Goal: Task Accomplishment & Management: Manage account settings

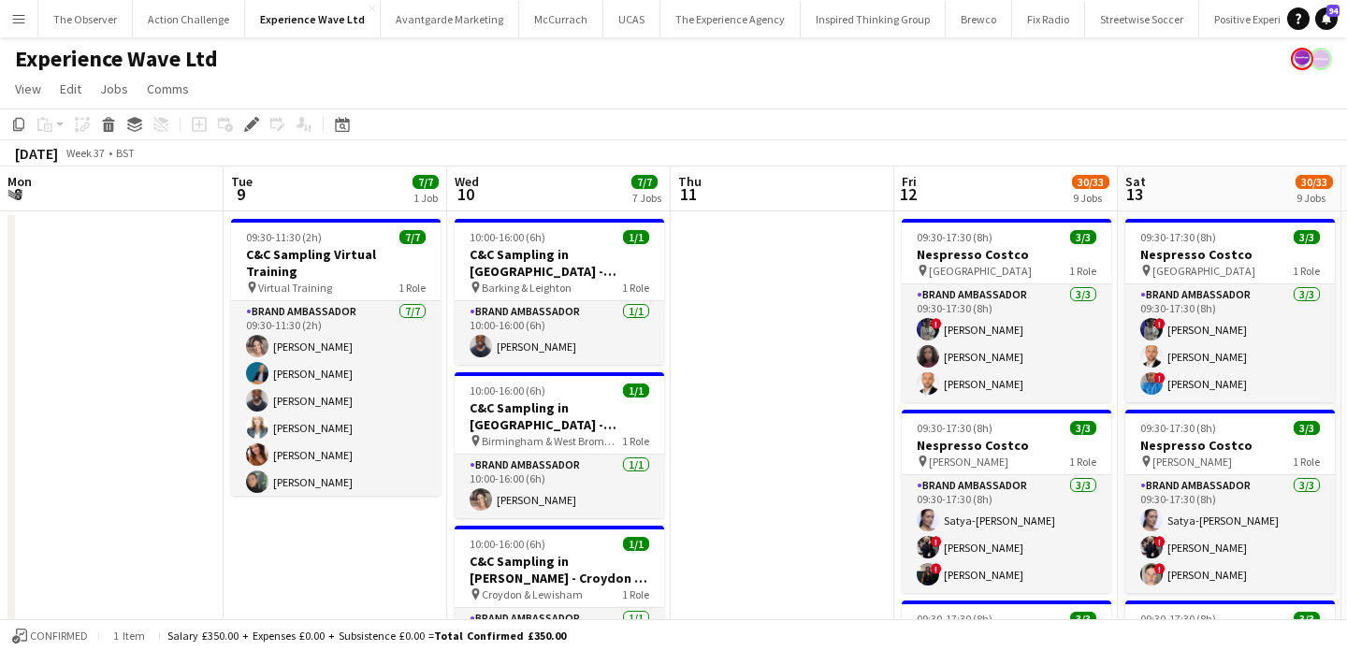
scroll to position [0, 644]
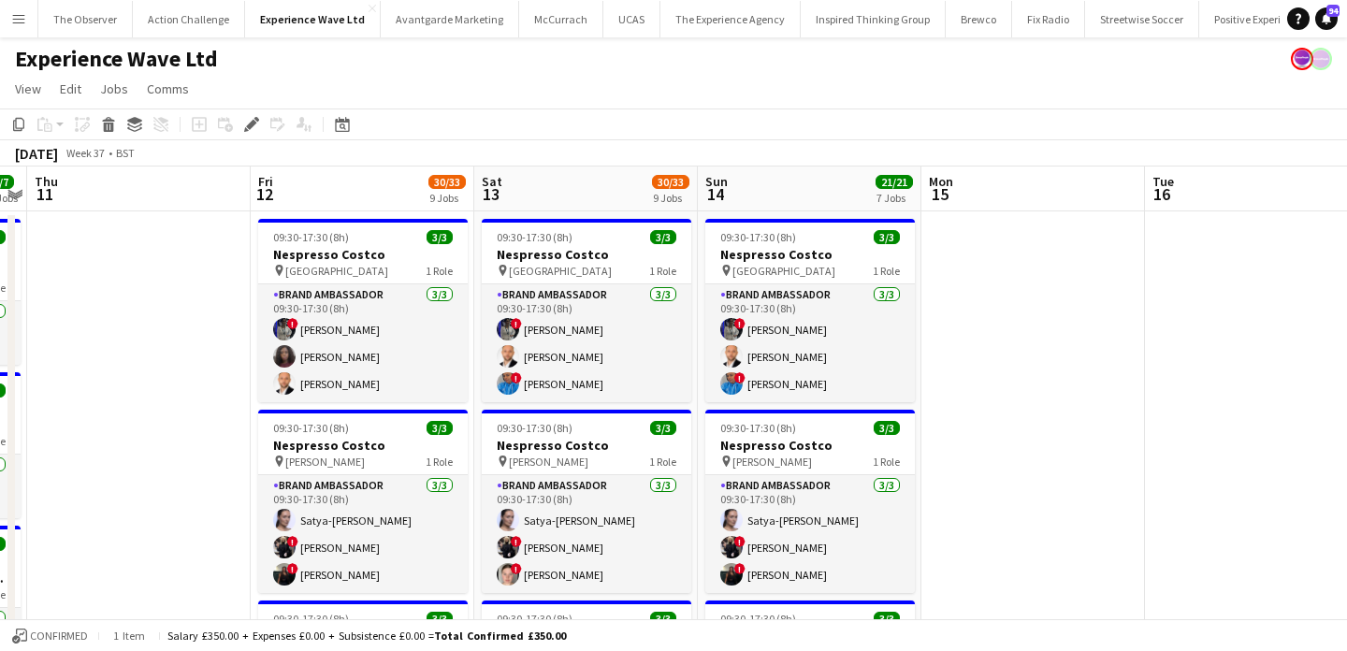
click at [11, 11] on app-icon "Menu" at bounding box center [18, 18] width 15 height 15
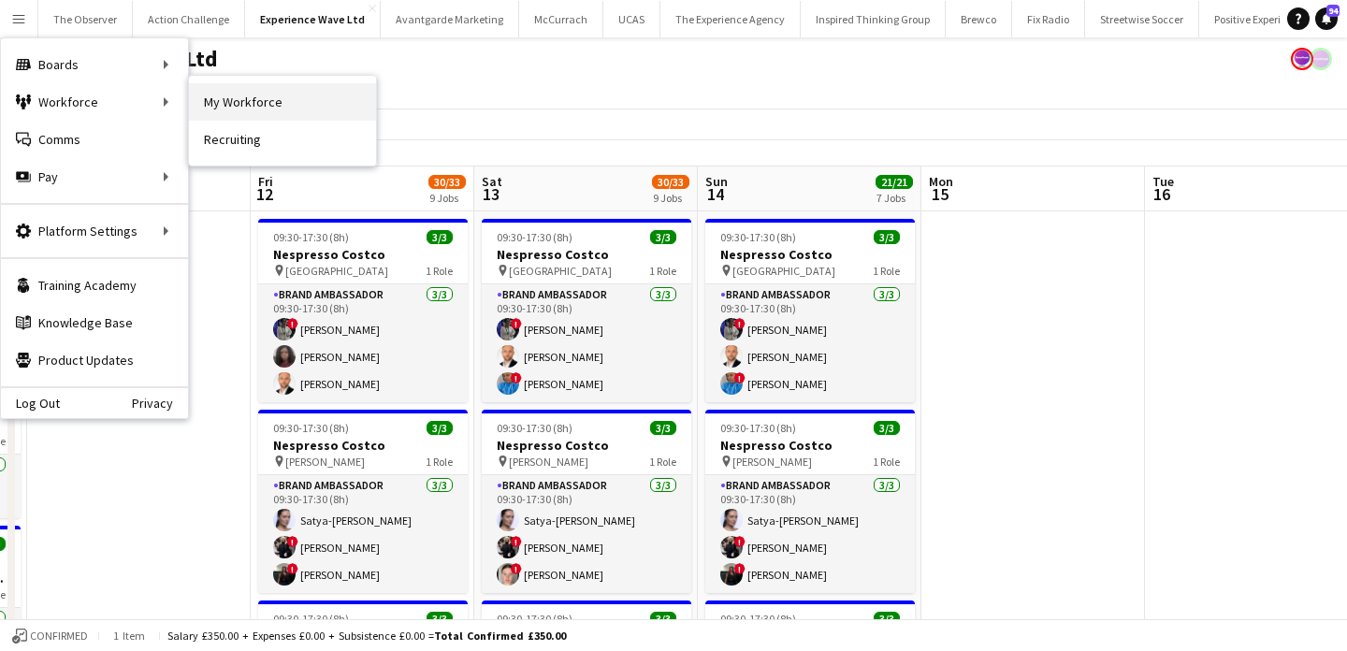
click at [197, 111] on link "My Workforce" at bounding box center [282, 101] width 187 height 37
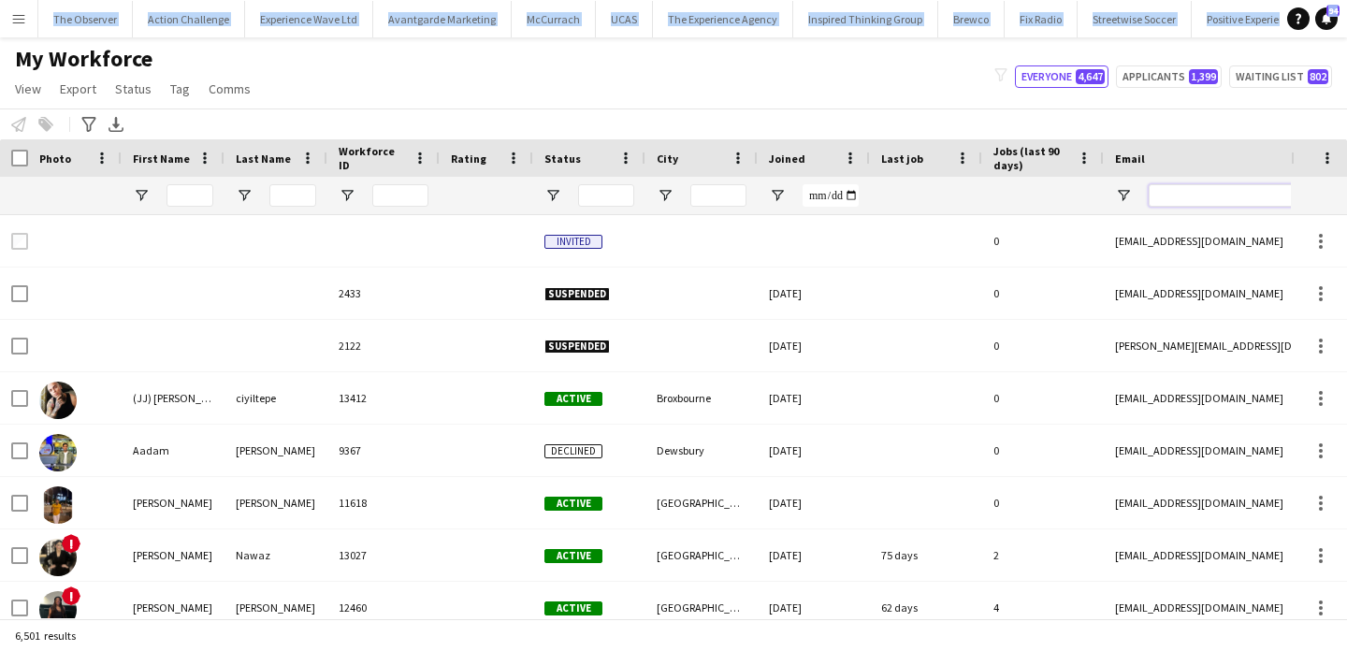
click at [1172, 206] on input "Email Filter Input" at bounding box center [1308, 195] width 318 height 22
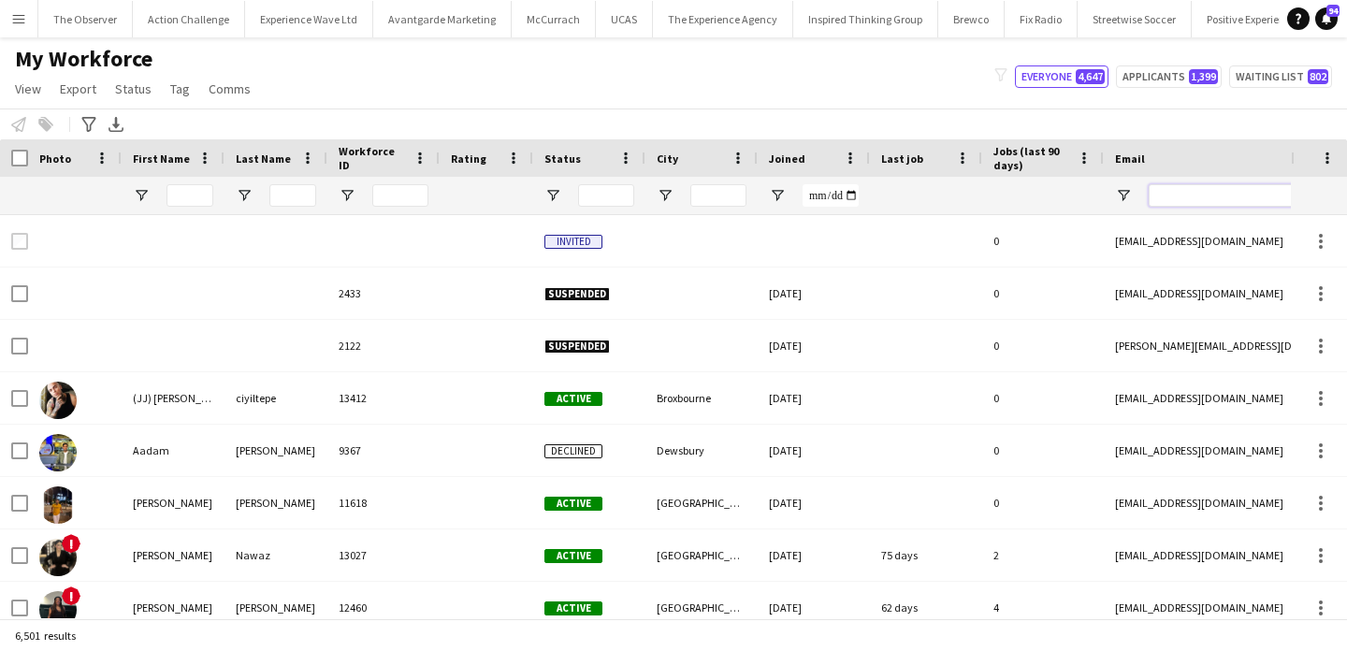
paste input "**********"
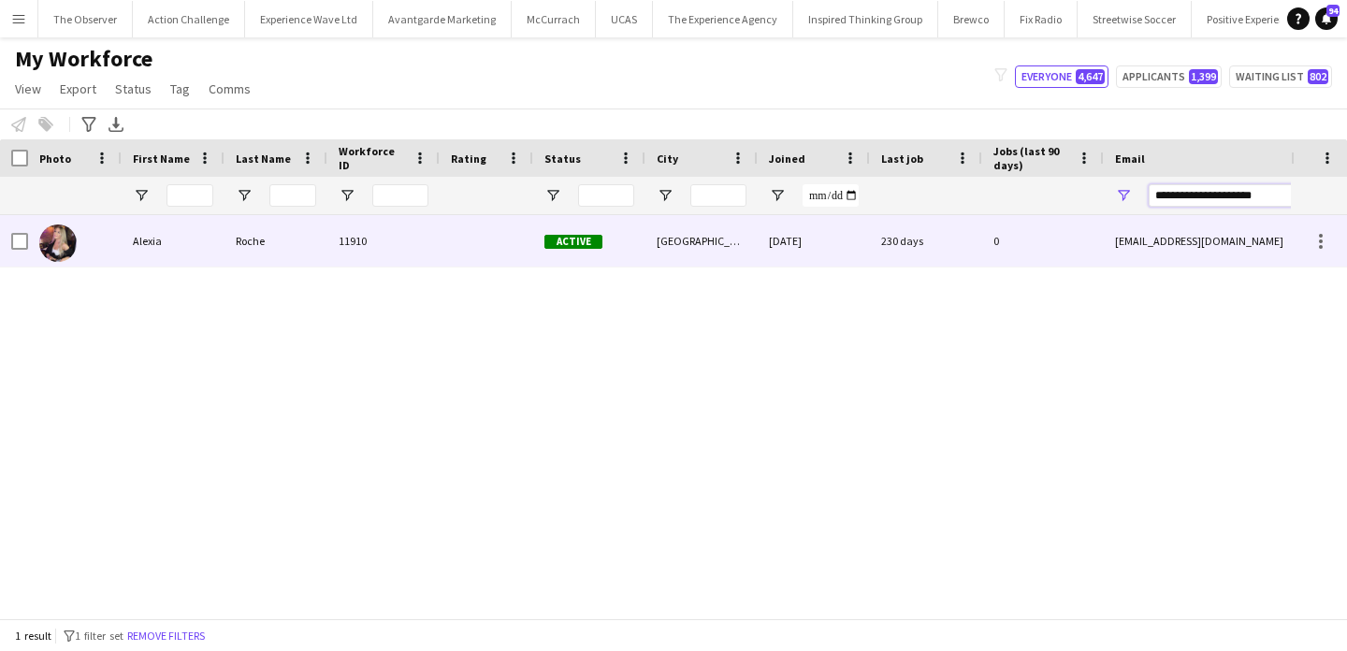
type input "**********"
click at [974, 228] on div "230 days" at bounding box center [926, 240] width 112 height 51
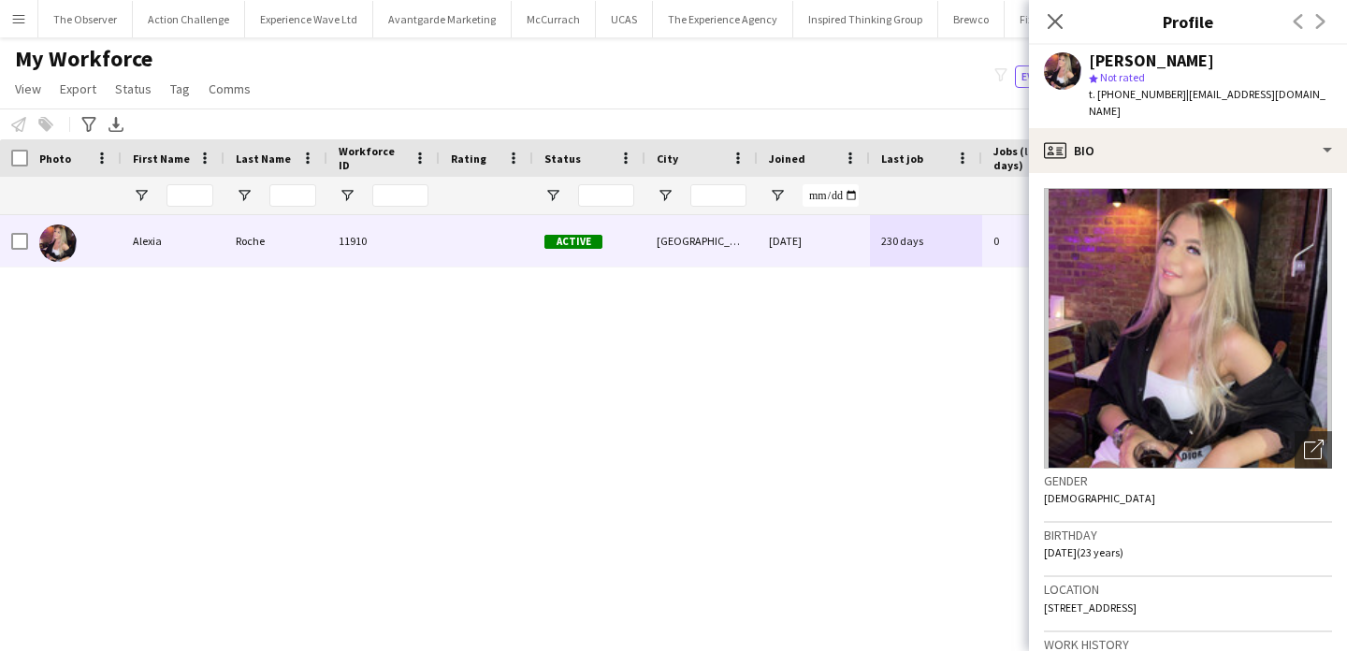
click at [1130, 98] on span "t. [PHONE_NUMBER]" at bounding box center [1137, 94] width 97 height 14
drag, startPoint x: 1130, startPoint y: 98, endPoint x: 1097, endPoint y: 98, distance: 32.7
click at [1097, 98] on span "t. [PHONE_NUMBER]" at bounding box center [1137, 94] width 97 height 14
copy span "[PHONE_NUMBER]"
click at [12, 19] on app-icon "Menu" at bounding box center [18, 18] width 15 height 15
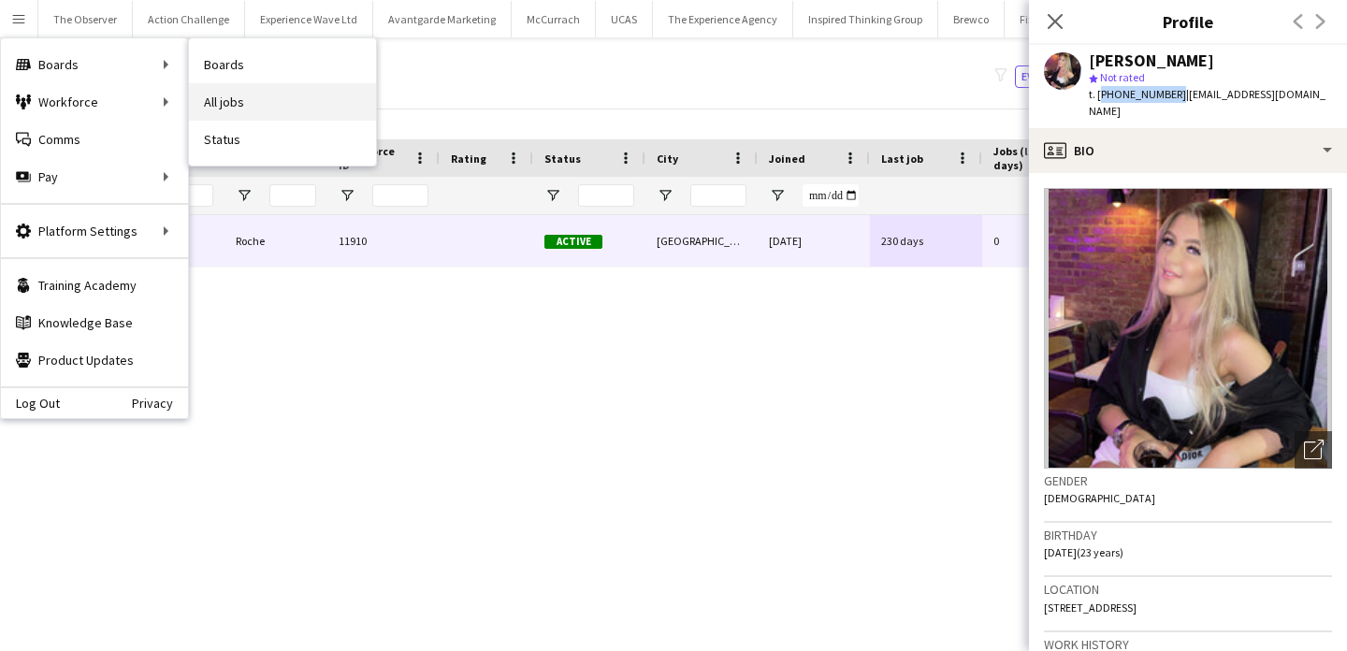
click at [296, 104] on link "All jobs" at bounding box center [282, 101] width 187 height 37
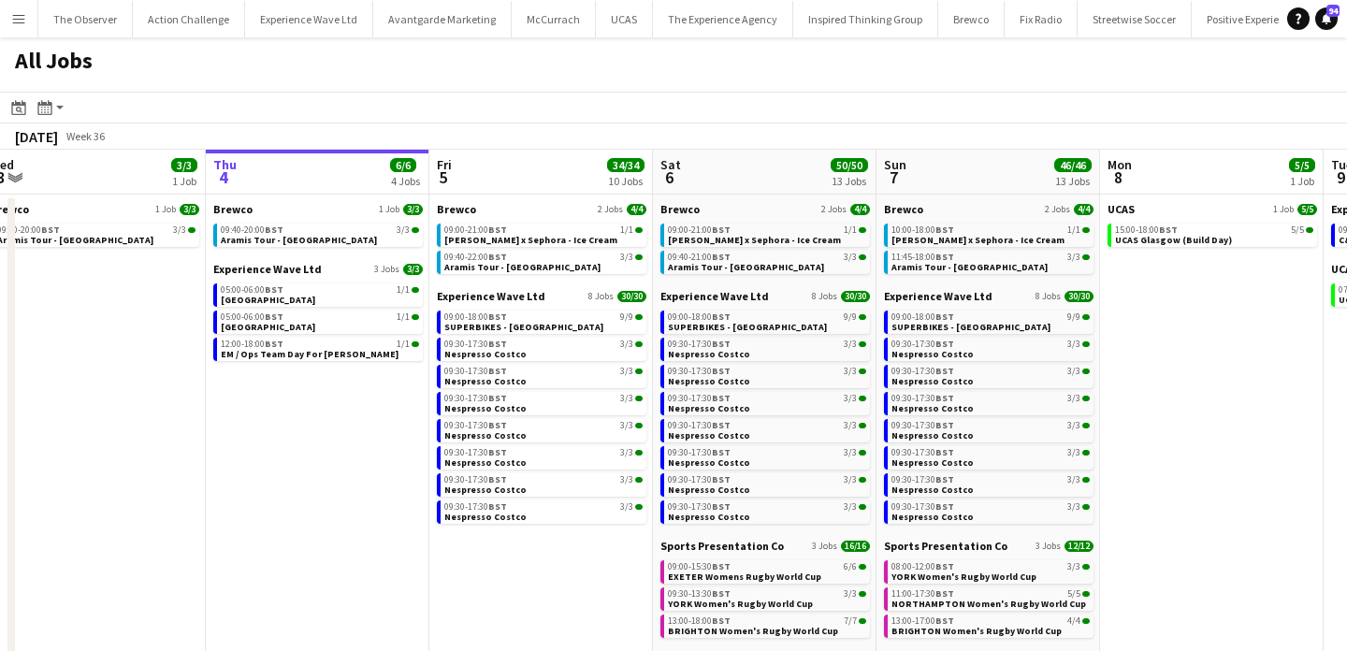
scroll to position [0, 466]
click at [7, 27] on button "Menu" at bounding box center [18, 18] width 37 height 37
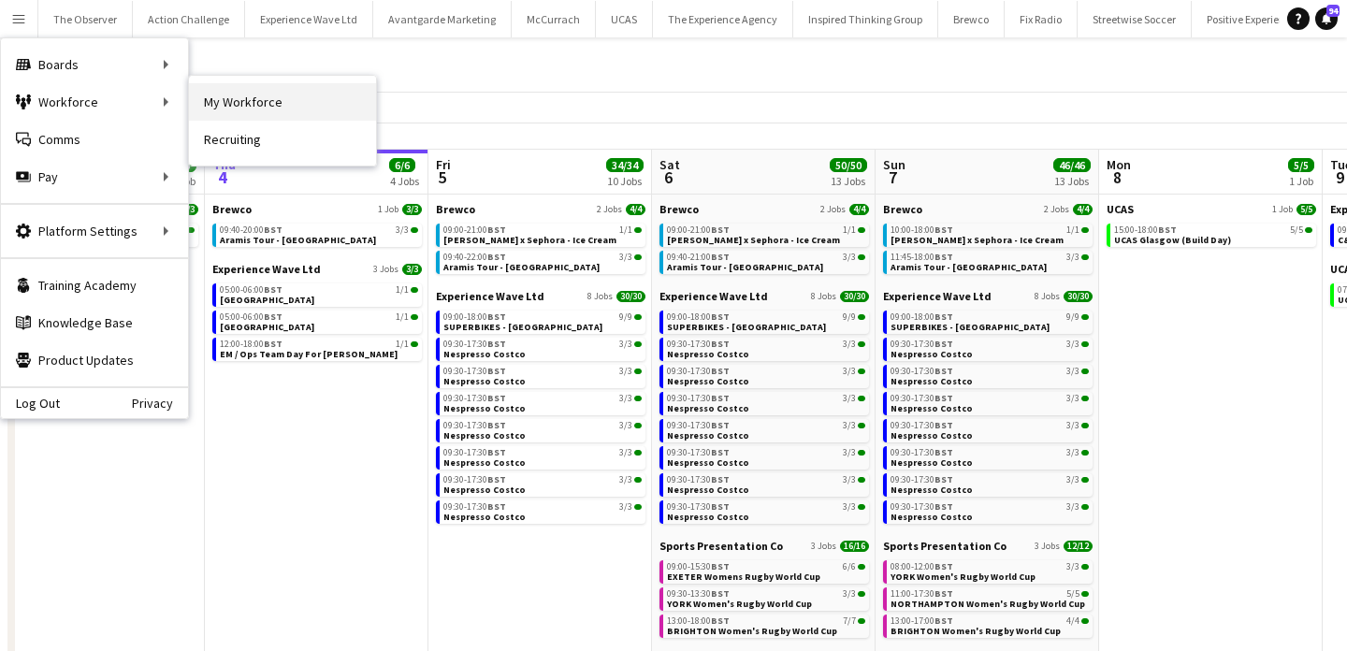
click at [261, 106] on link "My Workforce" at bounding box center [282, 101] width 187 height 37
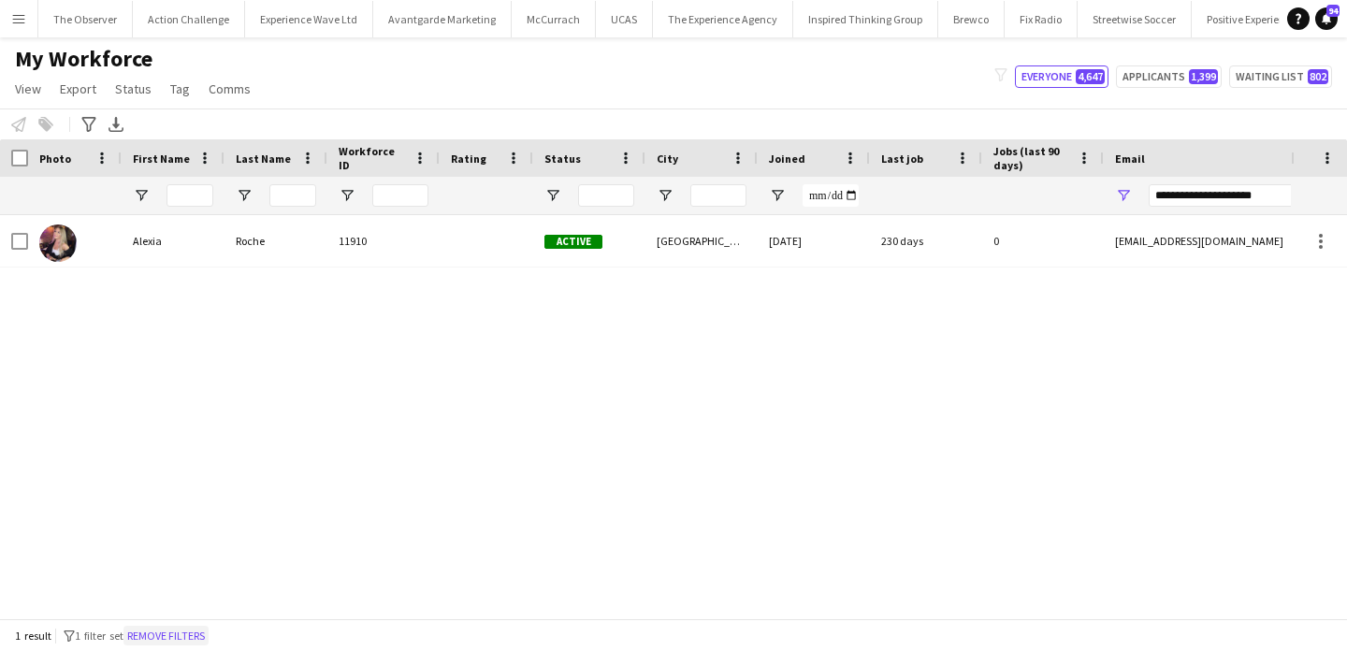
click at [197, 634] on button "Remove filters" at bounding box center [165, 636] width 85 height 21
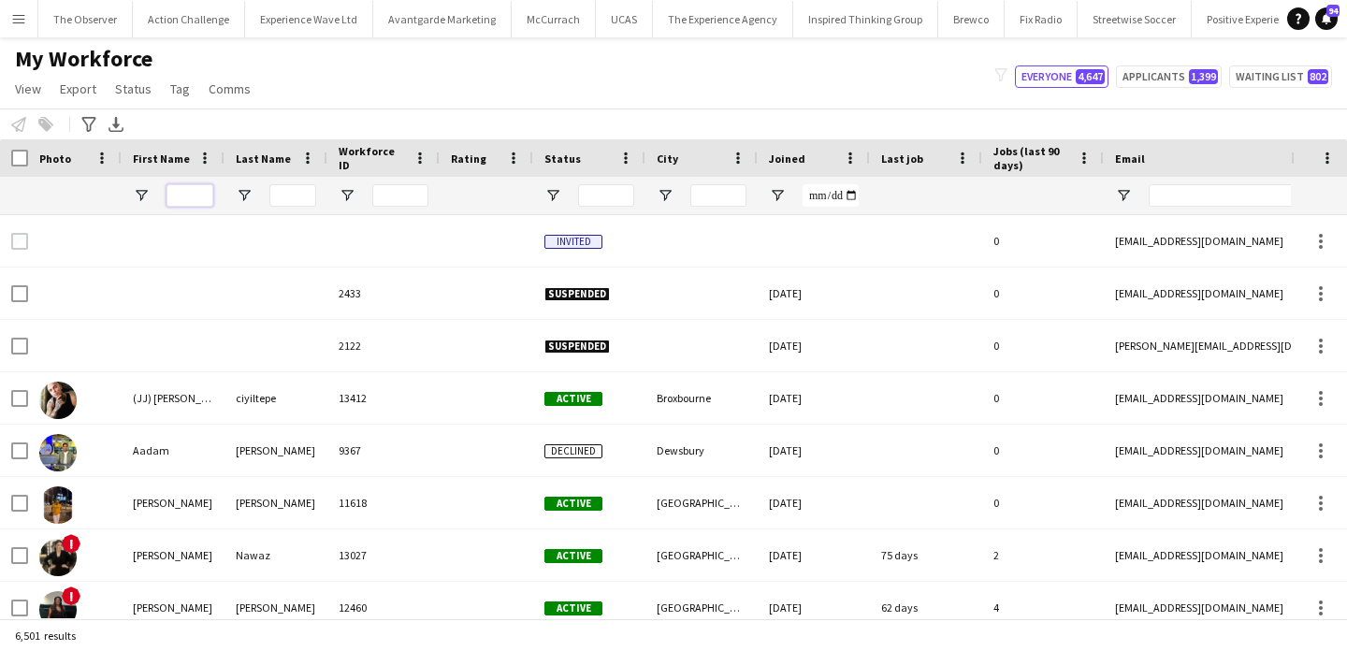
click at [194, 193] on input "First Name Filter Input" at bounding box center [190, 195] width 47 height 22
type input "******"
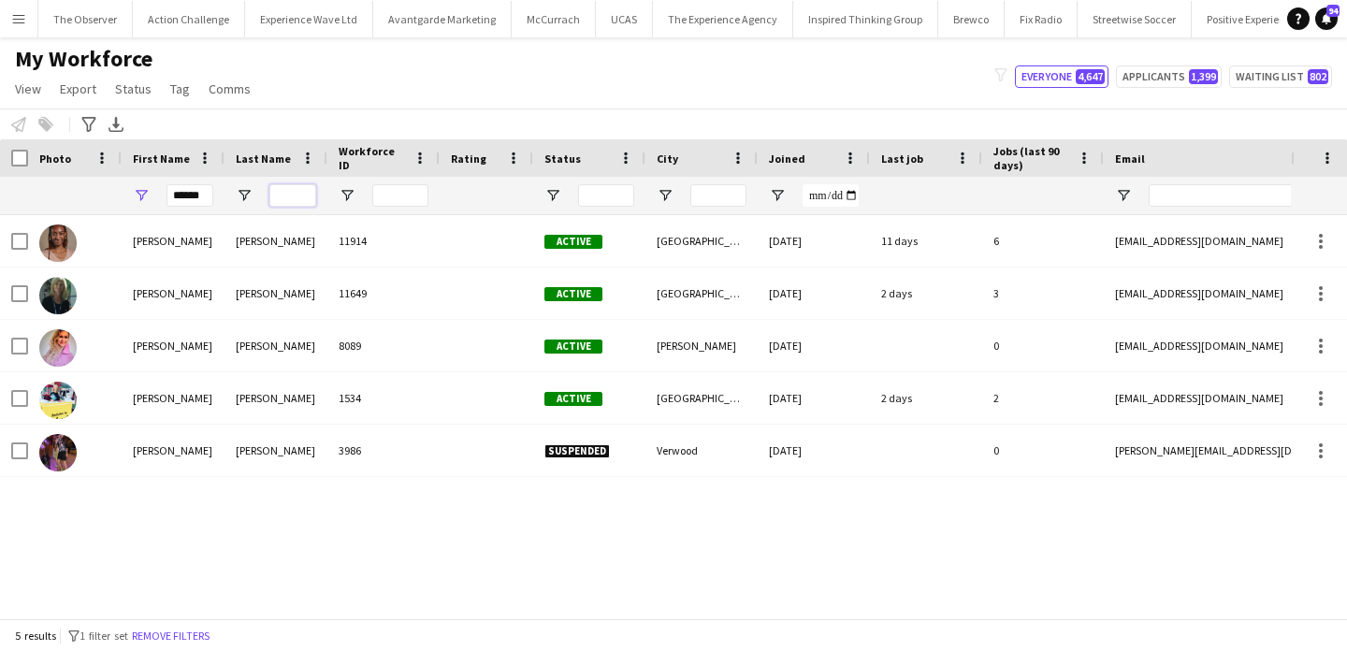
click at [277, 198] on input "Last Name Filter Input" at bounding box center [292, 195] width 47 height 22
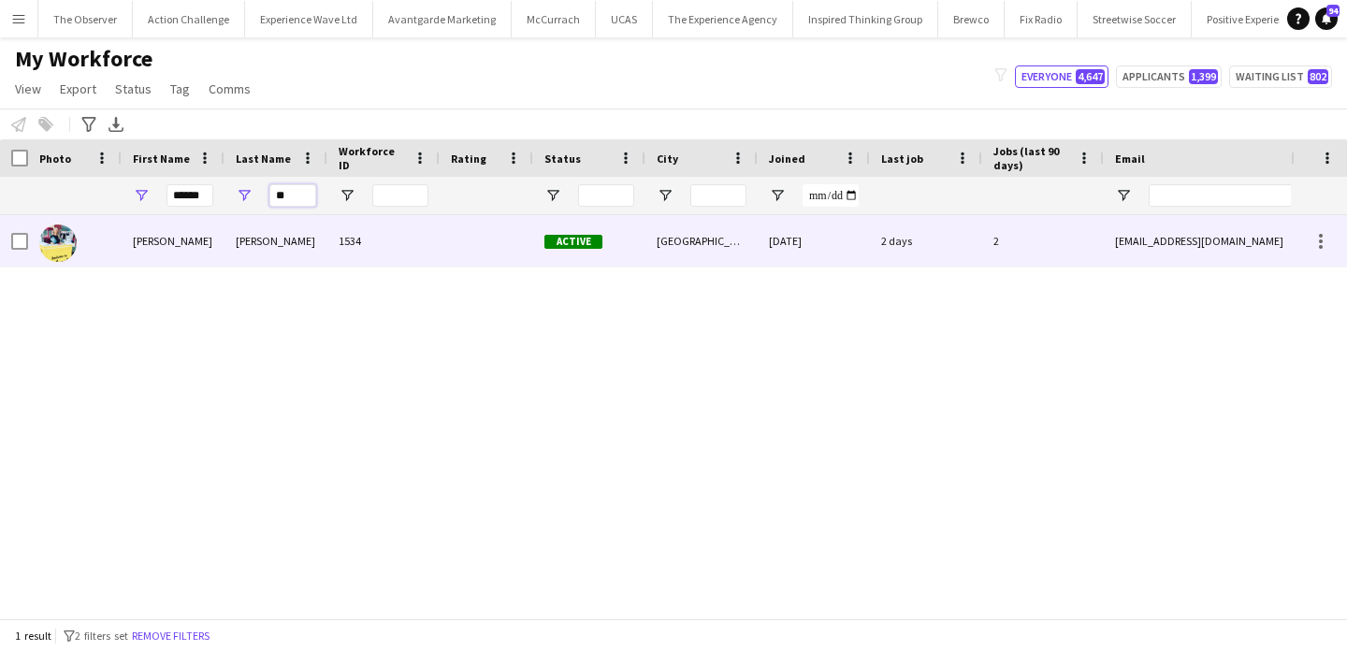
type input "**"
click at [297, 241] on div "Smith" at bounding box center [276, 240] width 103 height 51
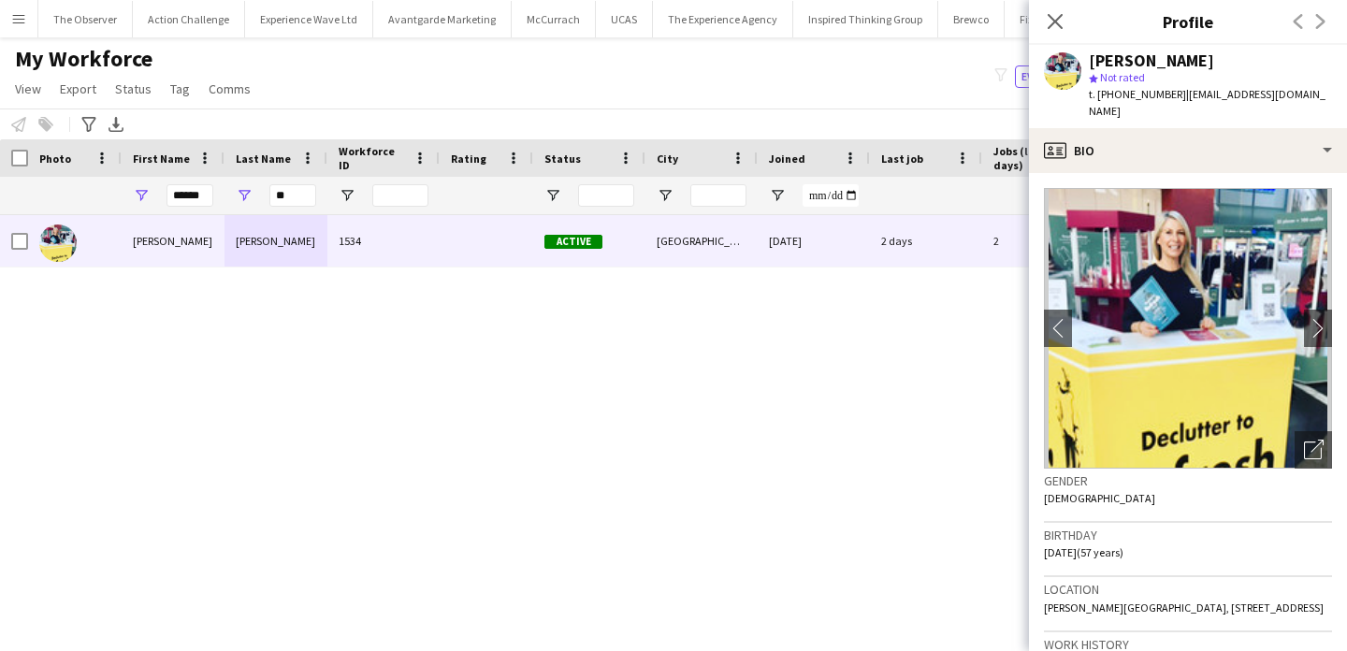
click at [1132, 93] on span "t. +447976674254" at bounding box center [1137, 94] width 97 height 14
drag, startPoint x: 1132, startPoint y: 93, endPoint x: 1099, endPoint y: 94, distance: 32.8
click at [1099, 94] on span "t. +447976674254" at bounding box center [1137, 94] width 97 height 14
copy span "+447976674254"
click at [23, 33] on button "Menu" at bounding box center [18, 18] width 37 height 37
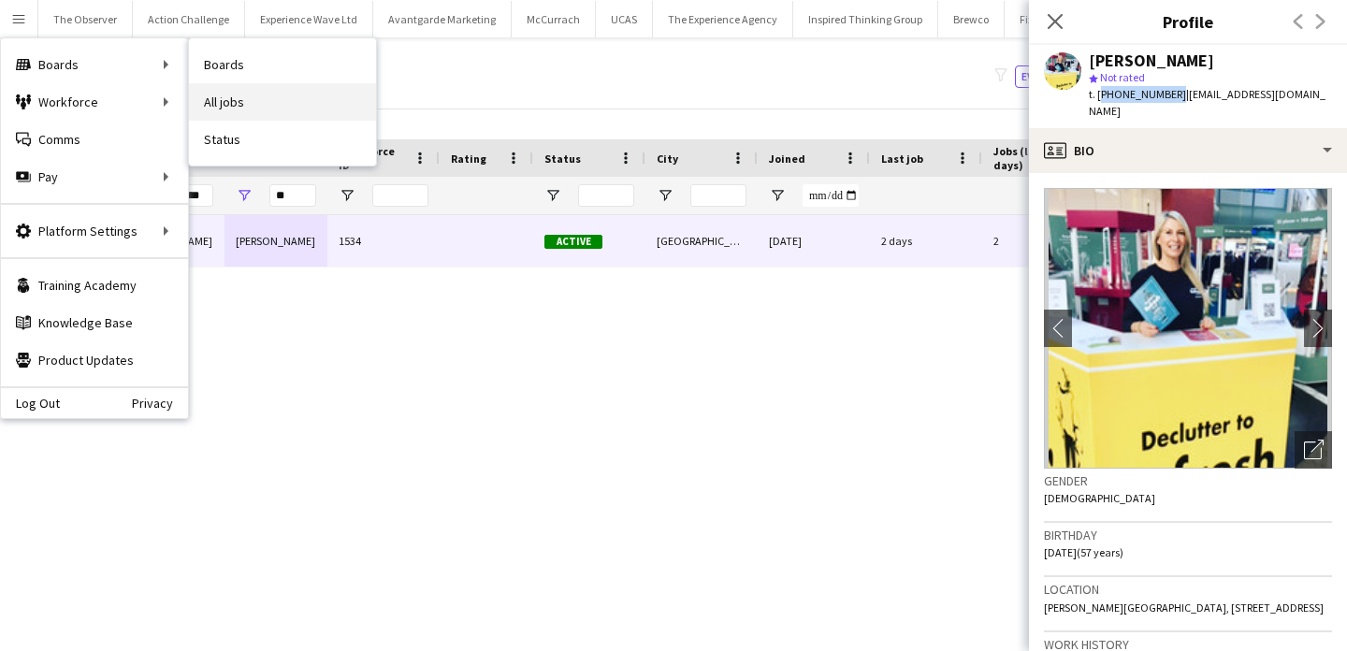
click at [236, 108] on link "All jobs" at bounding box center [282, 101] width 187 height 37
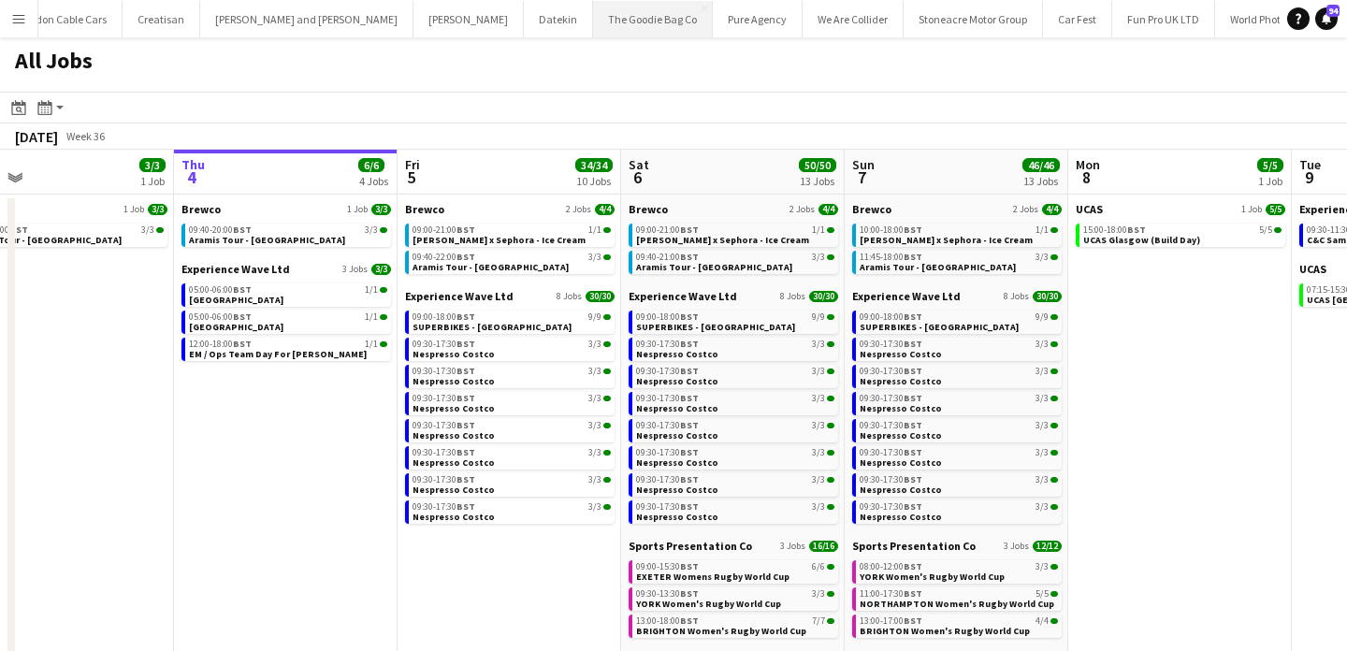
scroll to position [0, 1978]
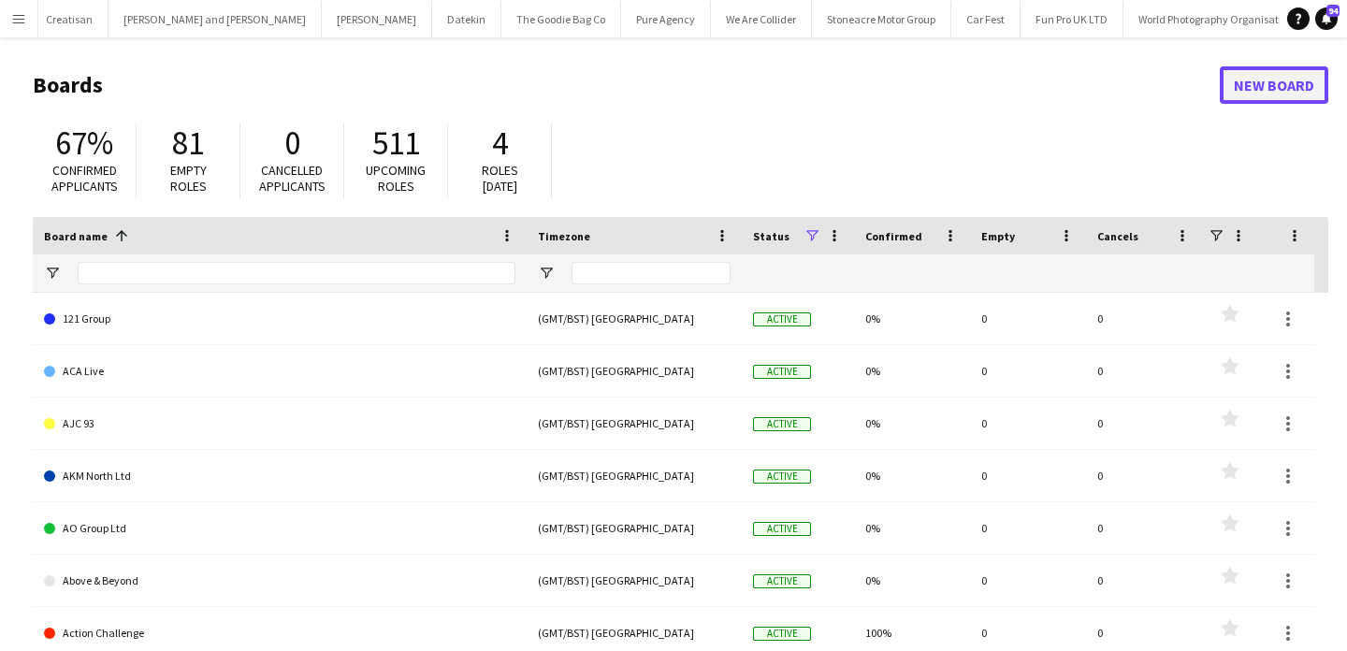
click at [1263, 86] on link "New Board" at bounding box center [1274, 84] width 109 height 37
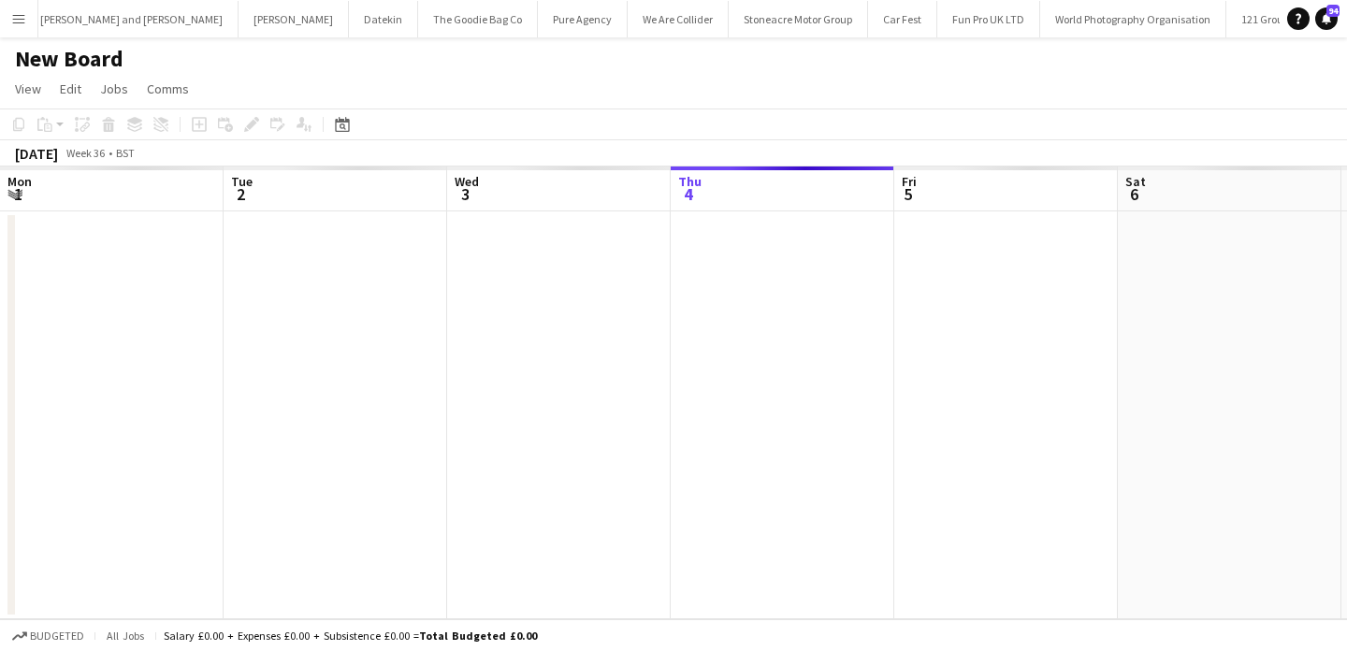
scroll to position [0, 447]
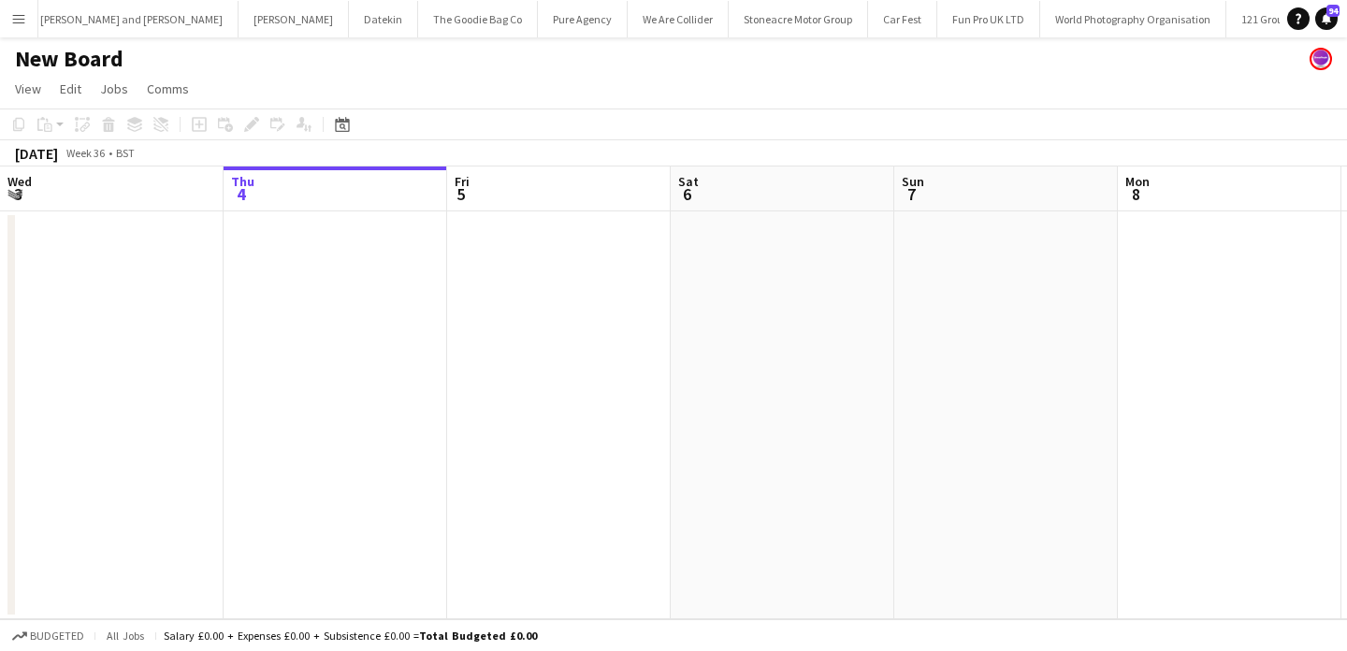
click at [97, 60] on h1 "New Board" at bounding box center [69, 59] width 109 height 28
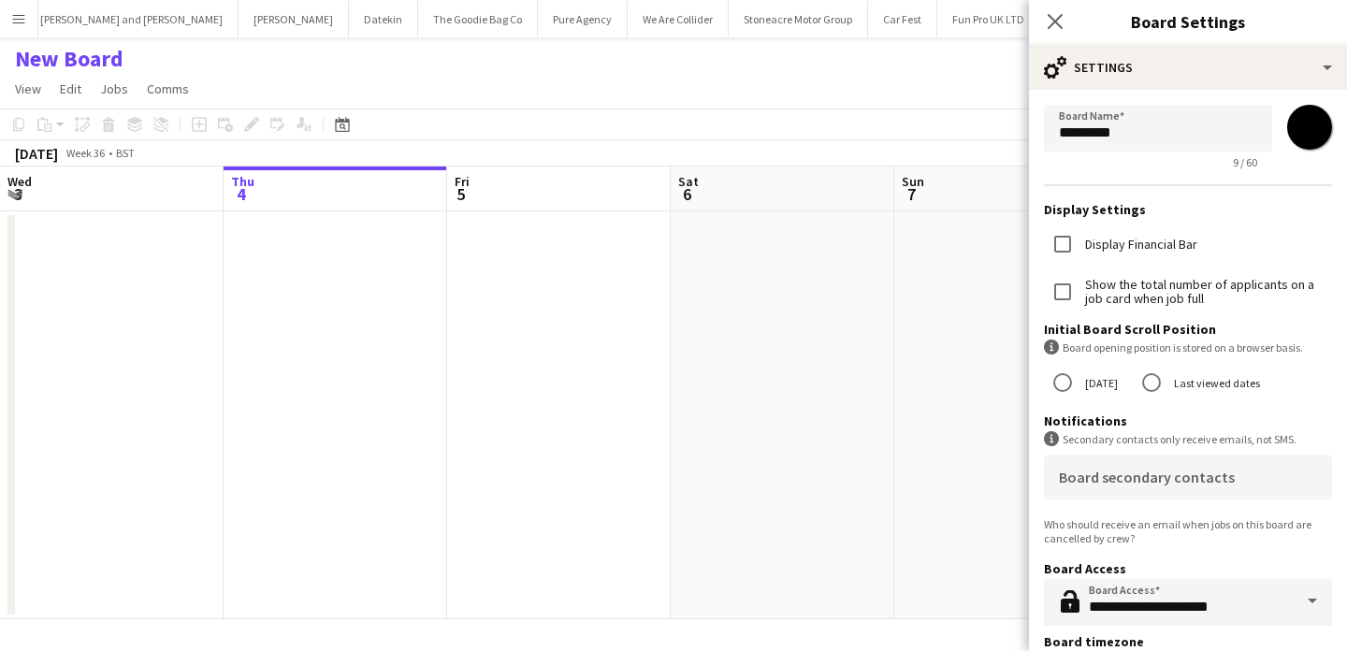
click at [1202, 160] on div "9 / 60" at bounding box center [1158, 162] width 228 height 14
click at [1198, 137] on input "*********" at bounding box center [1158, 128] width 228 height 47
paste input "*******"
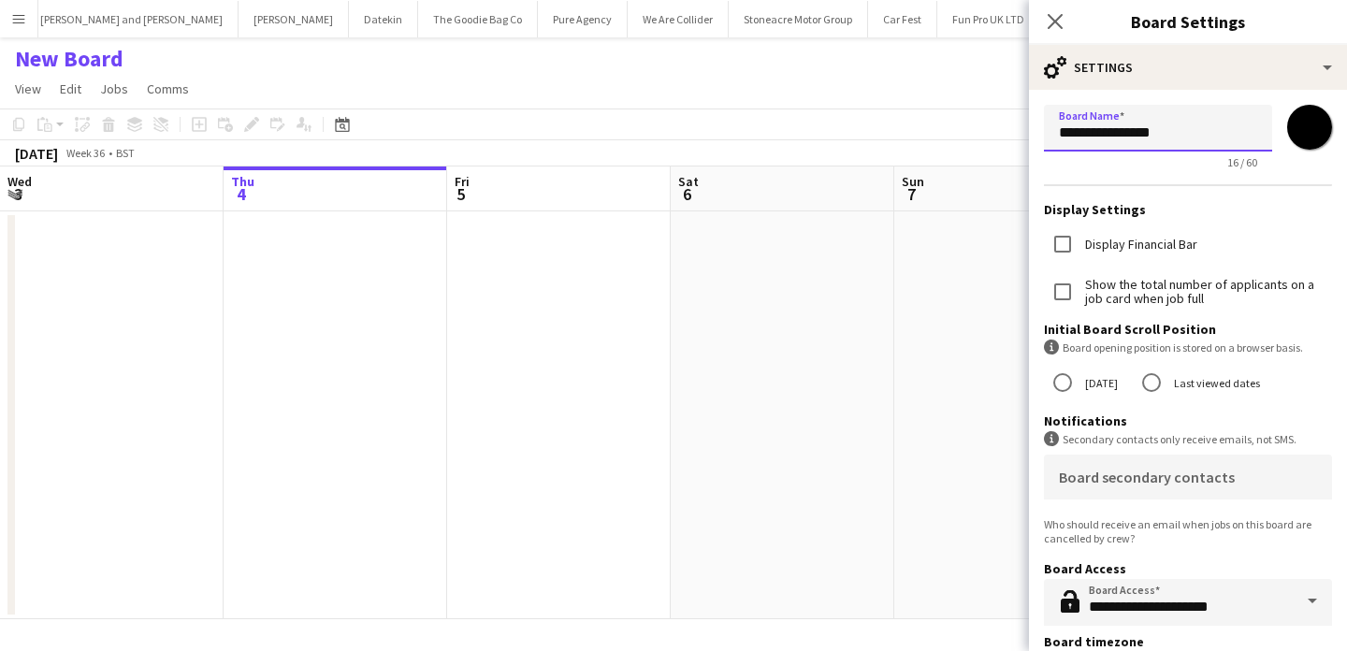
type input "**********"
click at [1317, 126] on input "*******" at bounding box center [1309, 127] width 67 height 67
type input "*******"
click at [870, 307] on app-date-cell at bounding box center [783, 415] width 224 height 408
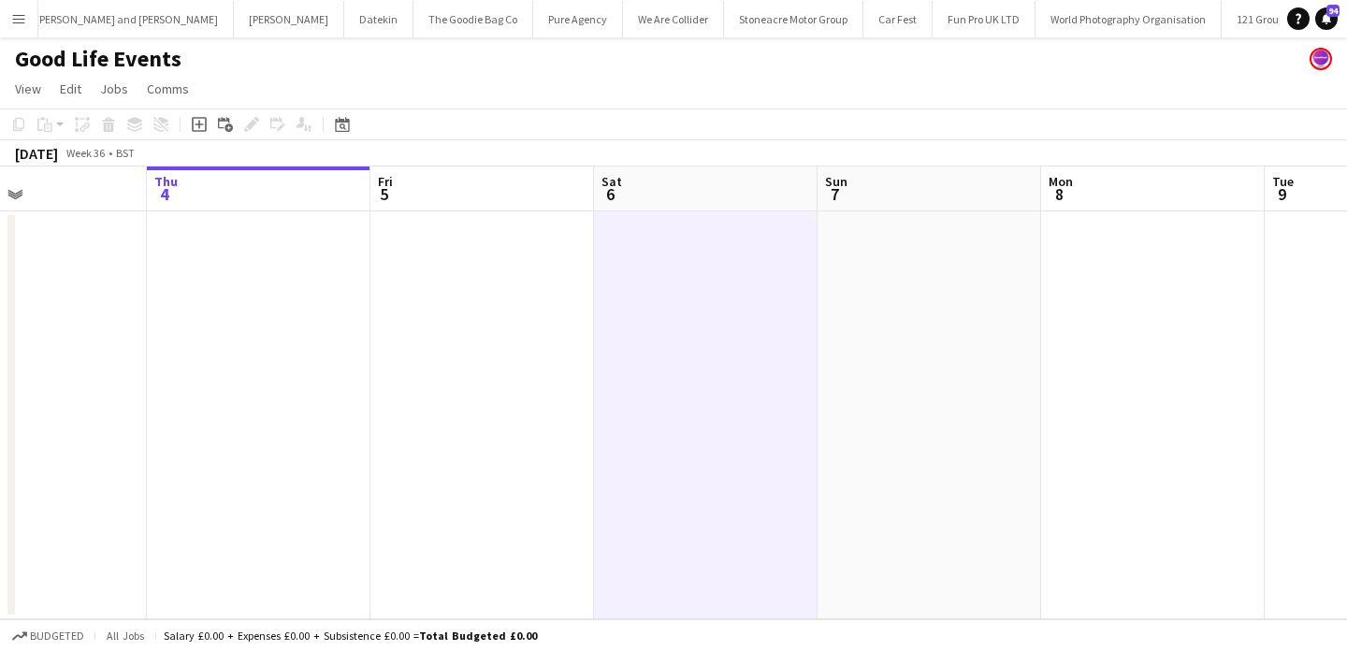
scroll to position [0, 525]
click at [573, 285] on app-date-cell at bounding box center [482, 415] width 224 height 408
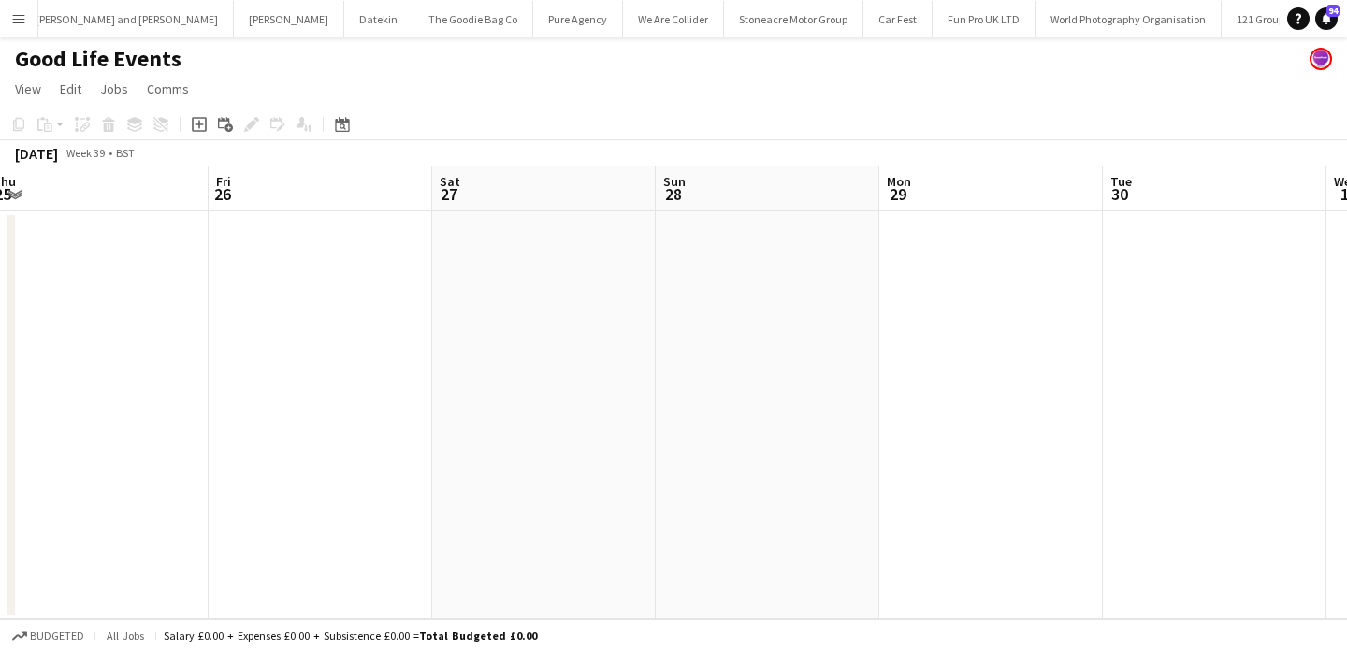
scroll to position [0, 585]
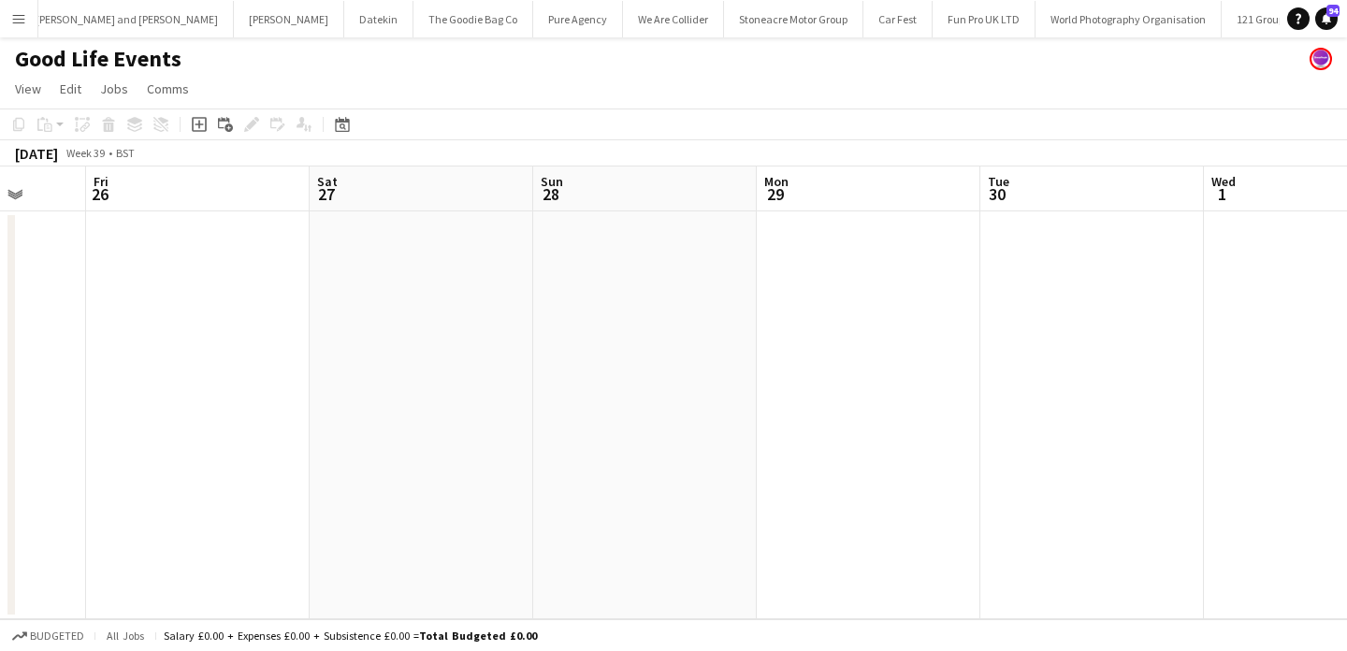
click at [457, 294] on app-date-cell at bounding box center [422, 415] width 224 height 408
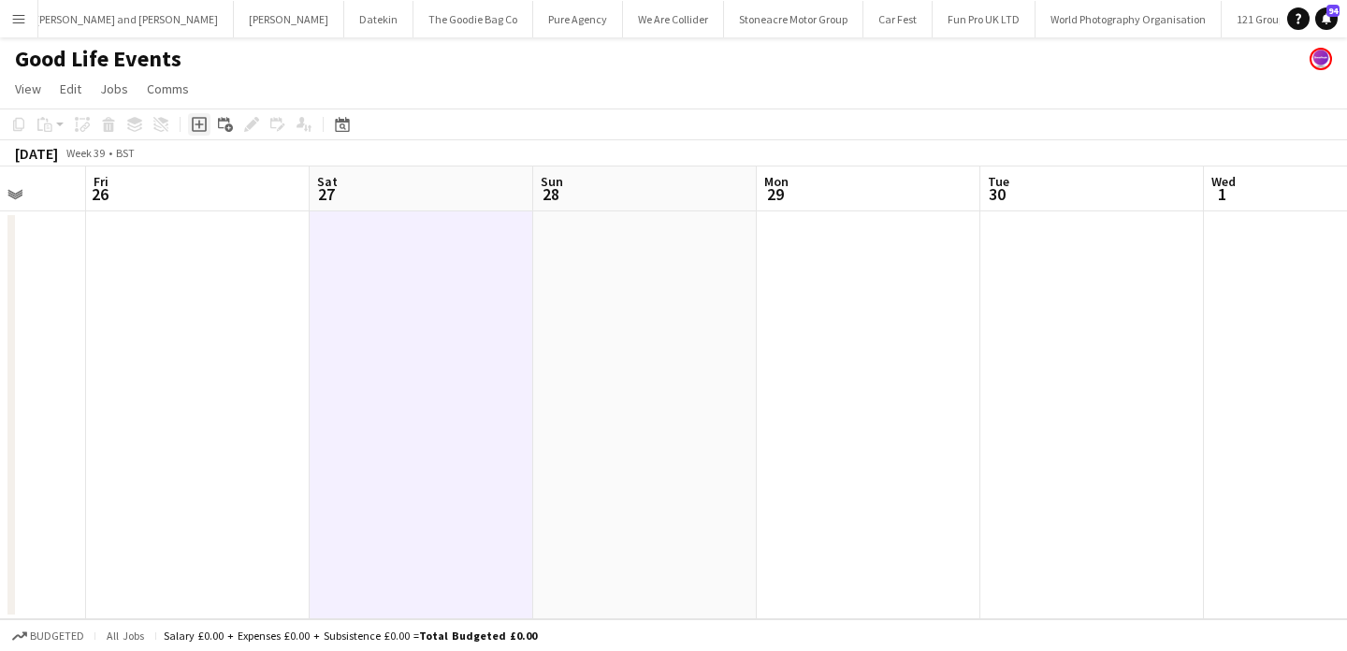
click at [199, 118] on icon at bounding box center [199, 124] width 15 height 15
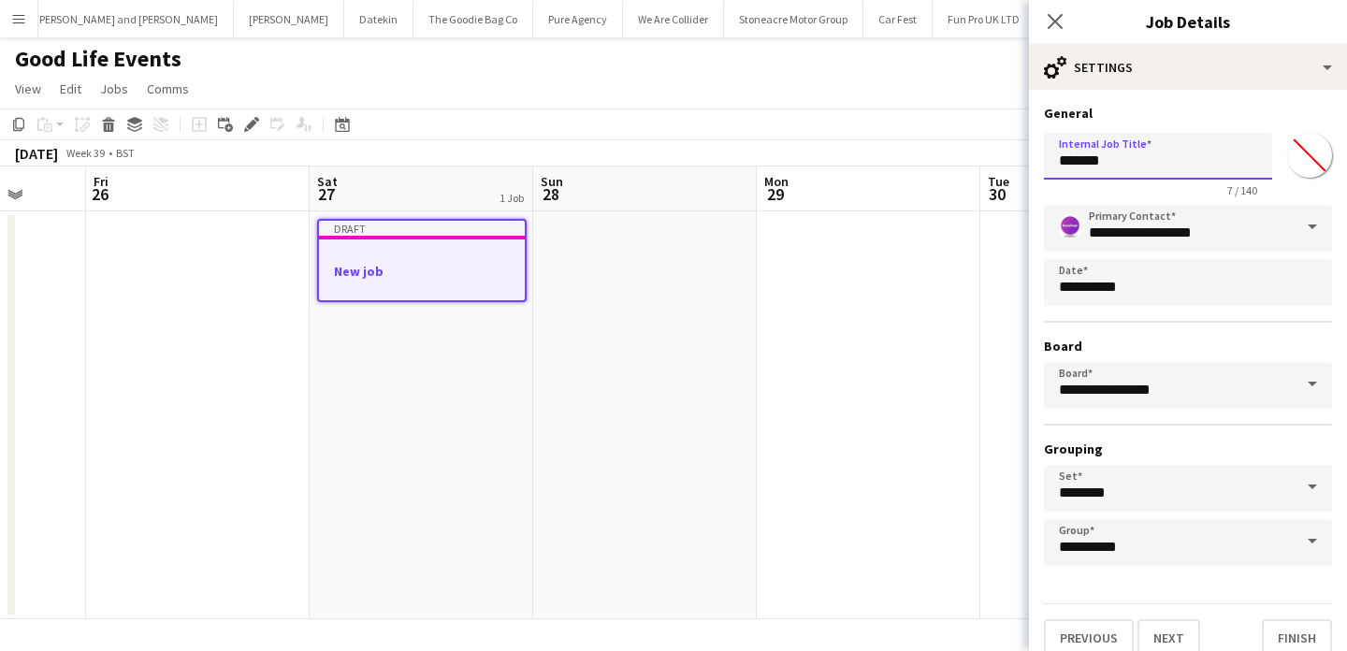
click at [1157, 171] on input "*******" at bounding box center [1158, 156] width 228 height 47
click at [1223, 163] on input "**********" at bounding box center [1158, 156] width 228 height 47
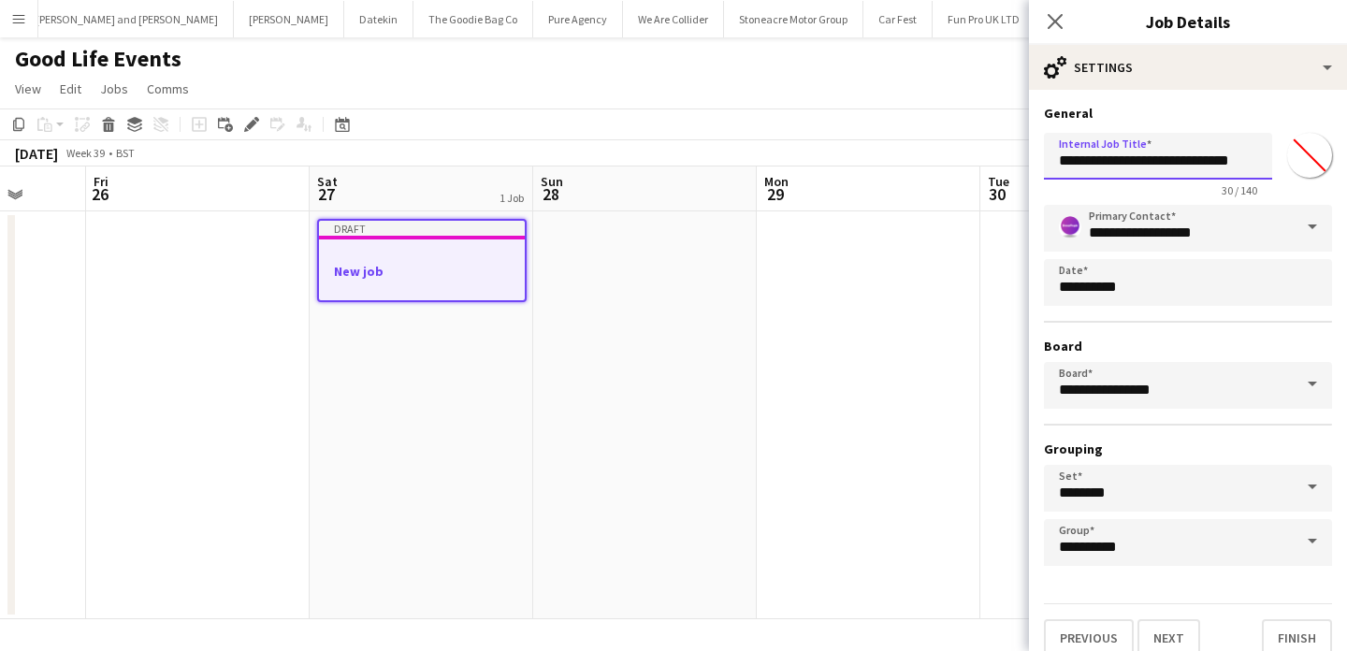
click at [1223, 163] on input "**********" at bounding box center [1158, 156] width 228 height 47
click at [1258, 167] on input "**********" at bounding box center [1158, 156] width 228 height 47
click at [1230, 164] on input "**********" at bounding box center [1158, 156] width 228 height 47
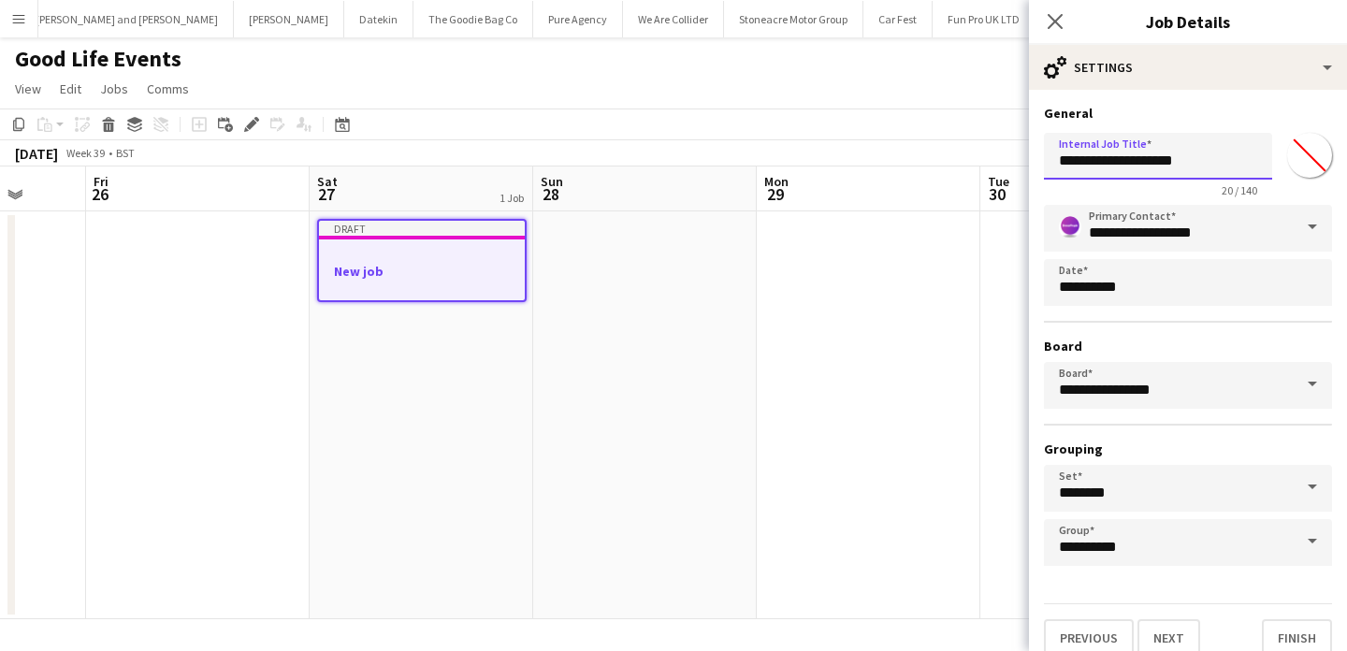
type input "**********"
click at [1174, 623] on button "Next" at bounding box center [1169, 637] width 63 height 37
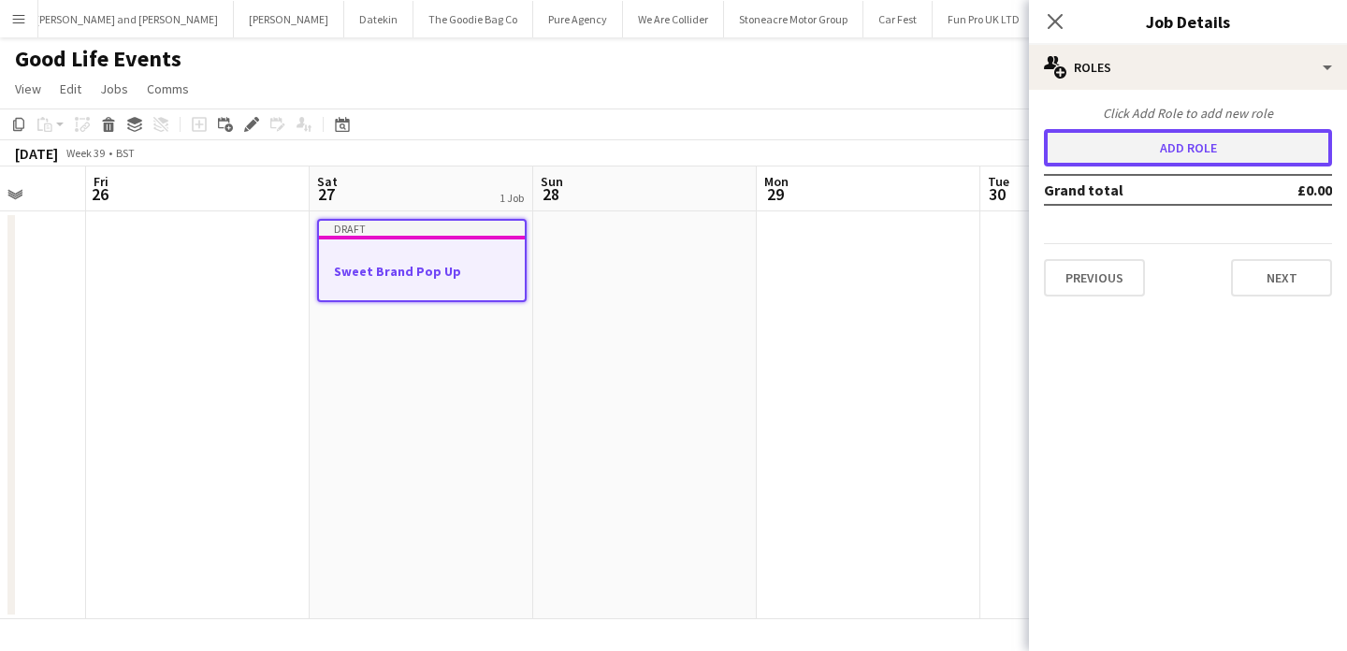
click at [1219, 163] on button "Add role" at bounding box center [1188, 147] width 288 height 37
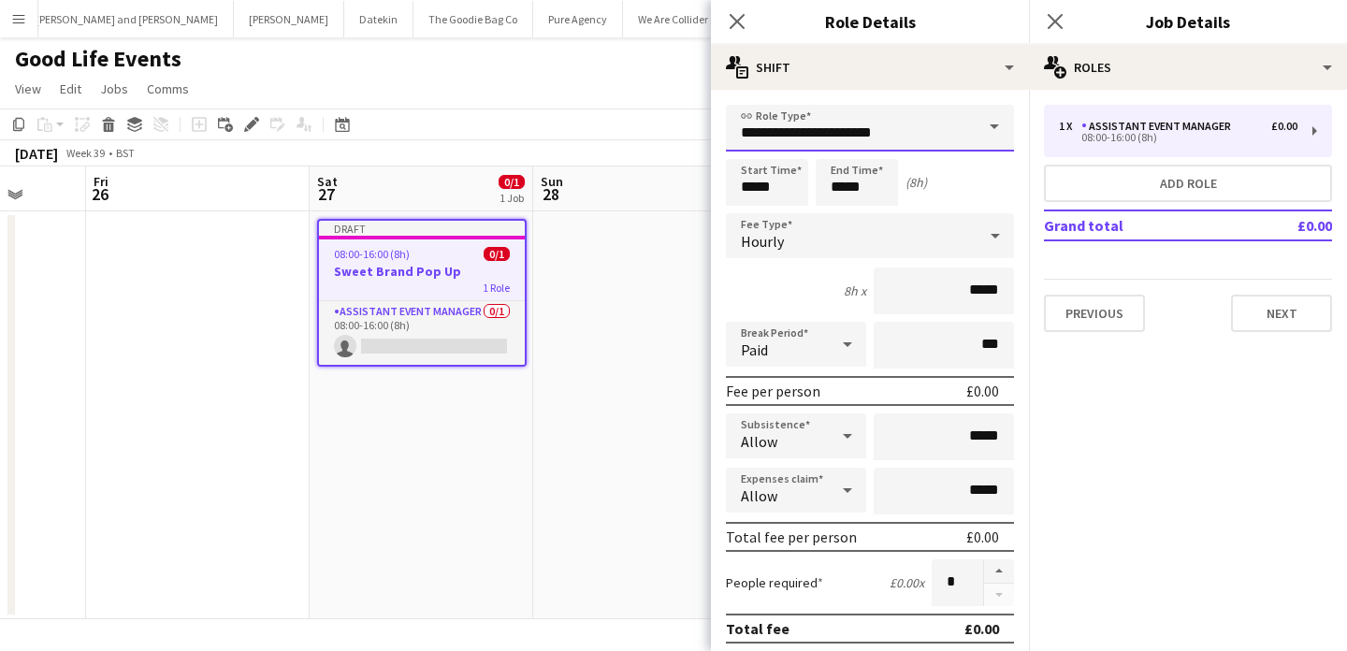
click at [918, 144] on input "**********" at bounding box center [870, 128] width 288 height 47
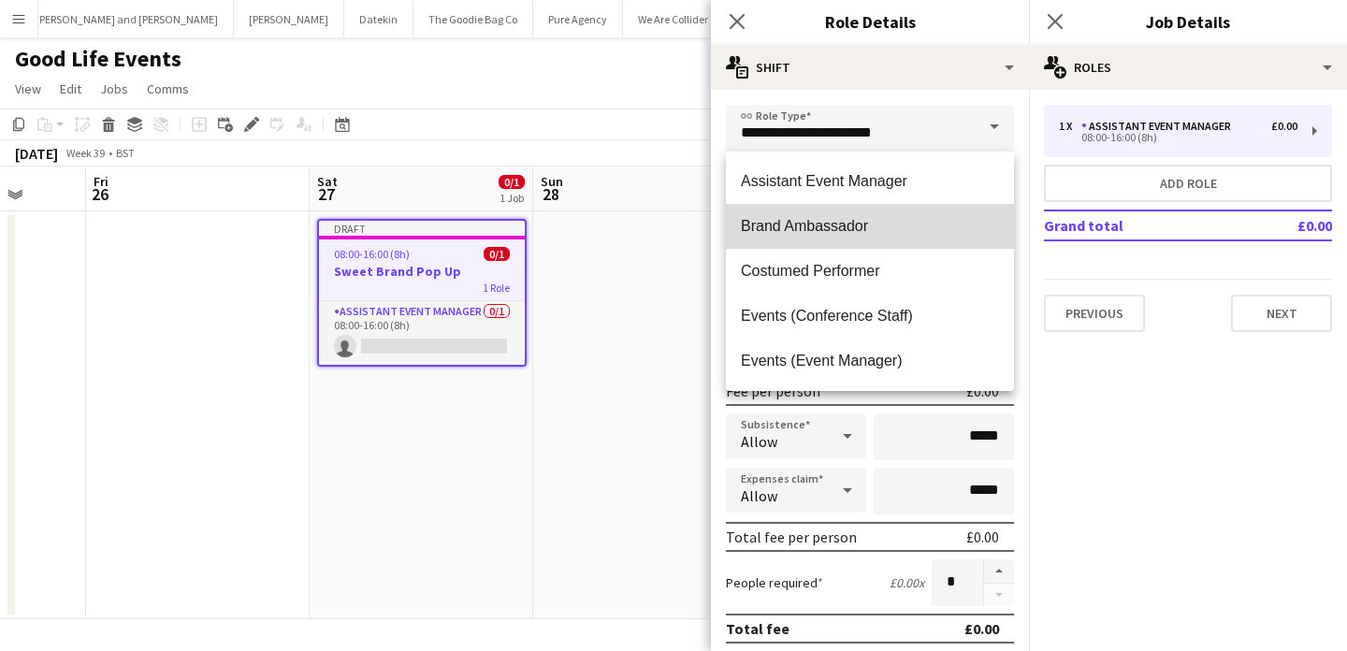
click at [887, 228] on span "Brand Ambassador" at bounding box center [870, 226] width 258 height 18
type input "**********"
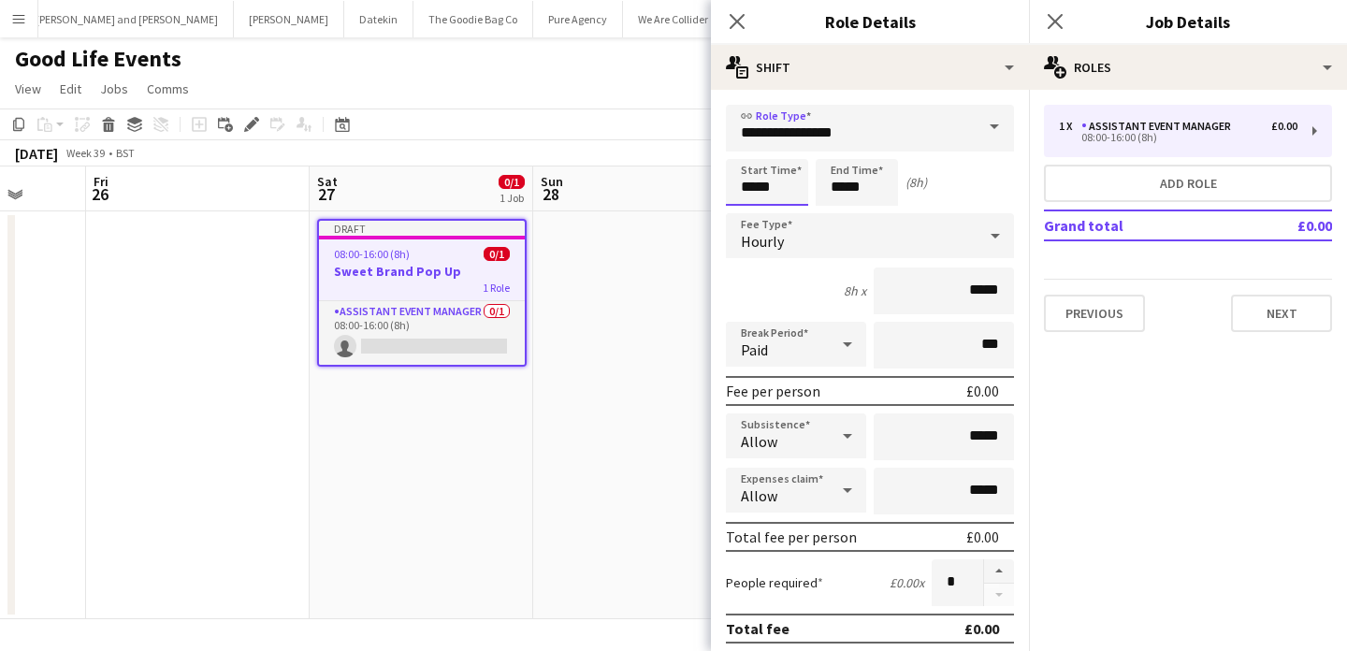
click at [764, 172] on input "*****" at bounding box center [767, 182] width 82 height 47
click at [748, 154] on div at bounding box center [748, 149] width 37 height 19
click at [755, 219] on div at bounding box center [748, 215] width 37 height 19
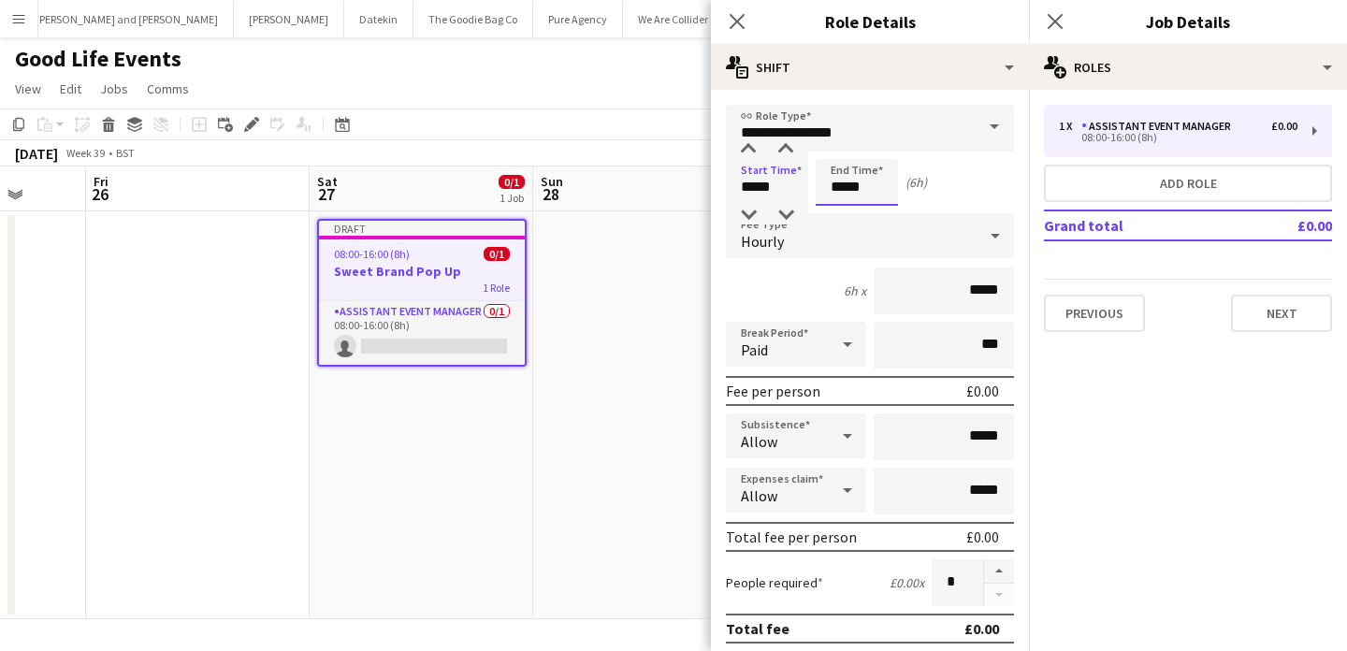
click at [851, 176] on input "*****" at bounding box center [857, 182] width 82 height 47
click at [758, 184] on input "*****" at bounding box center [767, 182] width 82 height 47
type input "*****"
click at [750, 151] on div at bounding box center [748, 149] width 37 height 19
click at [851, 186] on input "*****" at bounding box center [857, 182] width 82 height 47
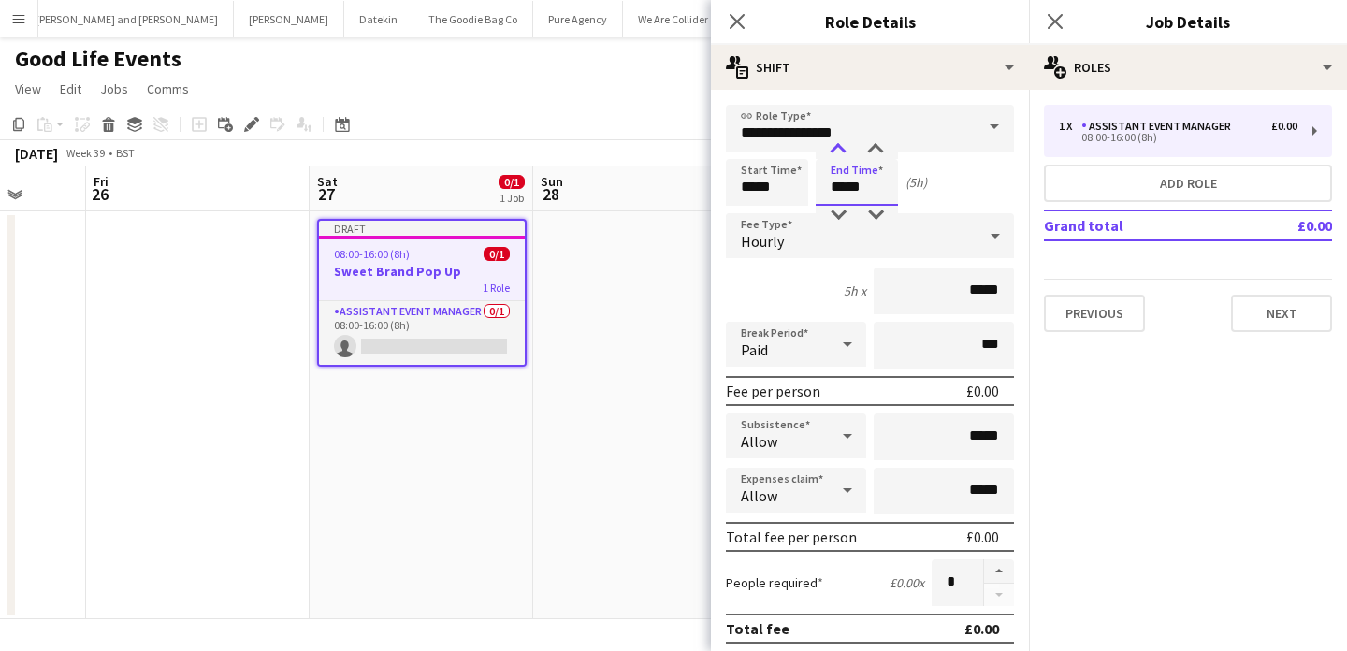
type input "*****"
click at [838, 157] on div at bounding box center [837, 149] width 37 height 19
click at [904, 246] on div "Hourly" at bounding box center [851, 235] width 251 height 45
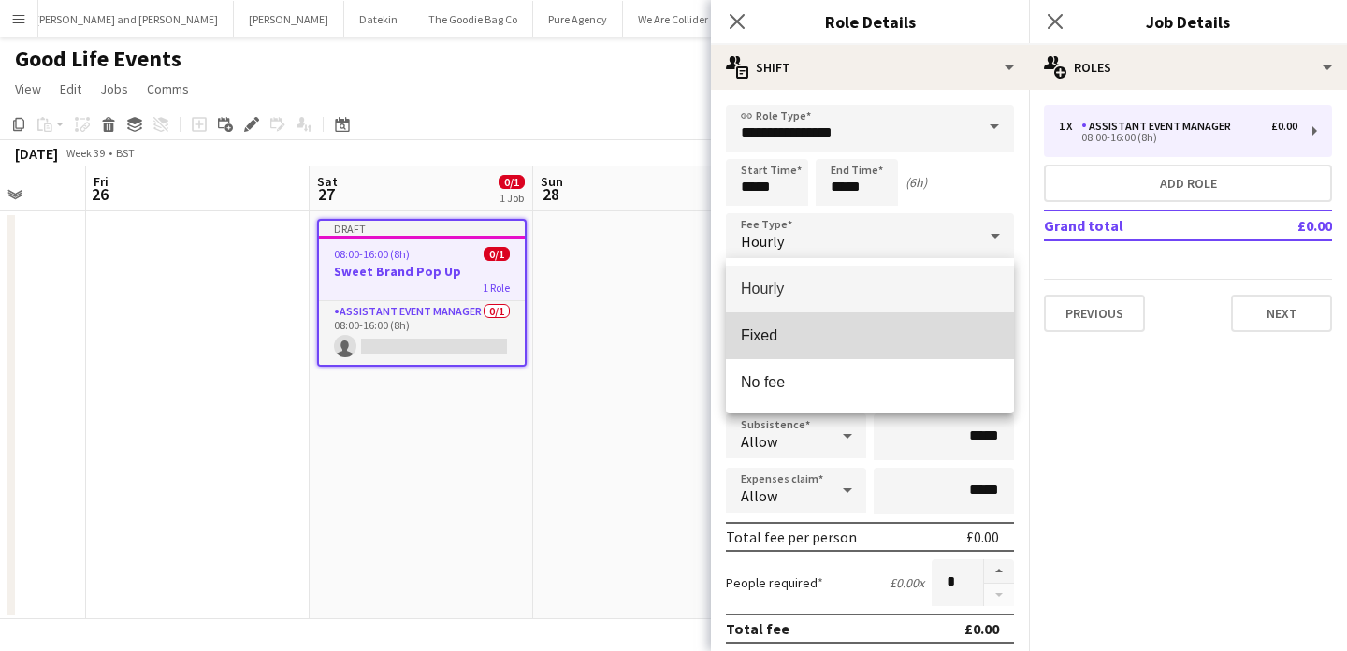
click at [920, 328] on span "Fixed" at bounding box center [870, 335] width 258 height 18
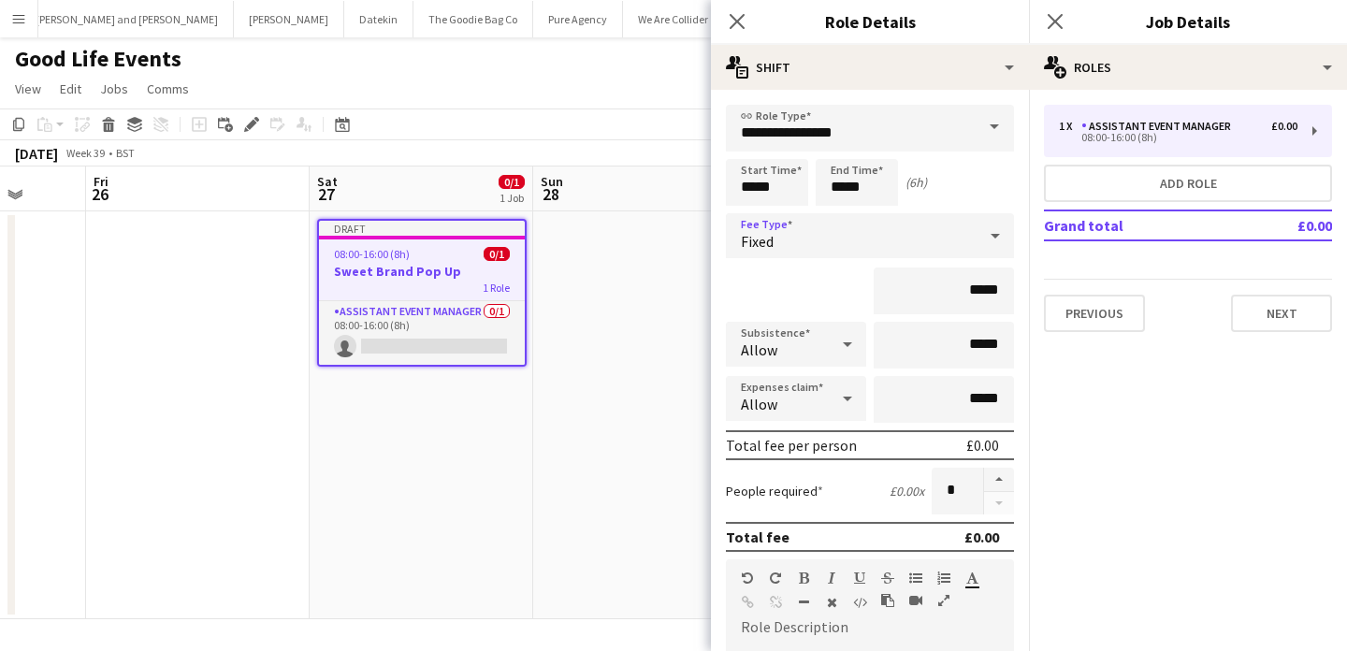
click at [940, 234] on div "Fixed" at bounding box center [851, 235] width 251 height 45
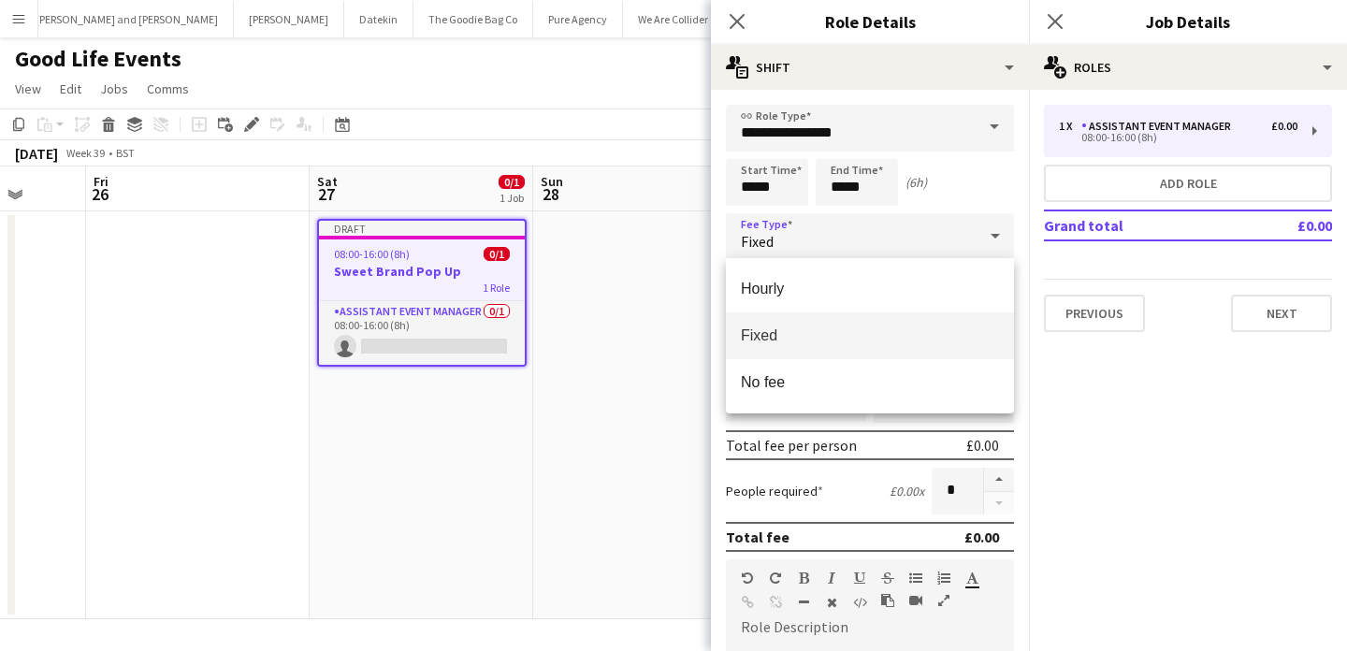
click at [941, 282] on span "Hourly" at bounding box center [870, 289] width 258 height 18
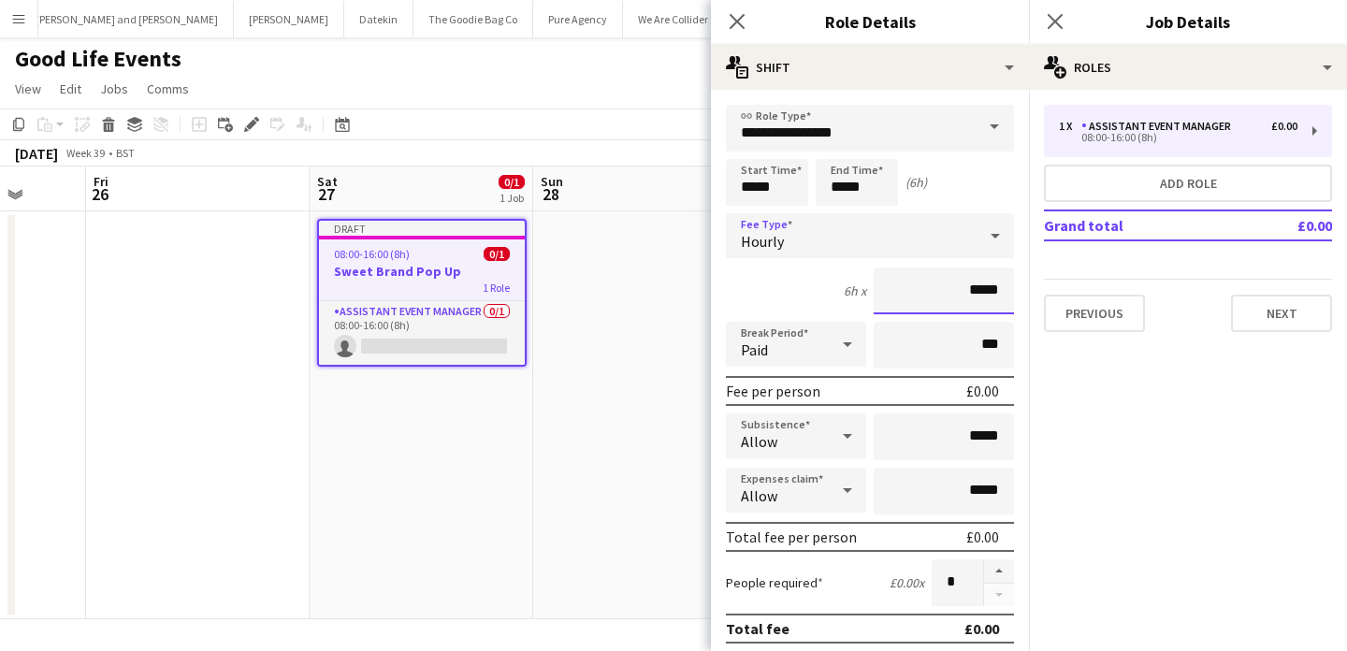
click at [986, 299] on input "*****" at bounding box center [944, 291] width 140 height 47
type input "******"
click at [996, 436] on input "*****" at bounding box center [944, 436] width 140 height 47
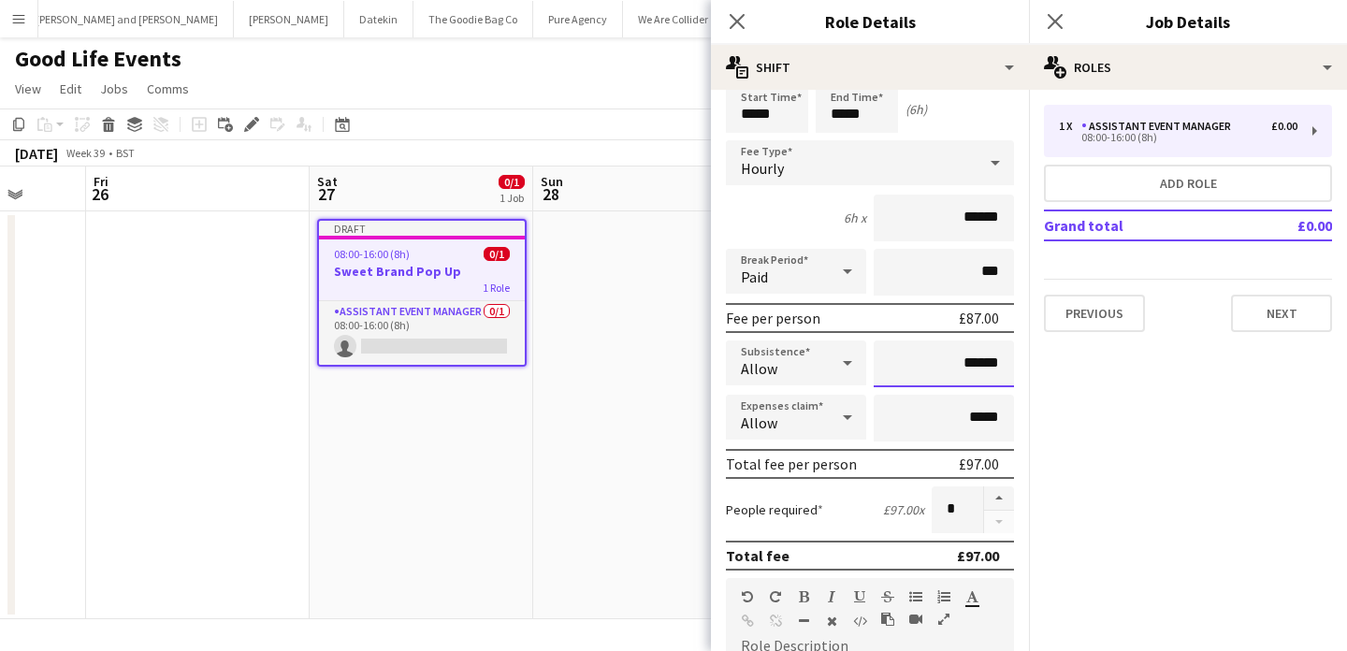
scroll to position [82, 0]
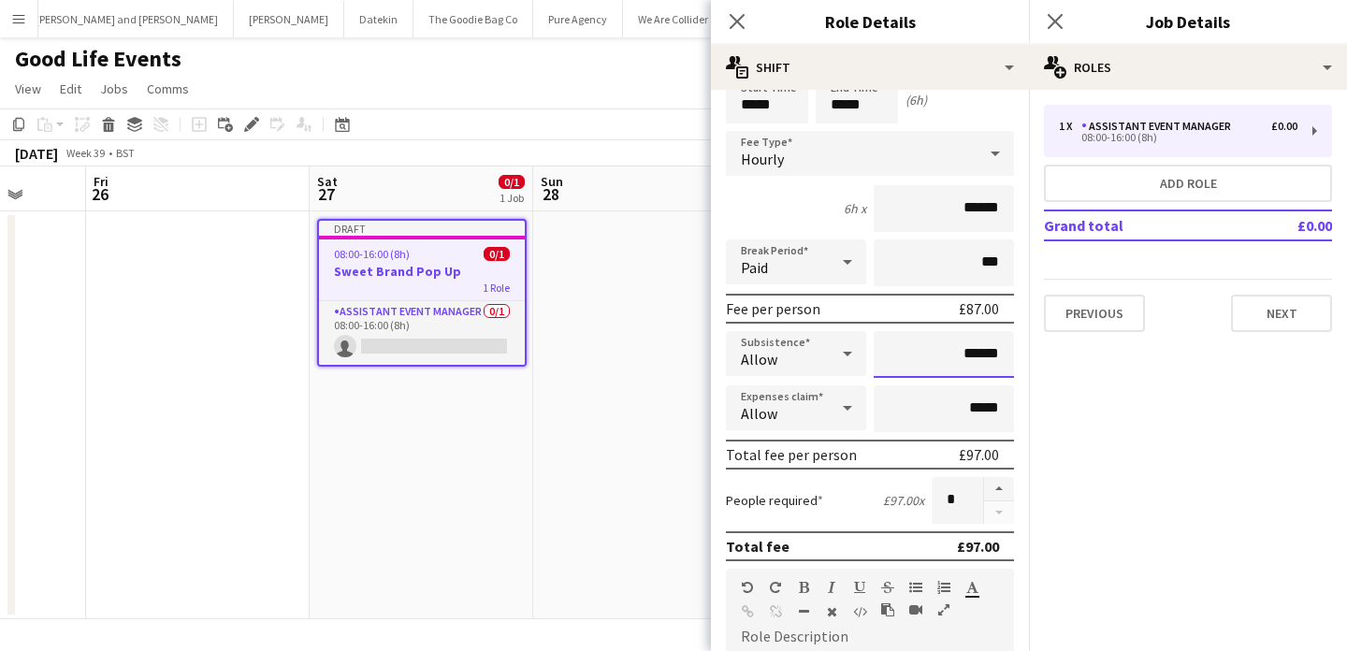
type input "******"
click at [801, 414] on div "Allow" at bounding box center [777, 407] width 103 height 45
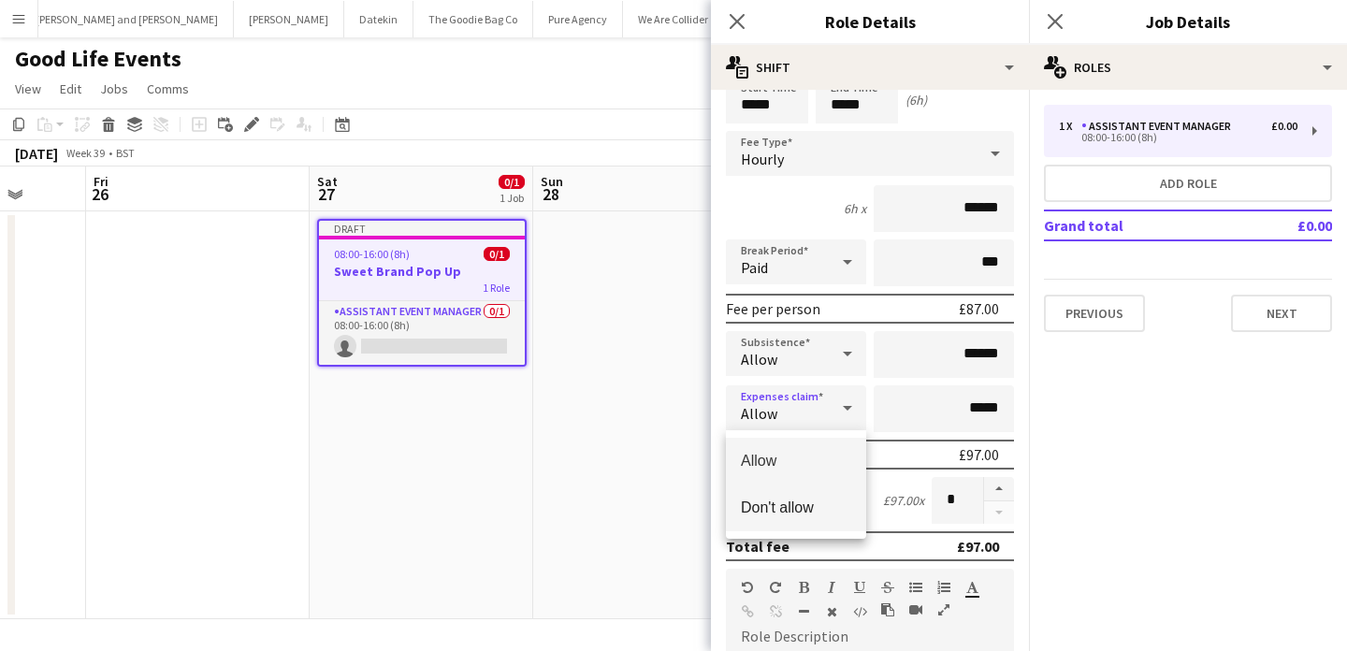
click at [811, 502] on span "Don't allow" at bounding box center [796, 508] width 110 height 18
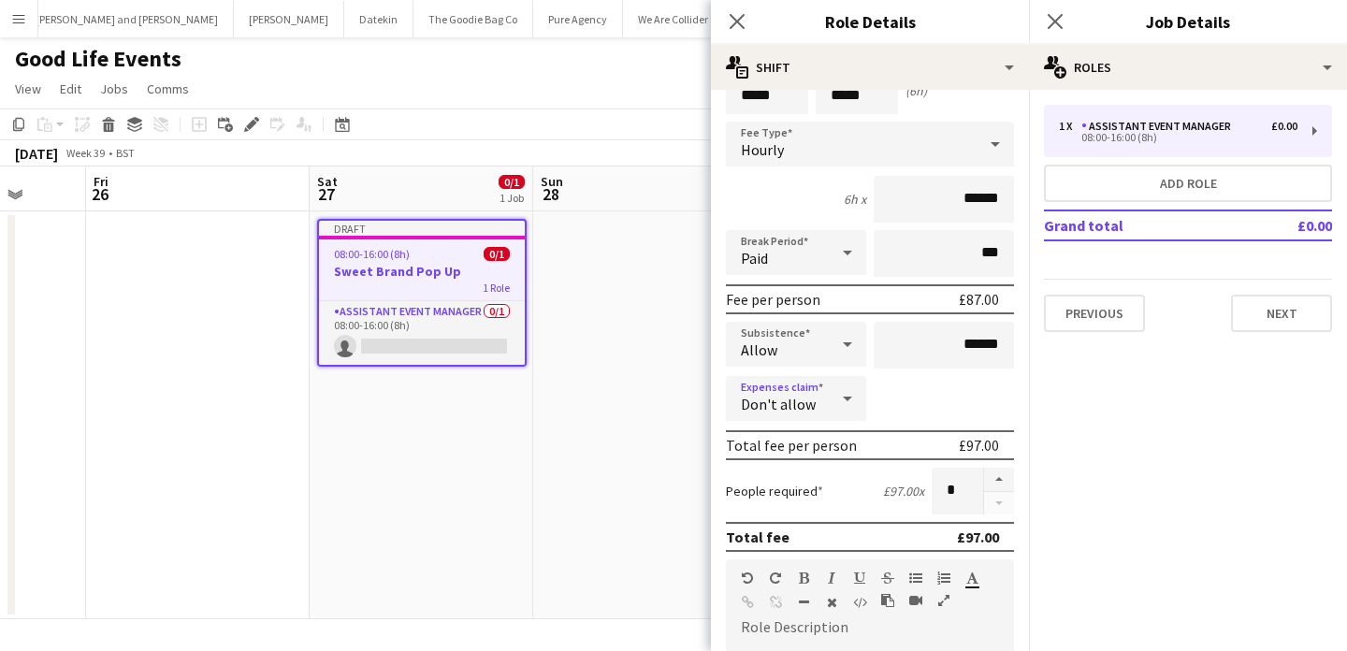
scroll to position [93, 0]
click at [943, 411] on div "Expenses claim Don't allow" at bounding box center [870, 398] width 288 height 47
click at [1002, 473] on button "button" at bounding box center [999, 479] width 30 height 24
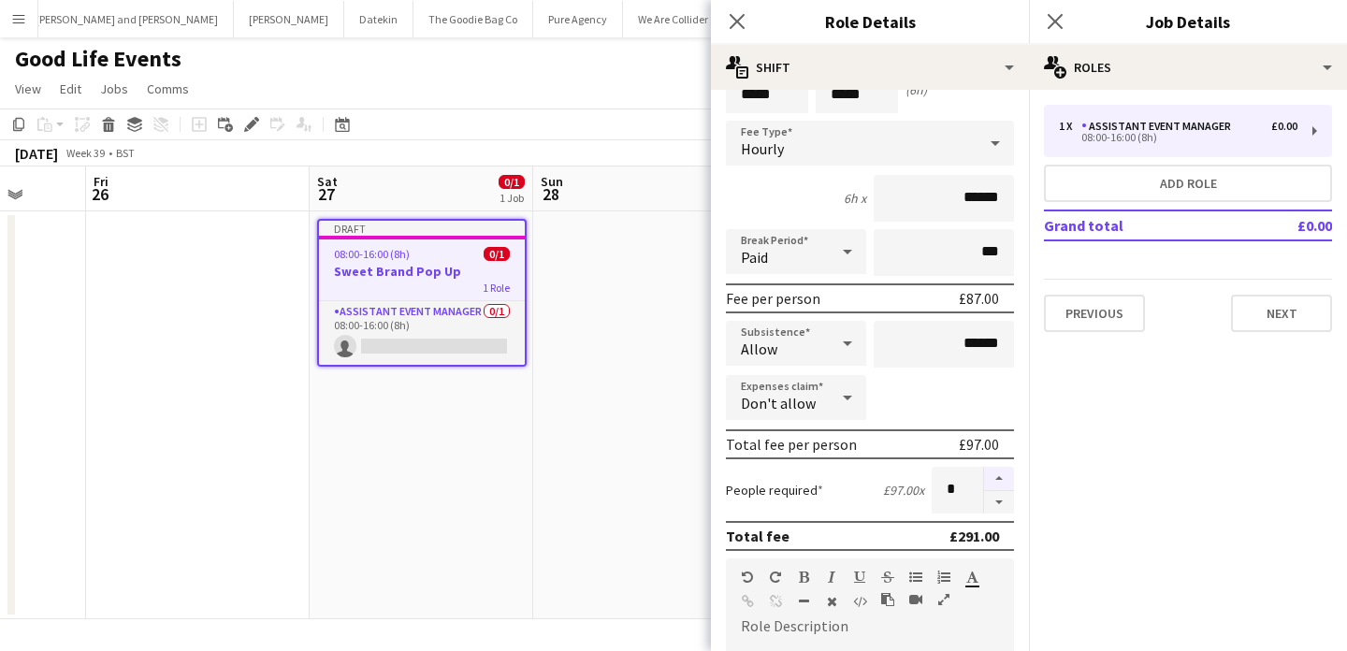
click at [1002, 473] on button "button" at bounding box center [999, 479] width 30 height 24
type input "*"
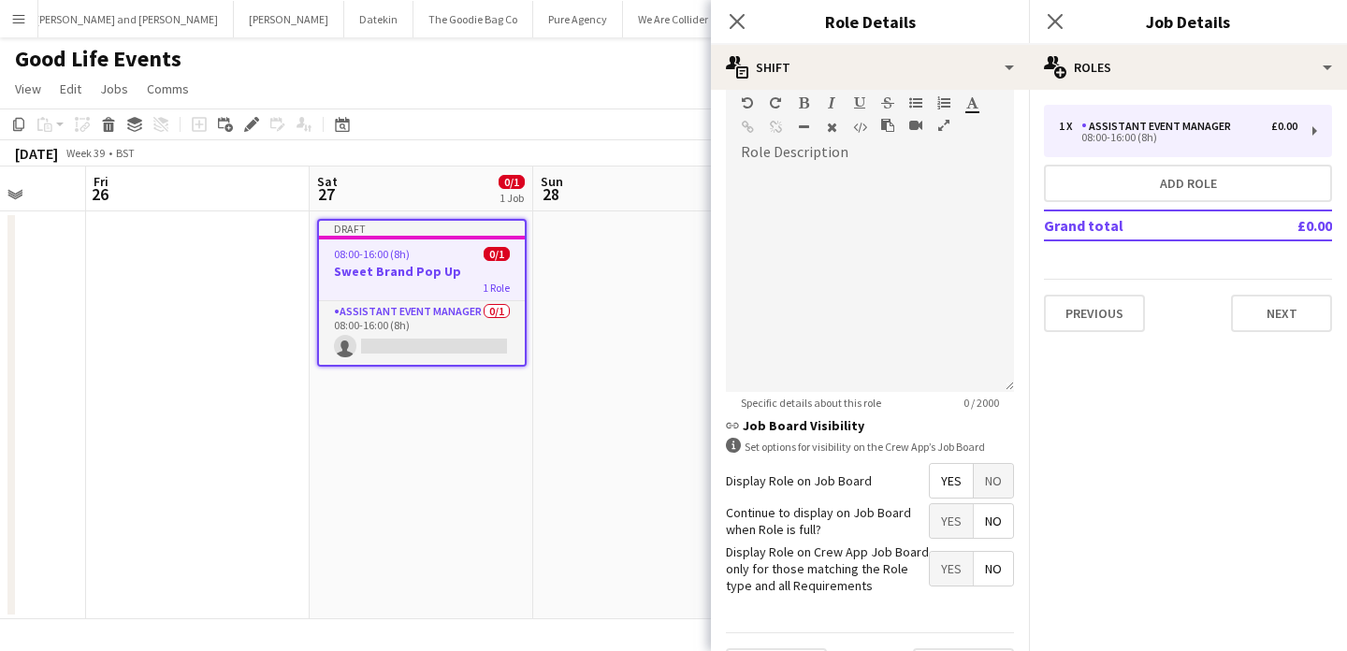
scroll to position [616, 0]
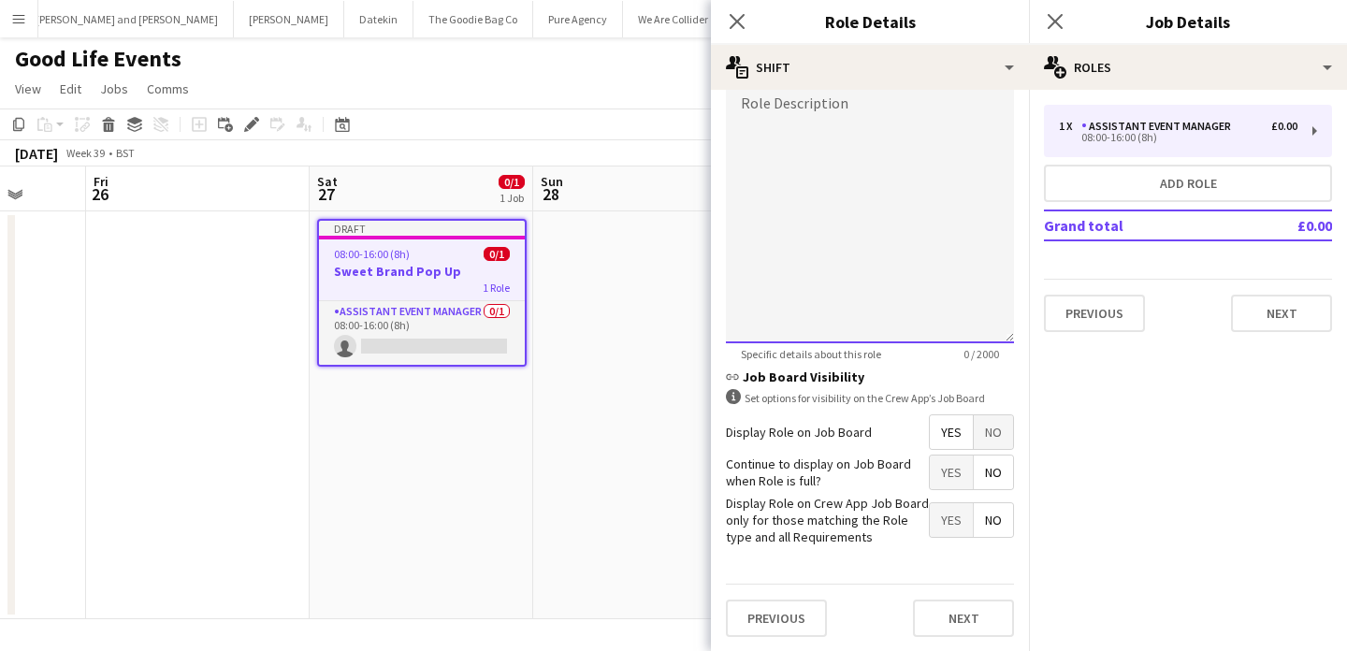
click at [881, 299] on div at bounding box center [870, 231] width 288 height 225
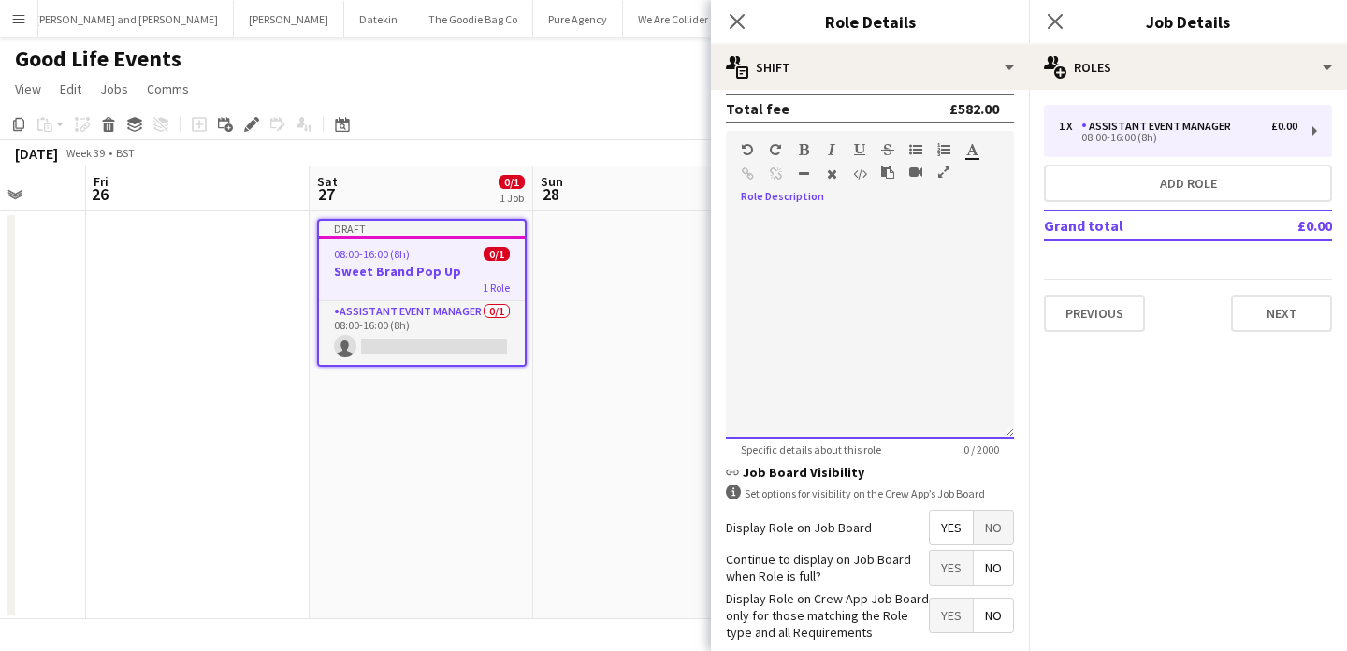
scroll to position [514, 0]
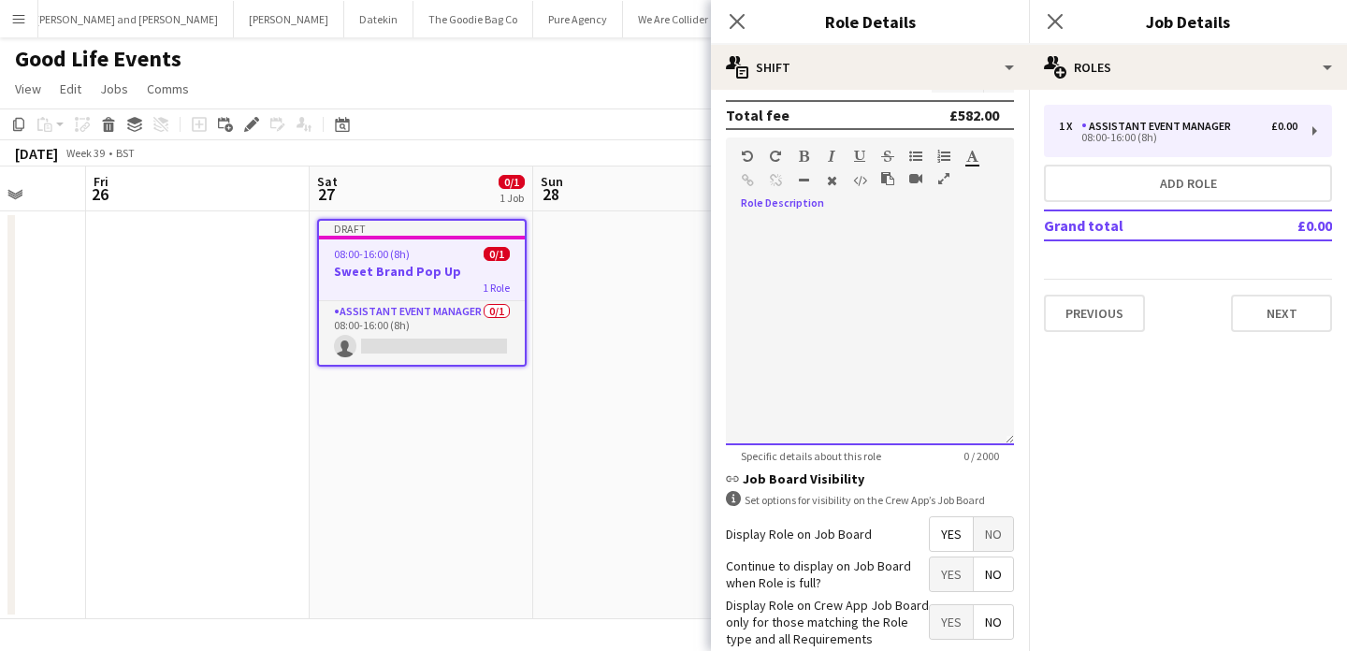
paste div
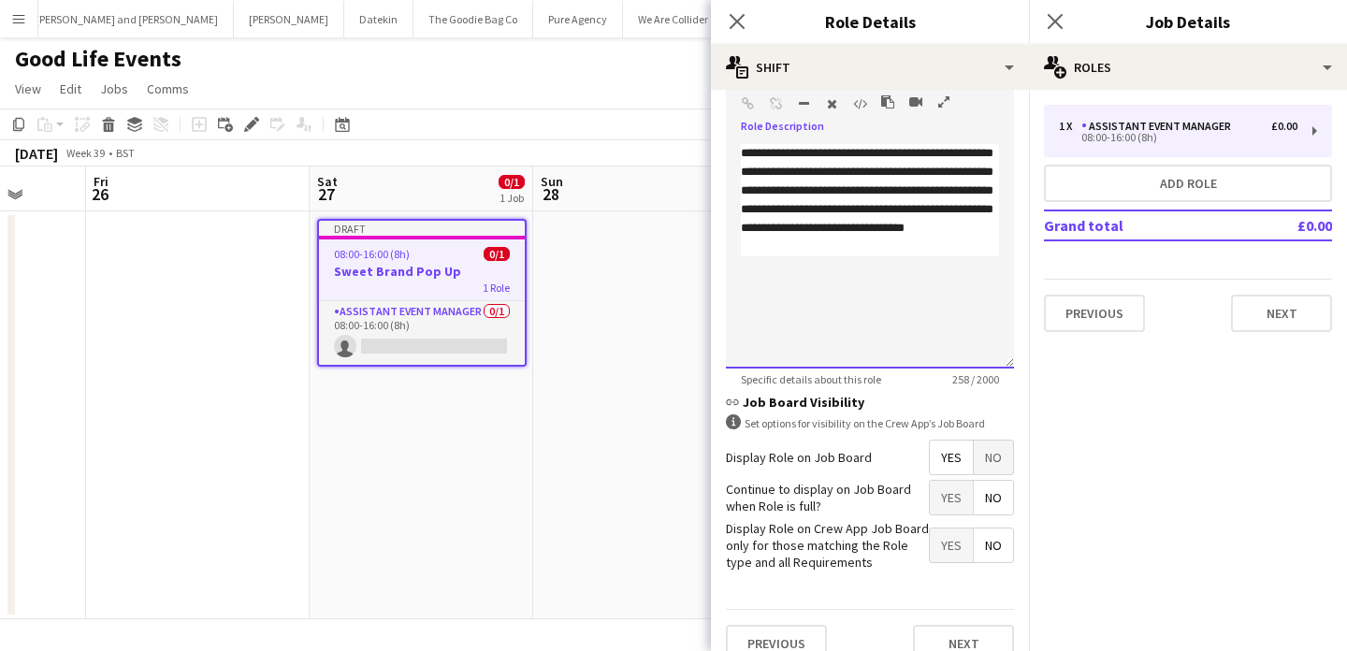
scroll to position [593, 0]
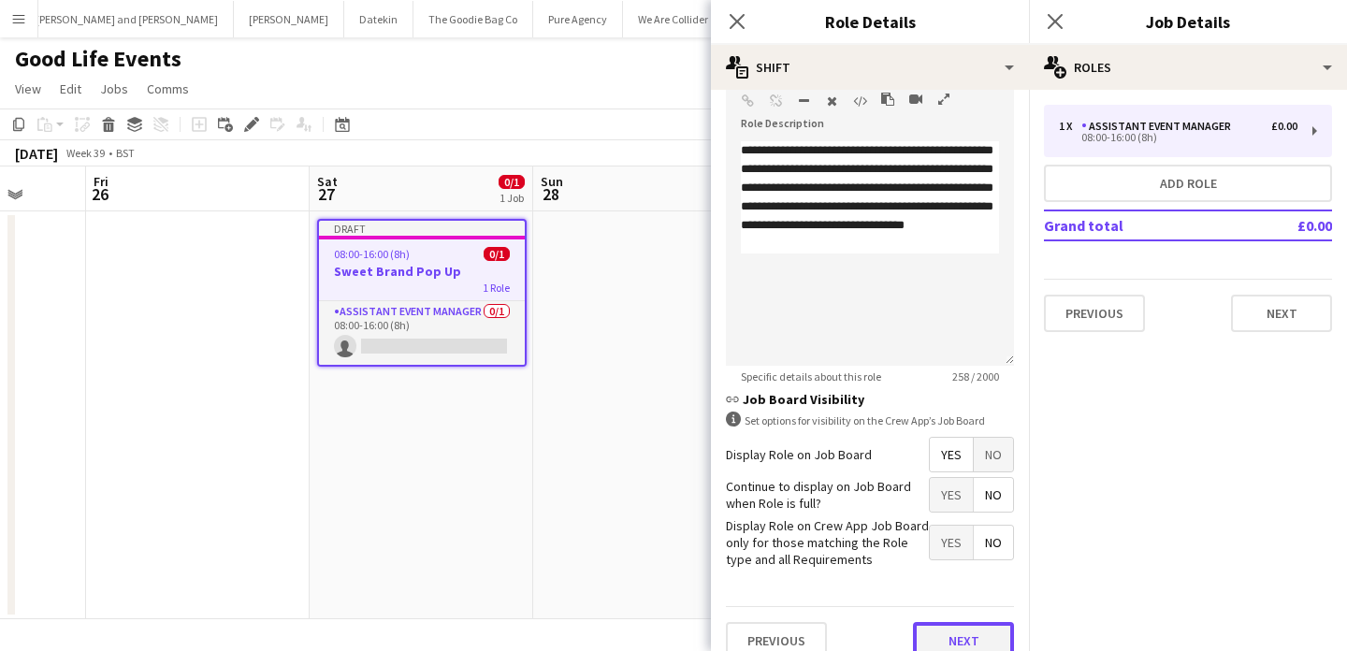
click at [984, 642] on button "Next" at bounding box center [963, 640] width 101 height 37
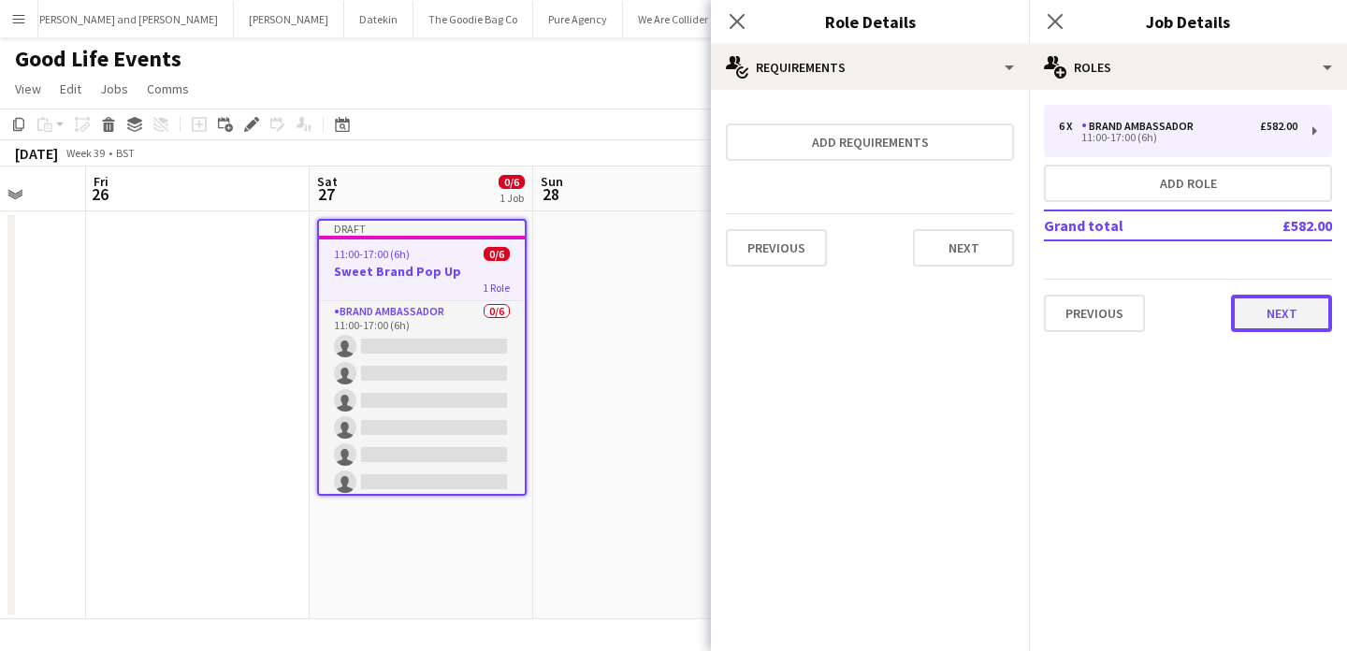
click at [1265, 319] on button "Next" at bounding box center [1281, 313] width 101 height 37
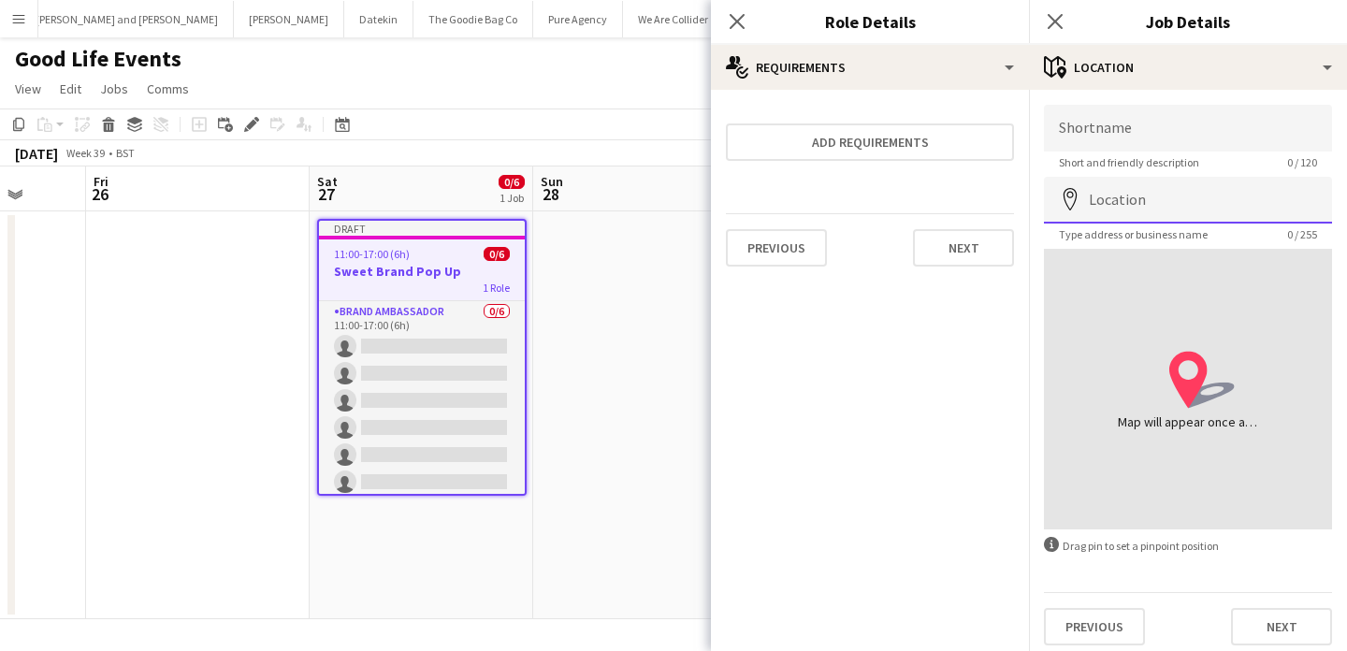
click at [1149, 208] on input "Location" at bounding box center [1188, 200] width 288 height 47
paste input "**********"
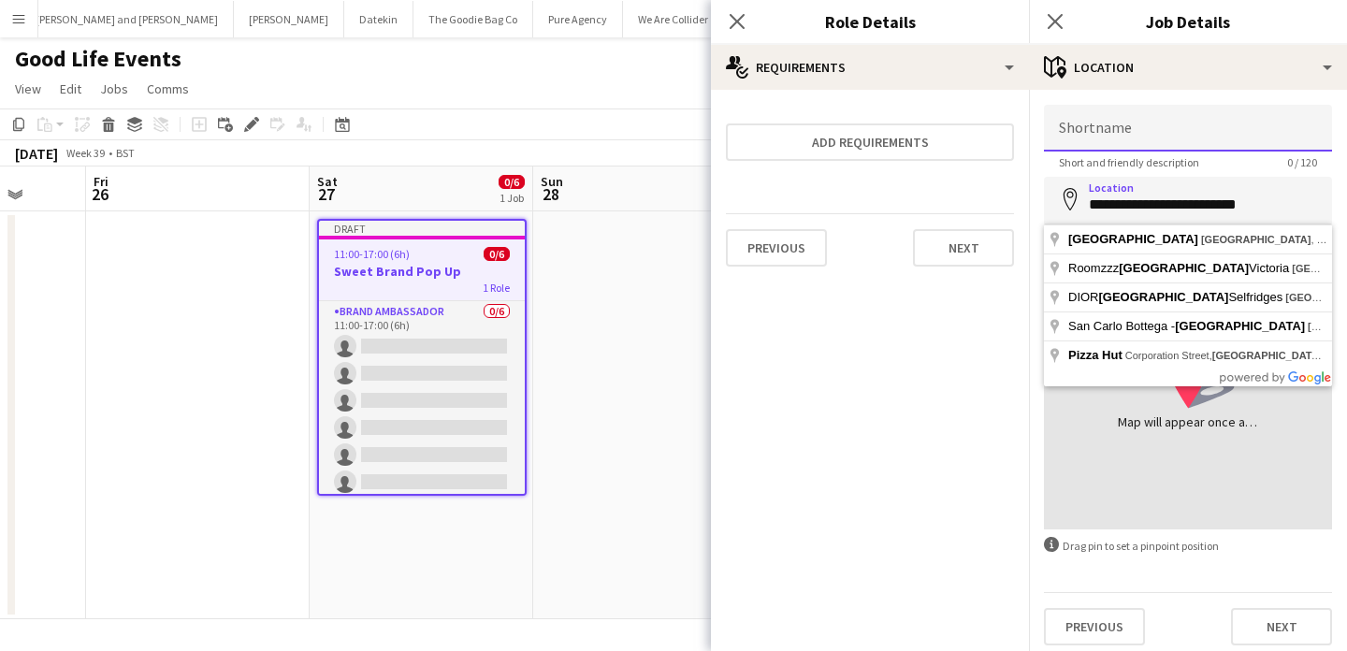
click at [1195, 141] on input "Shortname" at bounding box center [1188, 128] width 288 height 47
click at [1111, 197] on input "**********" at bounding box center [1188, 200] width 288 height 47
type input "**********"
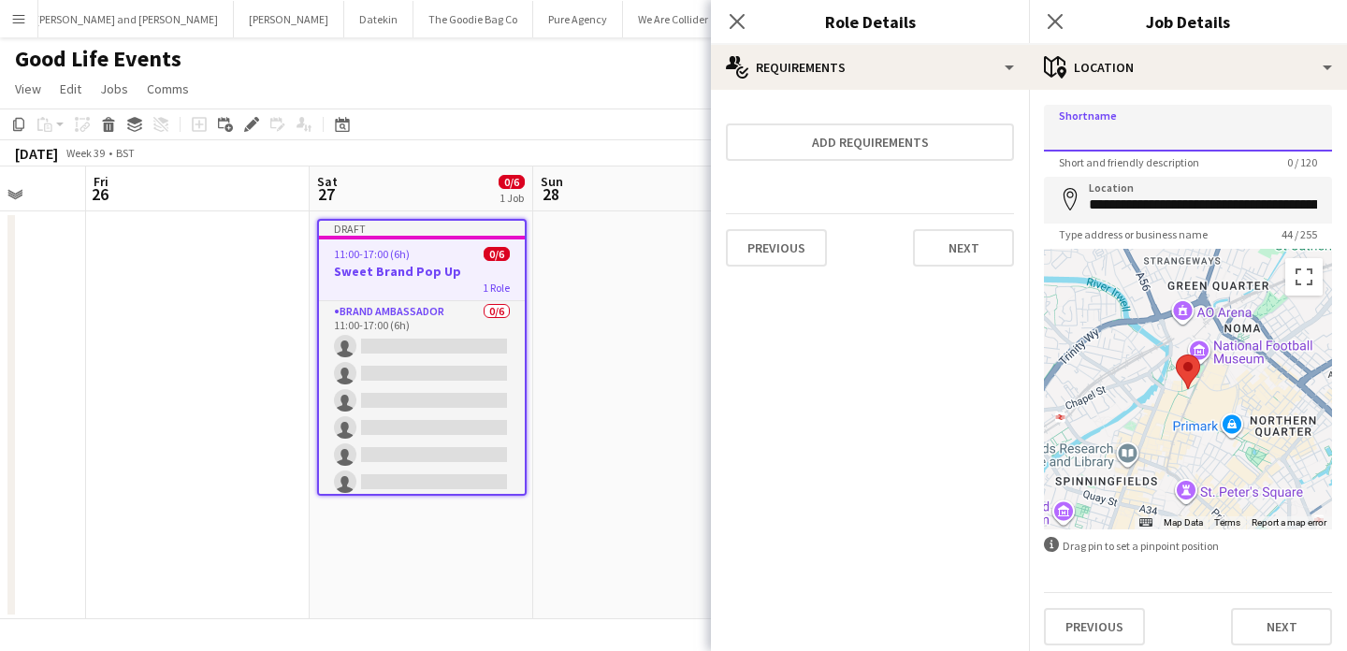
click at [1204, 140] on input "Shortname" at bounding box center [1188, 128] width 288 height 47
paste input "**********"
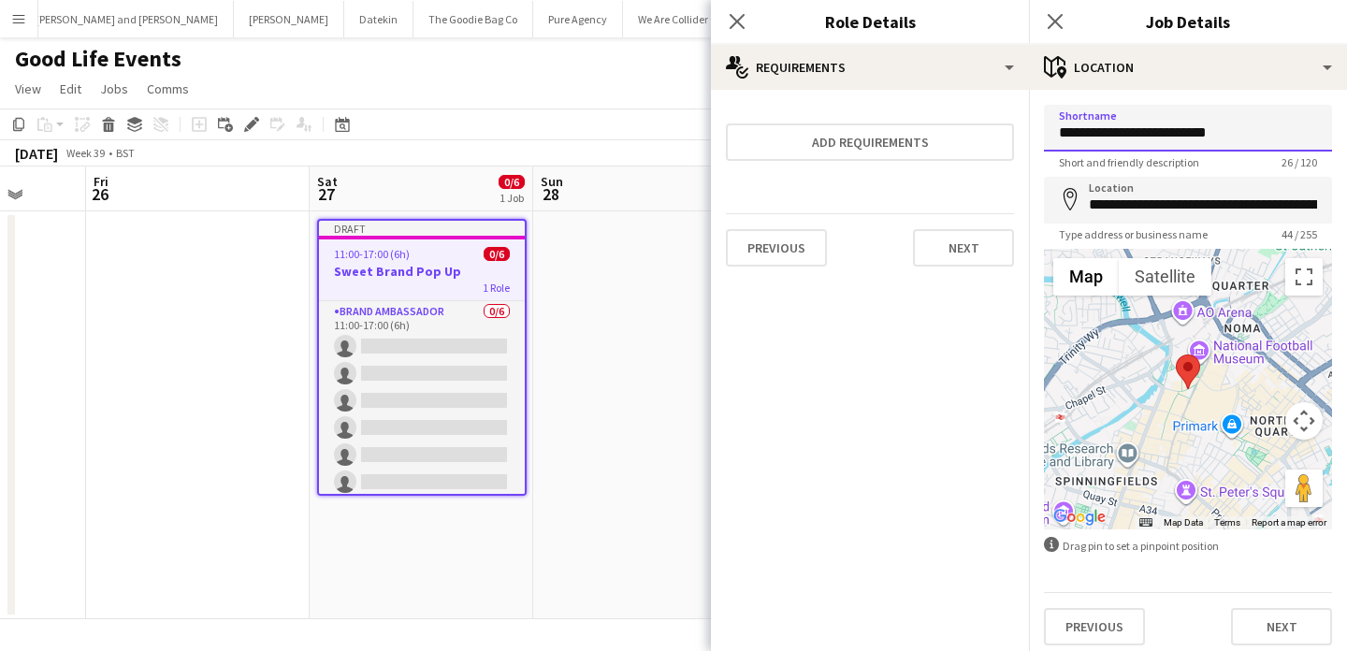
type input "**********"
click at [1250, 563] on form "**********" at bounding box center [1188, 375] width 318 height 541
click at [1286, 638] on button "Next" at bounding box center [1281, 626] width 101 height 37
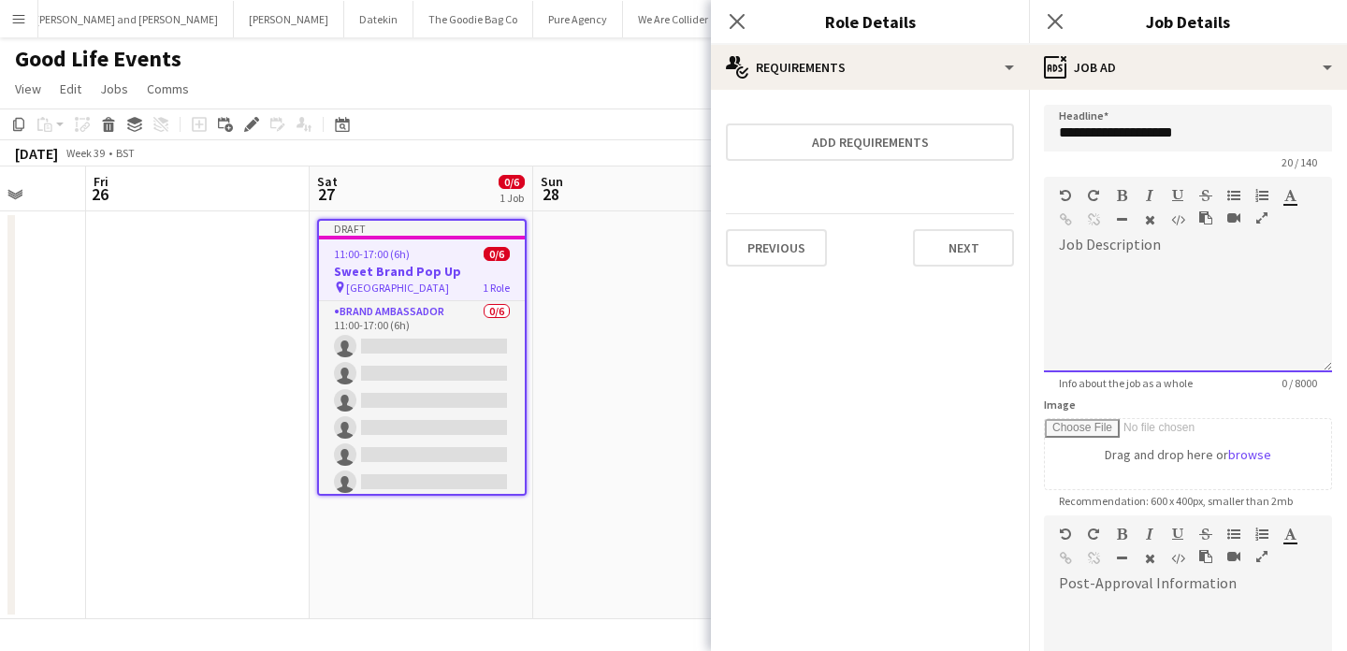
click at [1208, 315] on div at bounding box center [1188, 316] width 288 height 112
paste div
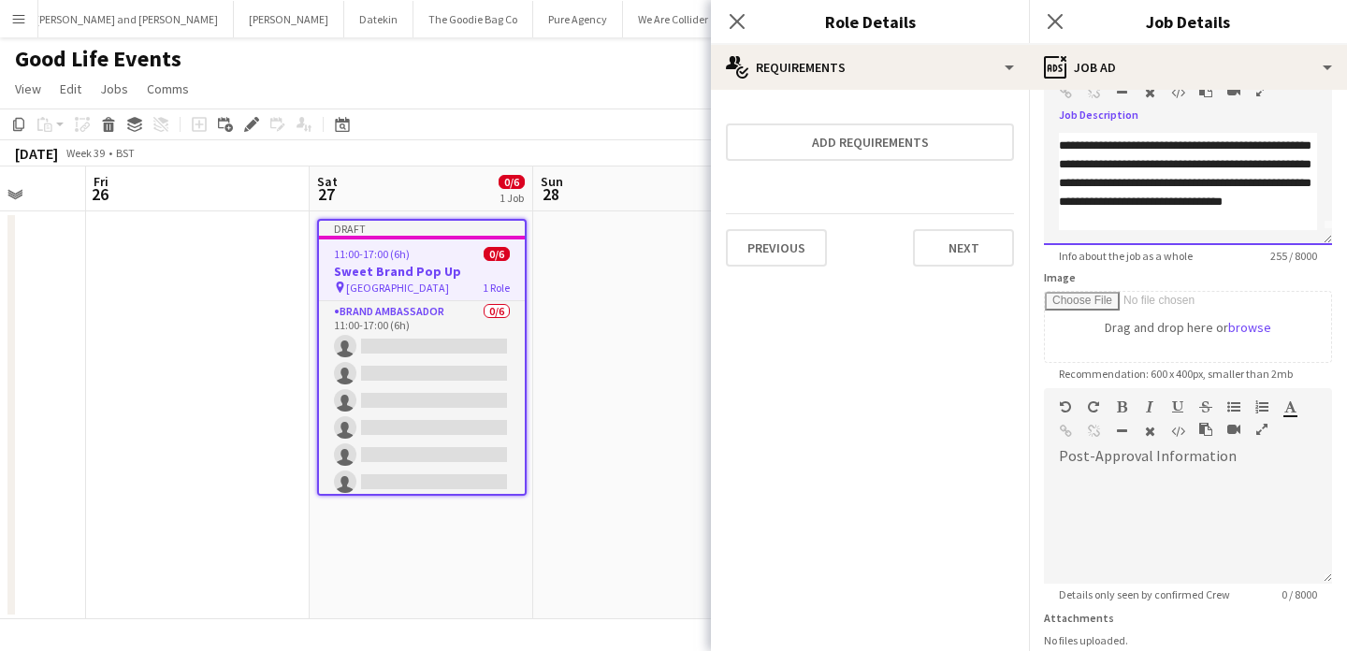
scroll to position [273, 0]
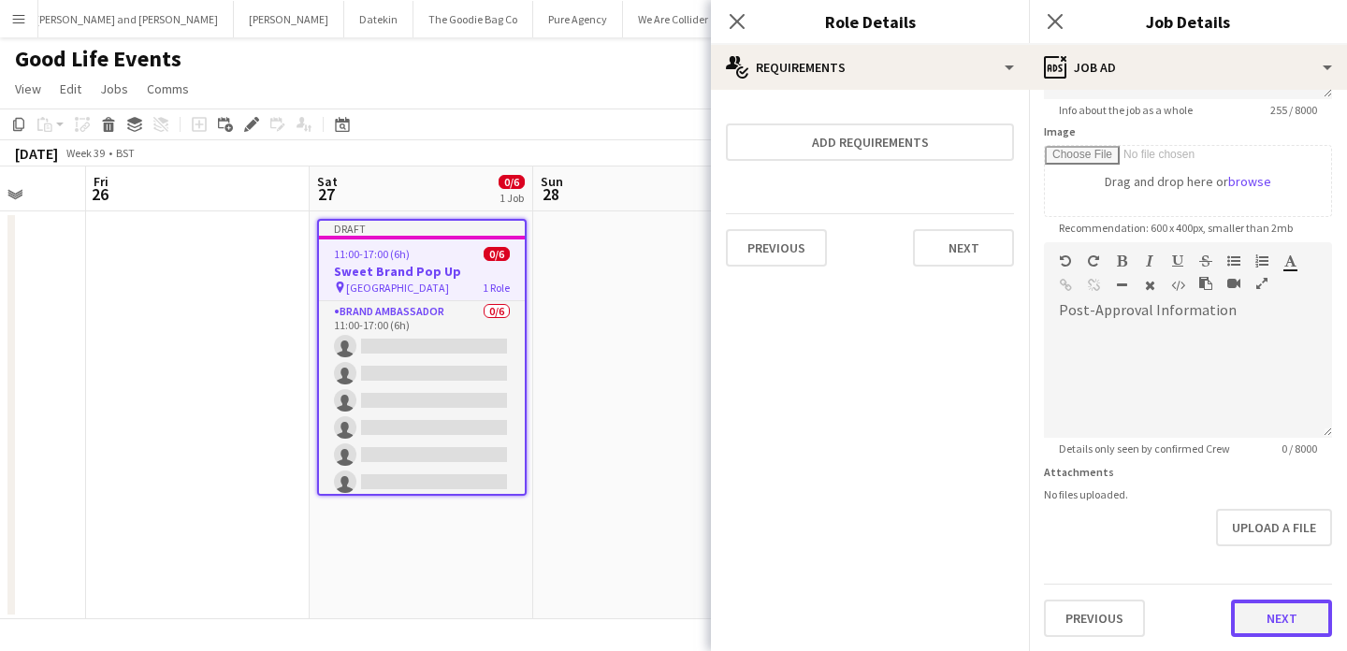
click at [1284, 631] on button "Next" at bounding box center [1281, 618] width 101 height 37
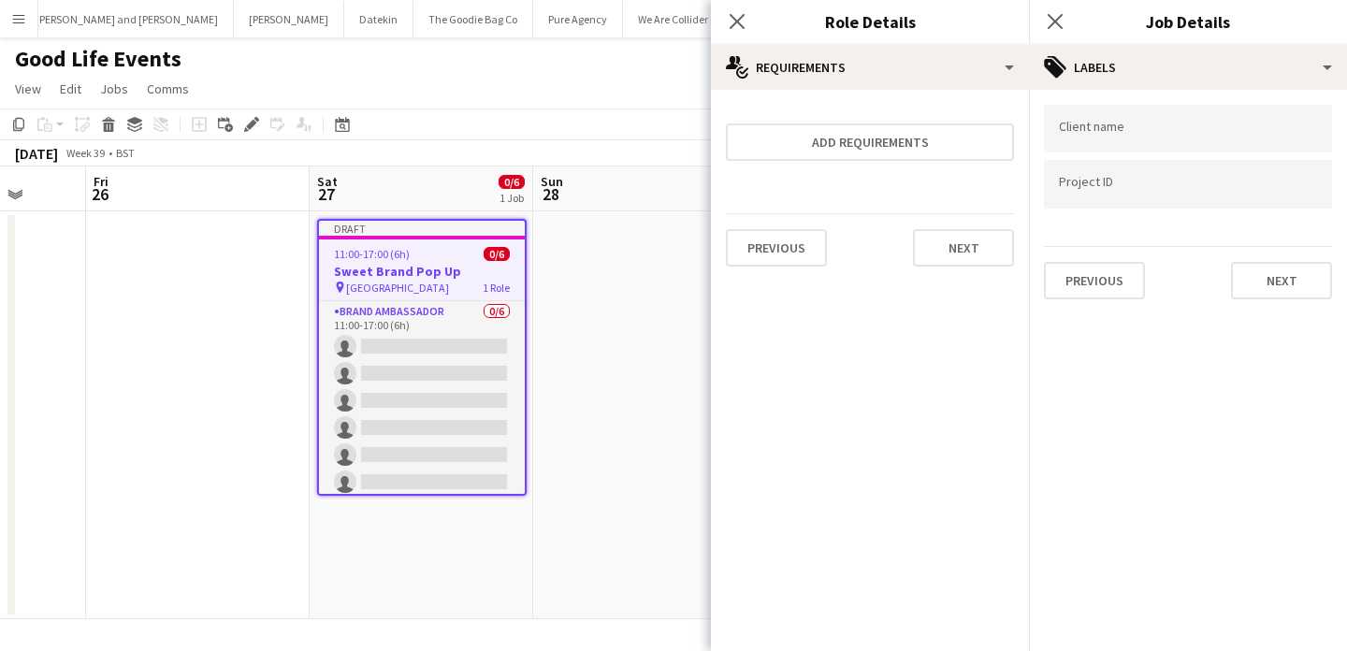
scroll to position [0, 0]
click at [1294, 272] on button "Next" at bounding box center [1281, 280] width 101 height 37
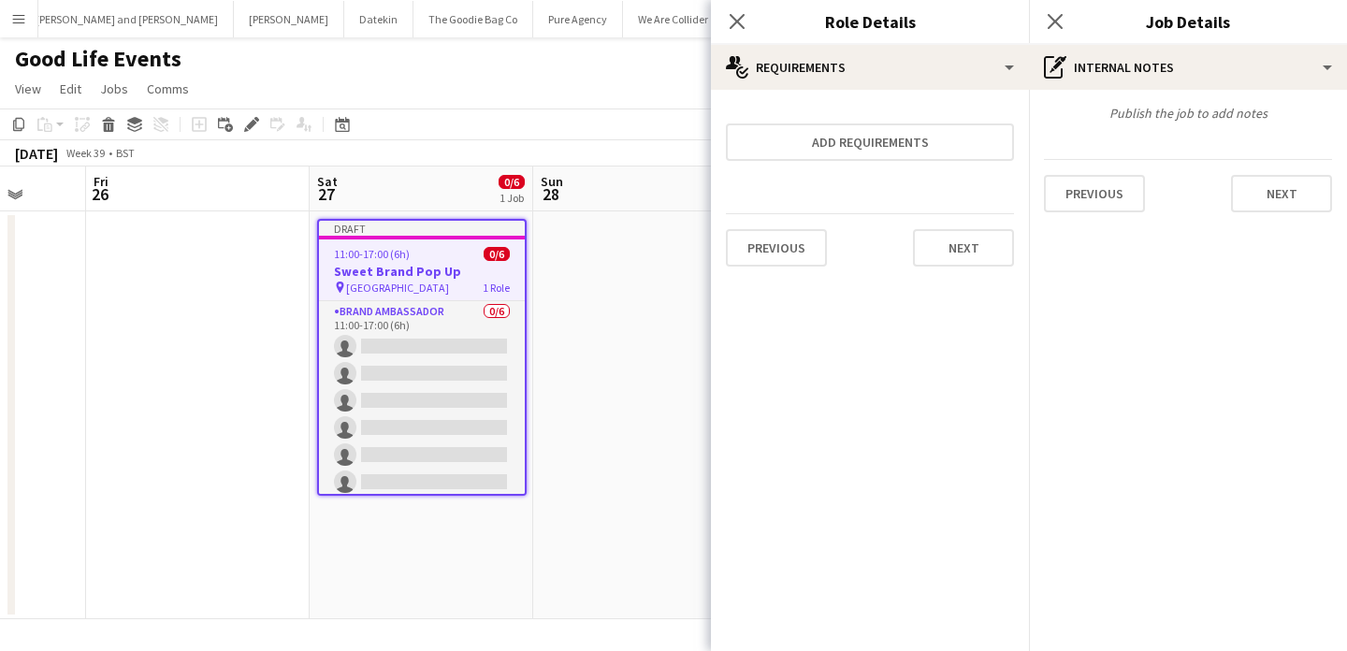
click at [1290, 169] on div "Previous Next" at bounding box center [1188, 185] width 288 height 53
click at [1297, 203] on button "Next" at bounding box center [1281, 193] width 101 height 37
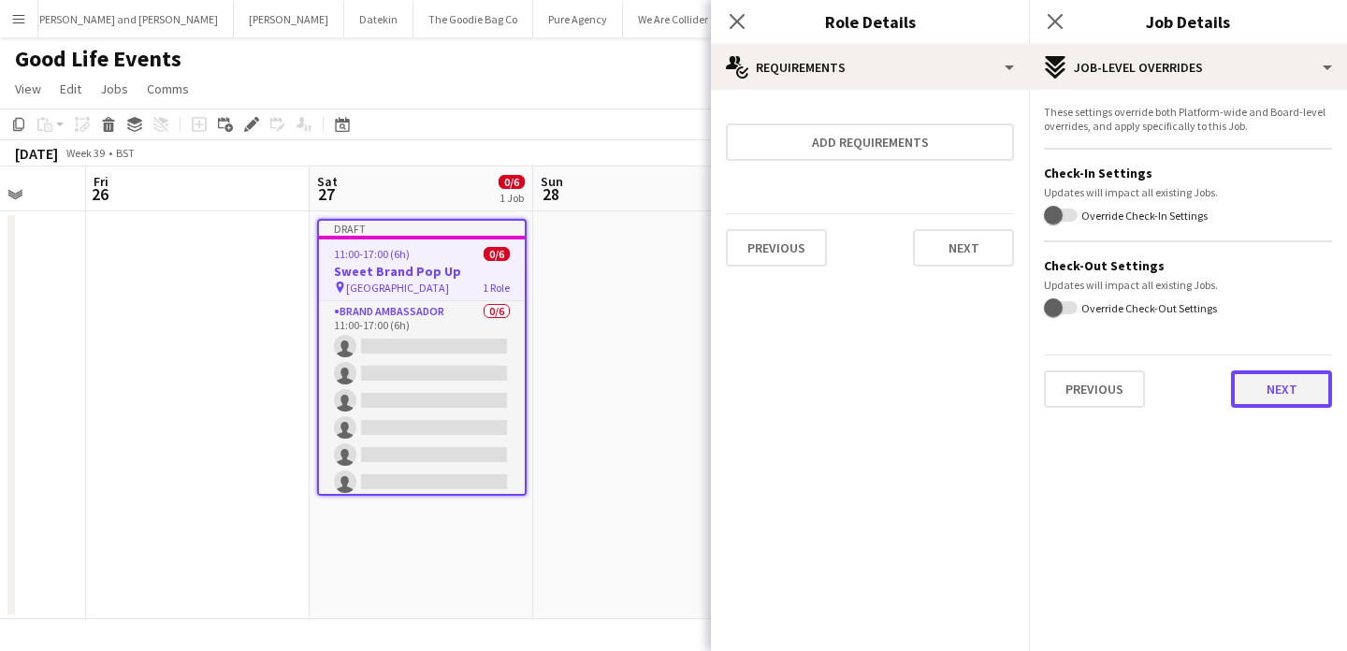
click at [1285, 392] on button "Next" at bounding box center [1281, 388] width 101 height 37
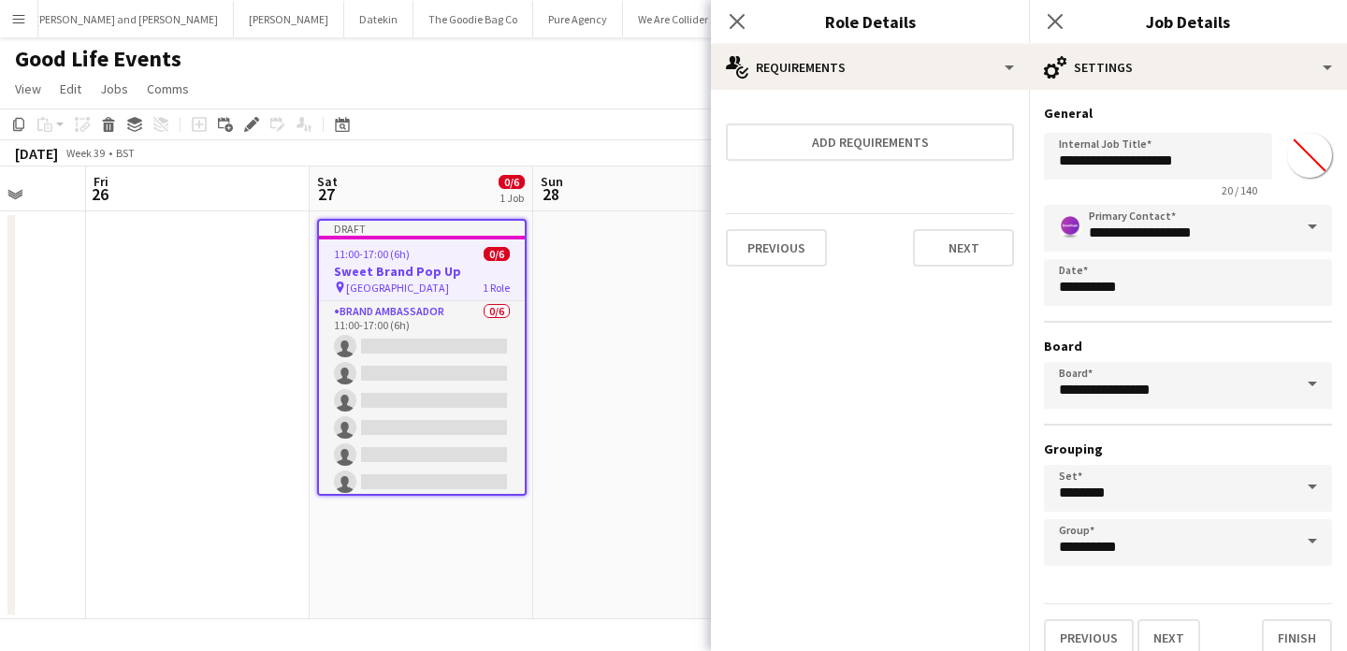
click at [620, 287] on app-date-cell at bounding box center [645, 415] width 224 height 408
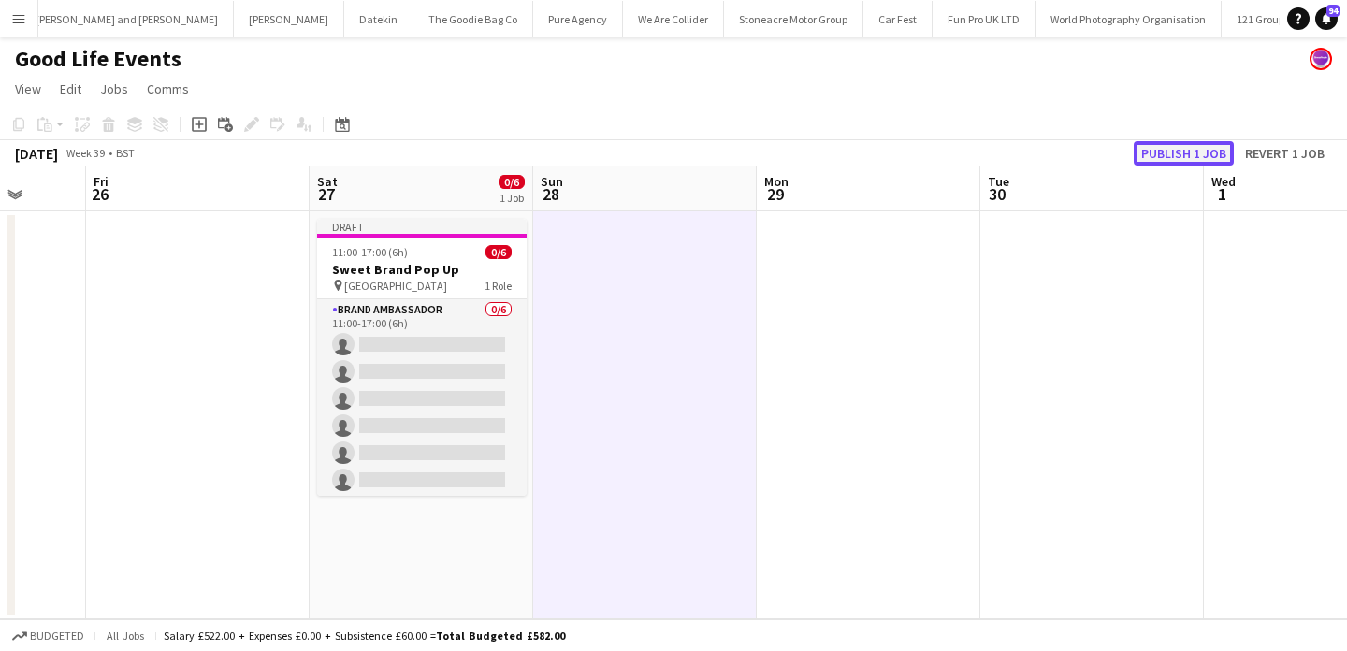
click at [1158, 150] on button "Publish 1 job" at bounding box center [1184, 153] width 100 height 24
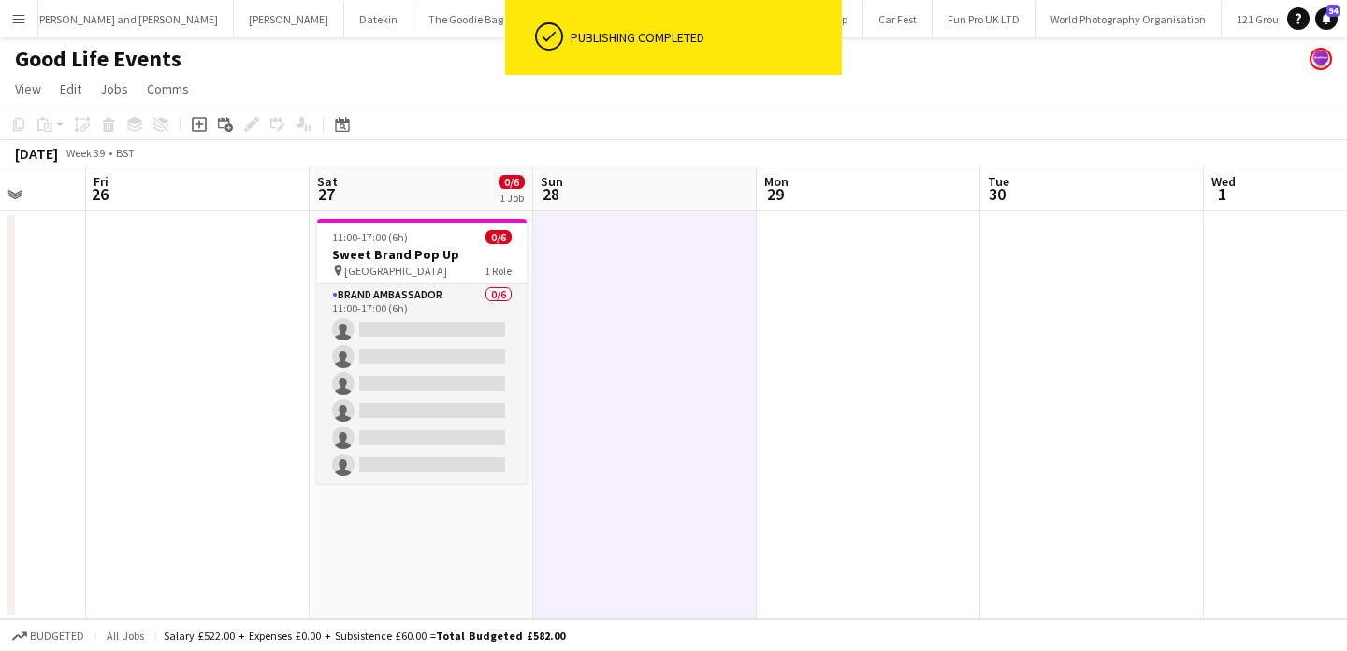
click at [480, 351] on app-card-role "Brand Ambassador 0/6 11:00-17:00 (6h) single-neutral-actions single-neutral-act…" at bounding box center [422, 383] width 210 height 199
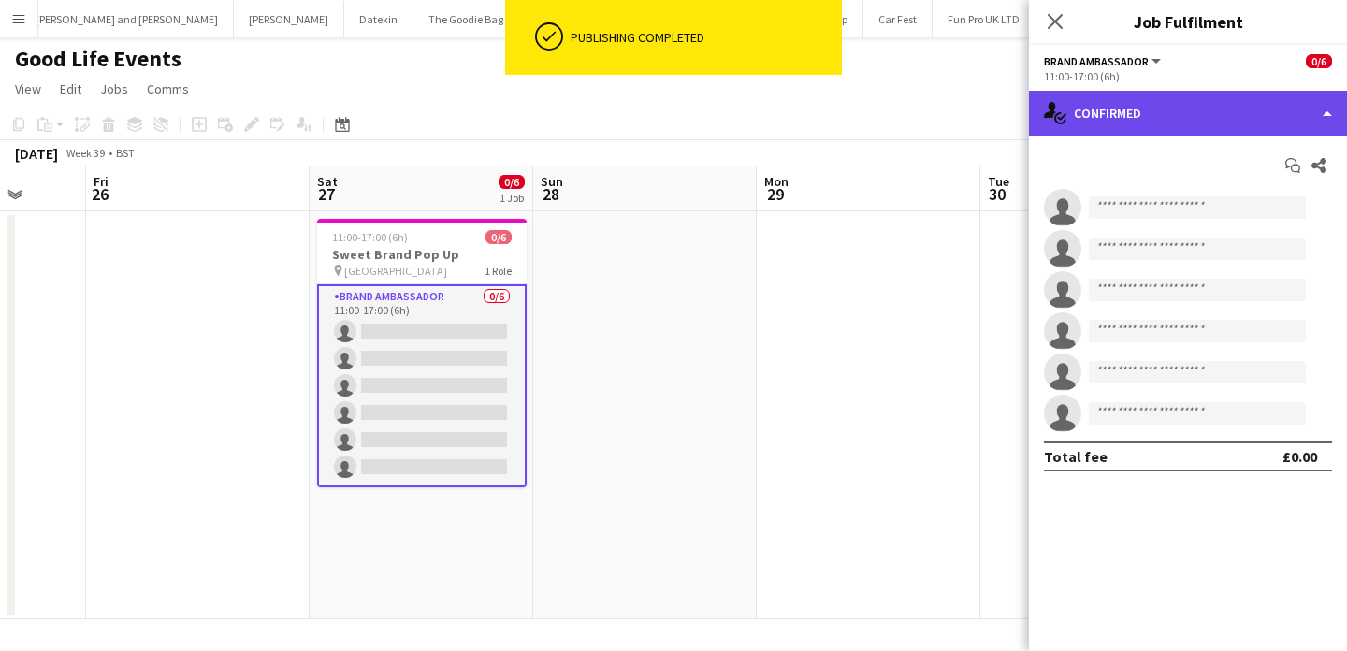
click at [1153, 116] on div "single-neutral-actions-check-2 Confirmed" at bounding box center [1188, 113] width 318 height 45
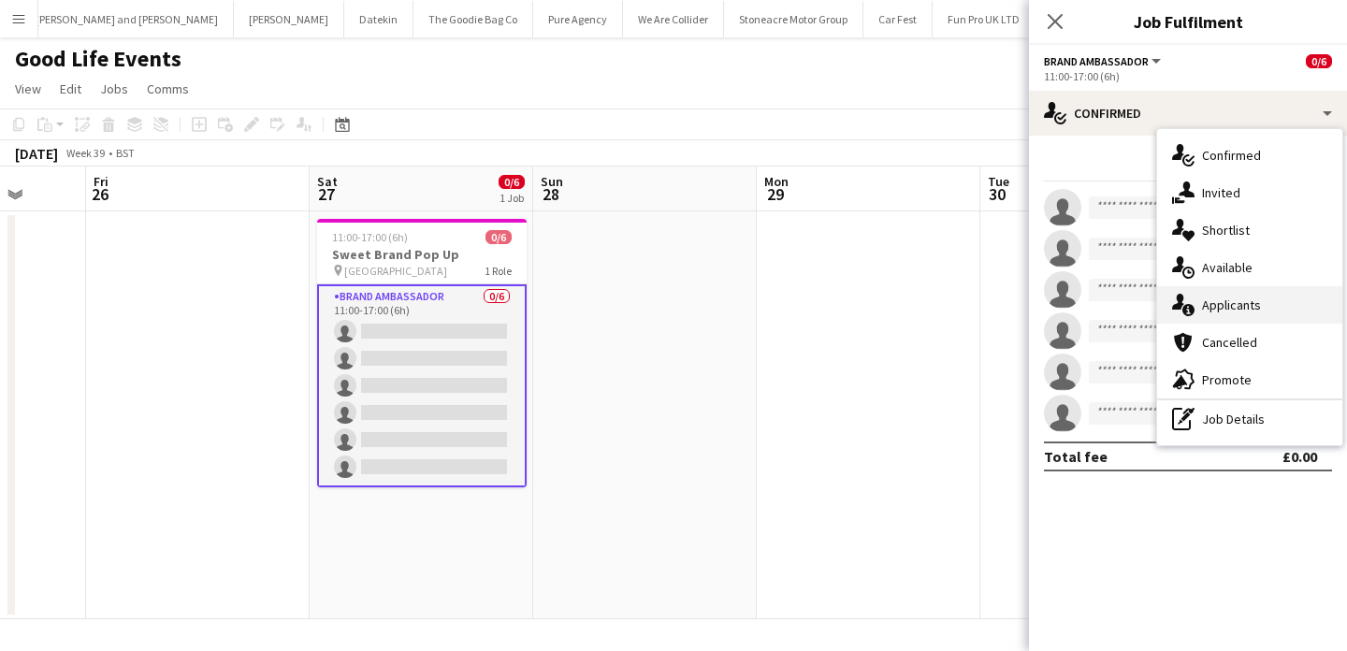
click at [1252, 304] on span "Applicants" at bounding box center [1231, 305] width 59 height 17
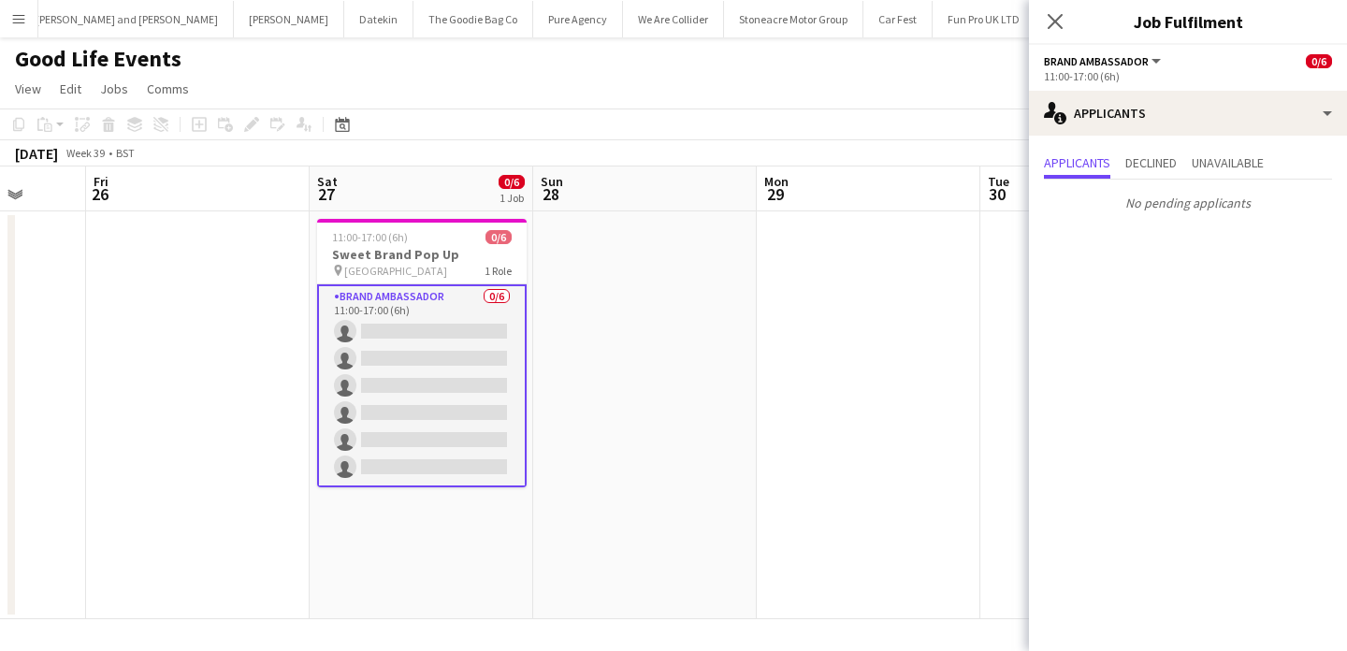
click at [794, 386] on app-date-cell at bounding box center [869, 415] width 224 height 408
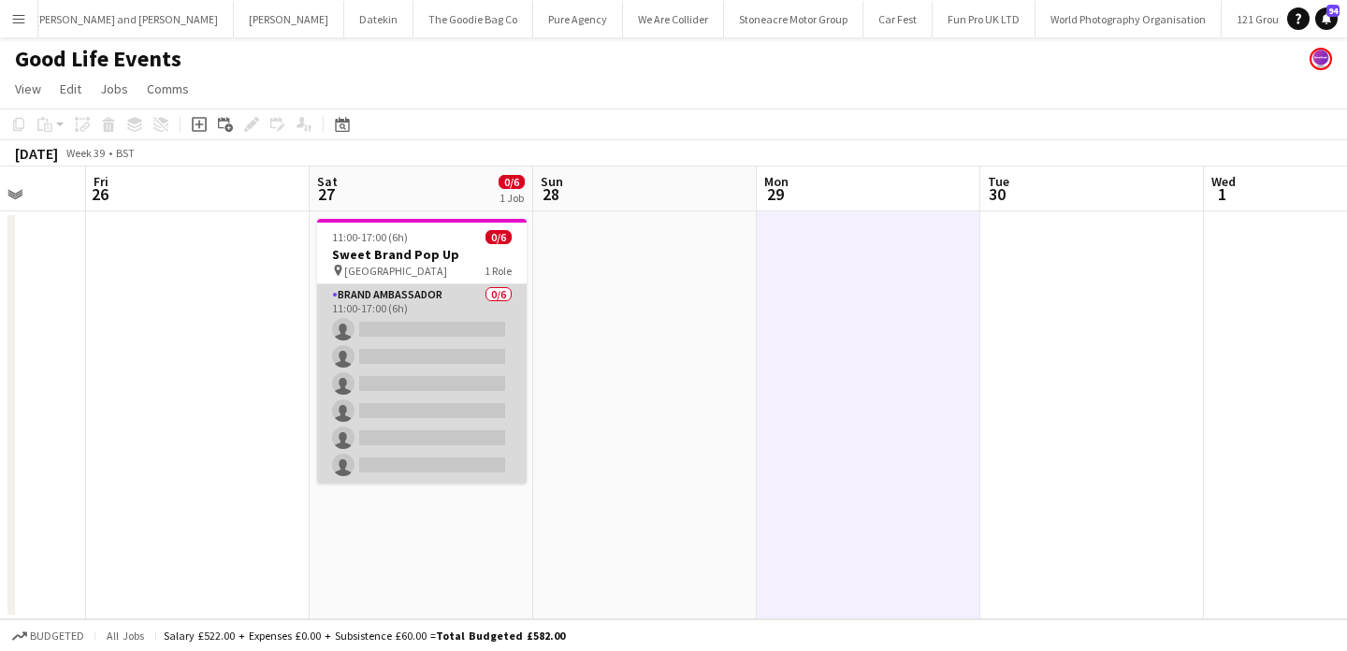
click at [446, 361] on app-card-role "Brand Ambassador 0/6 11:00-17:00 (6h) single-neutral-actions single-neutral-act…" at bounding box center [422, 383] width 210 height 199
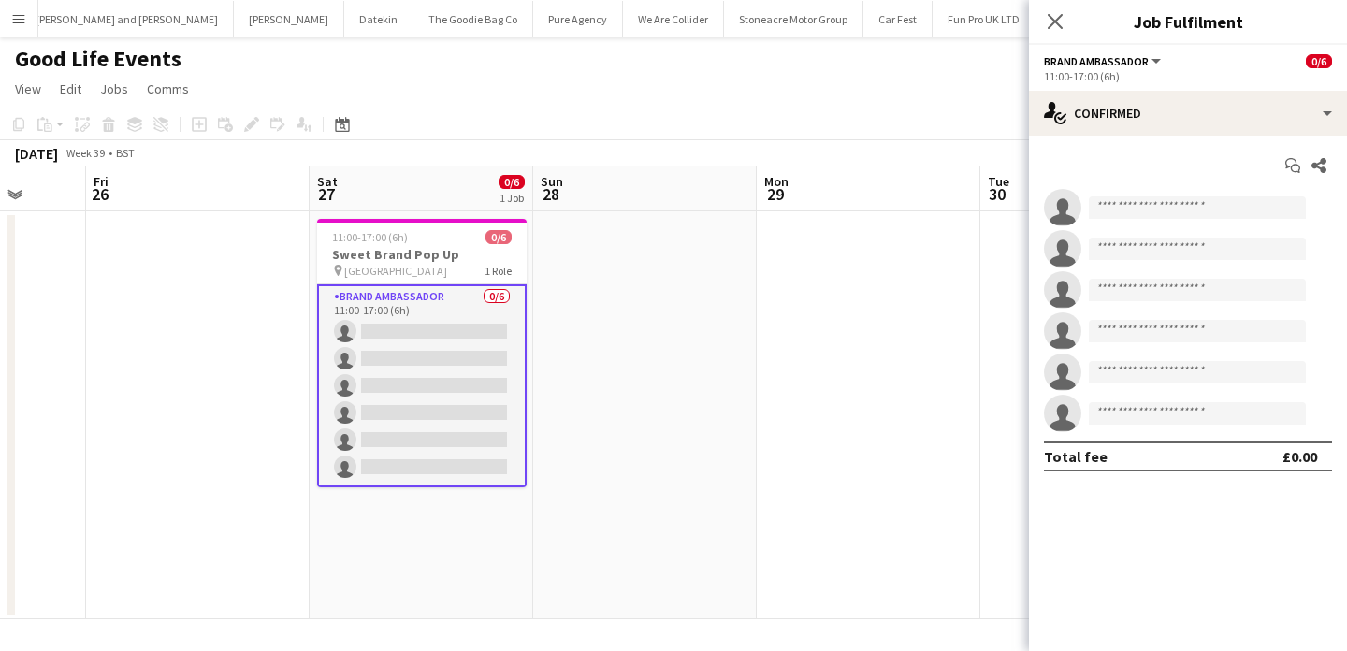
click at [587, 353] on app-date-cell at bounding box center [645, 415] width 224 height 408
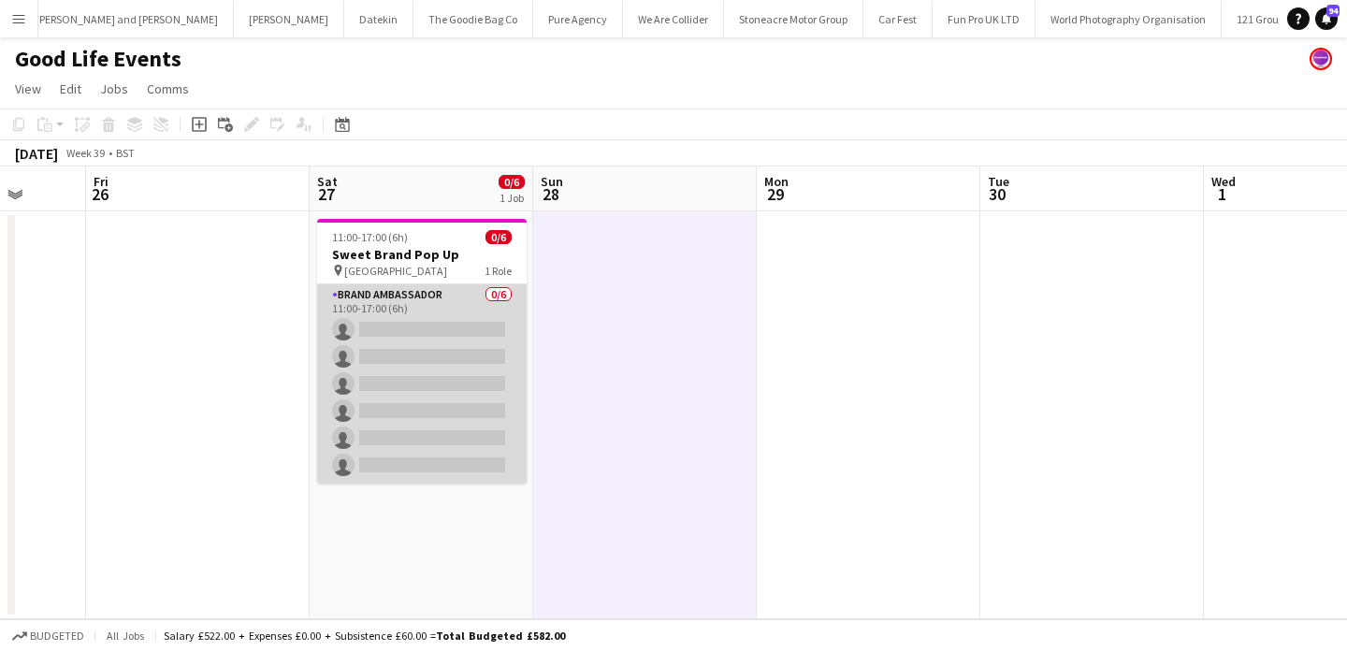
click at [431, 309] on app-card-role "Brand Ambassador 0/6 11:00-17:00 (6h) single-neutral-actions single-neutral-act…" at bounding box center [422, 383] width 210 height 199
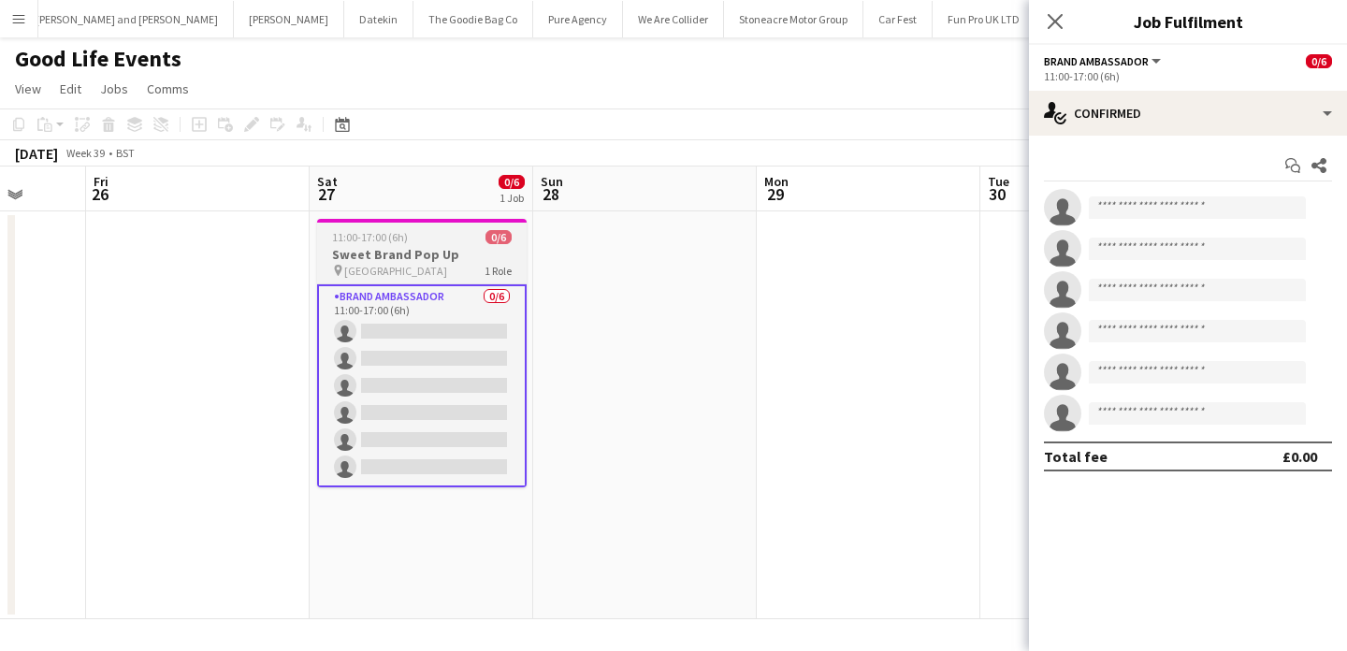
click at [434, 261] on h3 "Sweet Brand Pop Up" at bounding box center [422, 254] width 210 height 17
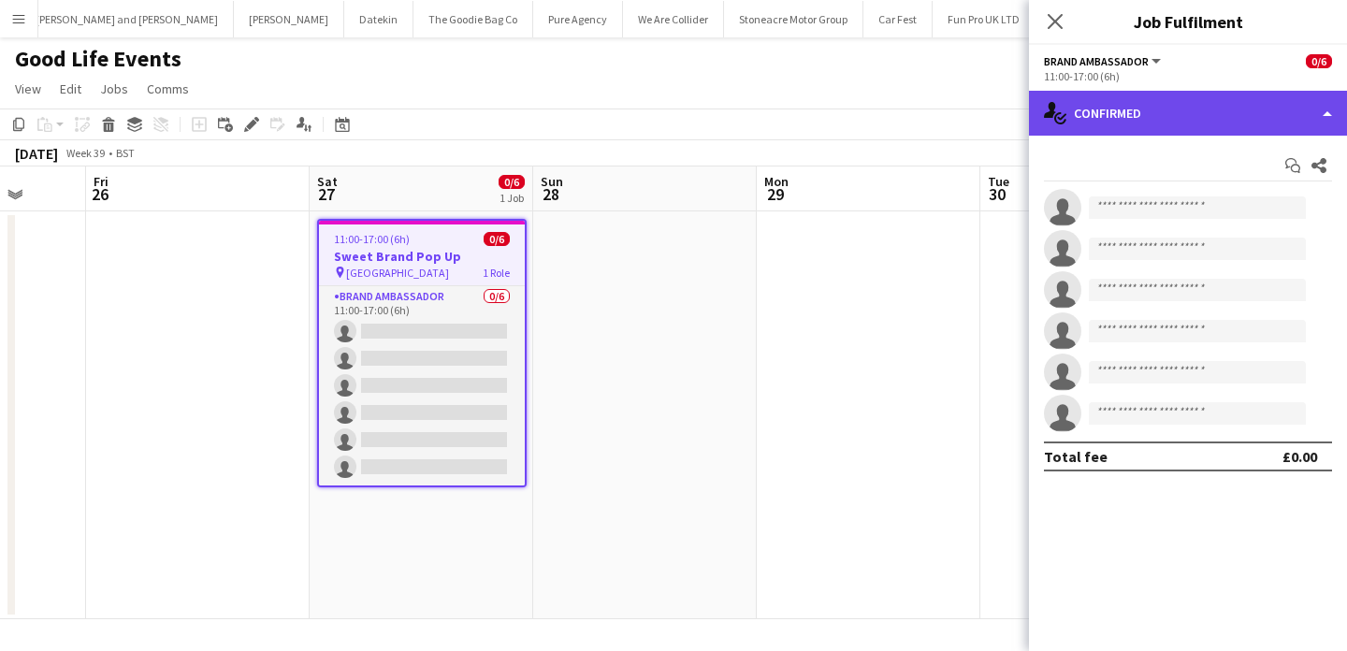
click at [1175, 102] on div "single-neutral-actions-check-2 Confirmed" at bounding box center [1188, 113] width 318 height 45
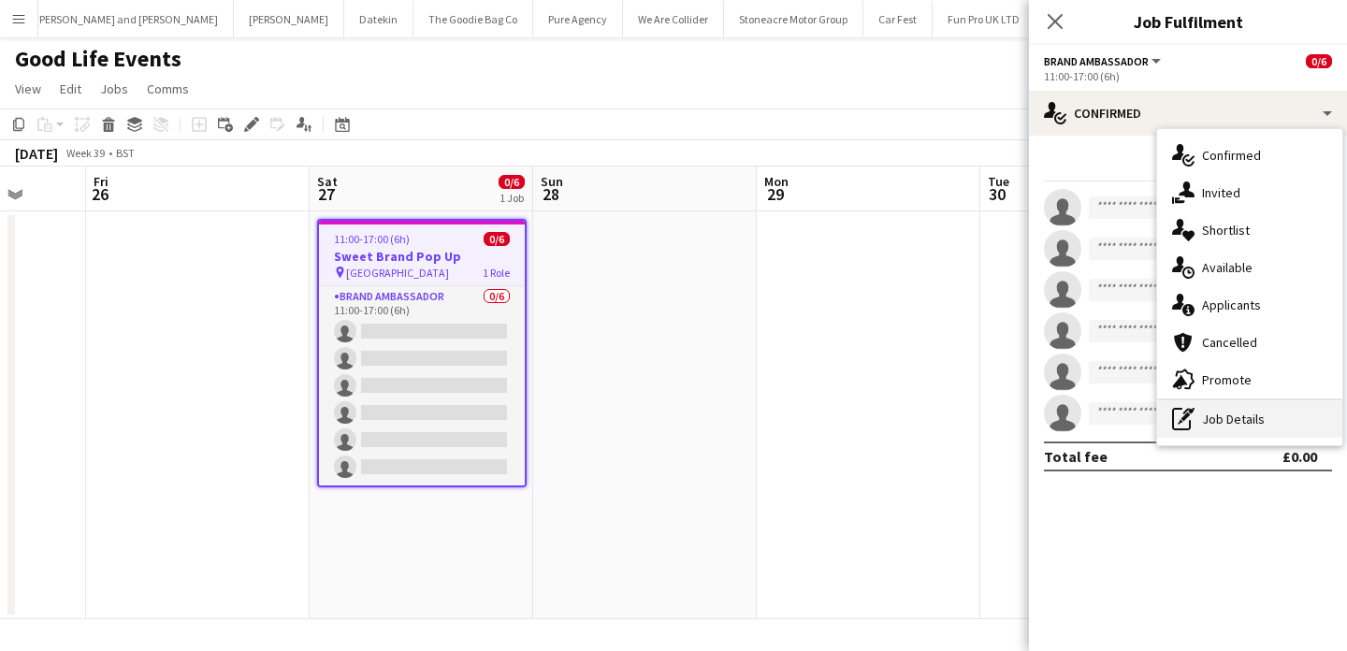
click at [1238, 426] on div "pen-write Job Details" at bounding box center [1249, 418] width 185 height 37
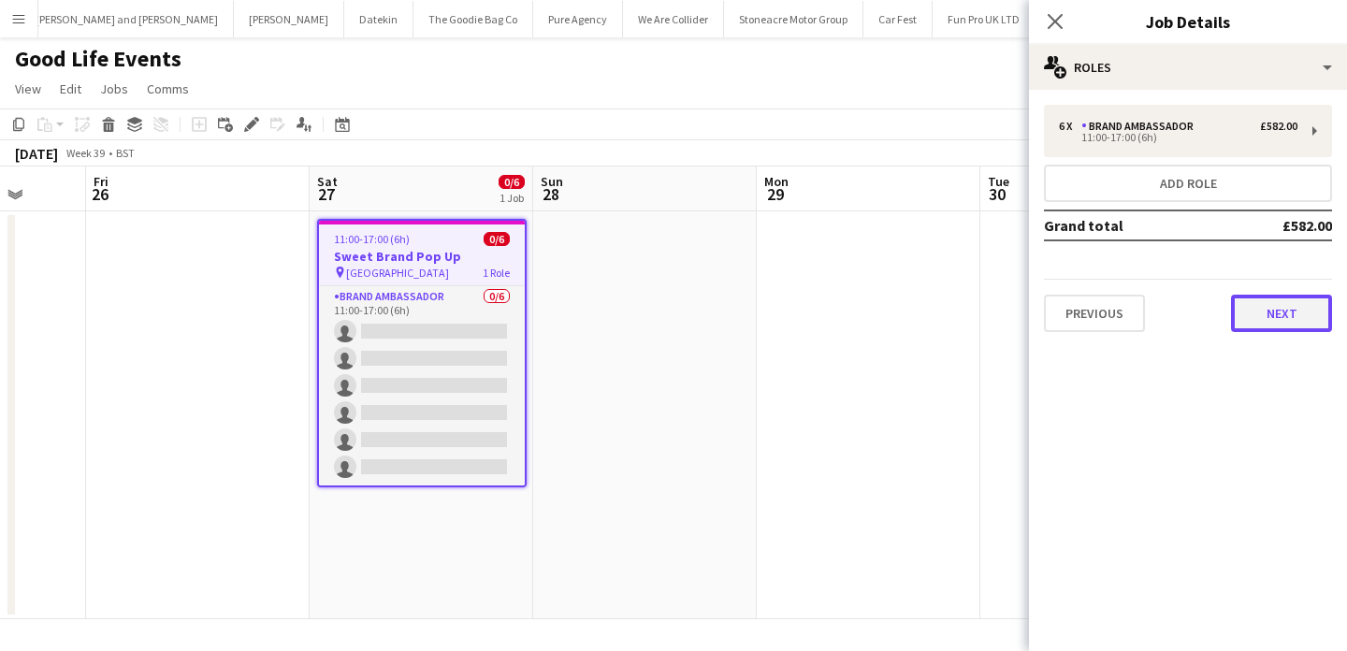
click at [1282, 307] on button "Next" at bounding box center [1281, 313] width 101 height 37
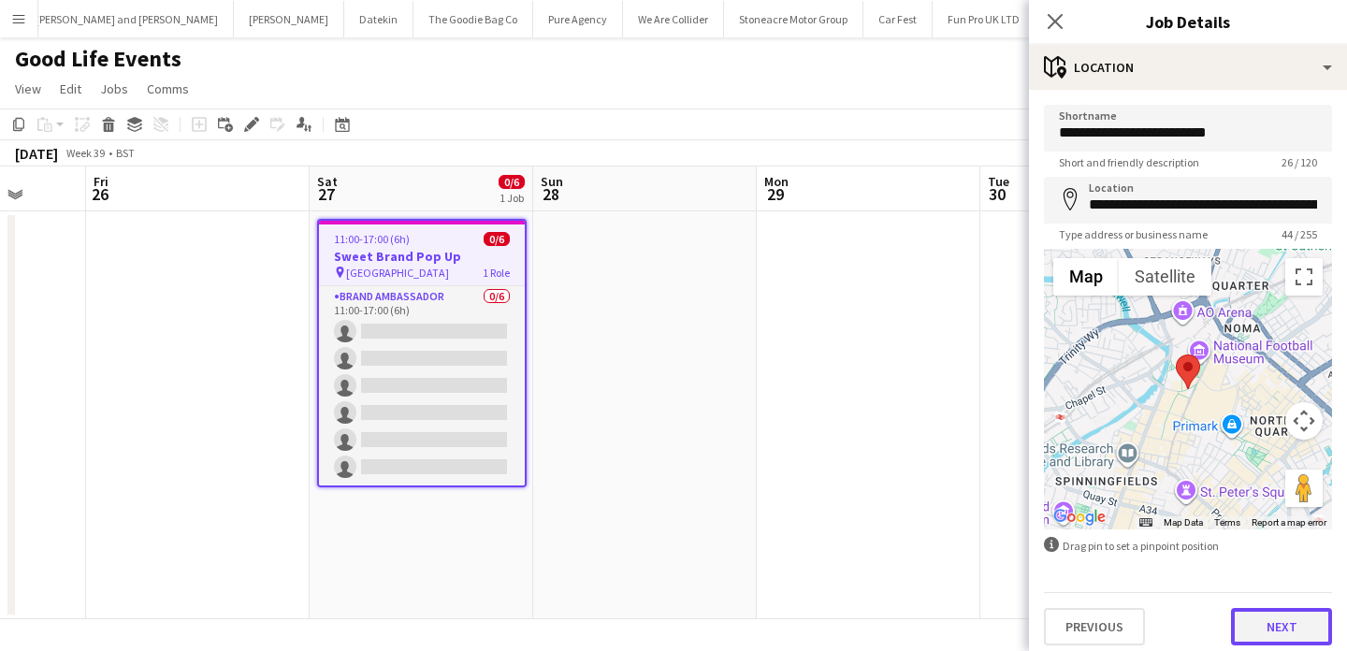
click at [1284, 609] on button "Next" at bounding box center [1281, 626] width 101 height 37
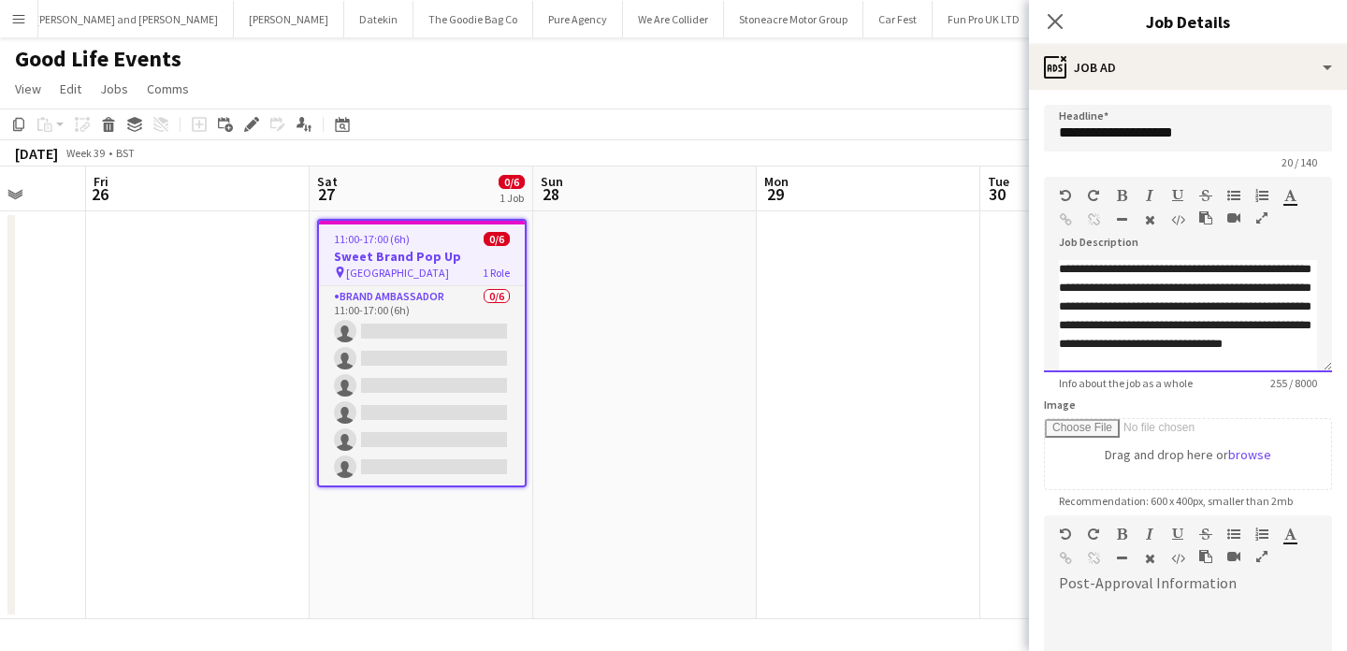
click at [1229, 351] on p "**********" at bounding box center [1188, 316] width 258 height 112
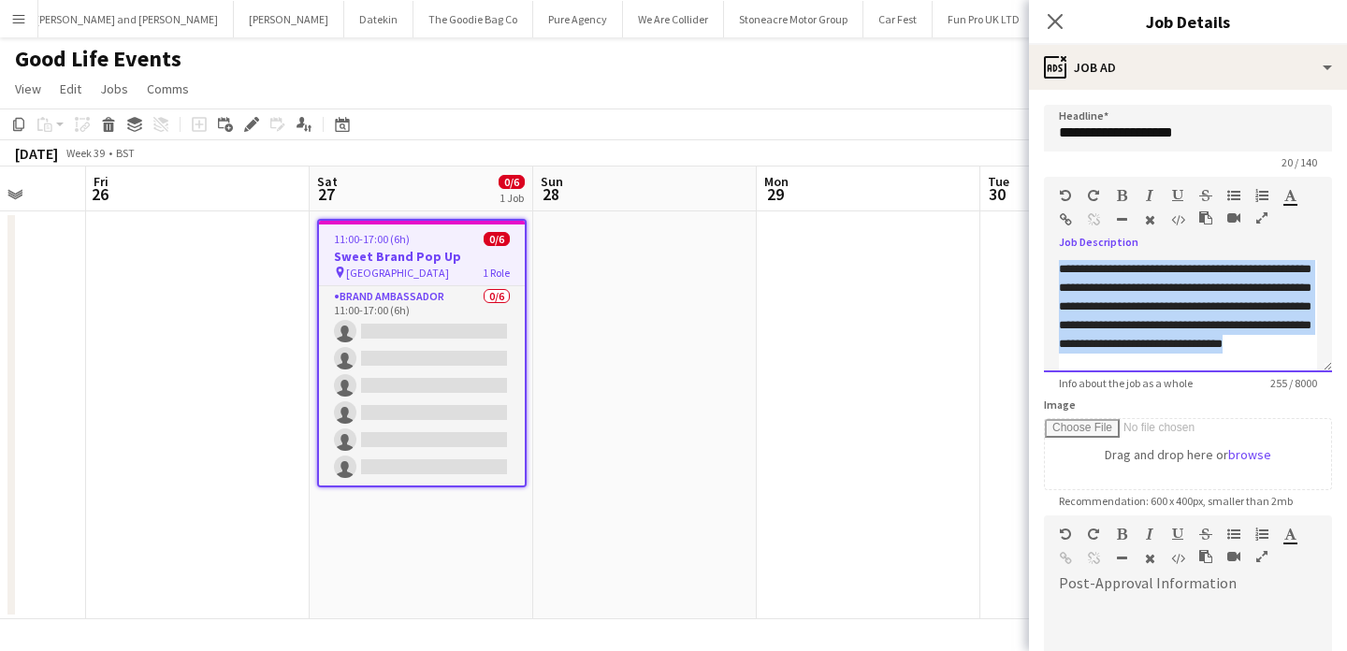
click at [1229, 351] on p "**********" at bounding box center [1188, 316] width 258 height 112
copy p "**********"
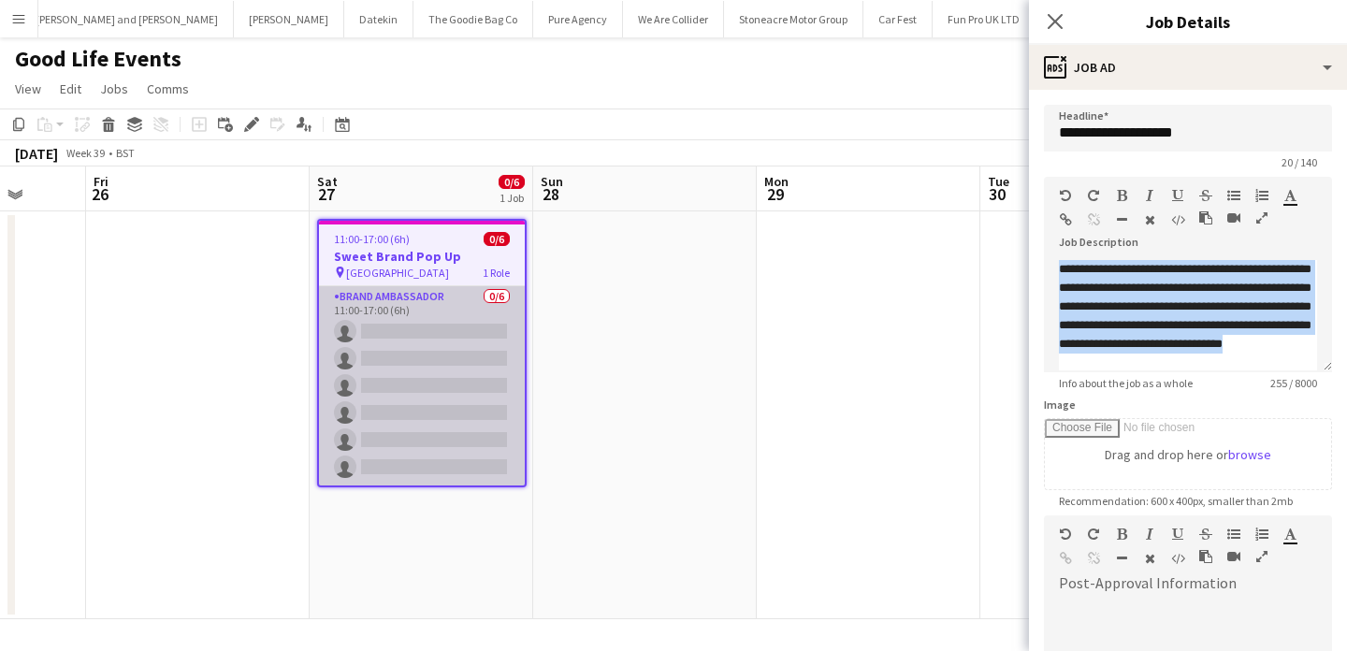
click at [481, 355] on app-card-role "Brand Ambassador 0/6 11:00-17:00 (6h) single-neutral-actions single-neutral-act…" at bounding box center [422, 385] width 206 height 199
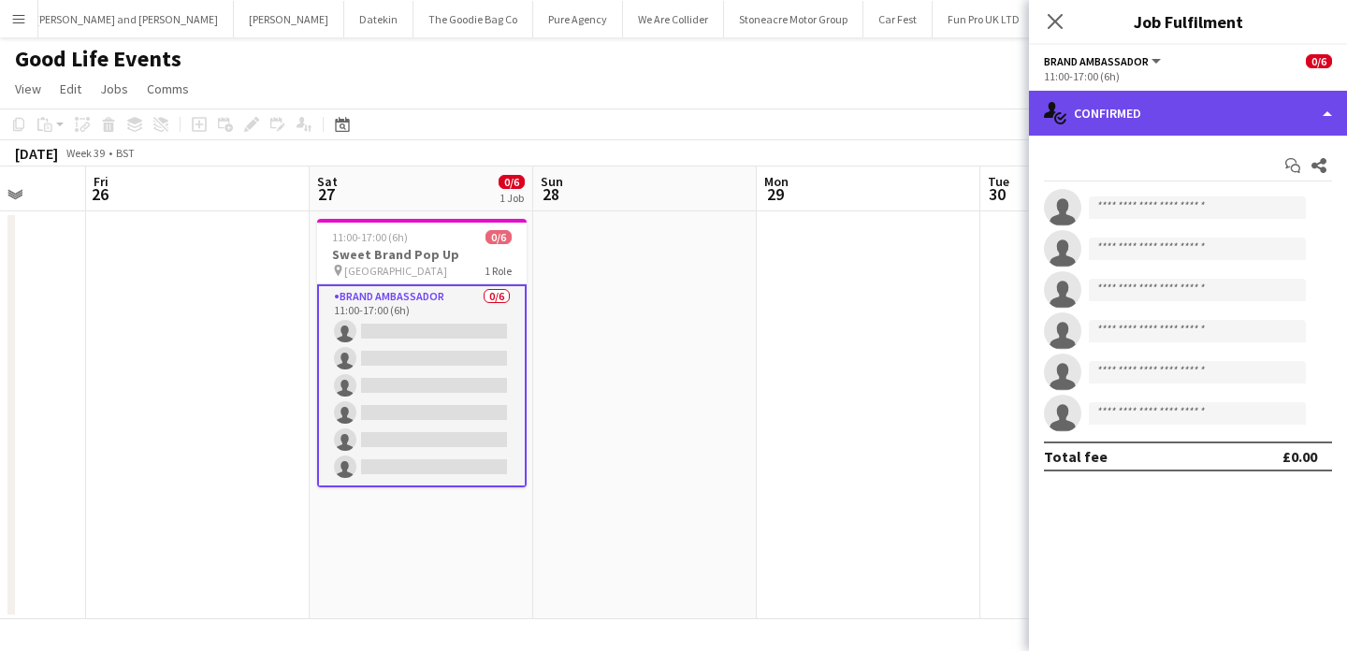
click at [1169, 116] on div "single-neutral-actions-check-2 Confirmed" at bounding box center [1188, 113] width 318 height 45
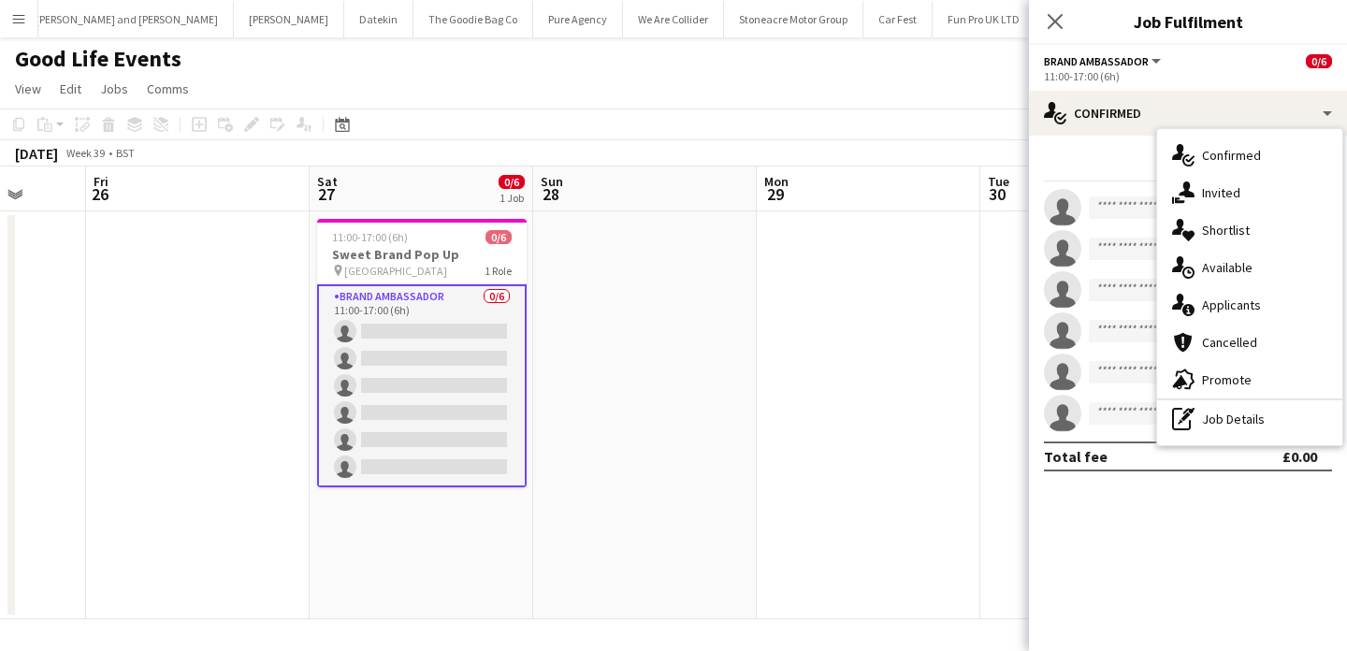
click at [572, 356] on app-date-cell at bounding box center [645, 415] width 224 height 408
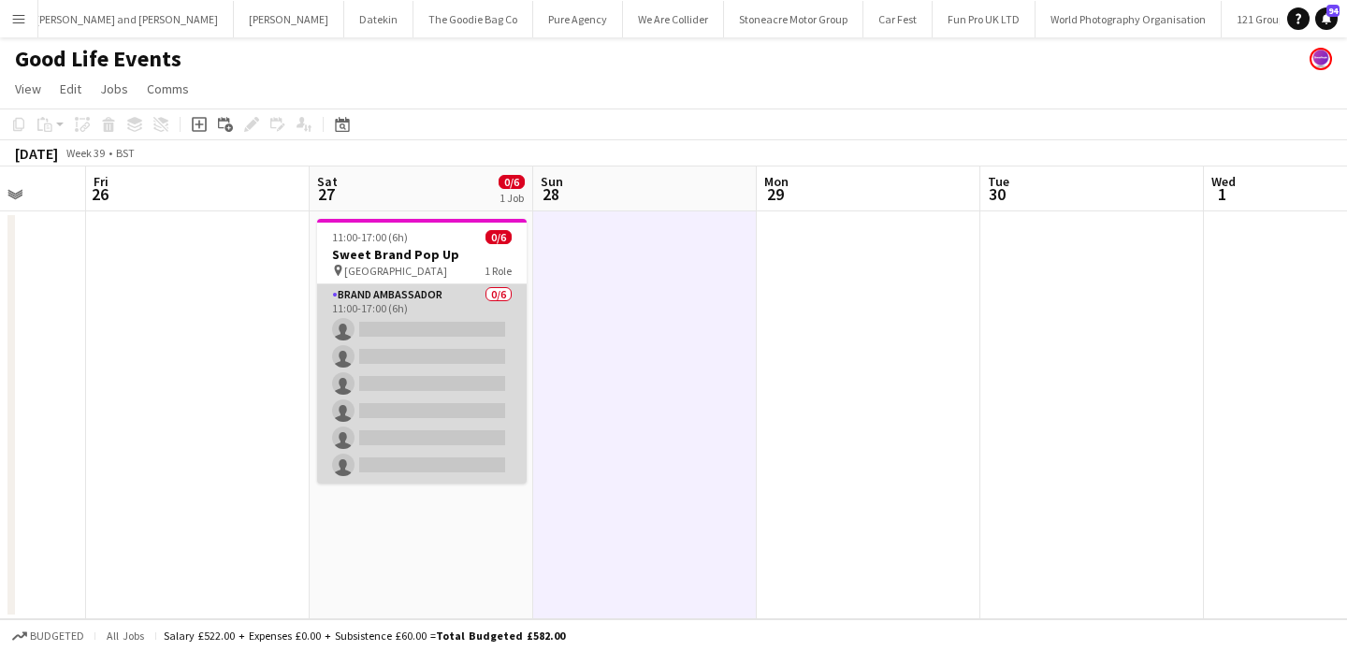
click at [438, 315] on app-card-role "Brand Ambassador 0/6 11:00-17:00 (6h) single-neutral-actions single-neutral-act…" at bounding box center [422, 383] width 210 height 199
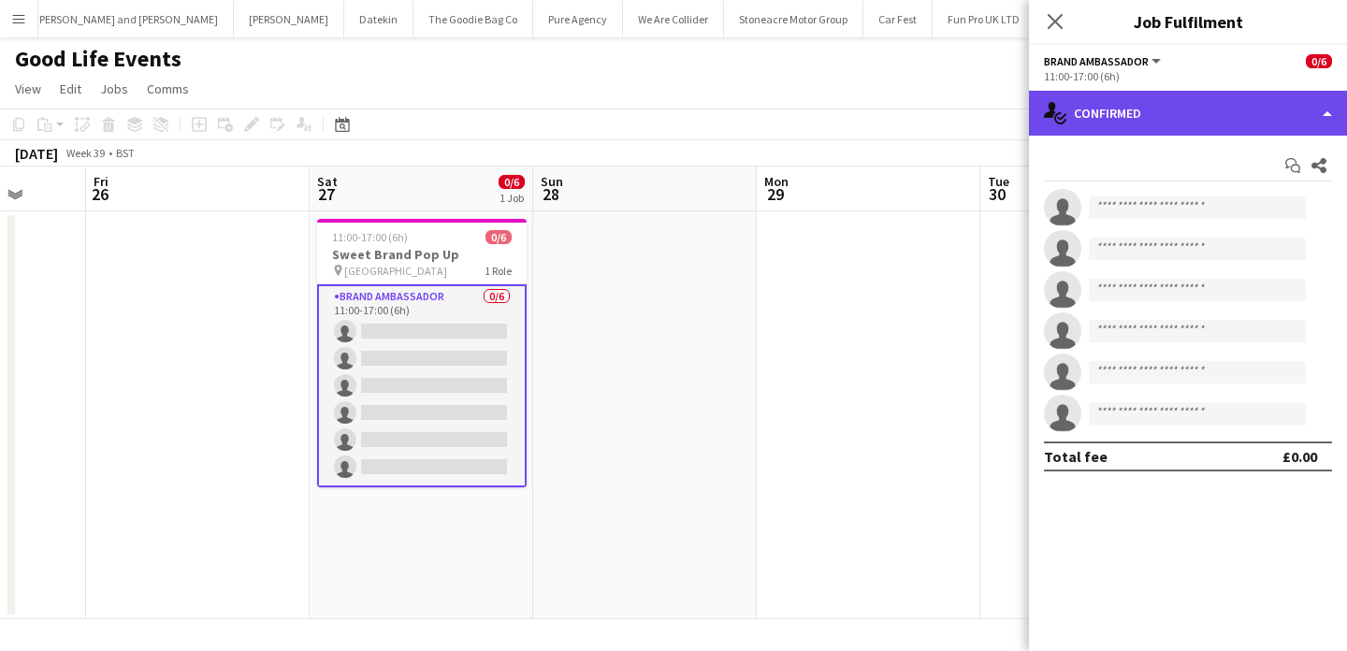
click at [1145, 107] on div "single-neutral-actions-check-2 Confirmed" at bounding box center [1188, 113] width 318 height 45
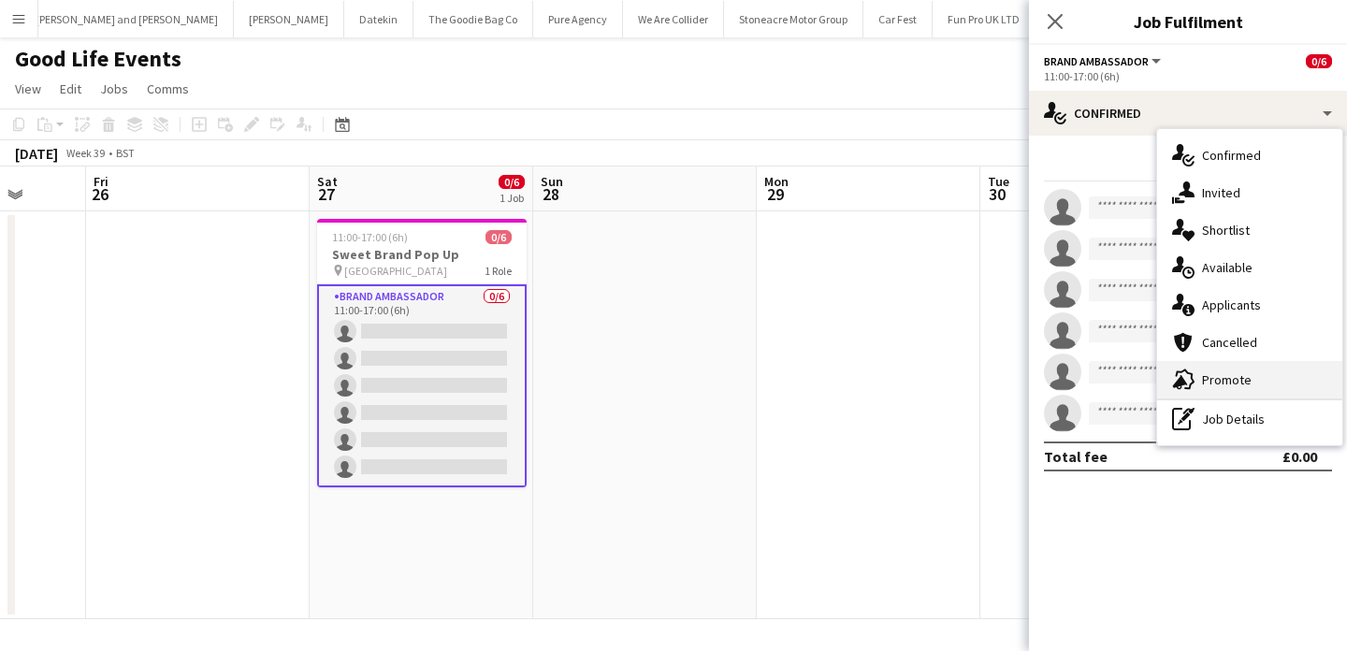
click at [1265, 376] on div "advertising-megaphone Promote" at bounding box center [1249, 379] width 185 height 37
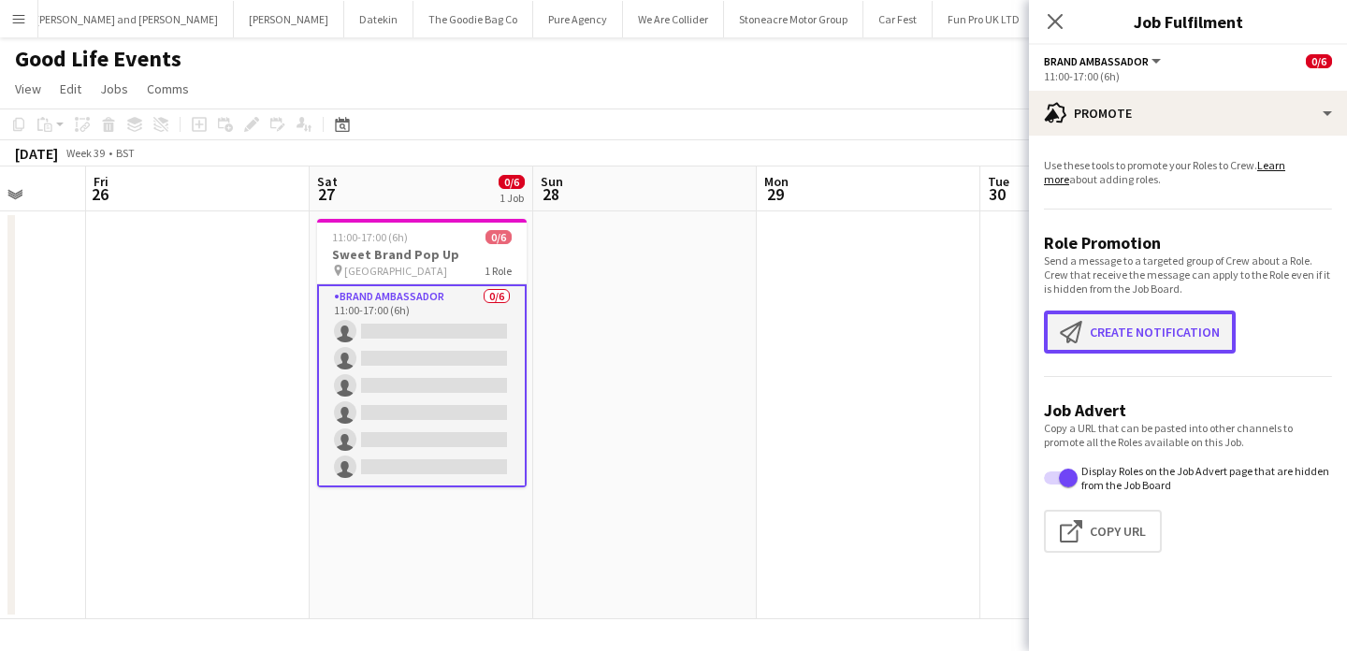
click at [1157, 349] on button "Create notification Create notification" at bounding box center [1140, 332] width 192 height 43
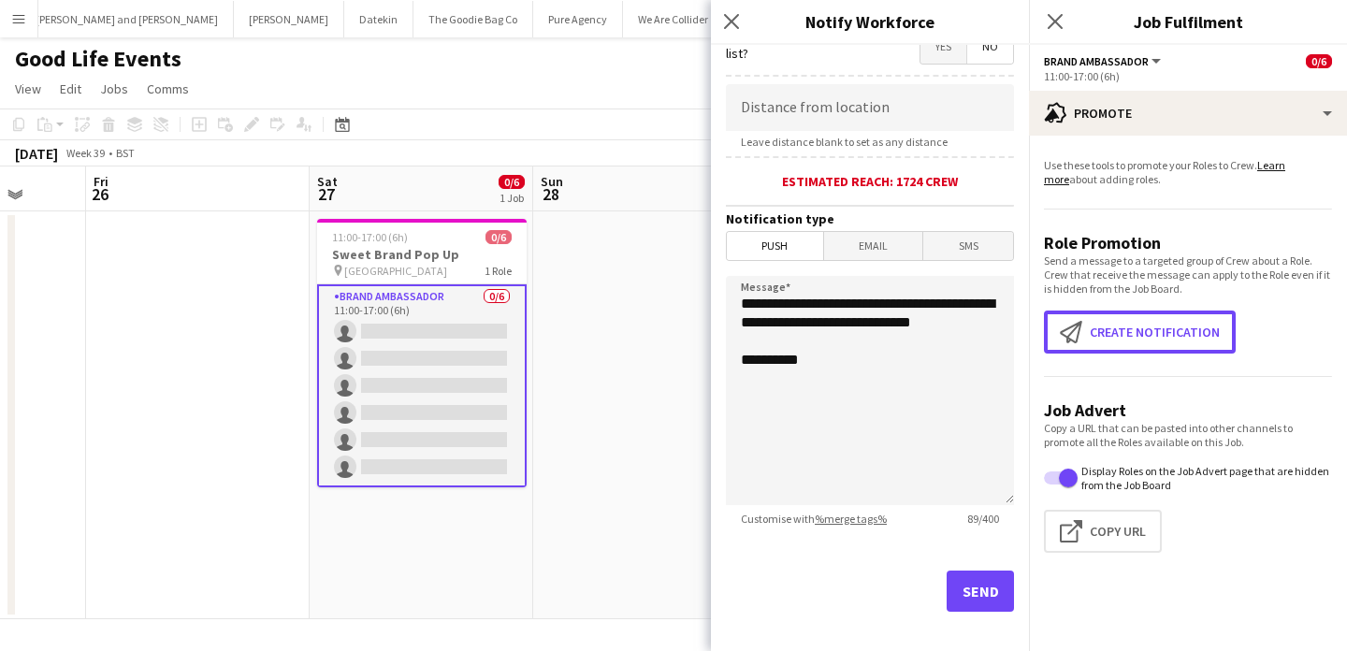
scroll to position [383, 0]
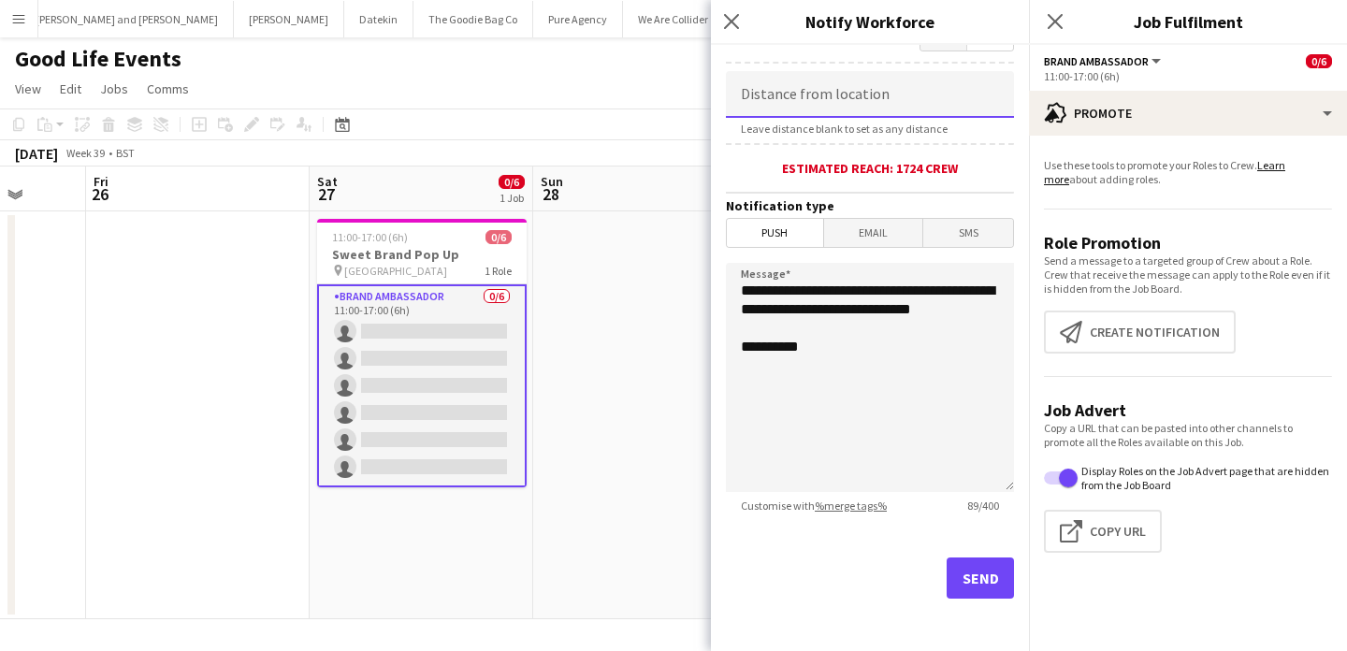
click at [850, 84] on input at bounding box center [870, 94] width 288 height 47
type input "****"
click at [885, 224] on span "Email" at bounding box center [873, 233] width 99 height 28
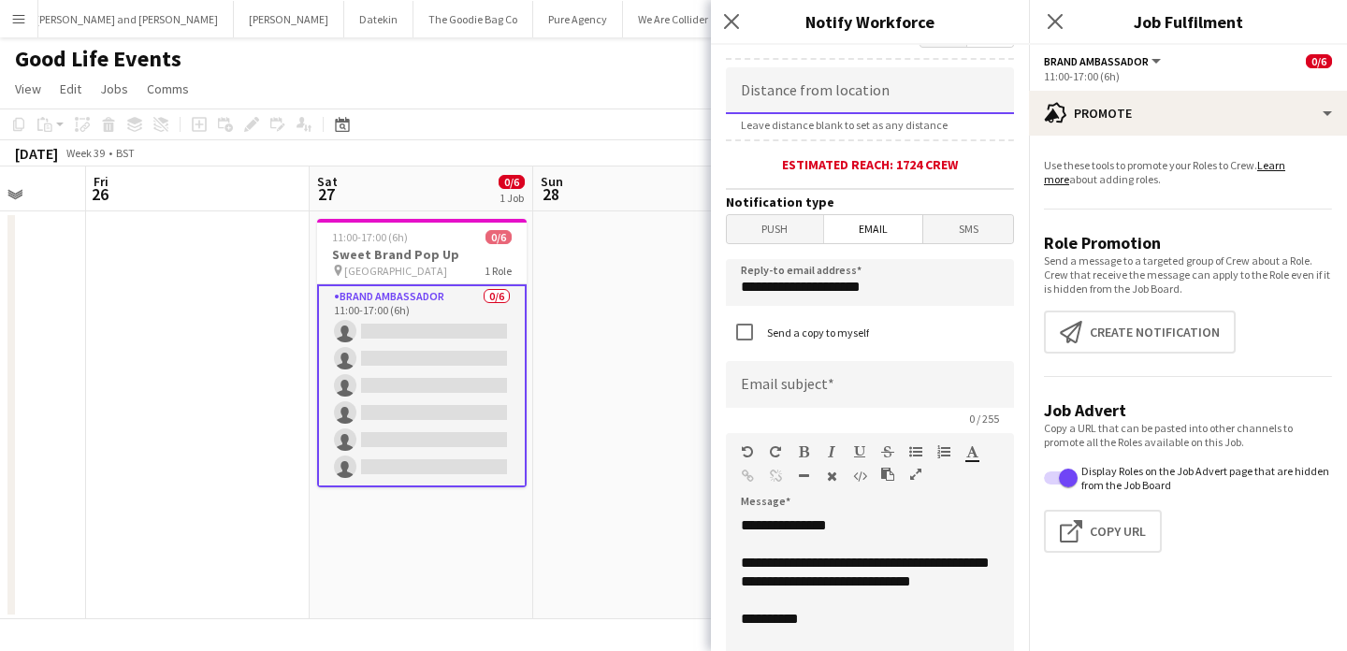
click at [850, 99] on input at bounding box center [870, 90] width 288 height 47
type input "****"
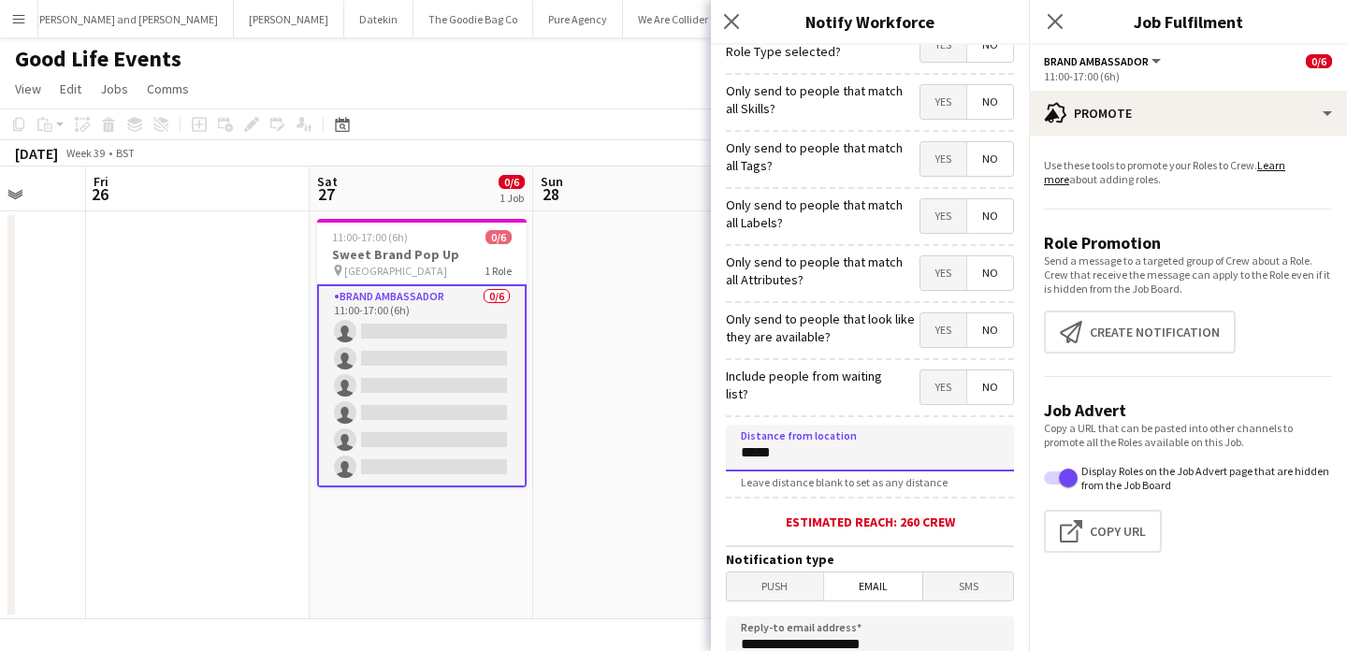
scroll to position [0, 0]
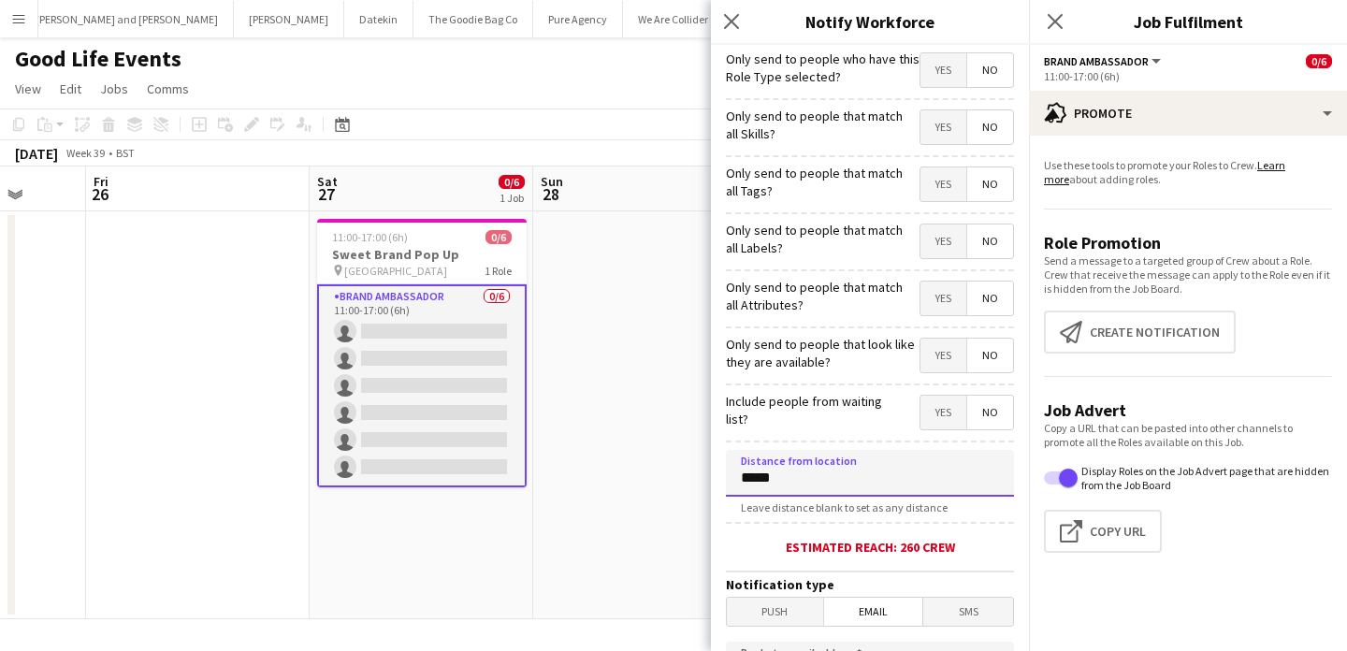
type input "*****"
click at [984, 353] on span "No" at bounding box center [990, 356] width 46 height 34
click at [996, 367] on span "No" at bounding box center [990, 356] width 46 height 34
click at [948, 362] on span "Yes" at bounding box center [943, 356] width 46 height 34
click at [989, 355] on span "No" at bounding box center [990, 356] width 46 height 34
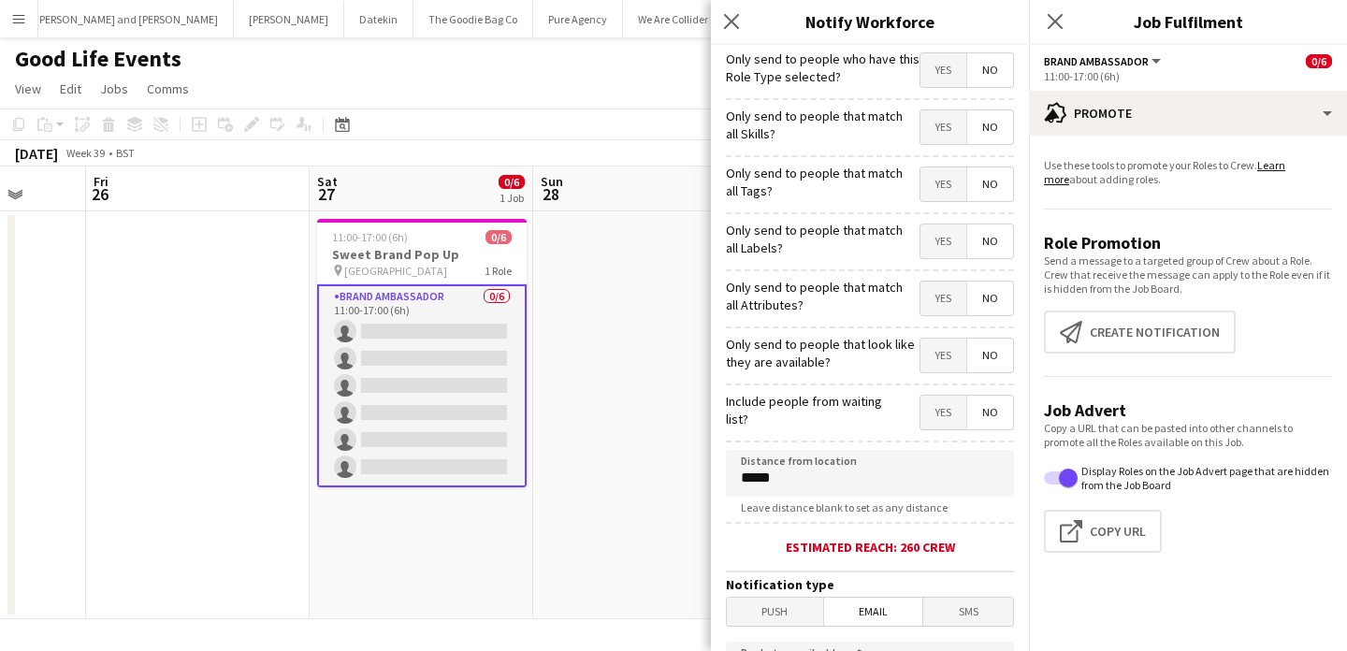
click at [591, 271] on app-date-cell at bounding box center [645, 415] width 224 height 408
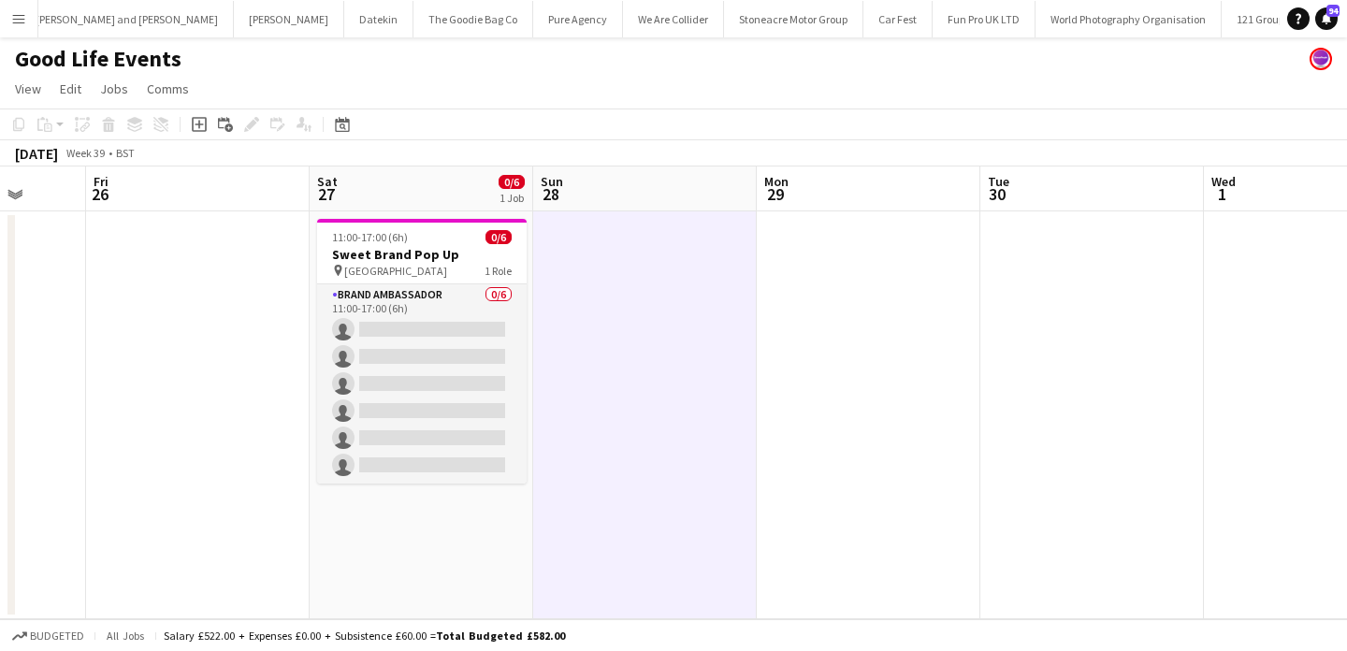
click at [26, 22] on button "Menu" at bounding box center [18, 18] width 37 height 37
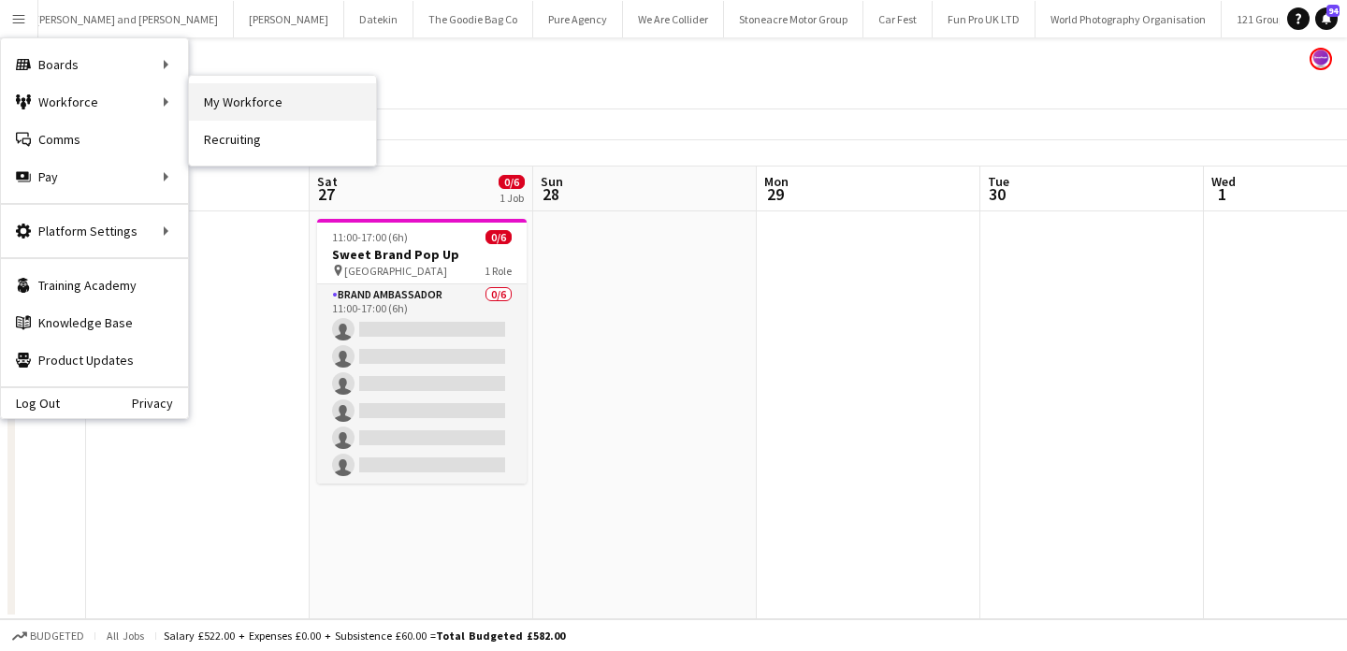
click at [201, 99] on link "My Workforce" at bounding box center [282, 101] width 187 height 37
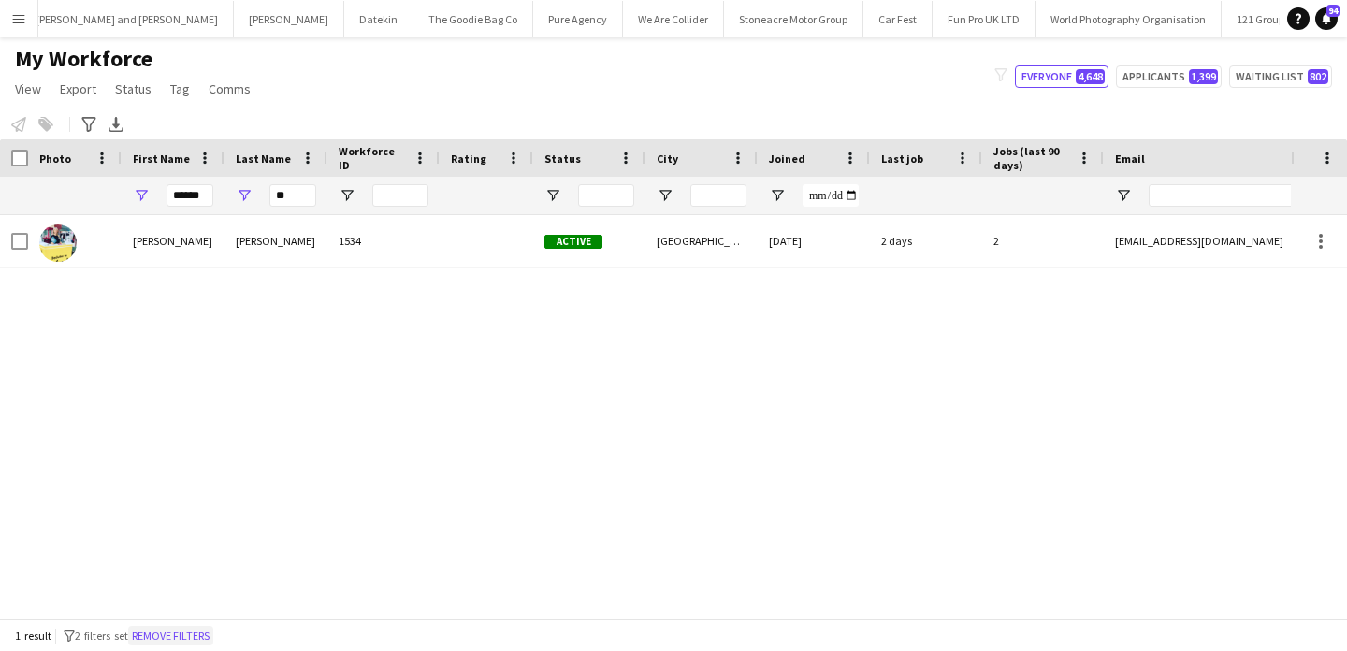
click at [194, 626] on button "Remove filters" at bounding box center [170, 636] width 85 height 21
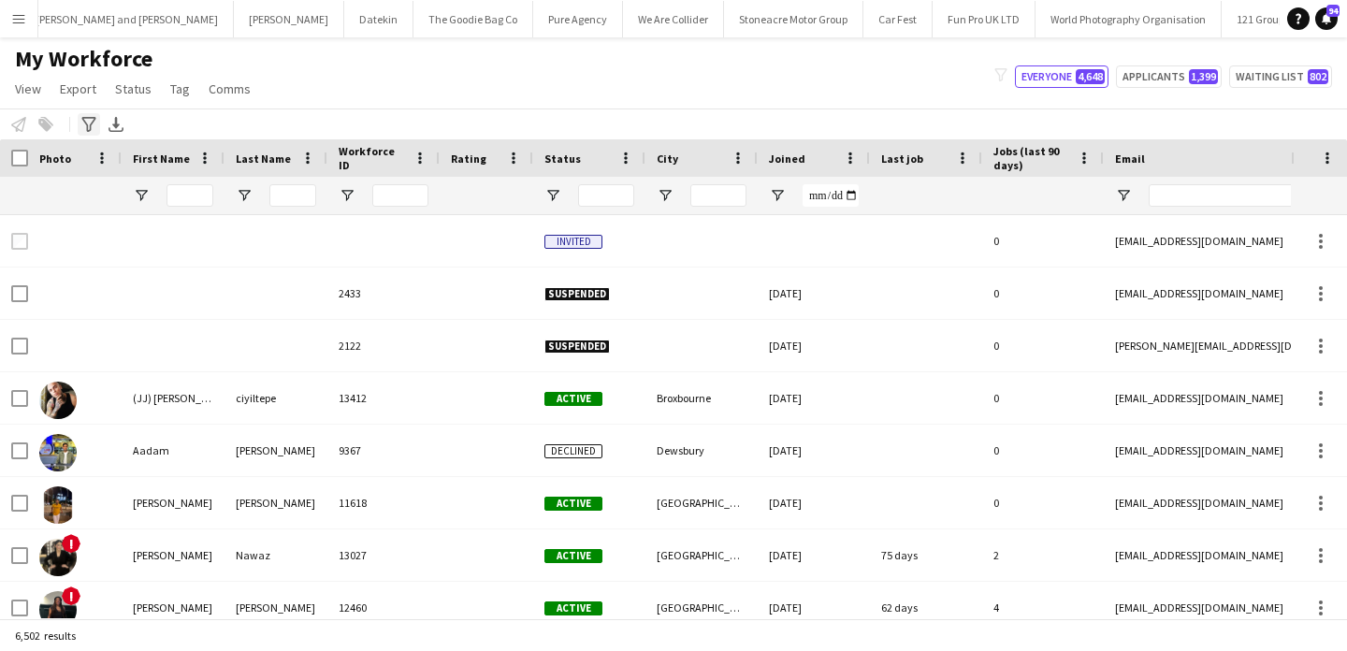
click at [92, 131] on icon "Advanced filters" at bounding box center [88, 124] width 15 height 15
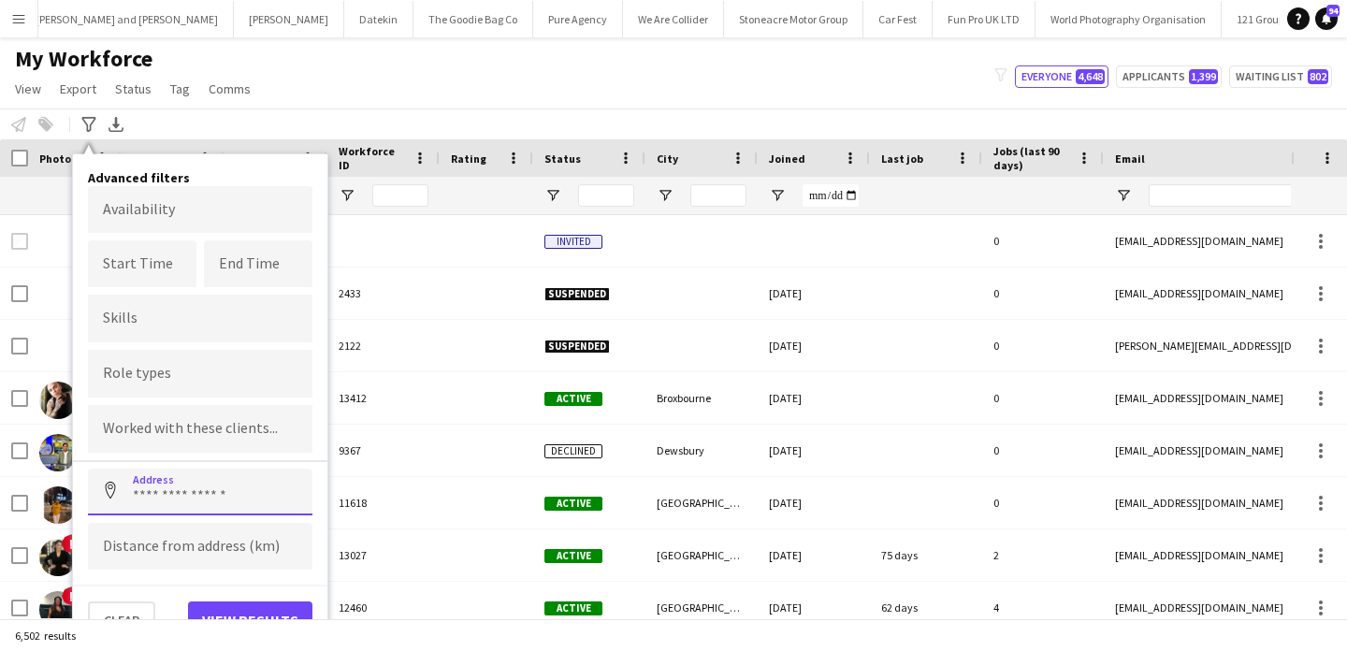
click at [223, 487] on input at bounding box center [200, 492] width 225 height 47
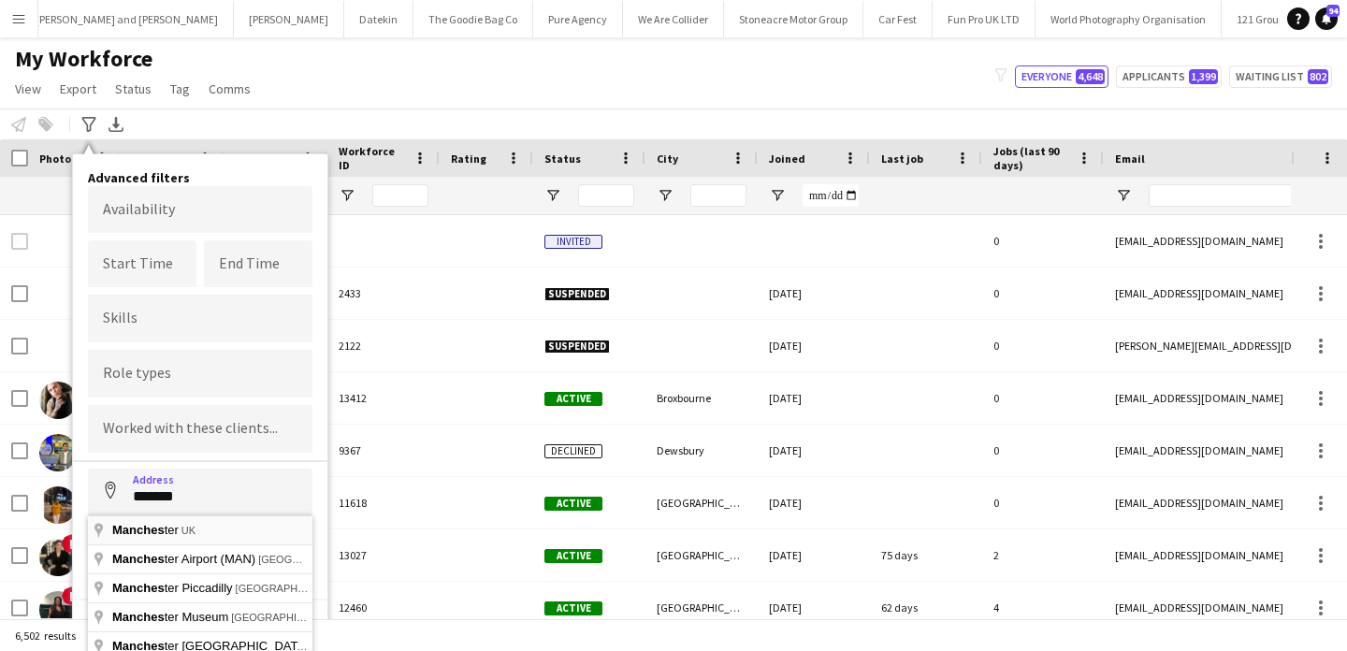
type input "**********"
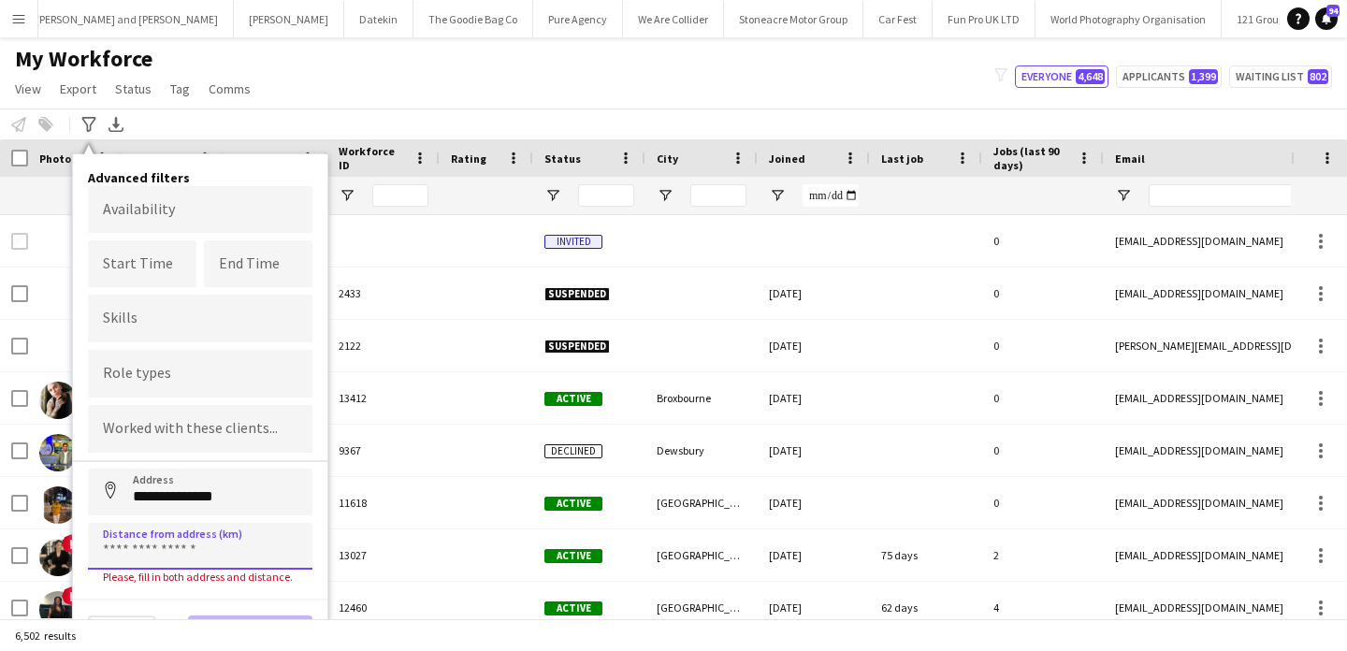
click at [227, 542] on input at bounding box center [200, 546] width 225 height 47
type input "****"
type input "*****"
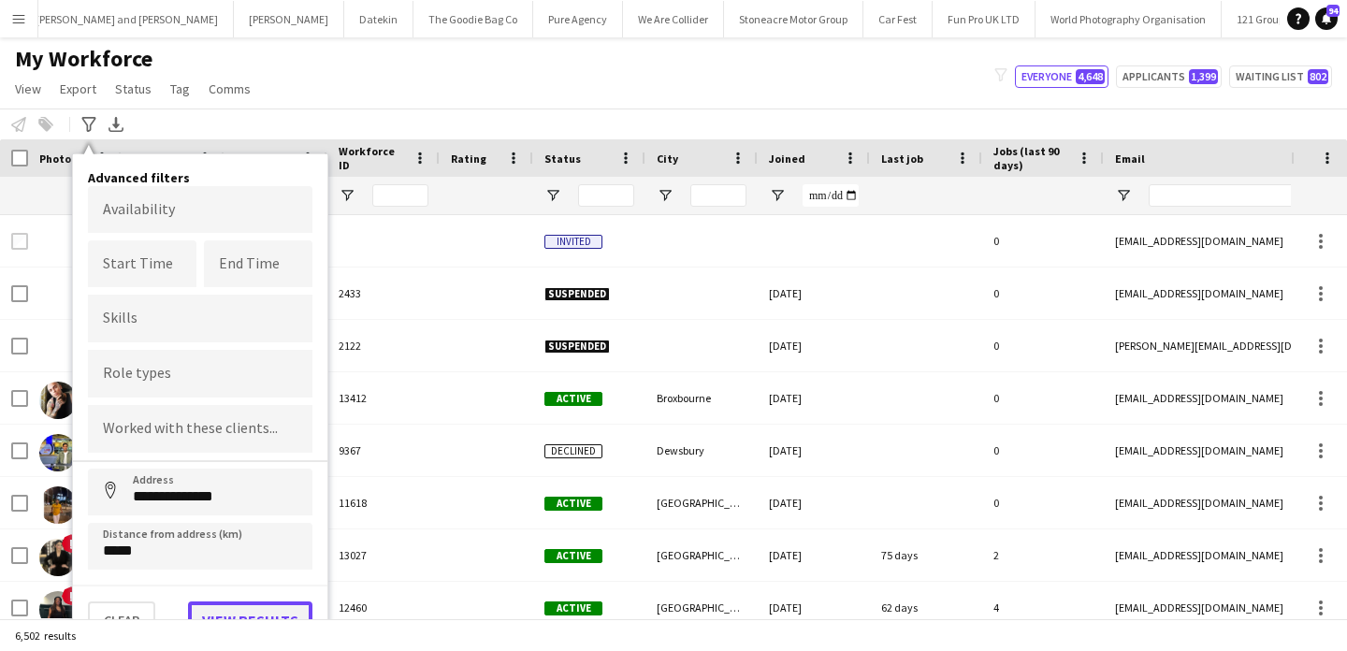
click at [248, 611] on button "View results" at bounding box center [250, 620] width 124 height 37
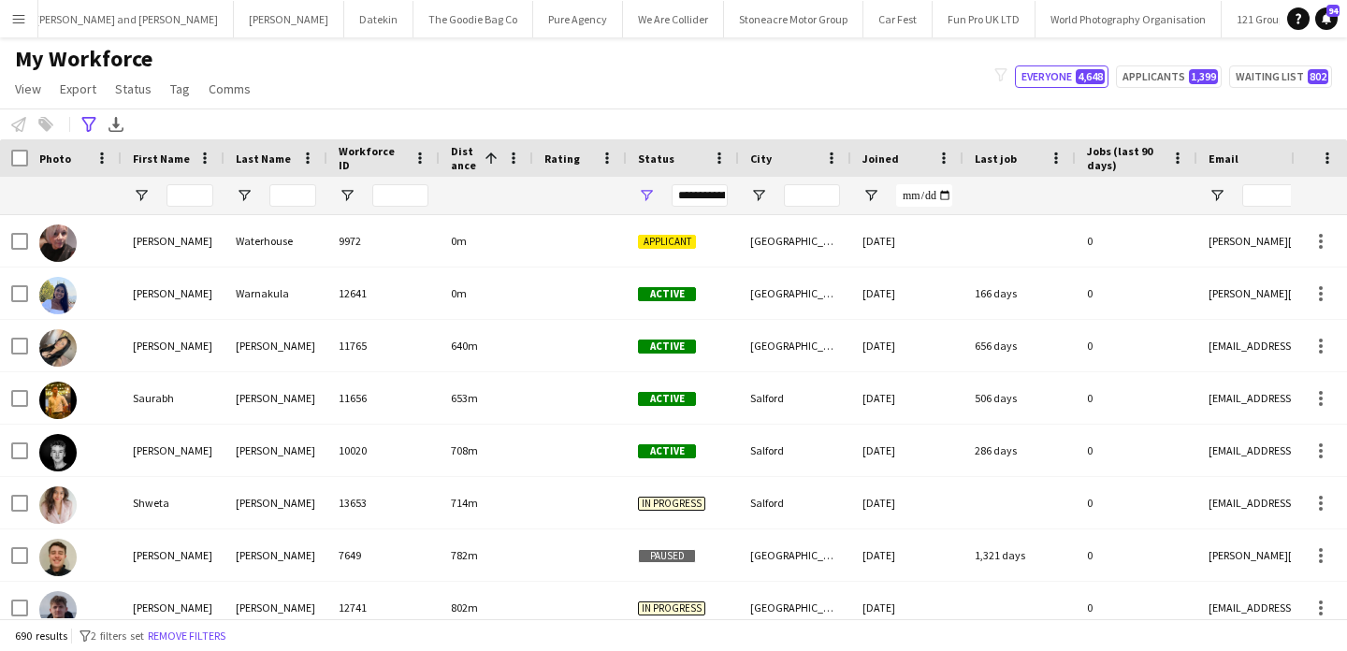
click at [714, 195] on div "**********" at bounding box center [700, 195] width 56 height 22
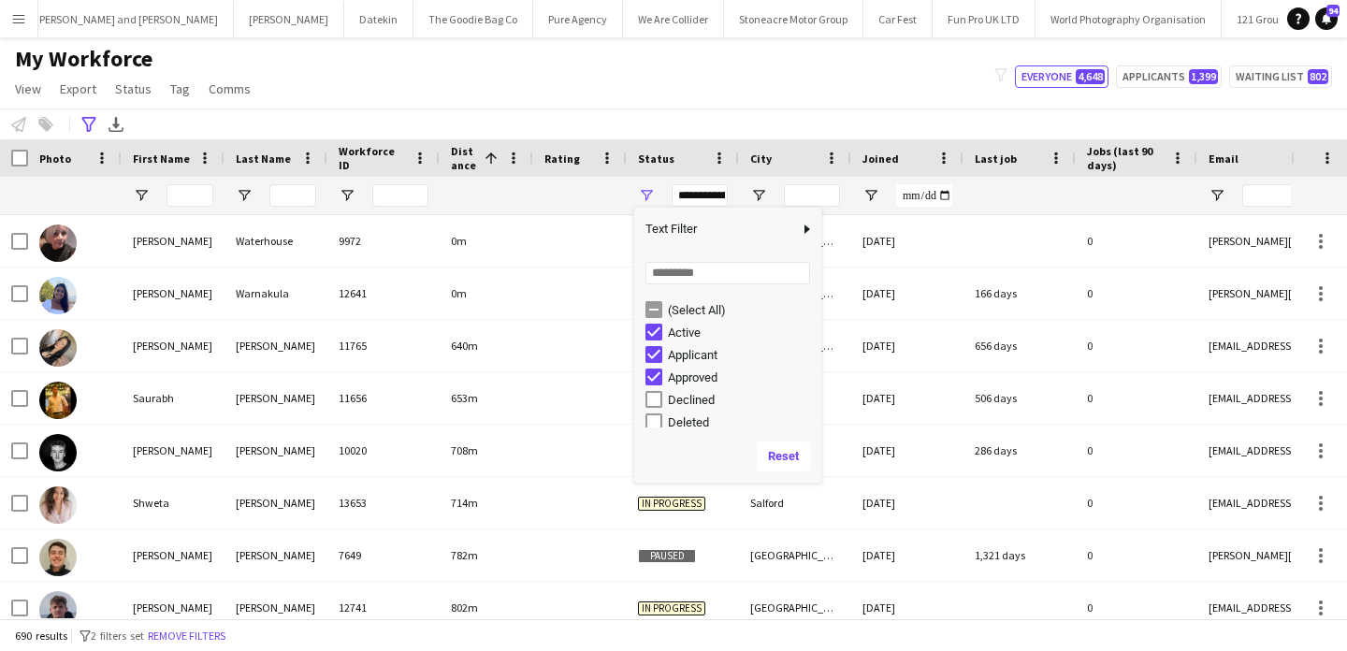
click at [710, 371] on div "Approved" at bounding box center [742, 377] width 148 height 14
click at [690, 329] on div "In progress" at bounding box center [742, 327] width 148 height 14
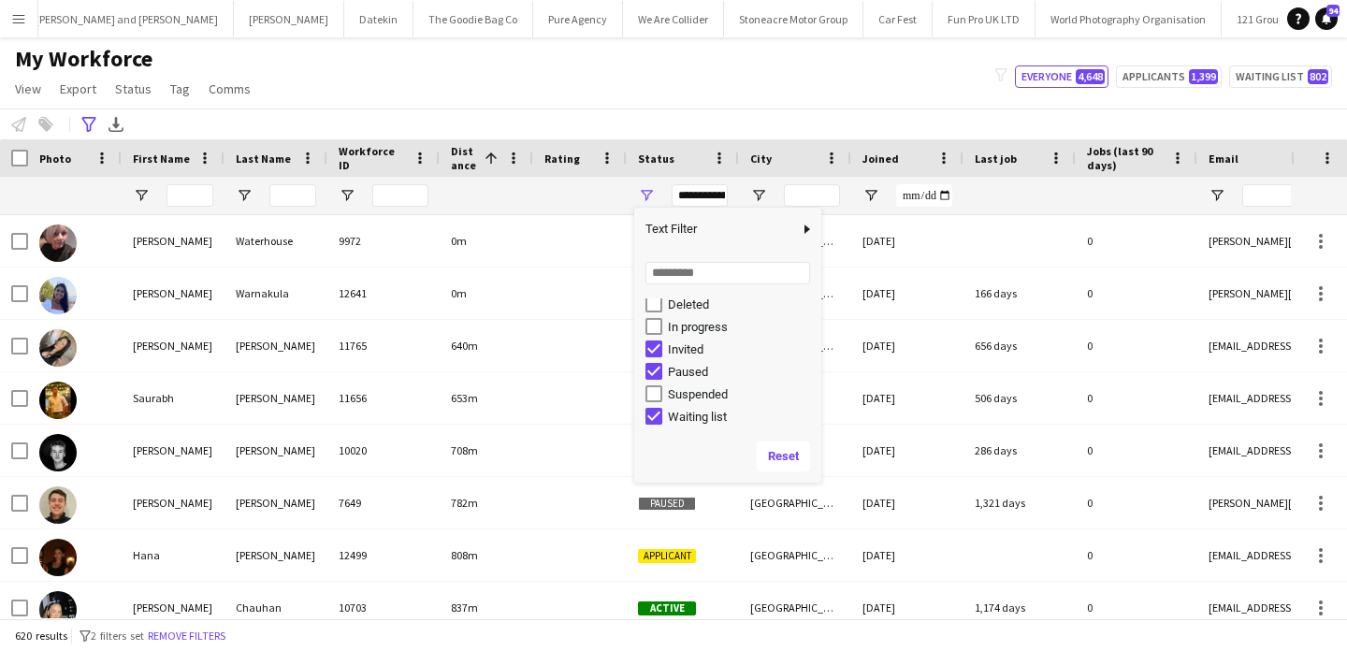
click at [690, 357] on div "Invited" at bounding box center [733, 349] width 176 height 22
click at [689, 352] on div "Invited" at bounding box center [742, 349] width 148 height 14
click at [695, 375] on div "Paused" at bounding box center [742, 372] width 148 height 14
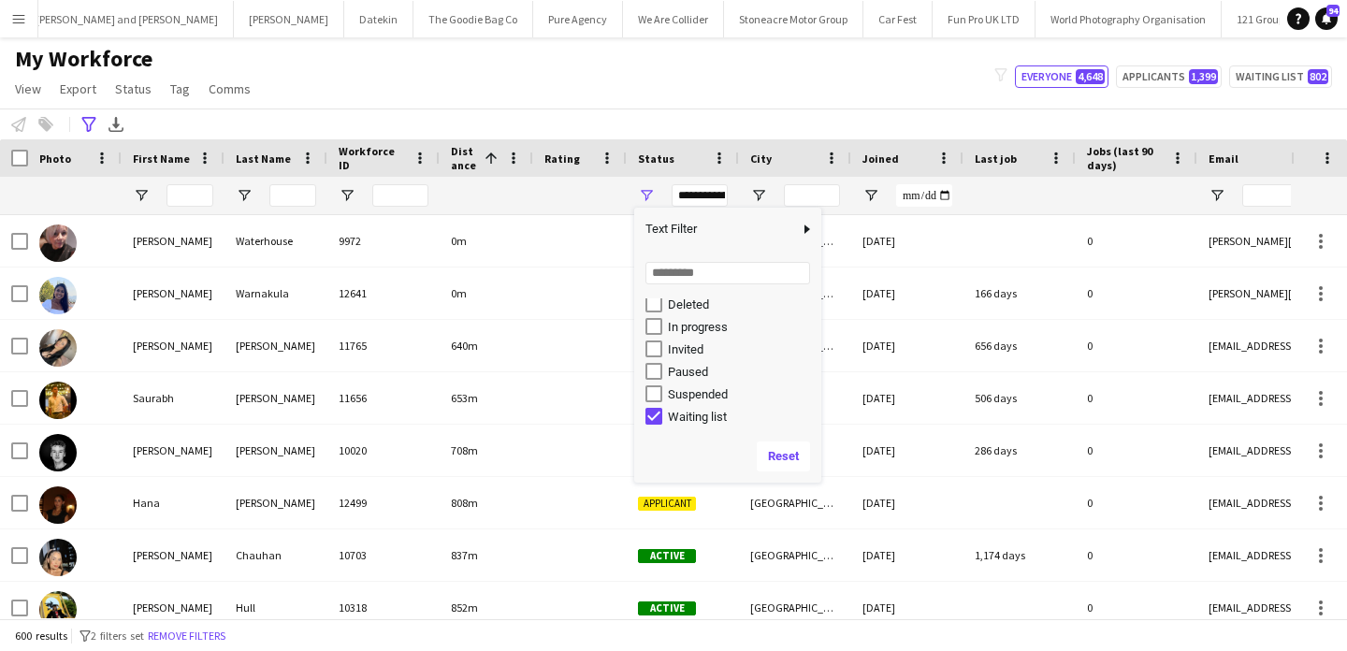
click at [695, 333] on div "In progress" at bounding box center [742, 327] width 148 height 14
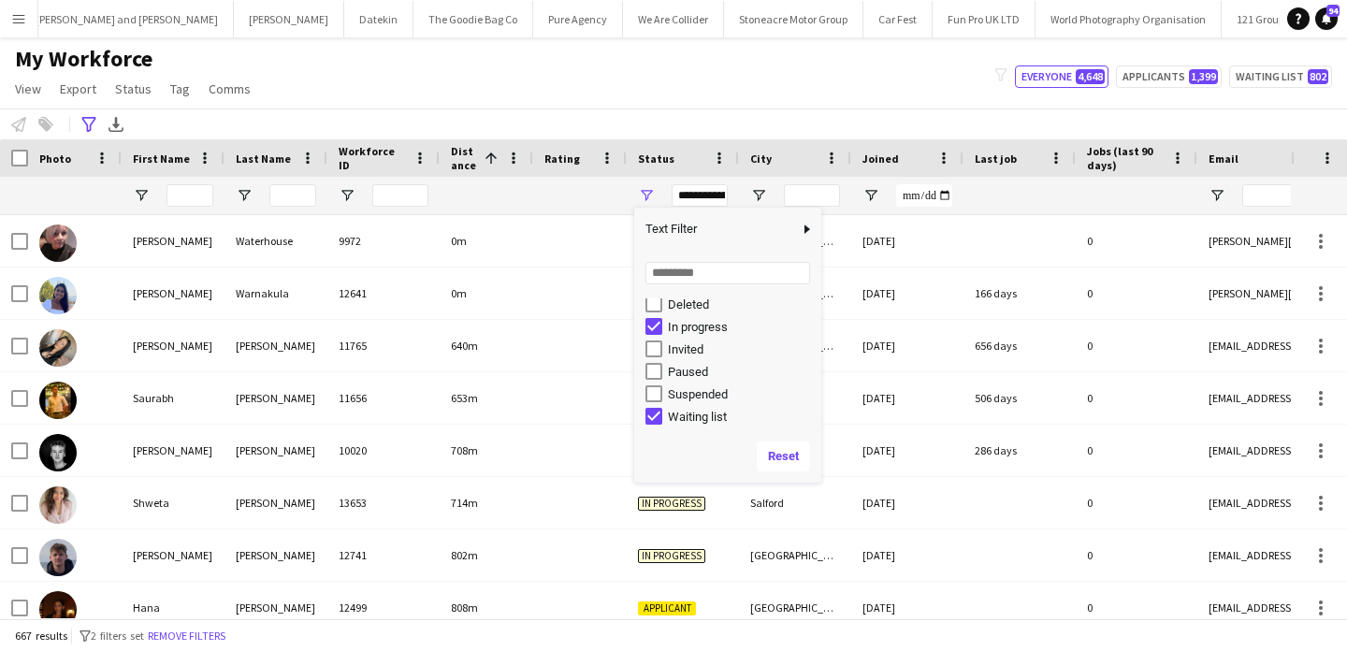
click at [714, 416] on div "Waiting list" at bounding box center [742, 417] width 148 height 14
type input "**********"
click at [413, 90] on div "My Workforce View Views Default view New view Update view Delete view Edit name…" at bounding box center [673, 77] width 1347 height 64
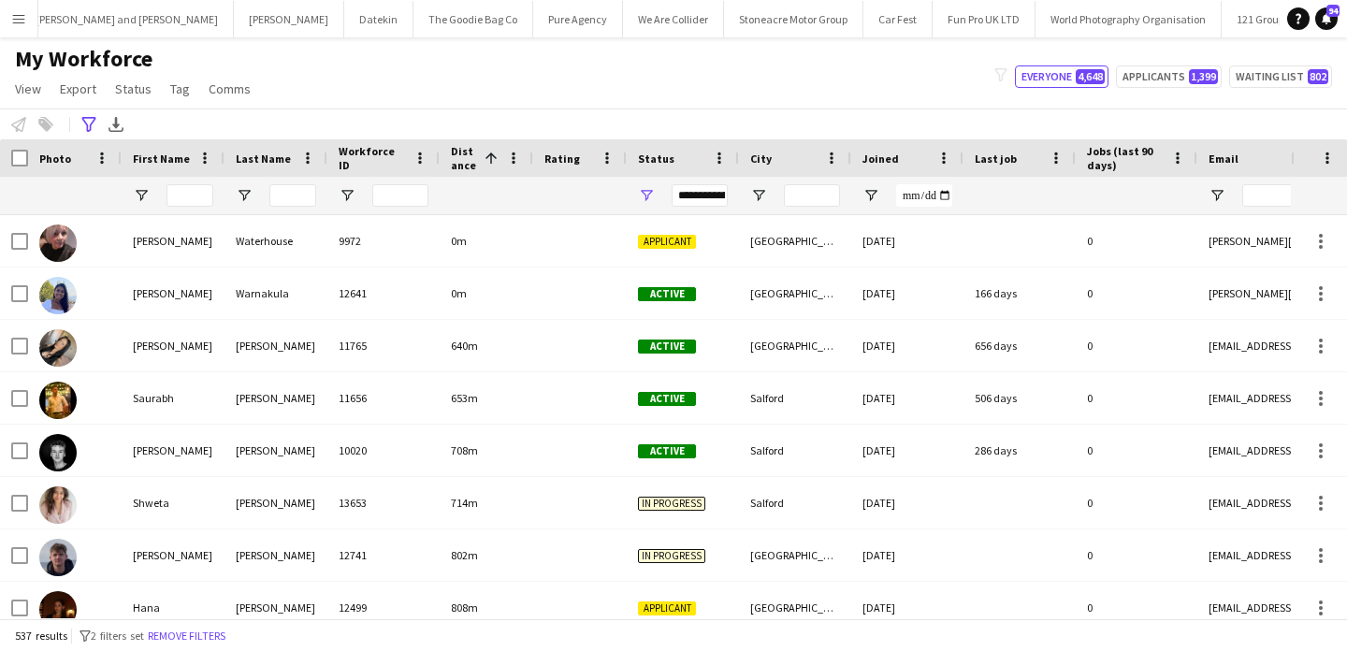
click at [9, 153] on div at bounding box center [14, 157] width 28 height 37
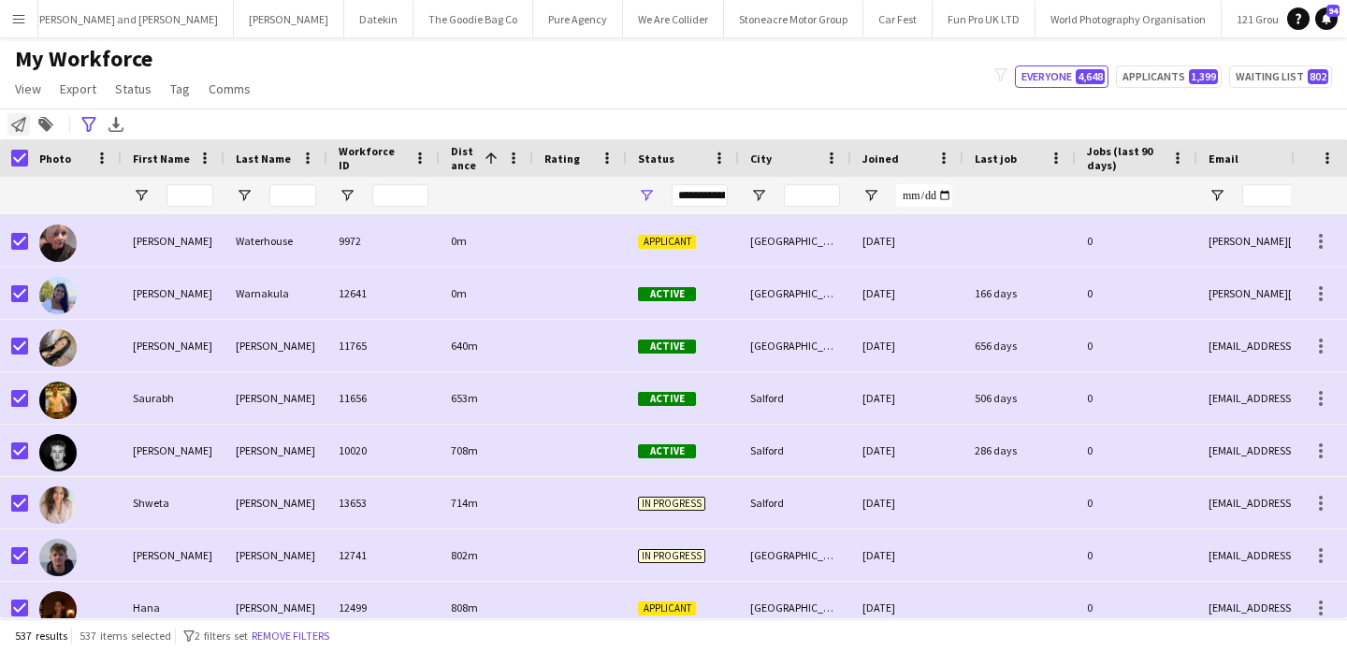
click at [14, 125] on icon "Notify workforce" at bounding box center [18, 124] width 15 height 15
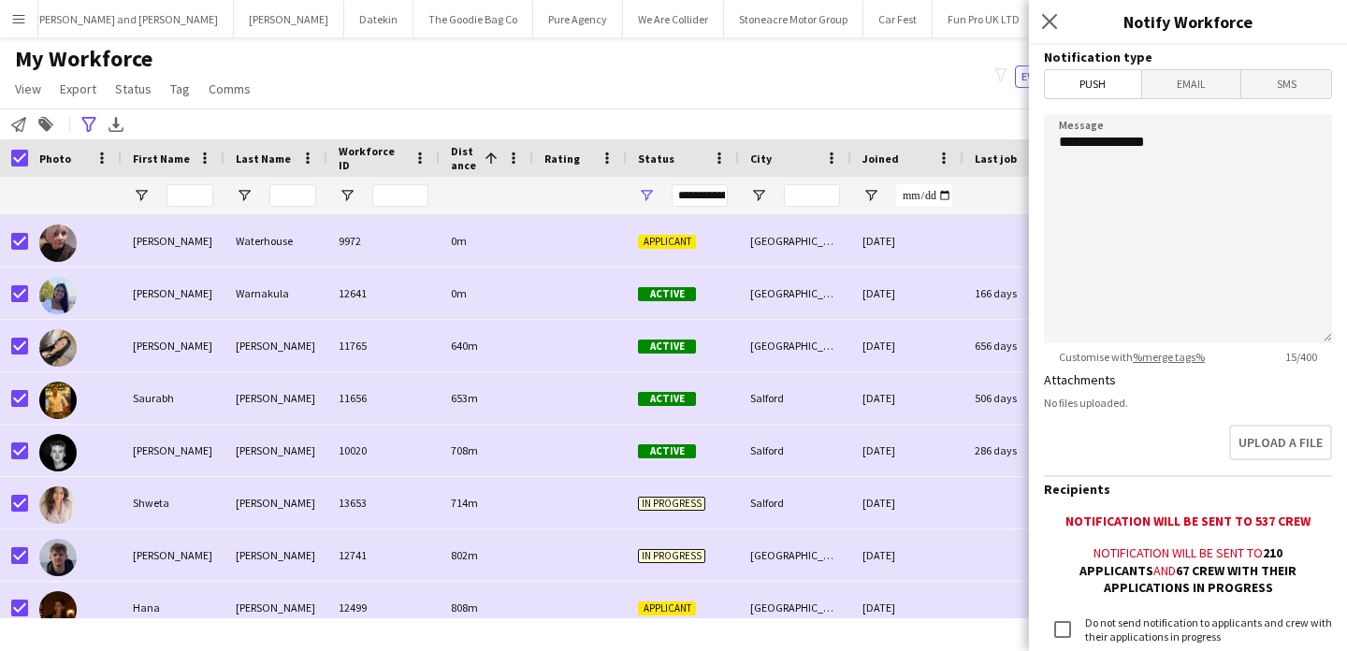
click at [1209, 80] on span "Email" at bounding box center [1191, 84] width 99 height 28
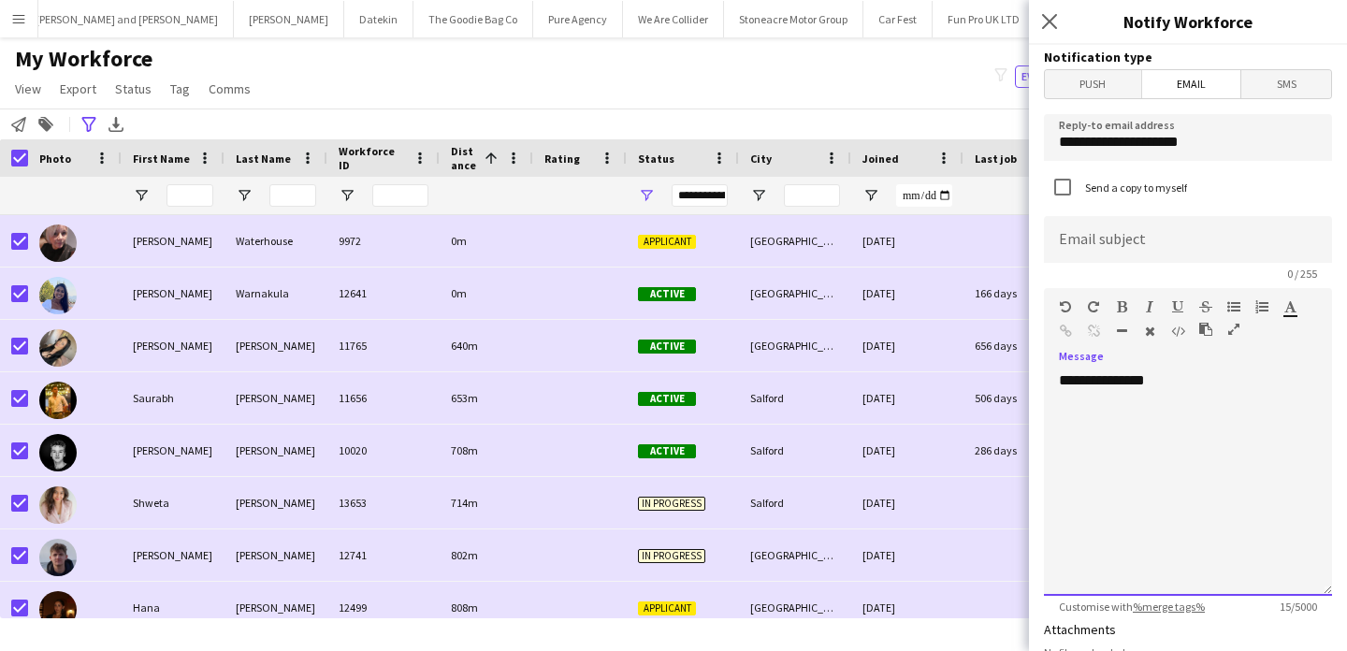
click at [1239, 436] on div "**********" at bounding box center [1188, 483] width 288 height 225
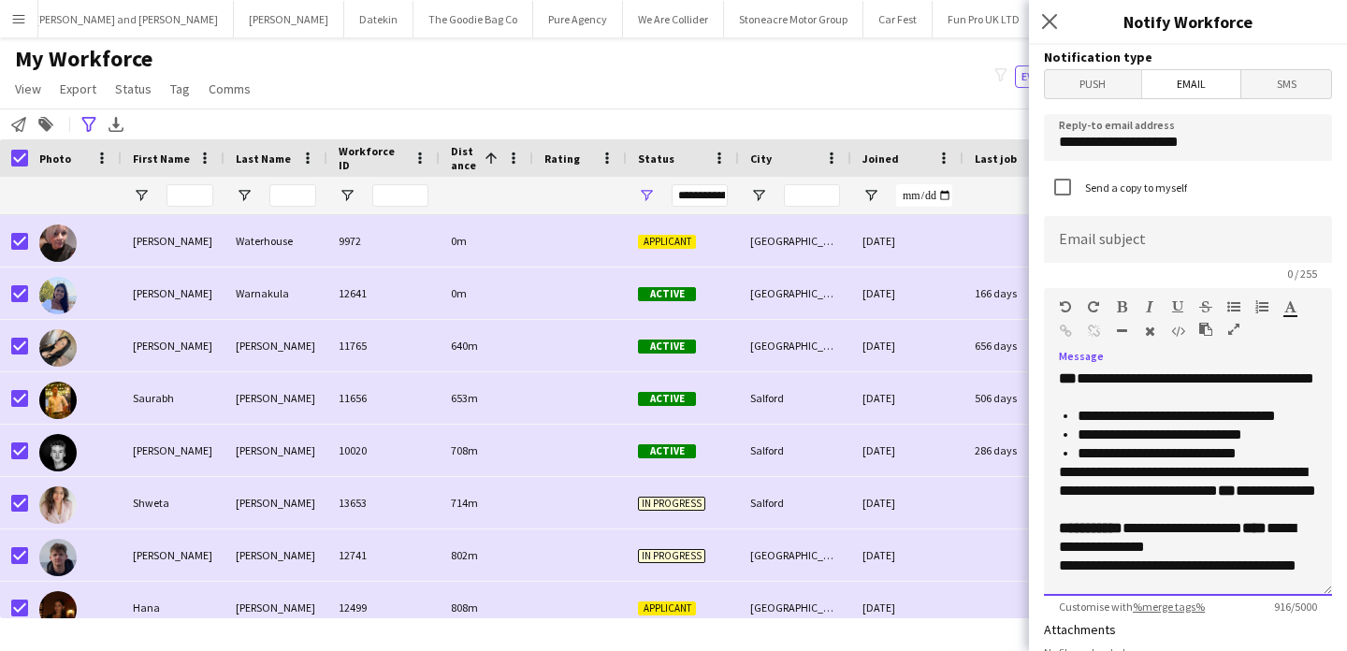
scroll to position [389, 0]
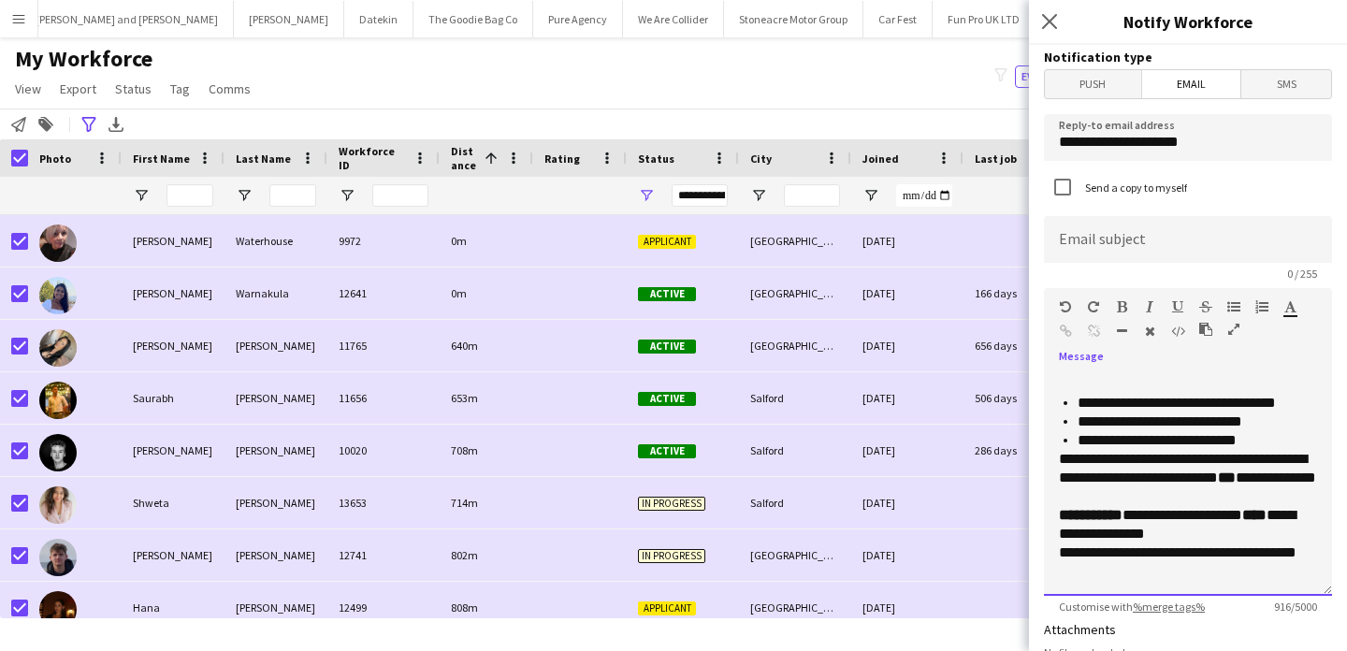
click at [1235, 544] on p "**********" at bounding box center [1188, 562] width 258 height 37
click at [1235, 530] on p "**********" at bounding box center [1188, 524] width 258 height 37
drag, startPoint x: 1196, startPoint y: 537, endPoint x: 1135, endPoint y: 537, distance: 60.8
click at [1135, 537] on p "**********" at bounding box center [1188, 524] width 258 height 37
click at [1146, 537] on p "**********" at bounding box center [1188, 524] width 258 height 37
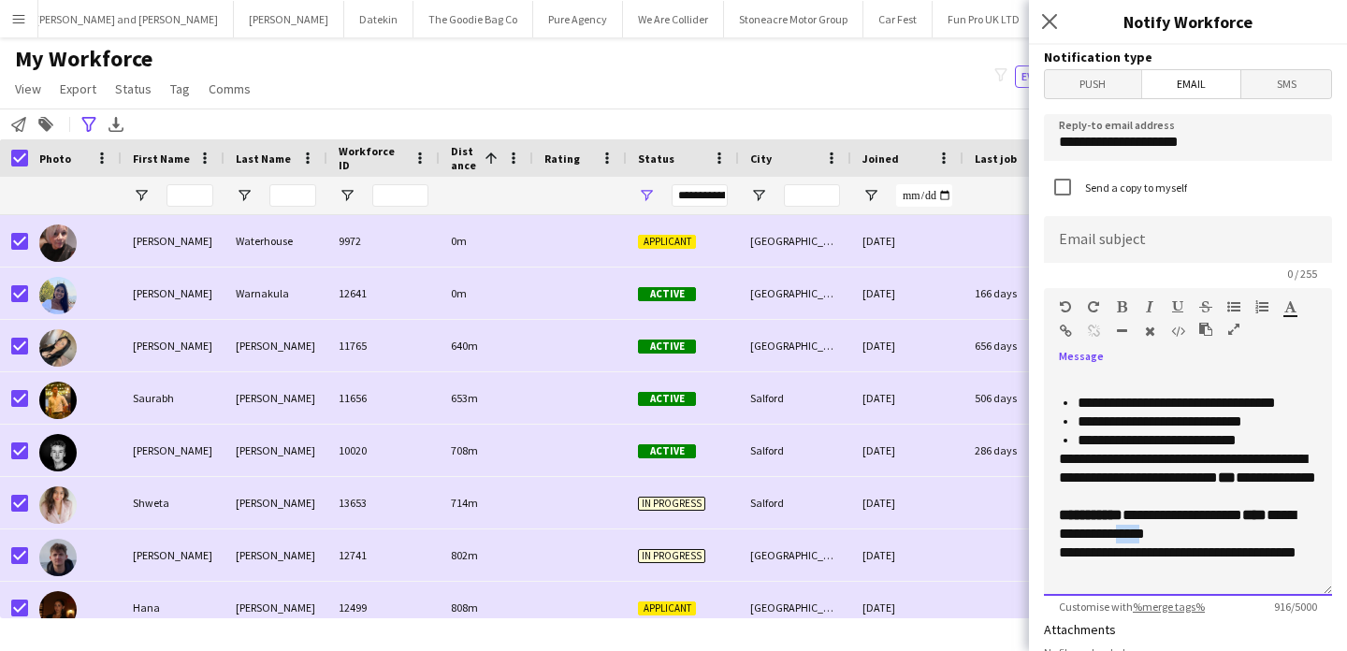
click at [1146, 537] on p "**********" at bounding box center [1188, 524] width 258 height 37
click at [1168, 531] on p "**********" at bounding box center [1188, 524] width 258 height 37
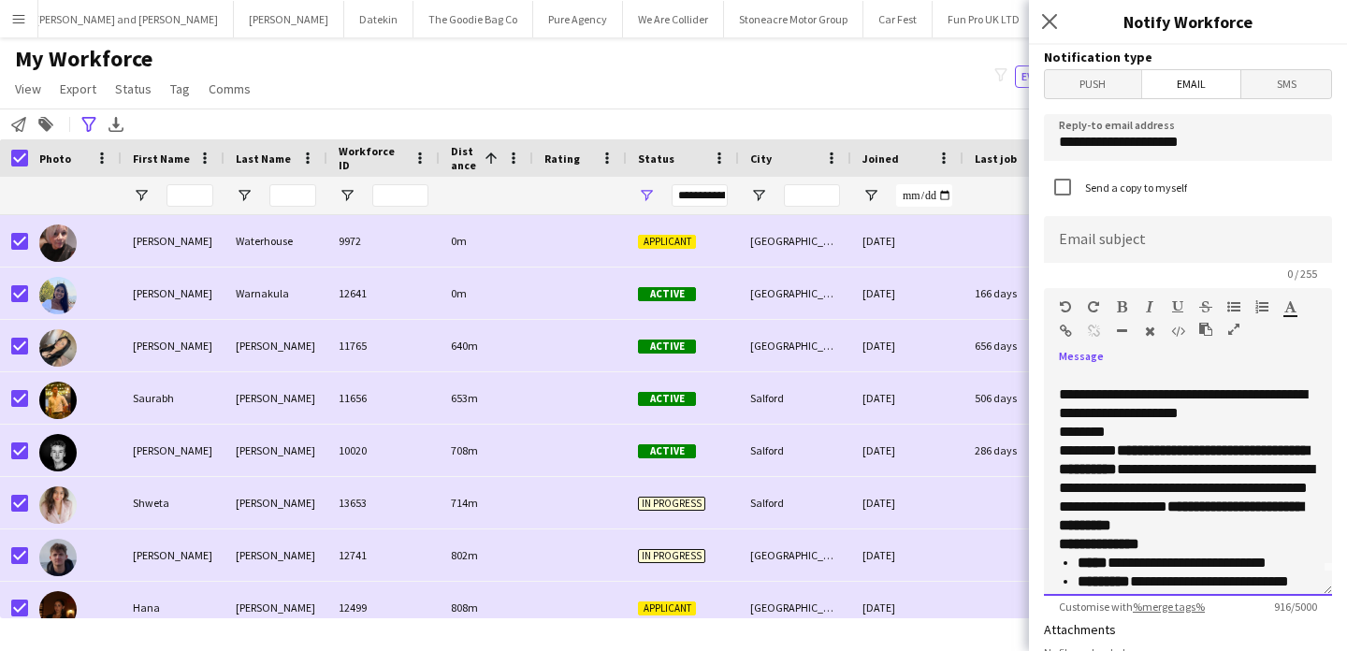
scroll to position [0, 0]
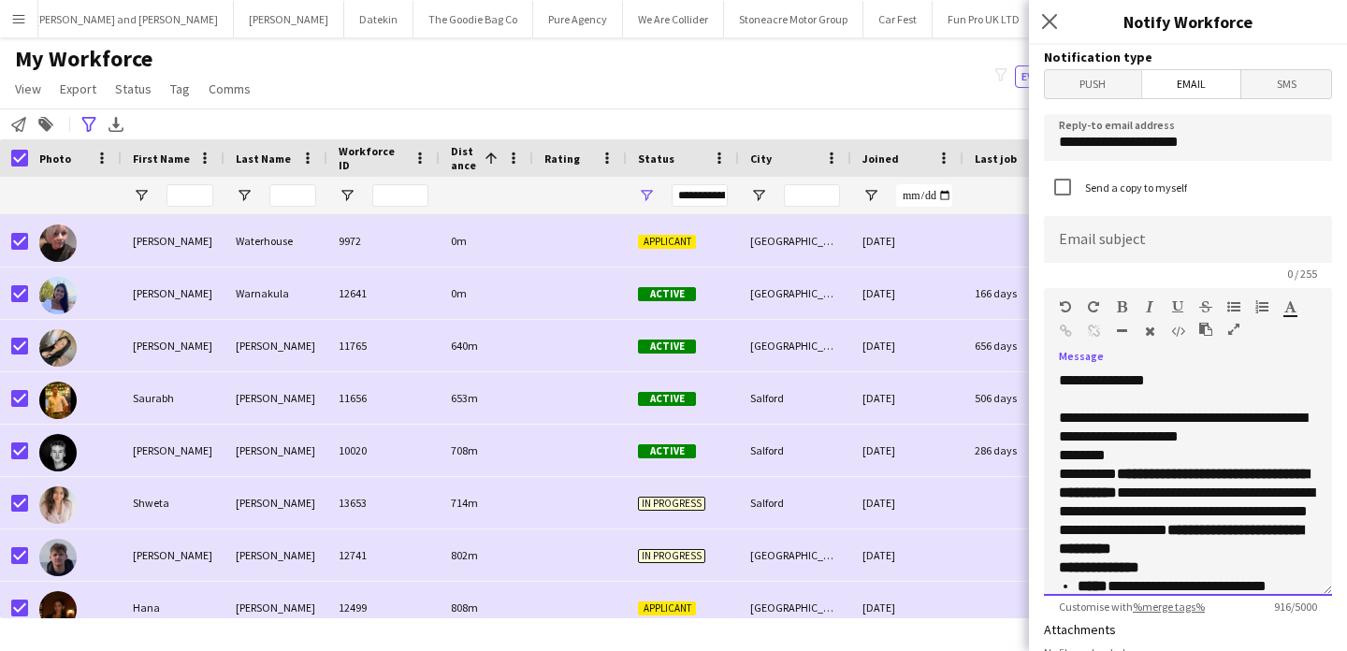
click at [1169, 428] on p "**********" at bounding box center [1188, 427] width 258 height 37
copy div "**********"
click at [1138, 249] on input at bounding box center [1188, 239] width 288 height 47
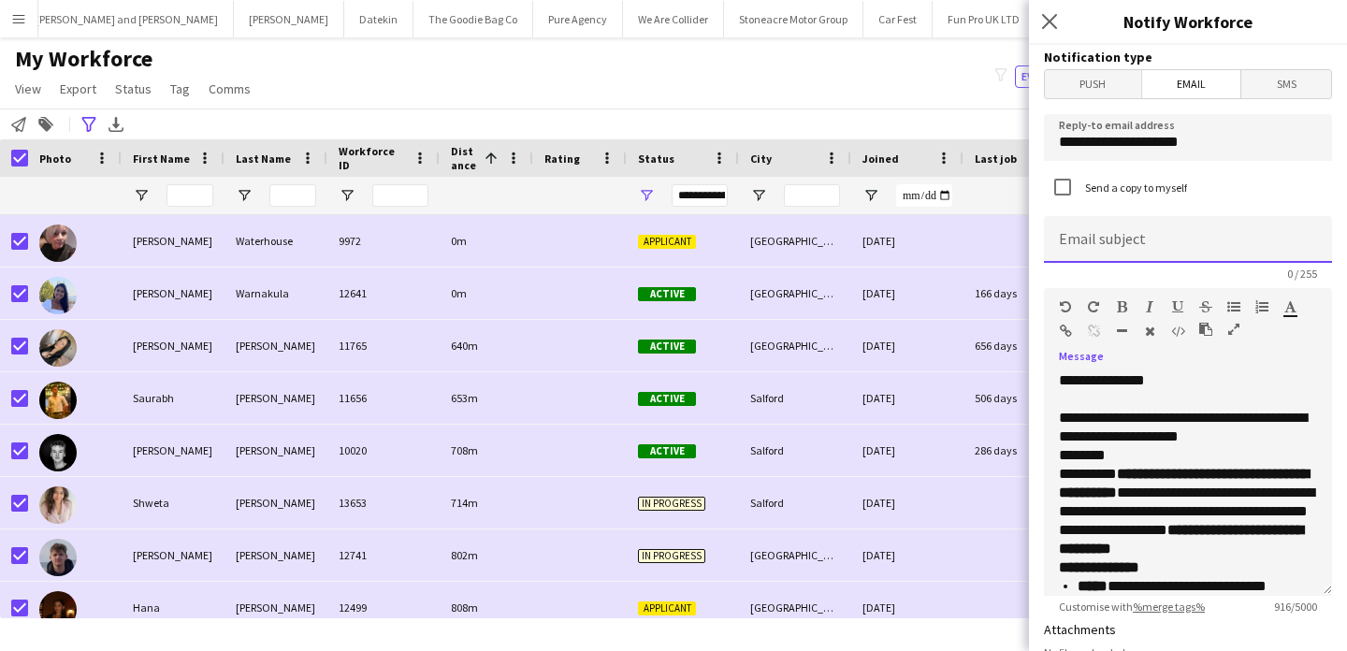
paste input "**********"
click at [1110, 245] on input "**********" at bounding box center [1188, 239] width 288 height 47
click at [1116, 250] on input "**********" at bounding box center [1188, 239] width 288 height 47
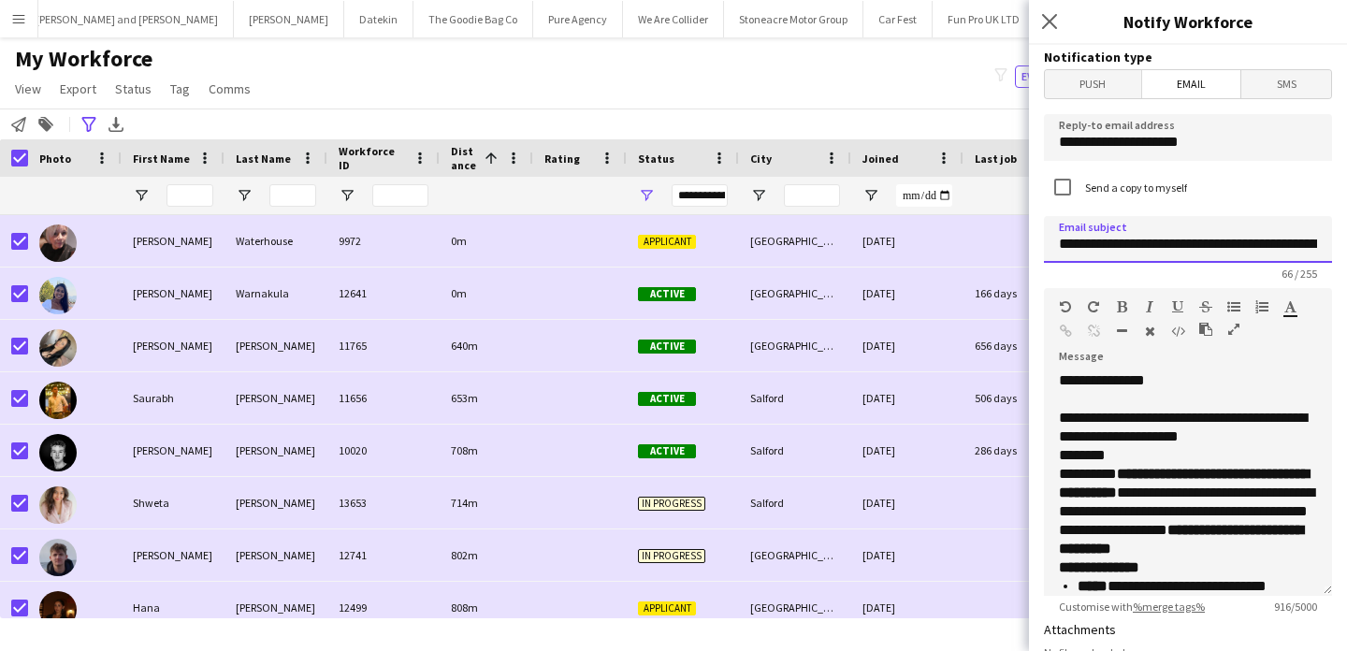
click at [1116, 250] on input "**********" at bounding box center [1188, 239] width 288 height 47
click at [1202, 531] on p "**********" at bounding box center [1188, 512] width 258 height 94
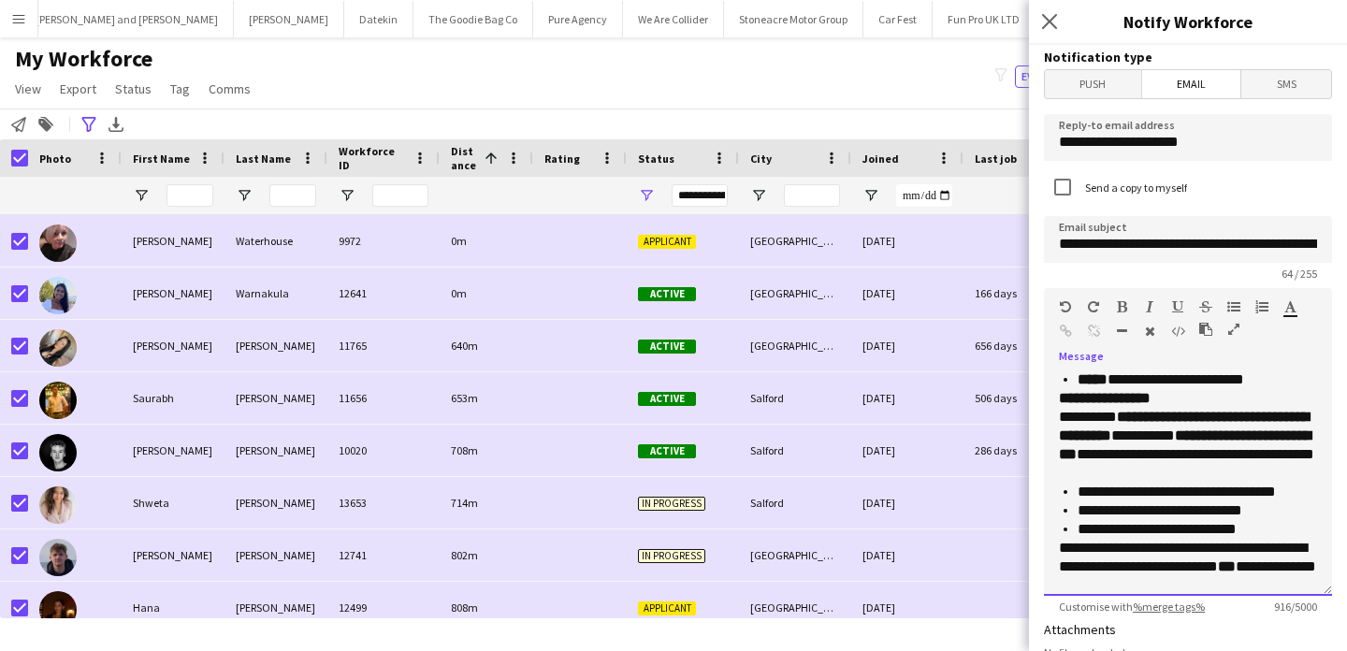
scroll to position [389, 0]
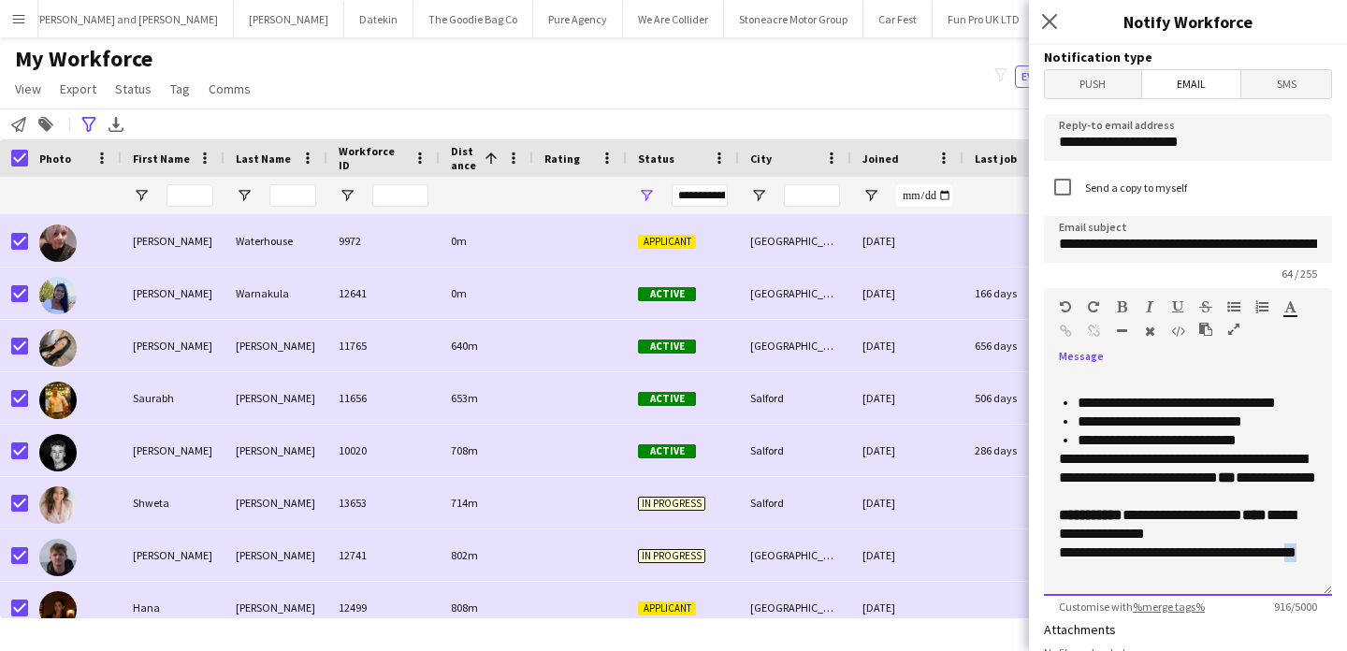
drag, startPoint x: 1086, startPoint y: 573, endPoint x: 1059, endPoint y: 573, distance: 27.1
click at [1059, 573] on p "**********" at bounding box center [1188, 562] width 258 height 37
copy p "**"
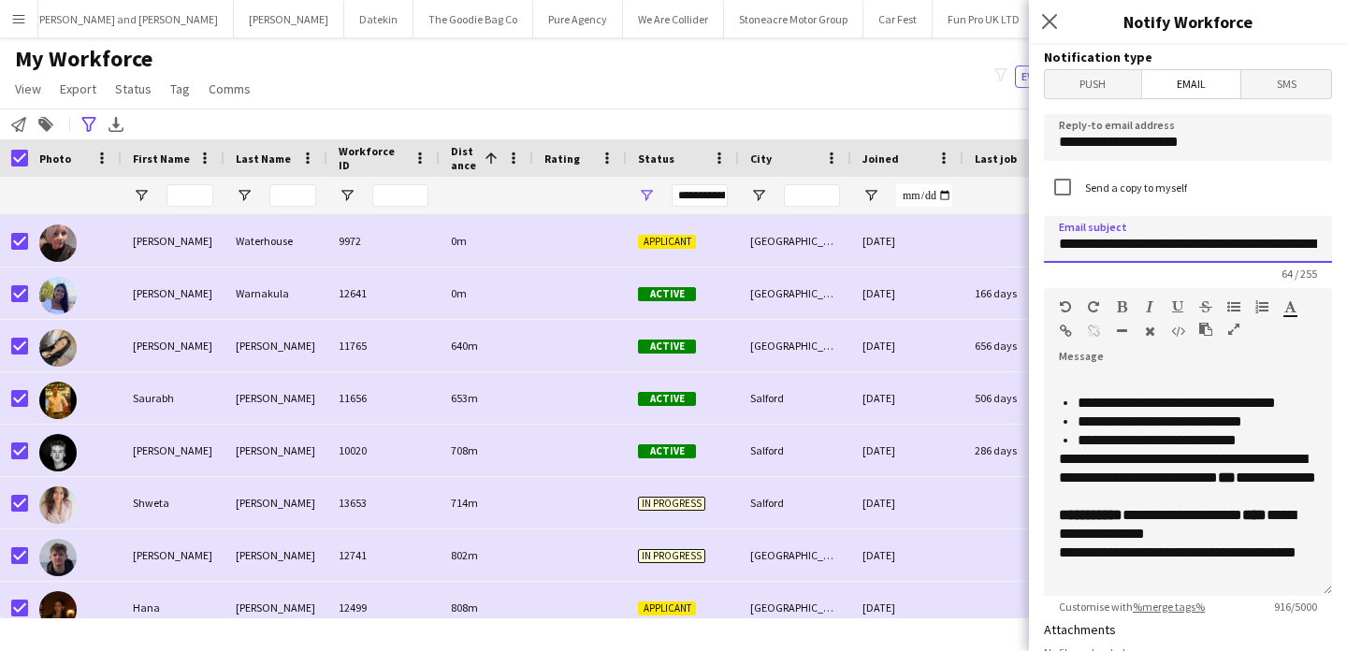
click at [1061, 243] on input "**********" at bounding box center [1188, 239] width 288 height 47
paste input "**"
type input "**********"
click at [1140, 145] on input "**********" at bounding box center [1188, 137] width 288 height 47
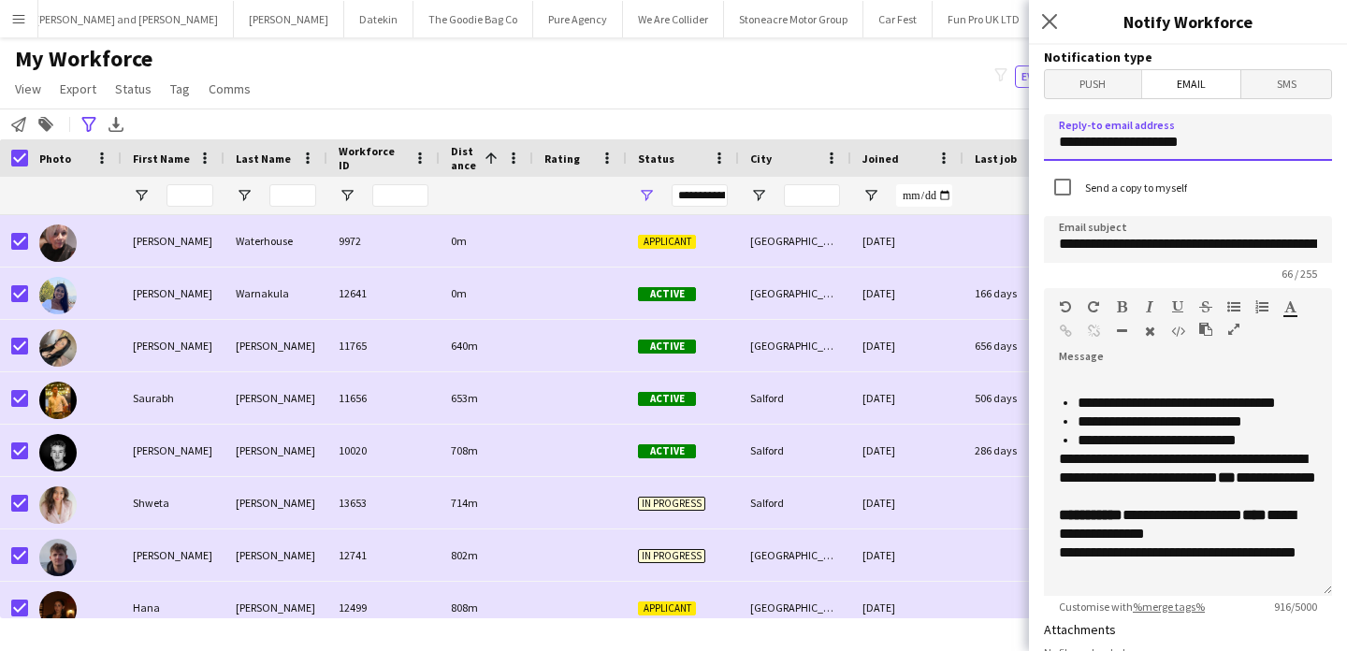
click at [1140, 145] on input "**********" at bounding box center [1188, 137] width 288 height 47
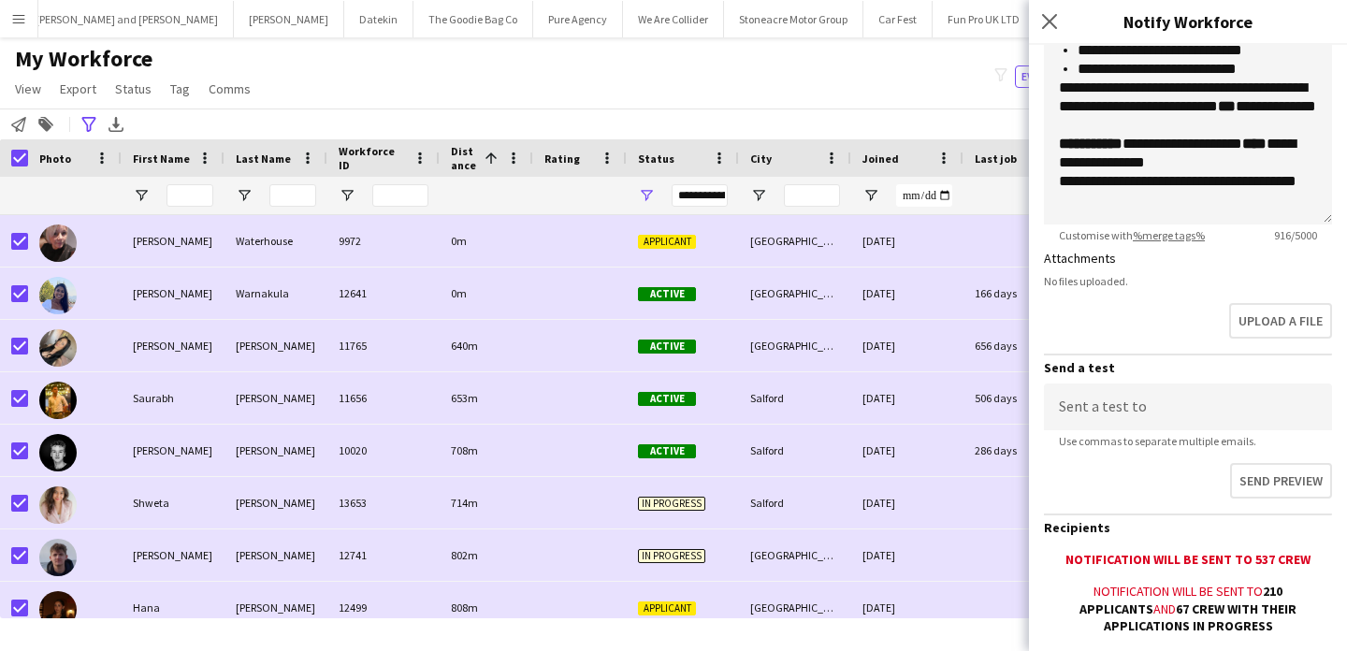
scroll to position [368, 0]
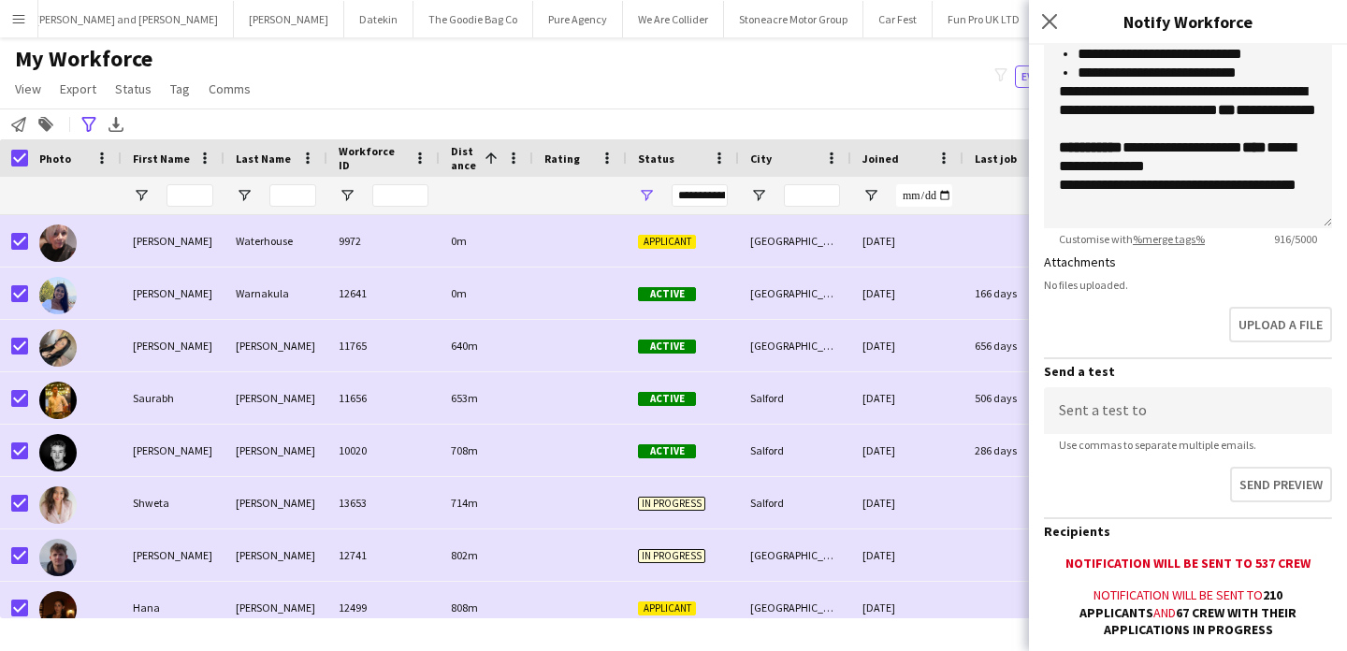
type input "**********"
click at [1156, 413] on input at bounding box center [1188, 410] width 288 height 47
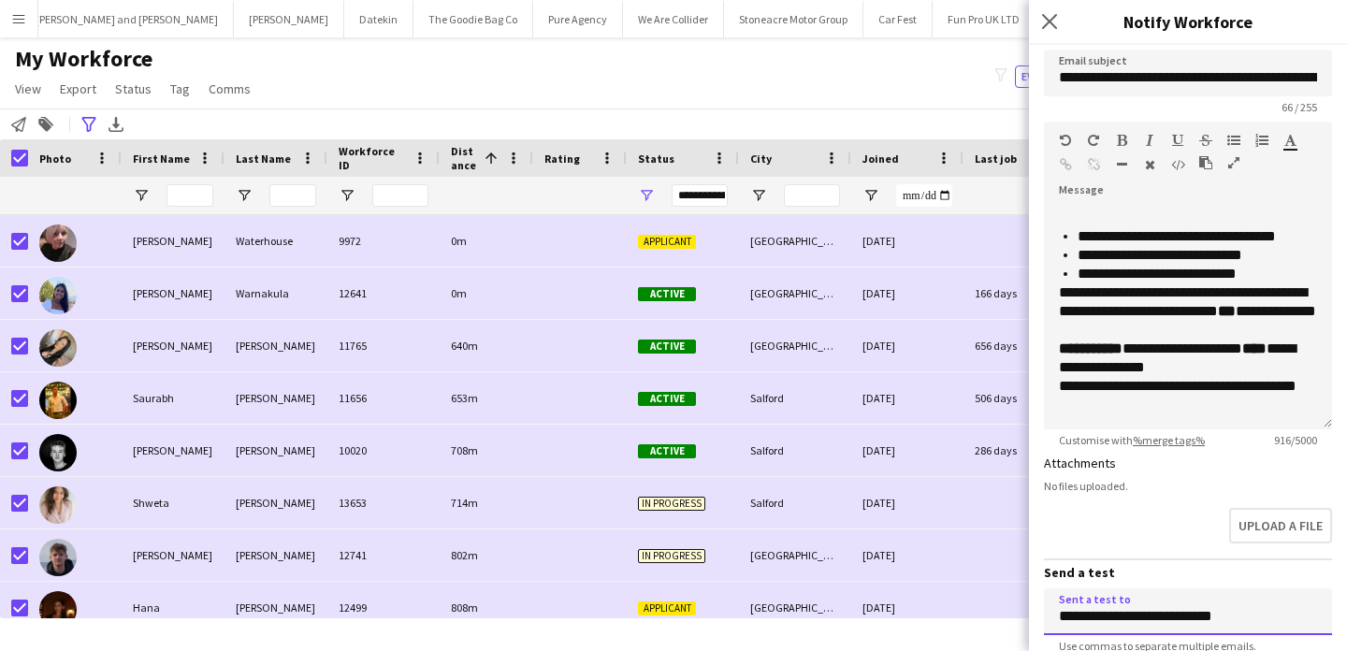
scroll to position [0, 0]
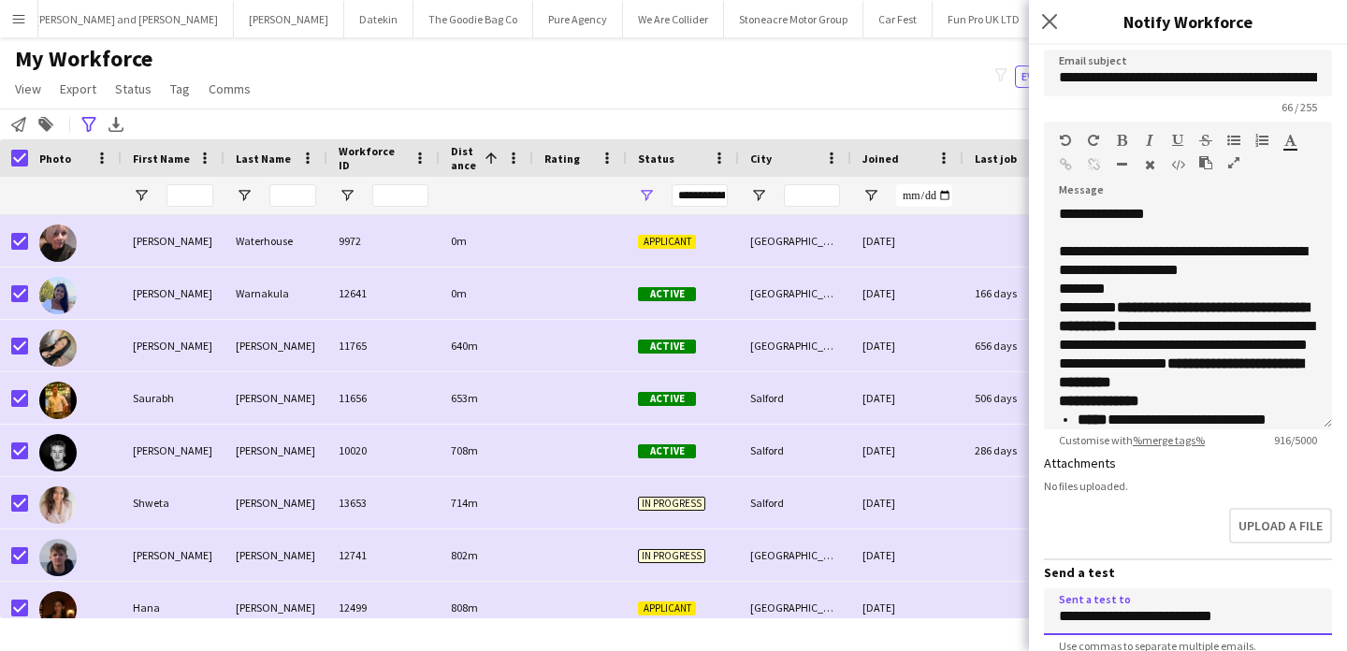
type input "**********"
click at [1157, 259] on p "**********" at bounding box center [1188, 260] width 258 height 37
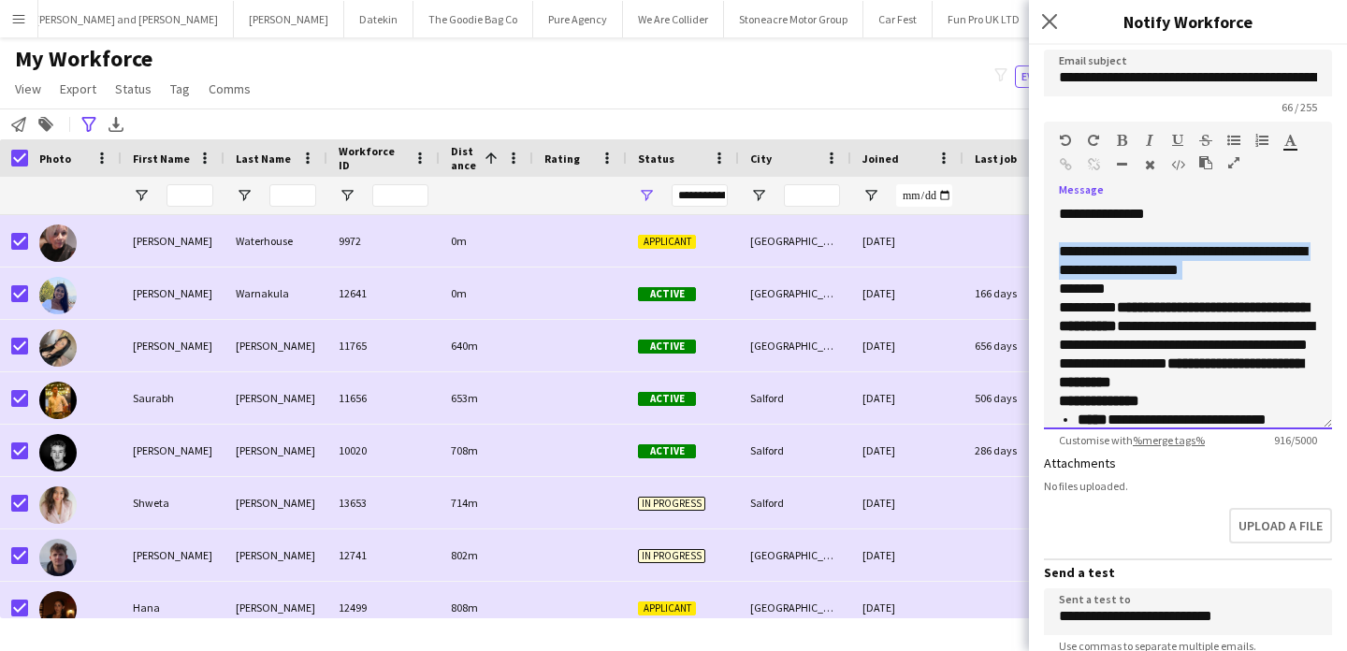
click at [1157, 259] on p "**********" at bounding box center [1188, 260] width 258 height 37
click at [1123, 138] on icon "button" at bounding box center [1122, 140] width 10 height 13
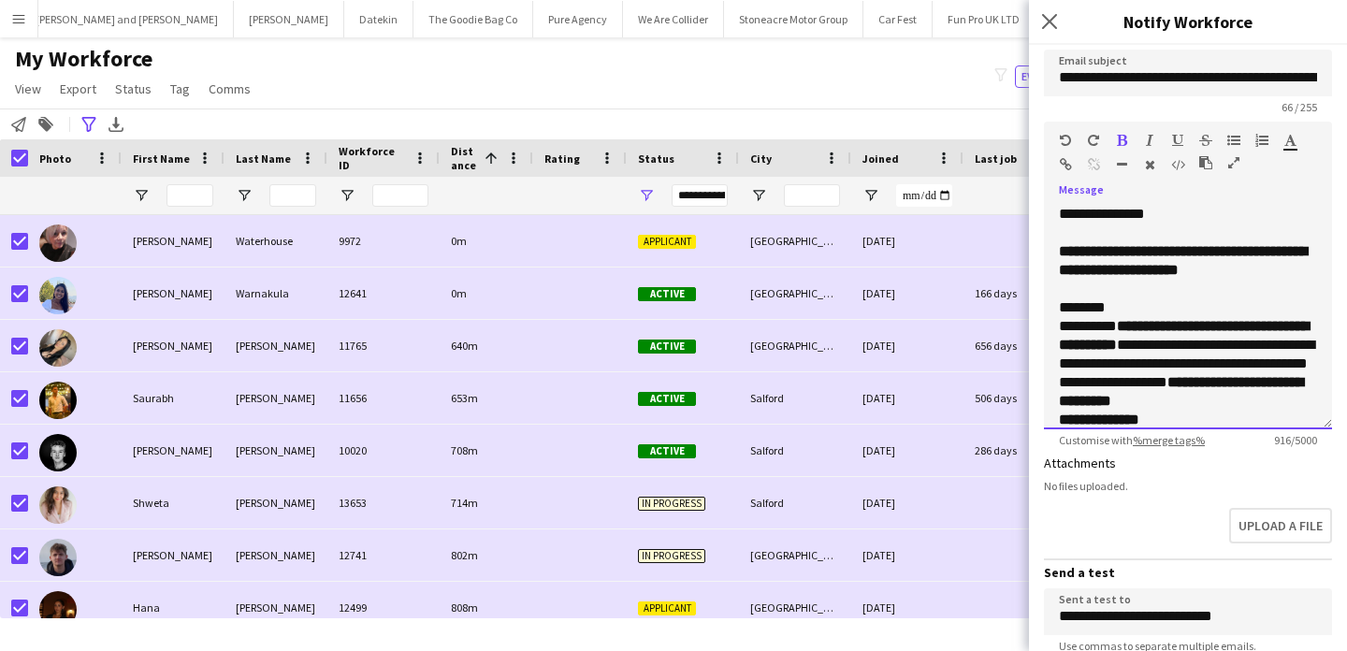
click at [1148, 319] on strong "**********" at bounding box center [1184, 335] width 250 height 33
click at [1145, 305] on p "********" at bounding box center [1188, 307] width 258 height 19
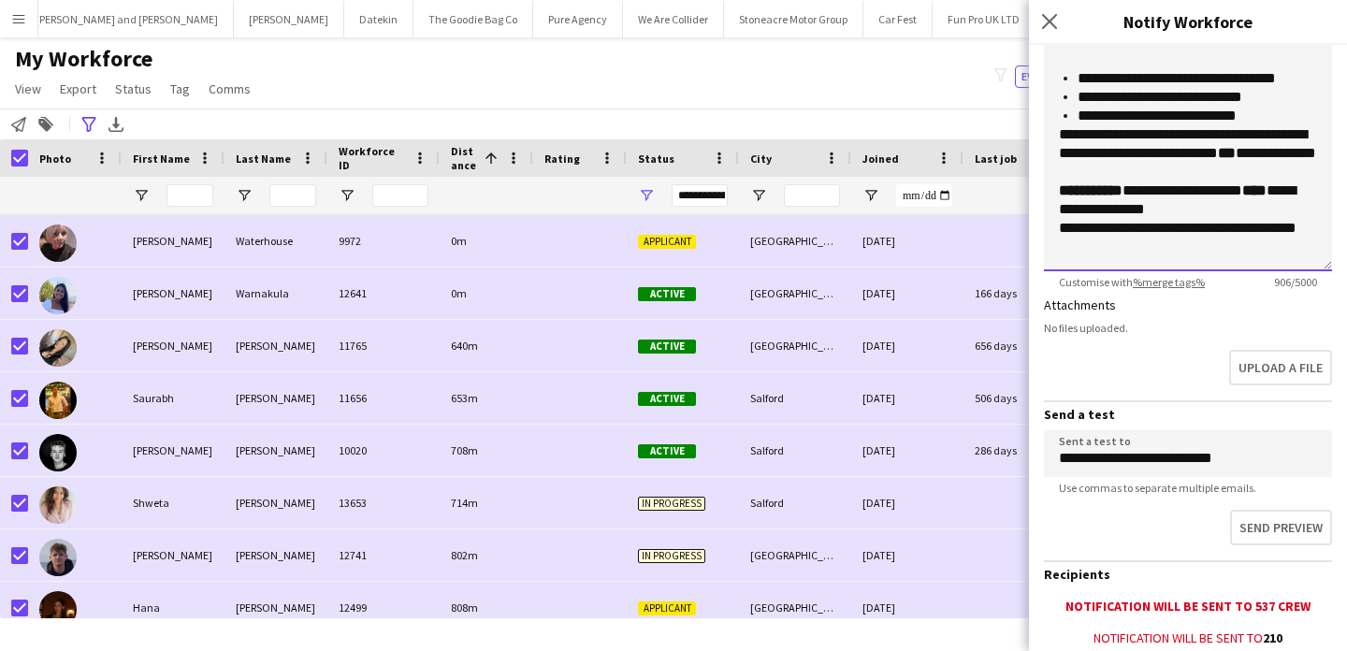
scroll to position [367, 0]
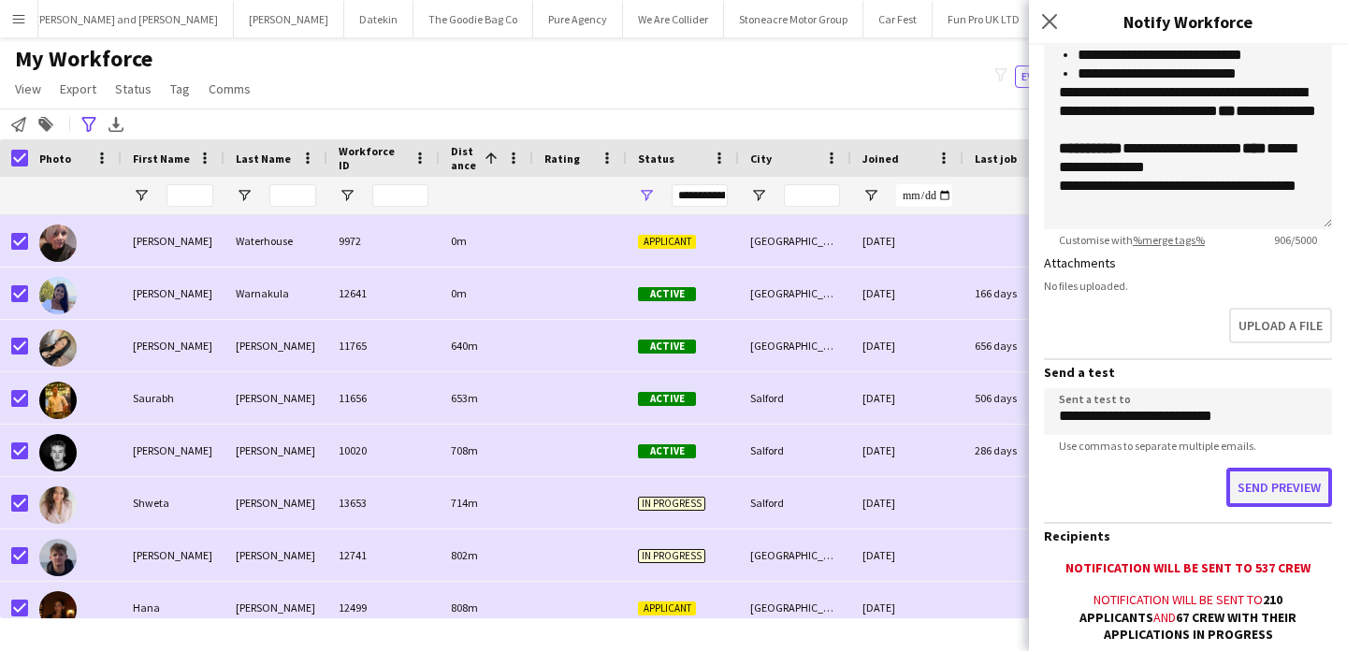
click at [1280, 498] on button "Send preview" at bounding box center [1279, 487] width 106 height 39
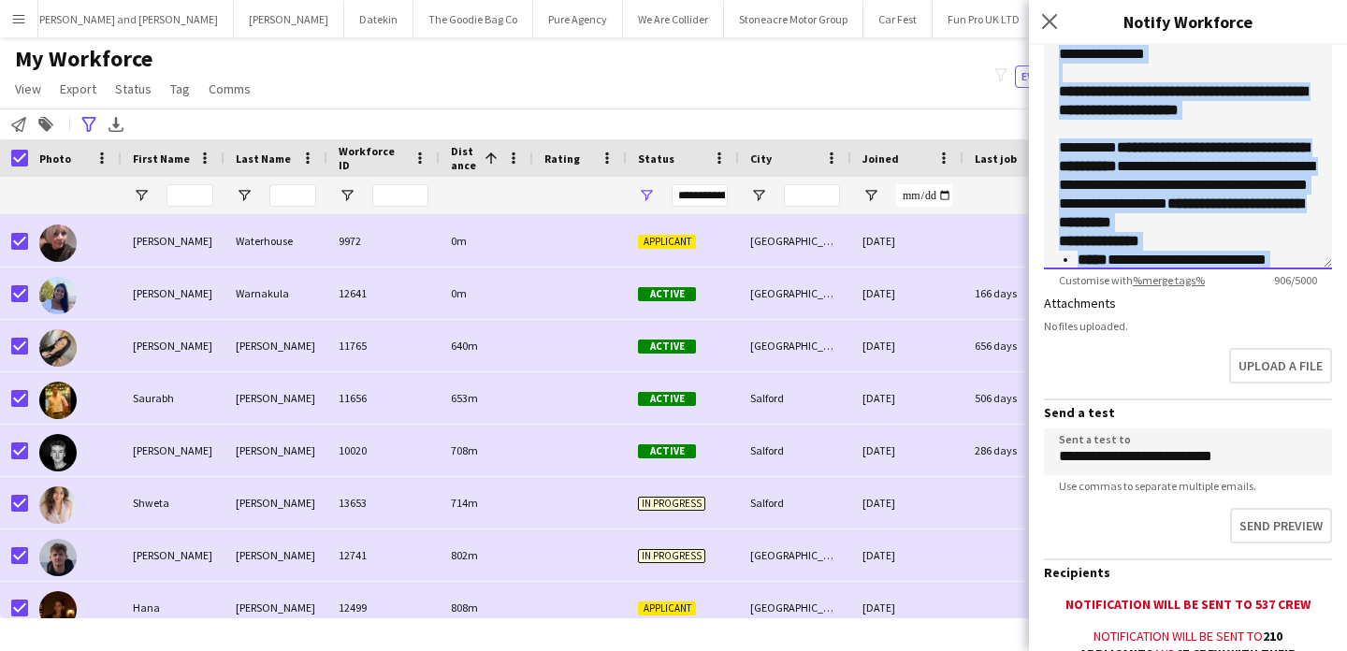
scroll to position [0, 0]
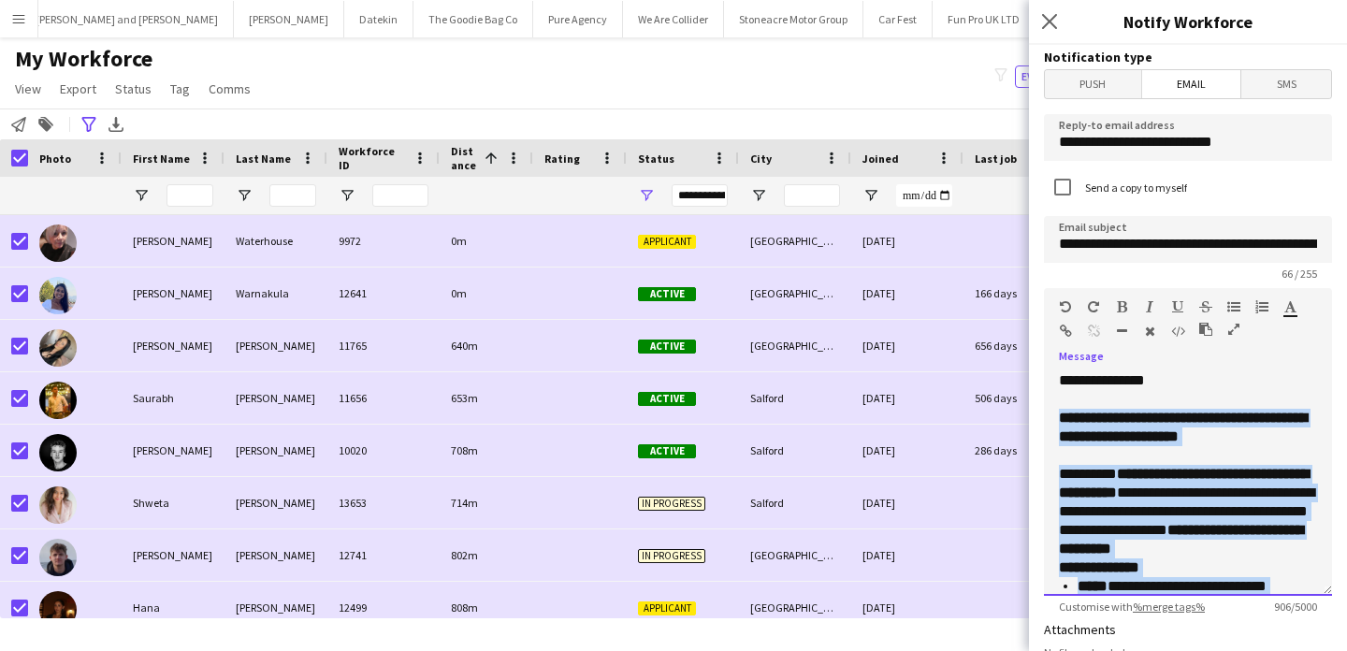
drag, startPoint x: 1201, startPoint y: 201, endPoint x: 1052, endPoint y: 422, distance: 266.2
click at [1052, 422] on div "**********" at bounding box center [1188, 483] width 288 height 225
copy div "**********"
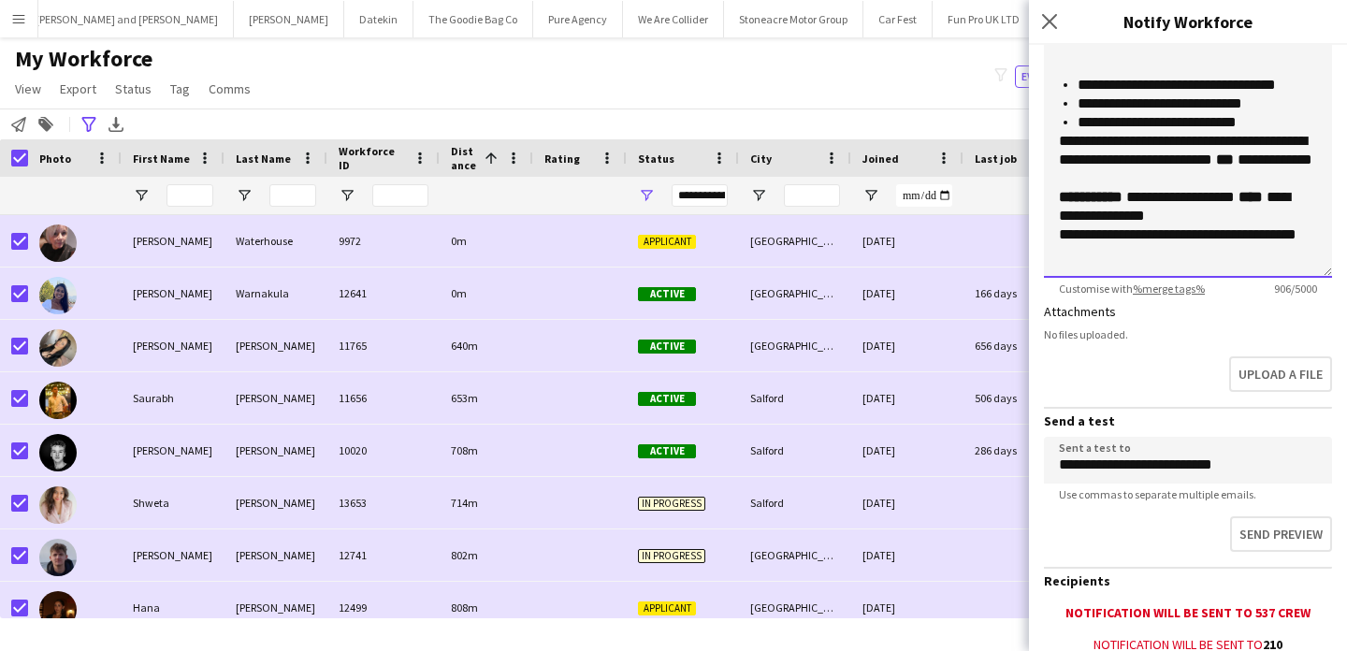
scroll to position [324, 0]
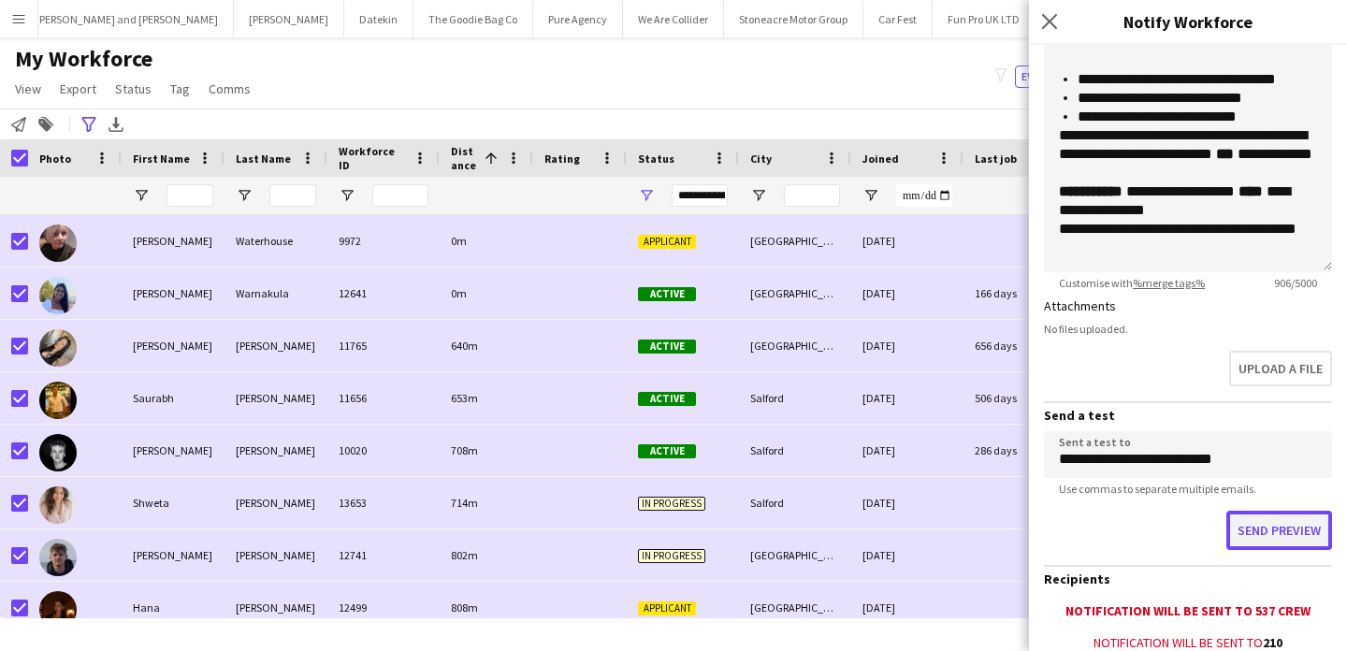
click at [1284, 536] on button "Send preview" at bounding box center [1279, 530] width 106 height 39
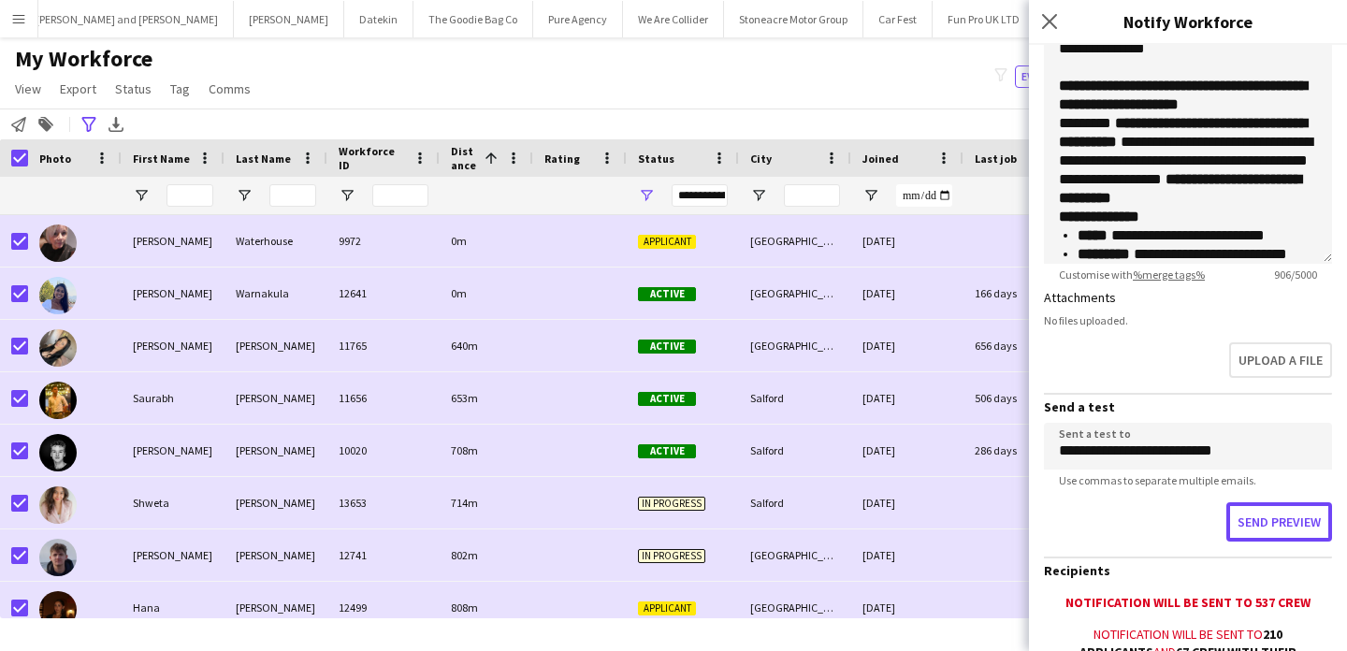
scroll to position [336, 0]
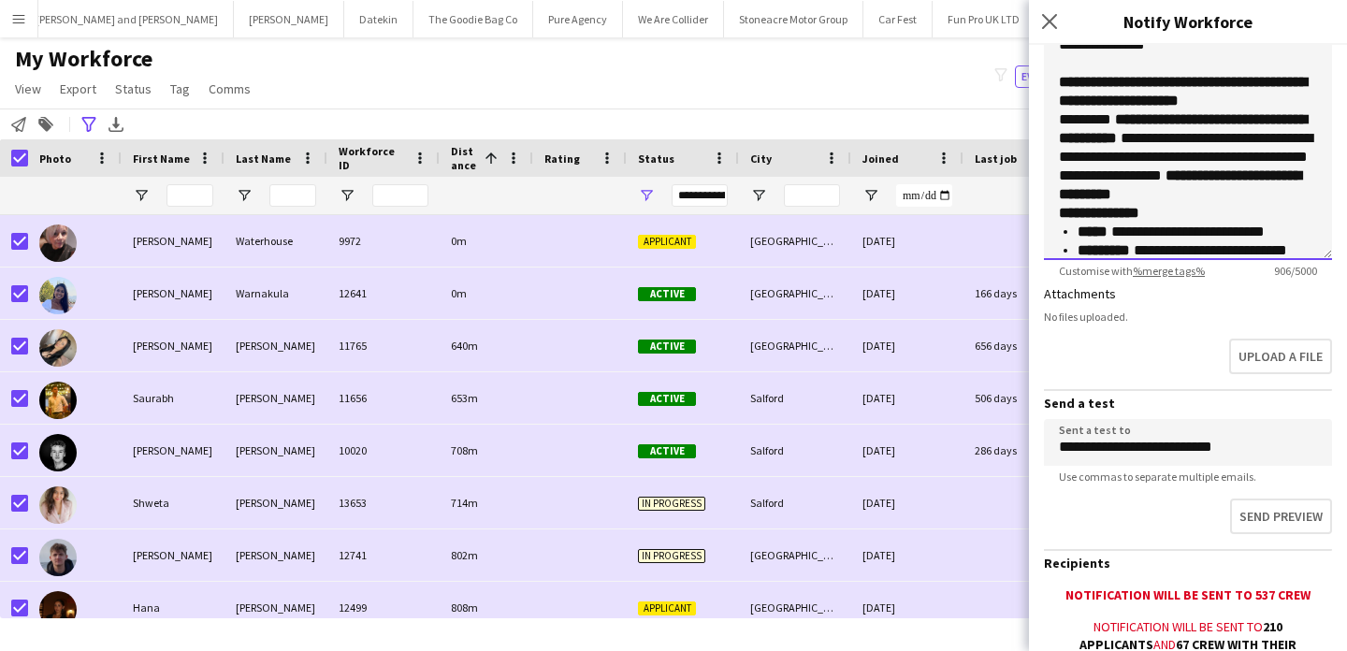
click at [1135, 241] on p "**********" at bounding box center [1197, 232] width 239 height 19
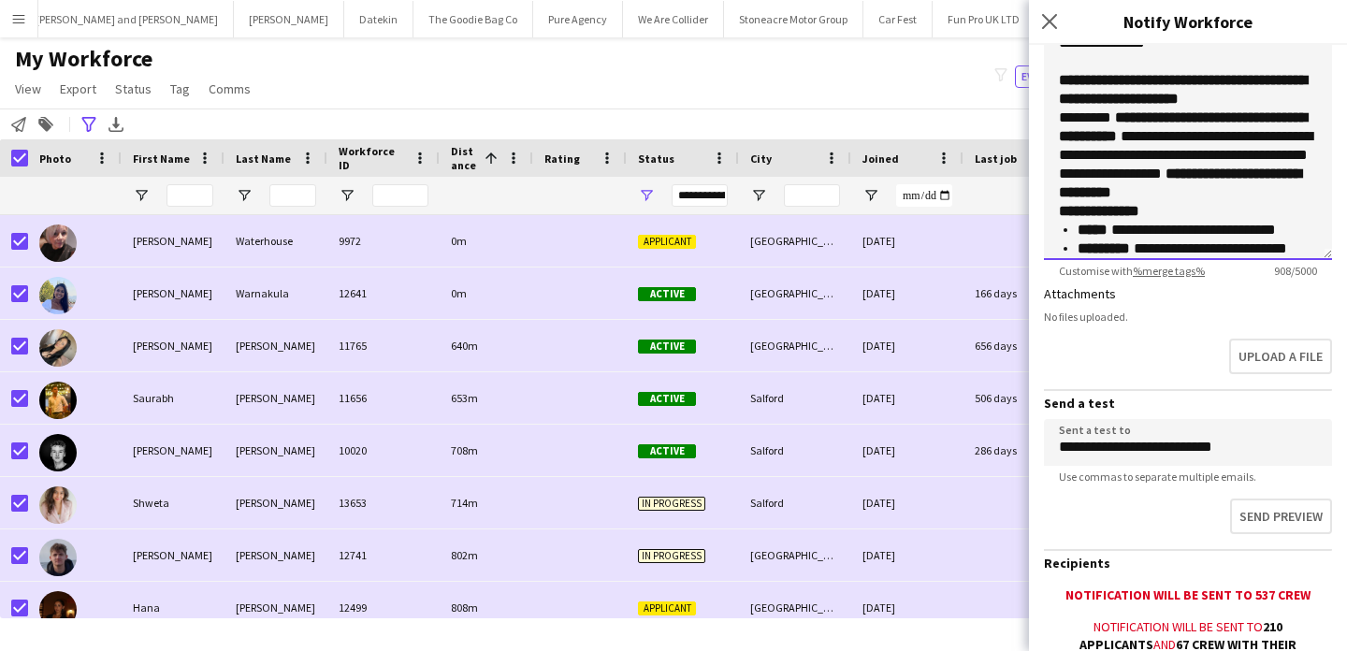
click at [1189, 239] on p "**********" at bounding box center [1197, 230] width 239 height 19
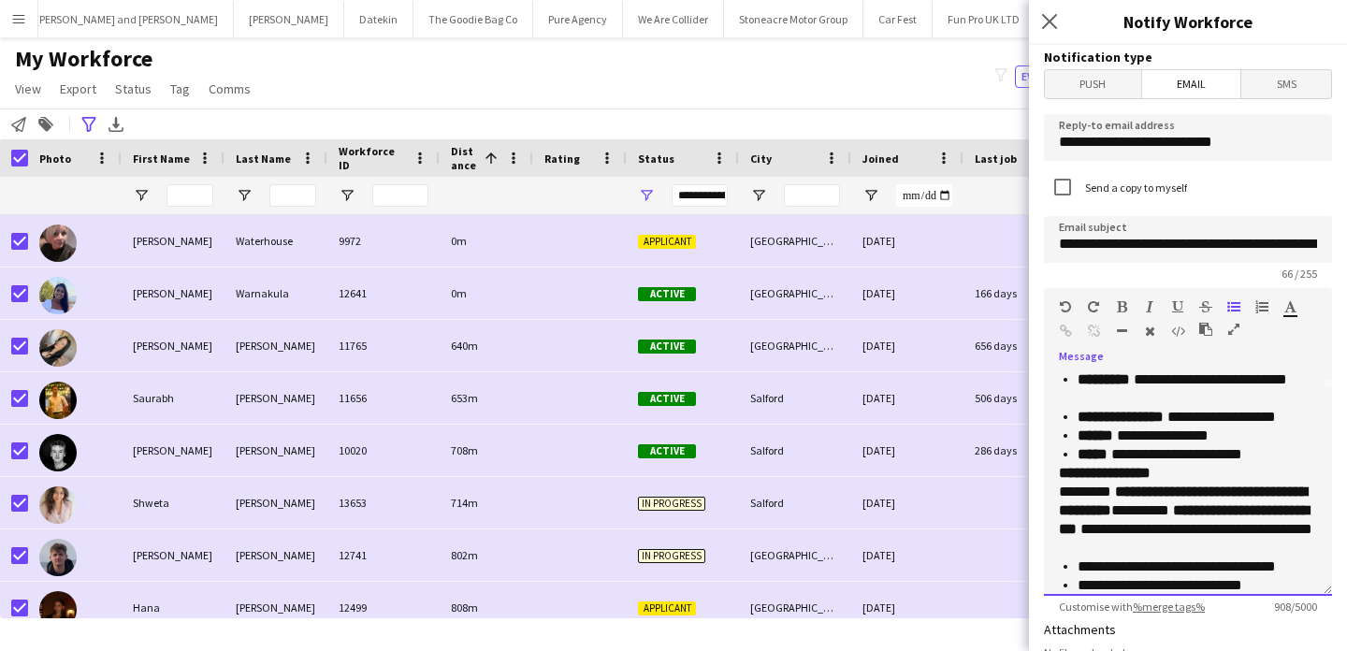
scroll to position [210, 0]
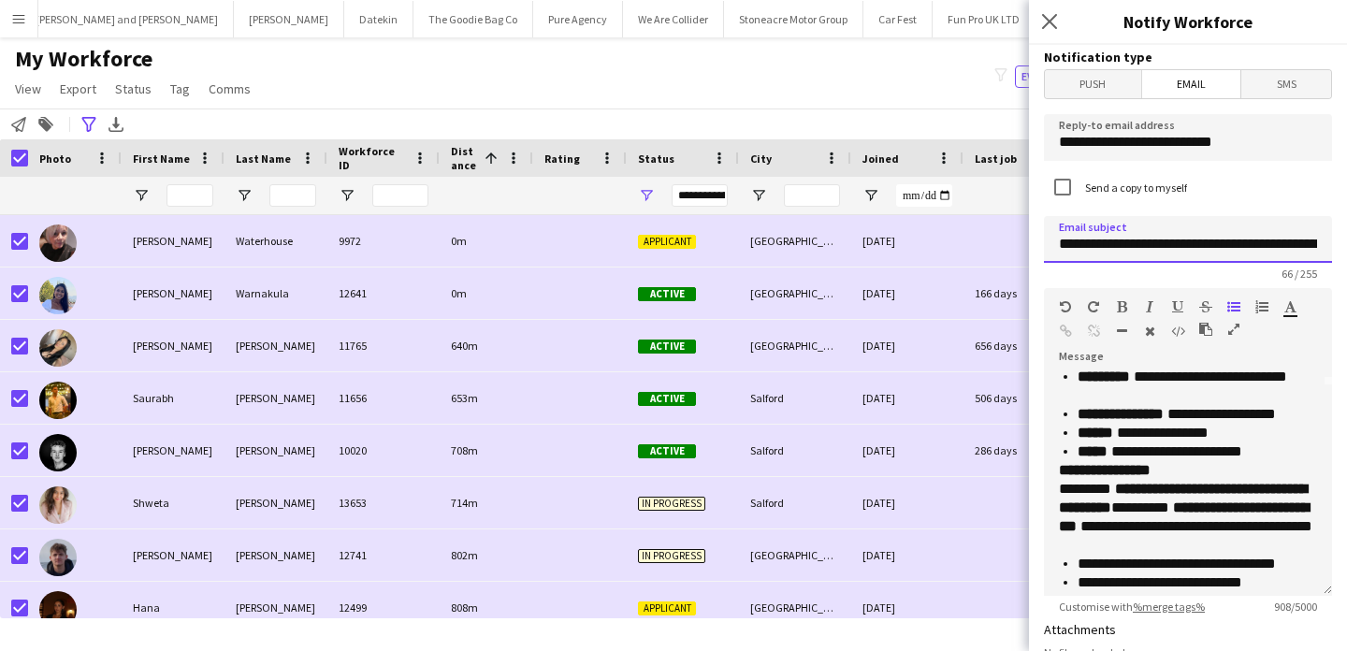
click at [1089, 244] on input "**********" at bounding box center [1188, 239] width 288 height 47
drag, startPoint x: 1074, startPoint y: 248, endPoint x: 1058, endPoint y: 248, distance: 15.9
click at [1058, 248] on input "**********" at bounding box center [1188, 239] width 288 height 47
click at [1078, 251] on input "**********" at bounding box center [1188, 239] width 288 height 47
click at [1080, 247] on input "**********" at bounding box center [1188, 239] width 288 height 47
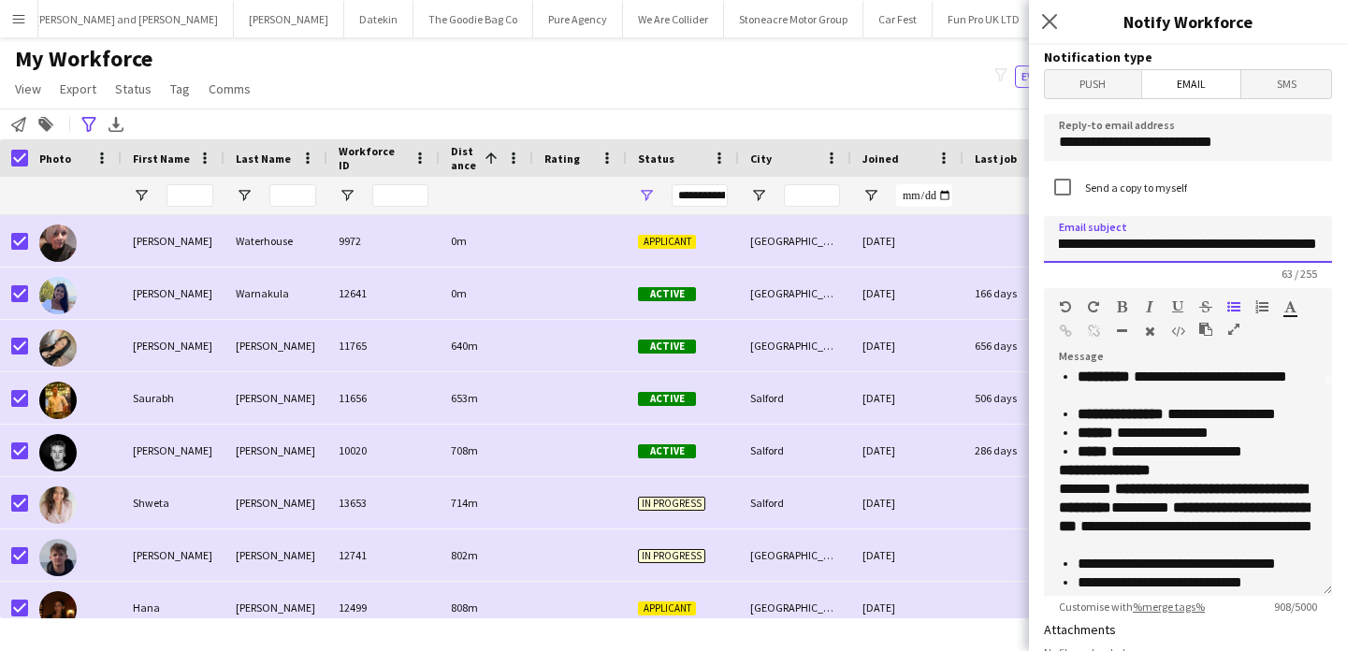
scroll to position [0, 170]
paste input "***"
type input "**********"
click at [1087, 477] on span "**********" at bounding box center [1105, 470] width 92 height 14
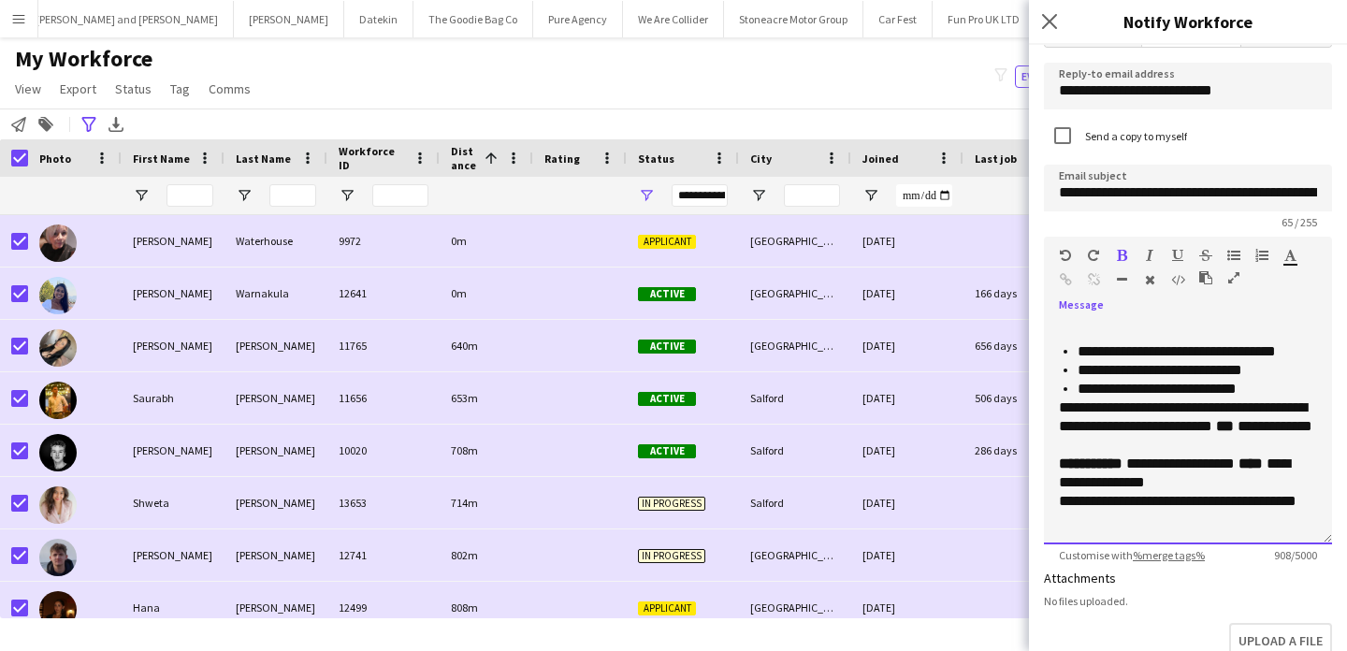
scroll to position [53, 0]
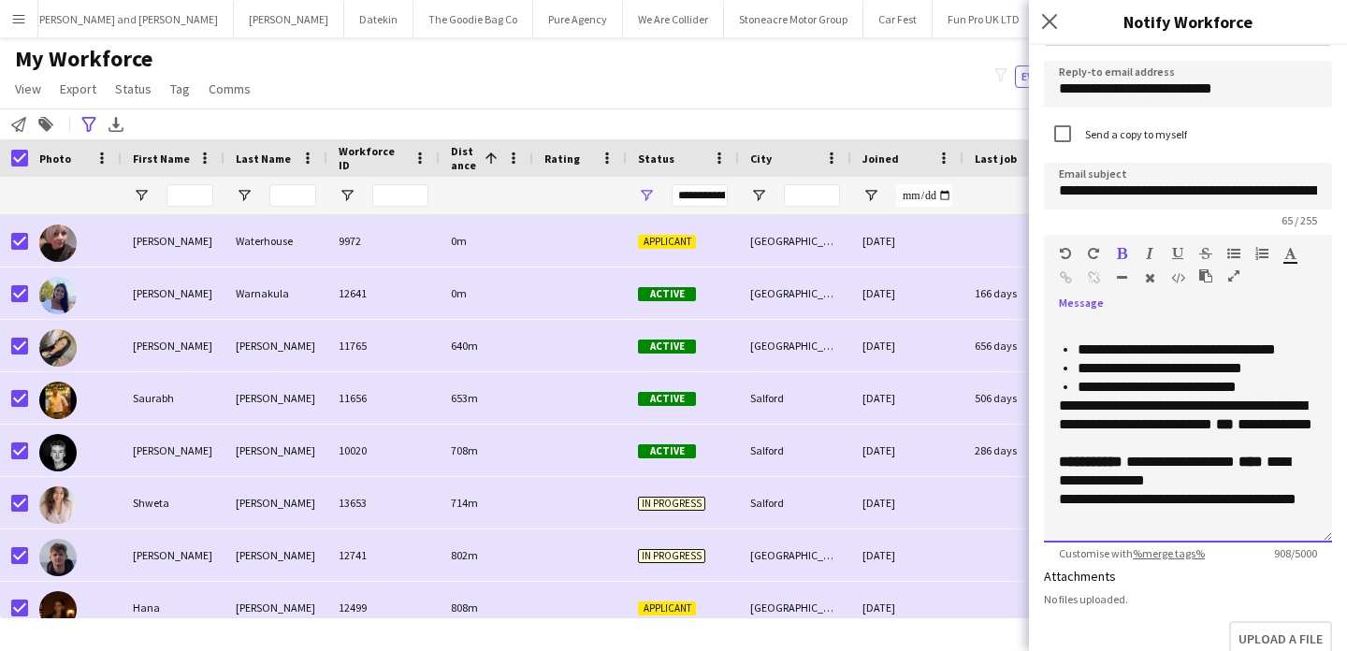
click at [1174, 481] on p "**********" at bounding box center [1188, 471] width 258 height 37
click at [1315, 500] on p "**********" at bounding box center [1188, 508] width 258 height 37
drag, startPoint x: 1142, startPoint y: 526, endPoint x: 1123, endPoint y: 526, distance: 19.6
click at [1123, 526] on p "**********" at bounding box center [1188, 508] width 258 height 37
copy p "**"
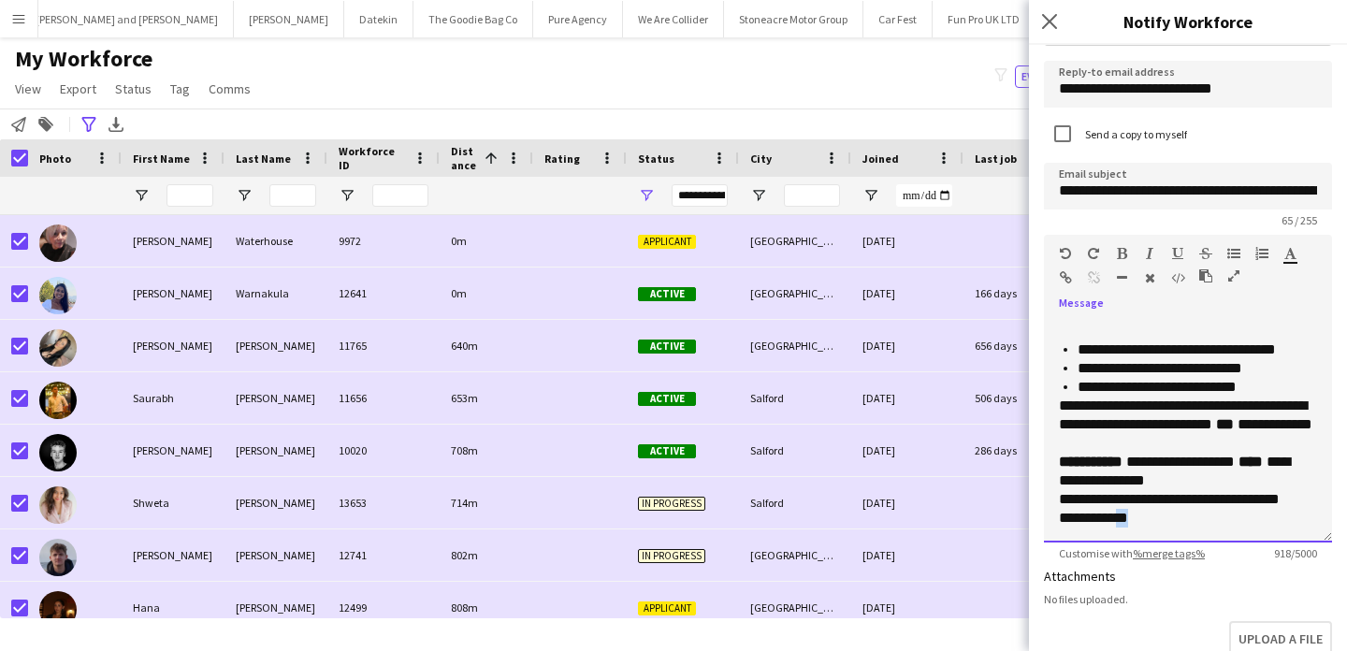
click at [1146, 521] on p "**********" at bounding box center [1188, 508] width 258 height 37
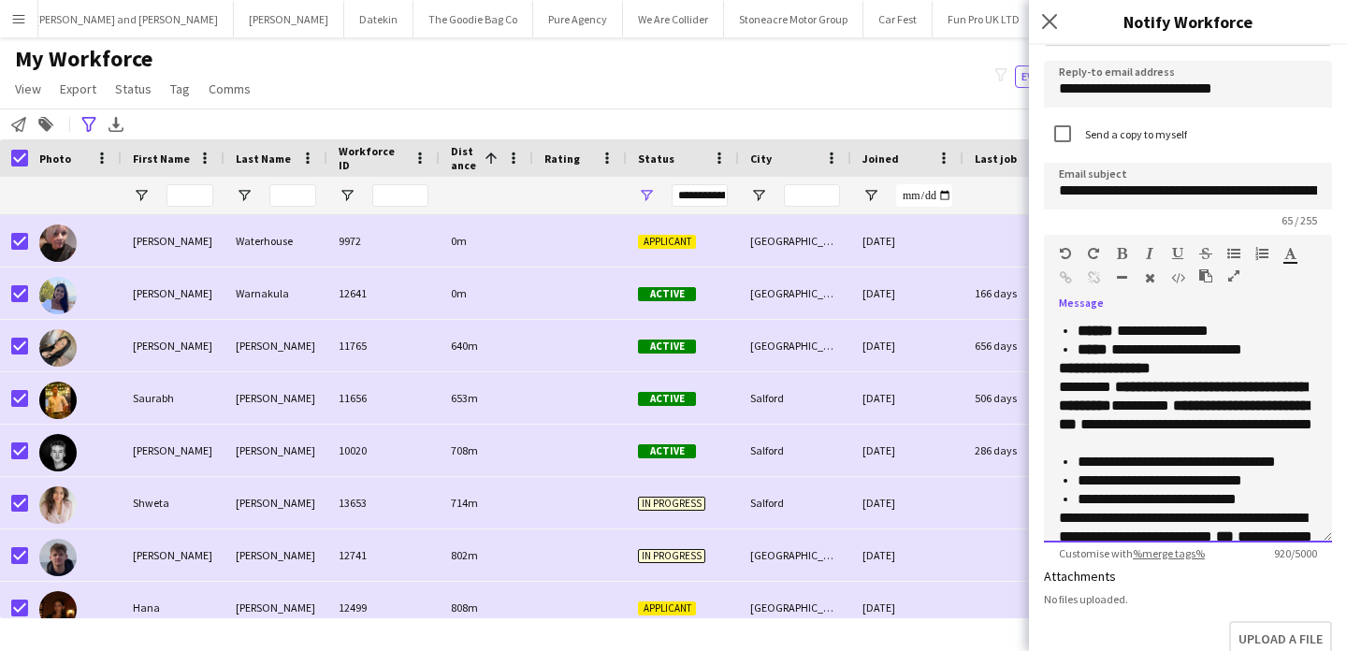
scroll to position [0, 0]
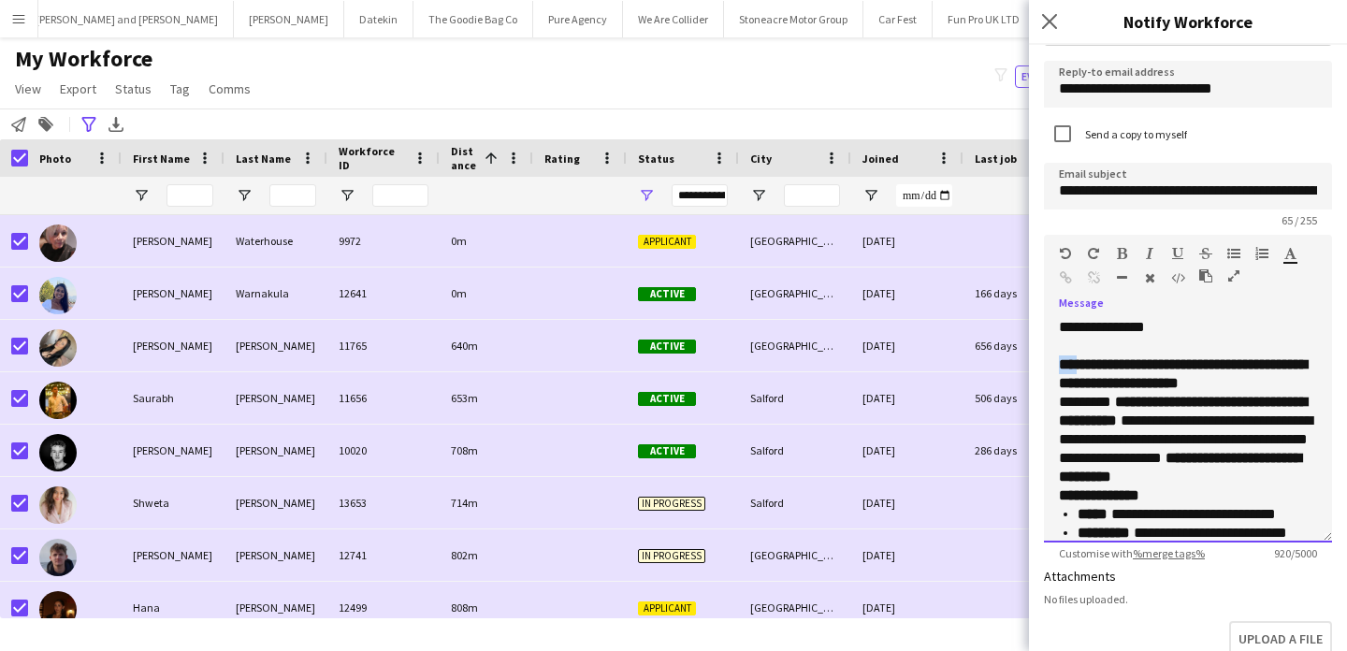
drag, startPoint x: 1078, startPoint y: 368, endPoint x: 1058, endPoint y: 368, distance: 19.6
click at [1059, 368] on span "**********" at bounding box center [1183, 373] width 248 height 33
click at [1136, 393] on p "**********" at bounding box center [1188, 373] width 258 height 37
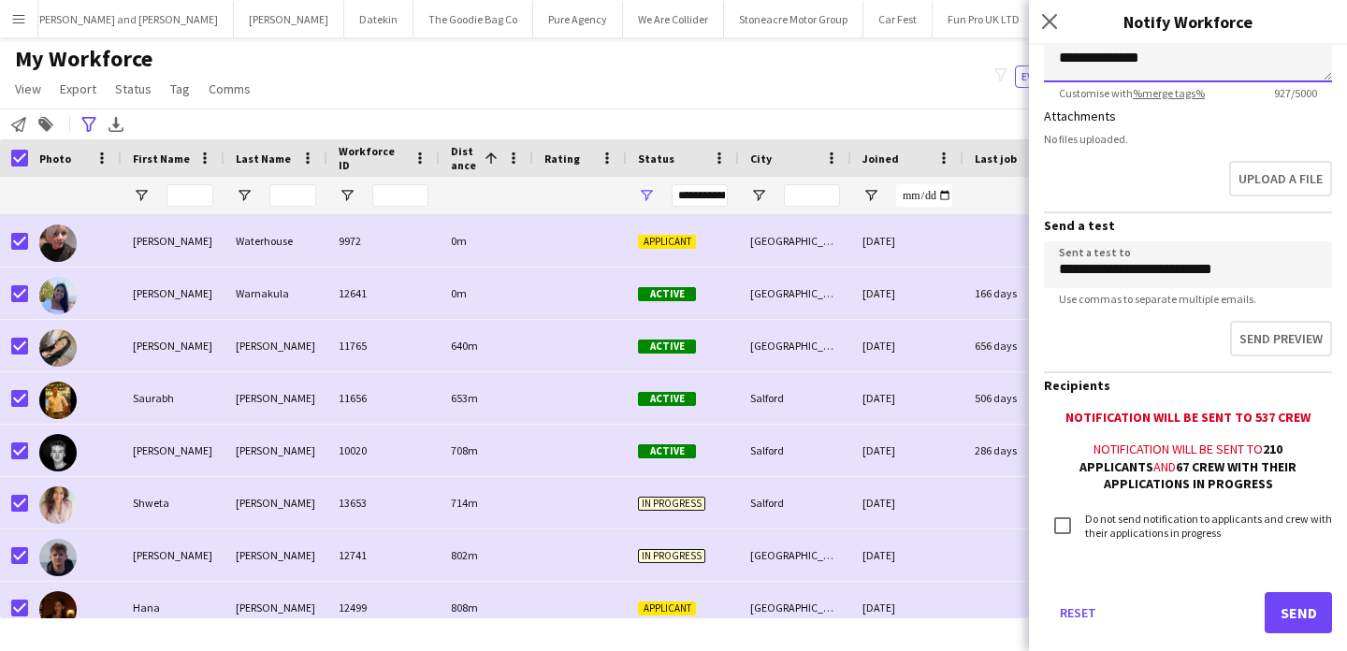
scroll to position [548, 0]
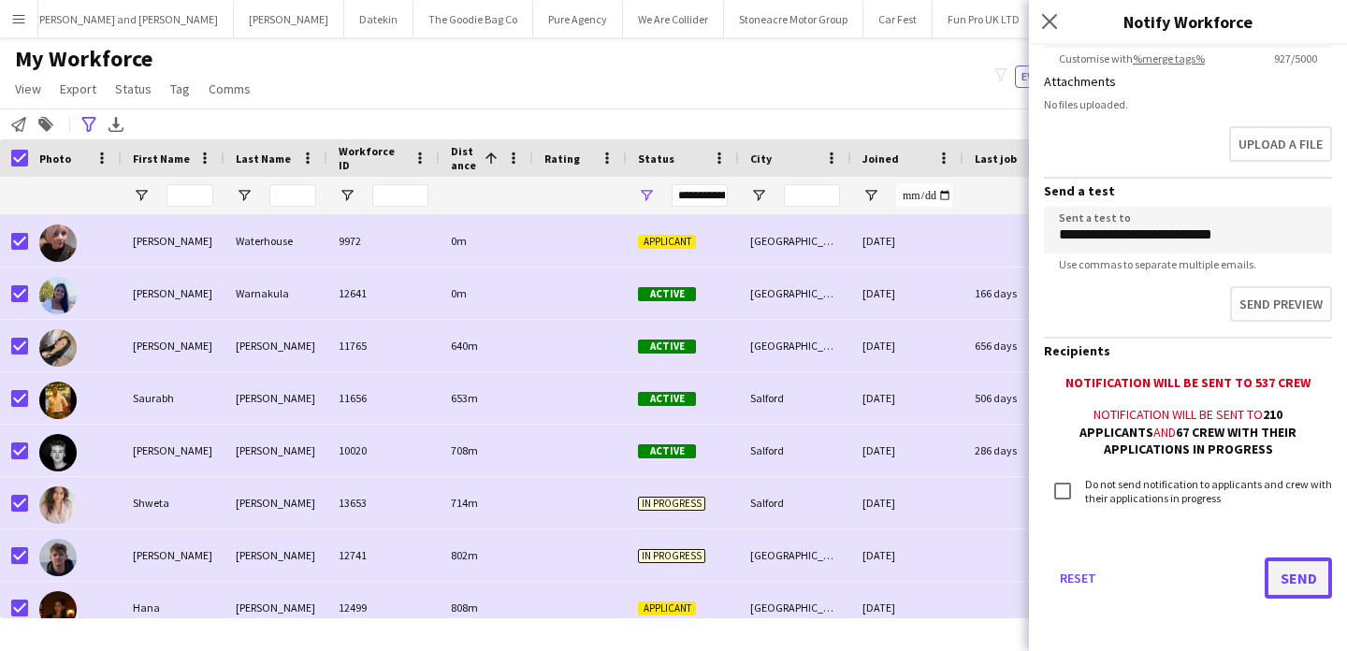
click at [1301, 581] on button "Send" at bounding box center [1298, 578] width 67 height 41
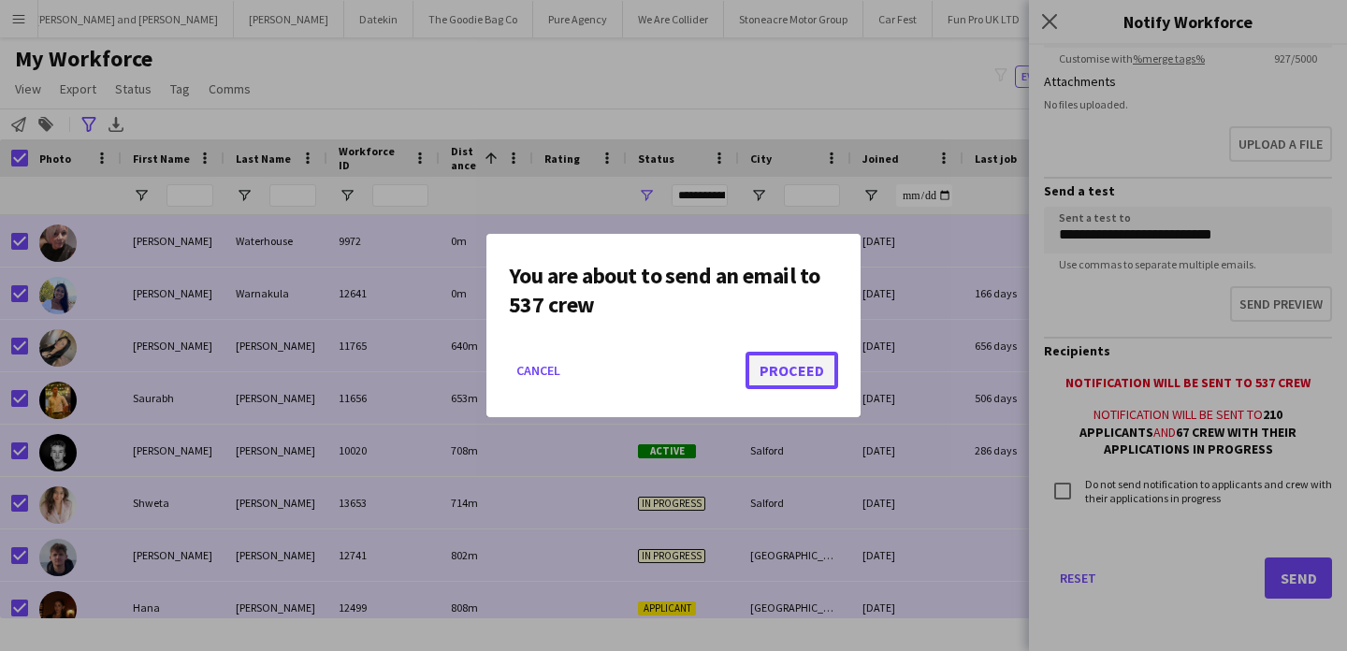
click at [769, 368] on button "Proceed" at bounding box center [792, 370] width 93 height 37
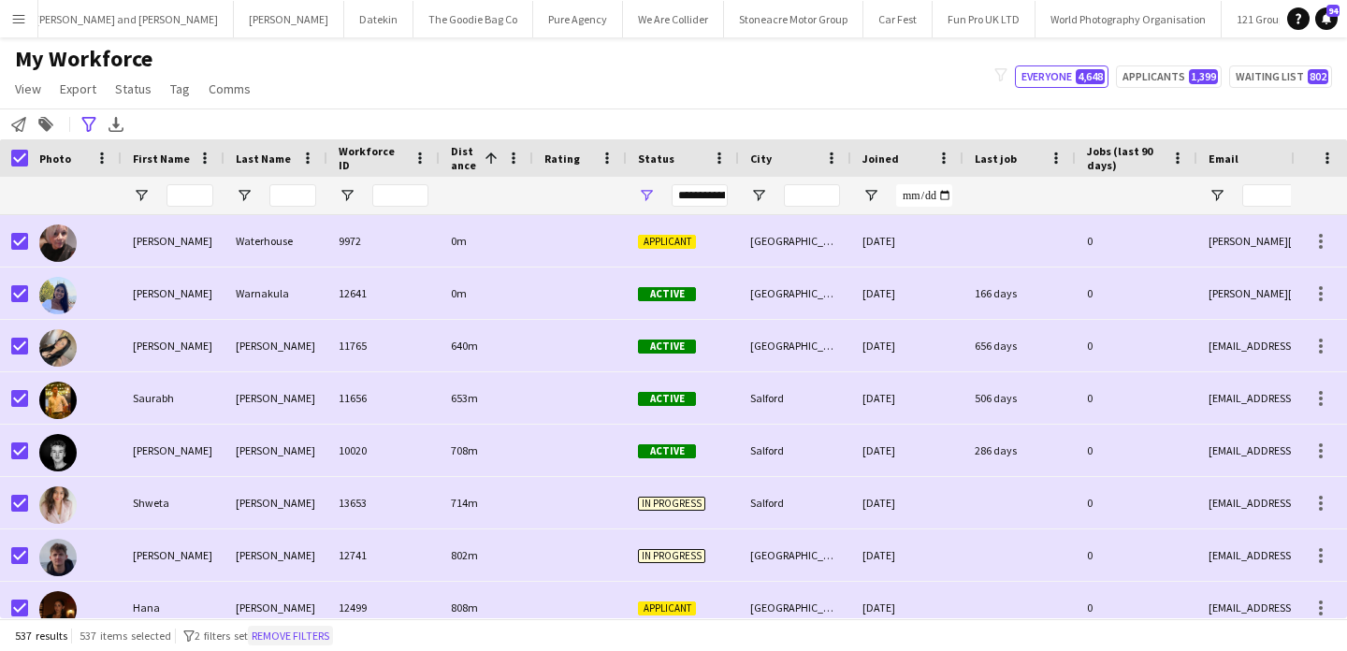
click at [328, 635] on button "Remove filters" at bounding box center [290, 636] width 85 height 21
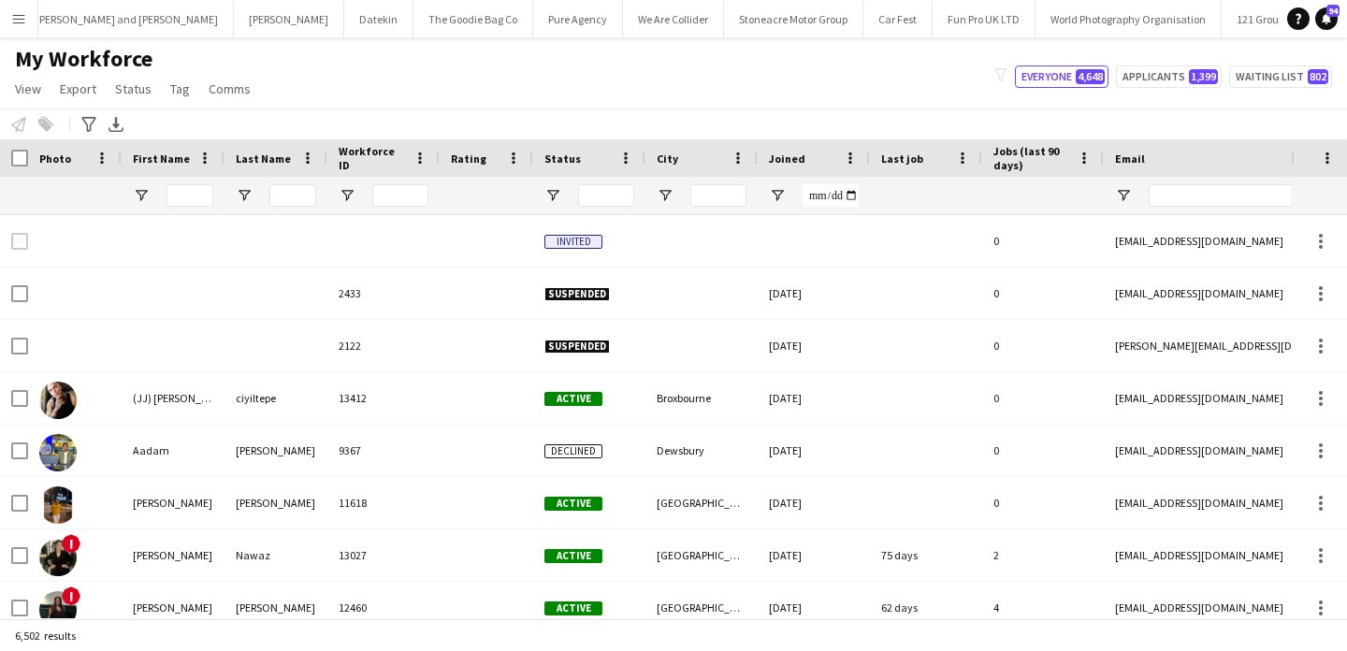
click at [1229, 207] on div at bounding box center [1308, 195] width 318 height 37
click at [1225, 196] on input "Email Filter Input" at bounding box center [1308, 195] width 318 height 22
paste input "**********"
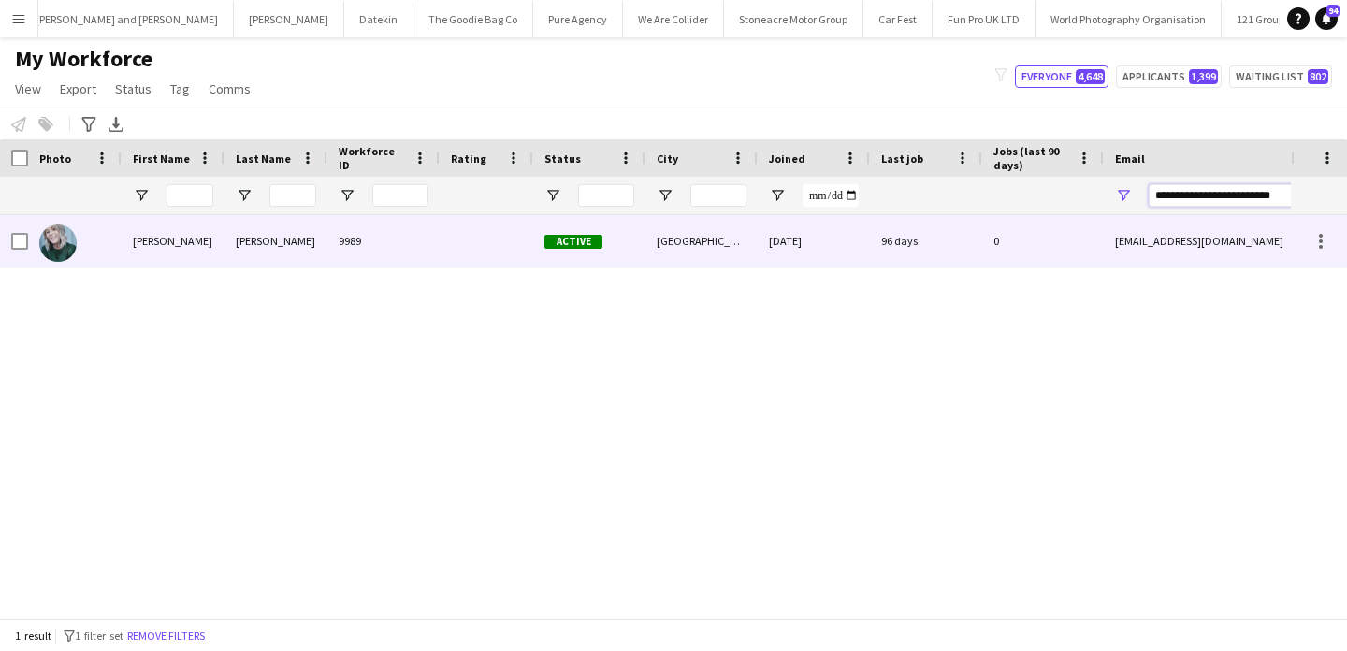
type input "**********"
click at [1190, 235] on div "lizrennie76@hotmail.co.uk" at bounding box center [1291, 240] width 374 height 51
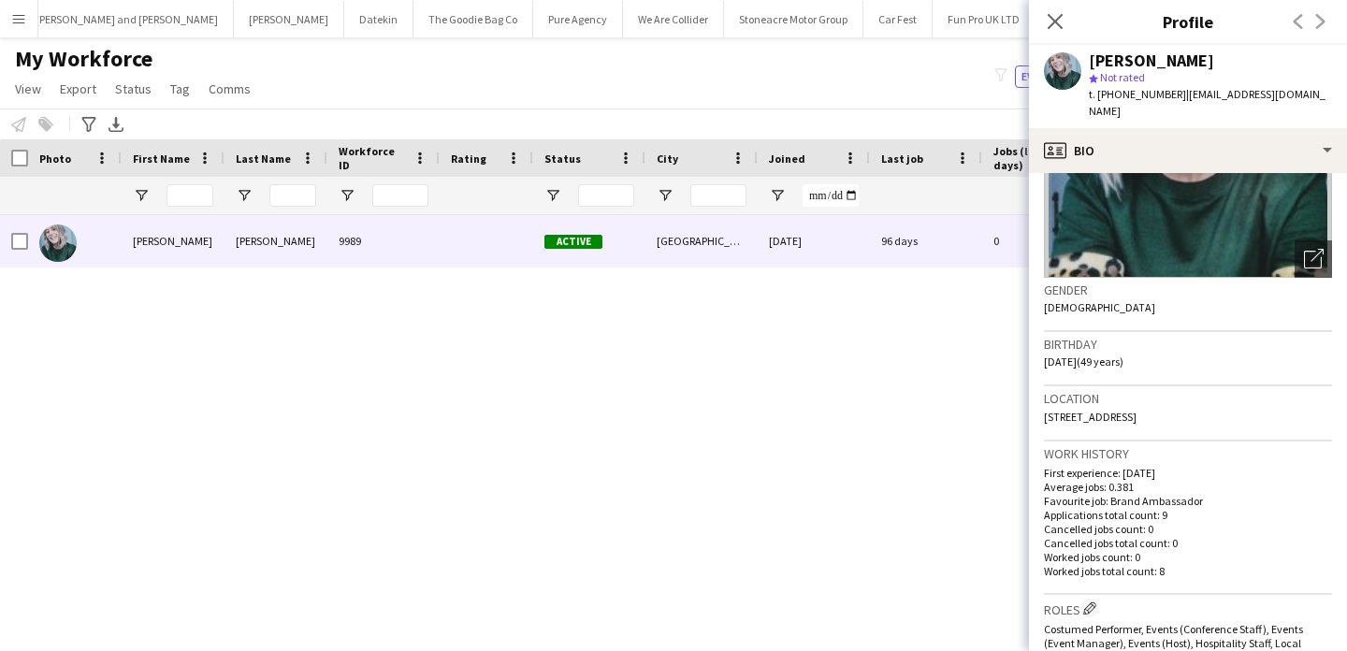
scroll to position [0, 0]
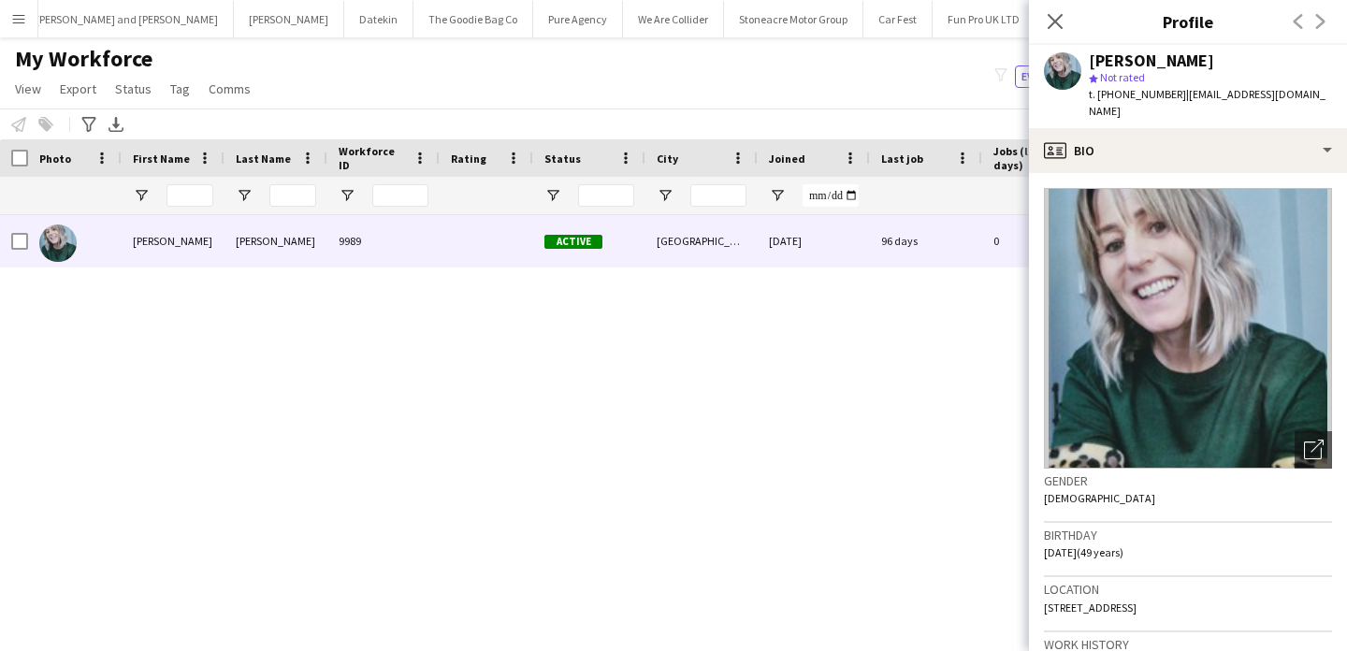
click at [22, 2] on button "Menu" at bounding box center [18, 18] width 37 height 37
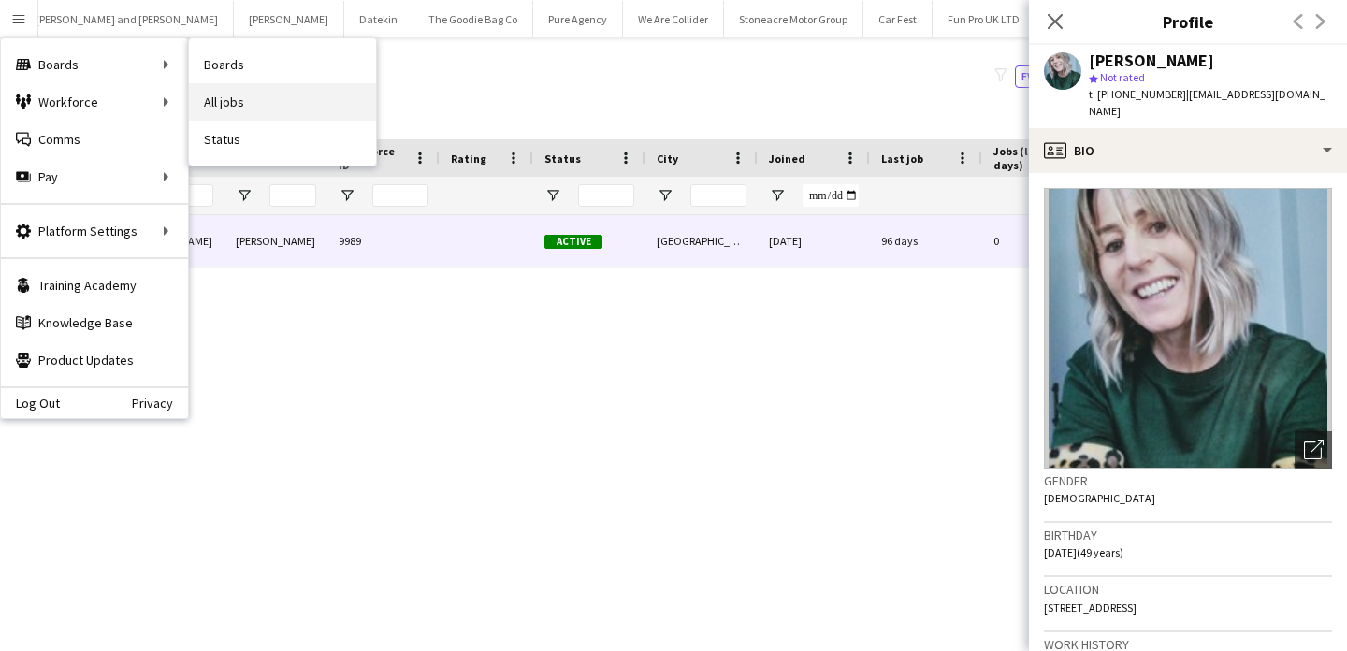
click at [268, 94] on link "All jobs" at bounding box center [282, 101] width 187 height 37
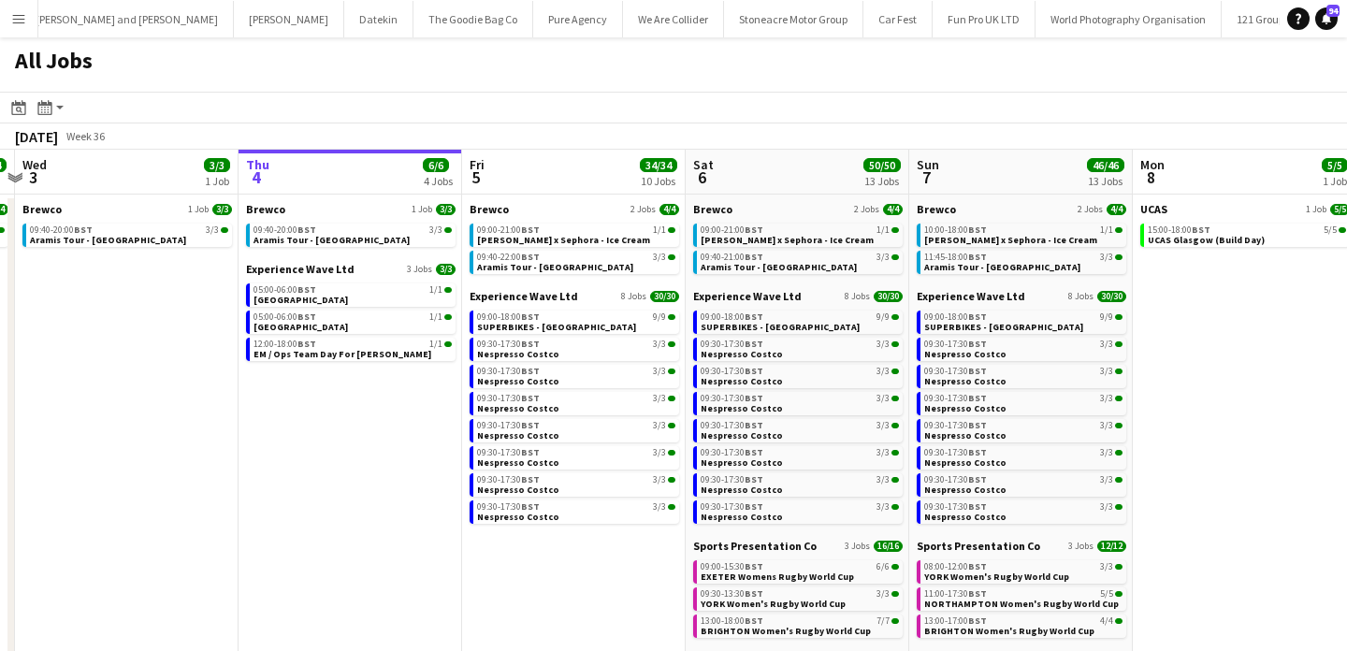
scroll to position [0, 431]
click at [26, 25] on button "Menu" at bounding box center [18, 18] width 37 height 37
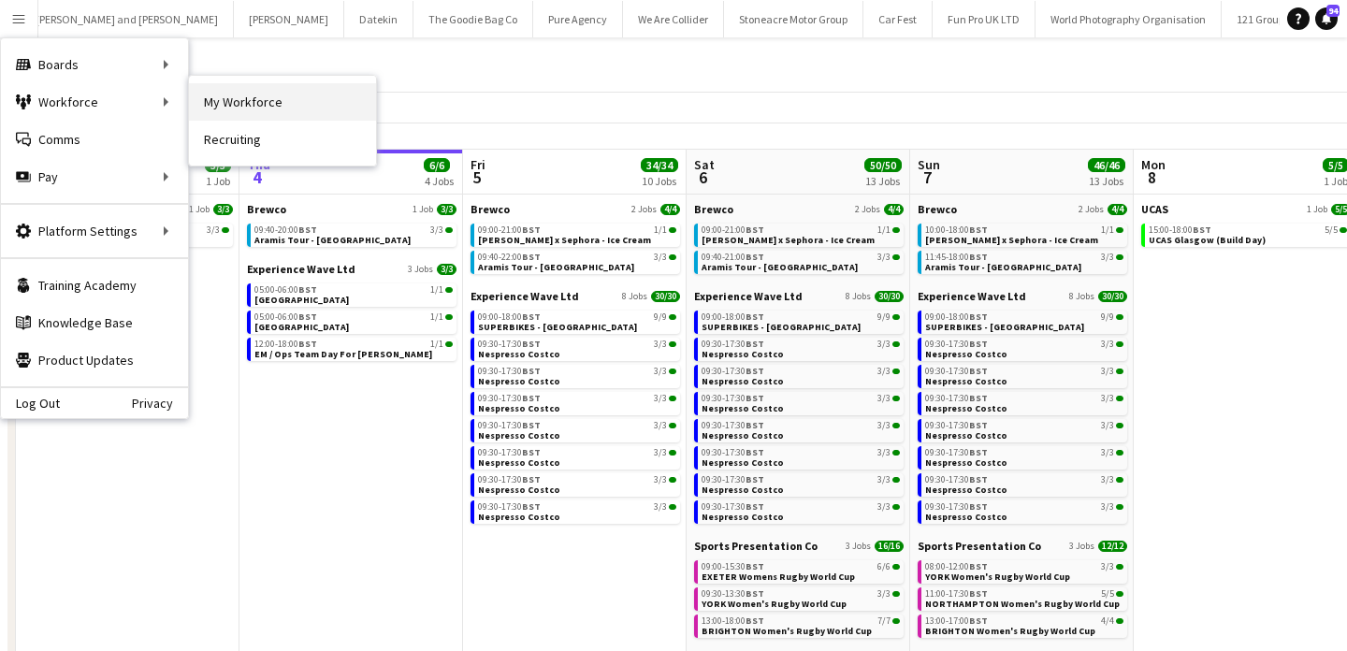
click at [228, 103] on link "My Workforce" at bounding box center [282, 101] width 187 height 37
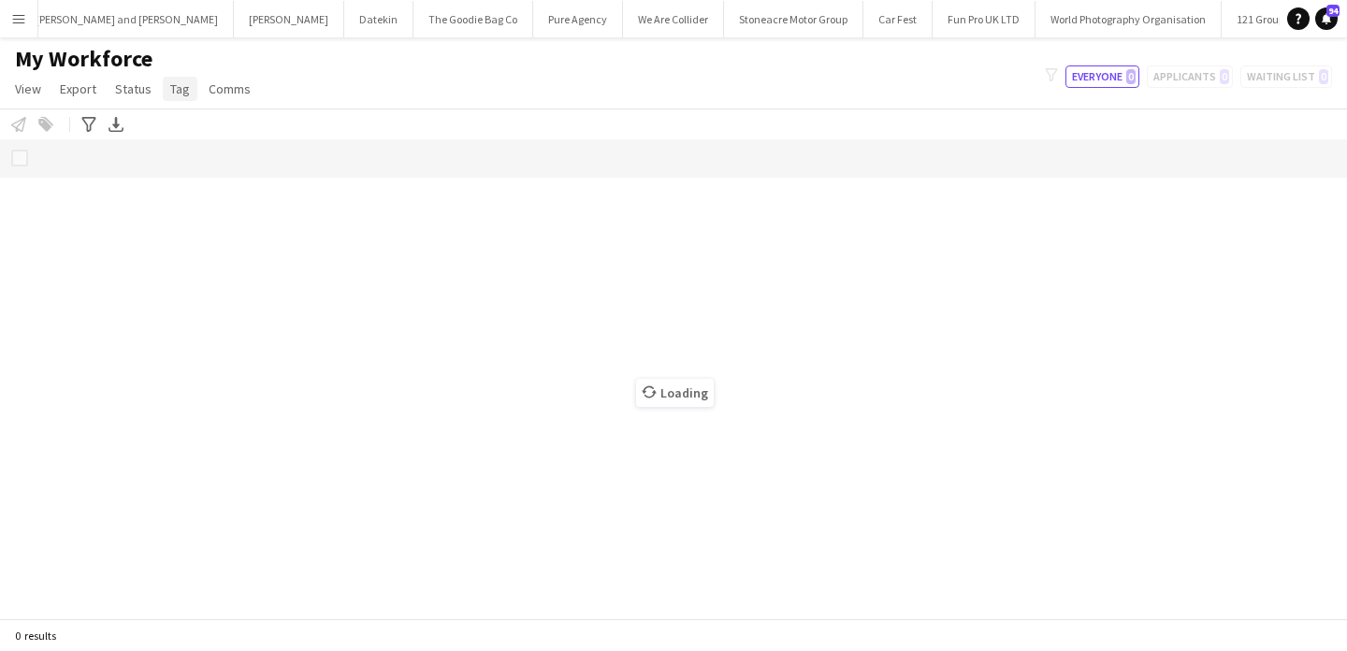
click at [179, 90] on span "Tag" at bounding box center [180, 88] width 20 height 17
click at [213, 138] on span "New tag" at bounding box center [199, 129] width 46 height 17
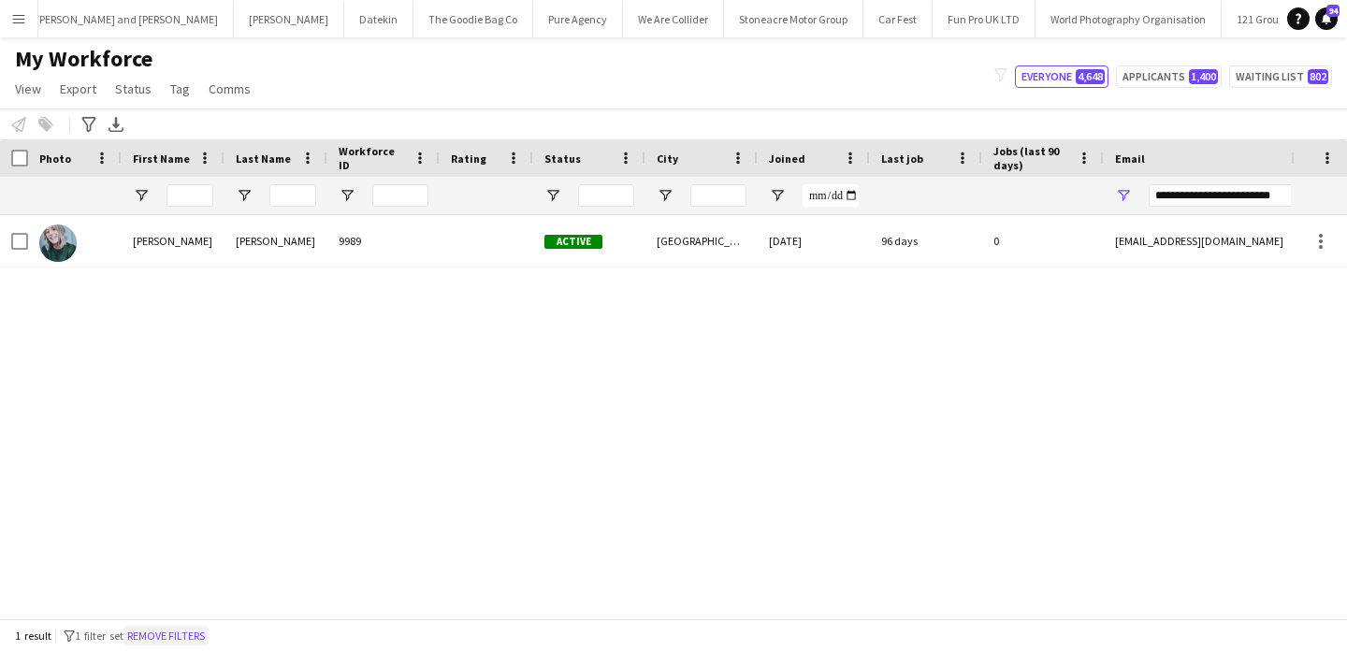
click at [195, 638] on button "Remove filters" at bounding box center [165, 636] width 85 height 21
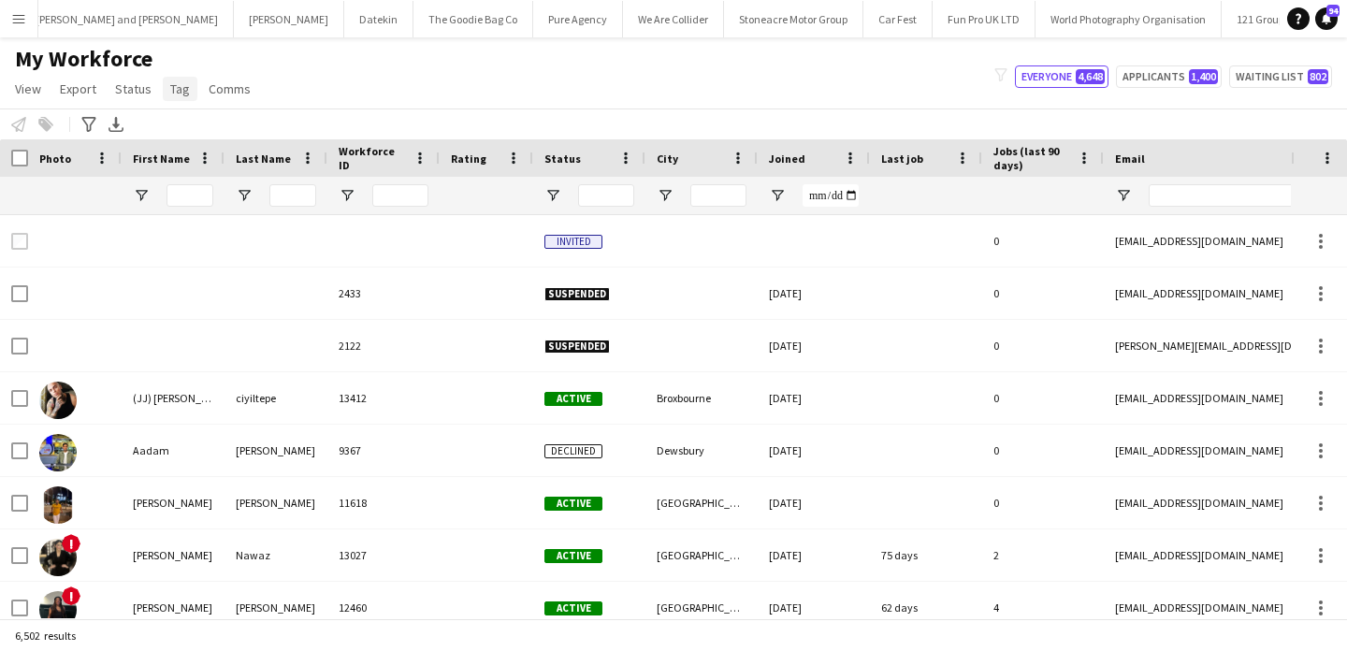
click at [180, 86] on span "Tag" at bounding box center [180, 88] width 20 height 17
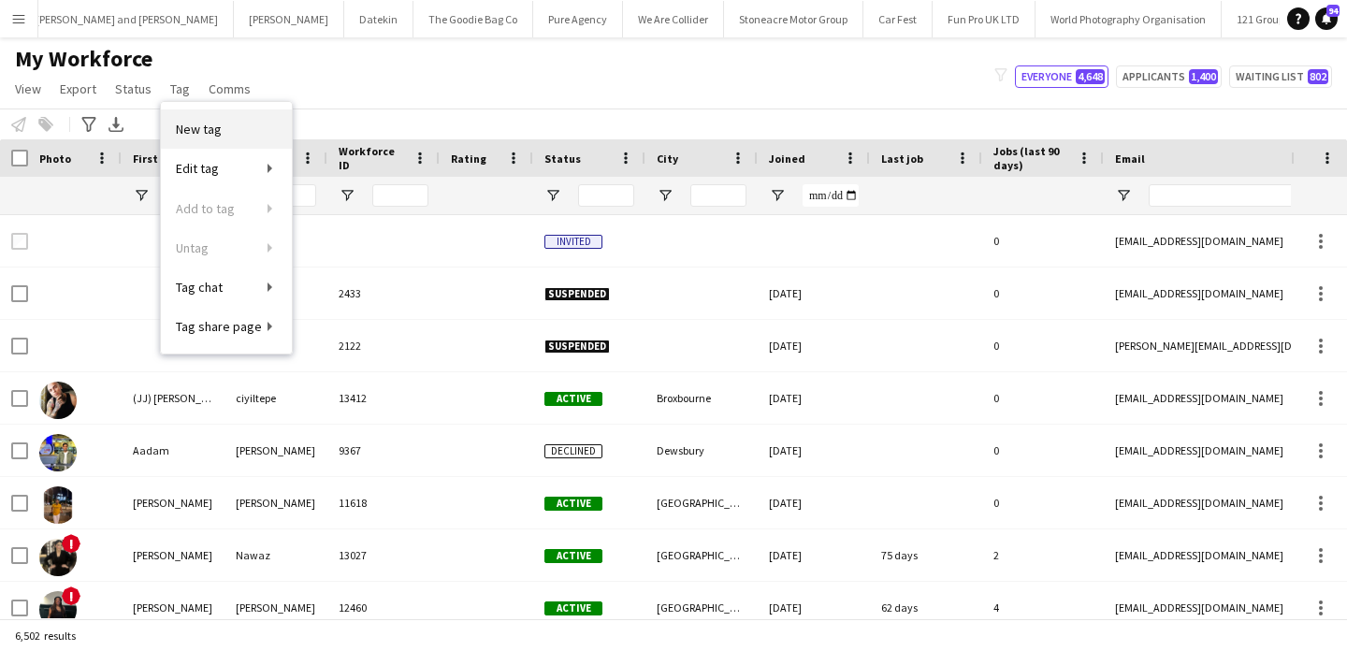
click at [202, 116] on link "New tag" at bounding box center [226, 128] width 131 height 39
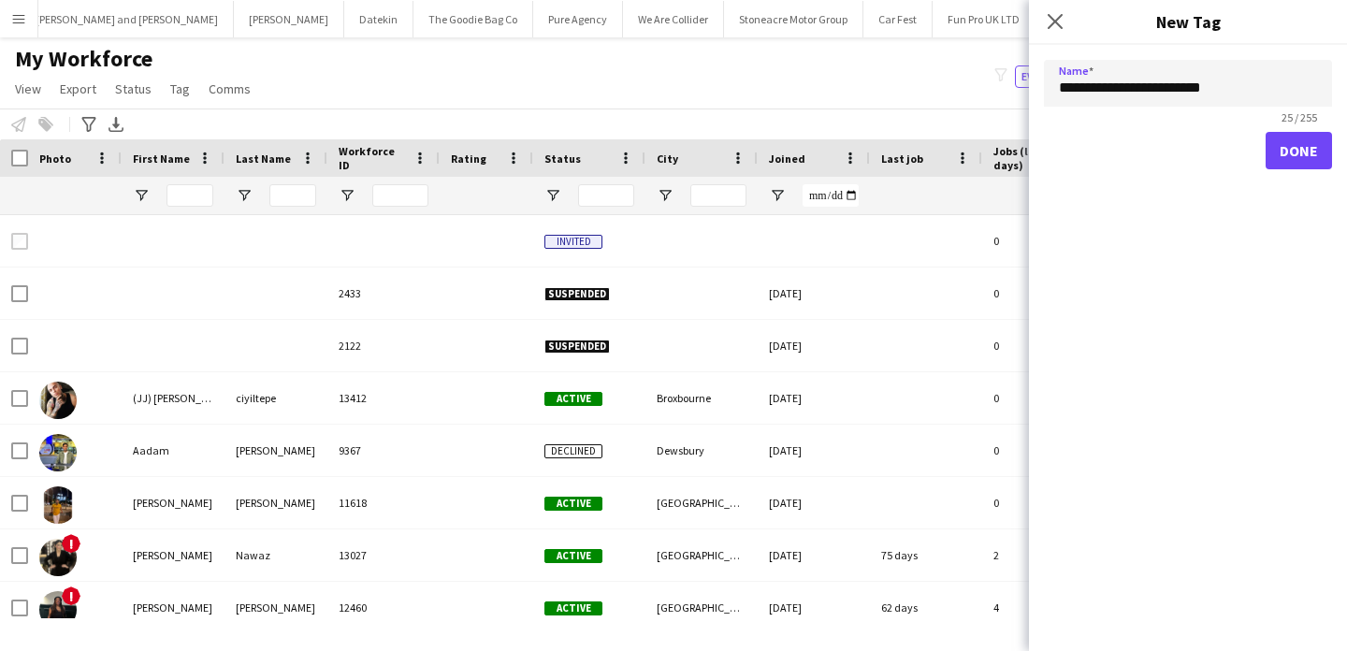
type input "**********"
click at [1284, 153] on button "Done" at bounding box center [1299, 150] width 66 height 37
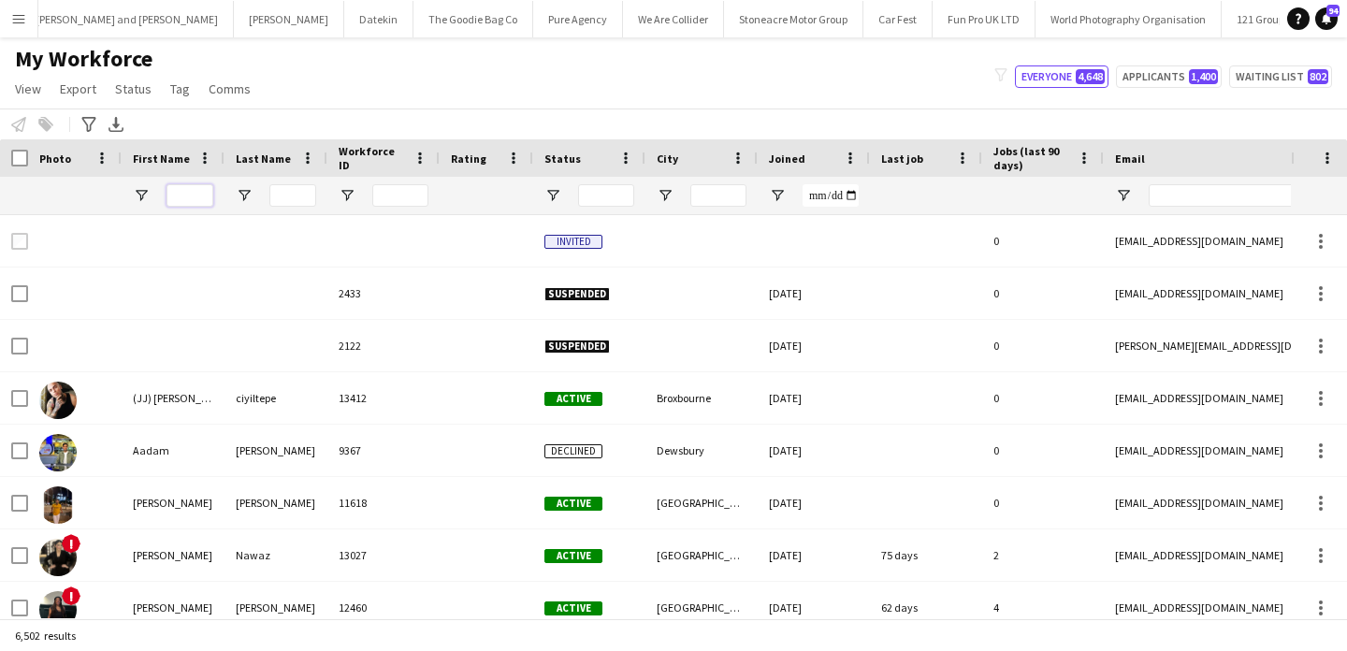
click at [196, 185] on input "First Name Filter Input" at bounding box center [190, 195] width 47 height 22
type input "****"
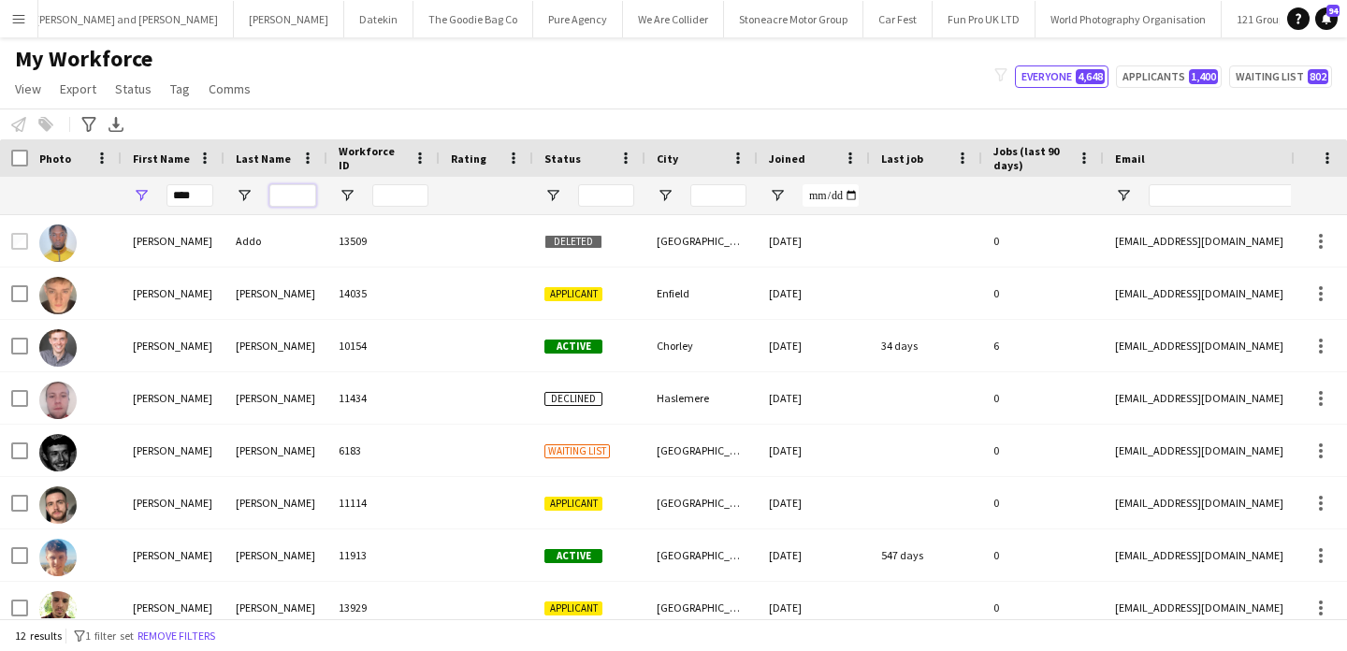
click at [313, 198] on input "Last Name Filter Input" at bounding box center [292, 195] width 47 height 22
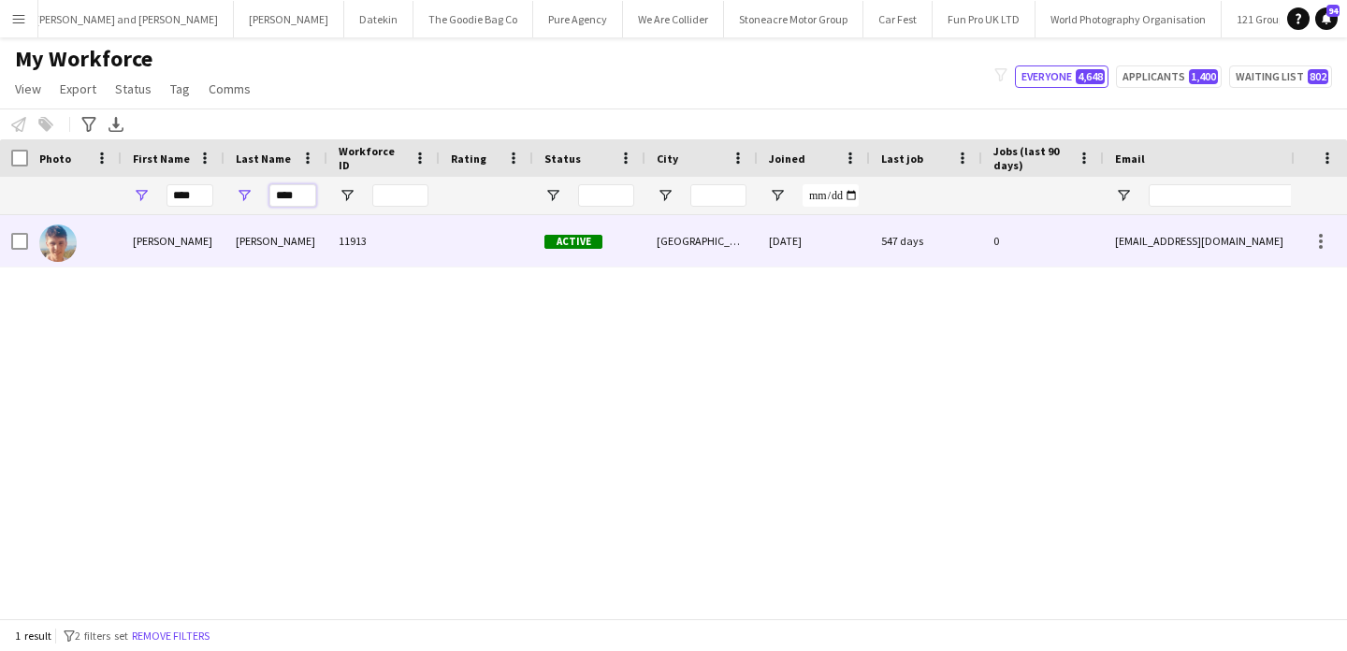
type input "****"
click at [319, 243] on div "Martin" at bounding box center [276, 240] width 103 height 51
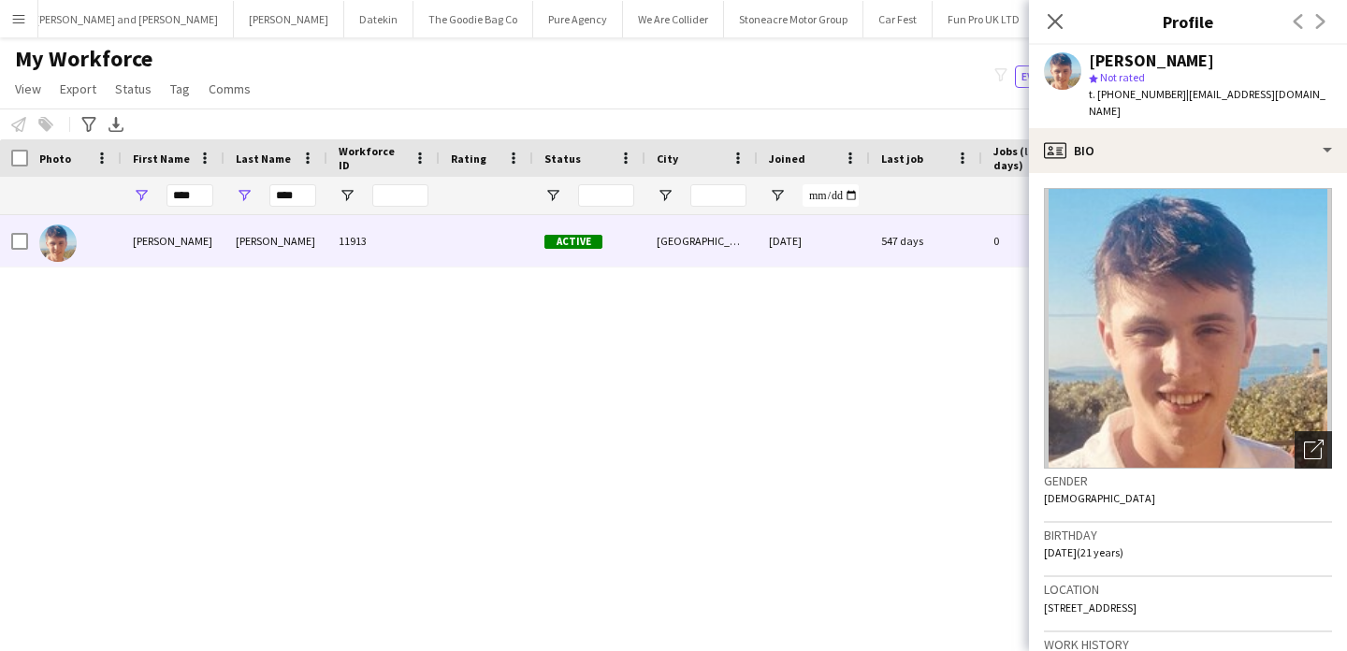
click at [1304, 442] on icon at bounding box center [1313, 451] width 18 height 18
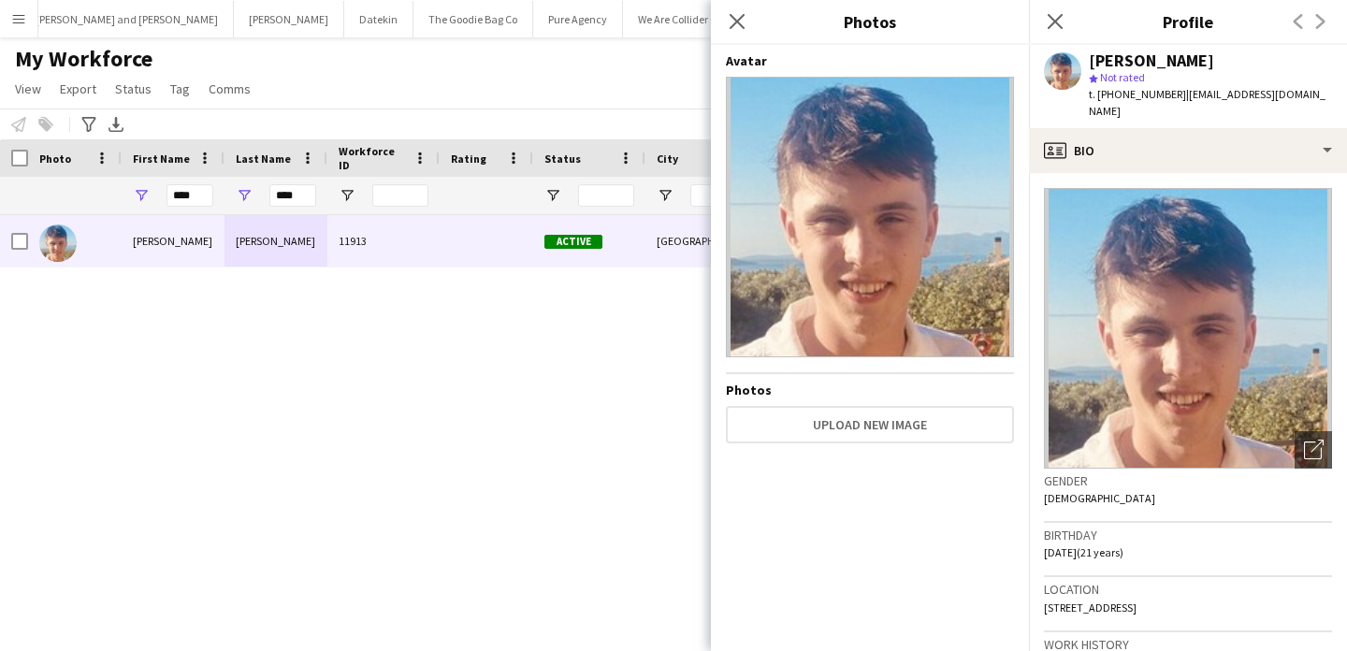
click at [508, 444] on div "Luke Martin 11913 Active Manchester 06-12-2023 547 days 0 luke.martin360@icloud…" at bounding box center [645, 416] width 1291 height 403
click at [179, 199] on input "****" at bounding box center [190, 195] width 47 height 22
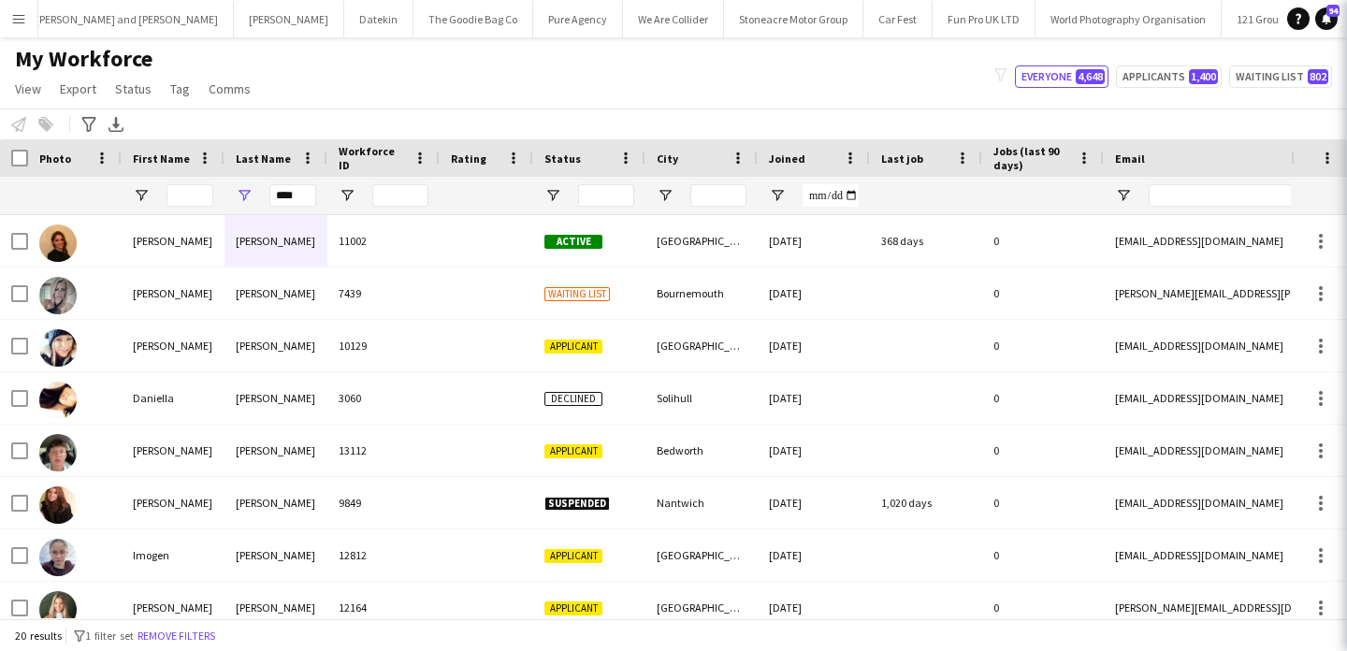
click at [268, 205] on div "****" at bounding box center [276, 195] width 103 height 37
click at [281, 202] on input "****" at bounding box center [292, 195] width 47 height 22
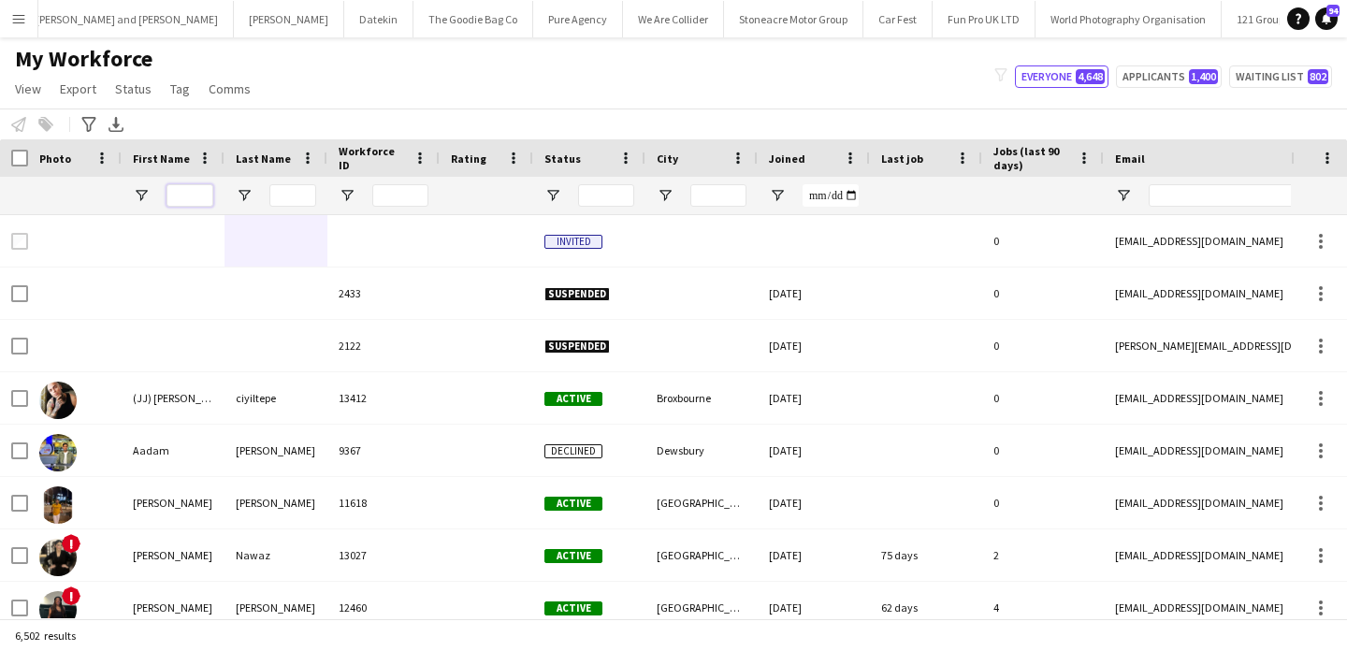
click at [184, 204] on input "First Name Filter Input" at bounding box center [190, 195] width 47 height 22
type input "*****"
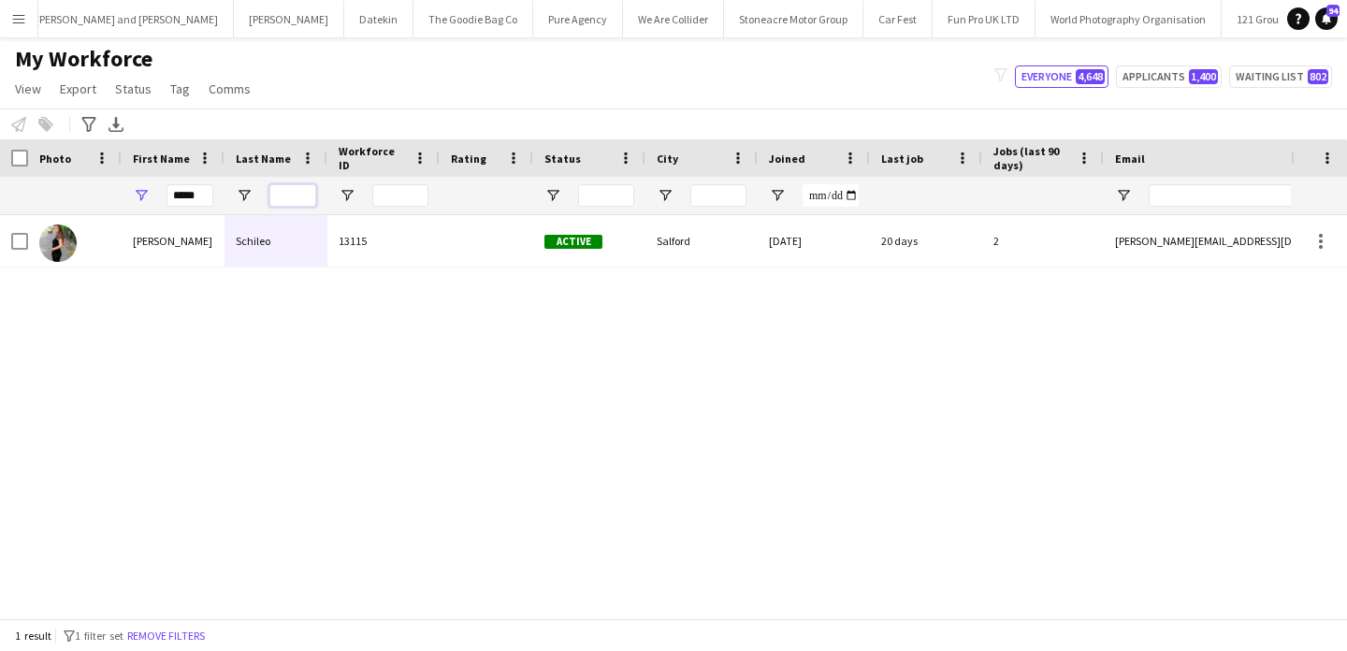
click at [294, 206] on input "Last Name Filter Input" at bounding box center [292, 195] width 47 height 22
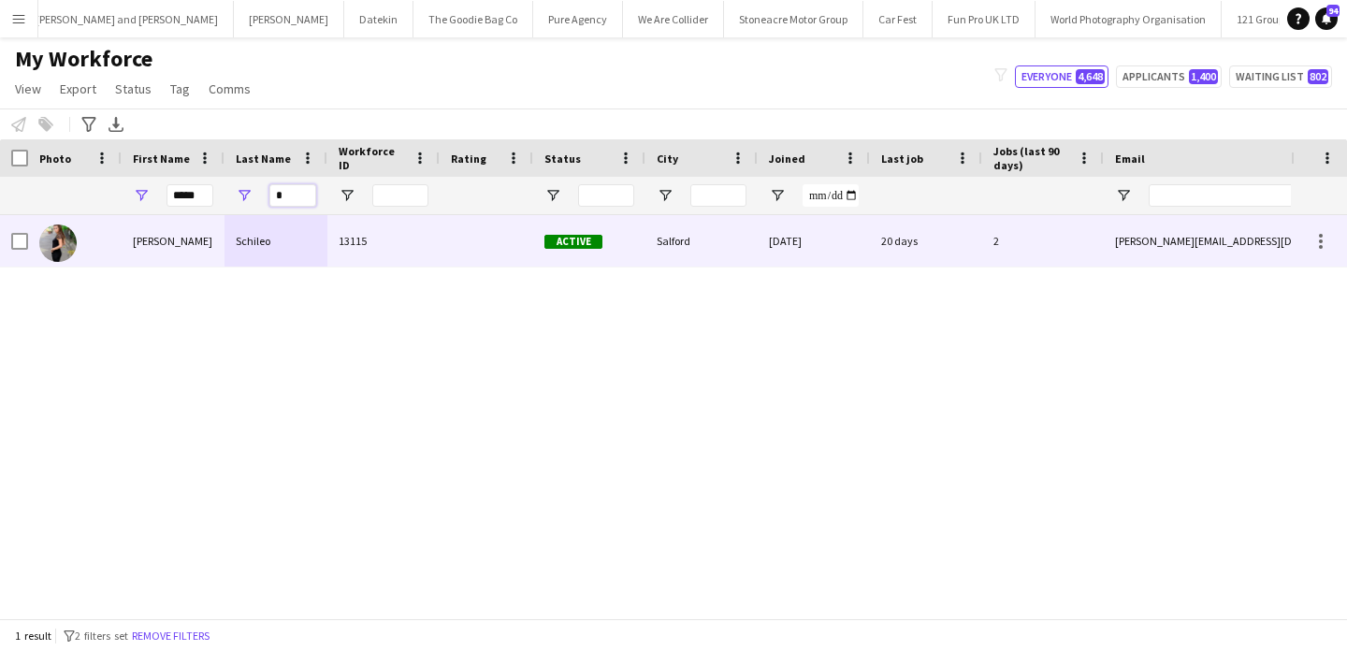
type input "*"
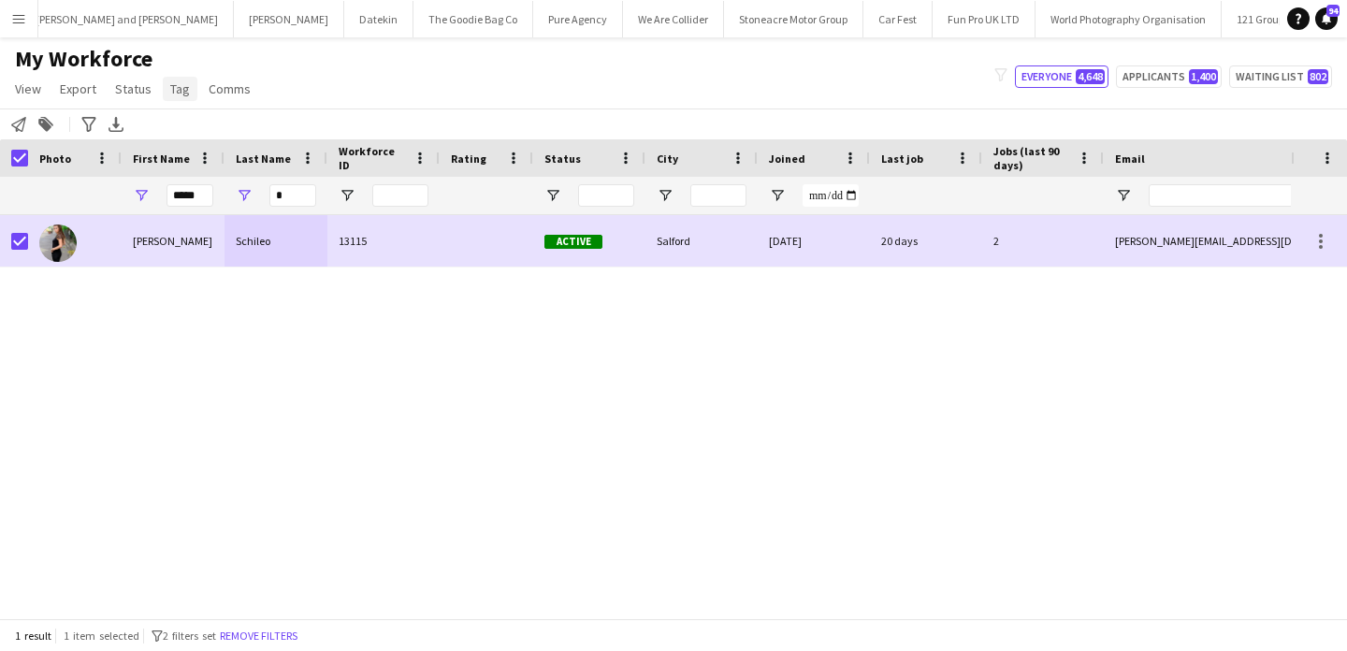
click at [172, 91] on span "Tag" at bounding box center [180, 88] width 20 height 17
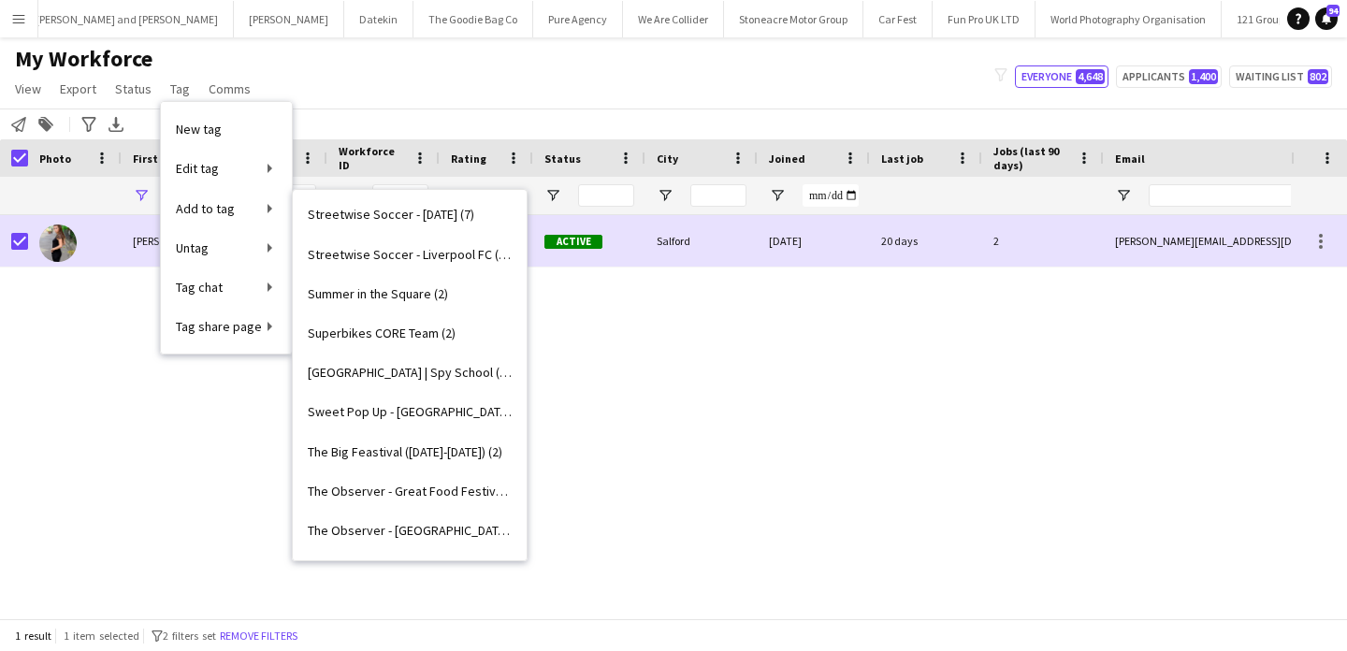
scroll to position [2497, 0]
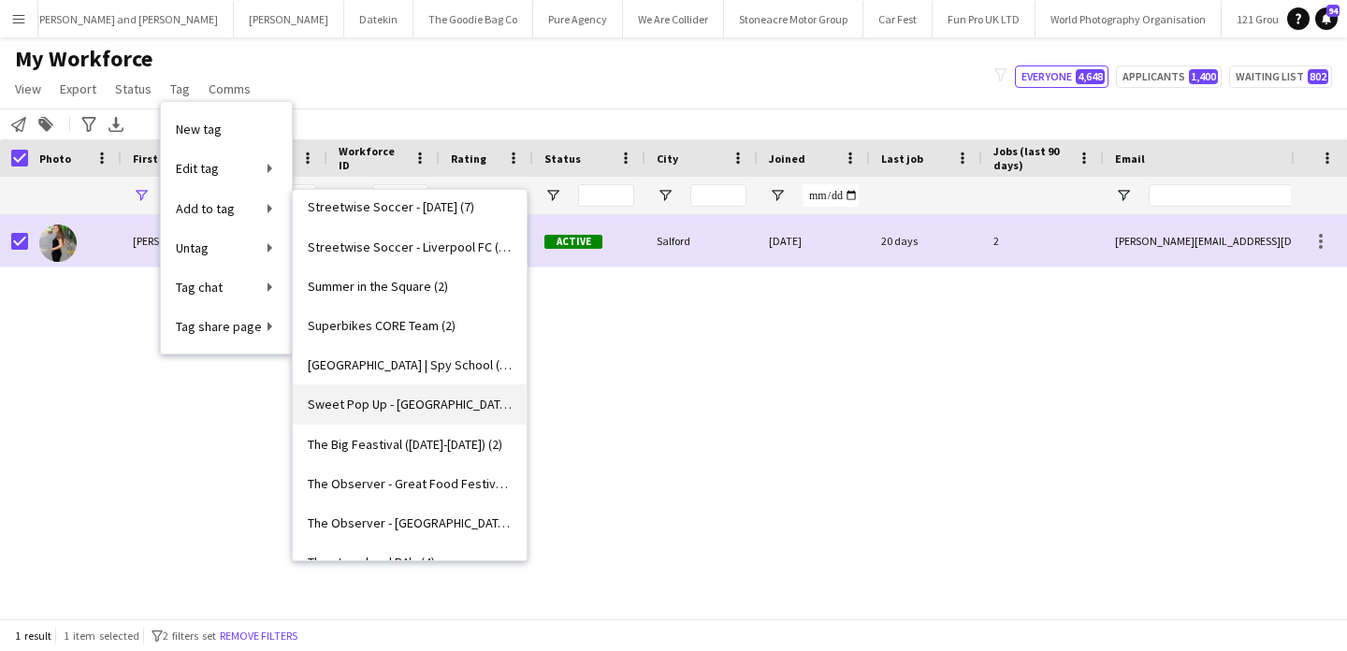
click at [433, 398] on span "Sweet Pop Up - Manchester (0)" at bounding box center [410, 404] width 204 height 17
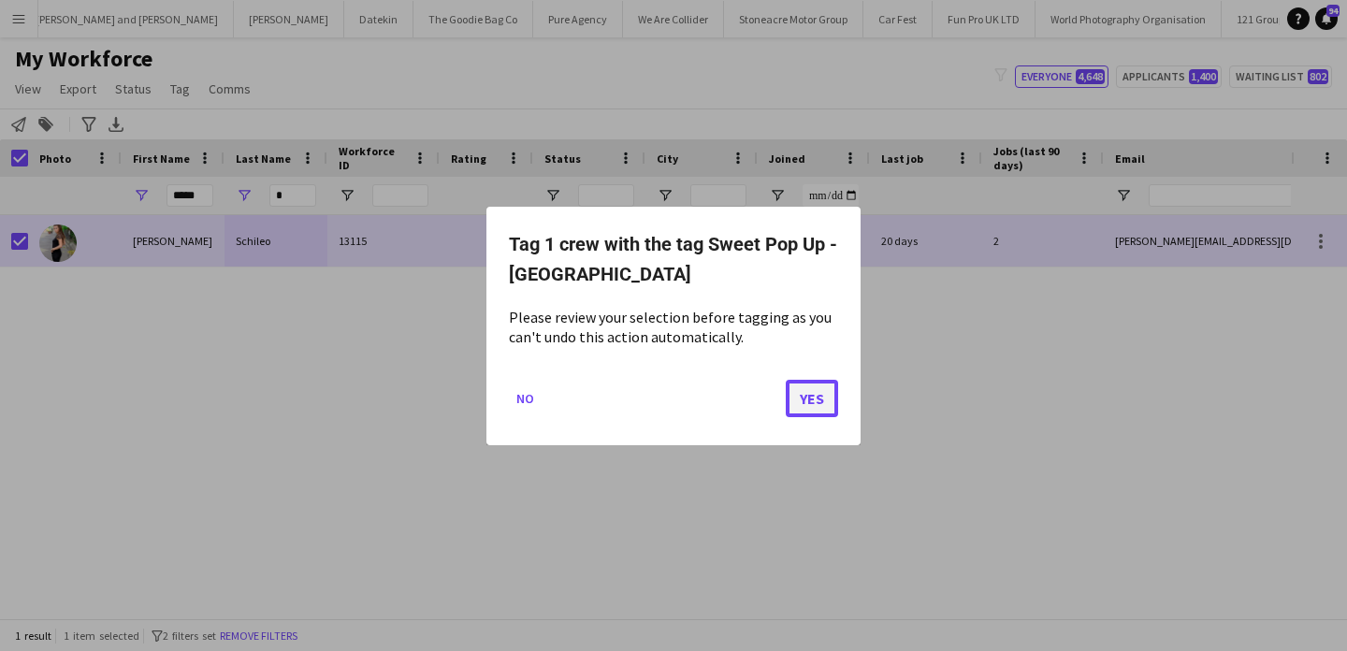
click at [820, 408] on button "Yes" at bounding box center [812, 397] width 52 height 37
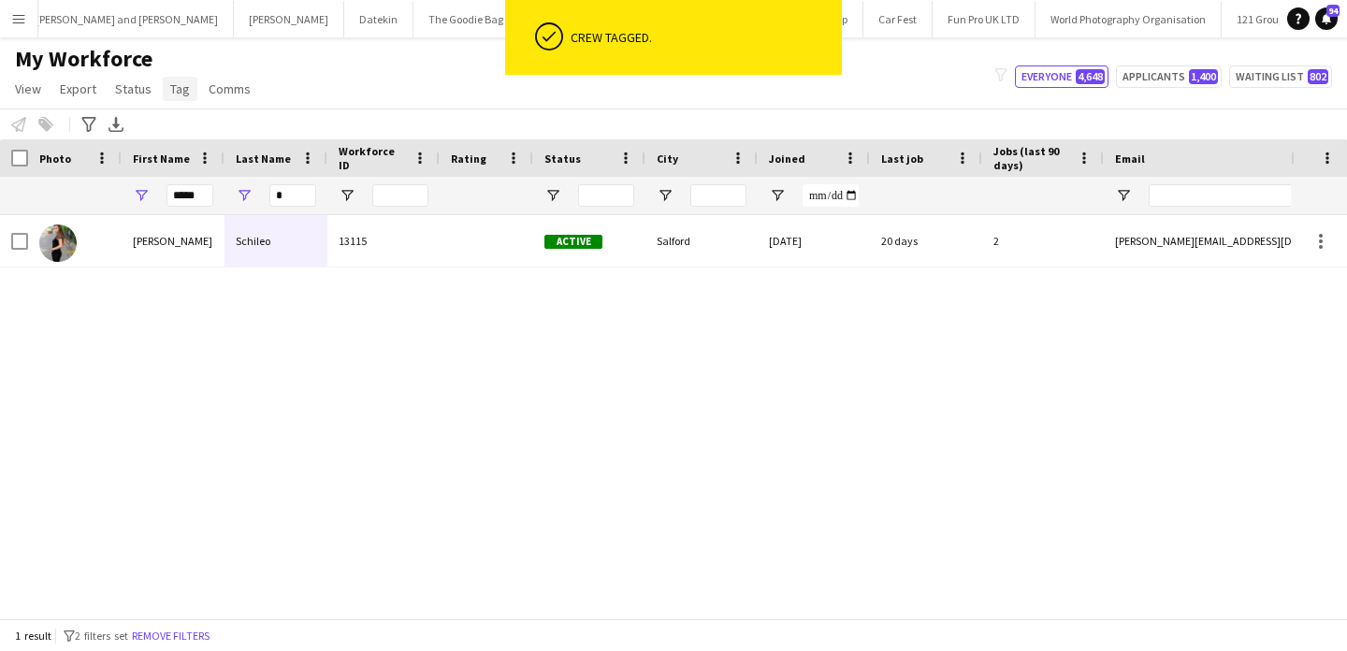
click at [183, 80] on span "Tag" at bounding box center [180, 88] width 20 height 17
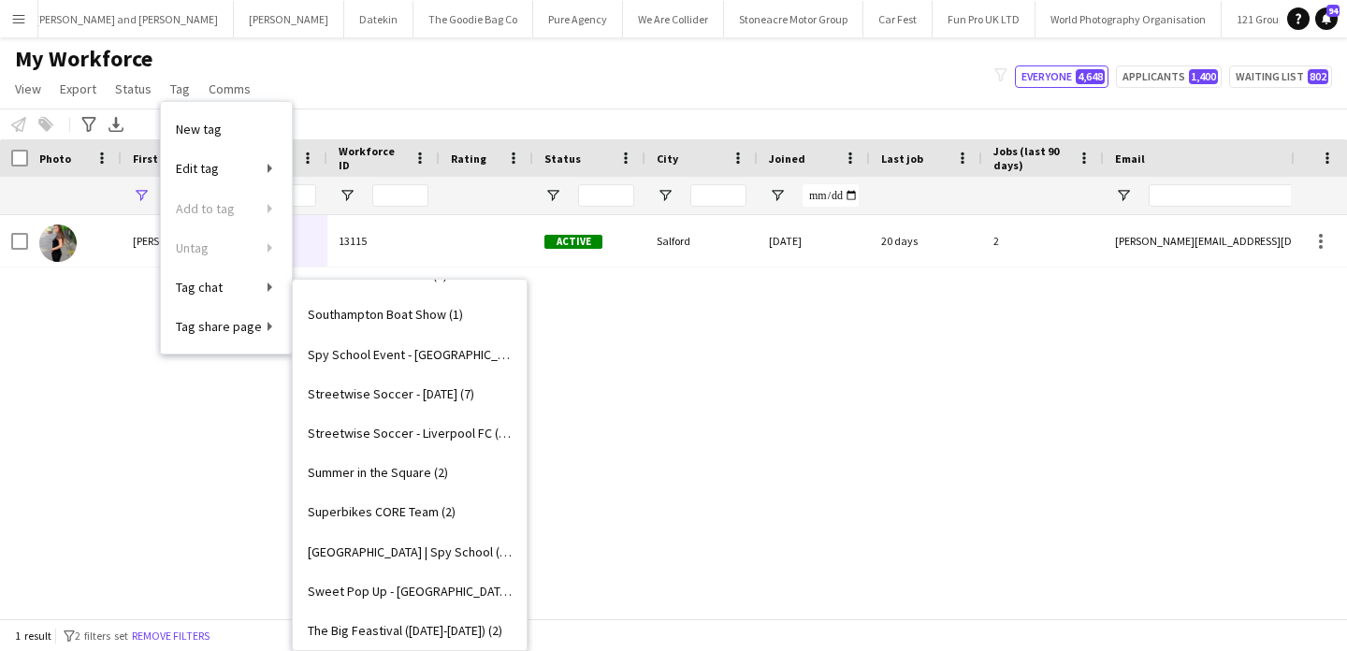
scroll to position [2401, 0]
click at [462, 577] on link "Sweet Pop Up - Manchester (1)" at bounding box center [410, 590] width 234 height 39
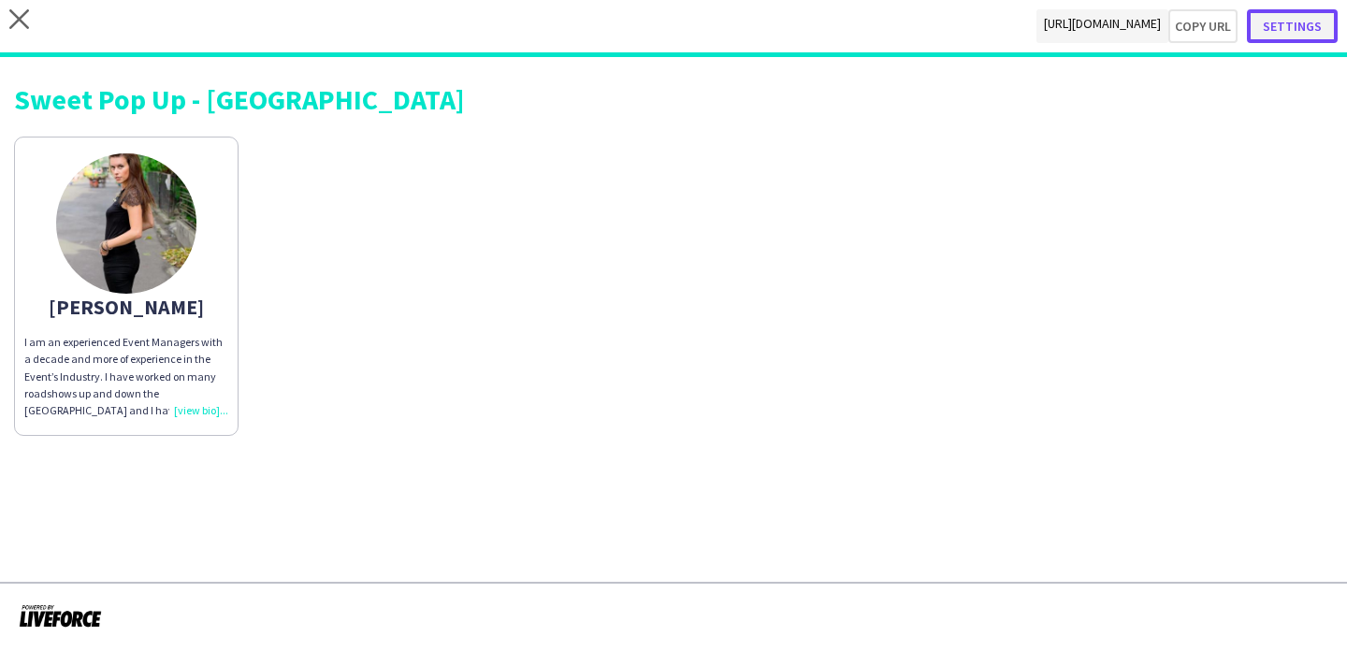
click at [1305, 20] on button "Settings" at bounding box center [1292, 26] width 91 height 34
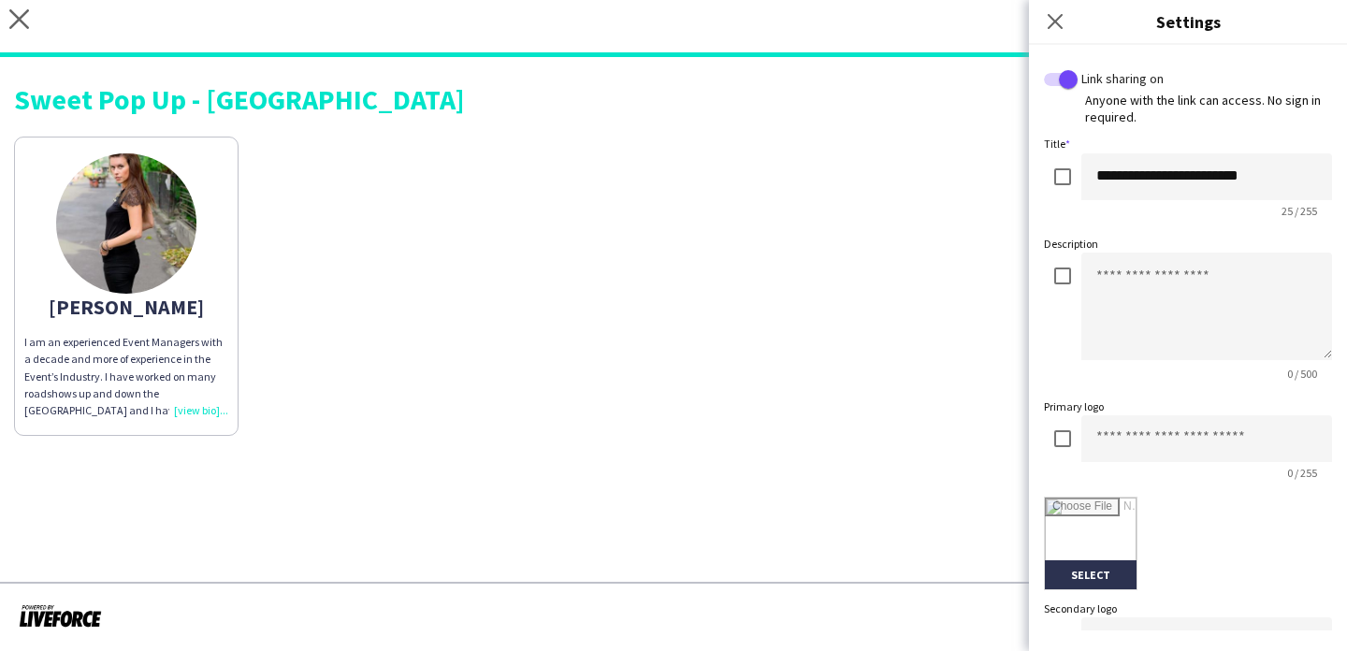
scroll to position [441, 0]
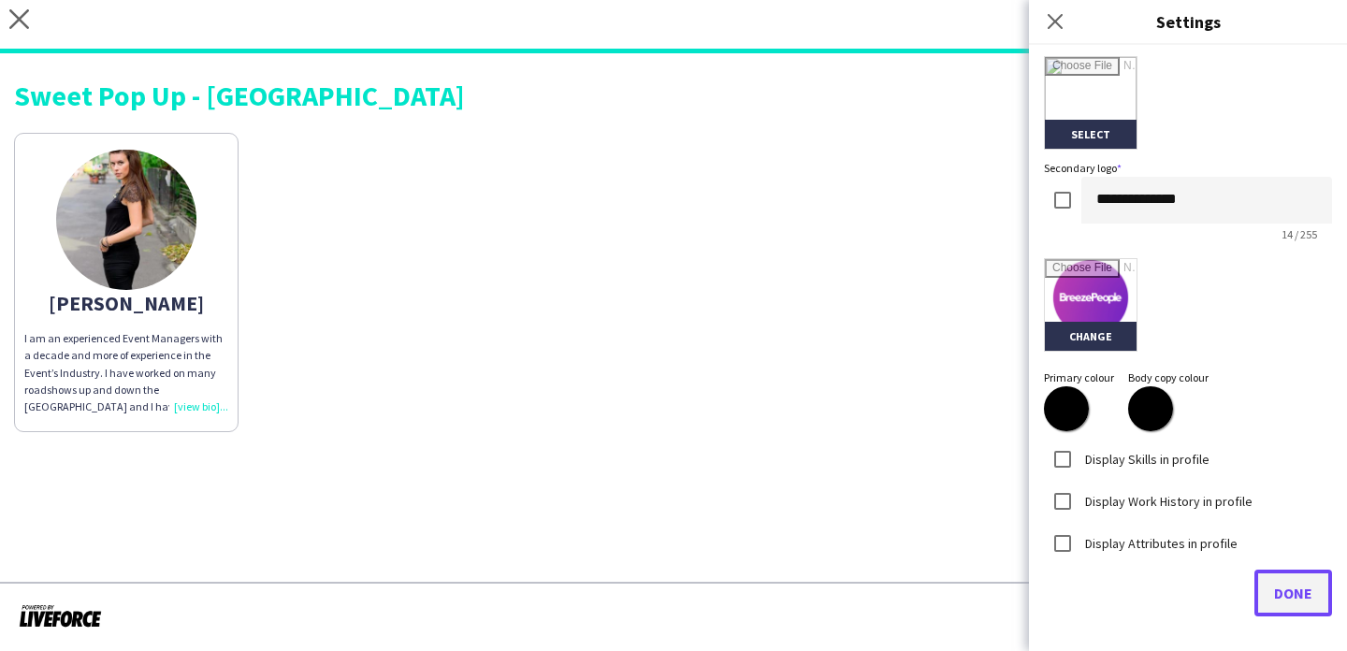
click at [1274, 591] on span "Done" at bounding box center [1293, 593] width 38 height 19
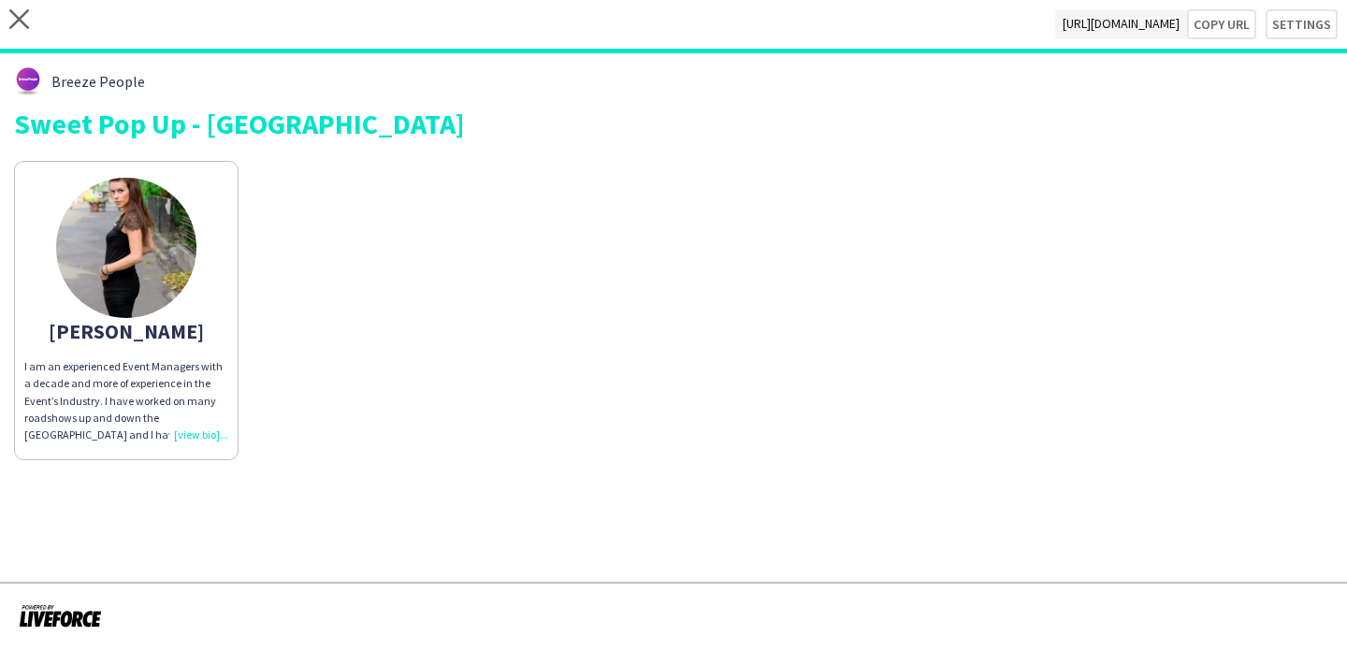
click at [123, 340] on div "Luisa" at bounding box center [126, 331] width 204 height 17
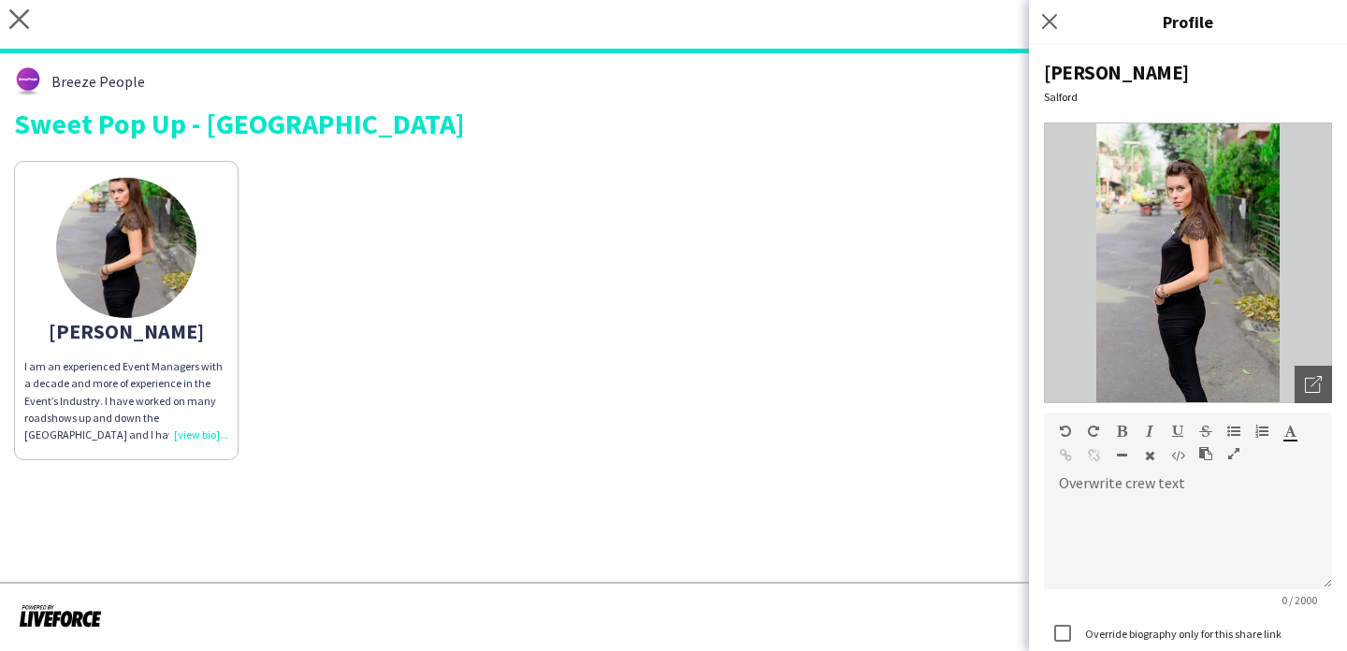
scroll to position [167, 0]
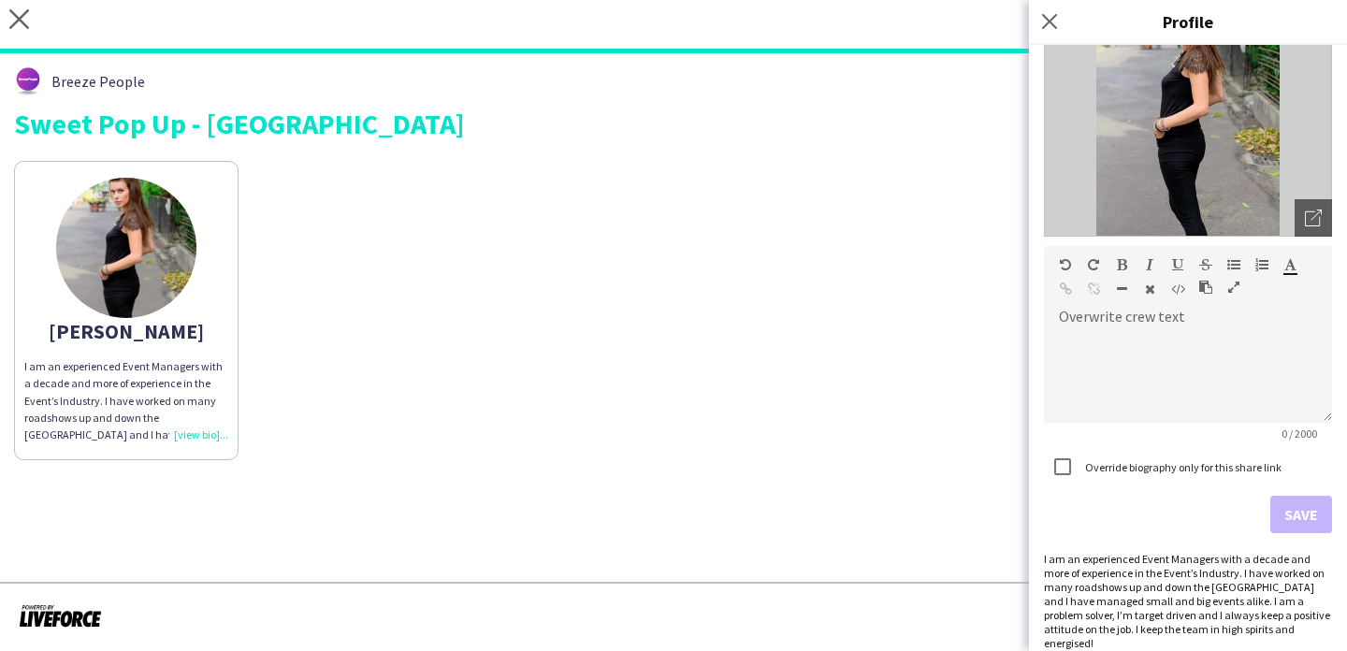
click at [1206, 575] on div "I am an experienced Event Managers with a decade and more of experience in the …" at bounding box center [1188, 601] width 288 height 98
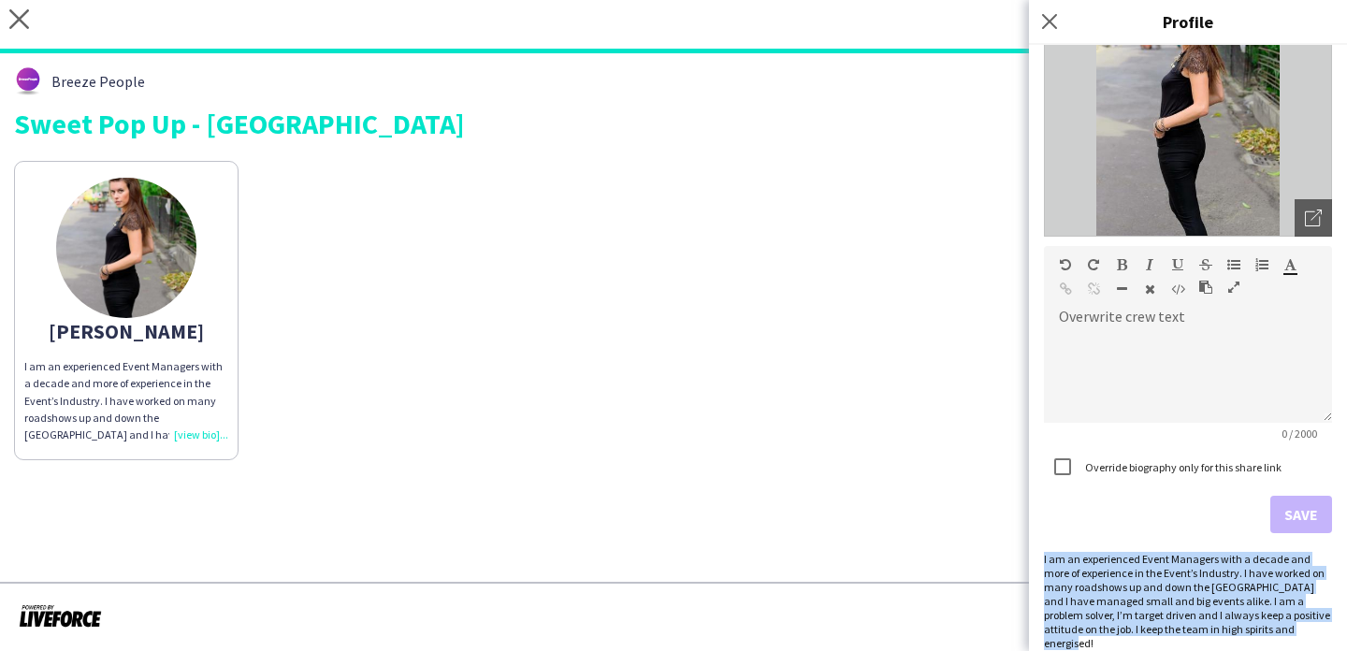
click at [1206, 575] on div "I am an experienced Event Managers with a decade and more of experience in the …" at bounding box center [1188, 601] width 288 height 98
copy div "I am an experienced Event Managers with a decade and more of experience in the …"
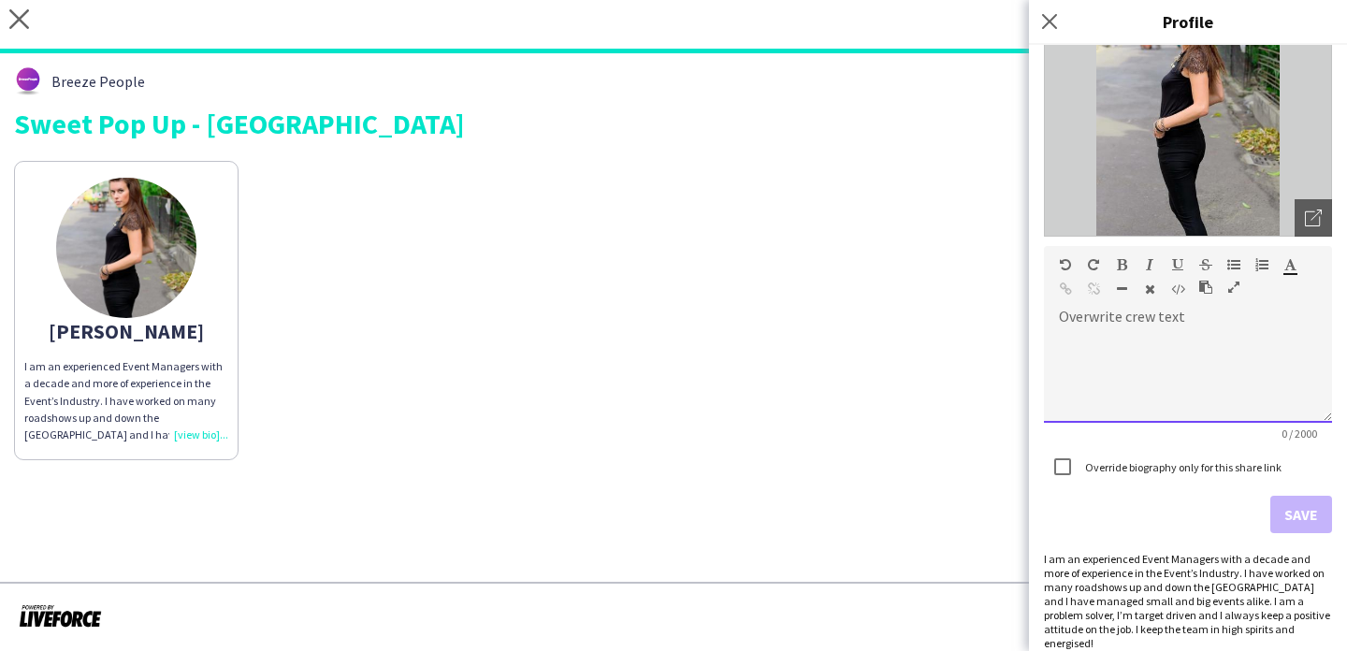
click at [1215, 369] on div at bounding box center [1188, 376] width 288 height 94
paste div
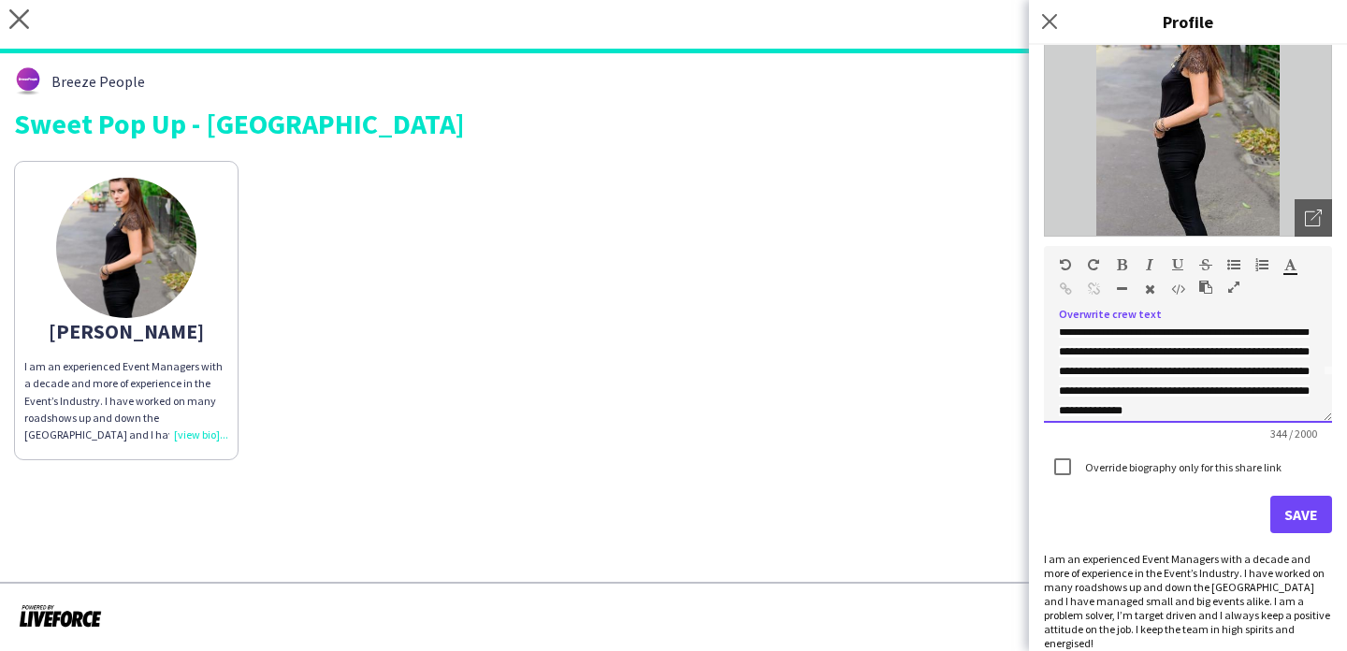
scroll to position [0, 0]
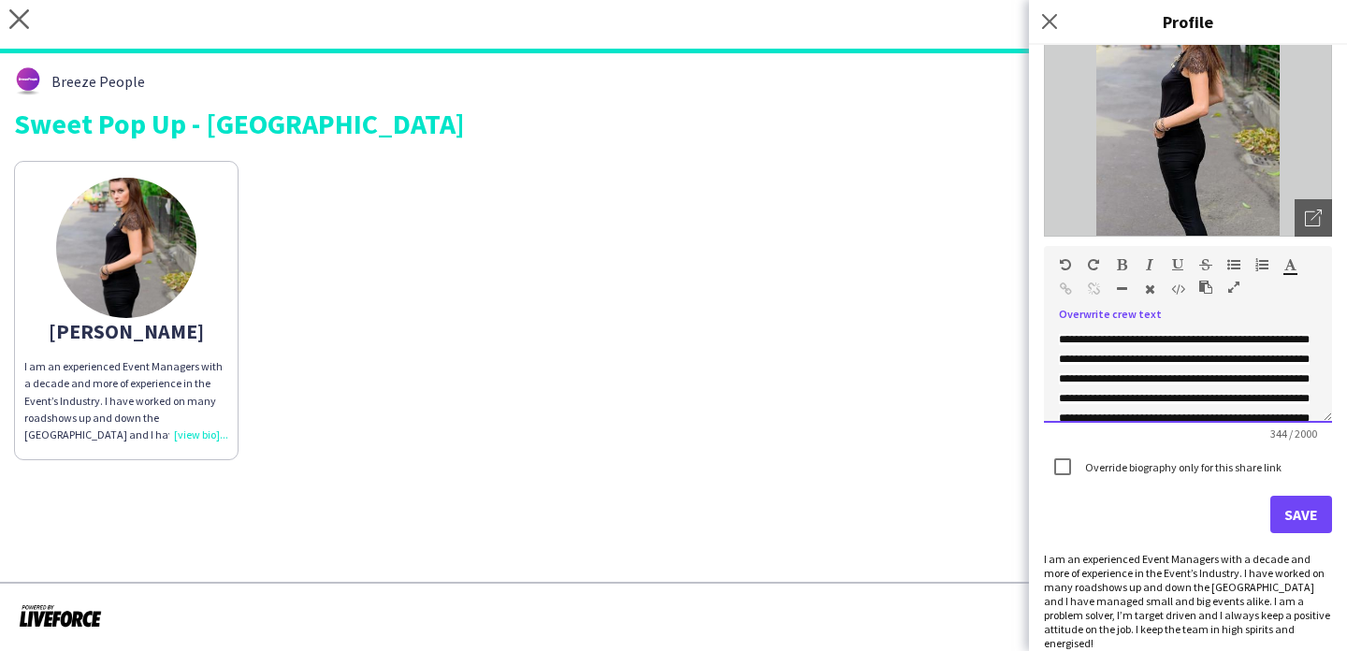
click at [1228, 341] on span "**********" at bounding box center [1184, 398] width 251 height 129
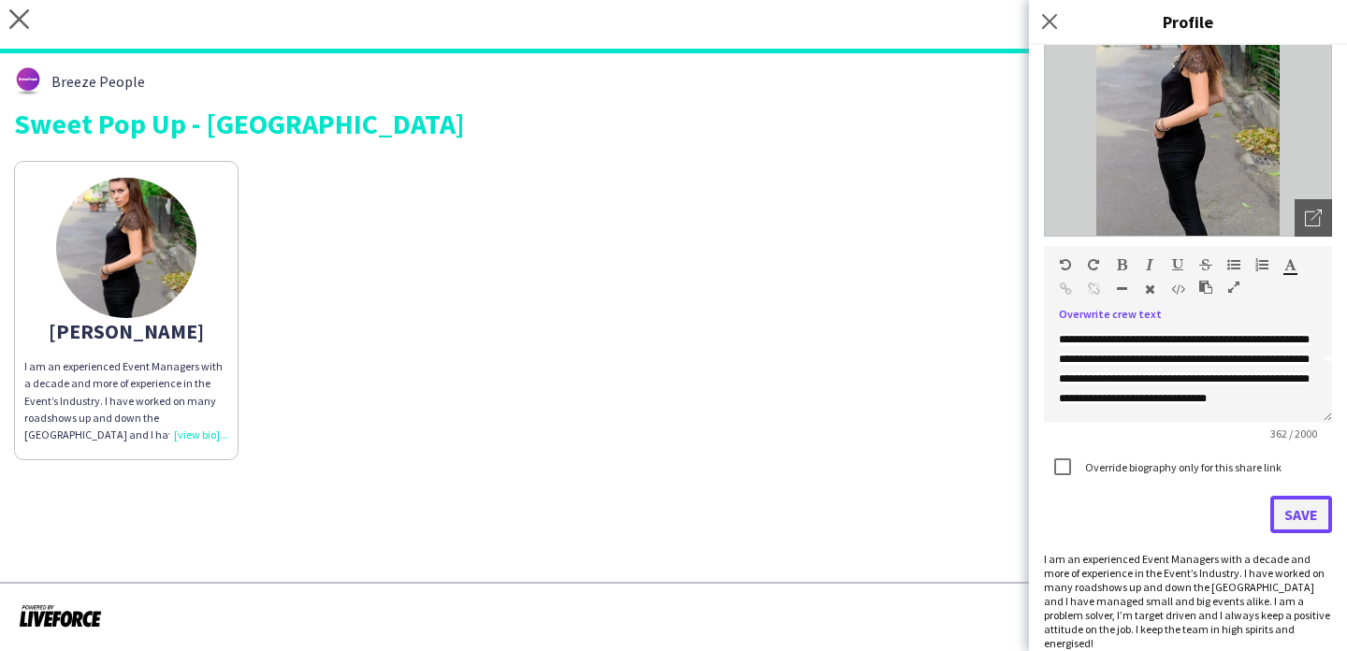
click at [1301, 501] on button "Save" at bounding box center [1301, 514] width 62 height 37
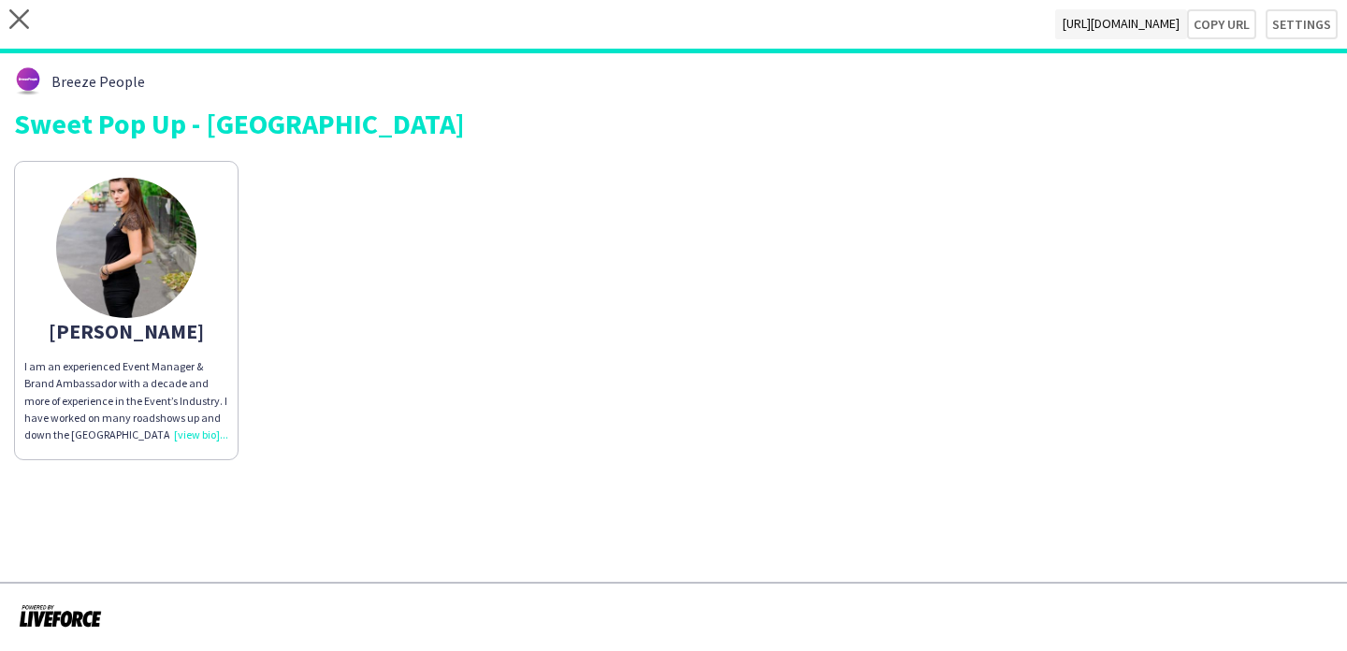
click at [699, 327] on div "Luisa I am an experienced Event Manager & Brand Ambassador with a decade and mo…" at bounding box center [673, 306] width 1319 height 309
click at [239, 324] on div "Luisa I am an experienced Event Manager & Brand Ambassador with a decade and mo…" at bounding box center [673, 306] width 1319 height 309
click at [206, 316] on app-share-pages-crew-card "Luisa I am an experienced Event Manager & Brand Ambassador with a decade and mo…" at bounding box center [126, 310] width 225 height 299
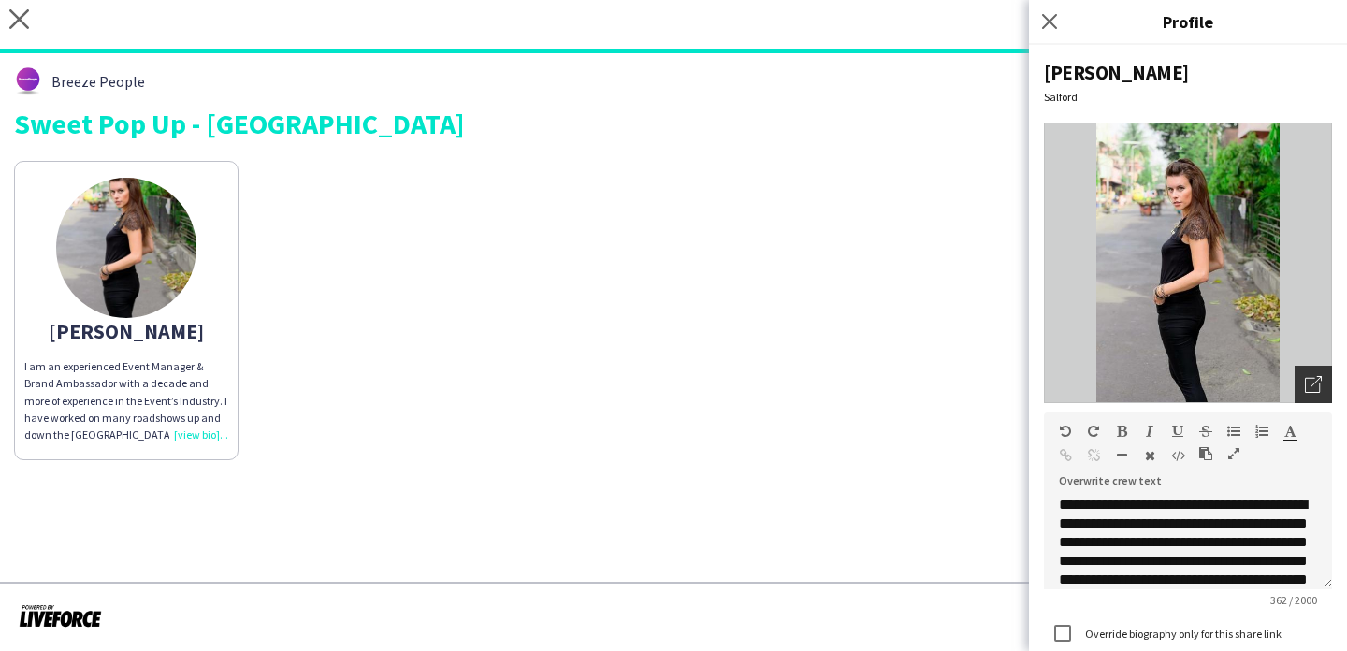
click at [1316, 388] on icon "Open photos pop-in" at bounding box center [1313, 384] width 17 height 17
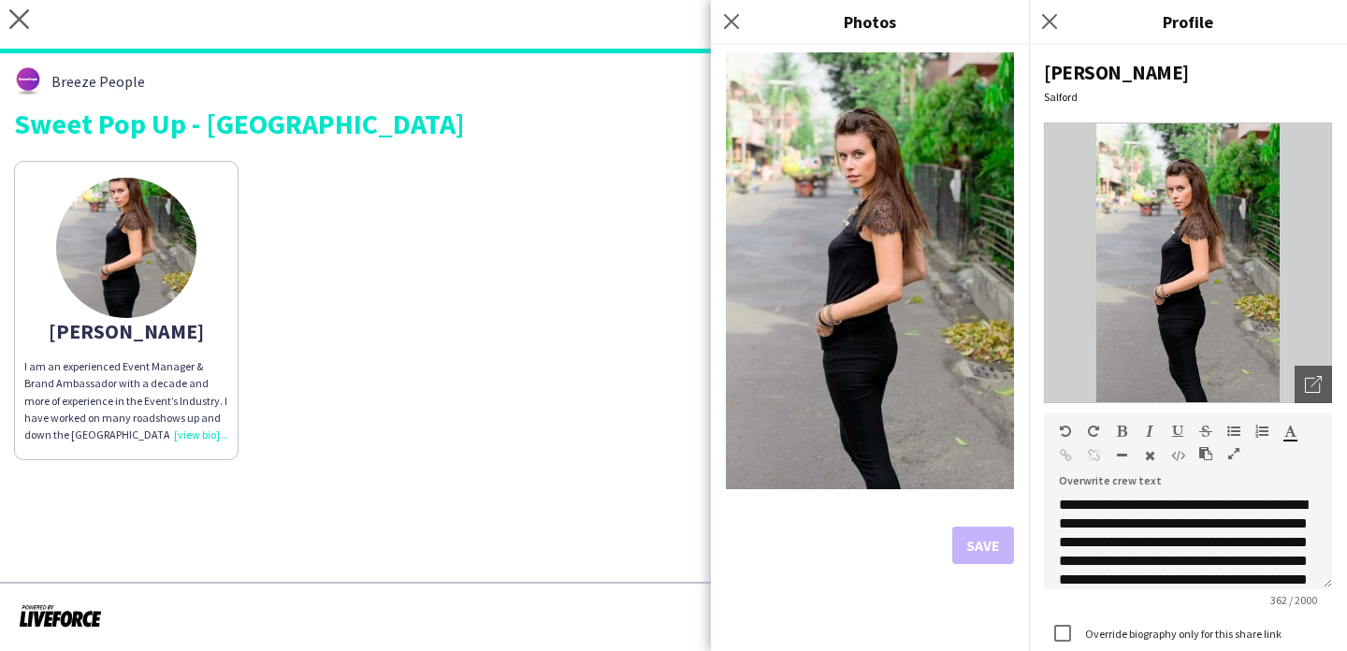
click at [593, 449] on div "Luisa I am an experienced Event Manager & Brand Ambassador with a decade and mo…" at bounding box center [673, 306] width 1319 height 309
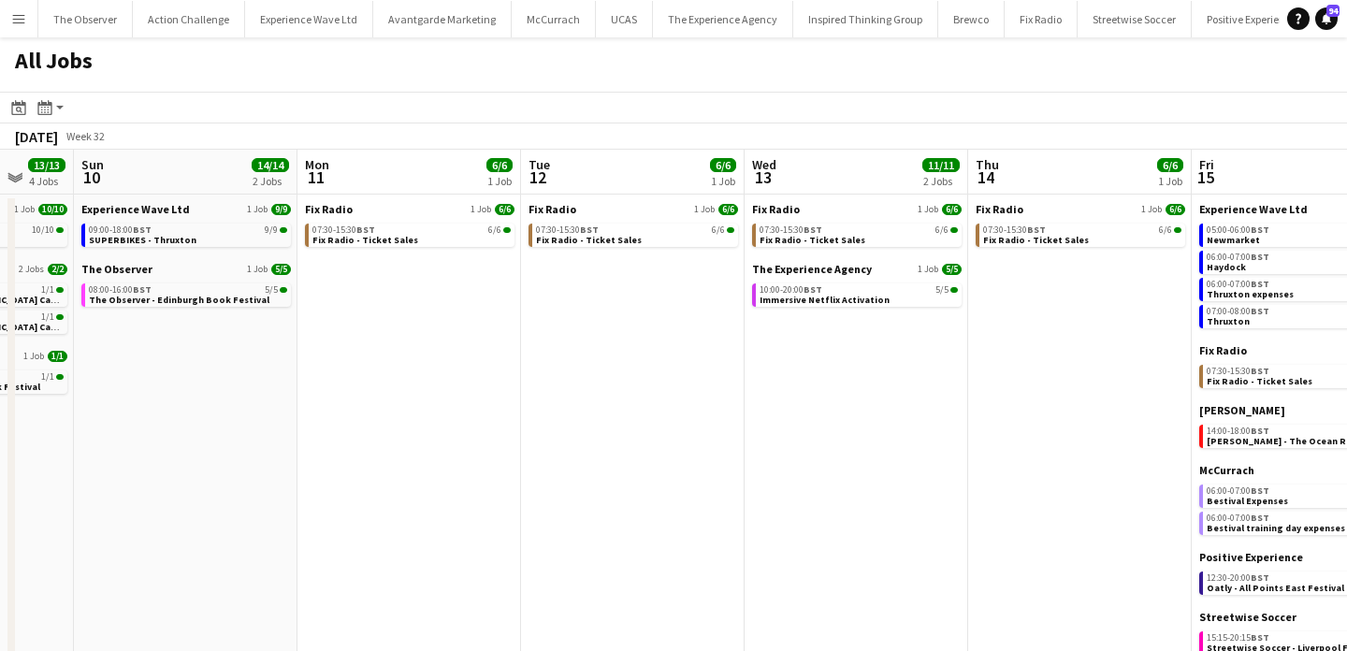
scroll to position [0, 420]
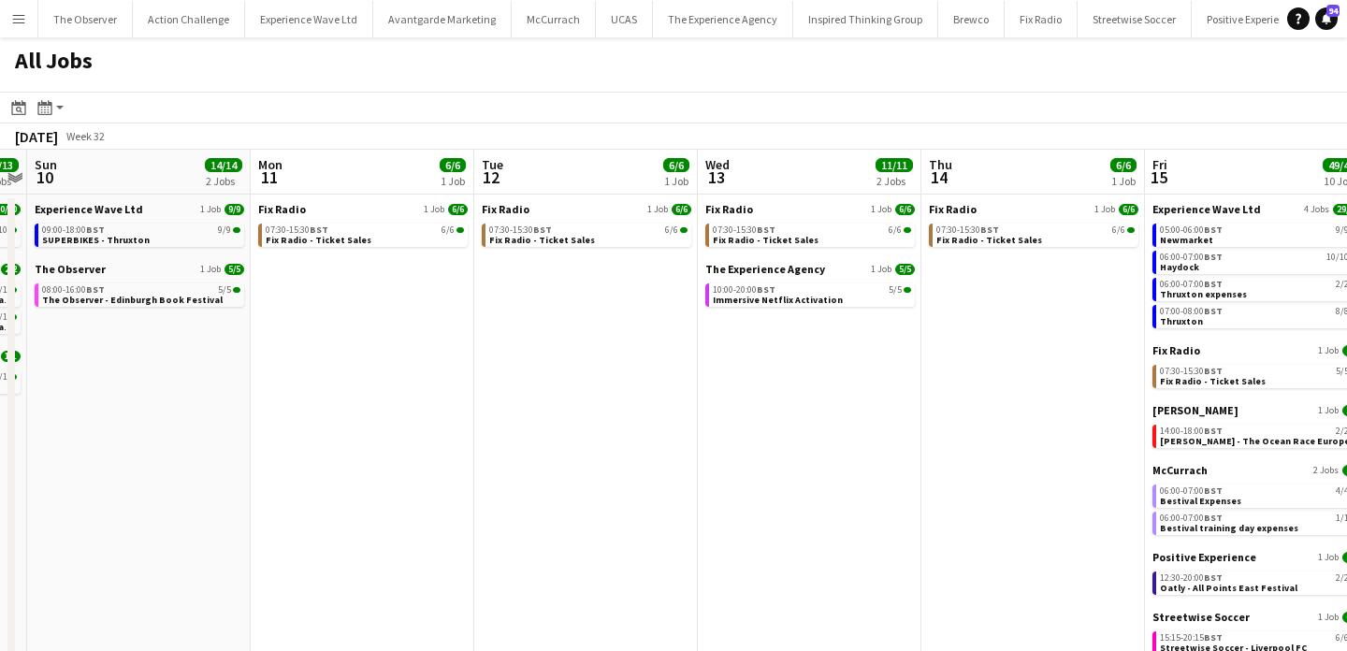
click at [11, 21] on app-icon "Menu" at bounding box center [18, 18] width 15 height 15
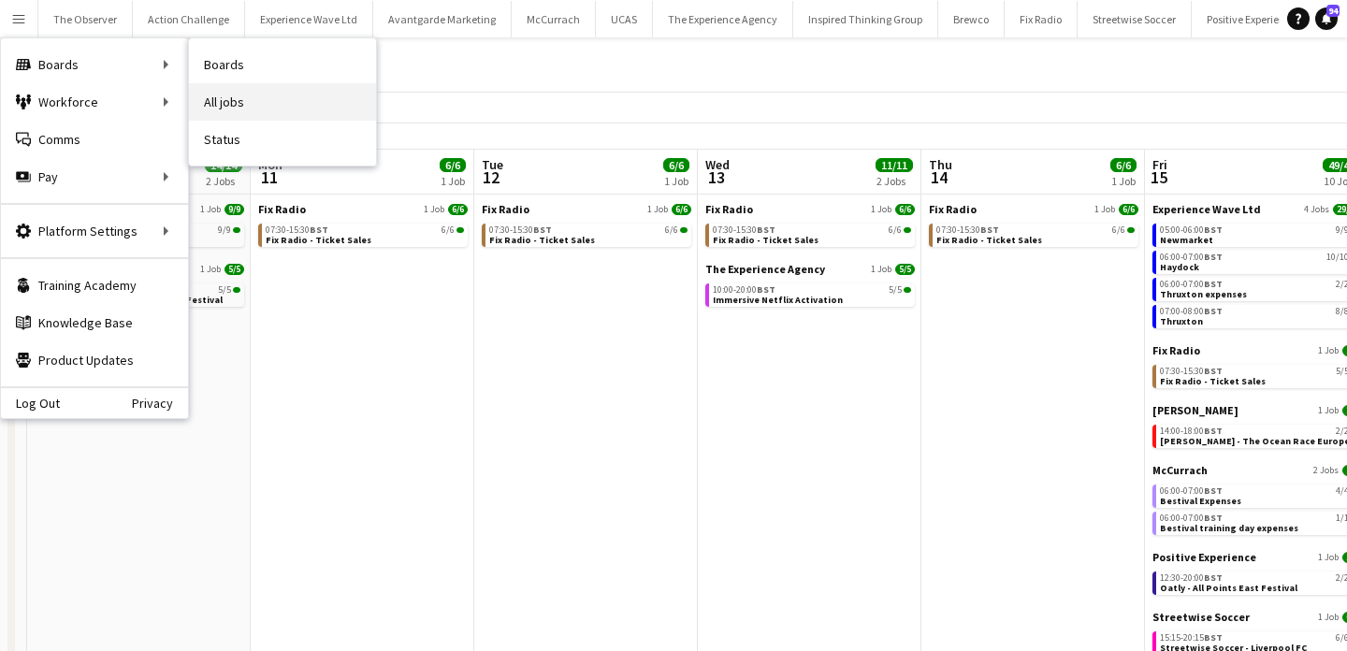
click at [257, 113] on link "All jobs" at bounding box center [282, 101] width 187 height 37
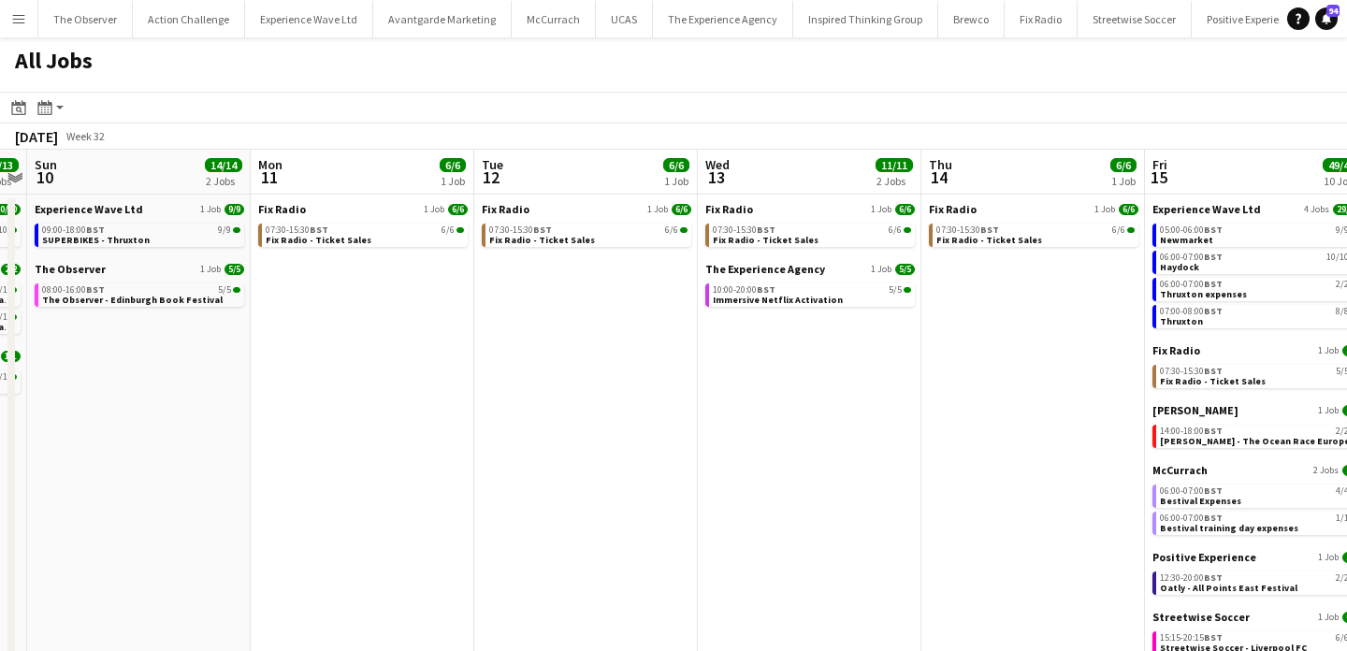
click at [28, 23] on button "Menu" at bounding box center [18, 18] width 37 height 37
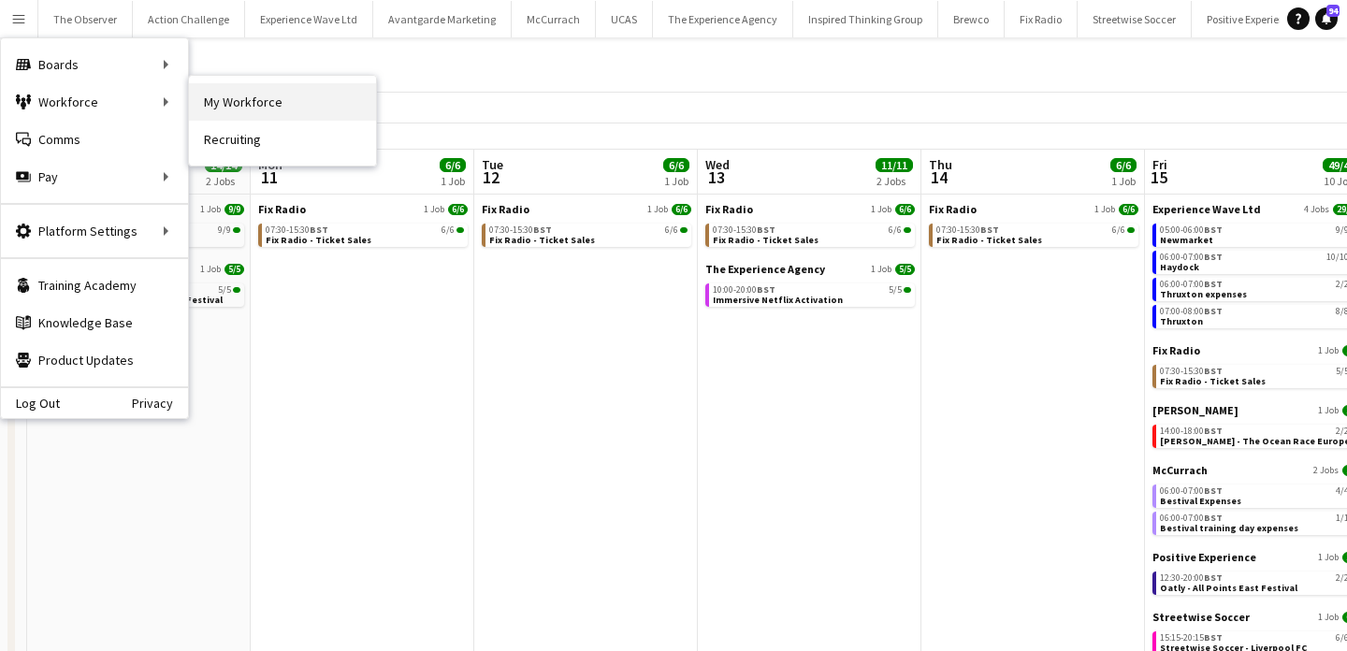
click at [237, 116] on link "My Workforce" at bounding box center [282, 101] width 187 height 37
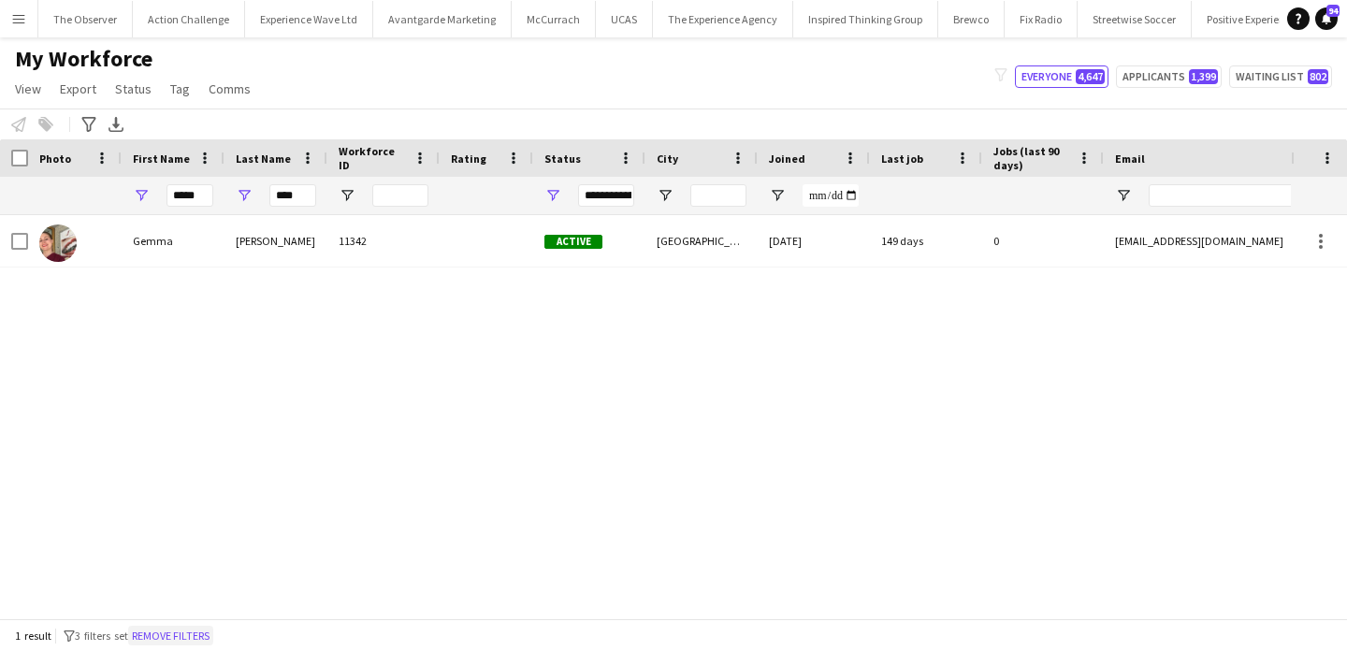
click at [210, 639] on button "Remove filters" at bounding box center [170, 636] width 85 height 21
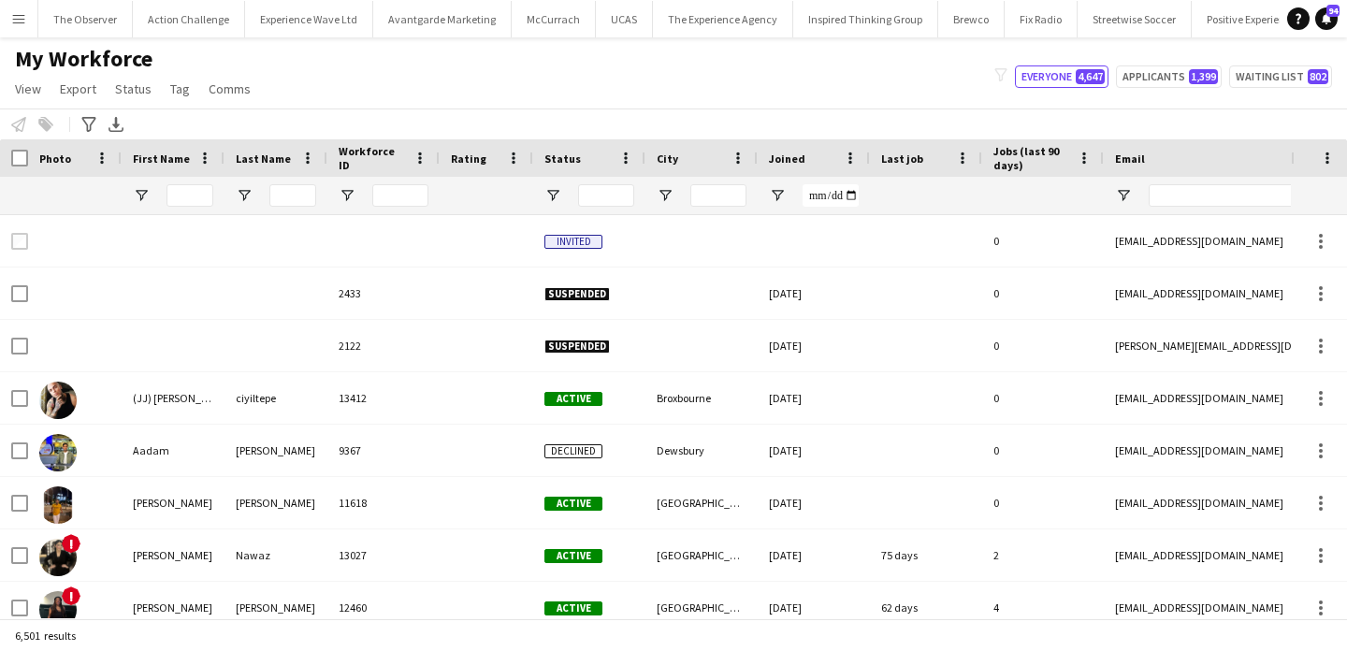
click at [11, 16] on app-icon "Menu" at bounding box center [18, 18] width 15 height 15
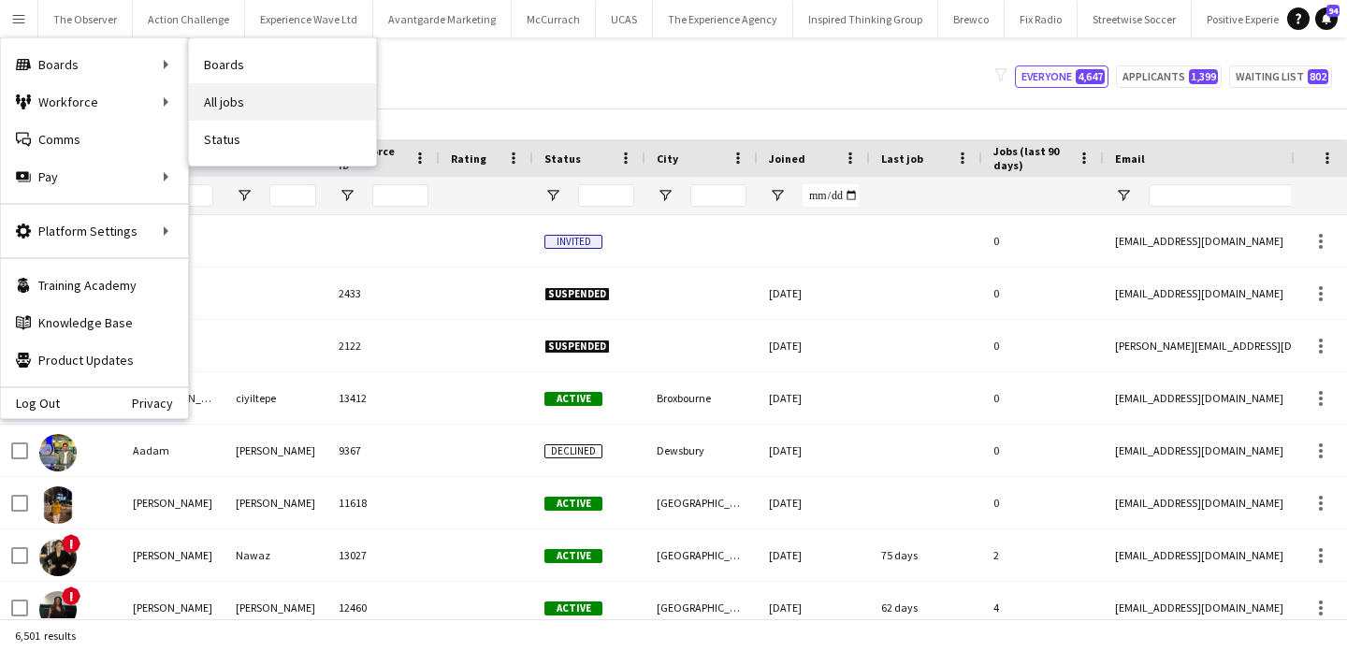
click at [242, 109] on link "All jobs" at bounding box center [282, 101] width 187 height 37
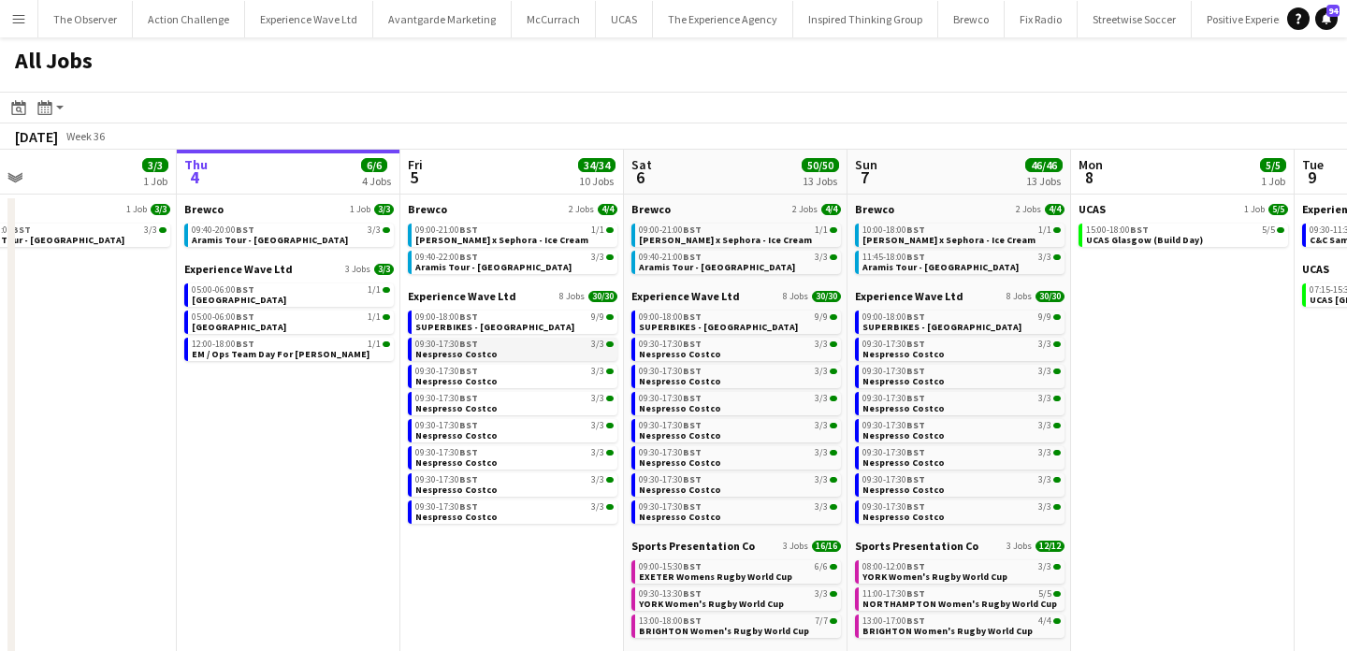
scroll to position [0, 516]
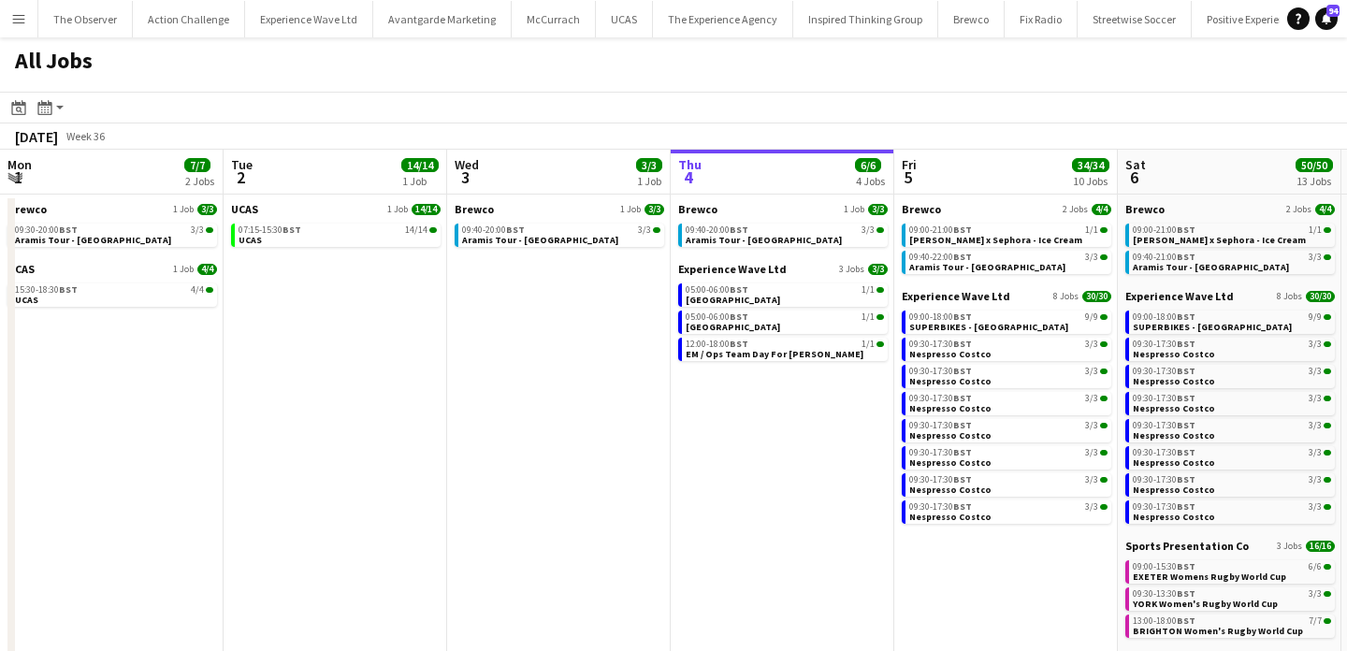
scroll to position [0, 516]
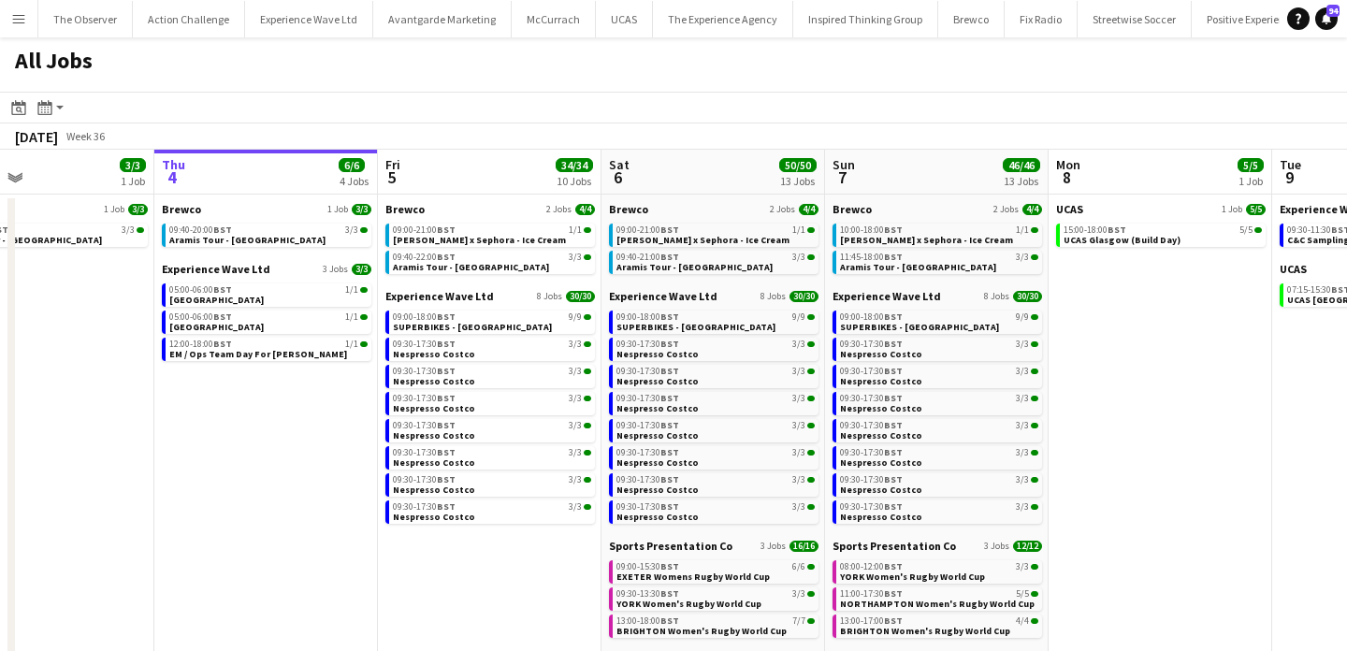
click at [12, 18] on app-icon "Menu" at bounding box center [18, 18] width 15 height 15
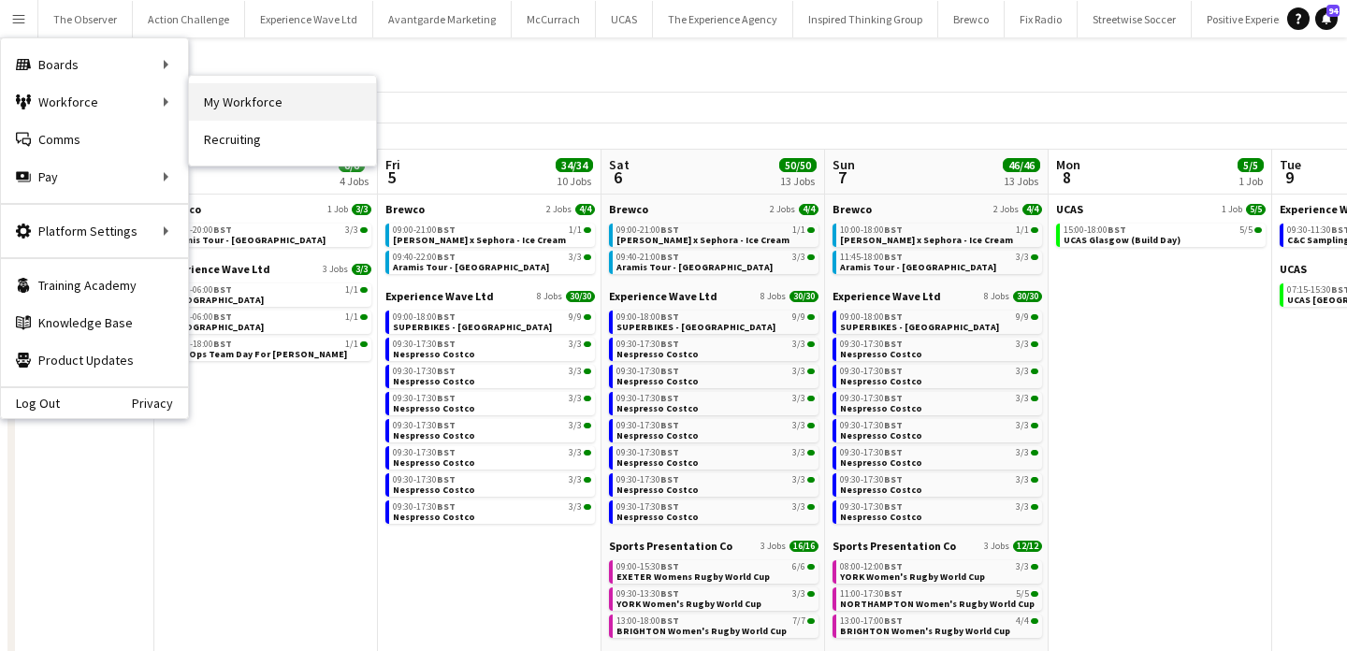
click at [240, 93] on link "My Workforce" at bounding box center [282, 101] width 187 height 37
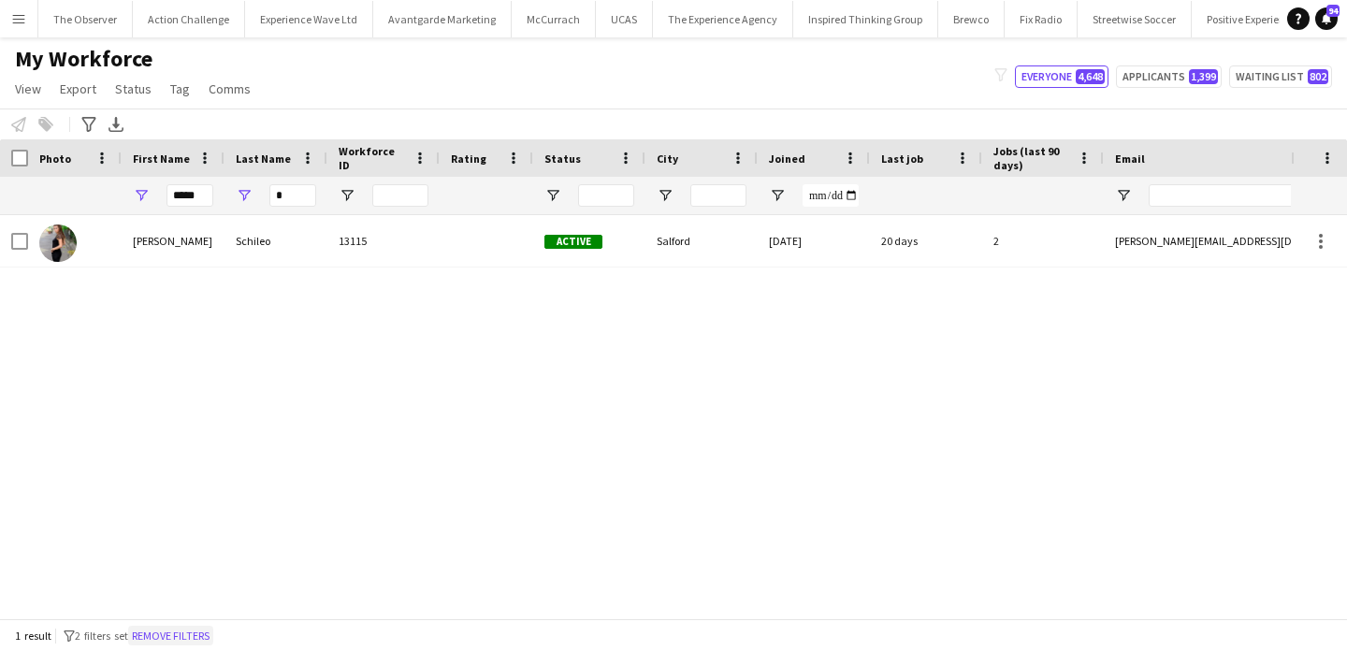
click at [169, 636] on button "Remove filters" at bounding box center [170, 636] width 85 height 21
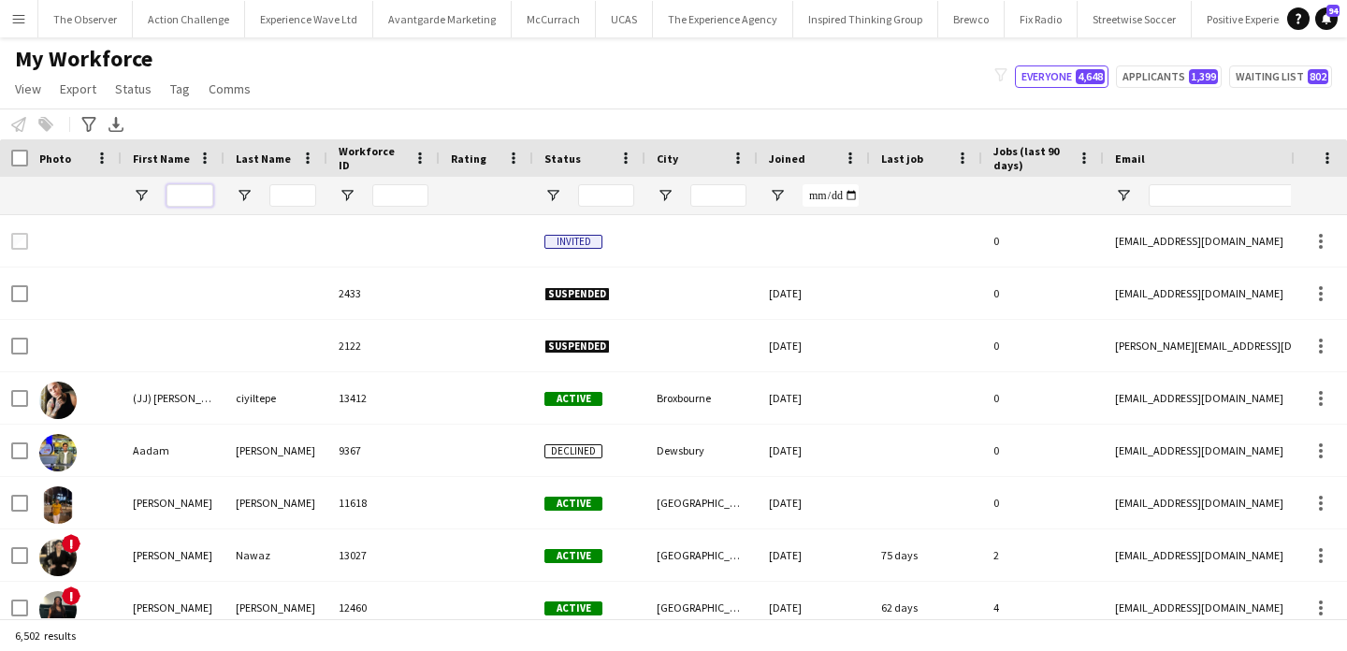
click at [172, 202] on input "First Name Filter Input" at bounding box center [190, 195] width 47 height 22
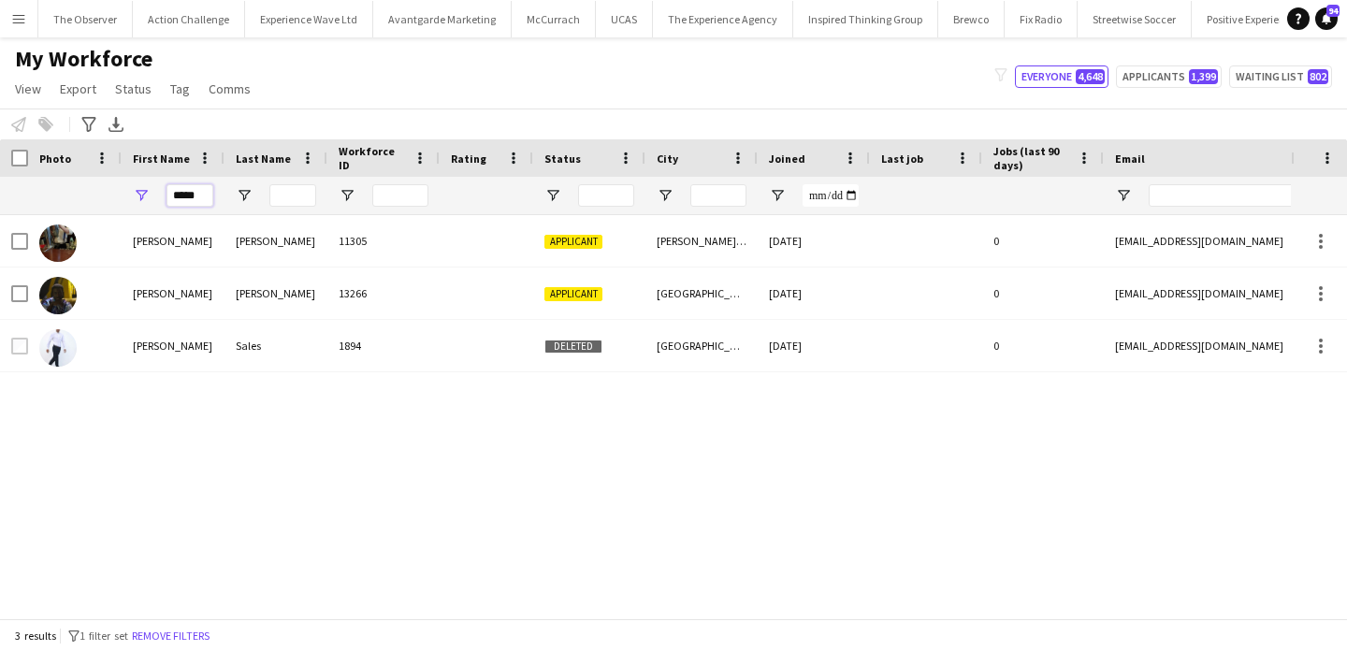
type input "*****"
click at [279, 199] on input "Last Name Filter Input" at bounding box center [292, 195] width 47 height 22
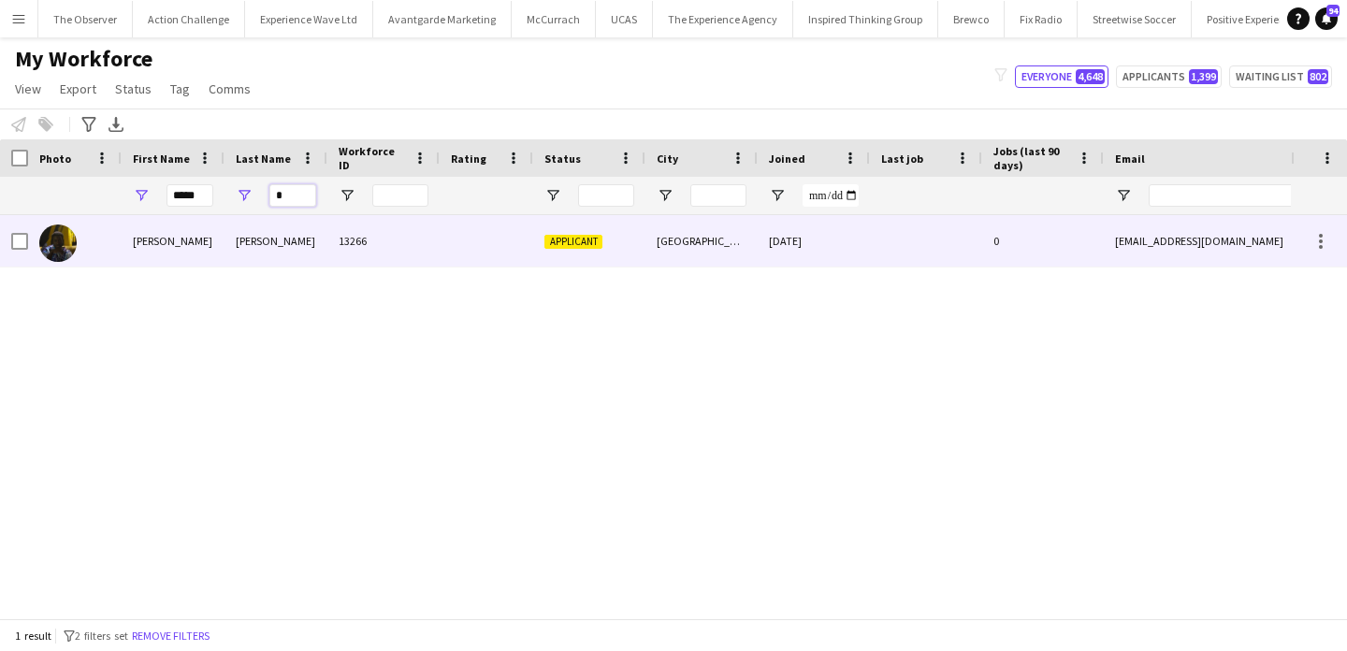
type input "*"
click at [306, 248] on div "Omoruyi" at bounding box center [276, 240] width 103 height 51
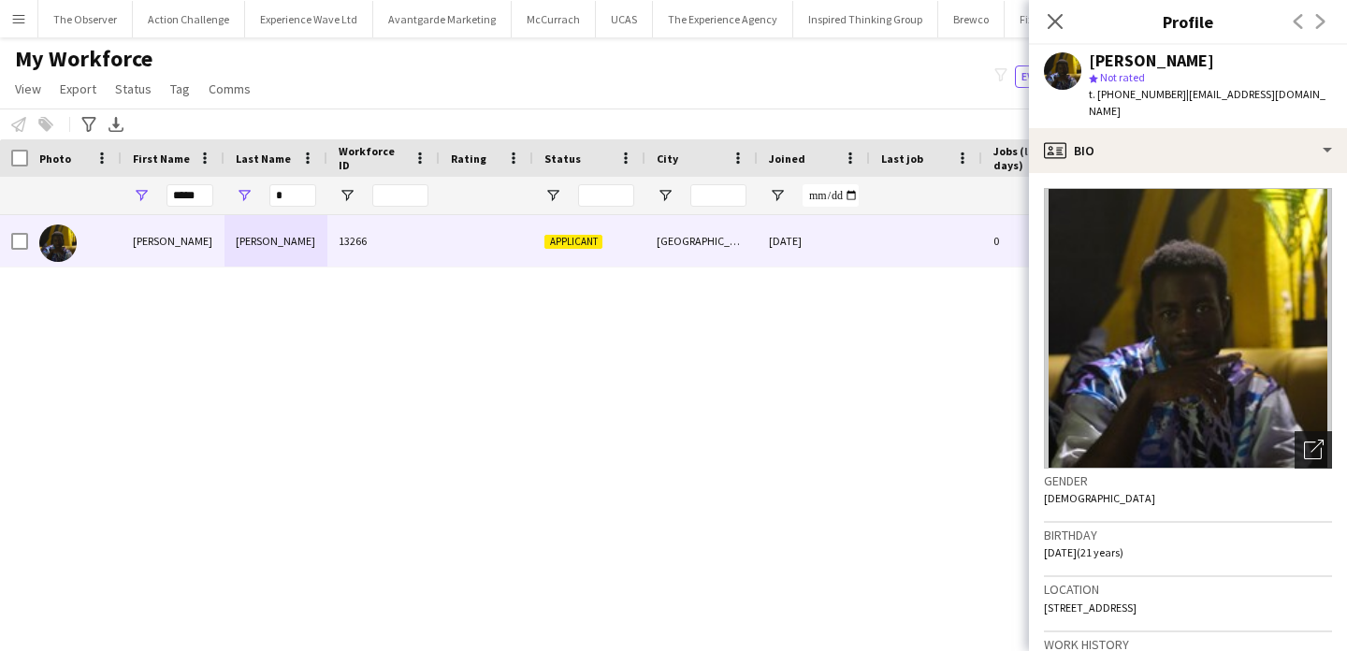
click at [1313, 440] on icon "Open photos pop-in" at bounding box center [1314, 450] width 20 height 20
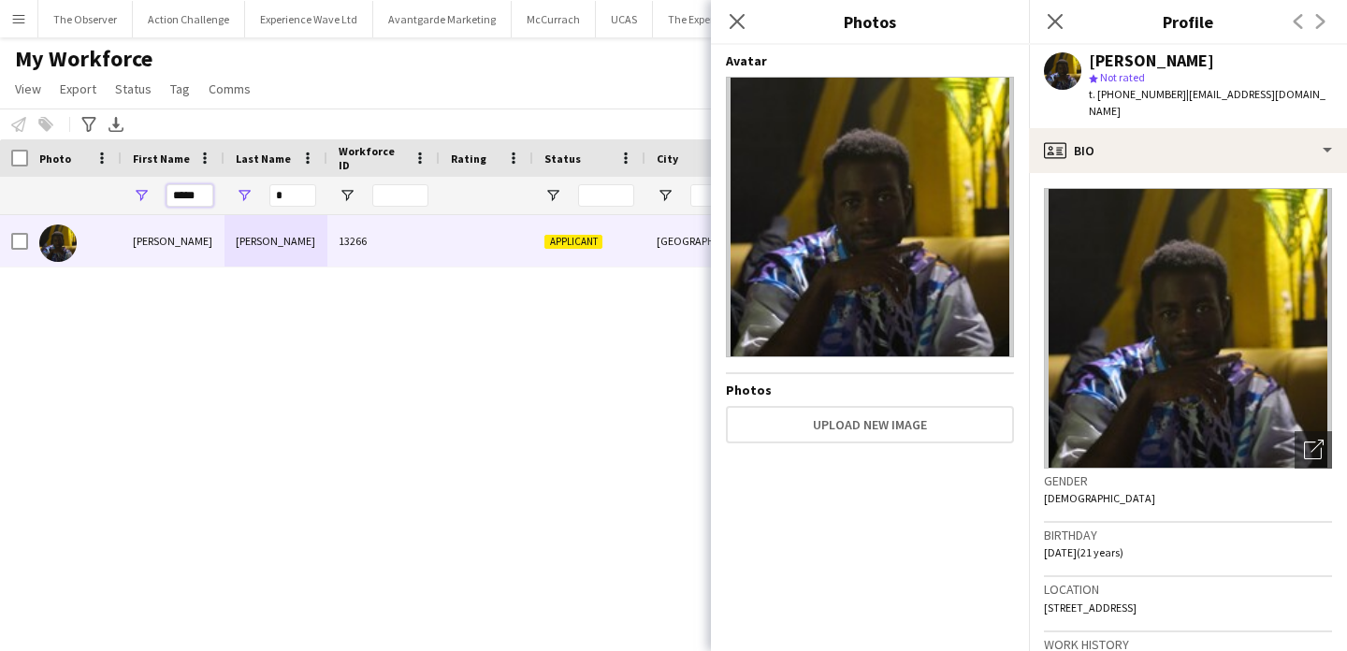
click at [189, 189] on input "*****" at bounding box center [190, 195] width 47 height 22
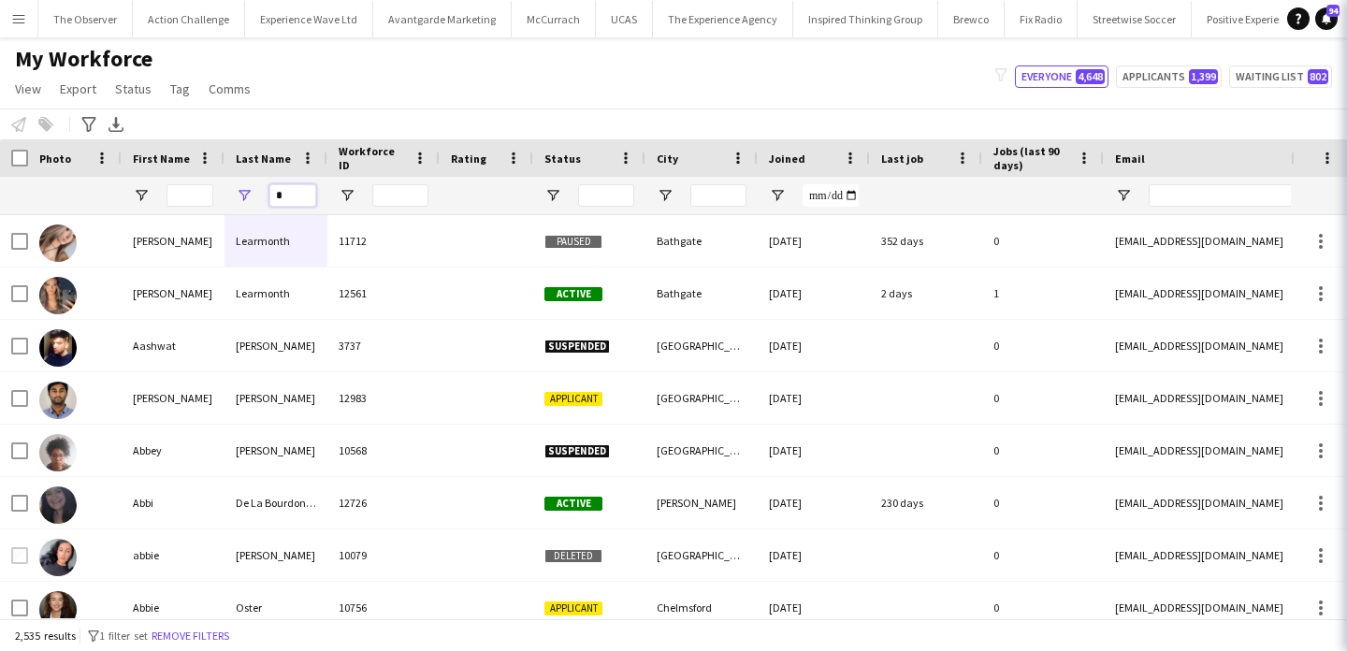
click at [313, 193] on input "*" at bounding box center [292, 195] width 47 height 22
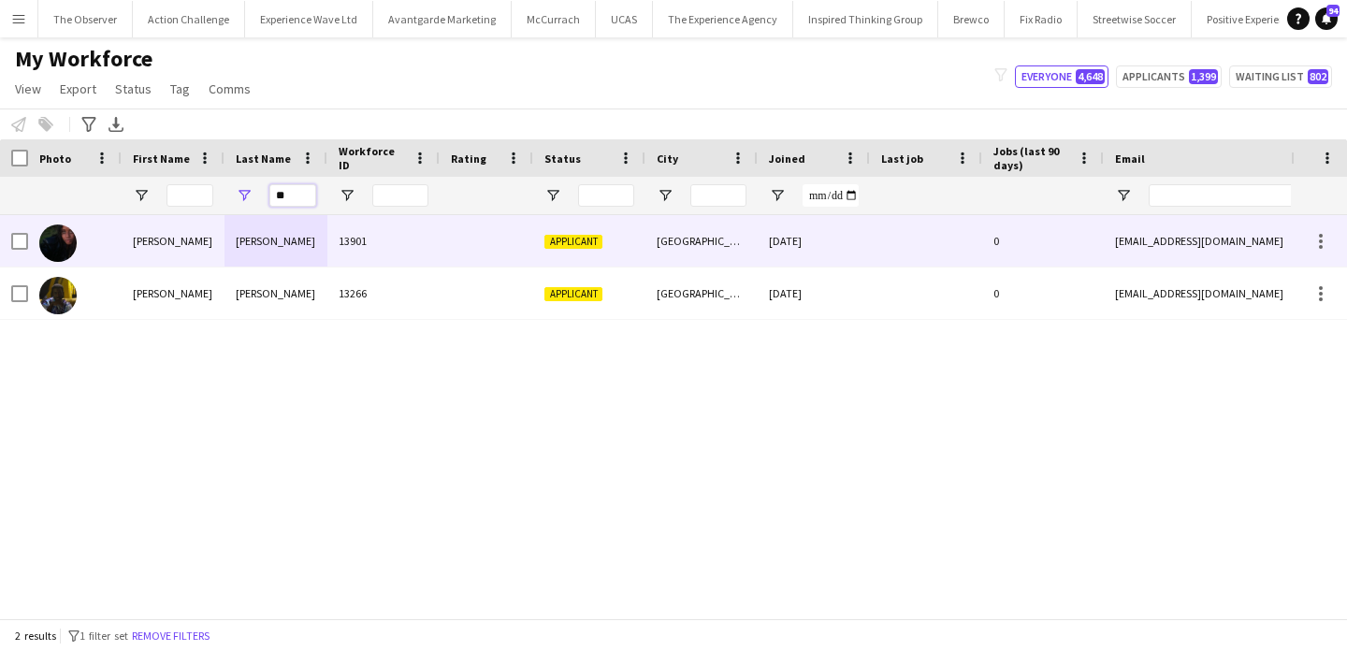
type input "*"
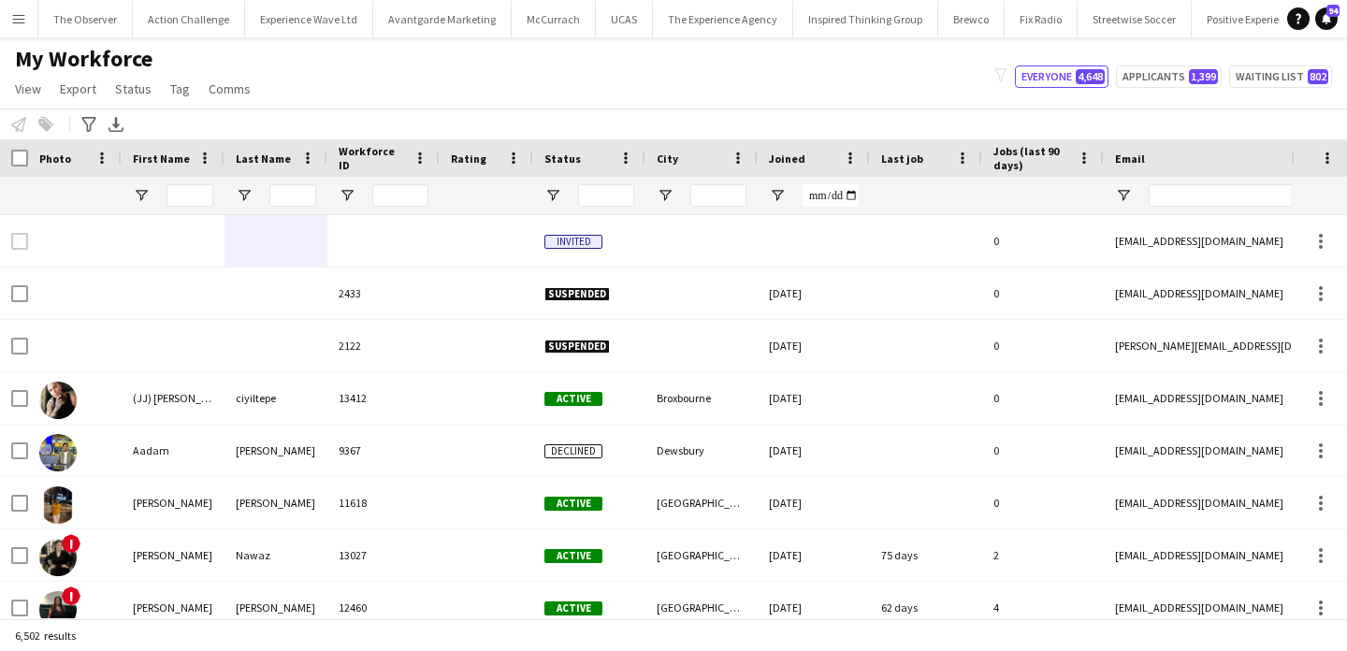
click at [22, 36] on button "Menu" at bounding box center [18, 18] width 37 height 37
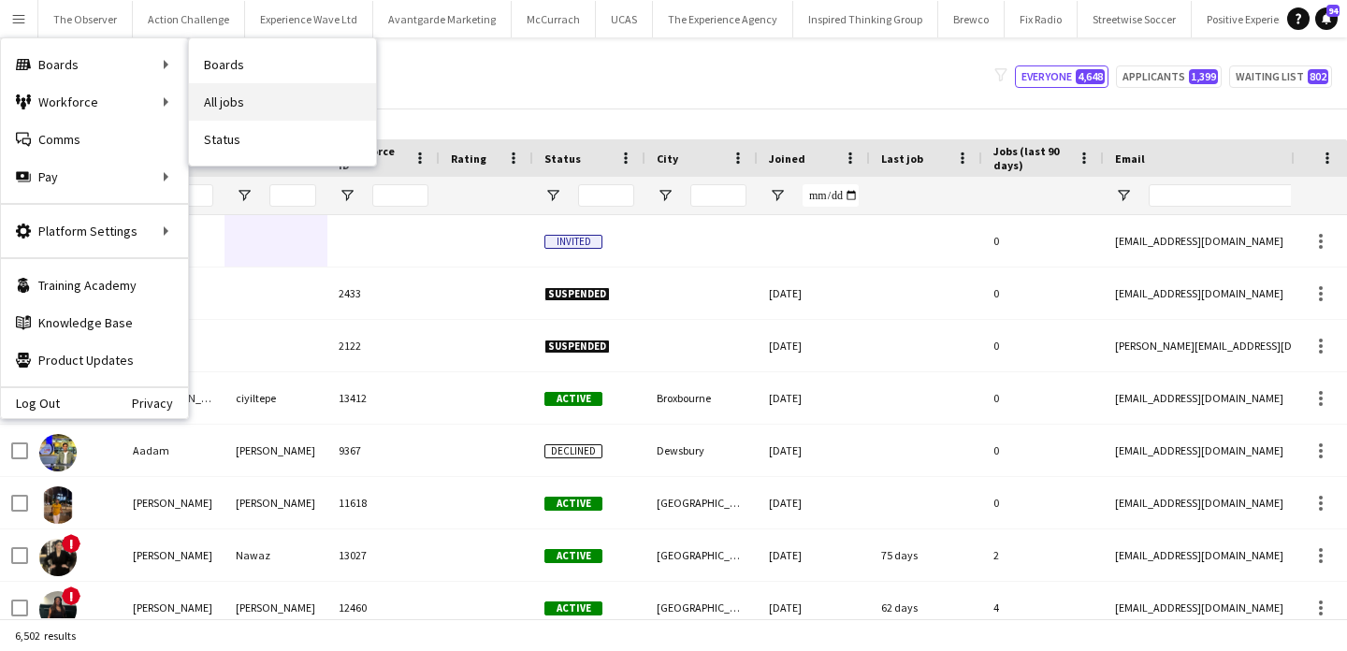
click at [249, 107] on link "All jobs" at bounding box center [282, 101] width 187 height 37
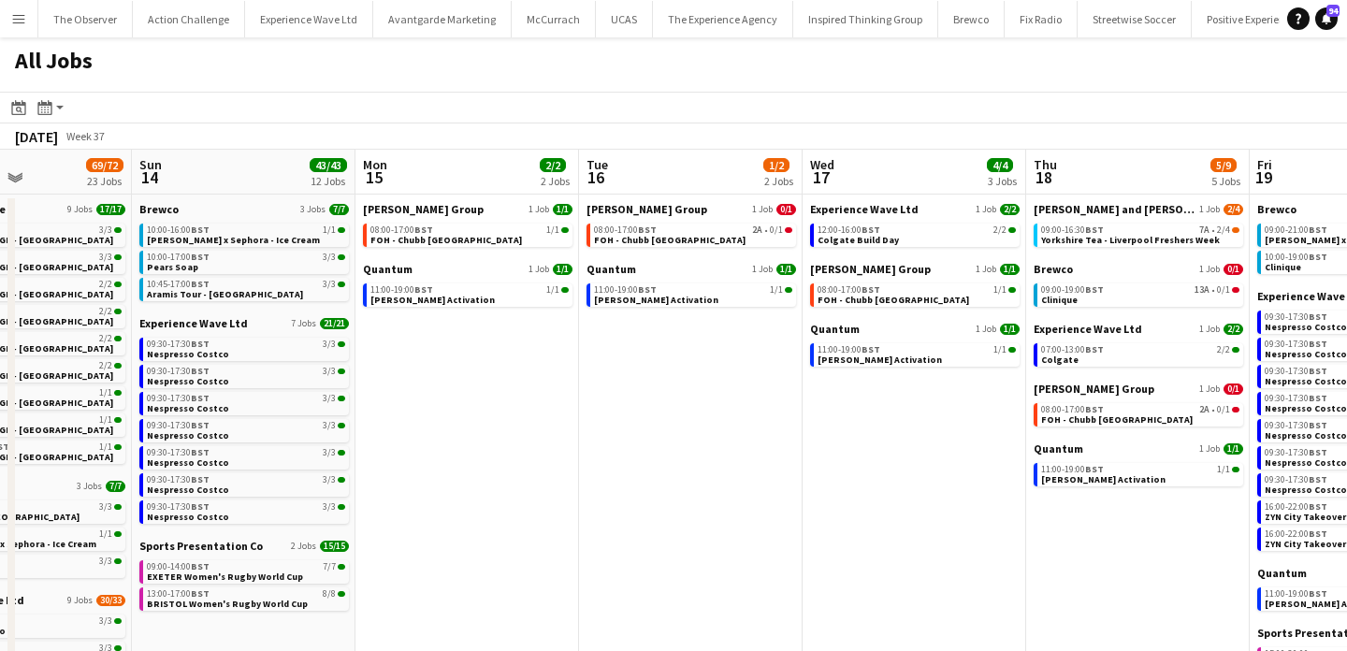
scroll to position [0, 558]
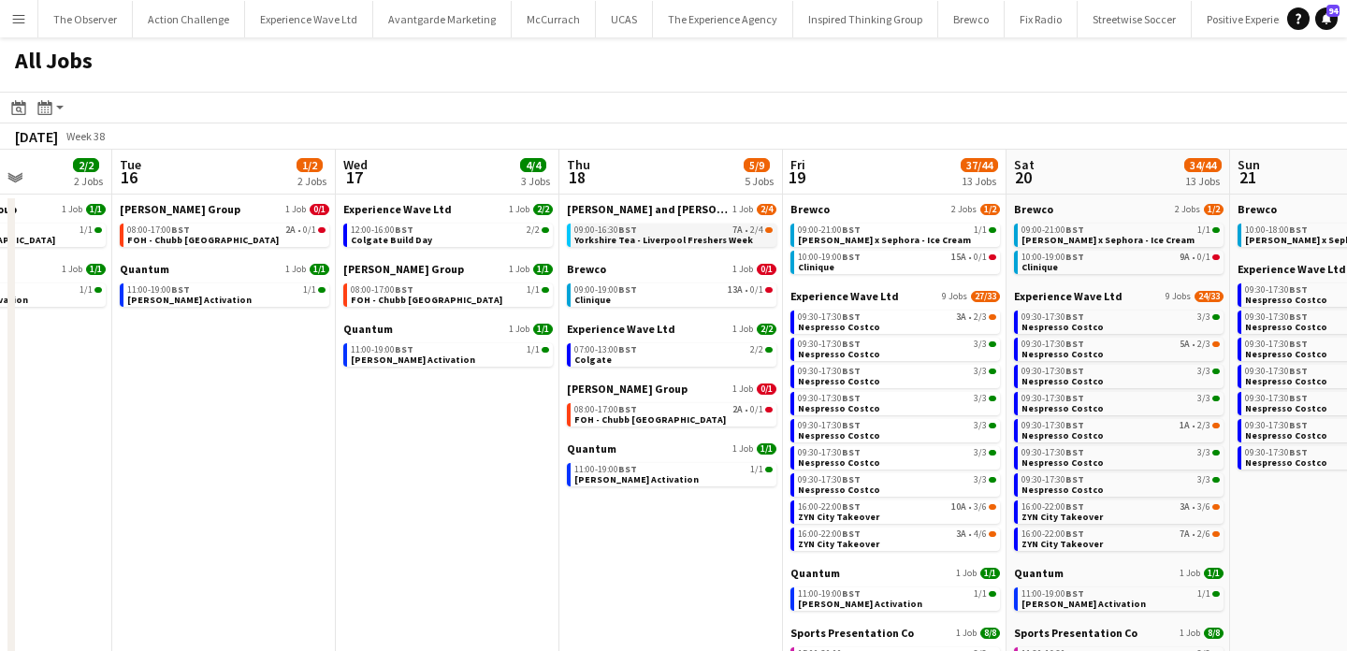
click at [689, 235] on span "Yorkshire Tea - Liverpool Freshers Week" at bounding box center [663, 240] width 179 height 12
click at [28, 11] on button "Menu" at bounding box center [18, 18] width 37 height 37
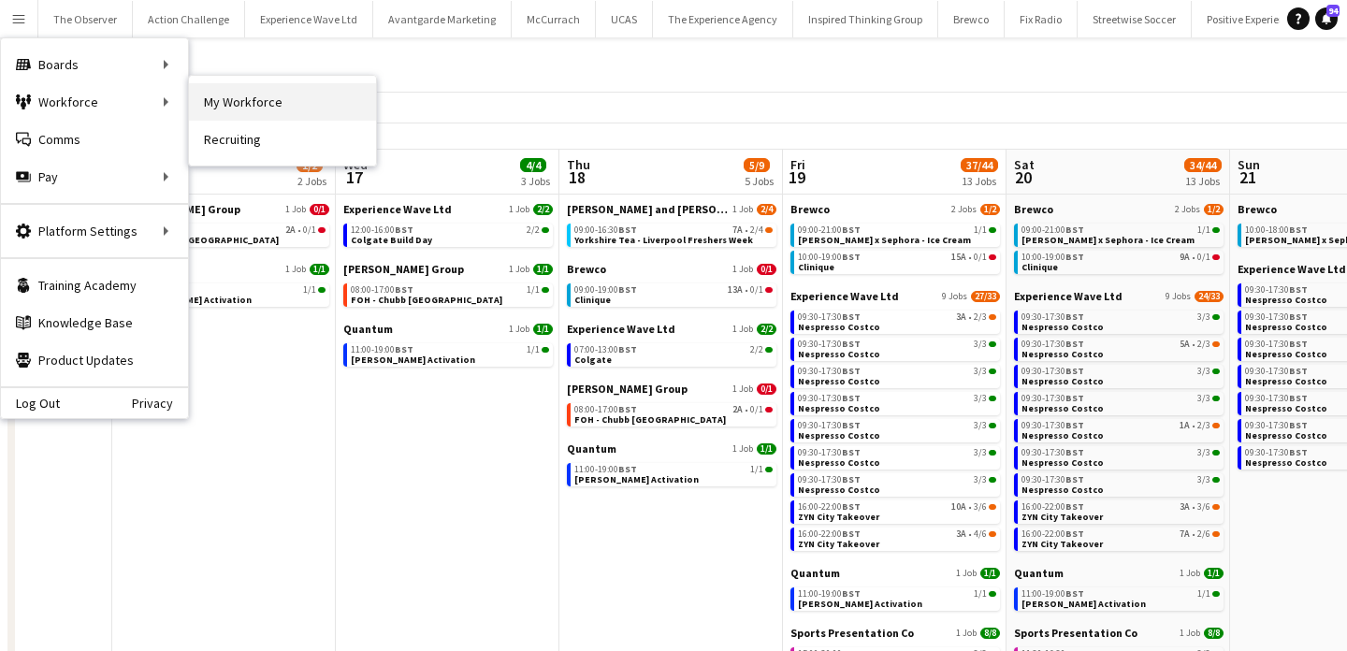
click at [253, 106] on link "My Workforce" at bounding box center [282, 101] width 187 height 37
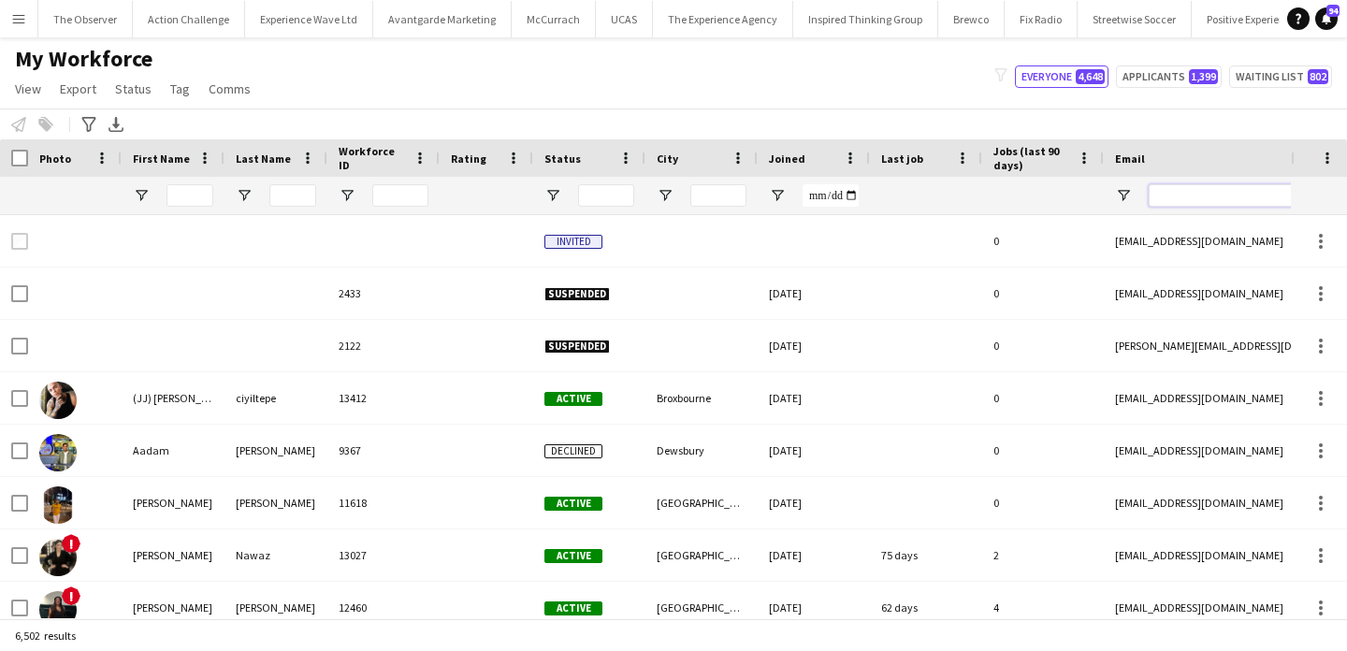
click at [1191, 190] on input "Email Filter Input" at bounding box center [1308, 195] width 318 height 22
paste input "**********"
type input "**********"
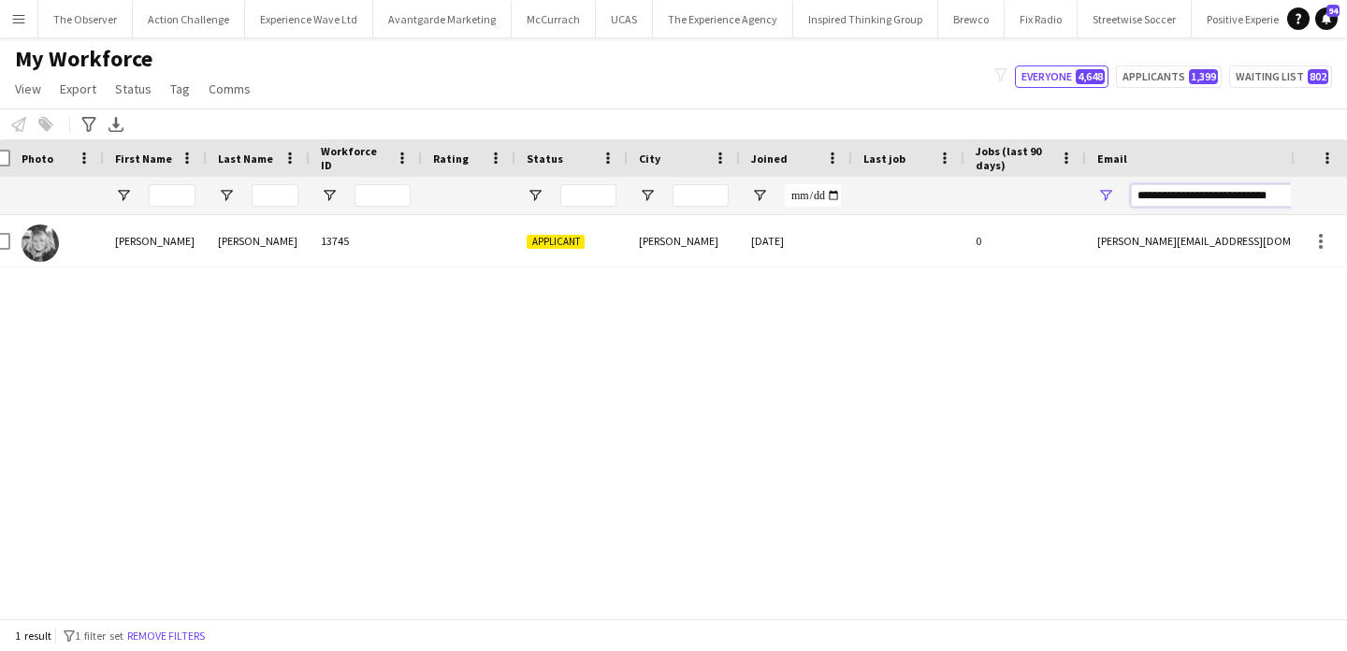
click at [1191, 187] on input "**********" at bounding box center [1290, 195] width 318 height 22
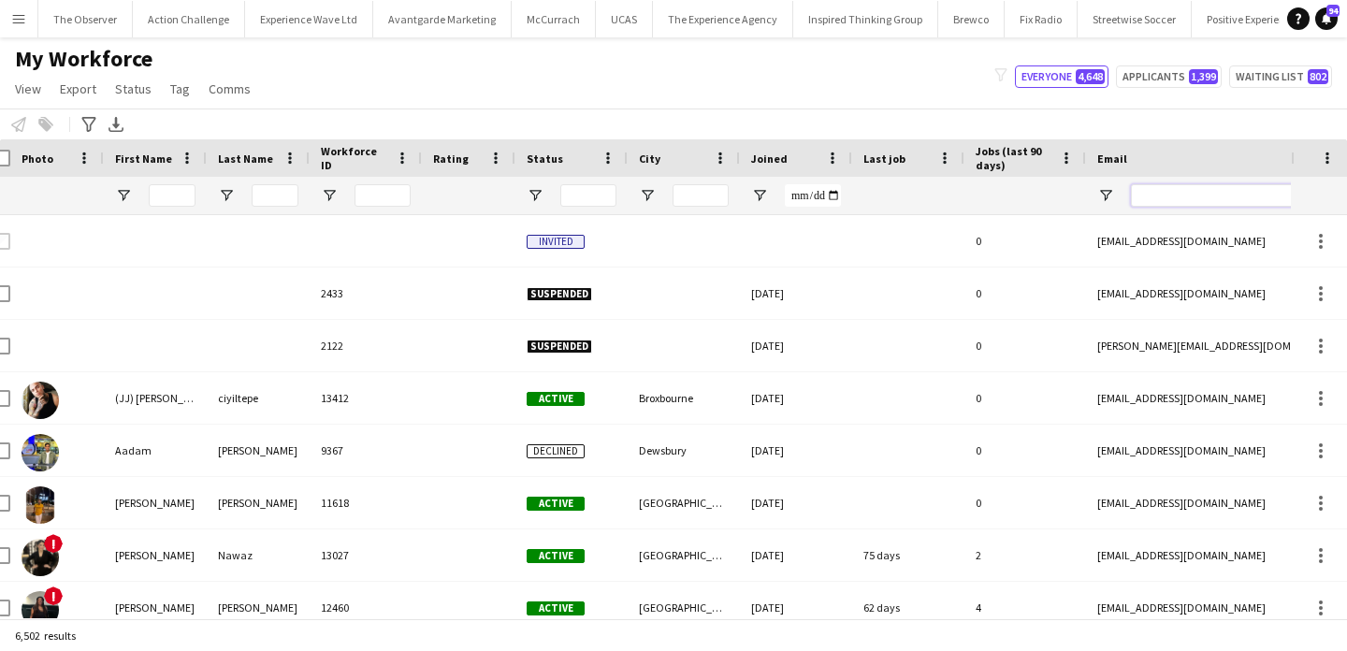
paste input "**********"
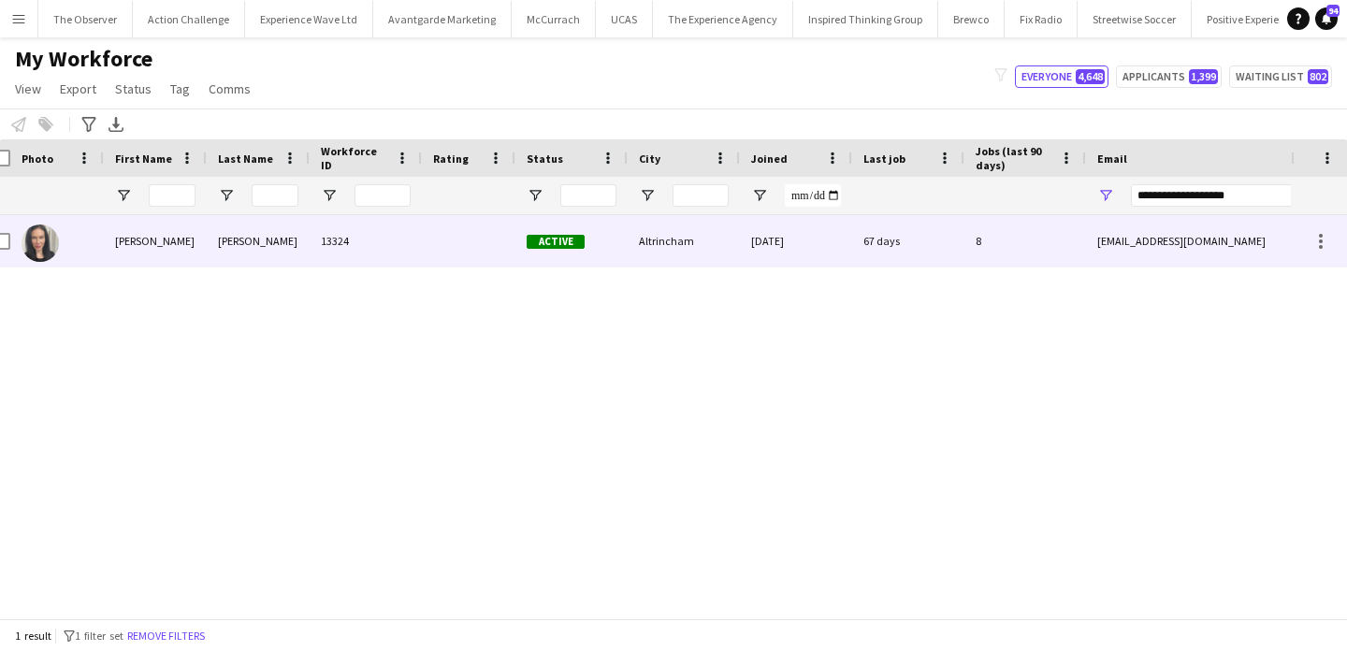
click at [1100, 228] on div "feejohn79@gmail.com" at bounding box center [1273, 240] width 374 height 51
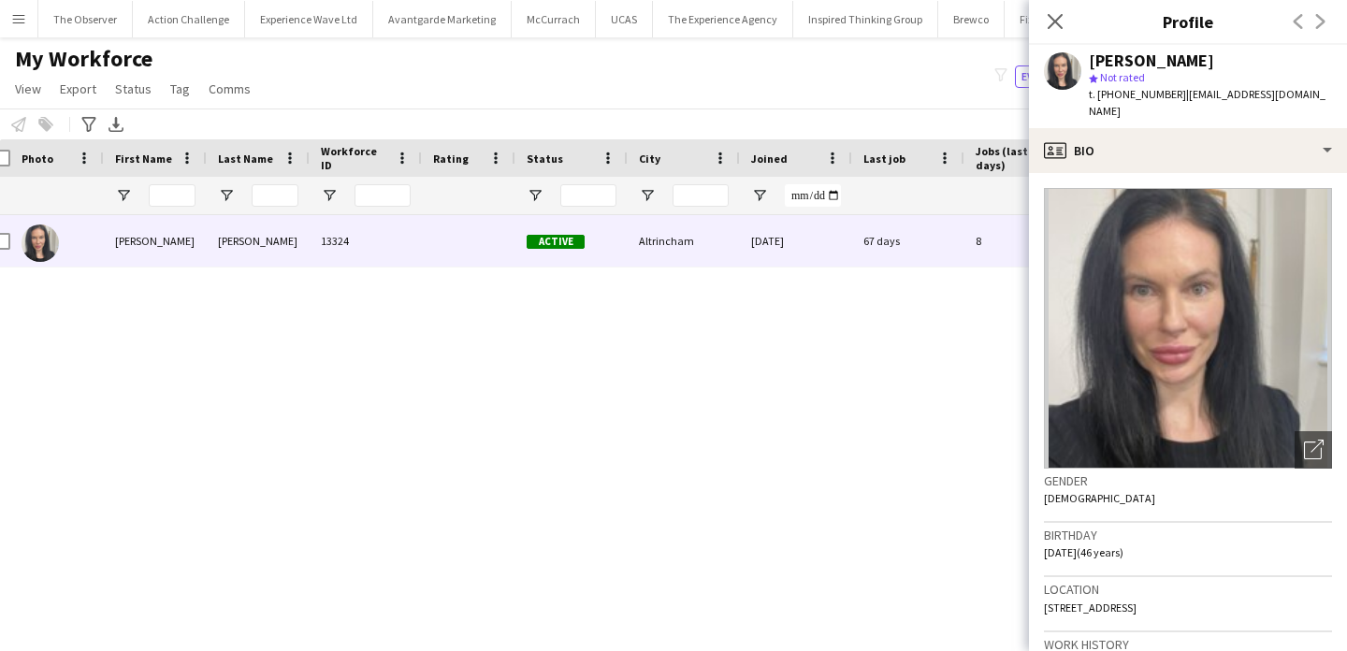
click at [833, 93] on div "My Workforce View Views Default view New view Update view Delete view Edit name…" at bounding box center [673, 77] width 1347 height 64
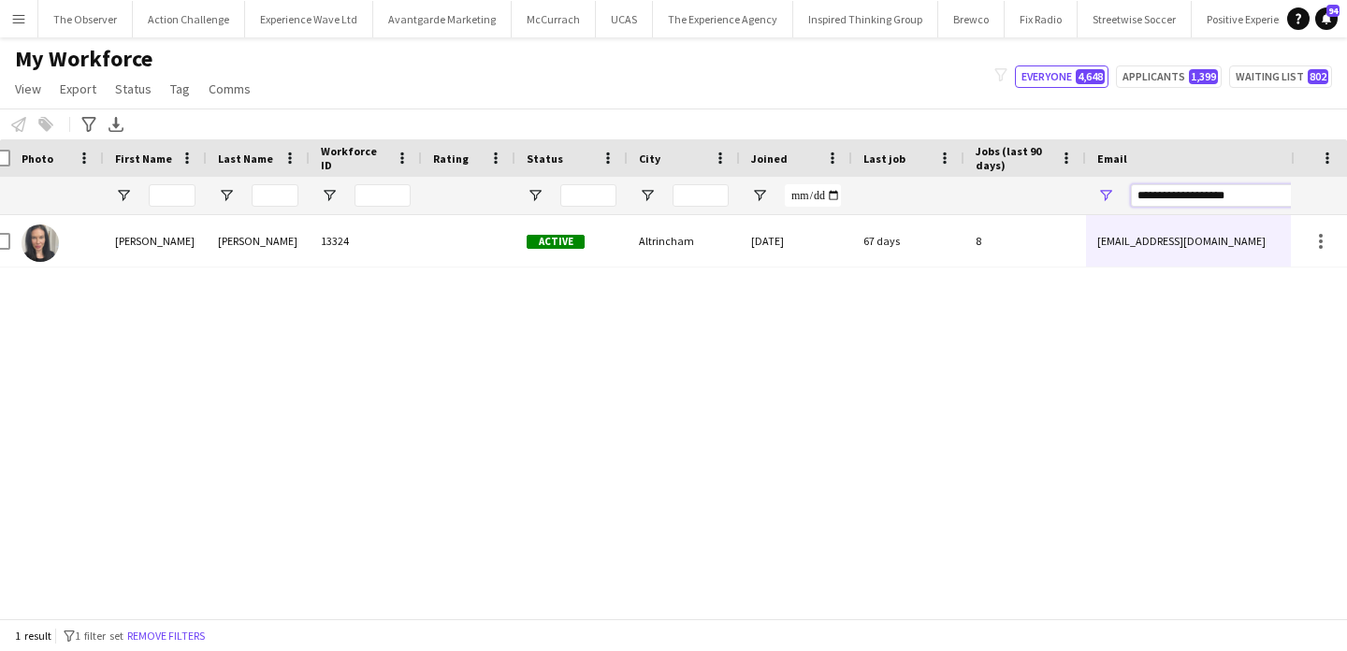
click at [1211, 190] on input "**********" at bounding box center [1290, 195] width 318 height 22
paste input "*****"
click at [1140, 195] on input "**********" at bounding box center [1290, 195] width 318 height 22
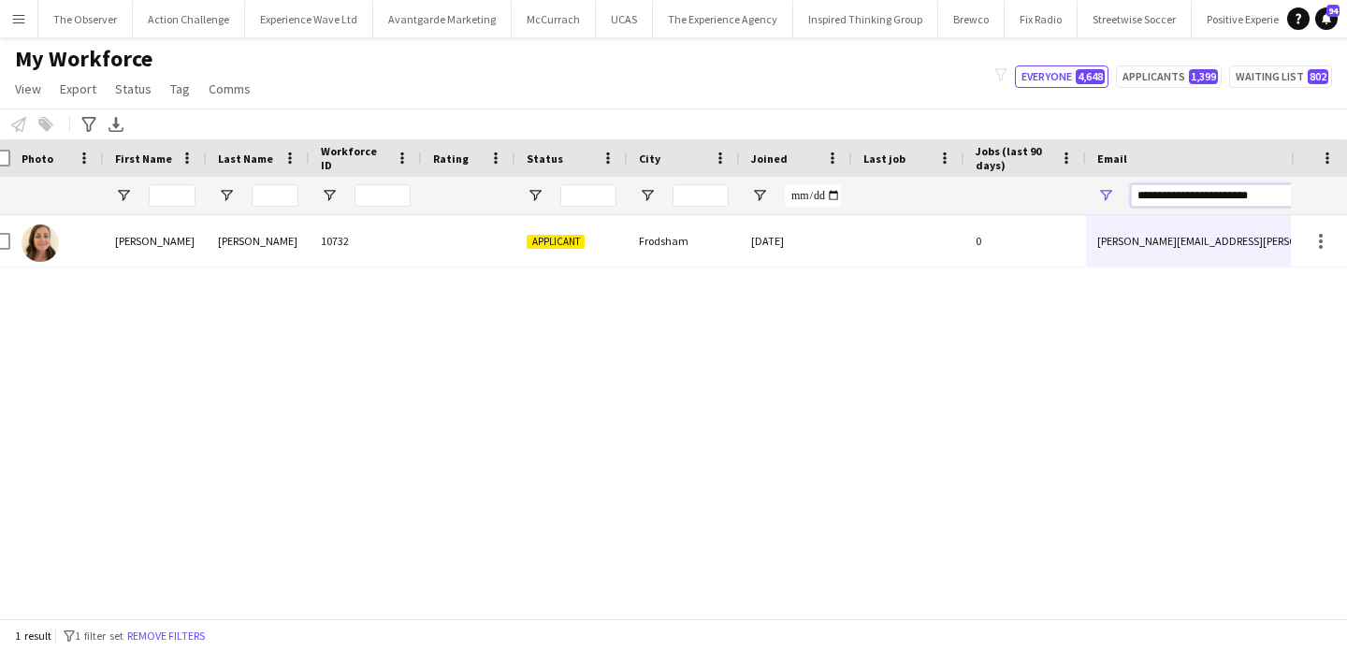
click at [1140, 195] on input "**********" at bounding box center [1290, 195] width 318 height 22
paste input "Email Filter Input"
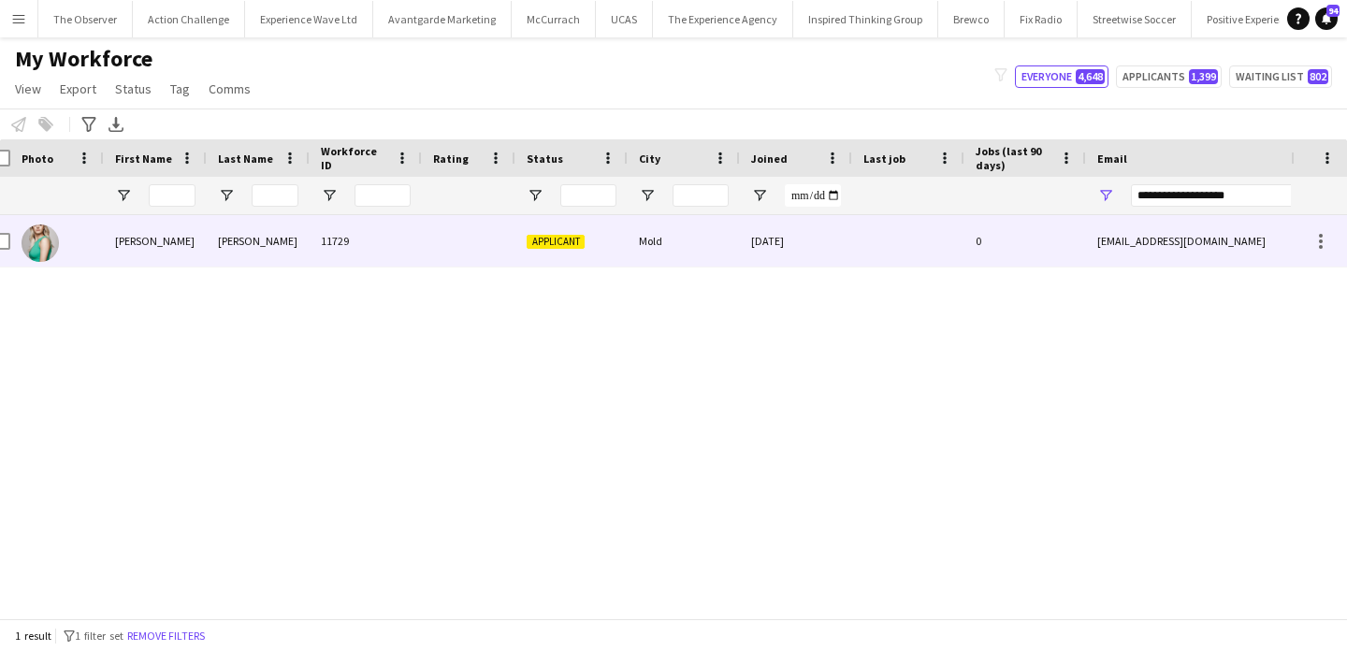
click at [1139, 229] on div "amyk5uk@yahoo.co.uk" at bounding box center [1273, 240] width 374 height 51
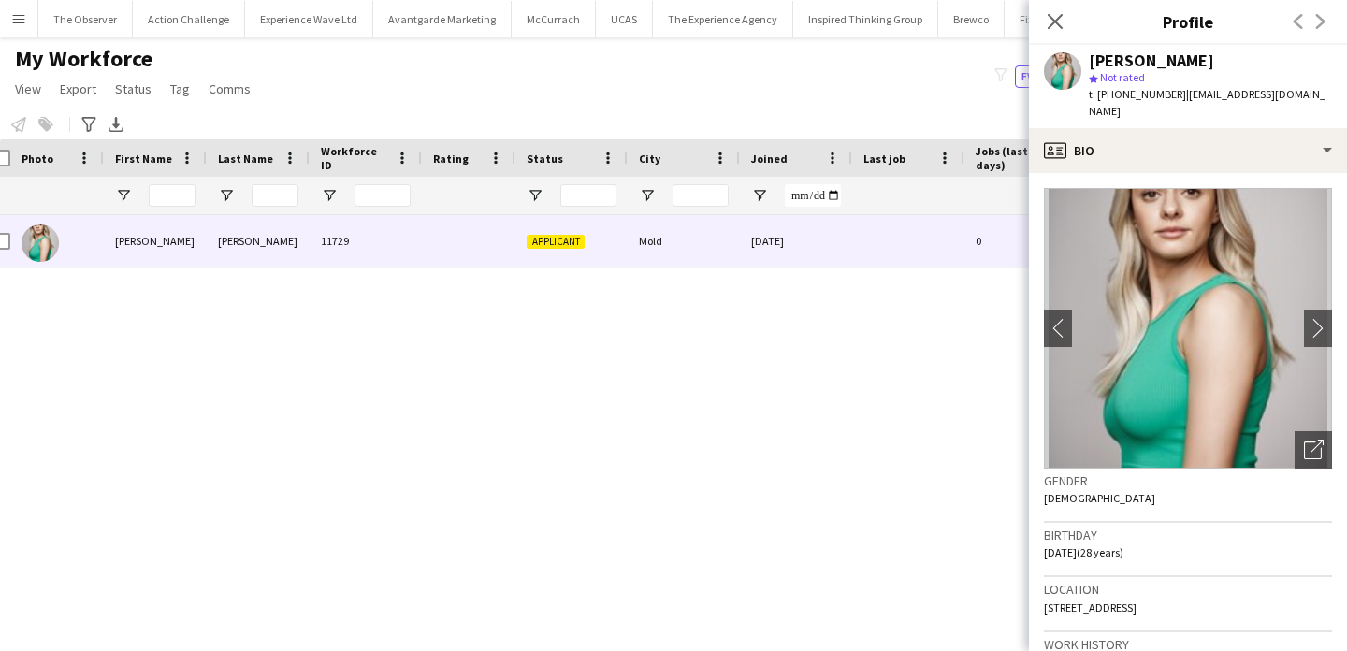
click at [1306, 334] on img at bounding box center [1188, 328] width 288 height 281
click at [1313, 318] on app-icon "chevron-right" at bounding box center [1318, 328] width 29 height 20
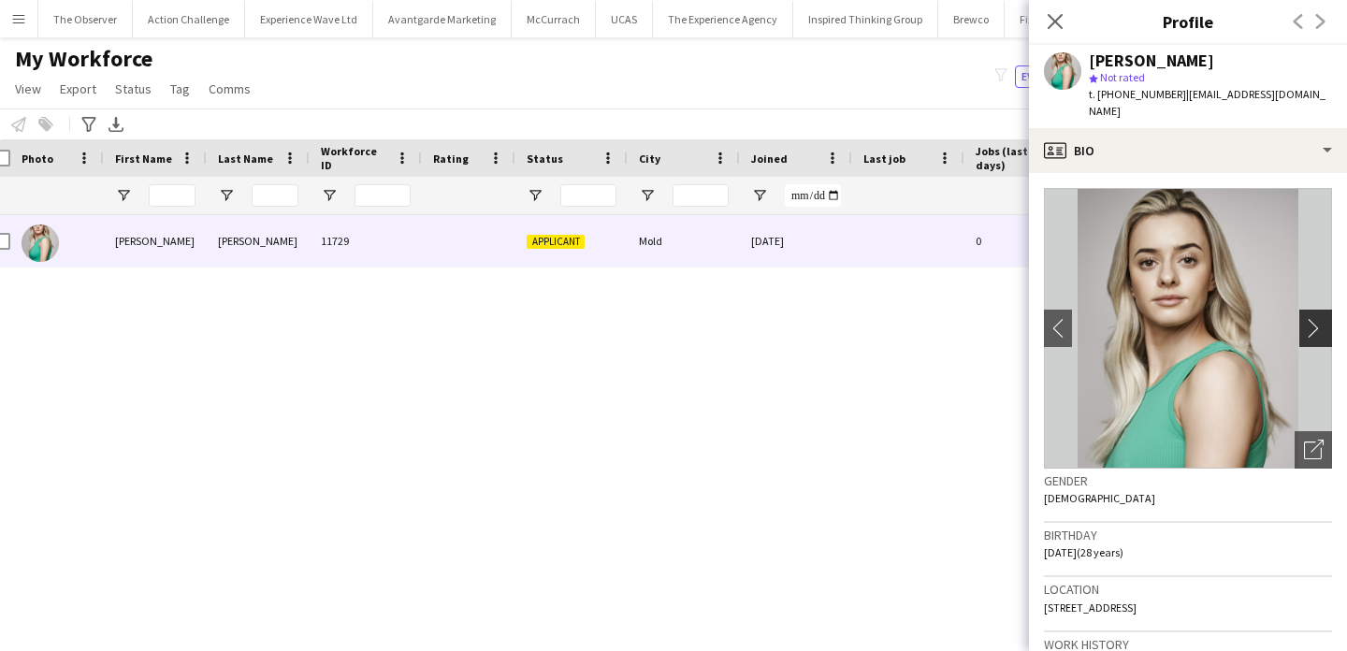
click at [1313, 318] on app-icon "chevron-right" at bounding box center [1318, 328] width 29 height 20
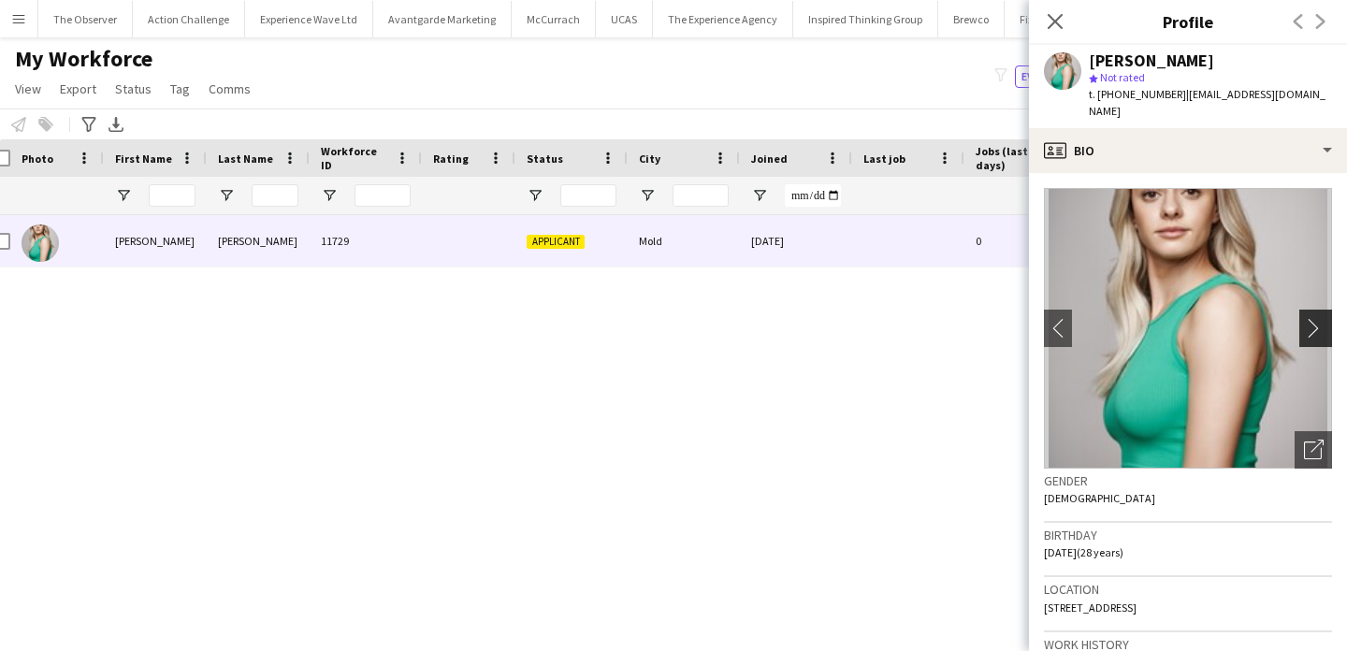
click at [1313, 318] on app-icon "chevron-right" at bounding box center [1318, 328] width 29 height 20
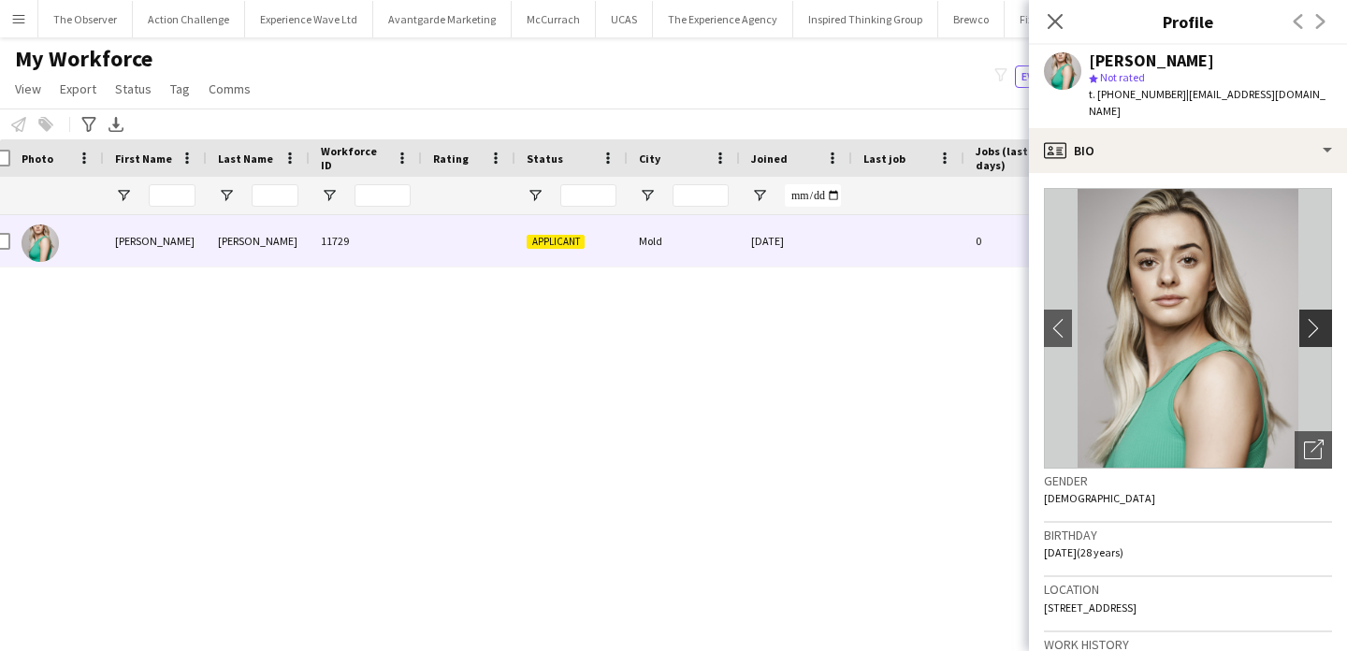
click at [1313, 318] on app-icon "chevron-right" at bounding box center [1318, 328] width 29 height 20
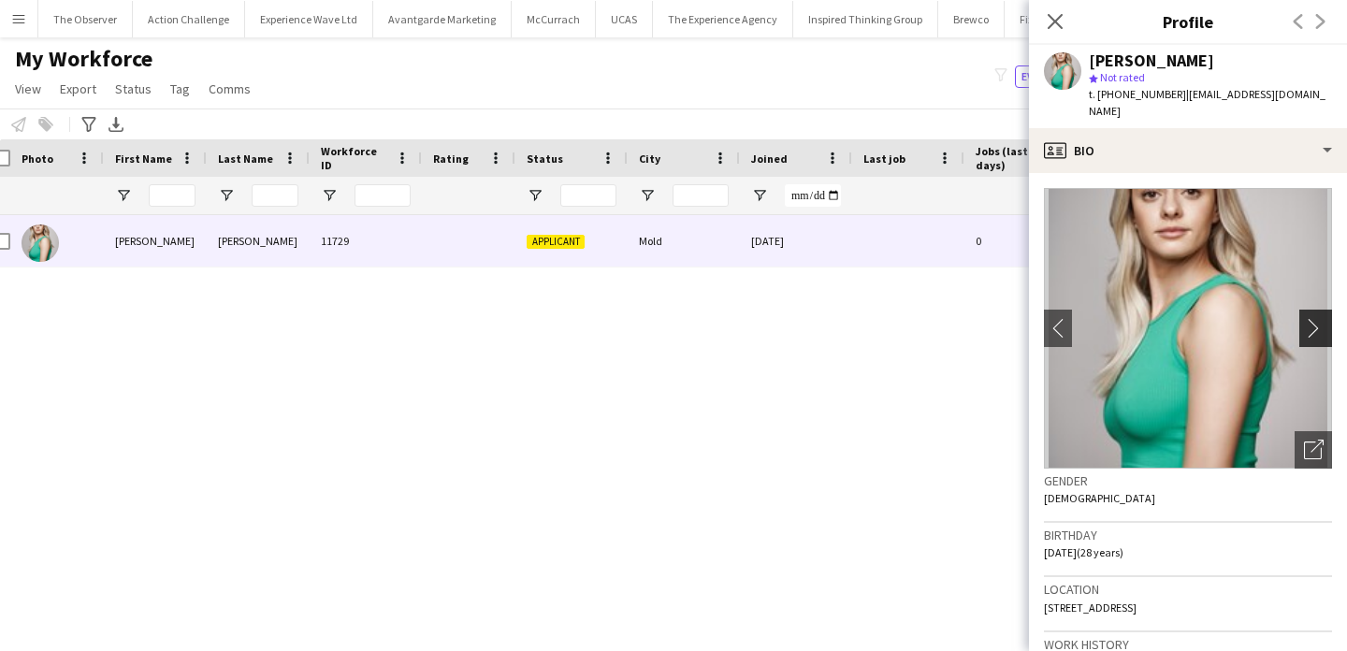
click at [1317, 318] on app-icon "chevron-right" at bounding box center [1318, 328] width 29 height 20
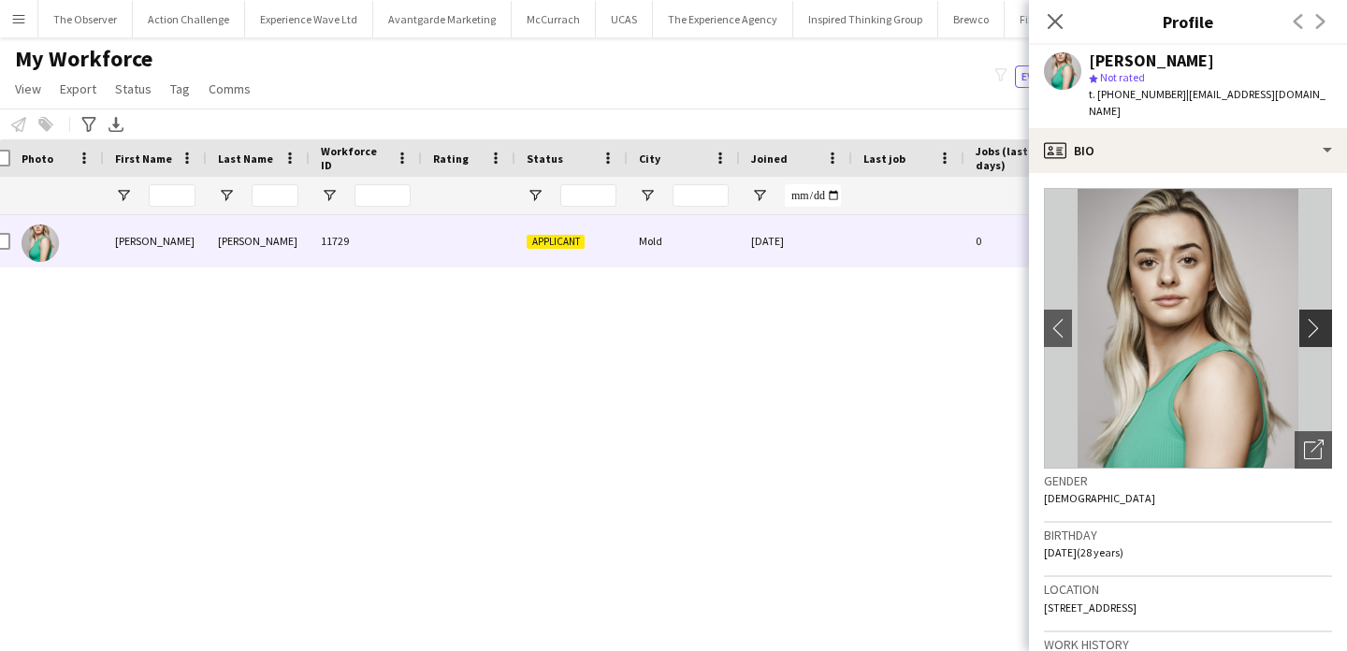
click at [1317, 318] on app-icon "chevron-right" at bounding box center [1318, 328] width 29 height 20
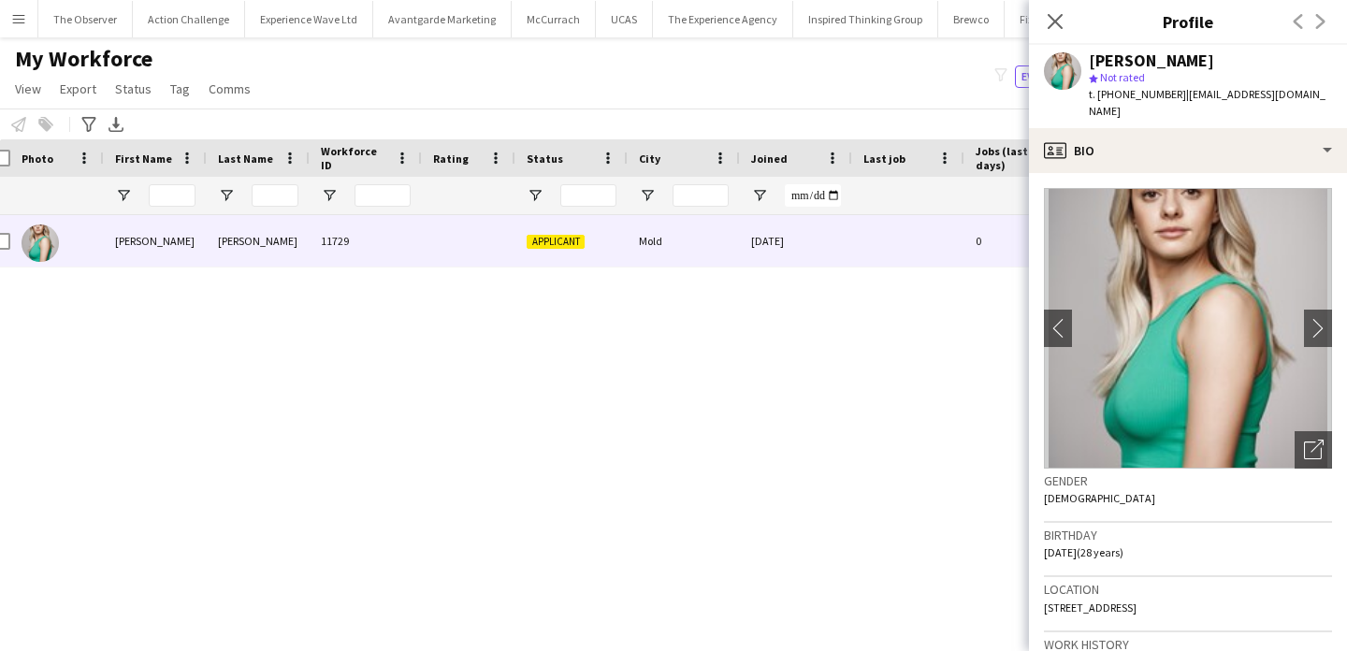
click at [946, 345] on div "Amy Kemp 11729 Applicant Mold 04-09-2023 0 amyk5uk@yahoo.co.uk +447398221946" at bounding box center [645, 416] width 1291 height 403
click at [554, 109] on div "Notify workforce Add to tag Select at least one crew to tag him or her. Advance…" at bounding box center [673, 124] width 1347 height 31
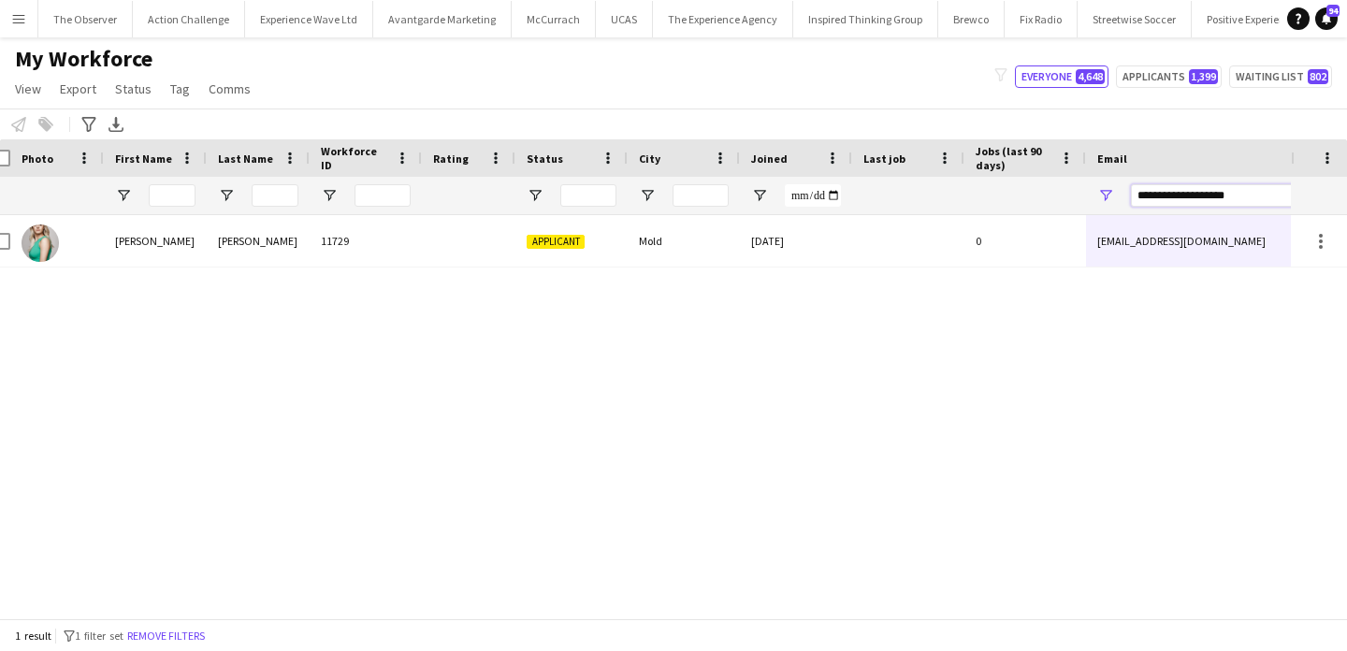
click at [1196, 206] on input "**********" at bounding box center [1290, 195] width 318 height 22
paste input "********"
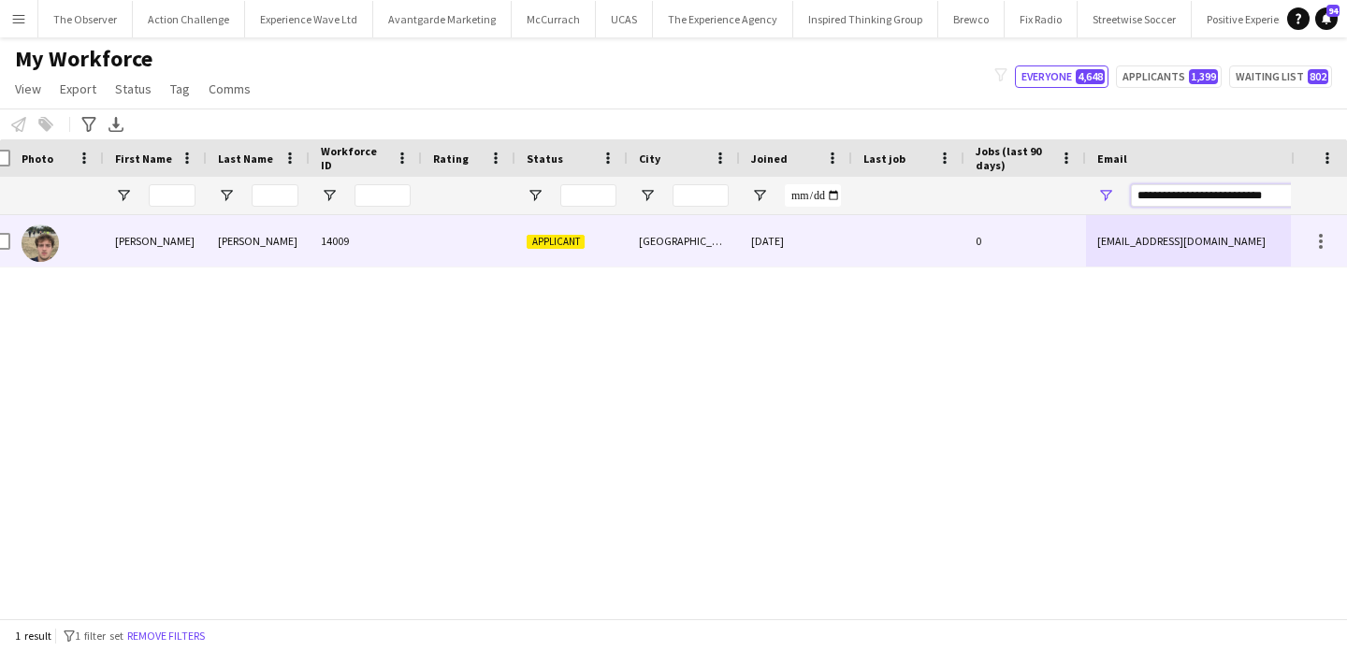
type input "**********"
click at [1189, 230] on div "[EMAIL_ADDRESS][DOMAIN_NAME]" at bounding box center [1273, 240] width 374 height 51
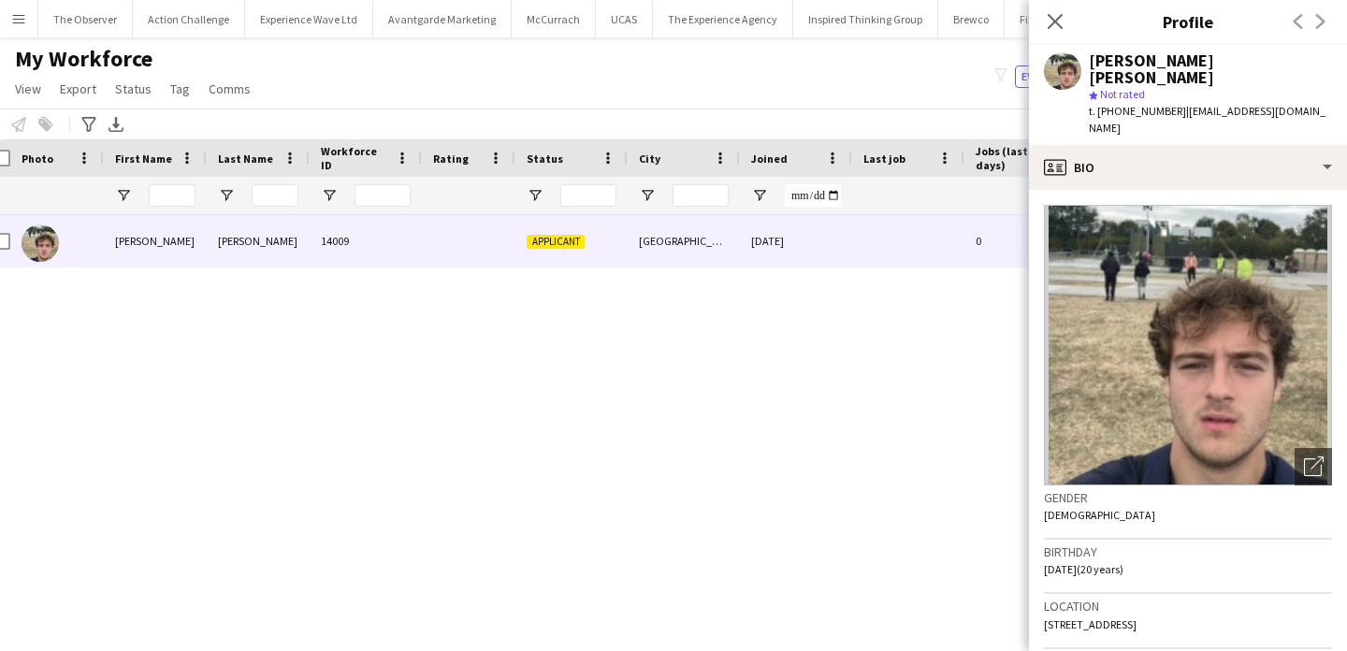
click at [174, 138] on div "Notify workforce Add to tag Select at least one crew to tag him or her. Advance…" at bounding box center [673, 124] width 1347 height 31
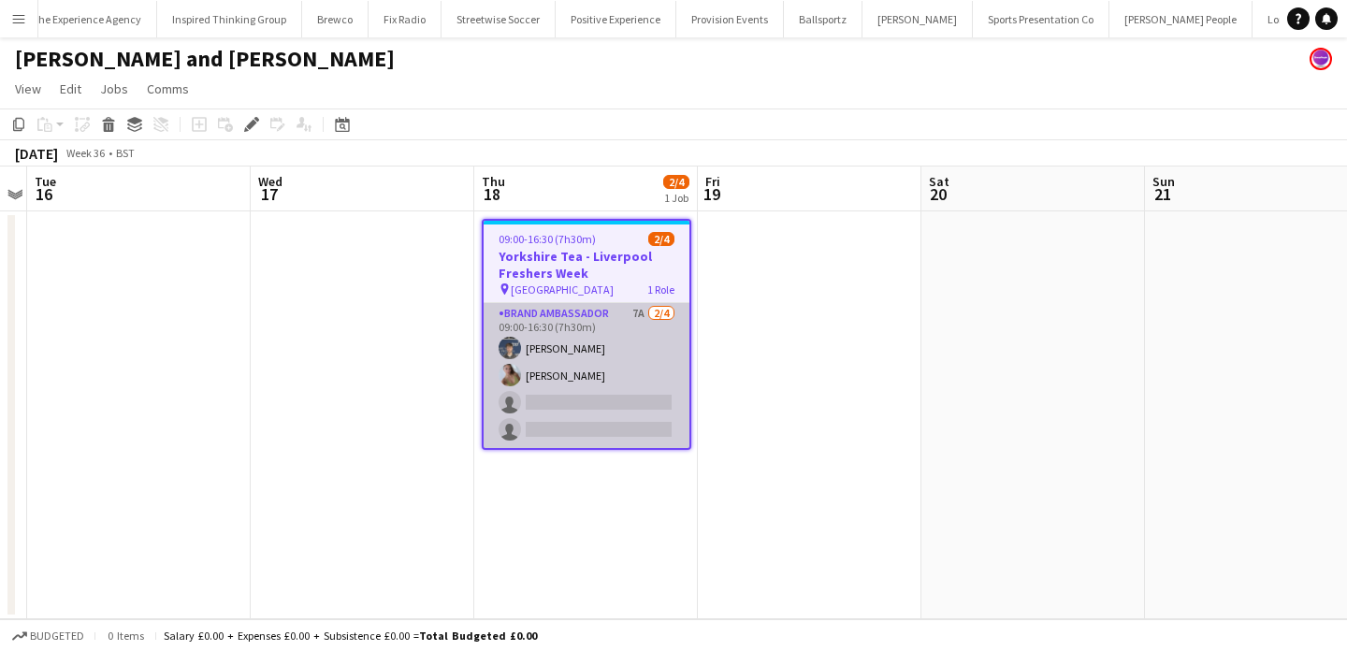
scroll to position [0, 781]
click at [639, 371] on app-card-role "Brand Ambassador 7A 2/4 09:00-16:30 (7h30m) Zac Foster Bethany Clews single-neu…" at bounding box center [587, 375] width 206 height 145
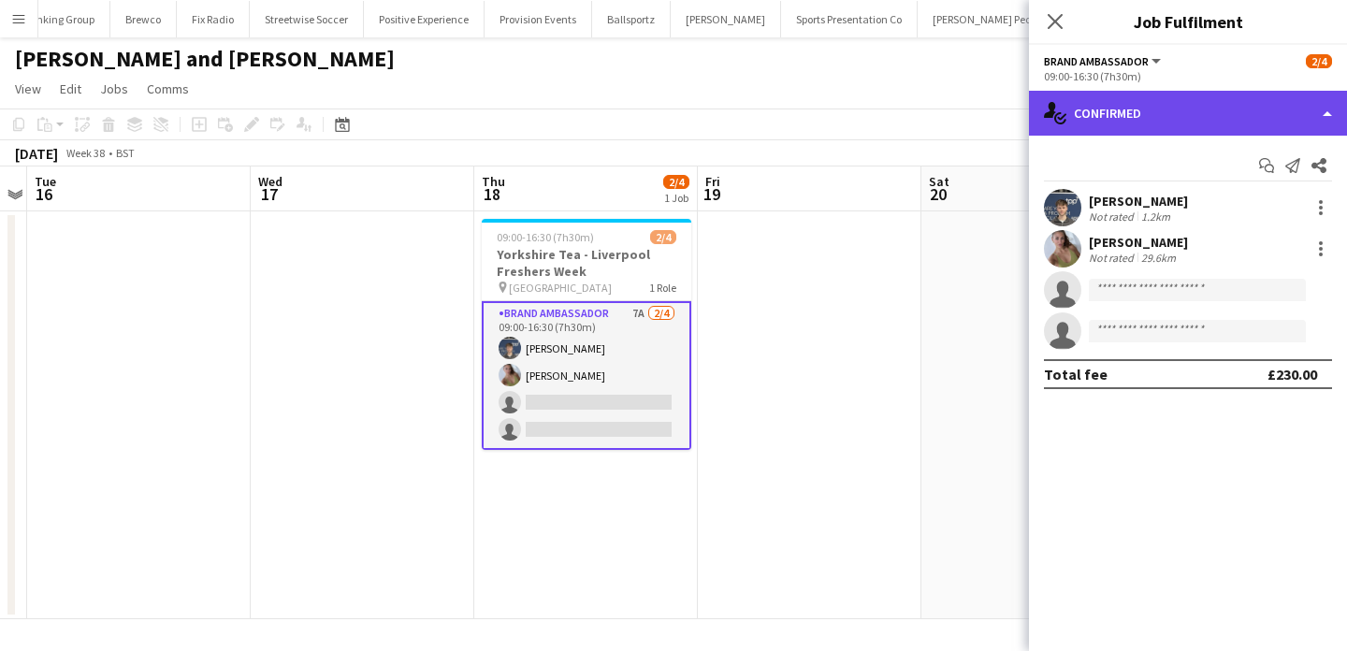
click at [1156, 112] on div "single-neutral-actions-check-2 Confirmed" at bounding box center [1188, 113] width 318 height 45
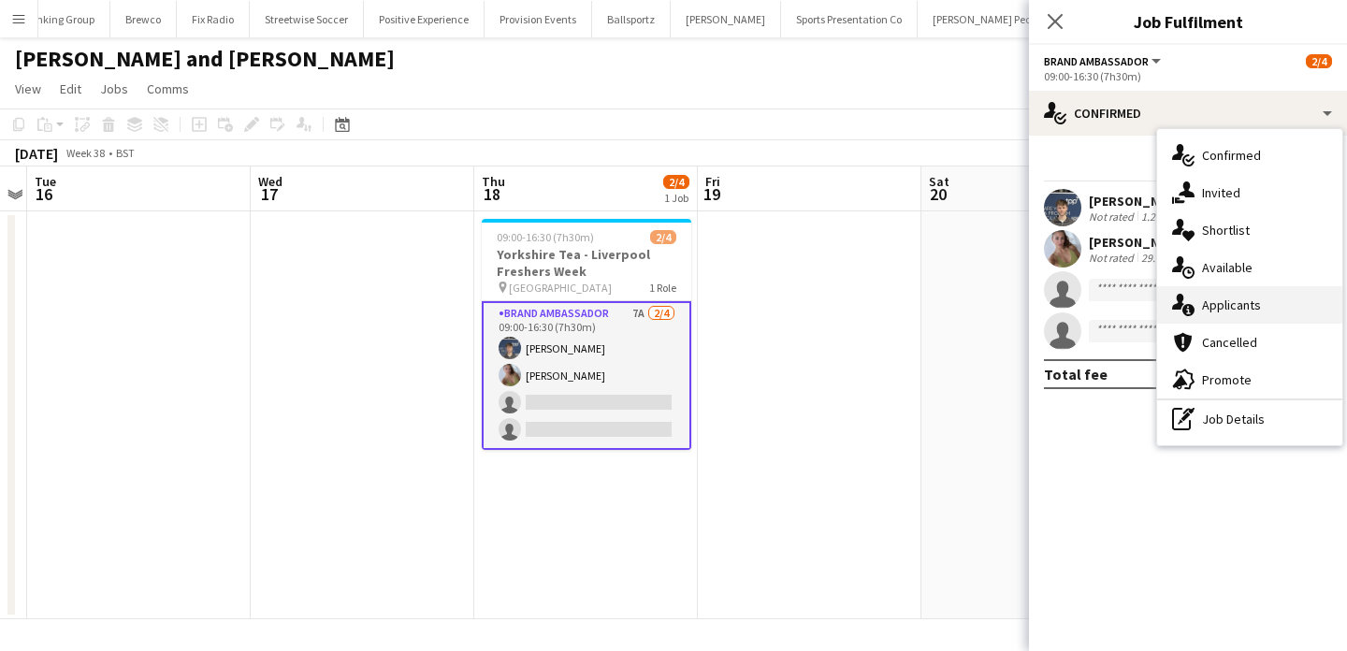
click at [1251, 297] on span "Applicants" at bounding box center [1231, 305] width 59 height 17
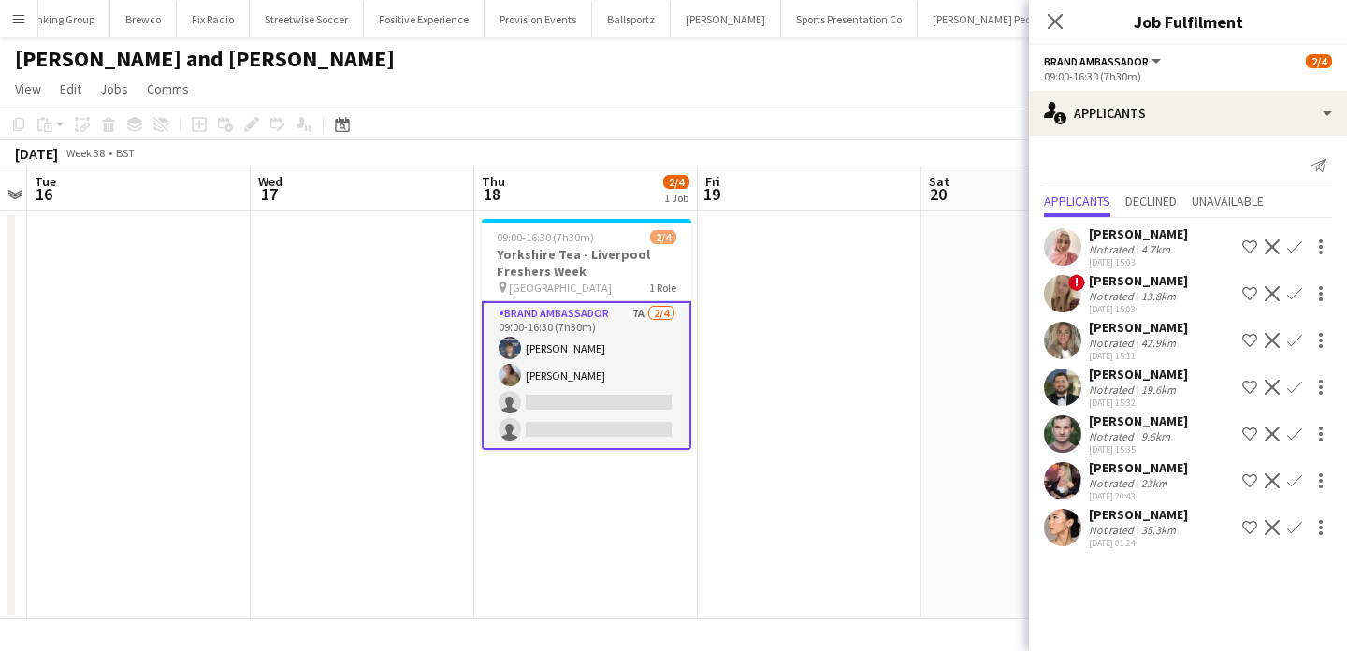
click at [1140, 393] on div "19.6km" at bounding box center [1159, 390] width 42 height 14
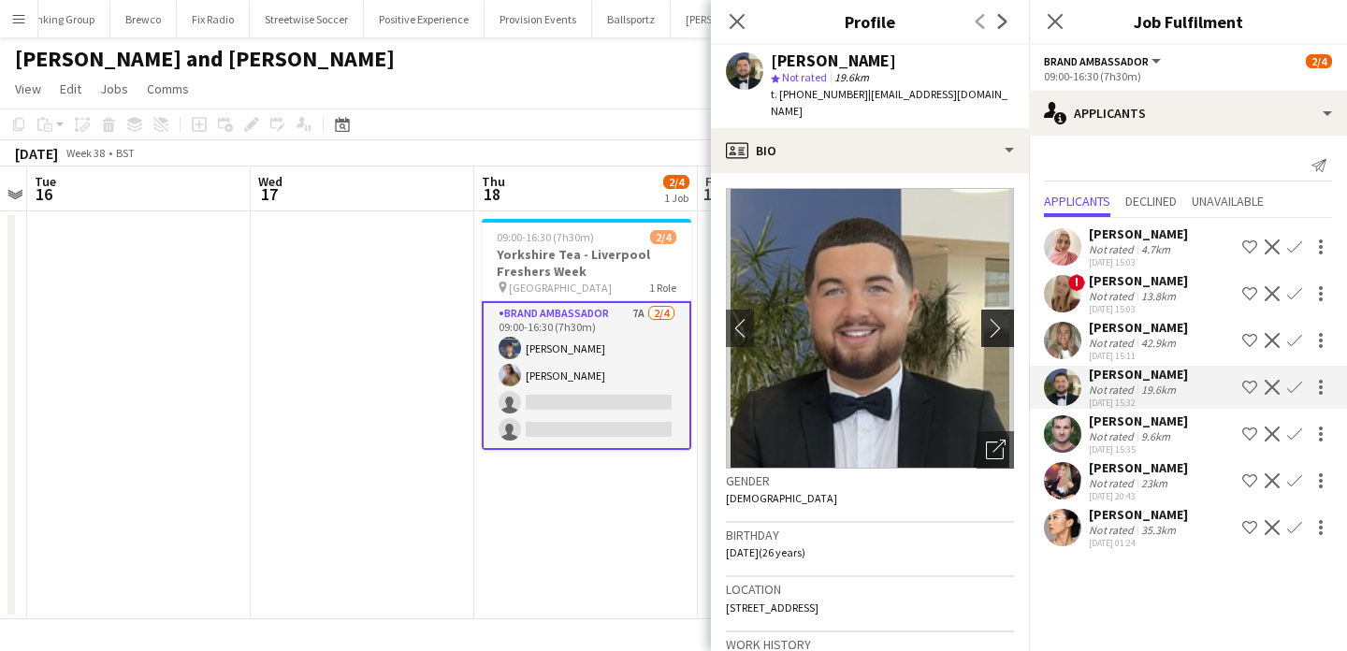
click at [1010, 318] on app-icon "chevron-right" at bounding box center [1000, 328] width 29 height 20
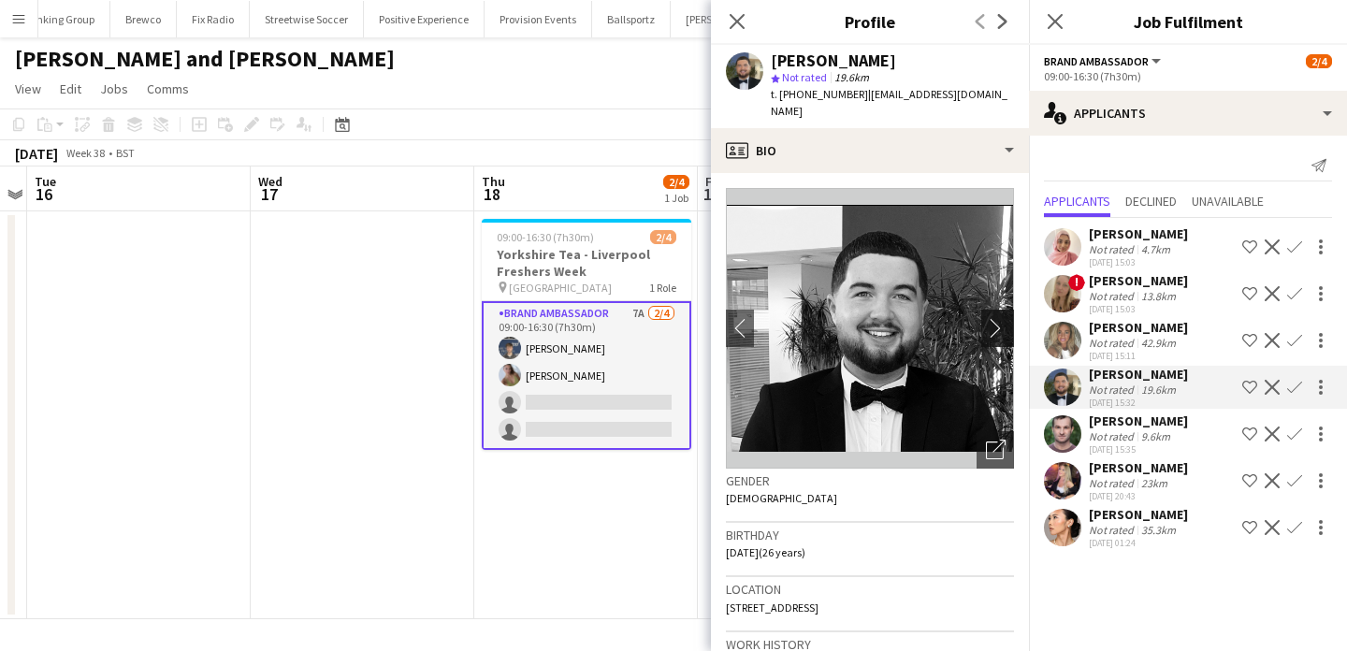
click at [1010, 318] on app-icon "chevron-right" at bounding box center [1000, 328] width 29 height 20
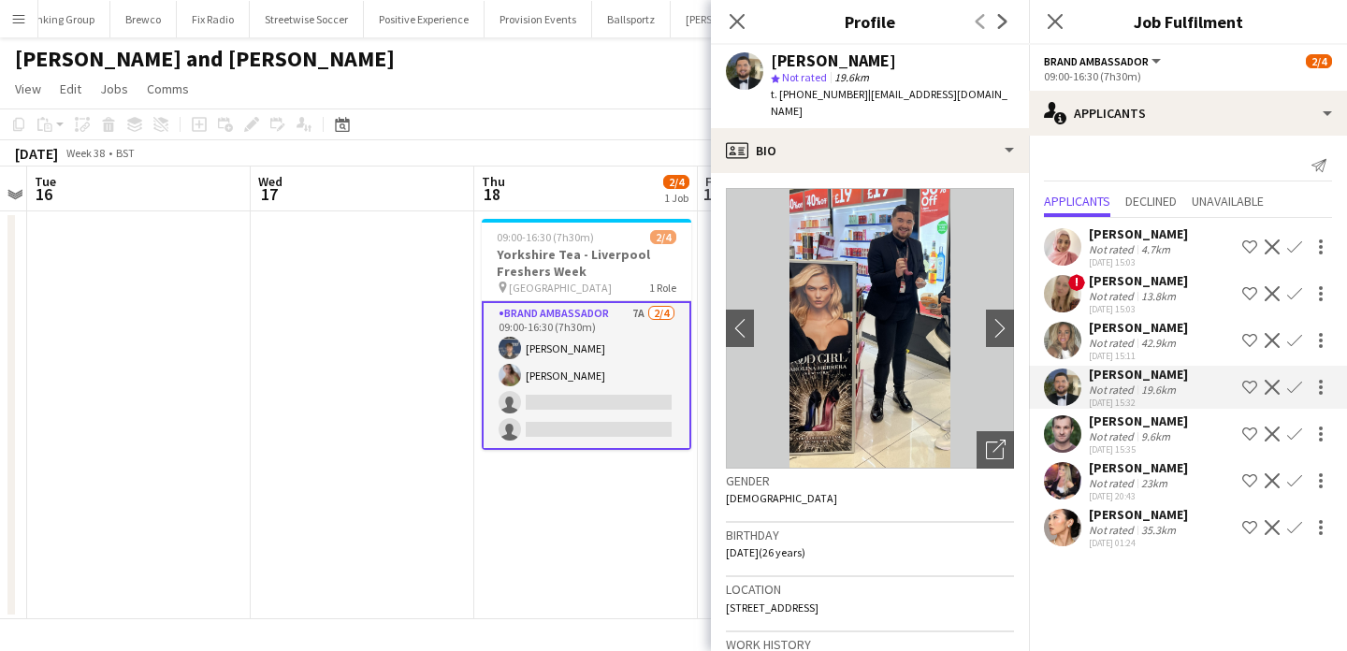
click at [1097, 448] on div "03-09-2025 15:35" at bounding box center [1138, 449] width 99 height 12
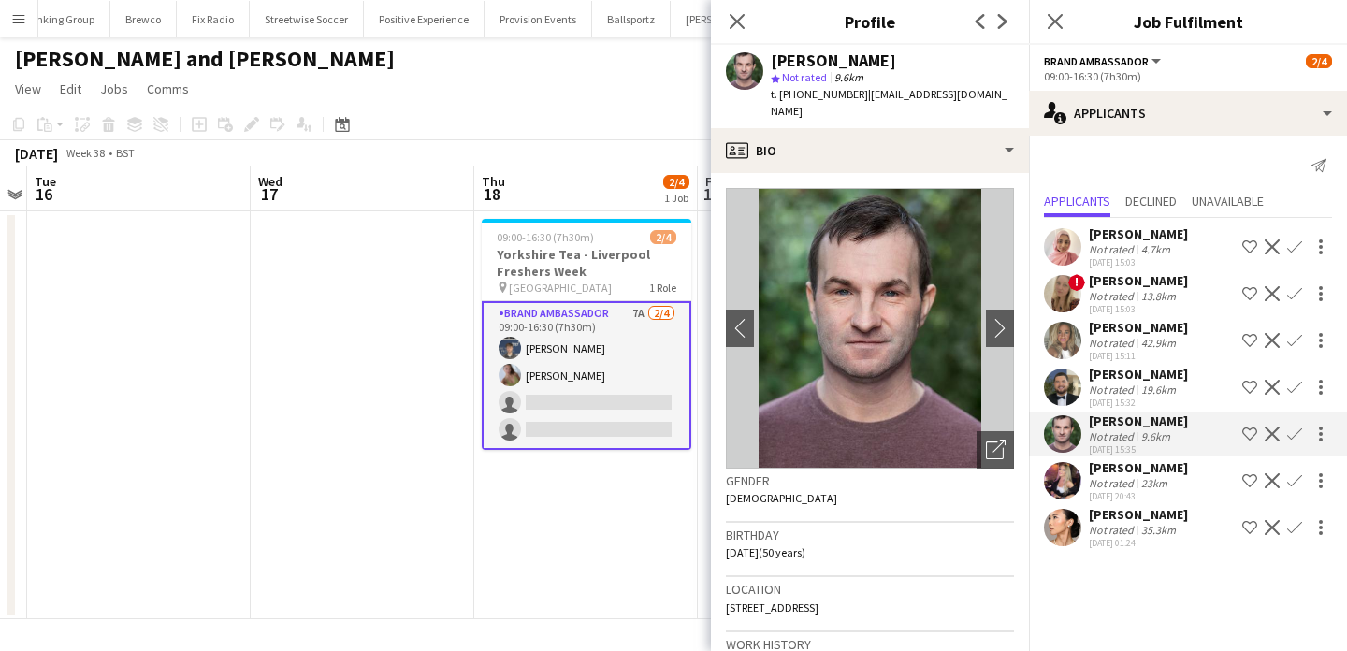
click at [1100, 479] on div "Not rated" at bounding box center [1113, 483] width 49 height 14
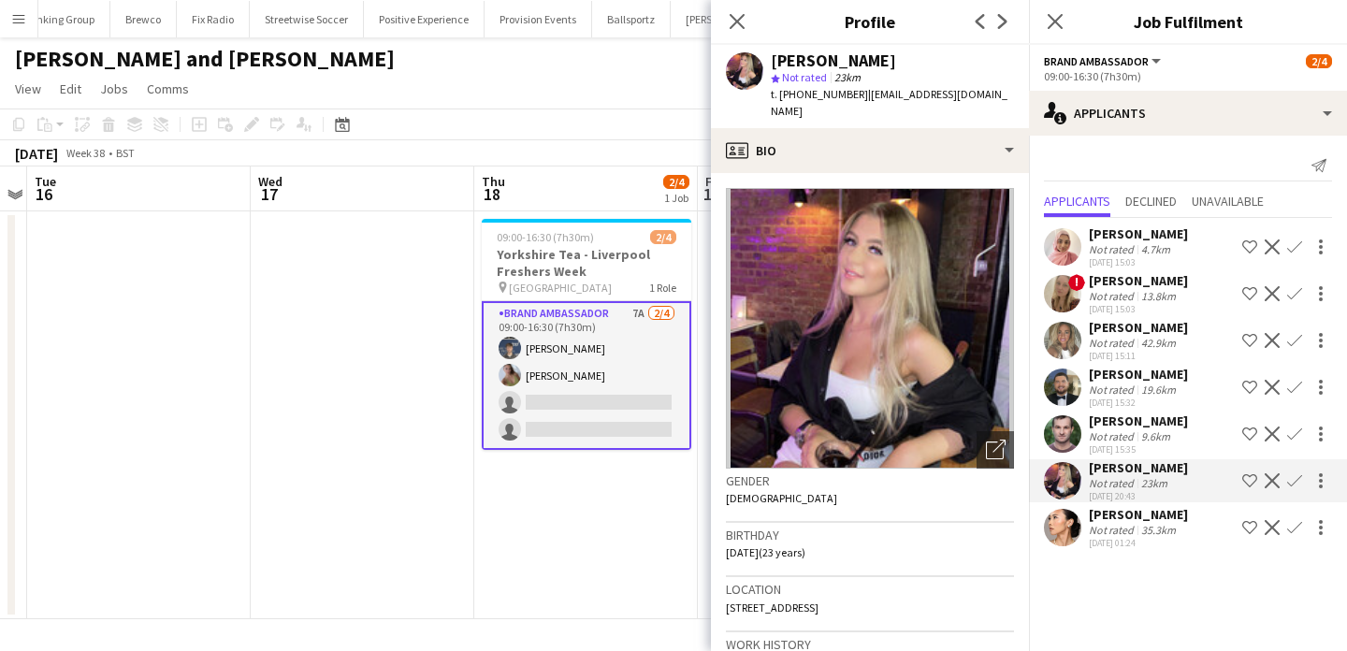
click at [1106, 523] on div "Not rated" at bounding box center [1113, 530] width 49 height 14
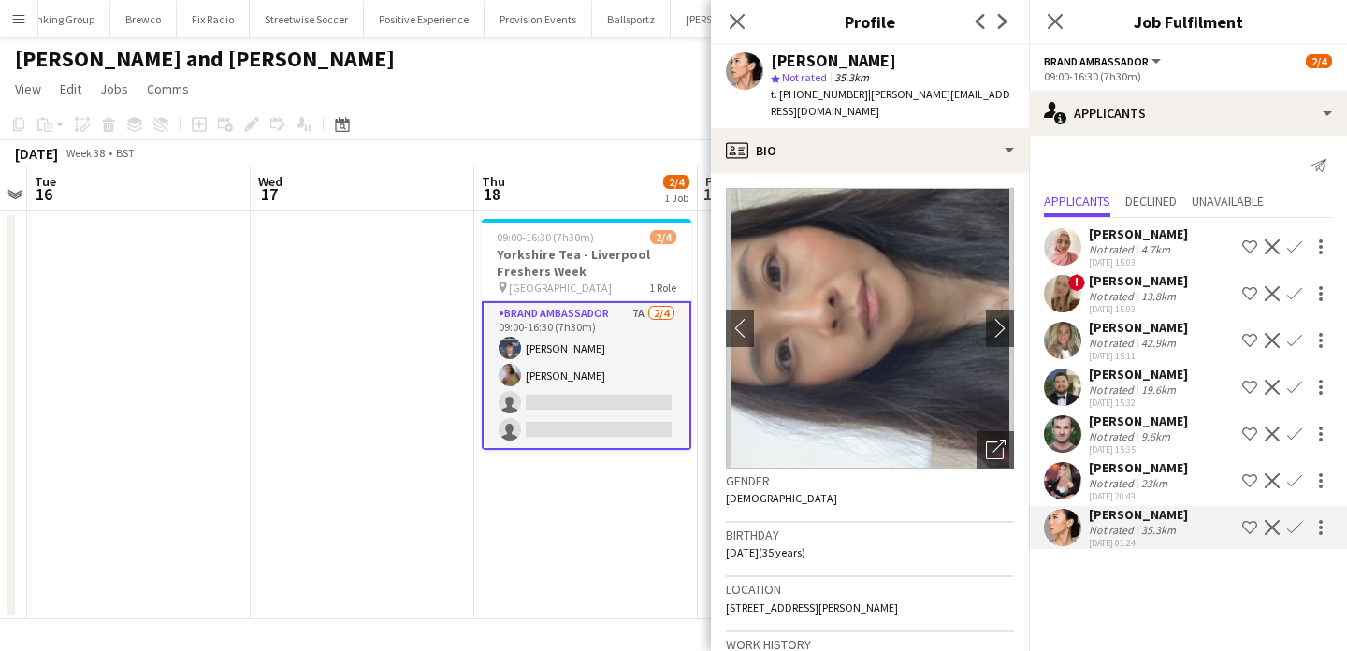
click at [816, 91] on span "t. +447988622939" at bounding box center [819, 94] width 97 height 14
click at [996, 318] on app-icon "chevron-right" at bounding box center [1000, 328] width 29 height 20
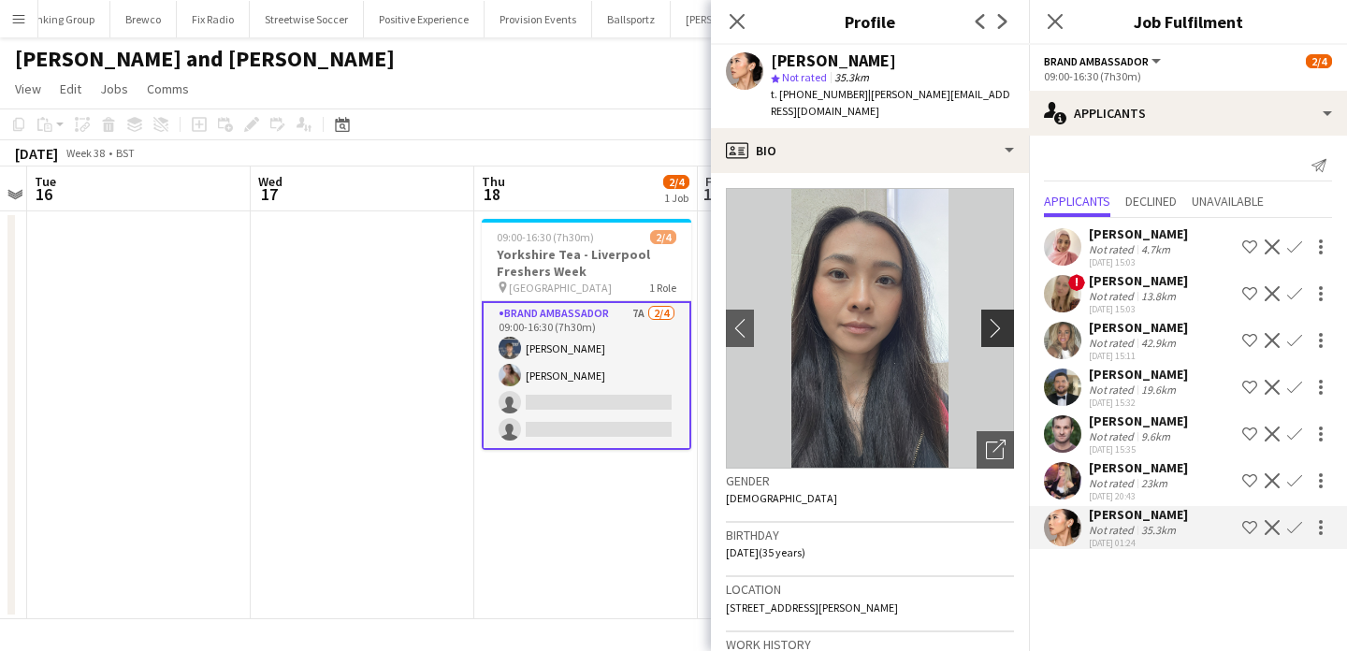
click at [996, 318] on app-icon "chevron-right" at bounding box center [1000, 328] width 29 height 20
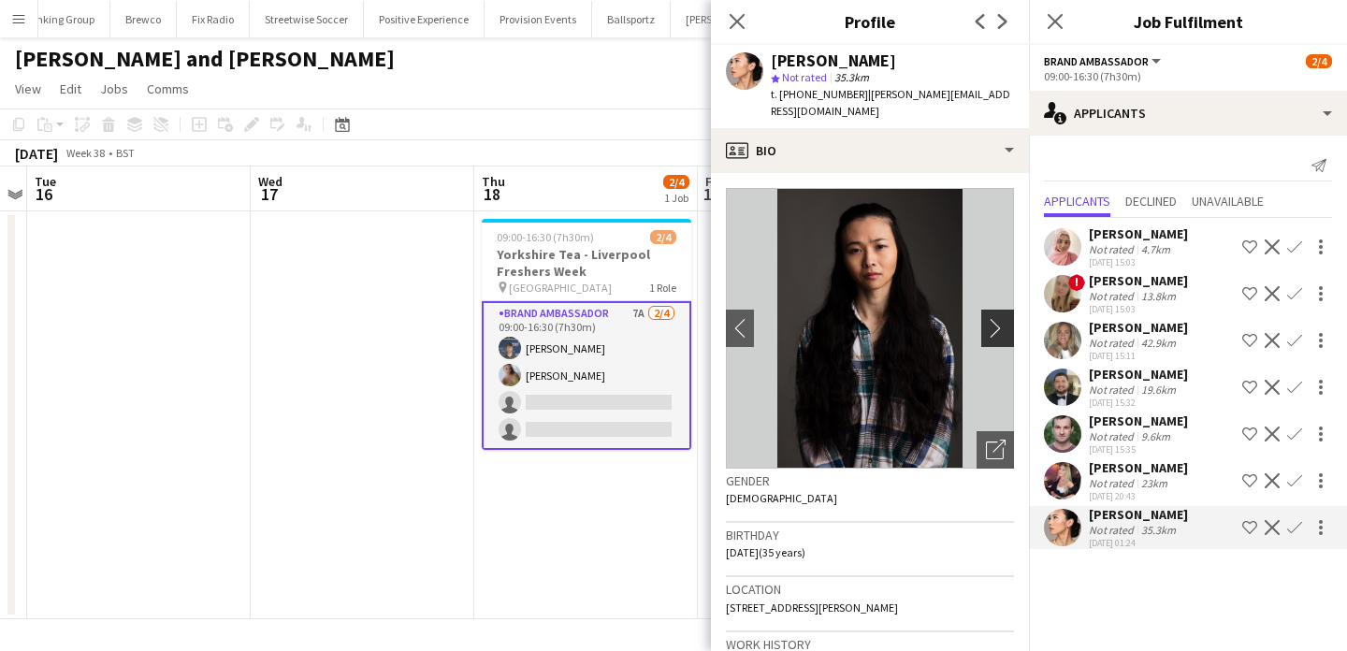
click at [996, 318] on app-icon "chevron-right" at bounding box center [1000, 328] width 29 height 20
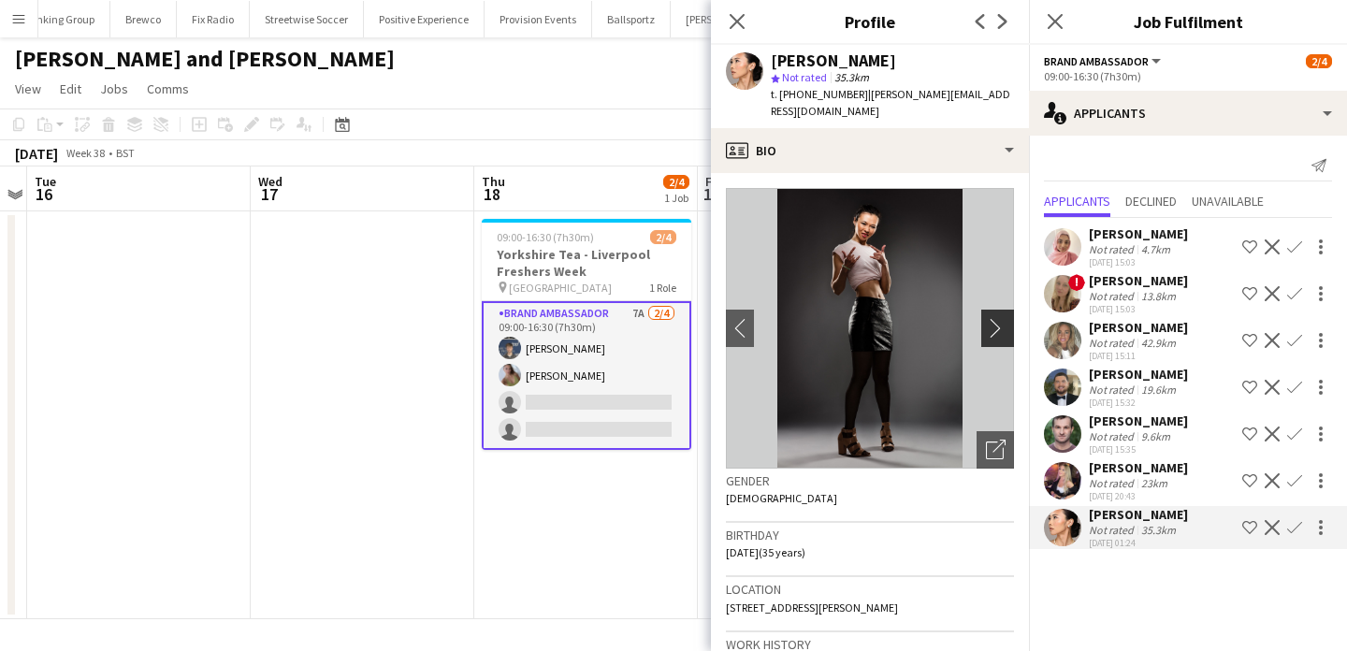
click at [996, 318] on app-icon "chevron-right" at bounding box center [1000, 328] width 29 height 20
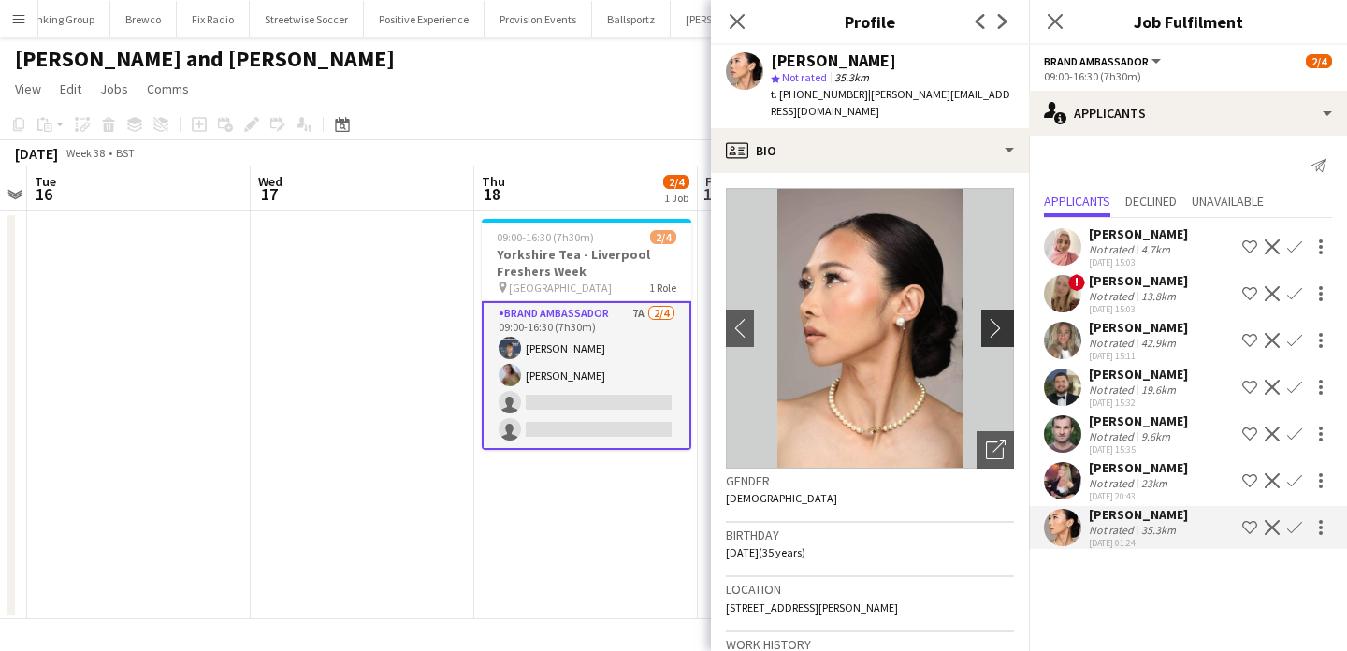
click at [996, 318] on app-icon "chevron-right" at bounding box center [1000, 328] width 29 height 20
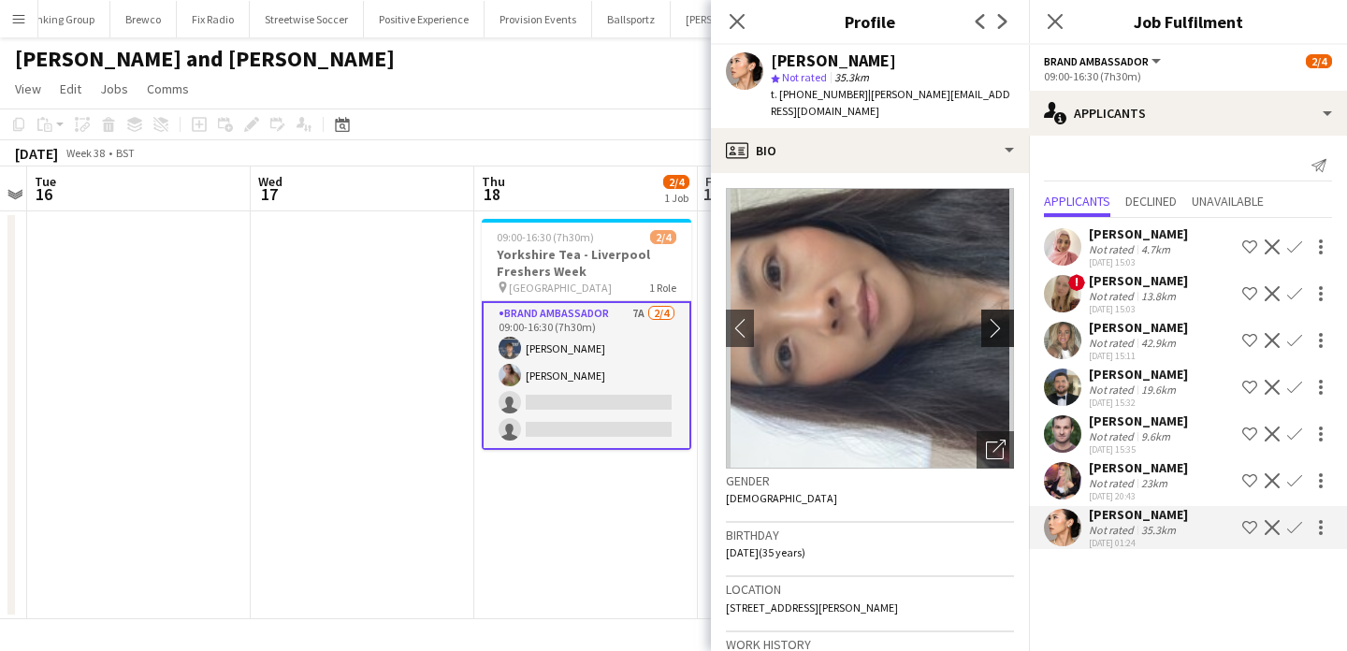
click at [996, 318] on app-icon "chevron-right" at bounding box center [1000, 328] width 29 height 20
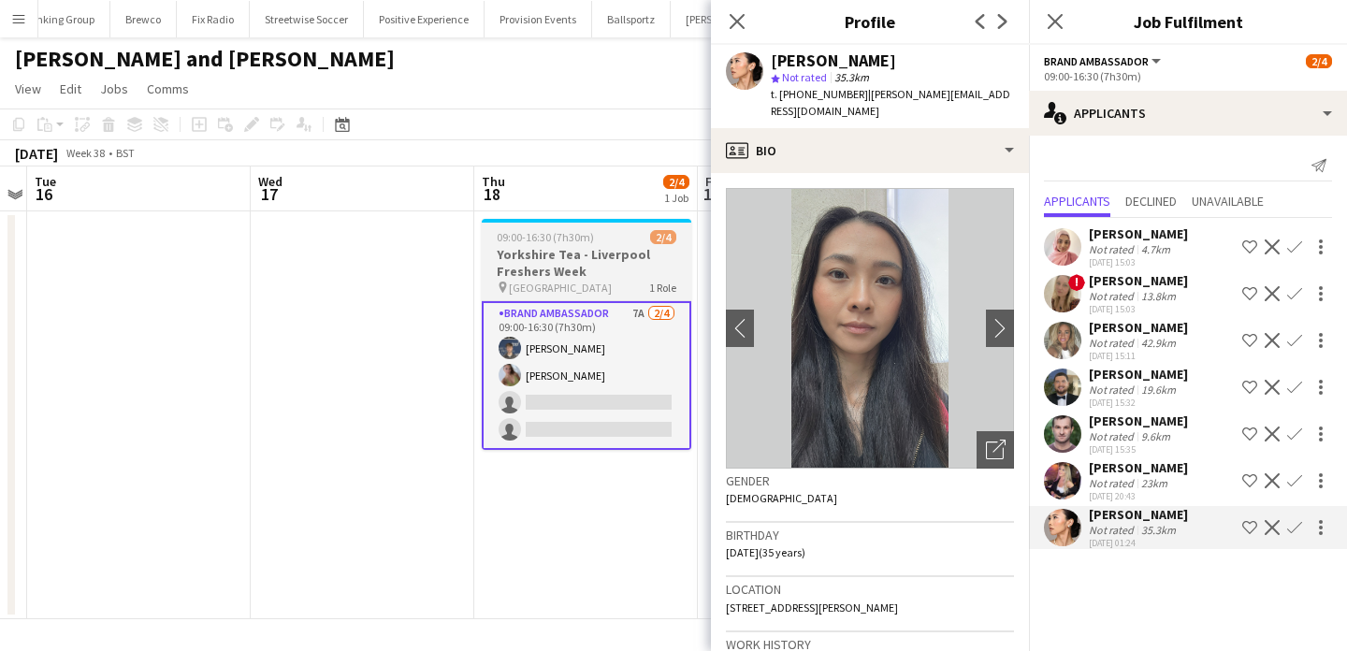
click at [605, 283] on div "pin Liverpool University 1 Role" at bounding box center [587, 287] width 210 height 15
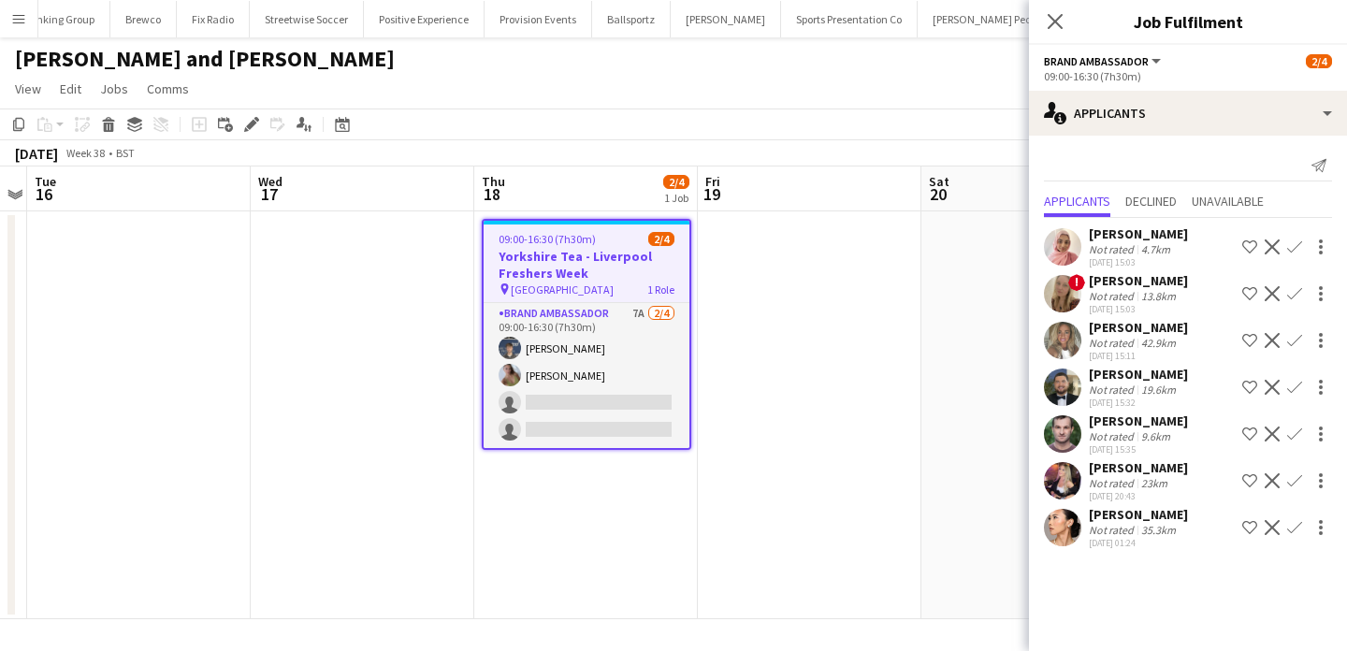
click at [737, 355] on app-date-cell at bounding box center [810, 415] width 224 height 408
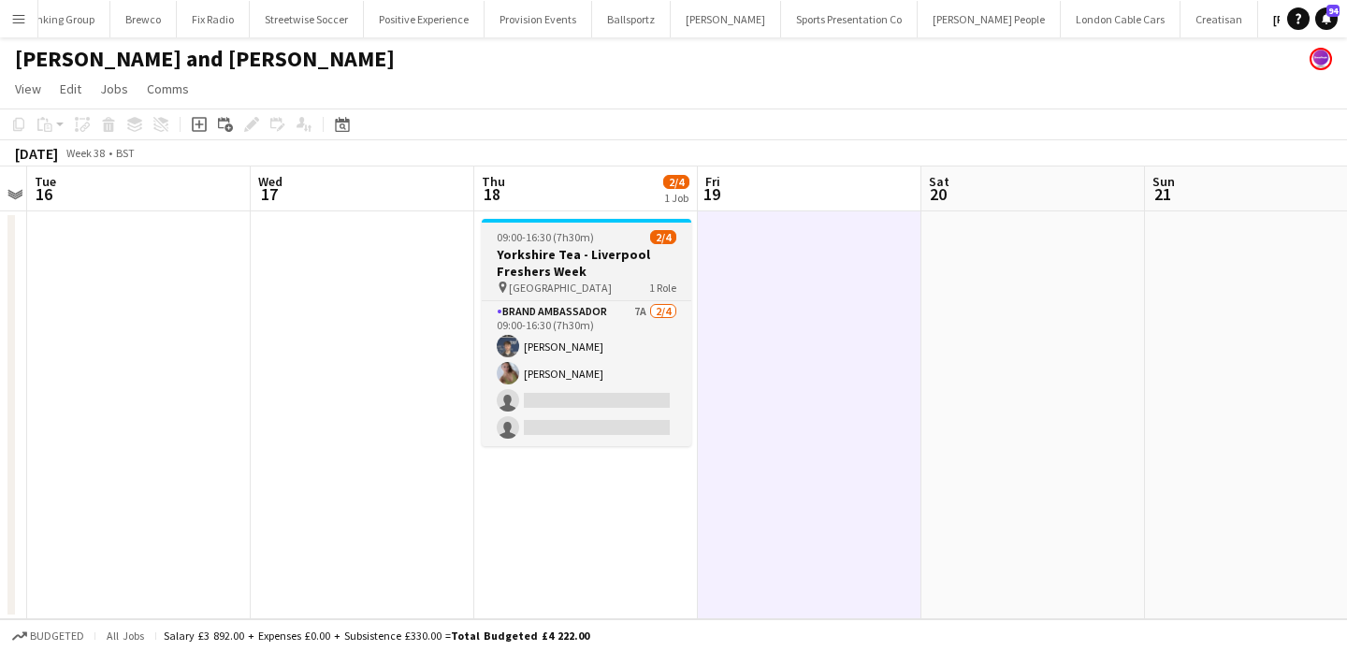
click at [617, 283] on div "pin Liverpool University 1 Role" at bounding box center [587, 287] width 210 height 15
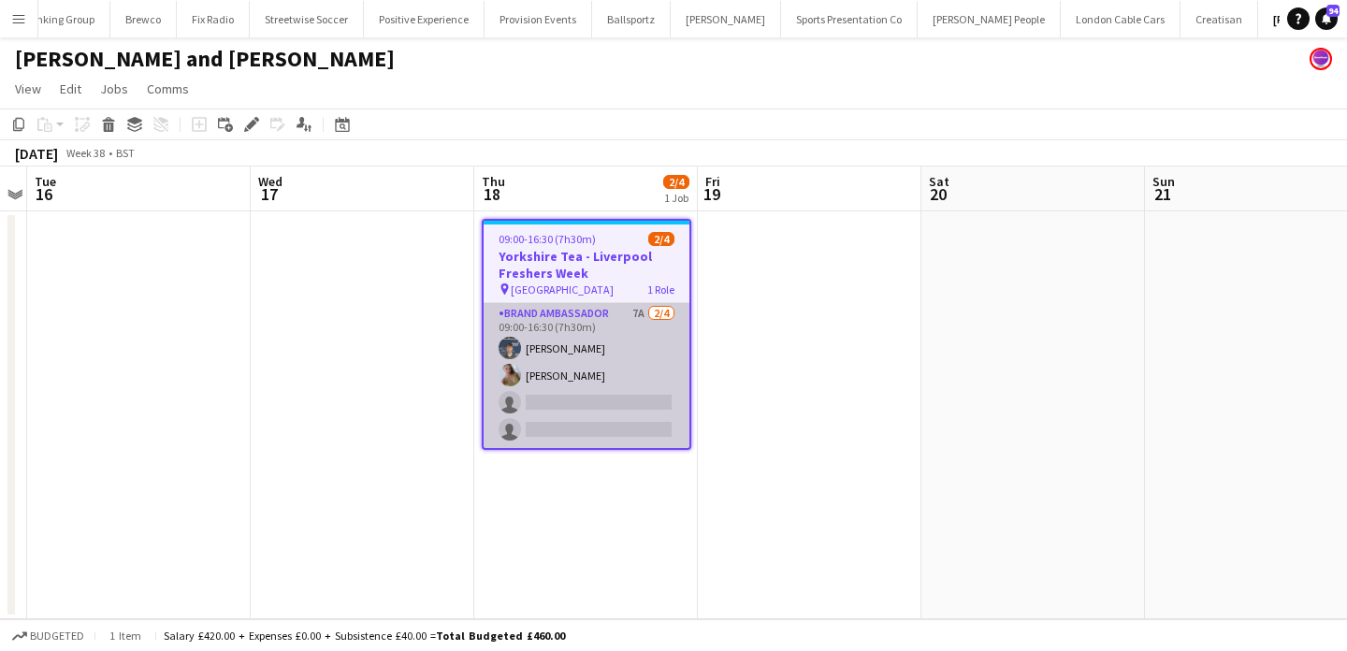
click at [617, 346] on app-card-role "Brand Ambassador 7A 2/4 09:00-16:30 (7h30m) Zac Foster Bethany Clews single-neu…" at bounding box center [587, 375] width 206 height 145
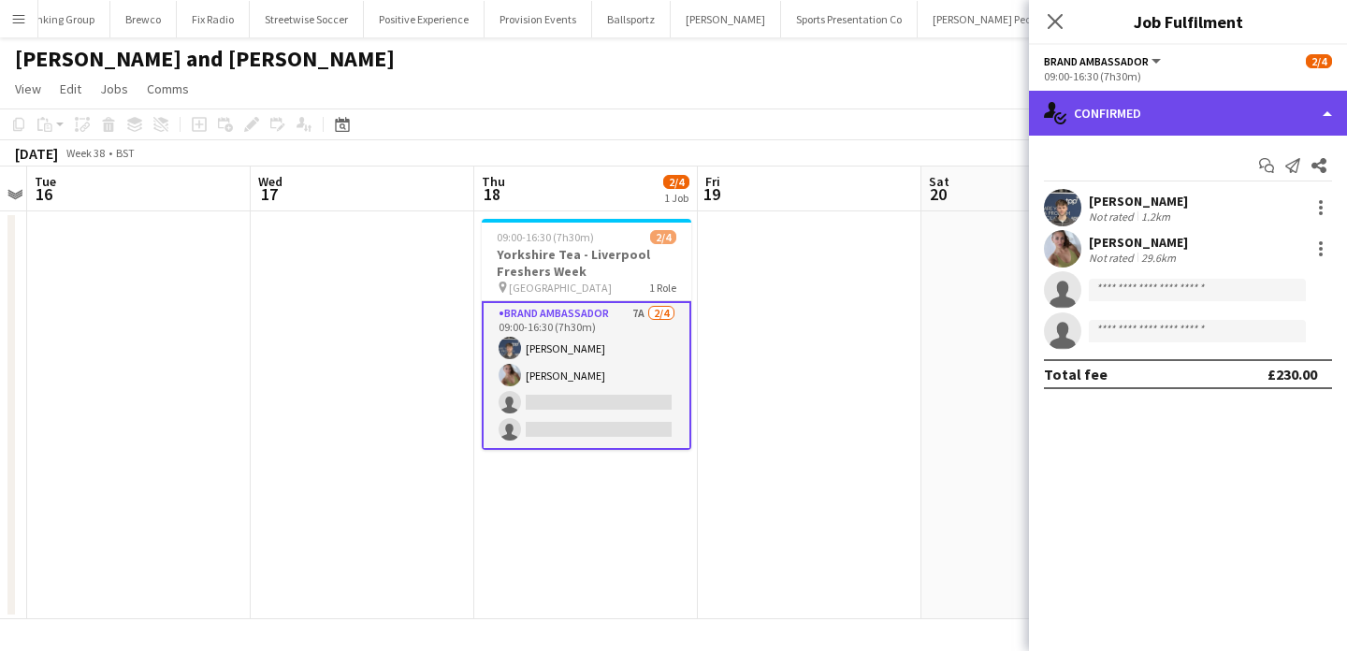
click at [1116, 107] on div "single-neutral-actions-check-2 Confirmed" at bounding box center [1188, 113] width 318 height 45
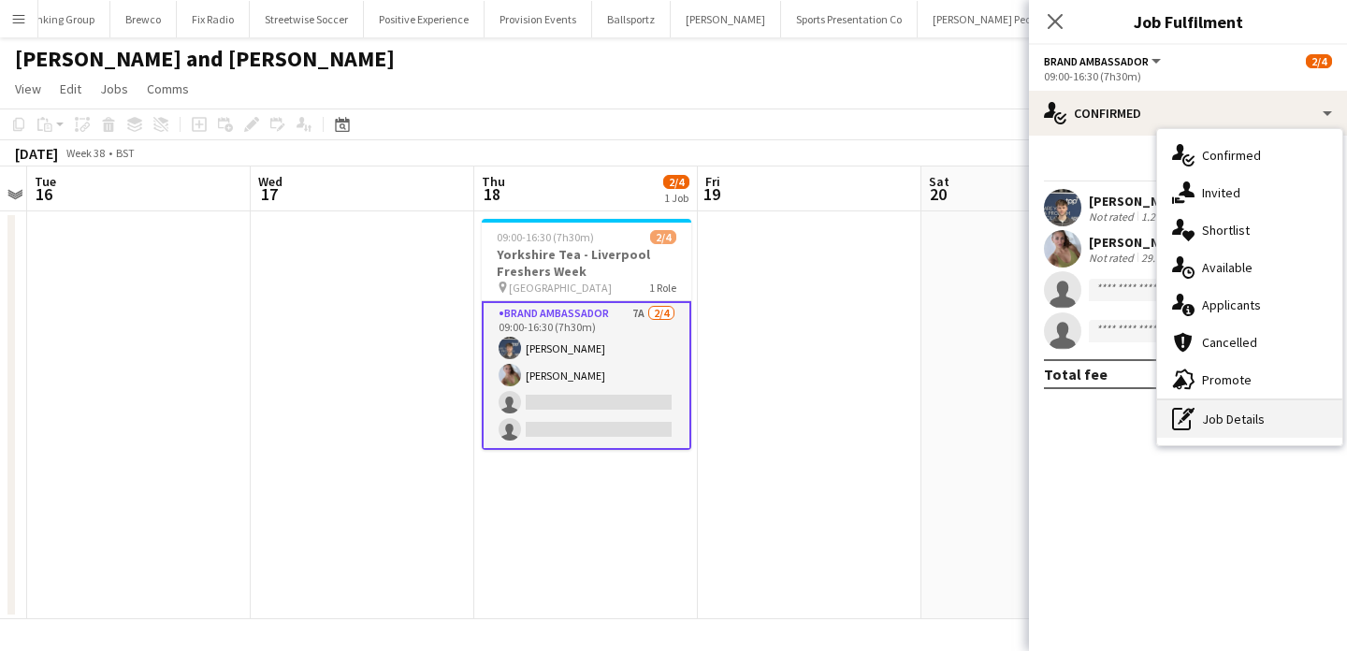
click at [1225, 418] on div "pen-write Job Details" at bounding box center [1249, 418] width 185 height 37
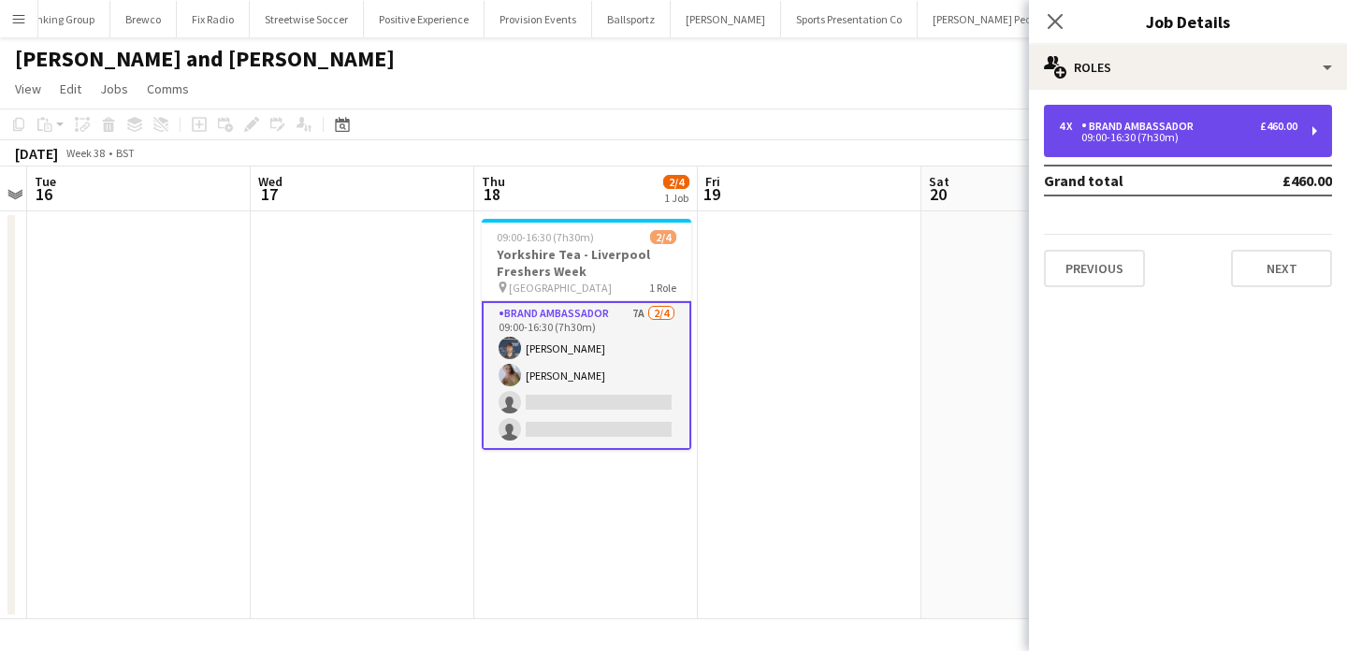
click at [1216, 105] on div "4 x Brand Ambassador £460.00 09:00-16:30 (7h30m)" at bounding box center [1188, 131] width 288 height 52
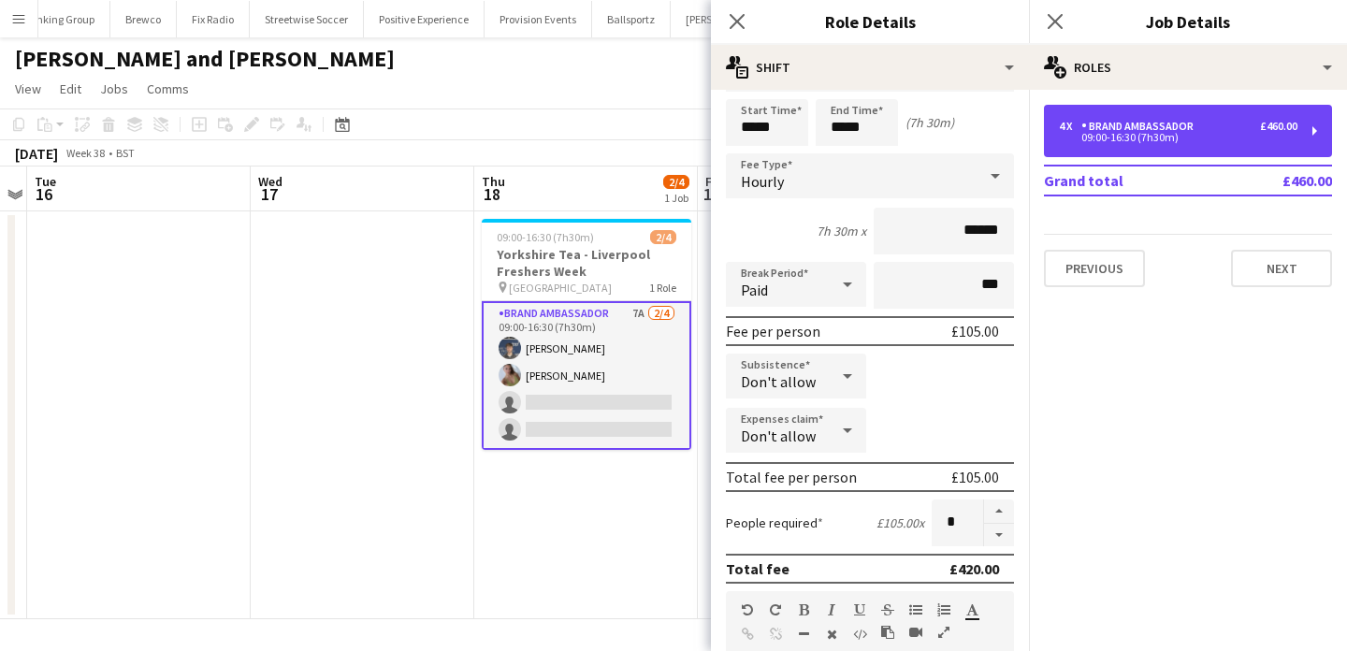
scroll to position [62, 0]
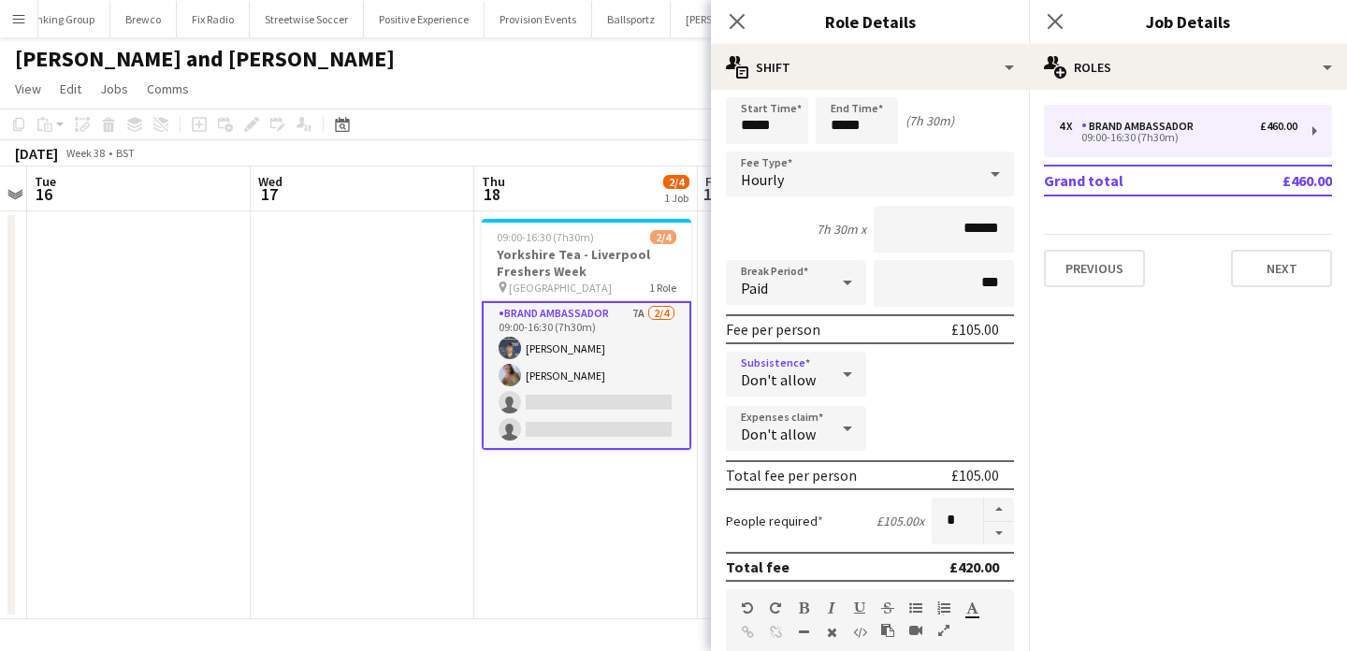
click at [842, 356] on icon at bounding box center [847, 373] width 22 height 37
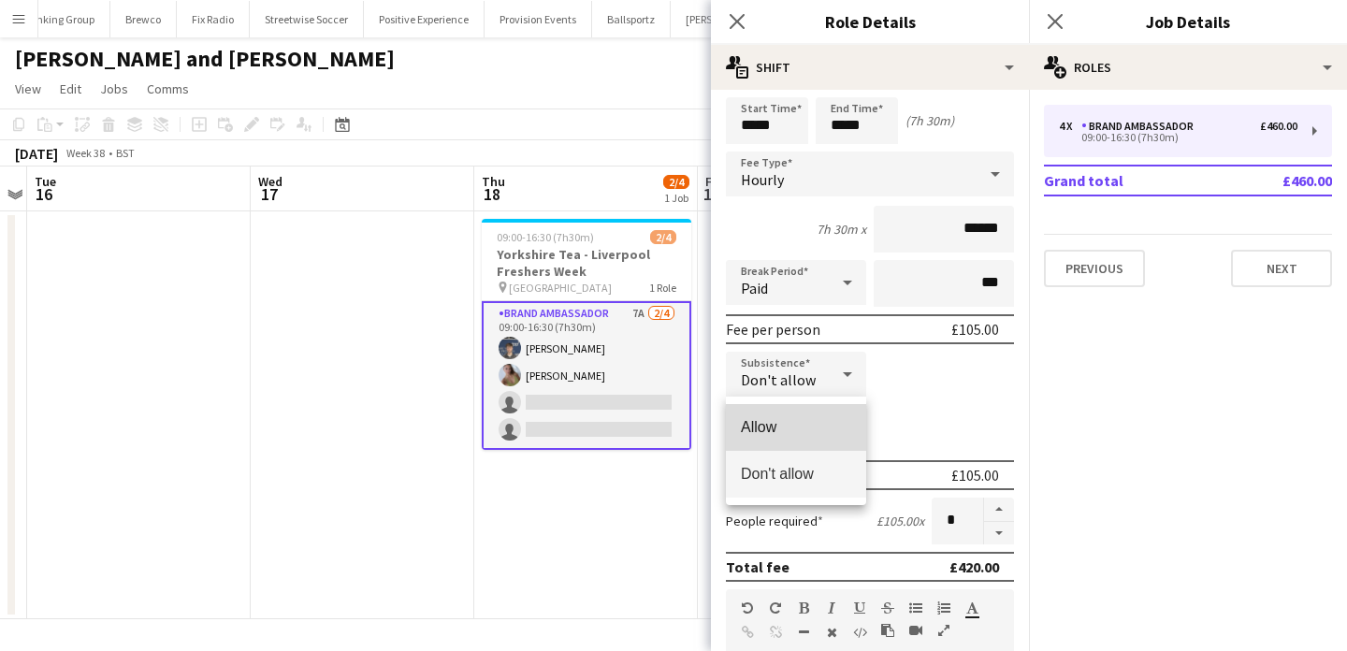
click at [827, 431] on span "Allow" at bounding box center [796, 427] width 110 height 18
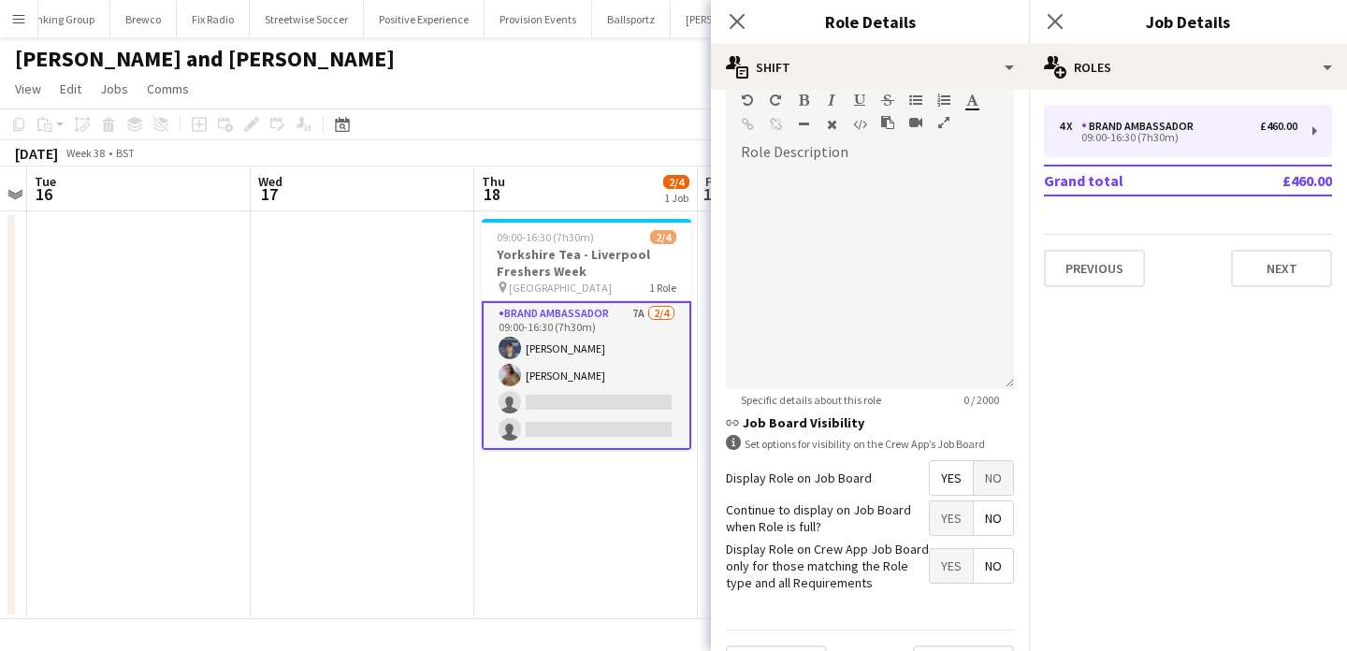
scroll to position [616, 0]
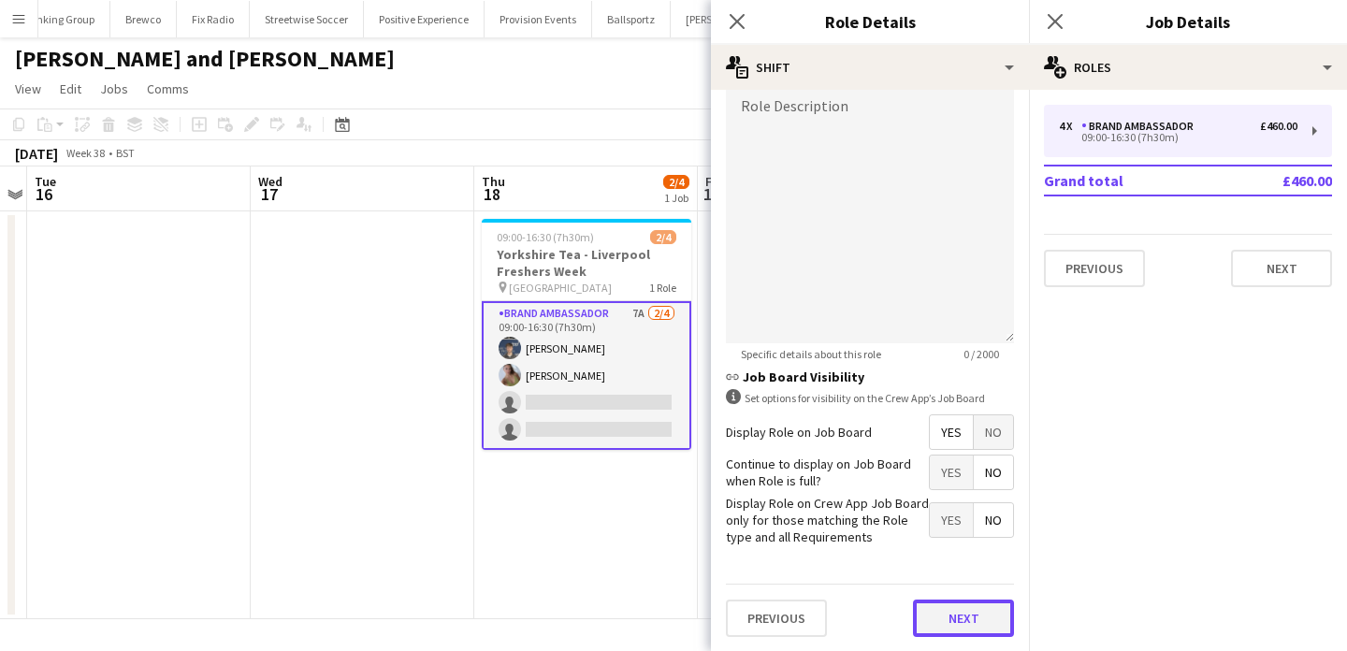
click at [987, 618] on button "Next" at bounding box center [963, 618] width 101 height 37
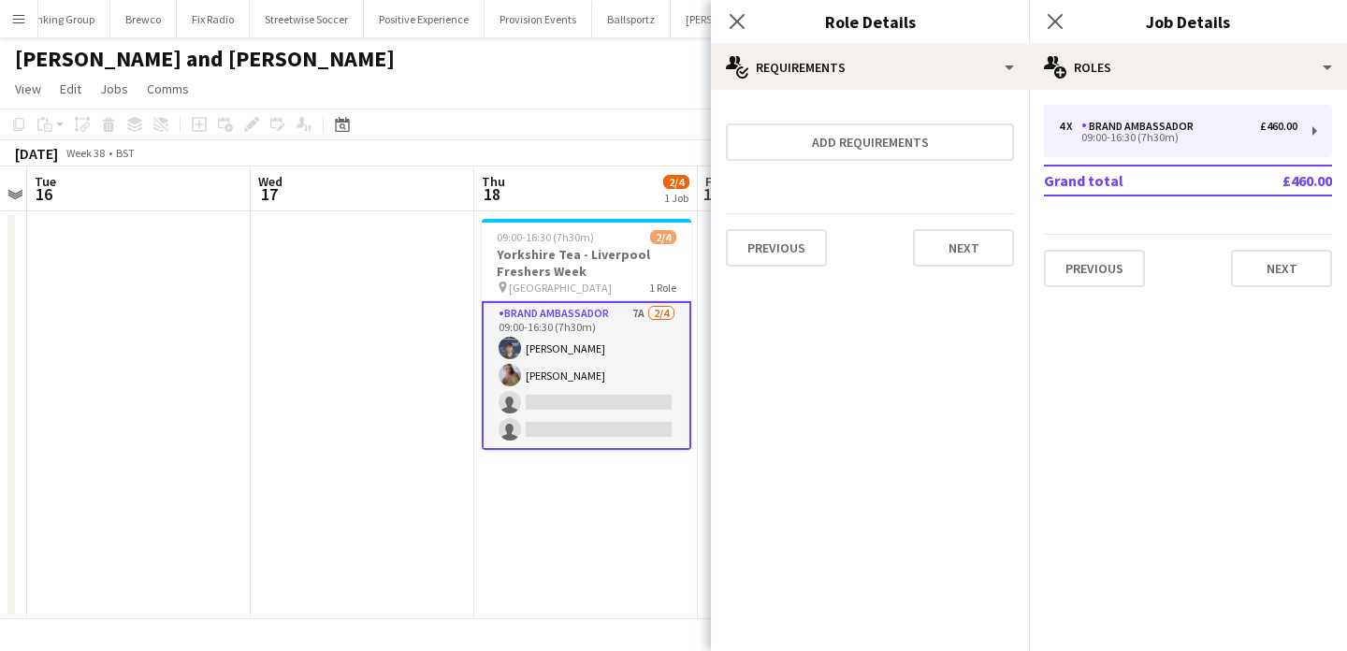
click at [624, 538] on app-date-cell "09:00-16:30 (7h30m) 2/4 Yorkshire Tea - Liverpool Freshers Week pin Liverpool U…" at bounding box center [586, 415] width 224 height 408
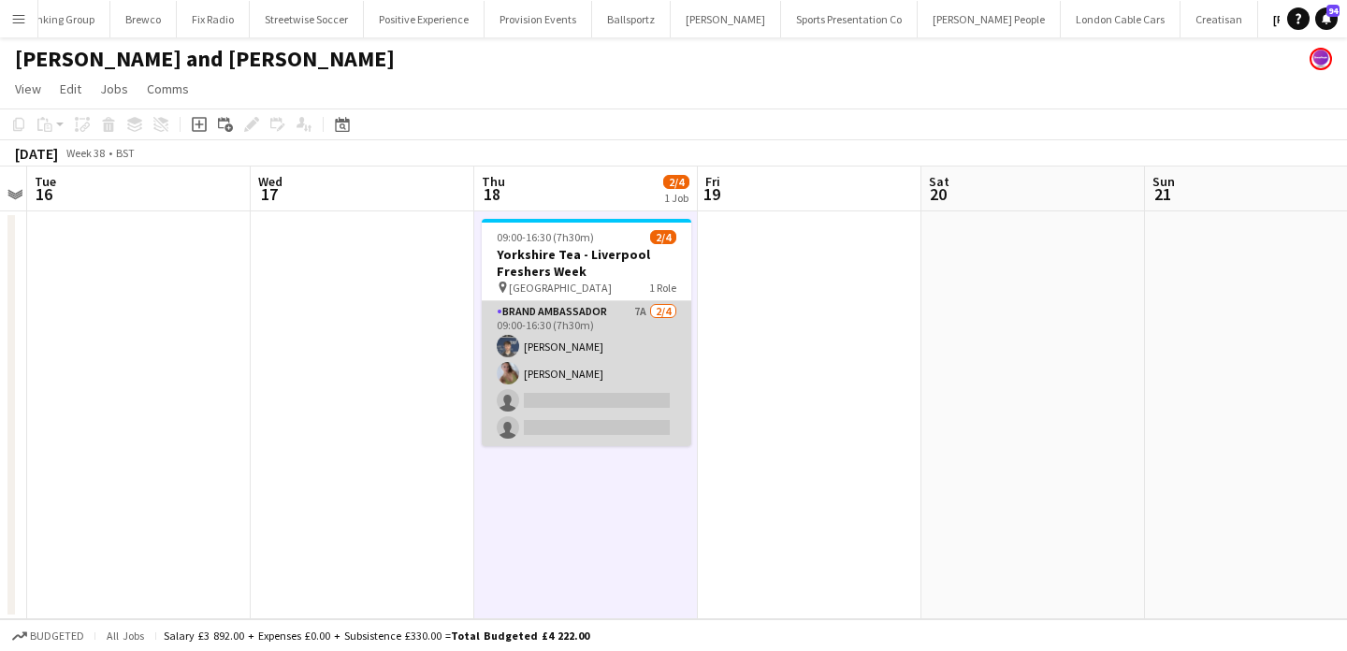
click at [608, 339] on app-card-role "Brand Ambassador 7A [DATE] 09:00-16:30 (7h30m) [PERSON_NAME] [PERSON_NAME] sing…" at bounding box center [587, 373] width 210 height 145
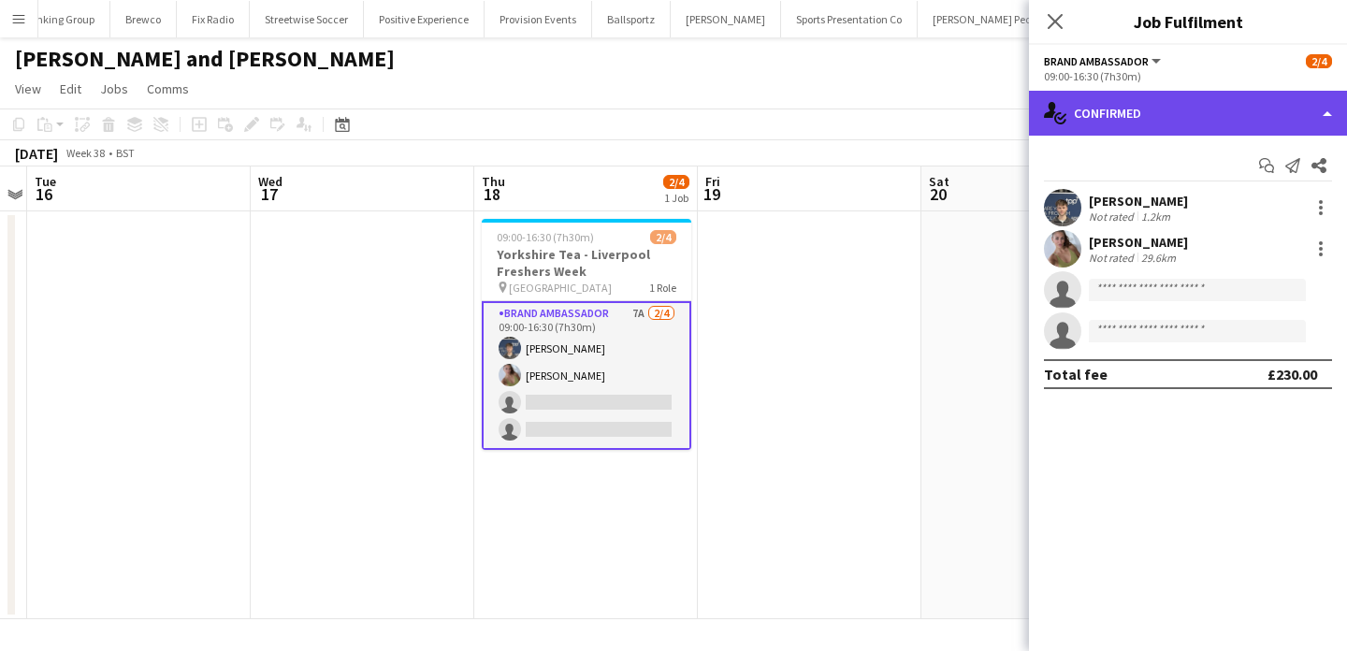
click at [1188, 108] on div "single-neutral-actions-check-2 Confirmed" at bounding box center [1188, 113] width 318 height 45
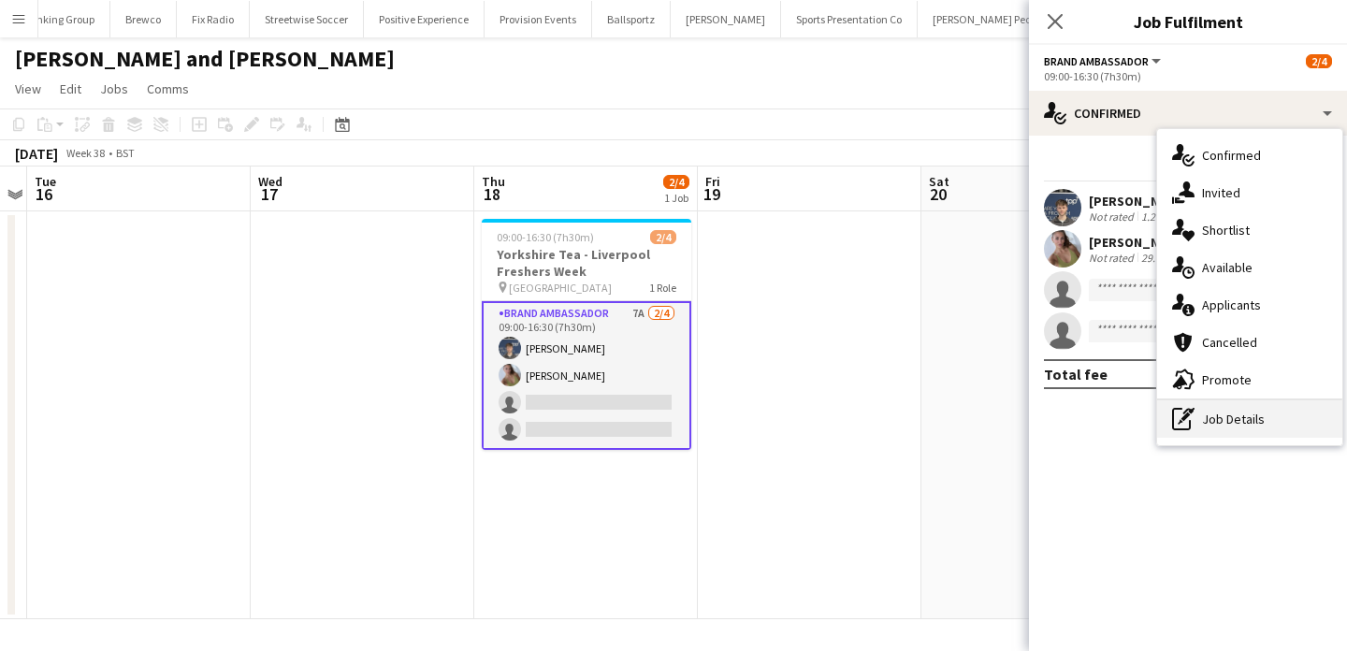
click at [1240, 415] on div "pen-write Job Details" at bounding box center [1249, 418] width 185 height 37
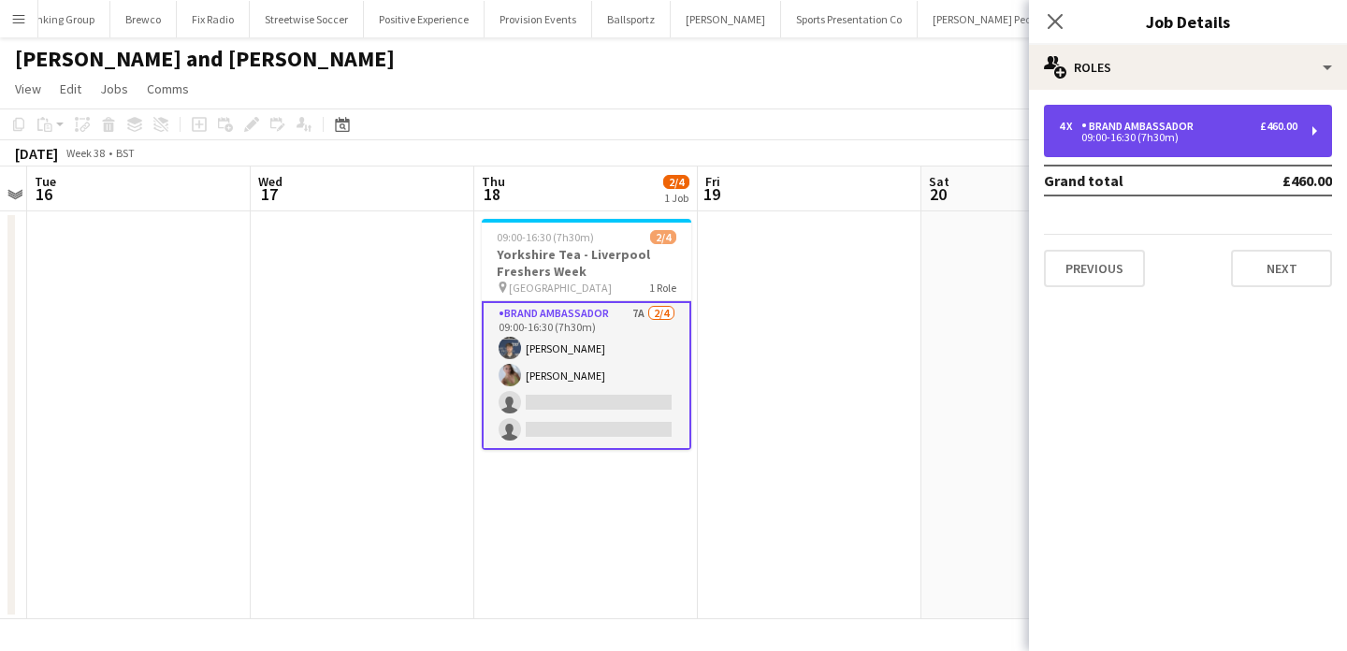
click at [1153, 151] on div "4 x Brand Ambassador £460.00 09:00-16:30 (7h30m)" at bounding box center [1188, 131] width 288 height 52
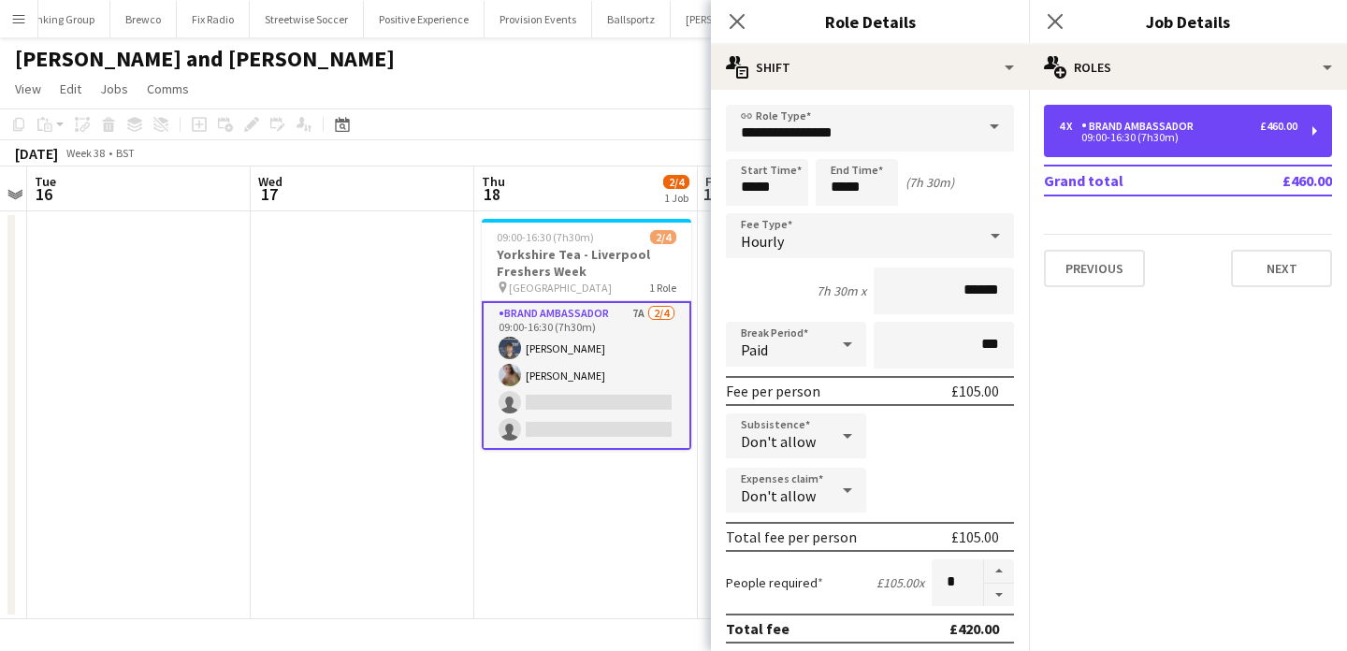
scroll to position [146, 0]
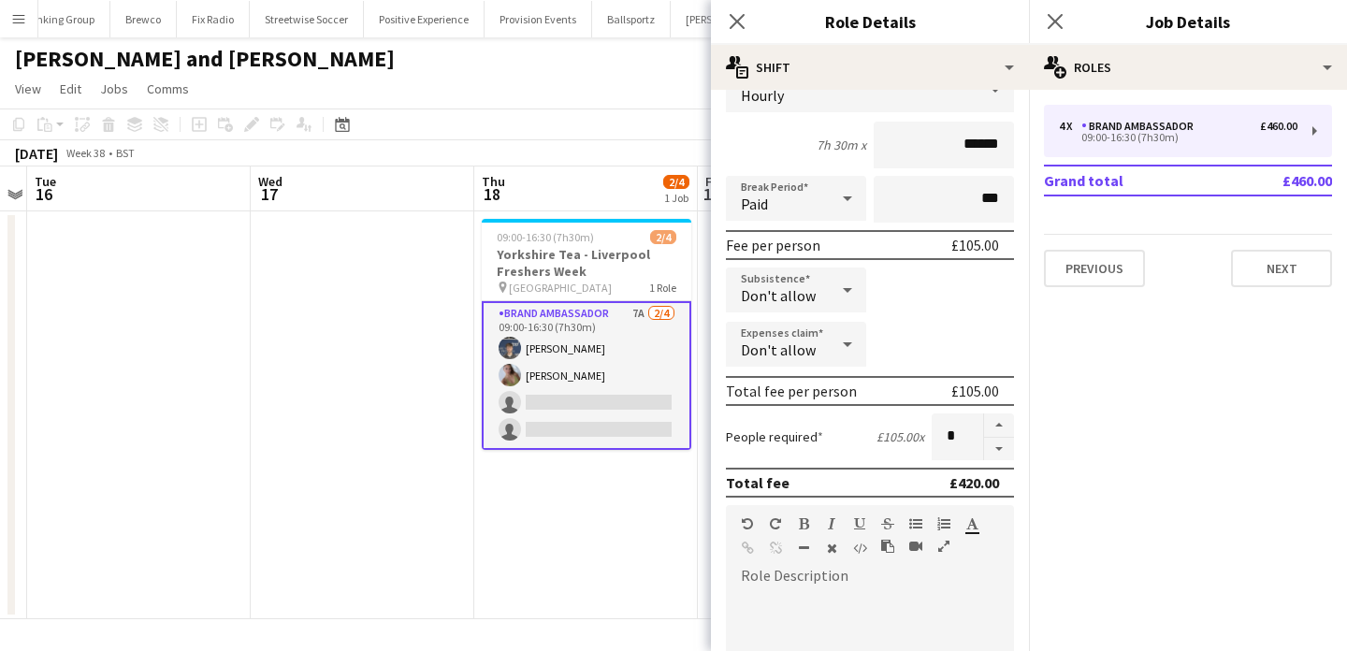
click at [641, 326] on app-card-role "Brand Ambassador 7A [DATE] 09:00-16:30 (7h30m) [PERSON_NAME] [PERSON_NAME] sing…" at bounding box center [587, 375] width 210 height 149
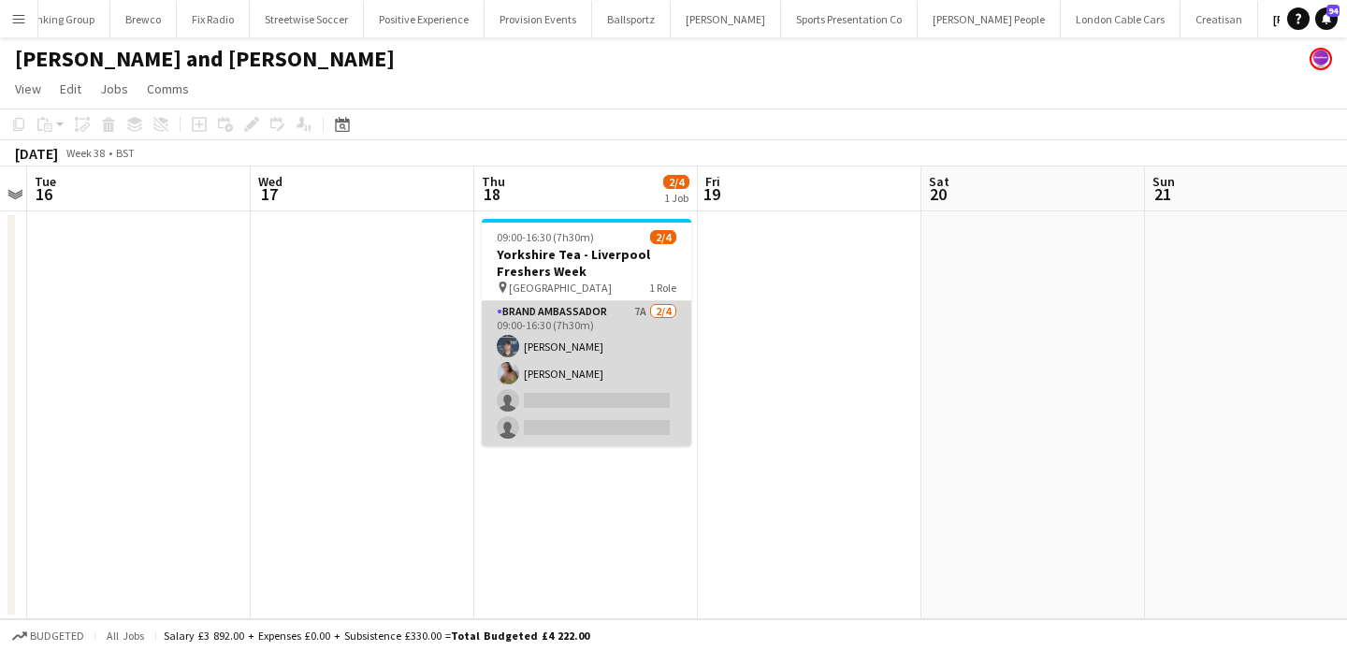
click at [626, 355] on app-card-role "Brand Ambassador 7A [DATE] 09:00-16:30 (7h30m) [PERSON_NAME] [PERSON_NAME] sing…" at bounding box center [587, 373] width 210 height 145
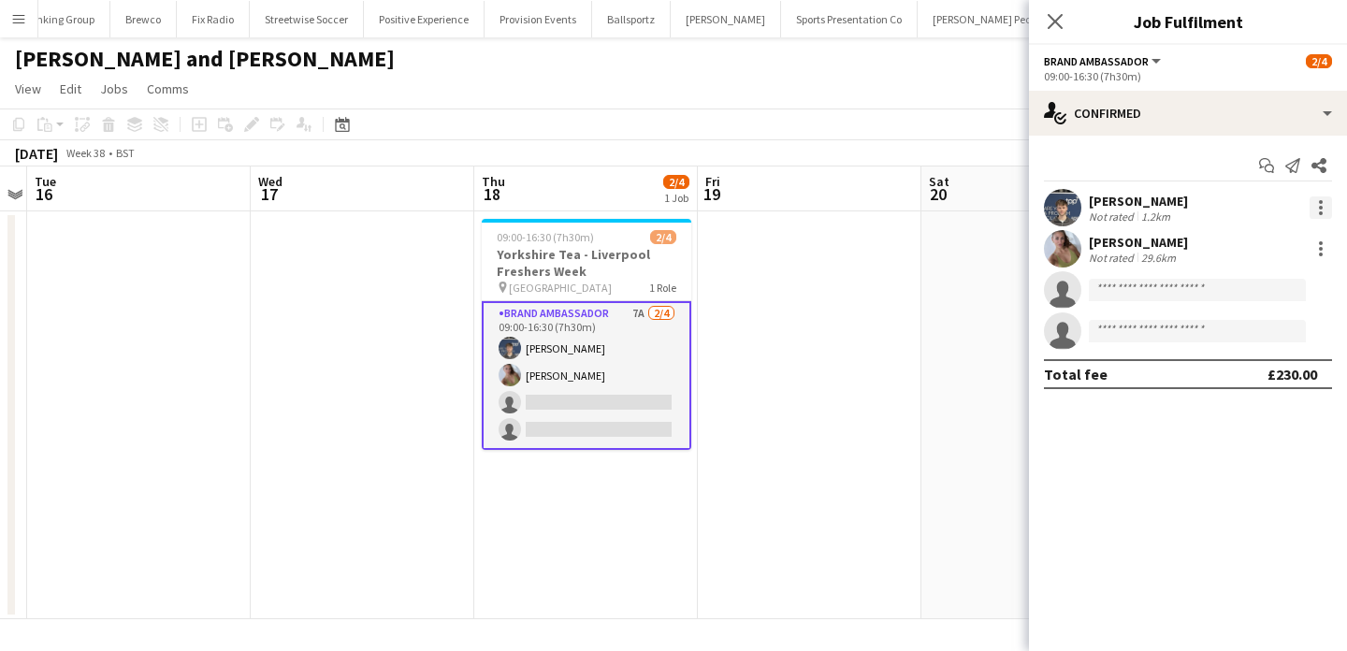
click at [1323, 214] on div at bounding box center [1321, 207] width 22 height 22
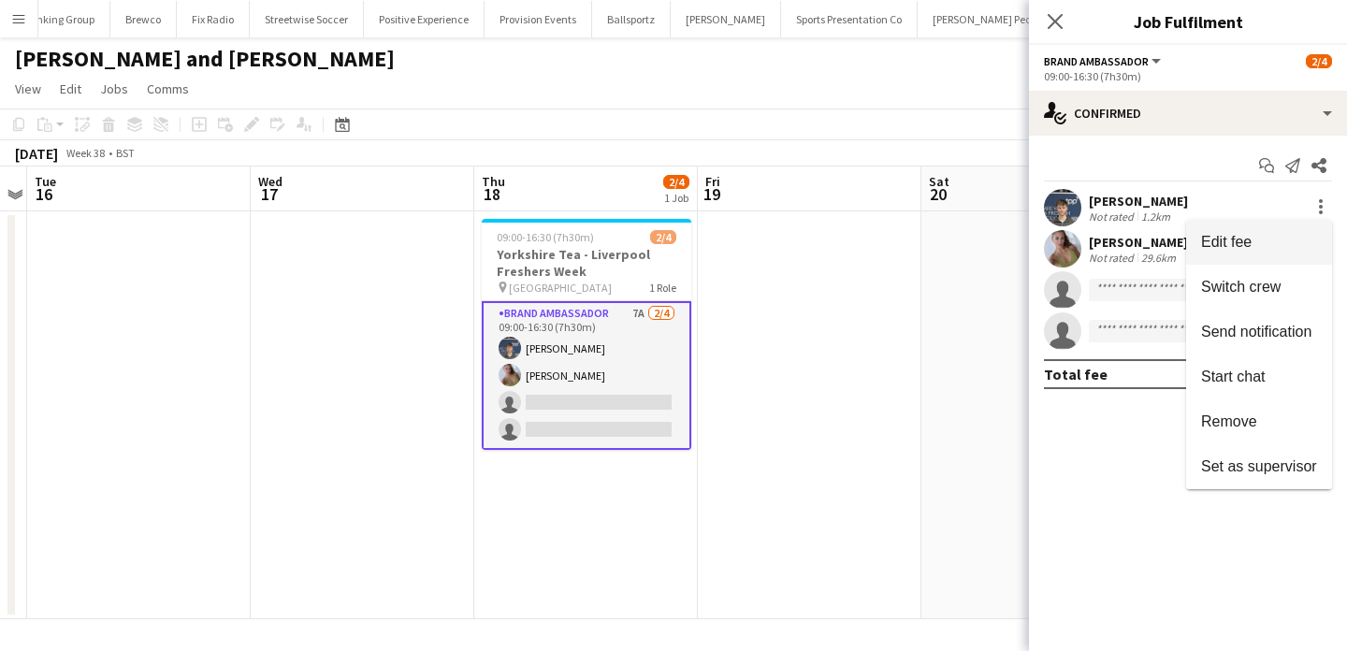
click at [1313, 236] on span "Edit fee" at bounding box center [1259, 242] width 116 height 17
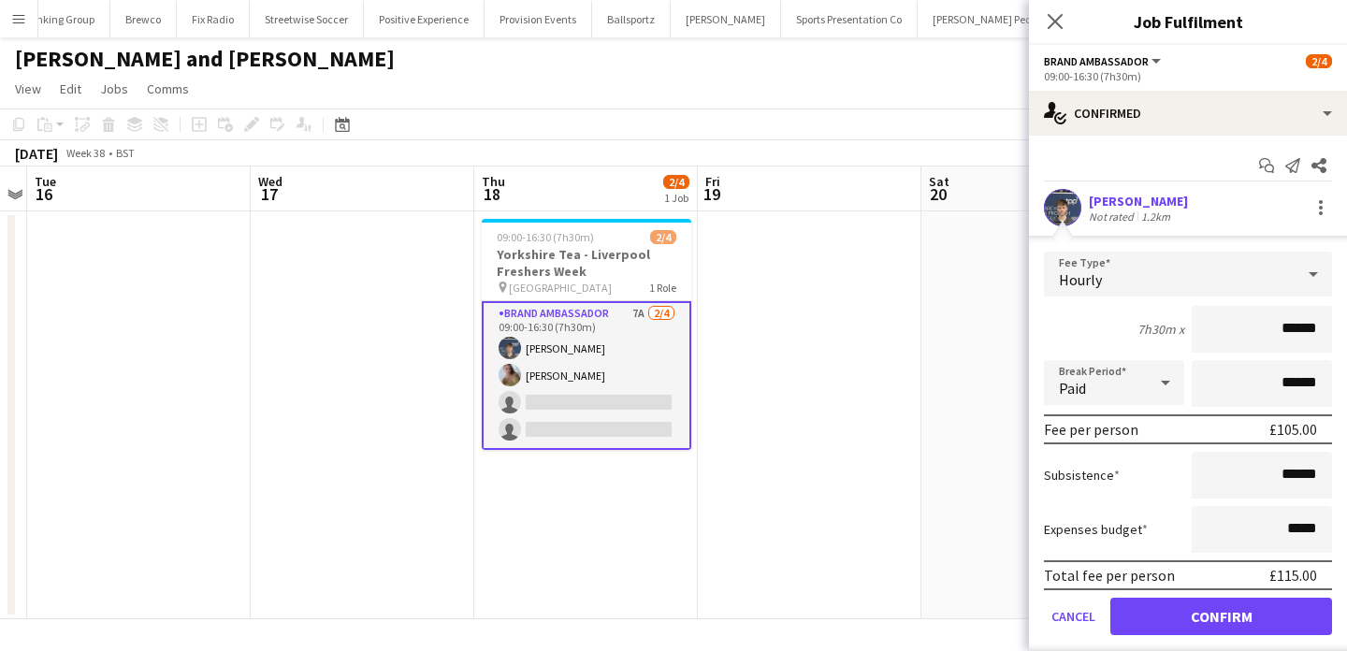
click at [861, 399] on app-date-cell at bounding box center [810, 415] width 224 height 408
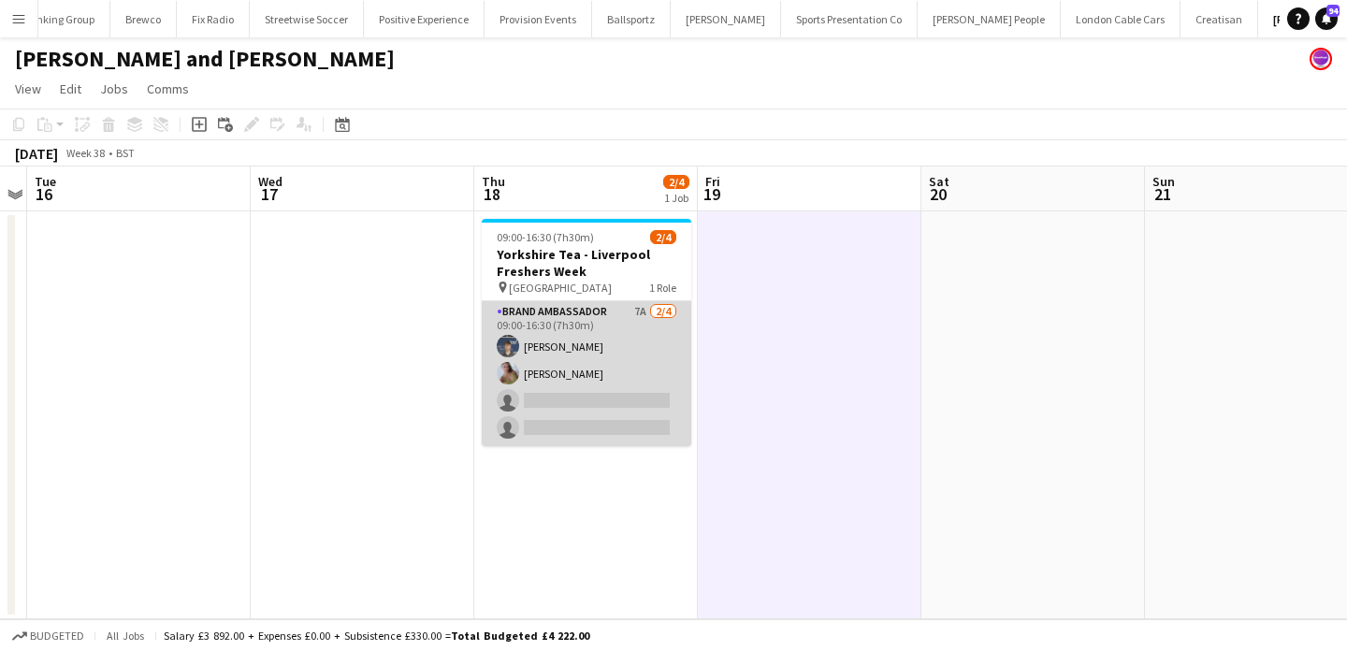
click at [638, 341] on app-card-role "Brand Ambassador 7A [DATE] 09:00-16:30 (7h30m) [PERSON_NAME] [PERSON_NAME] sing…" at bounding box center [587, 373] width 210 height 145
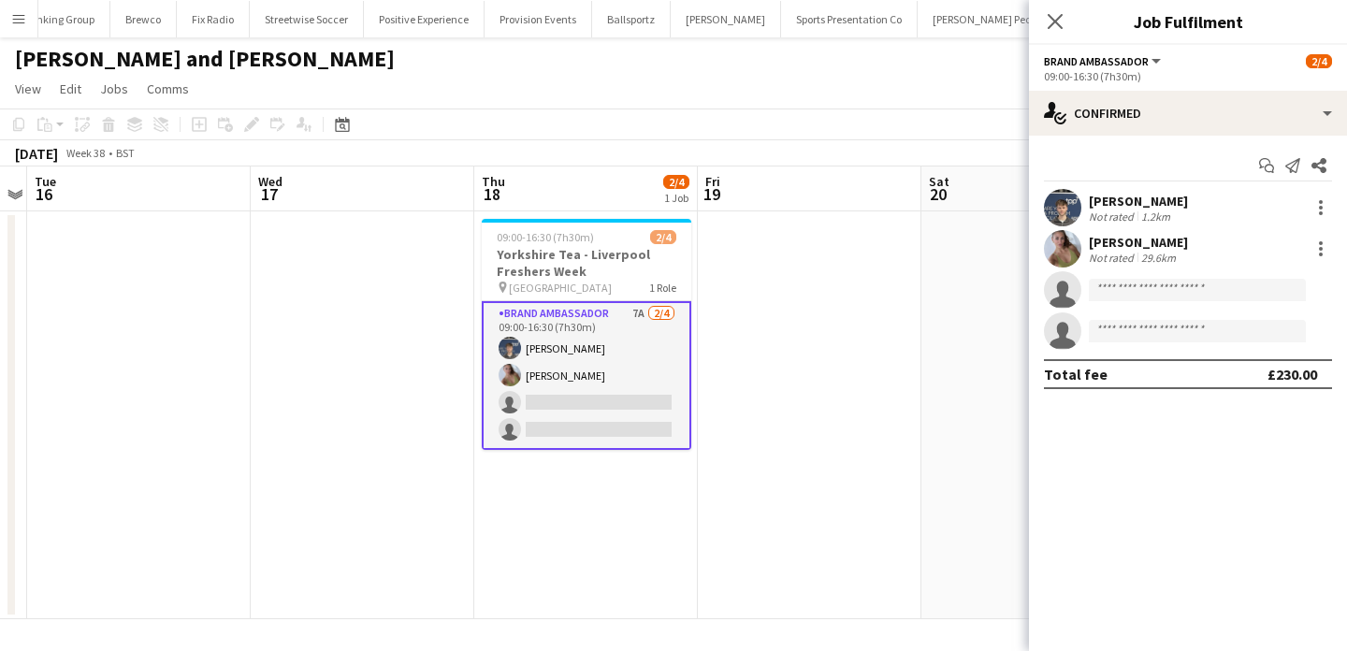
click at [534, 395] on app-card-role "Brand Ambassador 7A [DATE] 09:00-16:30 (7h30m) [PERSON_NAME] [PERSON_NAME] sing…" at bounding box center [587, 375] width 210 height 149
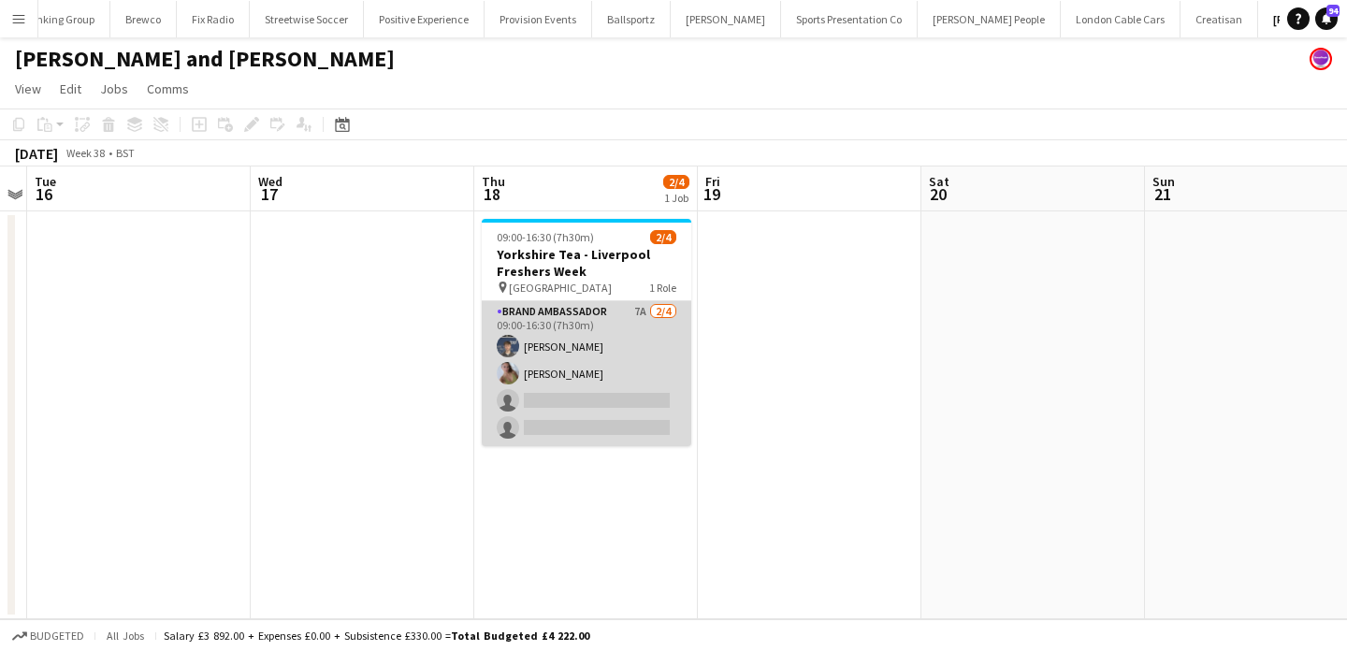
click at [534, 395] on app-card-role "Brand Ambassador 7A [DATE] 09:00-16:30 (7h30m) [PERSON_NAME] [PERSON_NAME] sing…" at bounding box center [587, 373] width 210 height 145
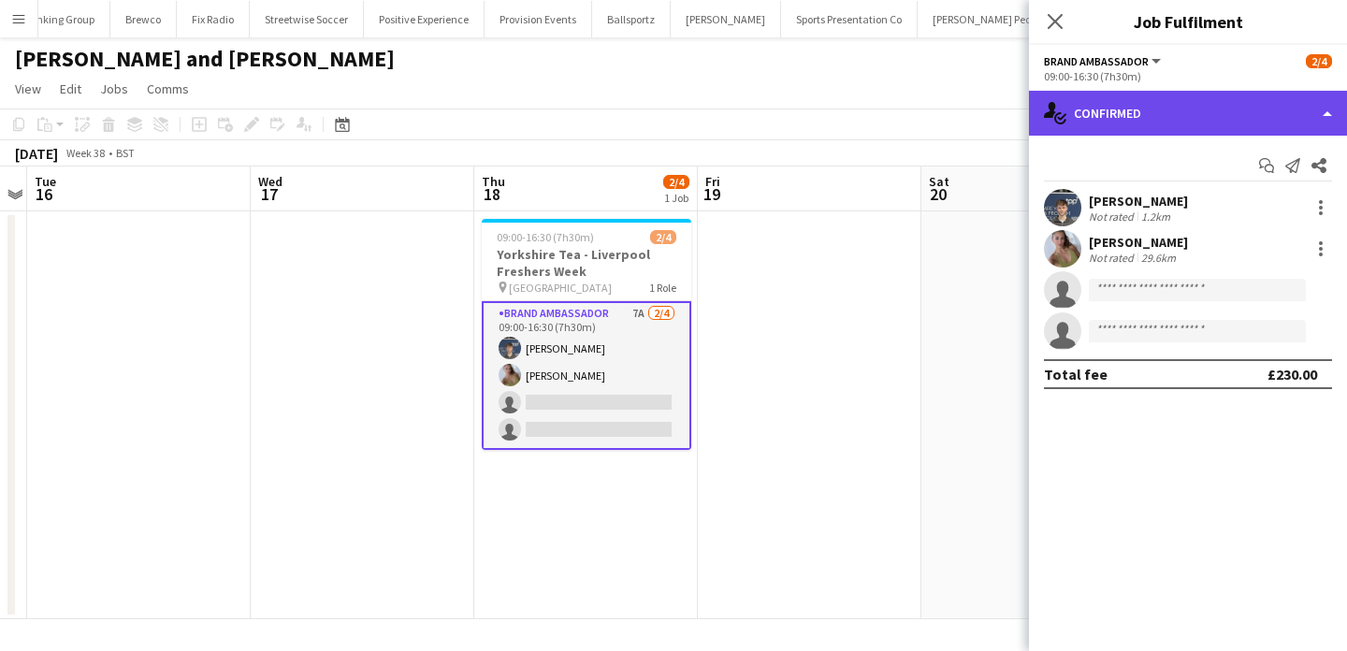
click at [1207, 122] on div "single-neutral-actions-check-2 Confirmed" at bounding box center [1188, 113] width 318 height 45
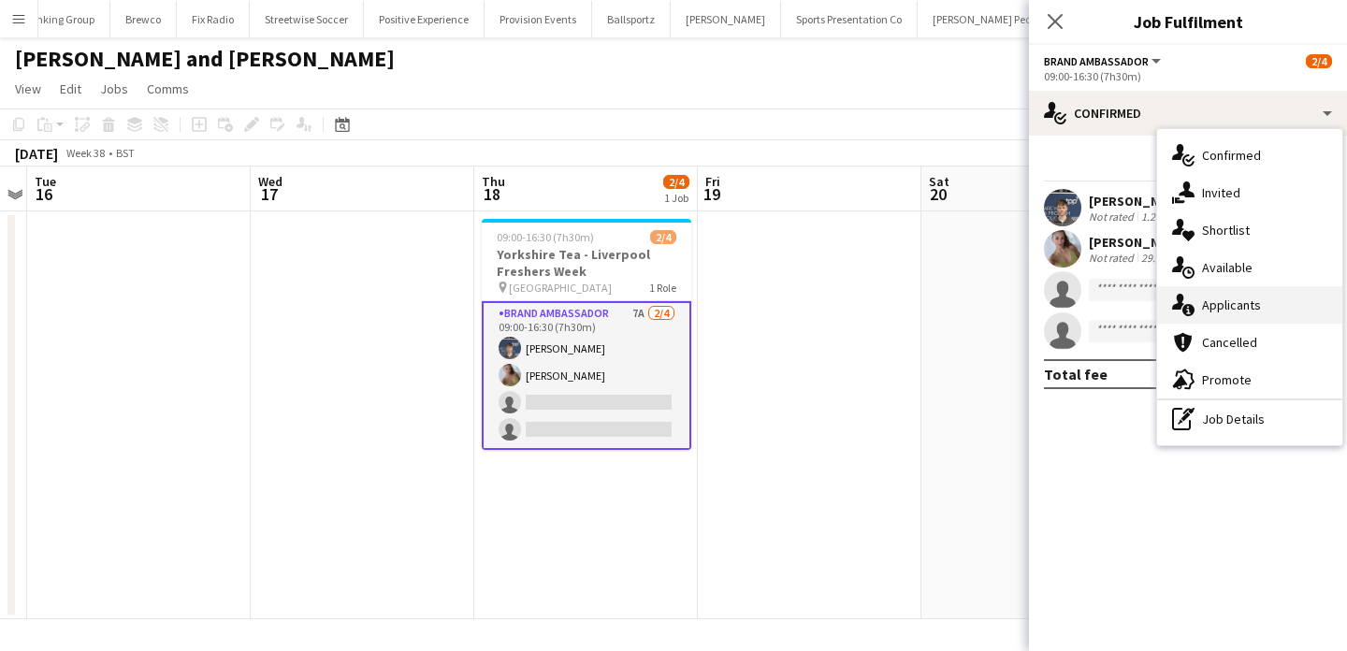
click at [1239, 315] on div "single-neutral-actions-information Applicants" at bounding box center [1249, 304] width 185 height 37
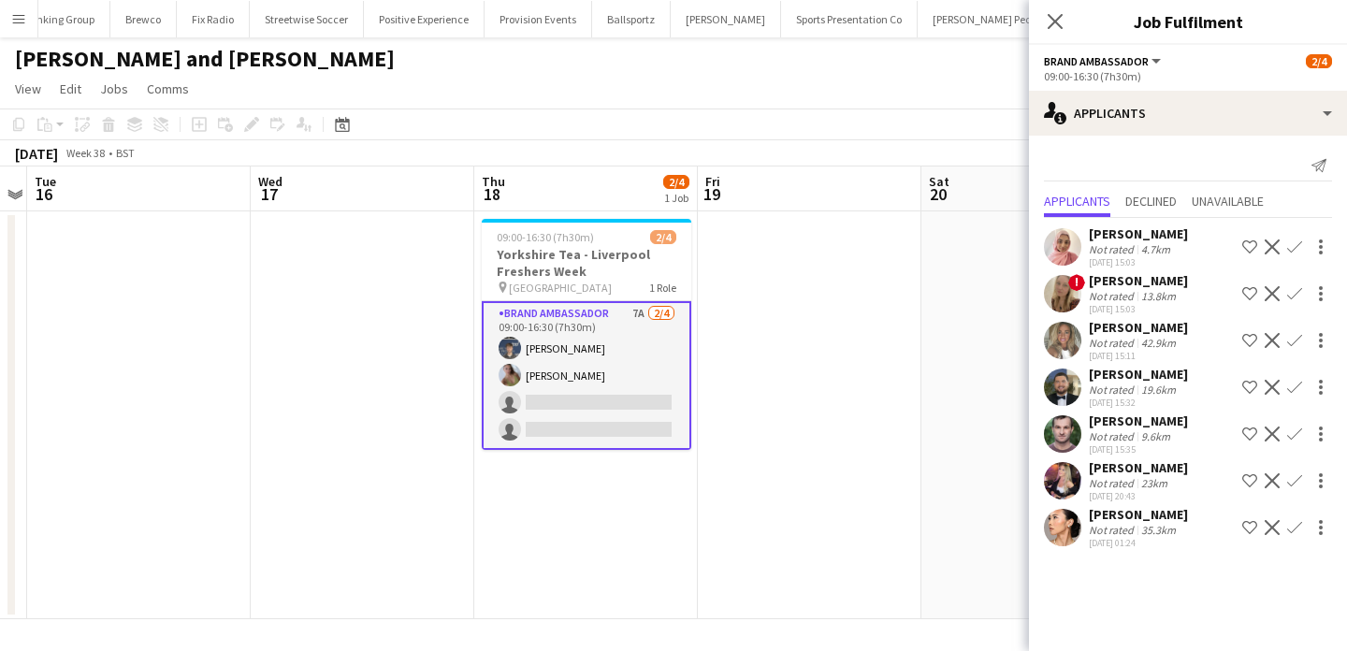
click at [547, 380] on app-card-role "Brand Ambassador 7A [DATE] 09:00-16:30 (7h30m) [PERSON_NAME] [PERSON_NAME] sing…" at bounding box center [587, 375] width 210 height 149
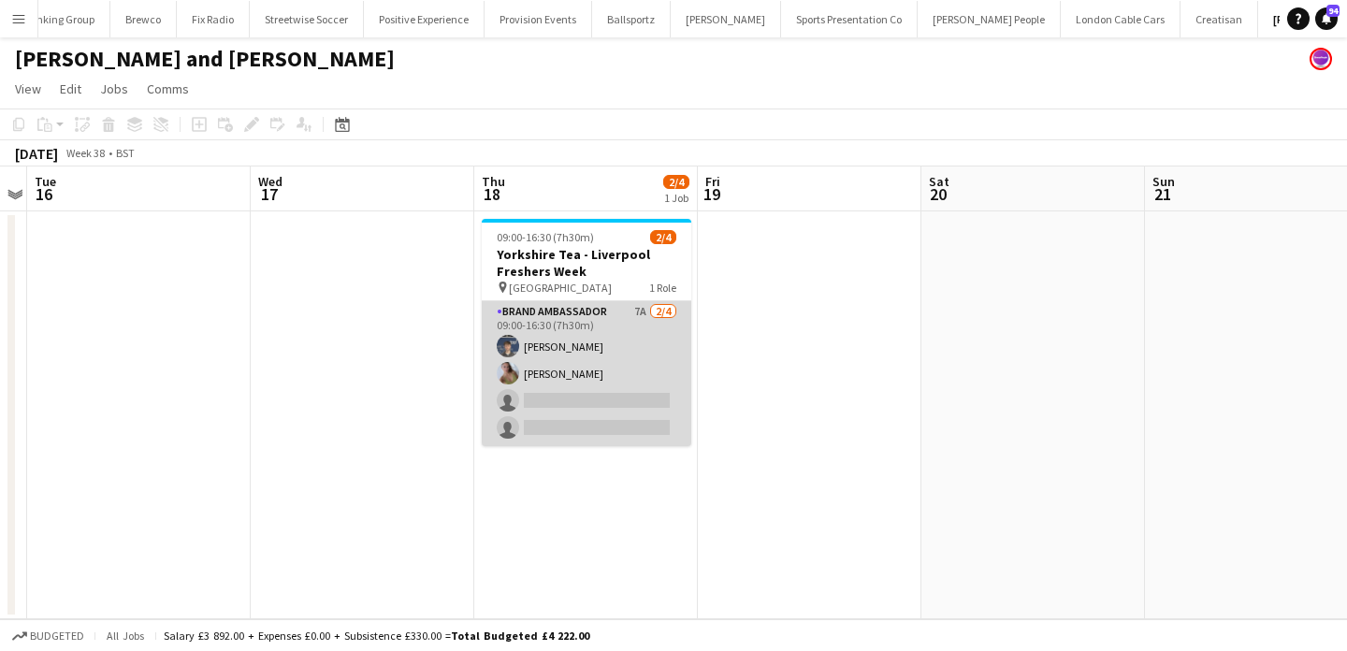
click at [554, 422] on app-card-role "Brand Ambassador 7A [DATE] 09:00-16:30 (7h30m) [PERSON_NAME] [PERSON_NAME] sing…" at bounding box center [587, 373] width 210 height 145
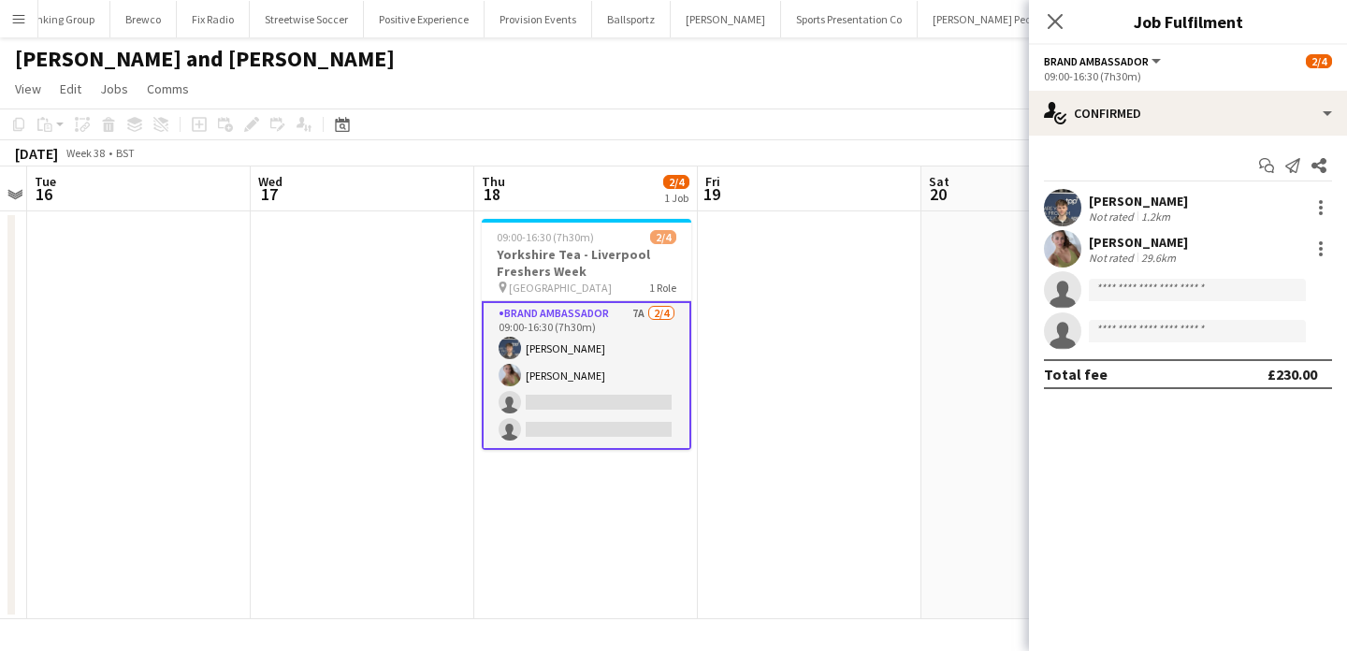
click at [12, 14] on app-icon "Menu" at bounding box center [18, 18] width 15 height 15
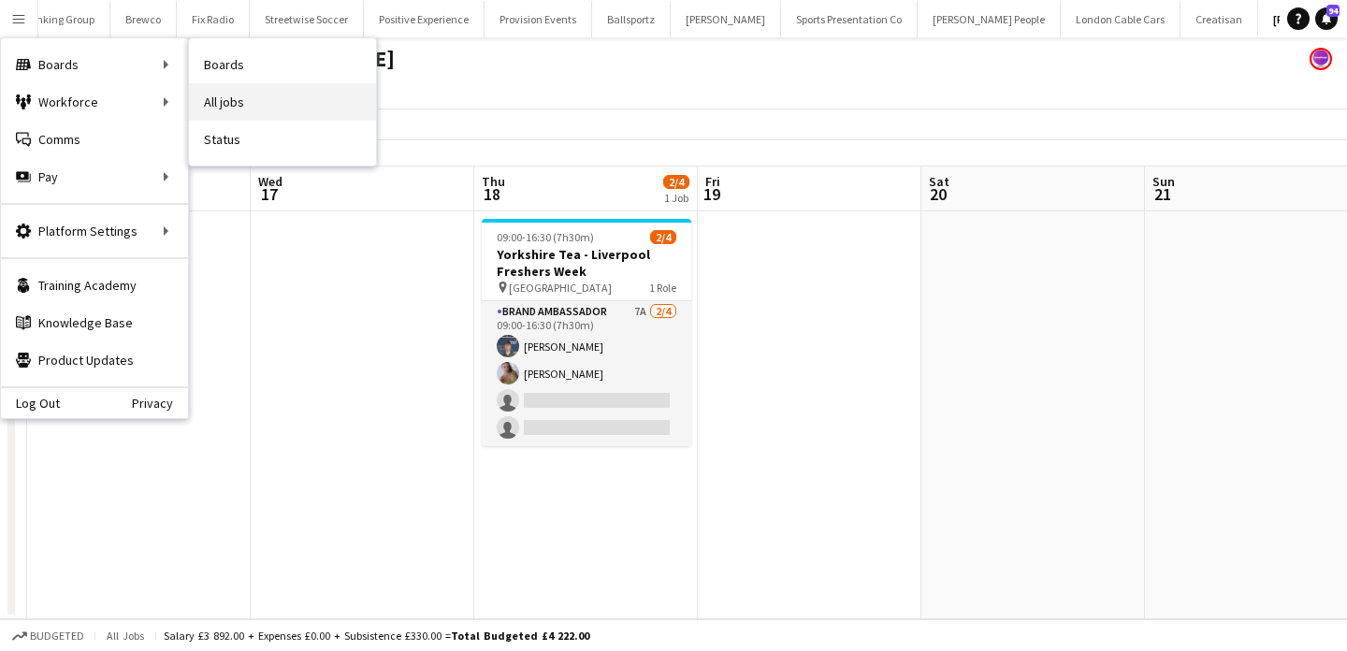
click at [258, 109] on link "All jobs" at bounding box center [282, 101] width 187 height 37
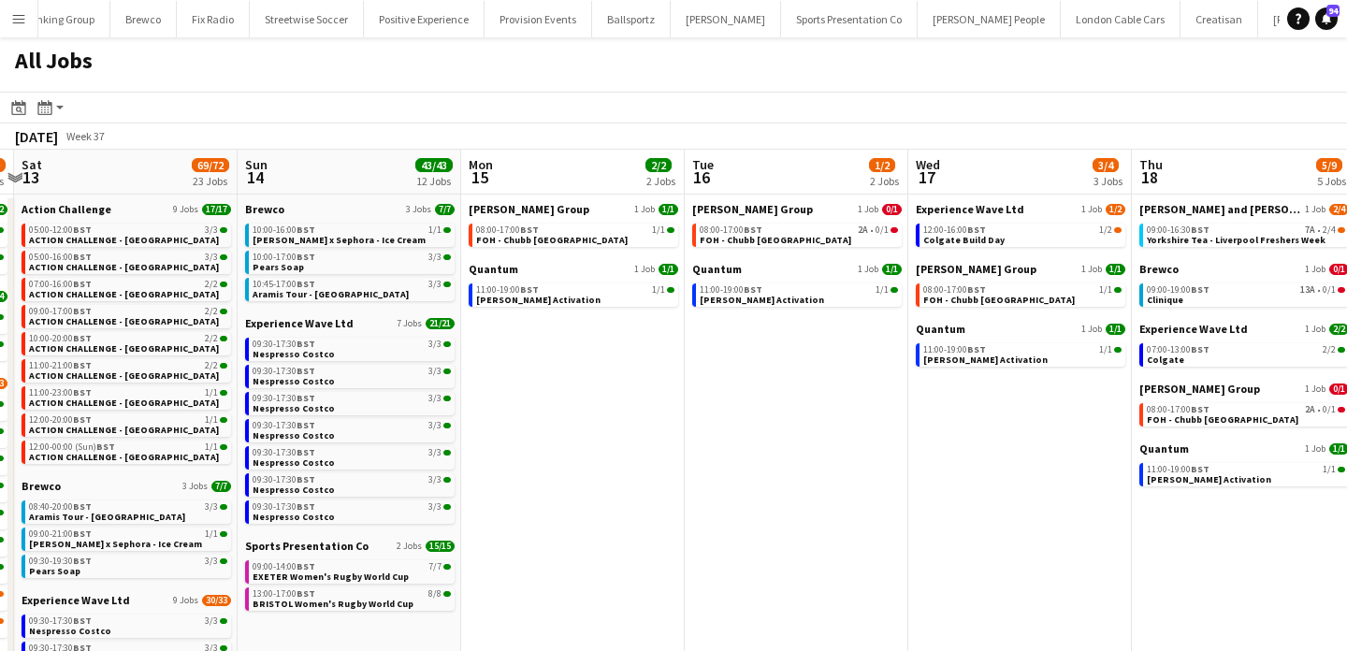
scroll to position [0, 916]
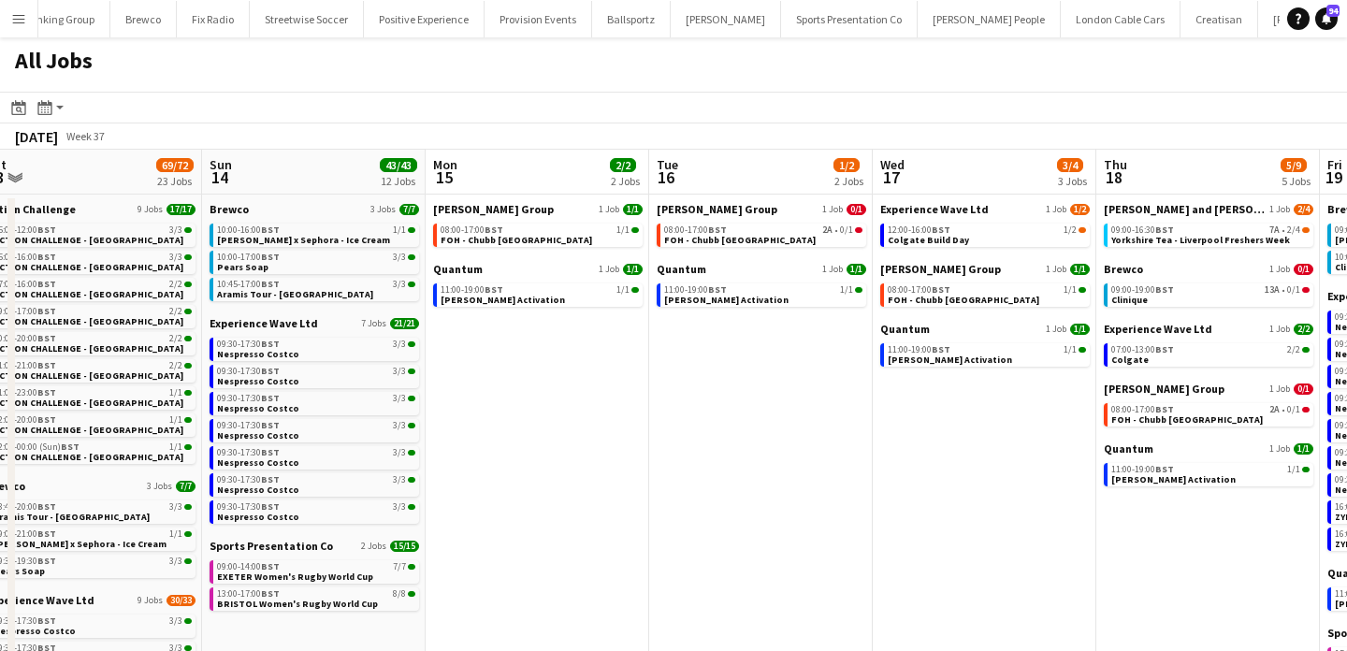
click at [27, 22] on button "Menu" at bounding box center [18, 18] width 37 height 37
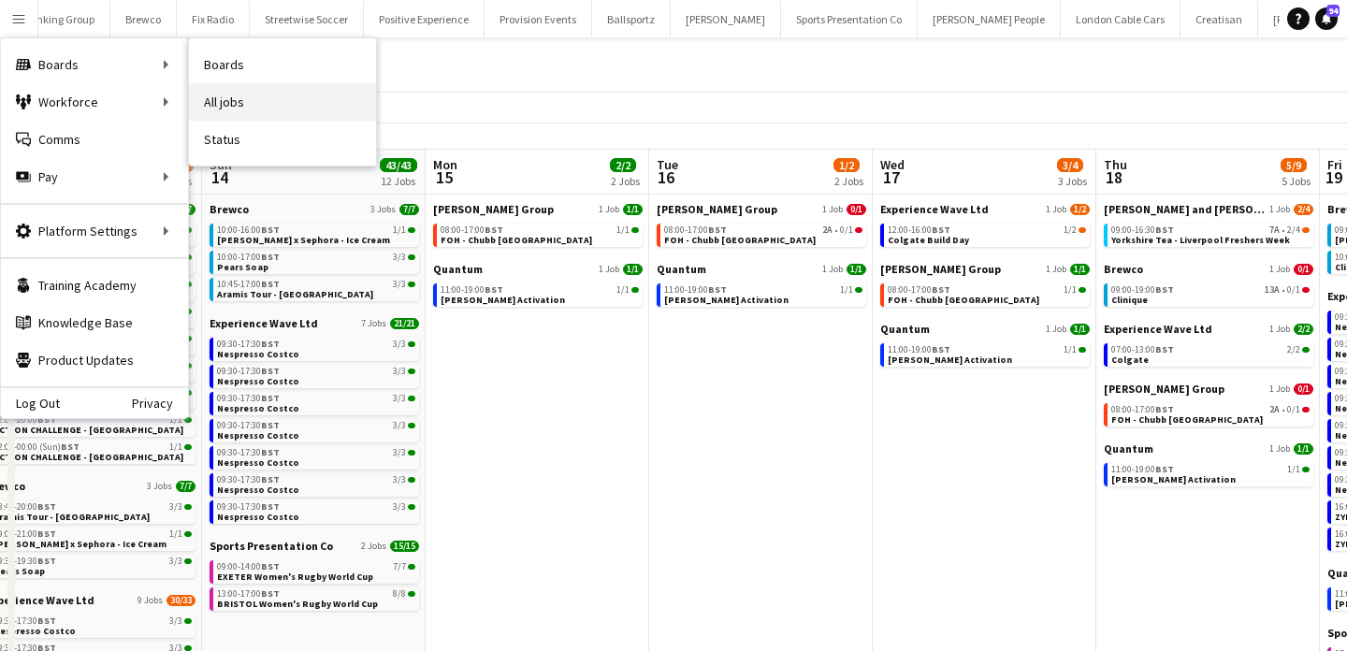
click at [259, 104] on link "All jobs" at bounding box center [282, 101] width 187 height 37
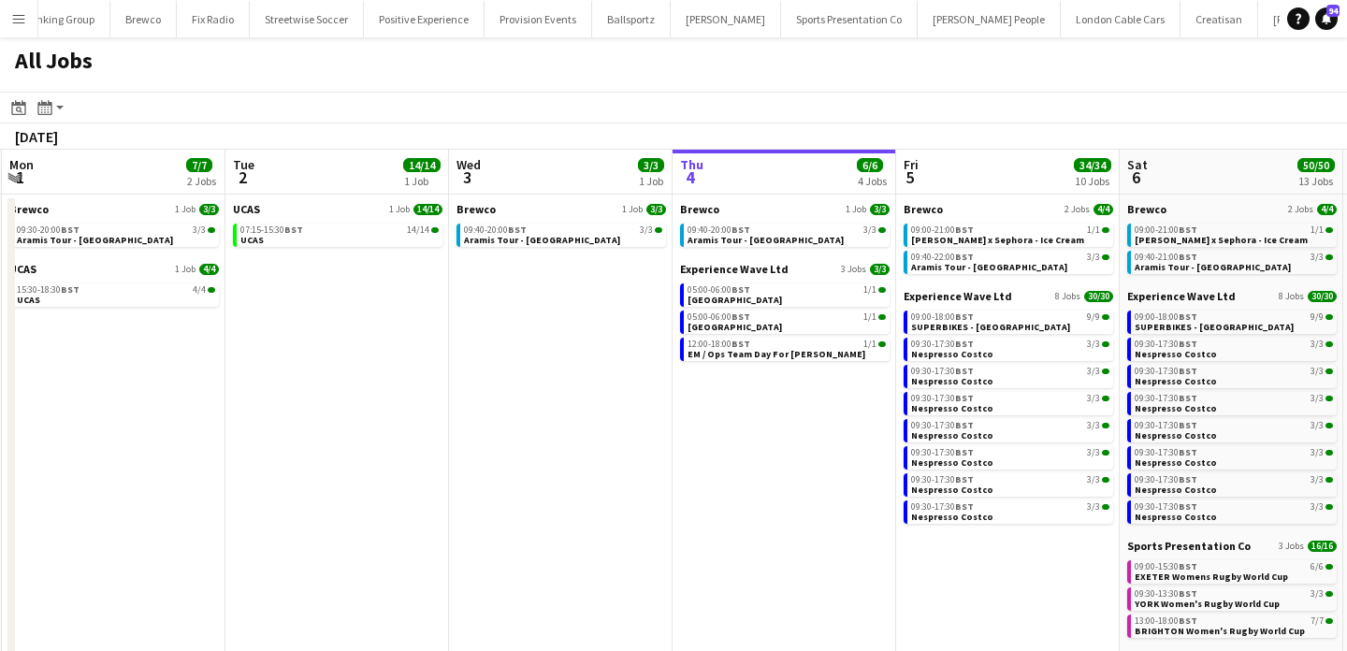
scroll to position [0, 443]
click at [19, 26] on button "Menu" at bounding box center [18, 18] width 37 height 37
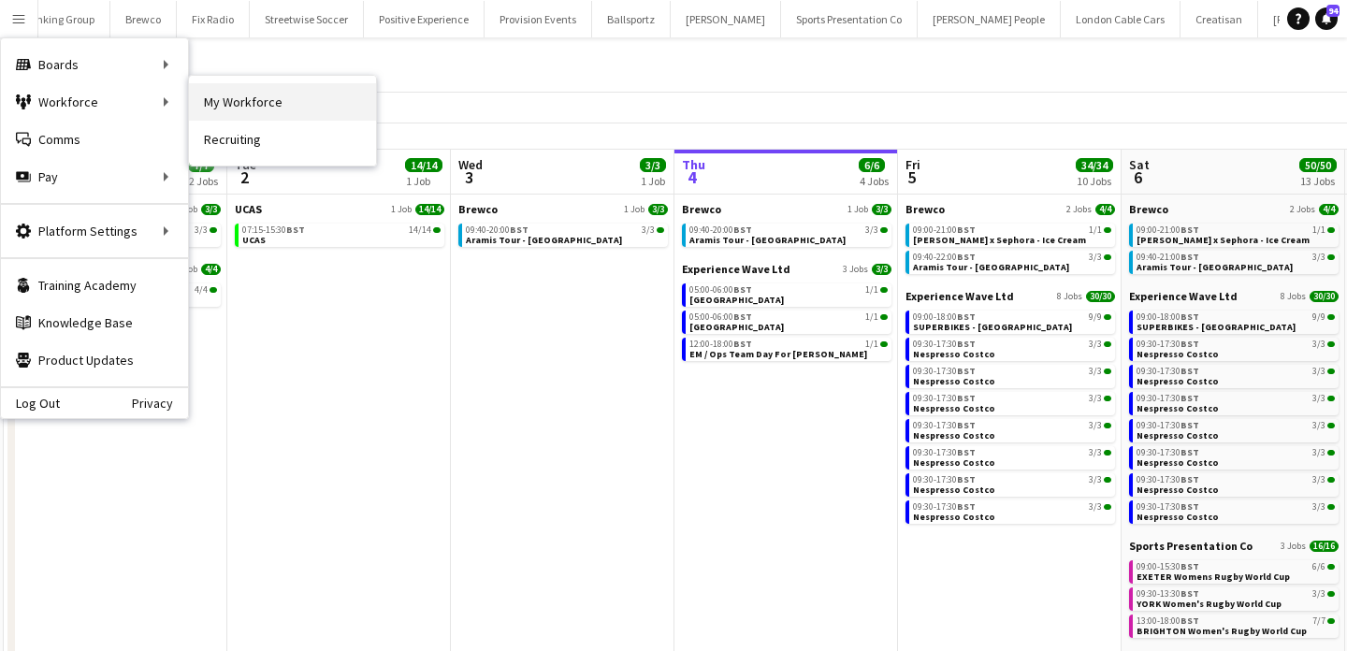
click at [258, 99] on link "My Workforce" at bounding box center [282, 101] width 187 height 37
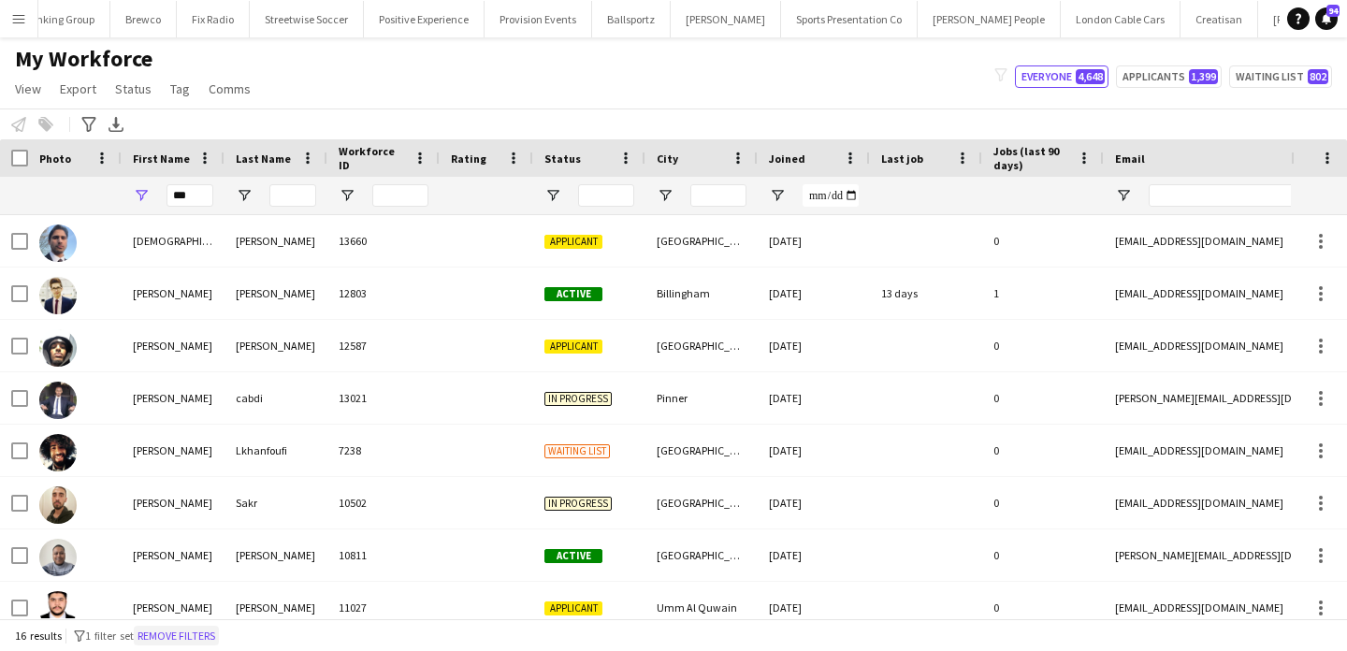
click at [194, 637] on button "Remove filters" at bounding box center [176, 636] width 85 height 21
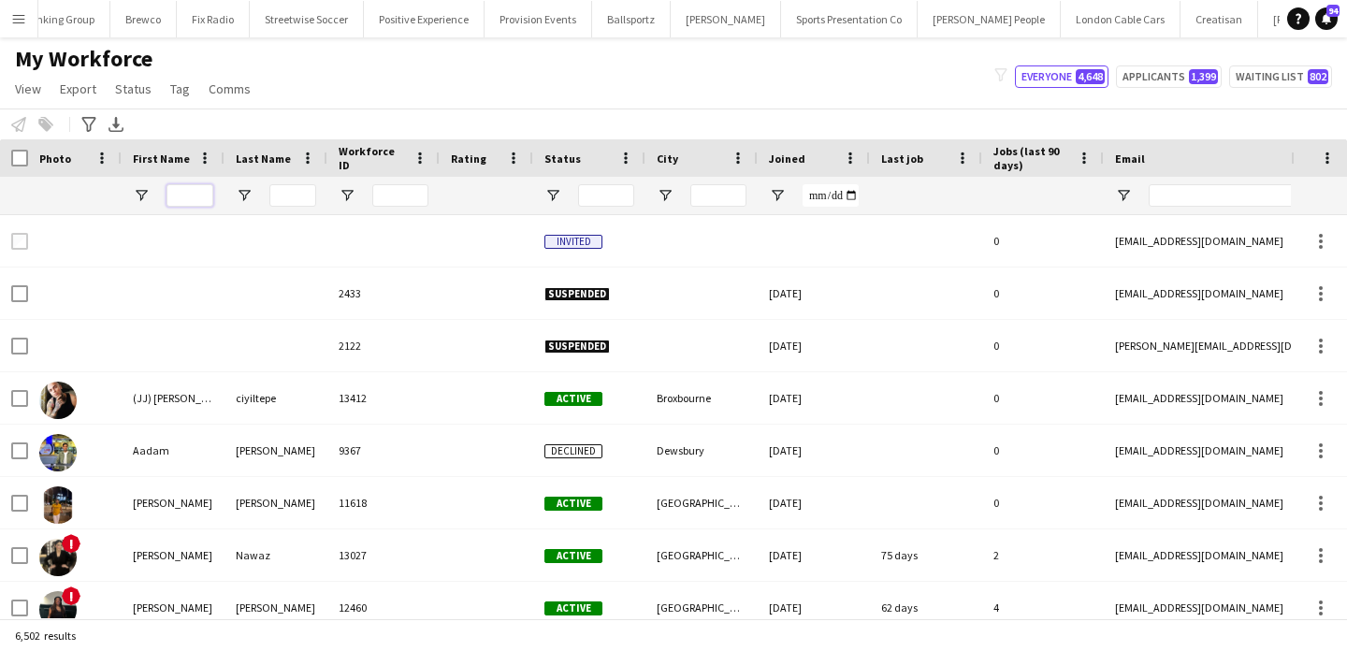
click at [187, 187] on input "First Name Filter Input" at bounding box center [190, 195] width 47 height 22
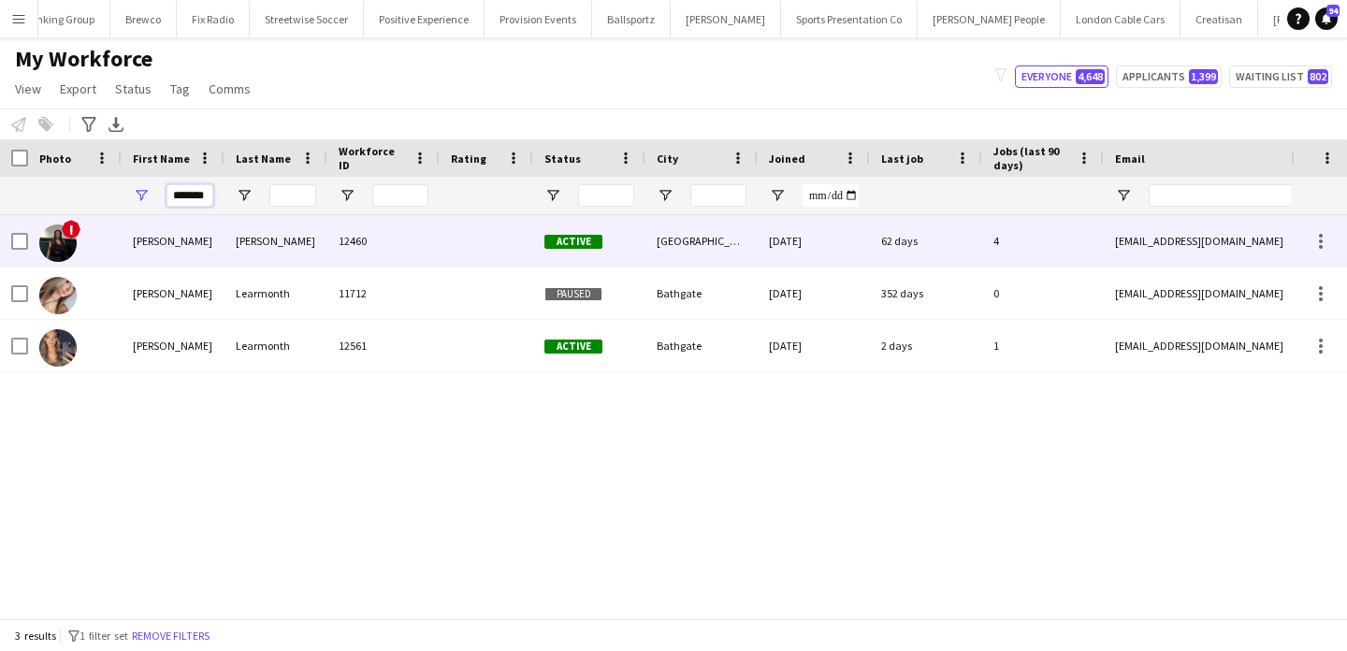
type input "*******"
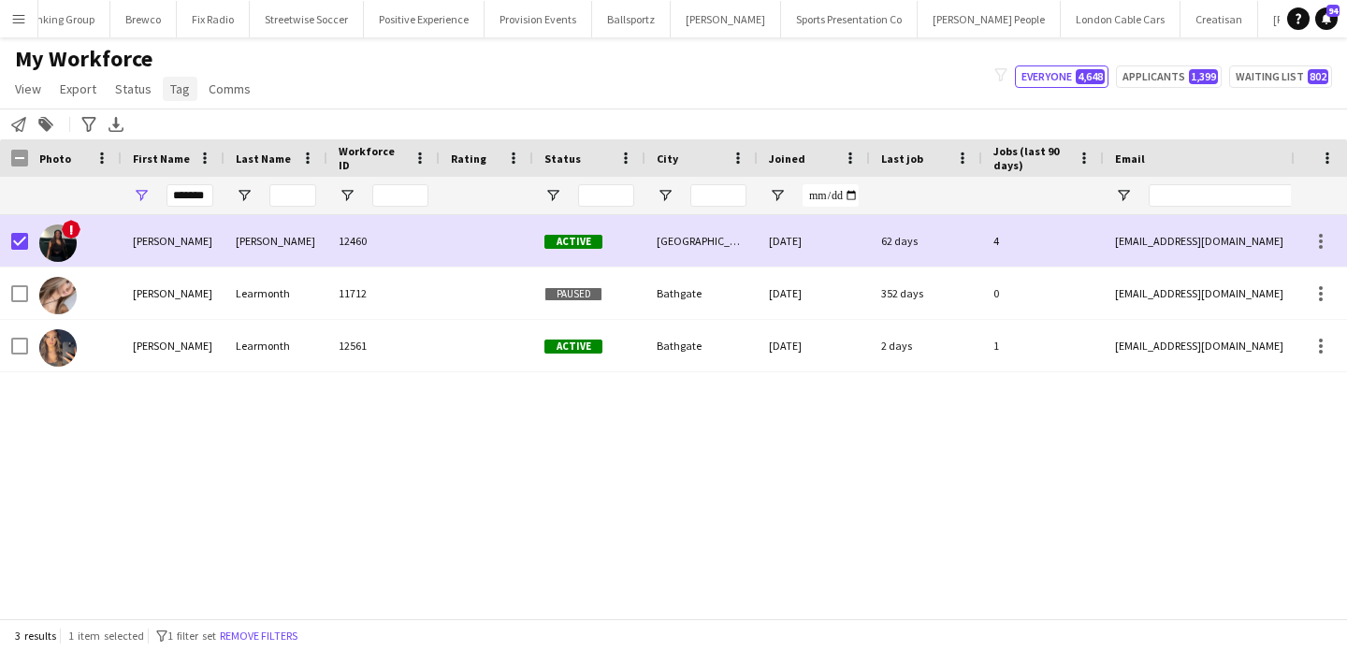
click at [176, 91] on span "Tag" at bounding box center [180, 88] width 20 height 17
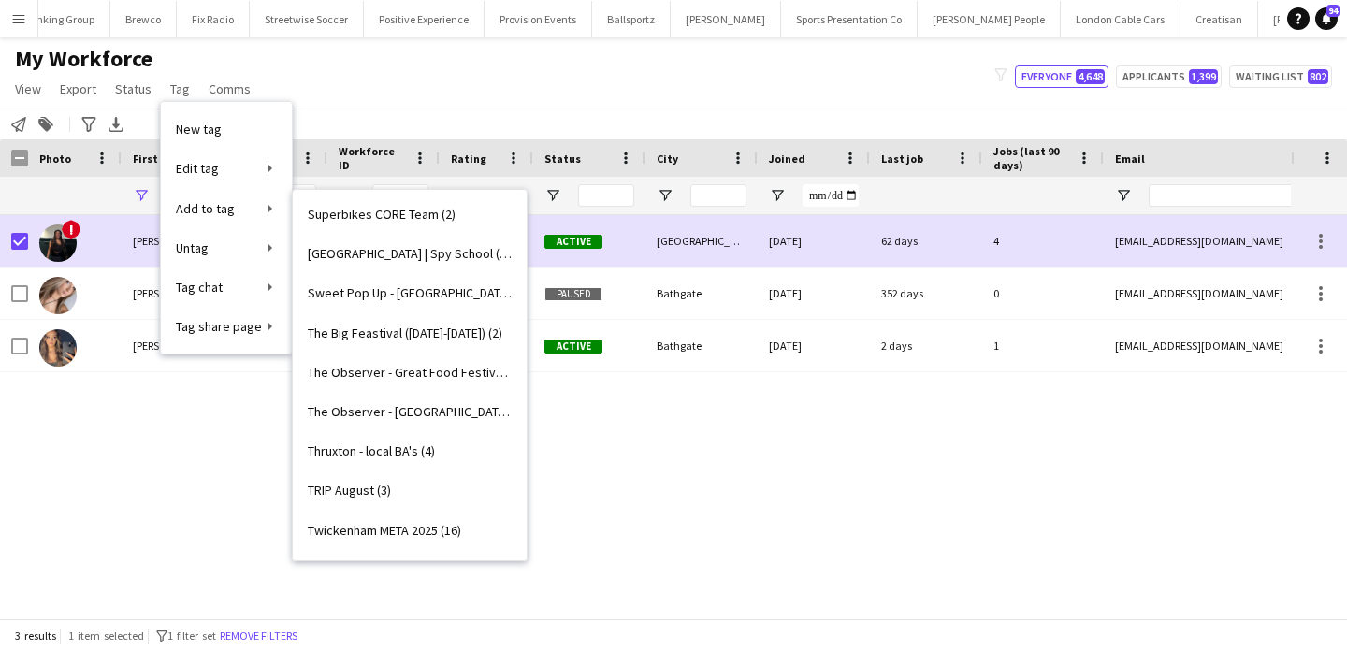
scroll to position [2606, 0]
click at [456, 297] on span "Sweet Pop Up - Manchester (1)" at bounding box center [410, 294] width 204 height 17
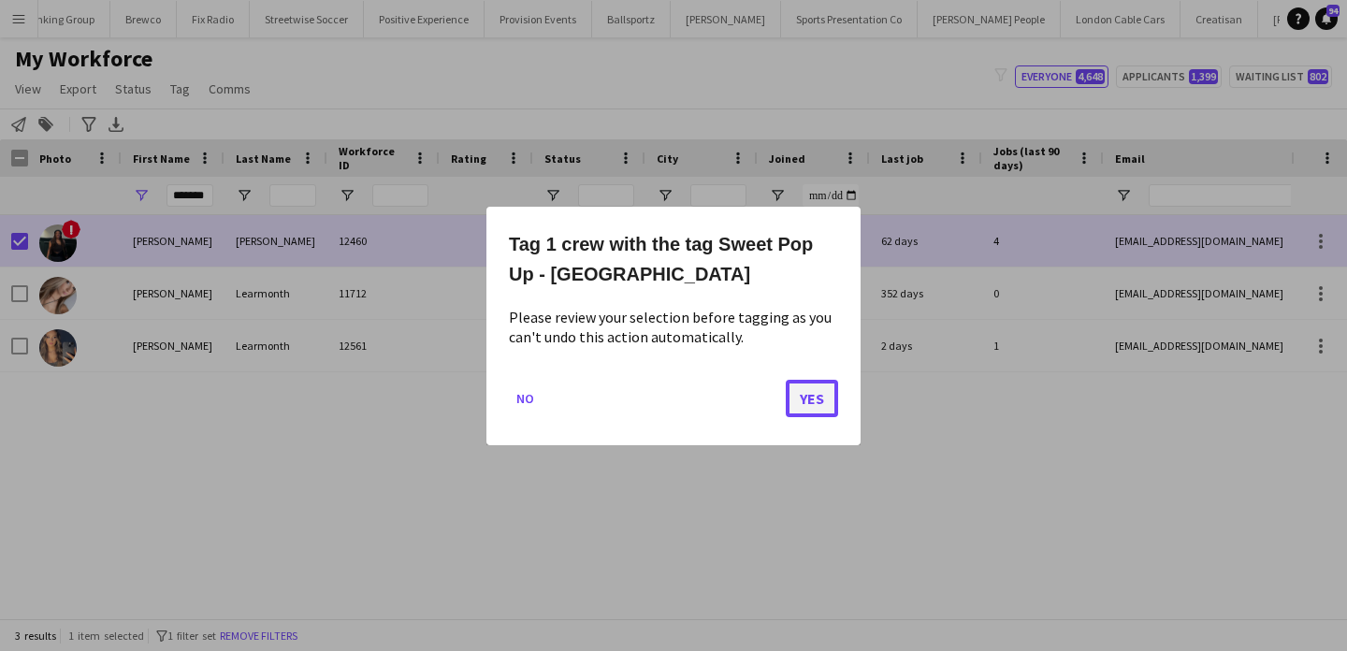
click at [819, 390] on button "Yes" at bounding box center [812, 397] width 52 height 37
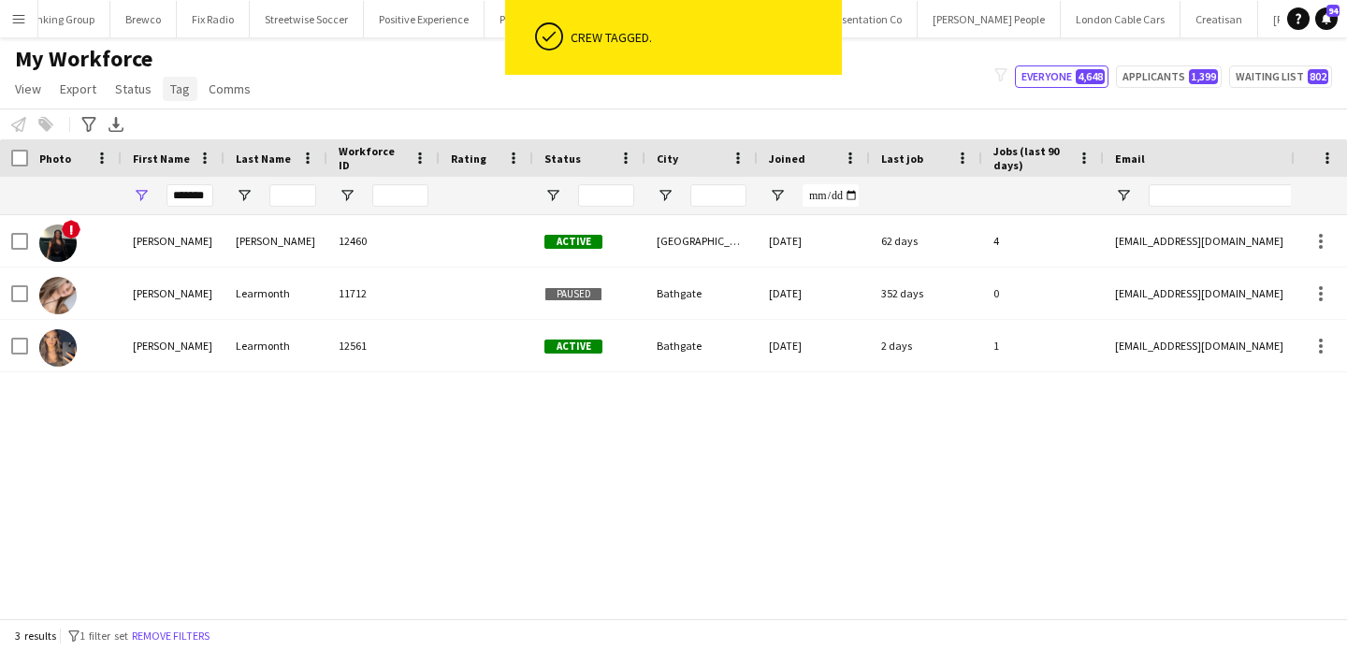
click at [182, 88] on span "Tag" at bounding box center [180, 88] width 20 height 17
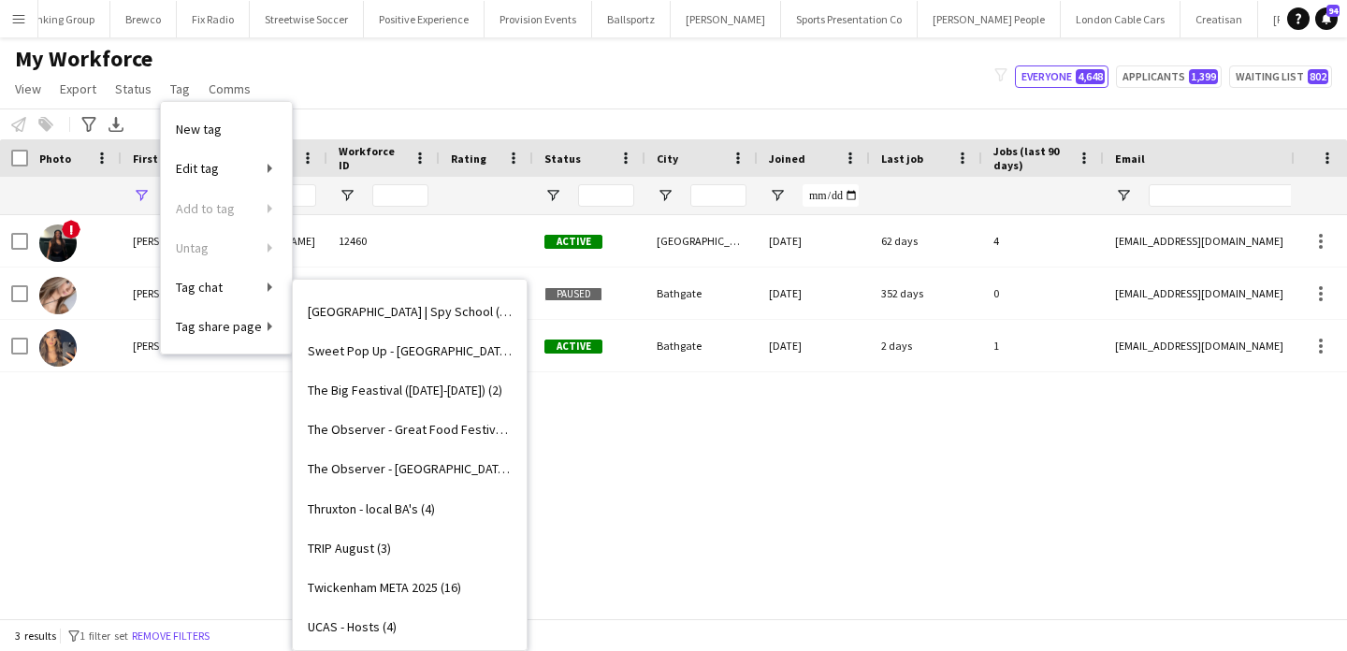
scroll to position [2614, 0]
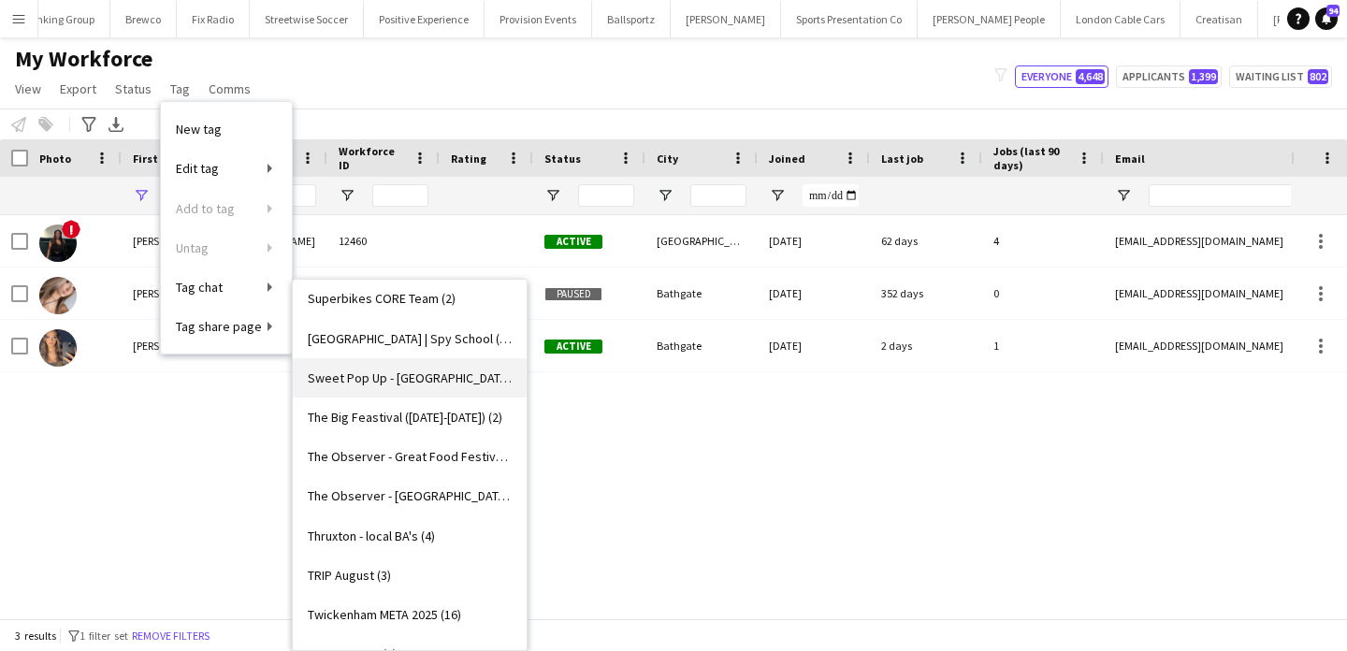
click at [457, 381] on span "Sweet Pop Up - [GEOGRAPHIC_DATA] (2)" at bounding box center [410, 378] width 204 height 17
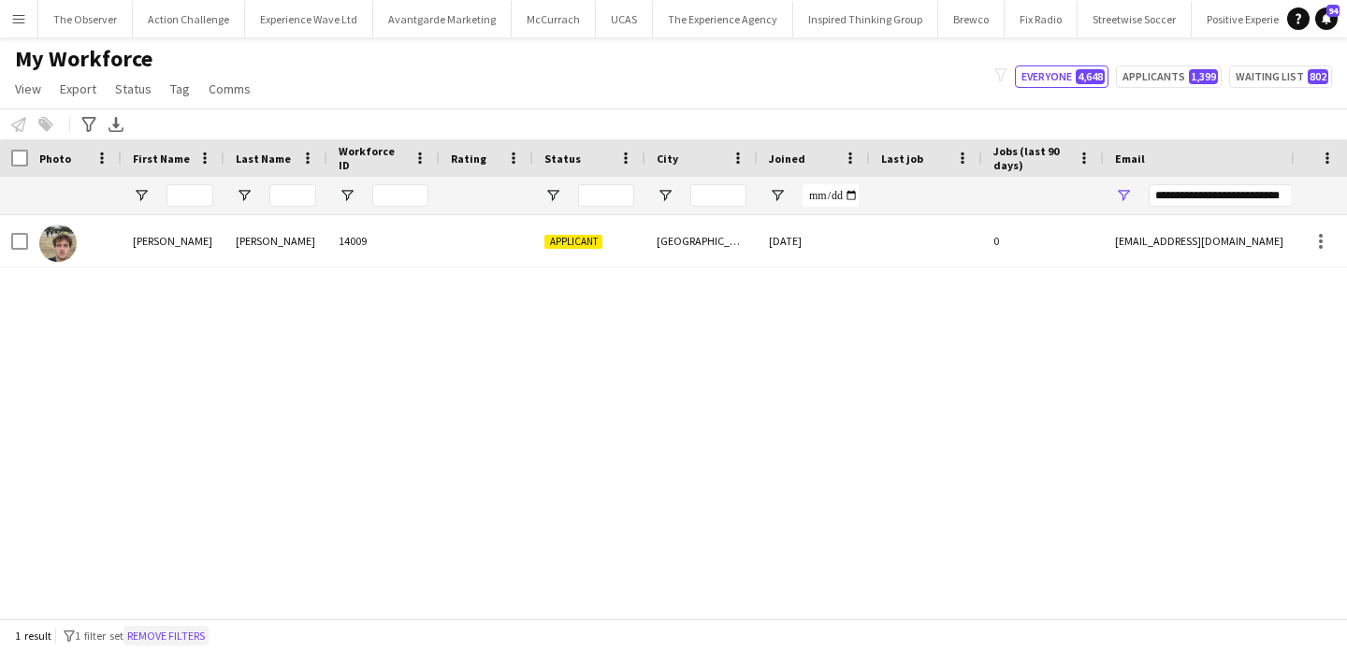
click at [165, 639] on button "Remove filters" at bounding box center [165, 636] width 85 height 21
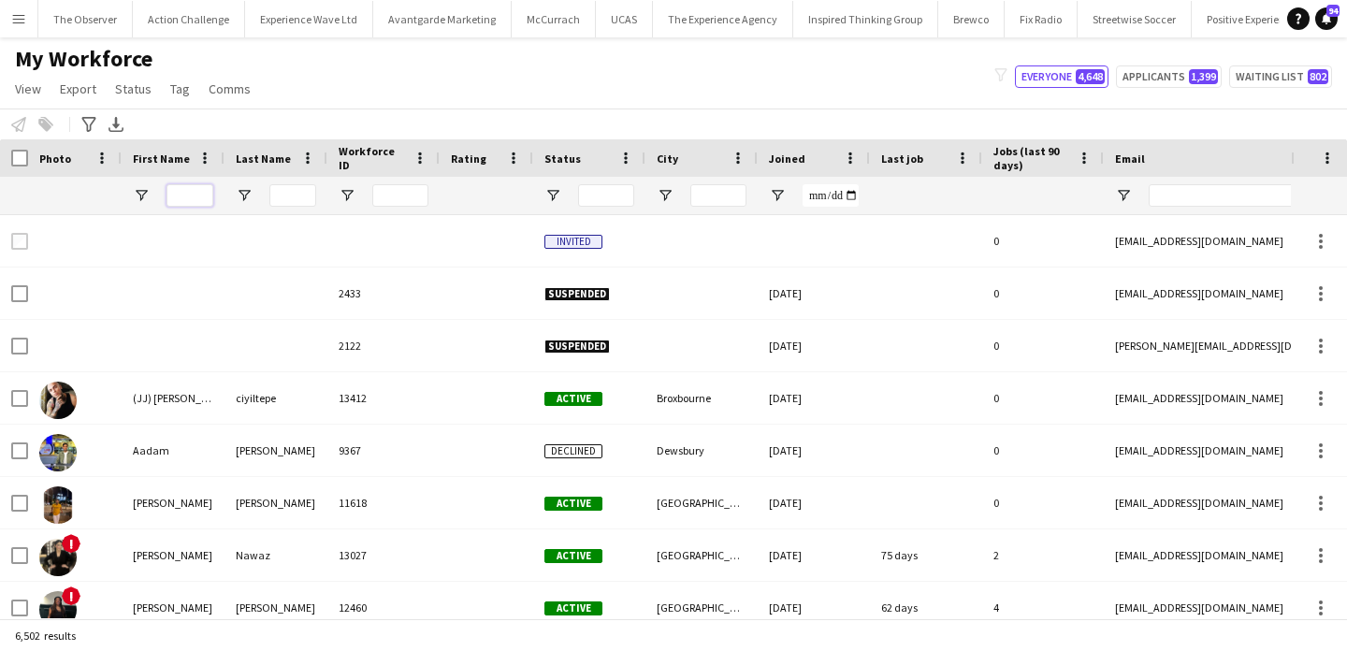
click at [186, 192] on input "First Name Filter Input" at bounding box center [190, 195] width 47 height 22
type input "****"
click at [294, 193] on input "Last Name Filter Input" at bounding box center [292, 195] width 47 height 22
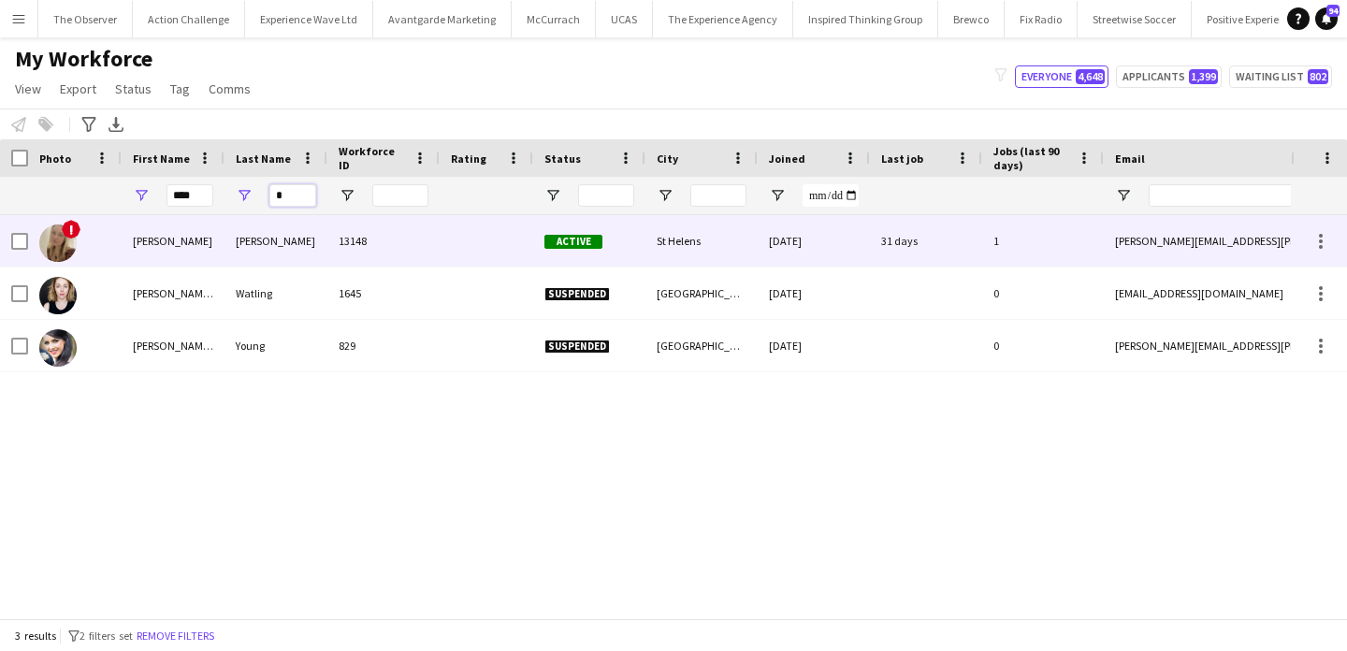
type input "*"
click at [330, 256] on div "13148" at bounding box center [383, 240] width 112 height 51
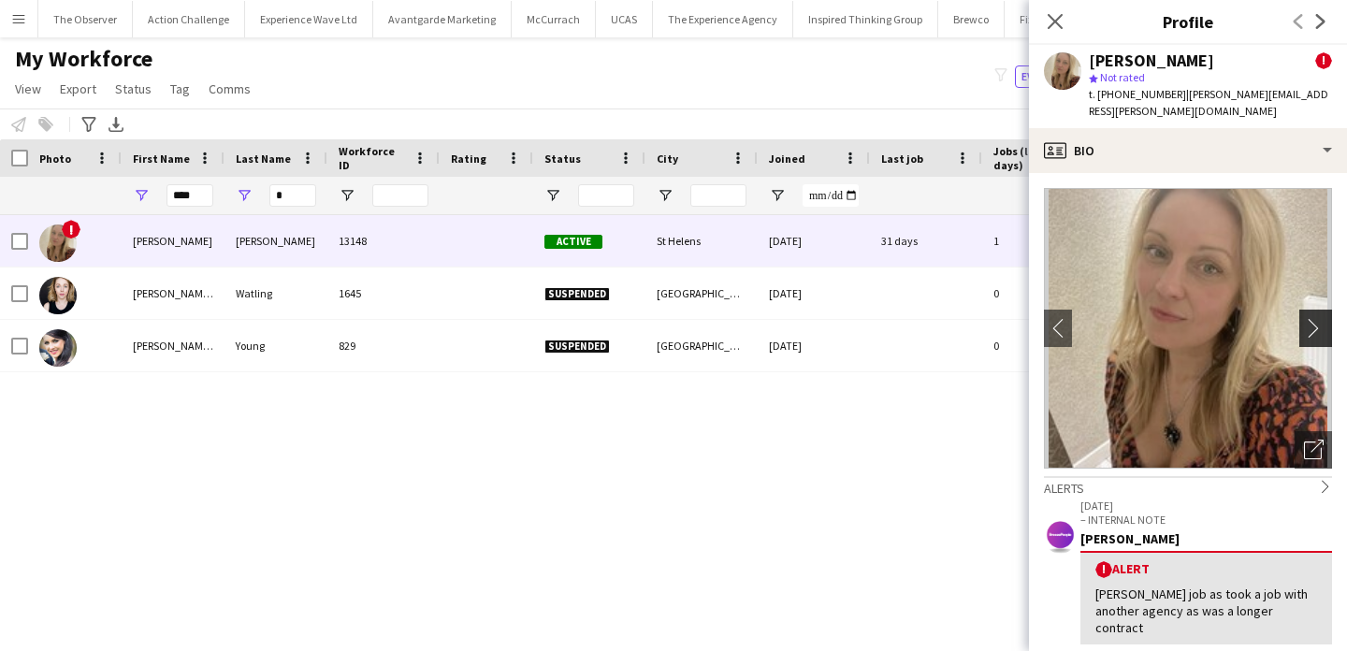
click at [1318, 310] on button "chevron-right" at bounding box center [1317, 328] width 37 height 37
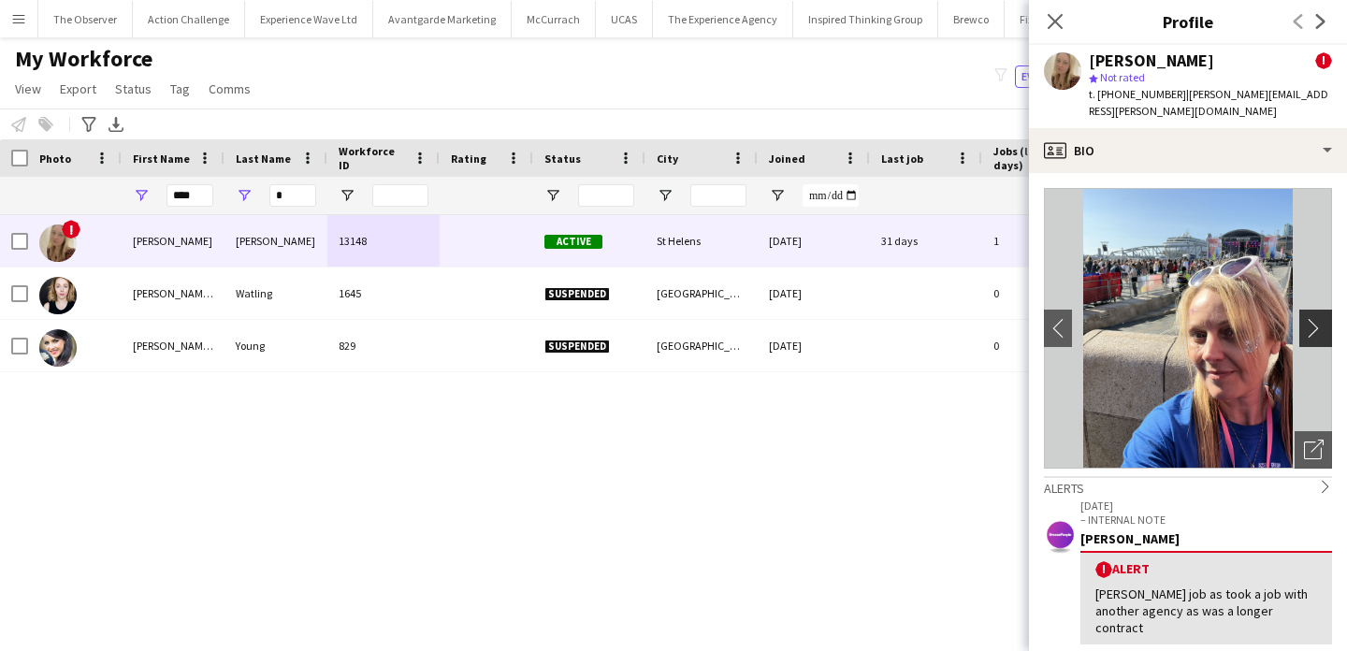
click at [1318, 318] on app-icon "chevron-right" at bounding box center [1318, 328] width 29 height 20
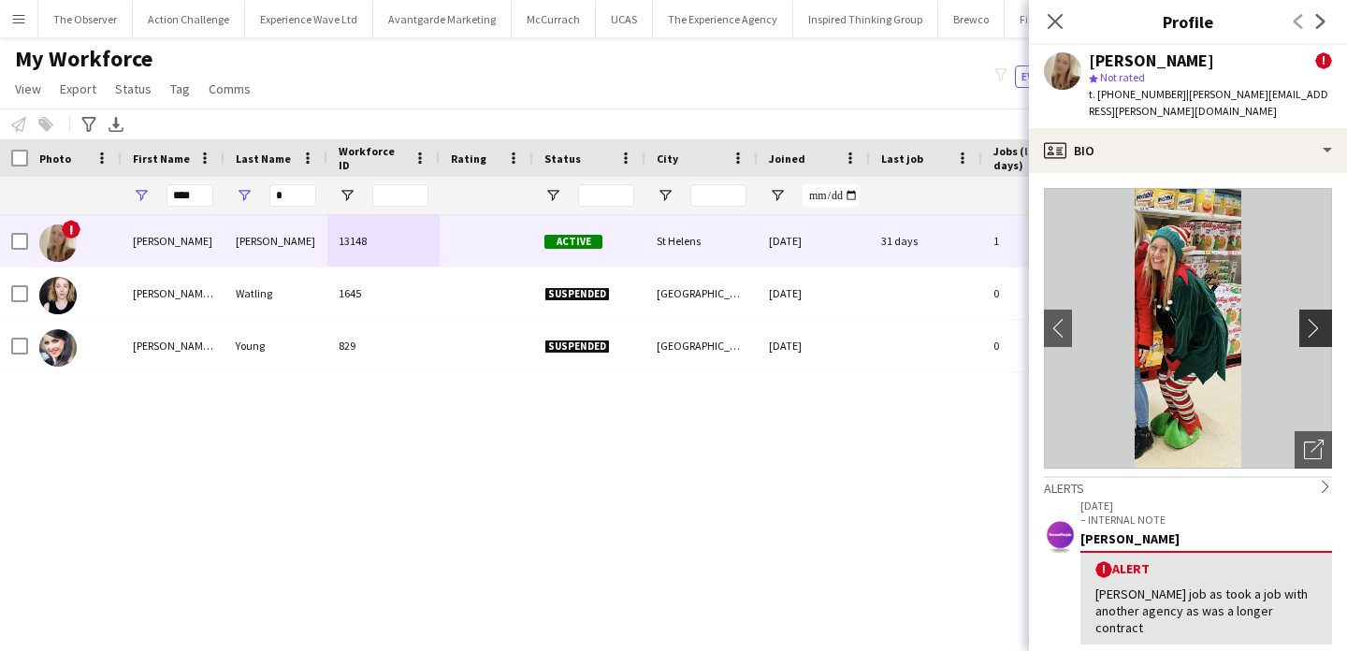
click at [1318, 318] on app-icon "chevron-right" at bounding box center [1318, 328] width 29 height 20
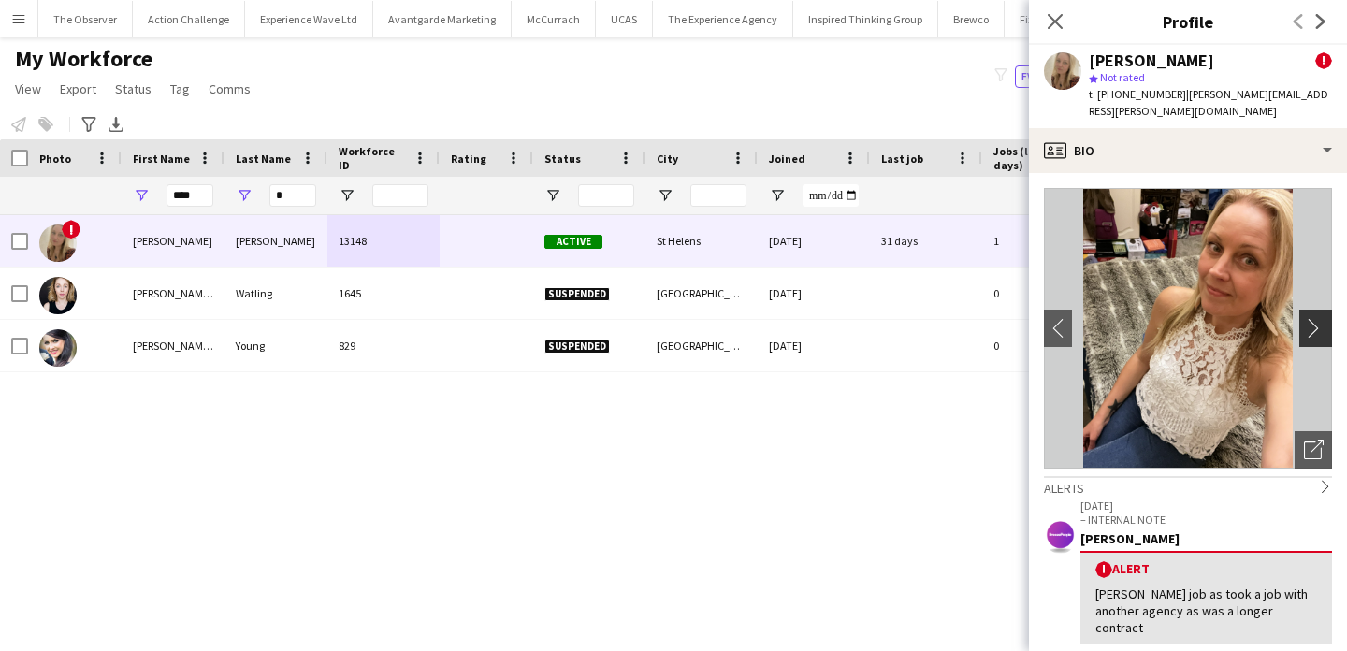
click at [1318, 318] on app-icon "chevron-right" at bounding box center [1318, 328] width 29 height 20
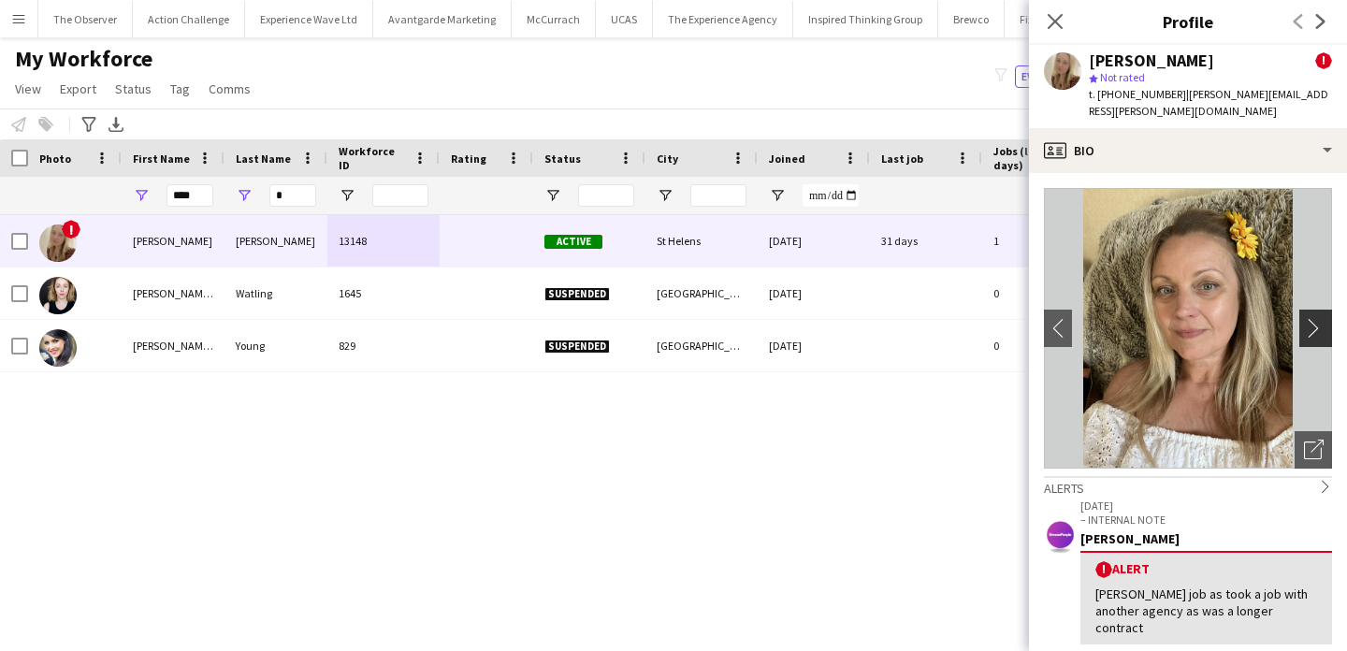
click at [1318, 318] on app-icon "chevron-right" at bounding box center [1318, 328] width 29 height 20
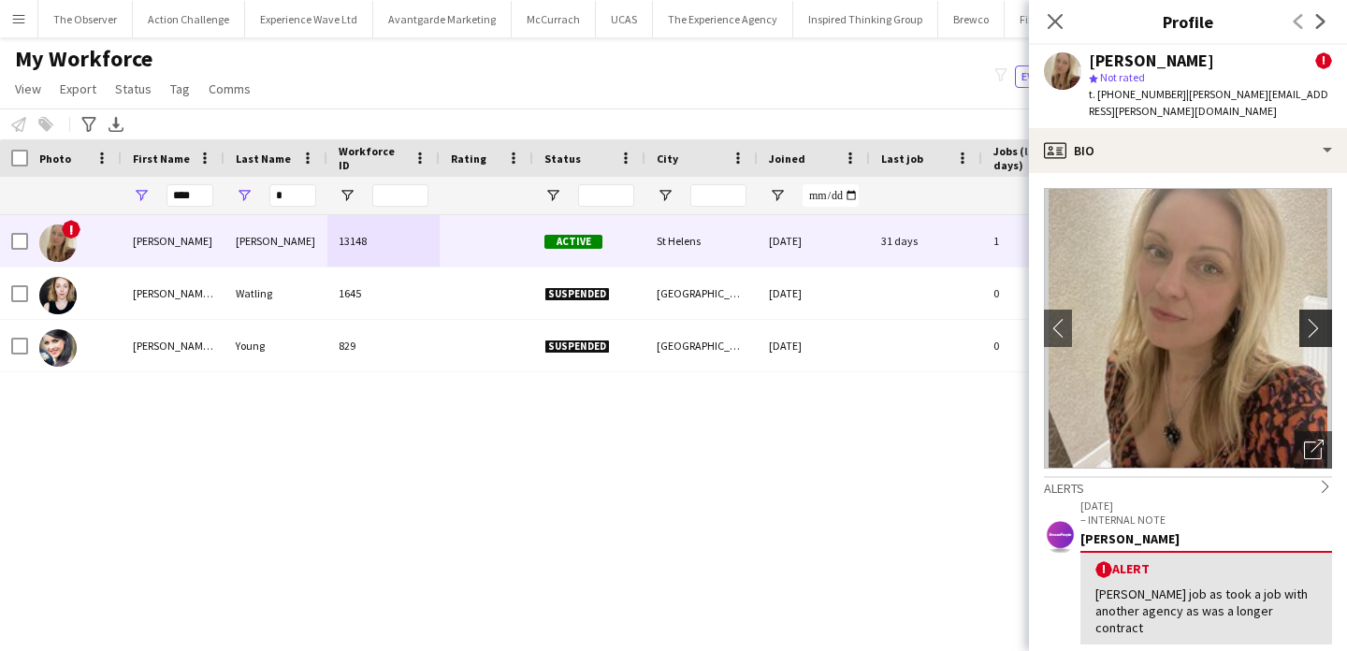
click at [1318, 318] on app-icon "chevron-right" at bounding box center [1318, 328] width 29 height 20
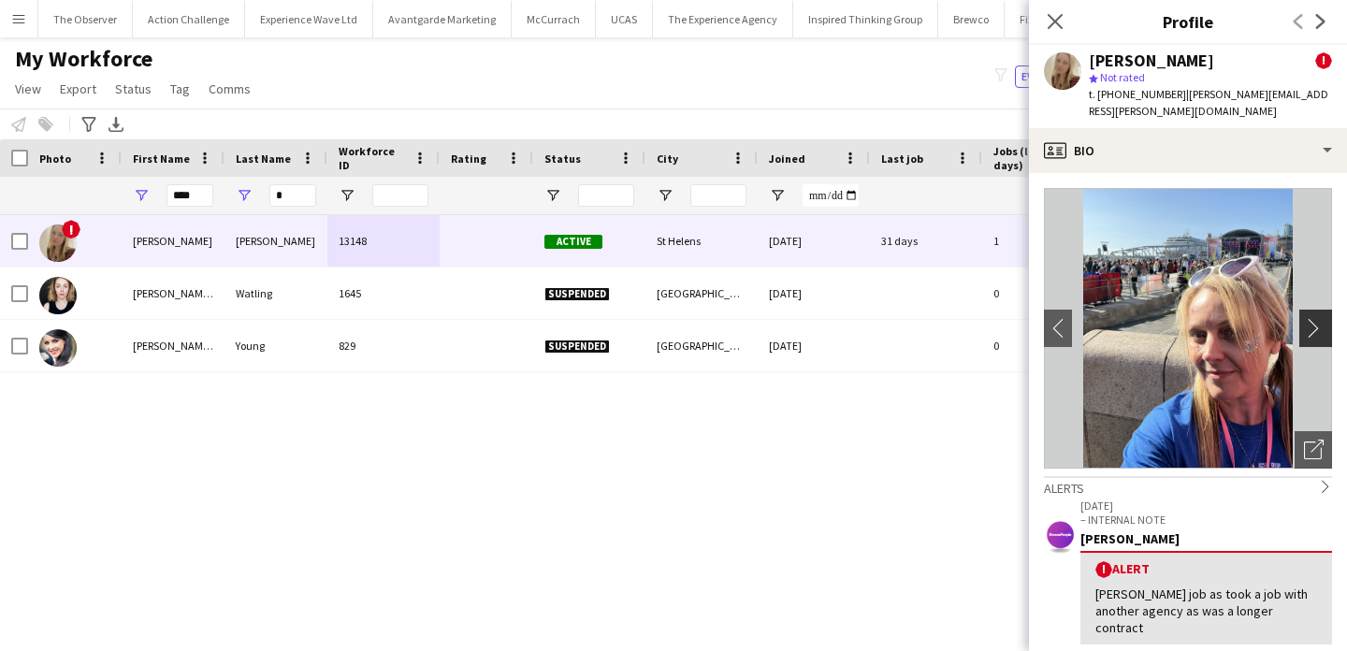
click at [1318, 318] on app-icon "chevron-right" at bounding box center [1318, 328] width 29 height 20
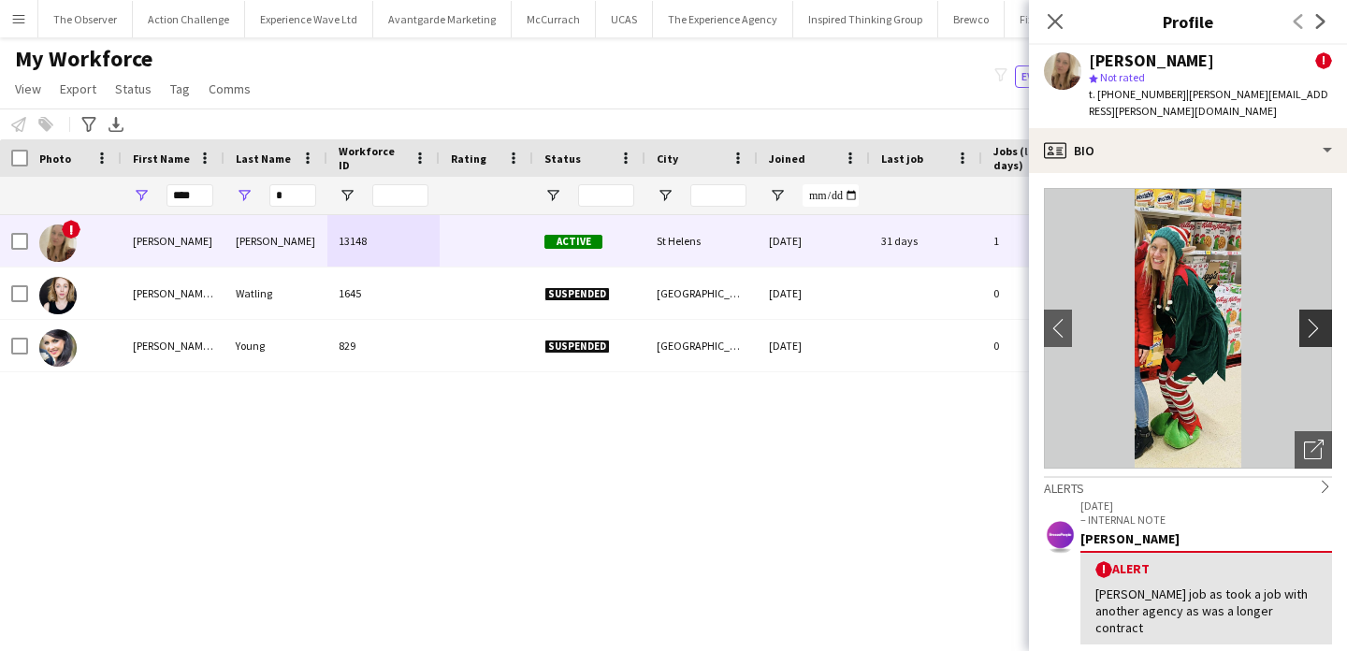
click at [1318, 318] on app-icon "chevron-right" at bounding box center [1318, 328] width 29 height 20
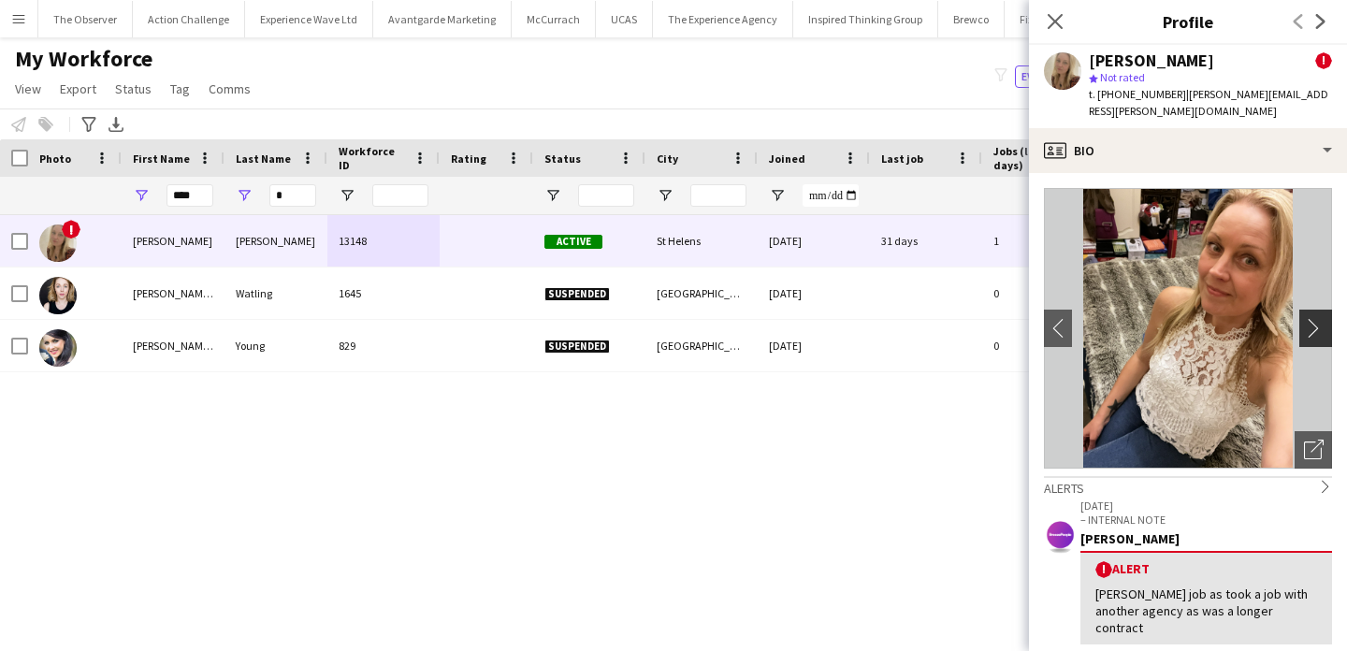
click at [1318, 318] on app-icon "chevron-right" at bounding box center [1318, 328] width 29 height 20
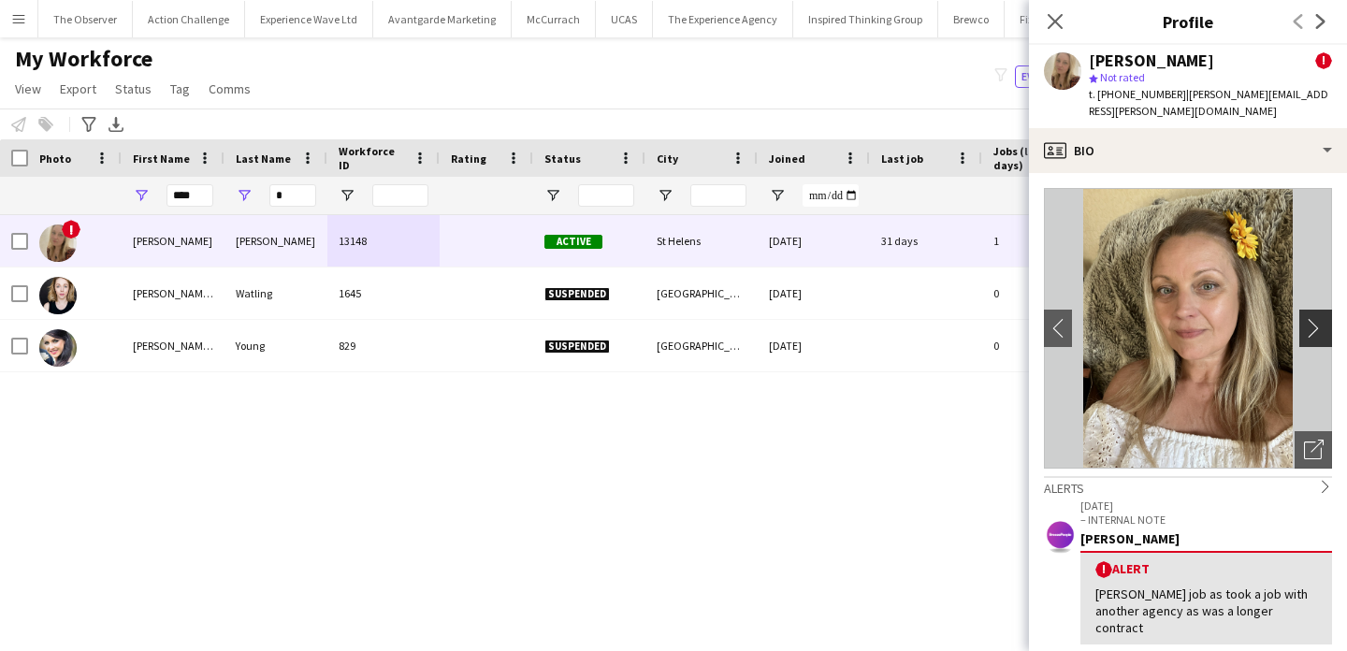
click at [1318, 318] on app-icon "chevron-right" at bounding box center [1318, 328] width 29 height 20
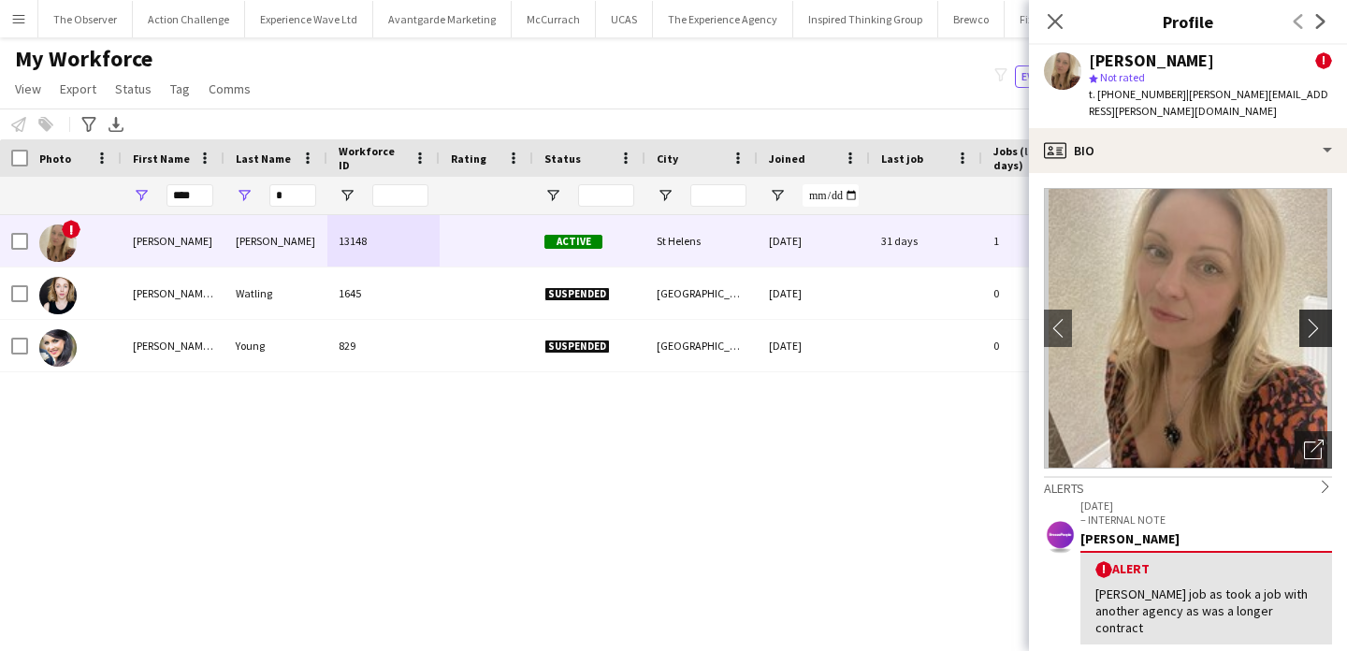
click at [1318, 318] on app-icon "chevron-right" at bounding box center [1318, 328] width 29 height 20
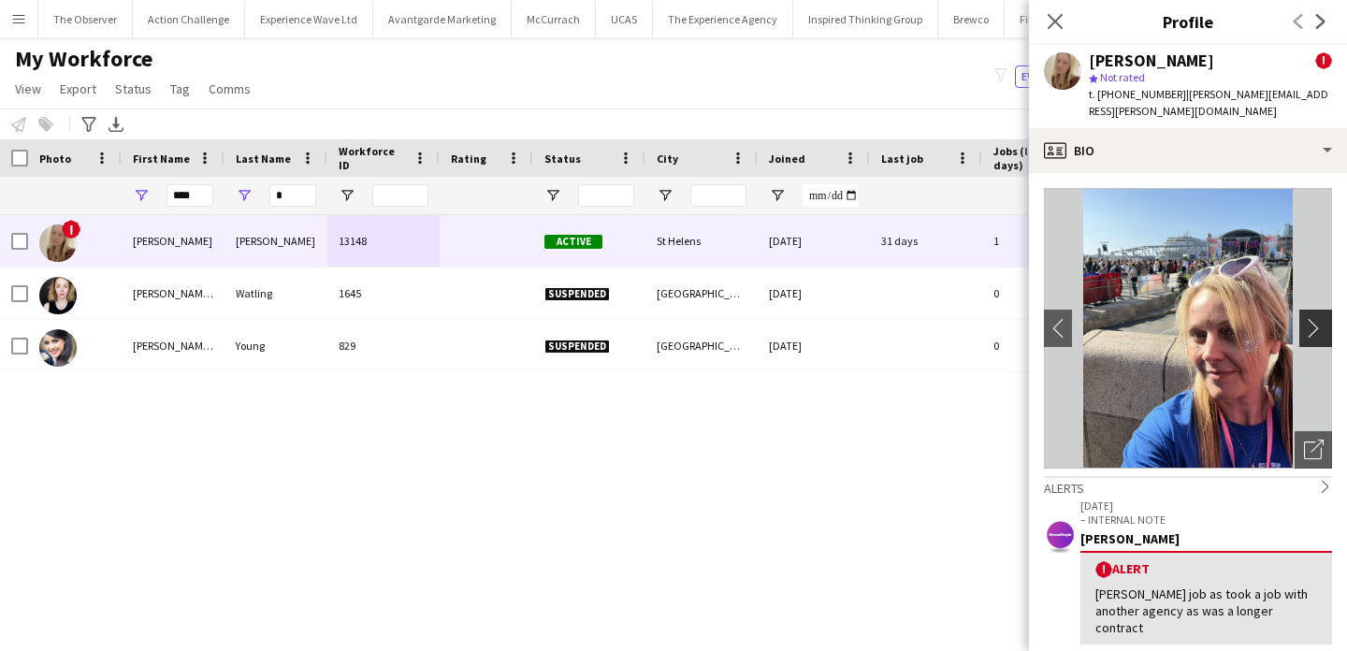
click at [1318, 318] on app-icon "chevron-right" at bounding box center [1318, 328] width 29 height 20
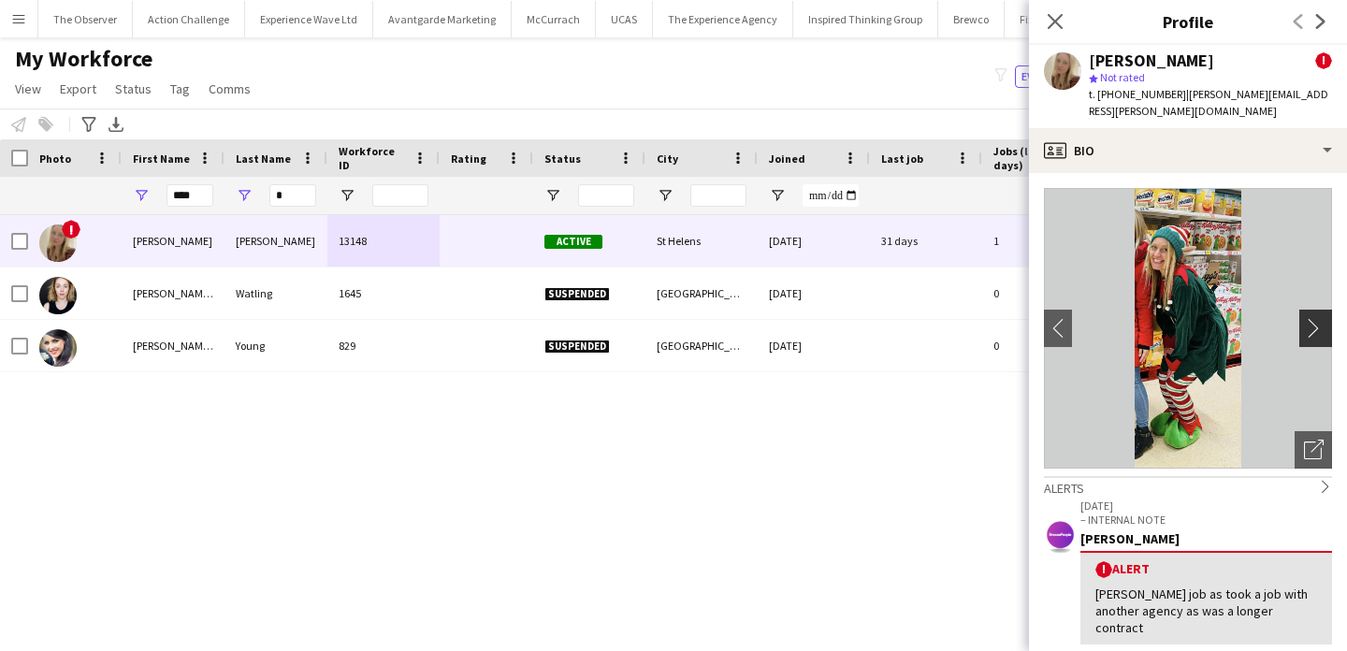
click at [1318, 318] on app-icon "chevron-right" at bounding box center [1318, 328] width 29 height 20
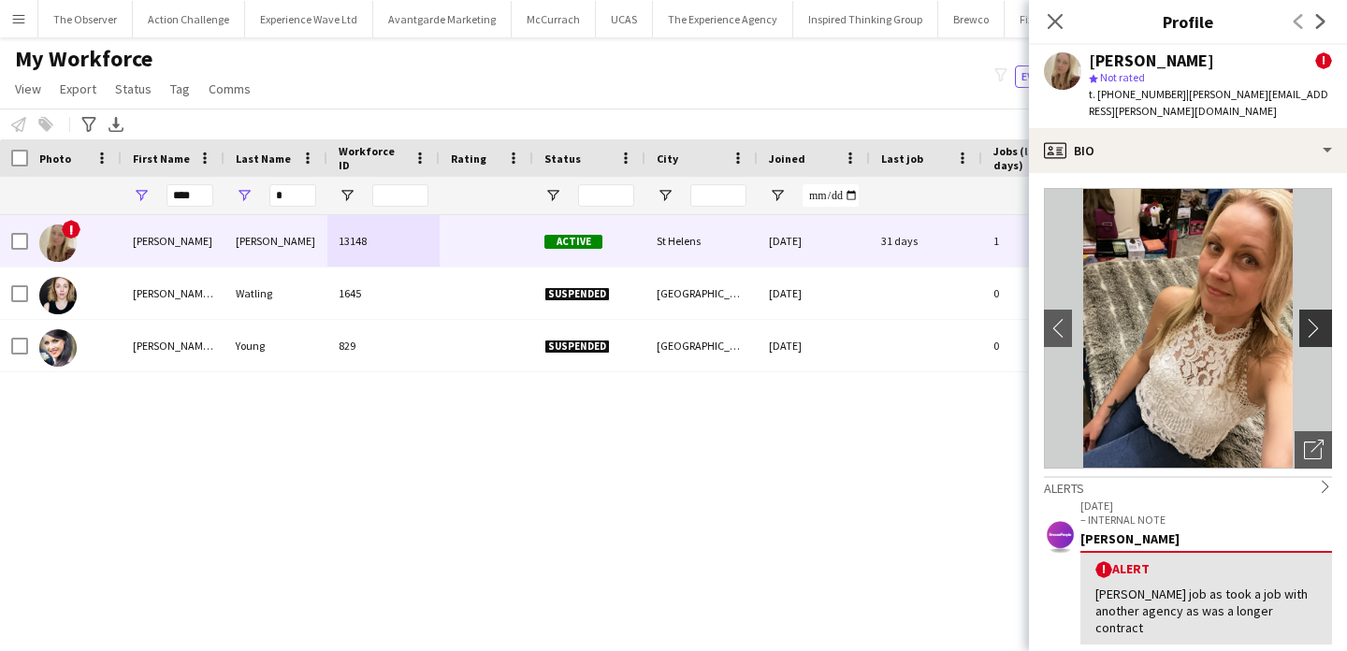
click at [1318, 318] on app-icon "chevron-right" at bounding box center [1318, 328] width 29 height 20
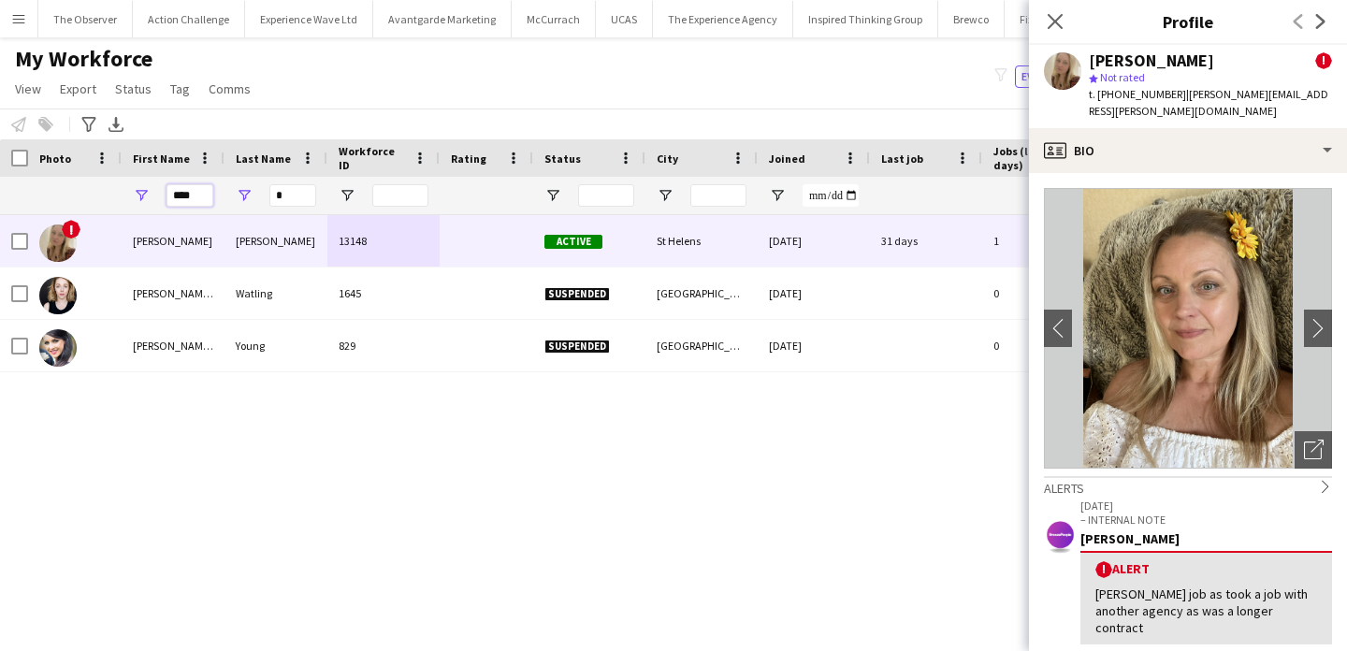
click at [197, 200] on input "****" at bounding box center [190, 195] width 47 height 22
type input "*"
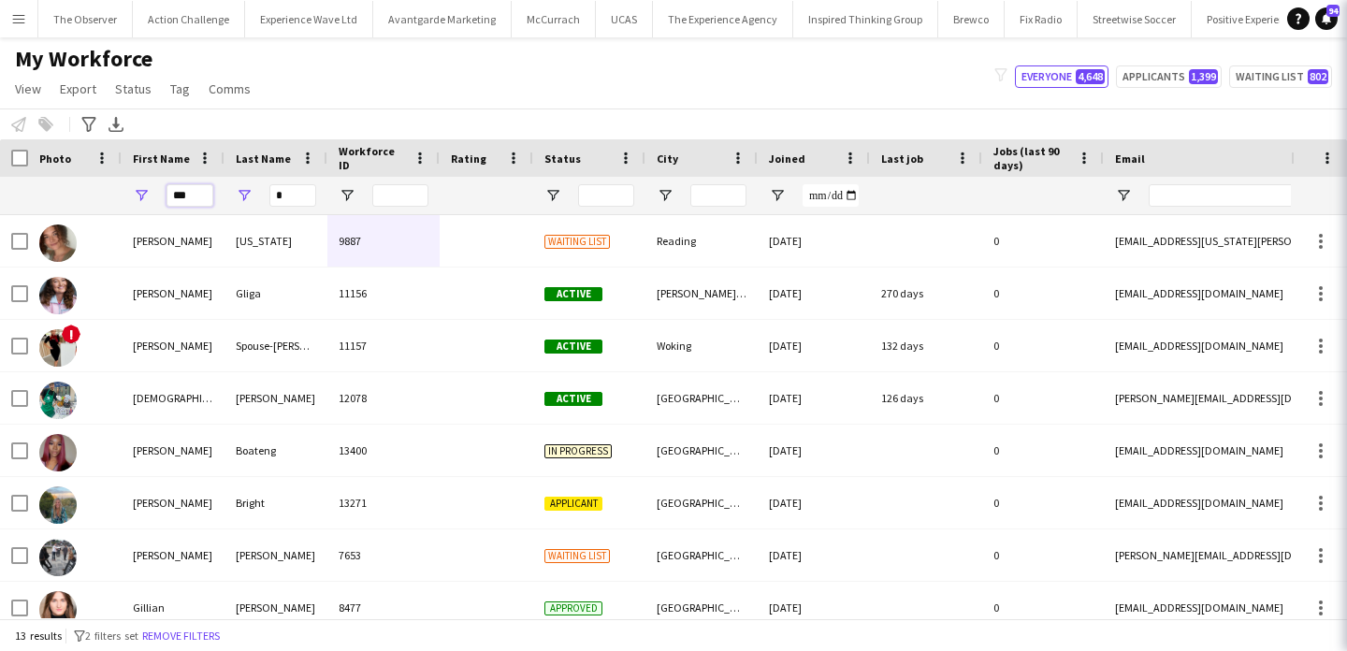
type input "***"
click at [297, 201] on input "*" at bounding box center [292, 195] width 47 height 22
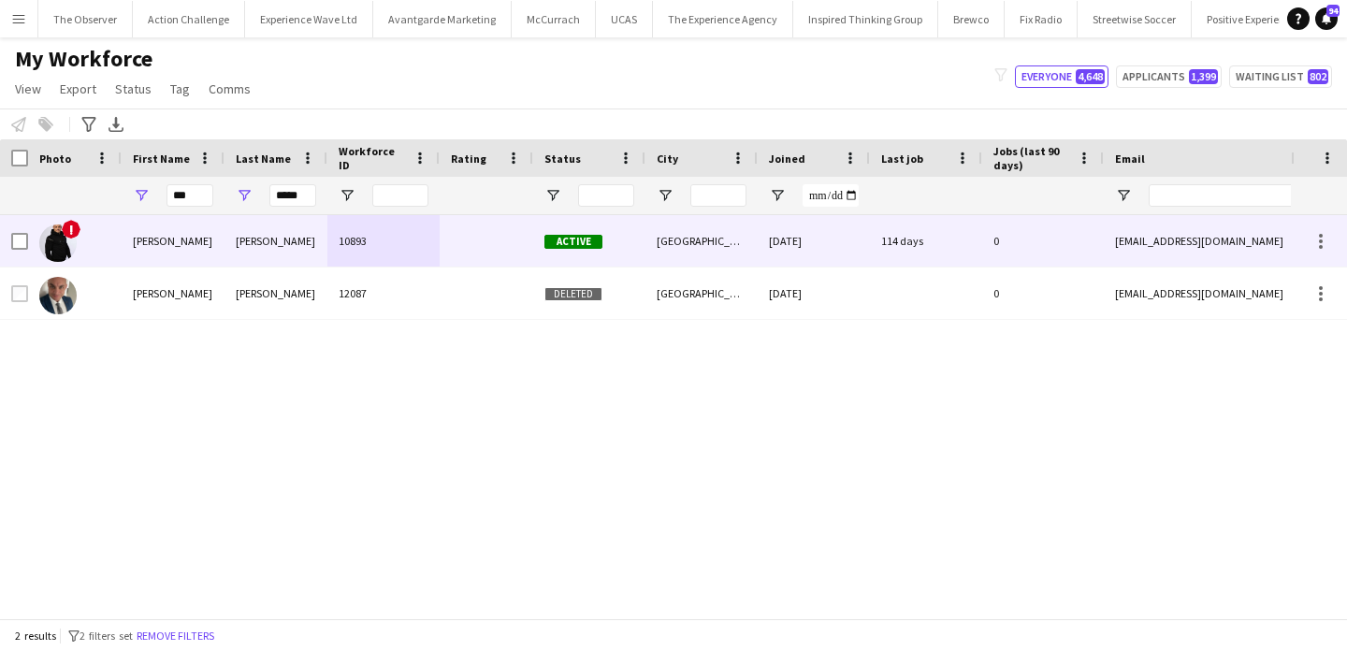
click at [320, 232] on div "Facer" at bounding box center [276, 240] width 103 height 51
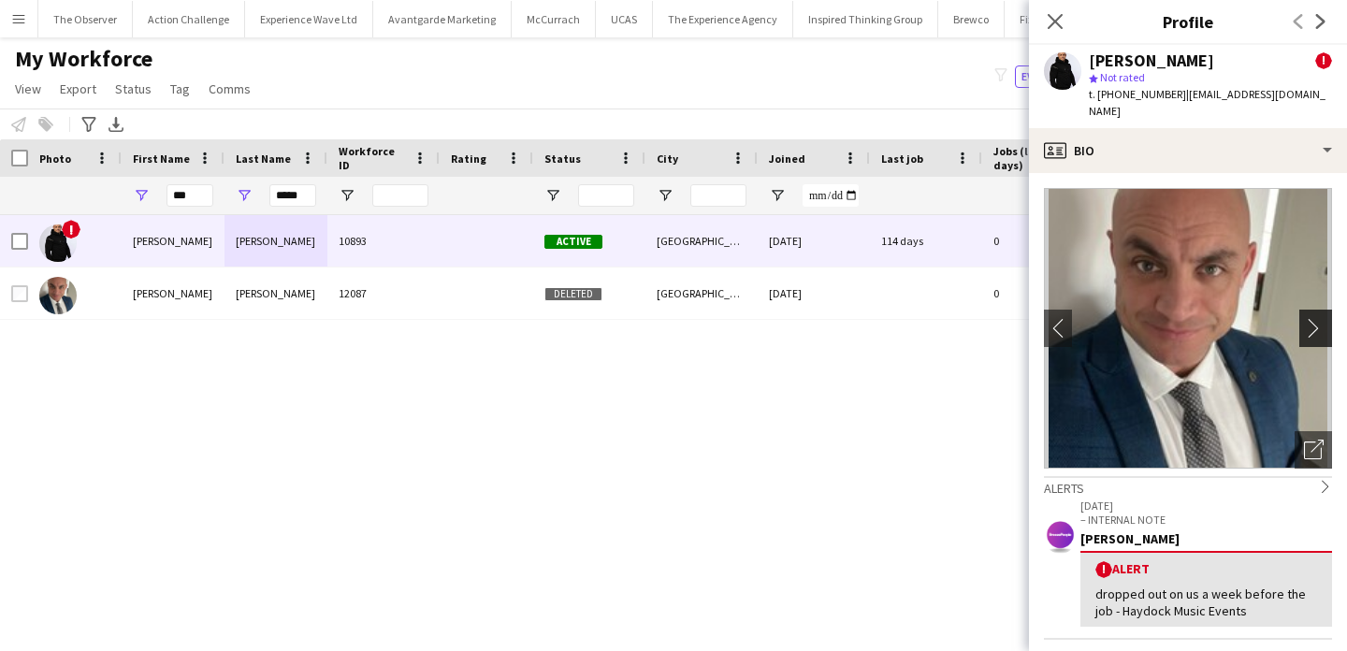
click at [1318, 318] on app-icon "chevron-right" at bounding box center [1318, 328] width 29 height 20
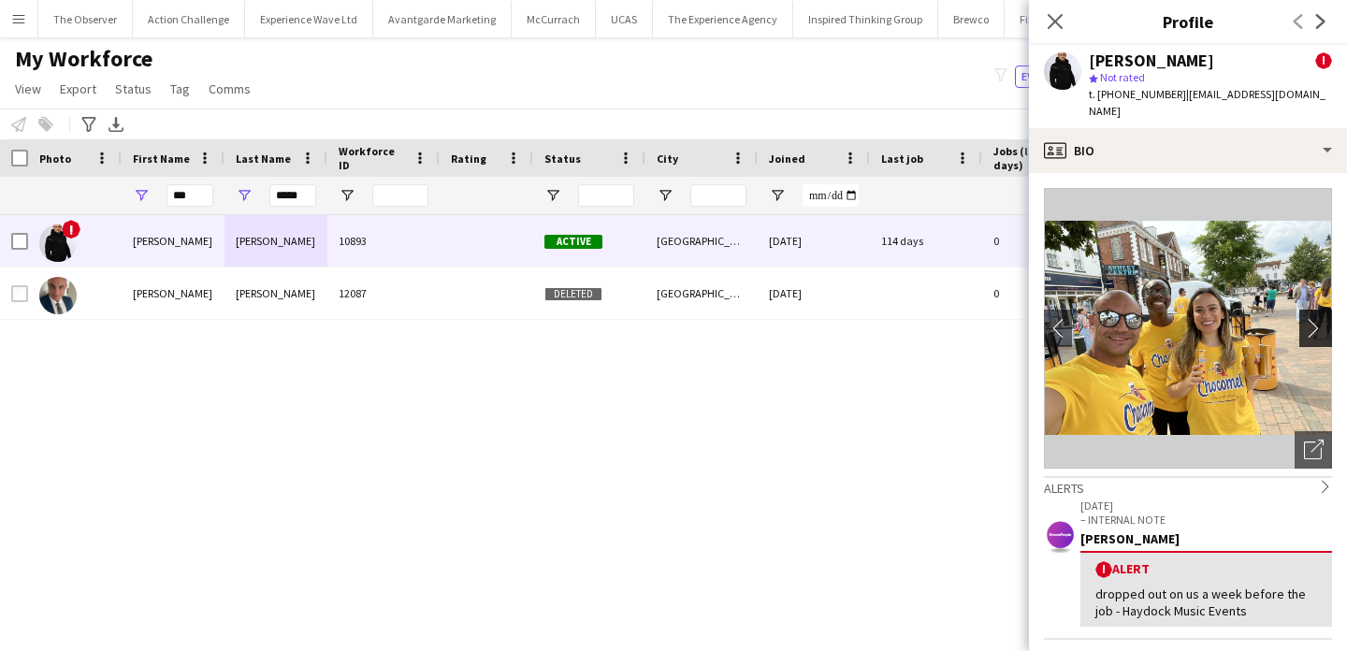
click at [1318, 318] on app-icon "chevron-right" at bounding box center [1318, 328] width 29 height 20
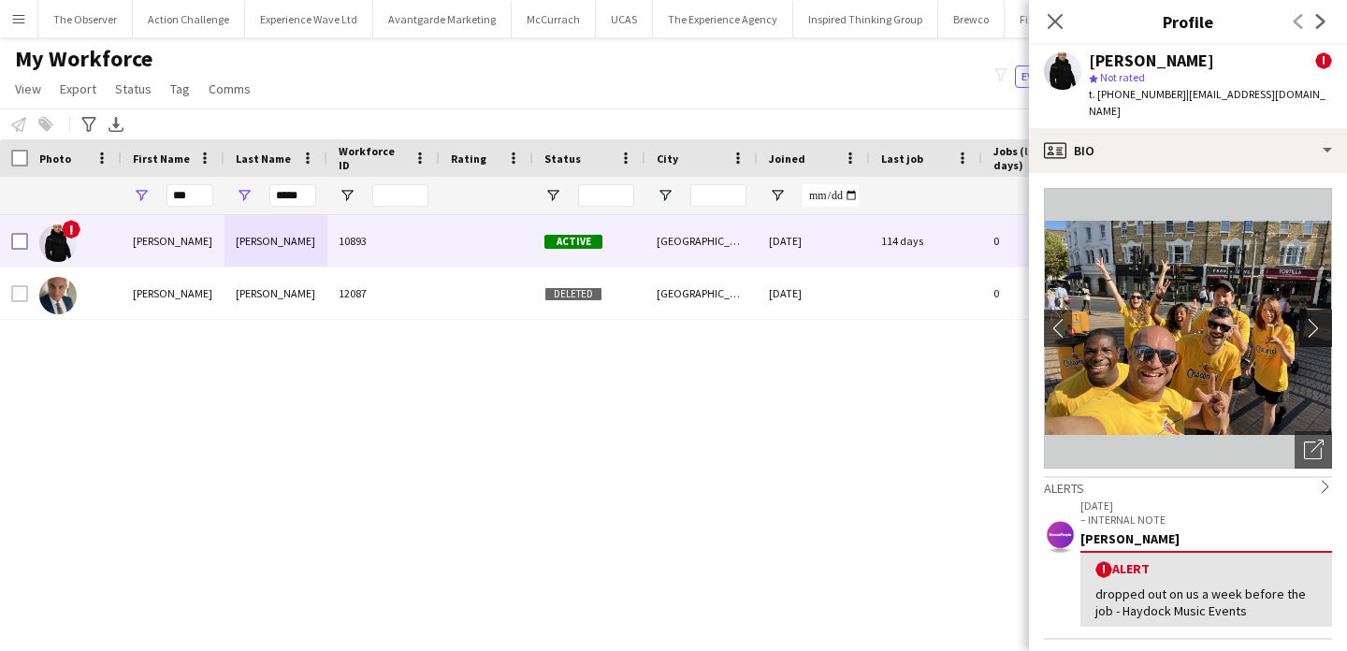
click at [1318, 318] on app-icon "chevron-right" at bounding box center [1318, 328] width 29 height 20
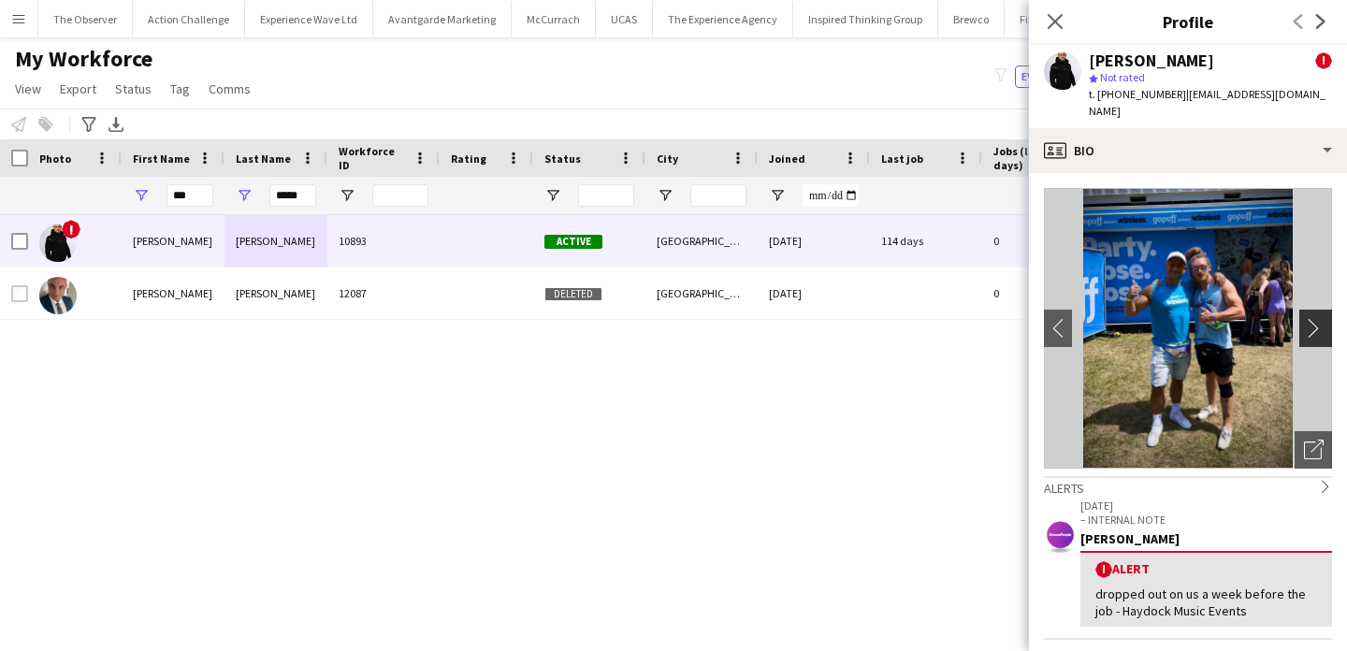
click at [1318, 318] on app-icon "chevron-right" at bounding box center [1318, 328] width 29 height 20
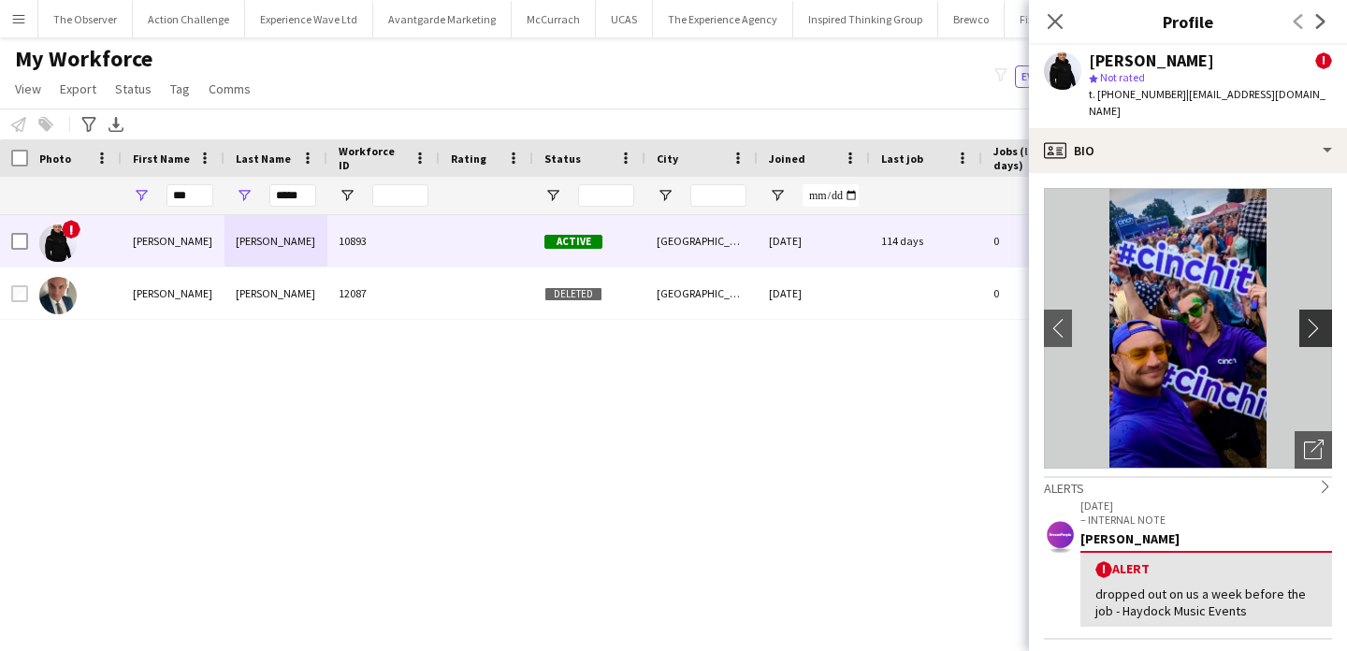
click at [1318, 318] on app-icon "chevron-right" at bounding box center [1318, 328] width 29 height 20
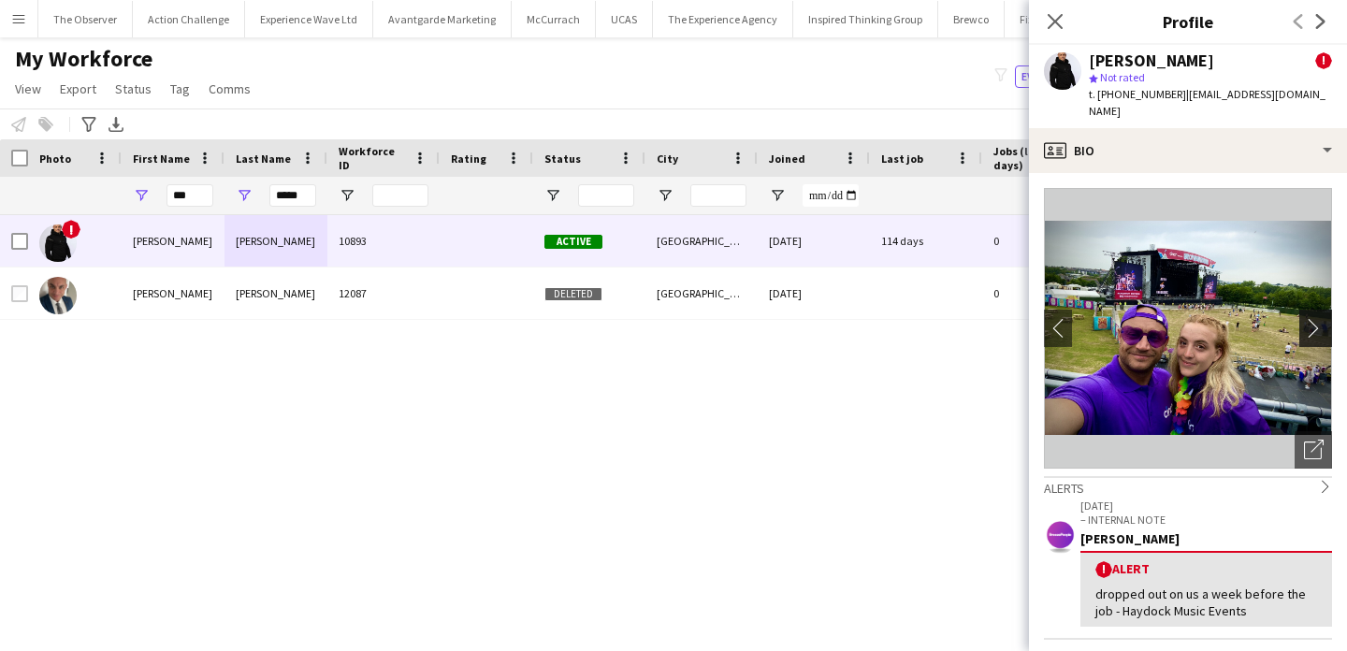
click at [1318, 318] on app-icon "chevron-right" at bounding box center [1318, 328] width 29 height 20
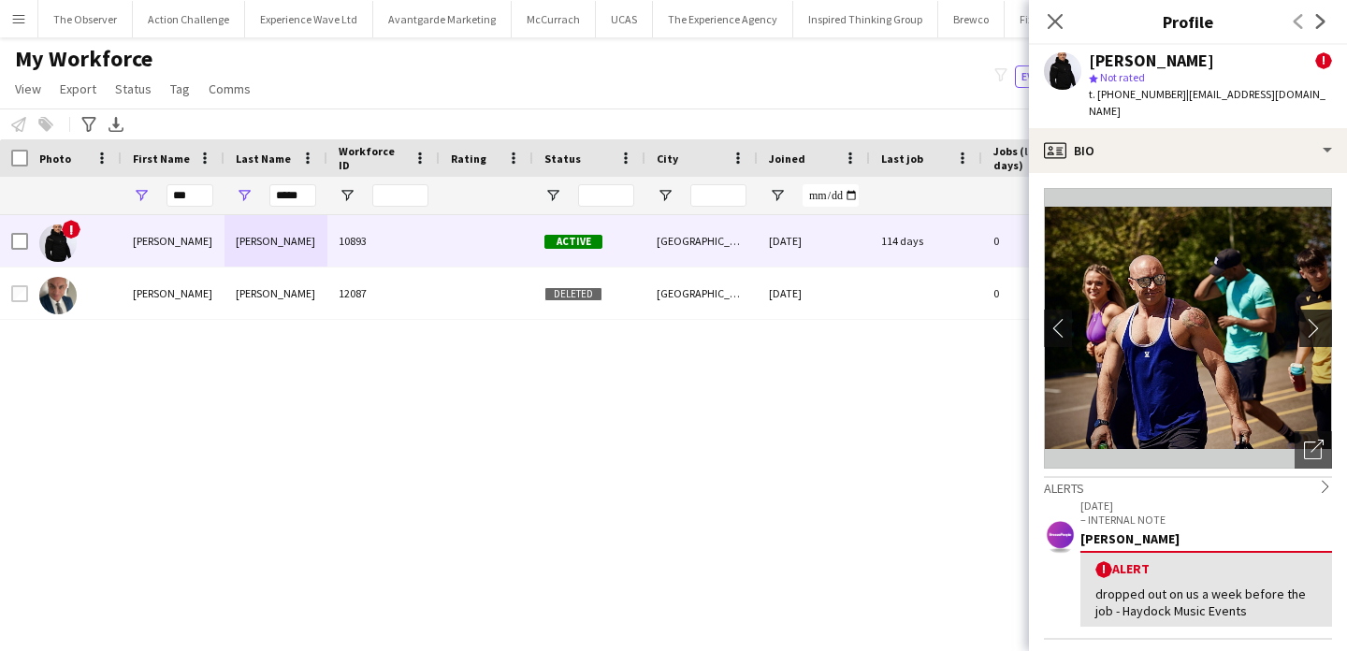
click at [1318, 318] on app-icon "chevron-right" at bounding box center [1318, 328] width 29 height 20
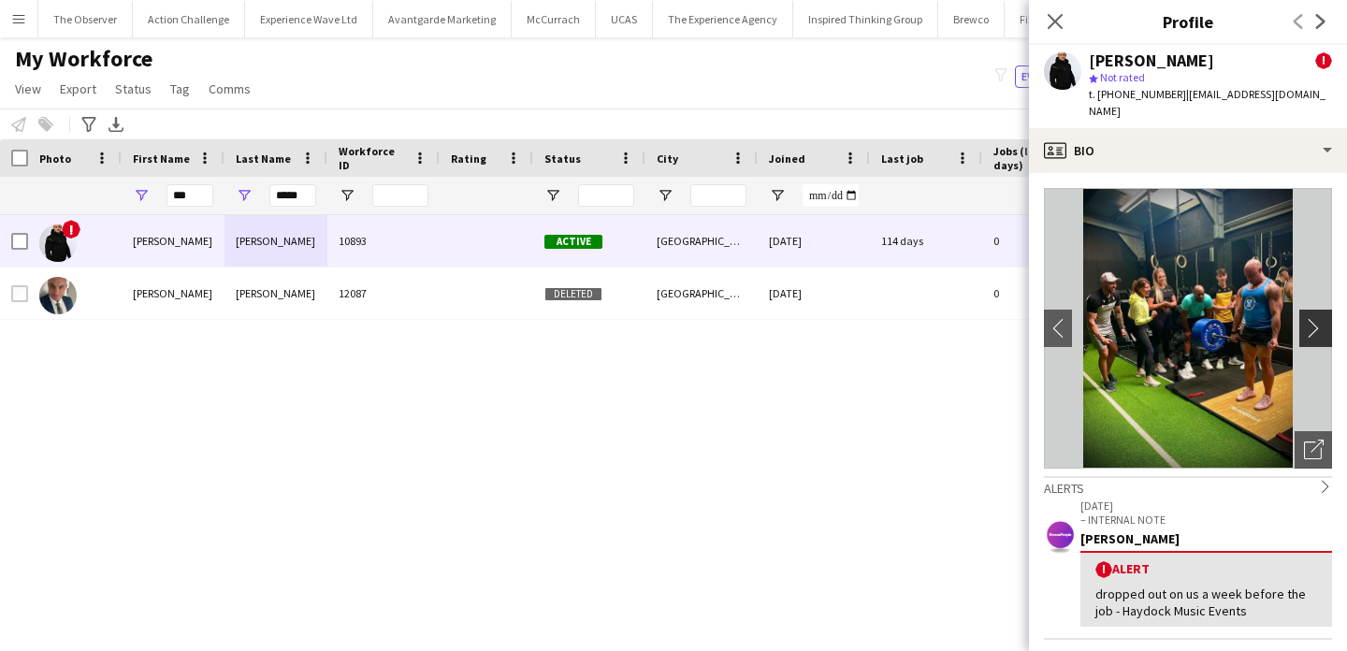
click at [1318, 318] on app-icon "chevron-right" at bounding box center [1318, 328] width 29 height 20
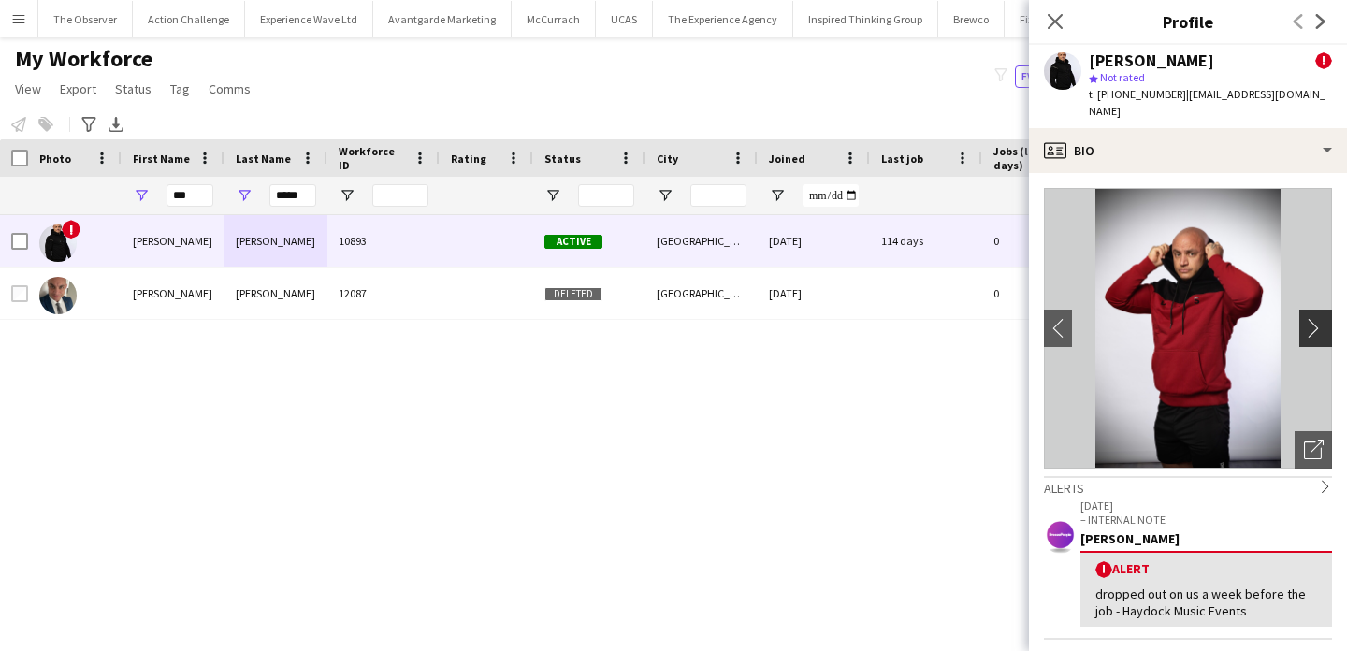
click at [1318, 318] on app-icon "chevron-right" at bounding box center [1318, 328] width 29 height 20
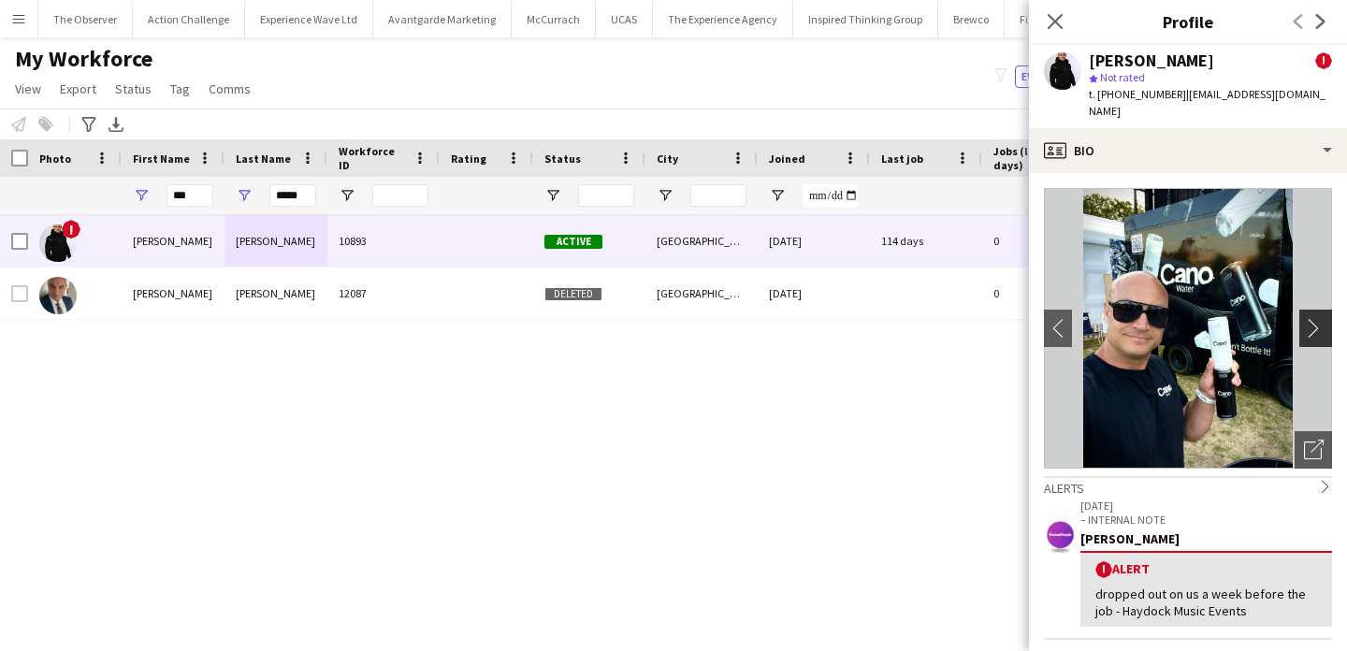
click at [1318, 318] on app-icon "chevron-right" at bounding box center [1318, 328] width 29 height 20
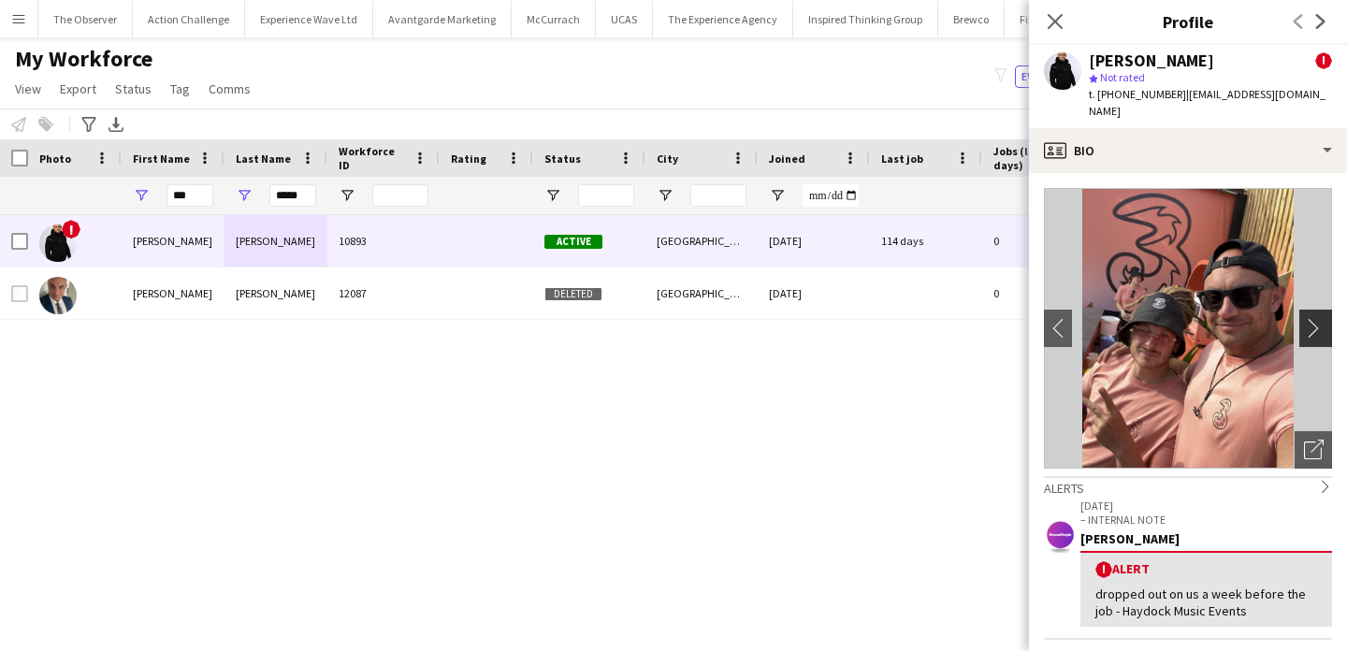
click at [1318, 318] on app-icon "chevron-right" at bounding box center [1318, 328] width 29 height 20
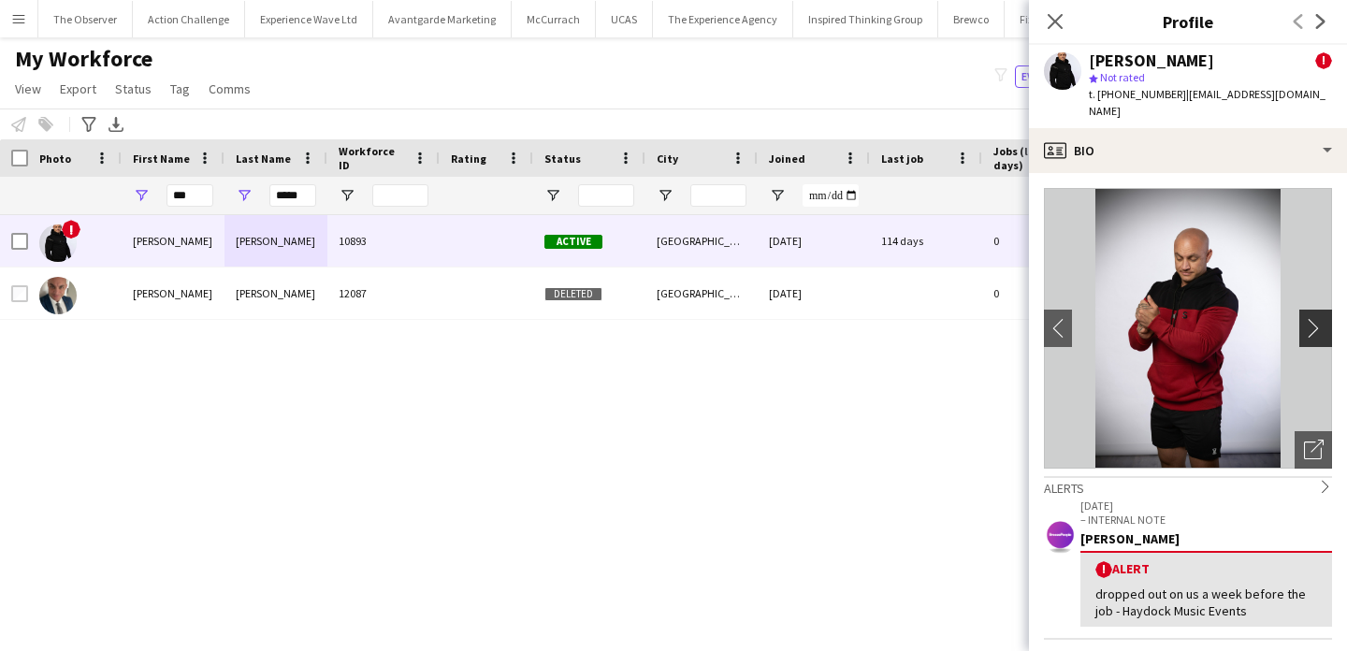
click at [1318, 318] on app-icon "chevron-right" at bounding box center [1318, 328] width 29 height 20
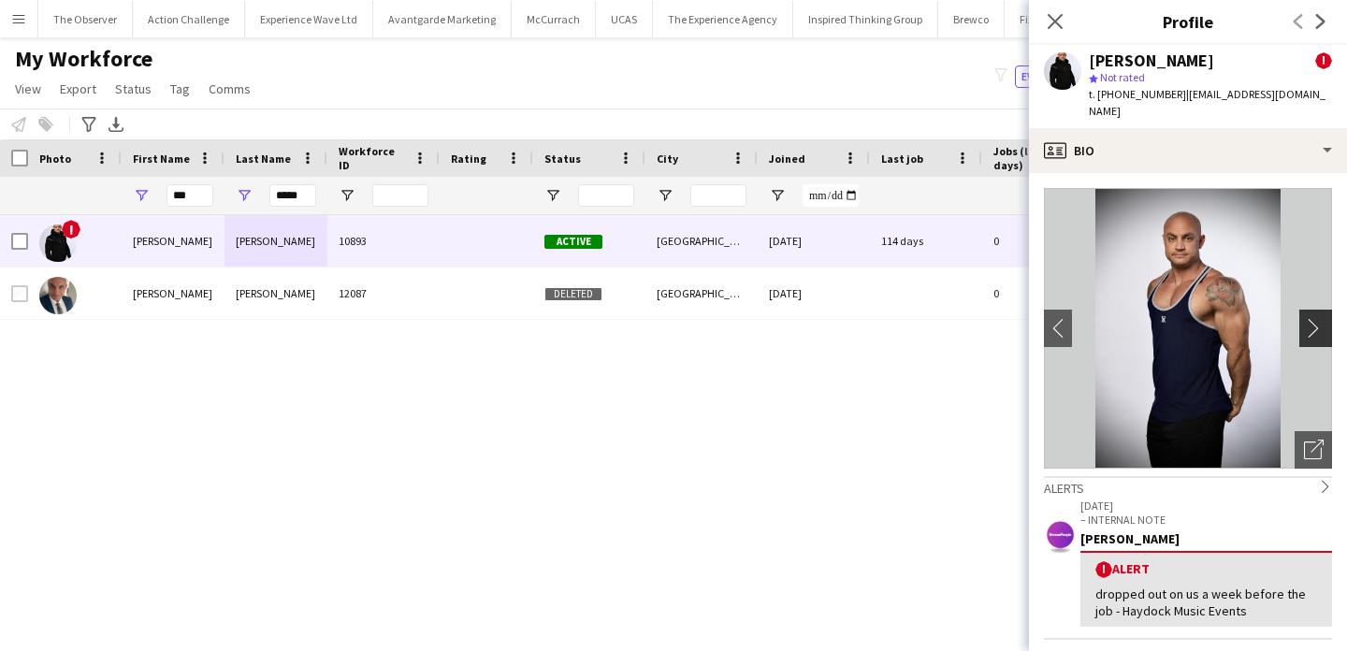
click at [1318, 318] on app-icon "chevron-right" at bounding box center [1318, 328] width 29 height 20
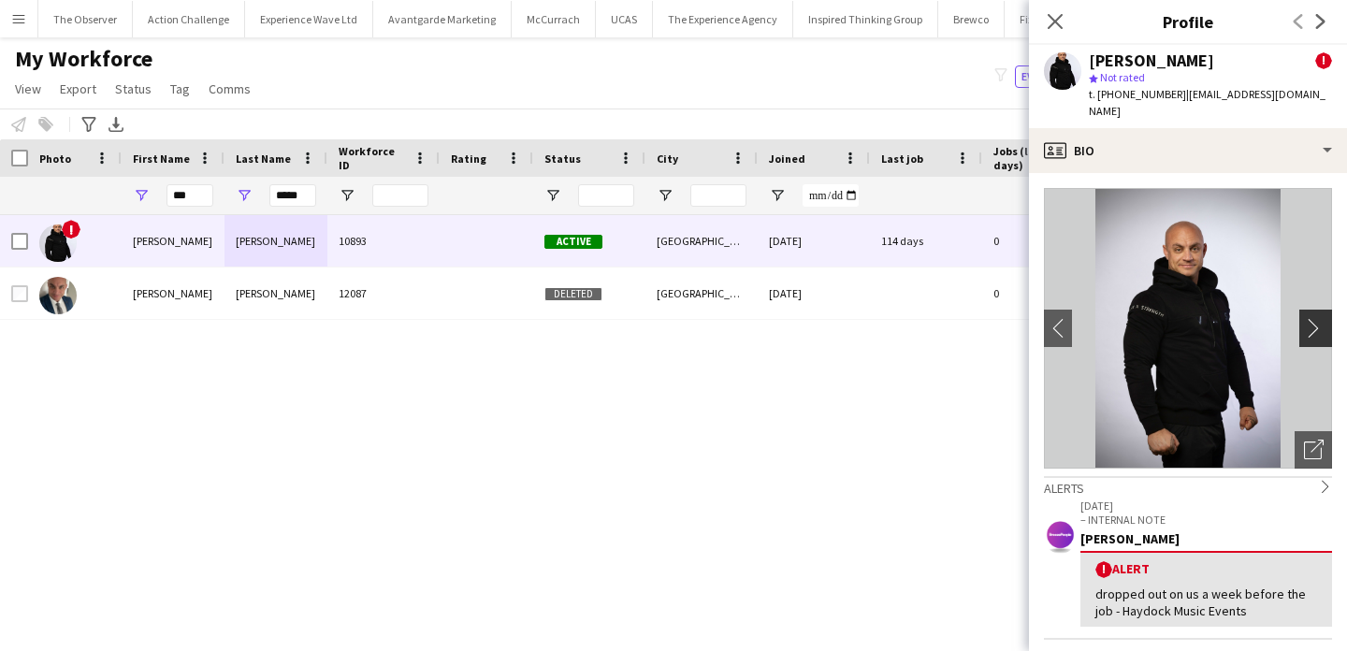
click at [1318, 318] on app-icon "chevron-right" at bounding box center [1318, 328] width 29 height 20
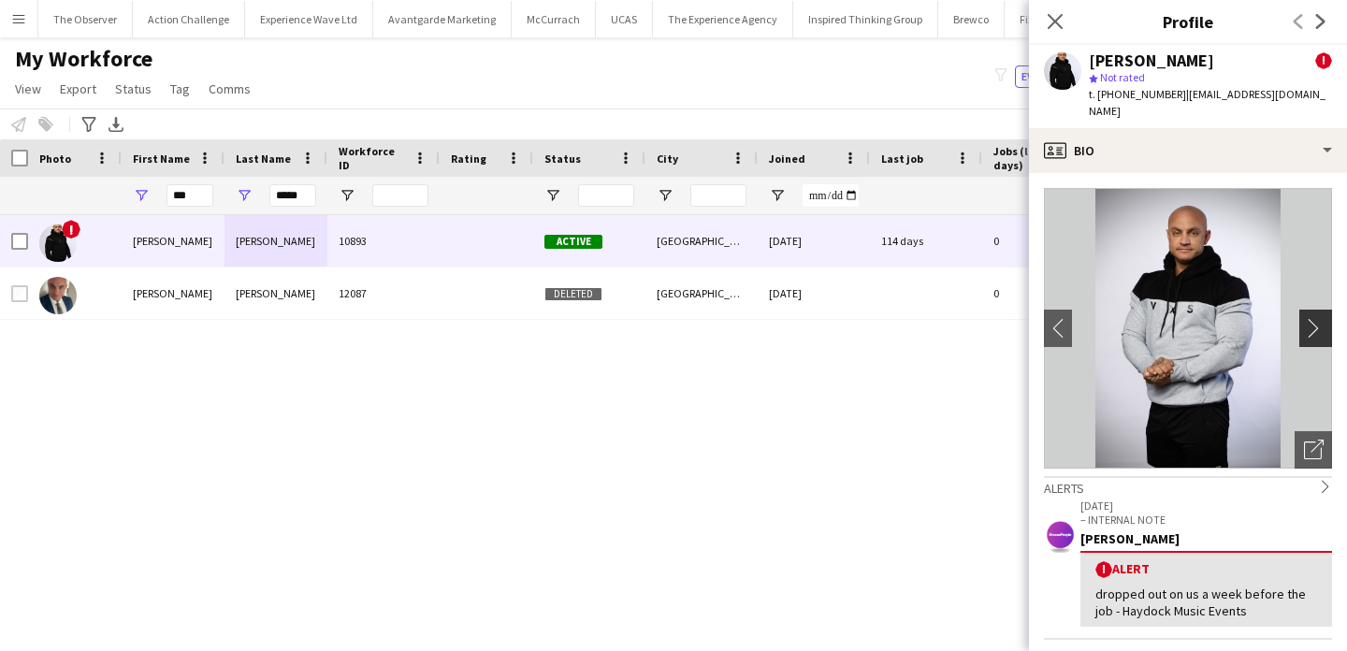
click at [1318, 318] on app-icon "chevron-right" at bounding box center [1318, 328] width 29 height 20
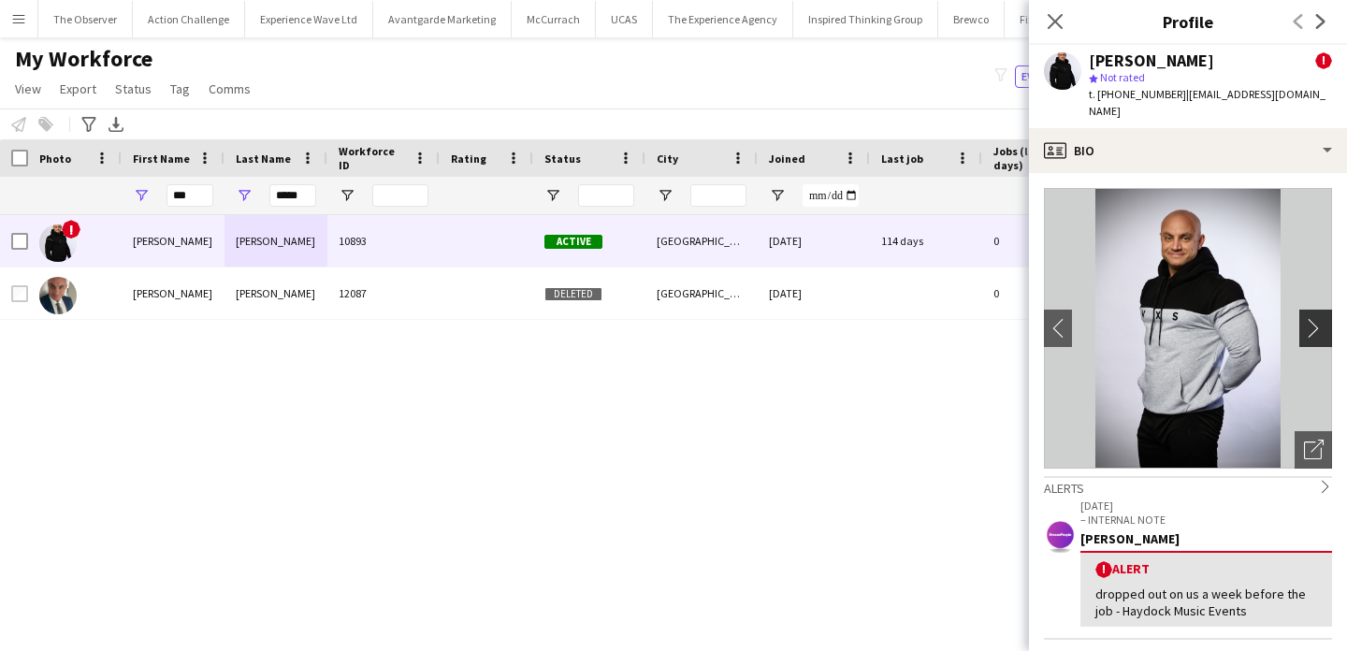
click at [1318, 318] on app-icon "chevron-right" at bounding box center [1318, 328] width 29 height 20
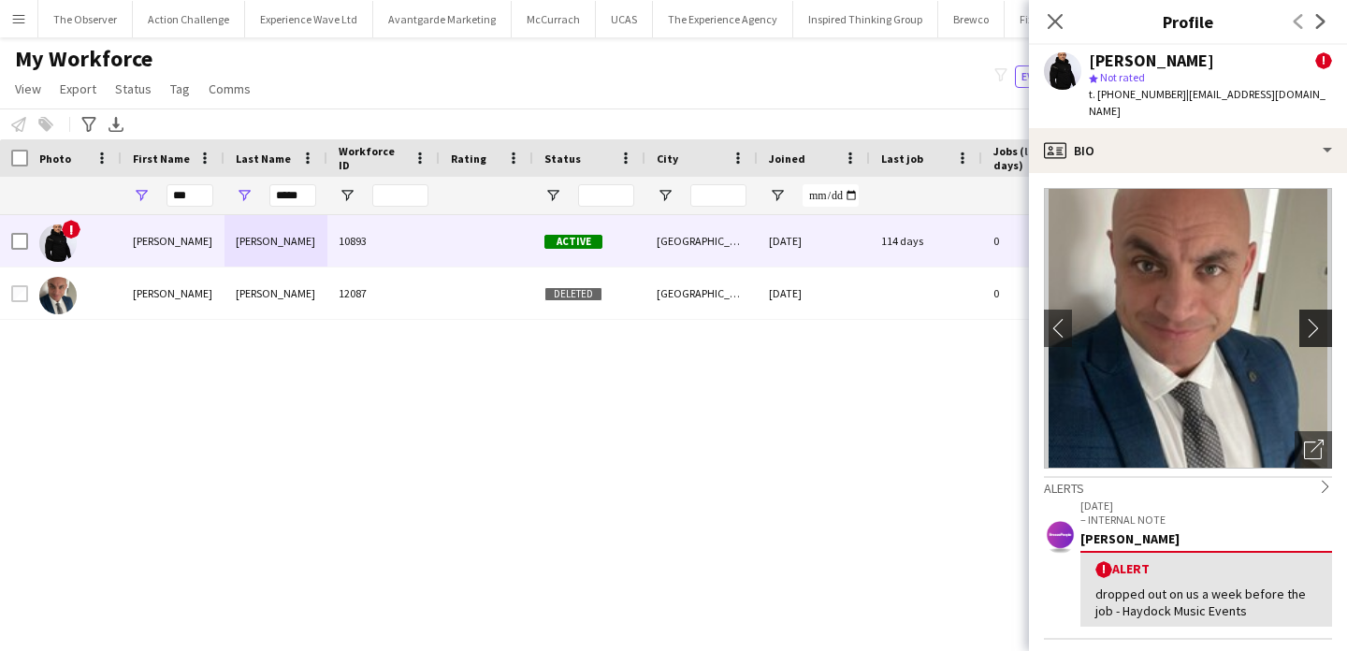
click at [1318, 318] on app-icon "chevron-right" at bounding box center [1318, 328] width 29 height 20
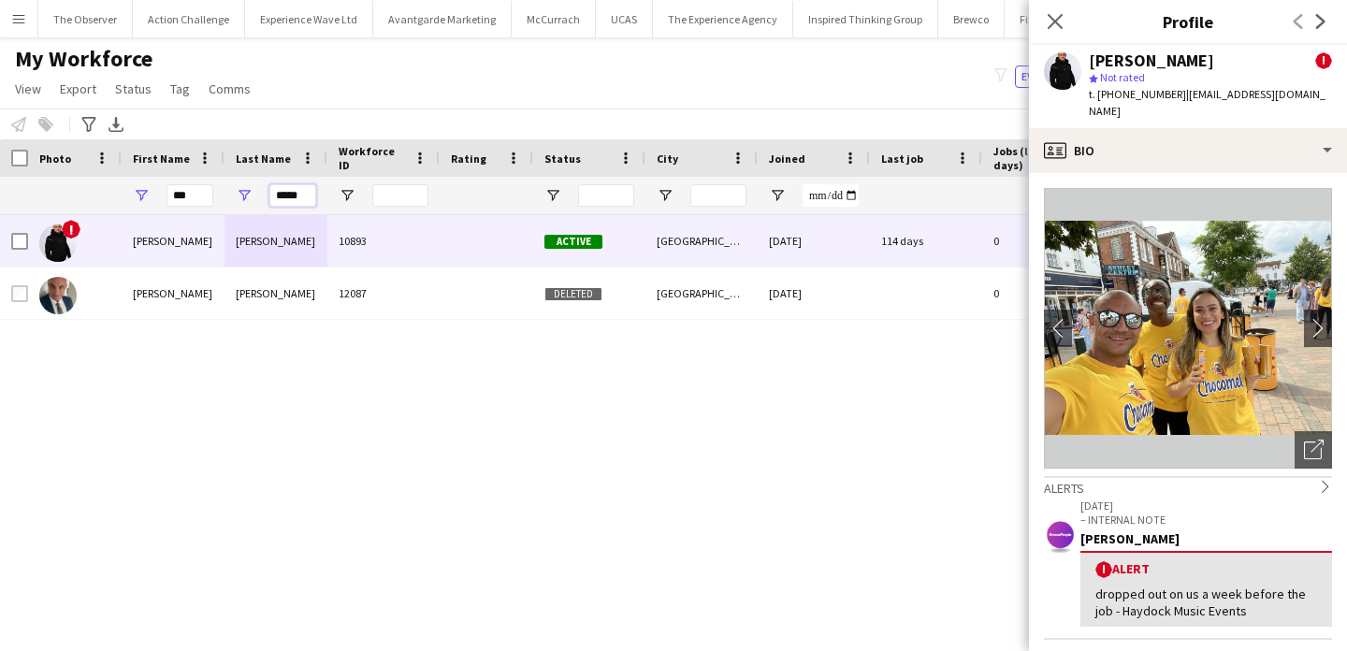
click at [306, 198] on input "*****" at bounding box center [292, 195] width 47 height 22
click at [304, 197] on input "*****" at bounding box center [292, 195] width 47 height 22
type input "*"
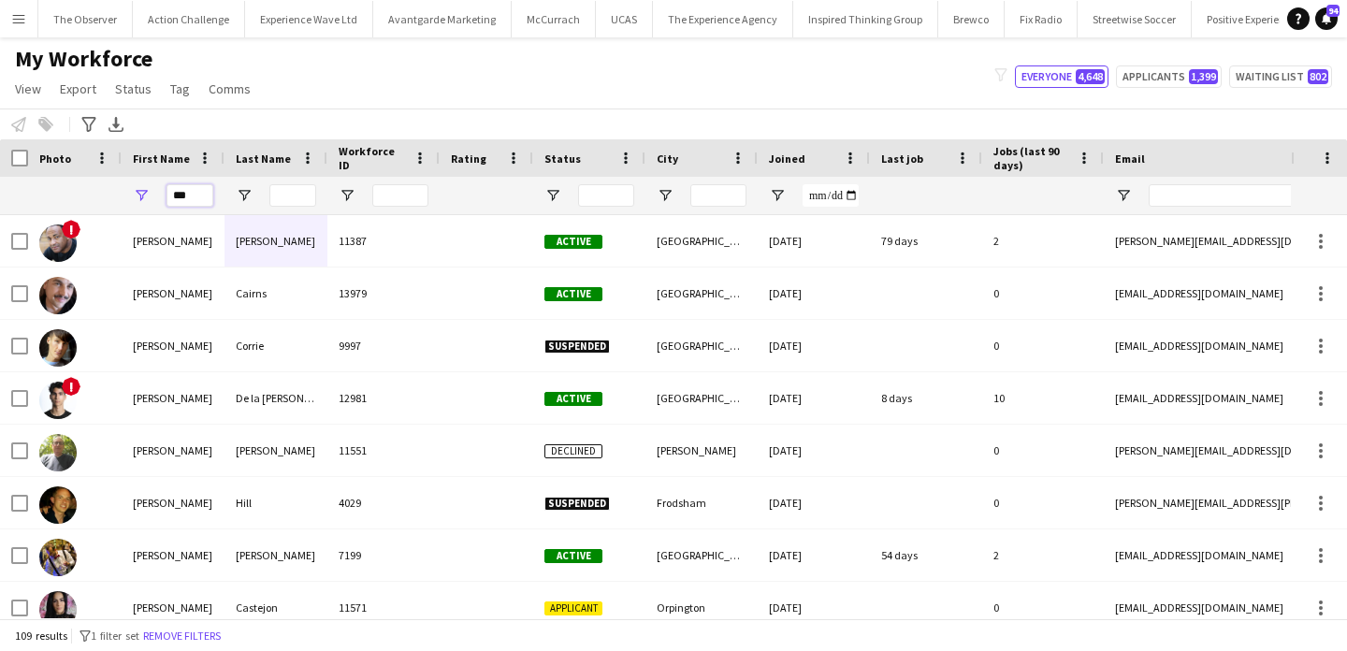
click at [206, 203] on input "***" at bounding box center [190, 195] width 47 height 22
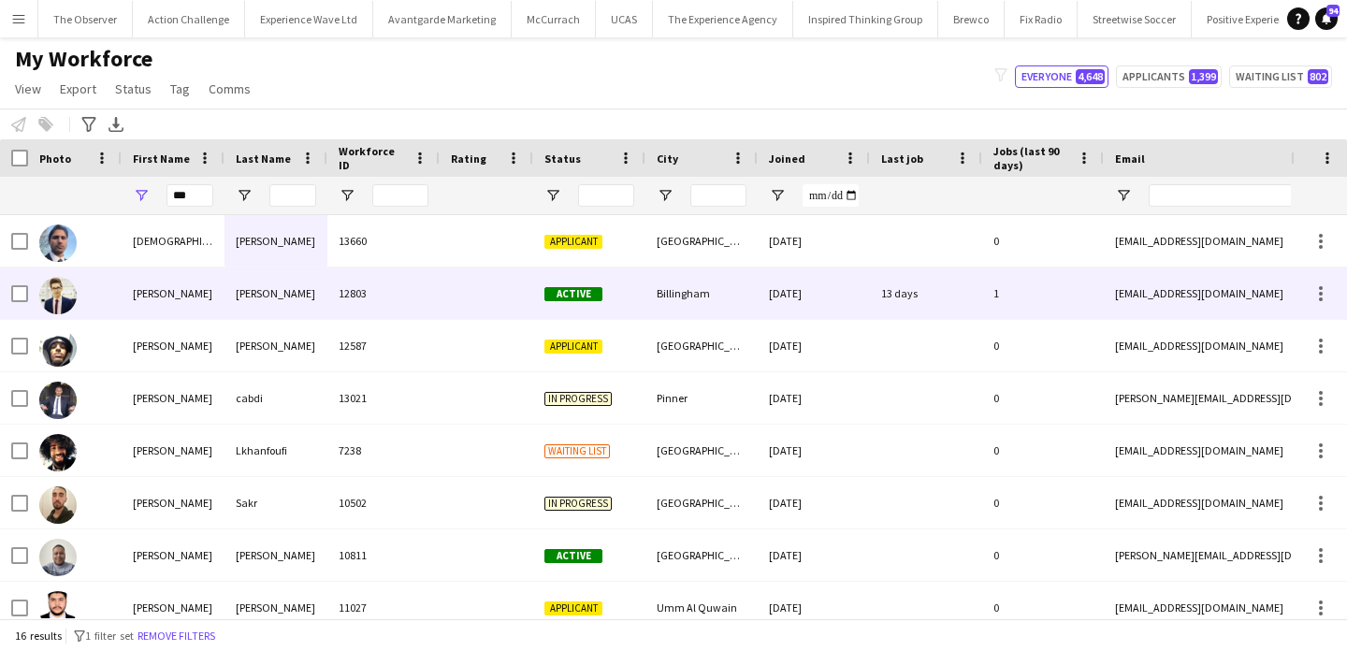
click at [284, 316] on div "Mohamad Ali" at bounding box center [276, 293] width 103 height 51
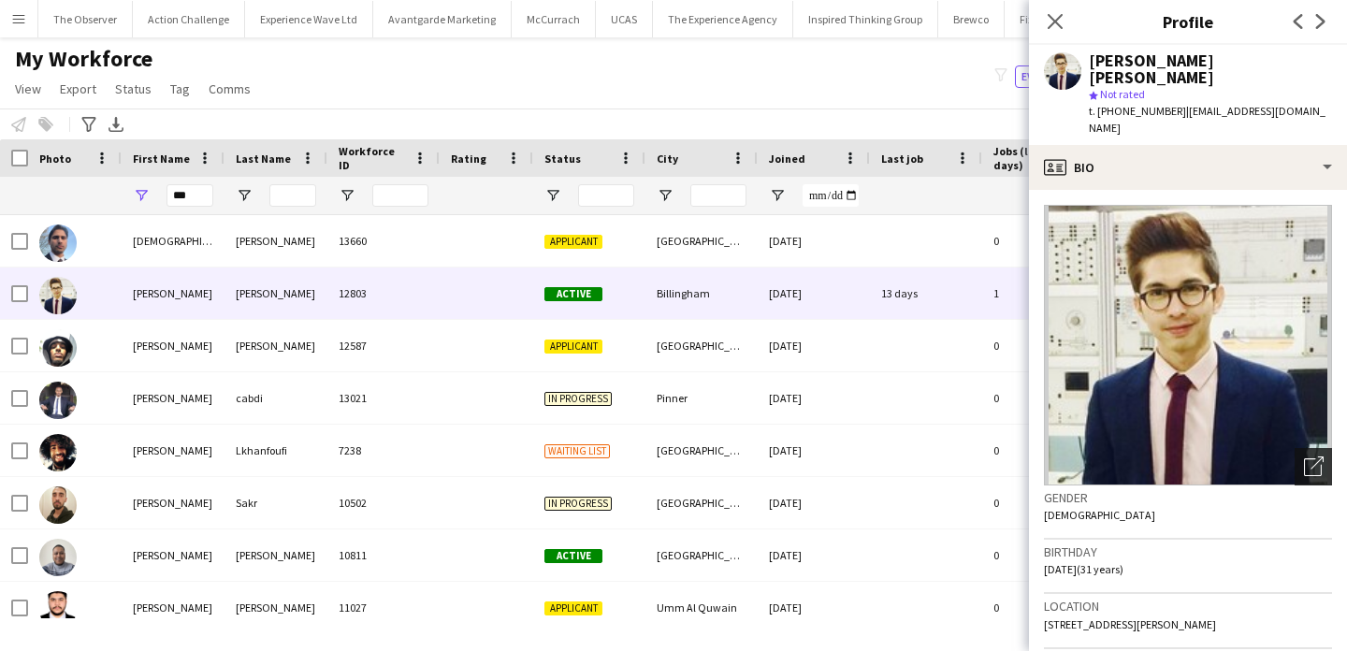
click at [1317, 457] on icon "Open photos pop-in" at bounding box center [1314, 467] width 20 height 20
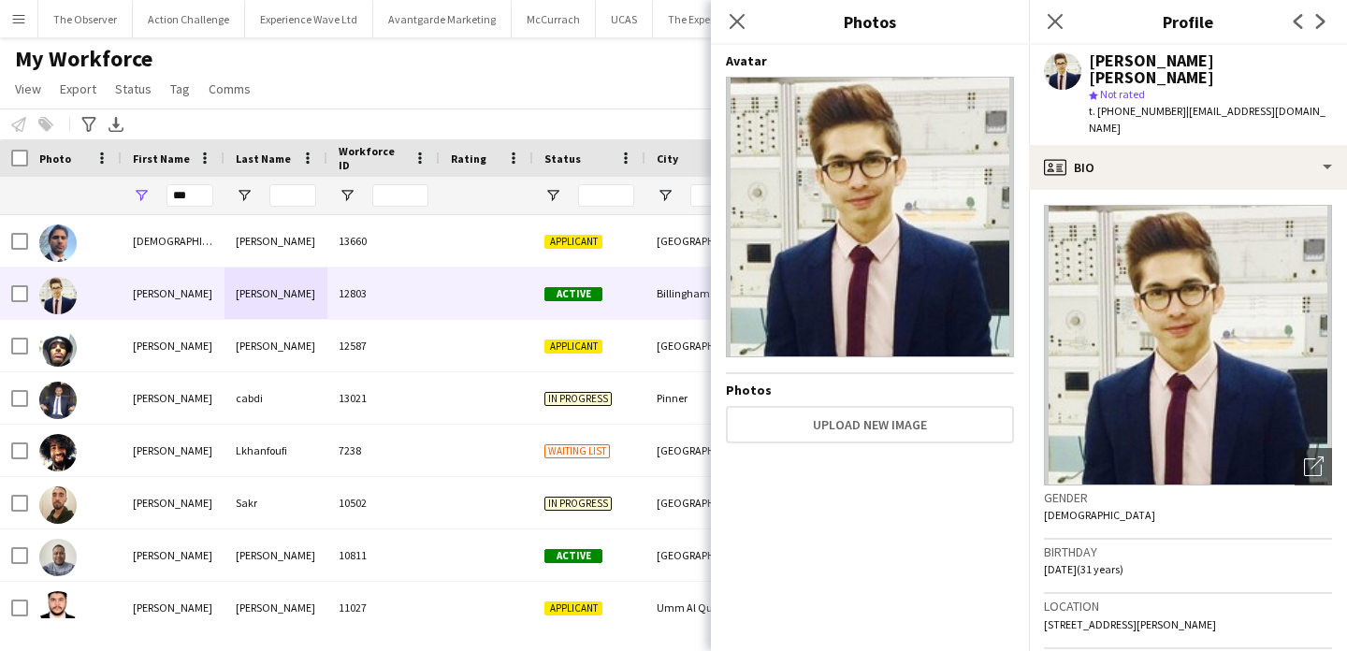
click at [544, 87] on div "My Workforce View Views Default view New view Update view Delete view Edit name…" at bounding box center [673, 77] width 1347 height 64
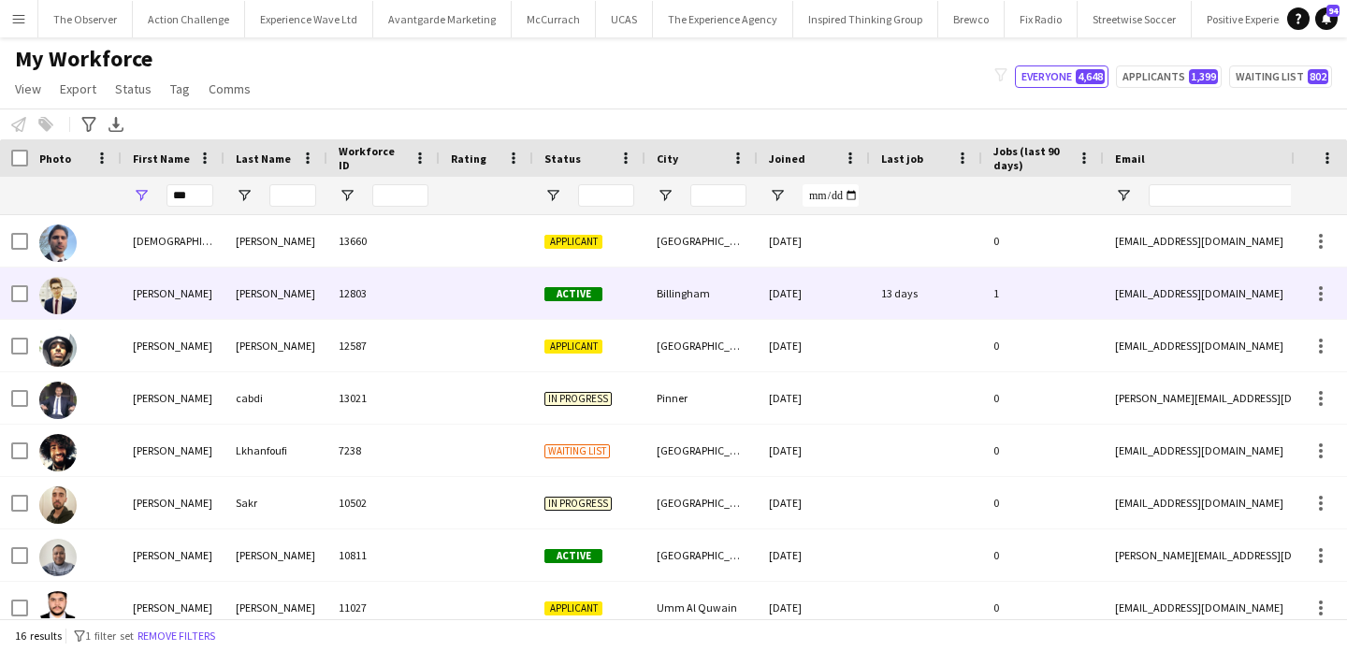
click at [523, 295] on div at bounding box center [487, 293] width 94 height 51
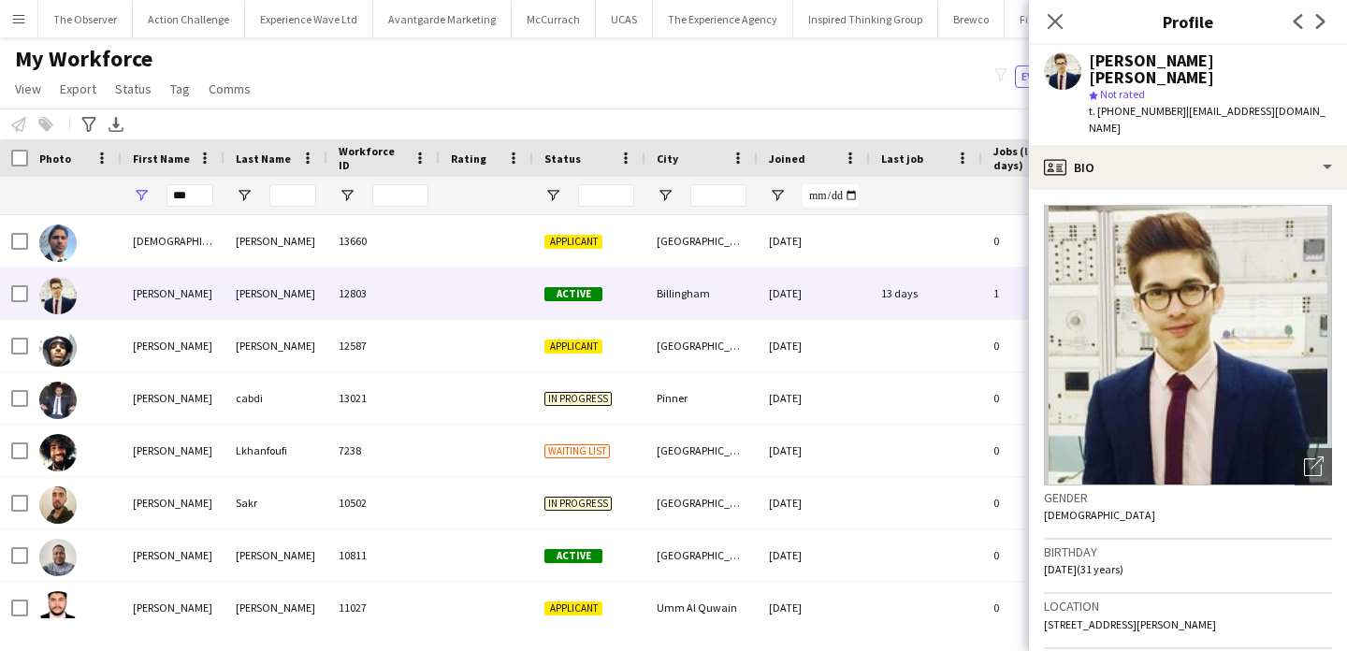
scroll to position [168, 0]
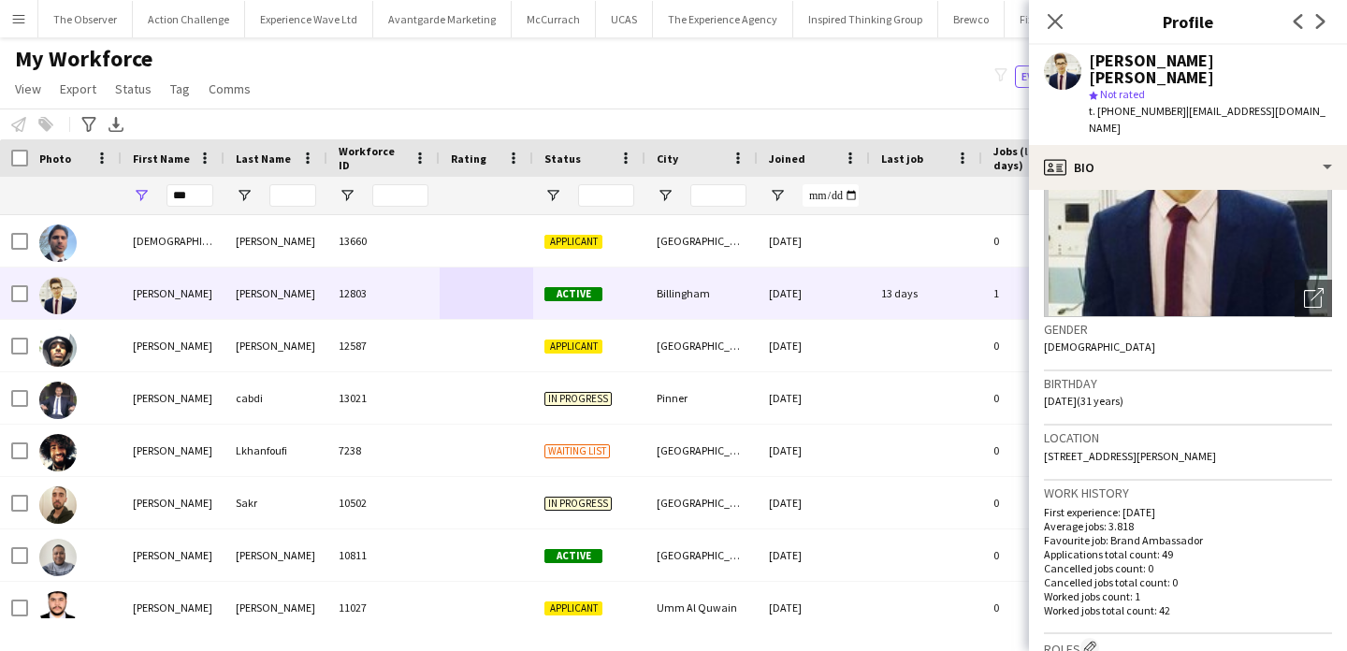
click at [1151, 485] on h3 "Work history" at bounding box center [1188, 493] width 288 height 17
drag, startPoint x: 1151, startPoint y: 460, endPoint x: 1181, endPoint y: 631, distance: 174.0
click at [1181, 632] on app-crew-profile-bio "Open photos pop-in Gender Male Birthday 17-11-1993 (31 years) Location 8 Lumley…" at bounding box center [1188, 420] width 318 height 461
click at [1188, 603] on p "Worked jobs total count: 42" at bounding box center [1188, 610] width 288 height 14
click at [182, 194] on input "***" at bounding box center [190, 195] width 47 height 22
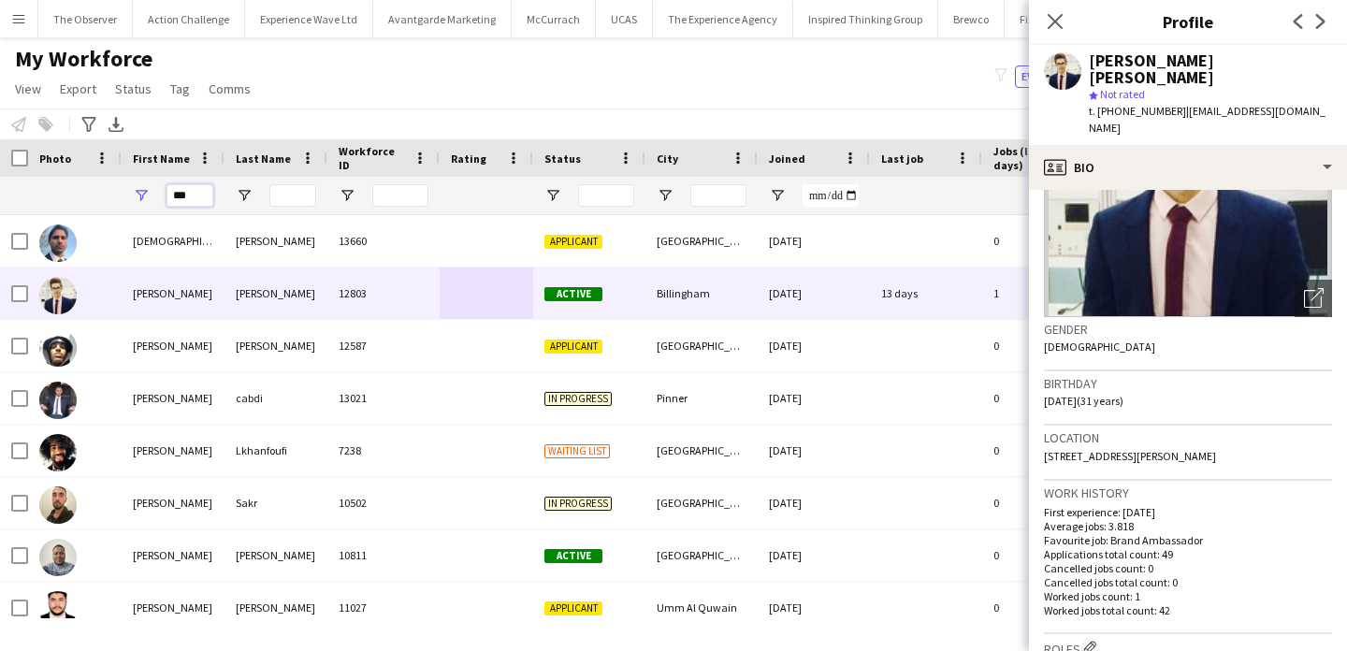
click at [182, 194] on input "***" at bounding box center [190, 195] width 47 height 22
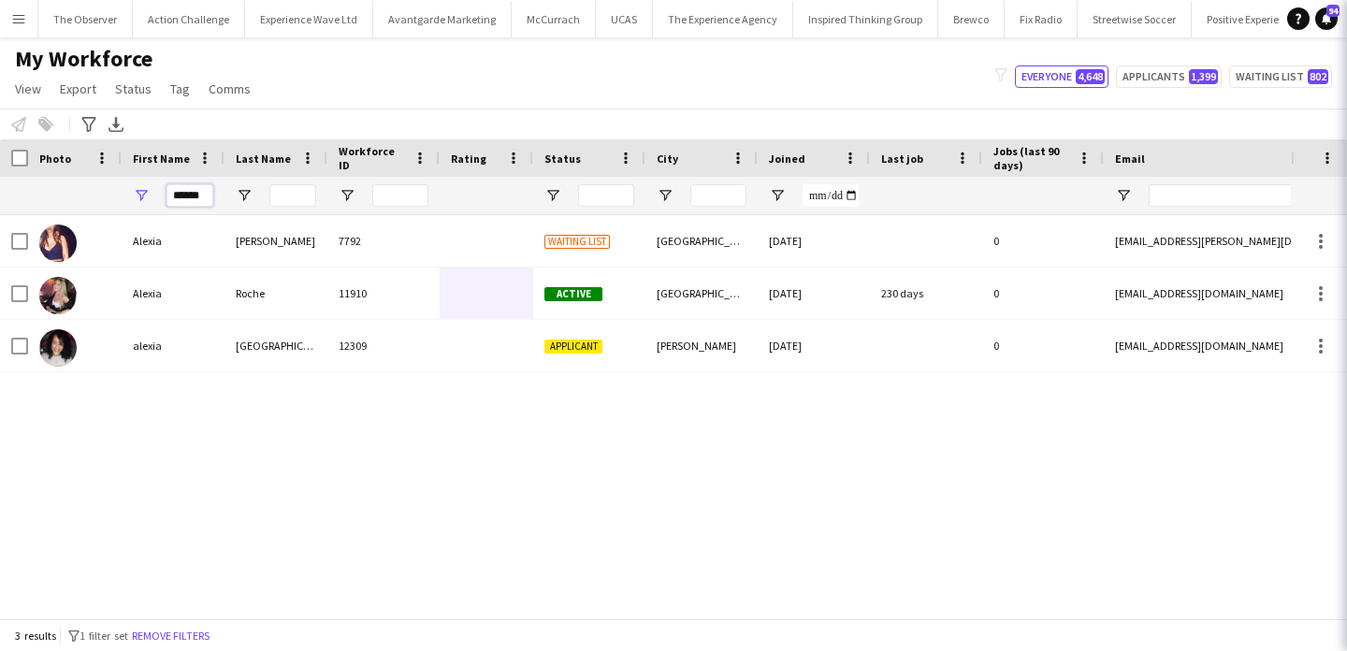
type input "******"
click at [297, 191] on input "Last Name Filter Input" at bounding box center [292, 195] width 47 height 22
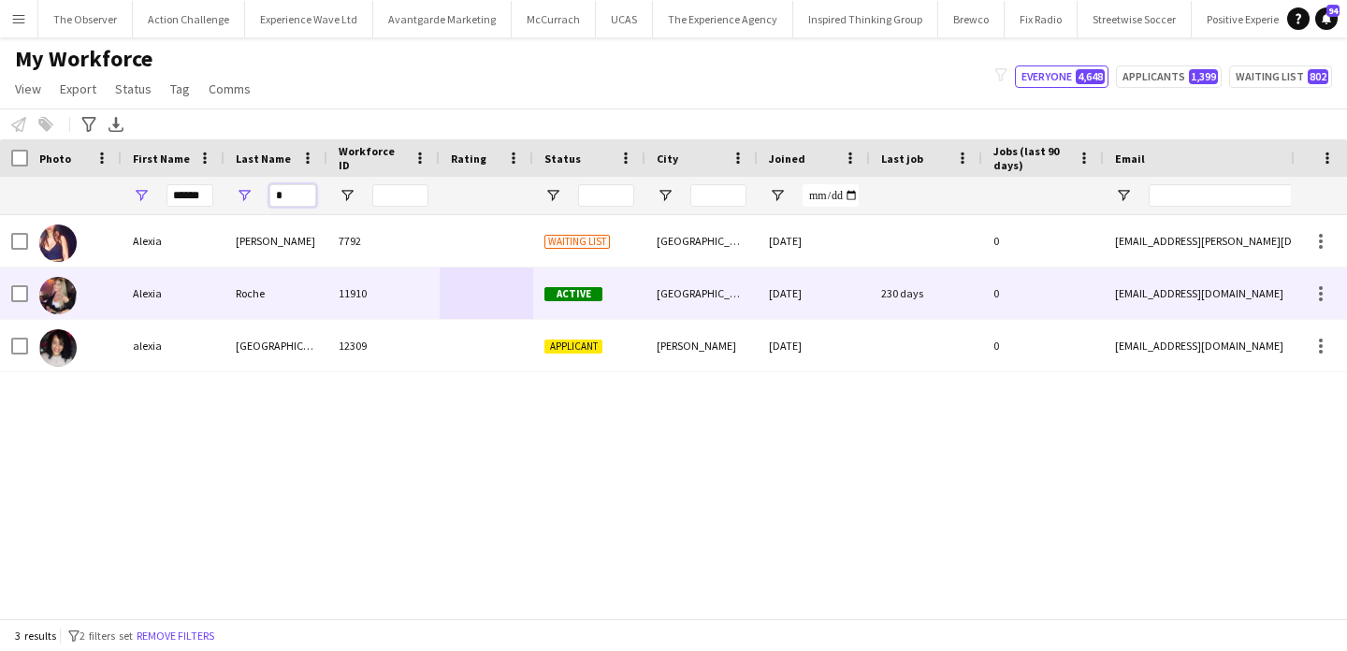
type input "*"
click at [314, 276] on div "Roche" at bounding box center [276, 293] width 103 height 51
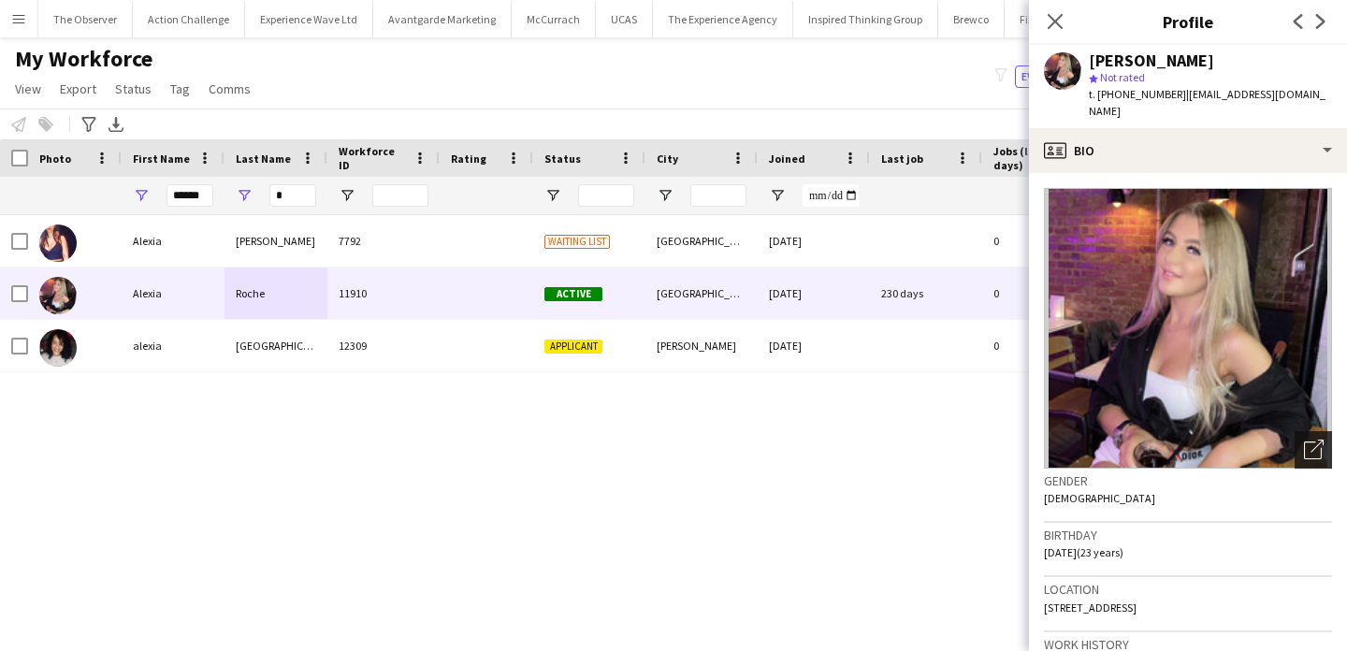
click at [1302, 431] on div "Open photos pop-in" at bounding box center [1313, 449] width 37 height 37
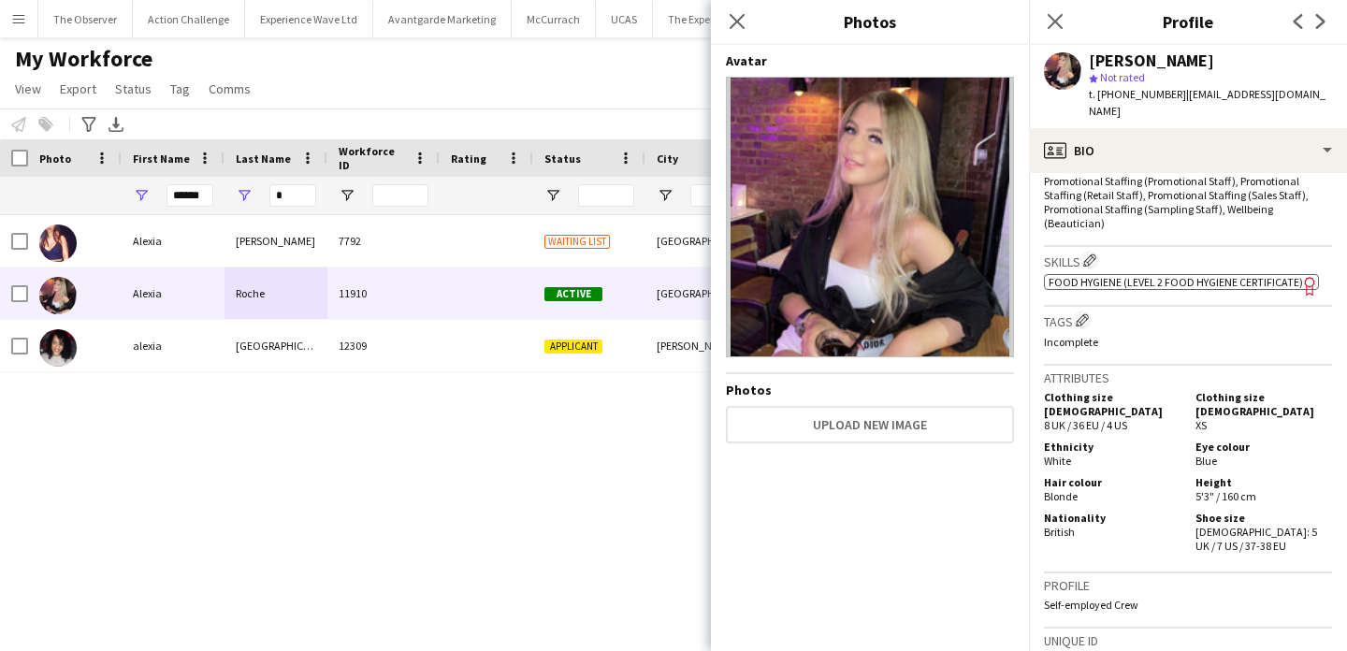
scroll to position [1047, 0]
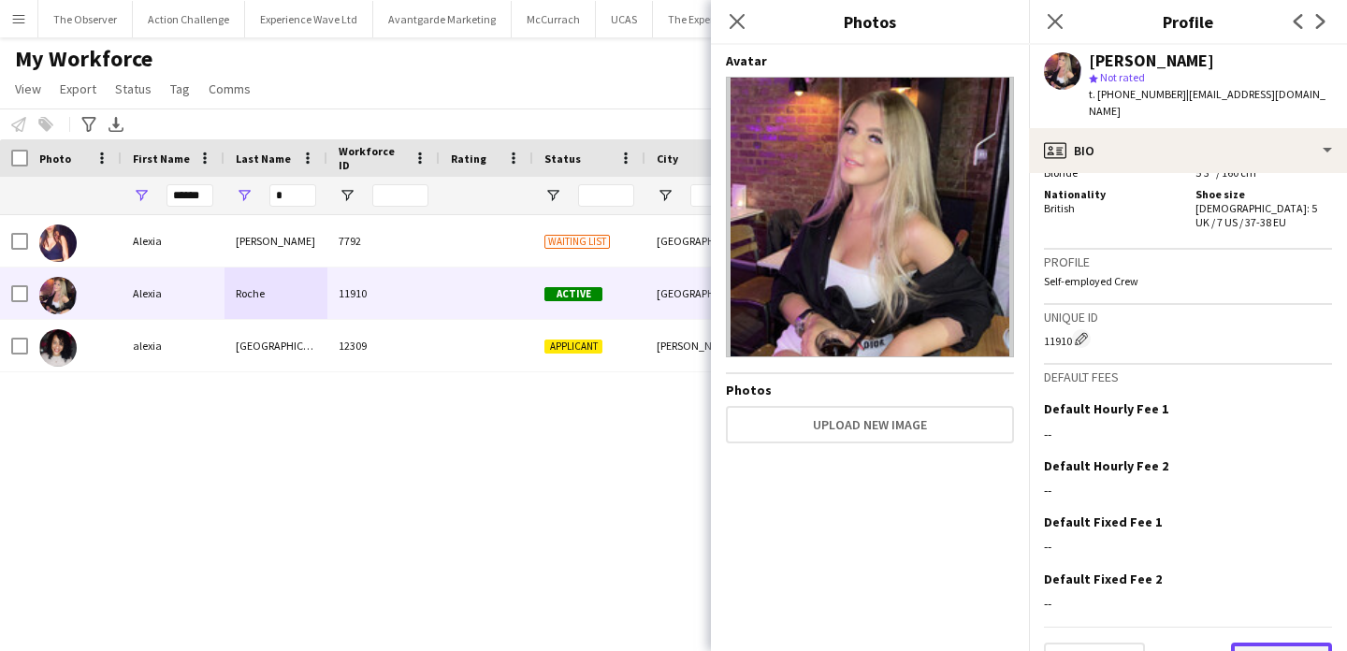
click at [1299, 643] on button "Next" at bounding box center [1281, 661] width 101 height 37
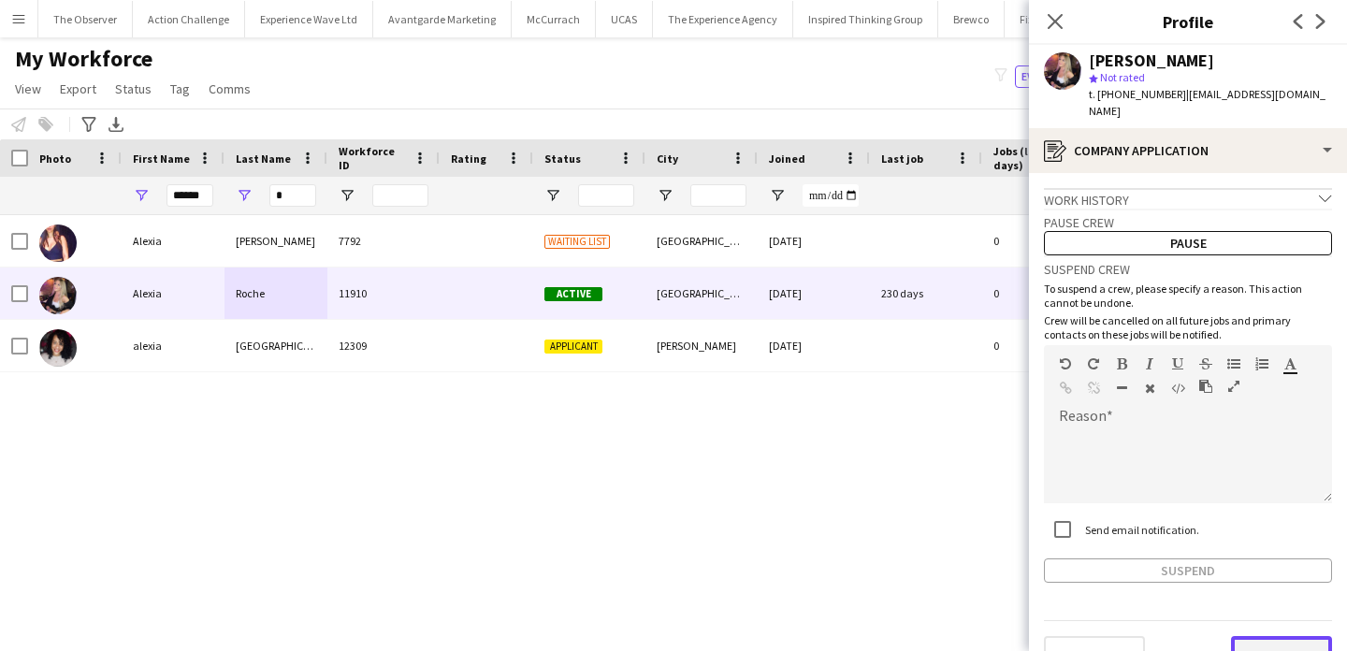
click at [1286, 636] on button "Next" at bounding box center [1281, 654] width 101 height 37
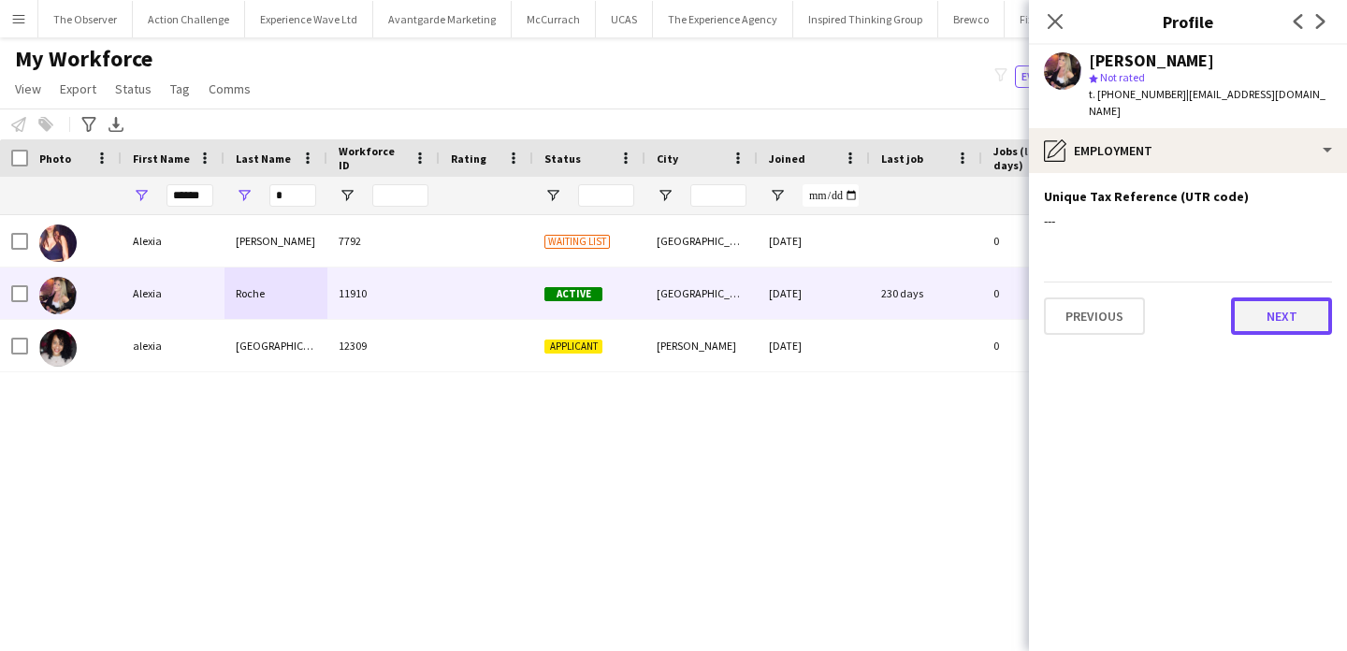
click at [1258, 302] on button "Next" at bounding box center [1281, 315] width 101 height 37
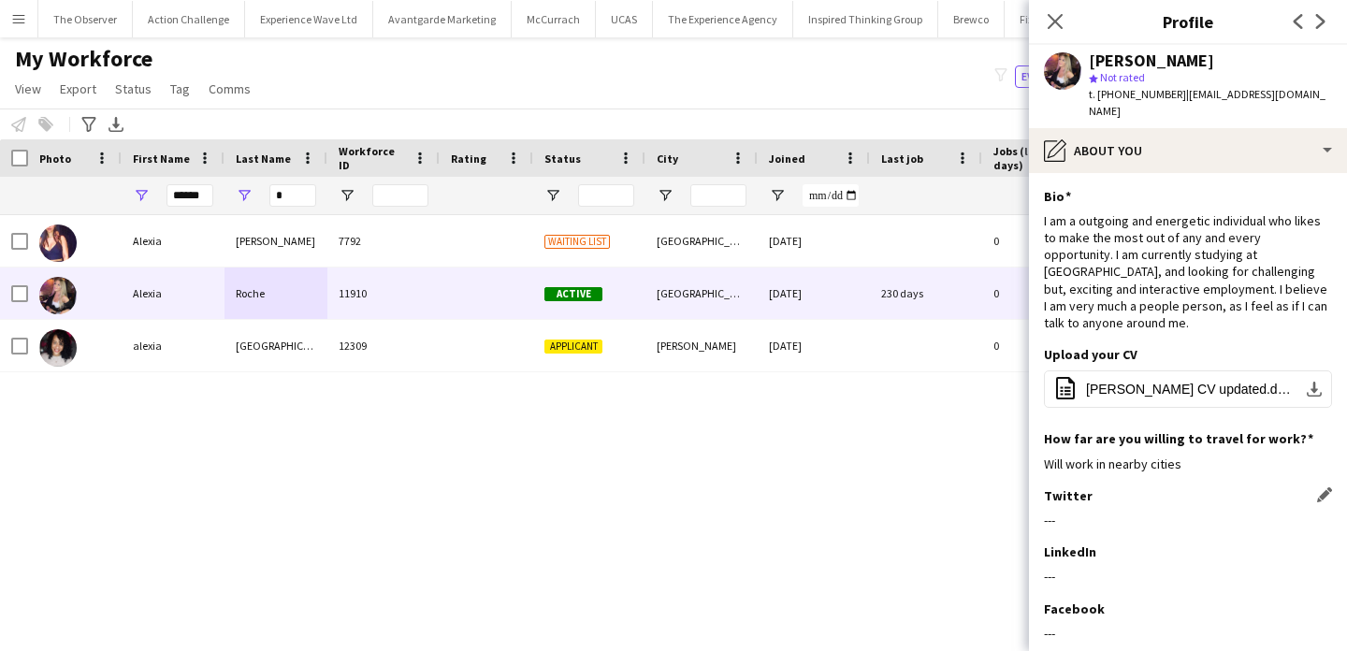
scroll to position [134, 0]
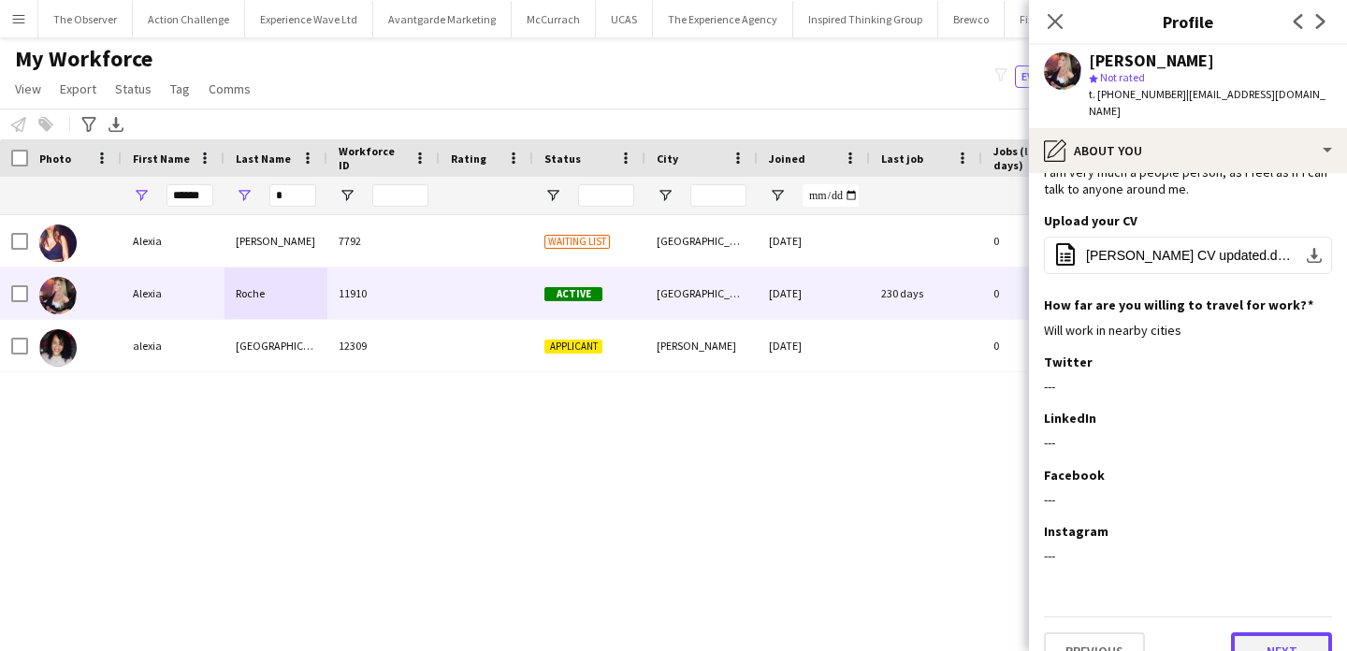
click at [1286, 632] on button "Next" at bounding box center [1281, 650] width 101 height 37
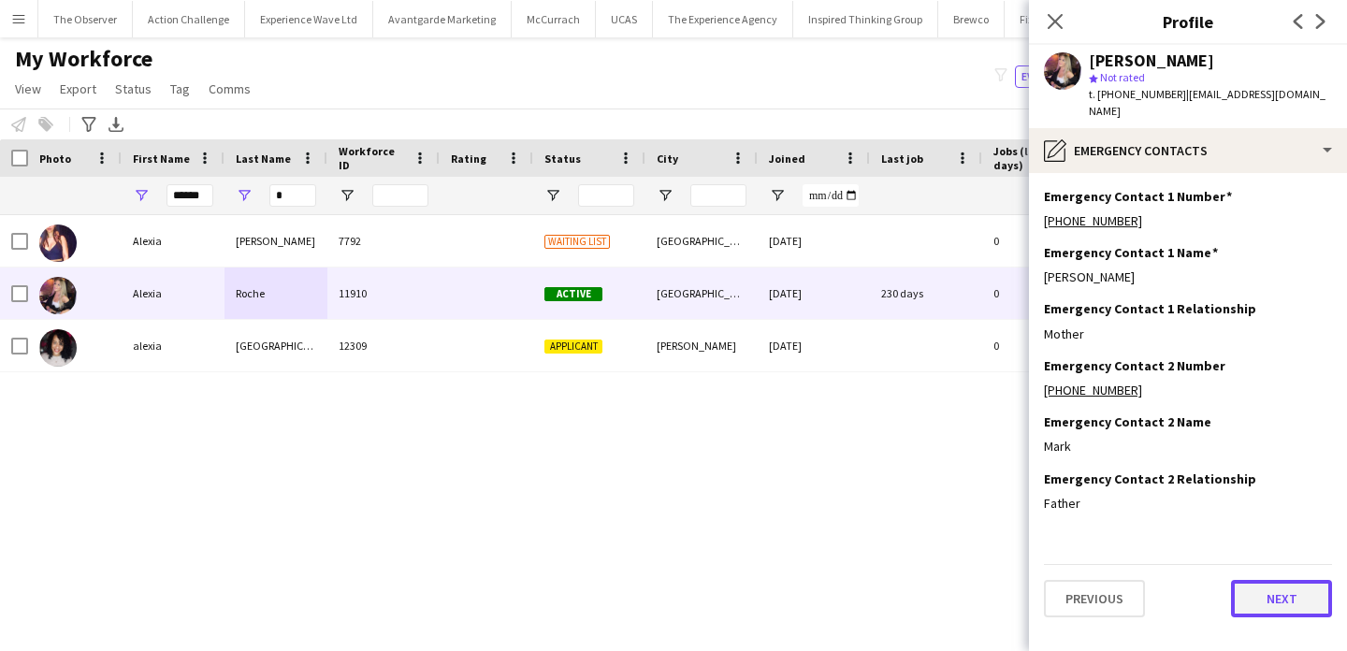
click at [1276, 583] on button "Next" at bounding box center [1281, 598] width 101 height 37
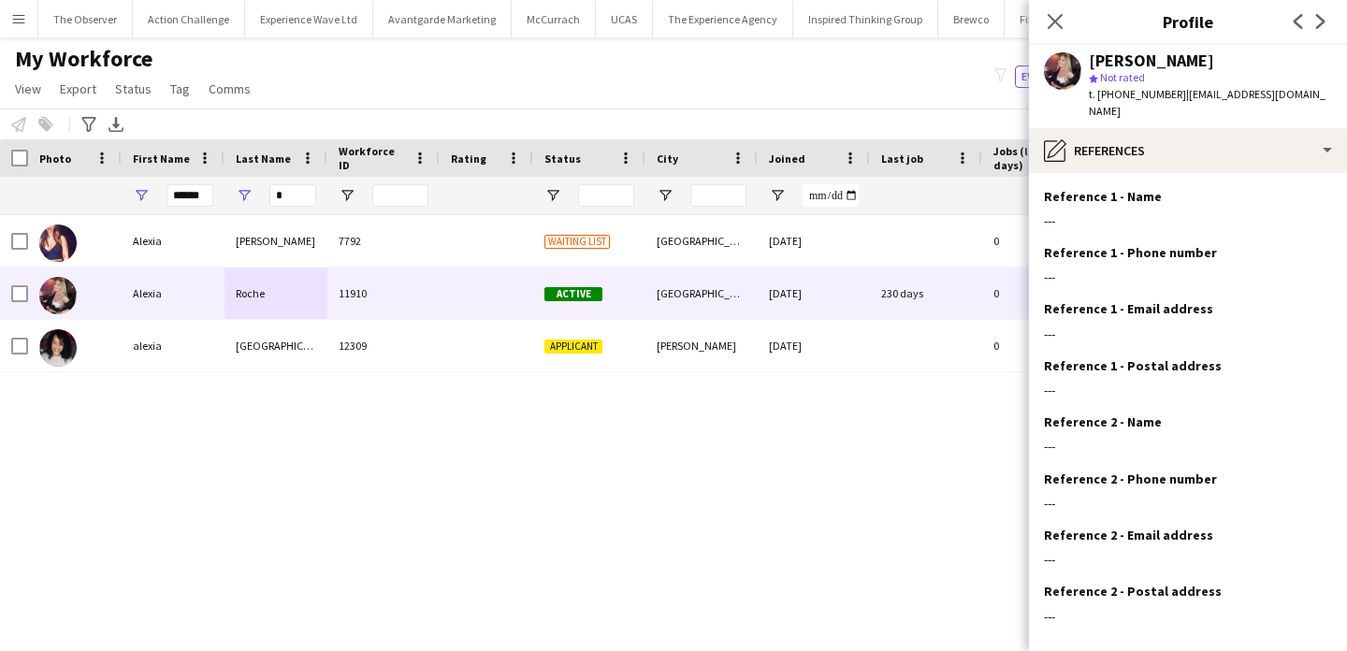
scroll to position [70, 0]
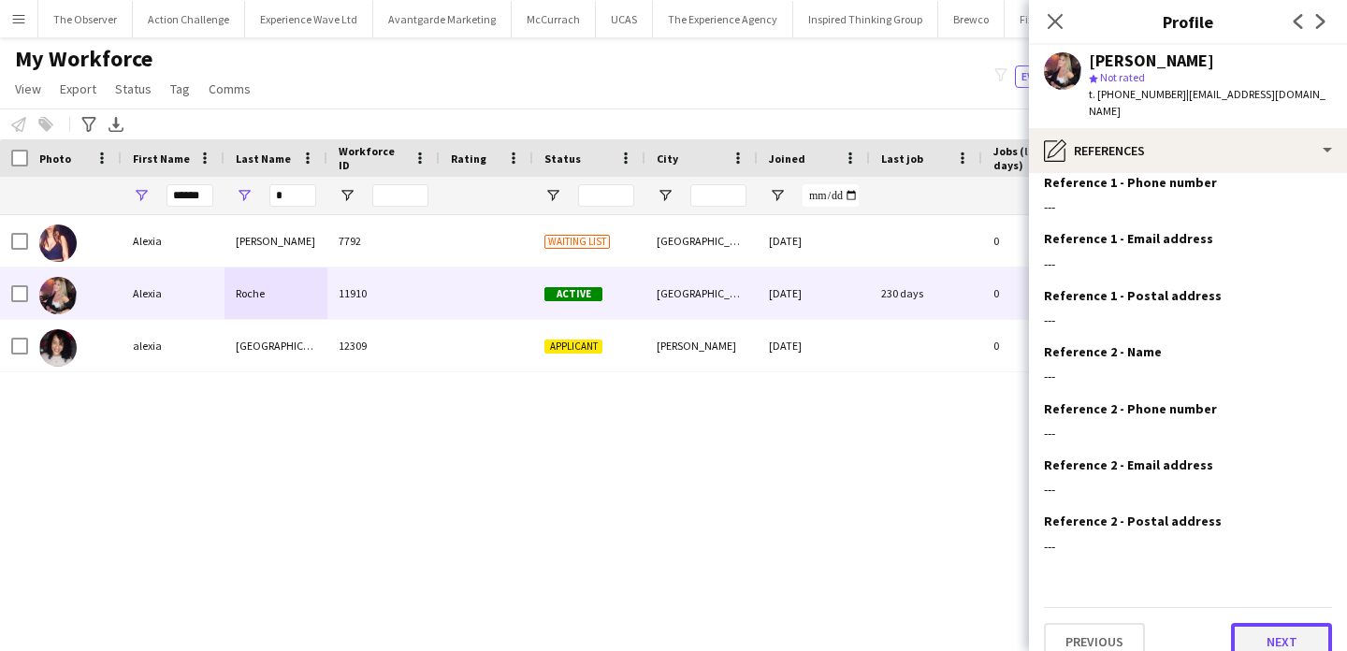
click at [1269, 631] on button "Next" at bounding box center [1281, 641] width 101 height 37
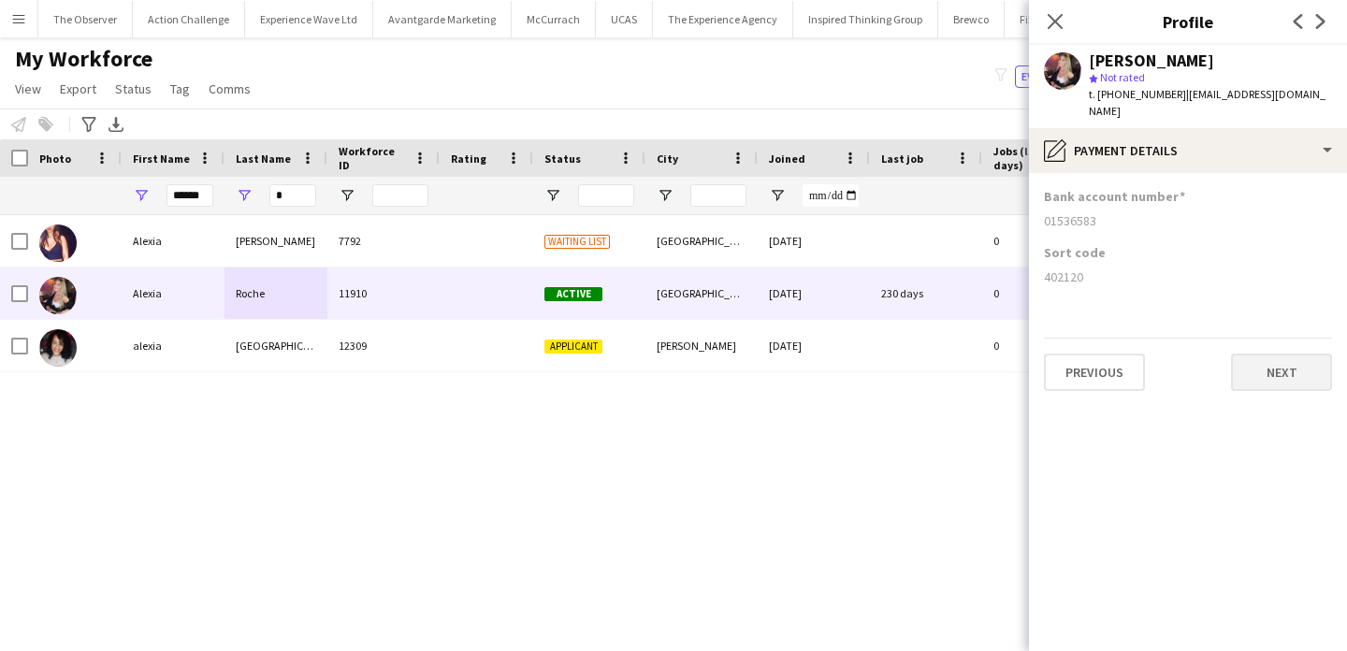
scroll to position [0, 0]
click at [1301, 354] on button "Next" at bounding box center [1281, 372] width 101 height 37
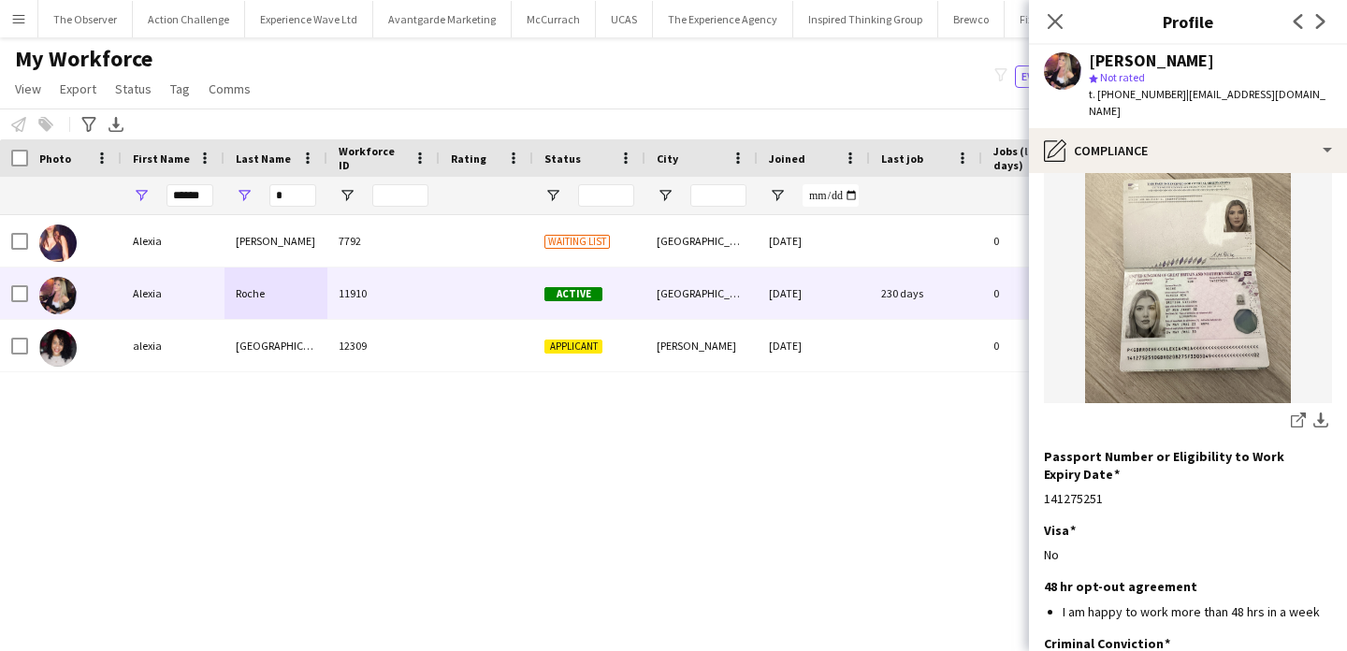
scroll to position [326, 0]
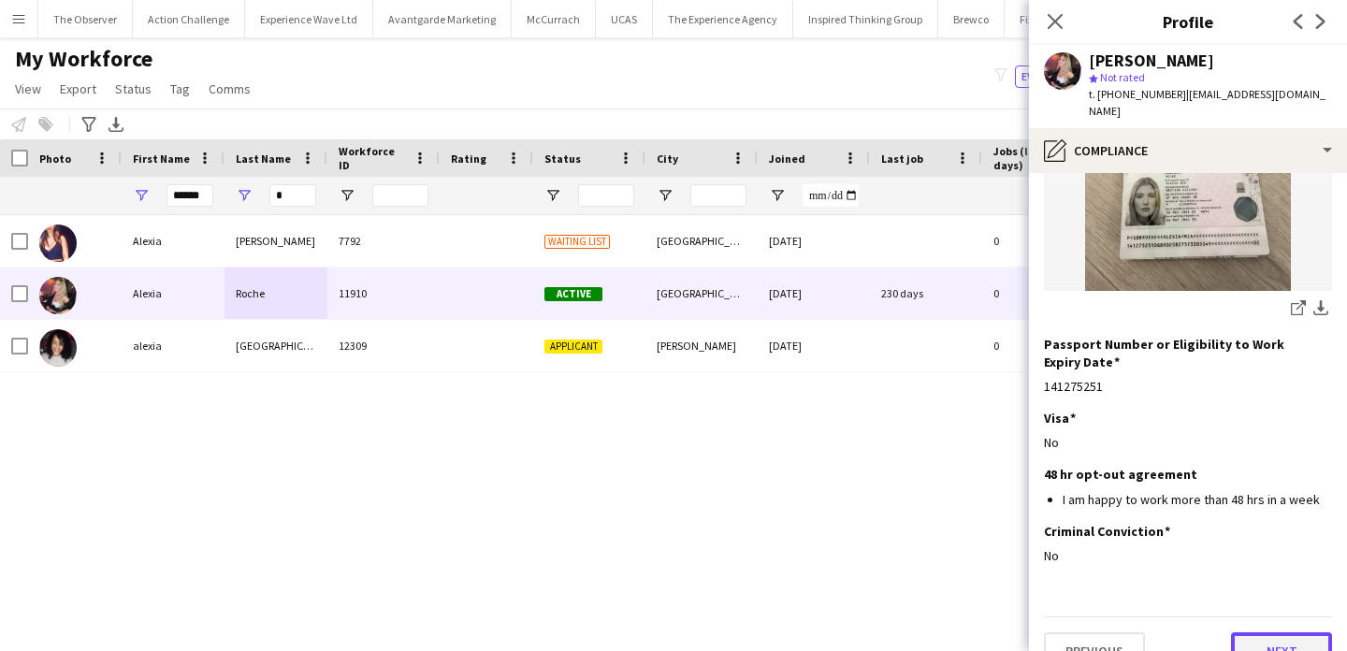
click at [1268, 632] on button "Next" at bounding box center [1281, 650] width 101 height 37
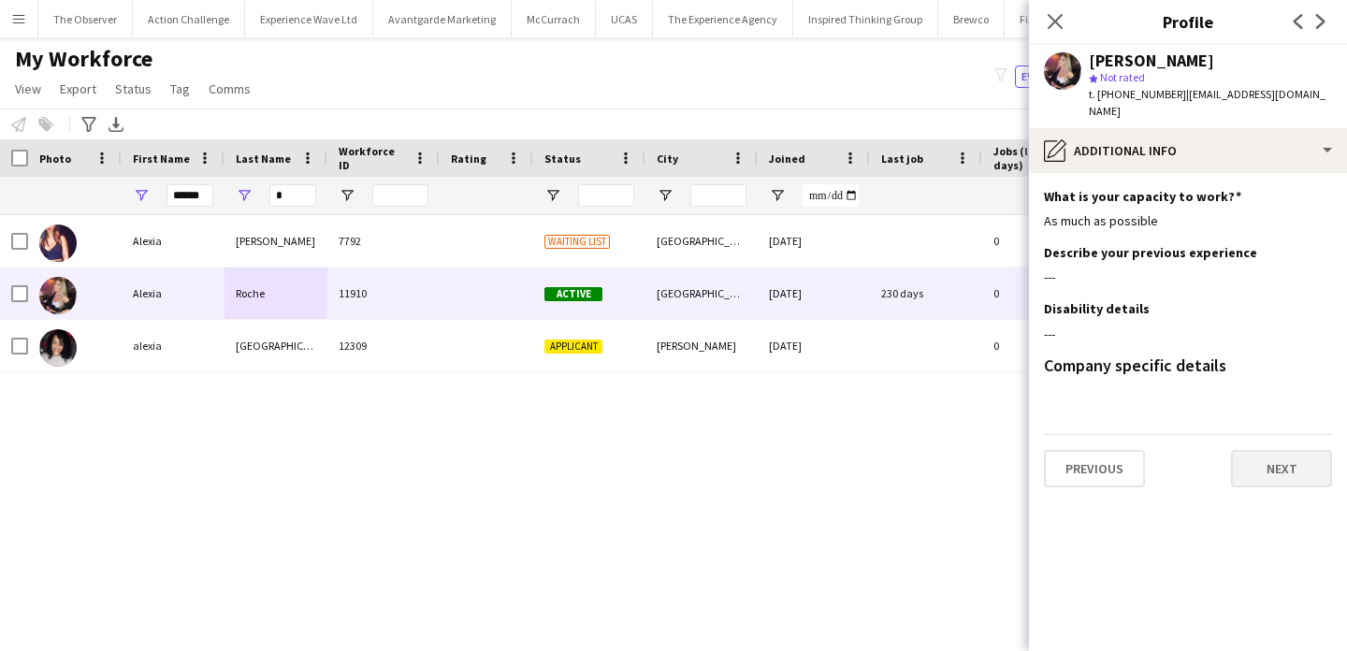
scroll to position [0, 0]
click at [1274, 454] on button "Next" at bounding box center [1281, 468] width 101 height 37
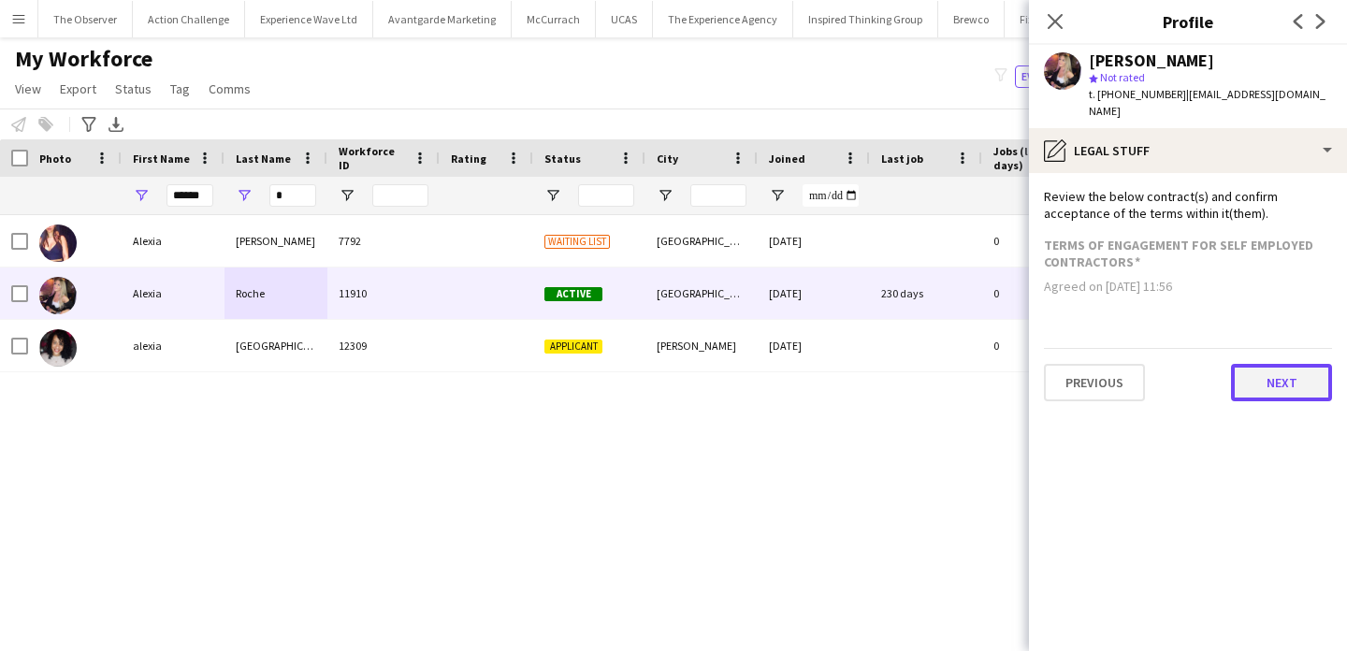
click at [1265, 381] on button "Next" at bounding box center [1281, 382] width 101 height 37
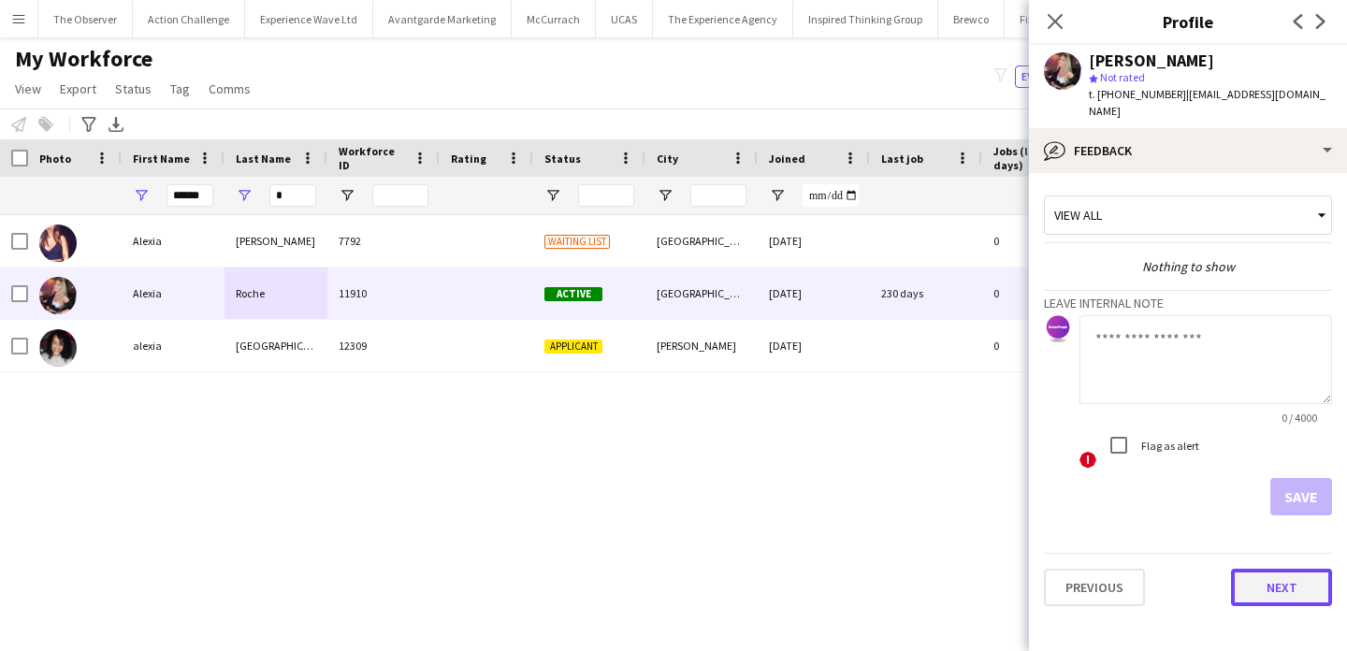
click at [1266, 586] on button "Next" at bounding box center [1281, 587] width 101 height 37
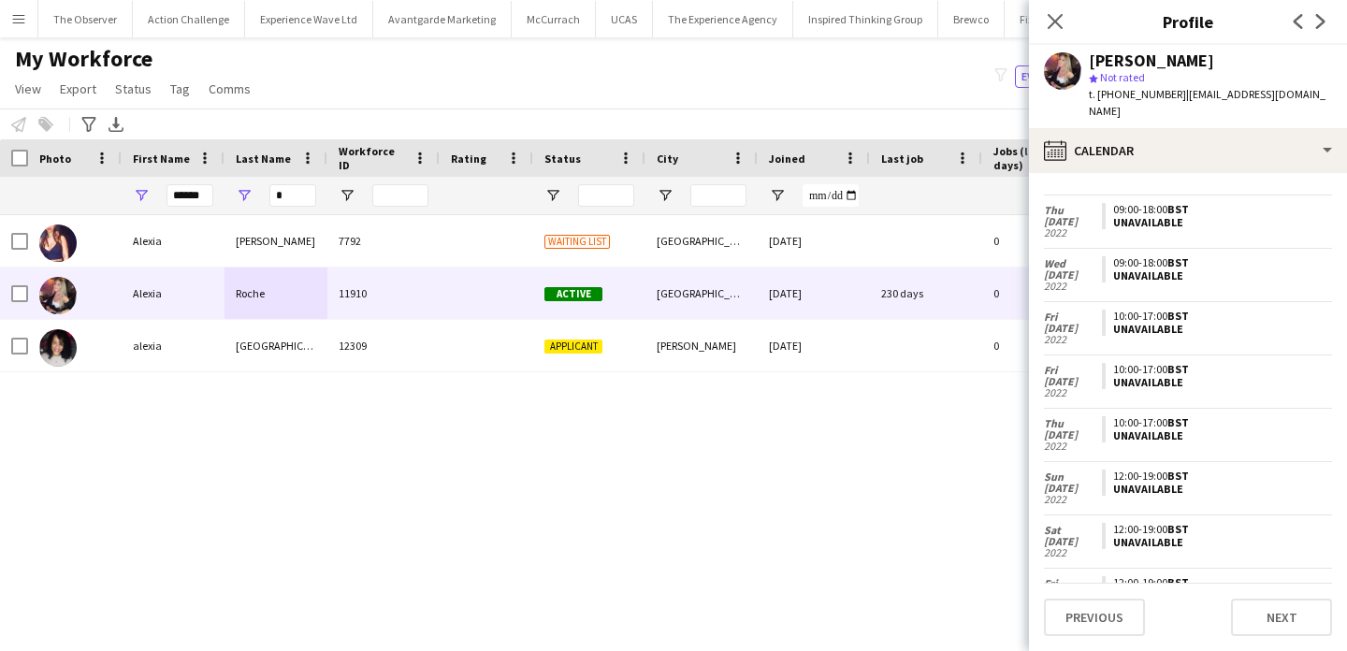
scroll to position [2275, 0]
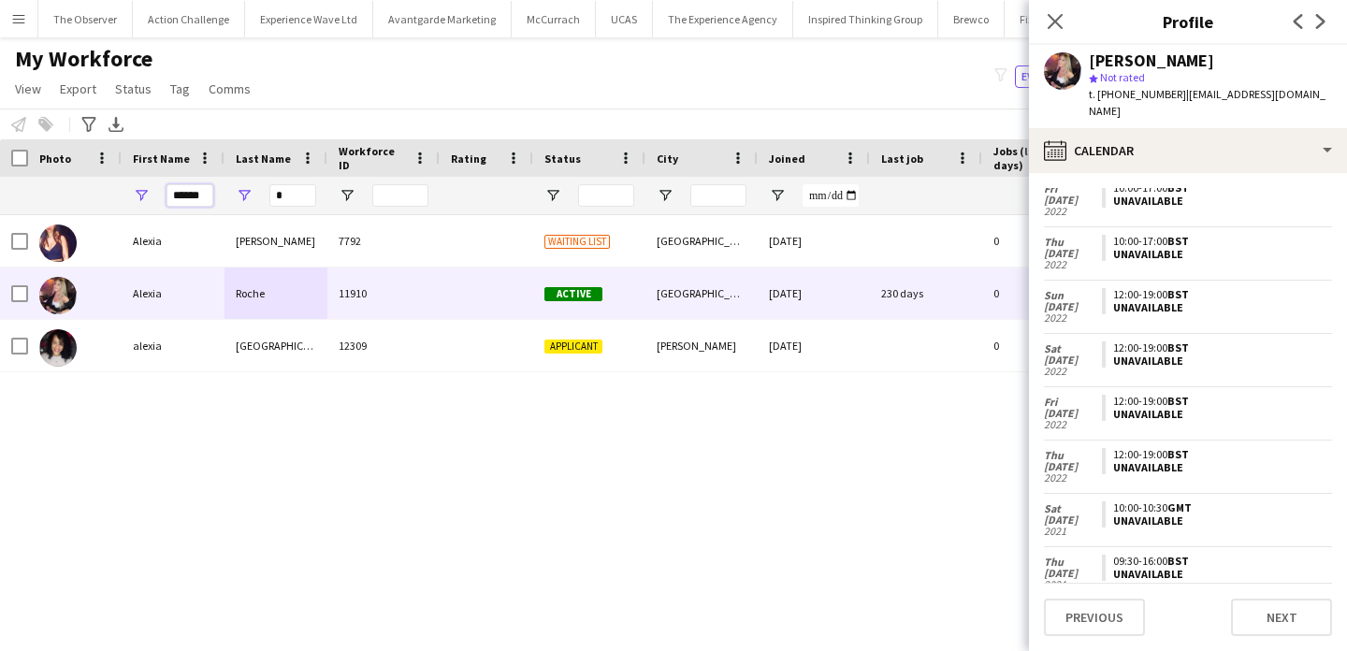
click at [205, 204] on input "******" at bounding box center [190, 195] width 47 height 22
click at [204, 203] on input "******" at bounding box center [190, 195] width 47 height 22
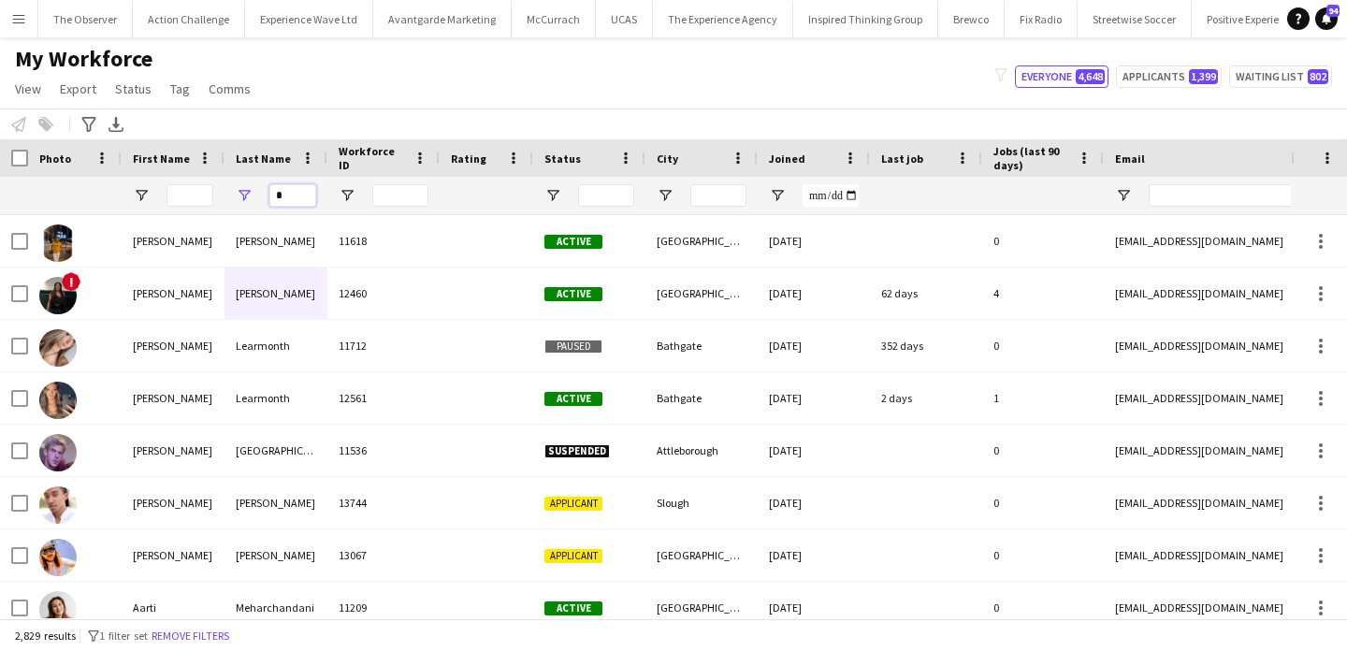
click at [303, 199] on input "*" at bounding box center [292, 195] width 47 height 22
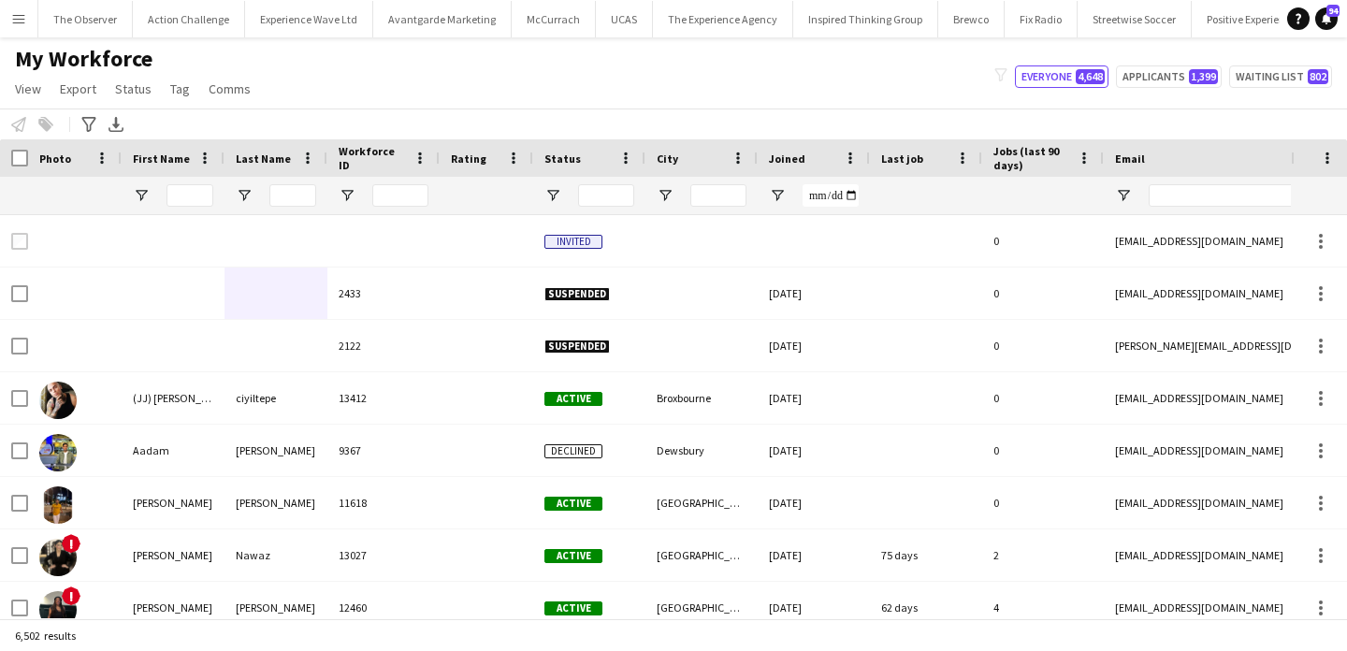
click at [22, 29] on button "Menu" at bounding box center [18, 18] width 37 height 37
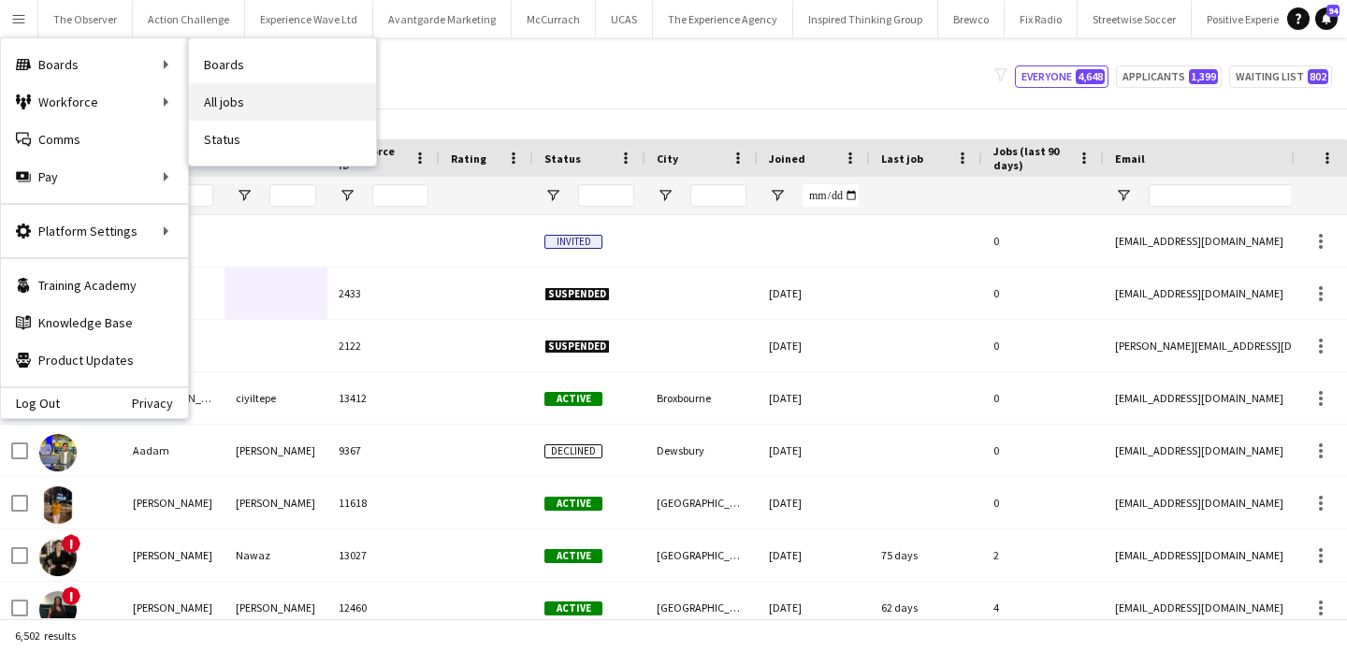
click at [229, 89] on link "All jobs" at bounding box center [282, 101] width 187 height 37
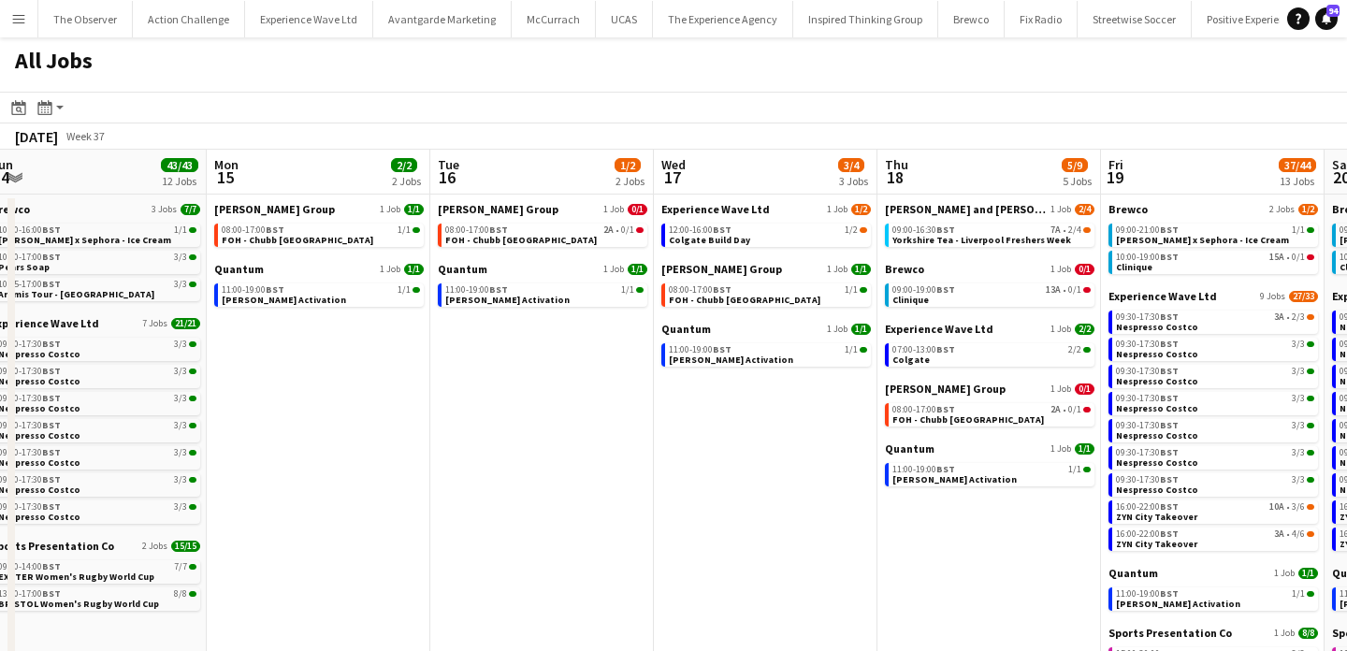
scroll to position [0, 731]
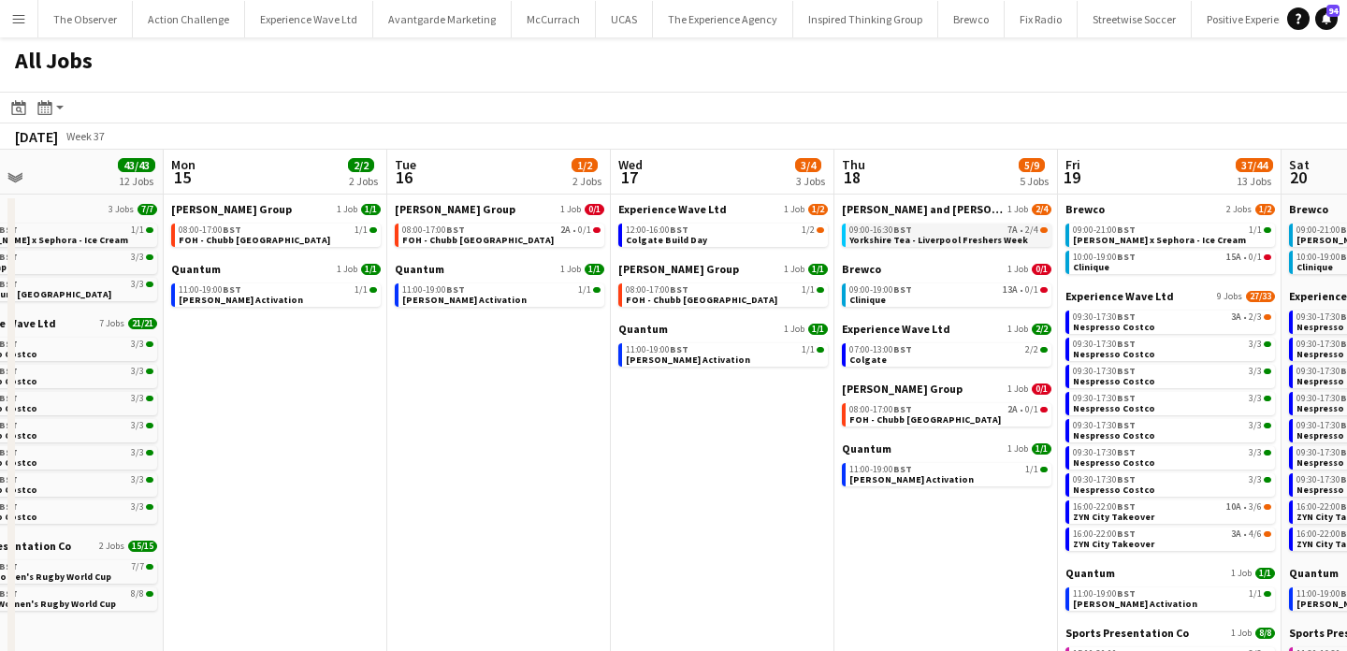
click at [936, 230] on div "09:00-16:30 BST 7A • 2/4" at bounding box center [948, 229] width 198 height 9
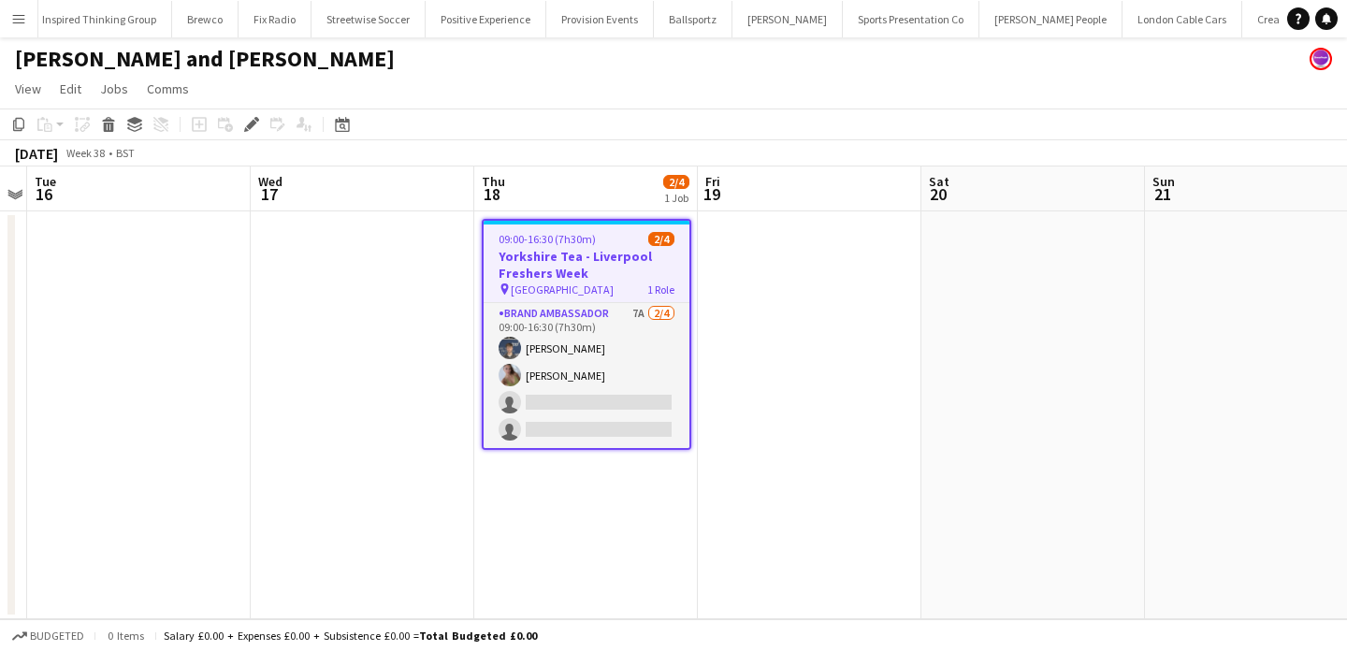
scroll to position [0, 828]
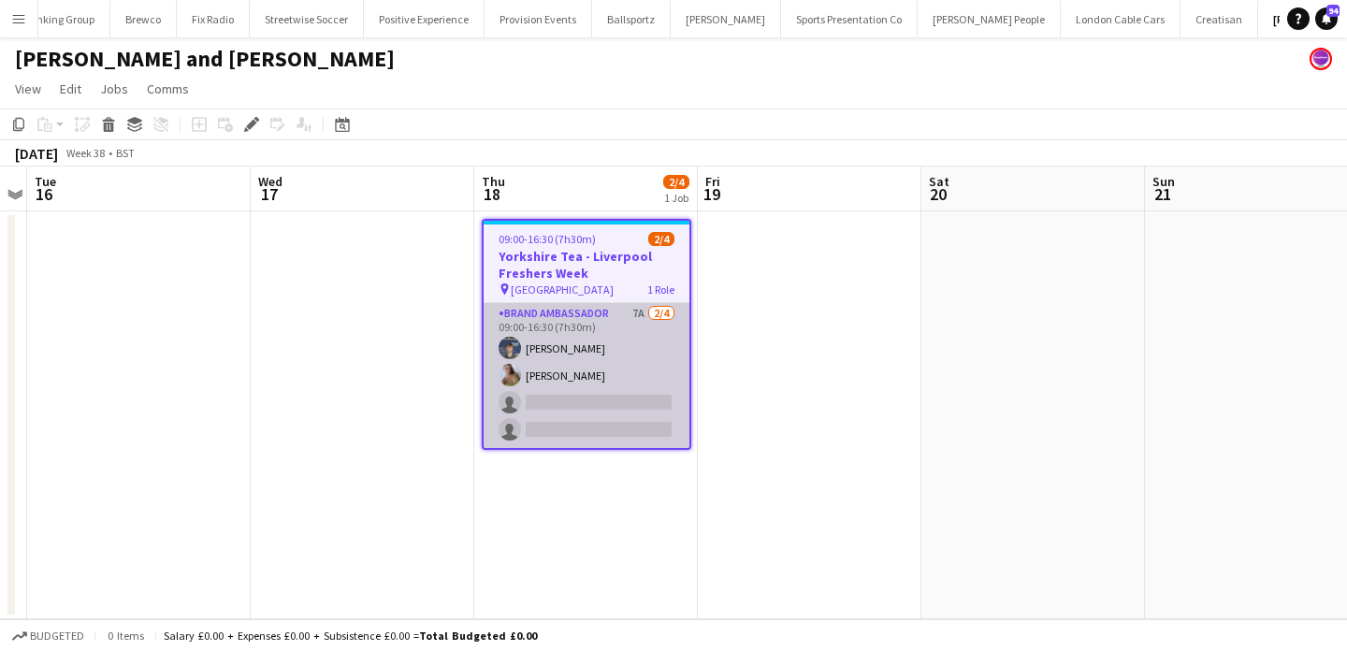
click at [572, 328] on app-card-role "Brand Ambassador 7A [DATE] 09:00-16:30 (7h30m) [PERSON_NAME] [PERSON_NAME] sing…" at bounding box center [587, 375] width 206 height 145
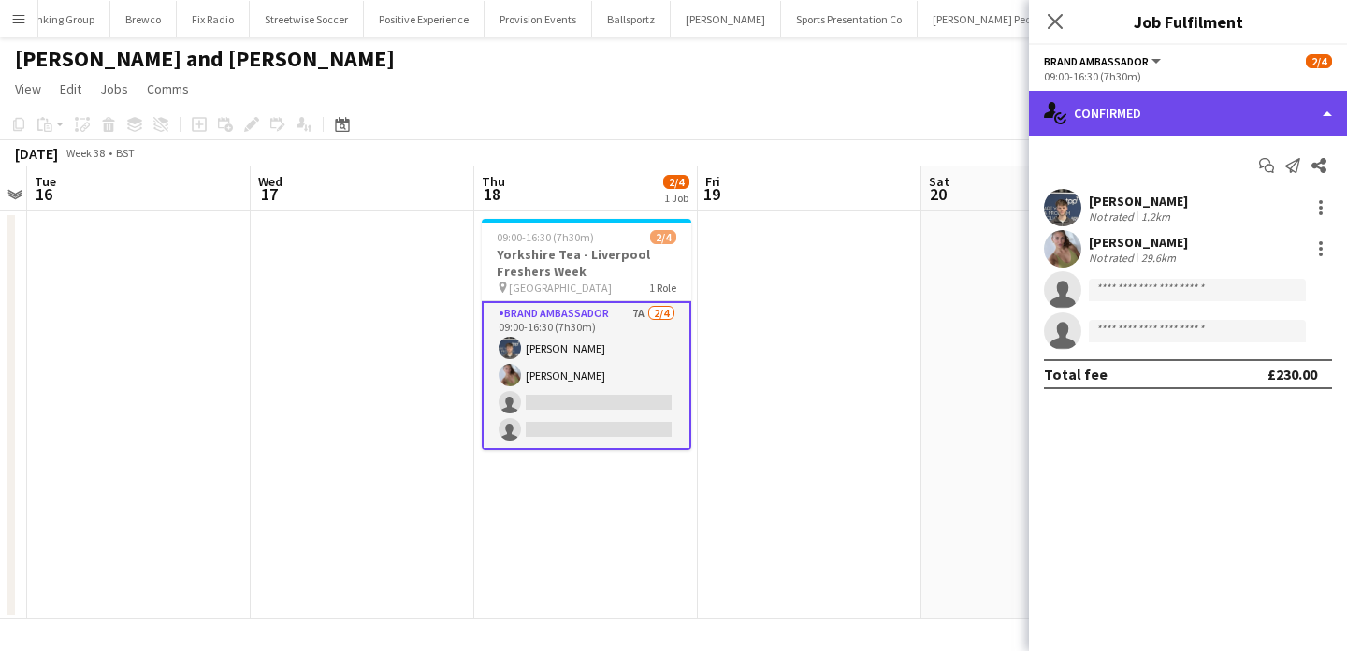
click at [1213, 123] on div "single-neutral-actions-check-2 Confirmed" at bounding box center [1188, 113] width 318 height 45
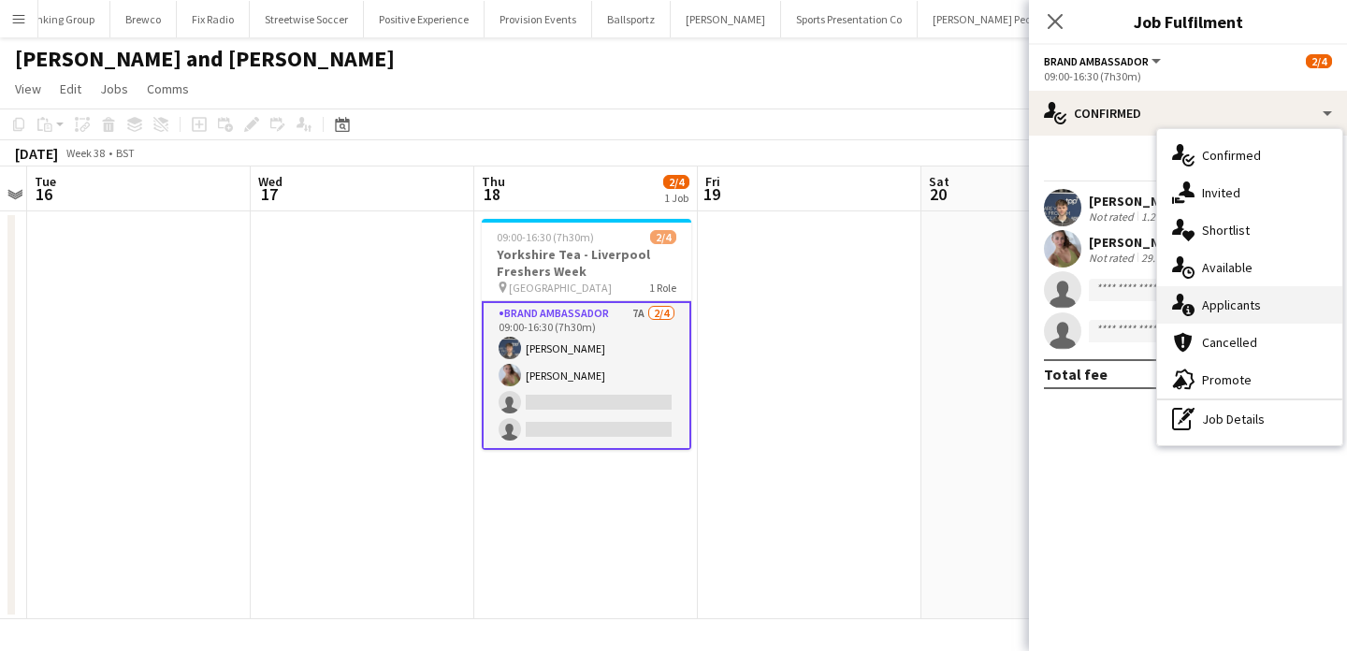
click at [1263, 308] on div "single-neutral-actions-information Applicants" at bounding box center [1249, 304] width 185 height 37
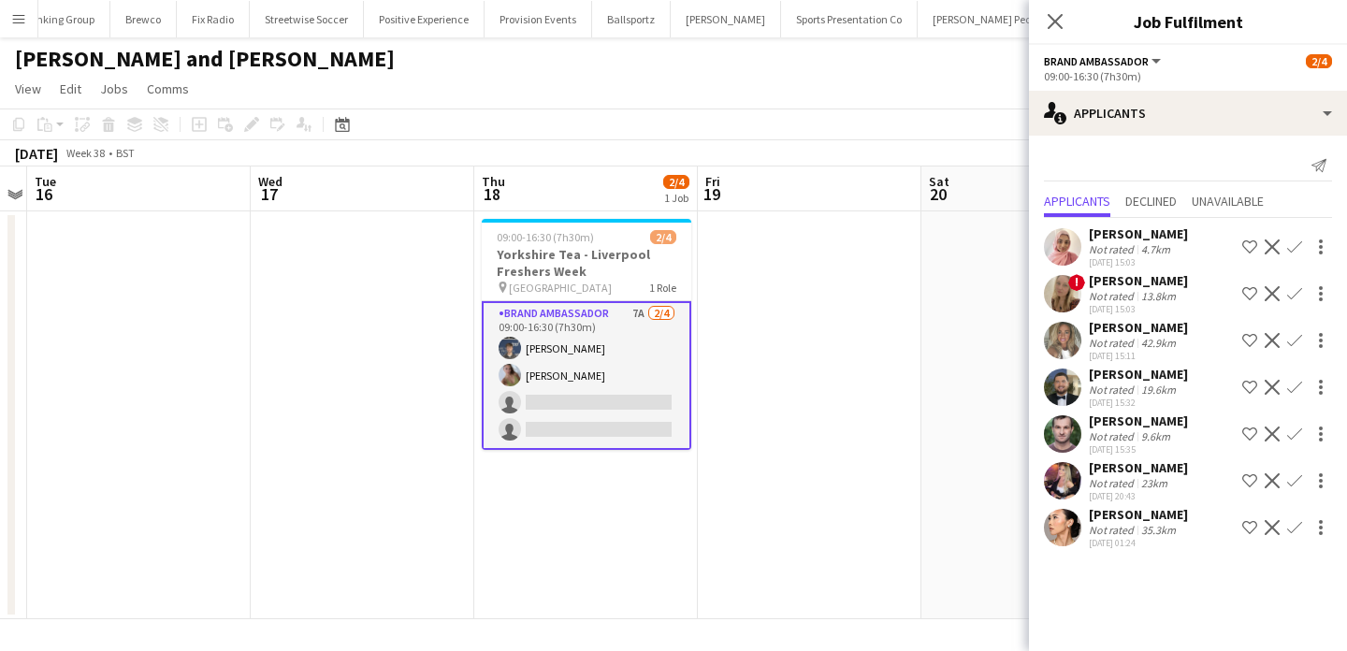
click at [7, 15] on button "Menu" at bounding box center [18, 18] width 37 height 37
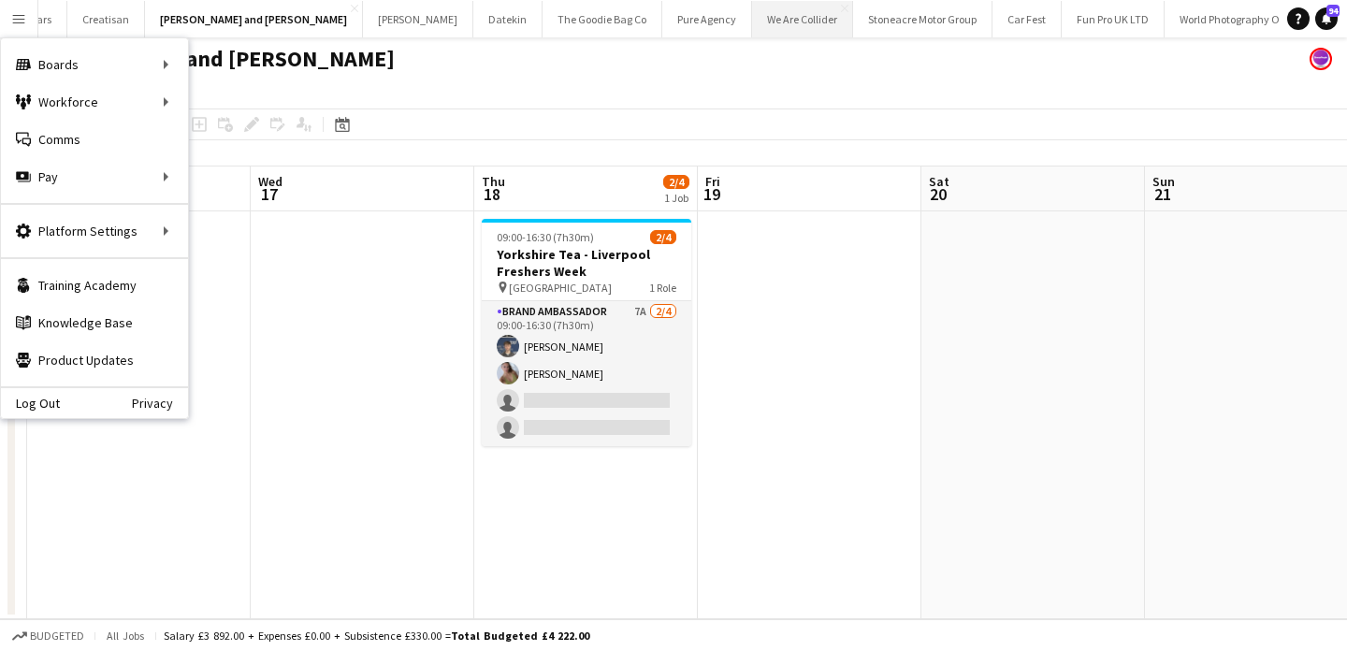
scroll to position [0, 2089]
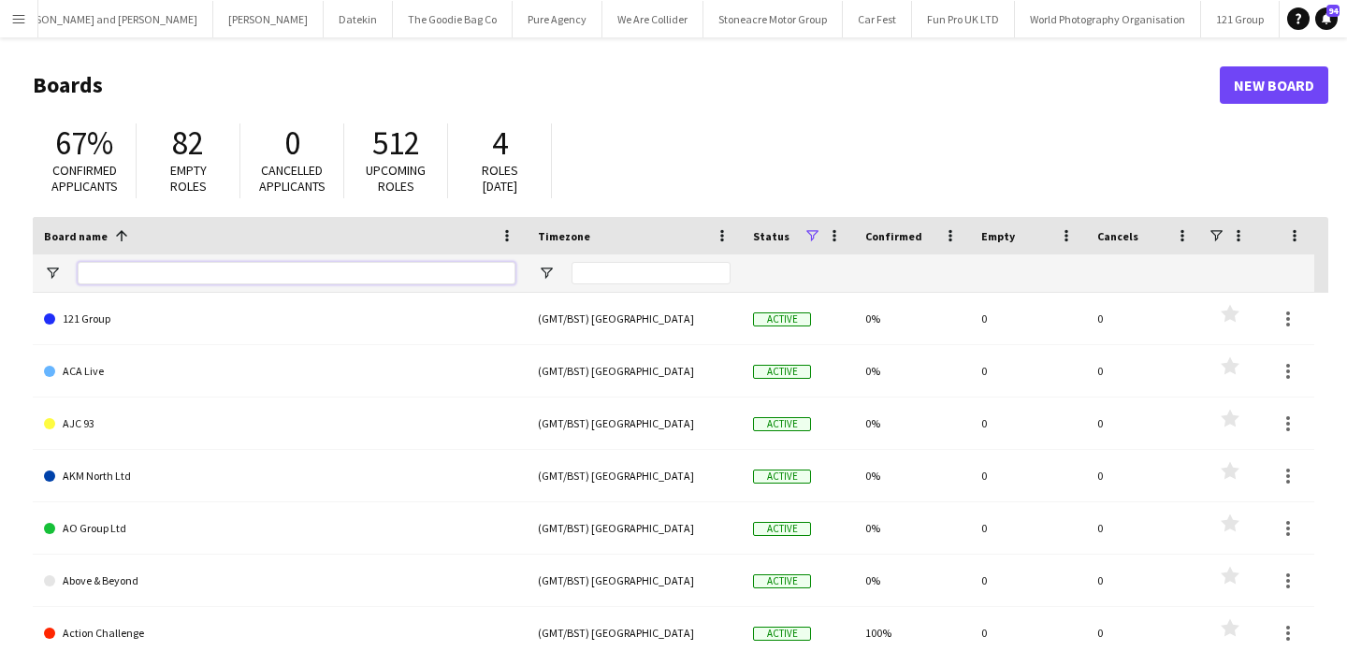
click at [402, 265] on input "Board name Filter Input" at bounding box center [297, 273] width 438 height 22
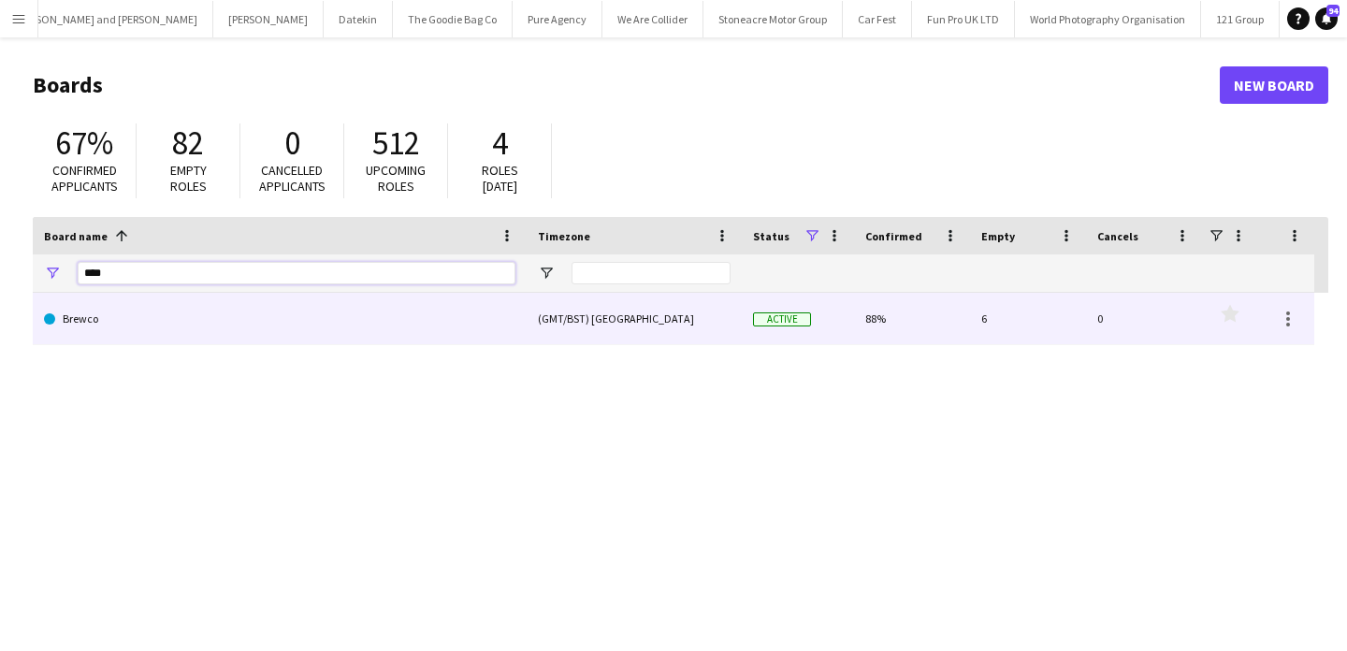
type input "****"
click at [196, 323] on link "Brewco" at bounding box center [279, 319] width 471 height 52
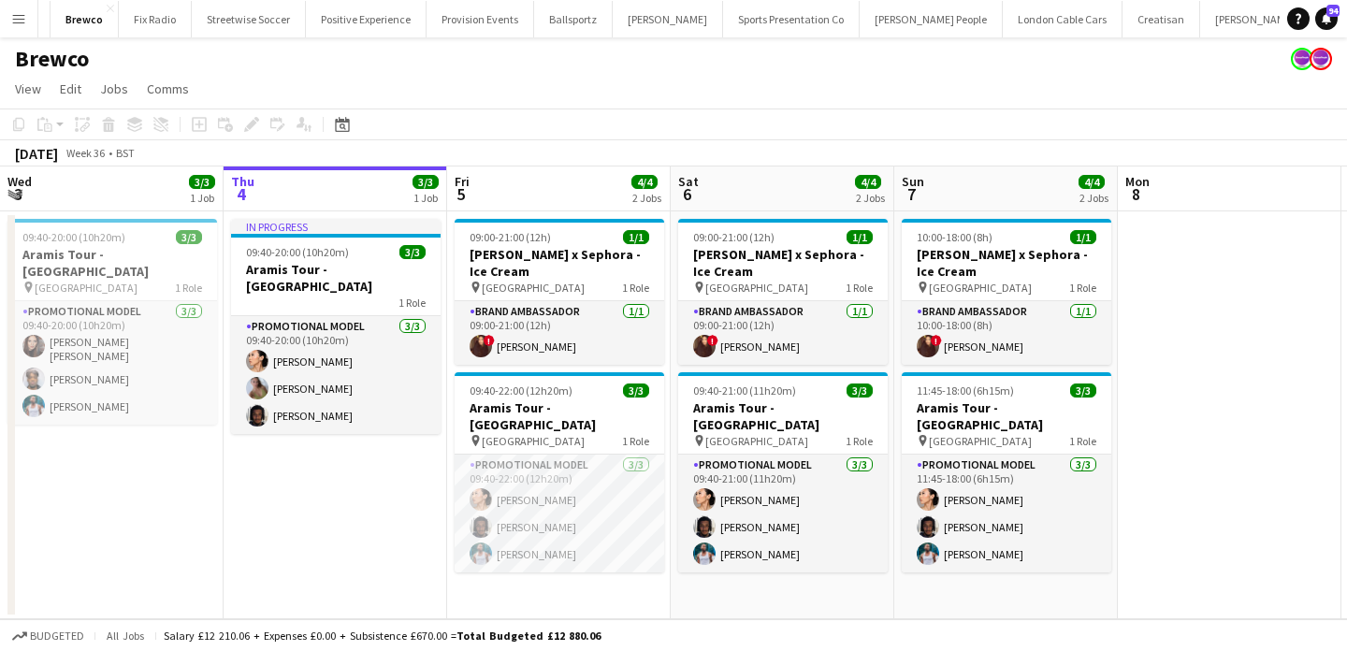
scroll to position [0, 882]
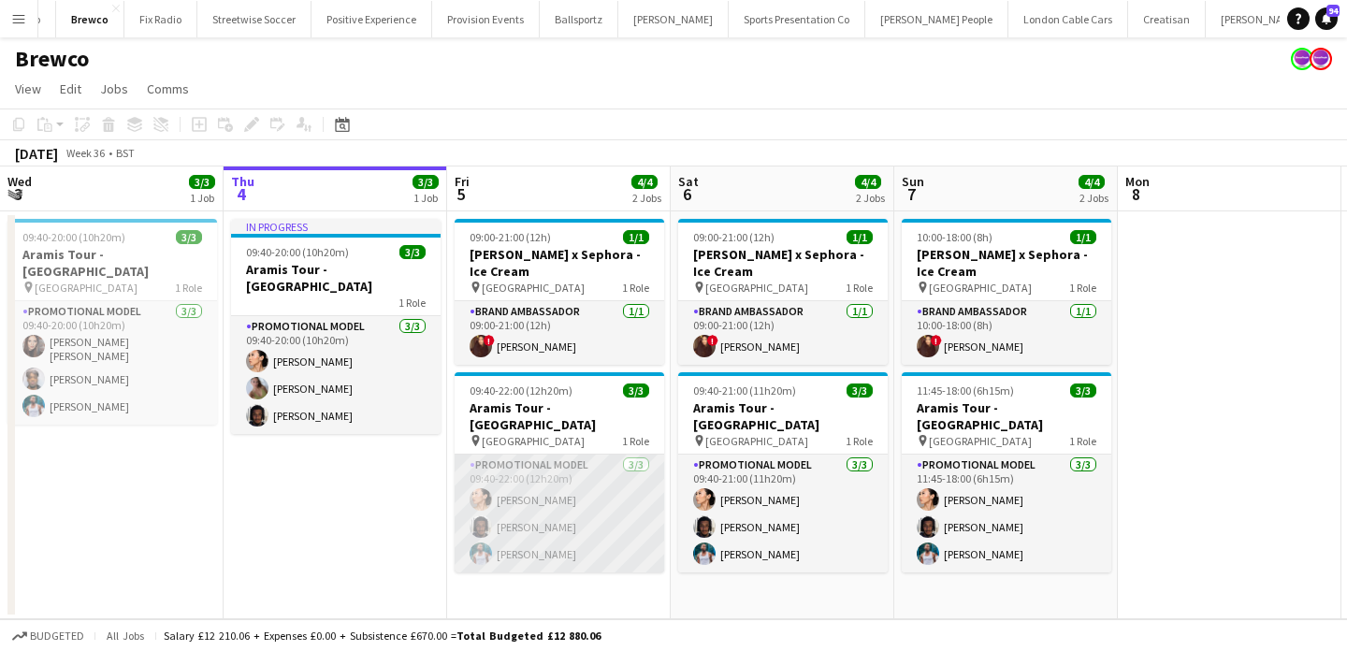
click at [593, 506] on app-card-role "Promotional Model [DATE] 09:40-22:00 (12h20m) Man [PERSON_NAME] [PERSON_NAME] […" at bounding box center [560, 514] width 210 height 118
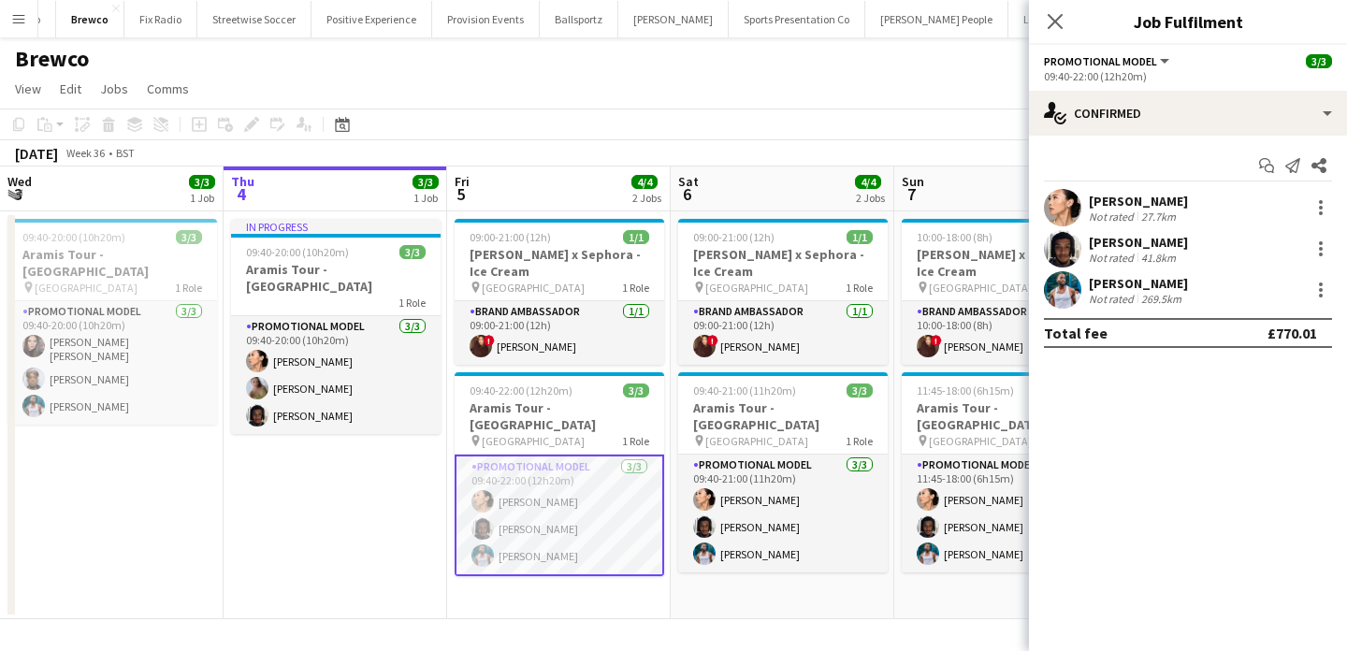
click at [593, 506] on app-card-role "Promotional Model [DATE] 09:40-22:00 (12h20m) Man [PERSON_NAME] [PERSON_NAME] […" at bounding box center [560, 516] width 210 height 122
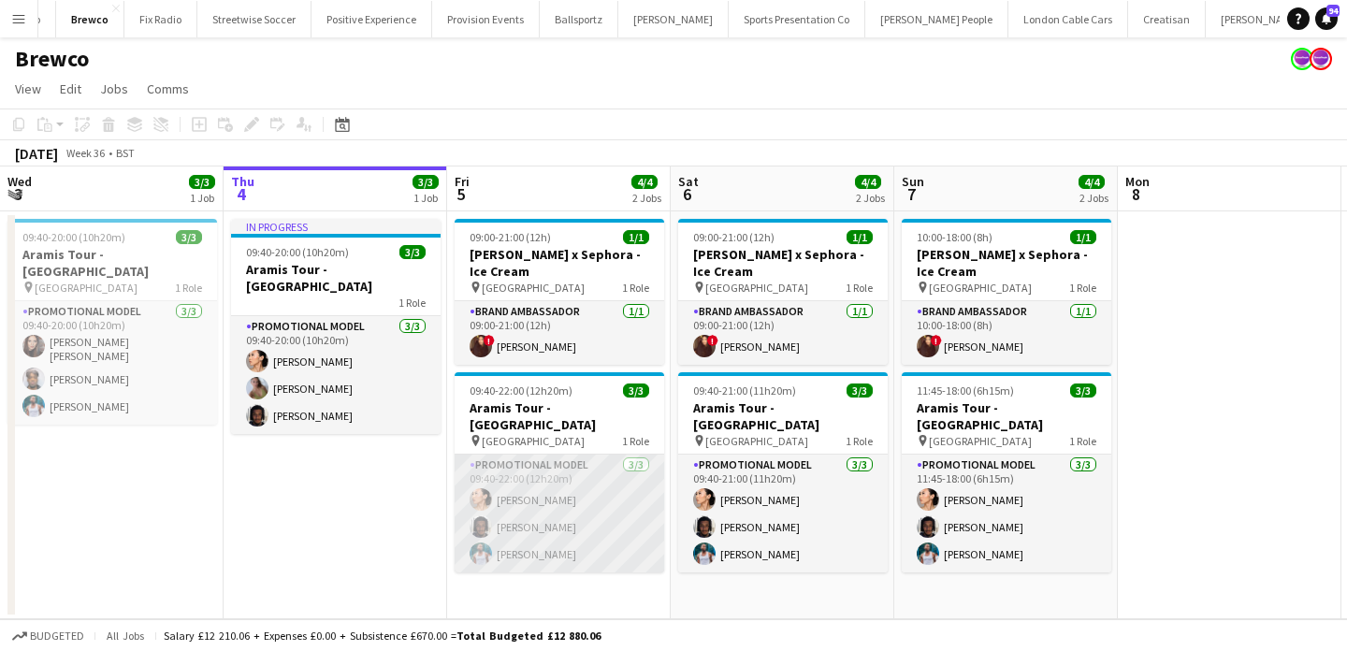
click at [593, 506] on app-card-role "Promotional Model [DATE] 09:40-22:00 (12h20m) Man [PERSON_NAME] [PERSON_NAME] […" at bounding box center [560, 514] width 210 height 118
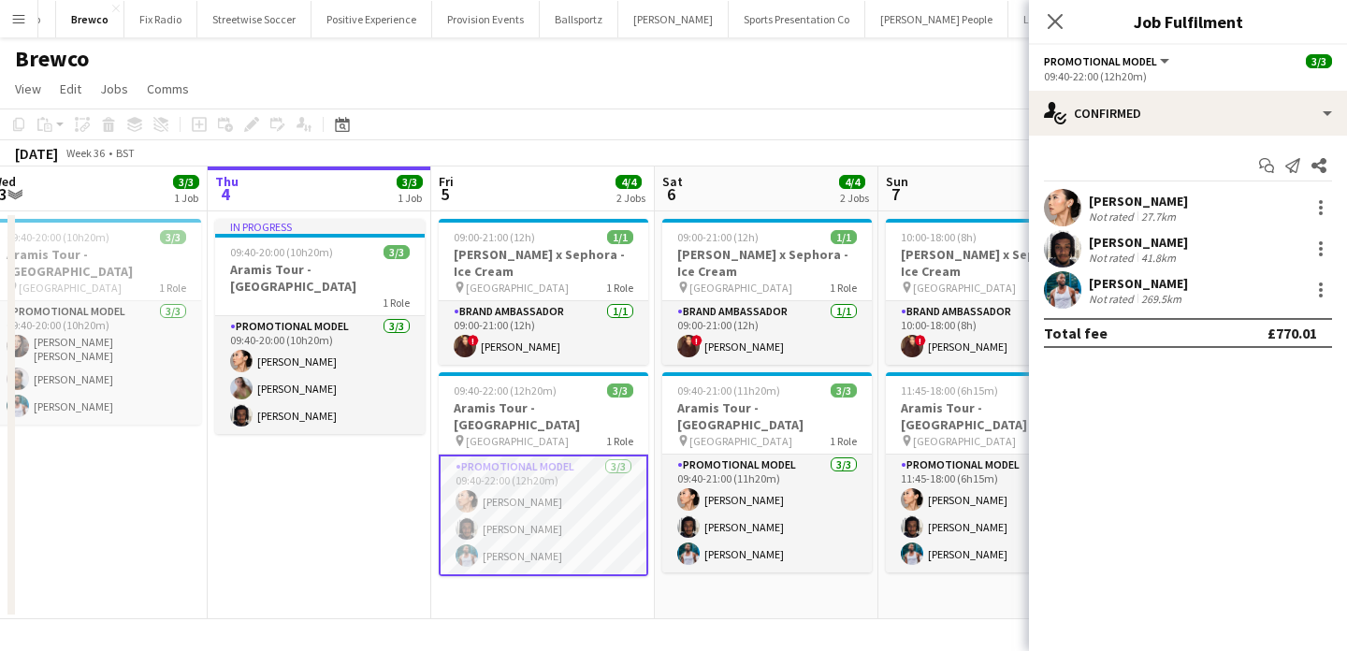
scroll to position [0, 471]
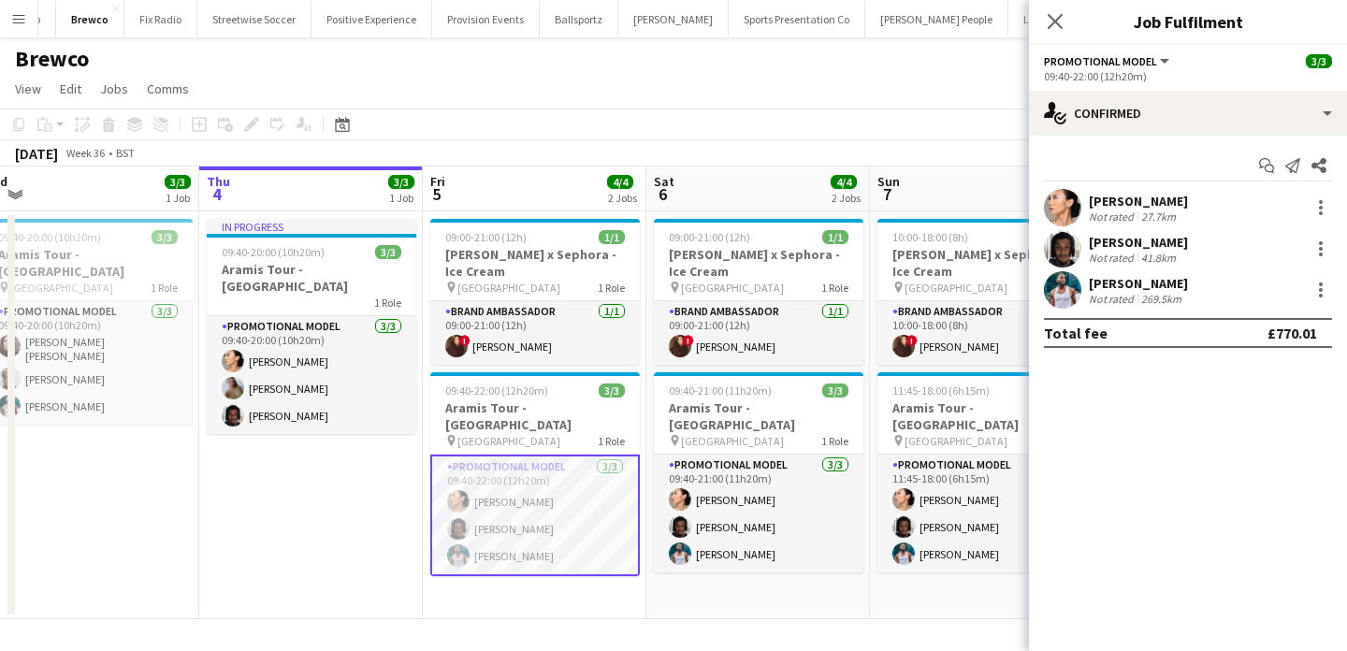
click at [593, 506] on app-card-role "Promotional Model [DATE] 09:40-22:00 (12h20m) Man [PERSON_NAME] [PERSON_NAME] […" at bounding box center [535, 516] width 210 height 122
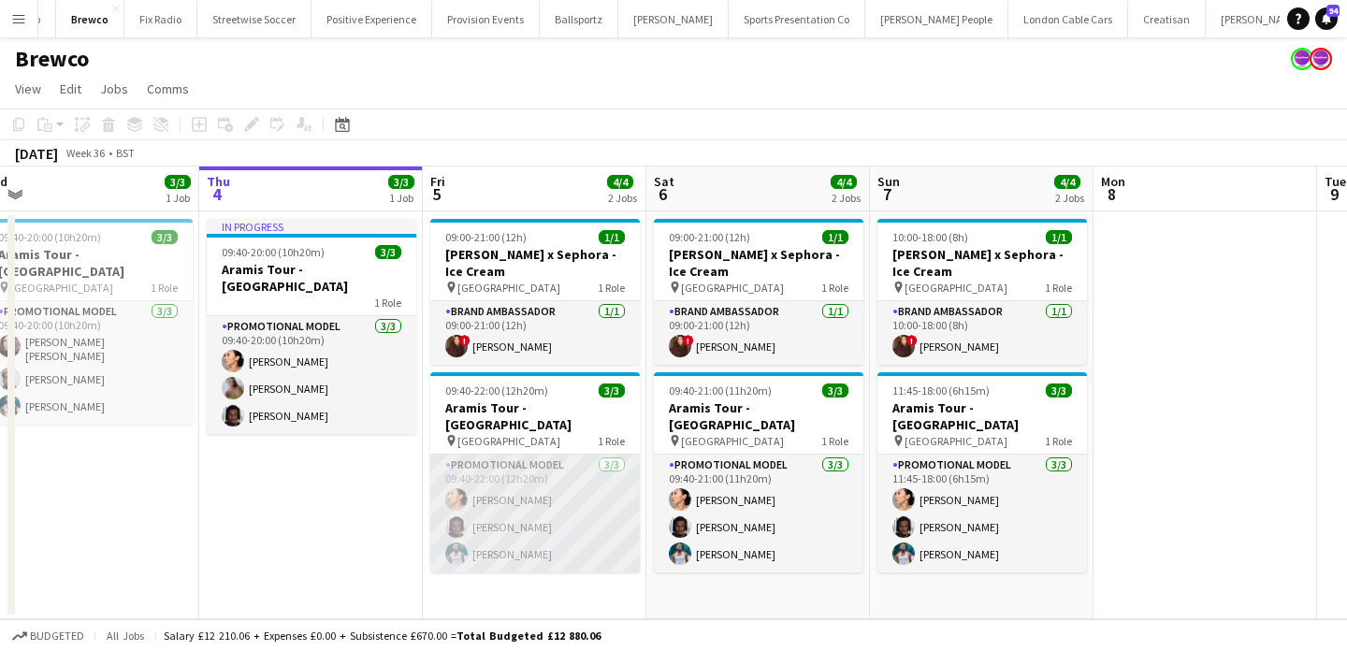
click at [593, 506] on app-card-role "Promotional Model [DATE] 09:40-22:00 (12h20m) Man [PERSON_NAME] [PERSON_NAME] […" at bounding box center [535, 514] width 210 height 118
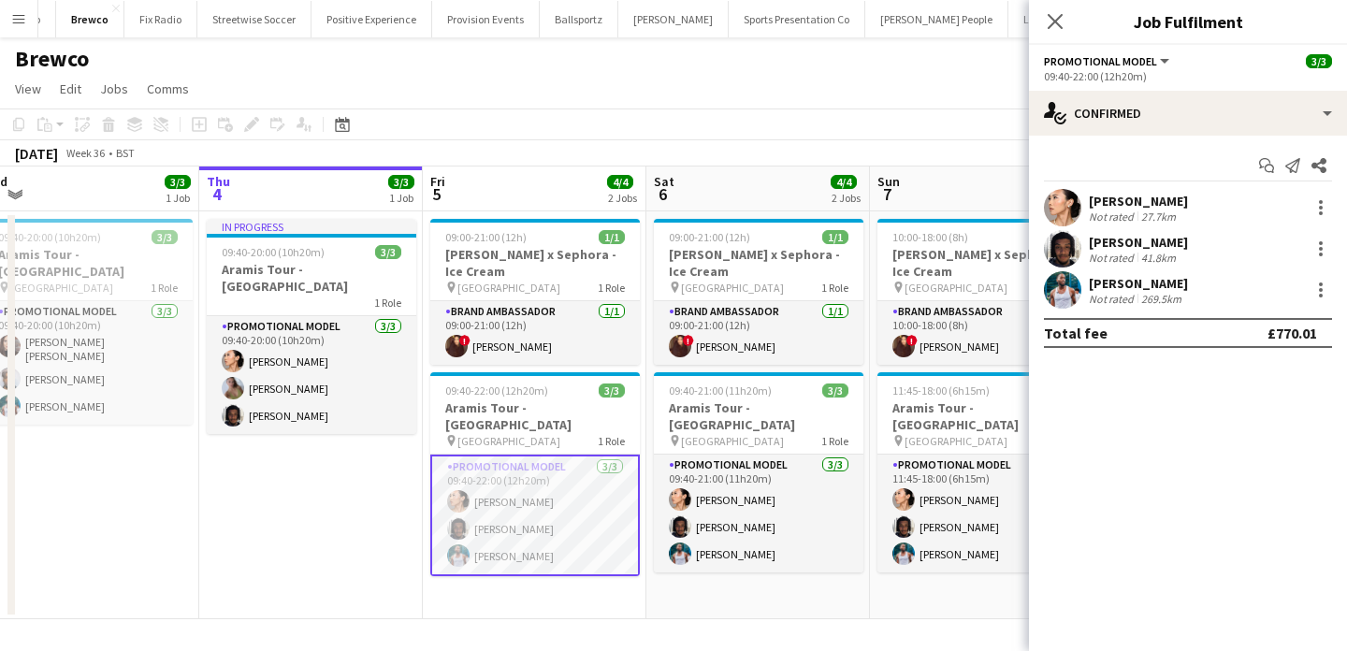
click at [1177, 87] on app-options-switcher "Promotional Model All roles Promotional Model [DATE] 09:40-22:00 (12h20m)" at bounding box center [1188, 68] width 318 height 46
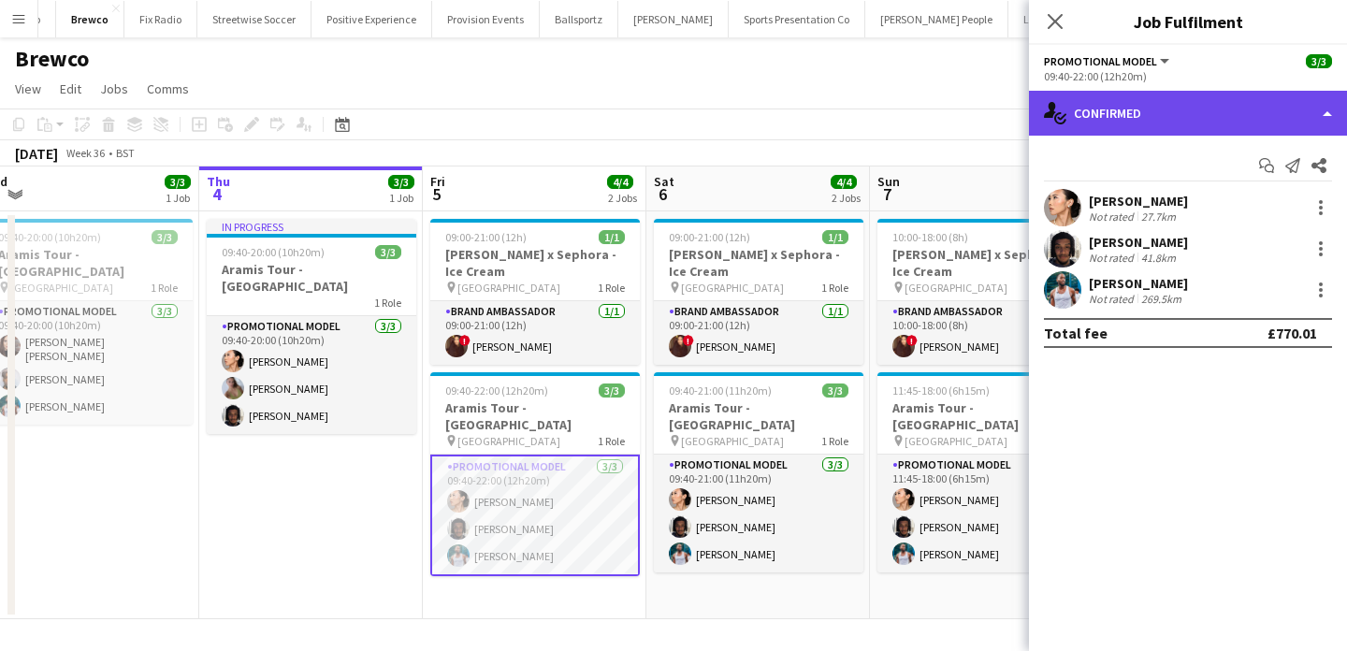
click at [1184, 106] on div "single-neutral-actions-check-2 Confirmed" at bounding box center [1188, 113] width 318 height 45
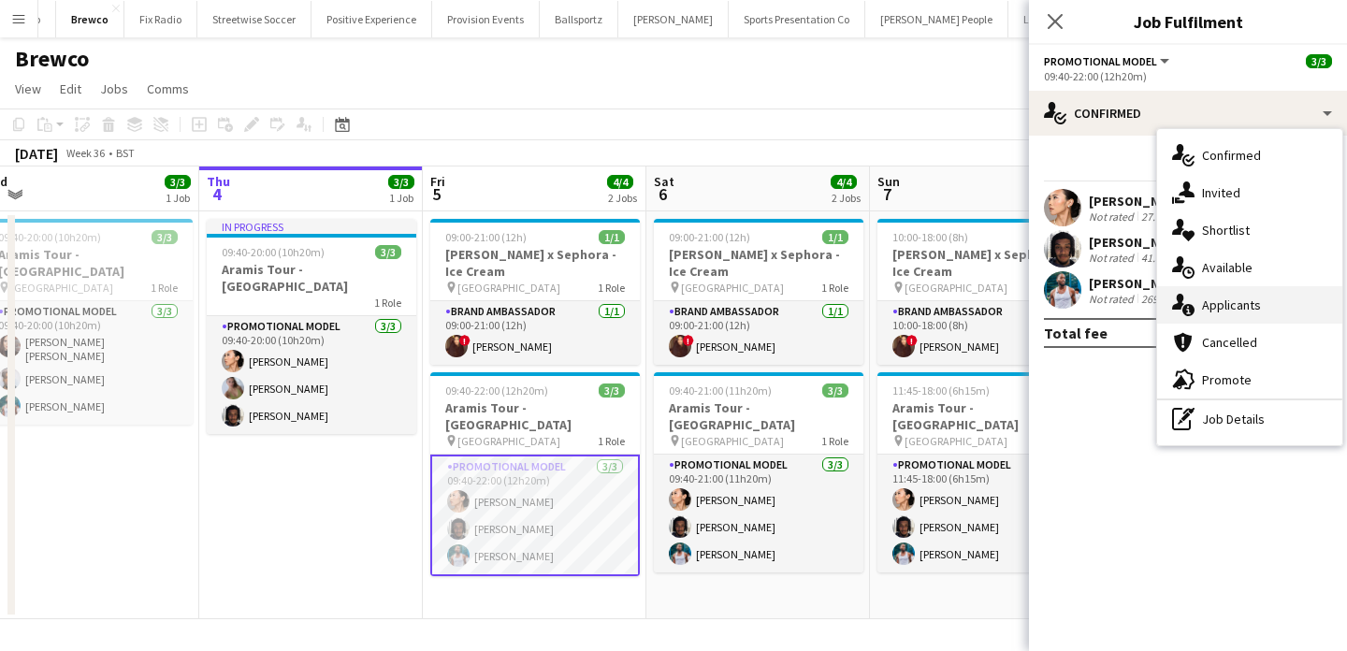
click at [1246, 297] on span "Applicants" at bounding box center [1231, 305] width 59 height 17
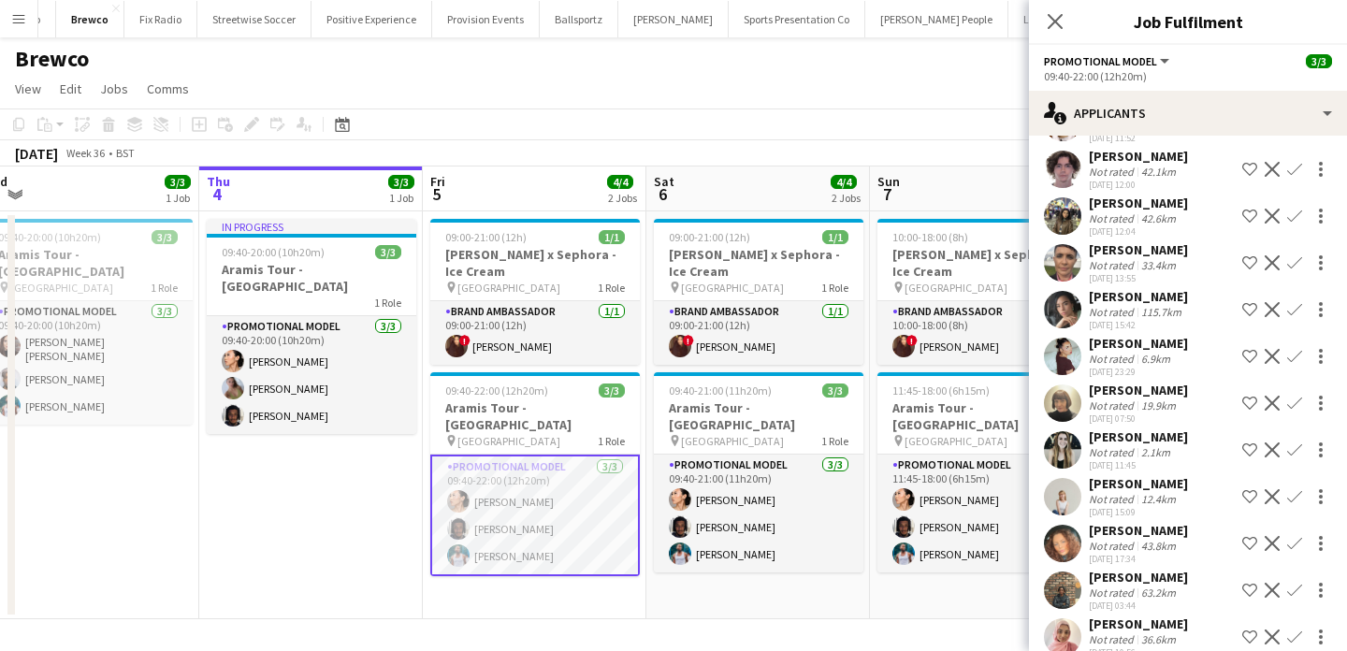
scroll to position [97, 0]
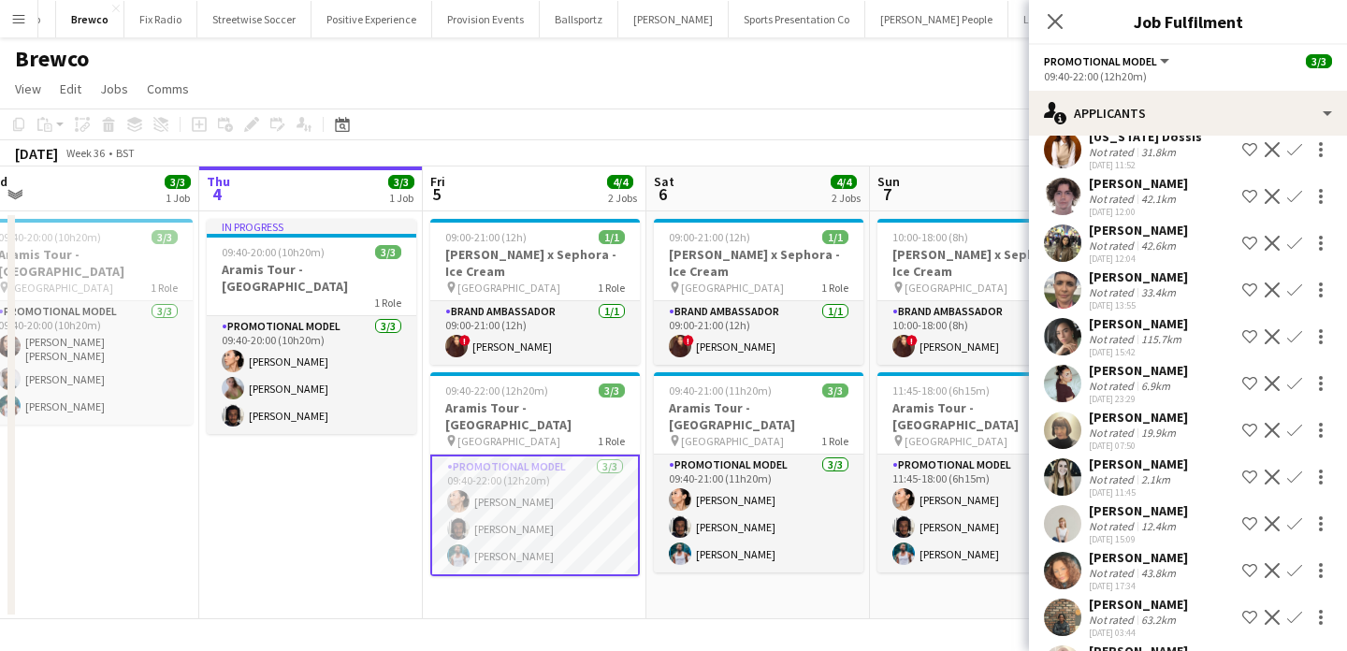
click at [1168, 376] on div "[PERSON_NAME]" at bounding box center [1138, 370] width 99 height 17
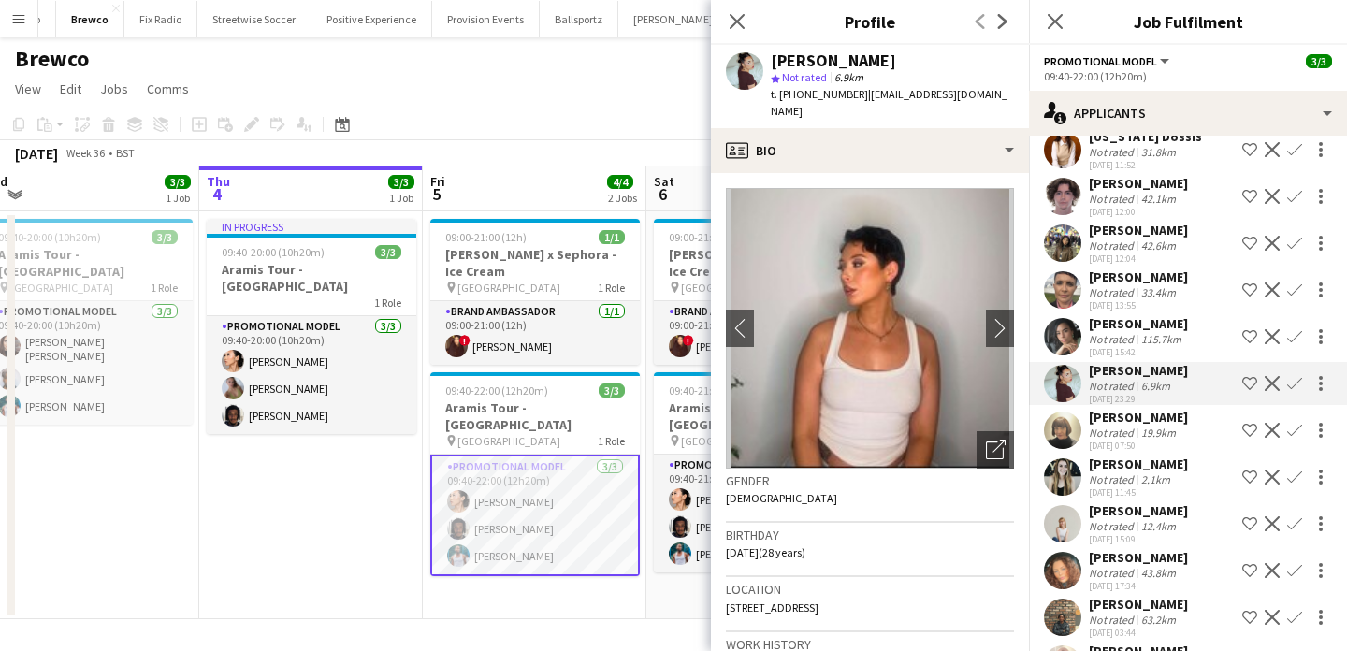
click at [983, 313] on img at bounding box center [870, 328] width 288 height 281
click at [996, 318] on app-icon "chevron-right" at bounding box center [1000, 328] width 29 height 20
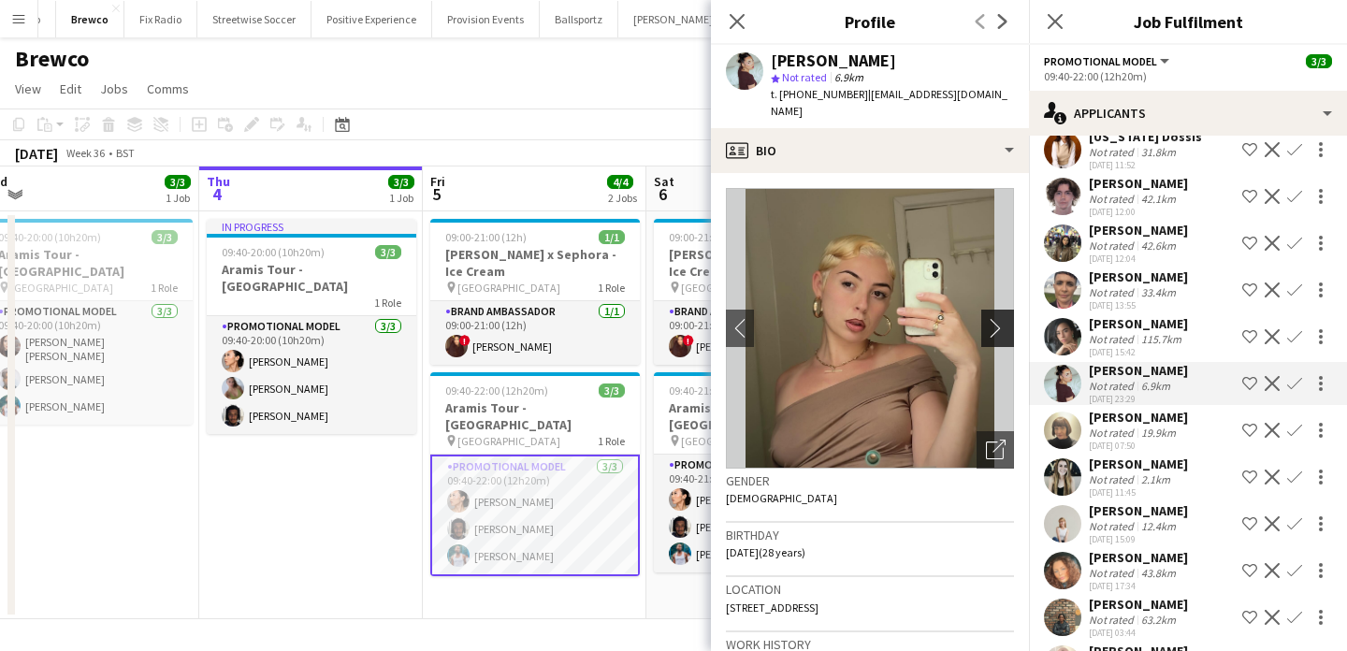
click at [996, 318] on app-icon "chevron-right" at bounding box center [1000, 328] width 29 height 20
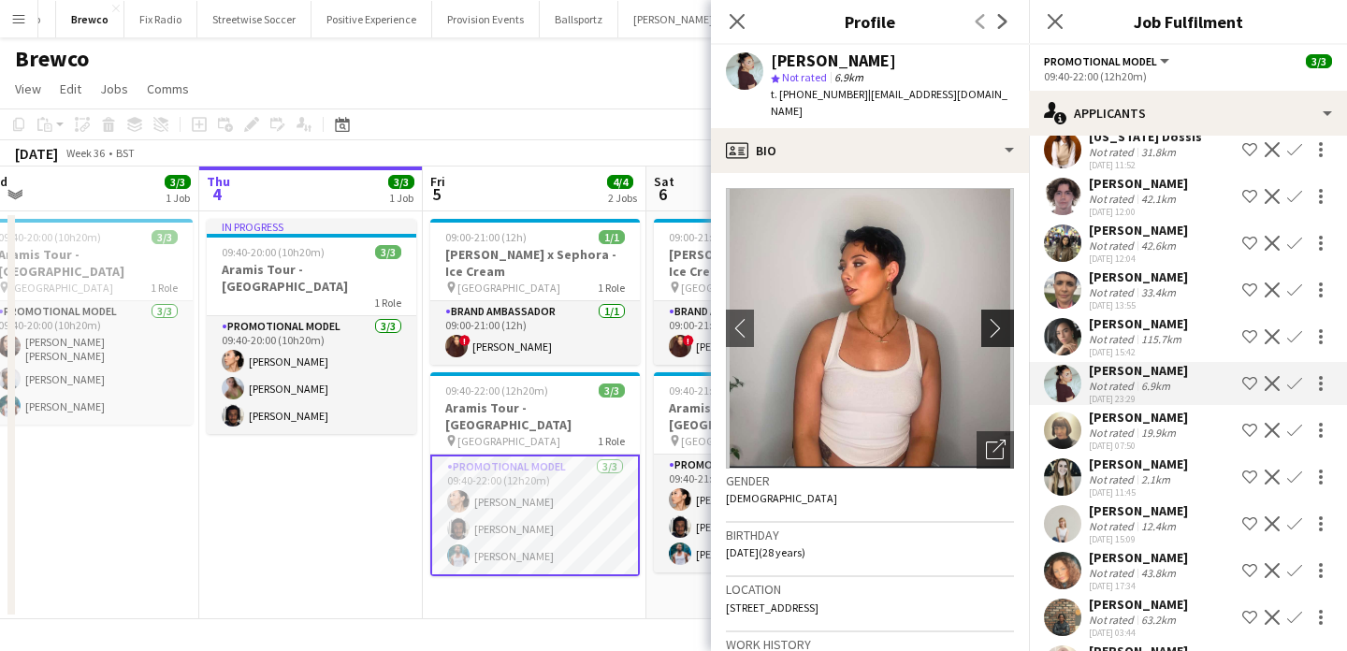
click at [996, 318] on app-icon "chevron-right" at bounding box center [1000, 328] width 29 height 20
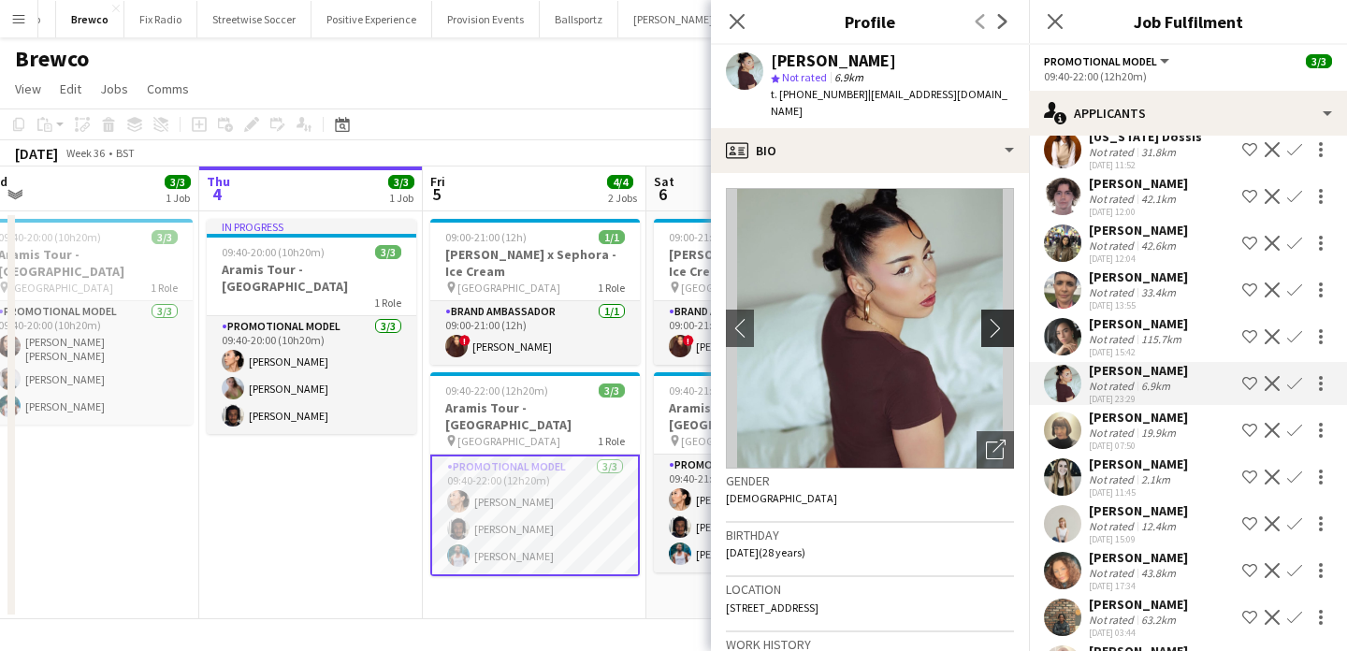
click at [996, 318] on app-icon "chevron-right" at bounding box center [1000, 328] width 29 height 20
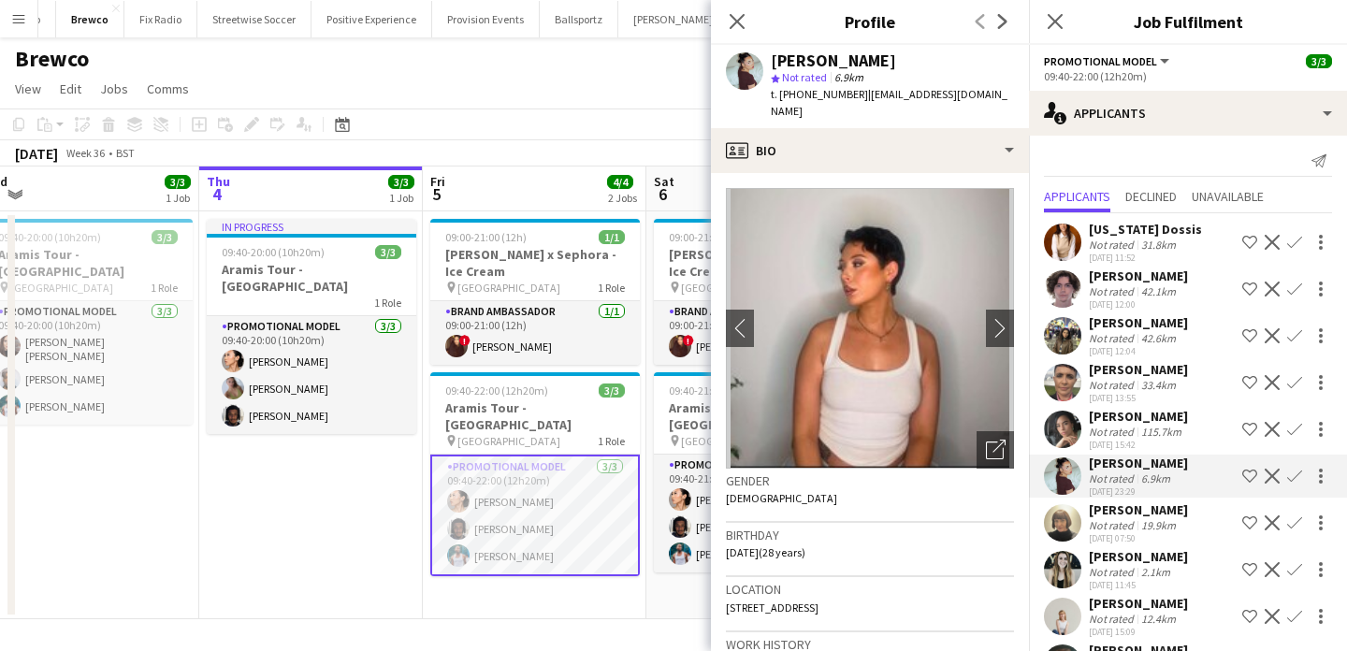
scroll to position [0, 0]
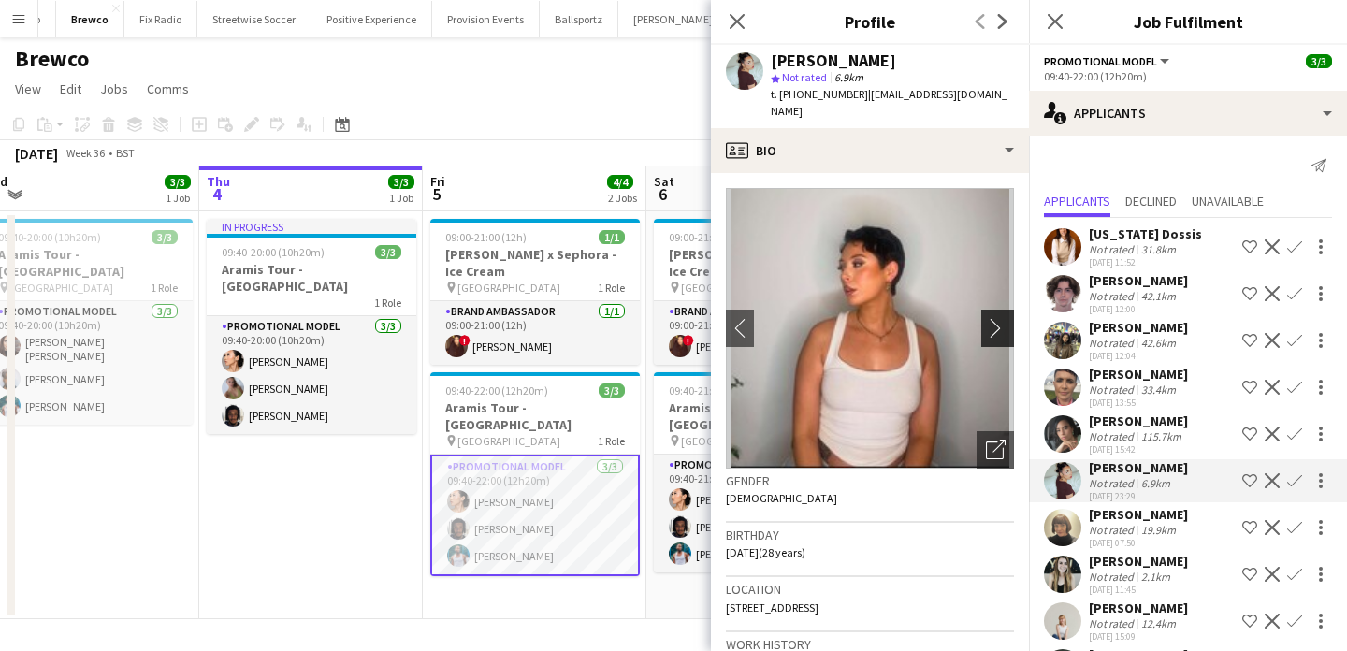
click at [988, 318] on app-icon "chevron-right" at bounding box center [1000, 328] width 29 height 20
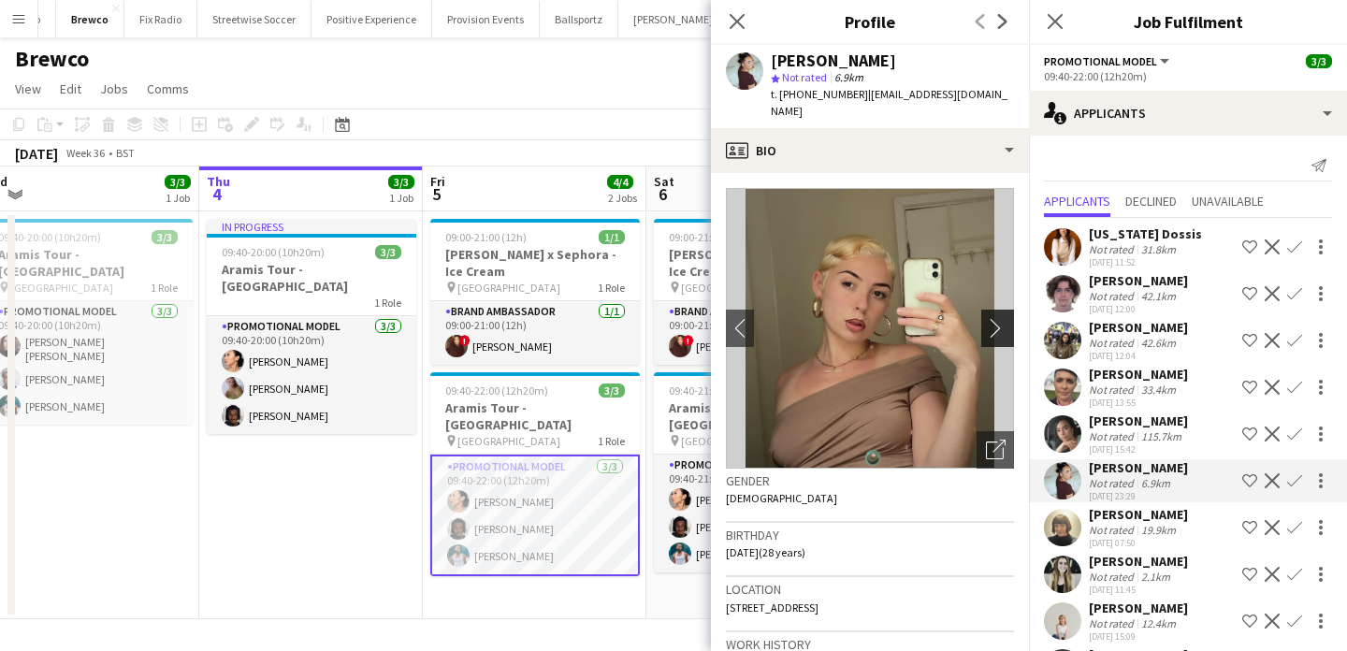
click at [988, 318] on app-icon "chevron-right" at bounding box center [1000, 328] width 29 height 20
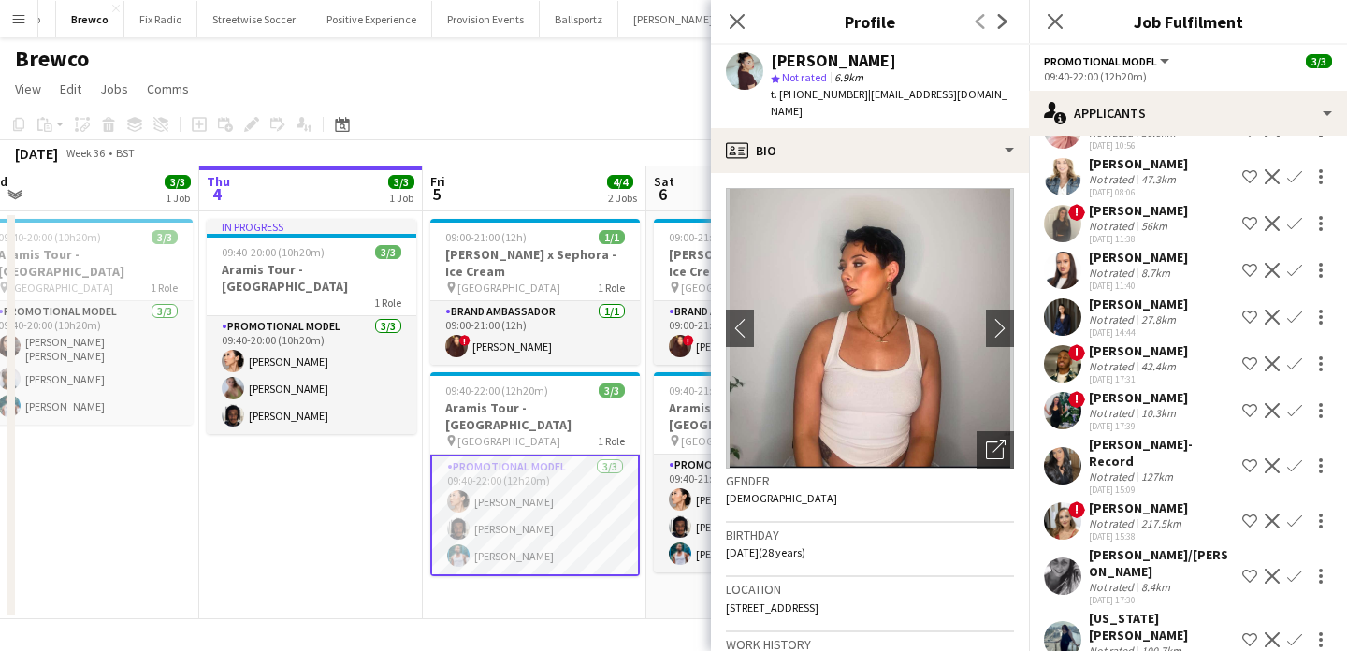
scroll to position [759, 0]
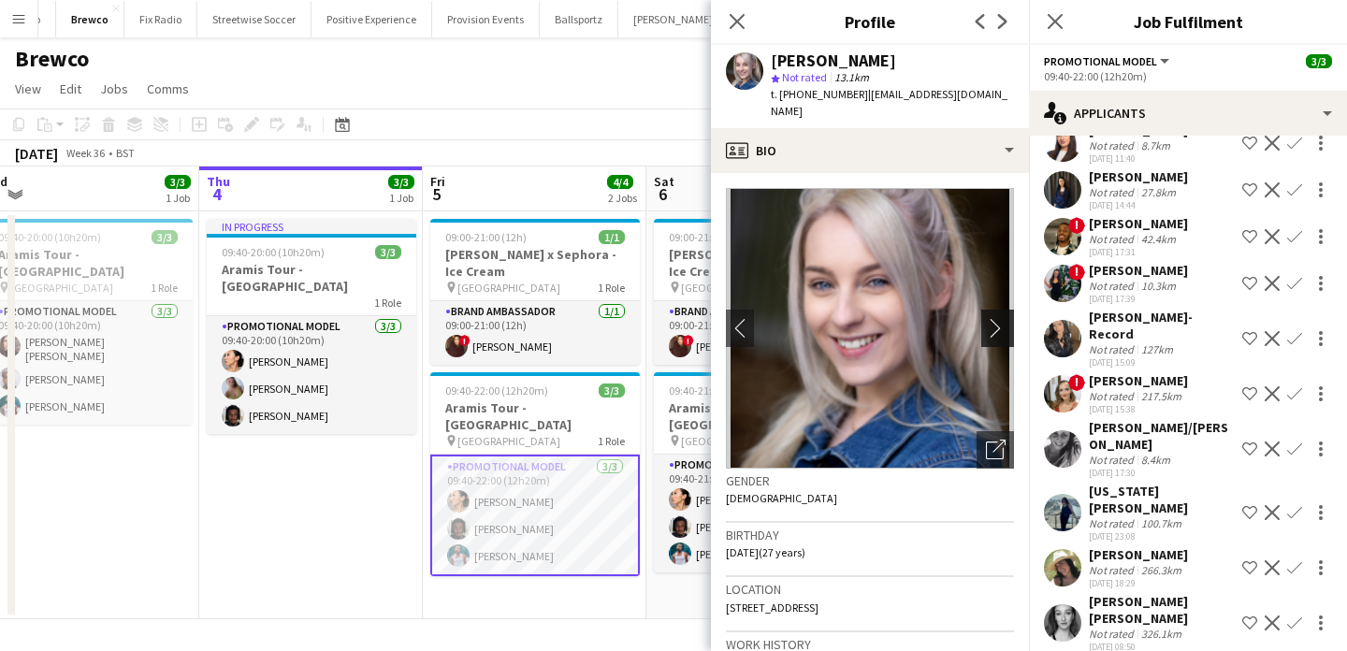
click at [994, 320] on app-icon "chevron-right" at bounding box center [1000, 328] width 29 height 20
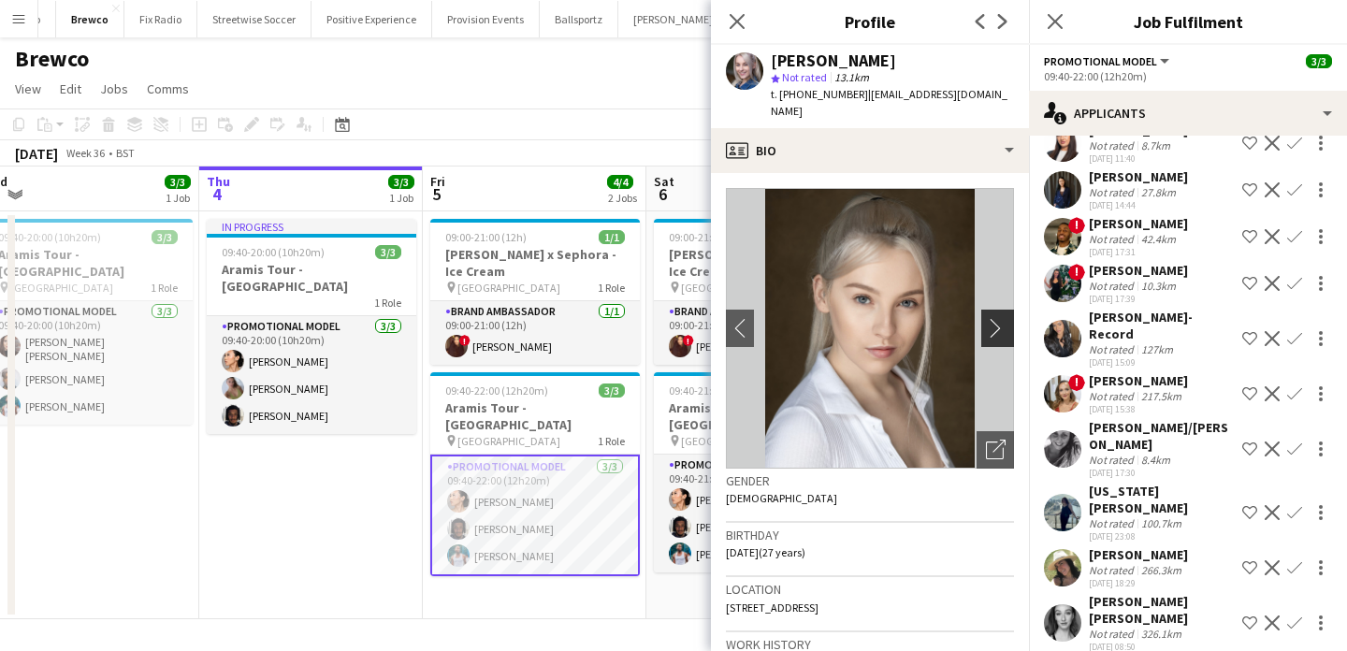
click at [994, 320] on app-icon "chevron-right" at bounding box center [1000, 328] width 29 height 20
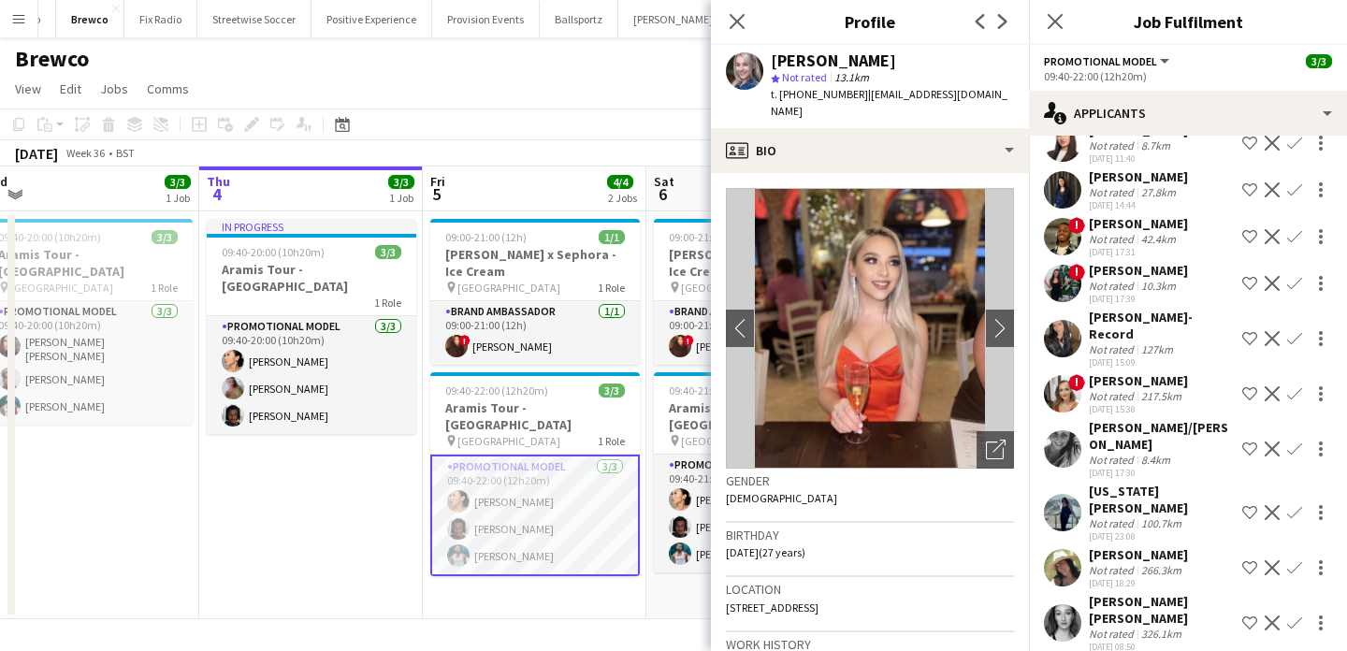
click at [320, 537] on app-date-cell "In progress 09:40-20:00 (10h20m) 3/3 Aramis Tour - Liverpool 1 Role Promotional…" at bounding box center [311, 415] width 224 height 408
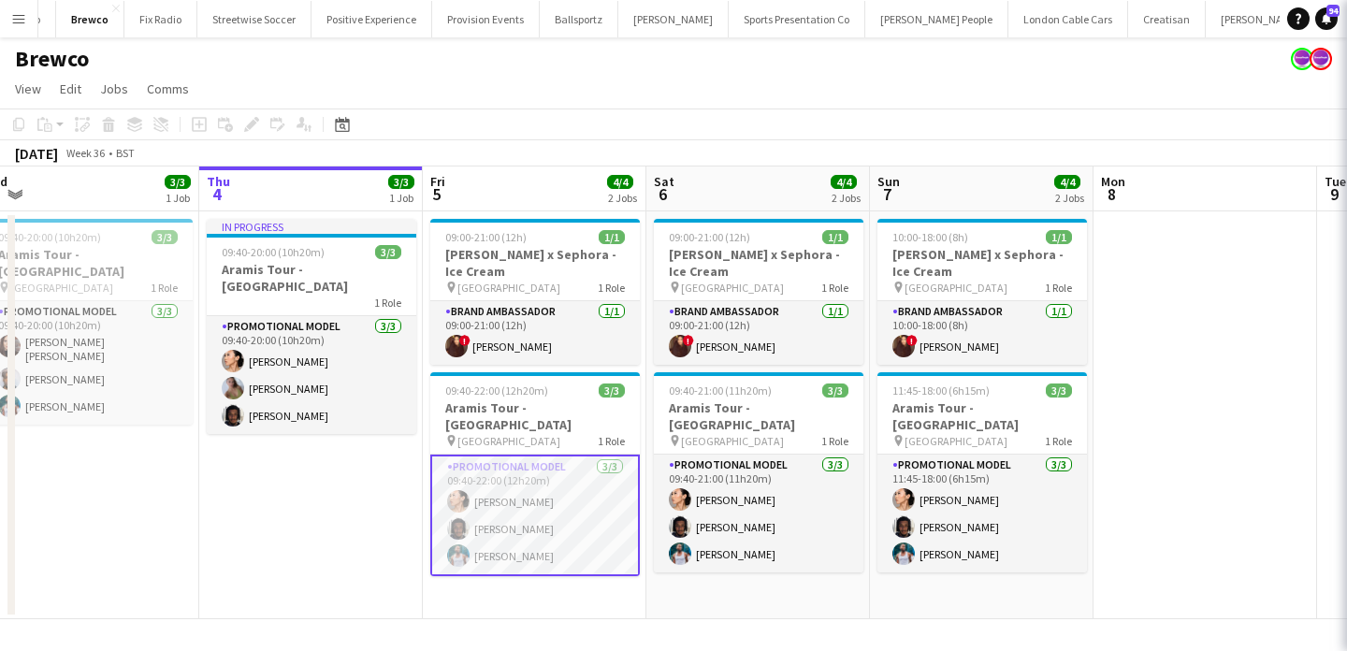
scroll to position [0, 0]
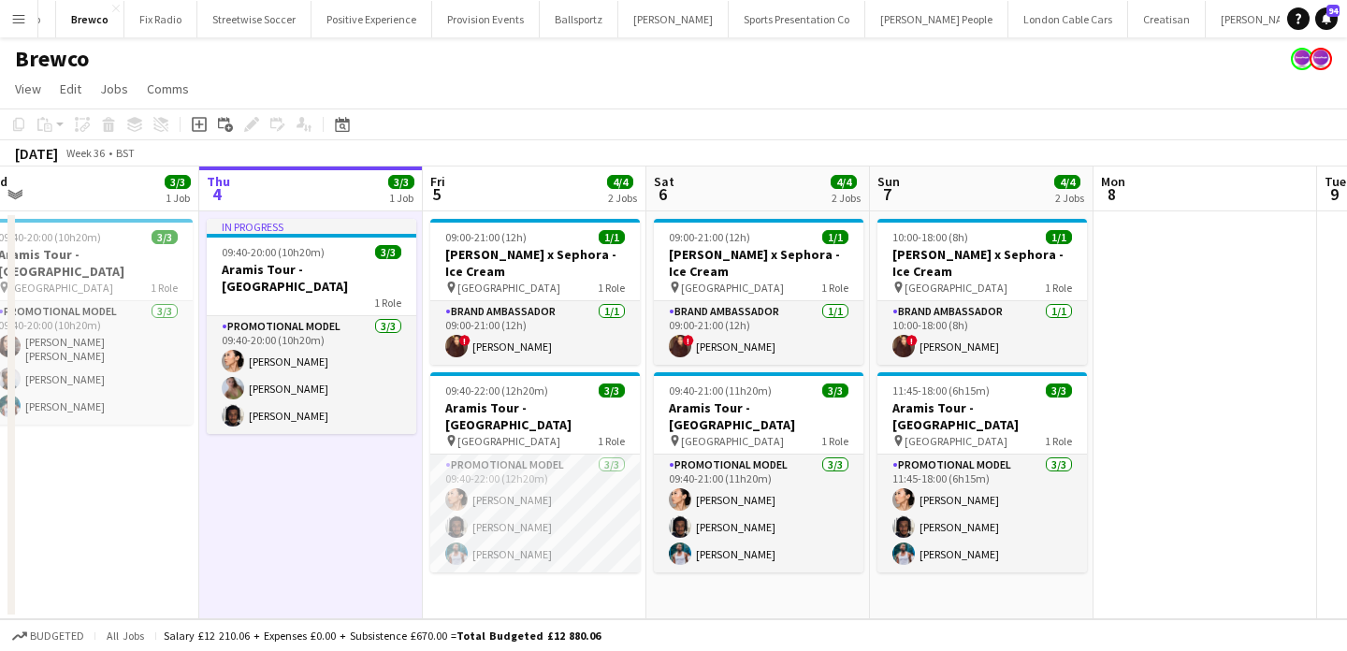
click at [32, 31] on button "Menu" at bounding box center [18, 18] width 37 height 37
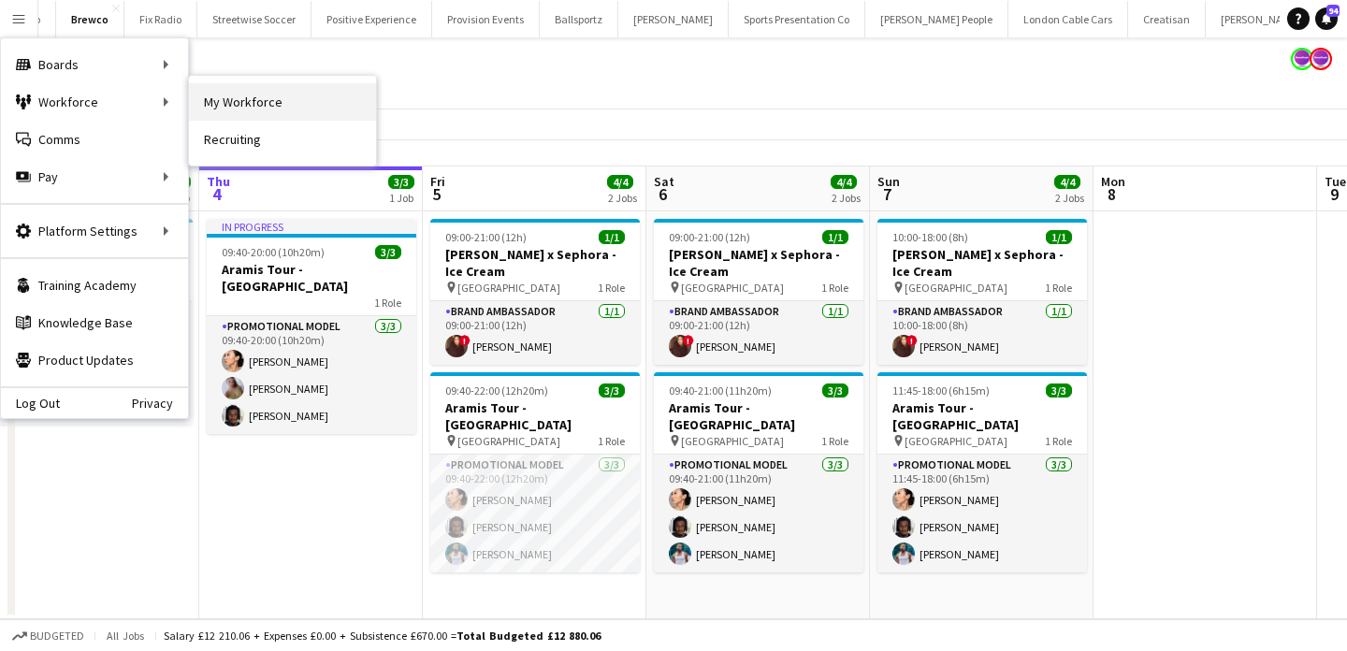
click at [229, 109] on link "My Workforce" at bounding box center [282, 101] width 187 height 37
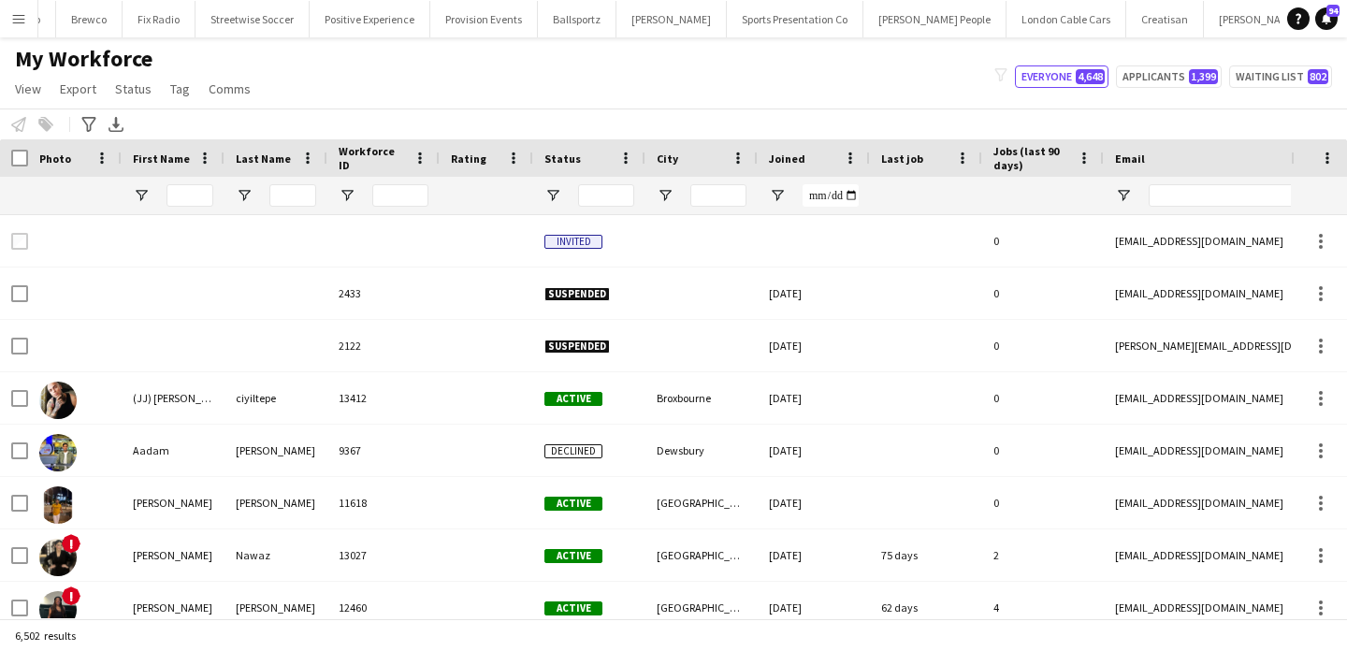
click at [14, 18] on app-icon "Menu" at bounding box center [18, 18] width 15 height 15
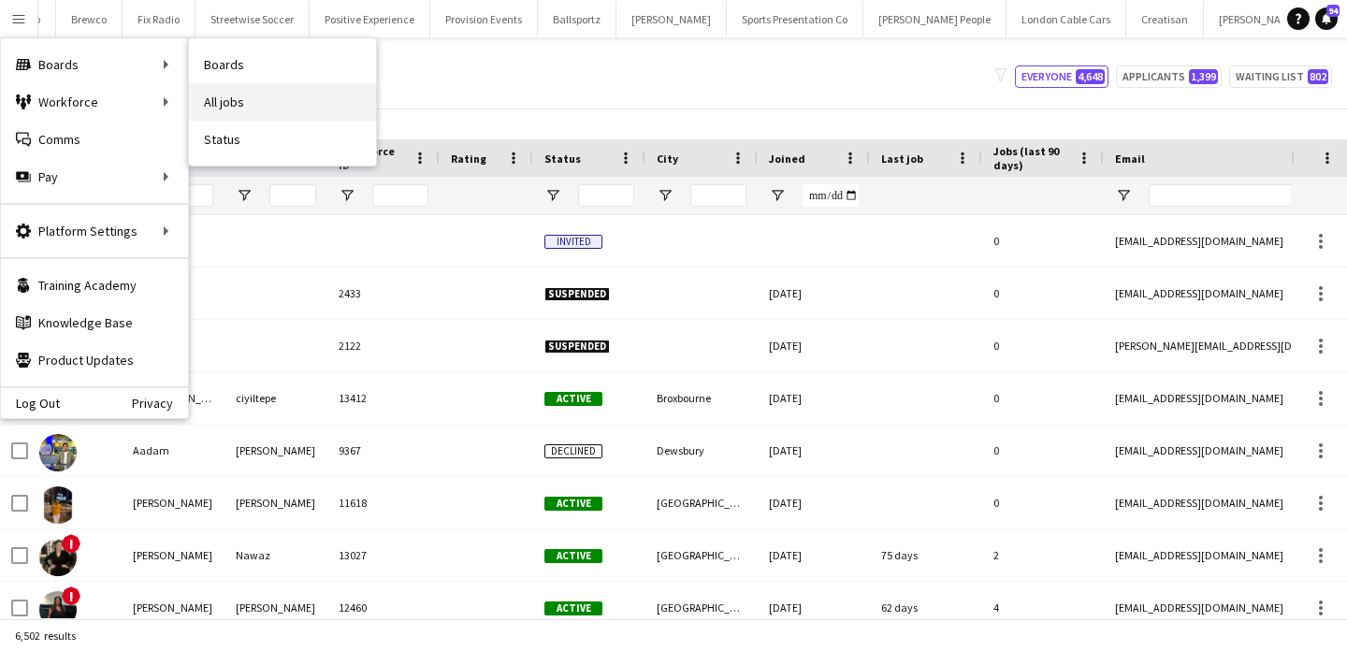
click at [229, 98] on link "All jobs" at bounding box center [282, 101] width 187 height 37
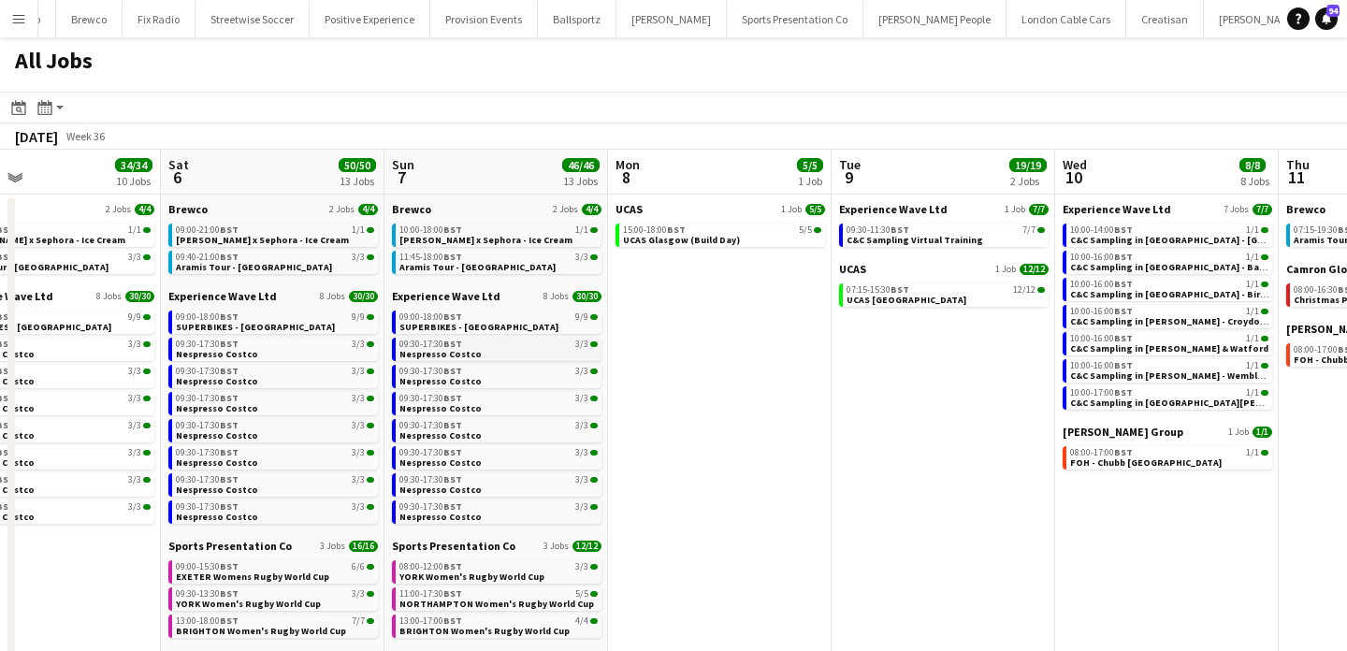
scroll to position [0, 483]
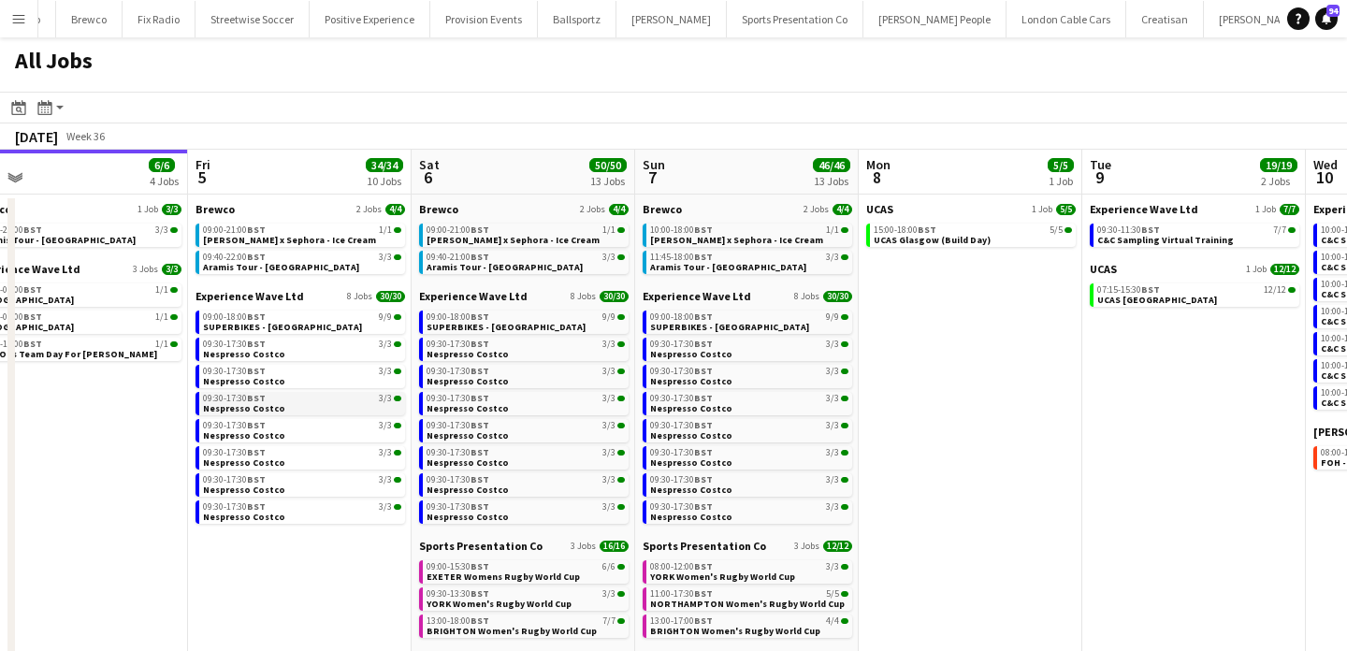
click at [299, 394] on div "09:30-17:30 BST 3/3" at bounding box center [302, 398] width 198 height 9
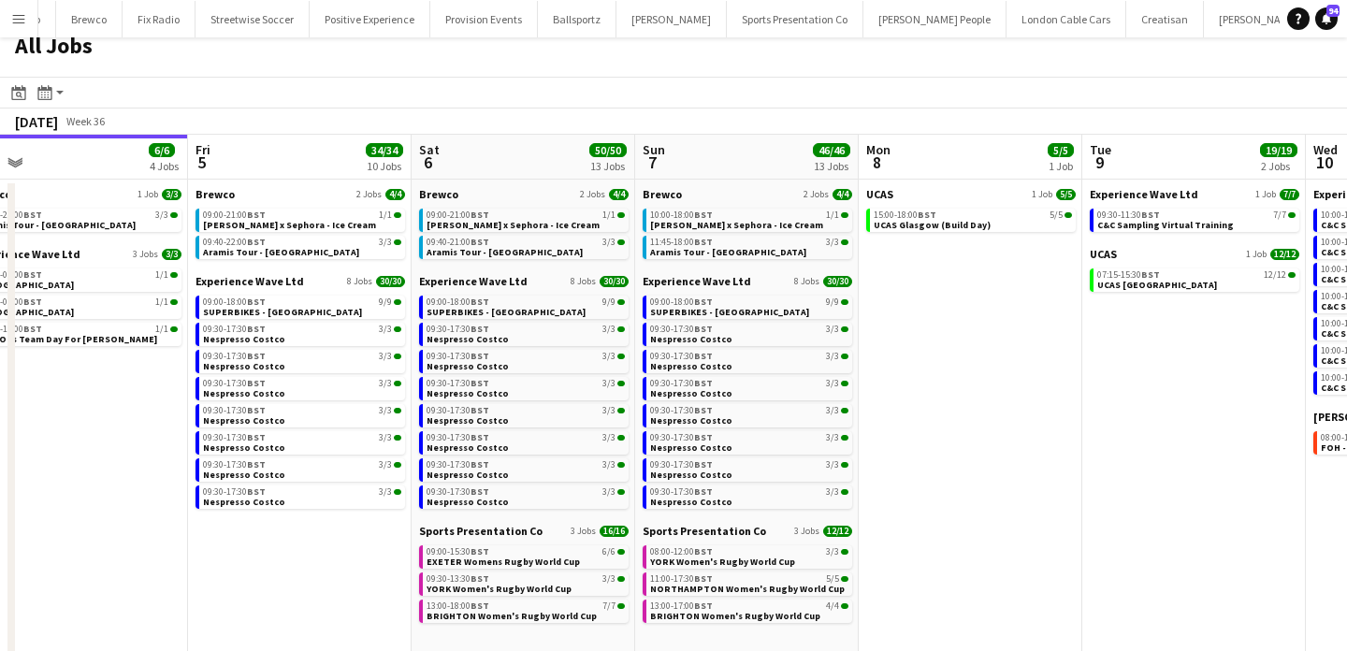
scroll to position [0, 0]
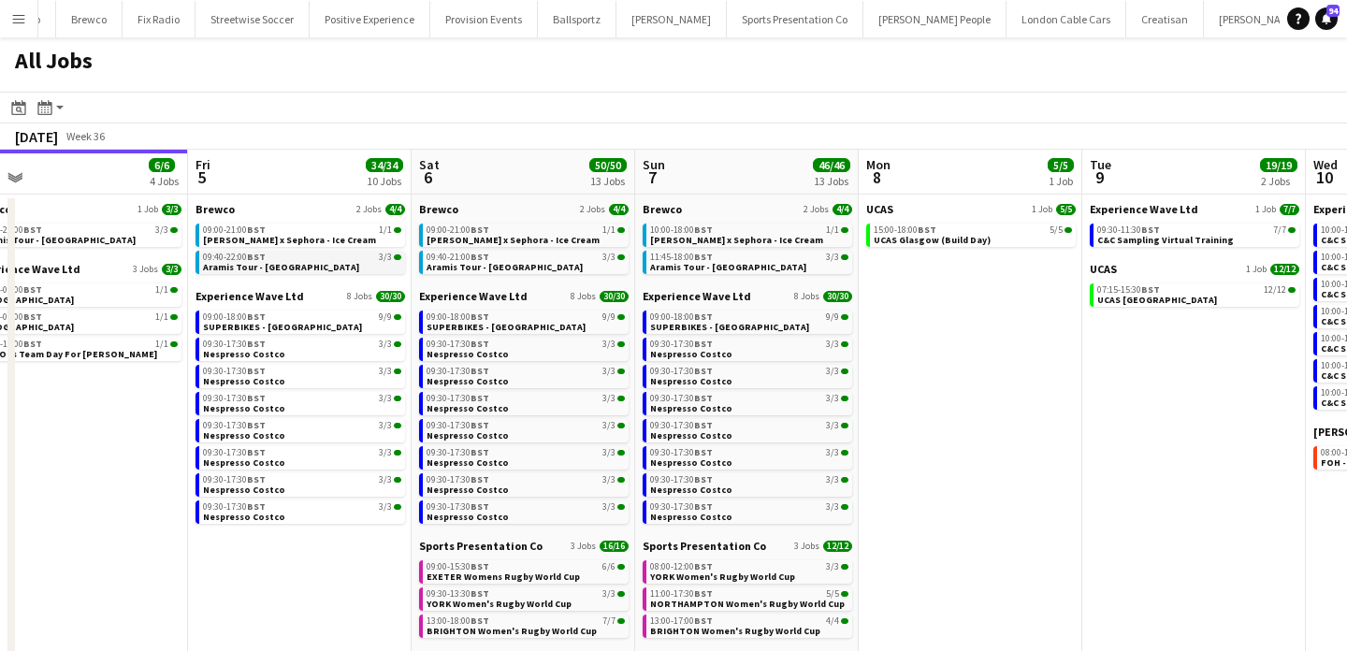
click at [334, 253] on div "09:40-22:00 BST 3/3" at bounding box center [302, 257] width 198 height 9
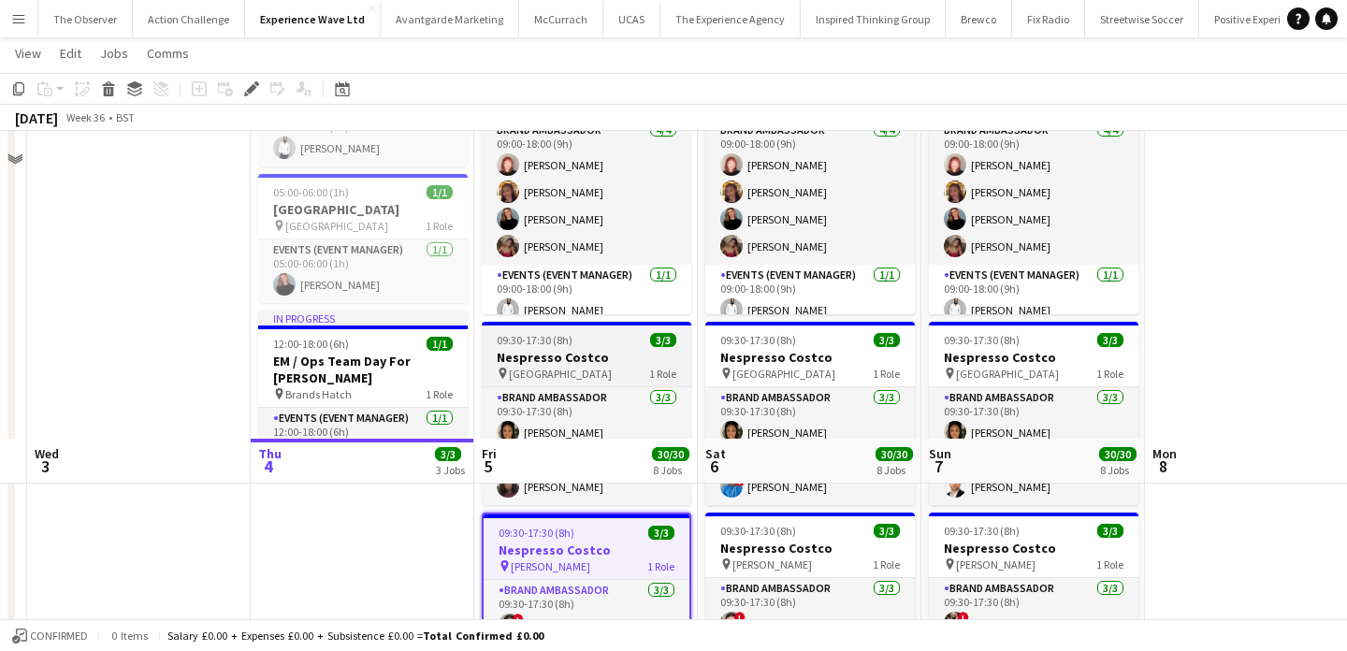
scroll to position [487, 0]
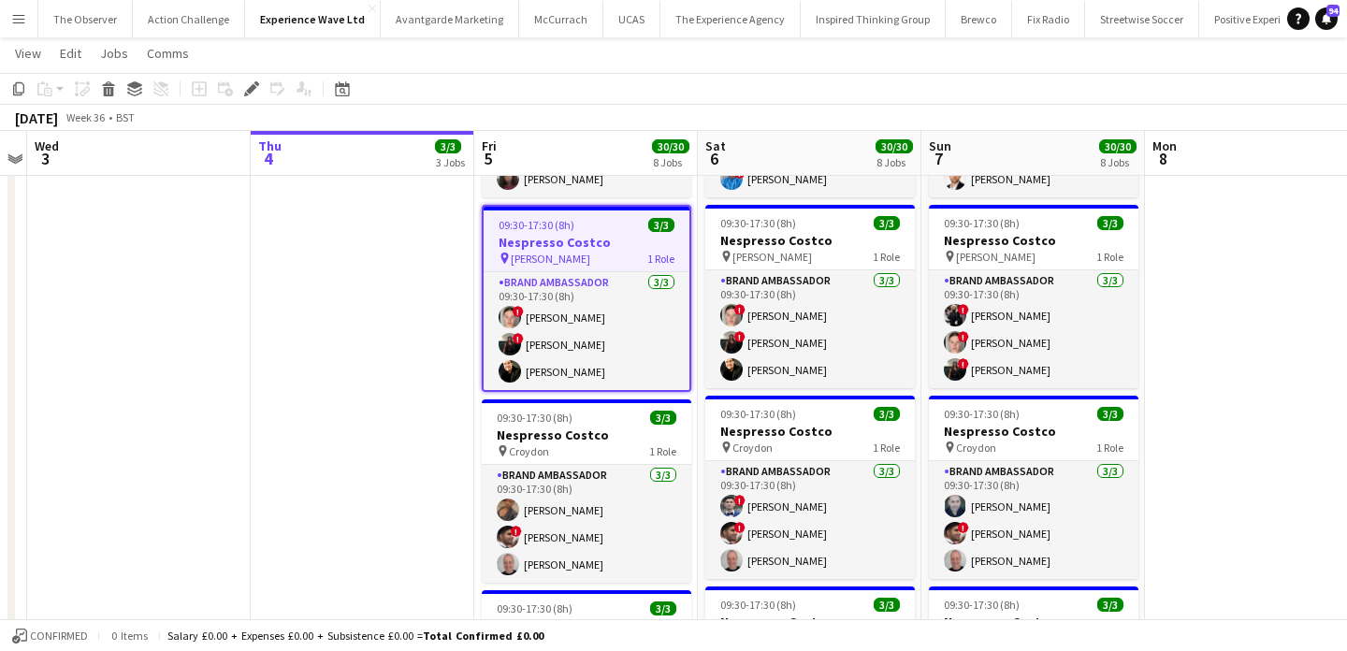
click at [20, 24] on app-icon "Menu" at bounding box center [18, 18] width 15 height 15
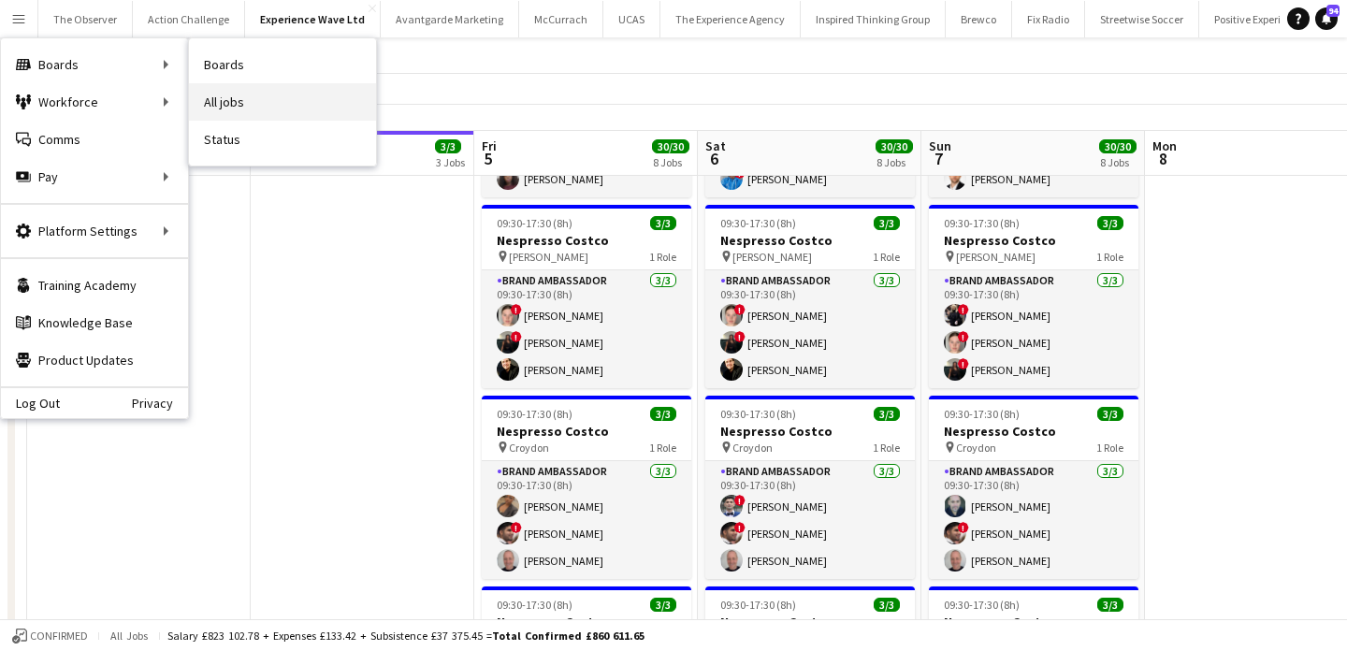
click at [243, 107] on link "All jobs" at bounding box center [282, 101] width 187 height 37
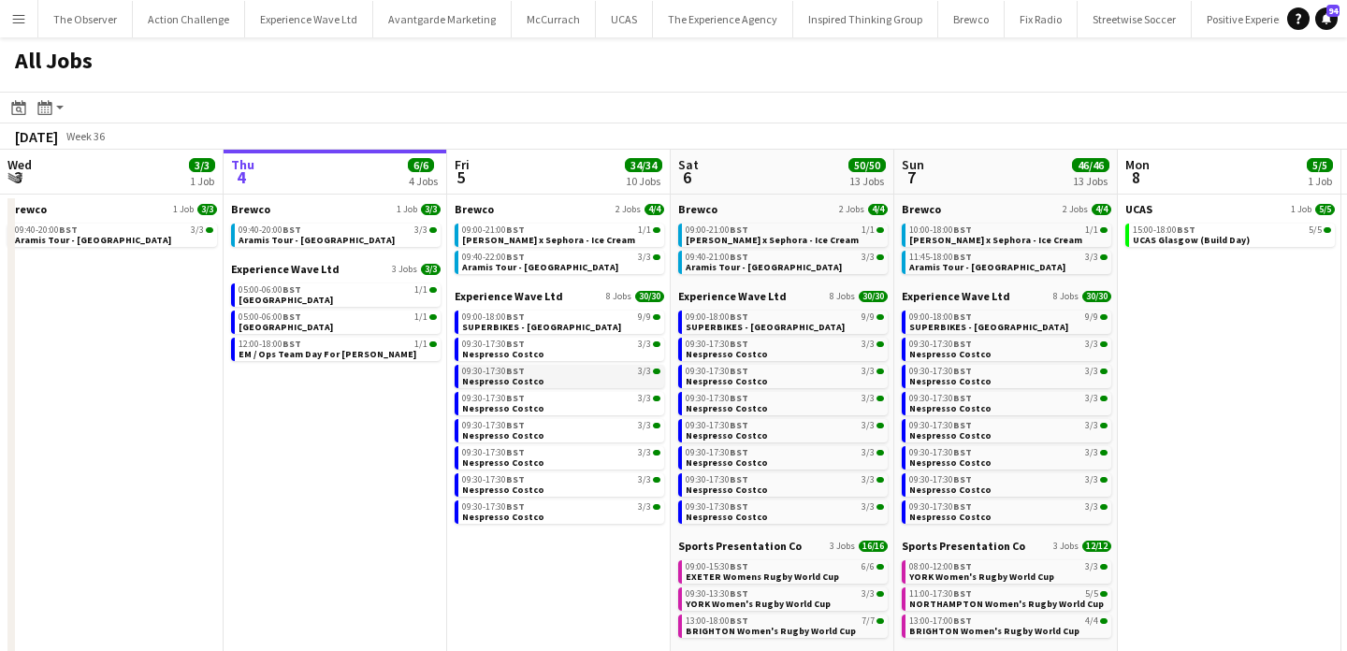
scroll to position [0, 483]
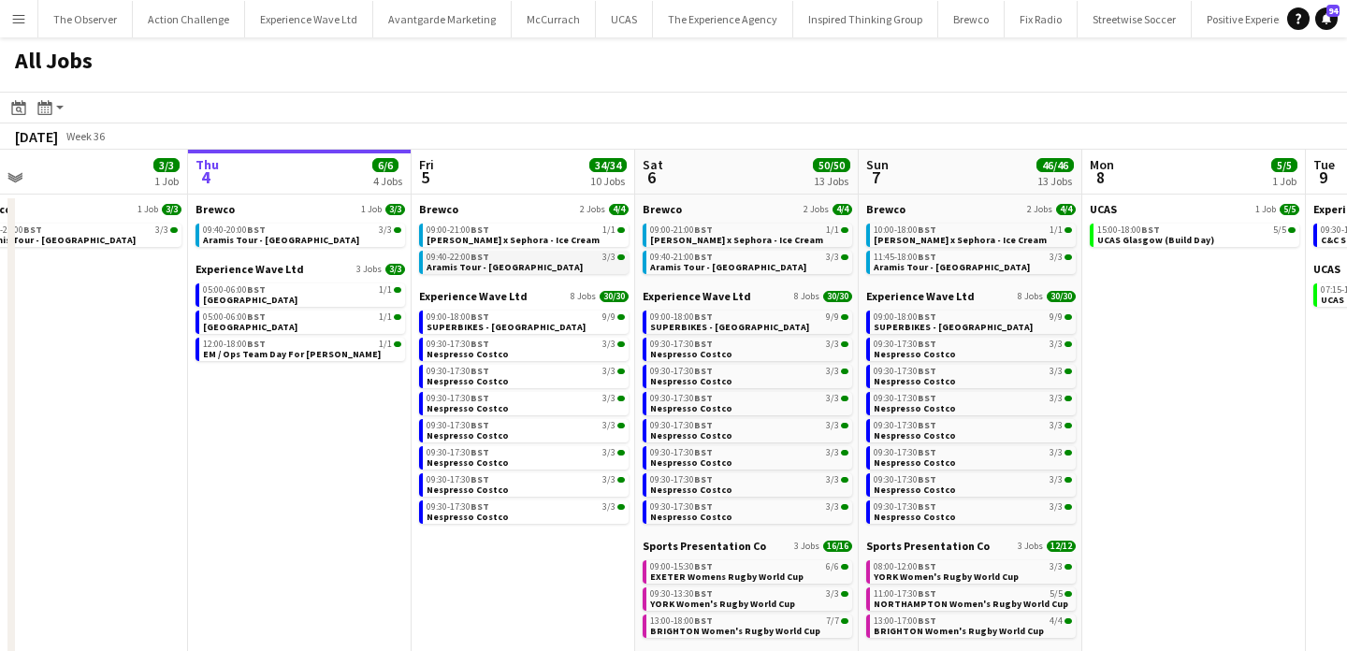
click at [509, 258] on div "09:40-22:00 BST 3/3" at bounding box center [526, 257] width 198 height 9
click at [18, 25] on app-icon "Menu" at bounding box center [18, 18] width 15 height 15
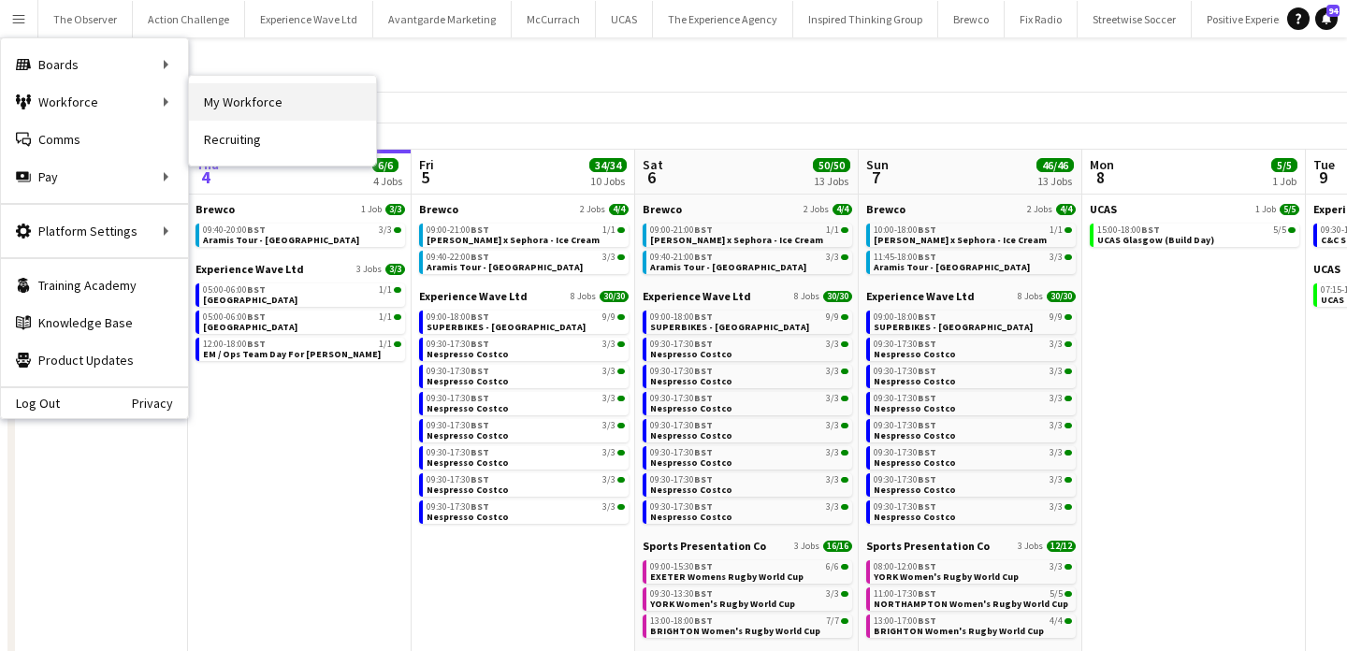
click at [225, 104] on link "My Workforce" at bounding box center [282, 101] width 187 height 37
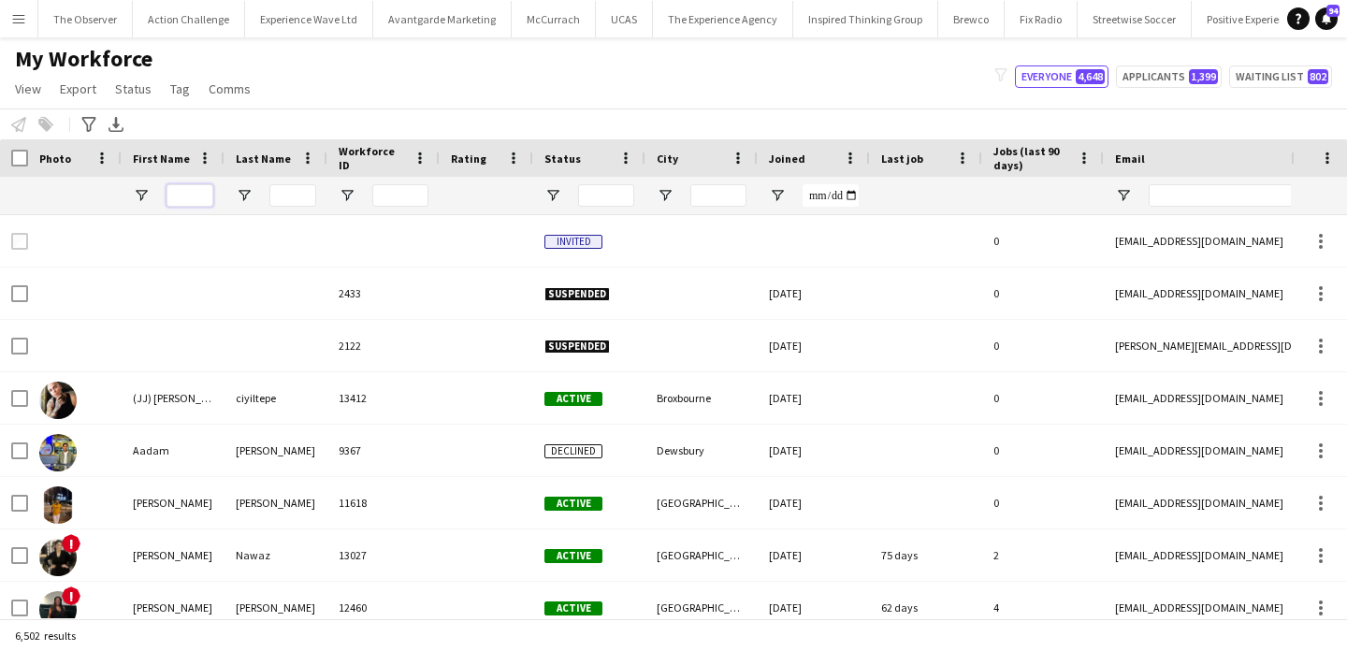
click at [200, 197] on input "First Name Filter Input" at bounding box center [190, 195] width 47 height 22
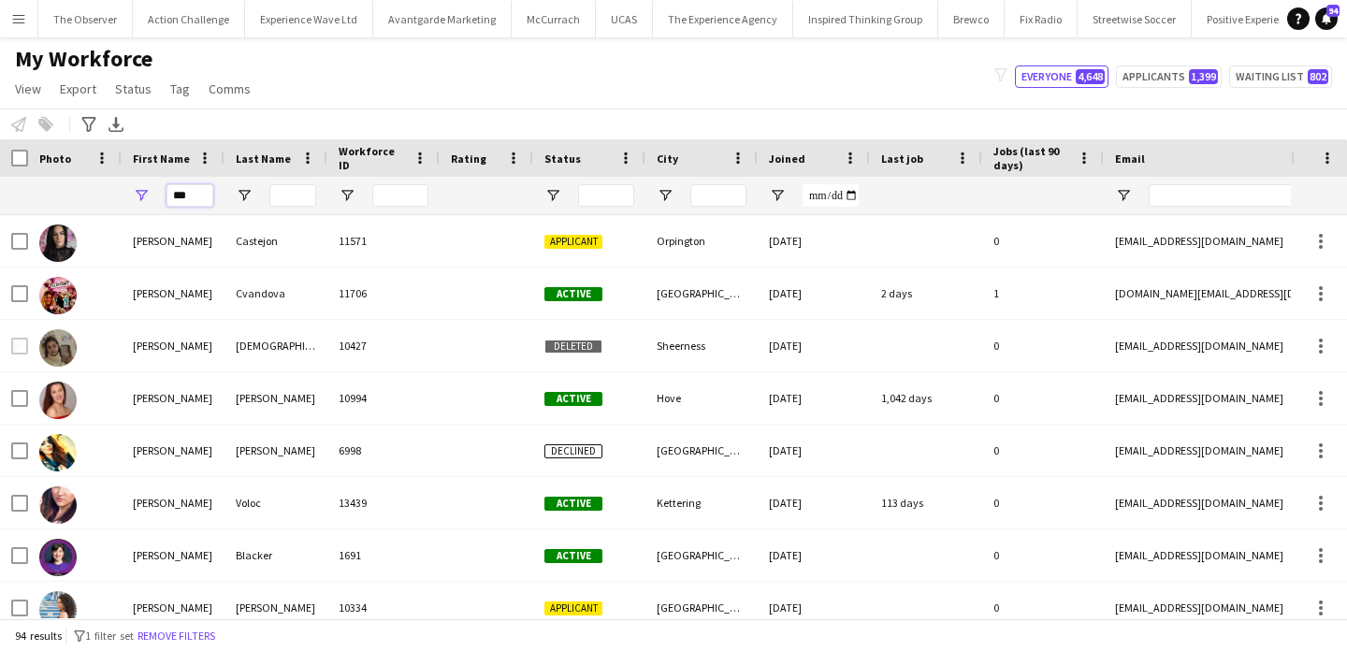
type input "***"
click at [280, 188] on input "Last Name Filter Input" at bounding box center [292, 195] width 47 height 22
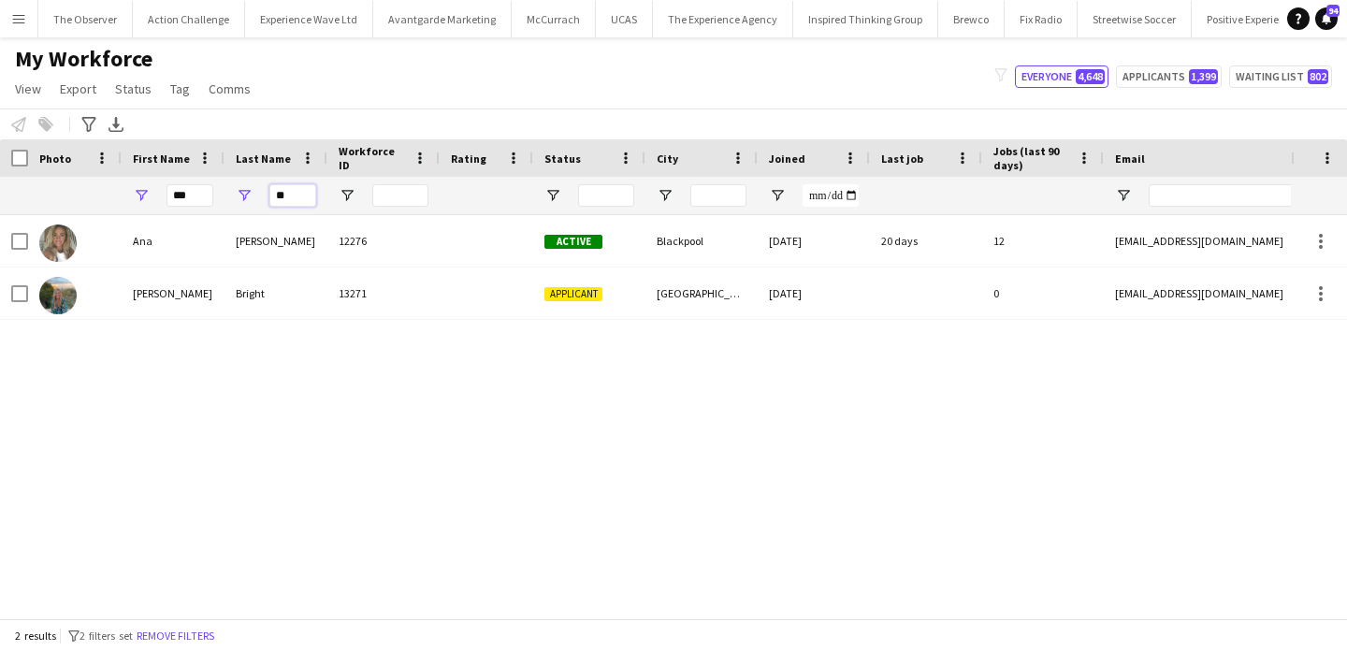
type input "*"
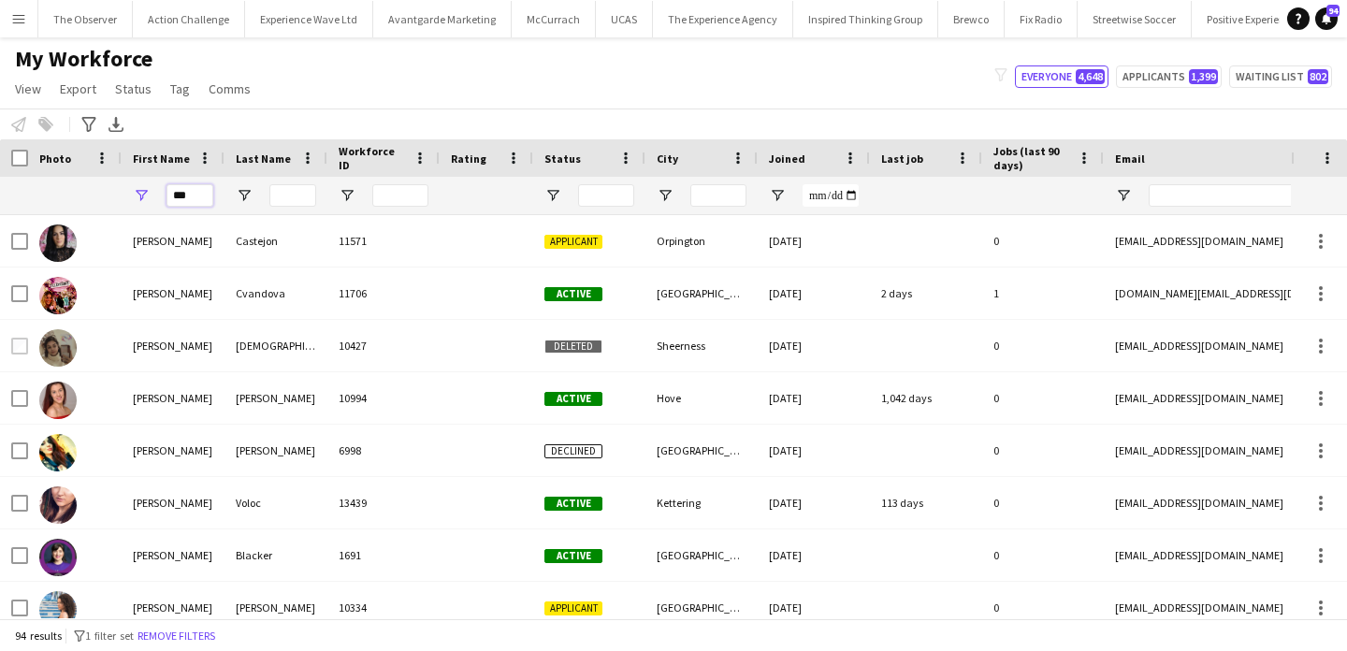
click at [179, 191] on input "***" at bounding box center [190, 195] width 47 height 22
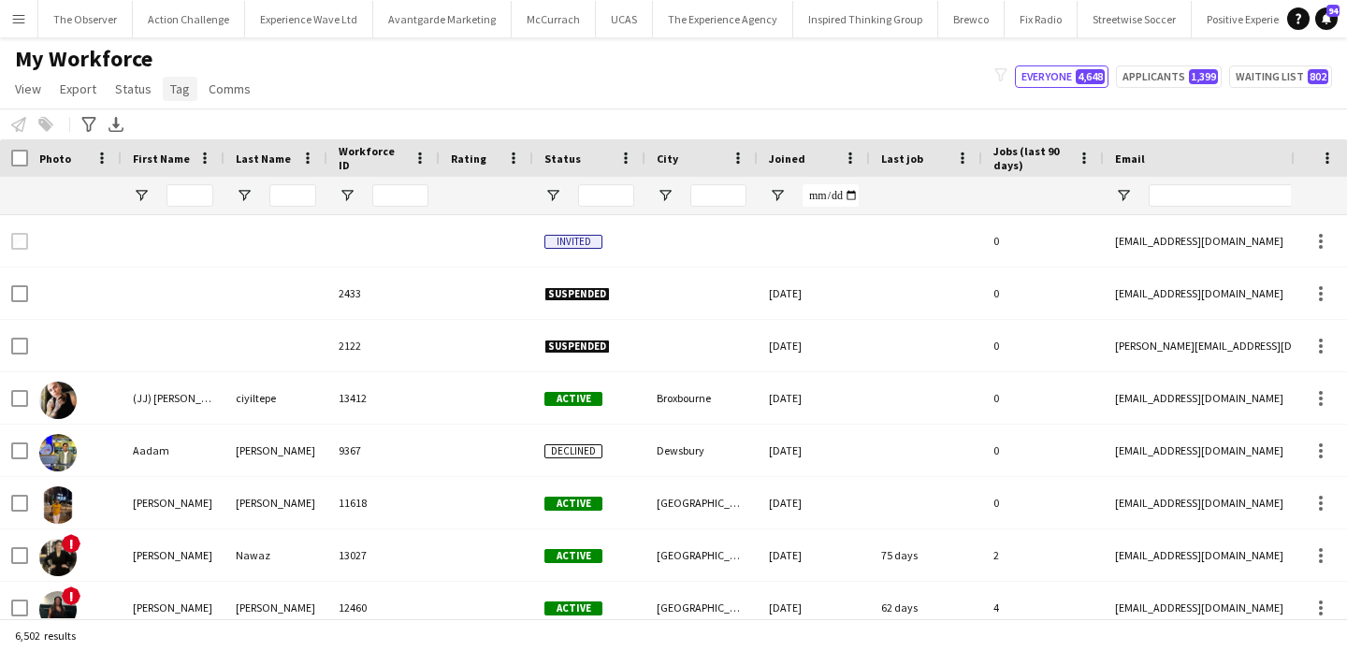
click at [175, 92] on span "Tag" at bounding box center [180, 88] width 20 height 17
click at [93, 125] on icon "Advanced filters" at bounding box center [88, 124] width 15 height 15
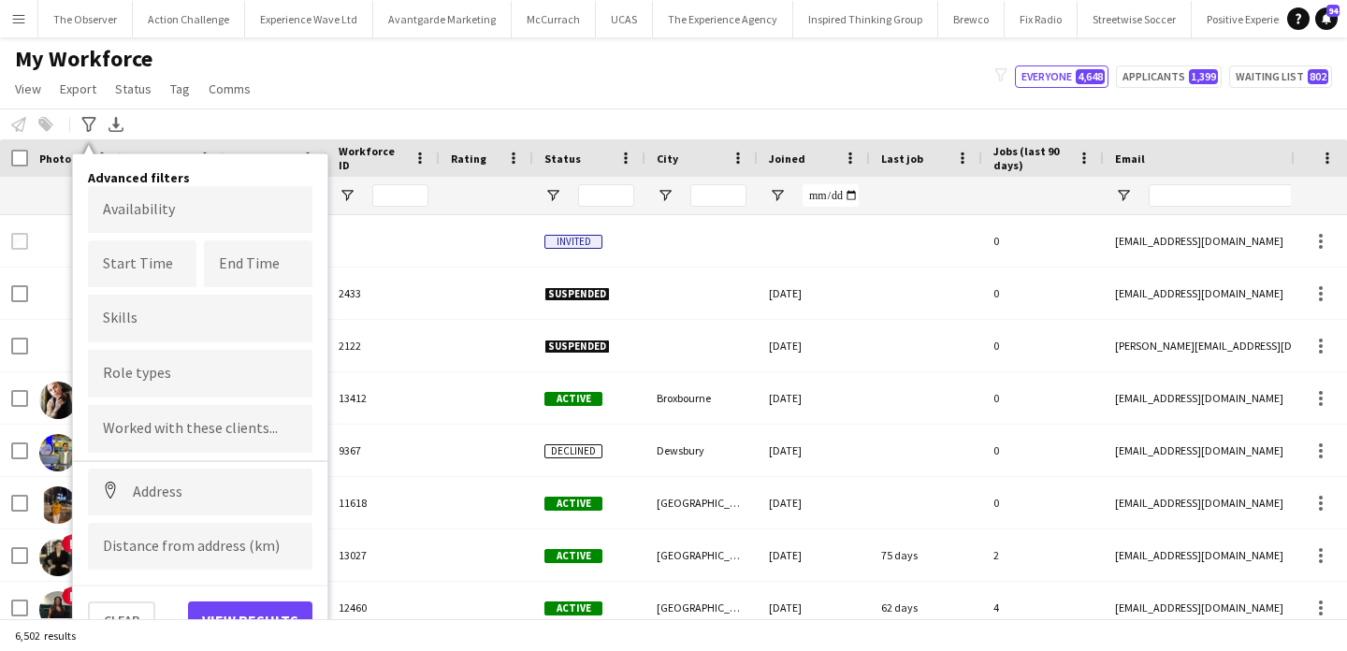
click at [219, 520] on form "Availability Start Time End Time Skills Role types Worked with these clients...…" at bounding box center [200, 378] width 225 height 384
click at [217, 506] on input at bounding box center [200, 492] width 225 height 47
click at [375, 153] on span "Workforce ID" at bounding box center [372, 158] width 67 height 28
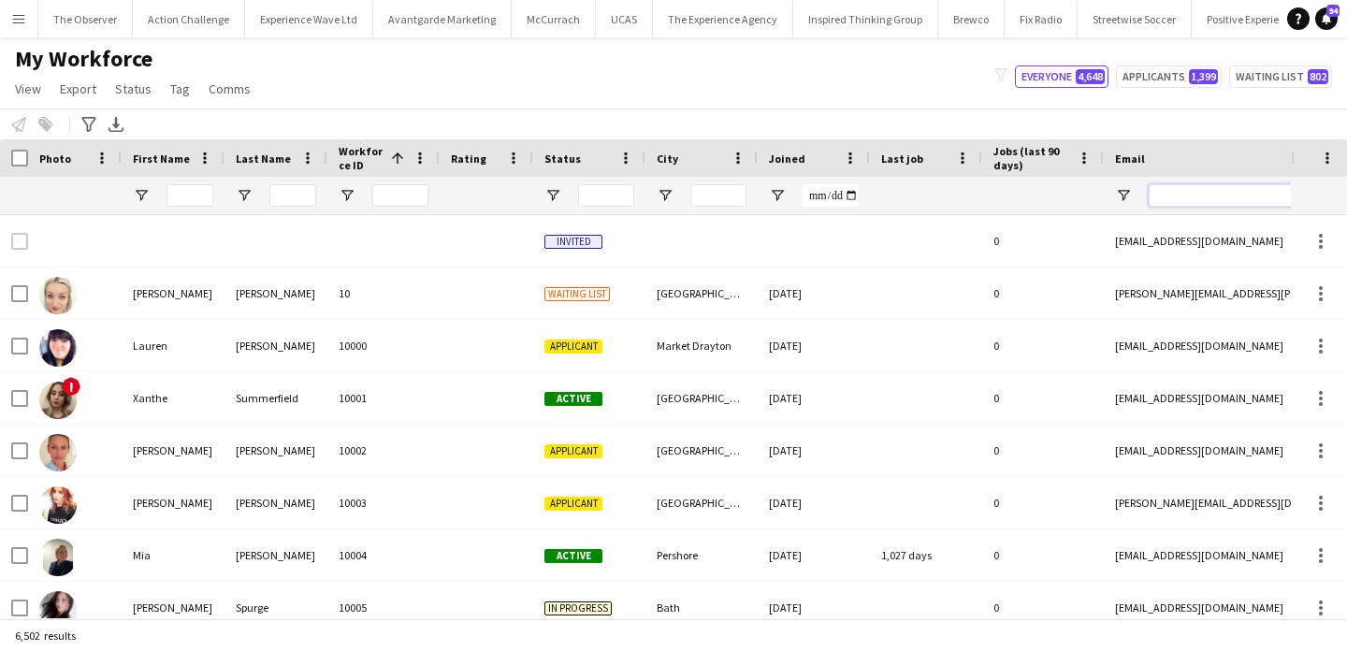
click at [1278, 189] on input "Email Filter Input" at bounding box center [1308, 195] width 318 height 22
paste input "**********"
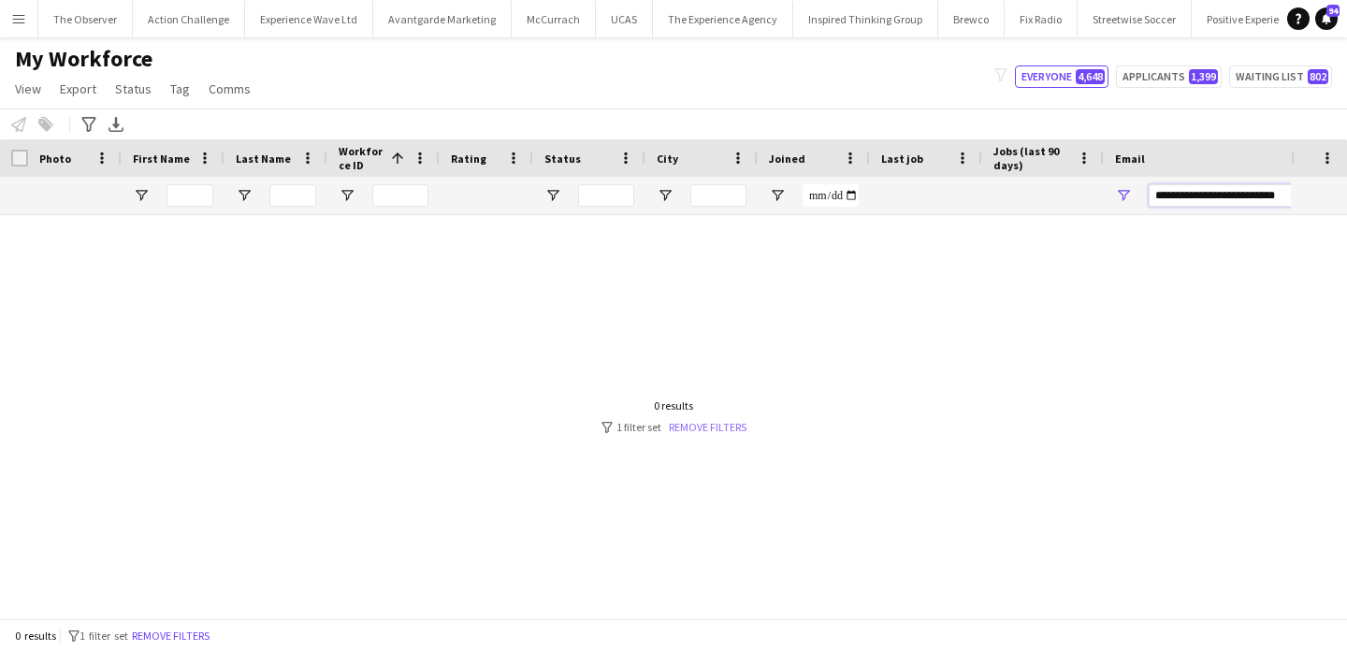
type input "**********"
click at [718, 428] on link "Remove filters" at bounding box center [708, 427] width 78 height 14
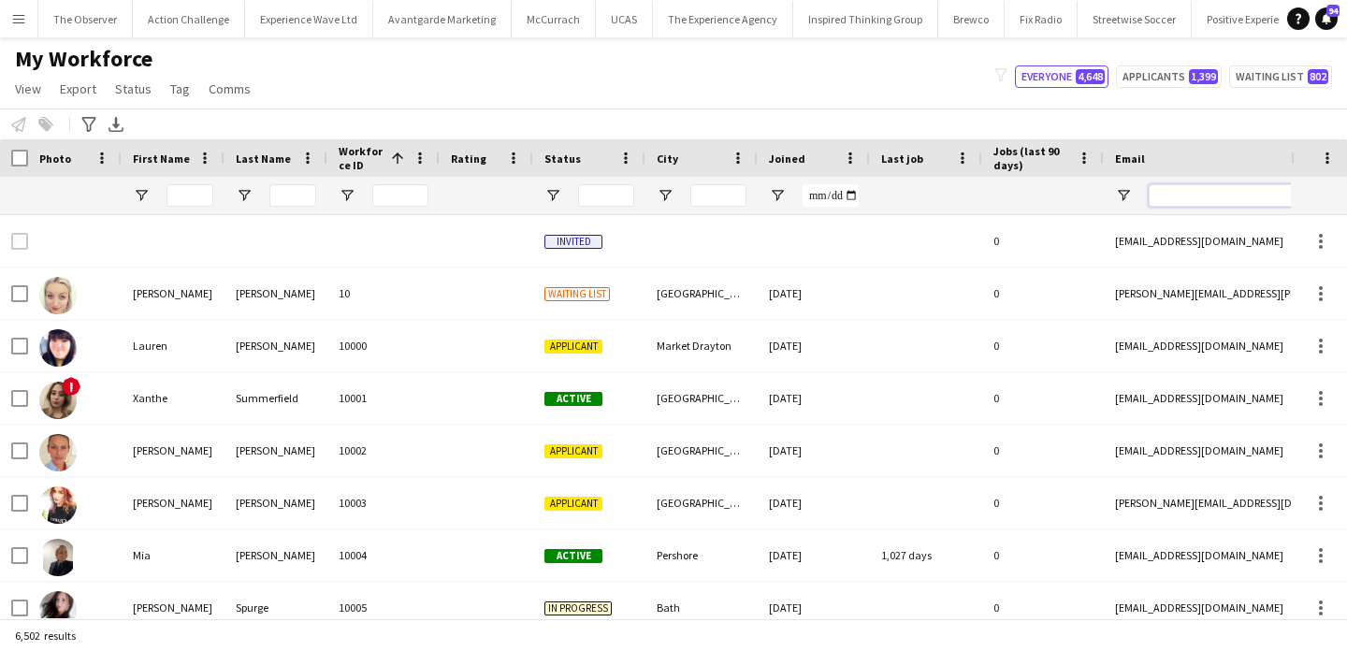
click at [1214, 200] on input "Email Filter Input" at bounding box center [1308, 195] width 318 height 22
paste input "**********"
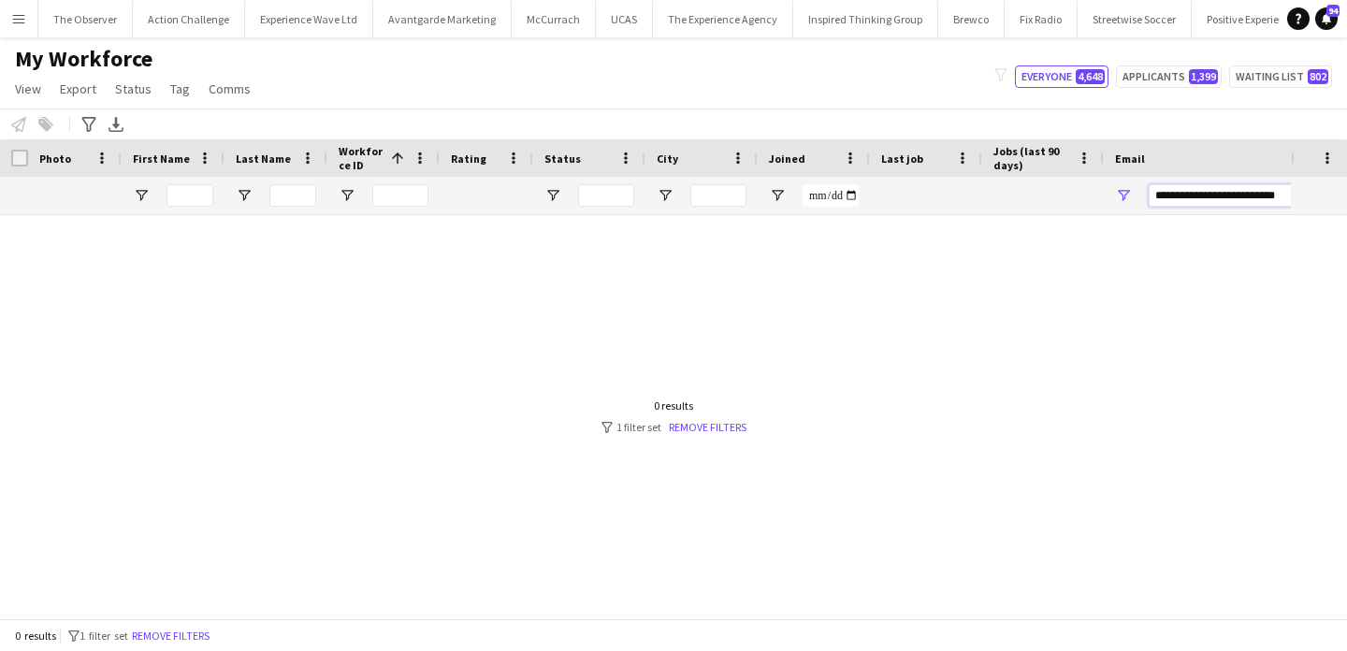
type input "**********"
click at [733, 435] on div at bounding box center [645, 416] width 1291 height 403
click at [726, 429] on link "Remove filters" at bounding box center [708, 427] width 78 height 14
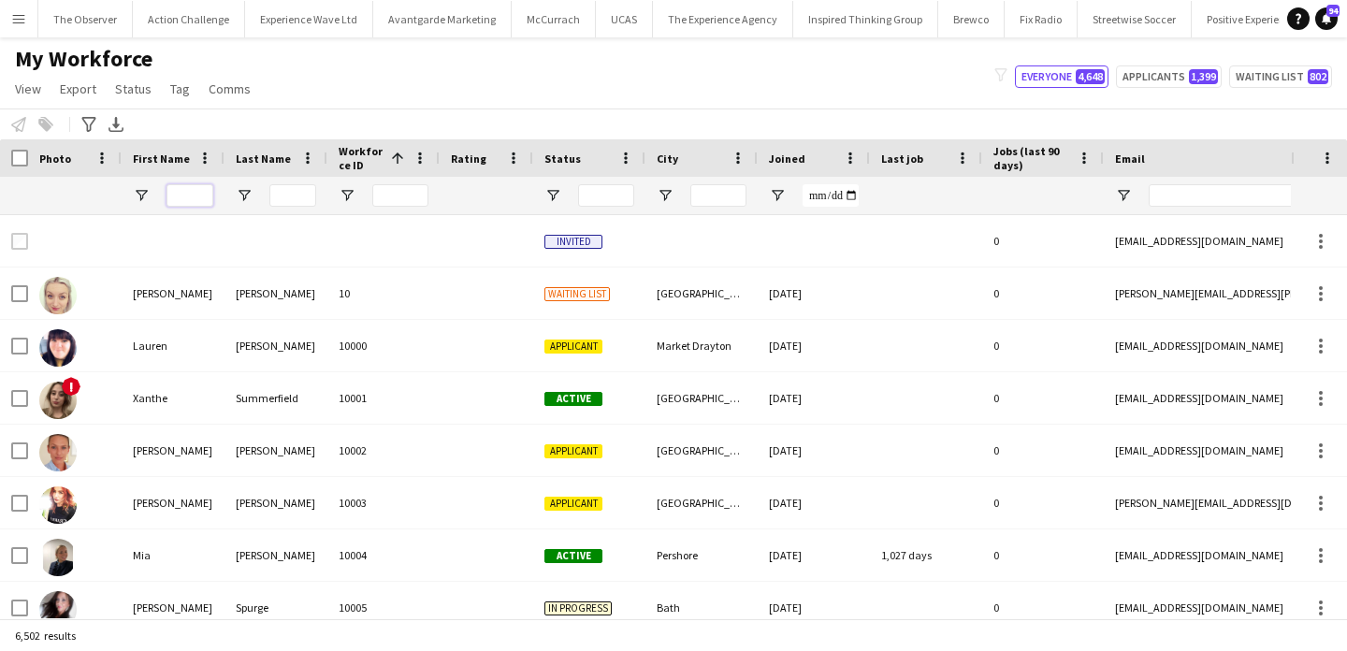
click at [191, 199] on input "First Name Filter Input" at bounding box center [190, 195] width 47 height 22
type input "****"
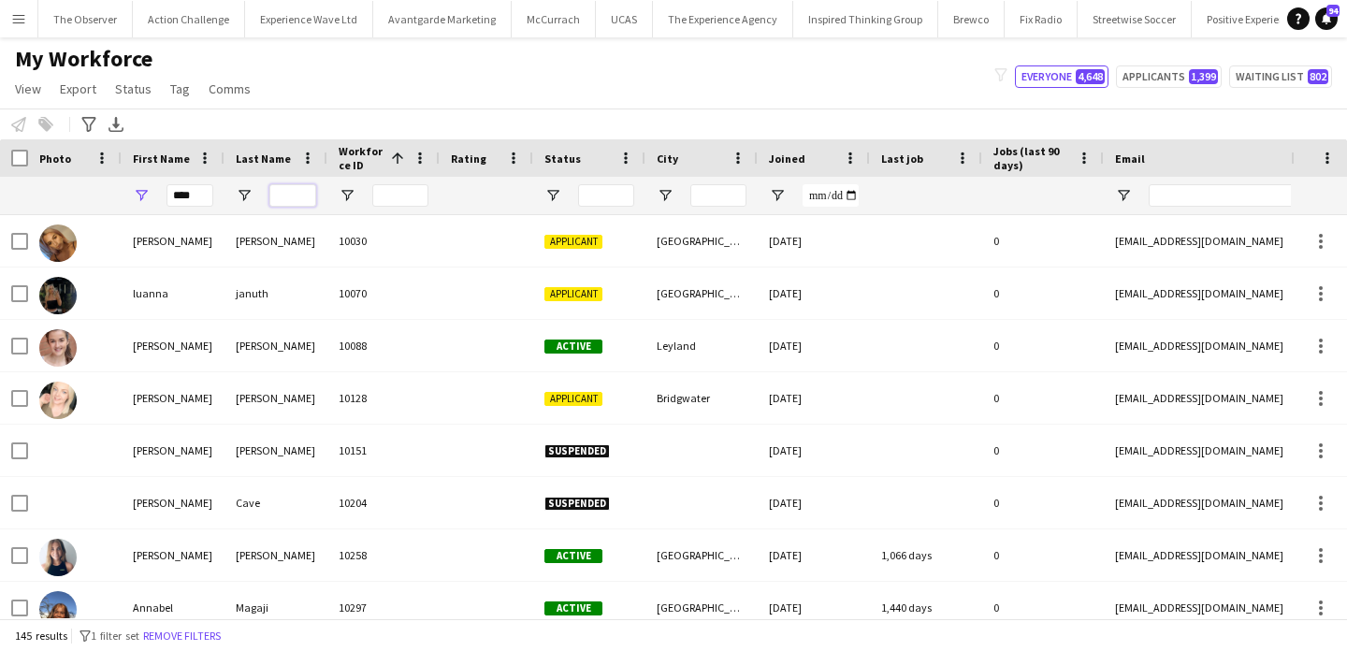
click at [277, 196] on input "Last Name Filter Input" at bounding box center [292, 195] width 47 height 22
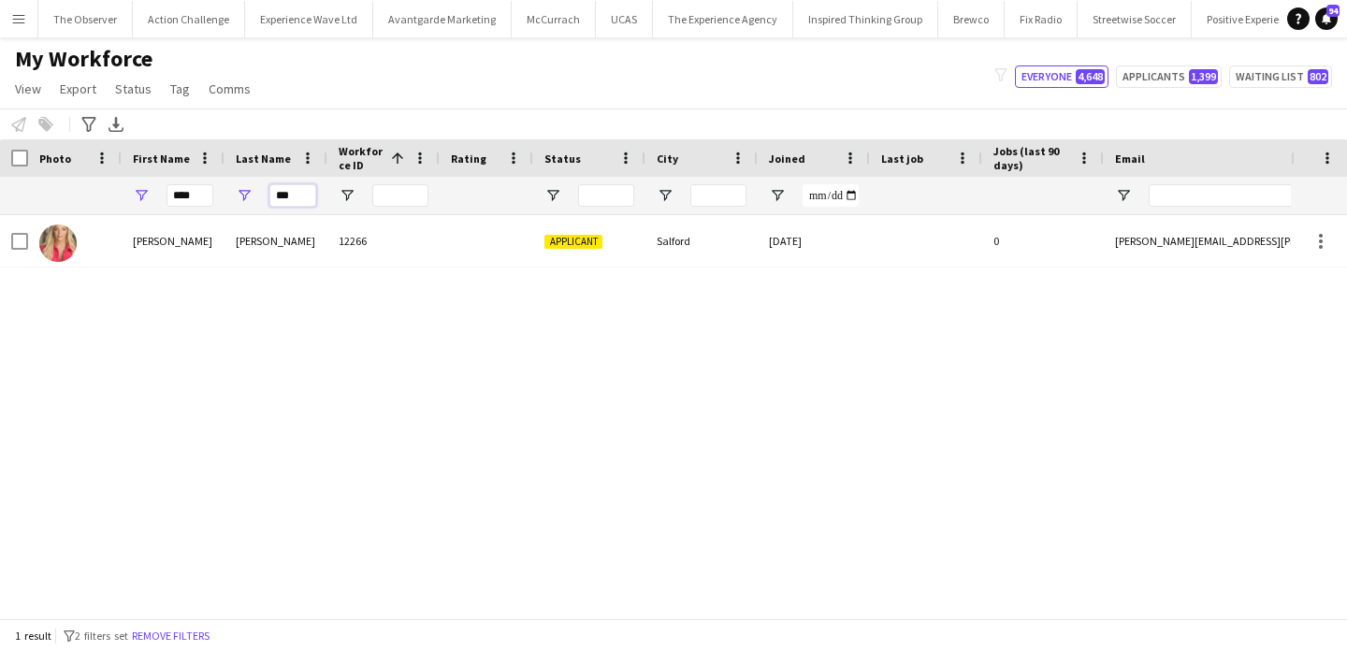
type input "***"
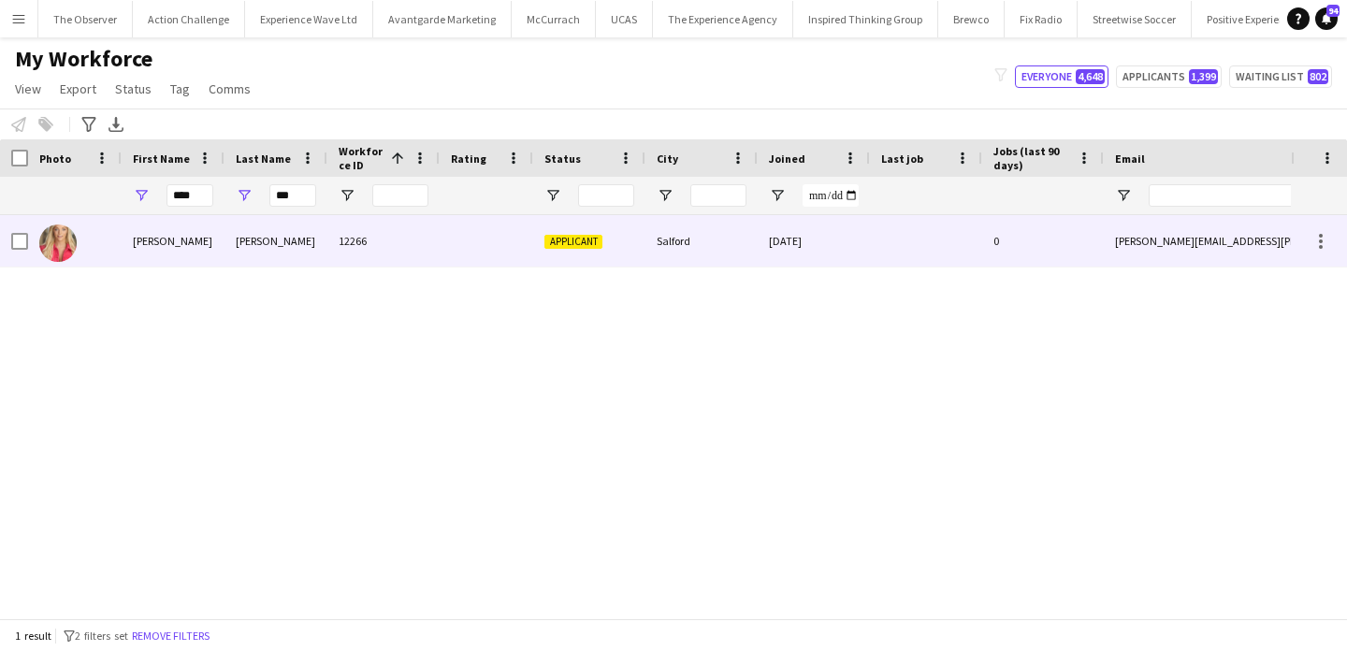
click at [282, 236] on div "[PERSON_NAME]" at bounding box center [276, 240] width 103 height 51
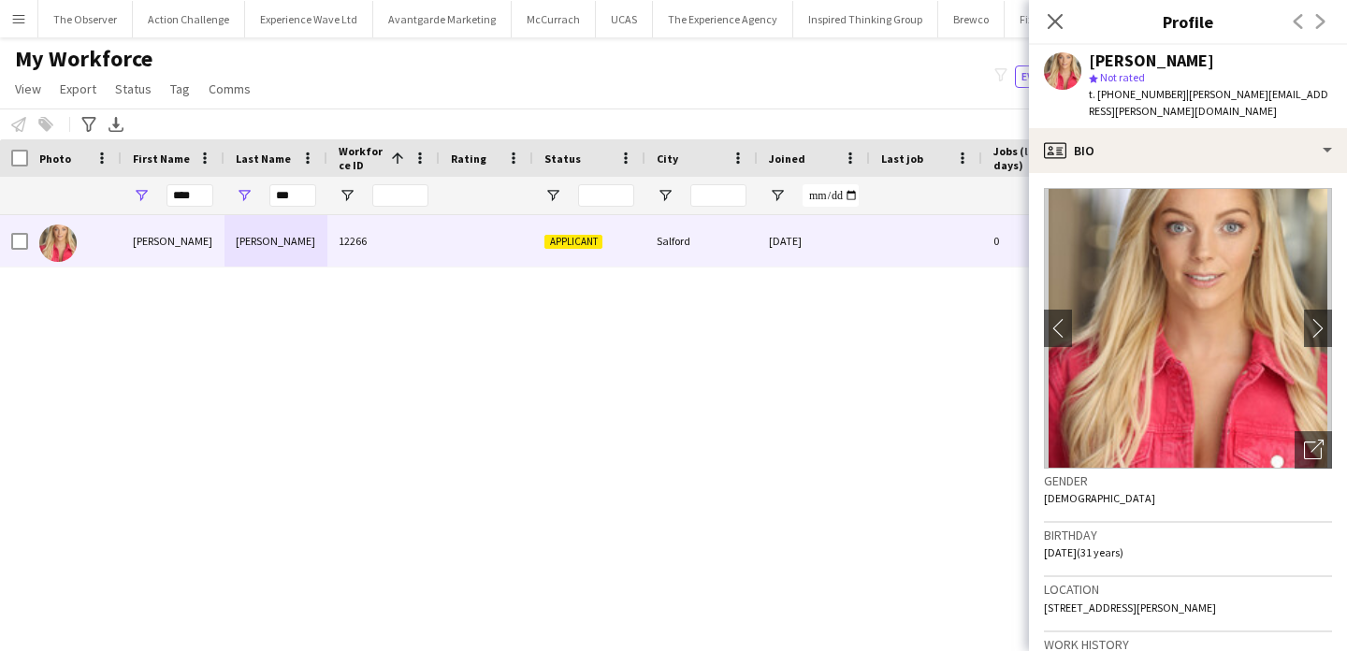
click at [1131, 97] on span "t. +447980176867" at bounding box center [1137, 94] width 97 height 14
drag, startPoint x: 1131, startPoint y: 97, endPoint x: 1098, endPoint y: 97, distance: 32.7
click at [1098, 97] on span "t. +447980176867" at bounding box center [1137, 94] width 97 height 14
copy span "+447980176867"
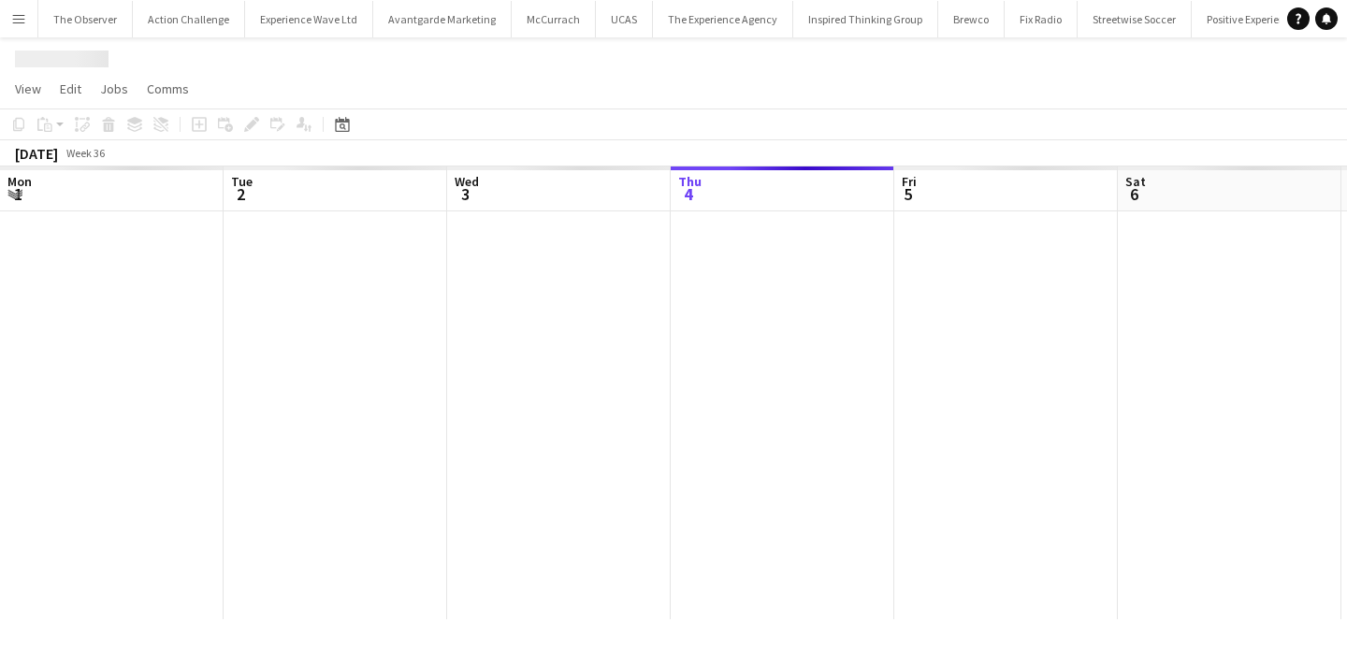
scroll to position [0, 644]
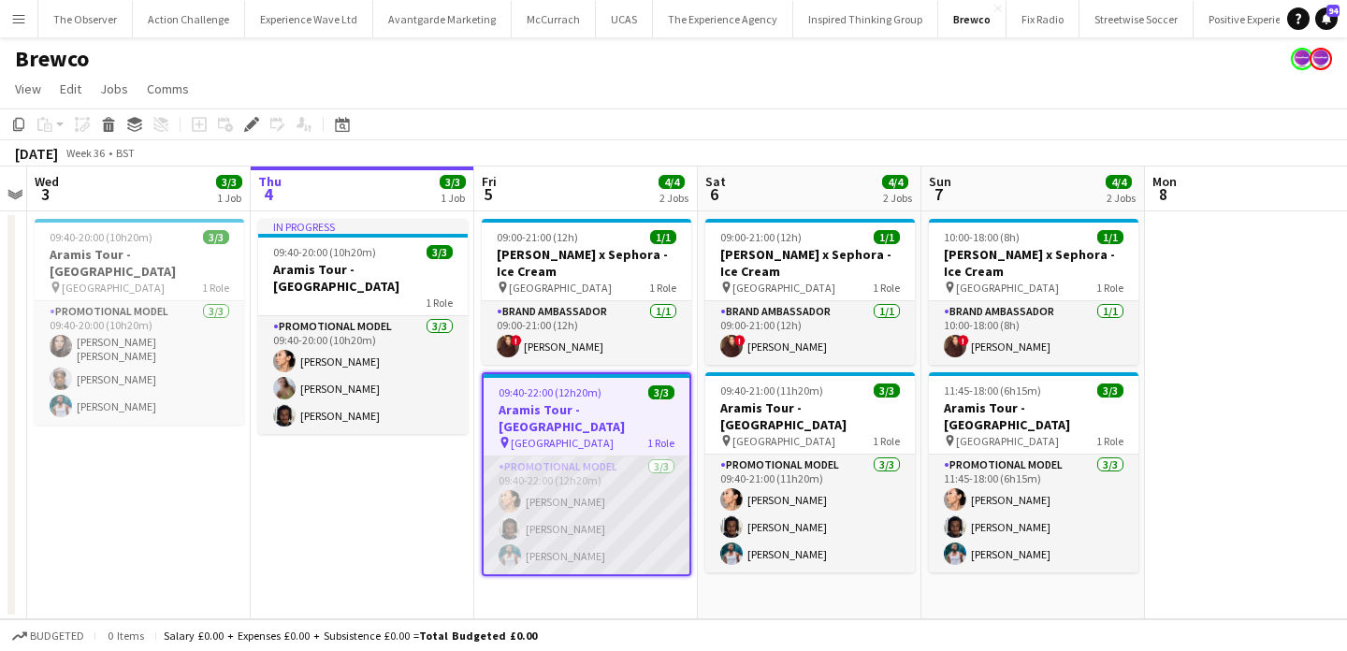
click at [608, 514] on app-card-role "Promotional Model [DATE] 09:40-22:00 (12h20m) Man [PERSON_NAME] [PERSON_NAME] […" at bounding box center [587, 516] width 206 height 118
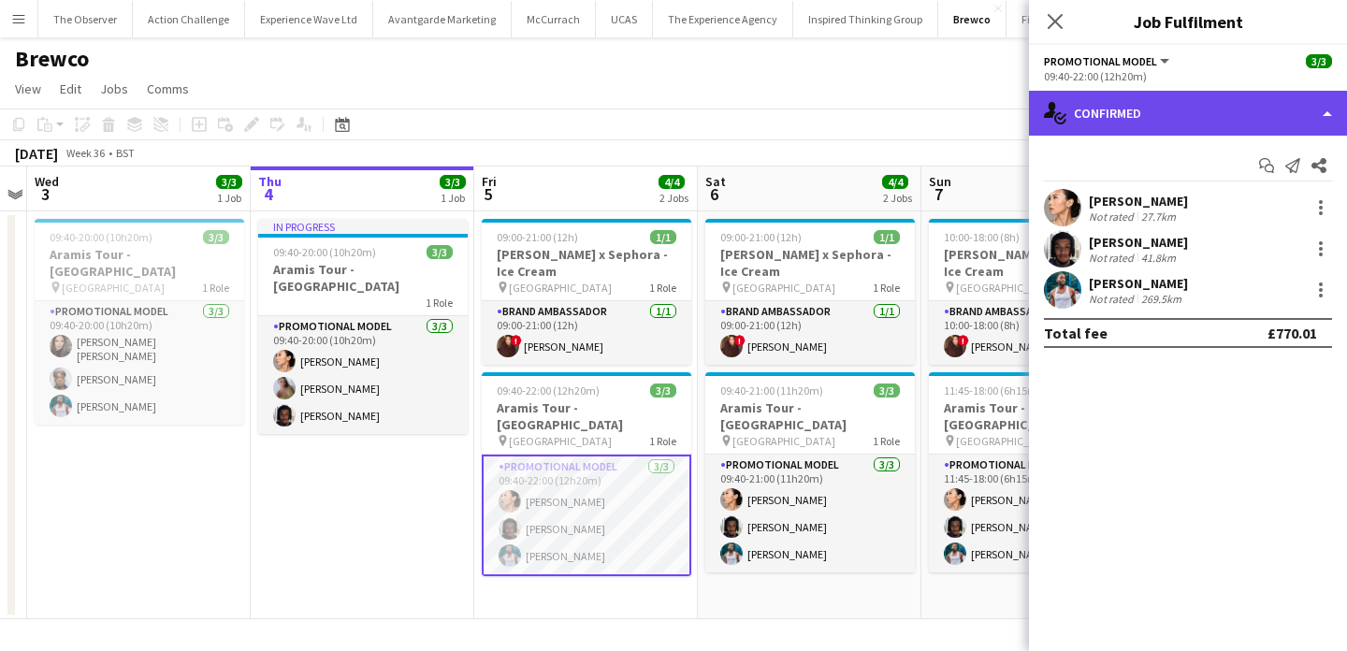
click at [1222, 109] on div "single-neutral-actions-check-2 Confirmed" at bounding box center [1188, 113] width 318 height 45
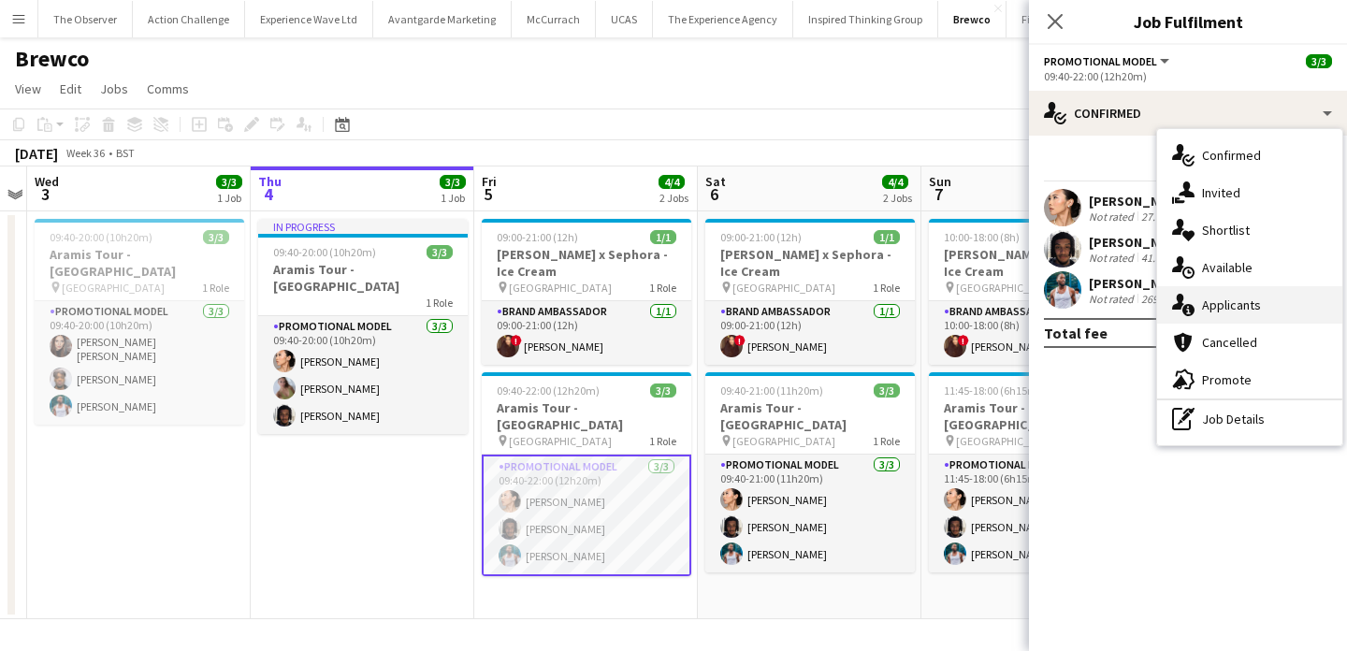
click at [1265, 303] on div "single-neutral-actions-information Applicants" at bounding box center [1249, 304] width 185 height 37
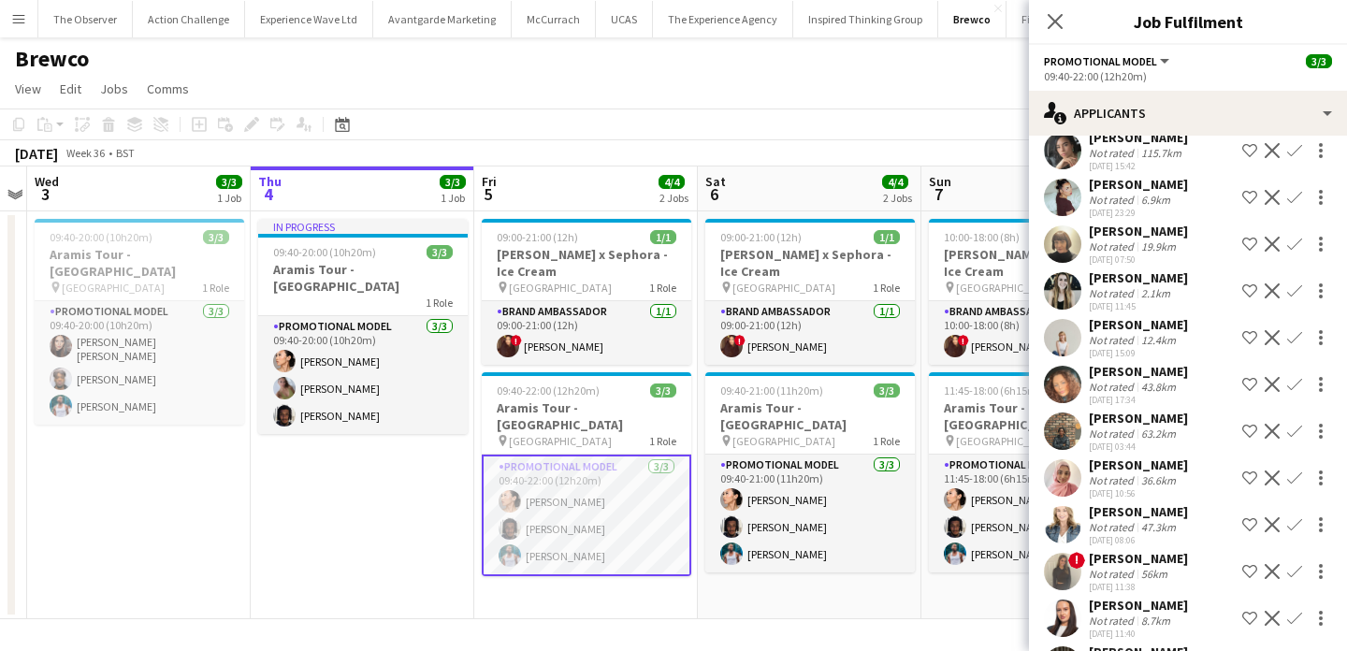
scroll to position [294, 0]
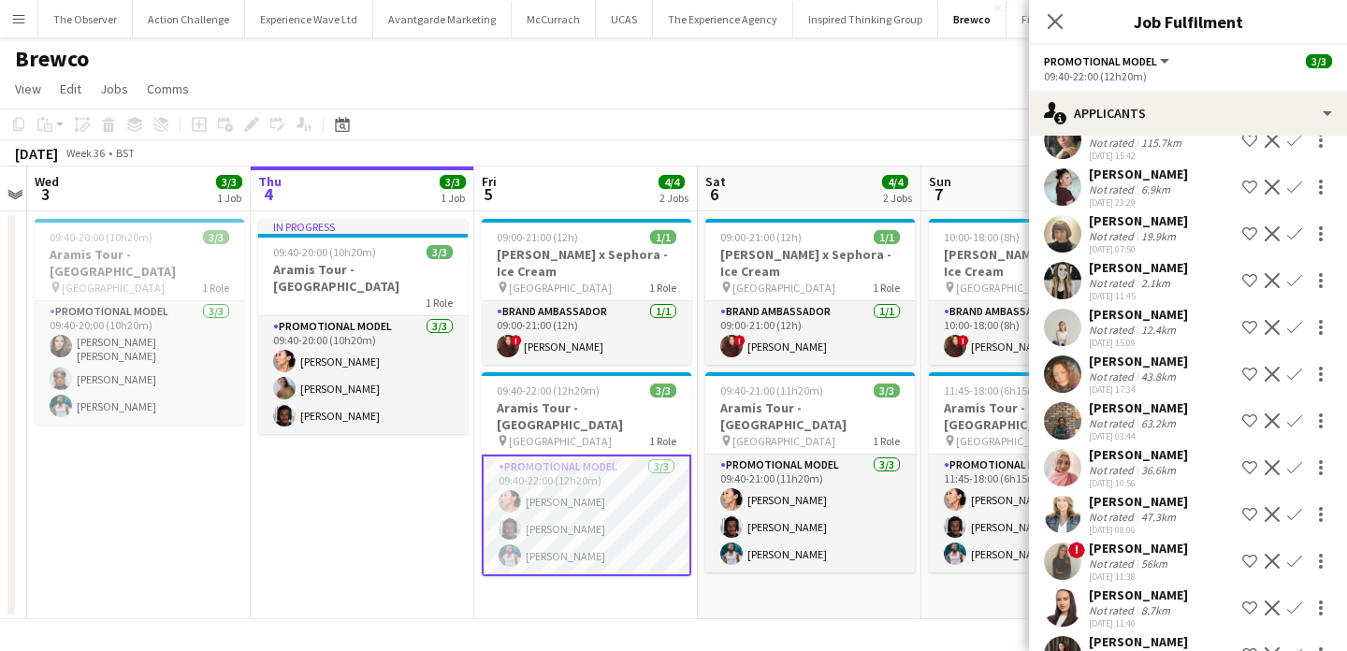
click at [1093, 339] on div "[DATE] 15:09" at bounding box center [1138, 343] width 99 height 12
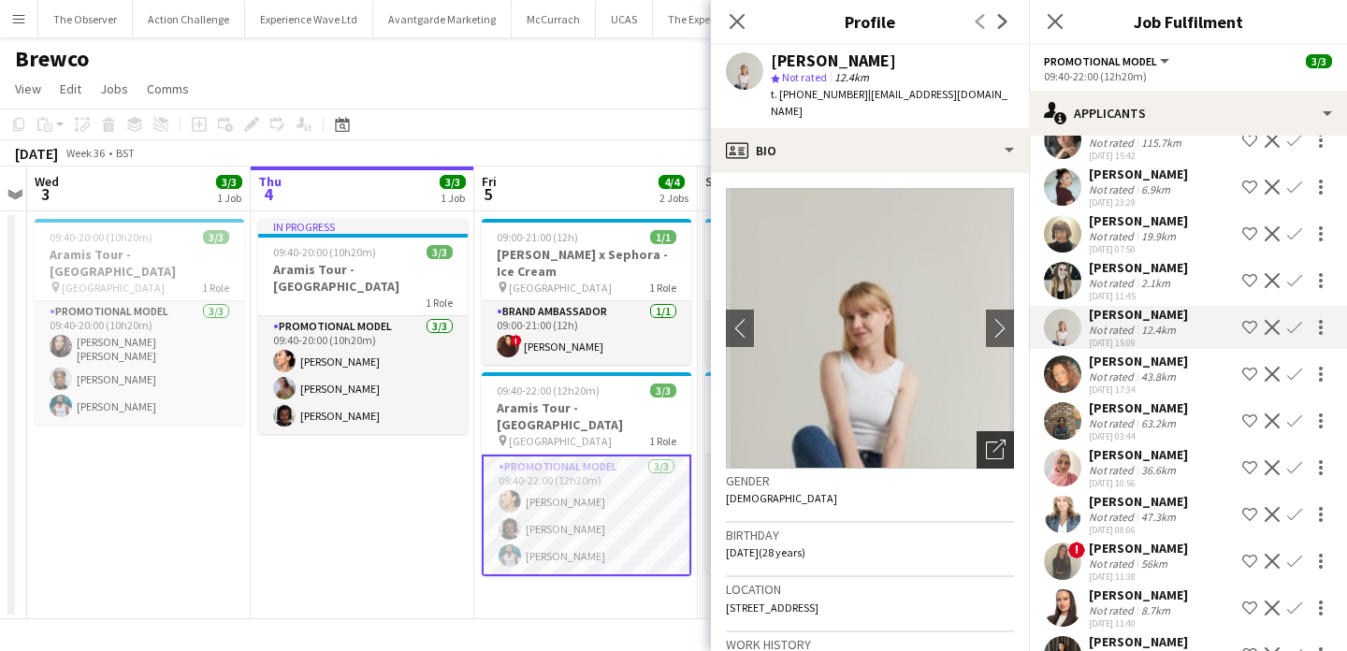
click at [991, 449] on icon "Open photos pop-in" at bounding box center [996, 450] width 20 height 20
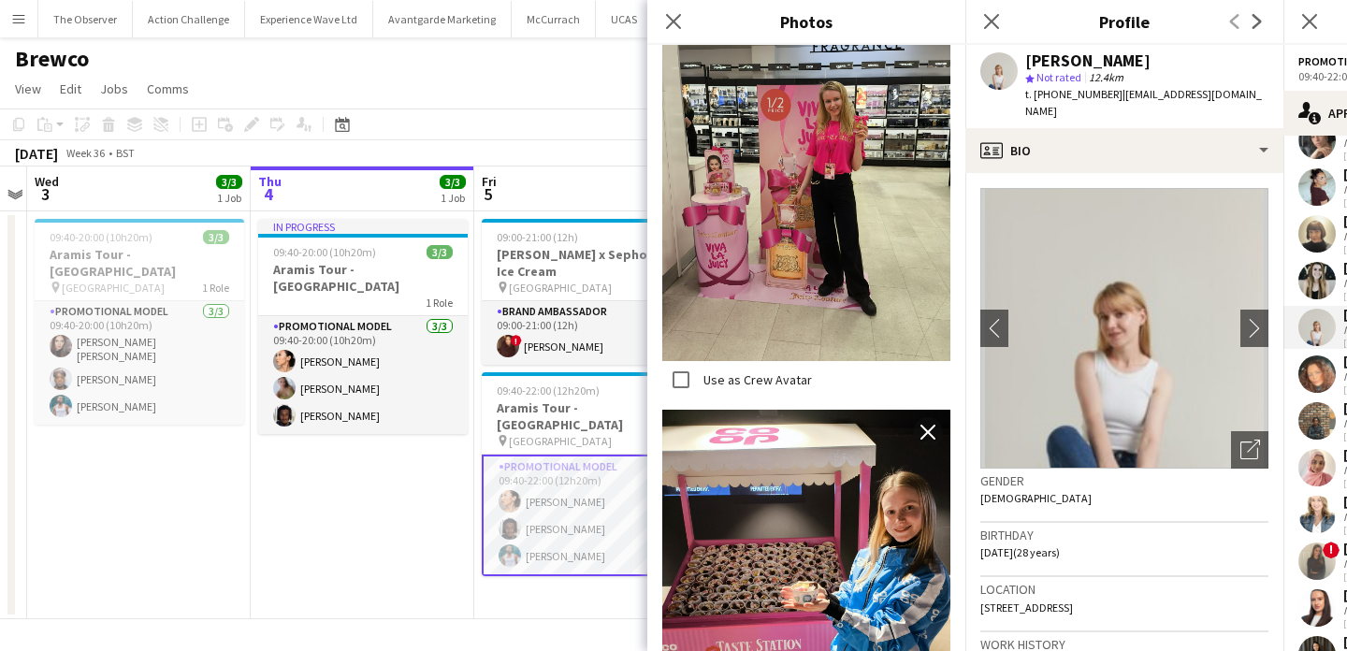
scroll to position [580, 0]
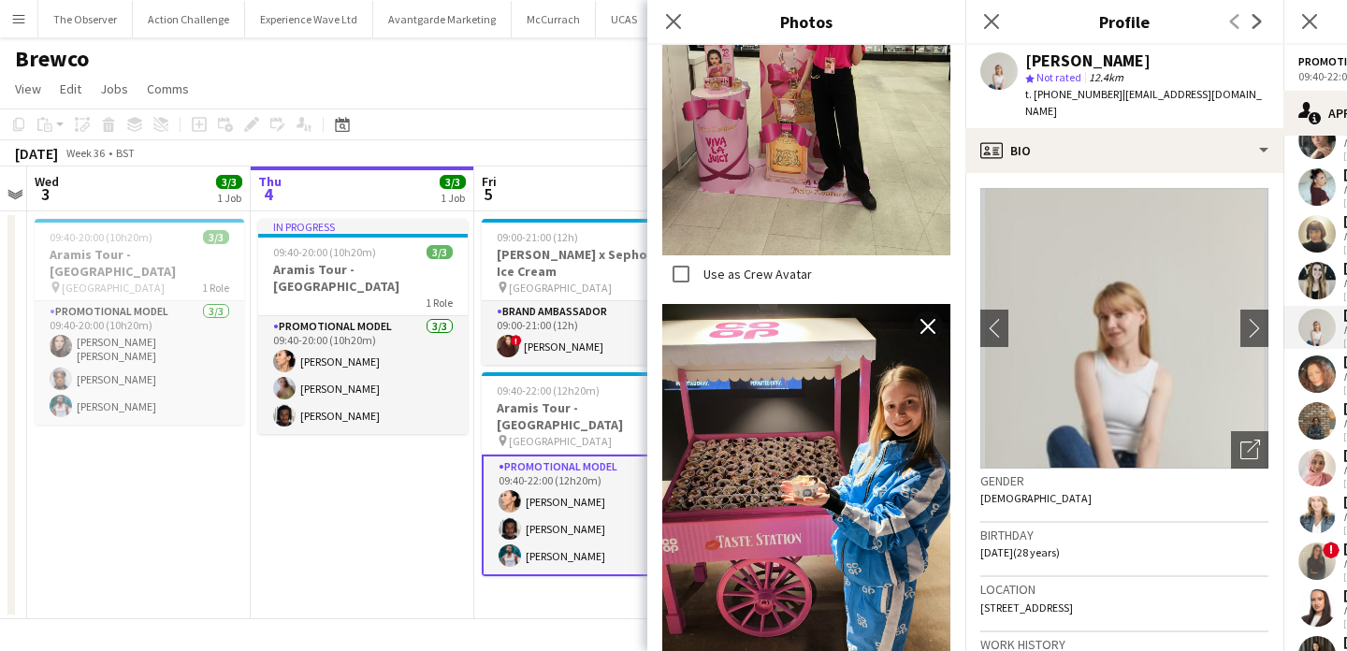
click at [368, 473] on app-date-cell "In progress 09:40-20:00 (10h20m) 3/3 Aramis Tour - Liverpool 1 Role Promotional…" at bounding box center [363, 415] width 224 height 408
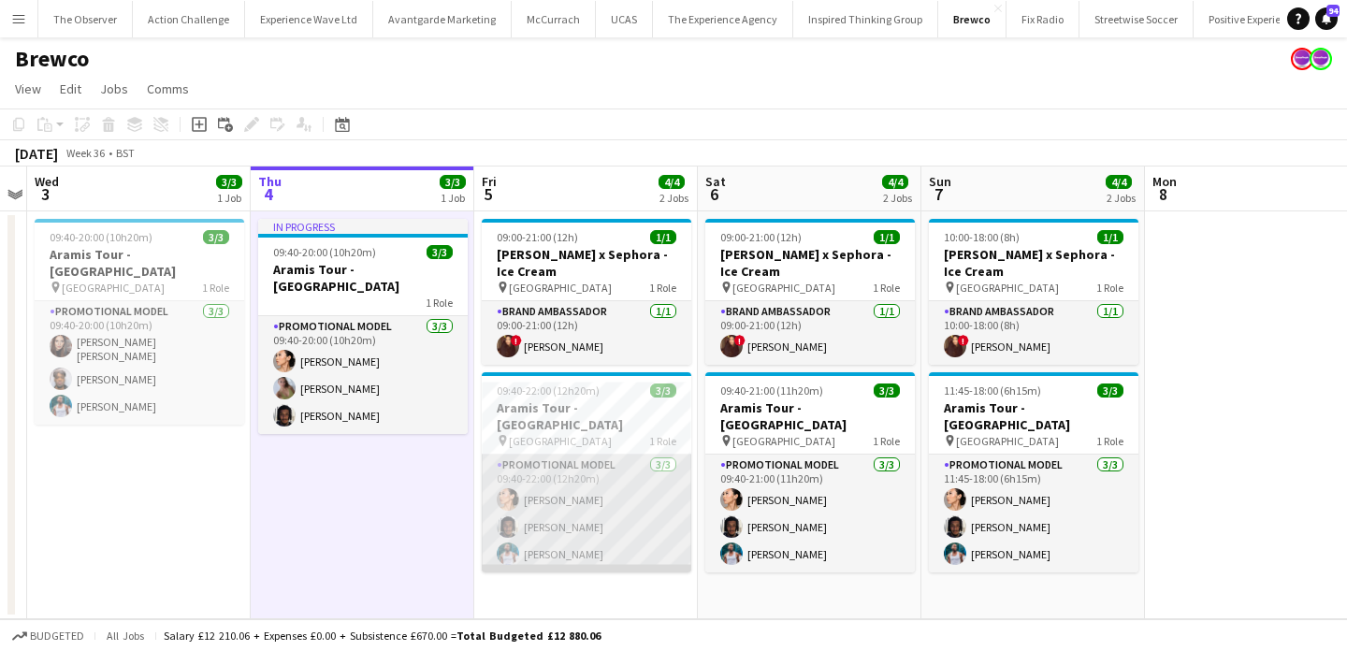
click at [600, 498] on app-card-role "Promotional Model [DATE] 09:40-22:00 (12h20m) Man [PERSON_NAME] [PERSON_NAME] […" at bounding box center [587, 514] width 210 height 118
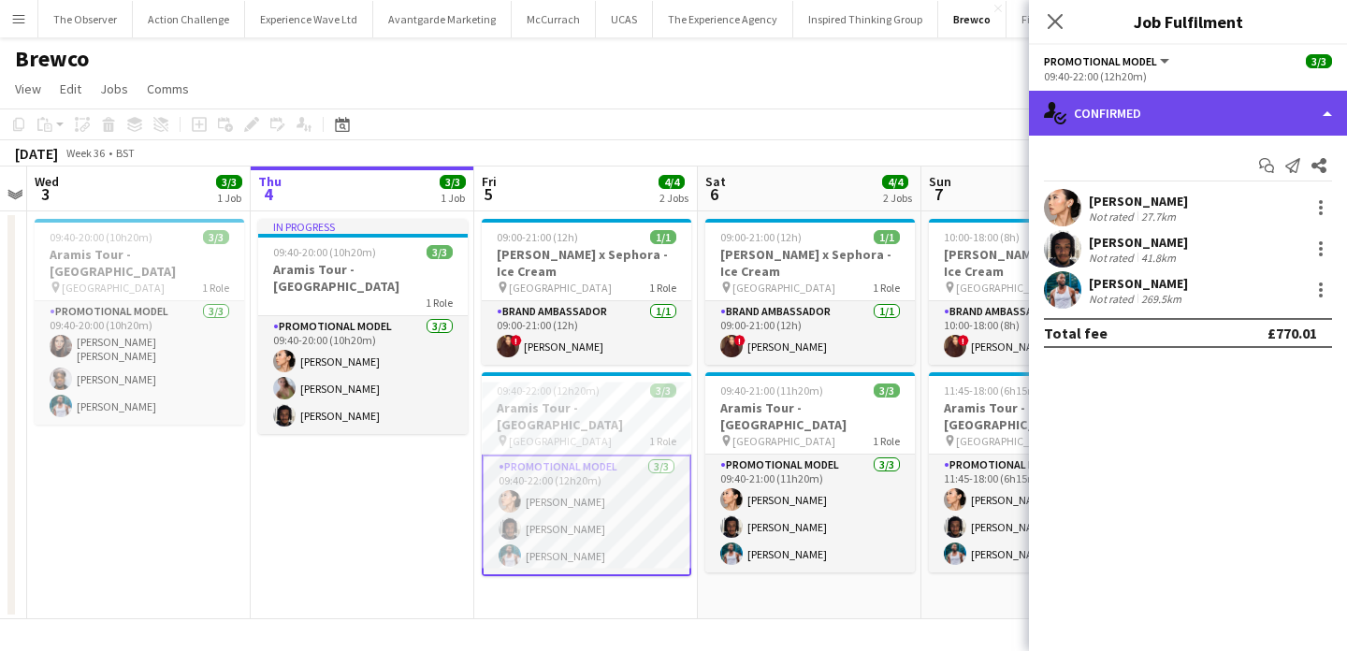
click at [1160, 135] on div "single-neutral-actions-check-2 Confirmed" at bounding box center [1188, 113] width 318 height 45
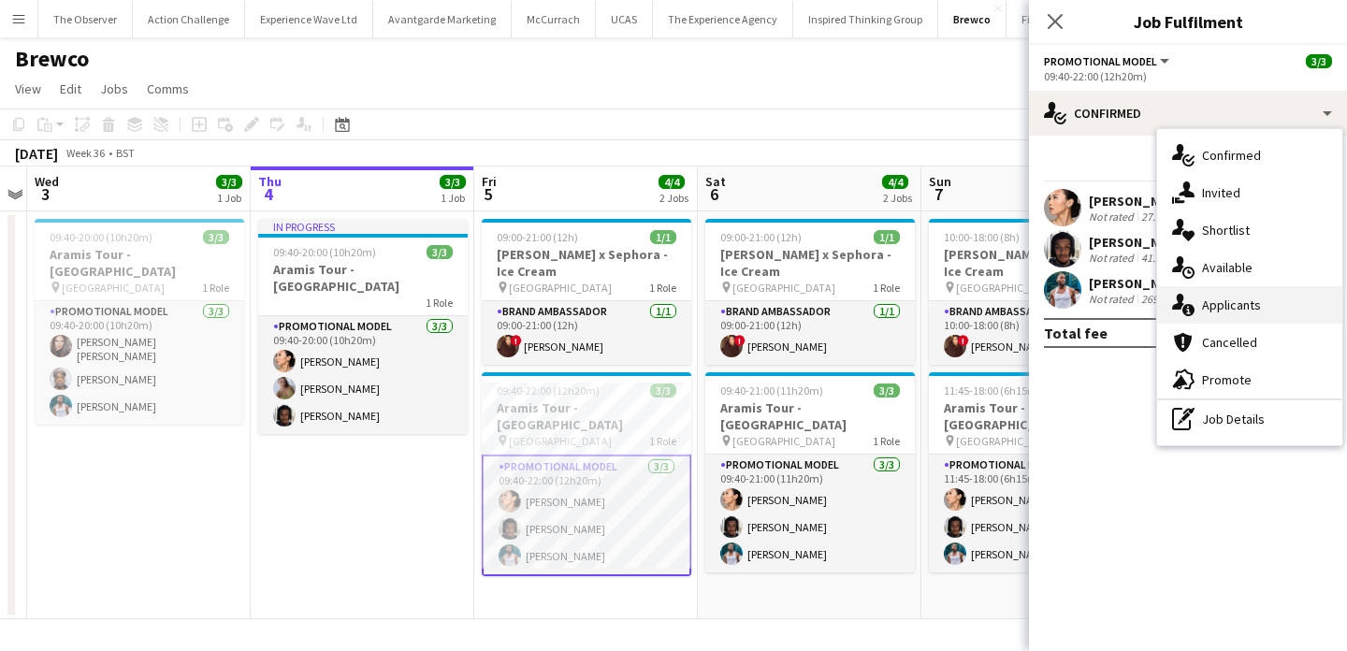
click at [1225, 298] on span "Applicants" at bounding box center [1231, 305] width 59 height 17
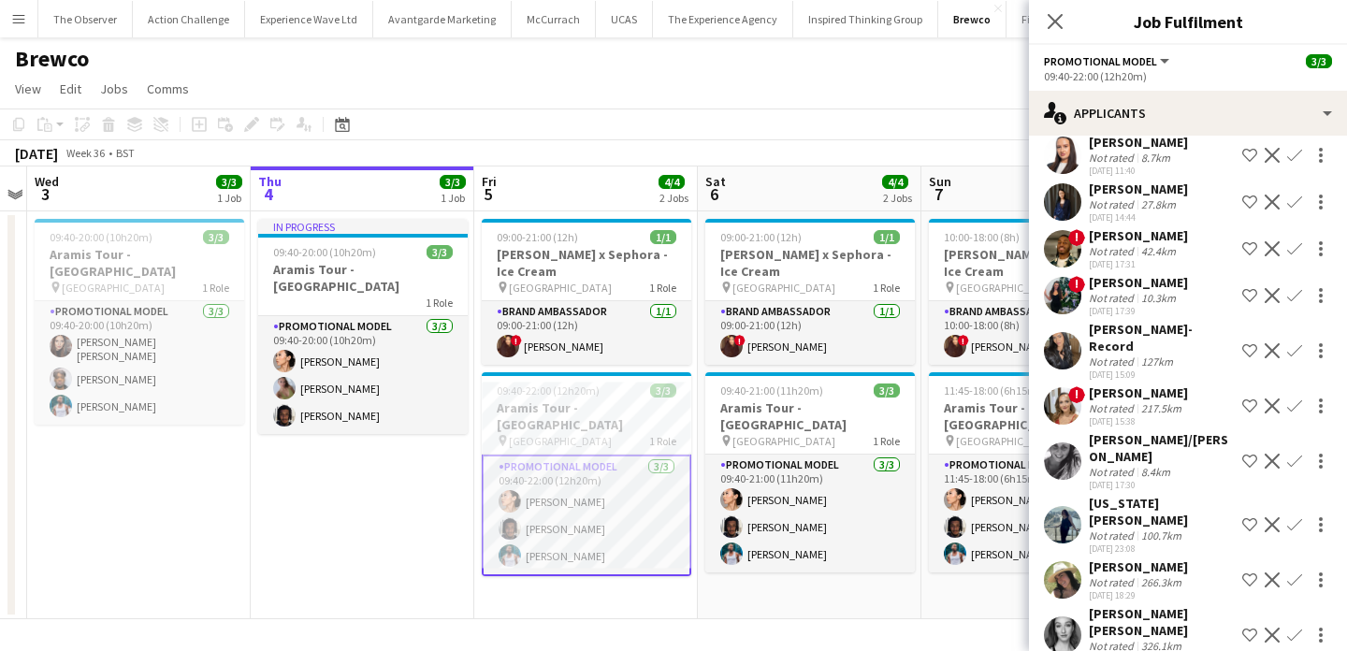
scroll to position [759, 0]
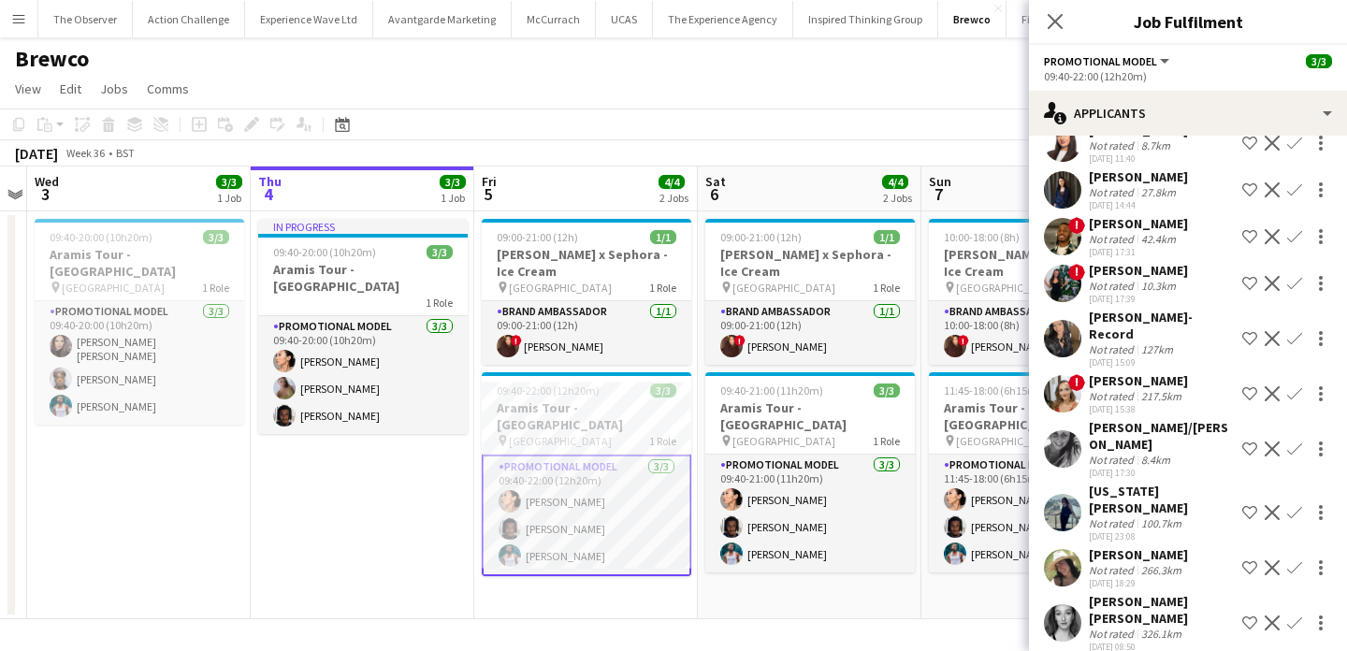
click at [1133, 453] on div "Not rated" at bounding box center [1113, 460] width 49 height 14
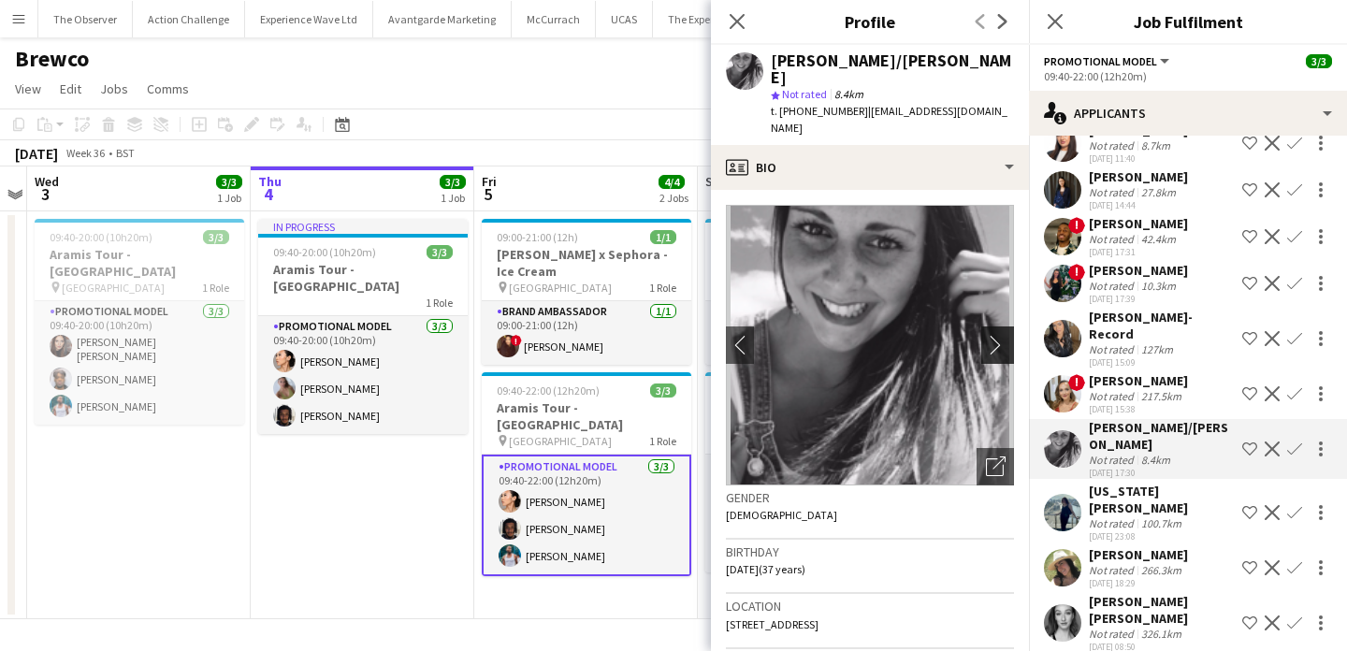
click at [998, 335] on app-icon "chevron-right" at bounding box center [1000, 345] width 29 height 20
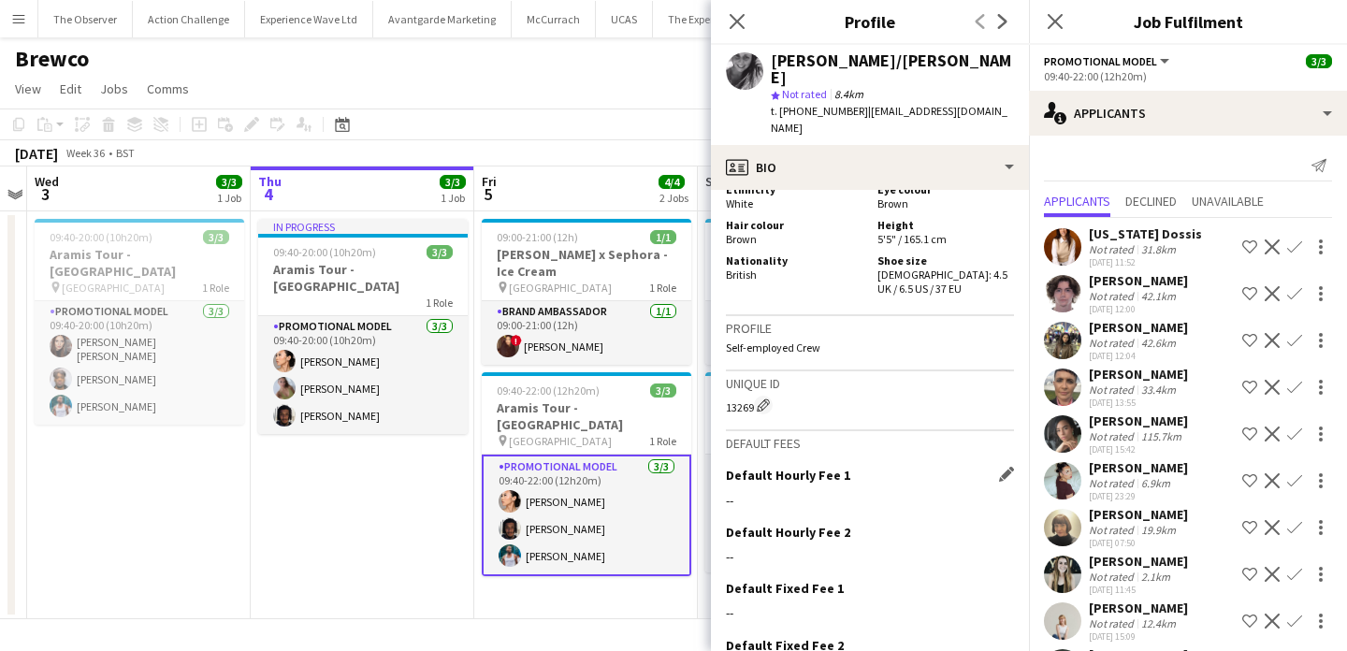
scroll to position [1075, 0]
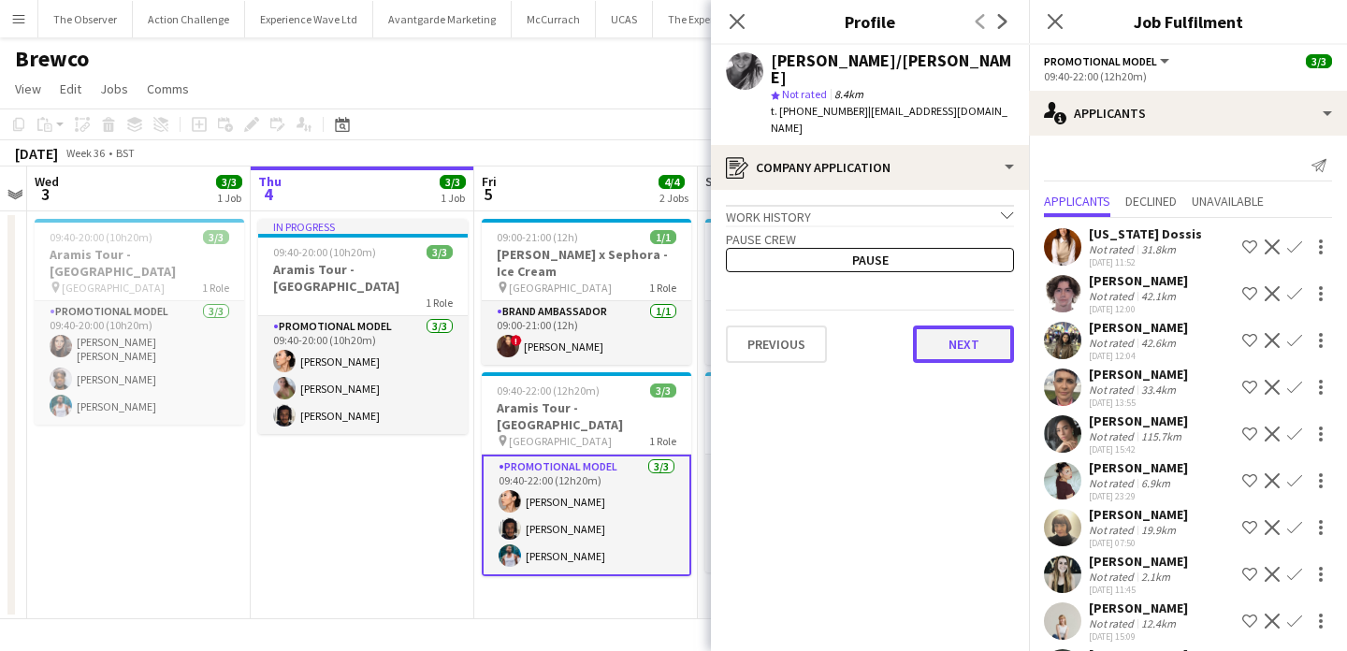
click at [992, 326] on button "Next" at bounding box center [963, 344] width 101 height 37
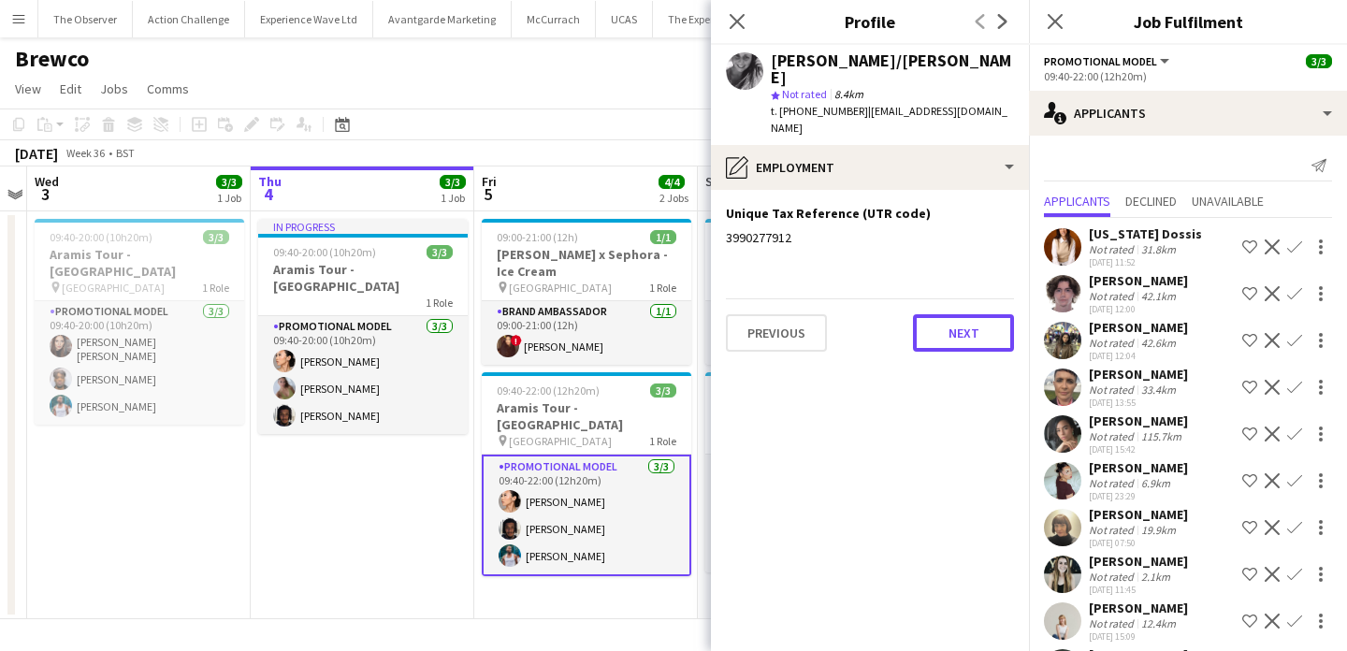
click at [992, 315] on button "Next" at bounding box center [963, 332] width 101 height 37
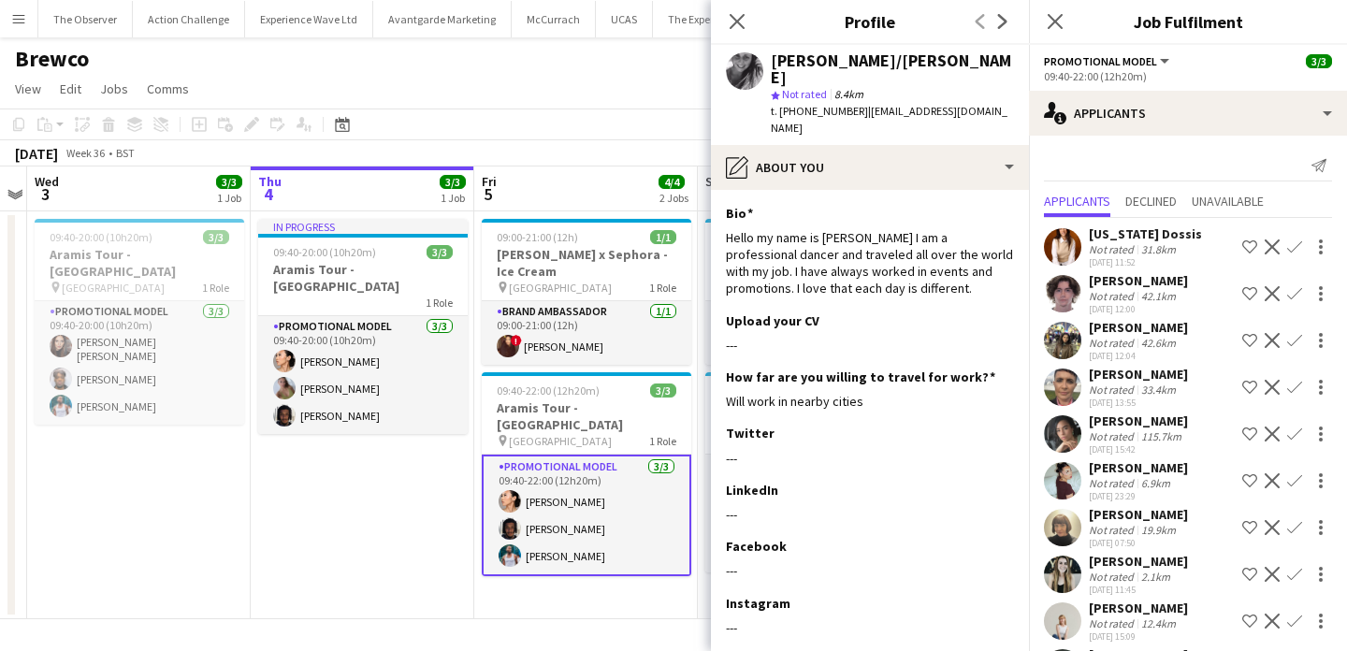
scroll to position [72, 0]
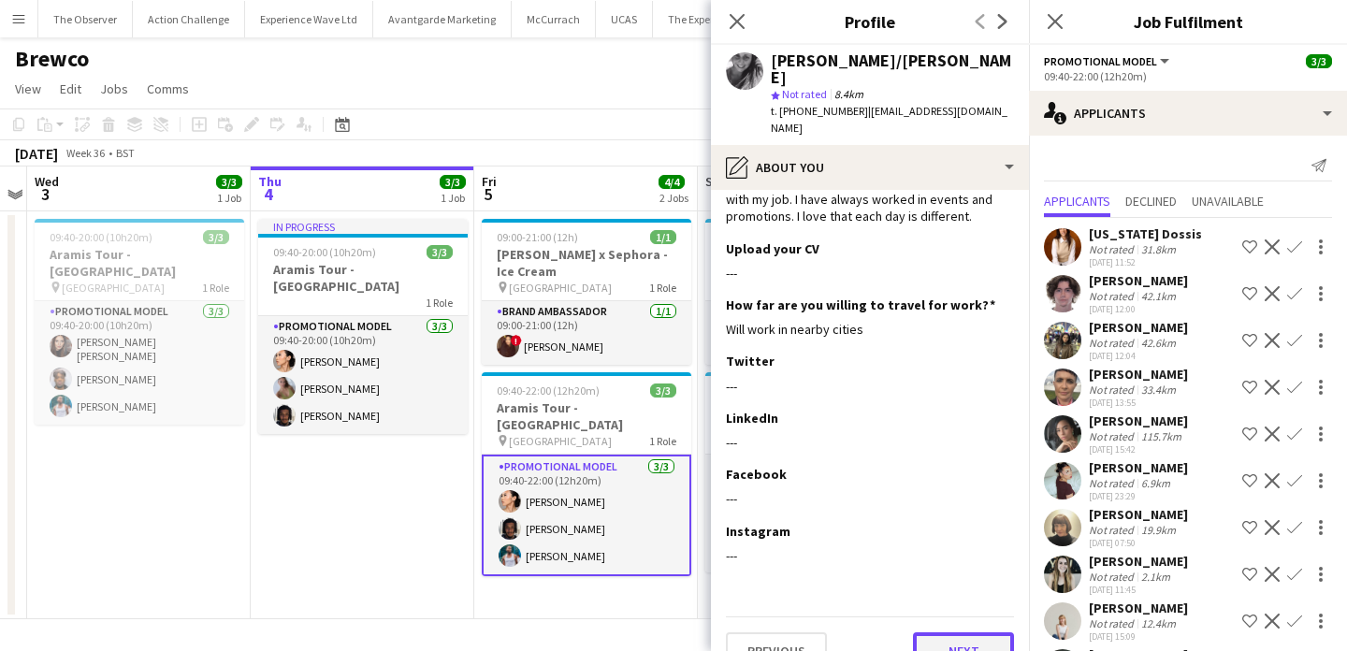
click at [984, 632] on button "Next" at bounding box center [963, 650] width 101 height 37
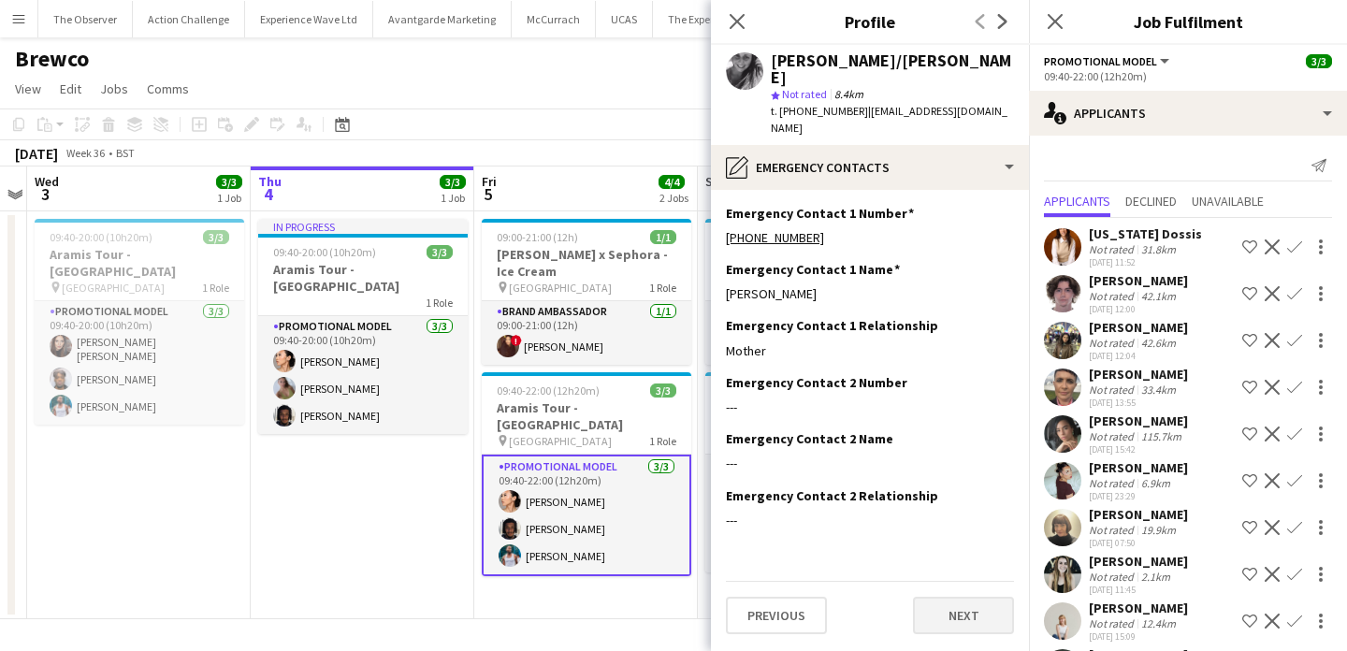
scroll to position [0, 0]
click at [980, 597] on button "Next" at bounding box center [963, 615] width 101 height 37
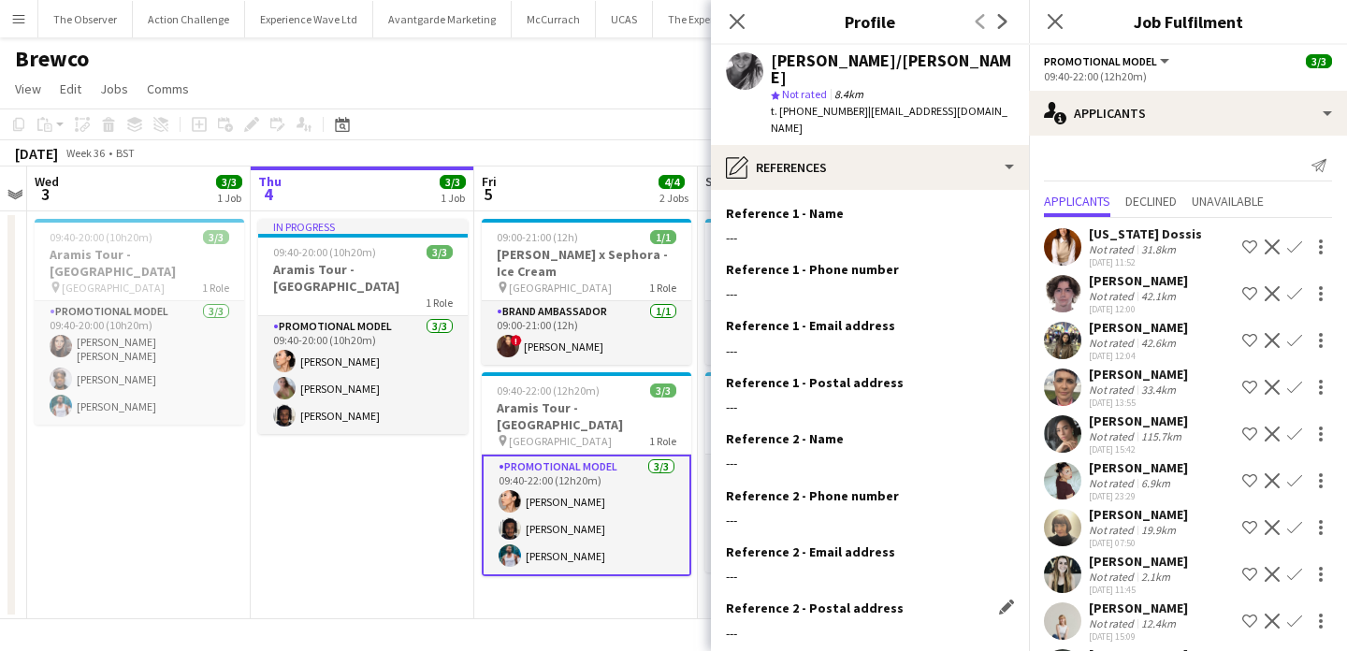
scroll to position [77, 0]
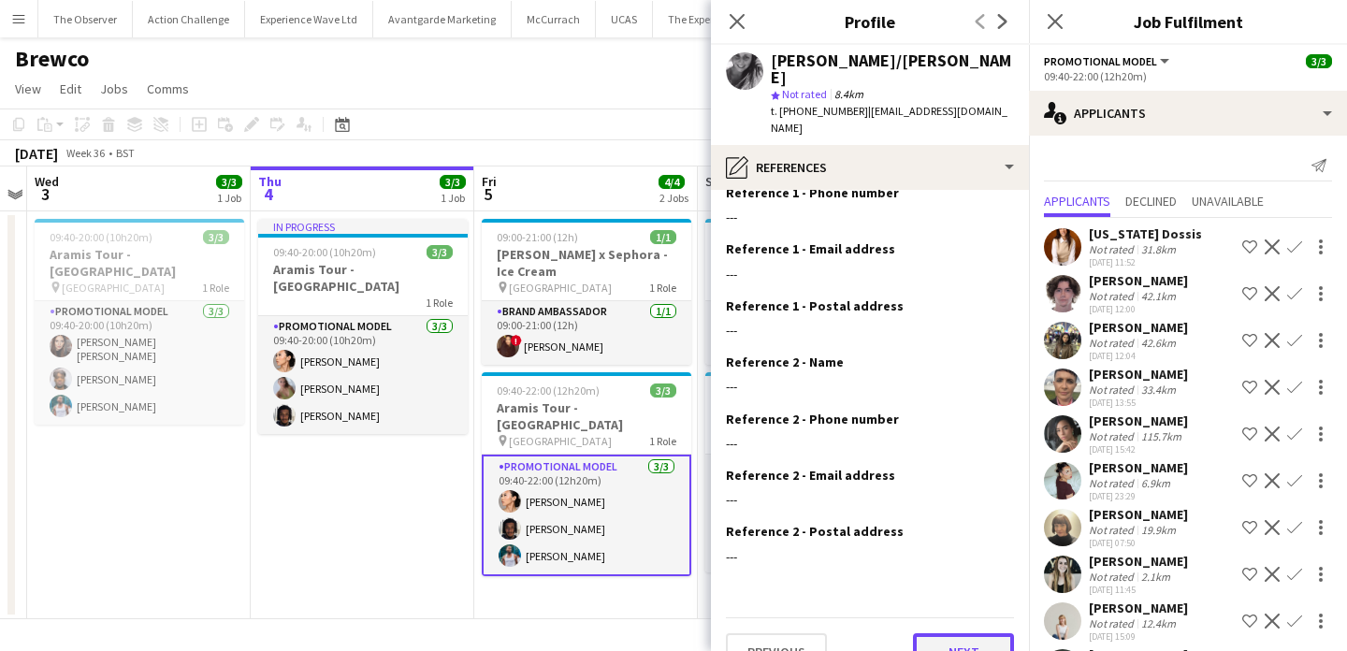
click at [982, 633] on button "Next" at bounding box center [963, 651] width 101 height 37
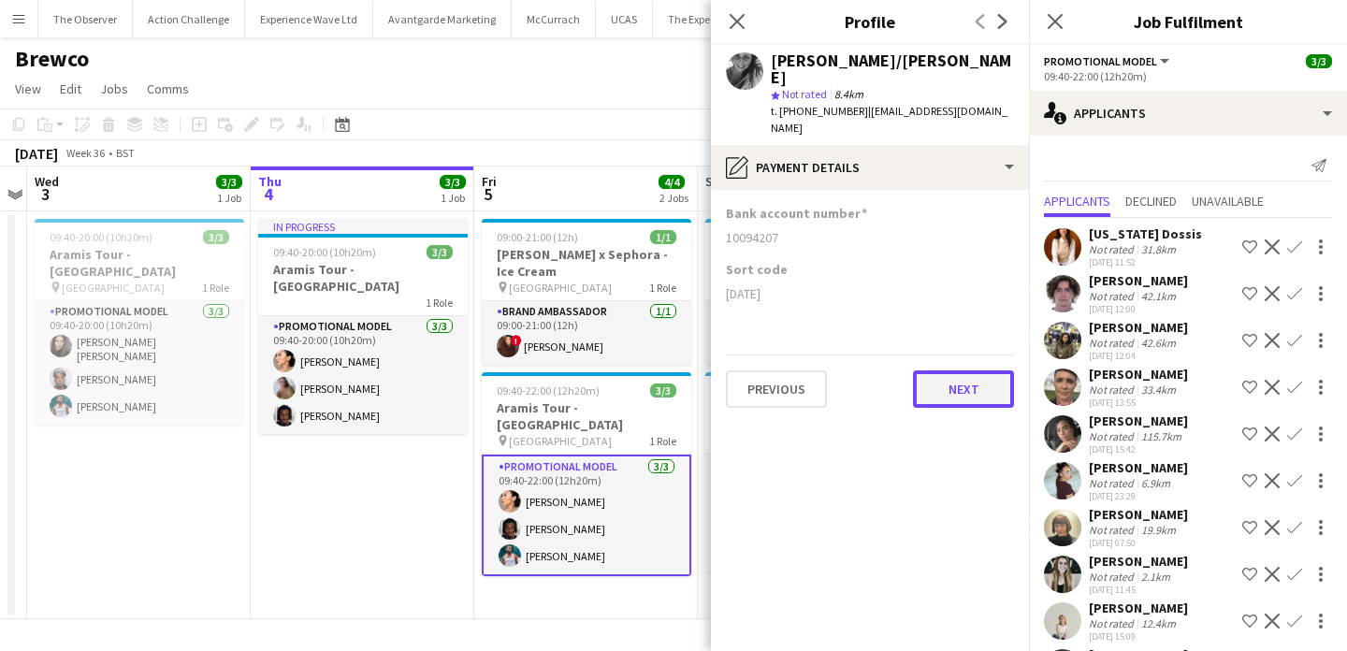
click at [989, 370] on button "Next" at bounding box center [963, 388] width 101 height 37
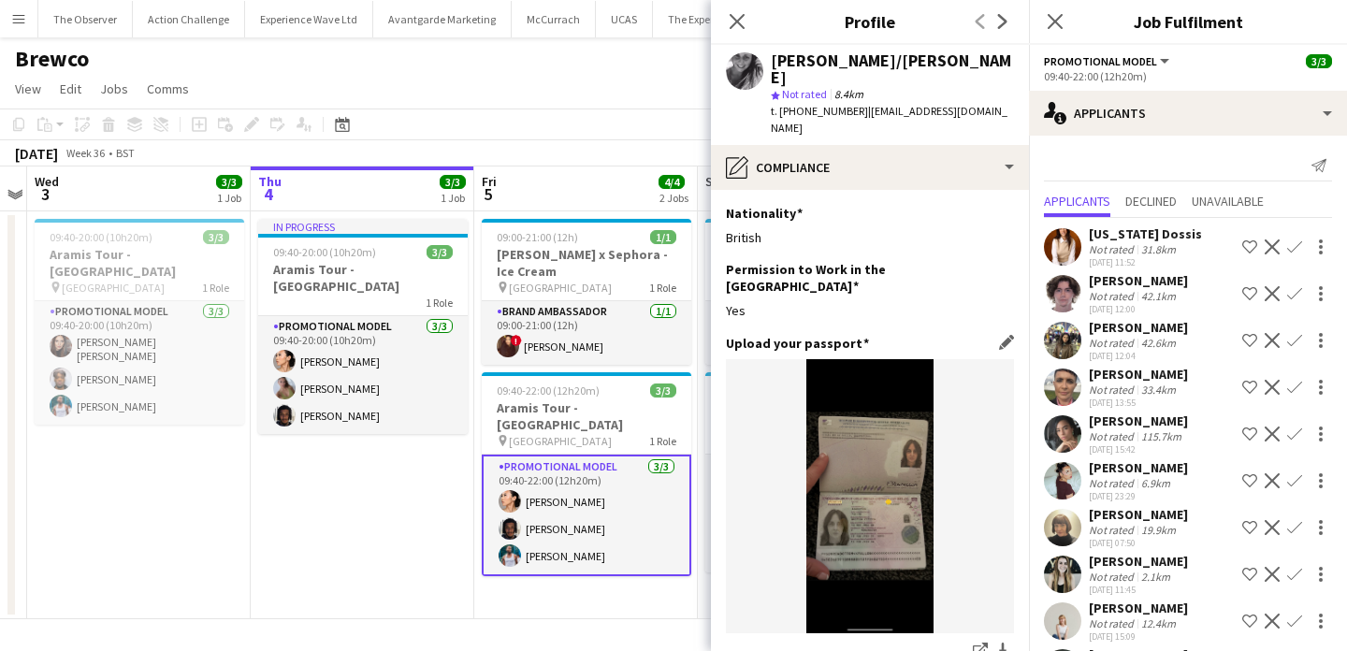
scroll to position [326, 0]
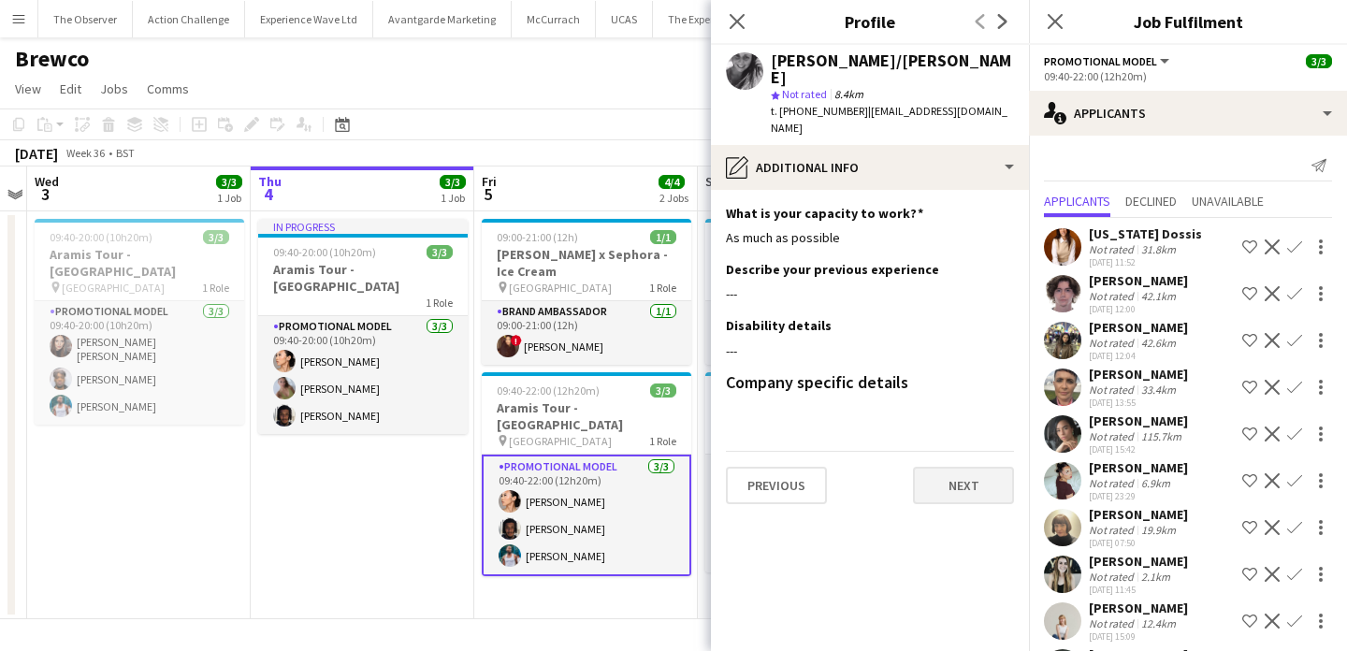
scroll to position [0, 0]
click at [981, 468] on button "Next" at bounding box center [963, 485] width 101 height 37
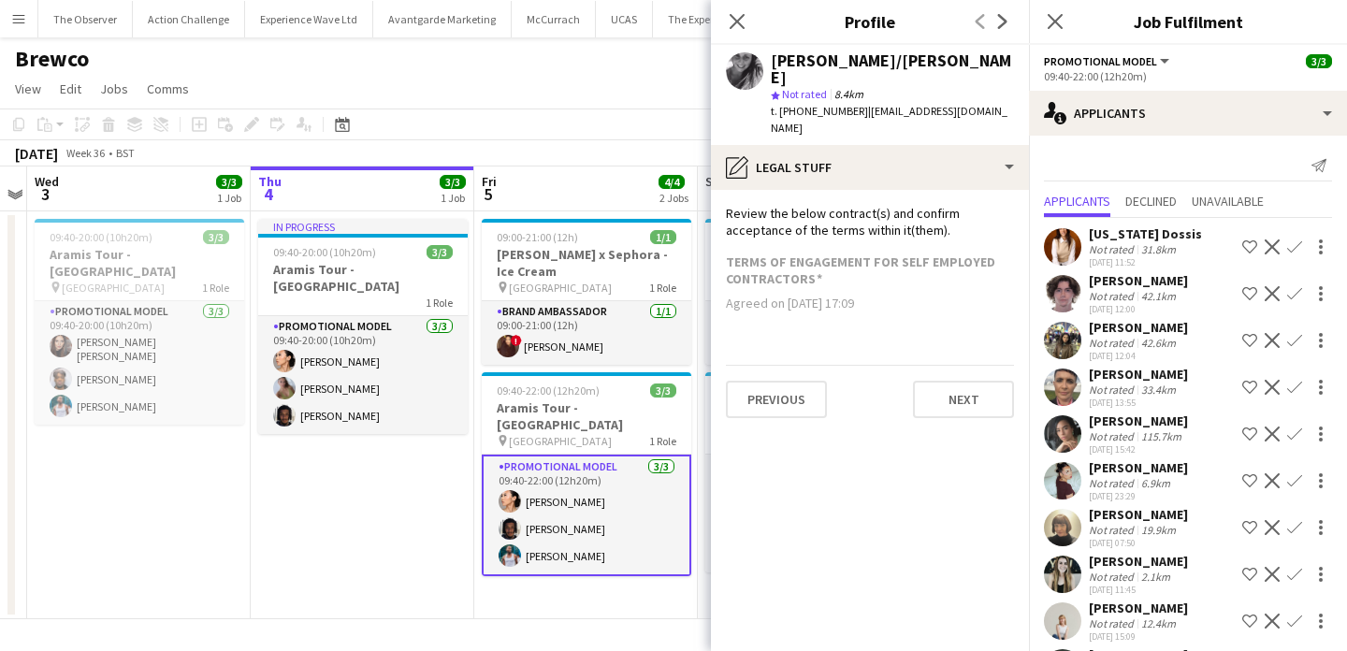
click at [989, 393] on app-section-data-types "Review the below contract(s) and confirm acceptance of the terms within it(them…" at bounding box center [870, 420] width 318 height 461
click at [989, 381] on button "Next" at bounding box center [963, 399] width 101 height 37
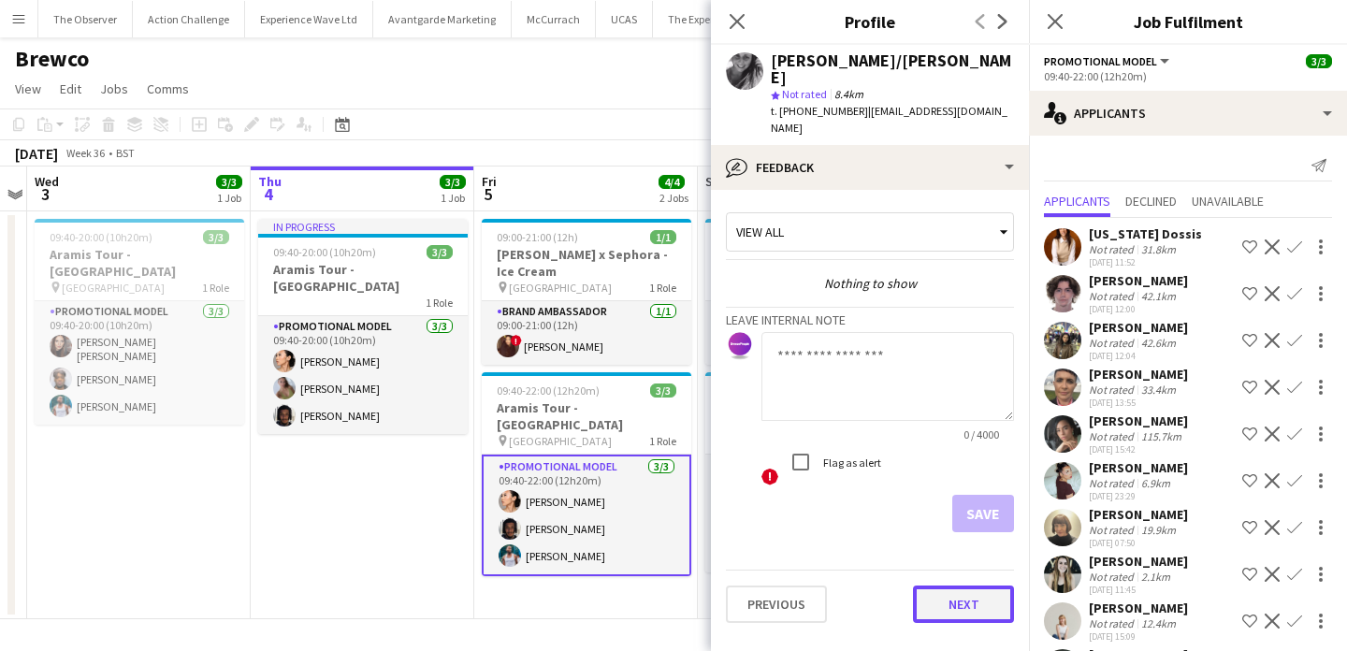
click at [958, 586] on button "Next" at bounding box center [963, 604] width 101 height 37
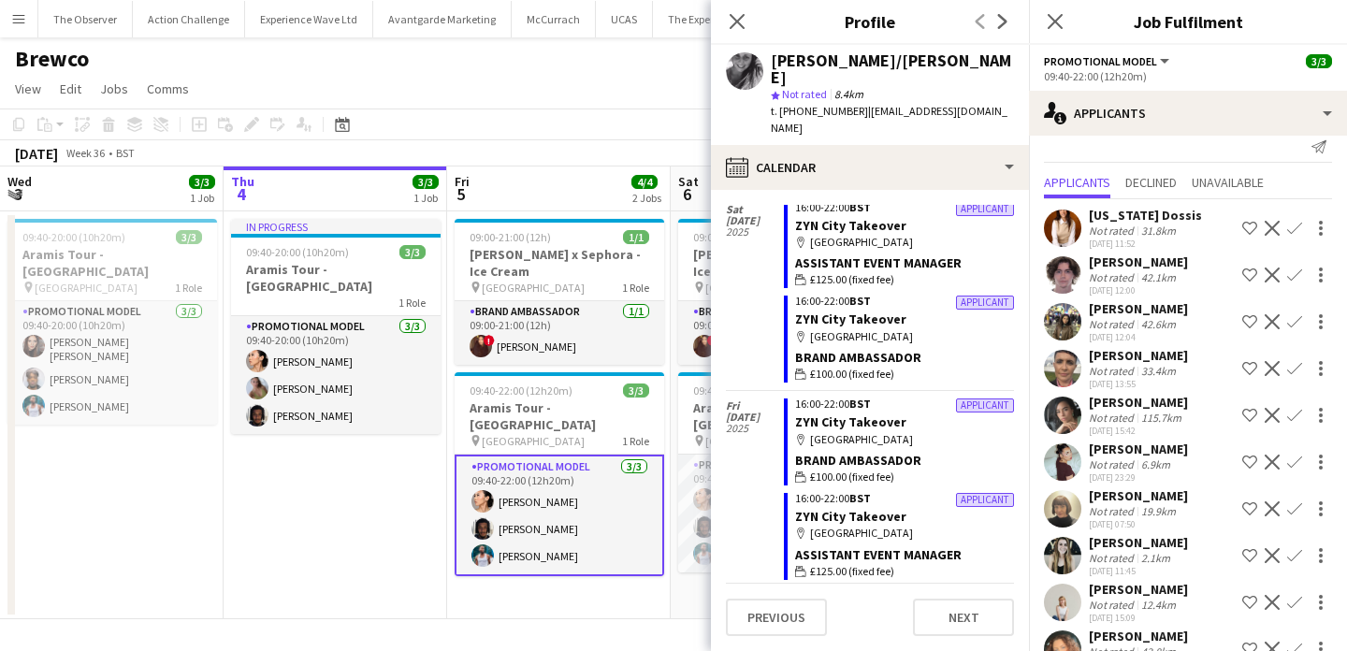
scroll to position [20, 0]
click at [1072, 452] on app-user-avatar at bounding box center [1062, 460] width 37 height 37
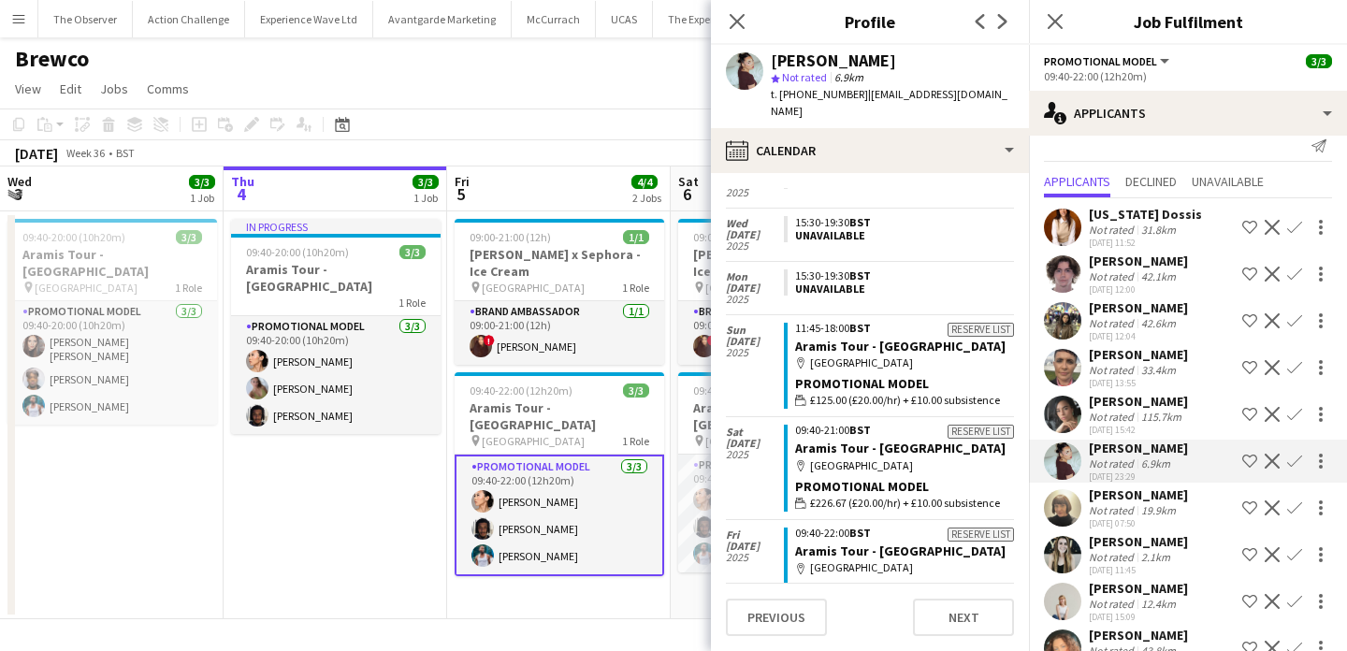
scroll to position [0, 0]
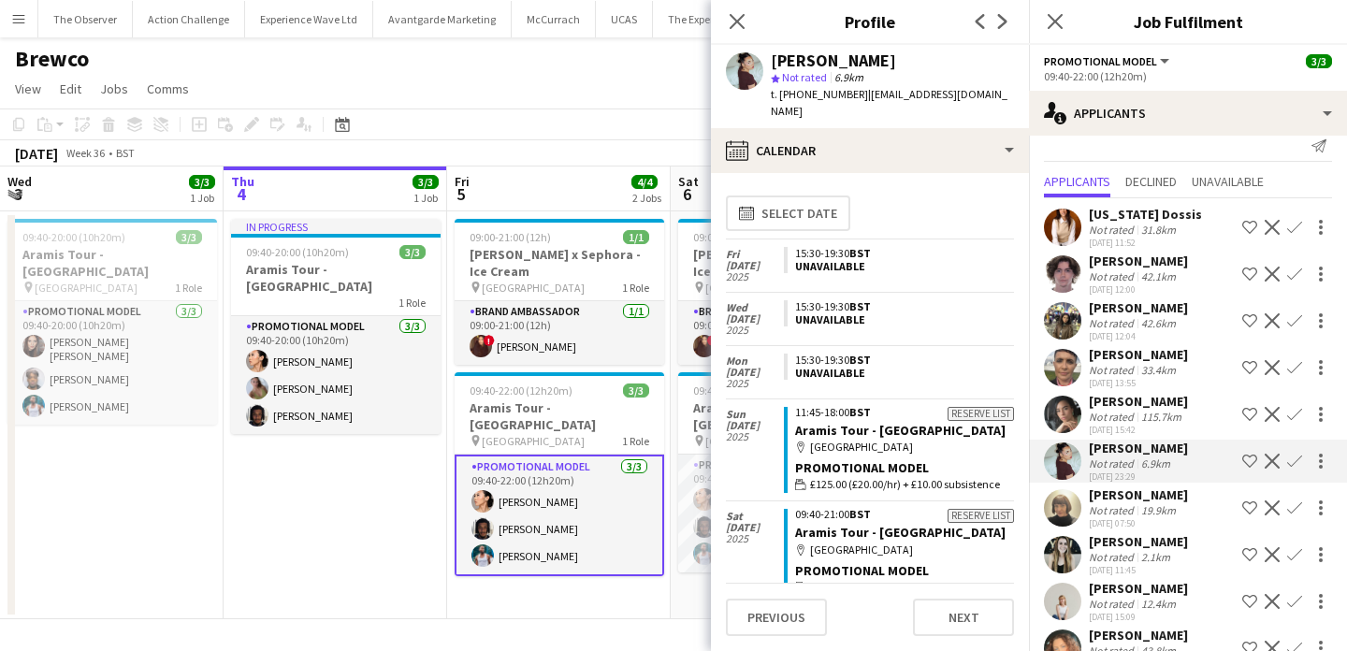
click at [365, 511] on app-date-cell "In progress 09:40-20:00 (10h20m) 3/3 Aramis Tour - Liverpool 1 Role Promotional…" at bounding box center [336, 415] width 224 height 408
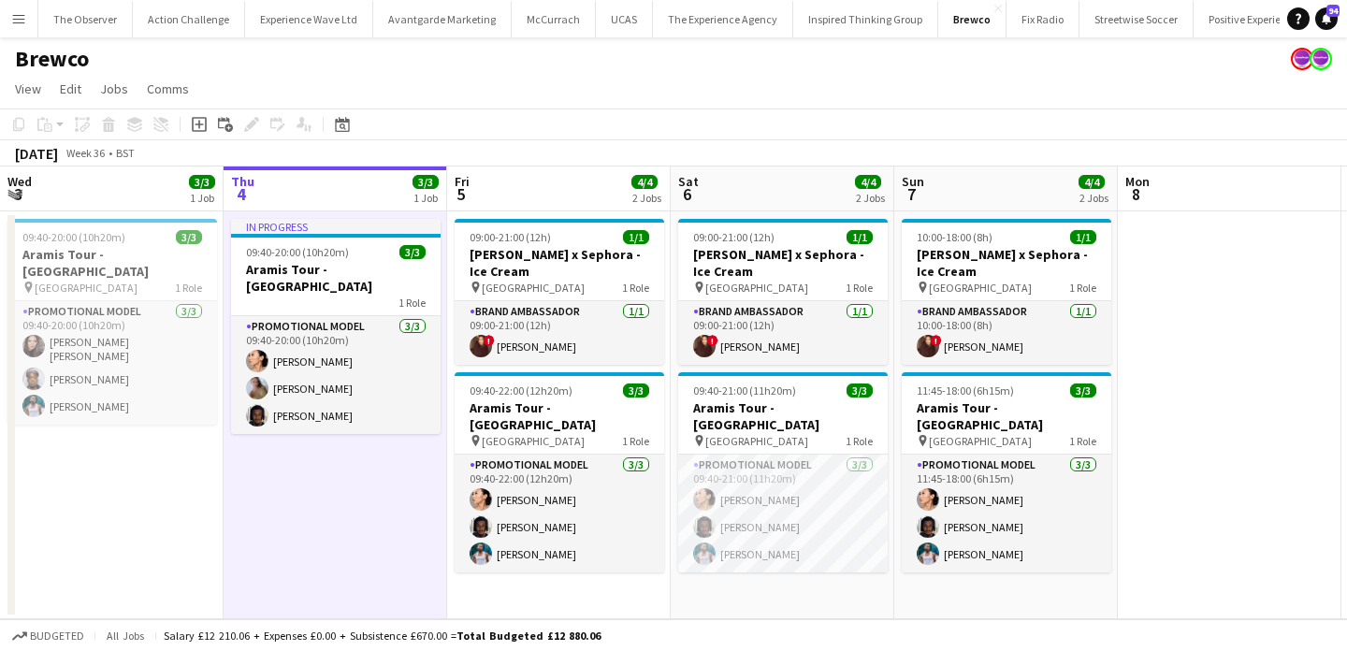
click at [17, 22] on app-icon "Menu" at bounding box center [18, 18] width 15 height 15
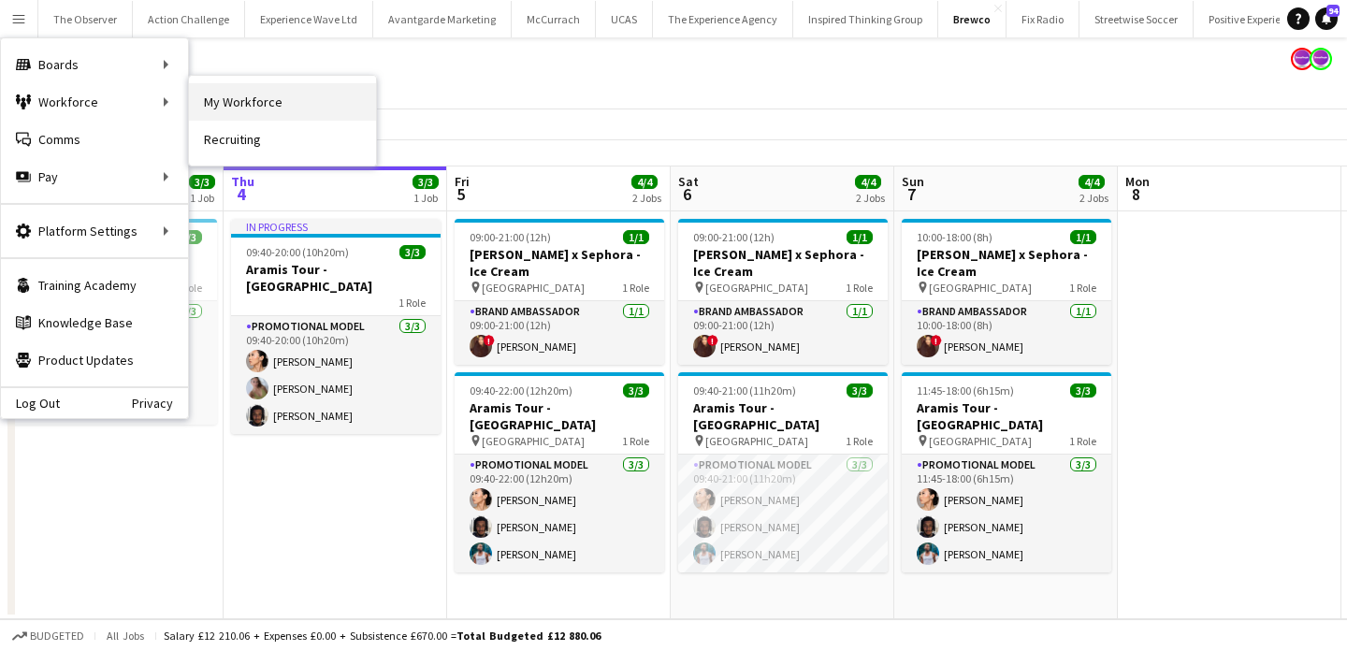
click at [255, 98] on link "My Workforce" at bounding box center [282, 101] width 187 height 37
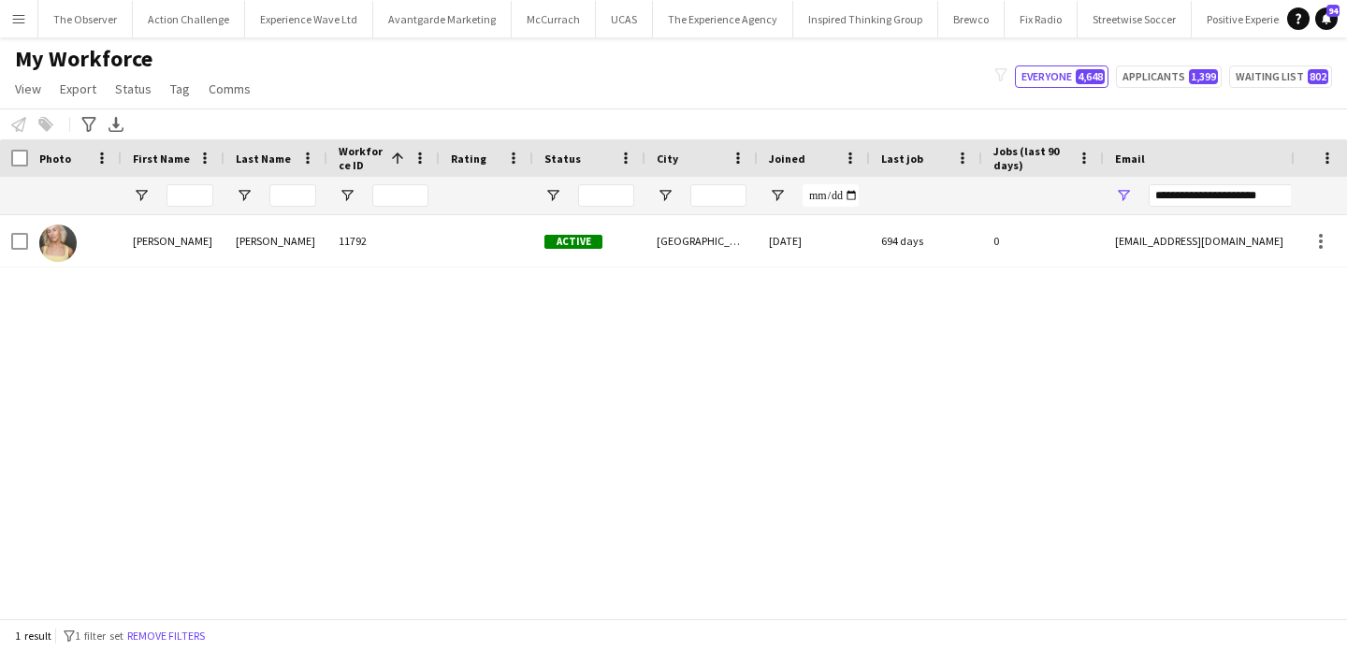
click at [23, 25] on app-icon "Menu" at bounding box center [18, 18] width 15 height 15
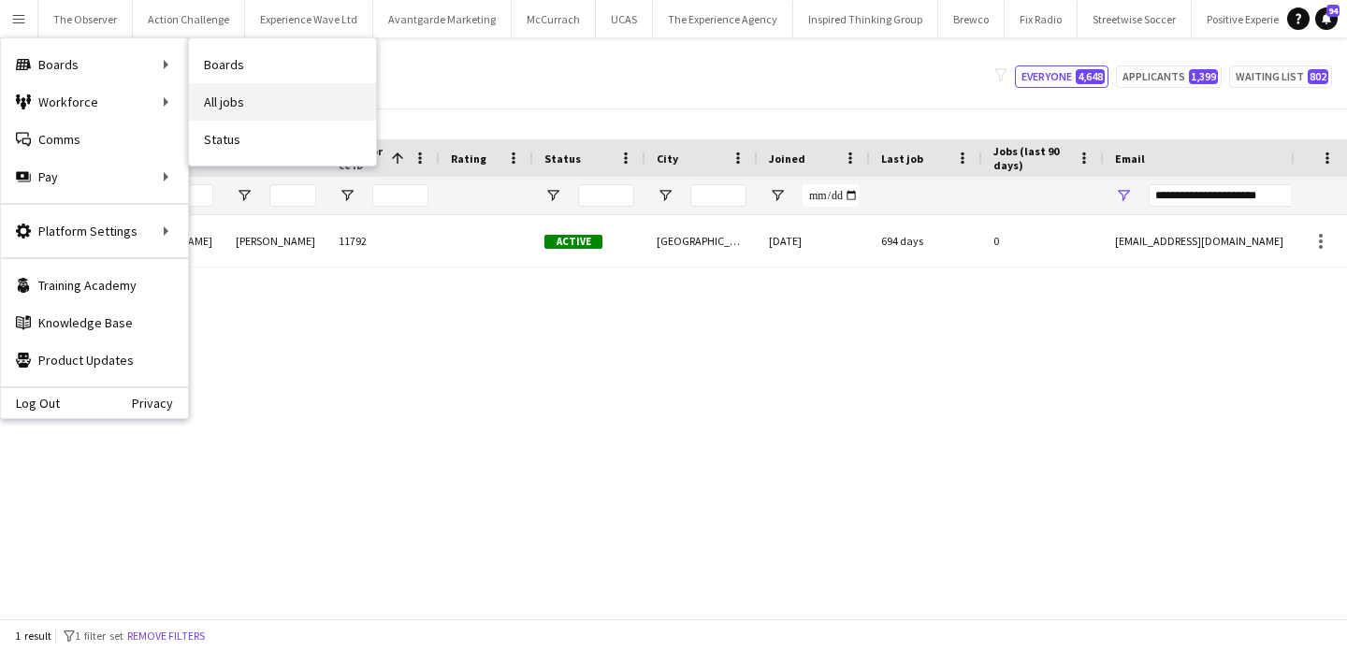
click at [267, 107] on link "All jobs" at bounding box center [282, 101] width 187 height 37
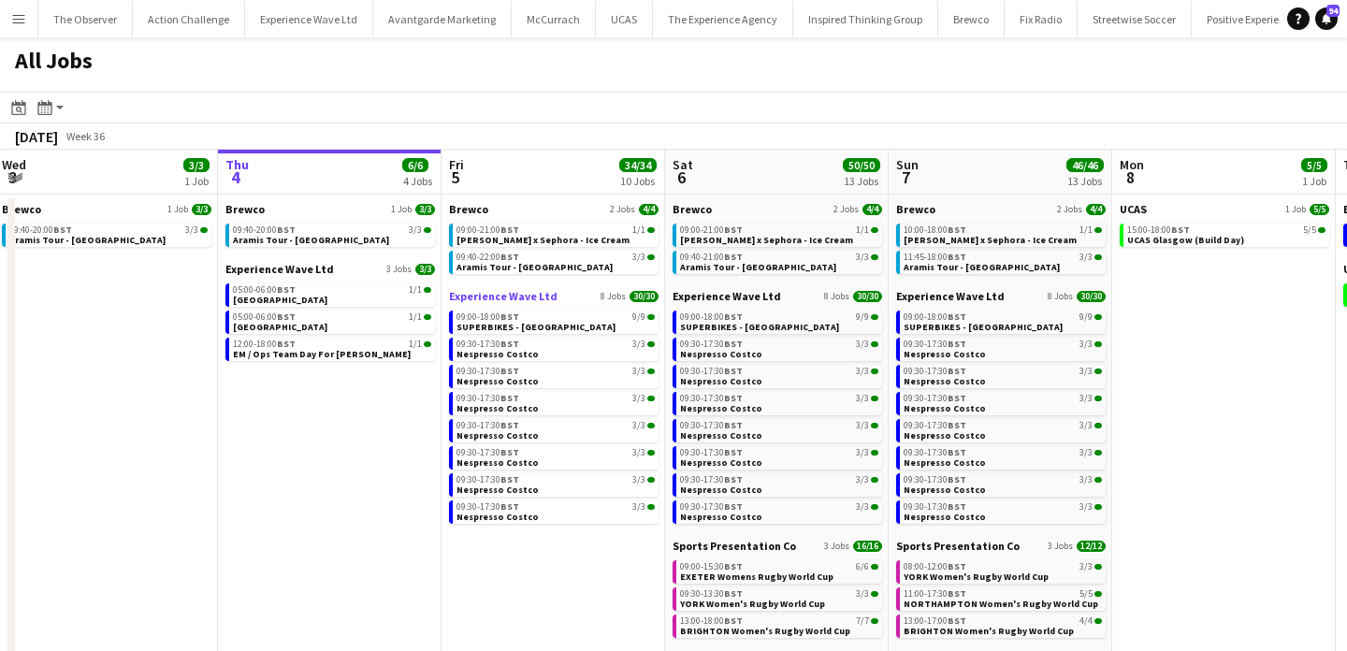
scroll to position [0, 457]
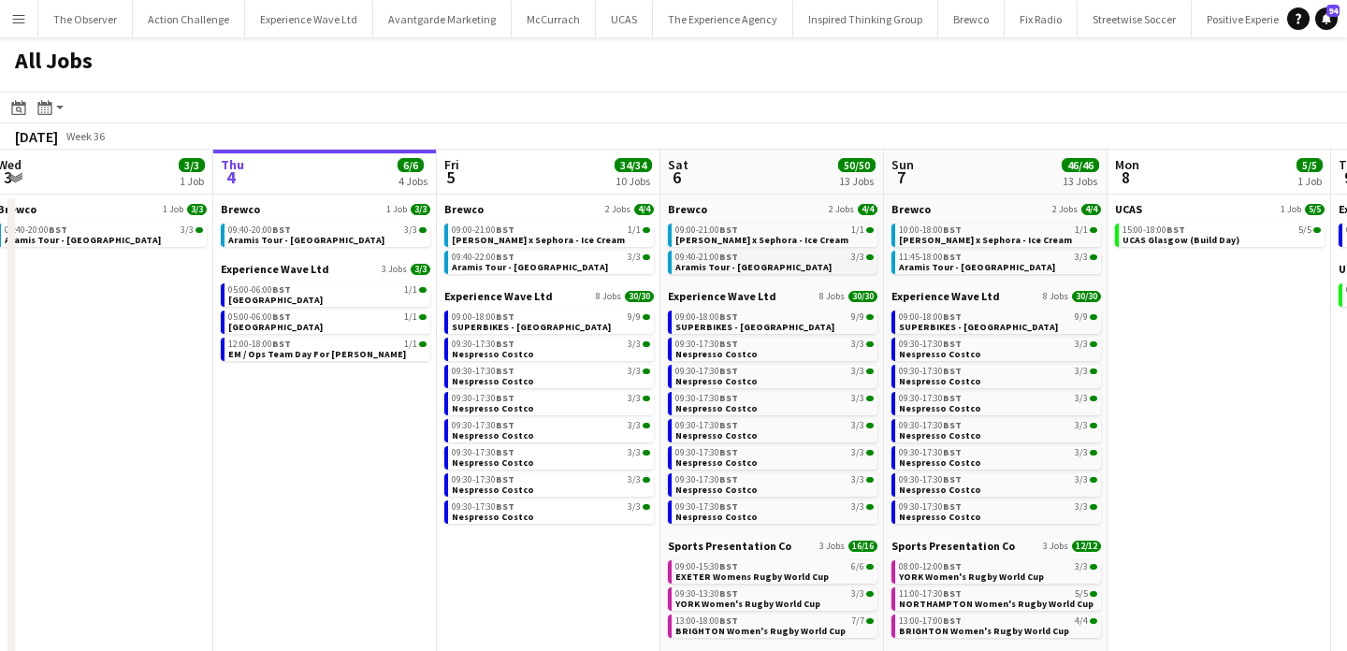
click at [718, 267] on span "Aramis Tour - [GEOGRAPHIC_DATA]" at bounding box center [753, 267] width 156 height 12
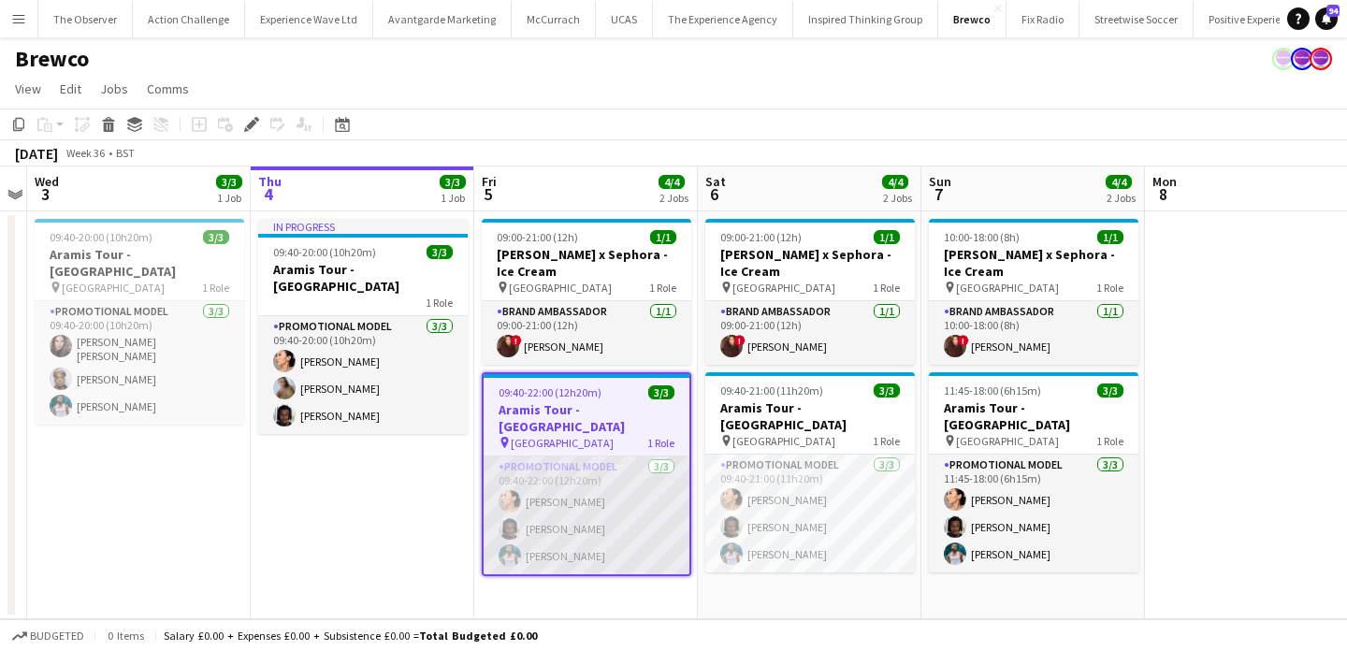
click at [601, 525] on app-card-role "Promotional Model [DATE] 09:40-22:00 (12h20m) Man [PERSON_NAME] [PERSON_NAME] […" at bounding box center [587, 516] width 206 height 118
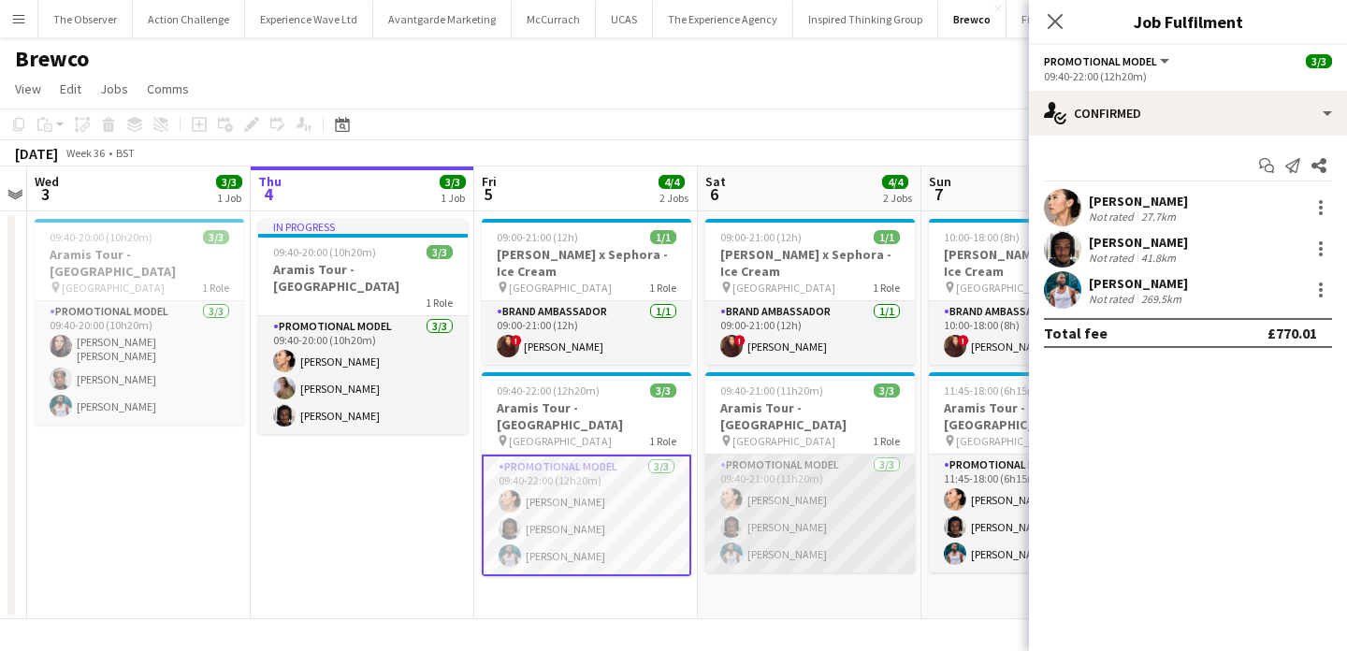
click at [790, 506] on app-card-role "Promotional Model [DATE] 09:40-21:00 (11h20m) Man [PERSON_NAME] [PERSON_NAME] […" at bounding box center [810, 514] width 210 height 118
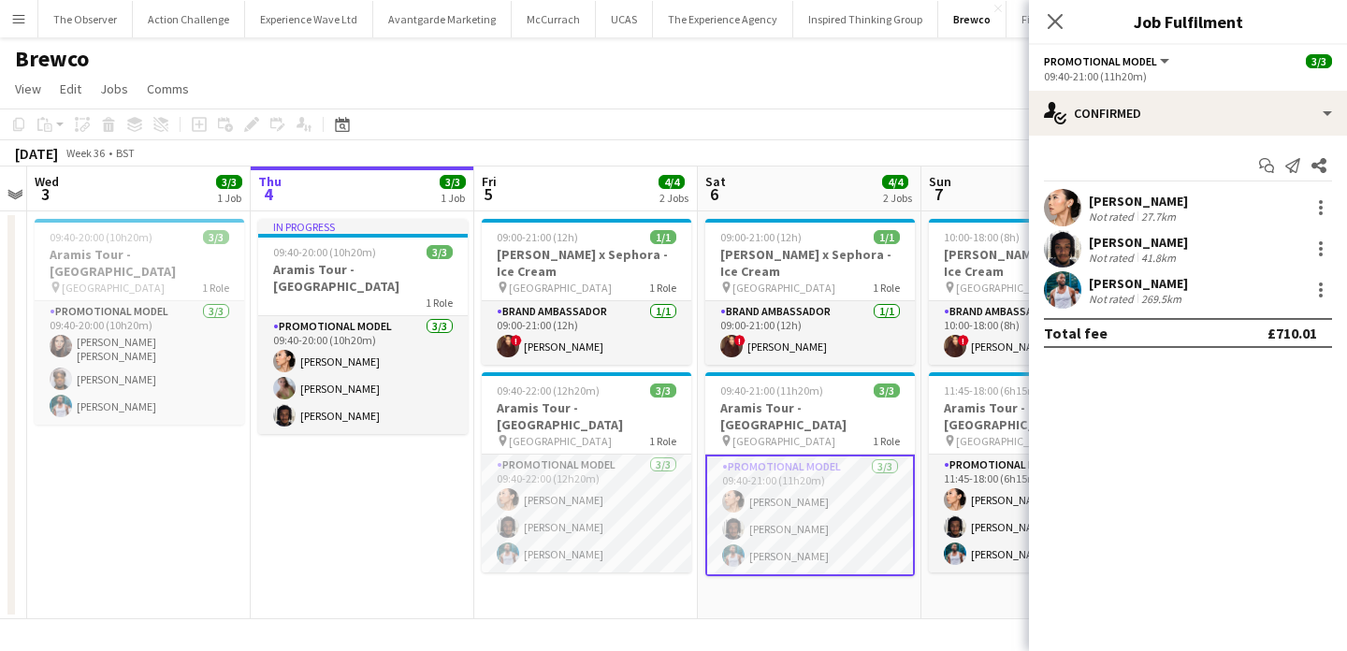
click at [768, 582] on app-date-cell "09:00-21:00 (12h) 1/1 [PERSON_NAME] x Sephora - Ice Cream pin Westfields White …" at bounding box center [810, 415] width 224 height 408
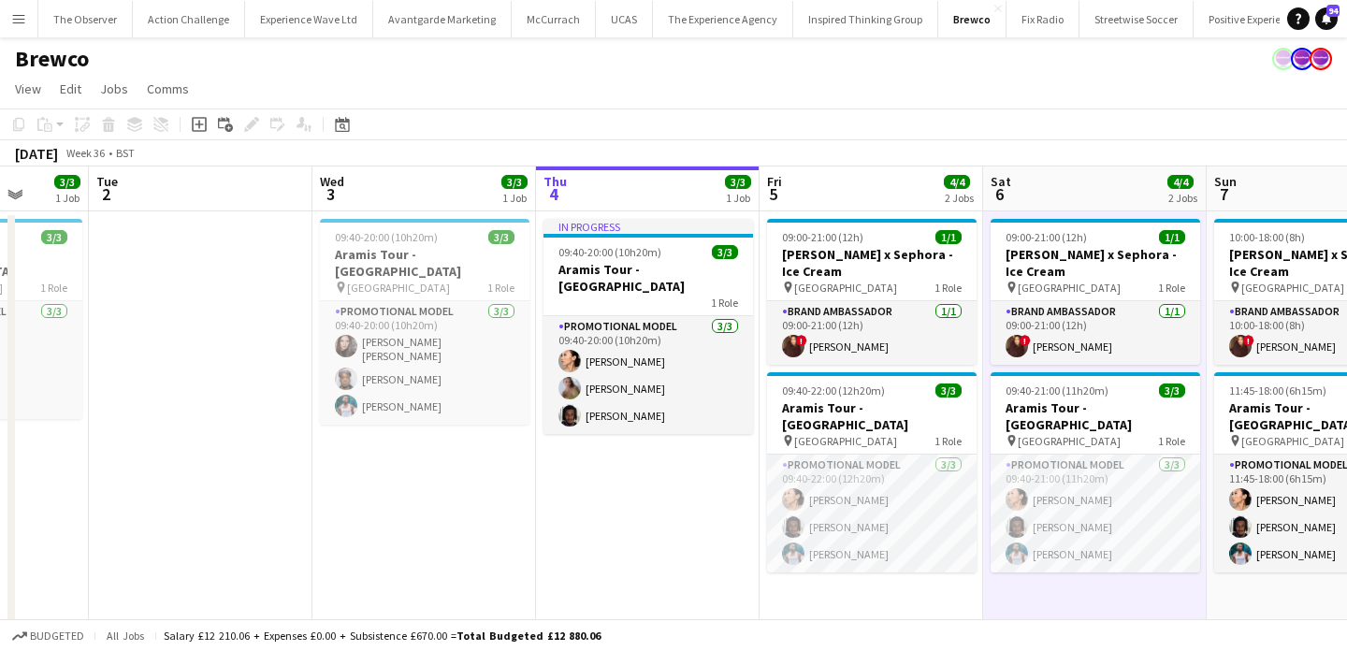
scroll to position [0, 810]
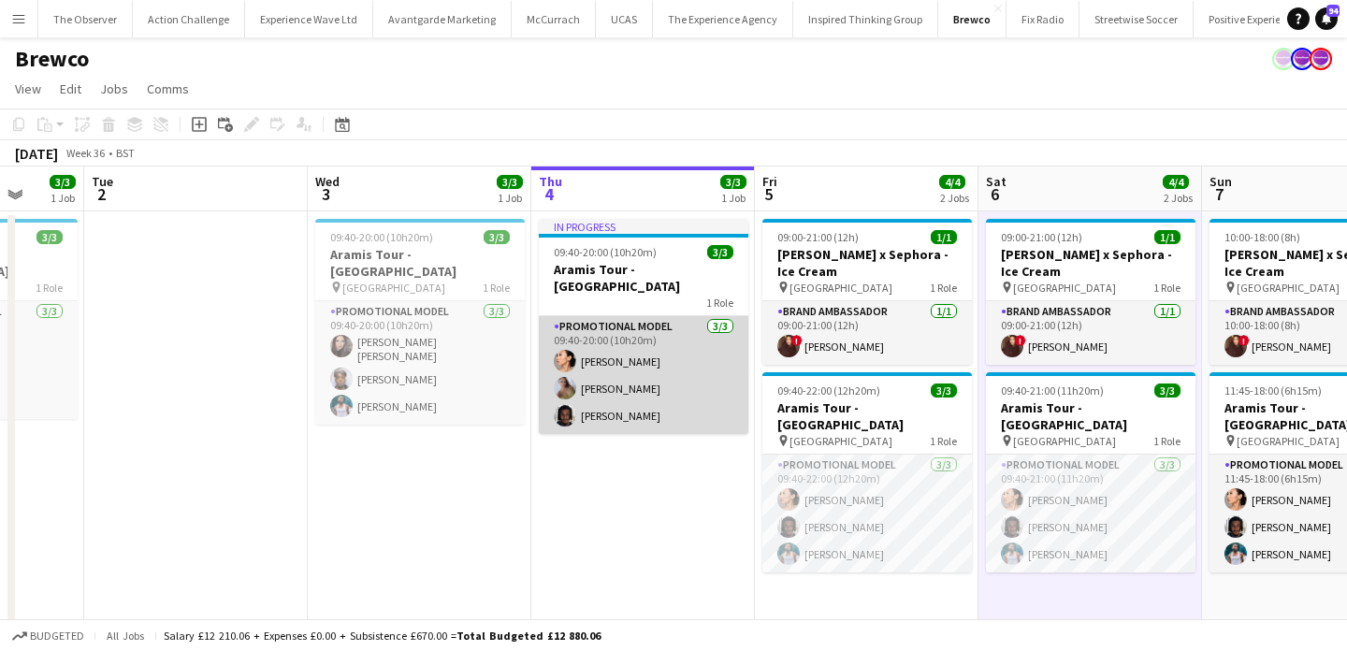
click at [616, 416] on app-card-role "Promotional Model [DATE] 09:40-20:00 (10h20m) Man [PERSON_NAME] [PERSON_NAME] […" at bounding box center [644, 375] width 210 height 118
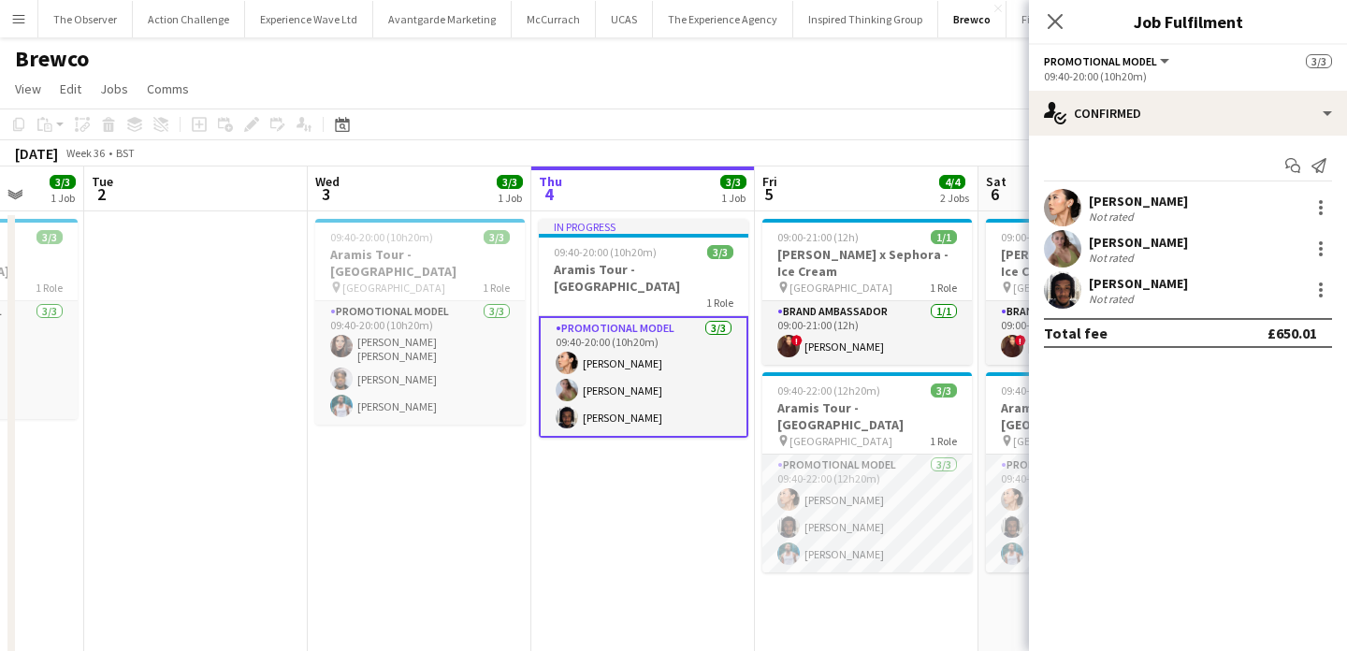
click at [1065, 263] on app-user-avatar at bounding box center [1062, 248] width 37 height 37
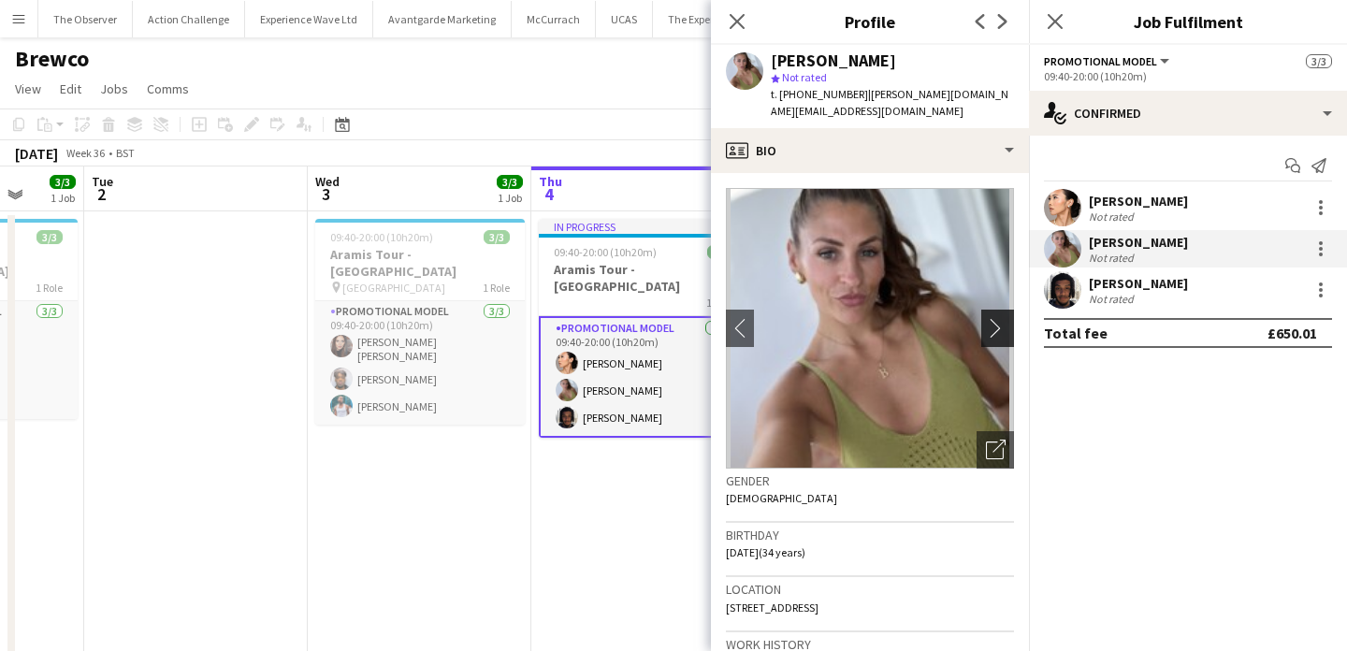
click at [1006, 318] on app-icon "chevron-right" at bounding box center [1000, 328] width 29 height 20
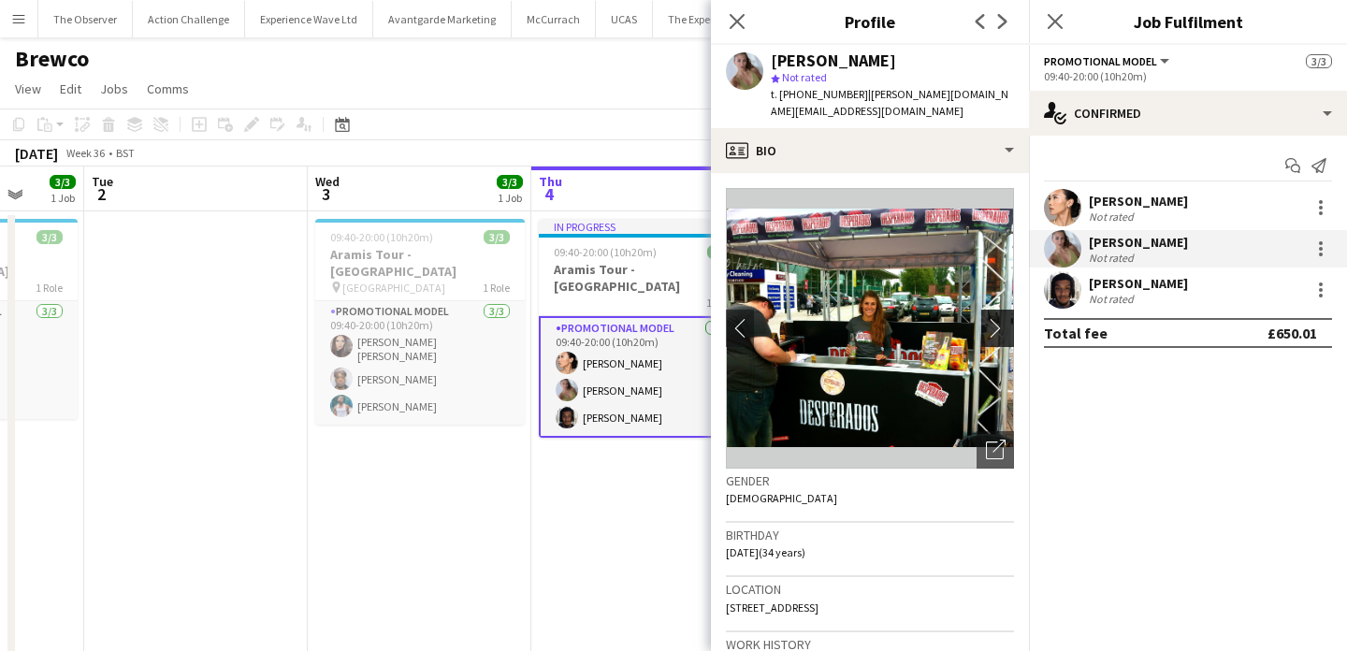
click at [1003, 318] on app-icon "chevron-right" at bounding box center [1000, 328] width 29 height 20
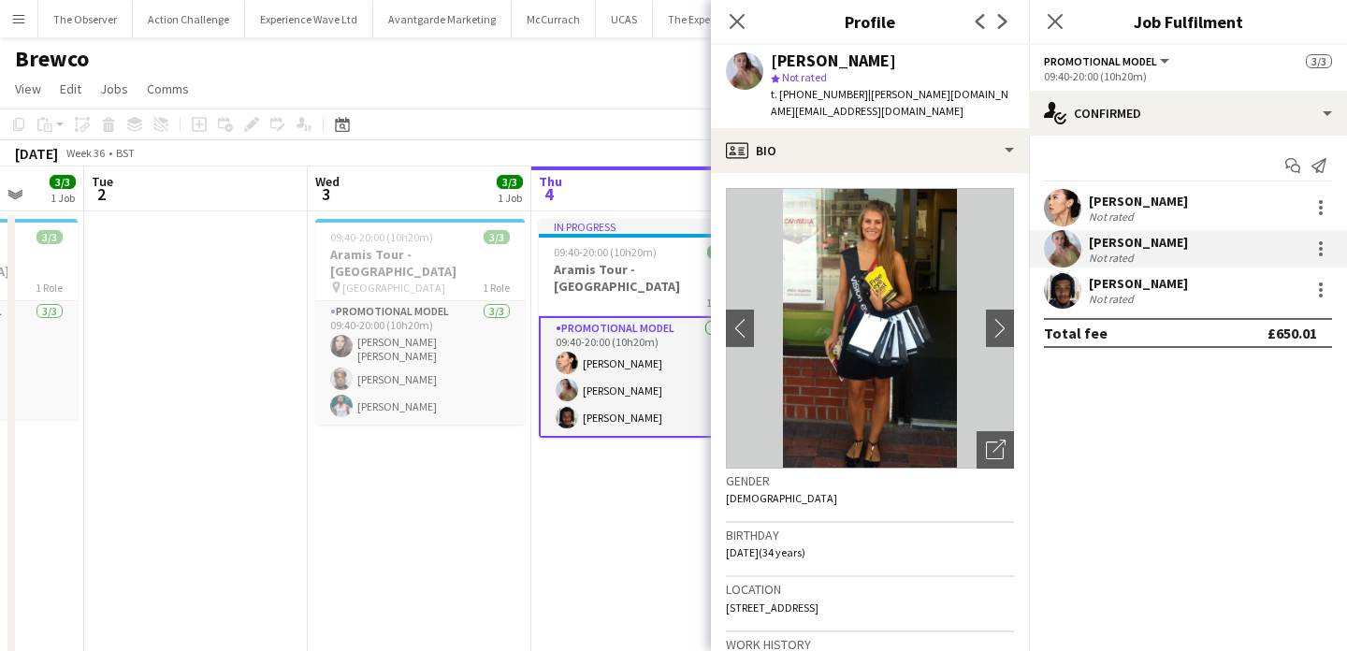
click at [1054, 226] on div at bounding box center [1062, 207] width 37 height 37
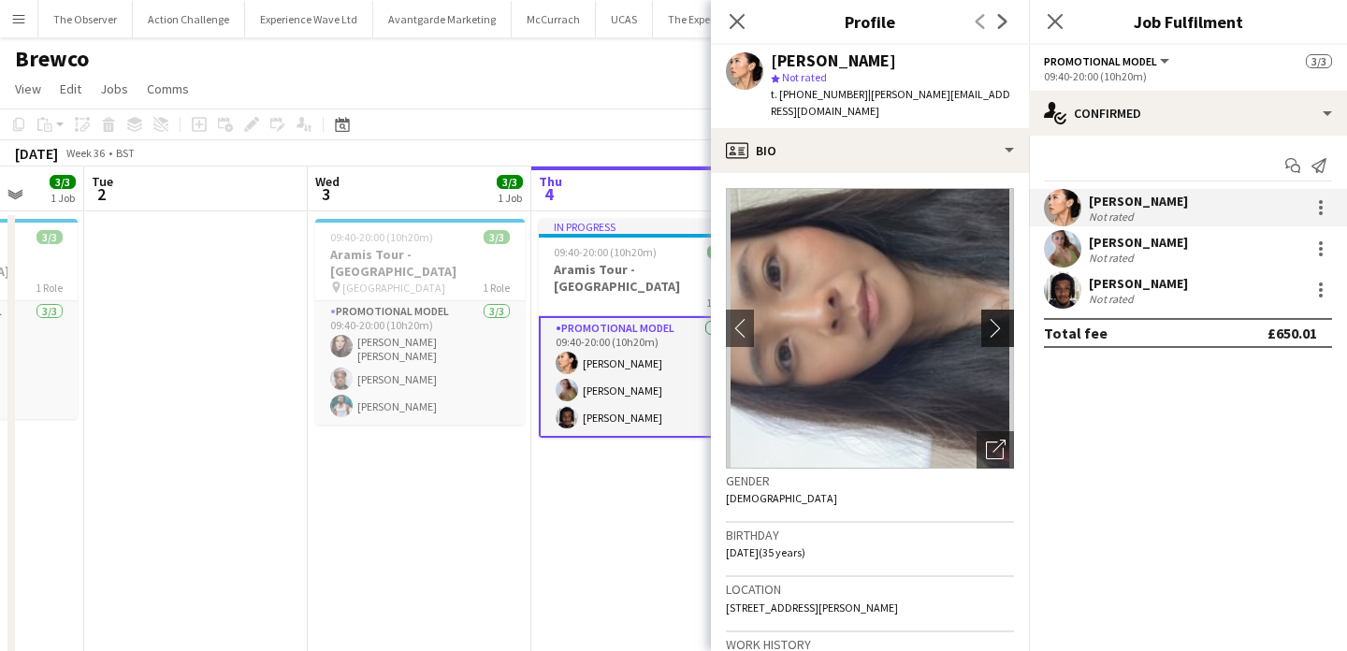
click at [1013, 318] on app-icon "chevron-right" at bounding box center [1000, 328] width 29 height 20
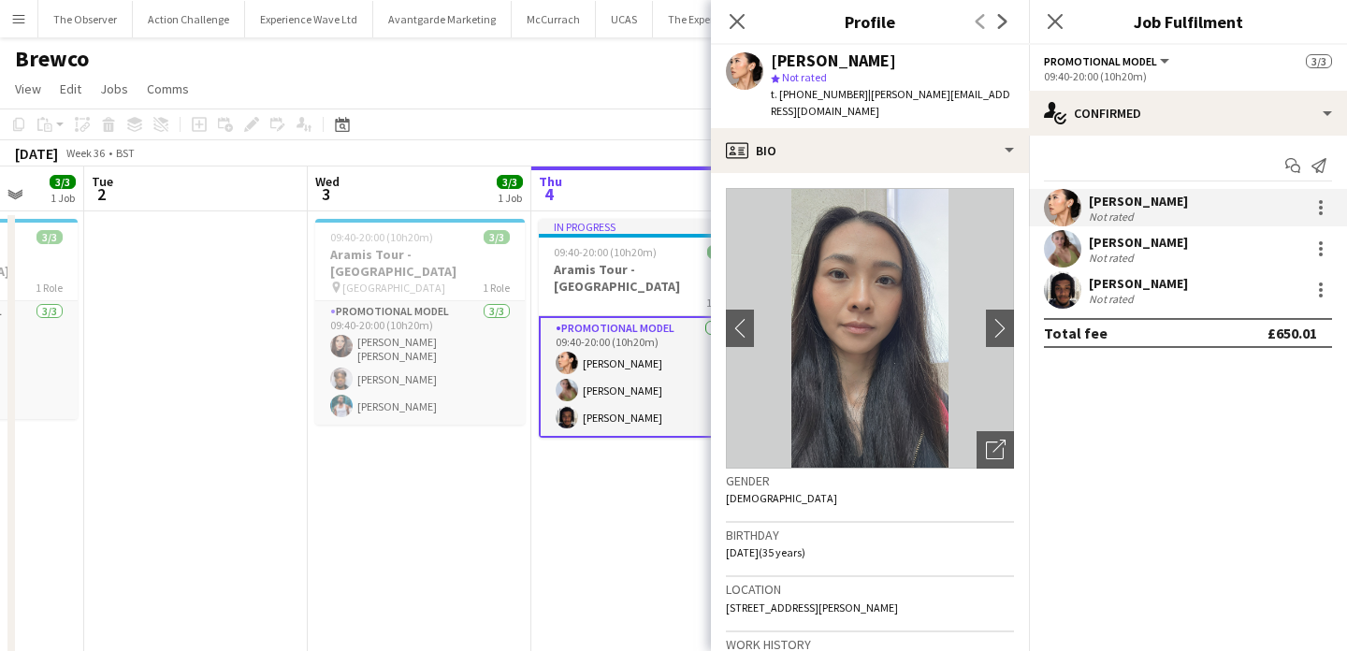
click at [645, 442] on app-date-cell "In progress 09:40-20:00 (10h20m) 3/3 Aramis Tour - Liverpool 1 Role Promotional…" at bounding box center [643, 508] width 224 height 594
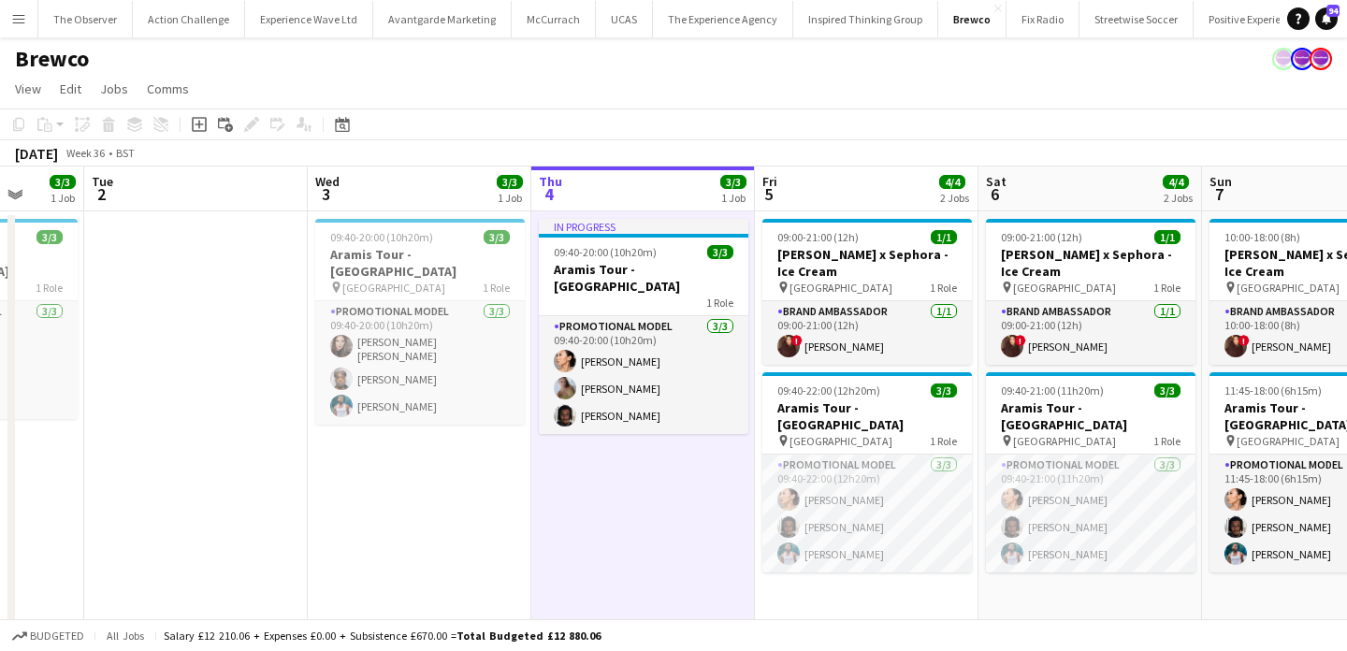
scroll to position [0, 820]
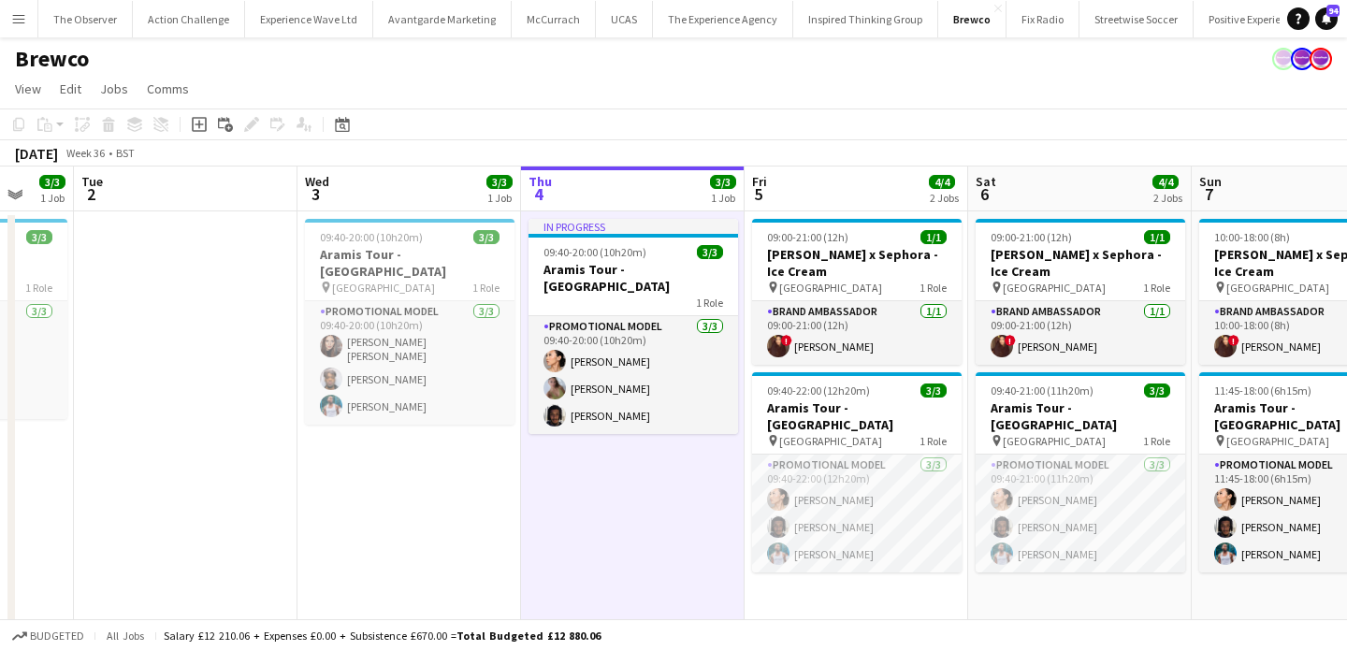
click at [22, 13] on app-icon "Menu" at bounding box center [18, 18] width 15 height 15
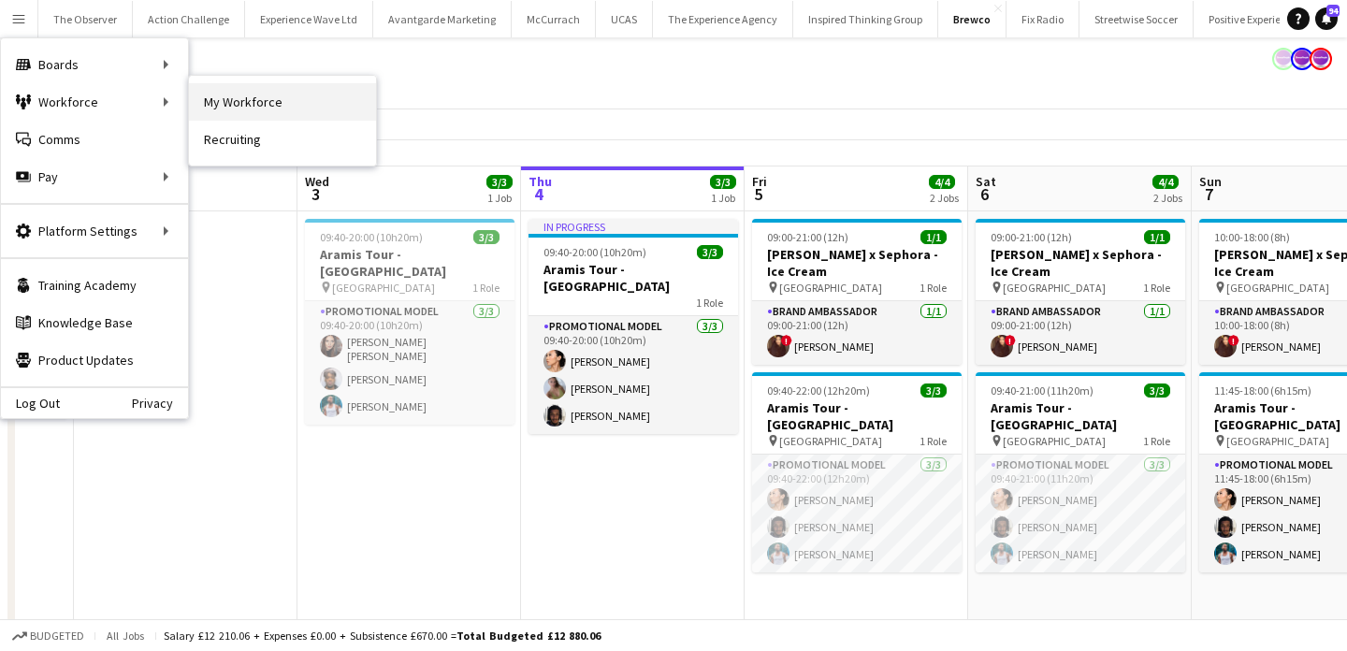
click at [286, 116] on link "My Workforce" at bounding box center [282, 101] width 187 height 37
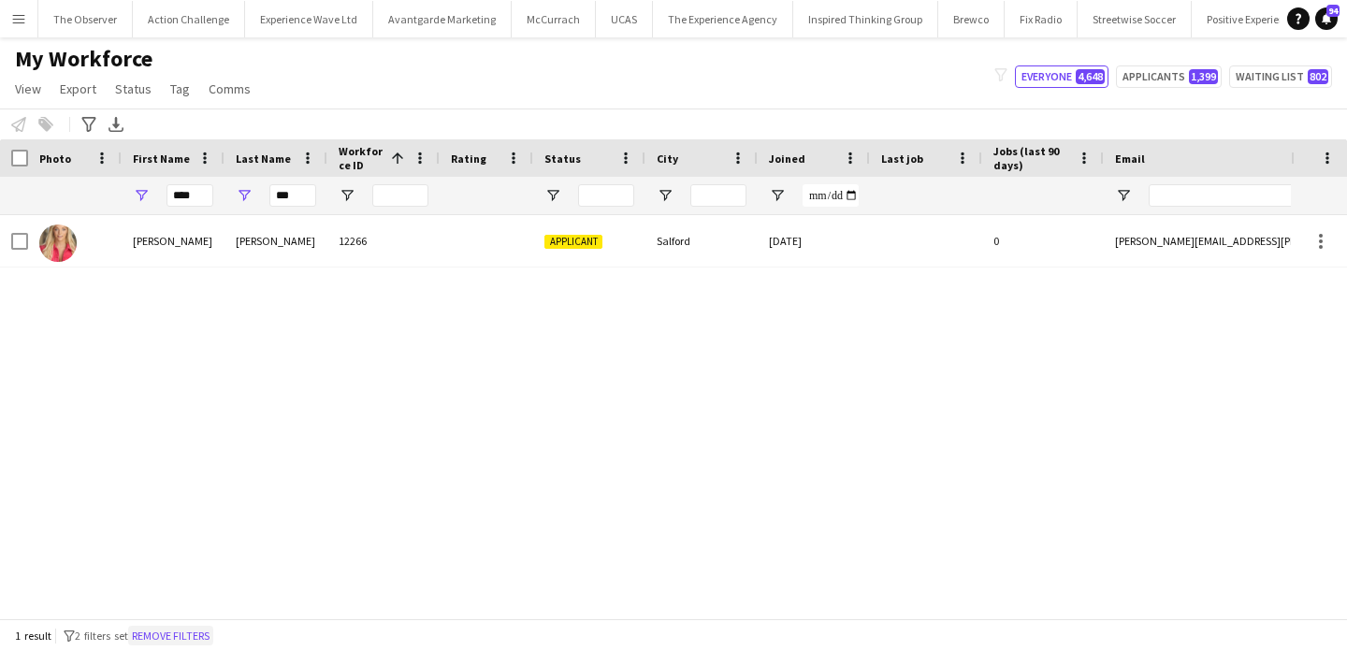
click at [201, 640] on button "Remove filters" at bounding box center [170, 636] width 85 height 21
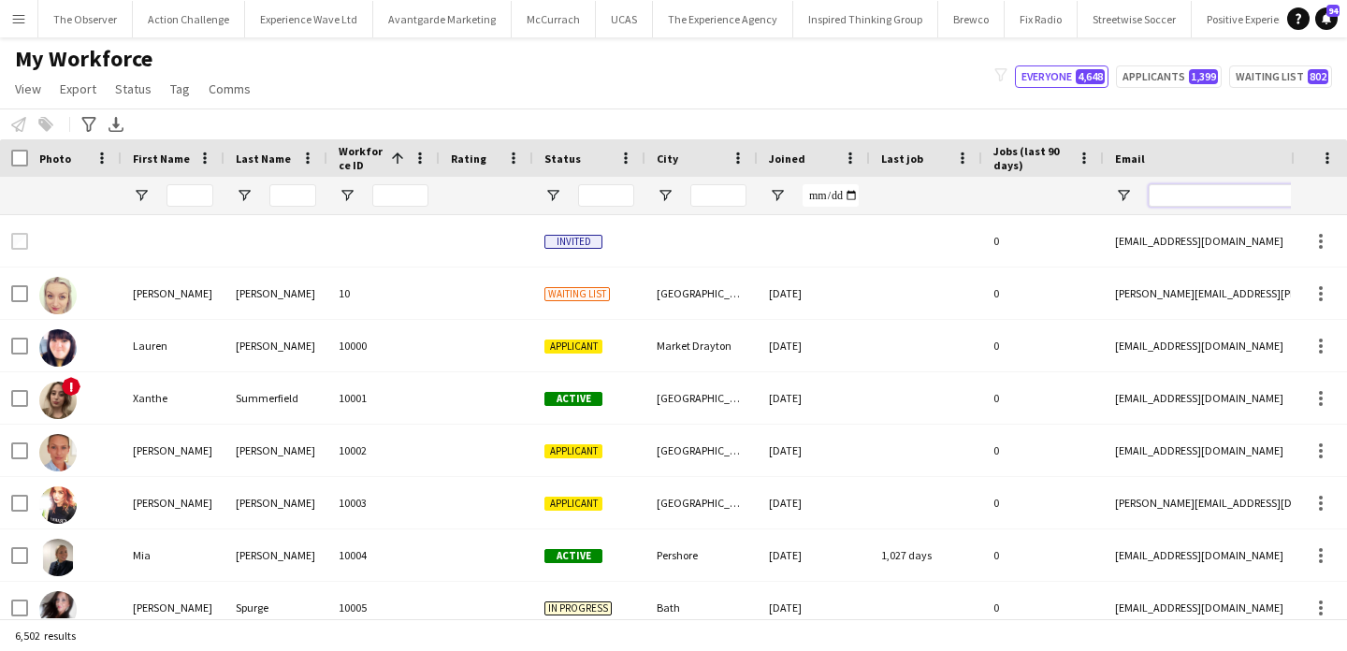
click at [1203, 197] on input "Email Filter Input" at bounding box center [1308, 195] width 318 height 22
paste input "**********"
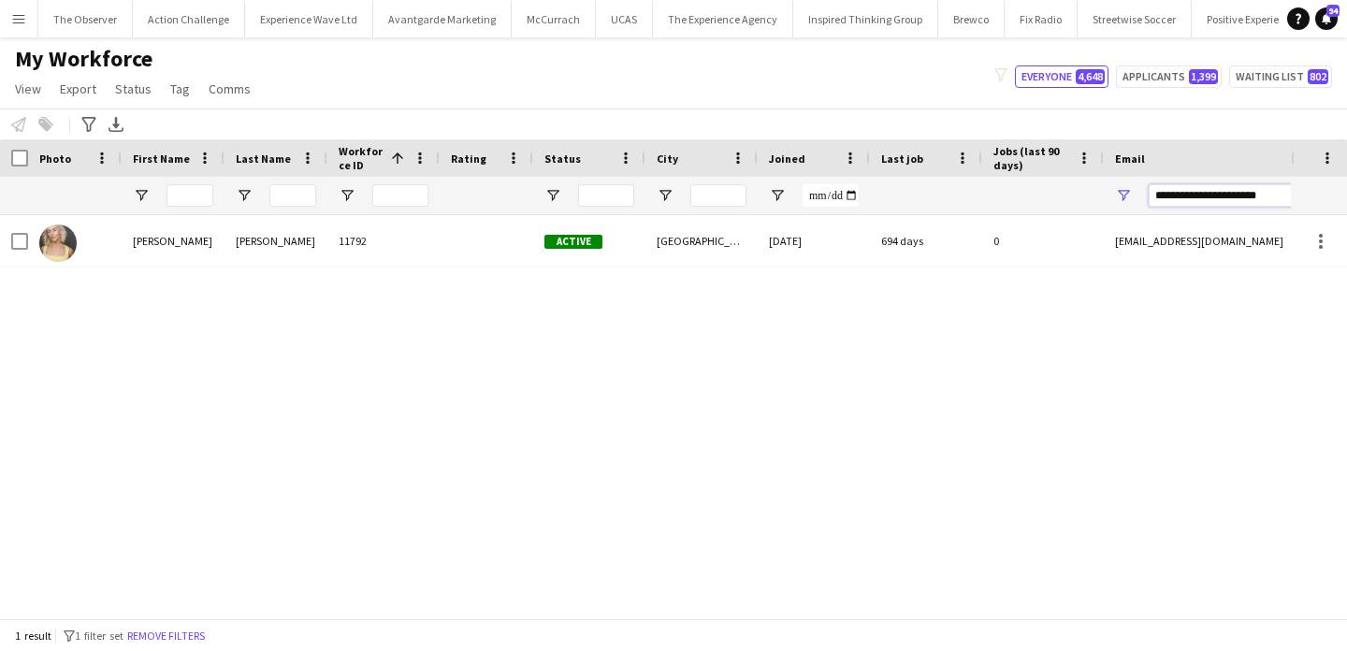
type input "**********"
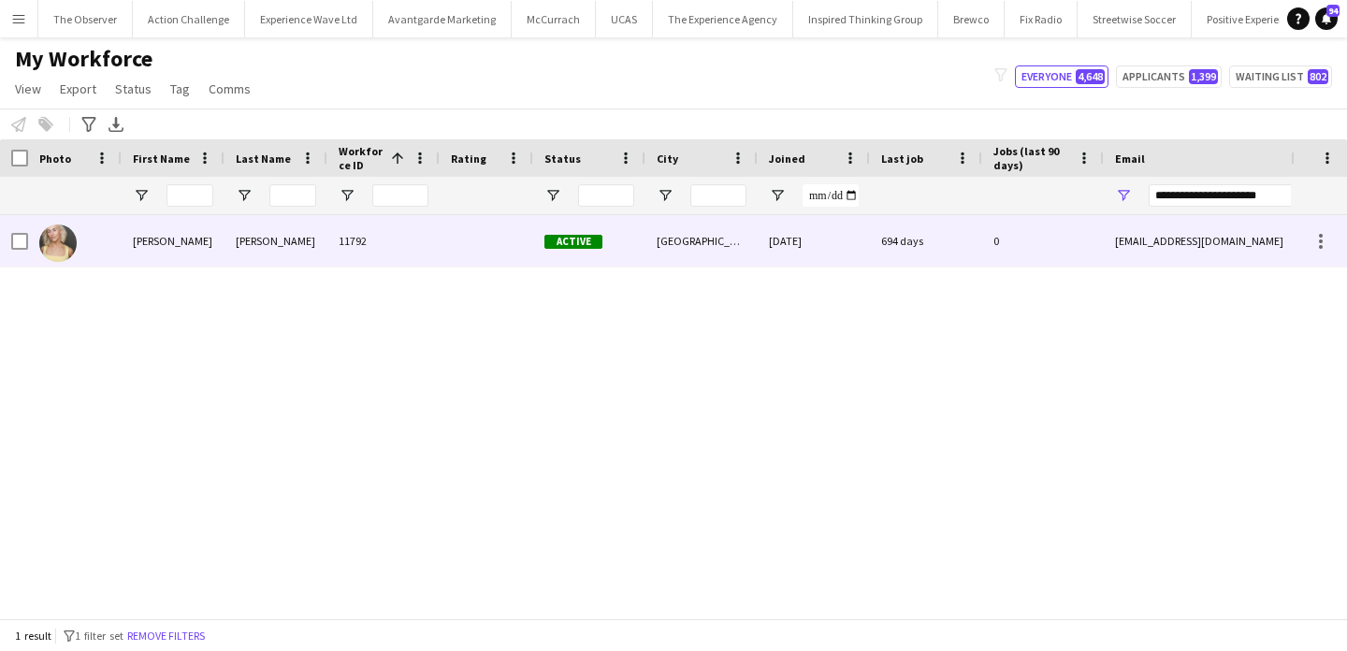
click at [894, 226] on div "694 days" at bounding box center [926, 240] width 112 height 51
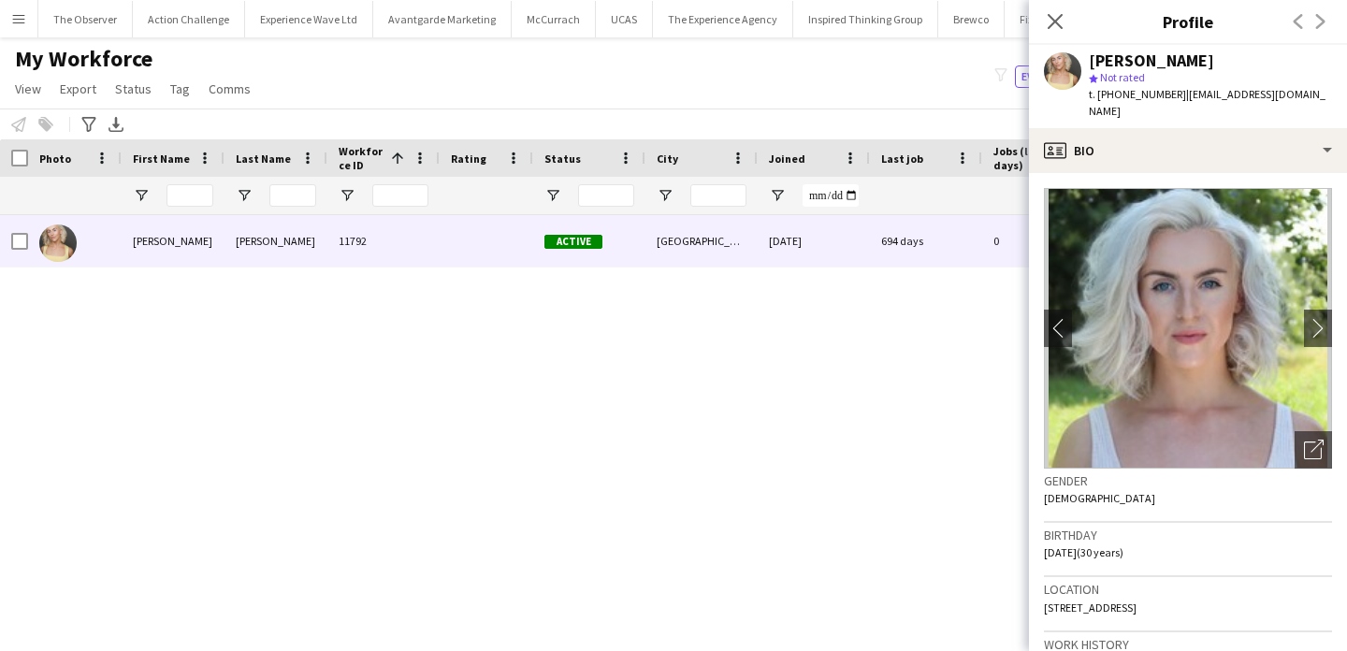
click at [1118, 89] on span "t. +447940324679" at bounding box center [1137, 94] width 97 height 14
drag, startPoint x: 1118, startPoint y: 89, endPoint x: 1096, endPoint y: 89, distance: 21.5
click at [1096, 89] on span "t. +447940324679" at bounding box center [1137, 94] width 97 height 14
copy span "+447940324679"
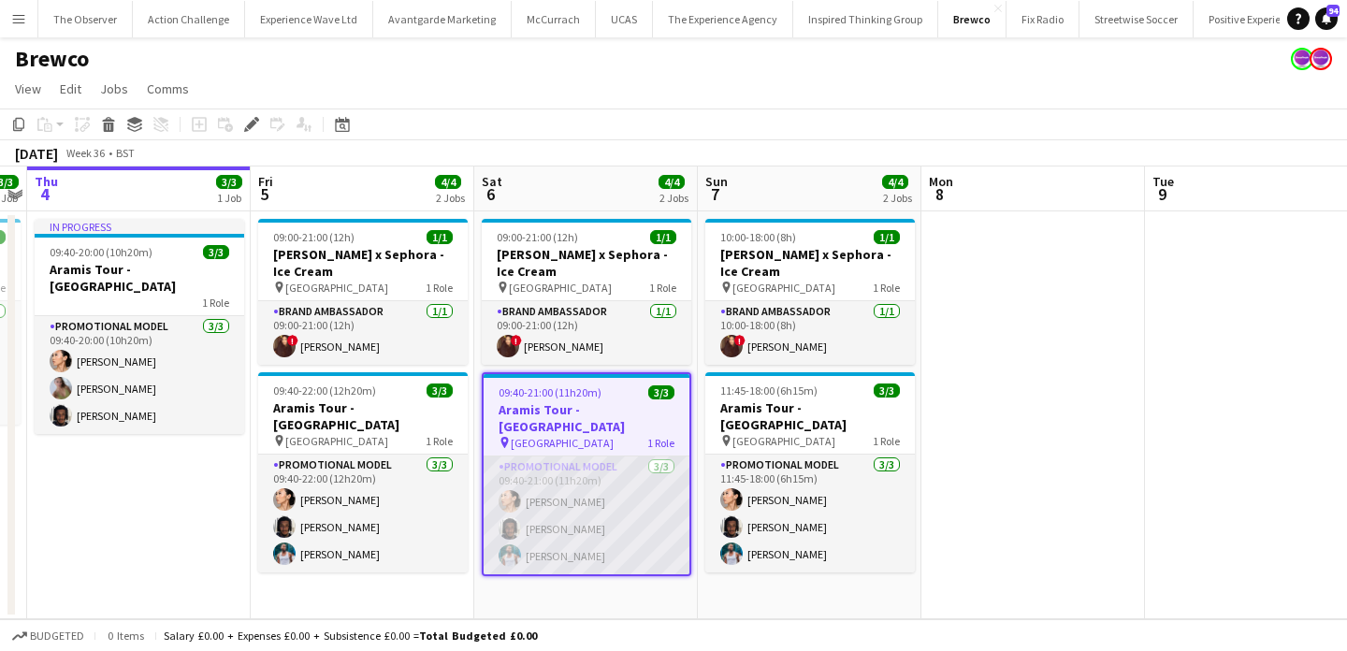
click at [655, 475] on app-card-role "Promotional Model [DATE] 09:40-21:00 (11h20m) Man [PERSON_NAME] [PERSON_NAME] […" at bounding box center [587, 516] width 206 height 118
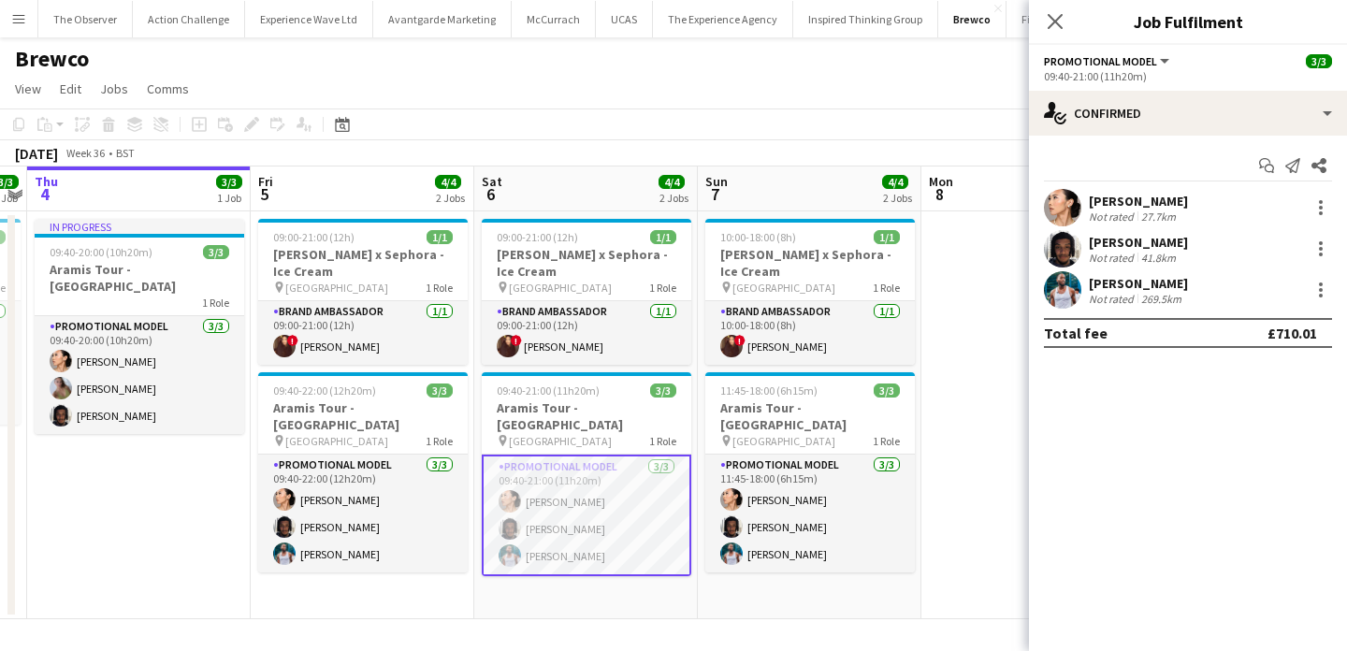
click at [655, 475] on app-card-role "Promotional Model 3/3 09:40-21:00 (11h20m) Man Ying Cheng Tyler Smith Reginald …" at bounding box center [587, 516] width 210 height 122
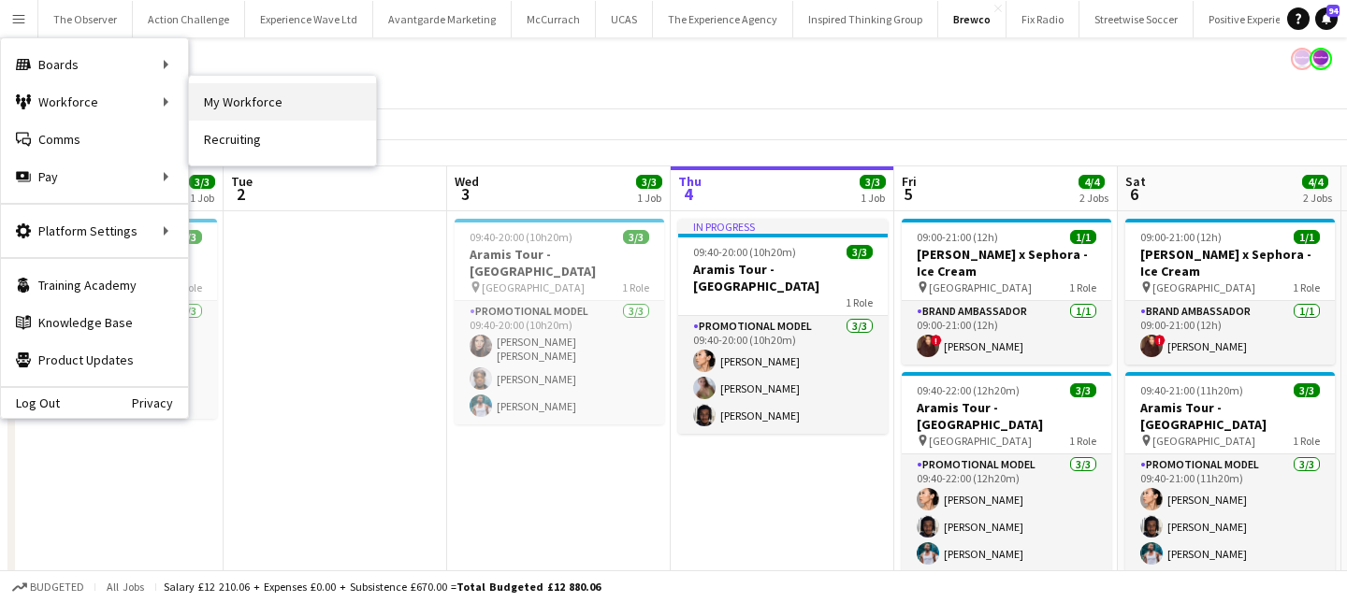
scroll to position [0, 644]
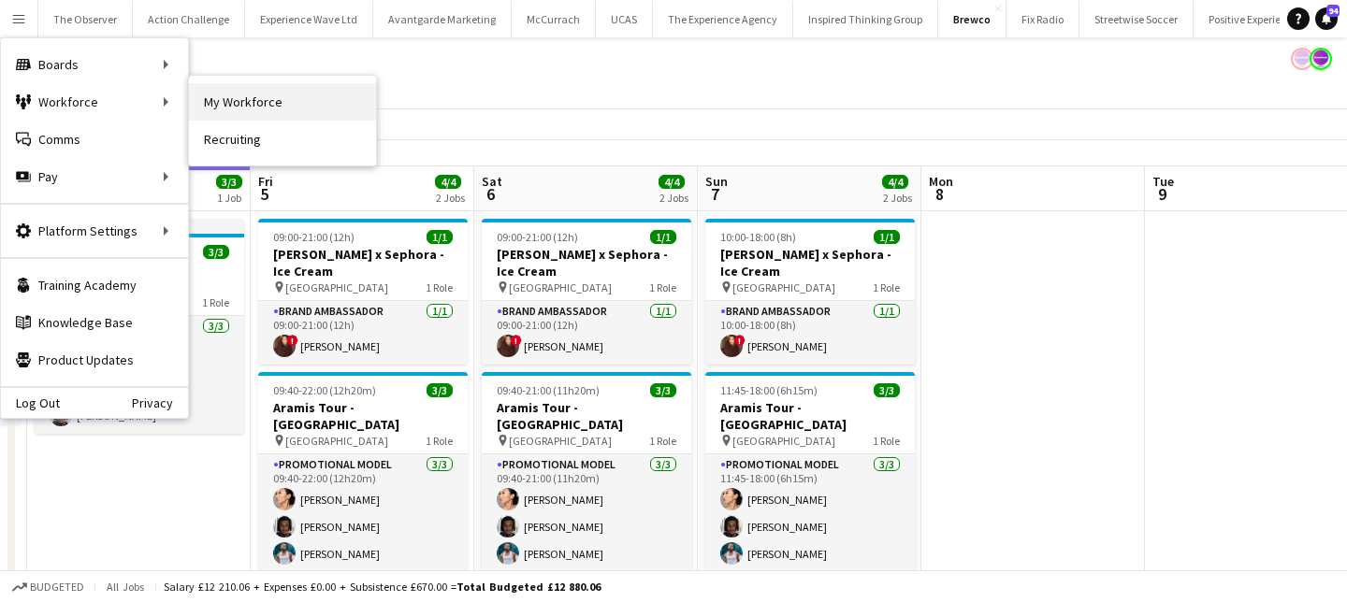
click at [251, 109] on link "My Workforce" at bounding box center [282, 101] width 187 height 37
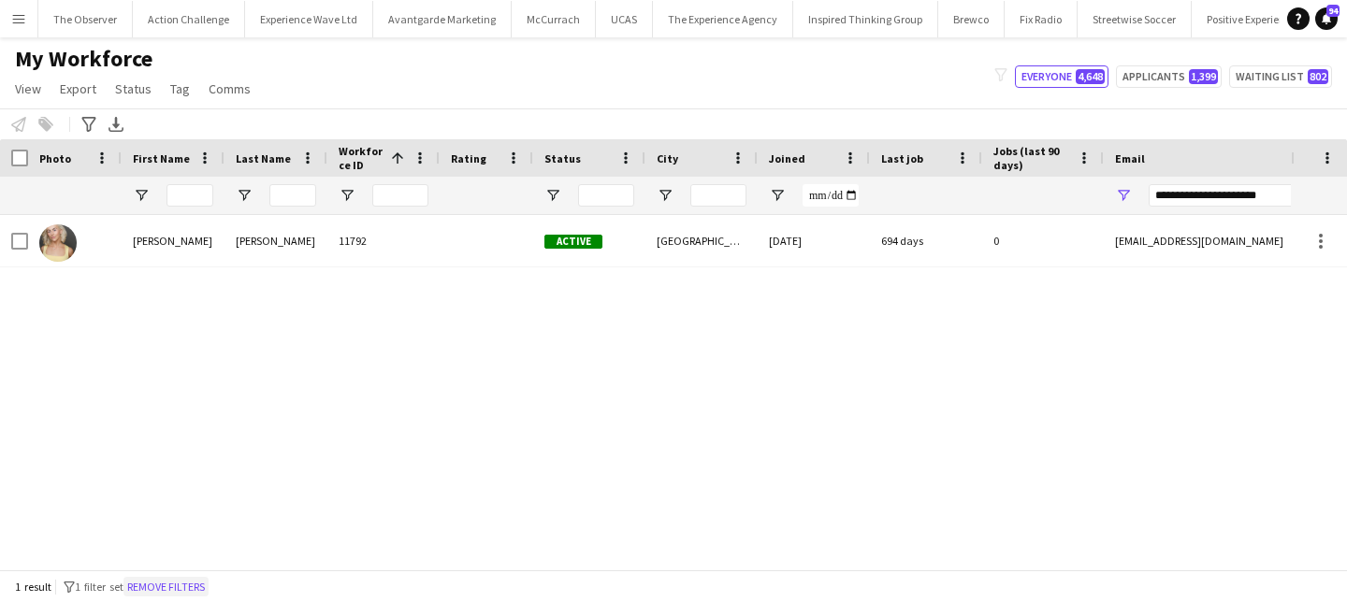
click at [194, 587] on button "Remove filters" at bounding box center [165, 587] width 85 height 21
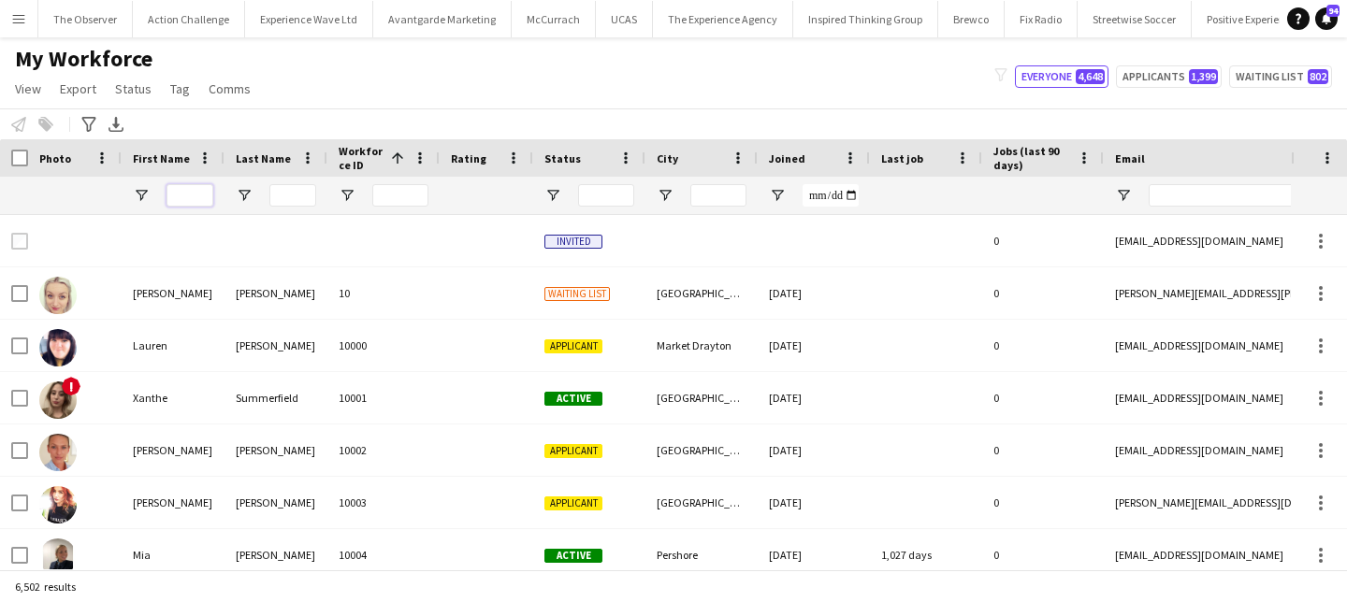
click at [174, 194] on input "First Name Filter Input" at bounding box center [190, 195] width 47 height 22
type input "****"
click at [255, 194] on div at bounding box center [276, 195] width 103 height 37
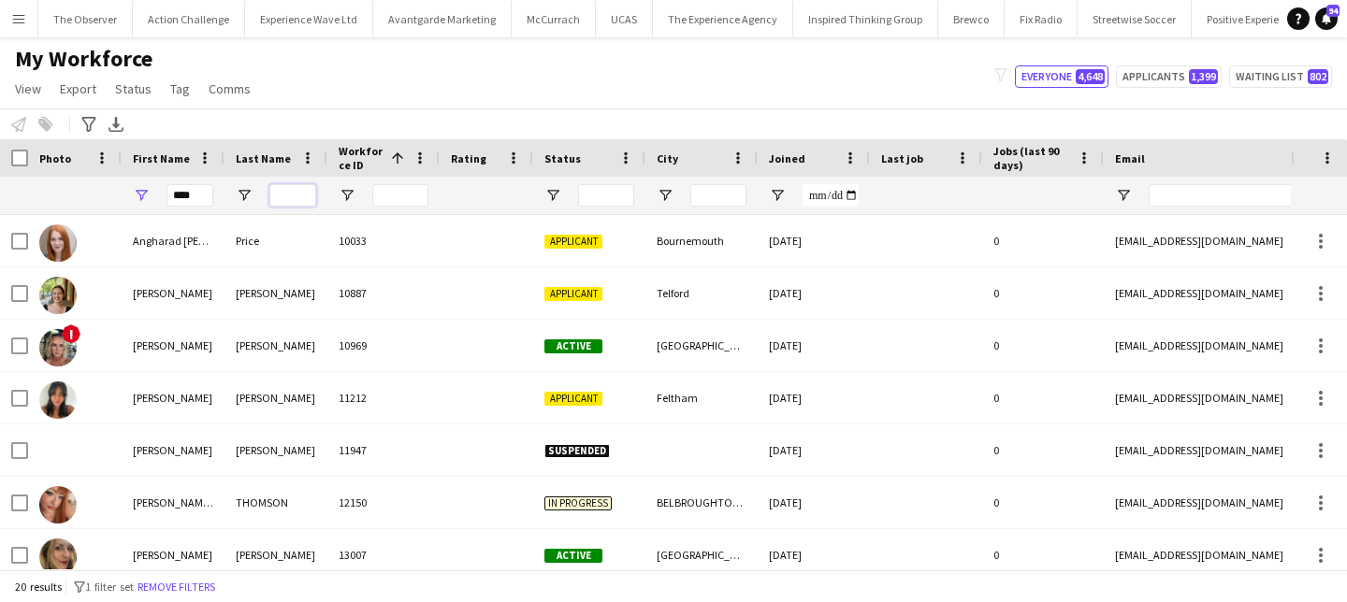
click at [285, 194] on input "Last Name Filter Input" at bounding box center [292, 195] width 47 height 22
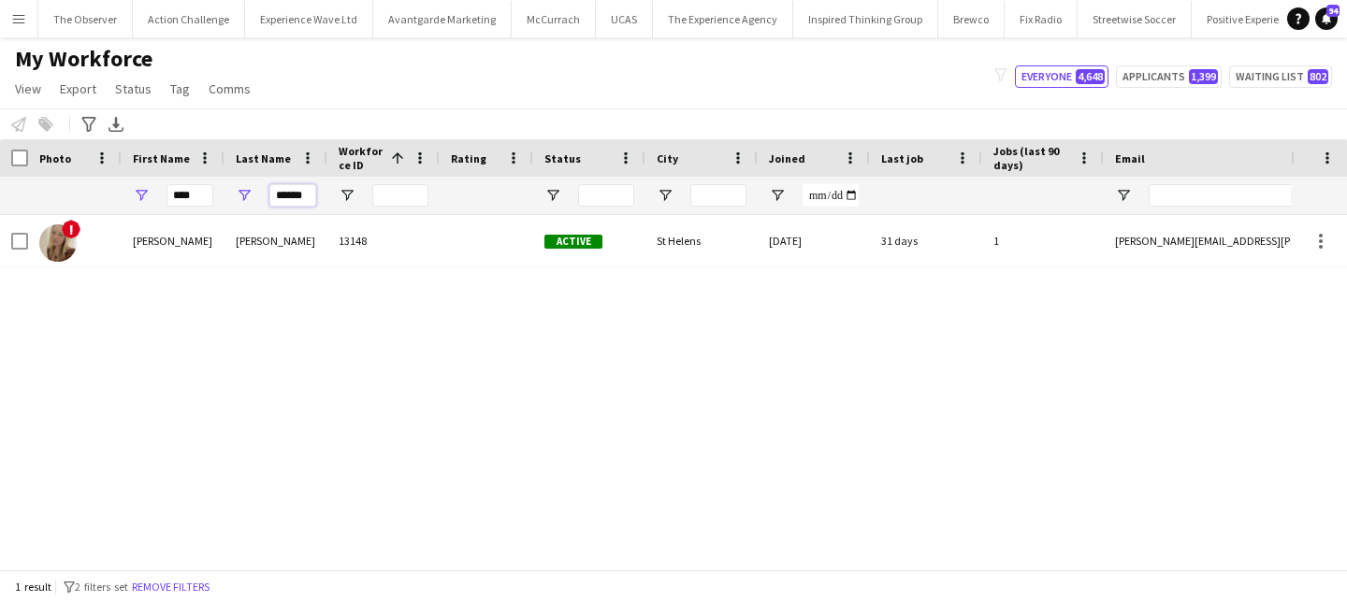
type input "******"
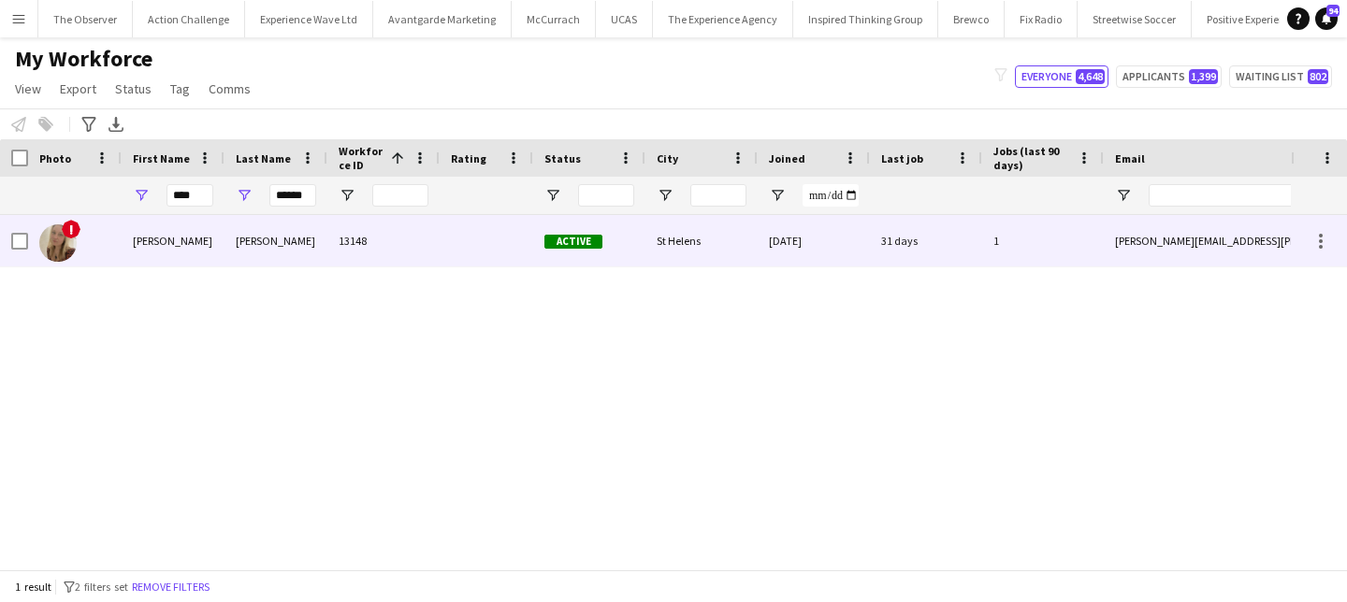
click at [314, 234] on div "Graley" at bounding box center [276, 240] width 103 height 51
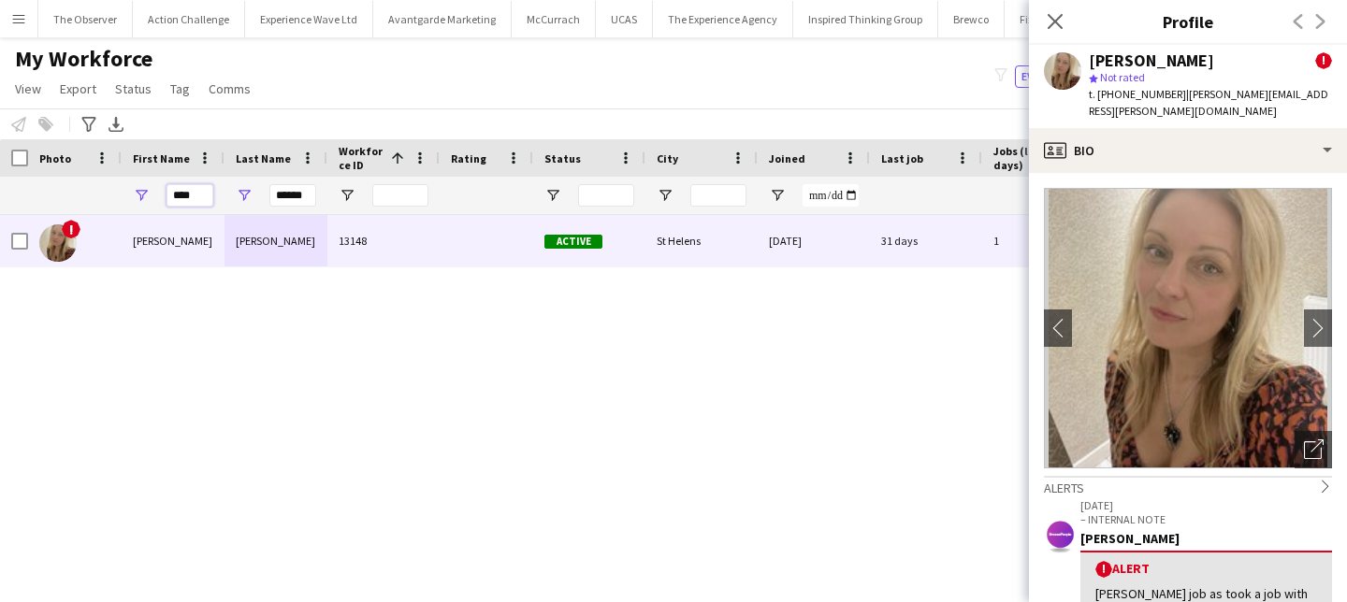
click at [194, 204] on input "****" at bounding box center [190, 195] width 47 height 22
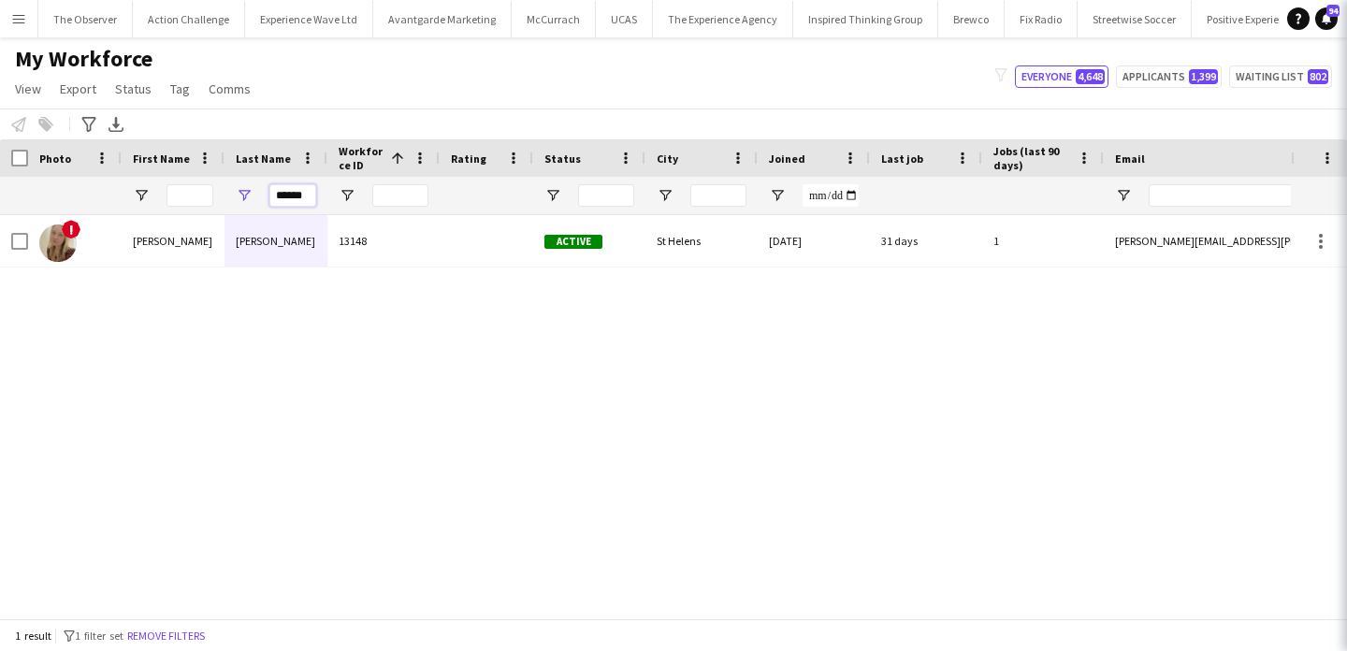
click at [283, 193] on input "******" at bounding box center [292, 195] width 47 height 22
click at [284, 194] on input "******" at bounding box center [292, 195] width 47 height 22
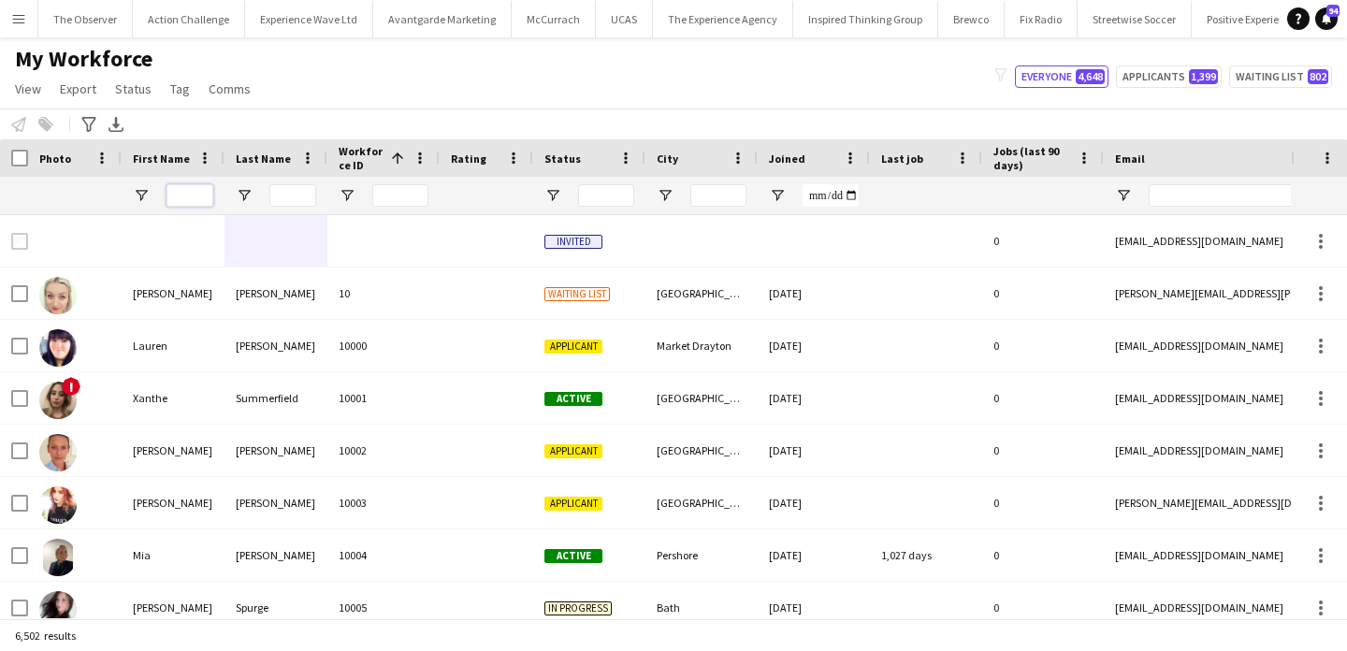
click at [187, 205] on input "First Name Filter Input" at bounding box center [190, 195] width 47 height 22
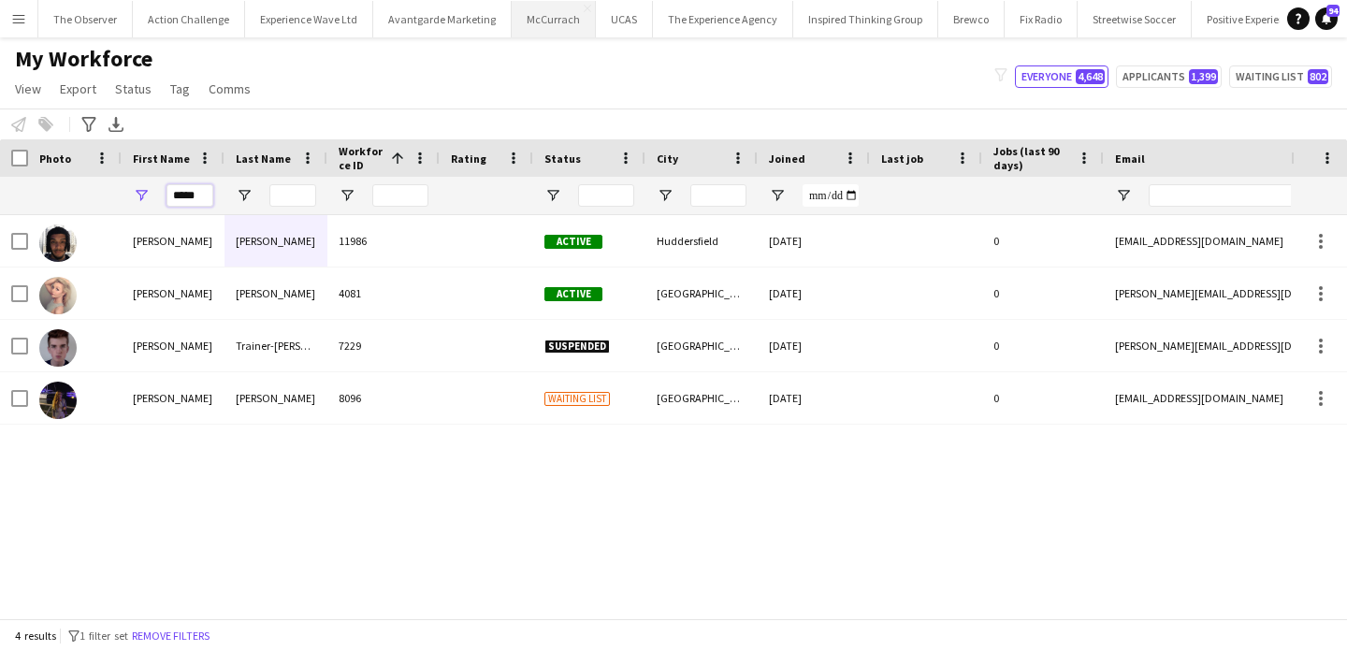
type input "*****"
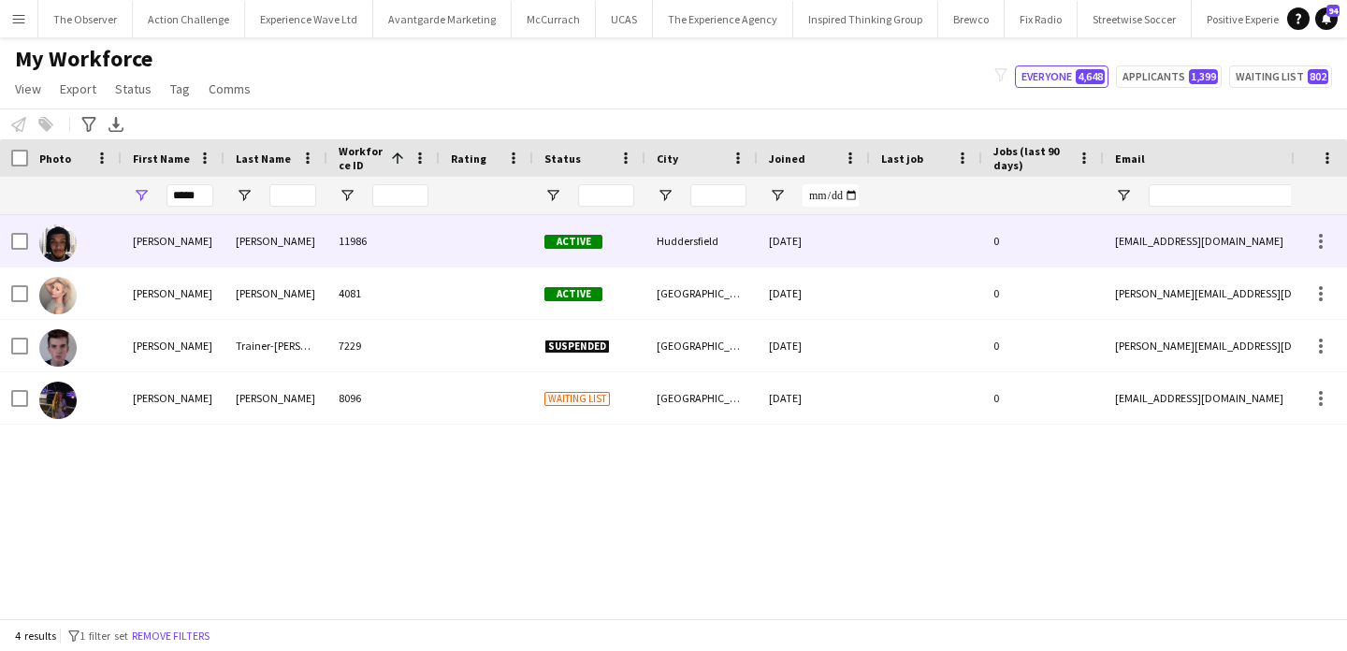
click at [297, 247] on div "Smith" at bounding box center [276, 240] width 103 height 51
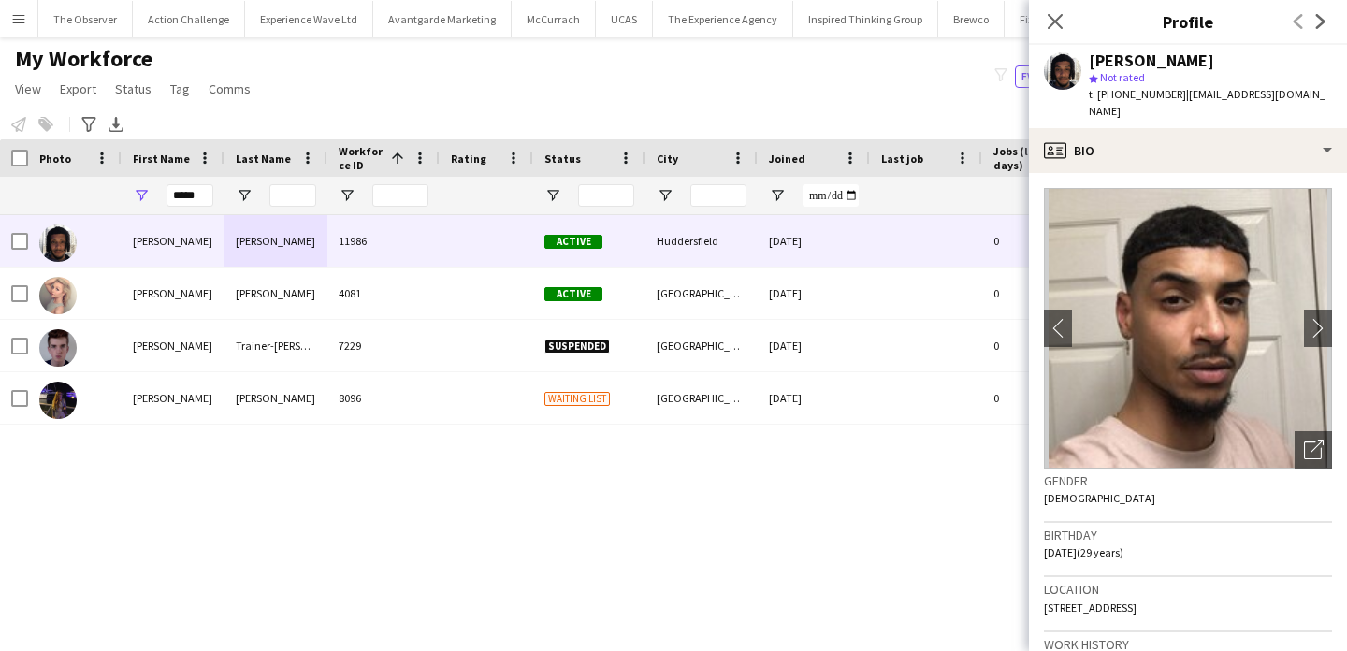
click at [1115, 89] on span "t. +4407733347730" at bounding box center [1137, 94] width 97 height 14
drag, startPoint x: 1115, startPoint y: 89, endPoint x: 1098, endPoint y: 89, distance: 16.8
click at [1098, 89] on span "t. +4407733347730" at bounding box center [1137, 94] width 97 height 14
copy span "+4407733347730"
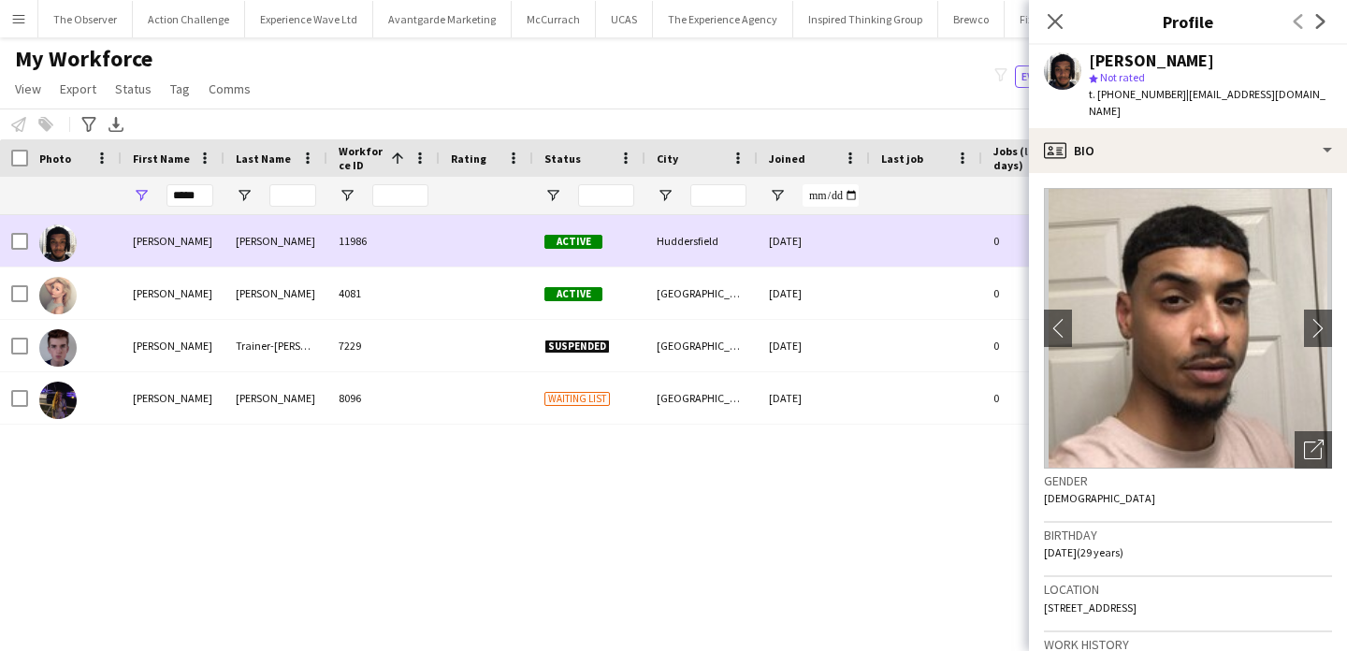
click at [240, 234] on div "Smith" at bounding box center [276, 240] width 103 height 51
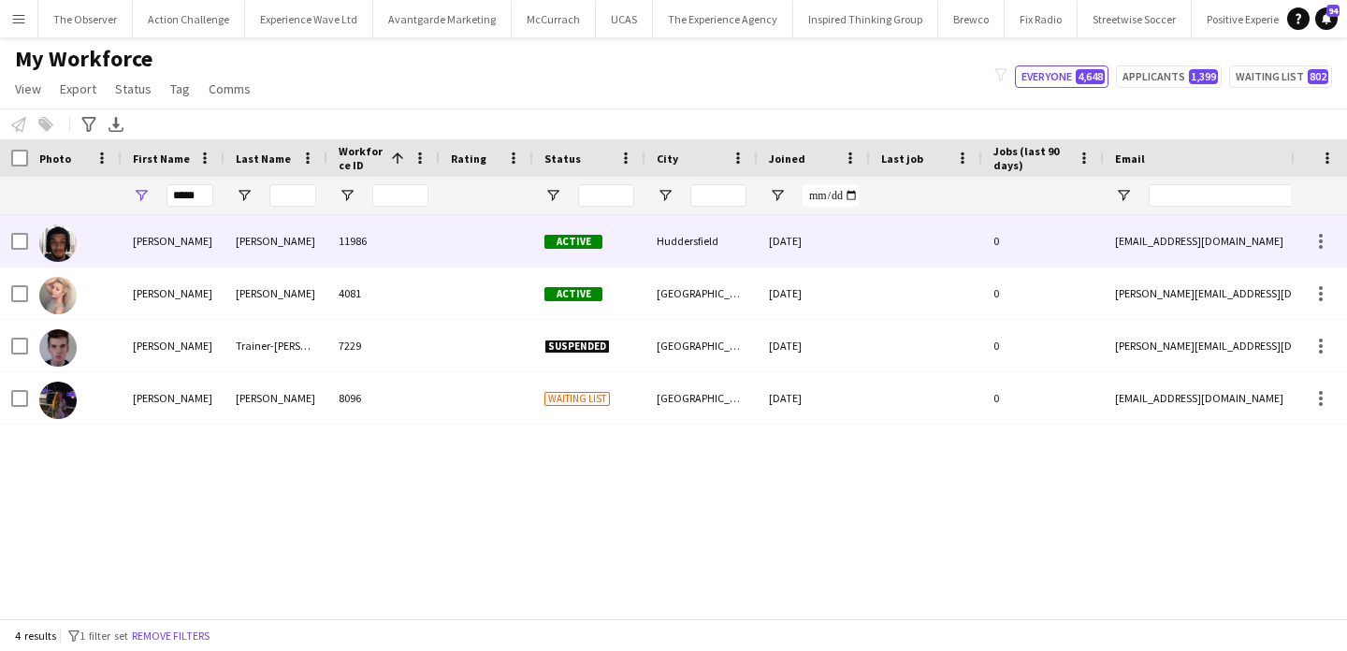
click at [240, 234] on div "Smith" at bounding box center [276, 240] width 103 height 51
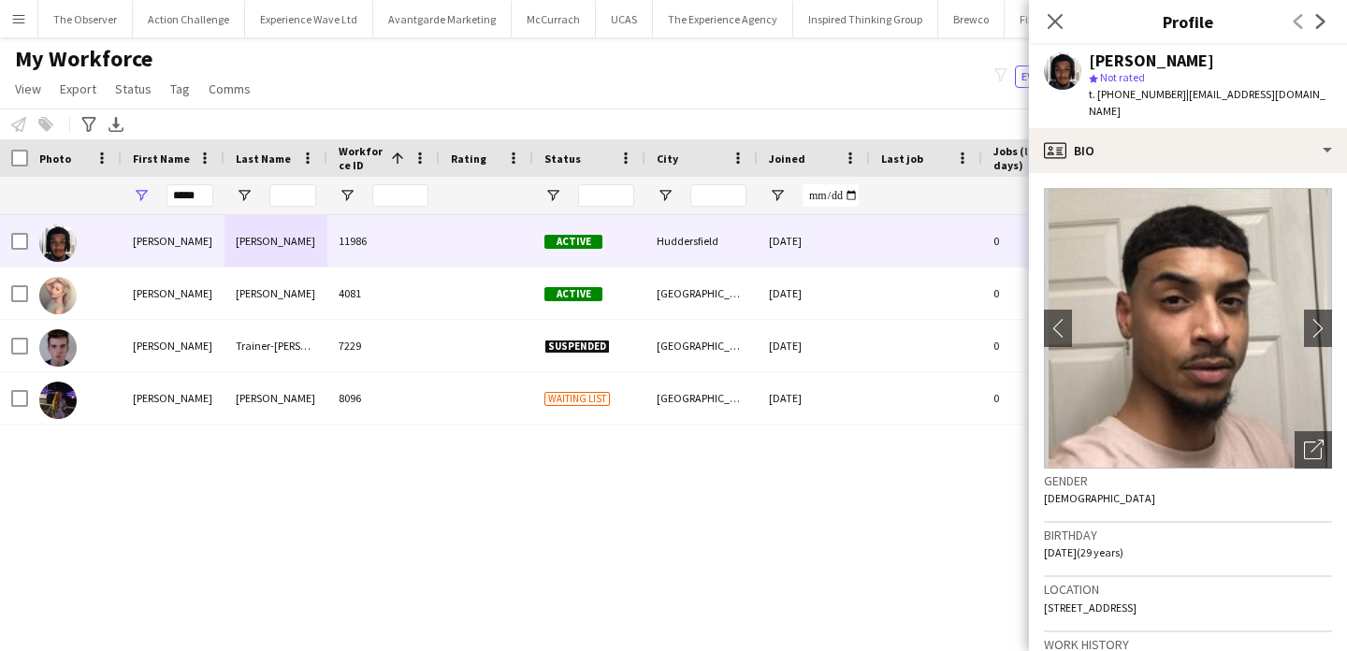
click at [24, 28] on button "Menu" at bounding box center [18, 18] width 37 height 37
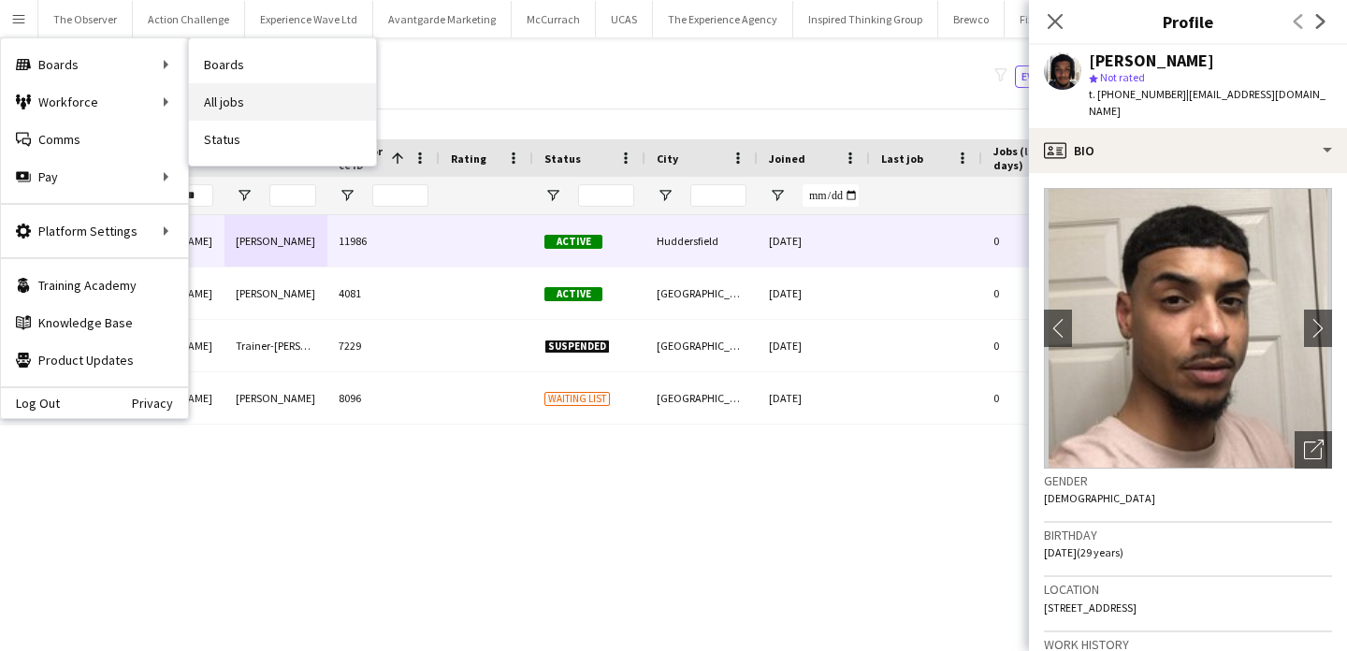
click at [210, 99] on link "All jobs" at bounding box center [282, 101] width 187 height 37
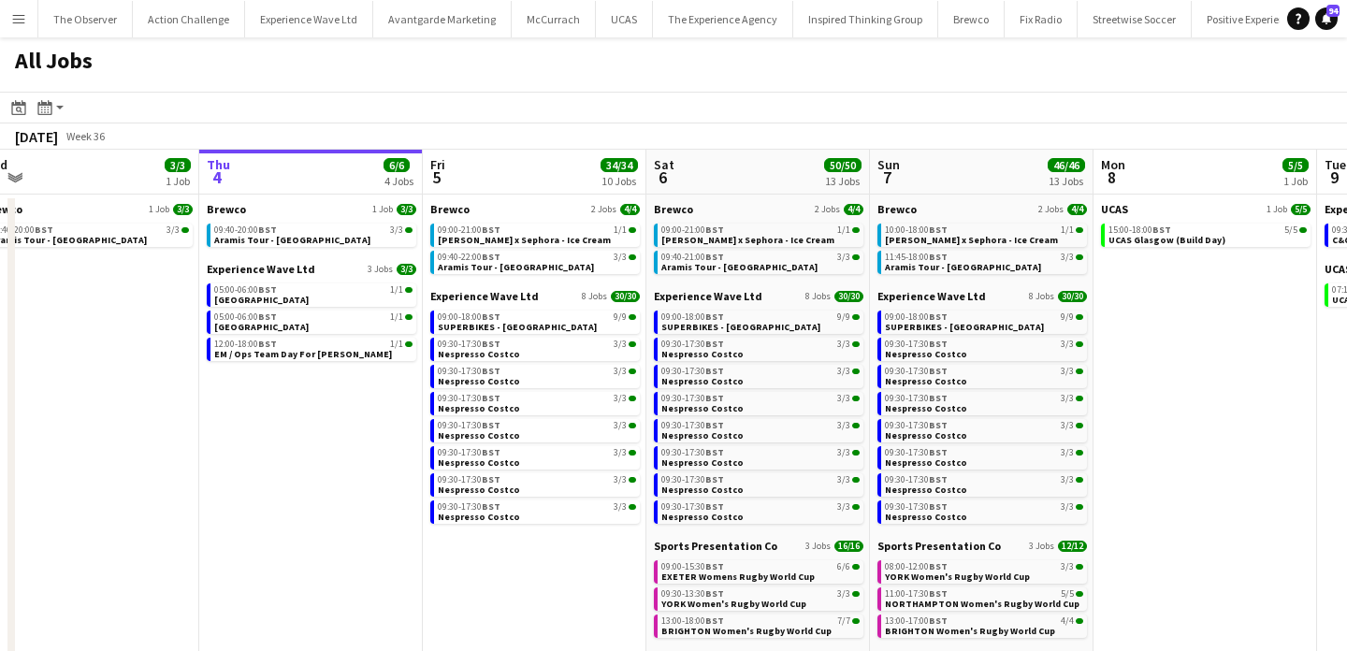
scroll to position [0, 473]
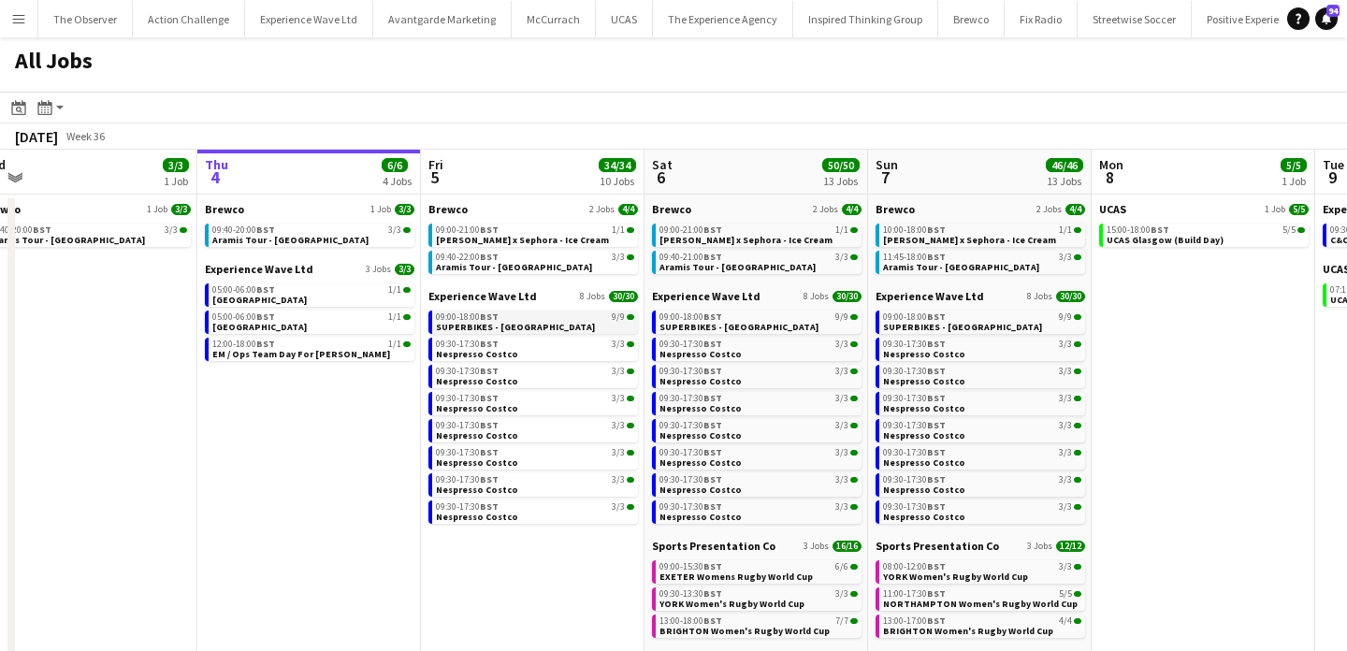
click at [502, 323] on span "SUPERBIKES - [GEOGRAPHIC_DATA]" at bounding box center [515, 327] width 159 height 12
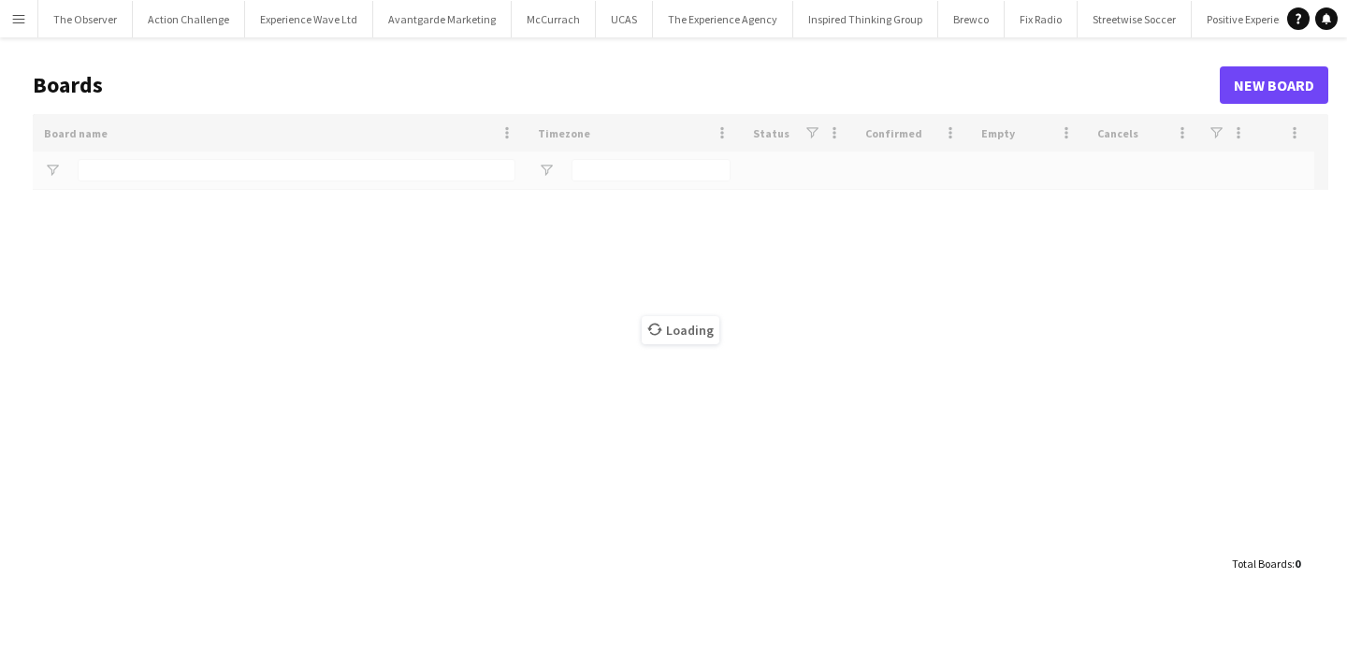
type input "****"
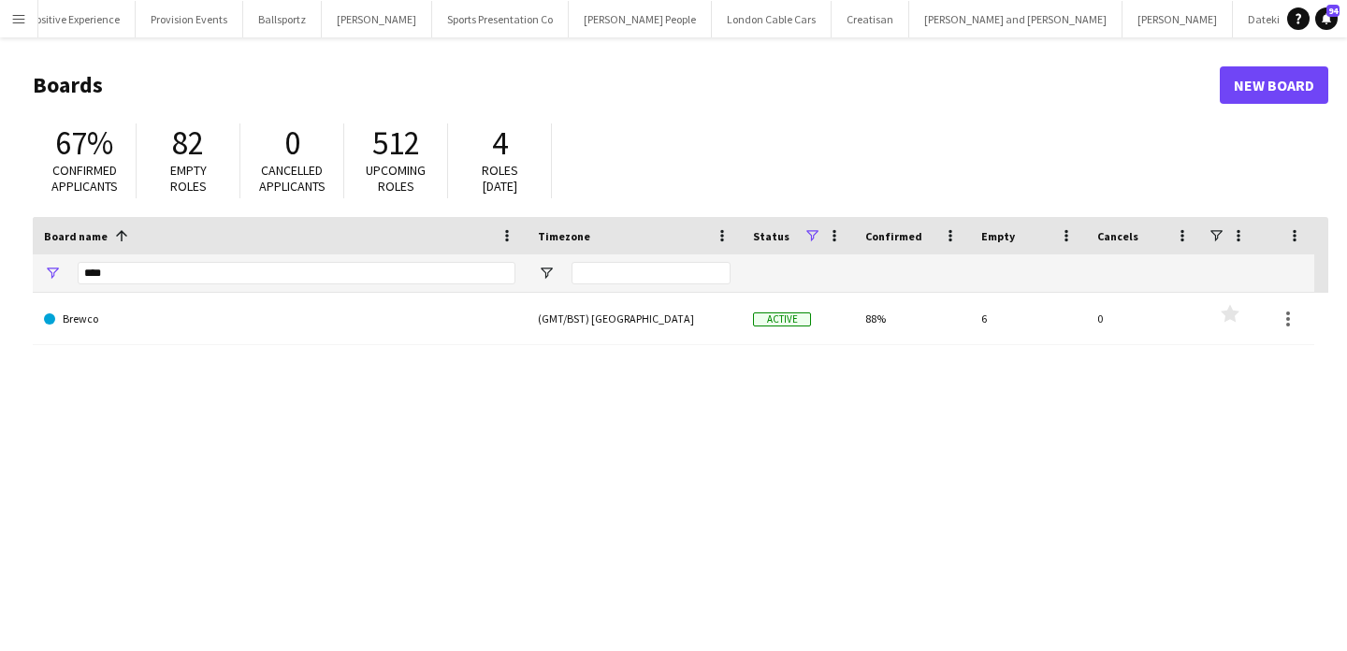
scroll to position [0, 1263]
click at [22, 13] on app-icon "Menu" at bounding box center [18, 18] width 15 height 15
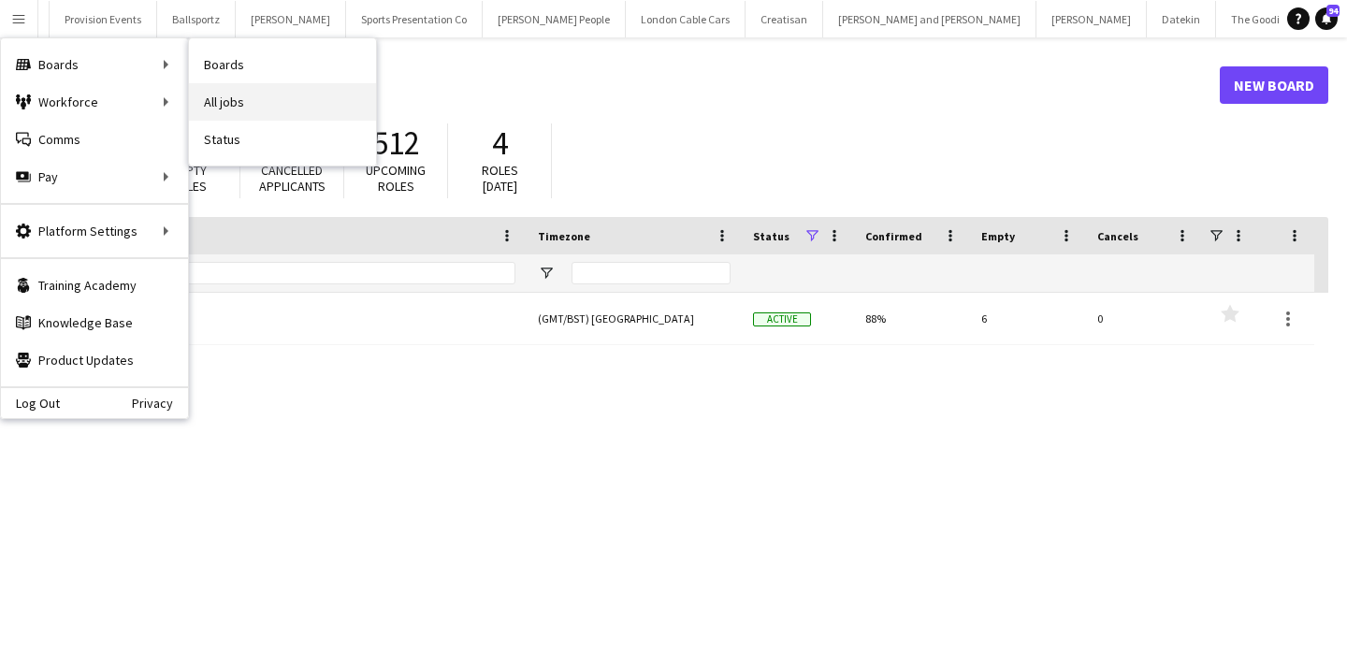
click at [241, 90] on link "All jobs" at bounding box center [282, 101] width 187 height 37
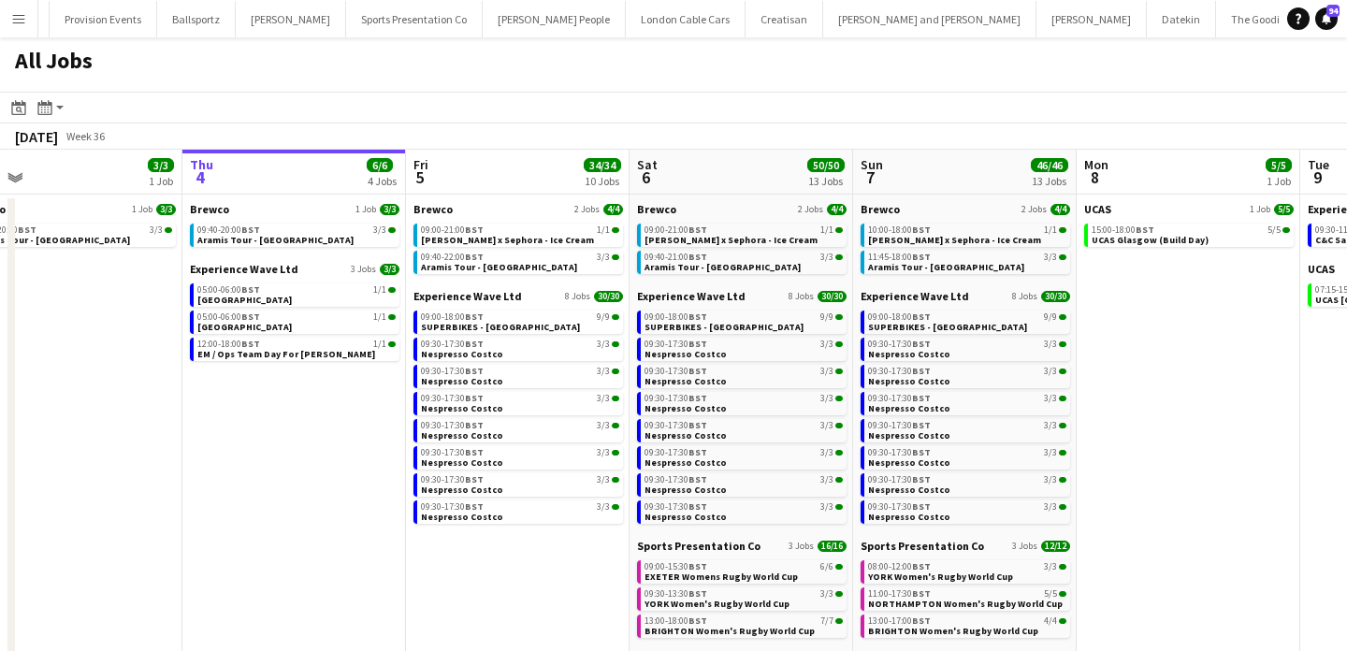
scroll to position [7, 0]
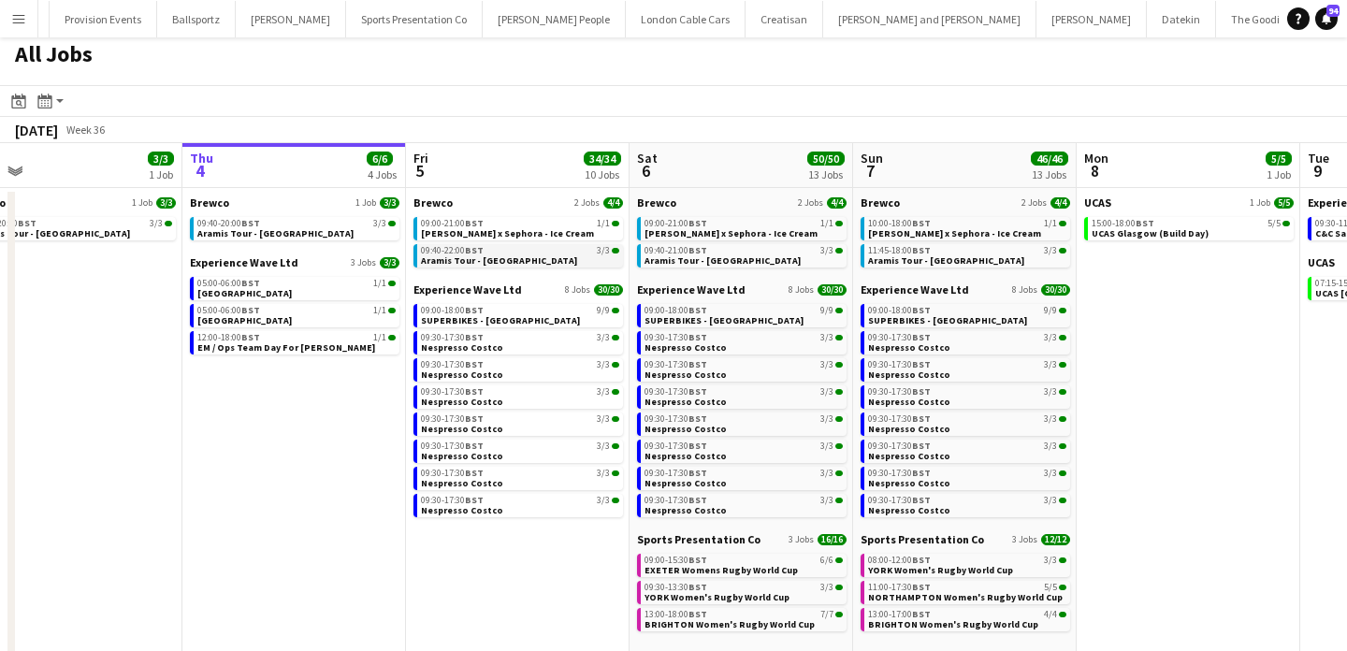
click at [514, 267] on app-brief-job-card "09:40-22:00 BST 3/3 Aramis Tour - [GEOGRAPHIC_DATA]" at bounding box center [518, 255] width 210 height 23
click at [512, 267] on app-brief-job-card "09:40-22:00 BST 3/3 Aramis Tour - [GEOGRAPHIC_DATA]" at bounding box center [518, 255] width 210 height 23
click at [497, 260] on span "Aramis Tour - [GEOGRAPHIC_DATA]" at bounding box center [499, 260] width 156 height 12
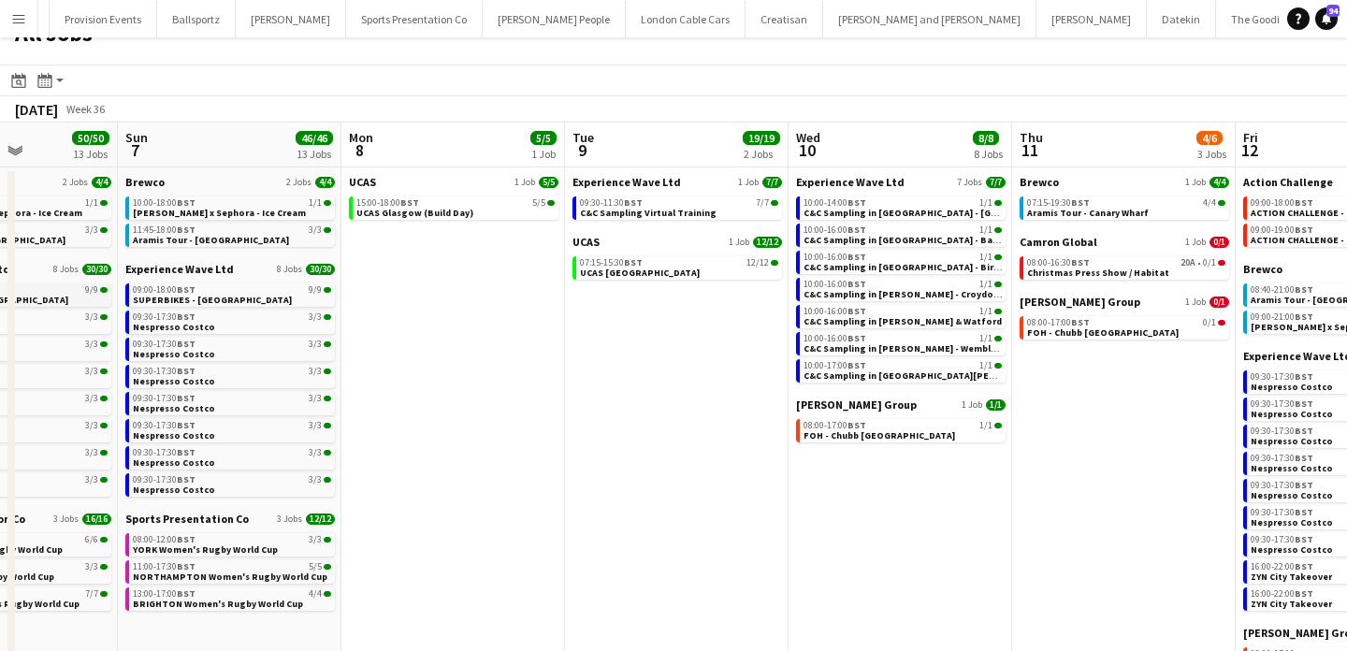
scroll to position [0, 592]
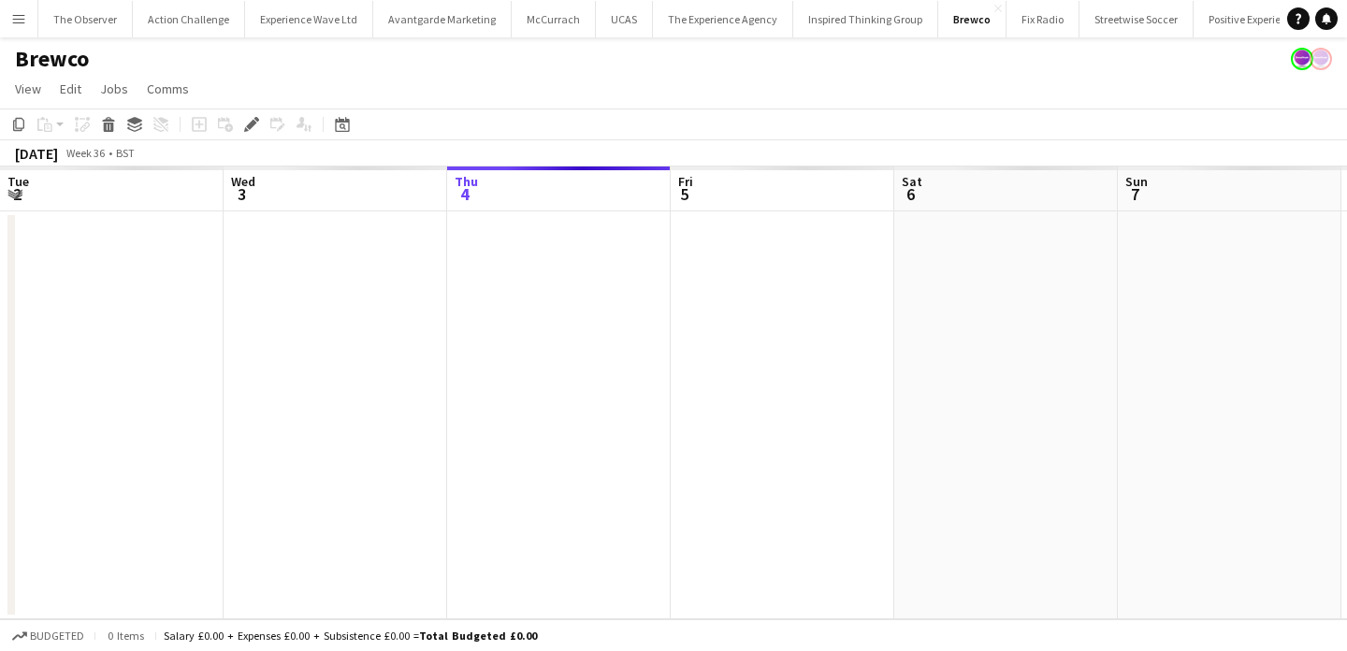
scroll to position [0, 644]
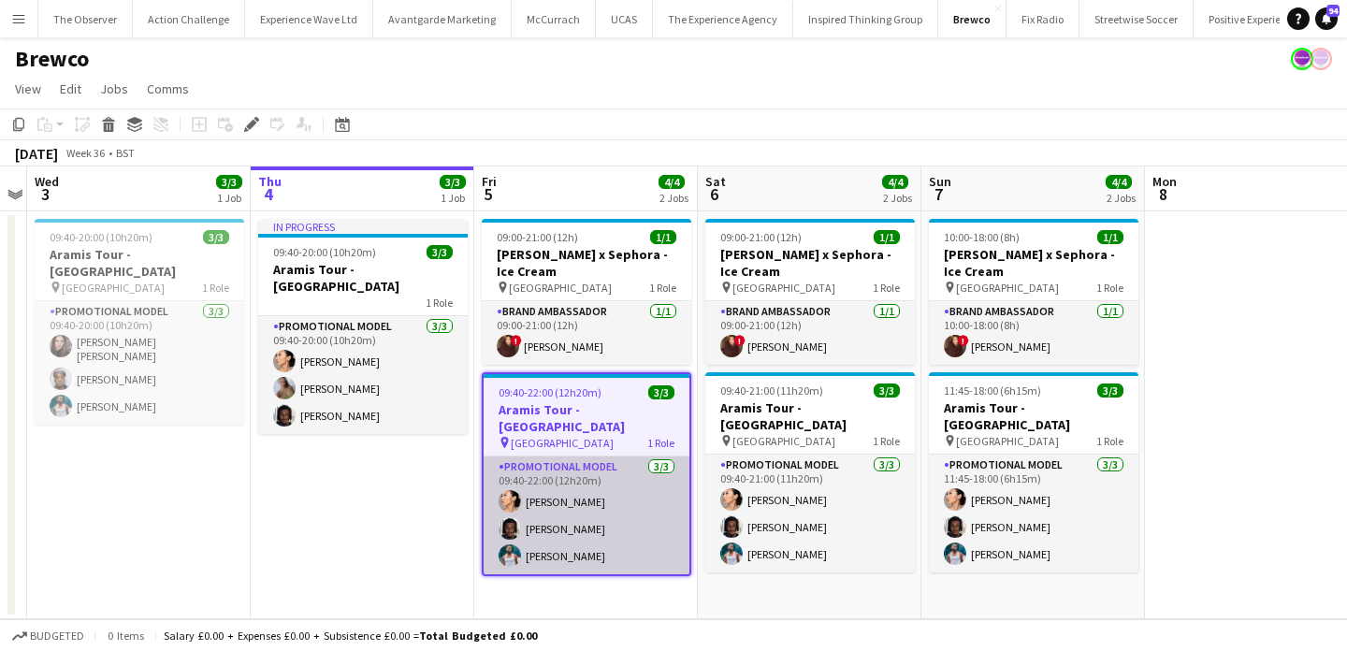
click at [579, 503] on app-card-role "Promotional Model [DATE] 09:40-22:00 (12h20m) Man [PERSON_NAME] [PERSON_NAME] […" at bounding box center [587, 516] width 206 height 118
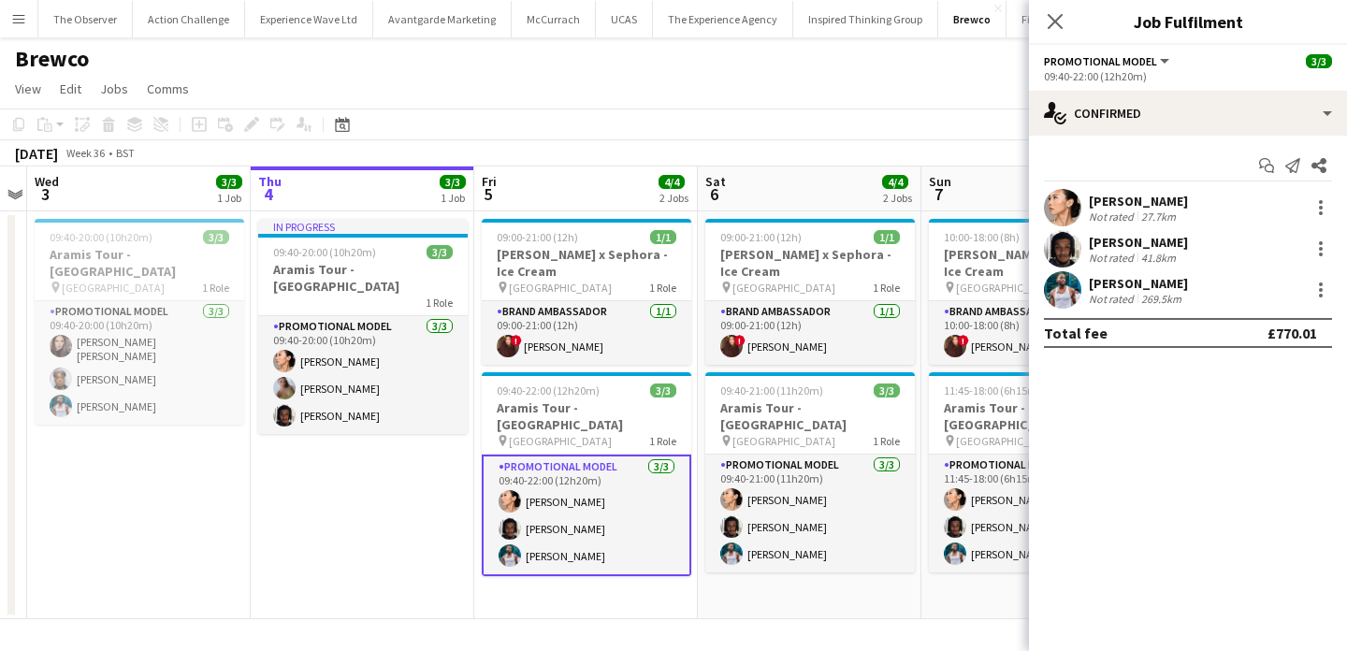
click at [1127, 252] on div "Not rated" at bounding box center [1113, 258] width 49 height 14
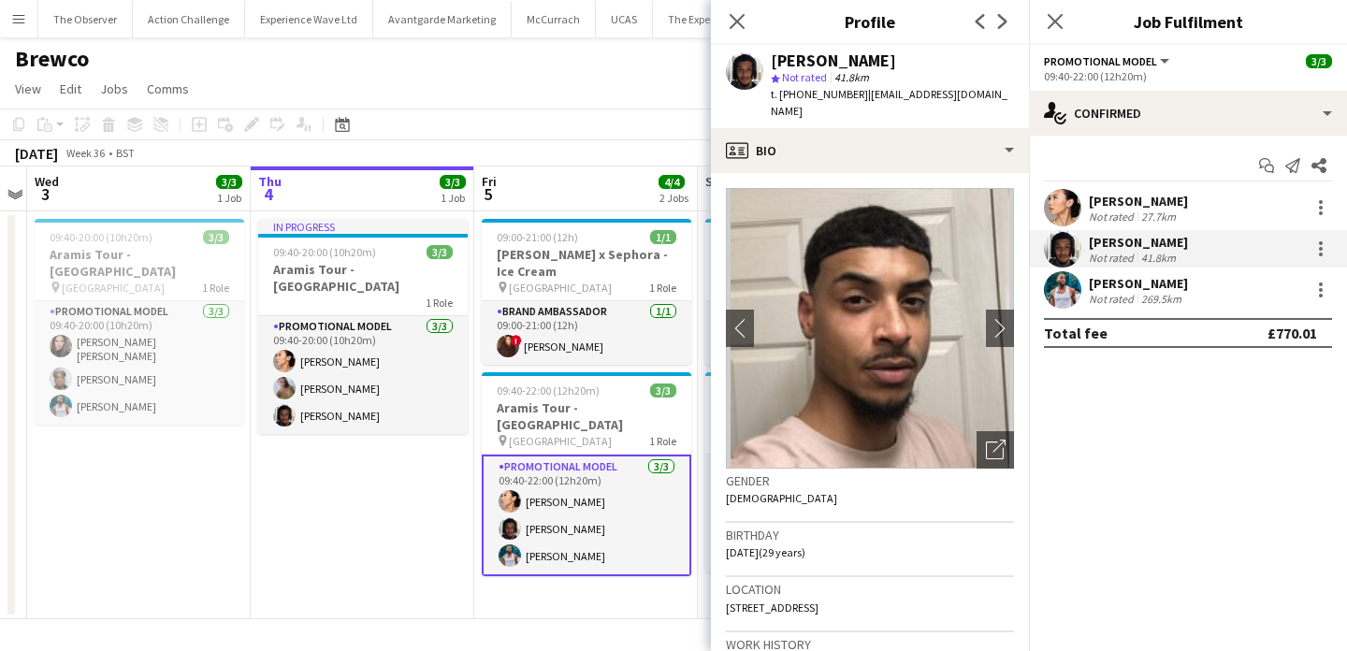
click at [798, 95] on span "t. +4407733347730" at bounding box center [819, 94] width 97 height 14
drag, startPoint x: 798, startPoint y: 95, endPoint x: 782, endPoint y: 95, distance: 15.9
click at [782, 95] on span "t. +4407733347730" at bounding box center [819, 94] width 97 height 14
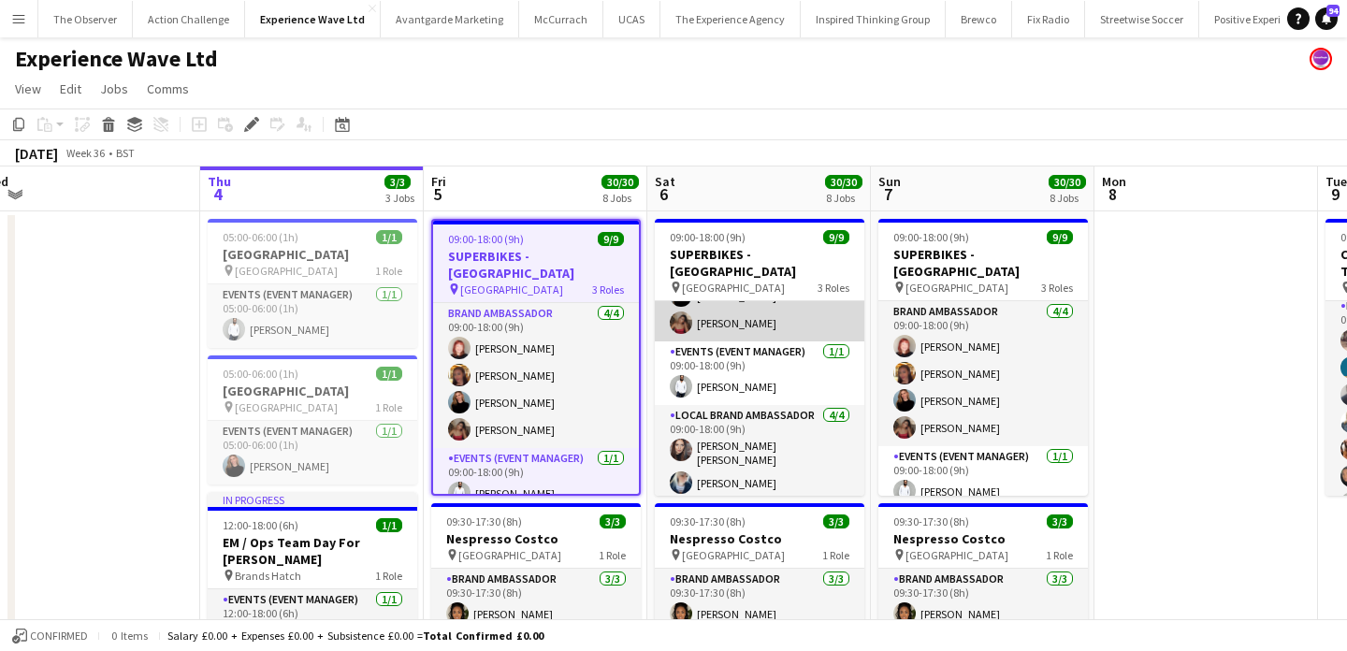
scroll to position [142, 0]
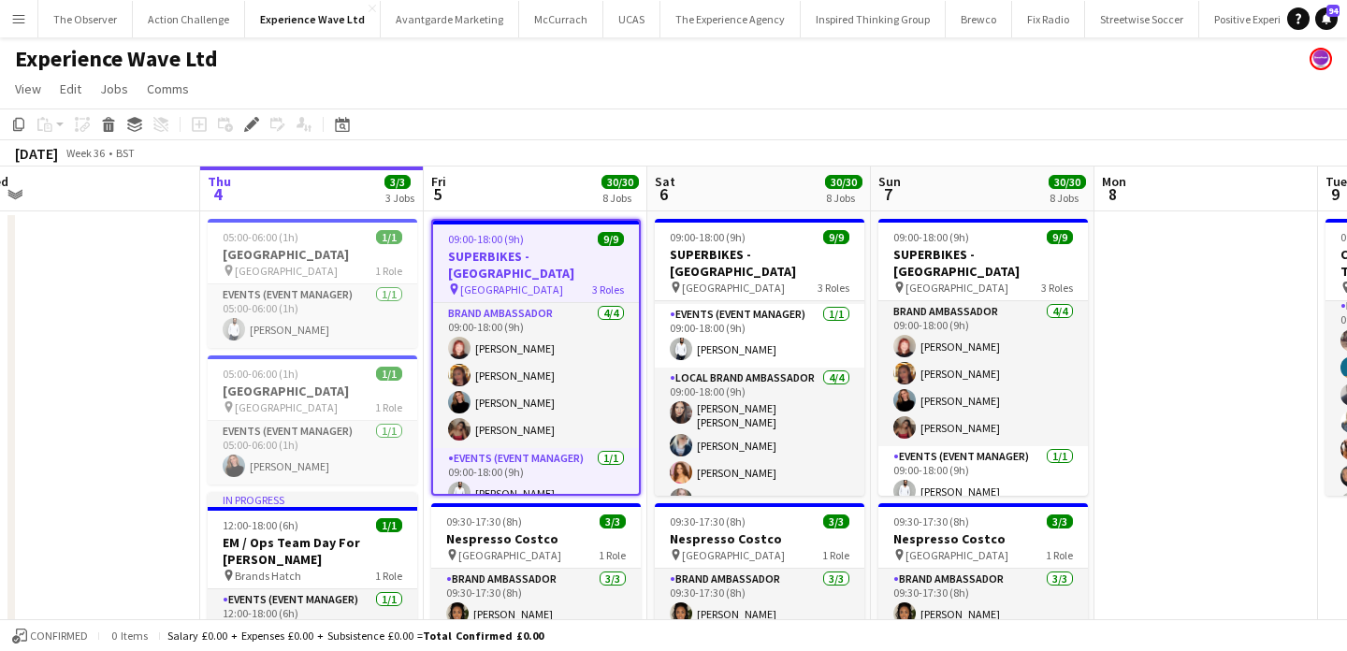
click at [22, 18] on app-icon "Menu" at bounding box center [18, 18] width 15 height 15
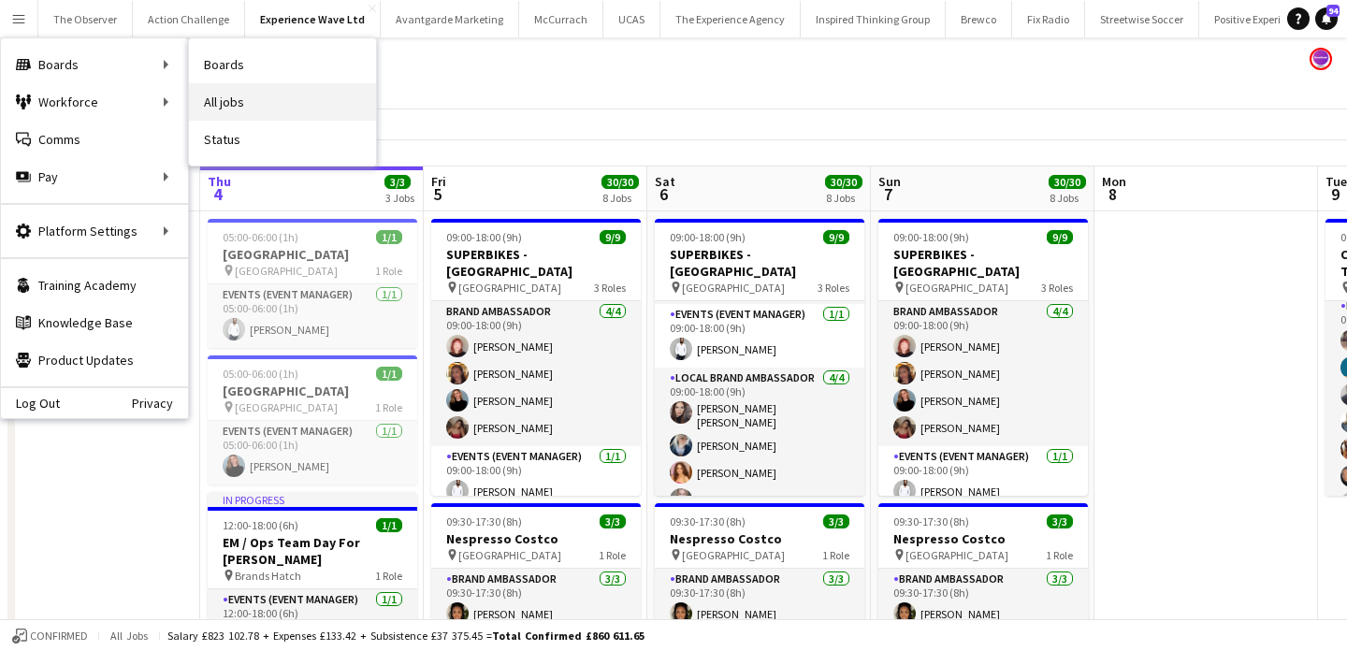
click at [225, 101] on link "All jobs" at bounding box center [282, 101] width 187 height 37
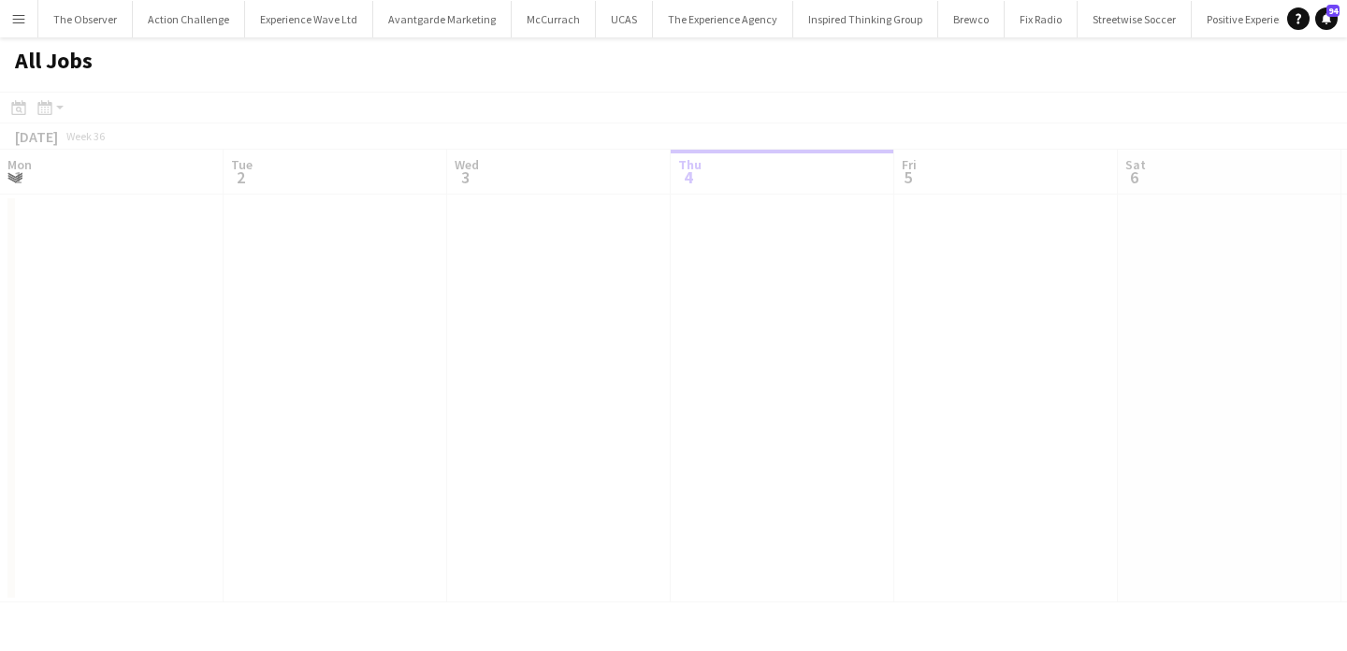
scroll to position [0, 447]
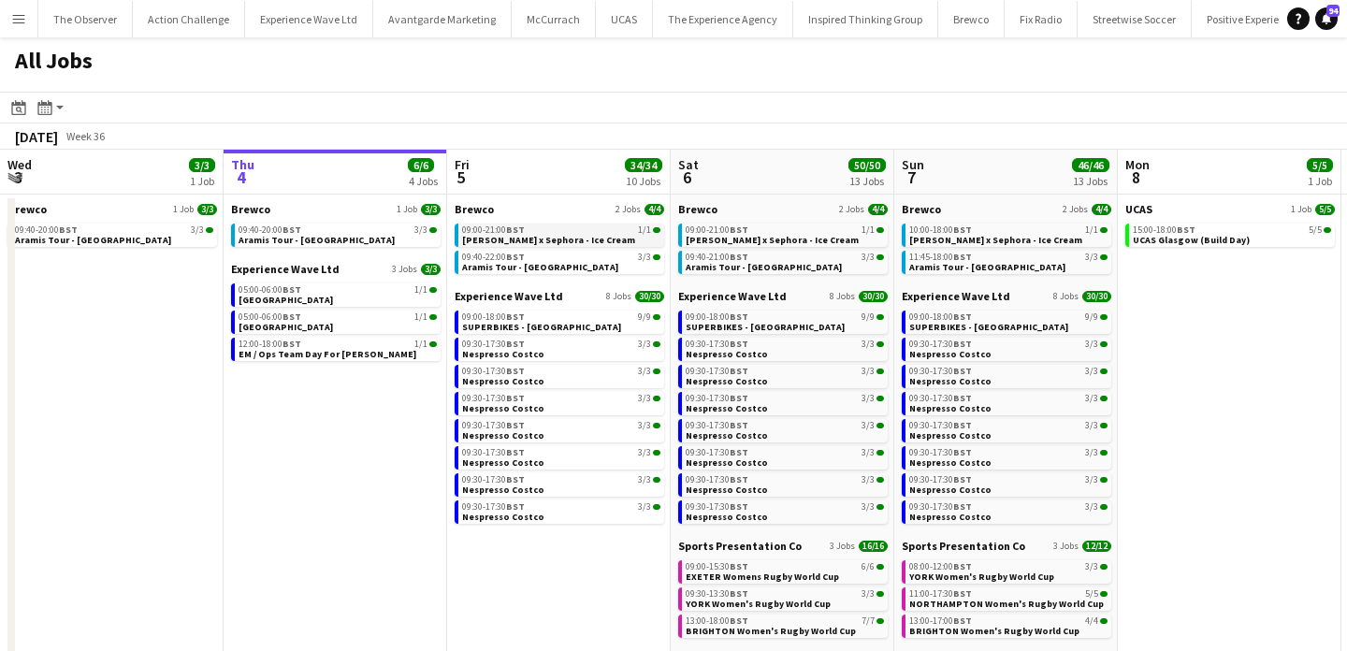
click at [487, 235] on span "[PERSON_NAME] x Sephora - Ice Cream" at bounding box center [548, 240] width 173 height 12
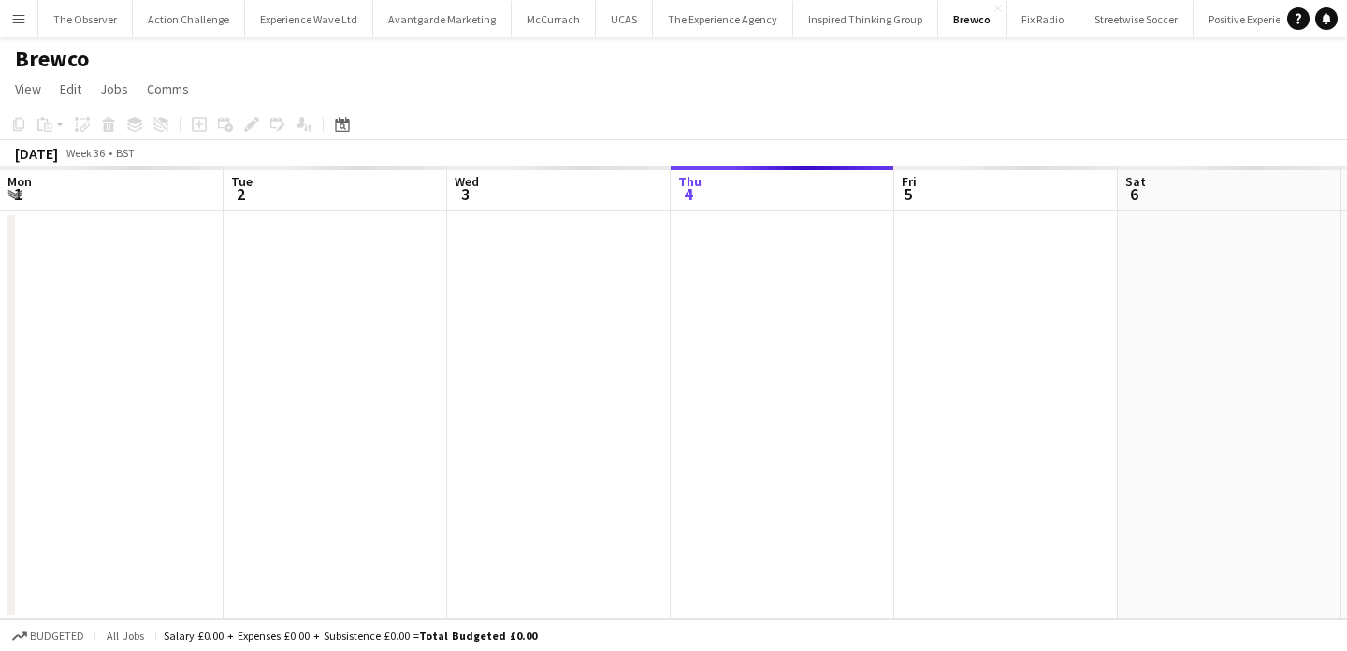
scroll to position [0, 644]
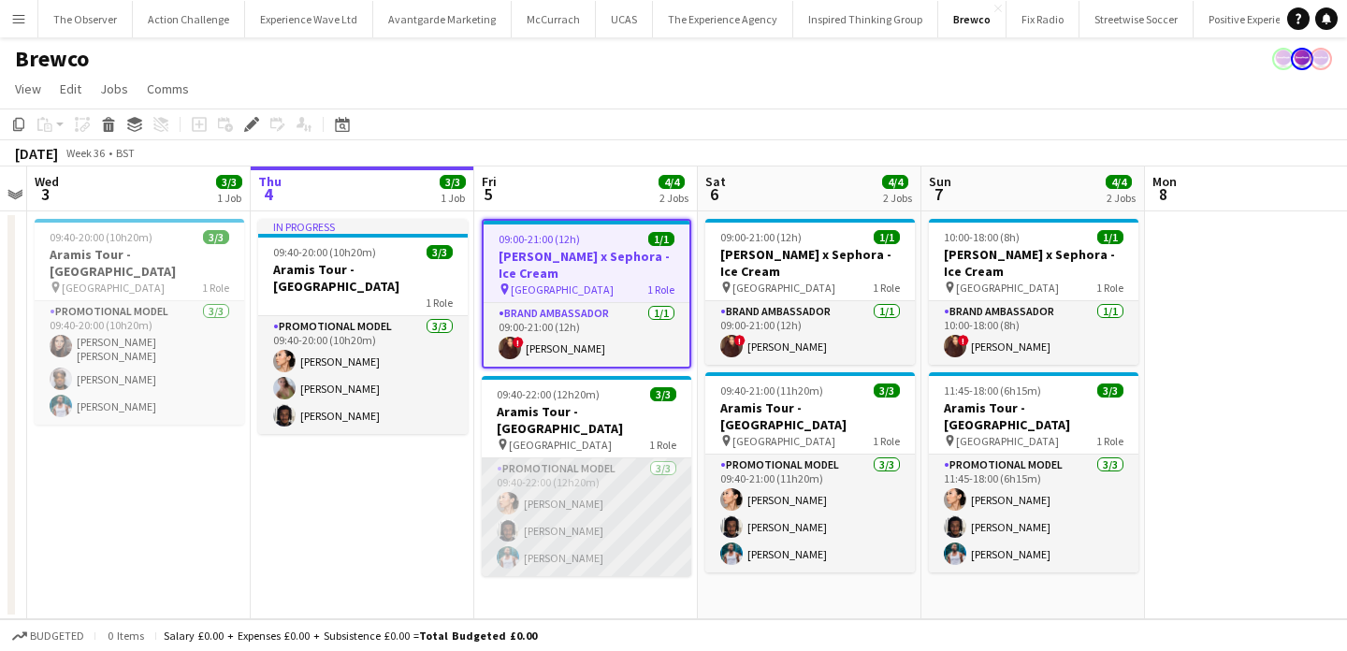
click at [543, 551] on app-card-role "Promotional Model [DATE] 09:40-22:00 (12h20m) Man [PERSON_NAME] [PERSON_NAME] […" at bounding box center [587, 517] width 210 height 118
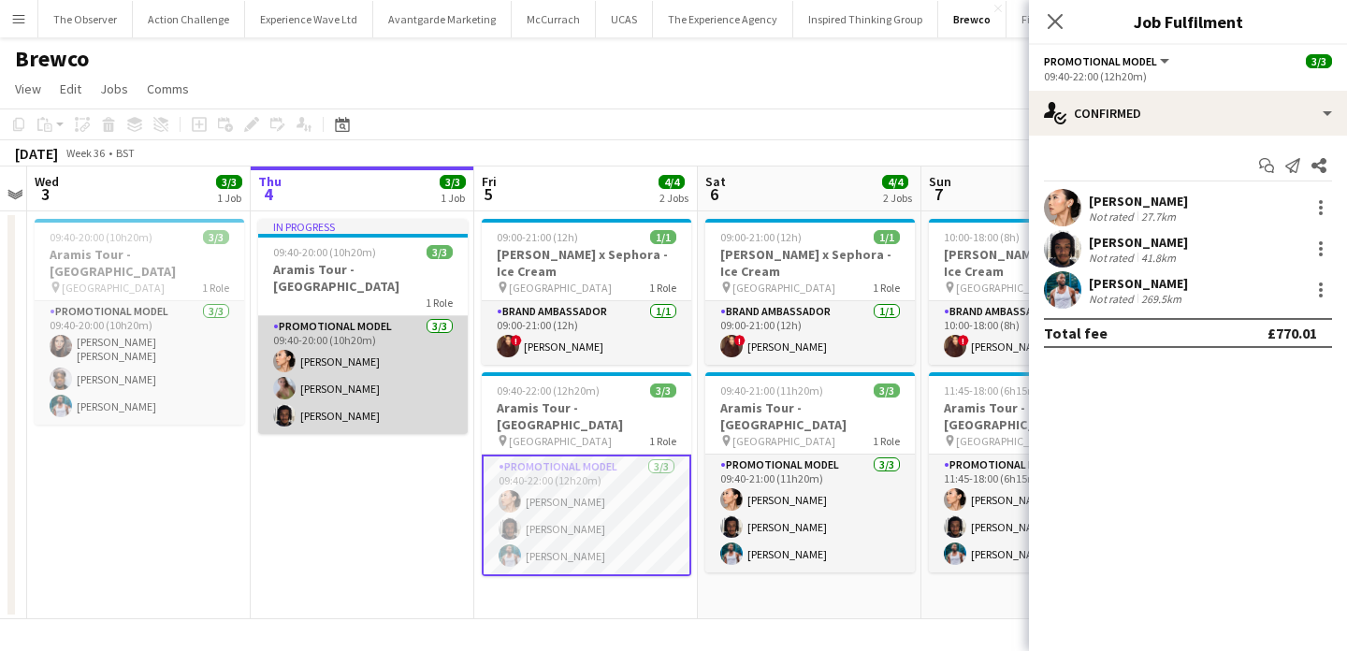
scroll to position [0, 598]
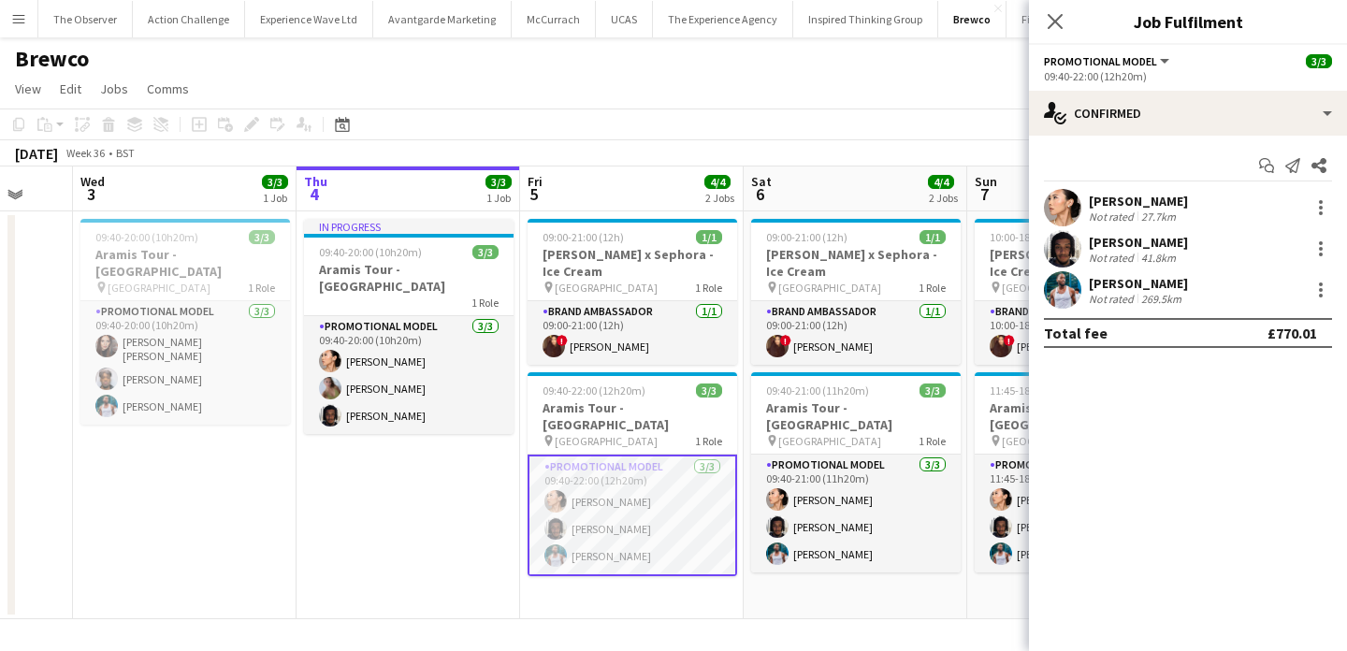
click at [683, 524] on app-card-role "Promotional Model [DATE] 09:40-22:00 (12h20m) Man [PERSON_NAME] [PERSON_NAME] […" at bounding box center [633, 516] width 210 height 122
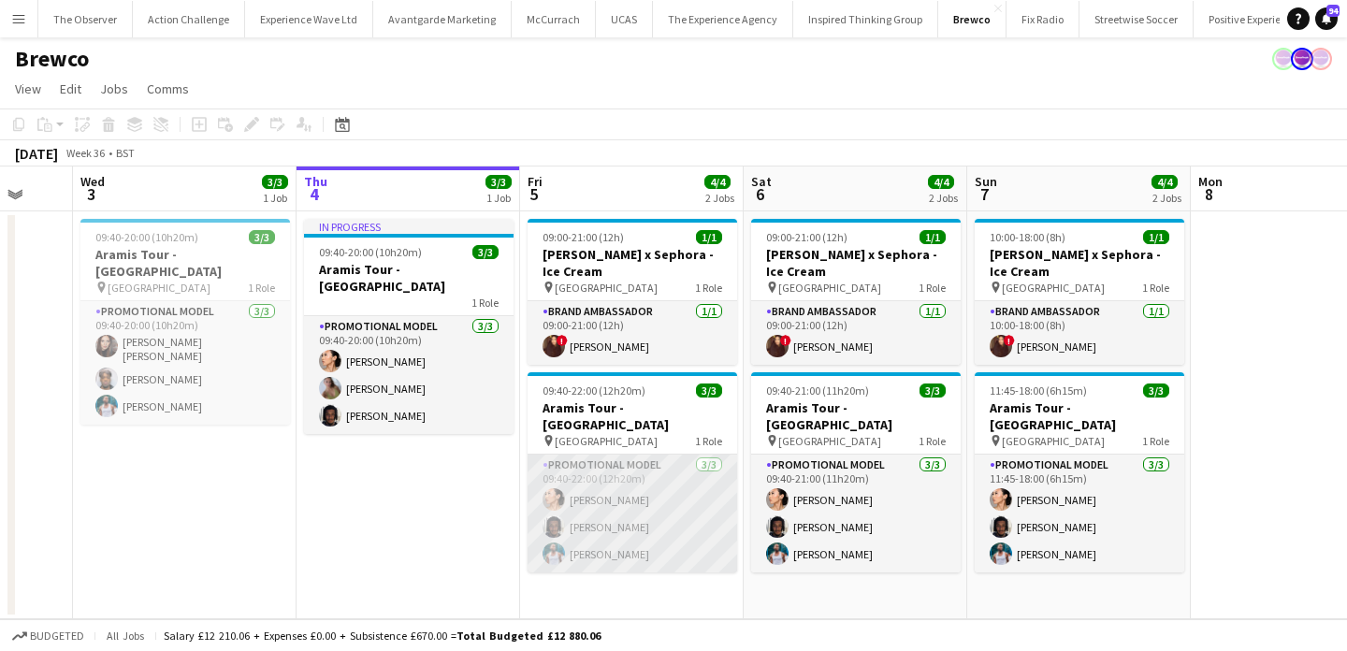
click at [629, 502] on app-card-role "Promotional Model [DATE] 09:40-22:00 (12h20m) Man [PERSON_NAME] [PERSON_NAME] […" at bounding box center [633, 514] width 210 height 118
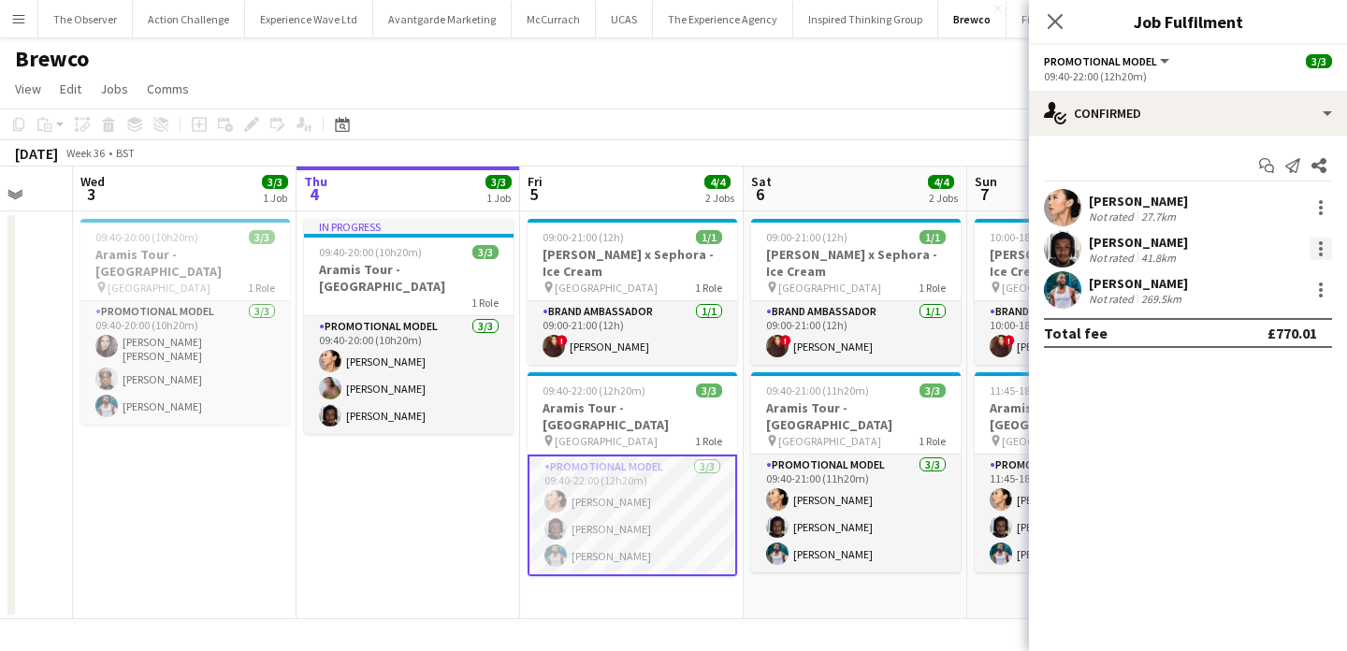
click at [1313, 244] on div at bounding box center [1321, 249] width 22 height 22
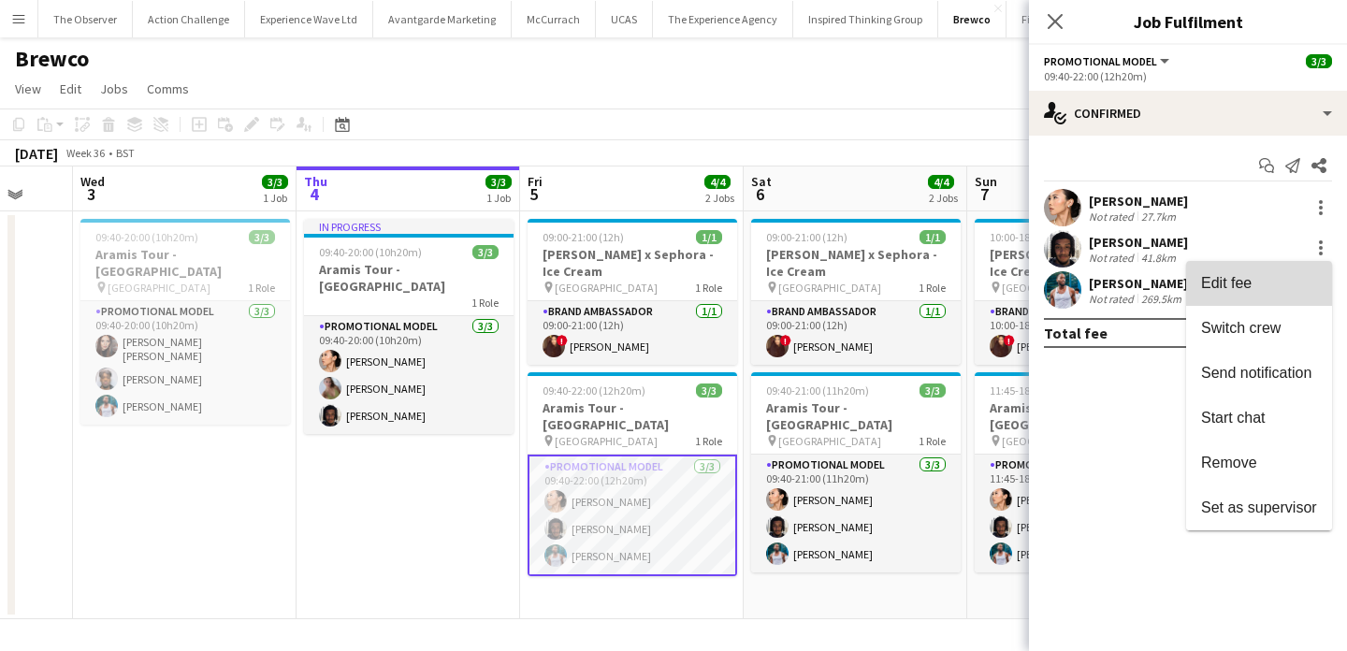
click at [1315, 266] on button "Edit fee" at bounding box center [1259, 283] width 146 height 45
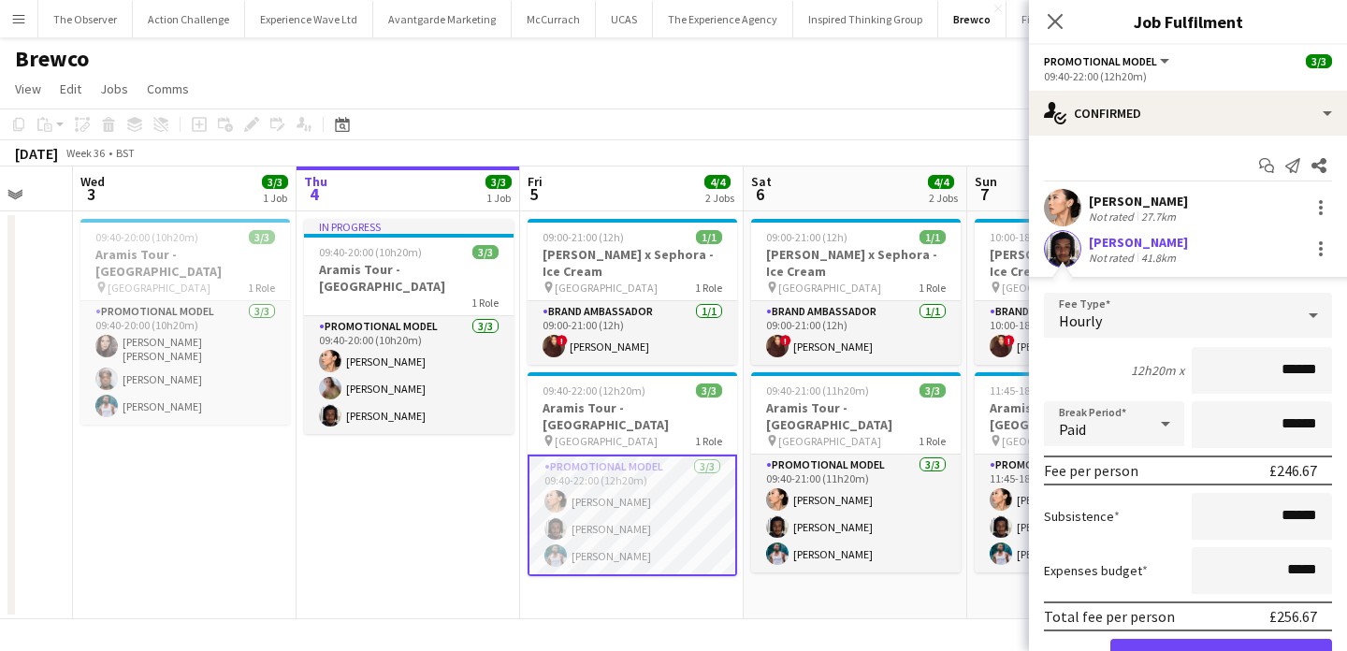
click at [427, 515] on app-date-cell "In progress 09:40-20:00 (10h20m) 3/3 Aramis Tour - Liverpool 1 Role Promotional…" at bounding box center [409, 415] width 224 height 408
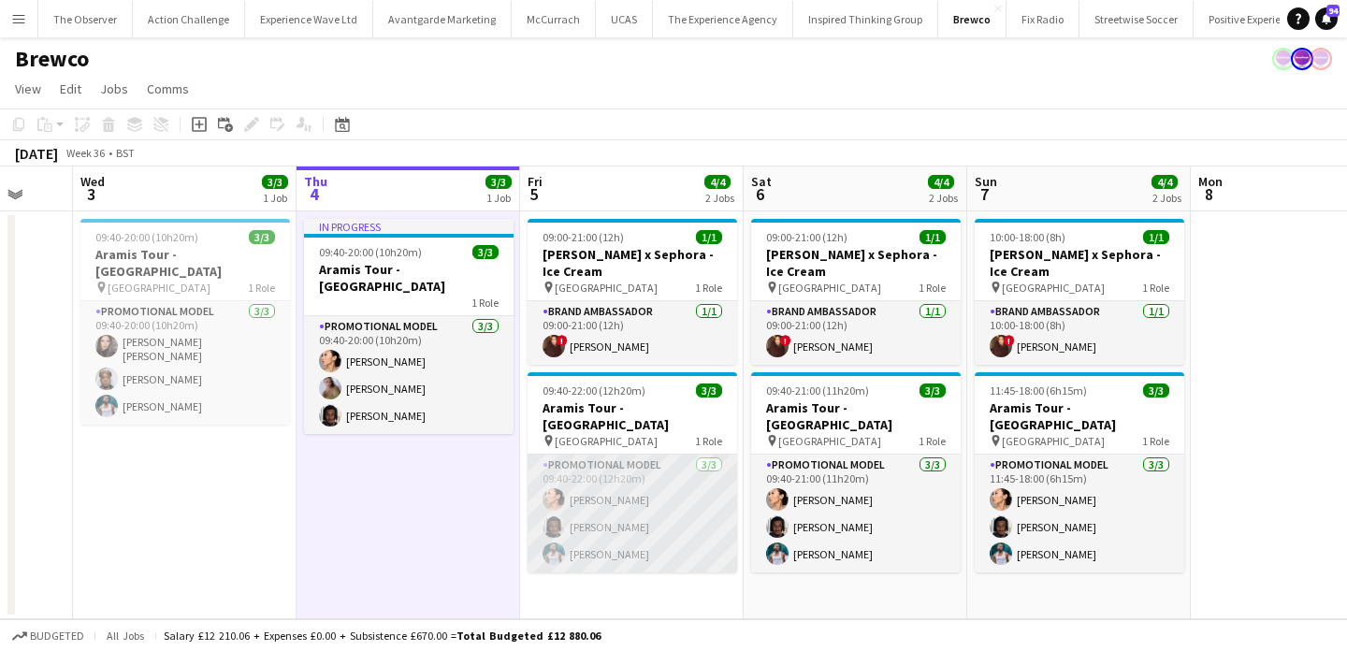
click at [660, 548] on app-card-role "Promotional Model [DATE] 09:40-22:00 (12h20m) Man [PERSON_NAME] [PERSON_NAME] […" at bounding box center [633, 514] width 210 height 118
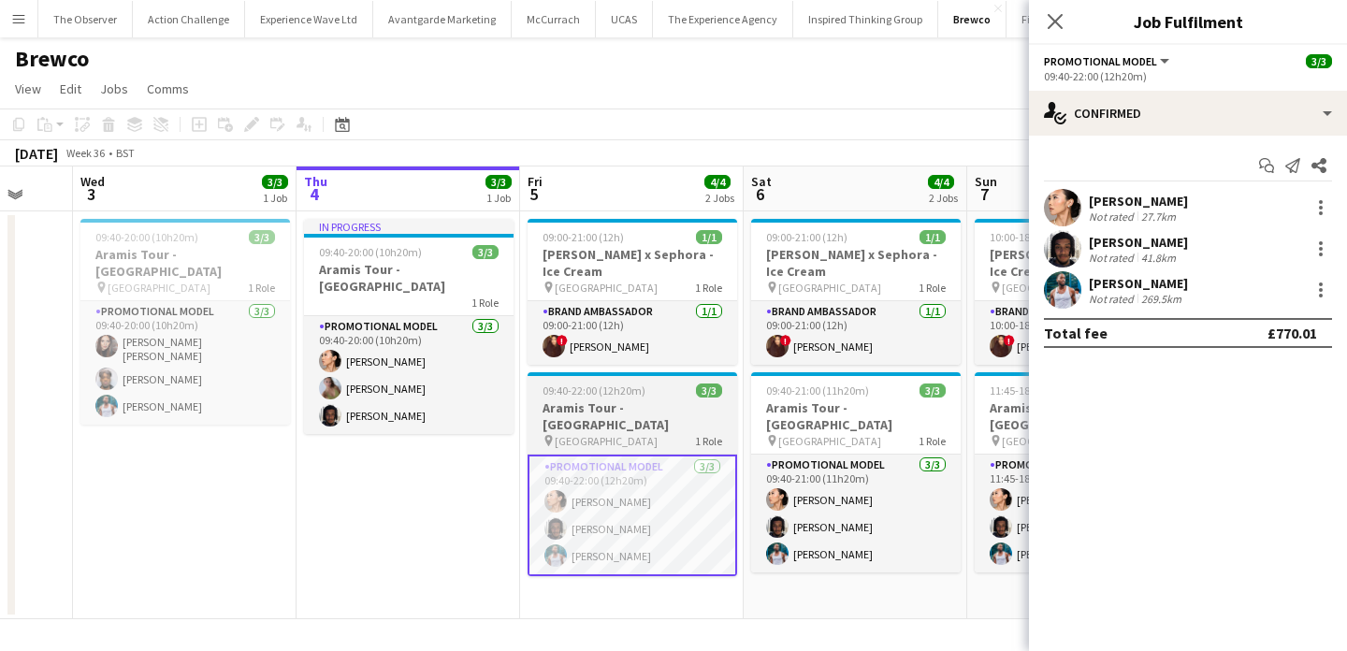
click at [652, 405] on h3 "Aramis Tour - [GEOGRAPHIC_DATA]" at bounding box center [633, 416] width 210 height 34
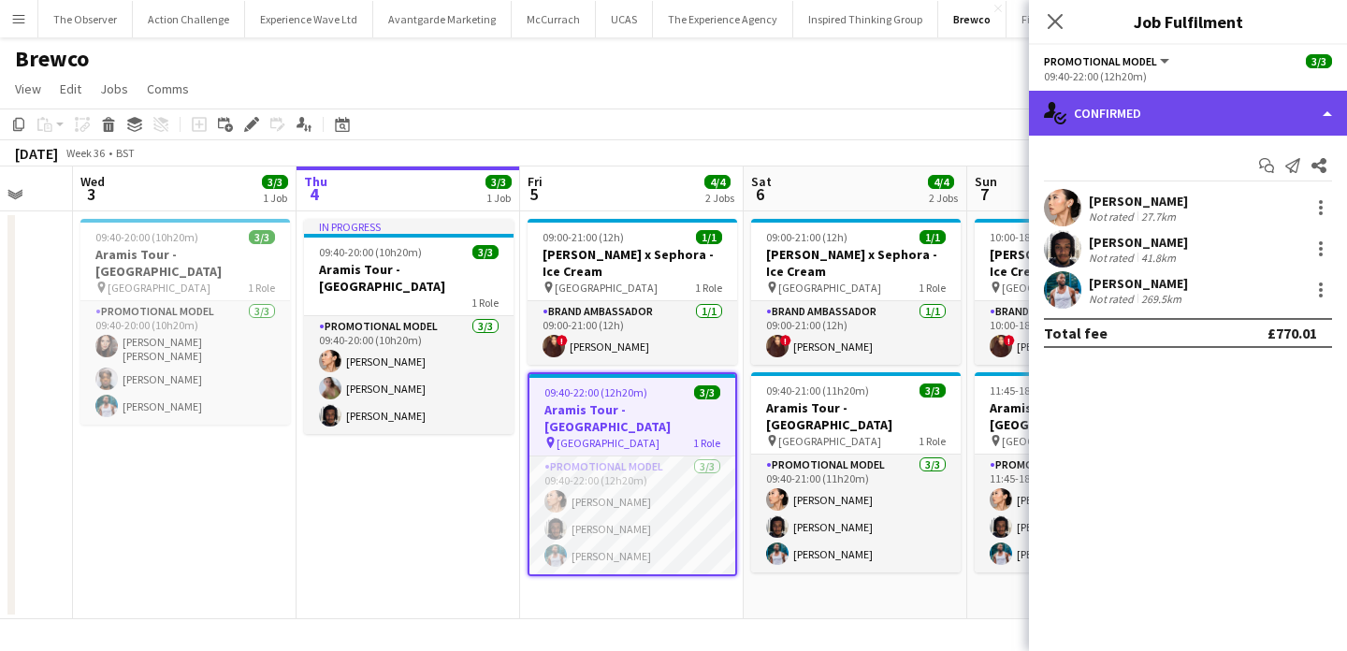
click at [1148, 105] on div "single-neutral-actions-check-2 Confirmed" at bounding box center [1188, 113] width 318 height 45
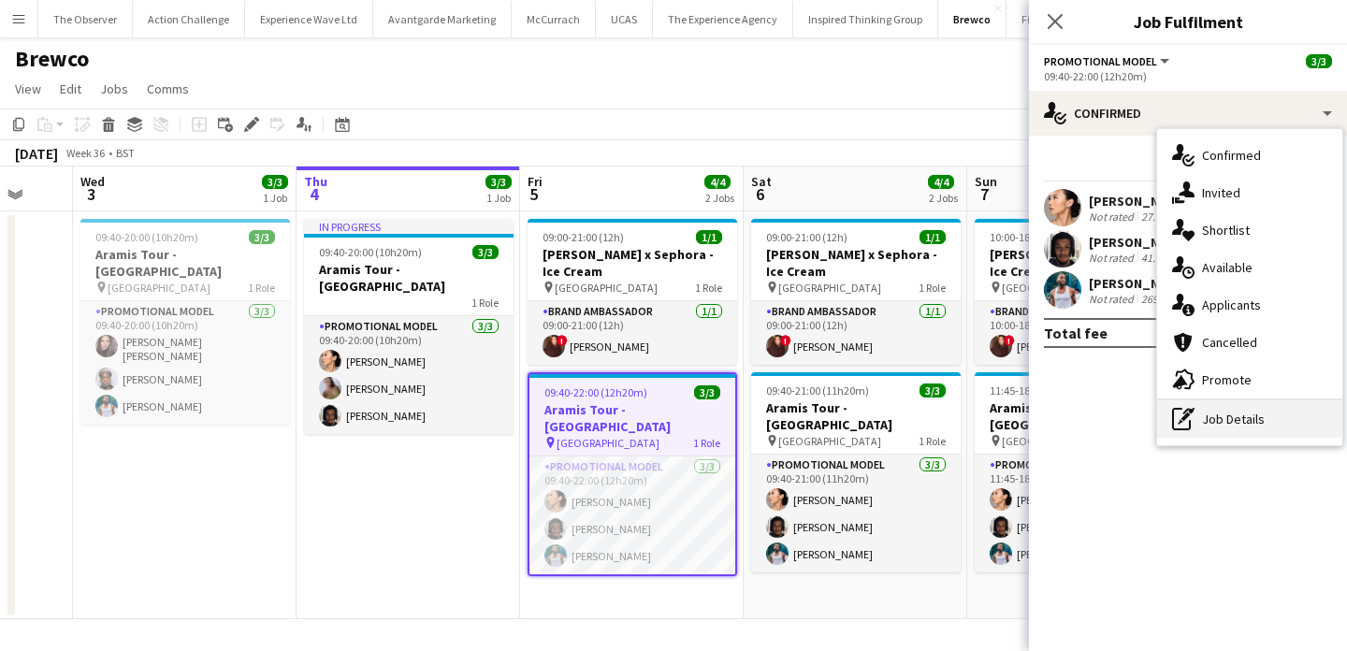
click at [1237, 428] on div "pen-write Job Details" at bounding box center [1249, 418] width 185 height 37
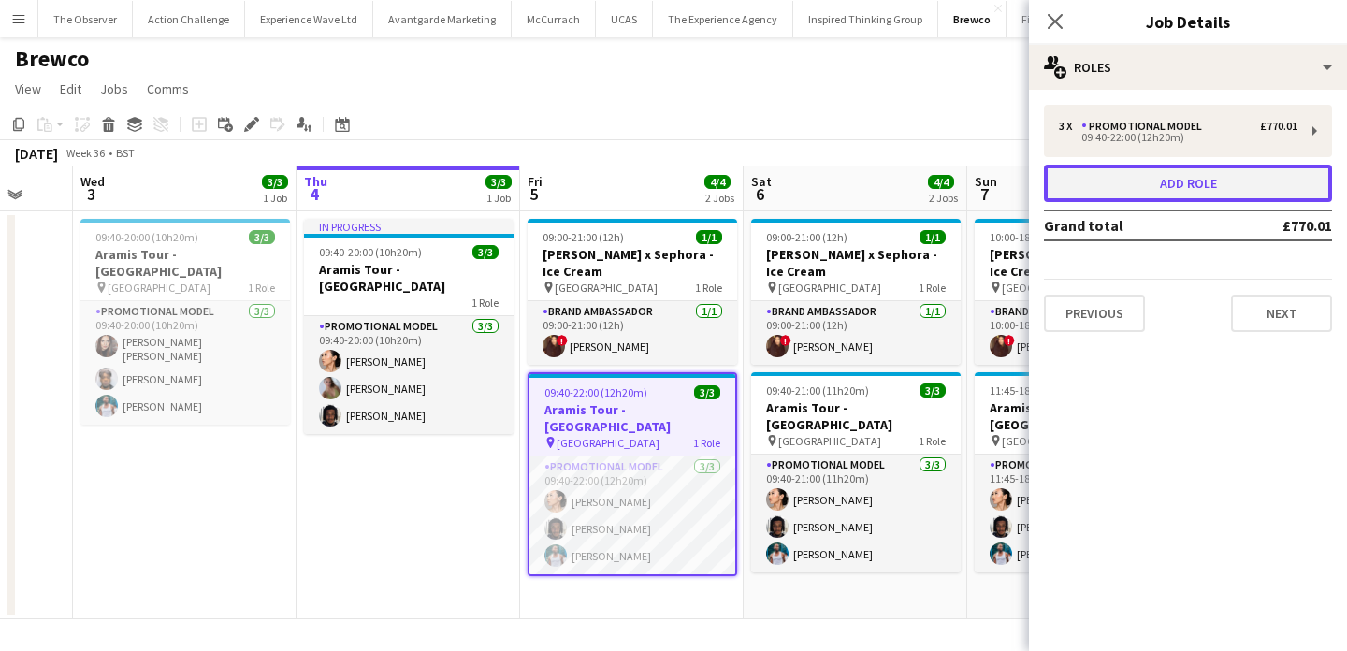
click at [1197, 186] on button "Add role" at bounding box center [1188, 183] width 288 height 37
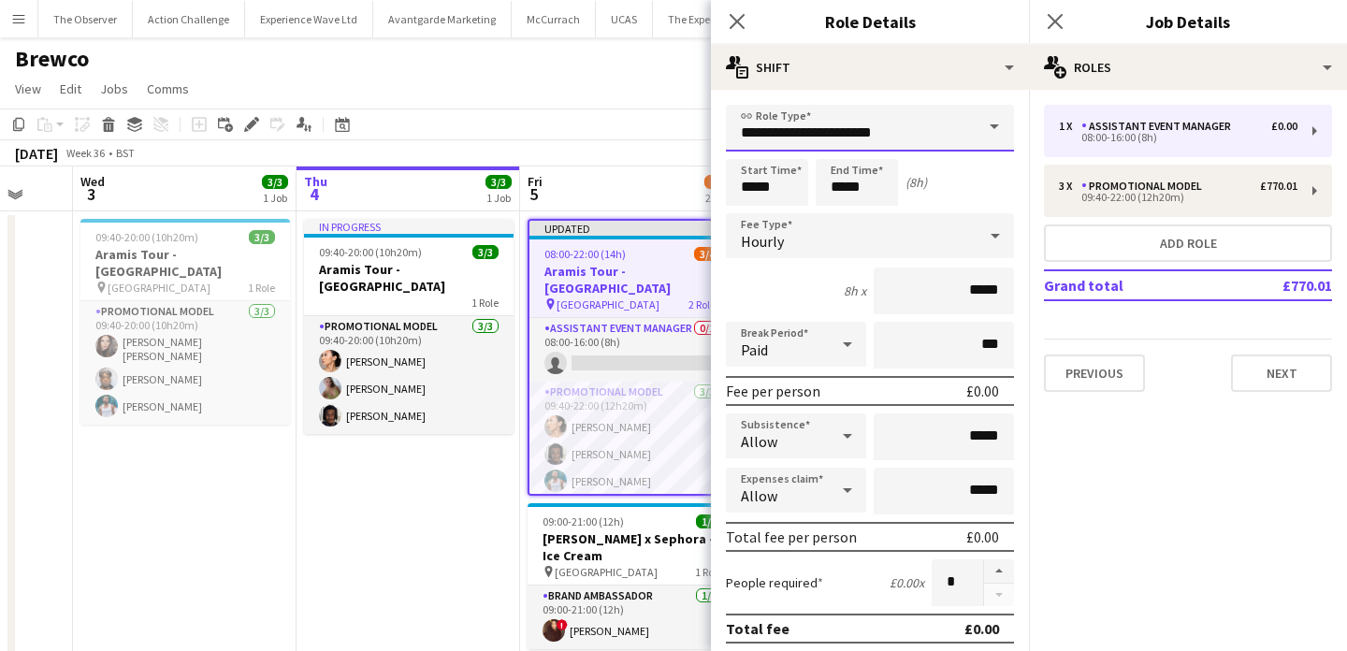
click at [929, 140] on input "**********" at bounding box center [870, 128] width 288 height 47
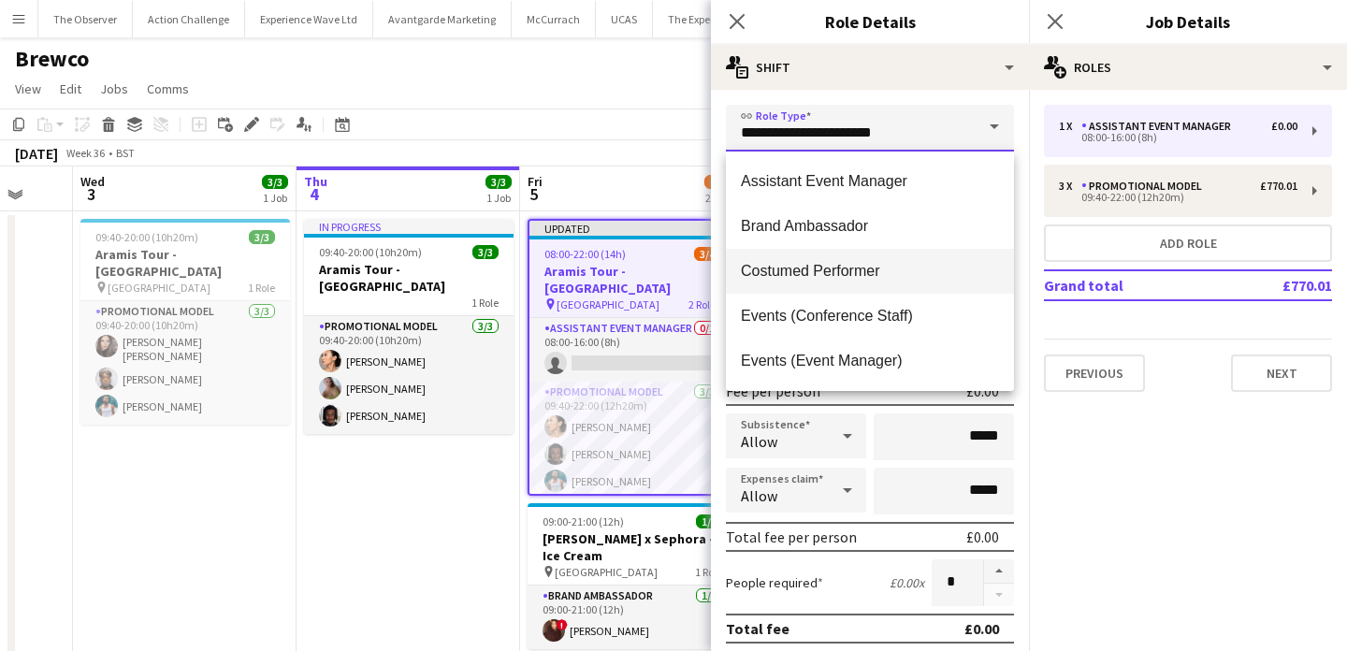
scroll to position [4, 0]
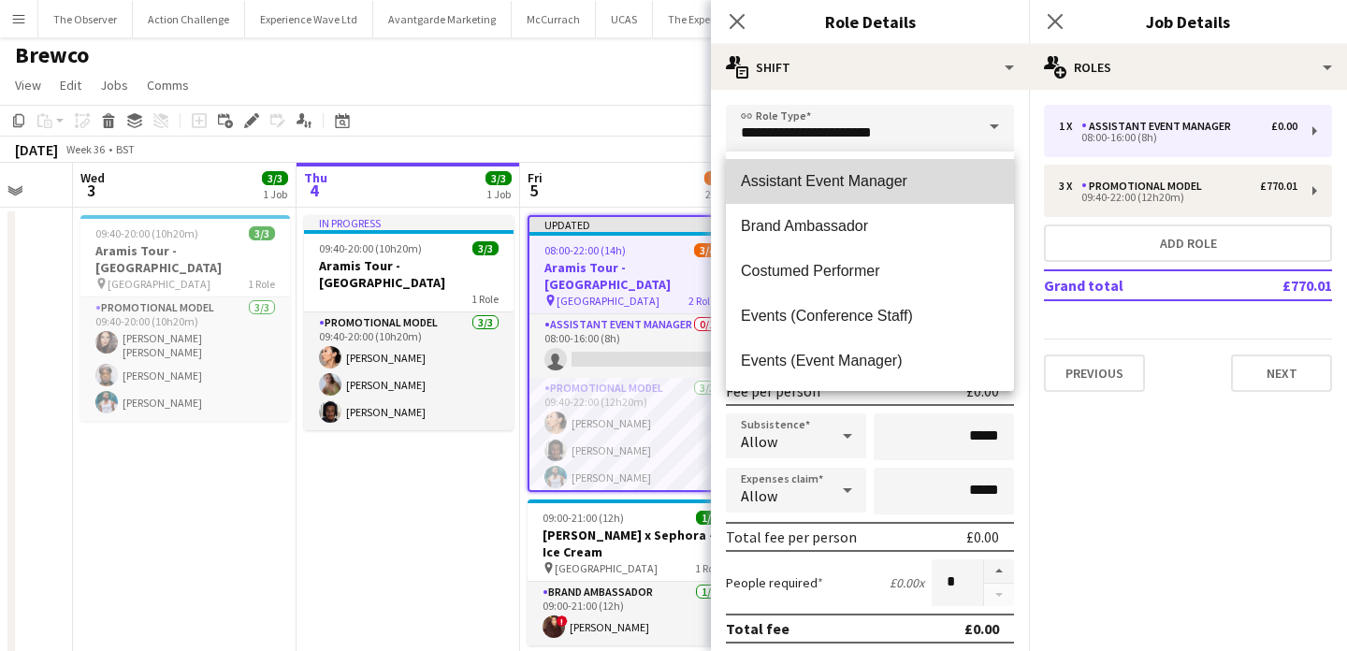
click at [907, 173] on span "Assistant Event Manager" at bounding box center [870, 181] width 258 height 18
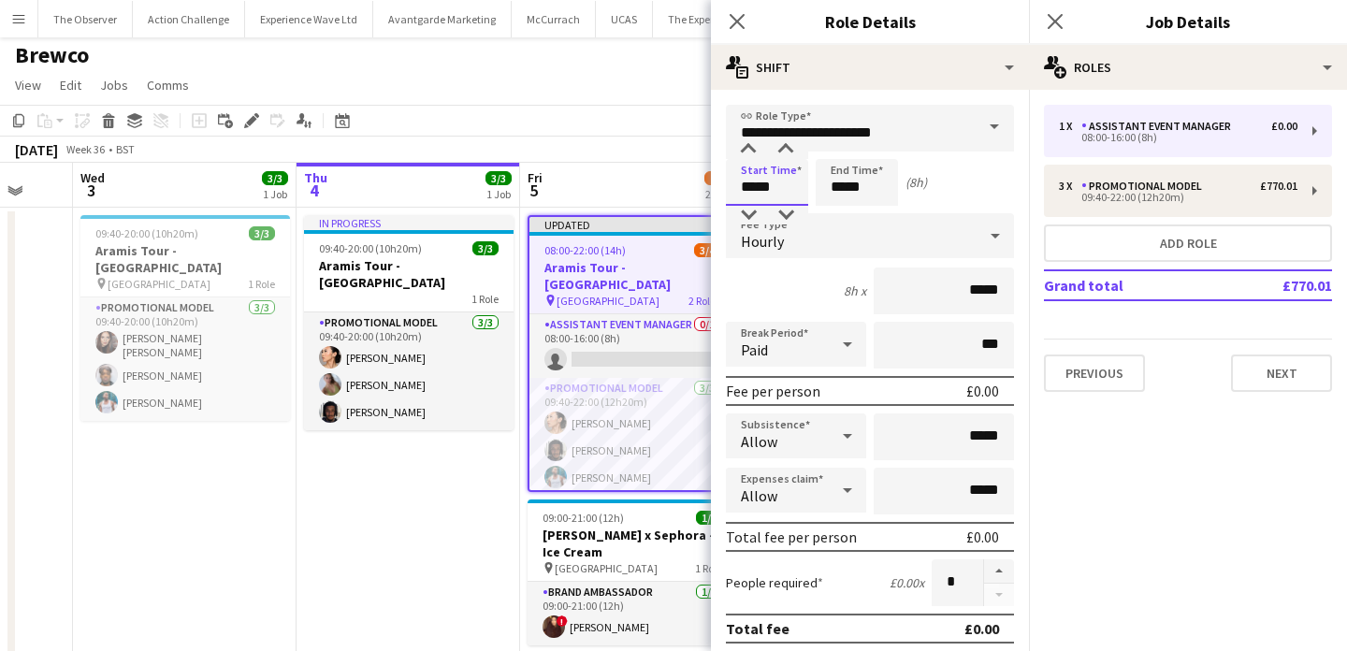
click at [783, 188] on input "*****" at bounding box center [767, 182] width 82 height 47
click at [750, 150] on div at bounding box center [748, 149] width 37 height 19
click at [784, 140] on div at bounding box center [785, 149] width 37 height 19
click at [784, 147] on div at bounding box center [785, 149] width 37 height 19
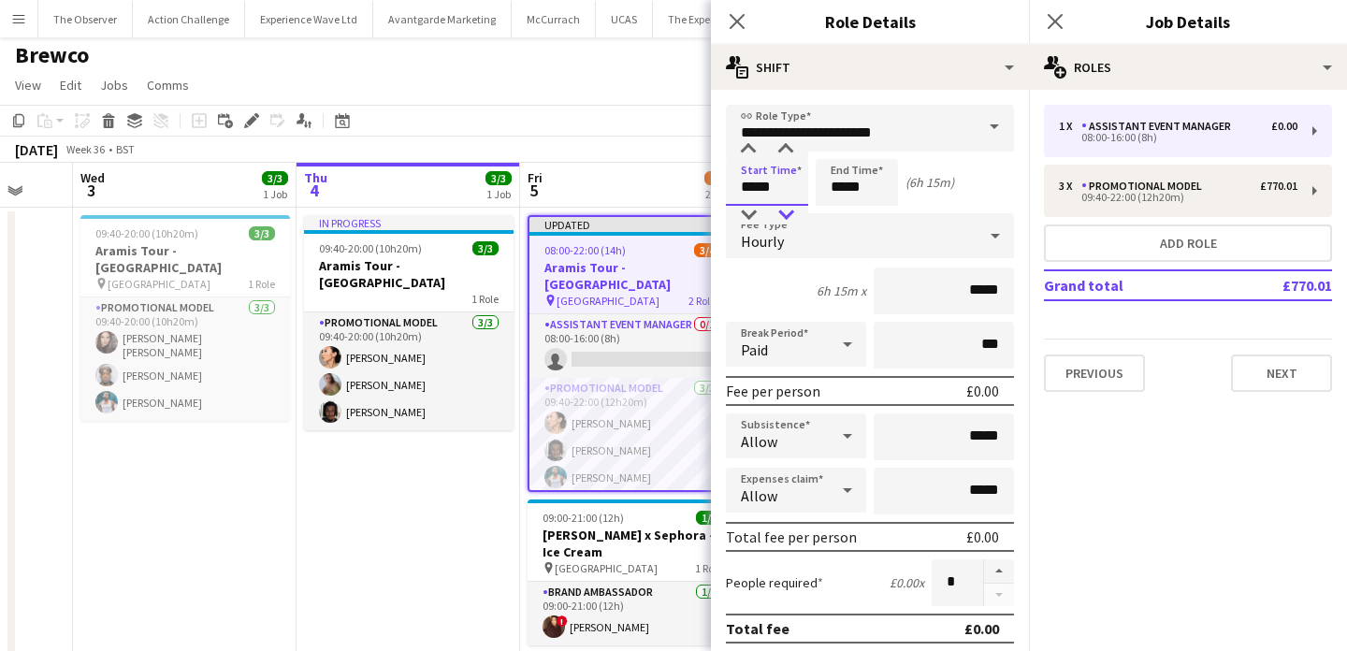
click at [785, 210] on div at bounding box center [785, 215] width 37 height 19
click at [779, 186] on input "*****" at bounding box center [767, 182] width 82 height 47
type input "*****"
click at [848, 194] on input "*****" at bounding box center [857, 182] width 82 height 47
click at [832, 148] on div at bounding box center [837, 149] width 37 height 19
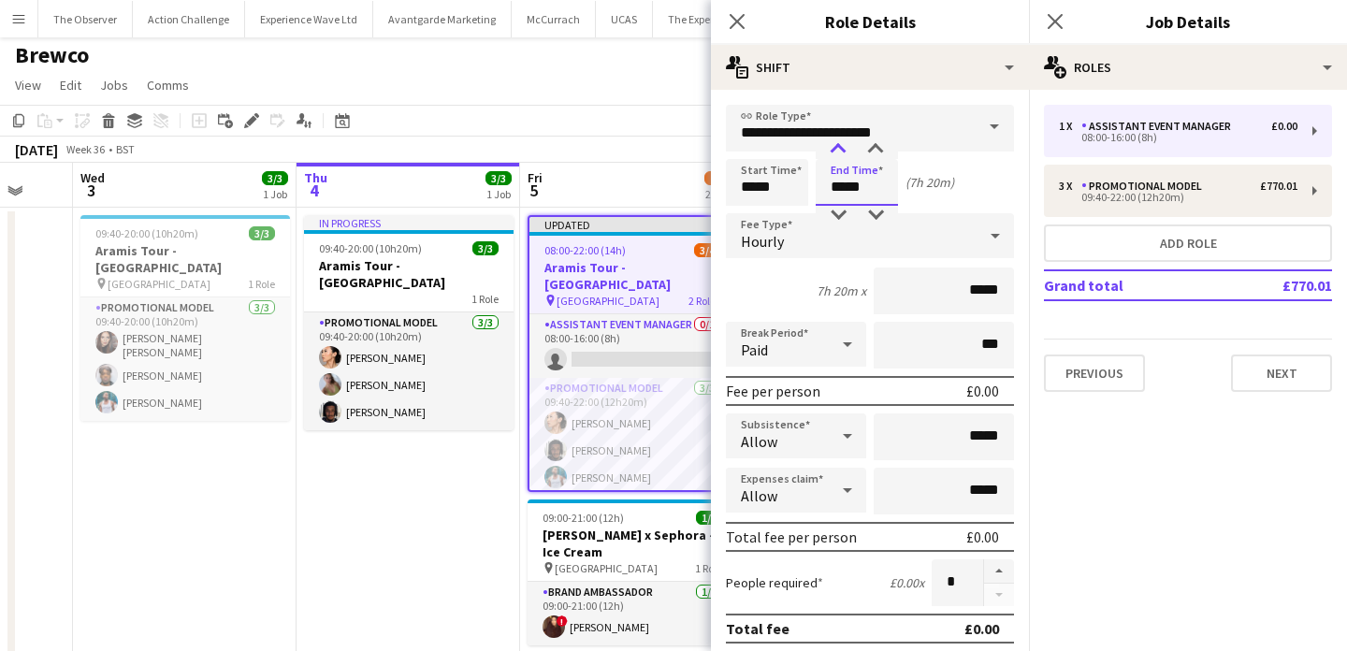
click at [832, 148] on div at bounding box center [837, 149] width 37 height 19
type input "*****"
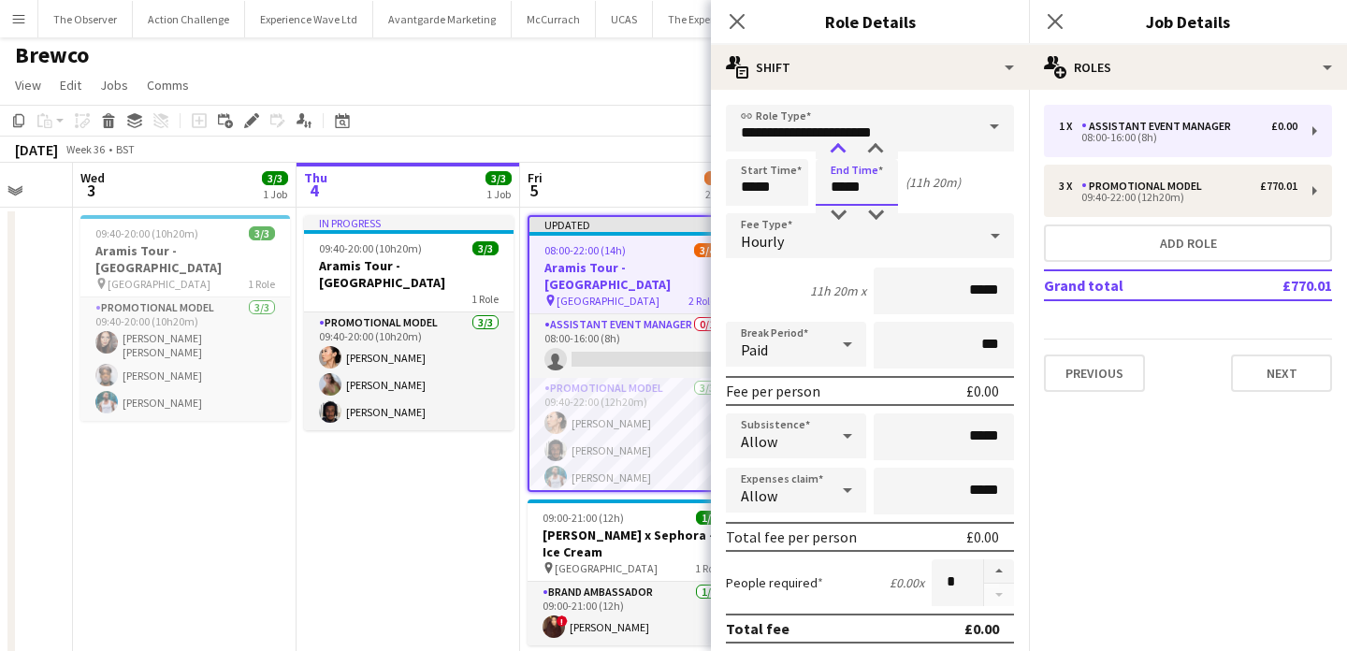
click at [832, 148] on div at bounding box center [837, 149] width 37 height 19
click at [944, 249] on div "Hourly" at bounding box center [851, 235] width 251 height 45
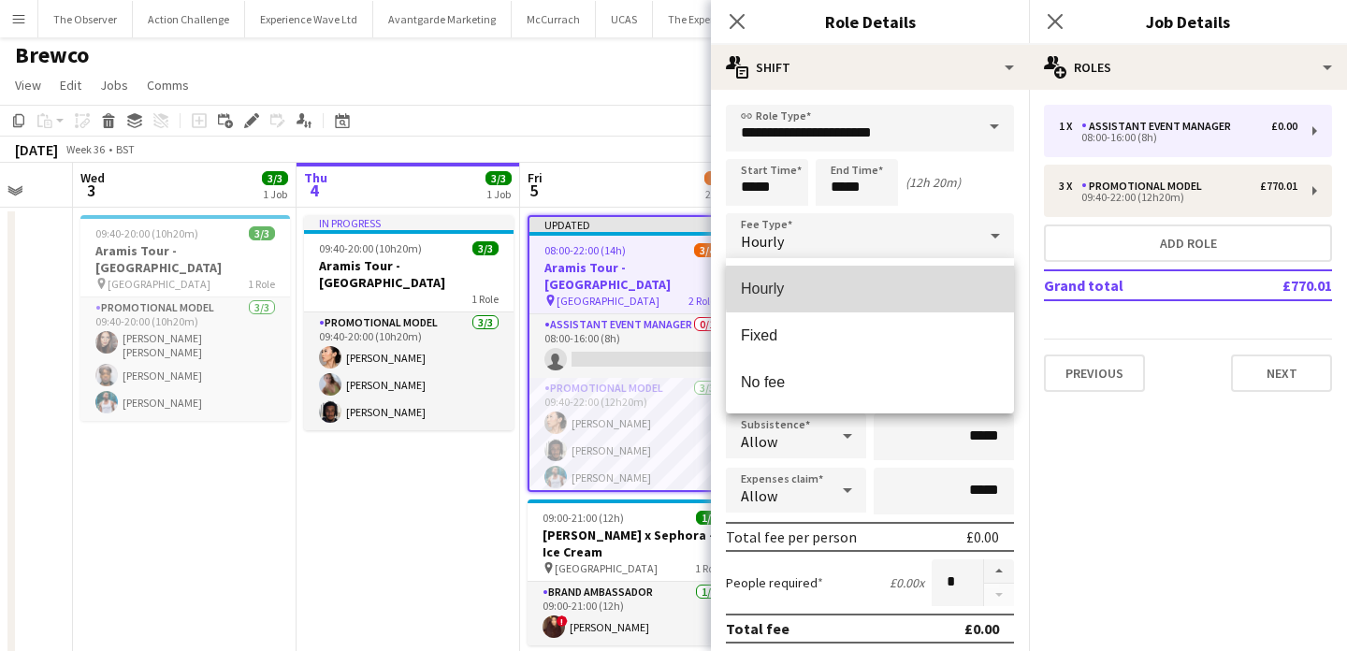
click at [941, 288] on span "Hourly" at bounding box center [870, 289] width 258 height 18
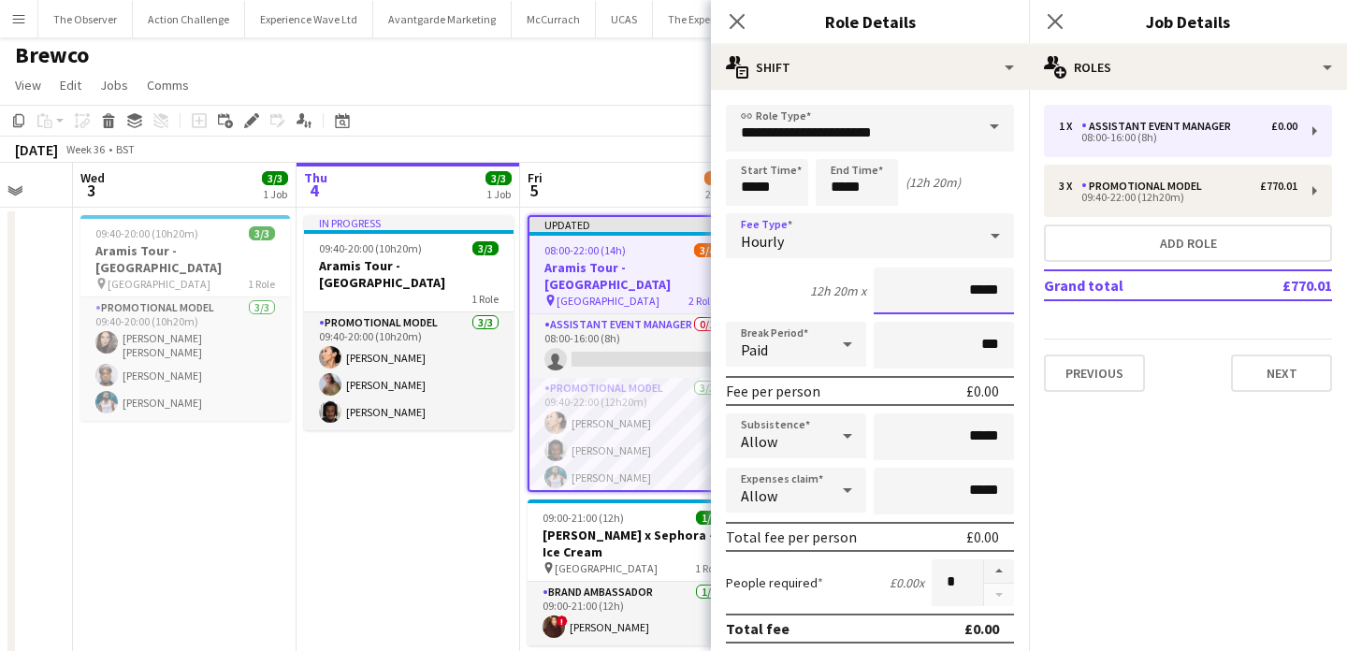
click at [993, 296] on input "*****" at bounding box center [944, 291] width 140 height 47
type input "******"
click at [999, 439] on input "*****" at bounding box center [944, 436] width 140 height 47
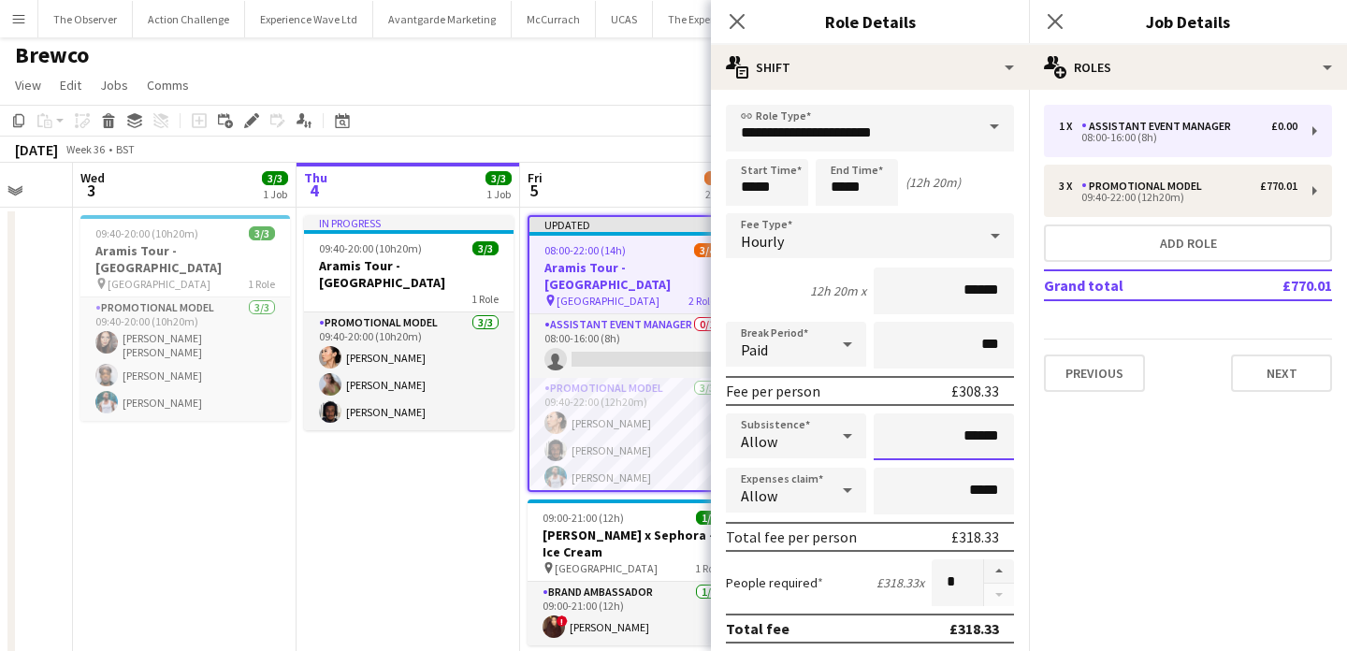
type input "******"
click at [815, 491] on div "Allow" at bounding box center [777, 490] width 103 height 45
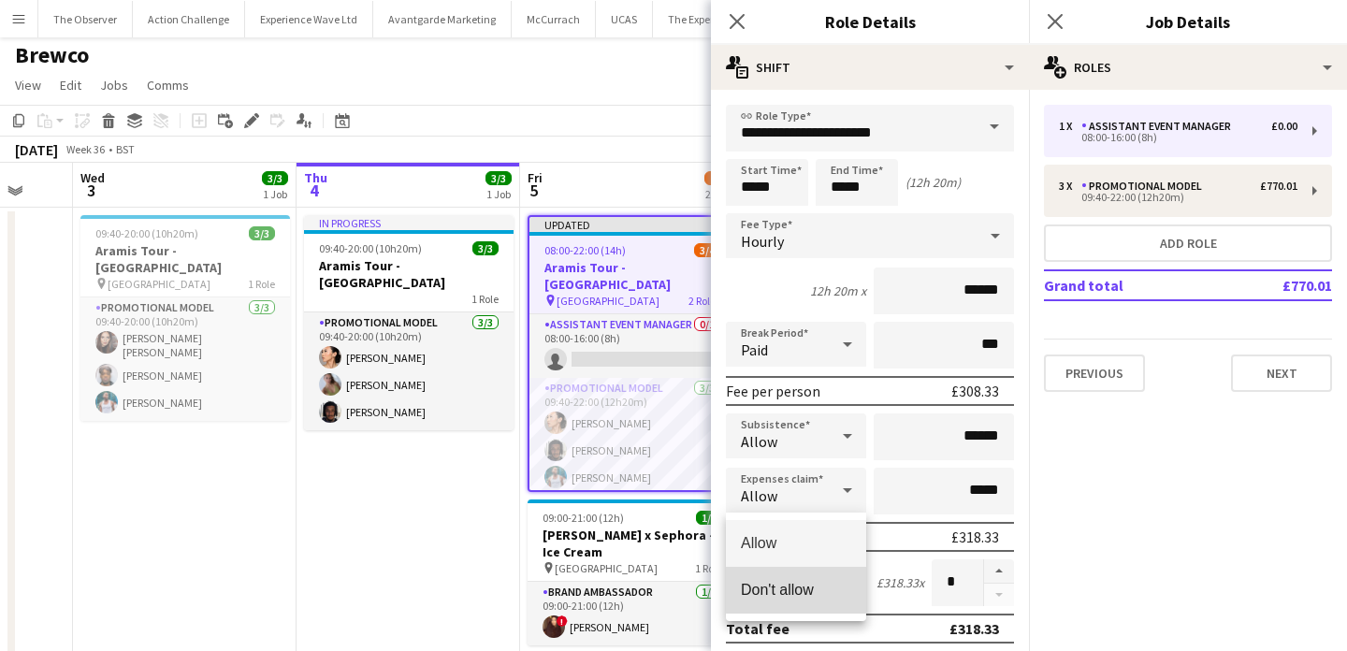
click at [818, 581] on span "Don't allow" at bounding box center [796, 590] width 110 height 18
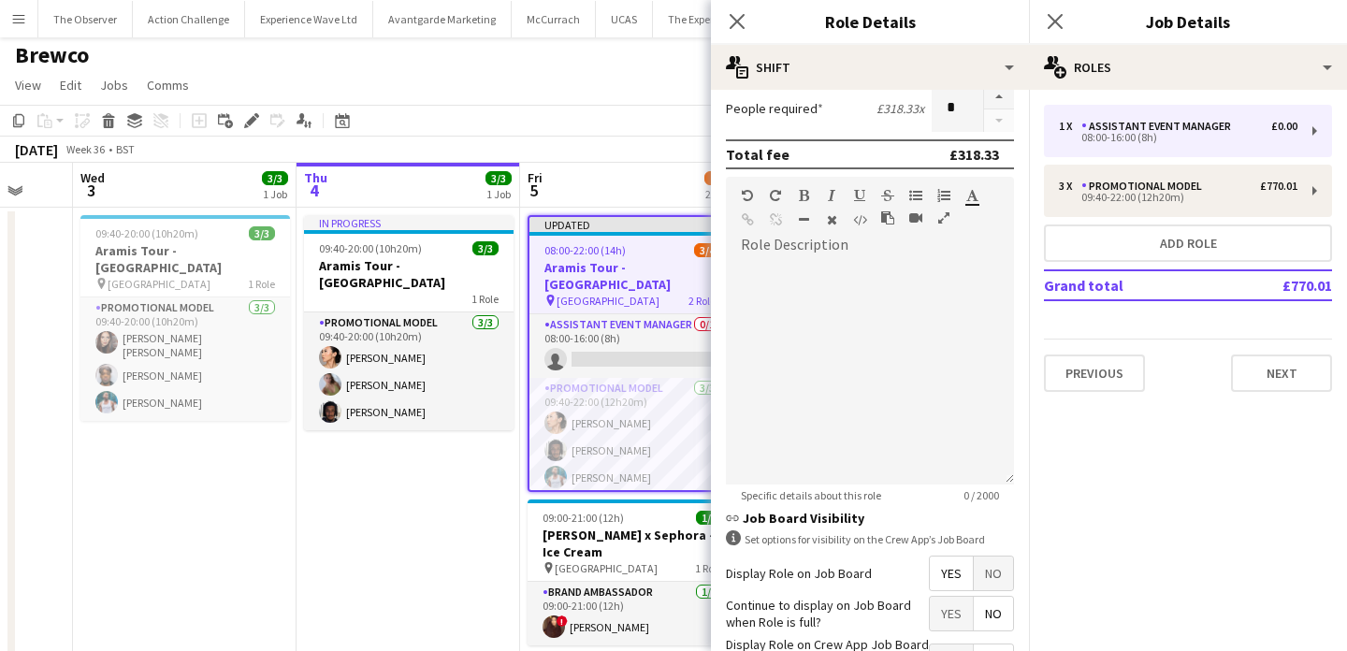
scroll to position [616, 0]
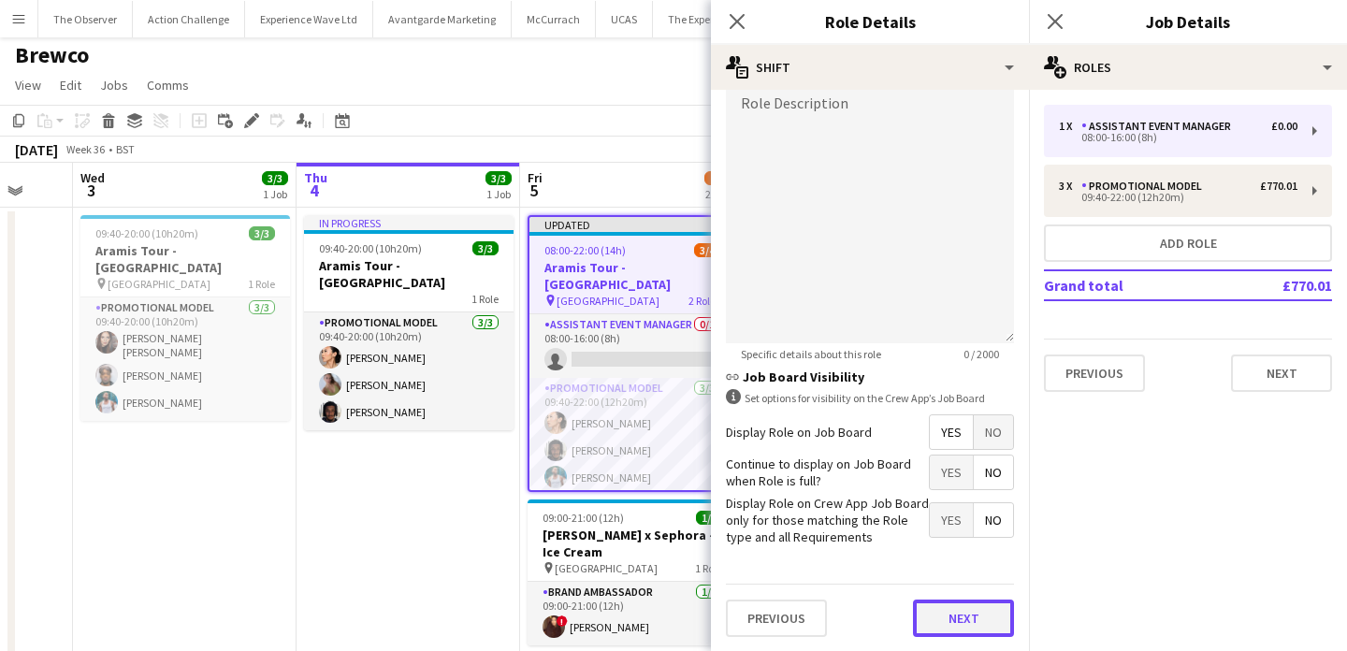
click at [961, 609] on button "Next" at bounding box center [963, 618] width 101 height 37
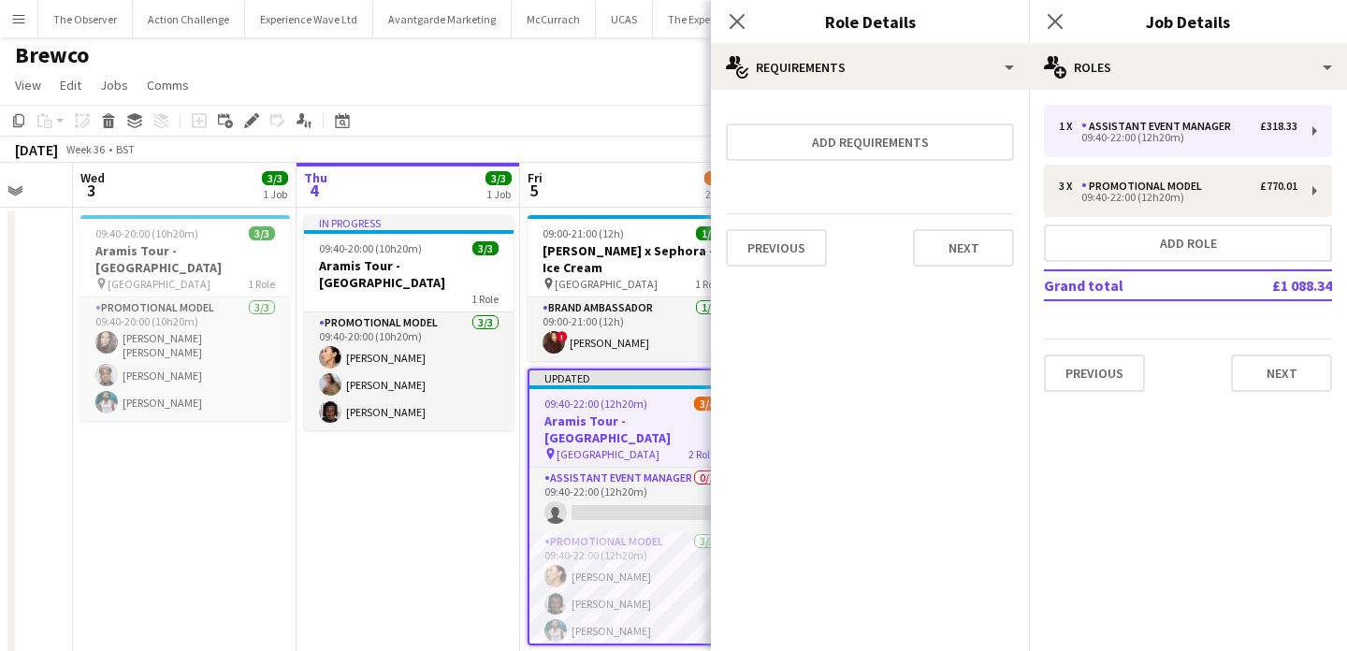
click at [425, 488] on app-date-cell "In progress 09:40-20:00 (10h20m) 3/3 Aramis Tour - Liverpool 1 Role Promotional…" at bounding box center [409, 446] width 224 height 477
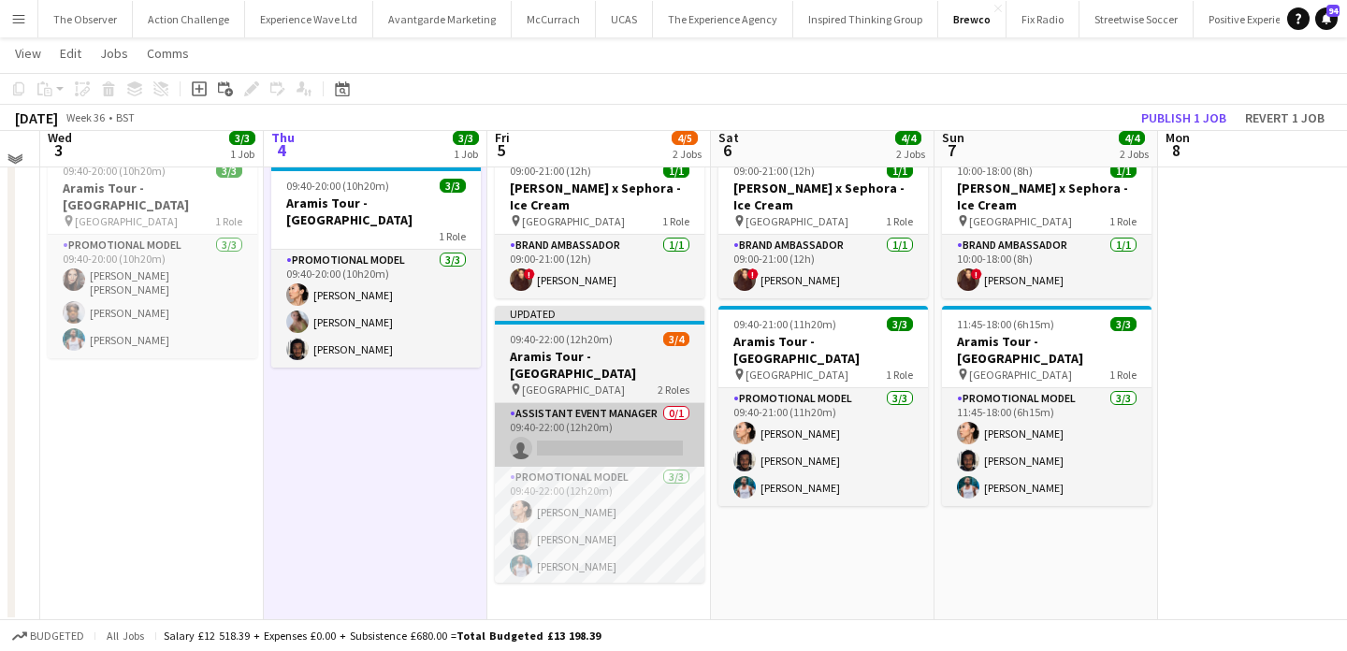
scroll to position [66, 0]
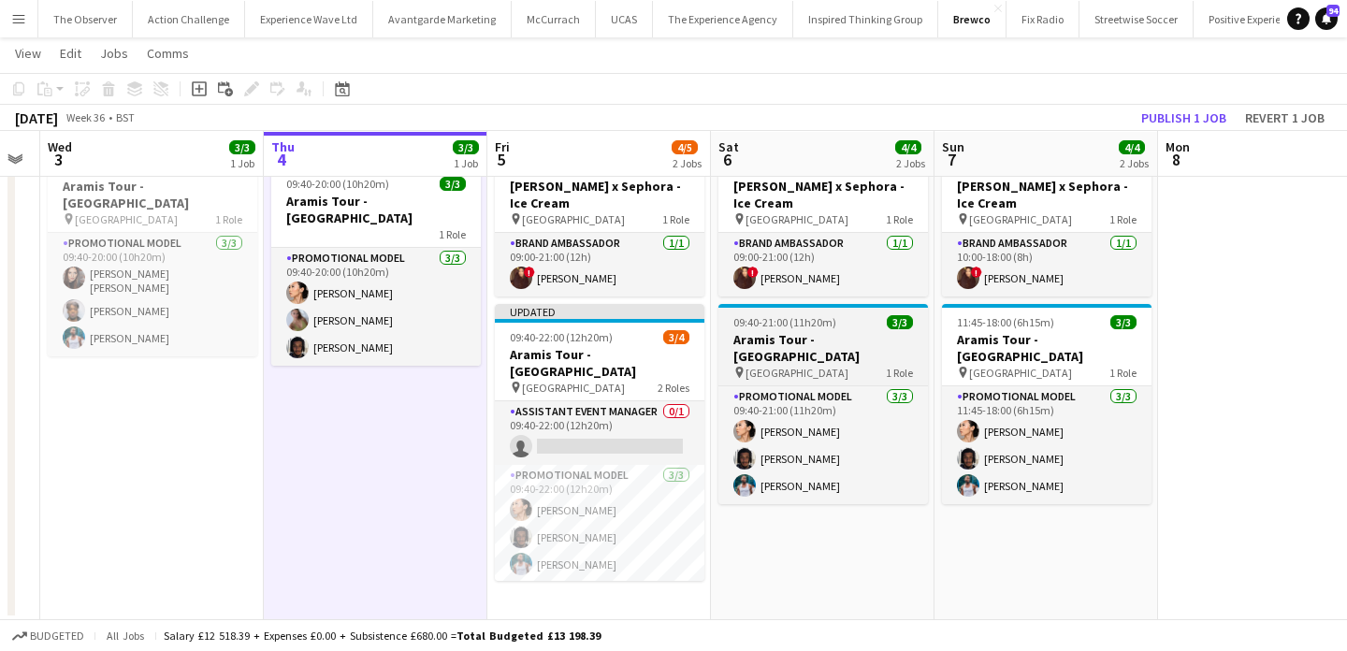
click at [817, 365] on div "pin Manchester 1 Role" at bounding box center [823, 372] width 210 height 15
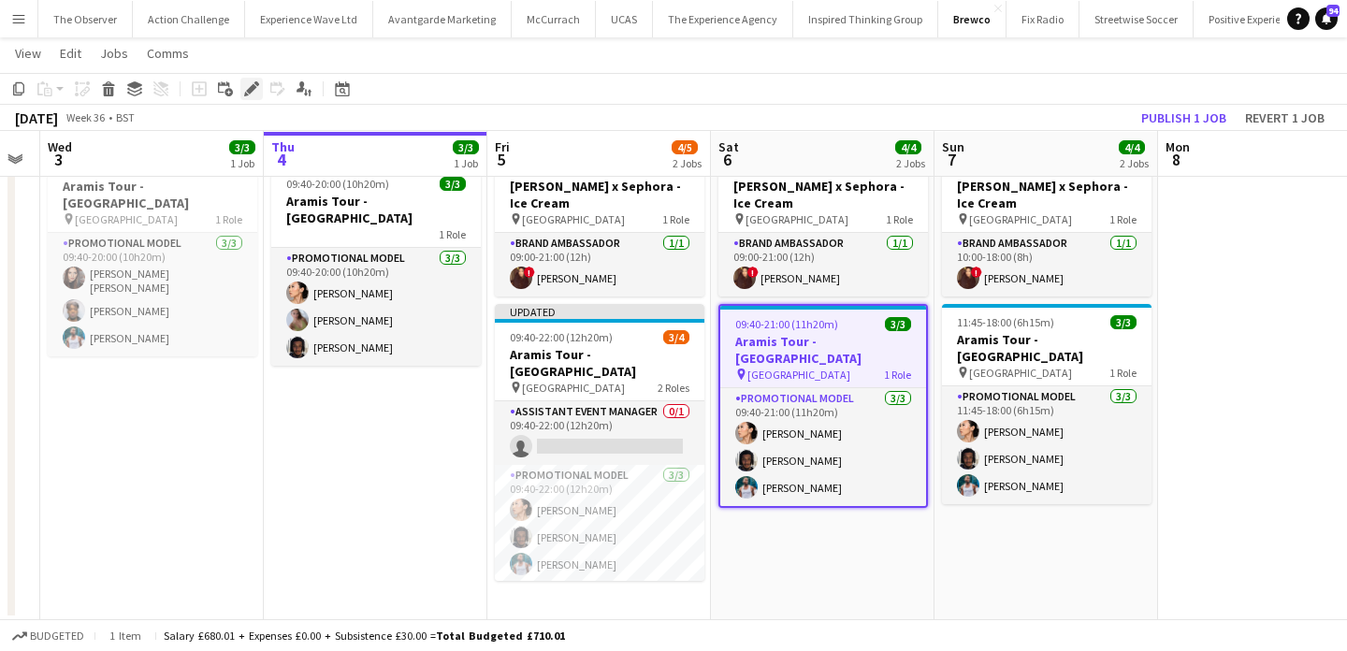
click at [249, 94] on icon "Edit" at bounding box center [251, 88] width 15 height 15
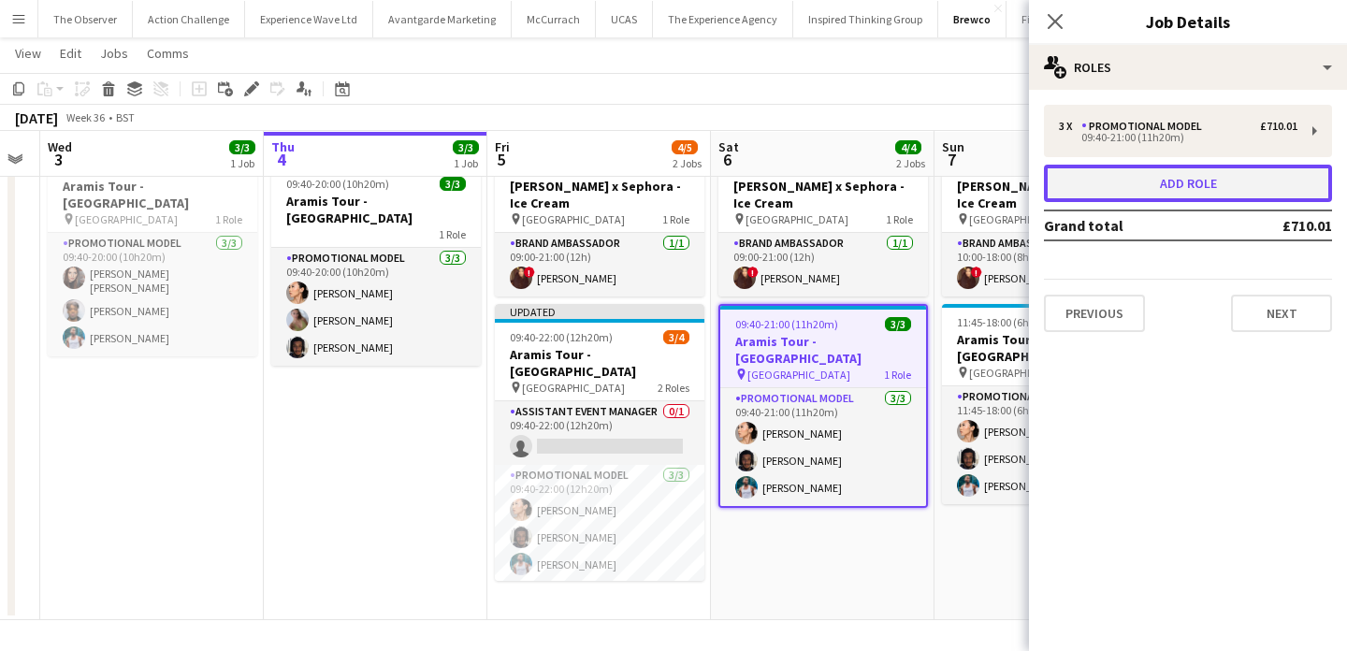
click at [1187, 175] on button "Add role" at bounding box center [1188, 183] width 288 height 37
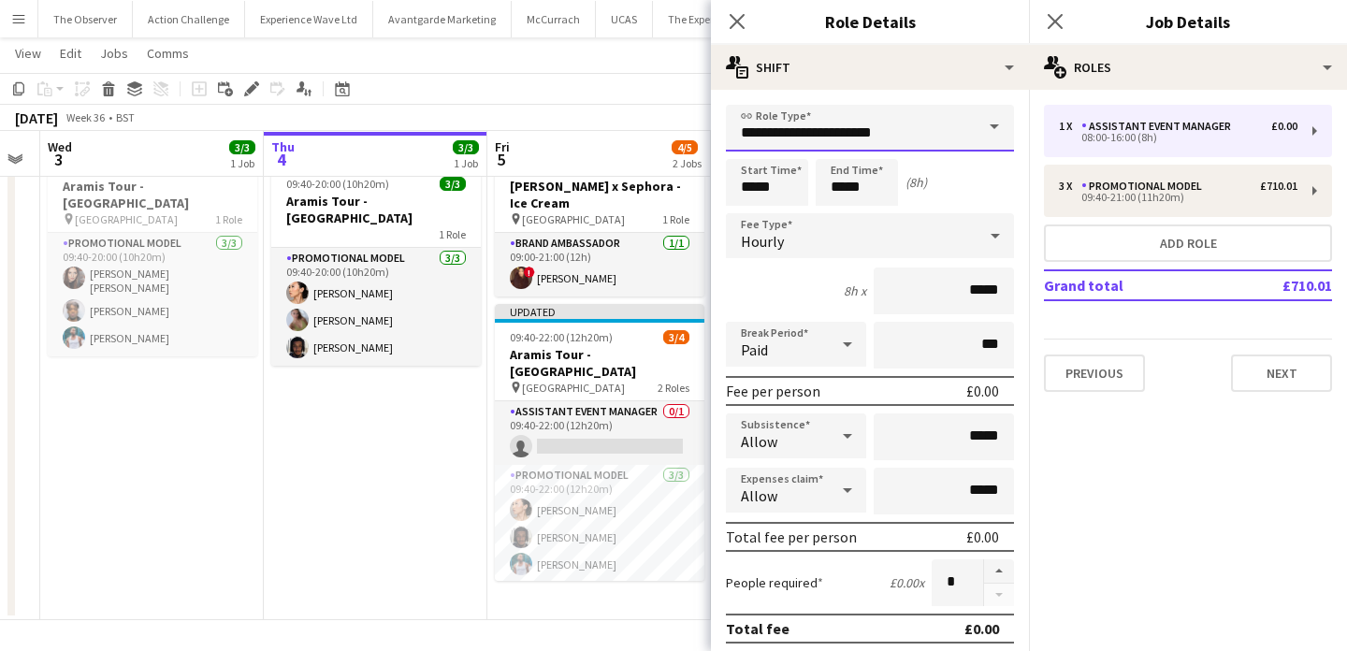
click at [813, 132] on input "**********" at bounding box center [870, 128] width 288 height 47
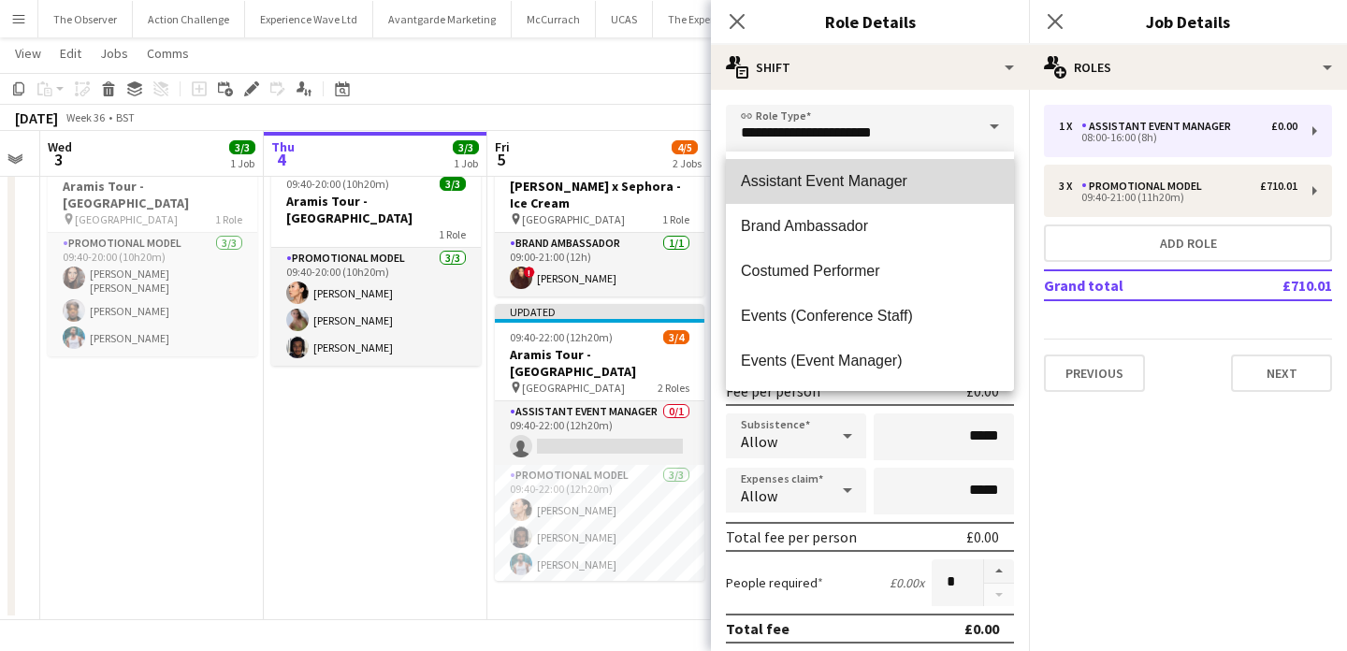
click at [843, 168] on mat-option "Assistant Event Manager" at bounding box center [870, 181] width 288 height 45
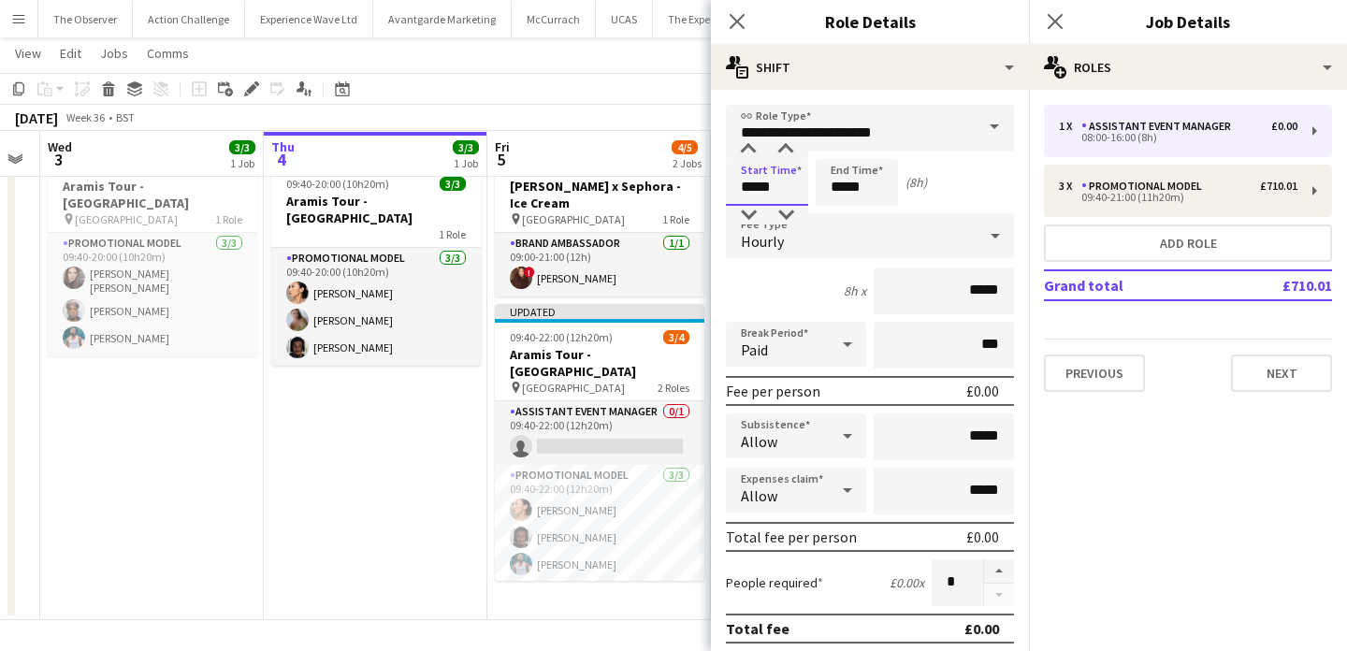
click at [776, 200] on input "*****" at bounding box center [767, 182] width 82 height 47
click at [749, 149] on div at bounding box center [748, 149] width 37 height 19
click at [780, 152] on div at bounding box center [785, 149] width 37 height 19
type input "*****"
click at [877, 197] on input "*****" at bounding box center [857, 182] width 82 height 47
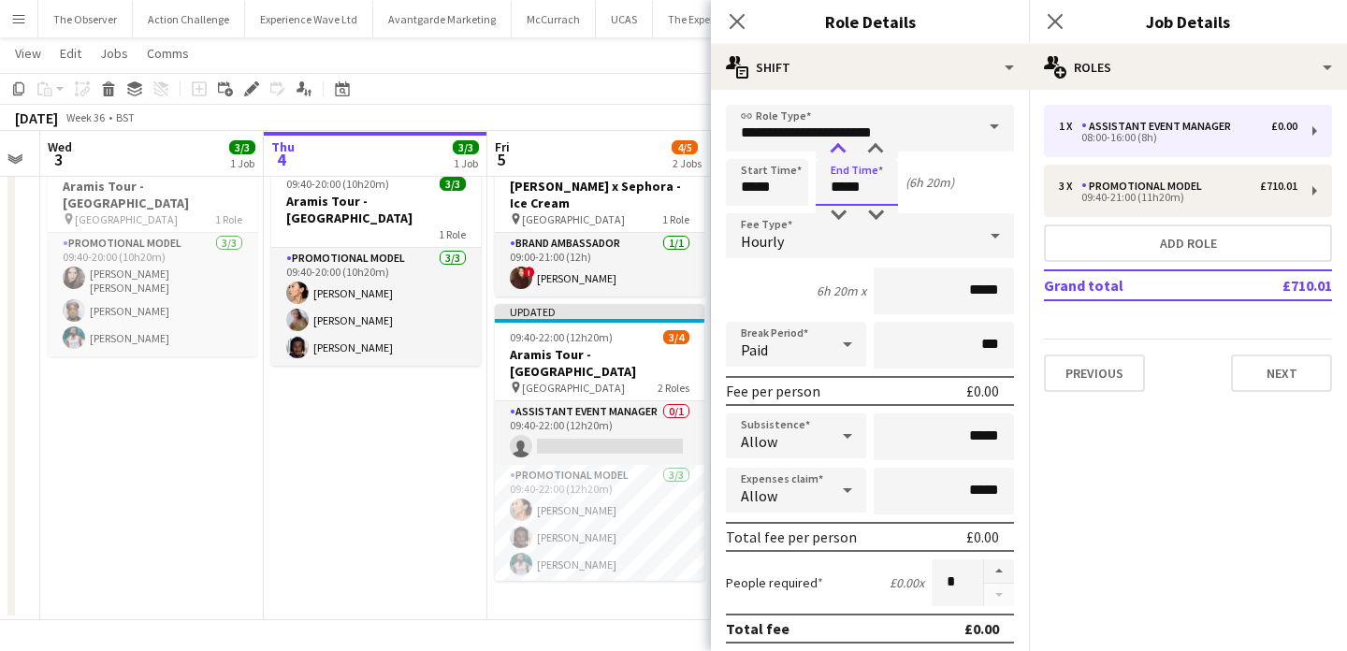
click at [832, 141] on div at bounding box center [837, 149] width 37 height 19
type input "*****"
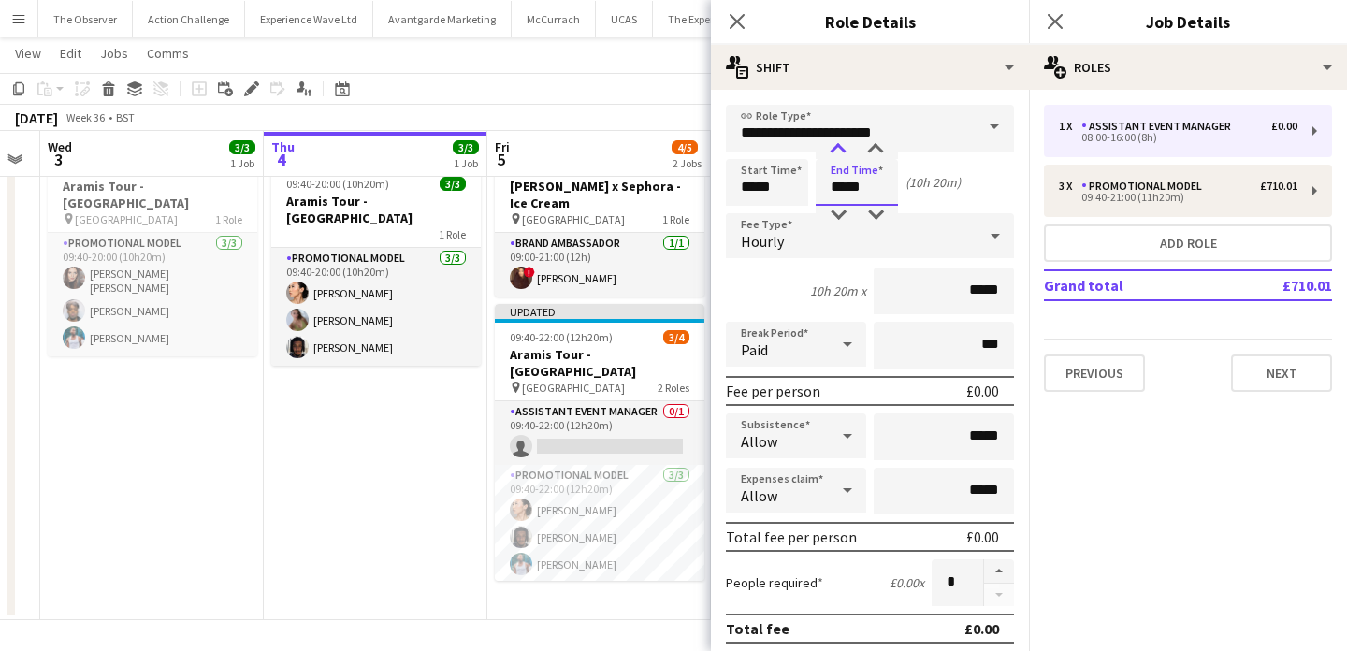
click at [832, 141] on div at bounding box center [837, 149] width 37 height 19
click at [435, 523] on app-date-cell "In progress 09:40-20:00 (10h20m) 3/3 Aramis Tour - Liverpool 1 Role Promotional…" at bounding box center [376, 381] width 224 height 477
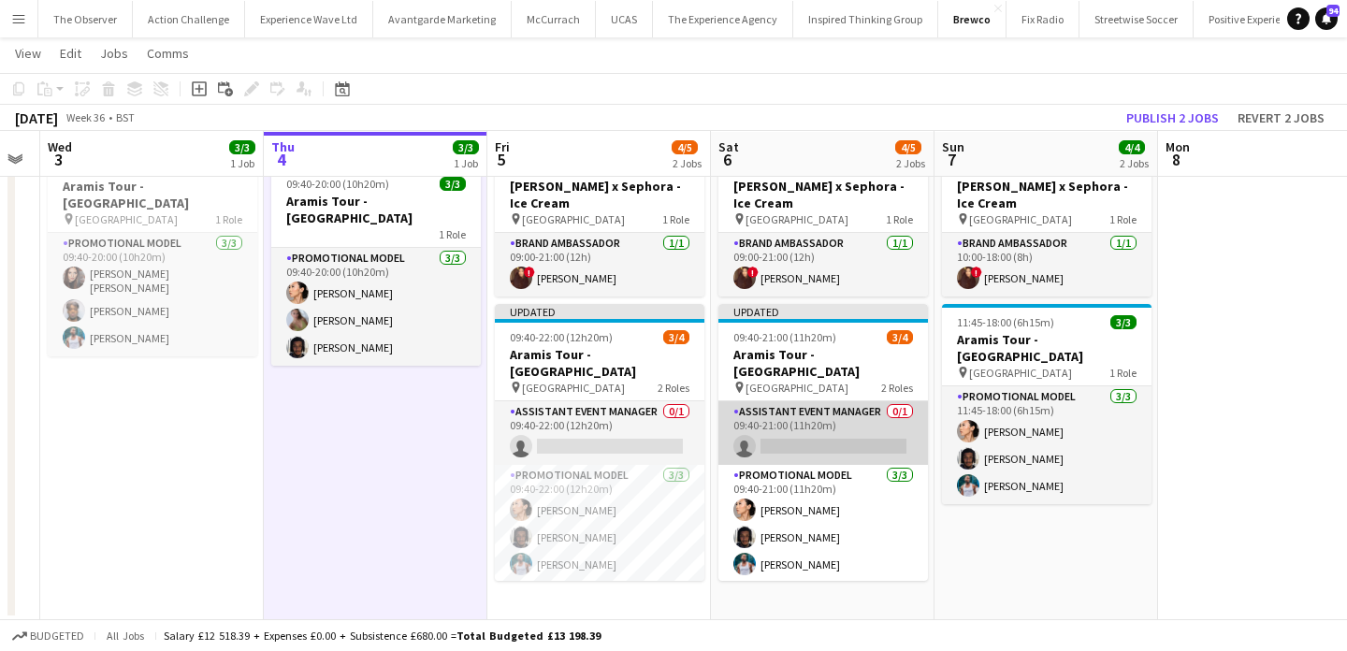
click at [808, 401] on app-card-role "Assistant Event Manager 0/1 09:40-21:00 (11h20m) single-neutral-actions" at bounding box center [823, 433] width 210 height 64
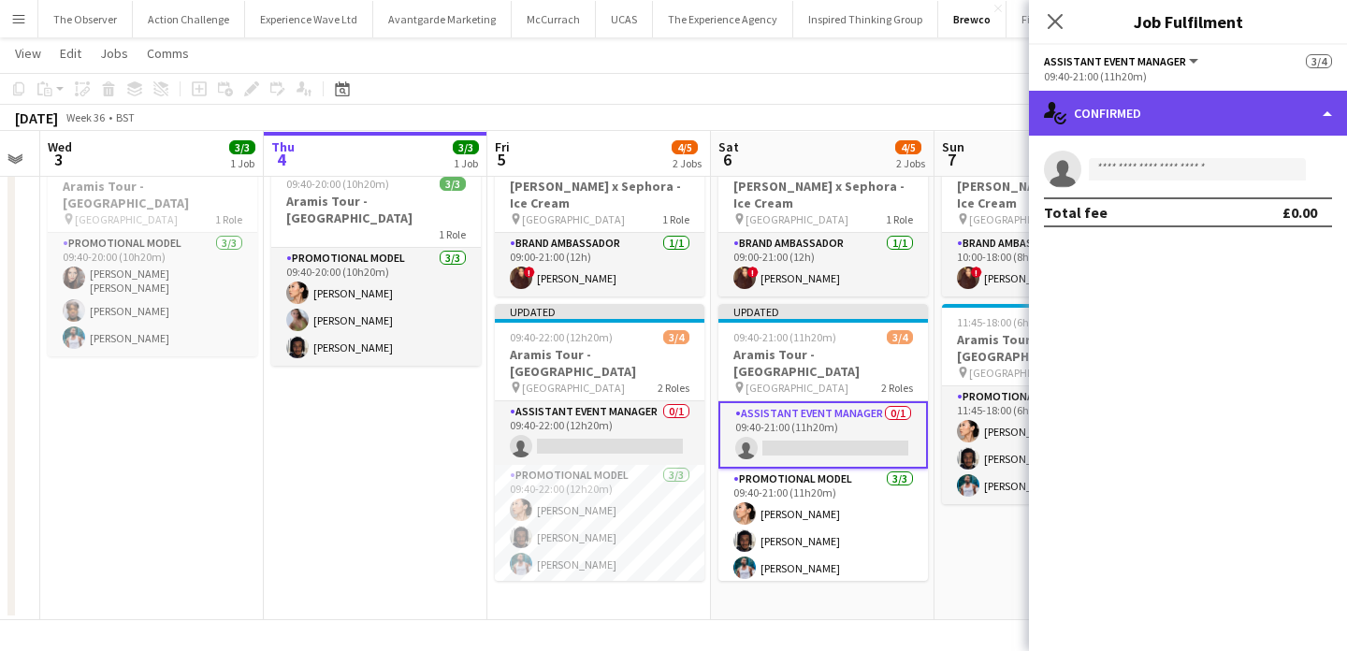
click at [1191, 110] on div "single-neutral-actions-check-2 Confirmed" at bounding box center [1188, 113] width 318 height 45
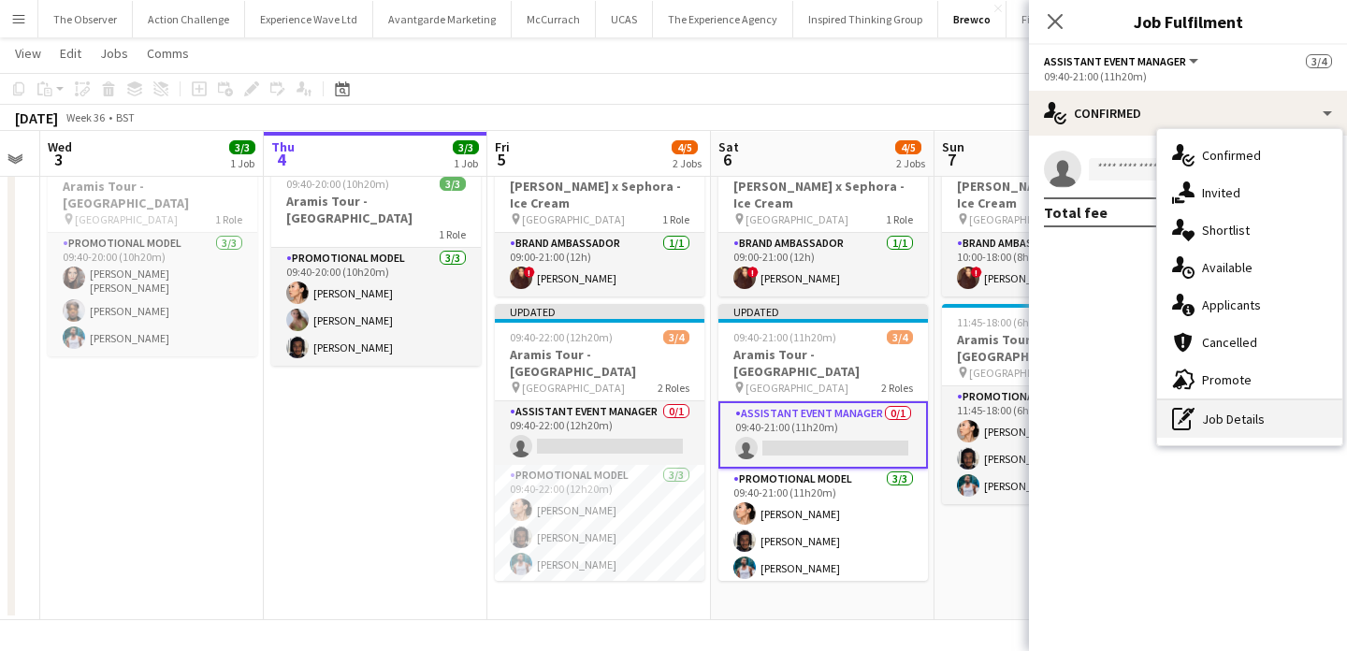
click at [1230, 413] on div "pen-write Job Details" at bounding box center [1249, 418] width 185 height 37
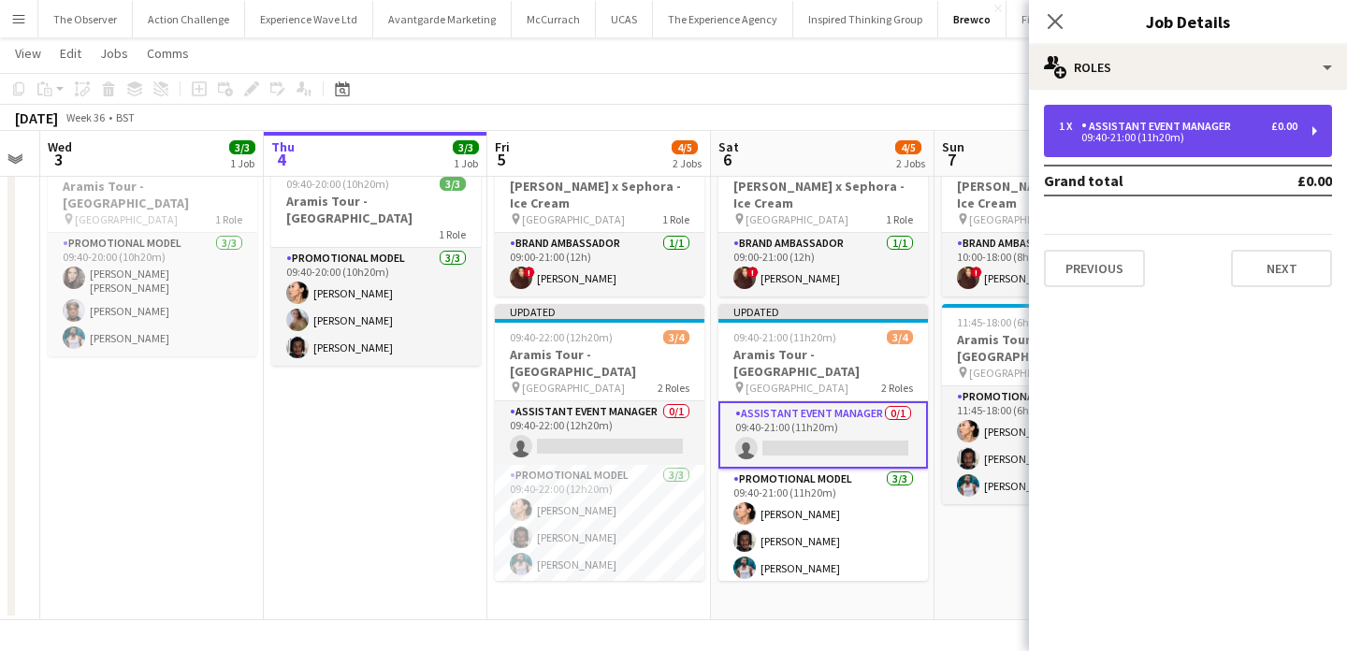
click at [1160, 149] on div "1 x Assistant Event Manager £0.00 09:40-21:00 (11h20m)" at bounding box center [1188, 131] width 288 height 52
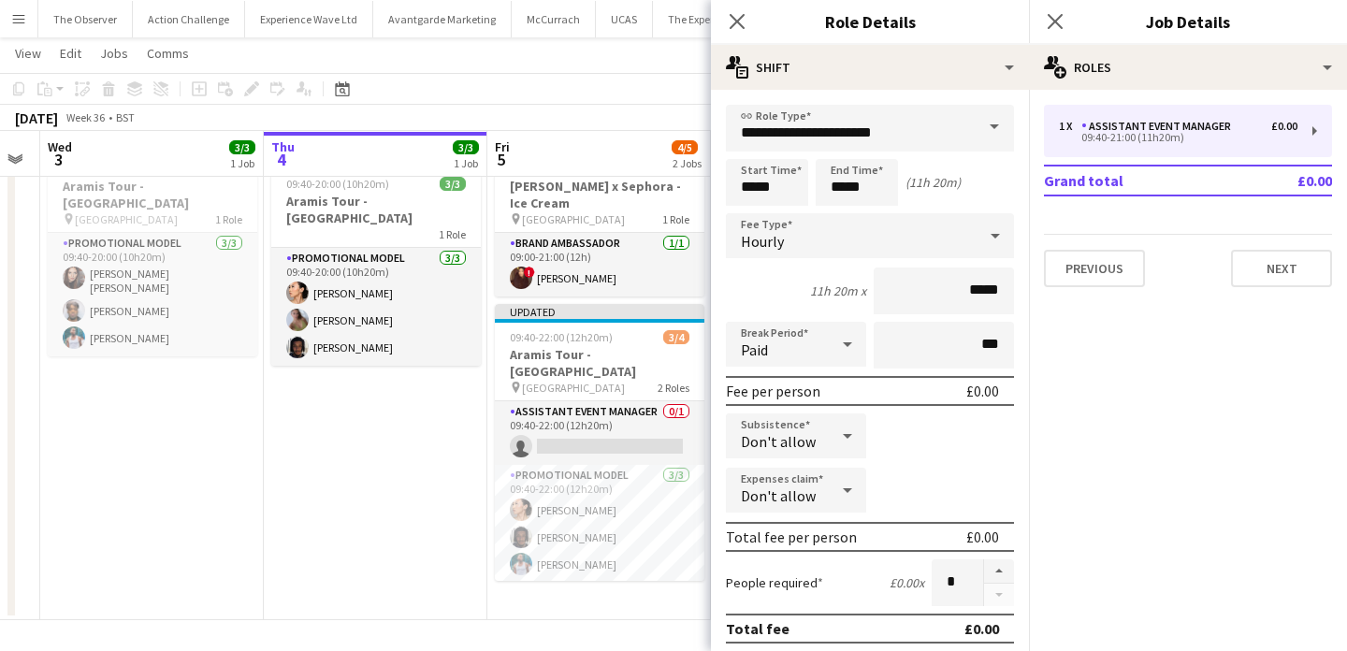
click at [852, 225] on div "Hourly" at bounding box center [851, 235] width 251 height 45
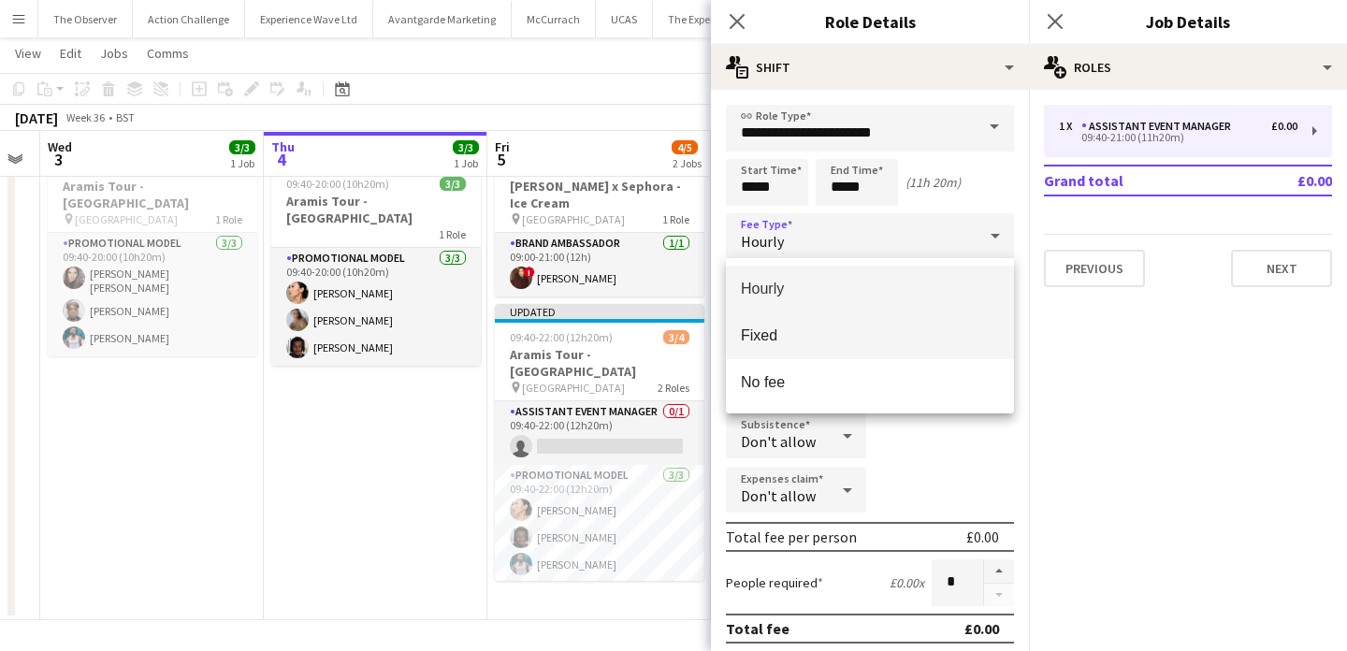
click at [865, 338] on span "Fixed" at bounding box center [870, 335] width 258 height 18
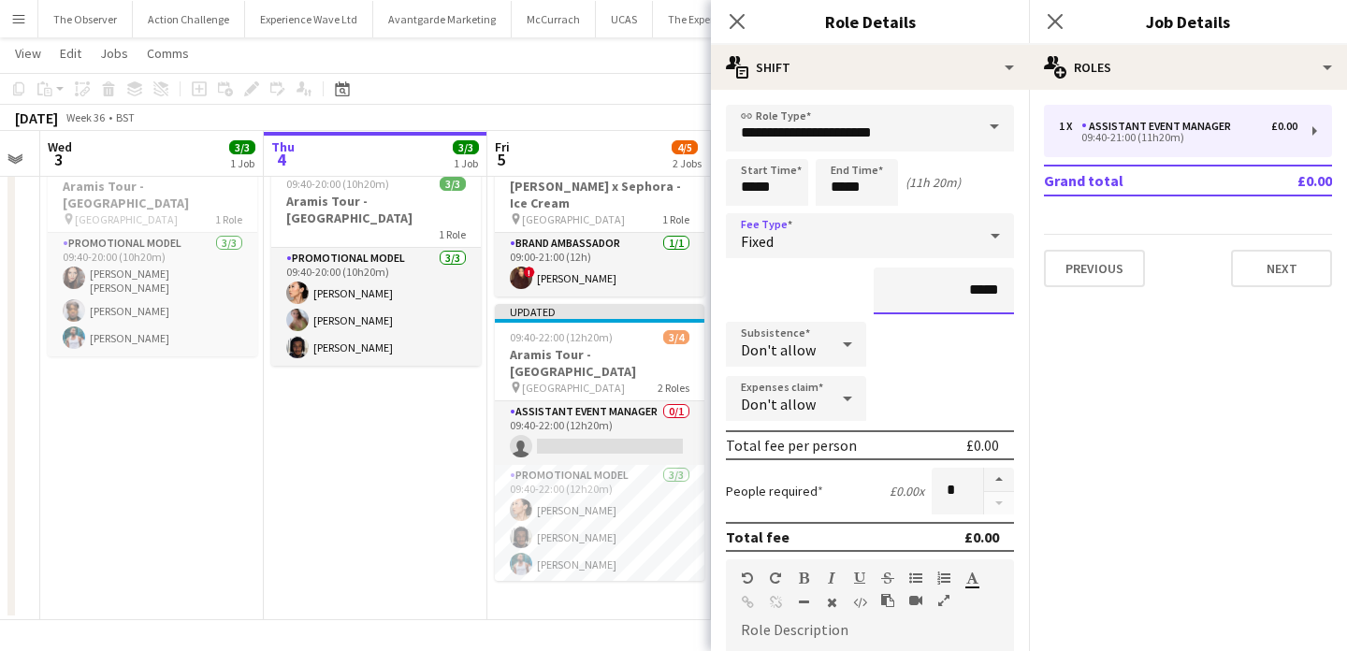
click at [989, 293] on input "*****" at bounding box center [944, 291] width 140 height 47
click at [872, 210] on form "**********" at bounding box center [870, 640] width 318 height 1071
click at [876, 234] on div "Fixed" at bounding box center [851, 235] width 251 height 45
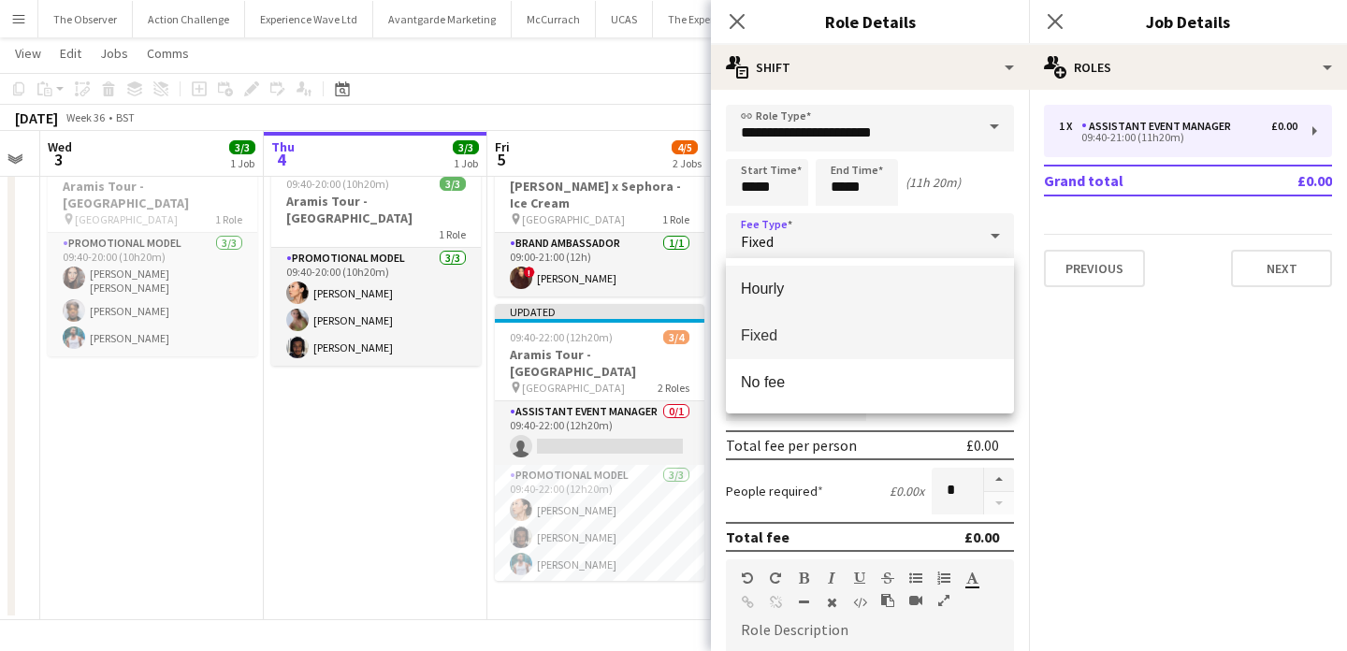
click at [882, 281] on span "Hourly" at bounding box center [870, 289] width 258 height 18
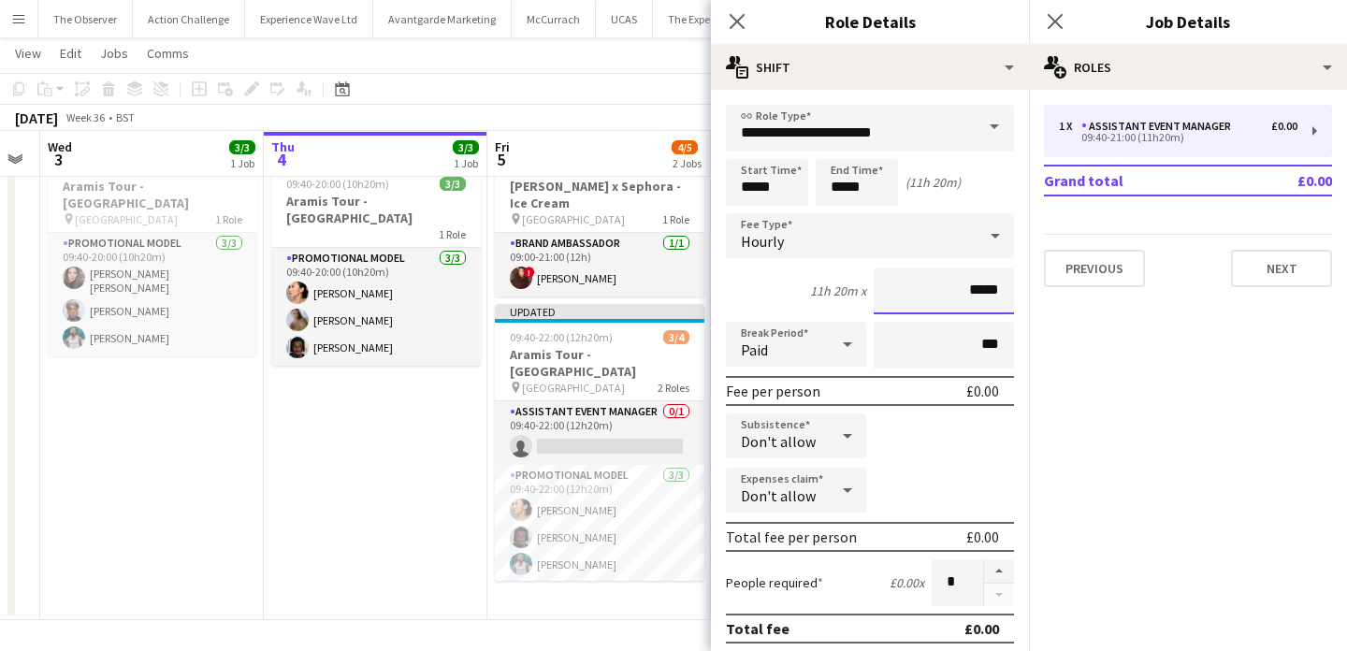
click at [969, 296] on input "*****" at bounding box center [944, 291] width 140 height 47
type input "******"
click at [831, 433] on div at bounding box center [847, 435] width 37 height 37
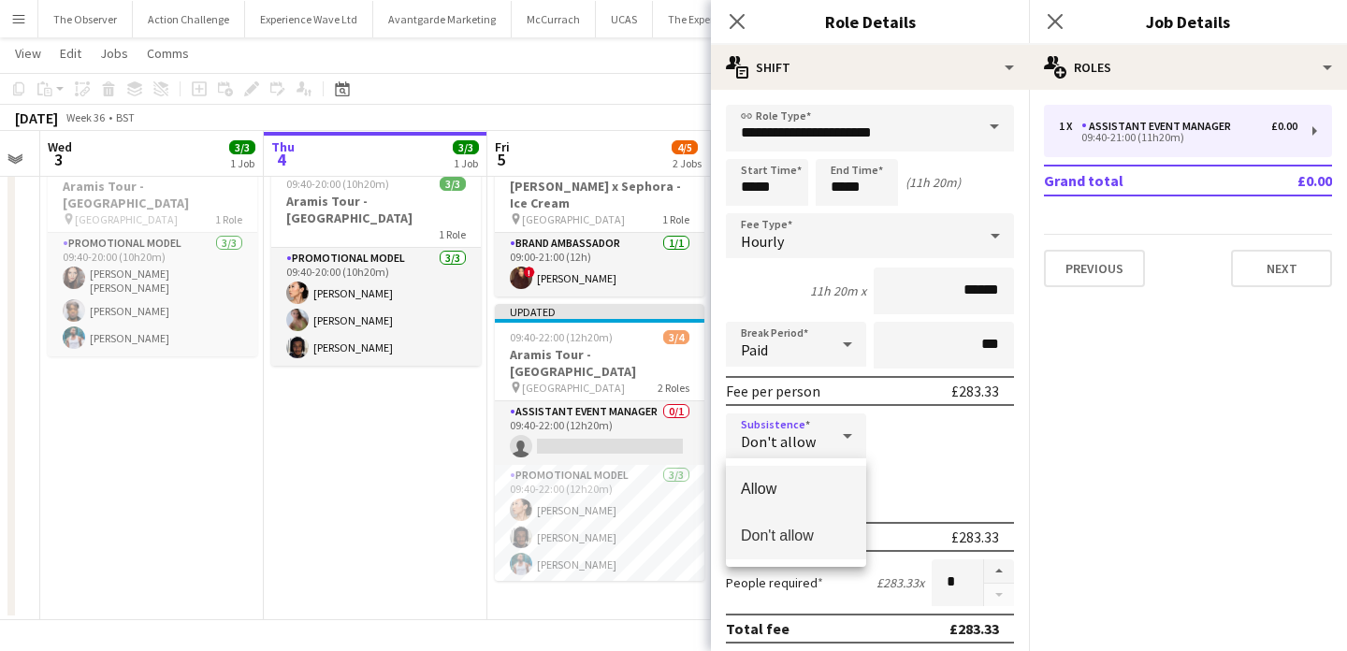
click at [831, 484] on span "Allow" at bounding box center [796, 489] width 110 height 18
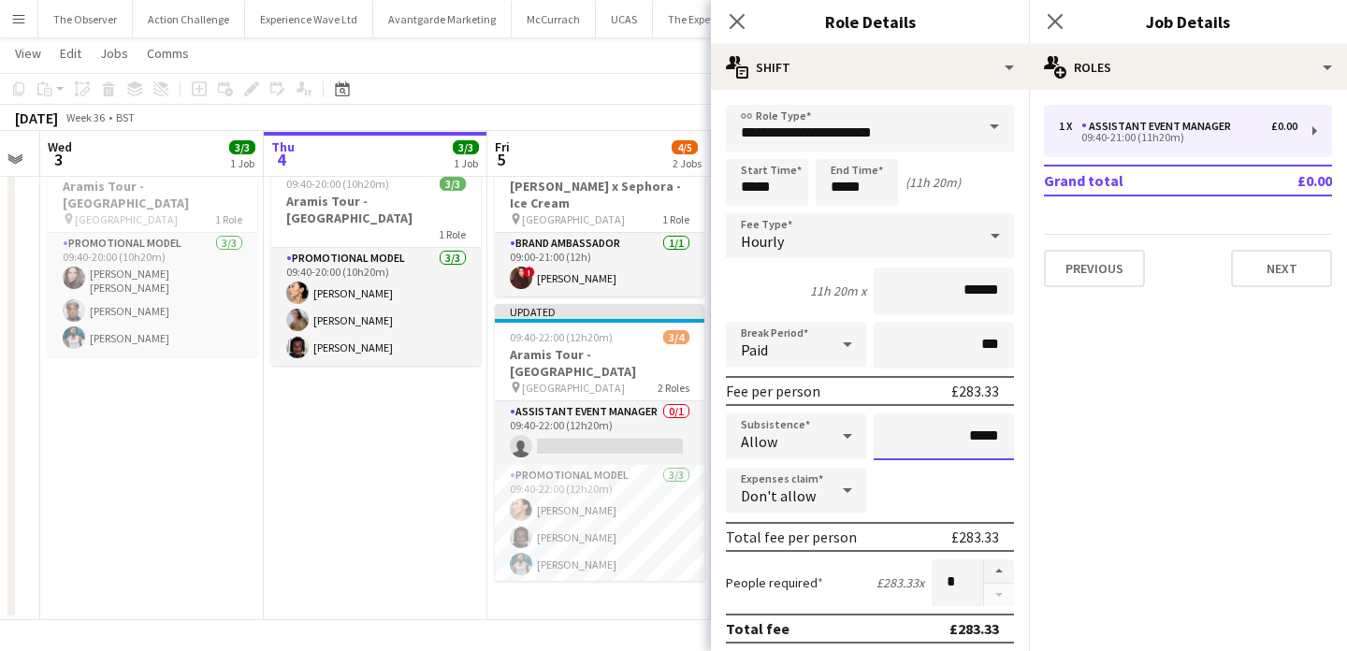
click at [988, 447] on input "*****" at bounding box center [944, 436] width 140 height 47
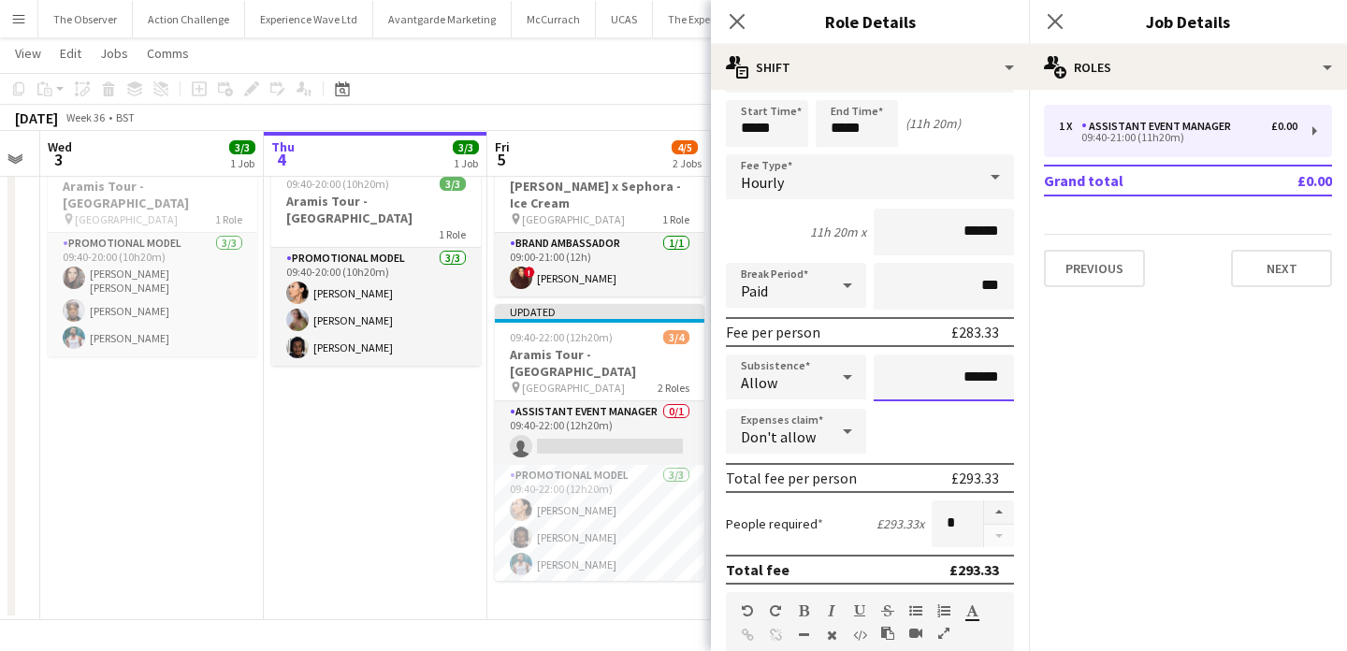
type input "******"
click at [404, 498] on app-date-cell "In progress 09:40-20:00 (10h20m) 3/3 Aramis Tour - Liverpool 1 Role Promotional…" at bounding box center [376, 381] width 224 height 477
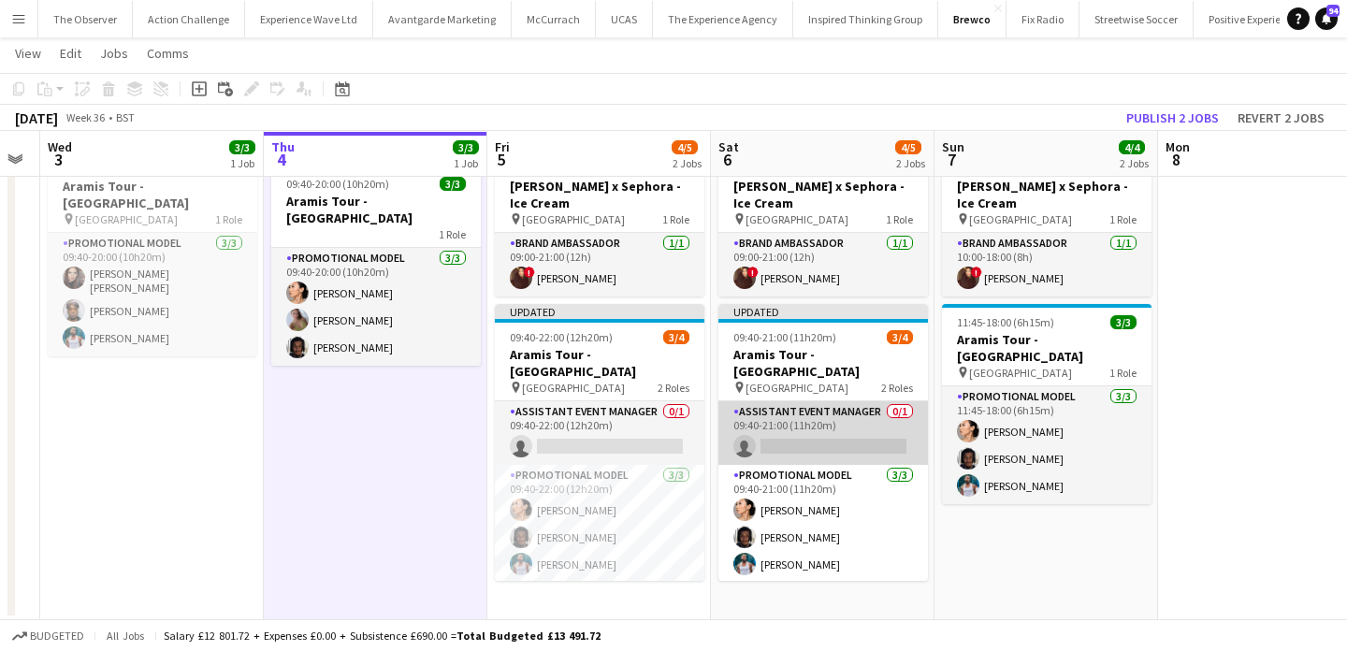
click at [795, 401] on app-card-role "Assistant Event Manager 0/1 09:40-21:00 (11h20m) single-neutral-actions" at bounding box center [823, 433] width 210 height 64
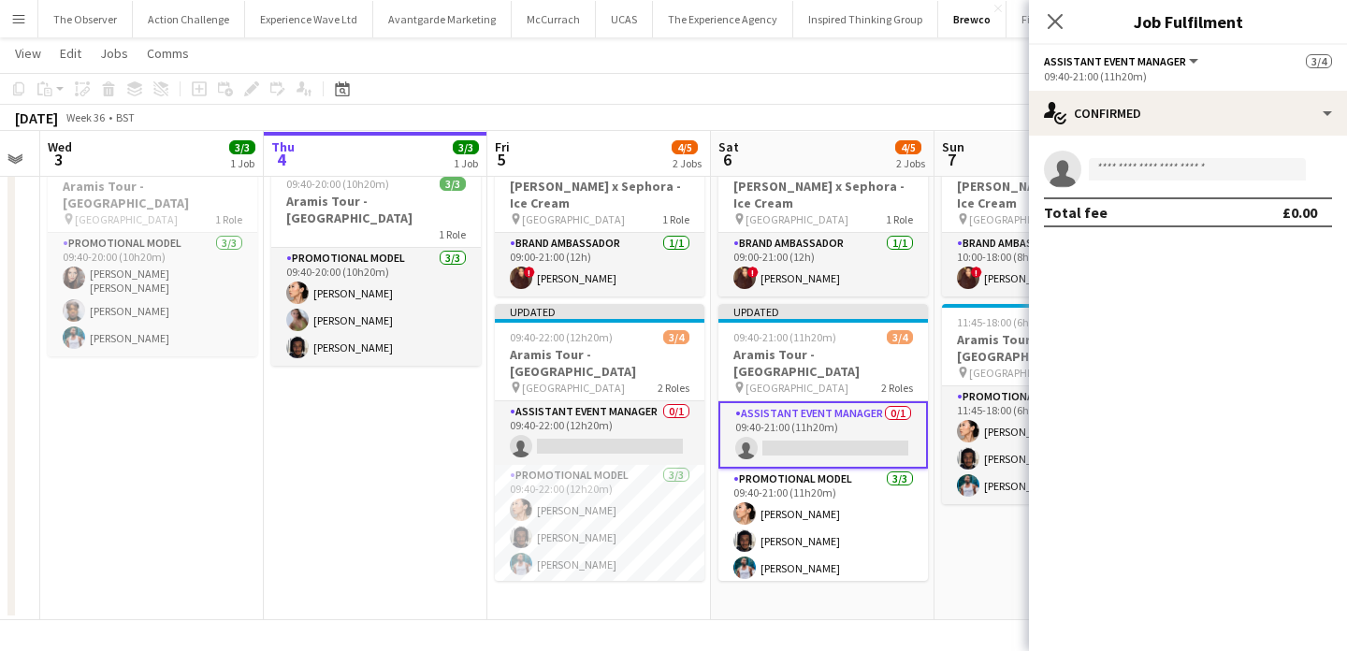
click at [950, 513] on app-date-cell "10:00-18:00 (8h) 1/1 Estée Lauder x Sephora - Ice Cream pin Westfields White Ci…" at bounding box center [1047, 381] width 224 height 477
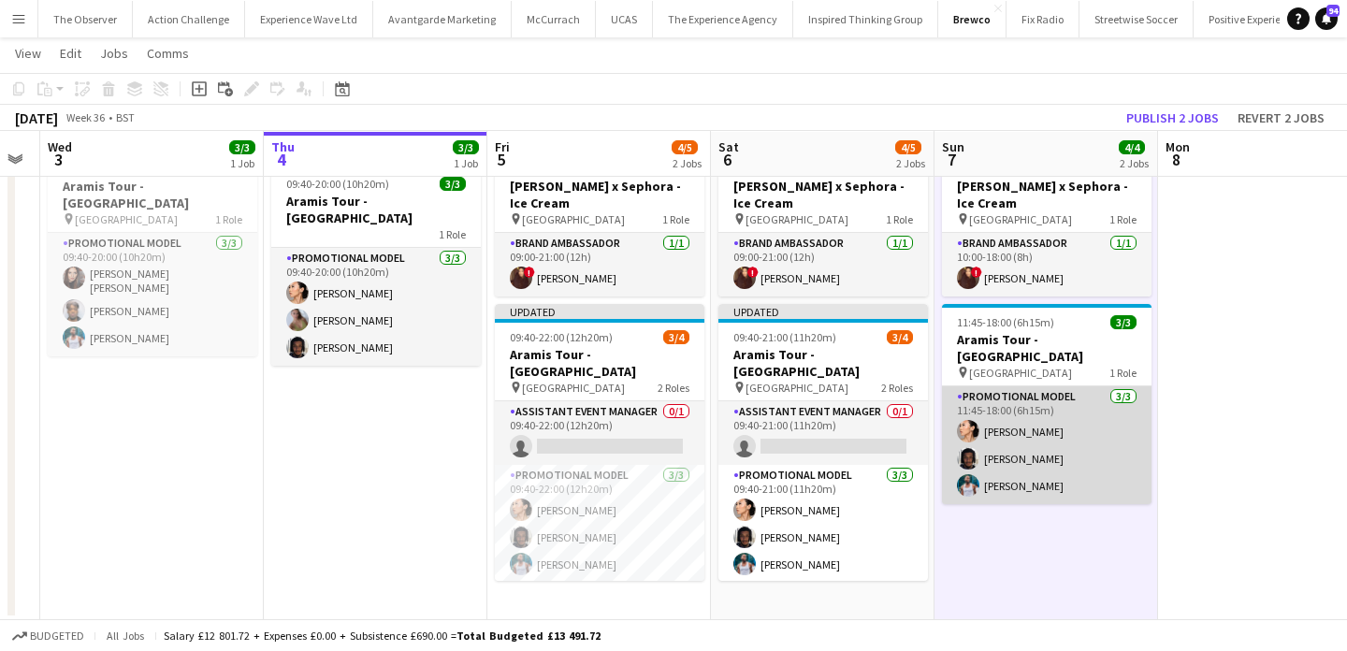
click at [1023, 396] on app-card-role "Promotional Model 3/3 11:45-18:00 (6h15m) Man Ying Cheng Tyler Smith Reginald C…" at bounding box center [1047, 445] width 210 height 118
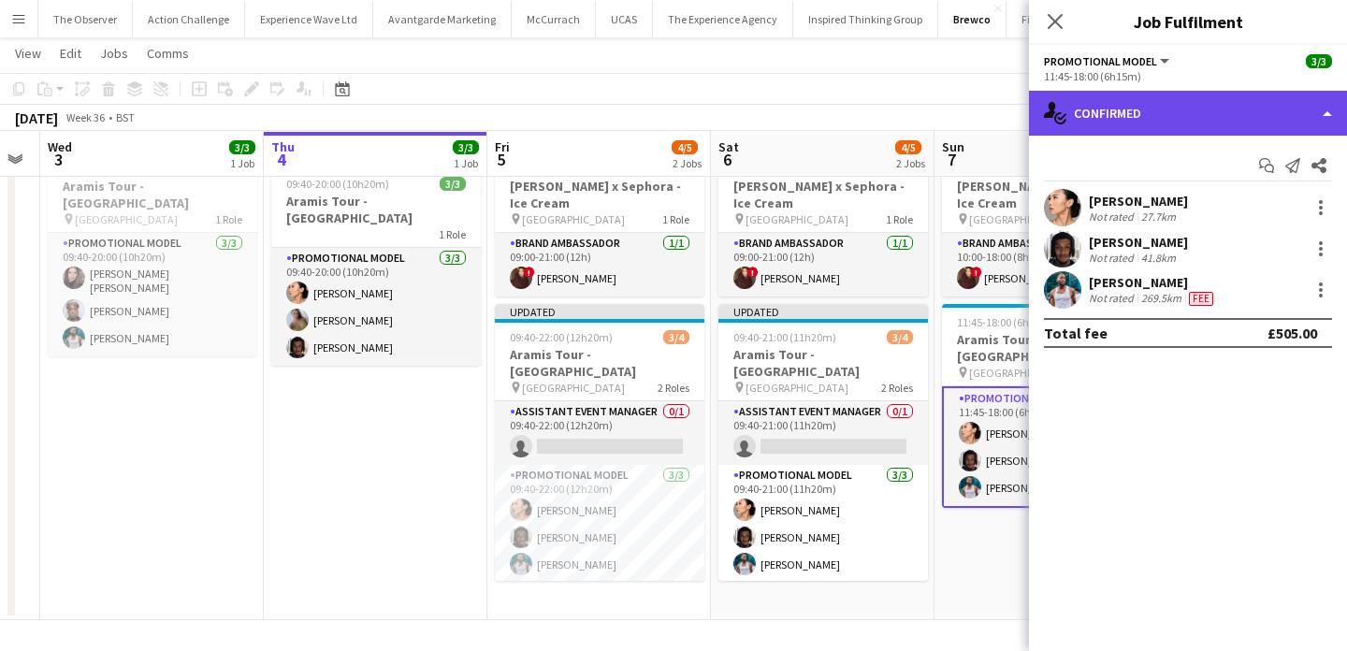
click at [1154, 122] on div "single-neutral-actions-check-2 Confirmed" at bounding box center [1188, 113] width 318 height 45
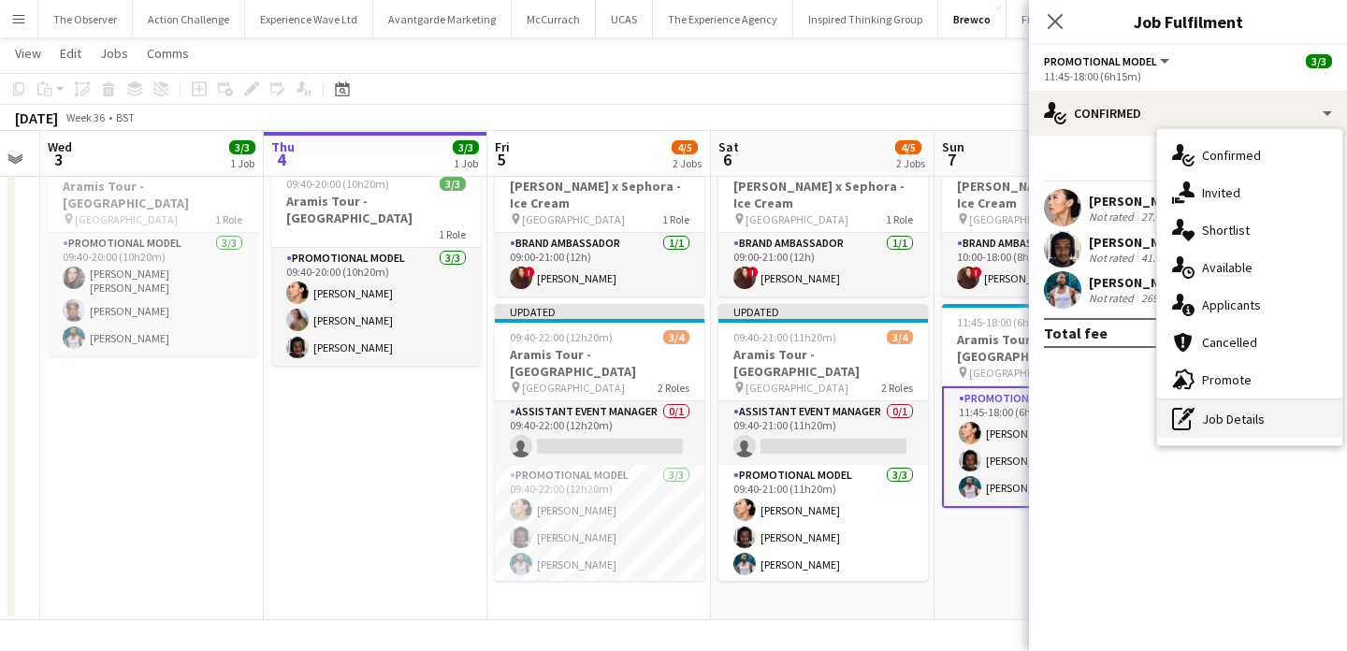
click at [1213, 410] on div "pen-write Job Details" at bounding box center [1249, 418] width 185 height 37
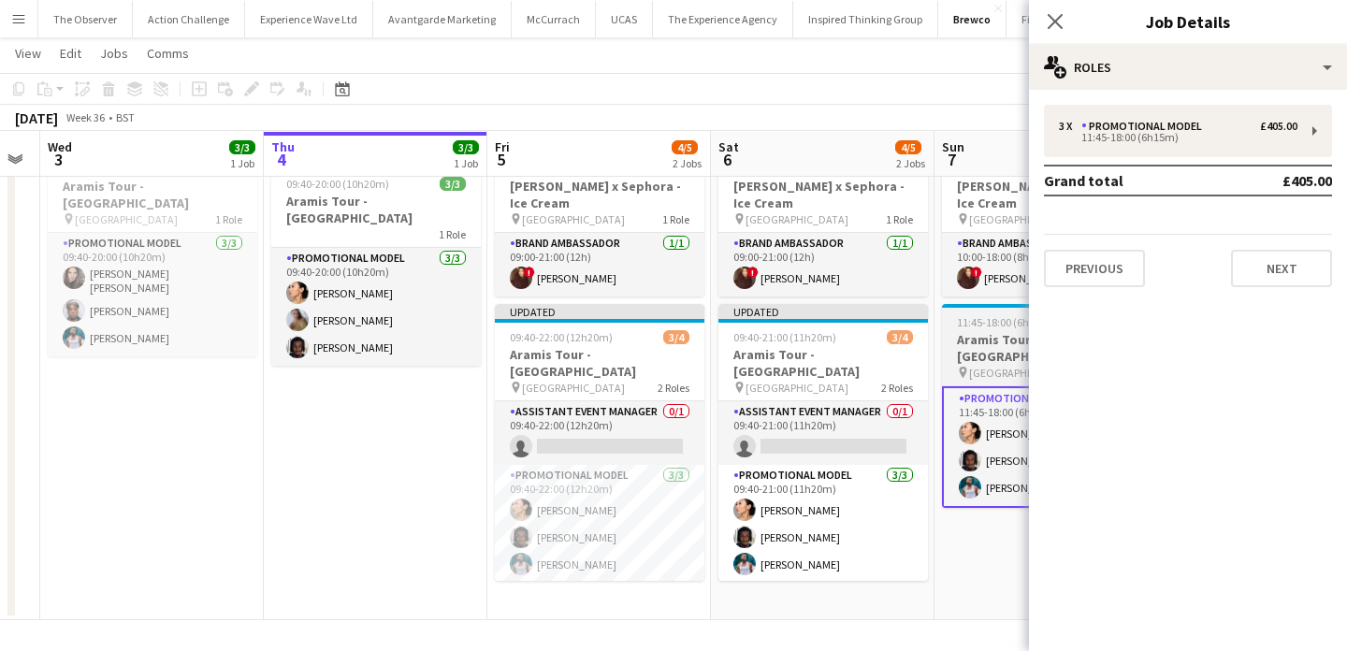
click at [978, 366] on span "[GEOGRAPHIC_DATA]" at bounding box center [1020, 373] width 103 height 14
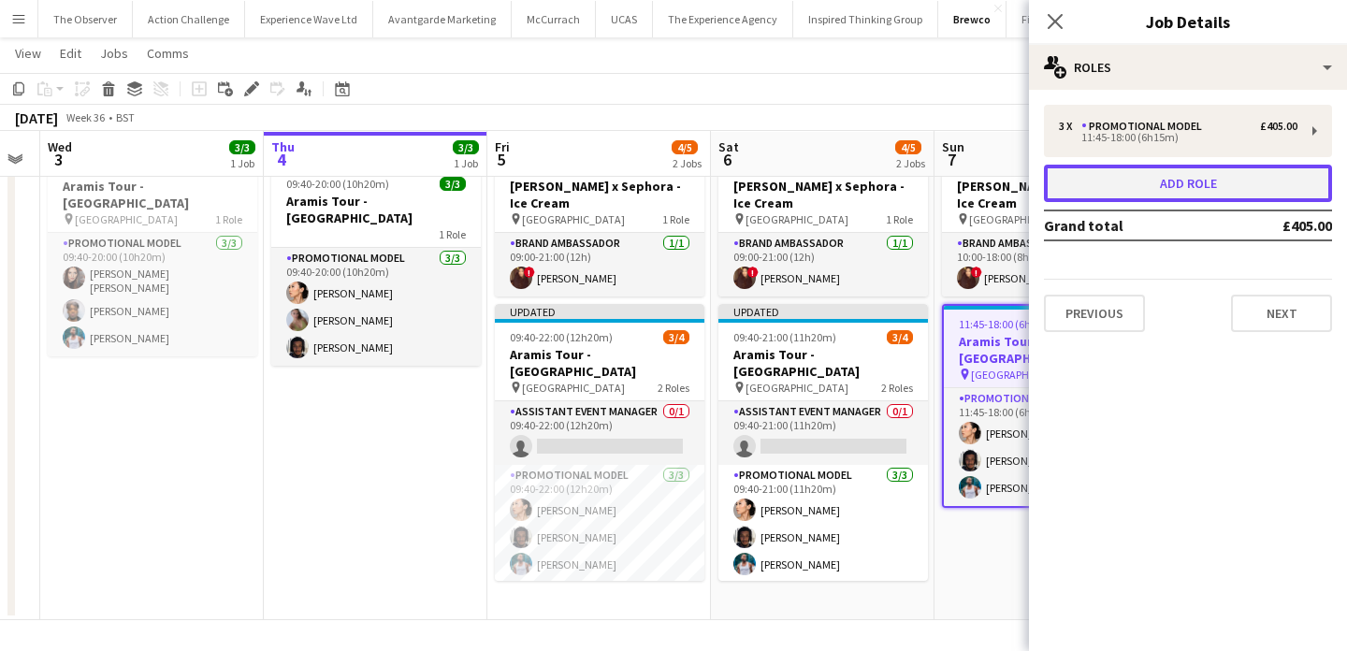
click at [1172, 172] on button "Add role" at bounding box center [1188, 183] width 288 height 37
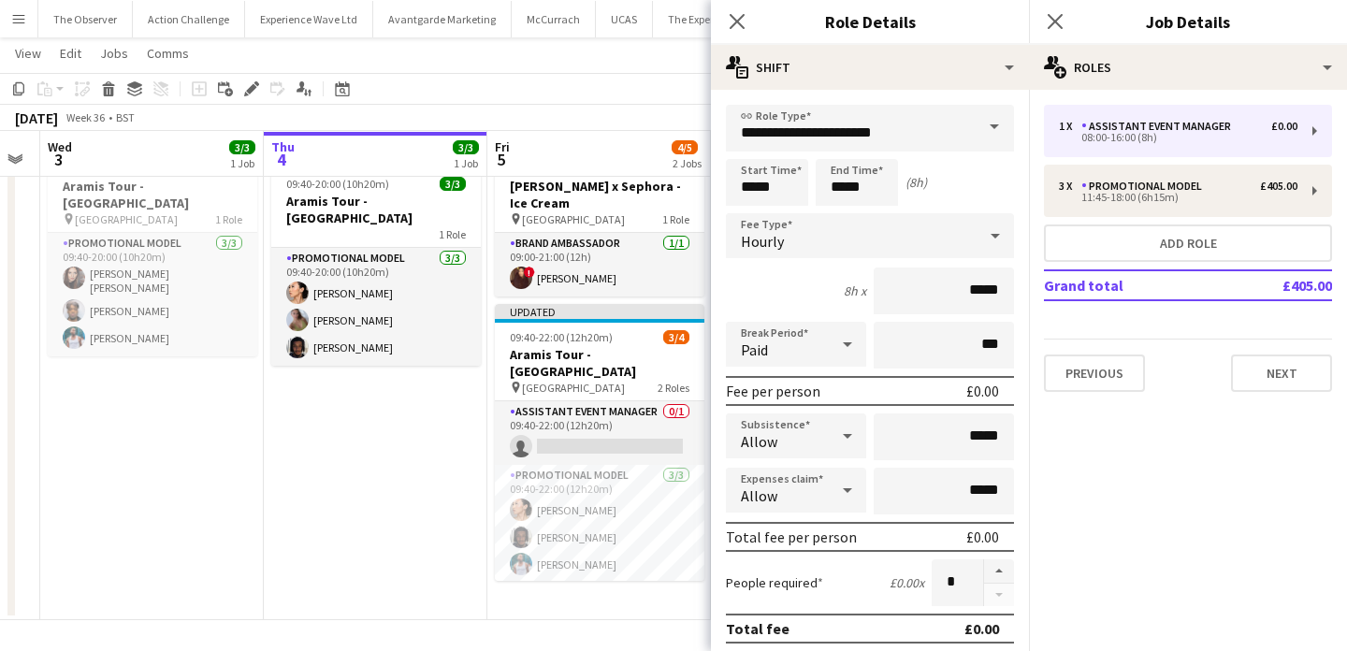
click at [412, 475] on app-date-cell "In progress 09:40-20:00 (10h20m) 3/3 Aramis Tour - Liverpool 1 Role Promotional…" at bounding box center [376, 381] width 224 height 477
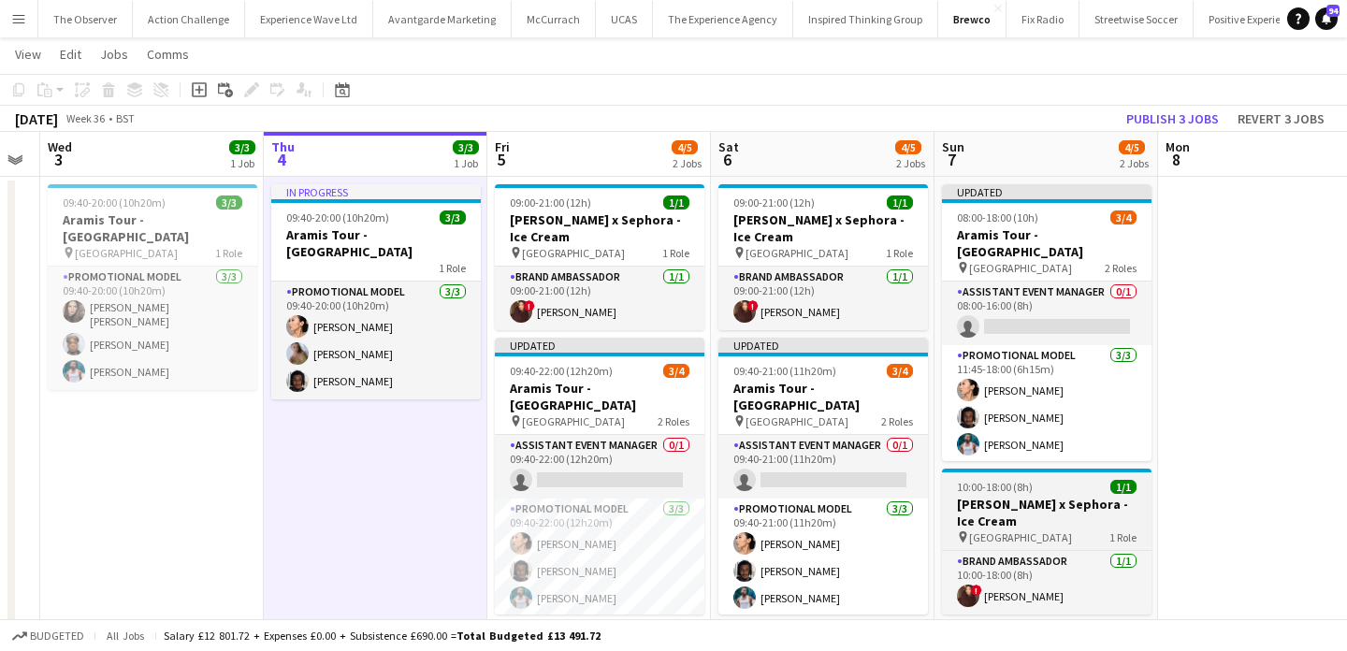
scroll to position [36, 0]
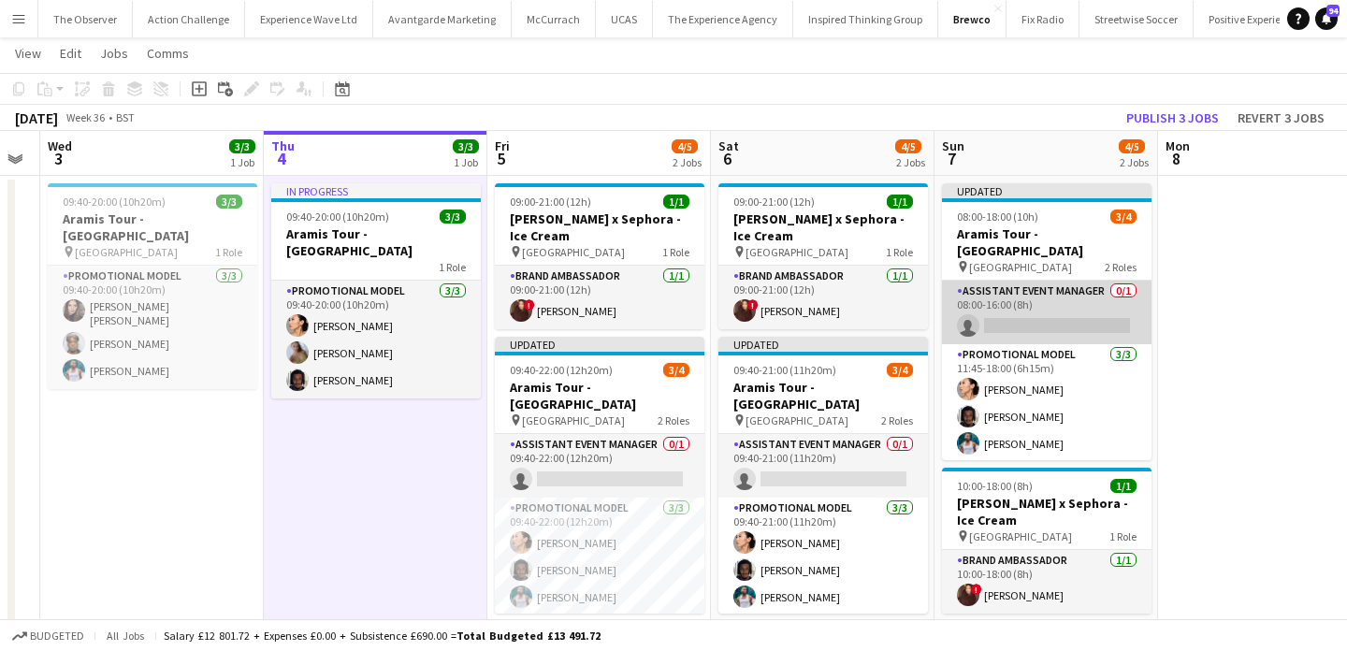
click at [1022, 284] on app-card-role "Assistant Event Manager 0/1 08:00-16:00 (8h) single-neutral-actions" at bounding box center [1047, 313] width 210 height 64
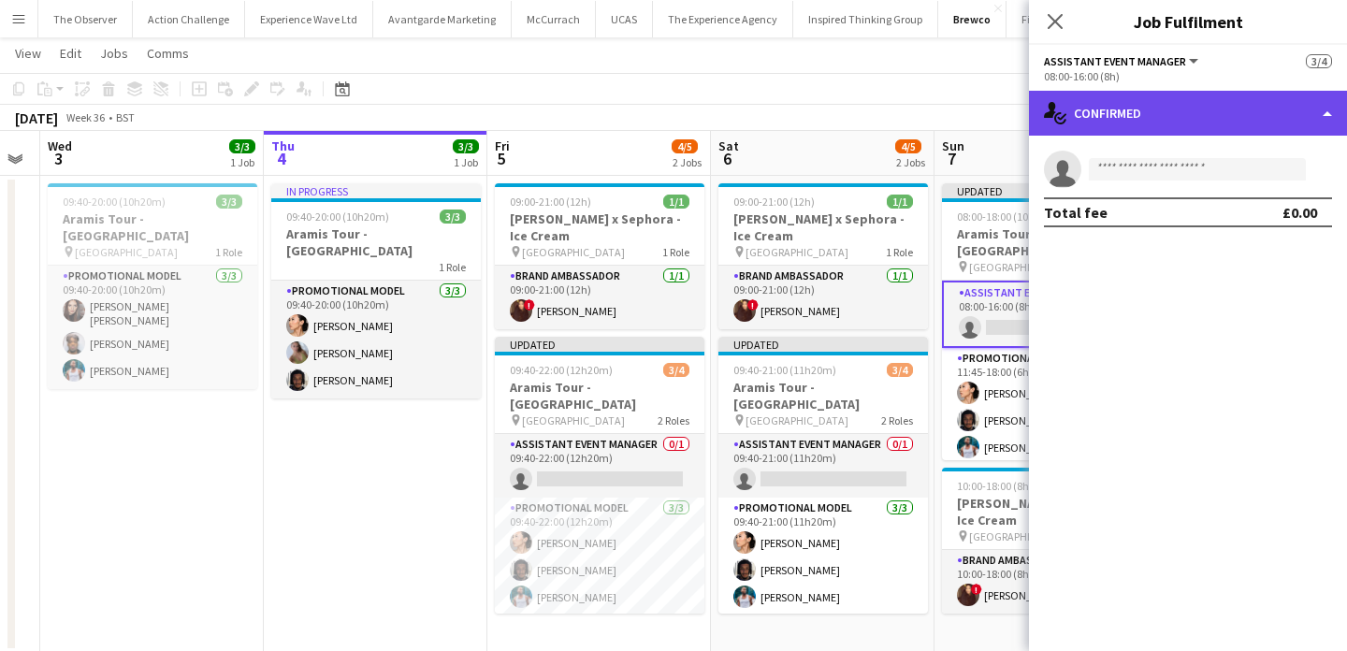
click at [1196, 124] on div "single-neutral-actions-check-2 Confirmed" at bounding box center [1188, 113] width 318 height 45
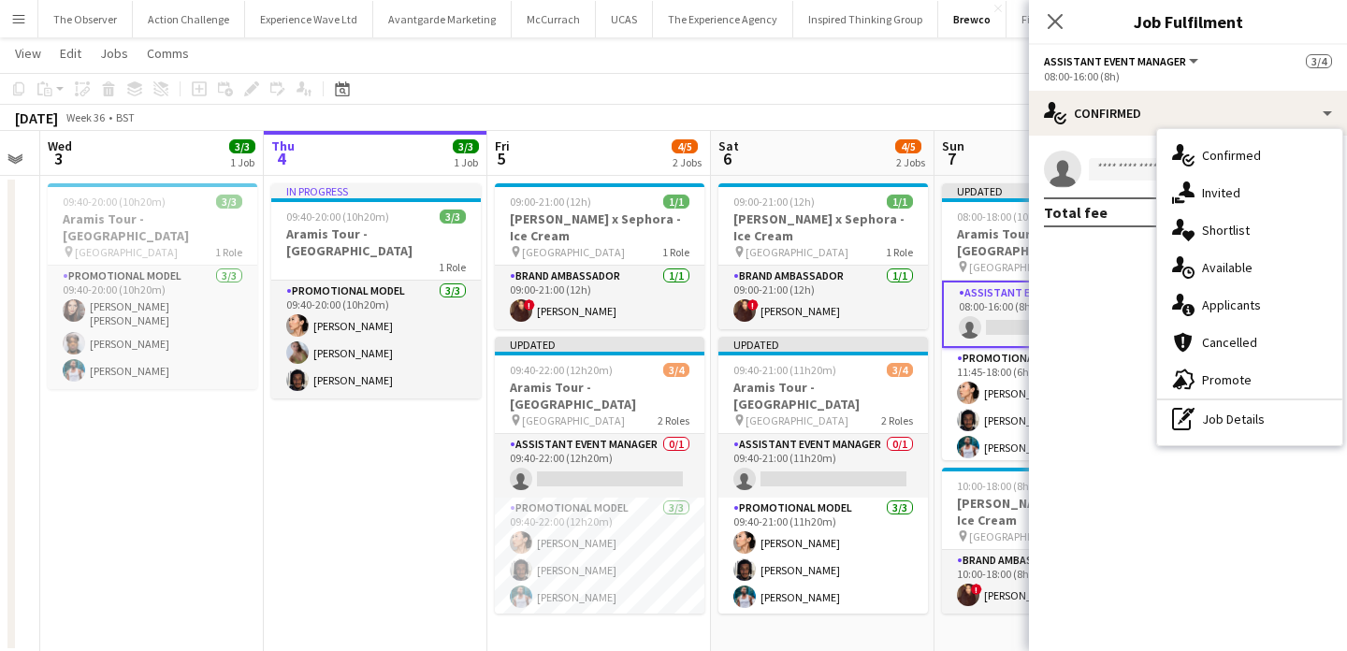
click at [1234, 440] on div "single-neutral-actions-check-2 Confirmed single-neutral-actions-share-1 Invited…" at bounding box center [1249, 287] width 185 height 316
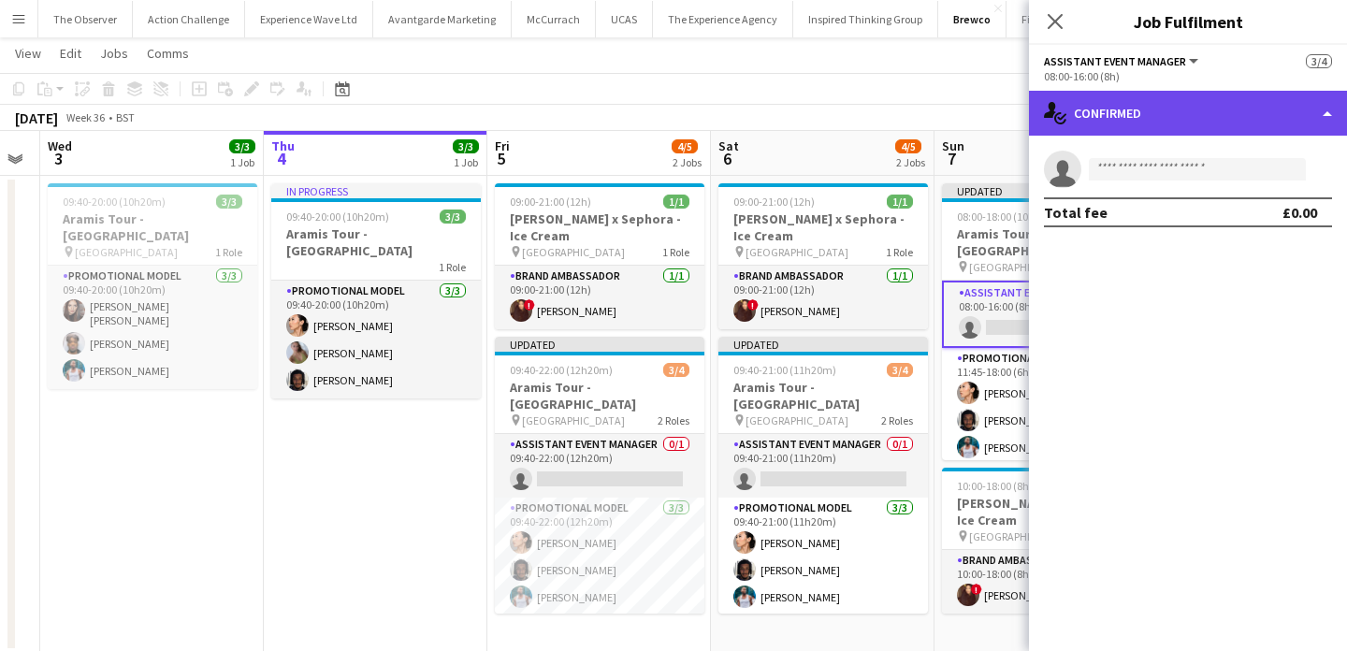
click at [1194, 128] on div "single-neutral-actions-check-2 Confirmed" at bounding box center [1188, 113] width 318 height 45
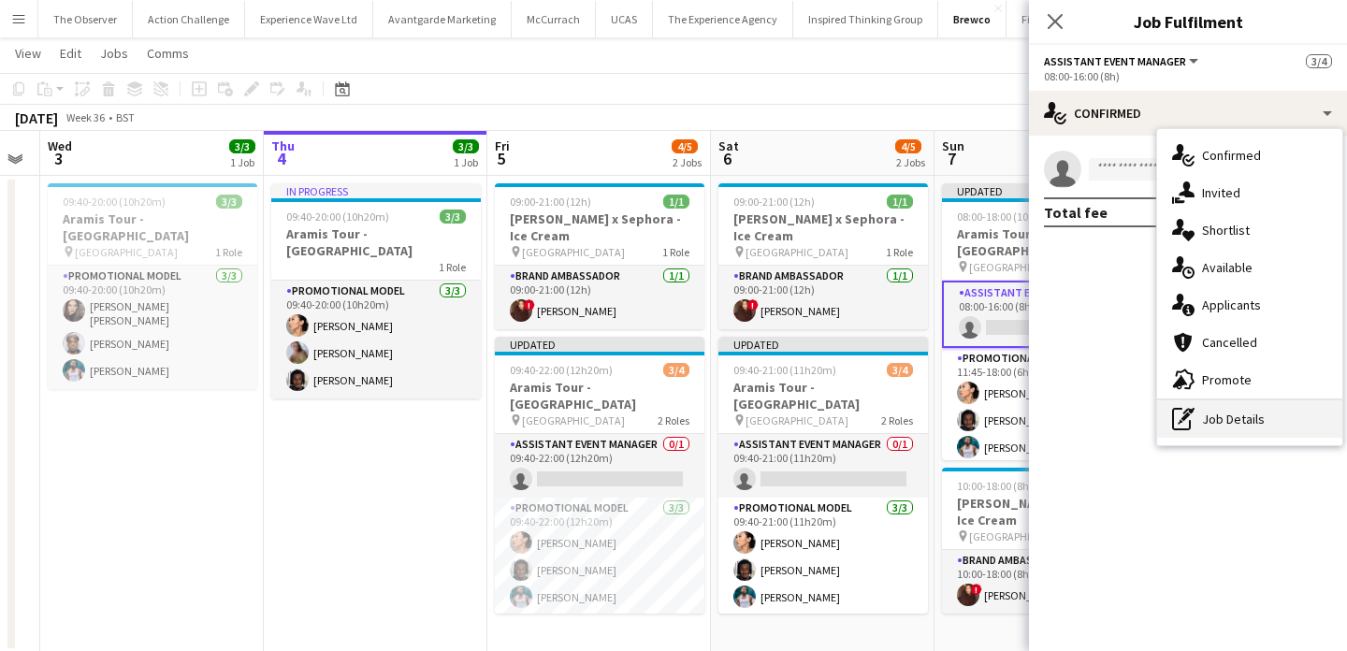
click at [1249, 425] on div "pen-write Job Details" at bounding box center [1249, 418] width 185 height 37
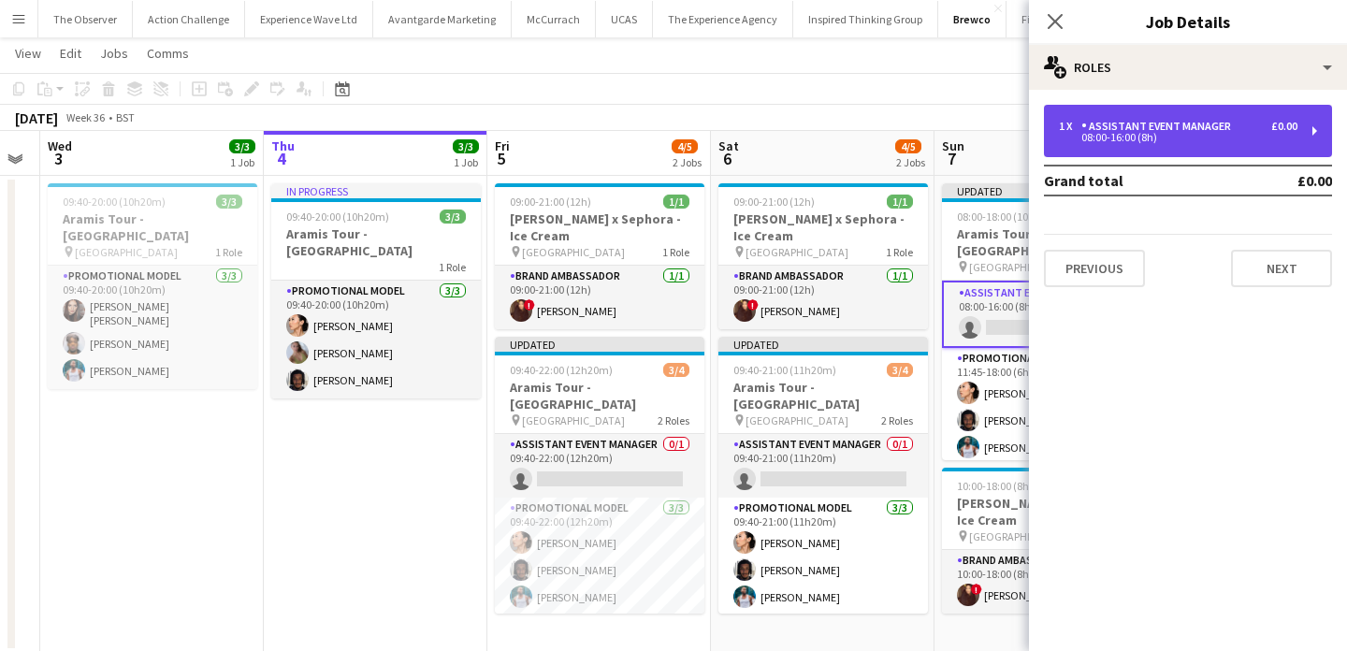
click at [1065, 142] on div "1 x Assistant Event Manager £0.00 08:00-16:00 (8h)" at bounding box center [1188, 131] width 288 height 52
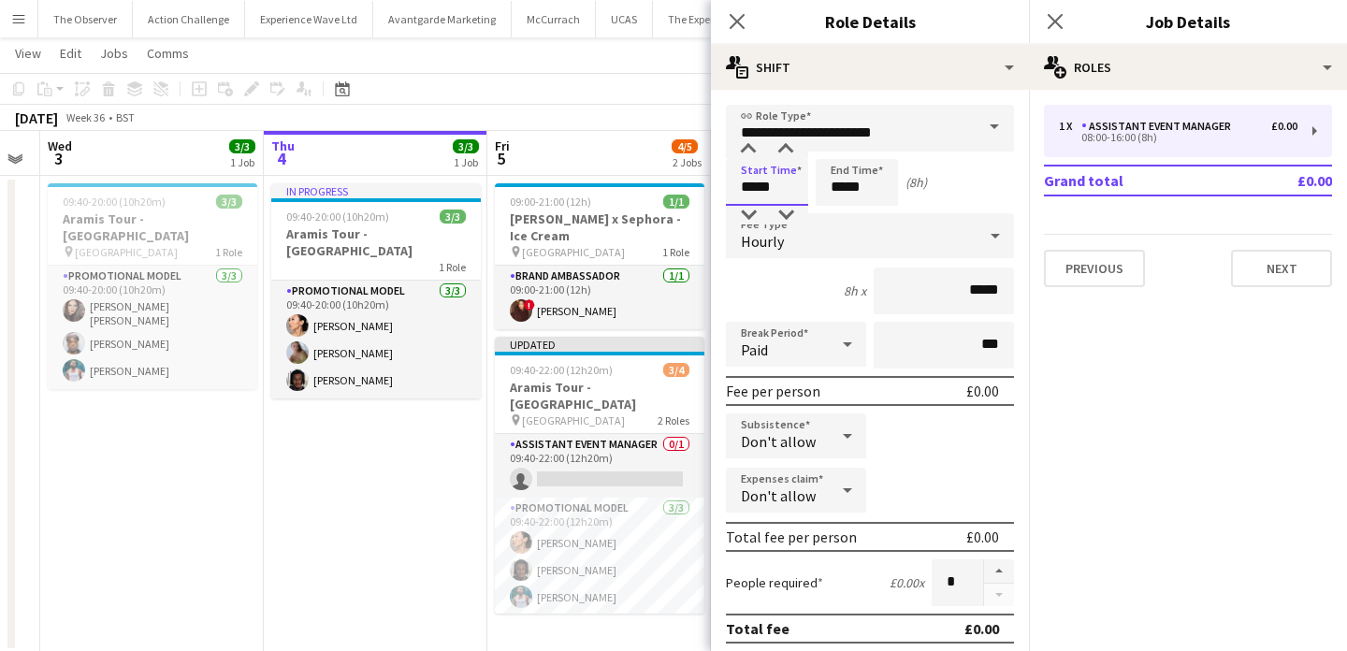
click at [776, 186] on input "*****" at bounding box center [767, 182] width 82 height 47
click at [752, 149] on div at bounding box center [748, 149] width 37 height 19
click at [778, 152] on div at bounding box center [785, 149] width 37 height 19
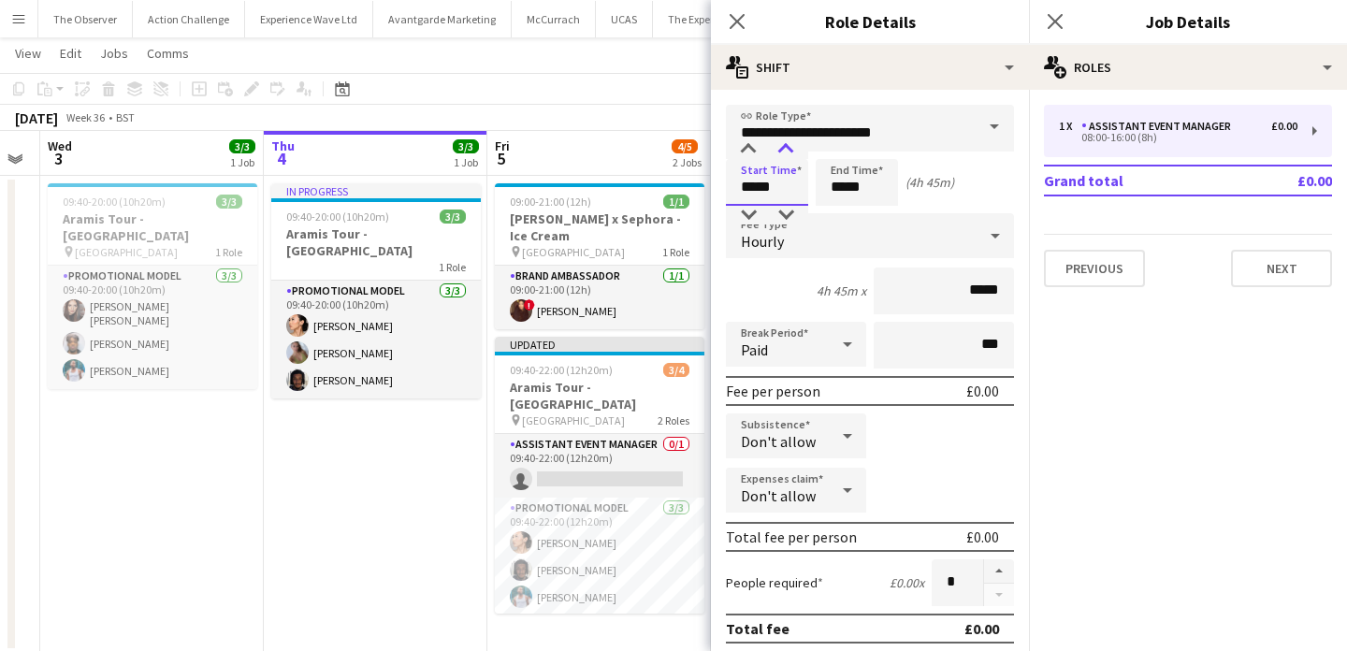
click at [778, 152] on div at bounding box center [785, 149] width 37 height 19
type input "*****"
click at [778, 152] on div at bounding box center [785, 149] width 37 height 19
click at [859, 197] on input "*****" at bounding box center [857, 182] width 82 height 47
click at [835, 152] on div at bounding box center [837, 149] width 37 height 19
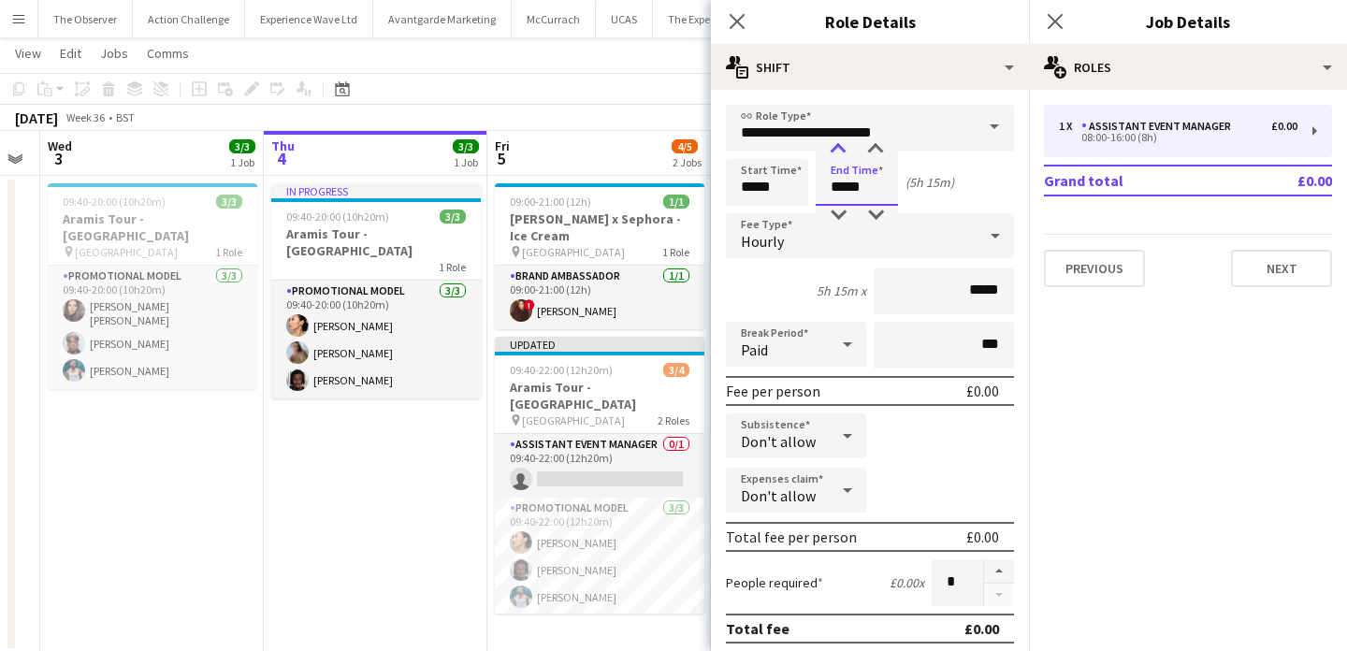
type input "*****"
click at [835, 151] on div at bounding box center [837, 149] width 37 height 19
click at [837, 243] on div "Hourly" at bounding box center [851, 235] width 251 height 45
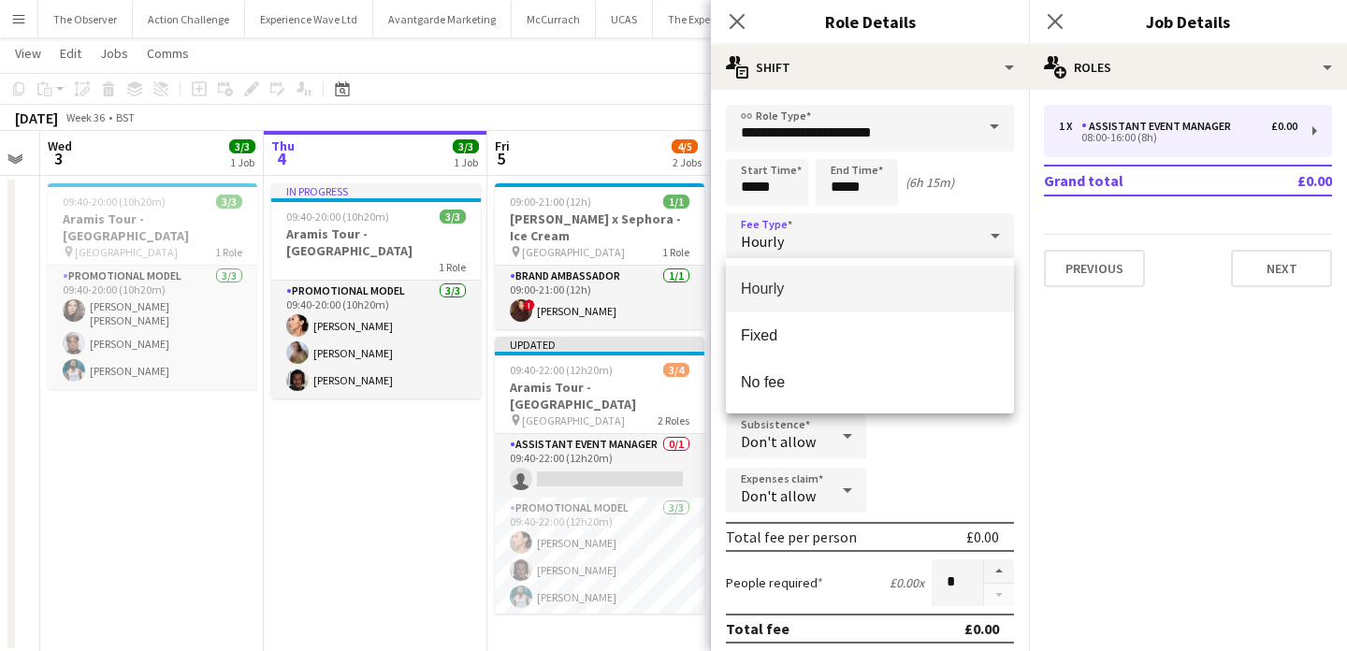
click at [915, 277] on mat-option "Hourly" at bounding box center [870, 289] width 288 height 47
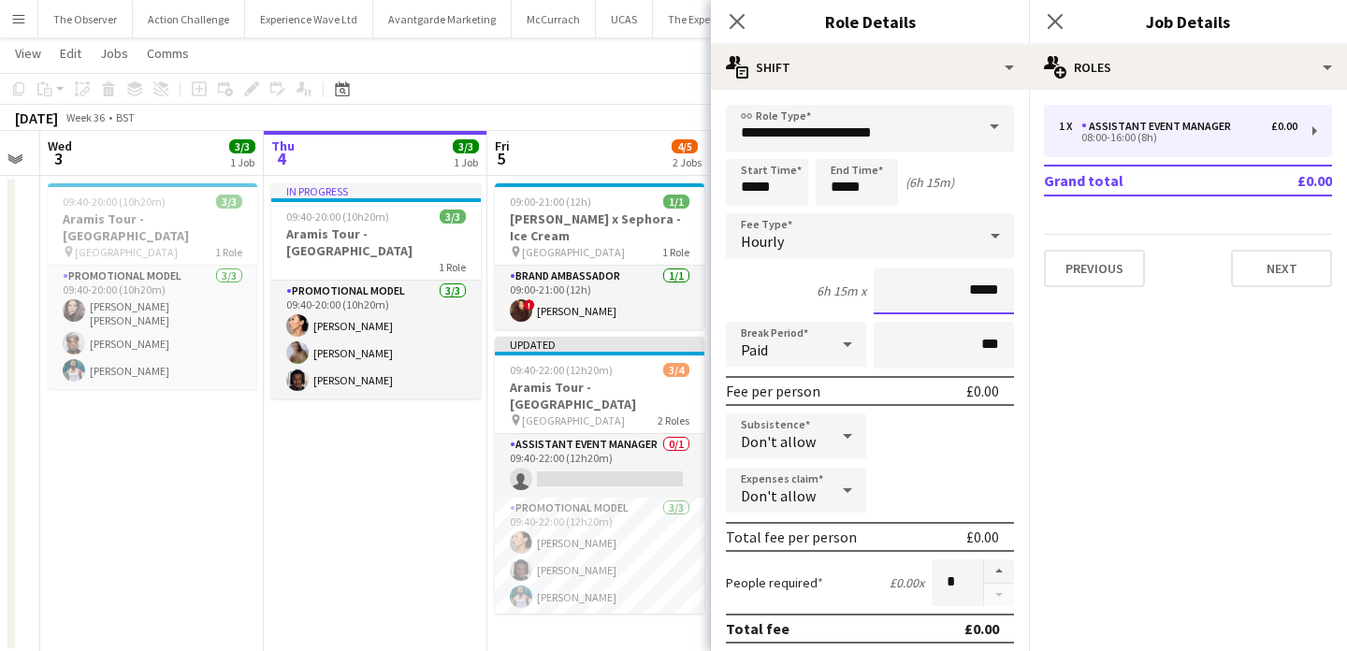
click at [1000, 286] on input "*****" at bounding box center [944, 291] width 140 height 47
type input "******"
click at [813, 445] on div "Don't allow" at bounding box center [777, 435] width 103 height 45
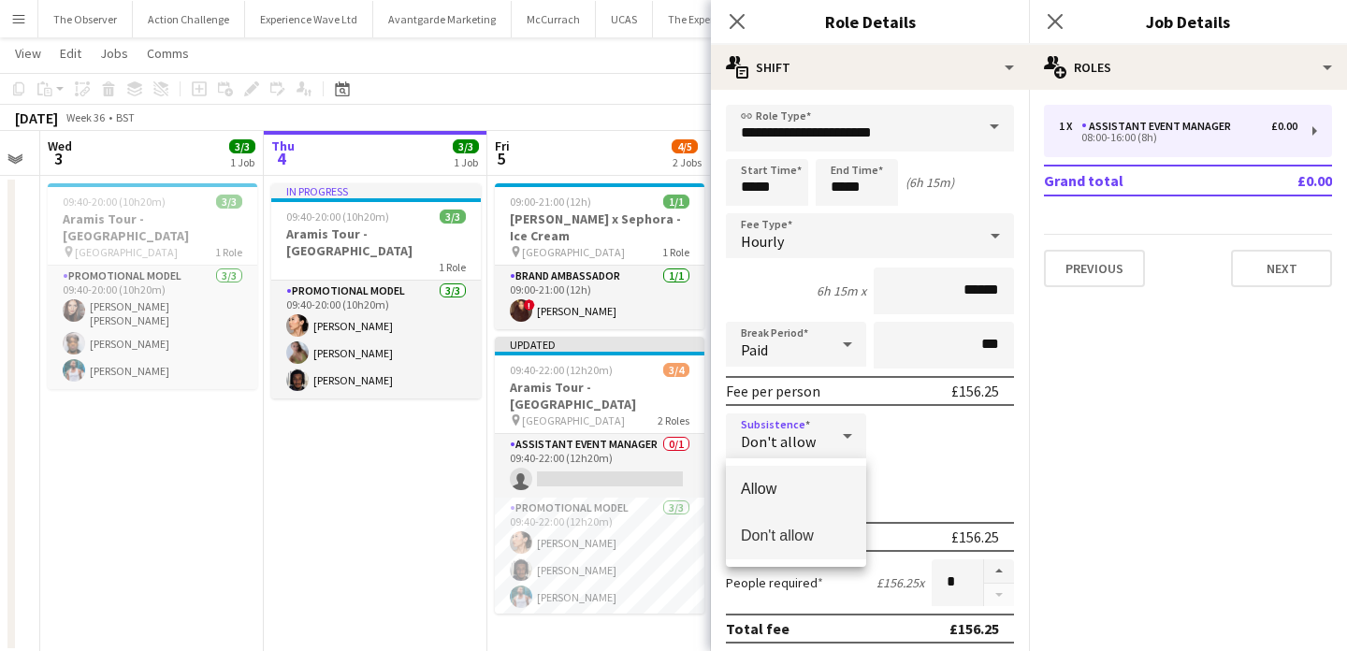
click at [823, 484] on span "Allow" at bounding box center [796, 489] width 110 height 18
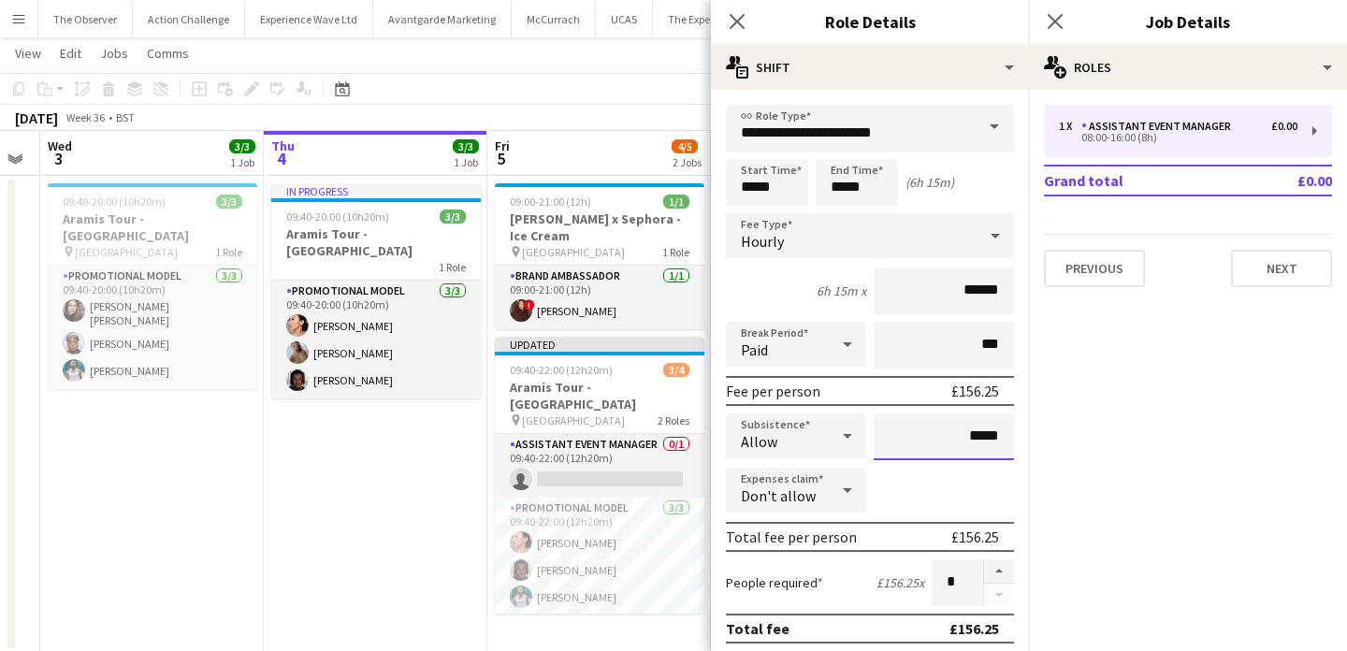
click at [992, 431] on input "*****" at bounding box center [944, 436] width 140 height 47
type input "******"
click at [347, 538] on app-date-cell "In progress 09:40-20:00 (10h20m) 3/3 Aramis Tour - Liverpool 1 Role Promotional…" at bounding box center [376, 414] width 224 height 477
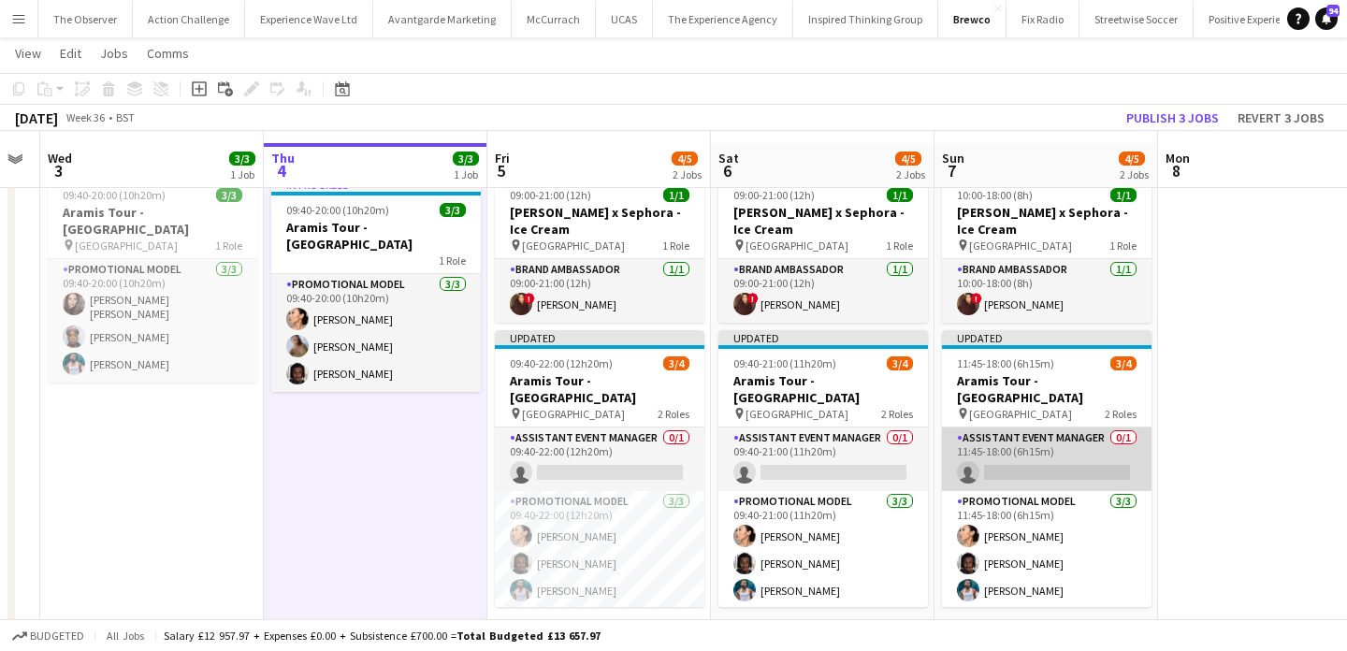
scroll to position [66, 0]
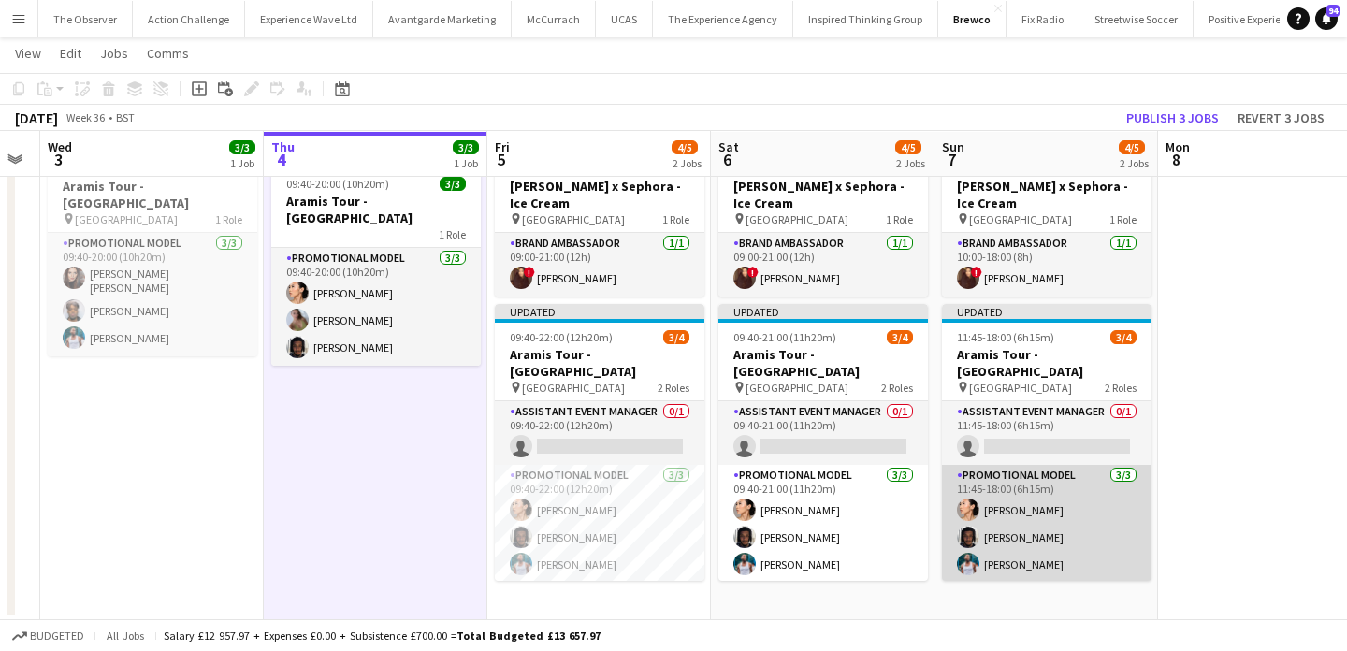
click at [1063, 478] on app-card-role "Promotional Model 3/3 11:45-18:00 (6h15m) Man Ying Cheng Tyler Smith Reginald C…" at bounding box center [1047, 524] width 210 height 118
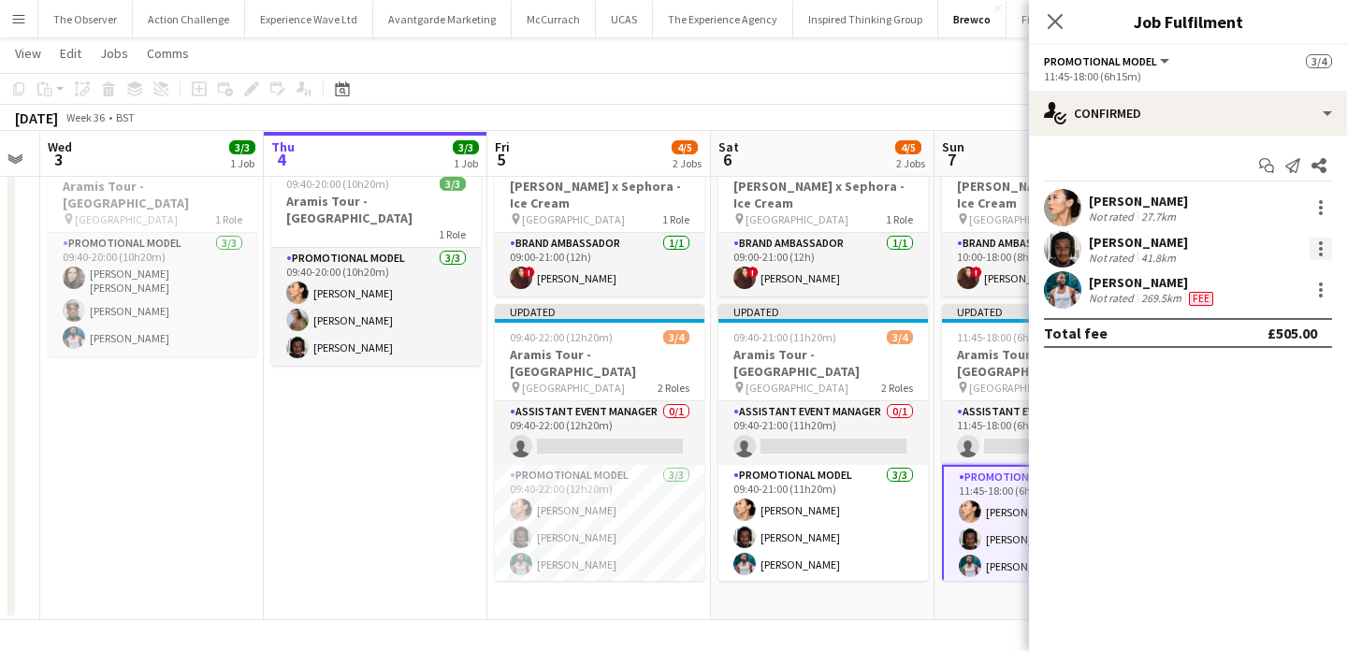
click at [1326, 254] on div at bounding box center [1321, 249] width 22 height 22
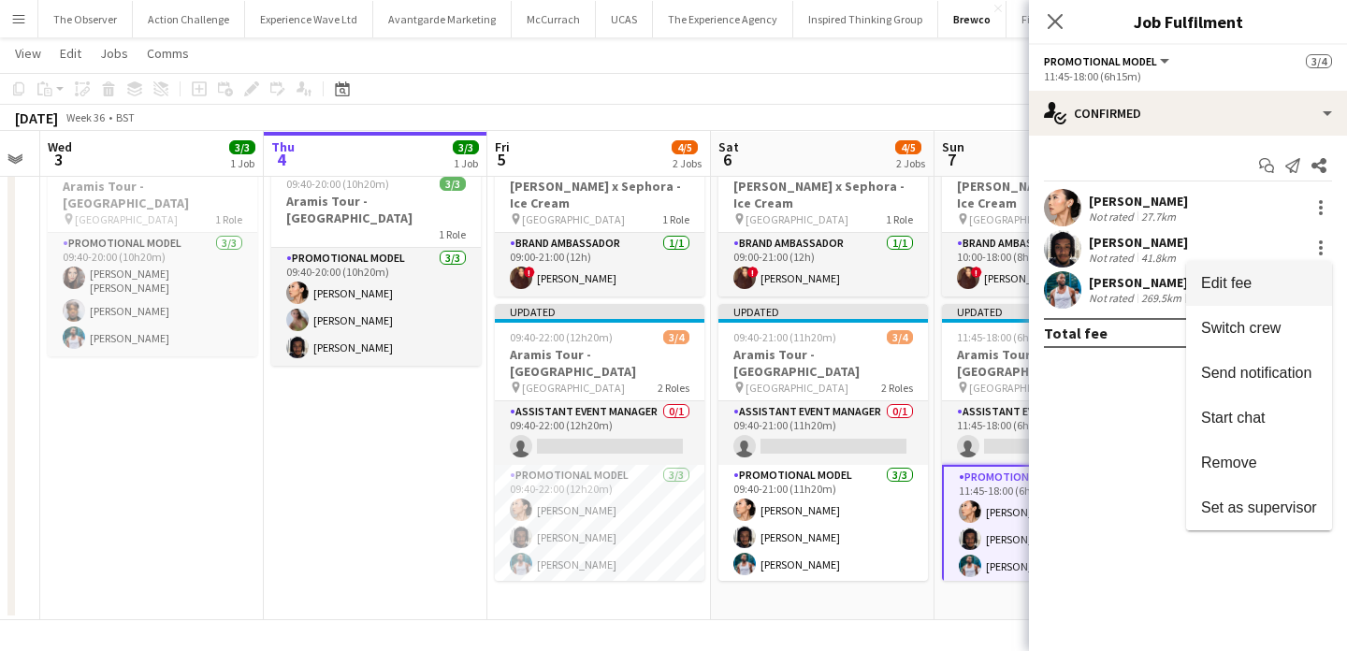
click at [1325, 280] on button "Edit fee" at bounding box center [1259, 283] width 146 height 45
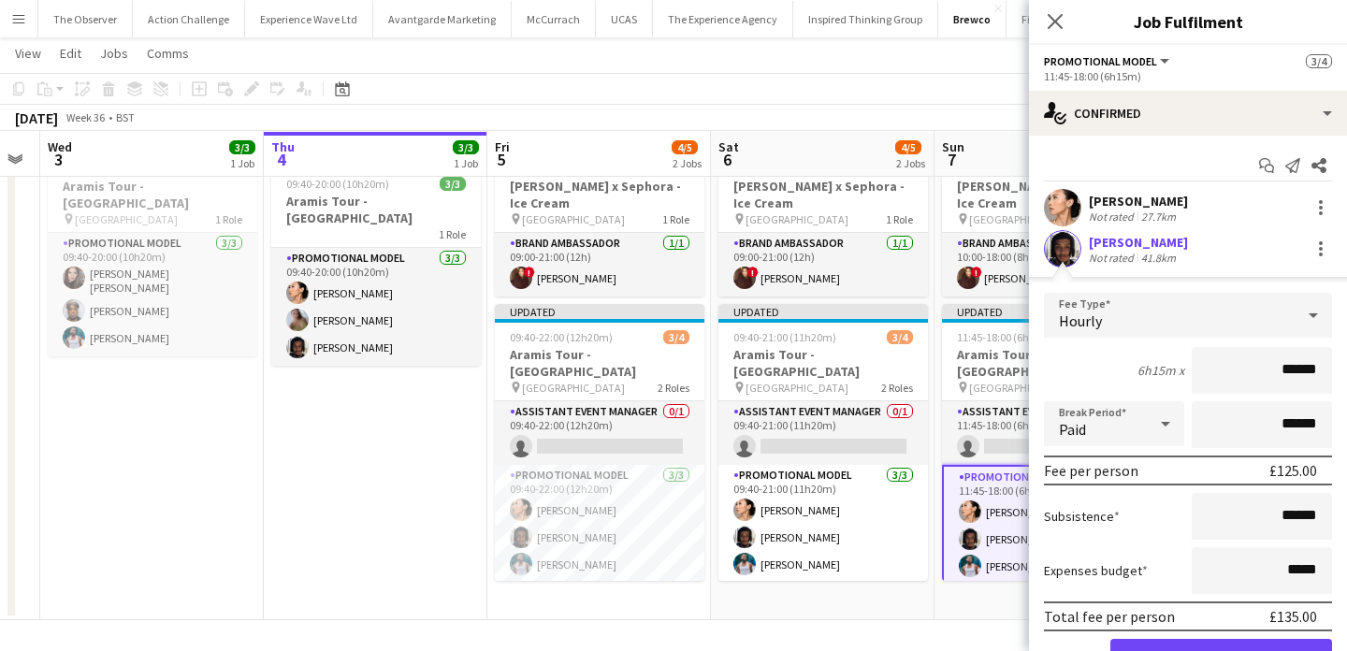
click at [913, 580] on app-date-cell "09:00-21:00 (12h) 1/1 Estée Lauder x Sephora - Ice Cream pin Westfields White C…" at bounding box center [823, 381] width 224 height 477
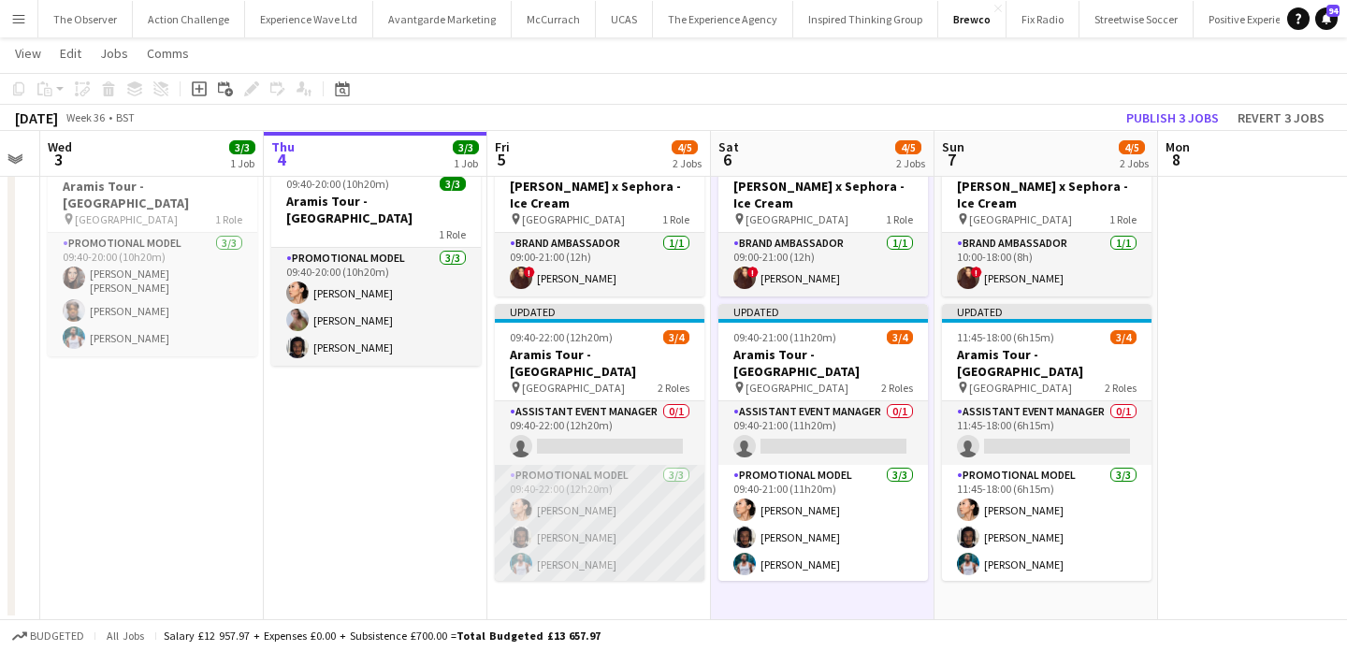
click at [685, 521] on app-card-role "Promotional Model 3/3 09:40-22:00 (12h20m) Man Ying Cheng Tyler Smith Reginald …" at bounding box center [600, 524] width 210 height 118
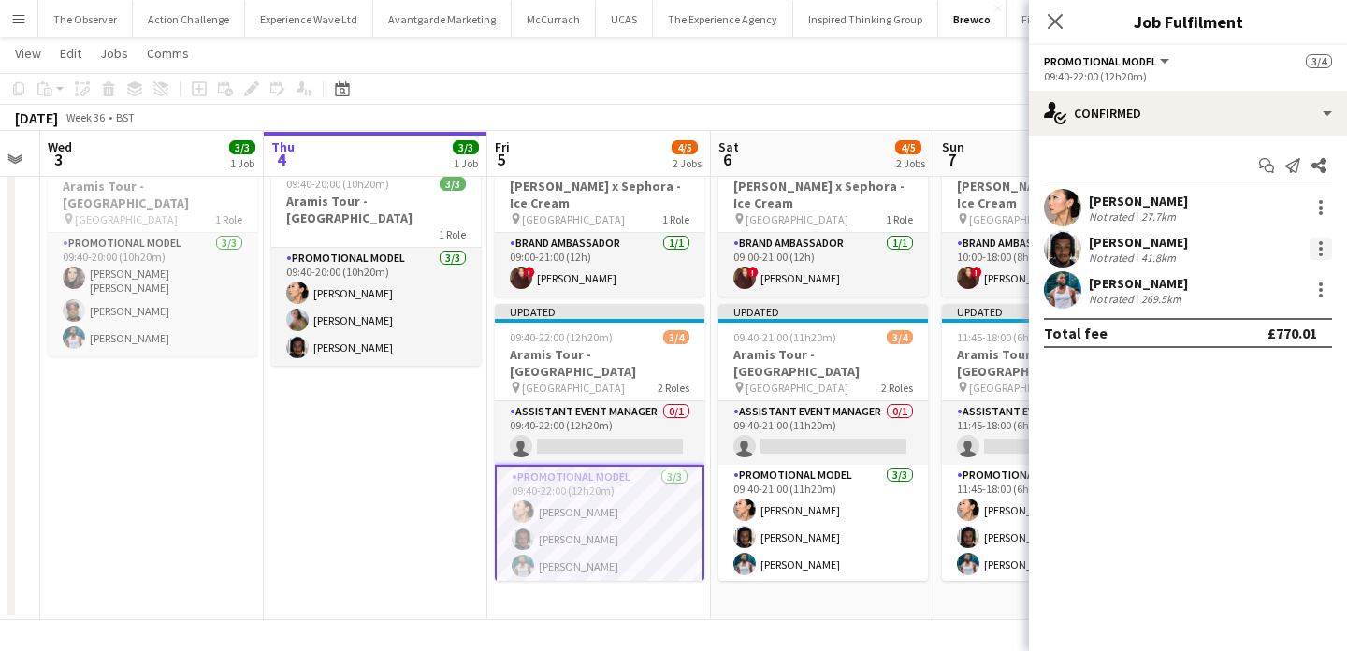
click at [1319, 256] on div at bounding box center [1321, 249] width 22 height 22
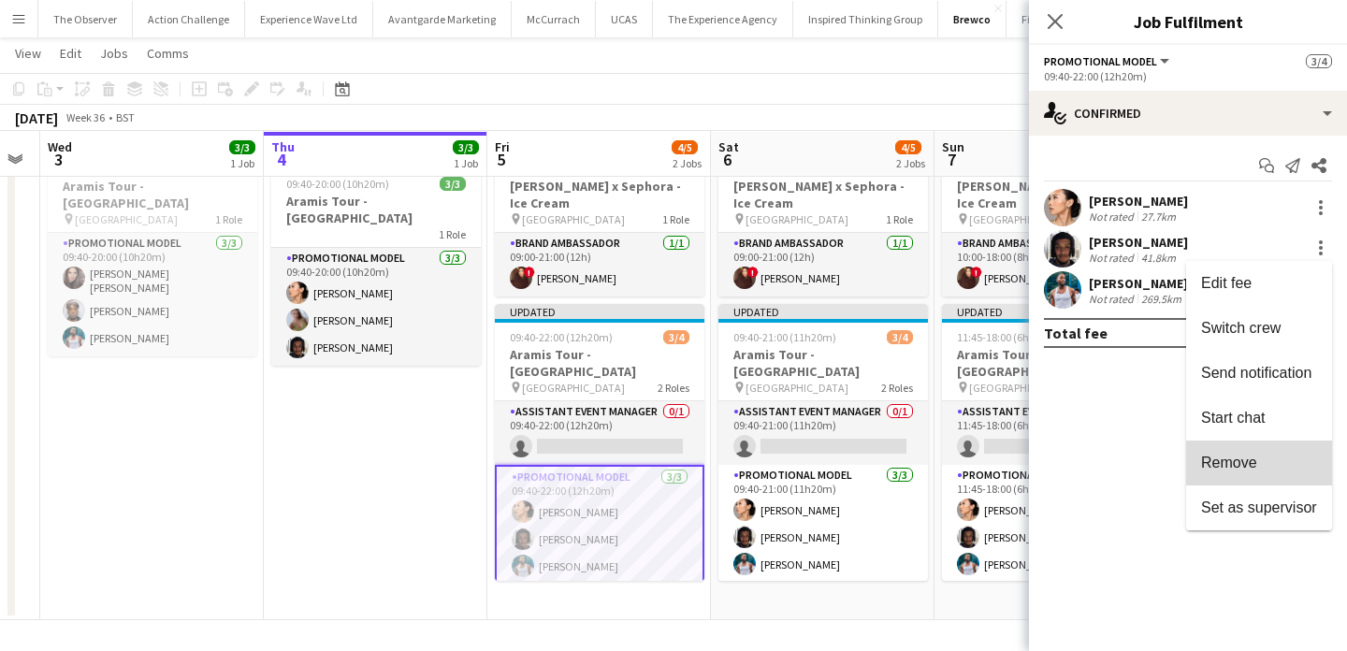
click at [1281, 471] on button "Remove" at bounding box center [1259, 463] width 146 height 45
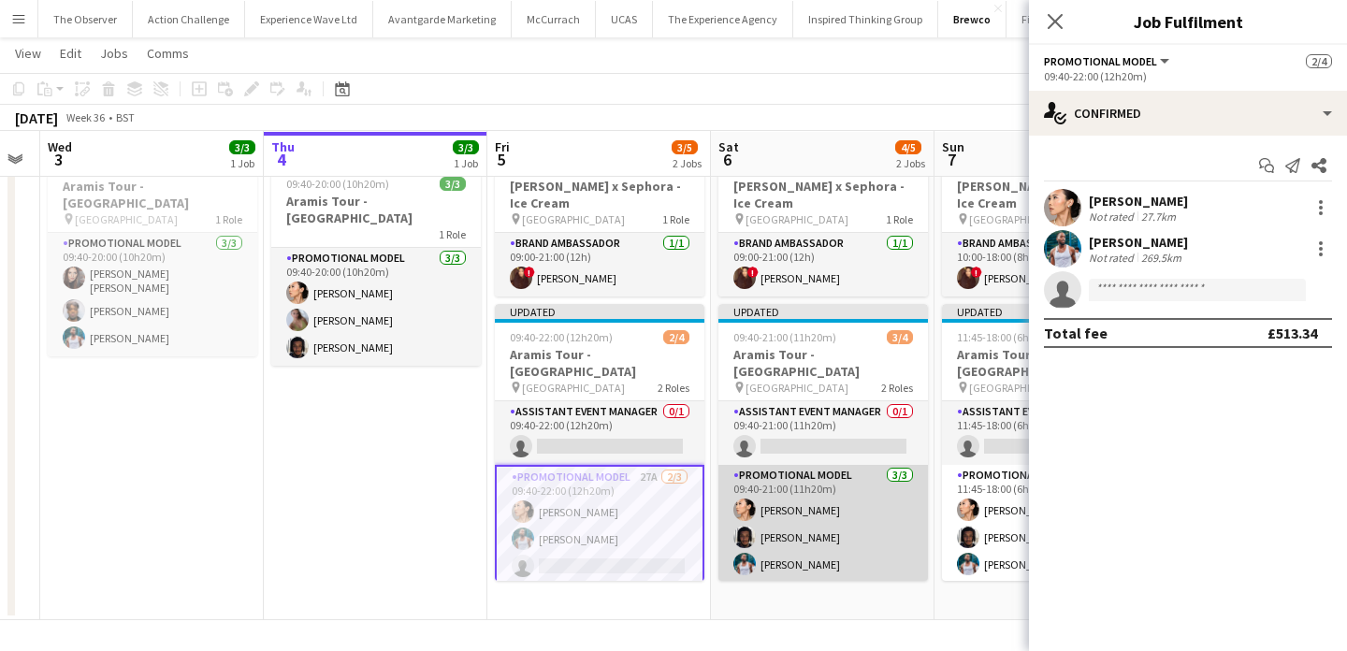
click at [833, 524] on app-card-role "Promotional Model 3/3 09:40-21:00 (11h20m) Man Ying Cheng Tyler Smith Reginald …" at bounding box center [823, 524] width 210 height 118
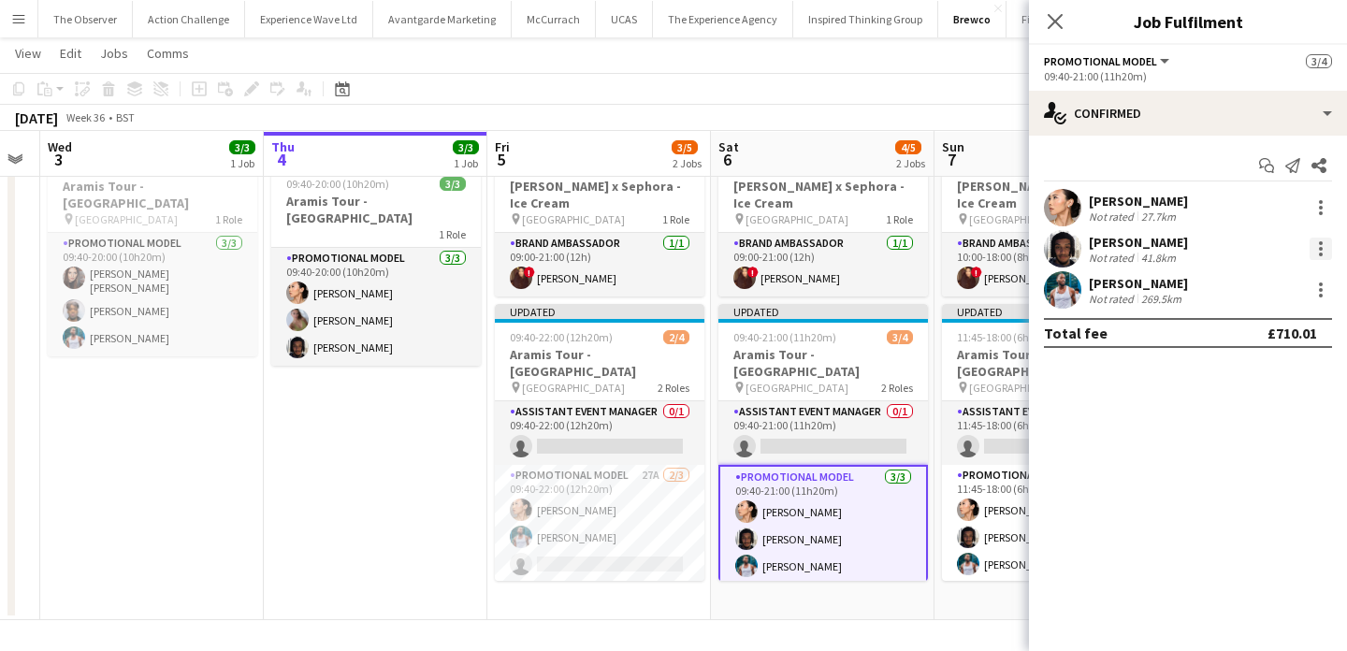
click at [1324, 240] on div at bounding box center [1321, 249] width 22 height 22
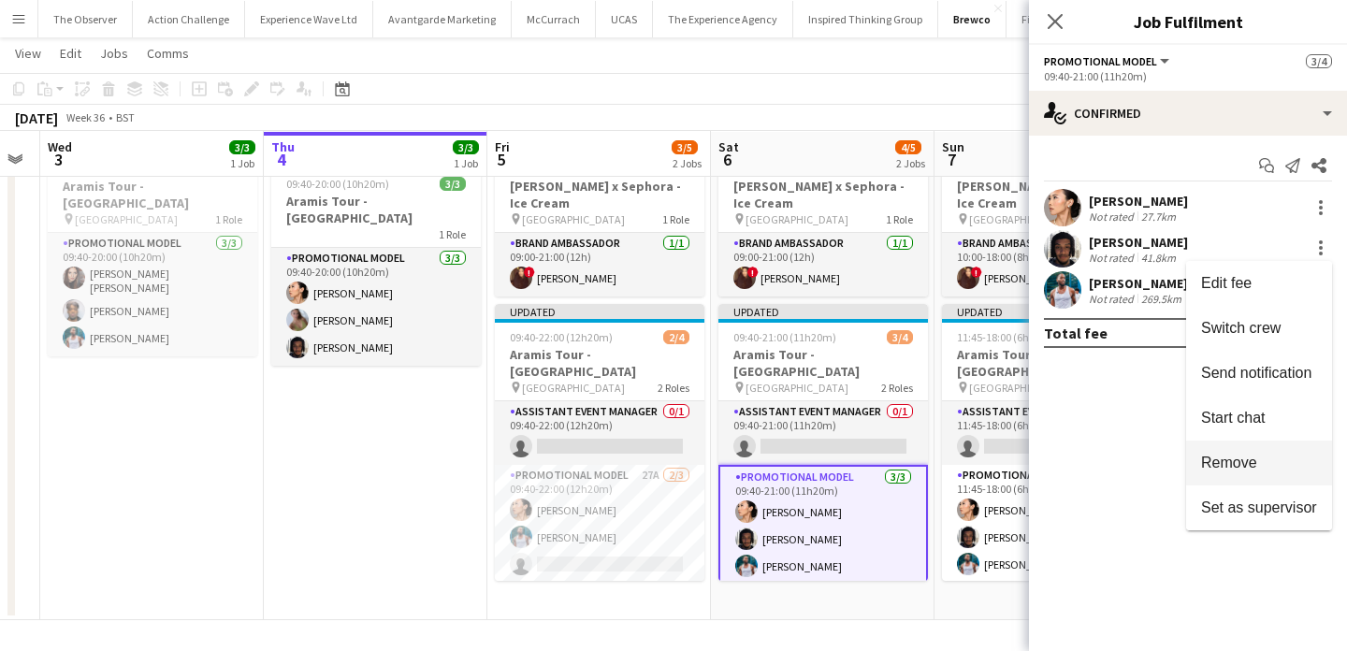
click at [1254, 465] on span "Remove" at bounding box center [1229, 463] width 56 height 16
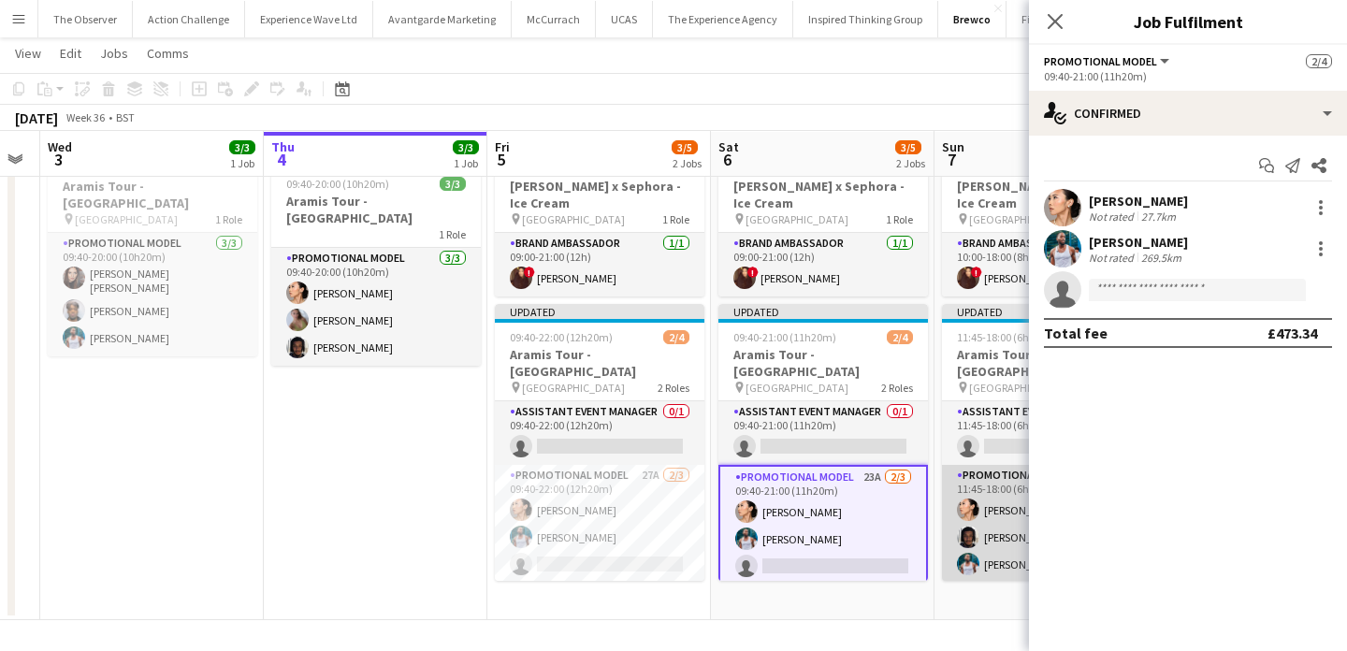
click at [1019, 528] on app-card-role "Promotional Model 3/3 11:45-18:00 (6h15m) Man Ying Cheng Tyler Smith Reginald C…" at bounding box center [1047, 524] width 210 height 118
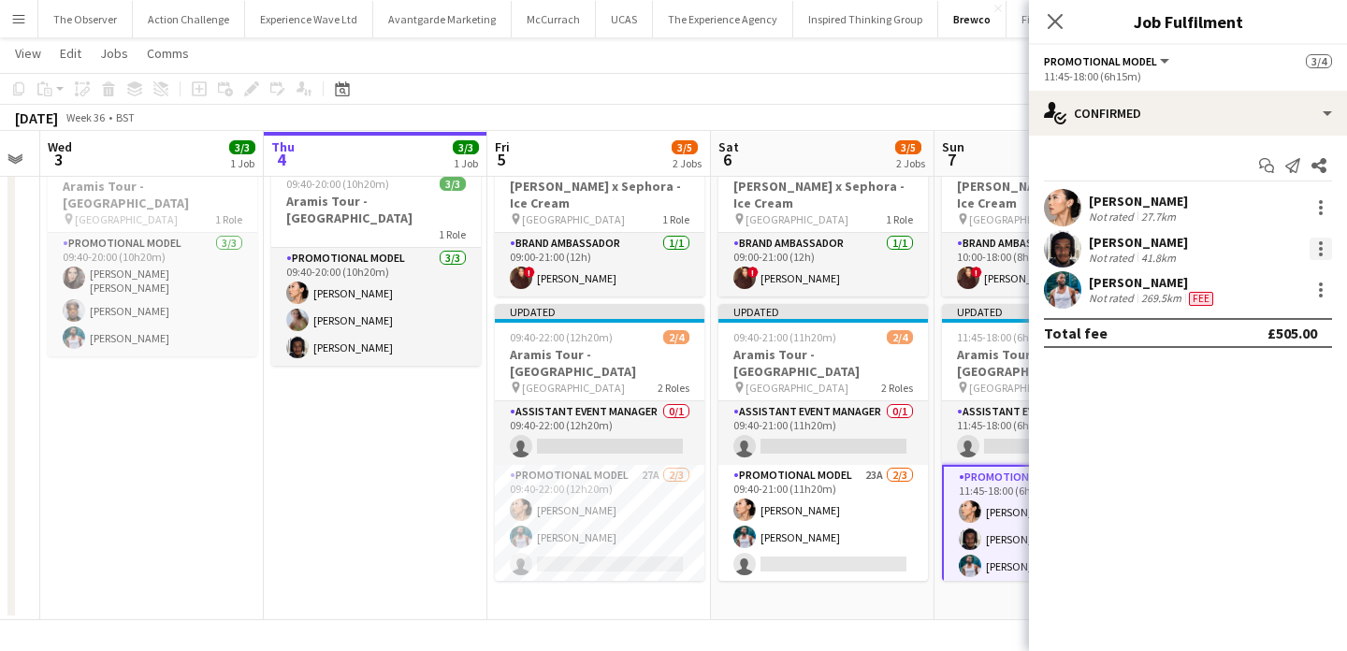
click at [1318, 244] on div at bounding box center [1321, 249] width 22 height 22
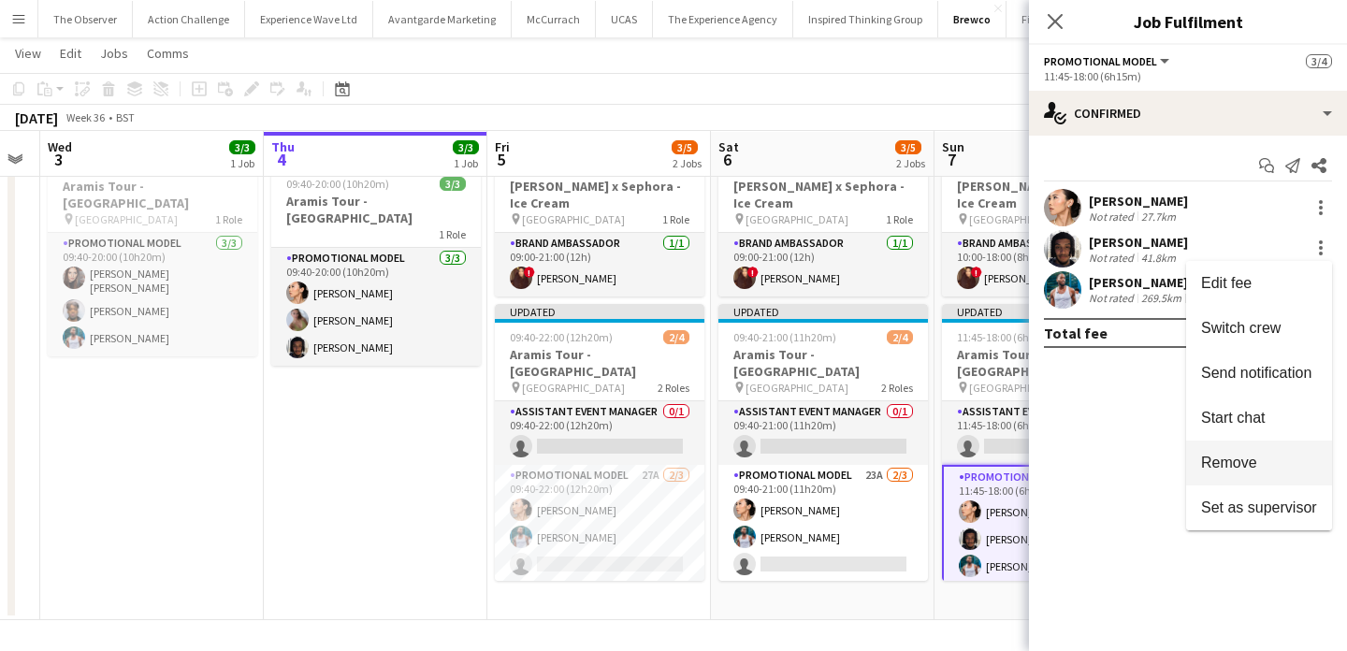
click at [1245, 460] on span "Remove" at bounding box center [1229, 463] width 56 height 16
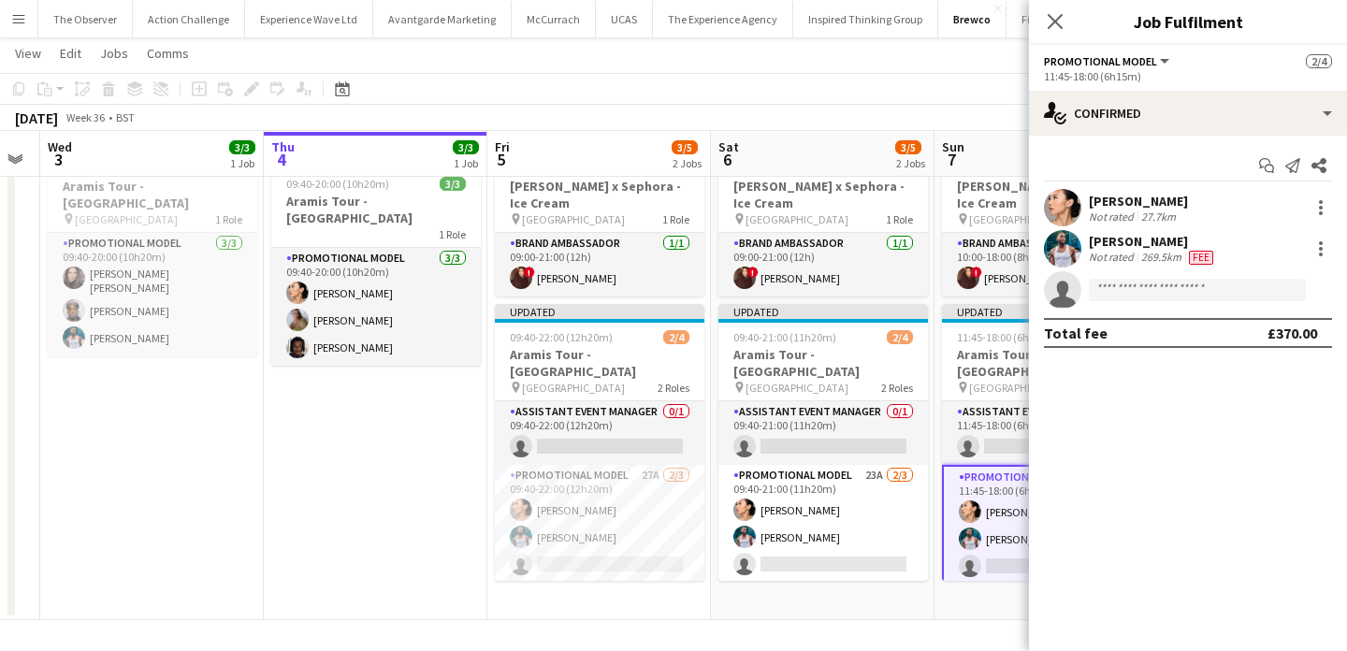
click at [907, 588] on app-date-cell "09:00-21:00 (12h) 1/1 Estée Lauder x Sephora - Ice Cream pin Westfields White C…" at bounding box center [823, 381] width 224 height 477
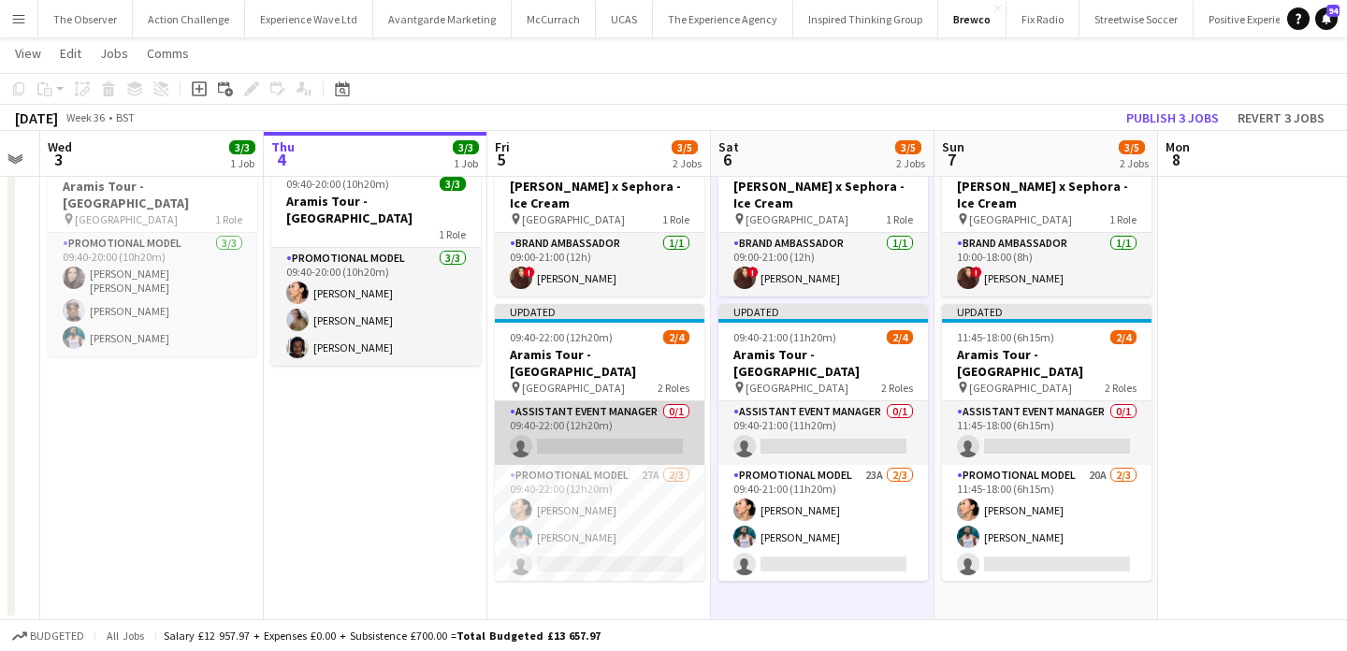
click at [602, 424] on app-card-role "Assistant Event Manager 0/1 09:40-22:00 (12h20m) single-neutral-actions" at bounding box center [600, 433] width 210 height 64
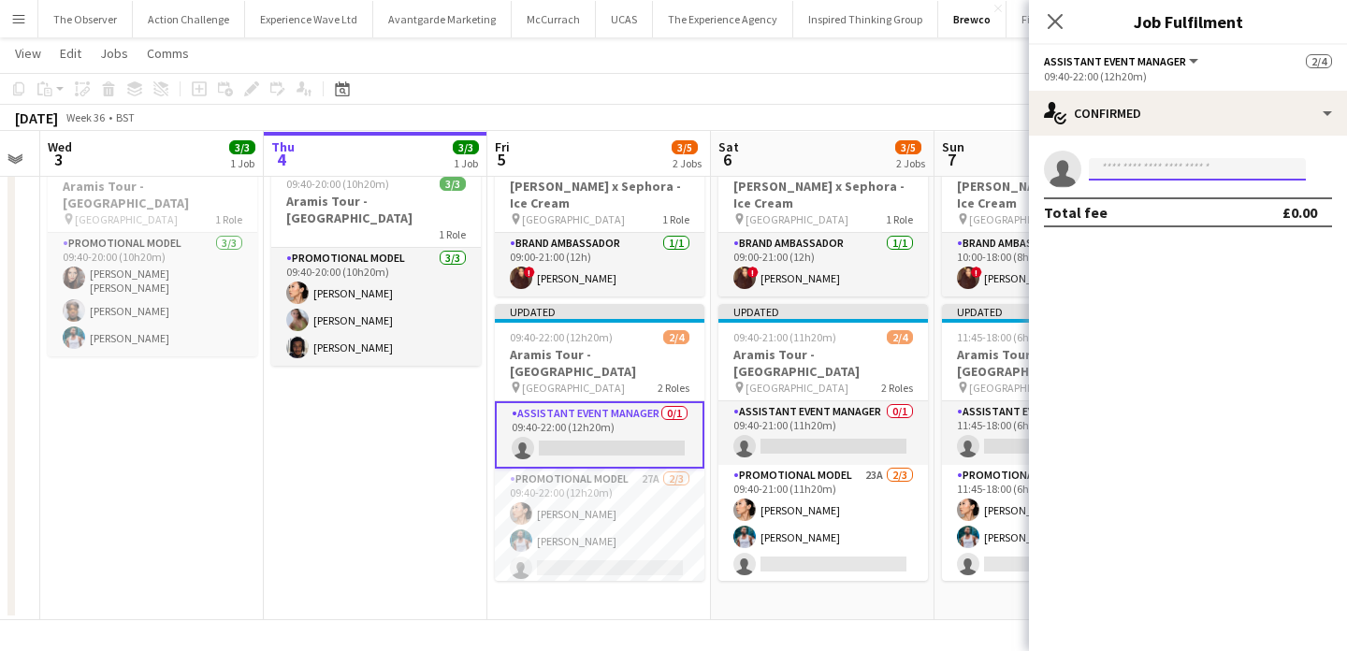
click at [1134, 169] on input at bounding box center [1197, 169] width 217 height 22
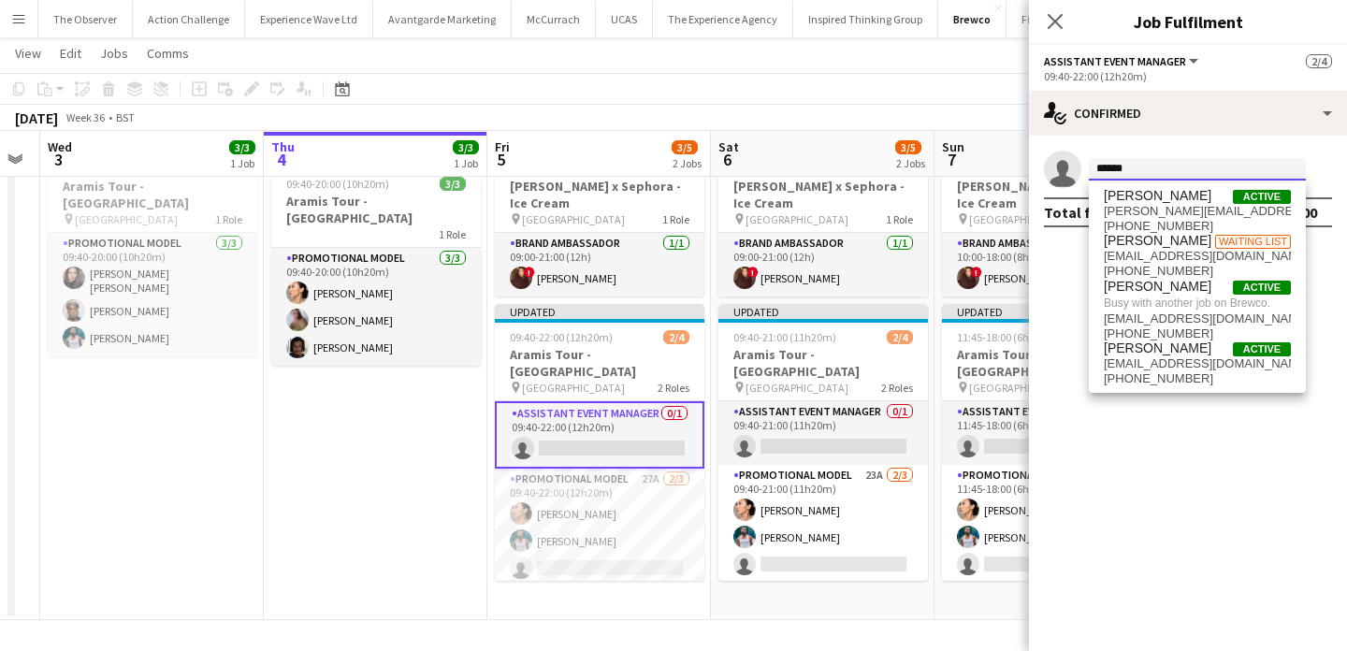
type input "*****"
click at [886, 585] on app-date-cell "09:00-21:00 (12h) 1/1 Estée Lauder x Sephora - Ice Cream pin Westfields White C…" at bounding box center [823, 381] width 224 height 477
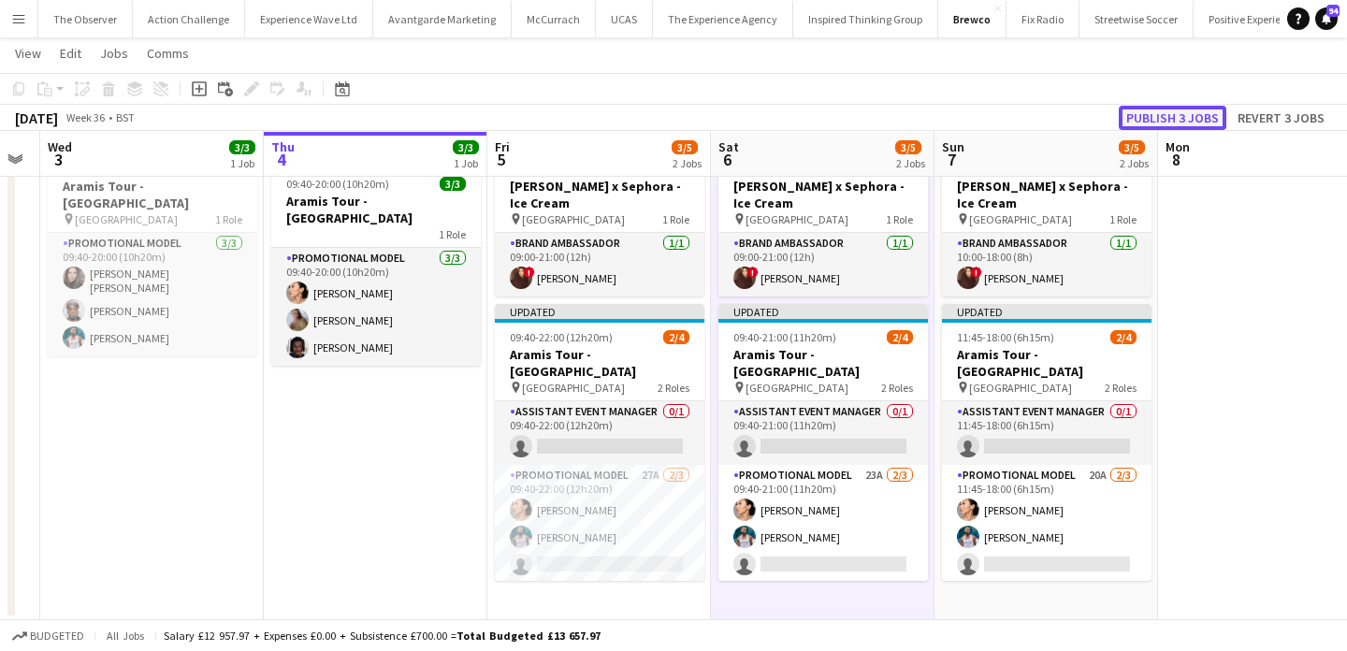
click at [1187, 116] on button "Publish 3 jobs" at bounding box center [1173, 118] width 108 height 24
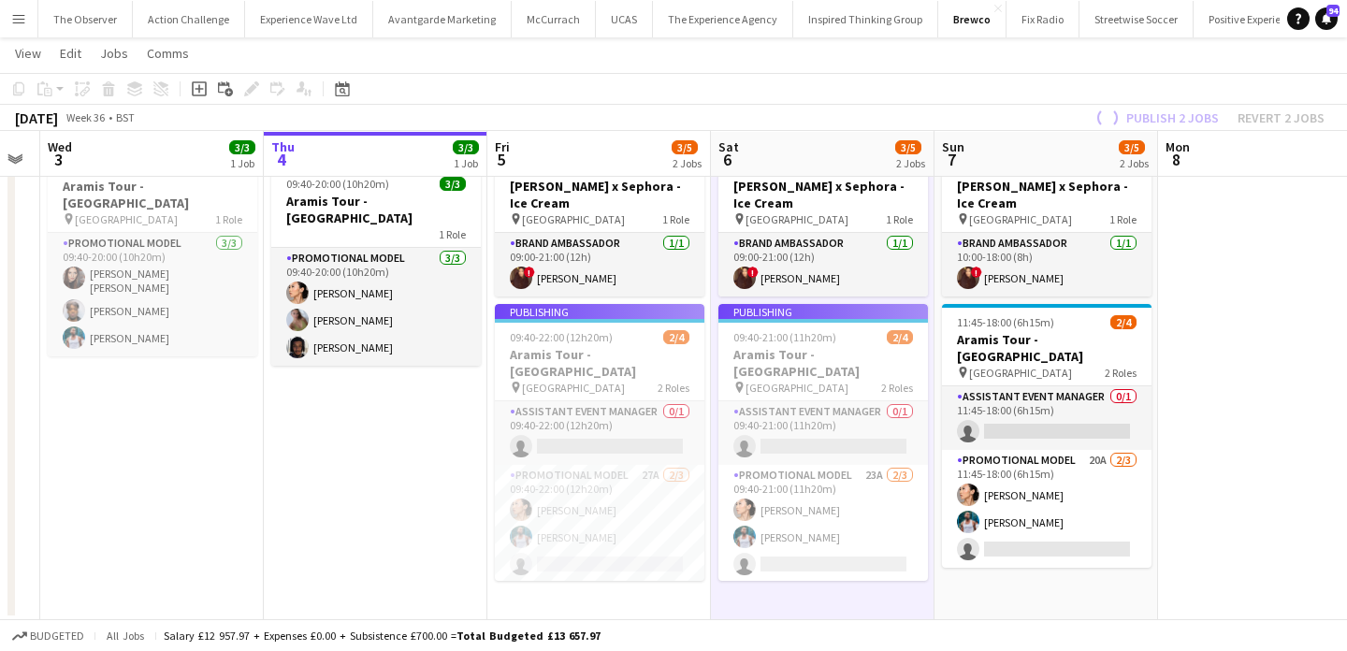
scroll to position [55, 0]
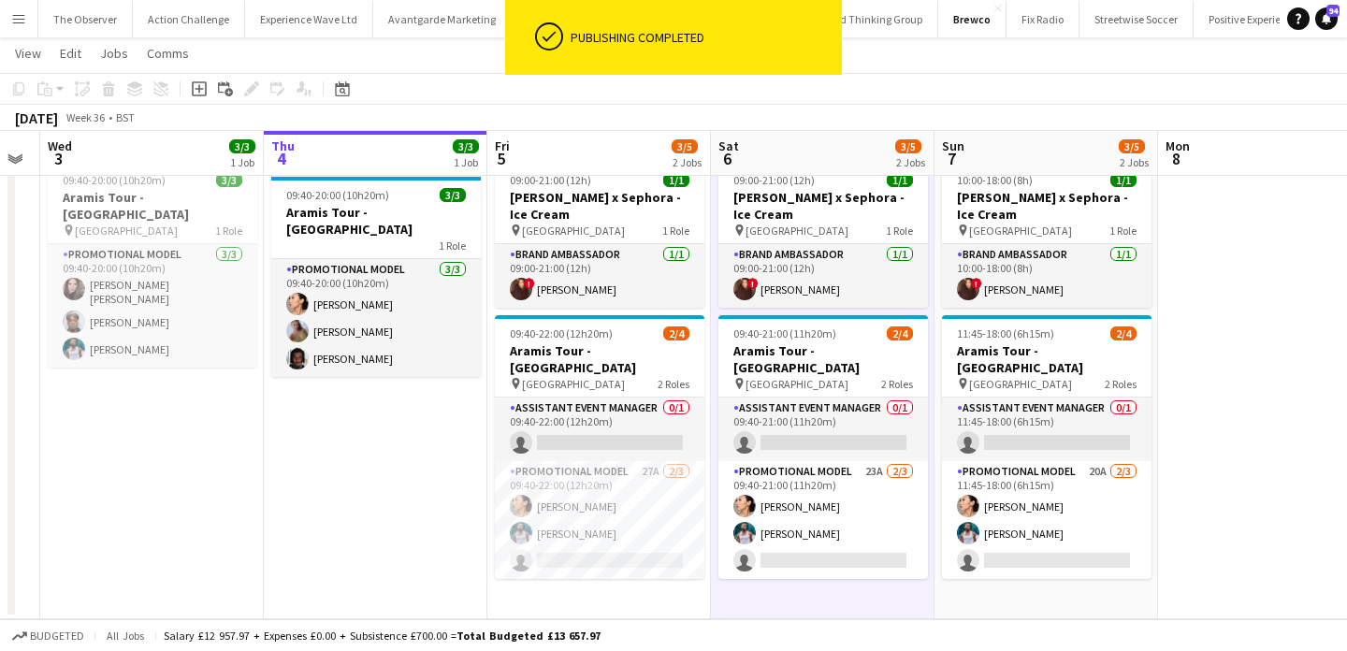
click at [628, 416] on app-card-role "Assistant Event Manager 0/1 09:40-22:00 (12h20m) single-neutral-actions" at bounding box center [600, 430] width 210 height 64
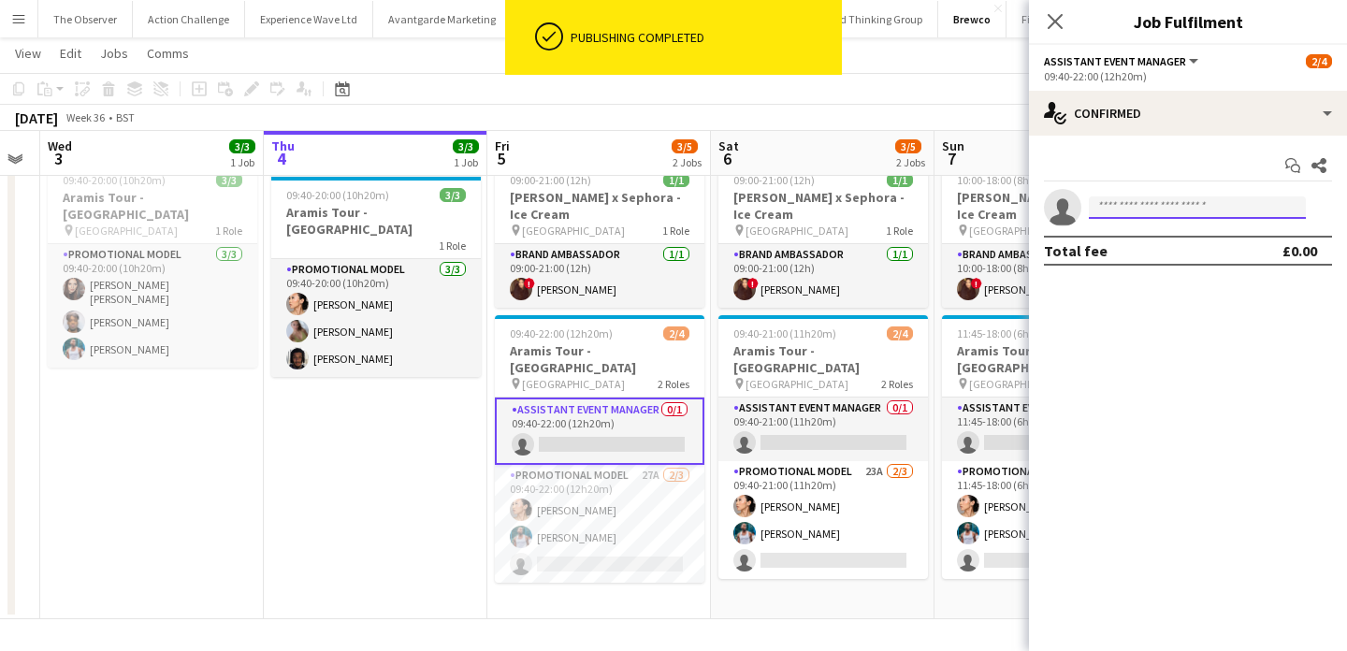
click at [1136, 203] on input at bounding box center [1197, 207] width 217 height 22
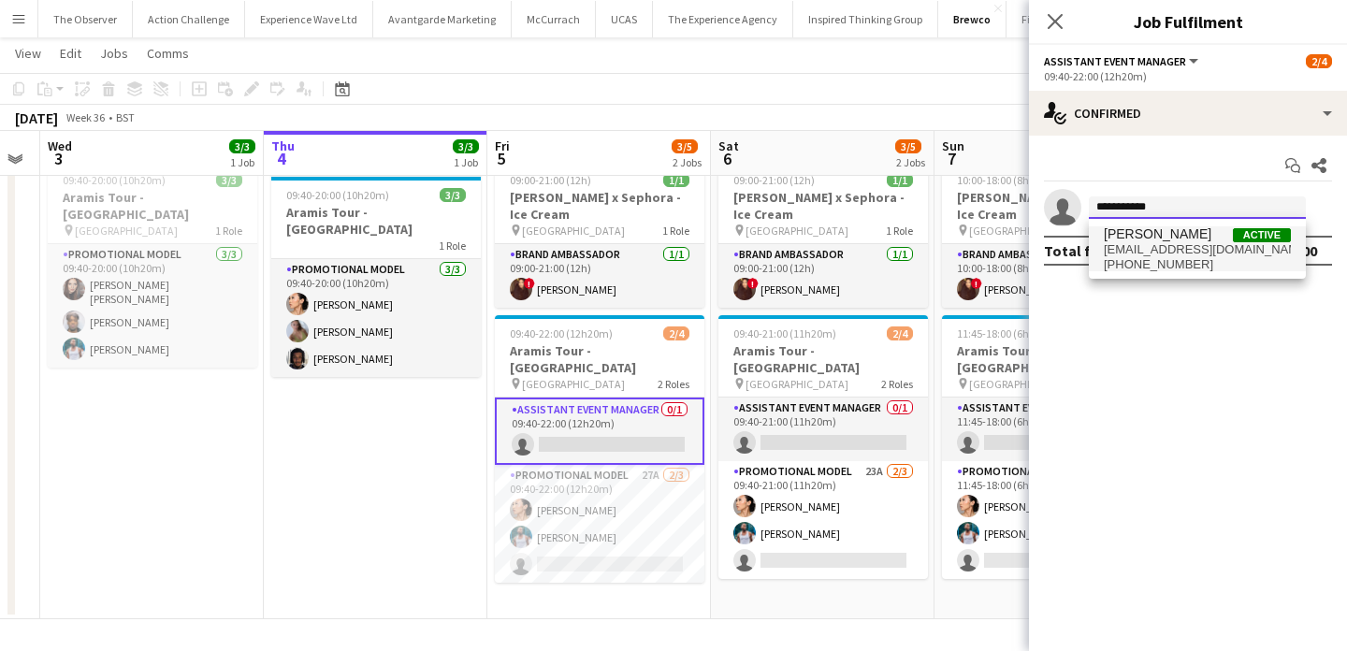
type input "**********"
click at [1141, 249] on span "[EMAIL_ADDRESS][DOMAIN_NAME]" at bounding box center [1197, 249] width 187 height 15
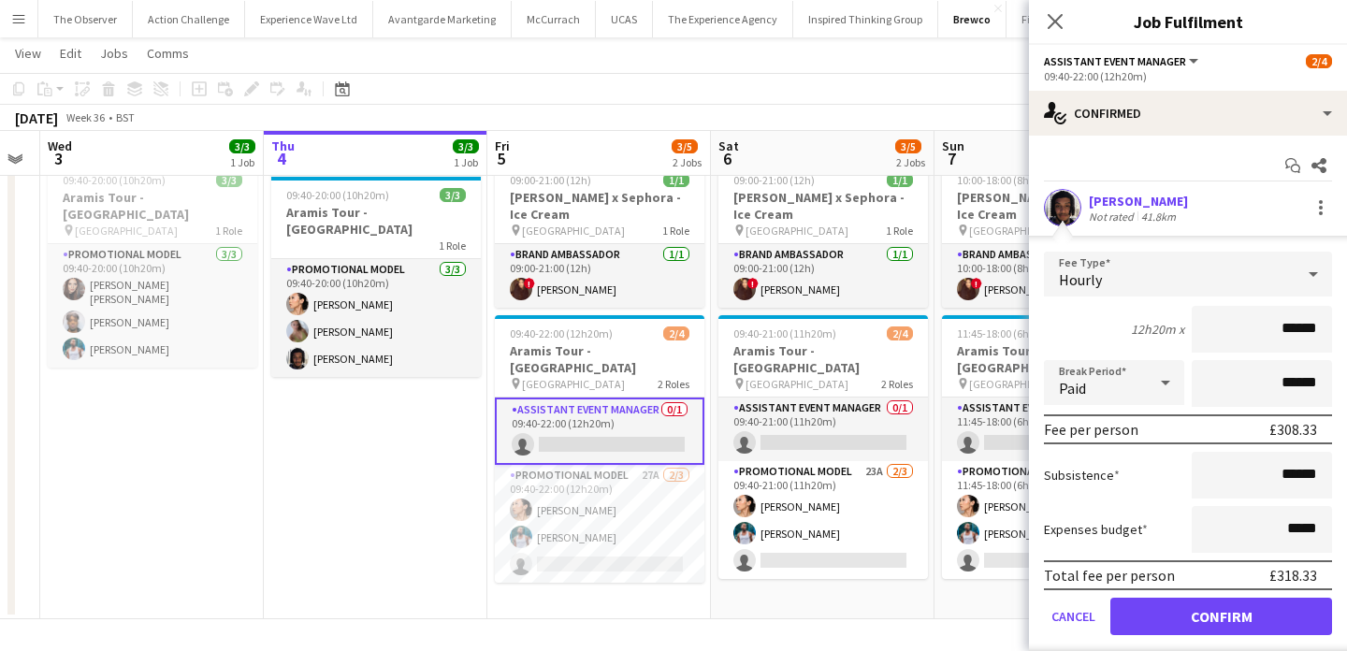
scroll to position [22, 0]
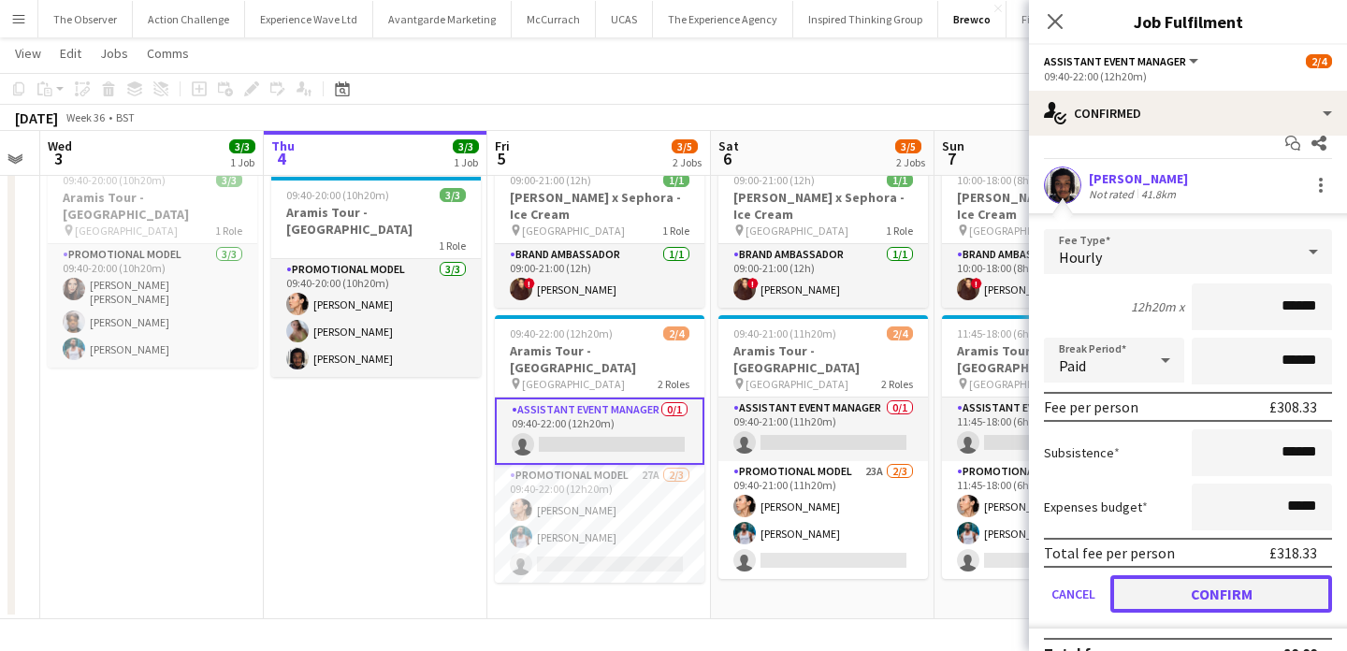
click at [1228, 592] on button "Confirm" at bounding box center [1221, 593] width 222 height 37
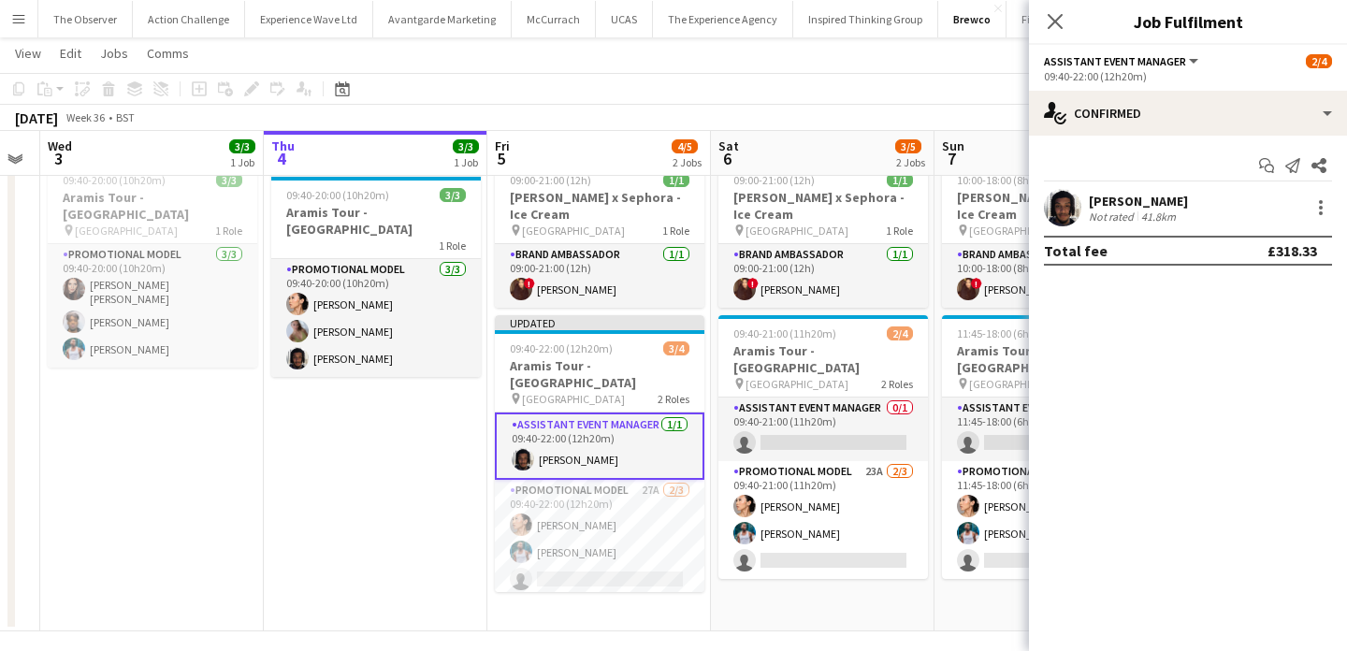
scroll to position [0, 0]
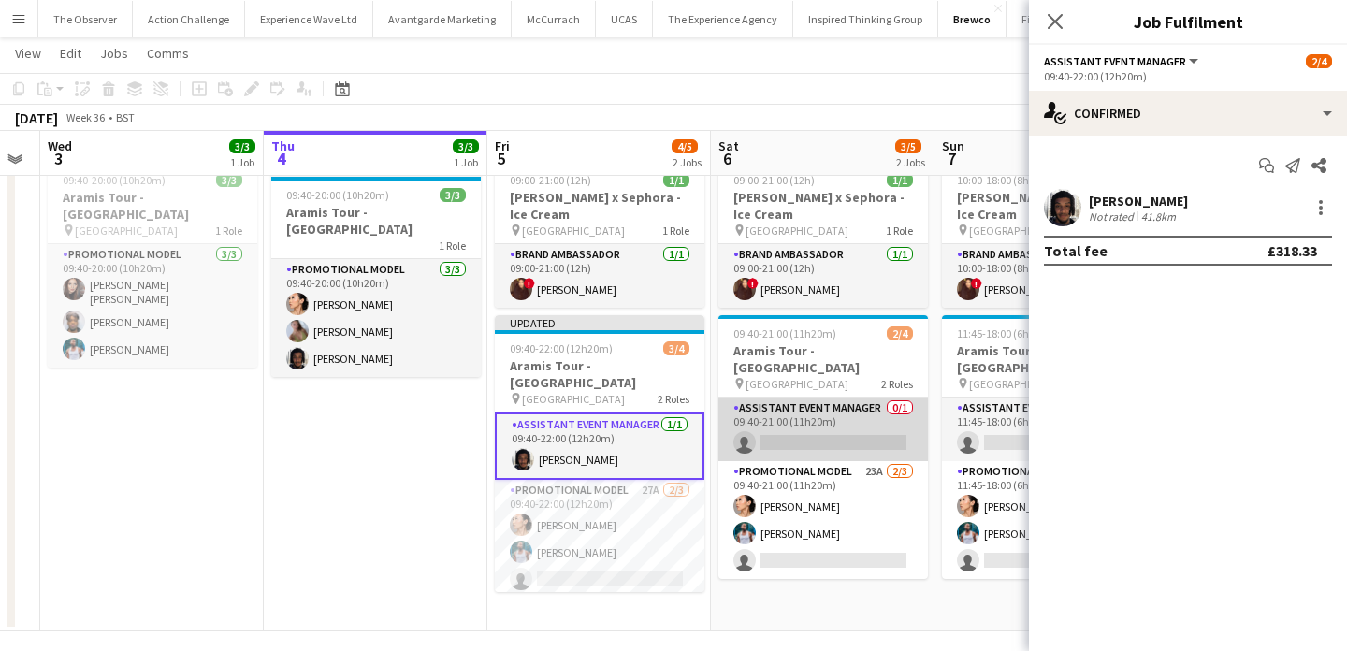
click at [887, 425] on app-card-role "Assistant Event Manager 0/1 09:40-21:00 (11h20m) single-neutral-actions" at bounding box center [823, 430] width 210 height 64
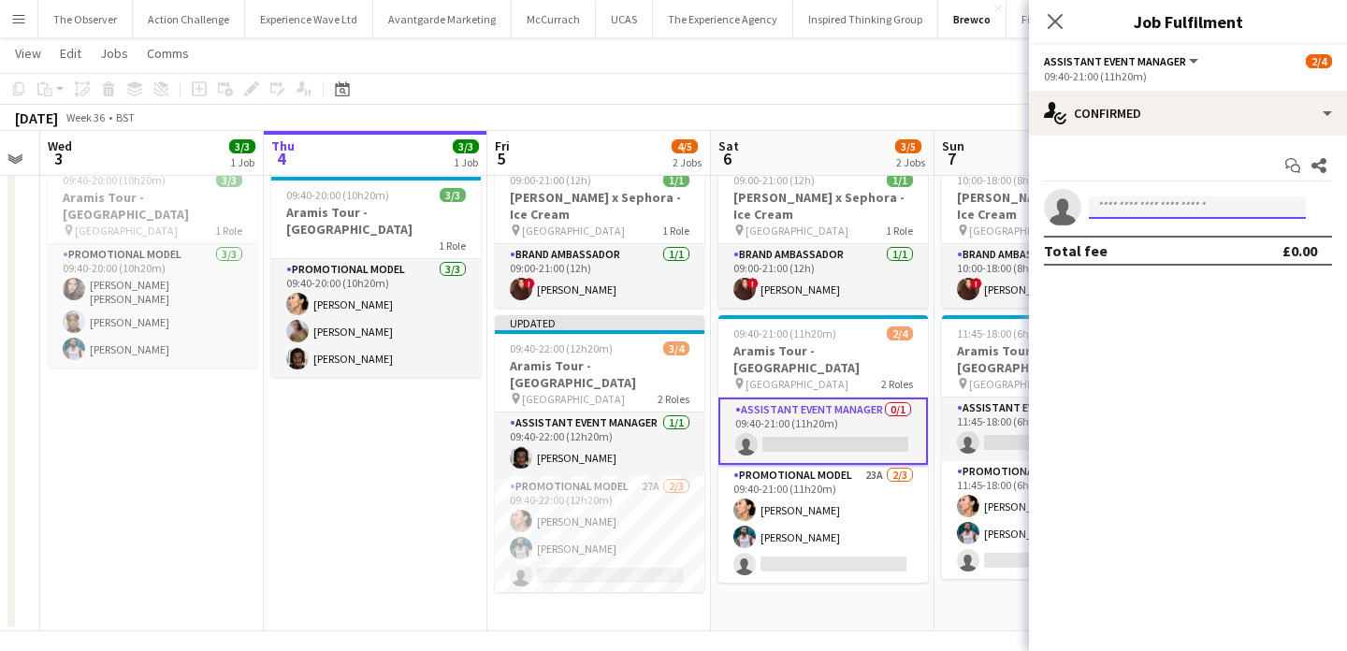
click at [1111, 212] on input at bounding box center [1197, 207] width 217 height 22
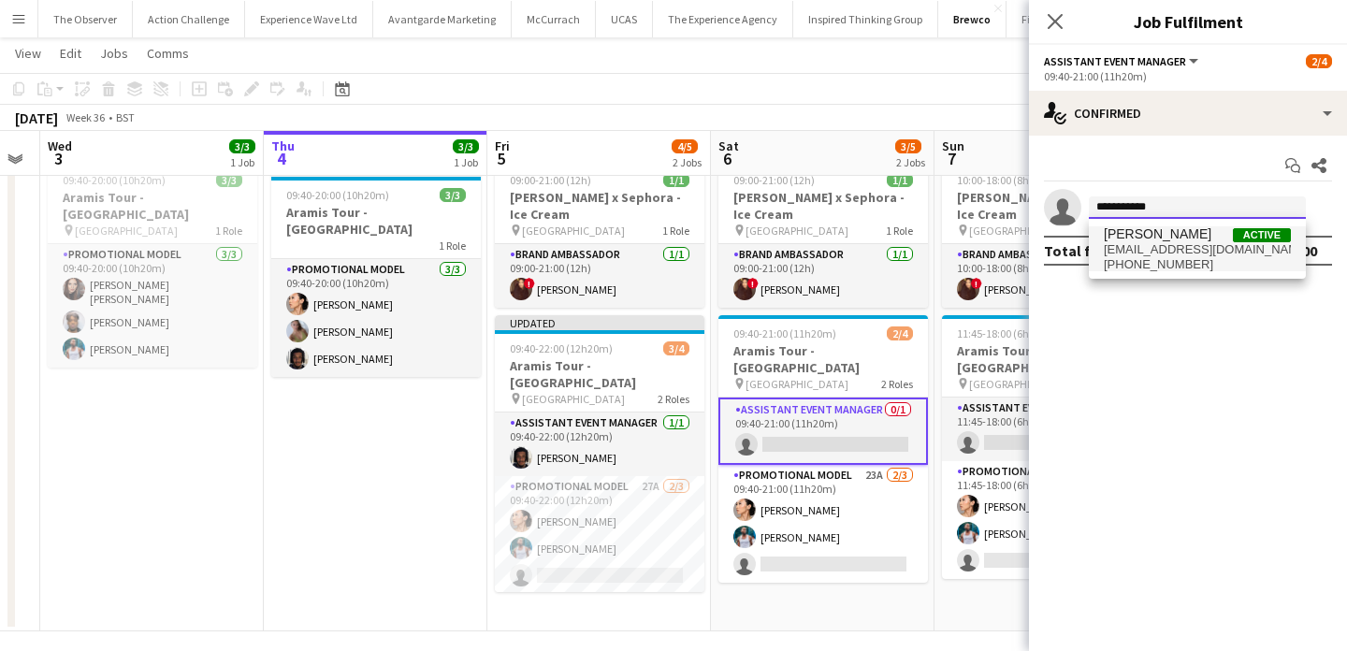
type input "**********"
click at [1137, 250] on span "[EMAIL_ADDRESS][DOMAIN_NAME]" at bounding box center [1197, 249] width 187 height 15
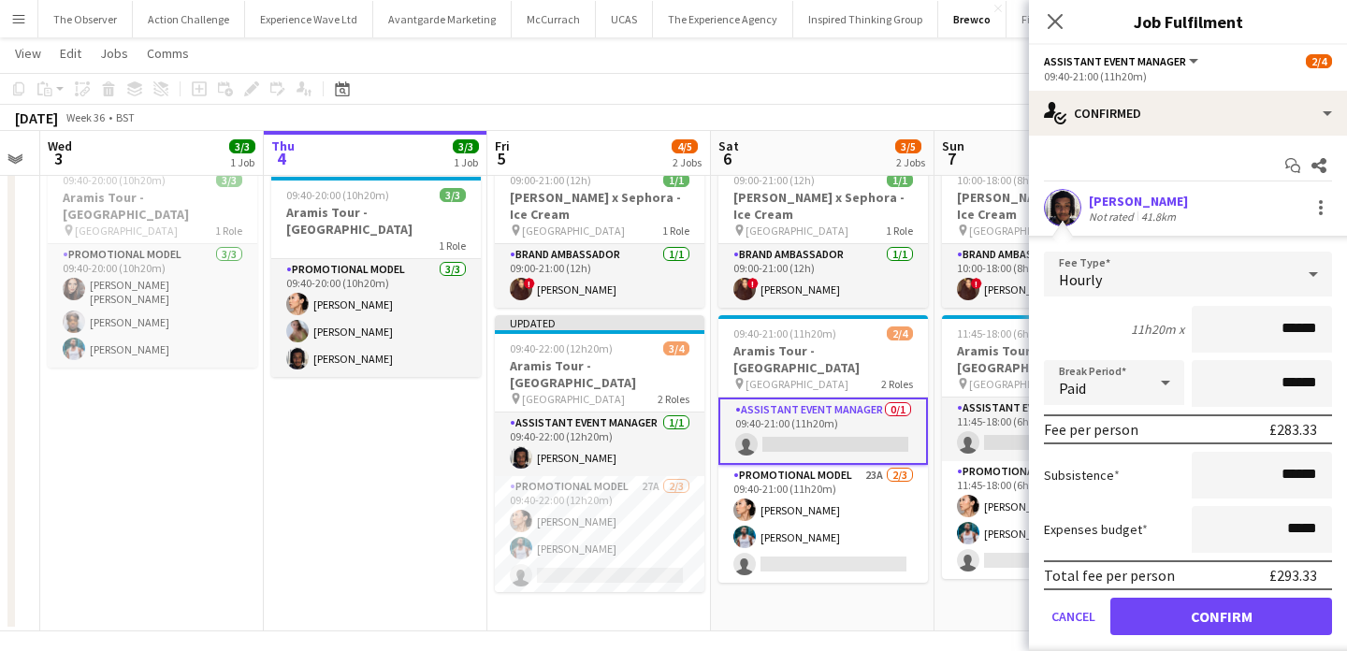
scroll to position [14, 0]
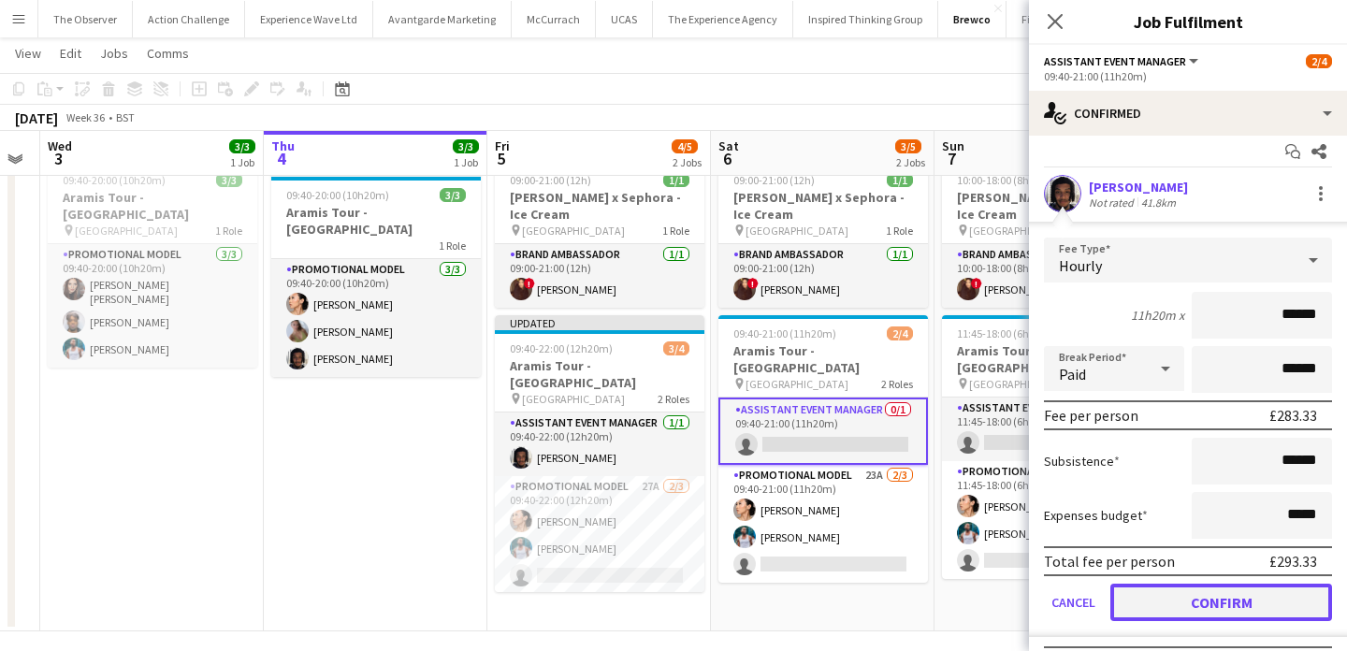
click at [1225, 606] on button "Confirm" at bounding box center [1221, 602] width 222 height 37
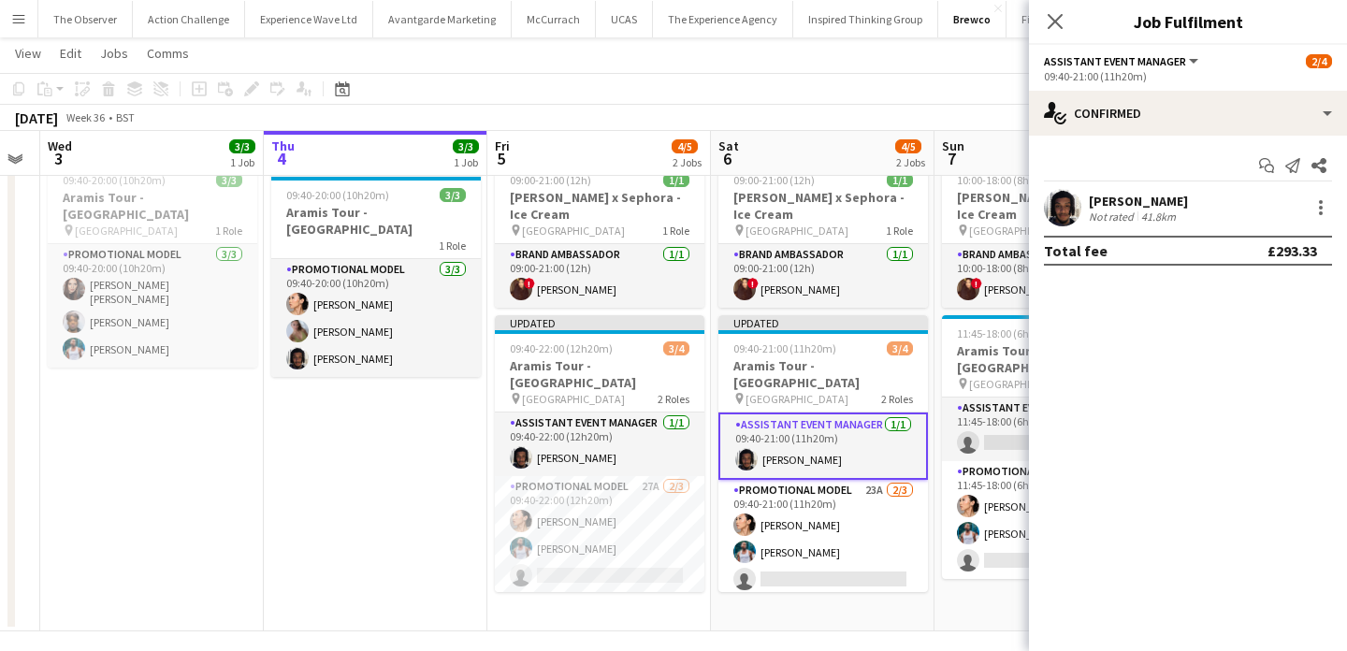
scroll to position [0, 0]
click at [1007, 413] on app-card-role "Assistant Event Manager 0/1 11:45-18:00 (6h15m) single-neutral-actions" at bounding box center [1047, 430] width 210 height 64
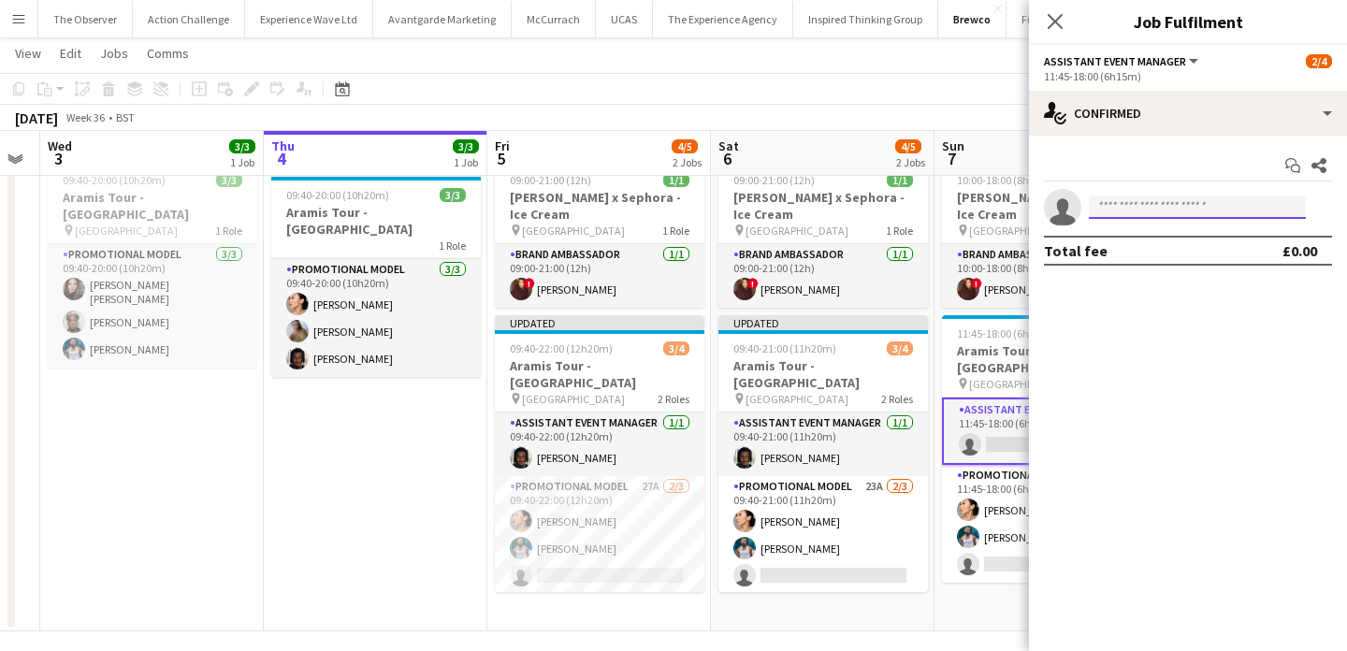
click at [1127, 199] on input at bounding box center [1197, 207] width 217 height 22
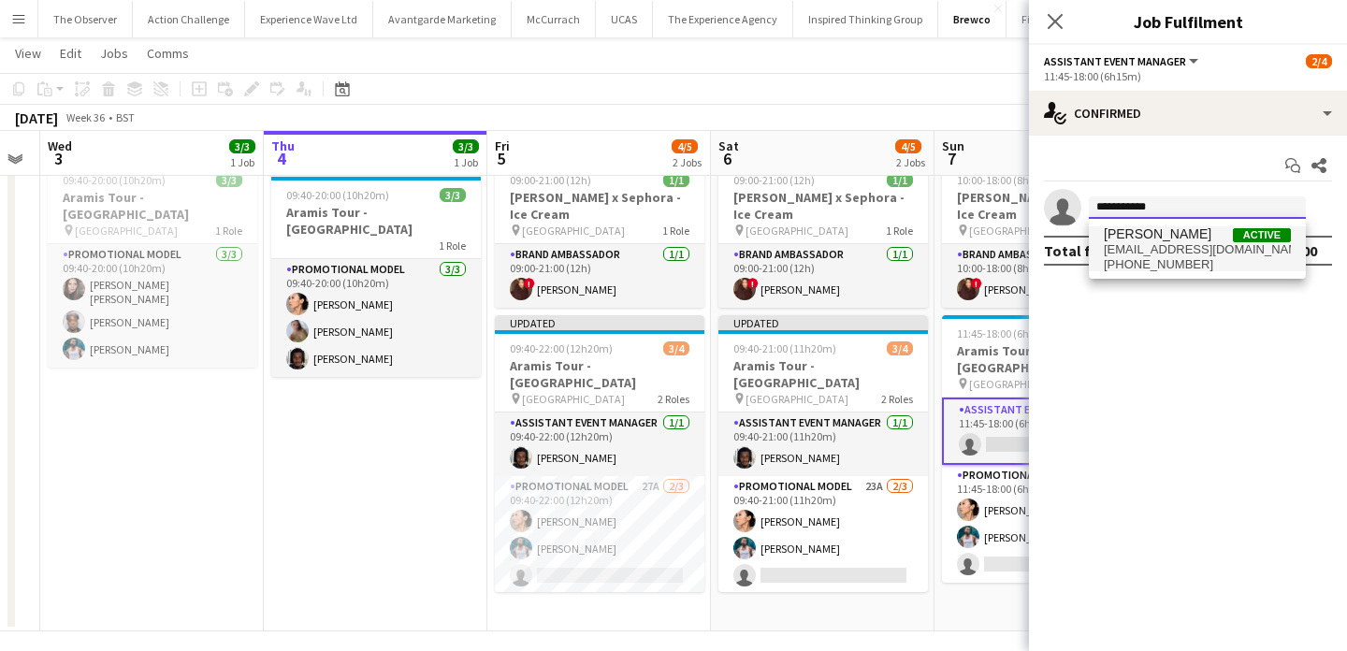
type input "**********"
click at [1132, 262] on span "[PHONE_NUMBER]" at bounding box center [1197, 264] width 187 height 15
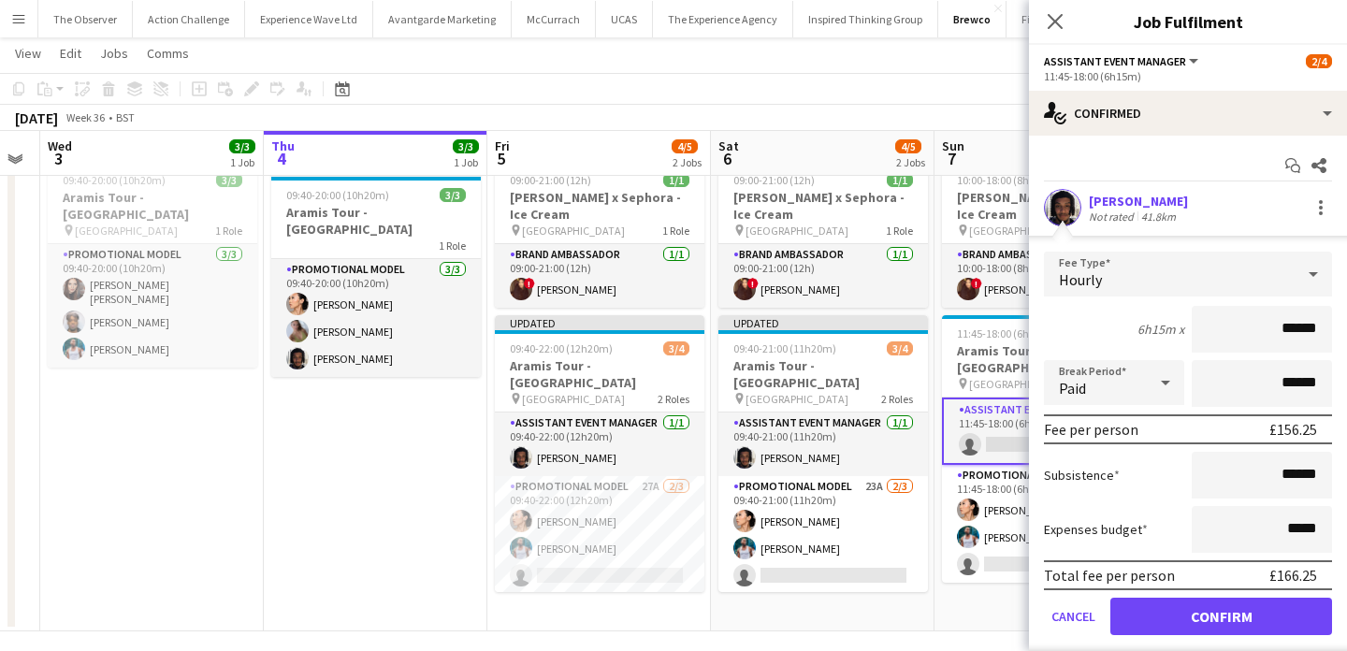
scroll to position [27, 0]
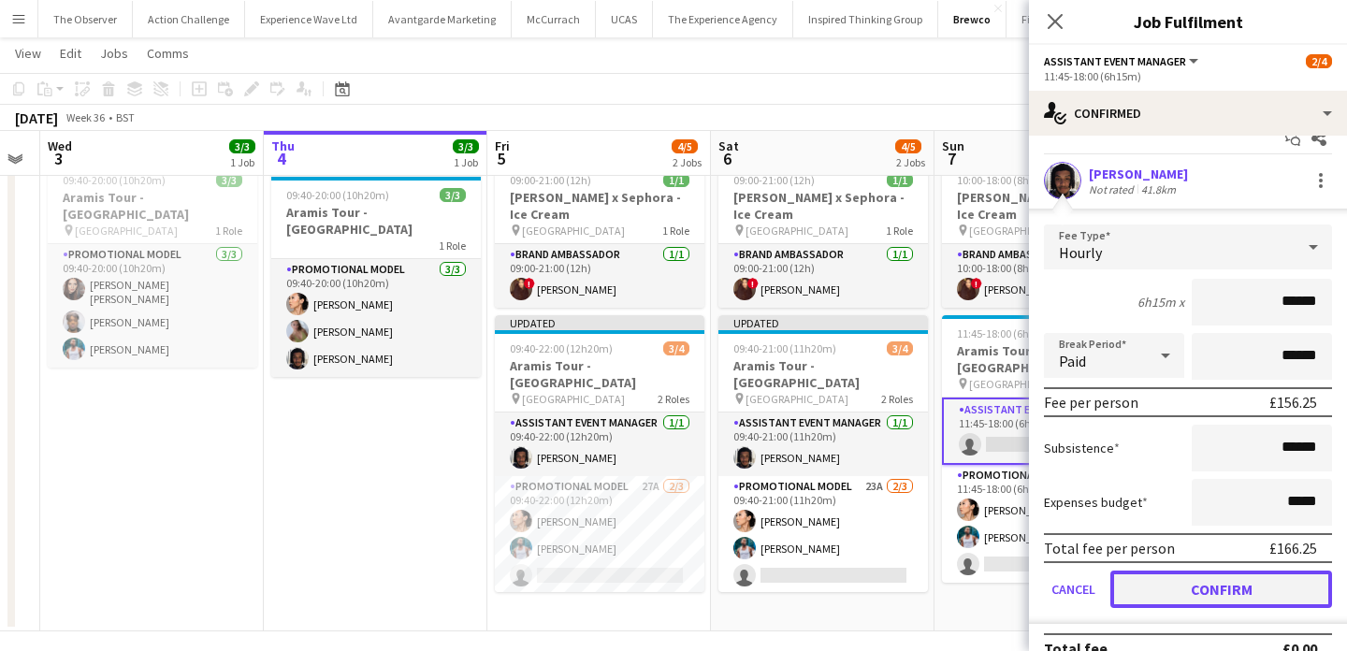
click at [1233, 594] on button "Confirm" at bounding box center [1221, 589] width 222 height 37
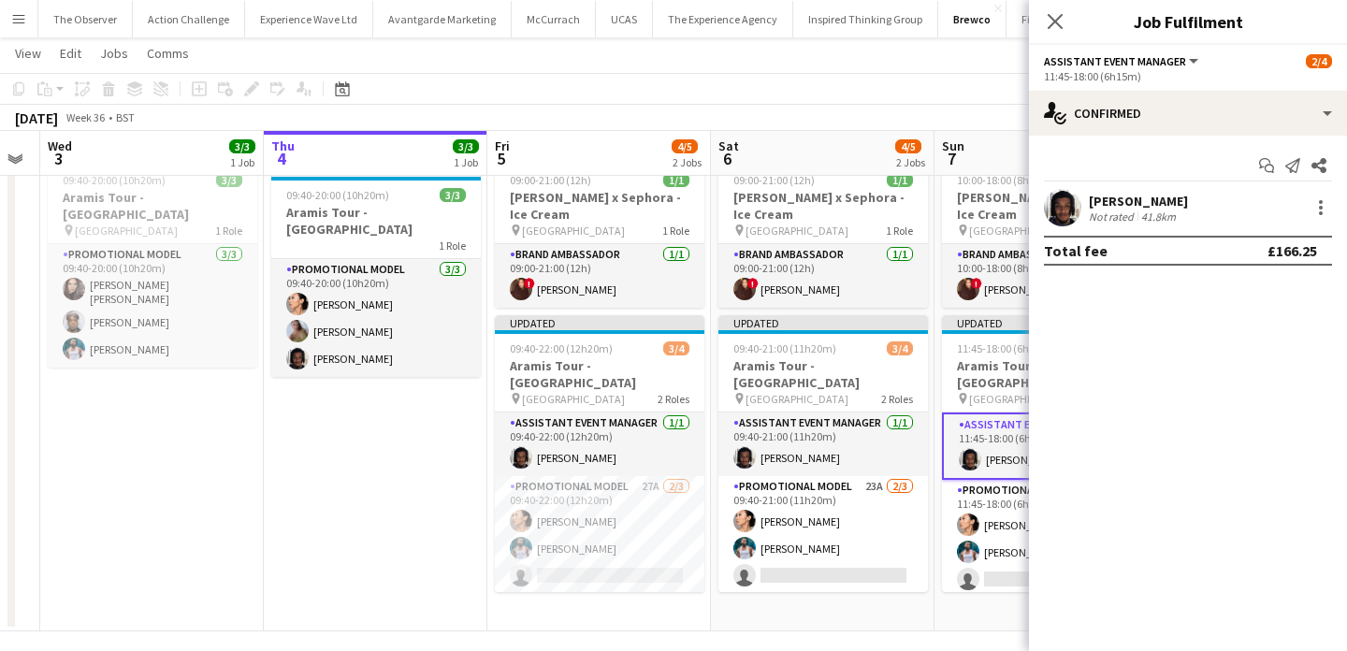
click at [384, 506] on app-date-cell "In progress 09:40-20:00 (10h20m) 3/3 Aramis Tour - Liverpool 1 Role Promotional…" at bounding box center [376, 392] width 224 height 477
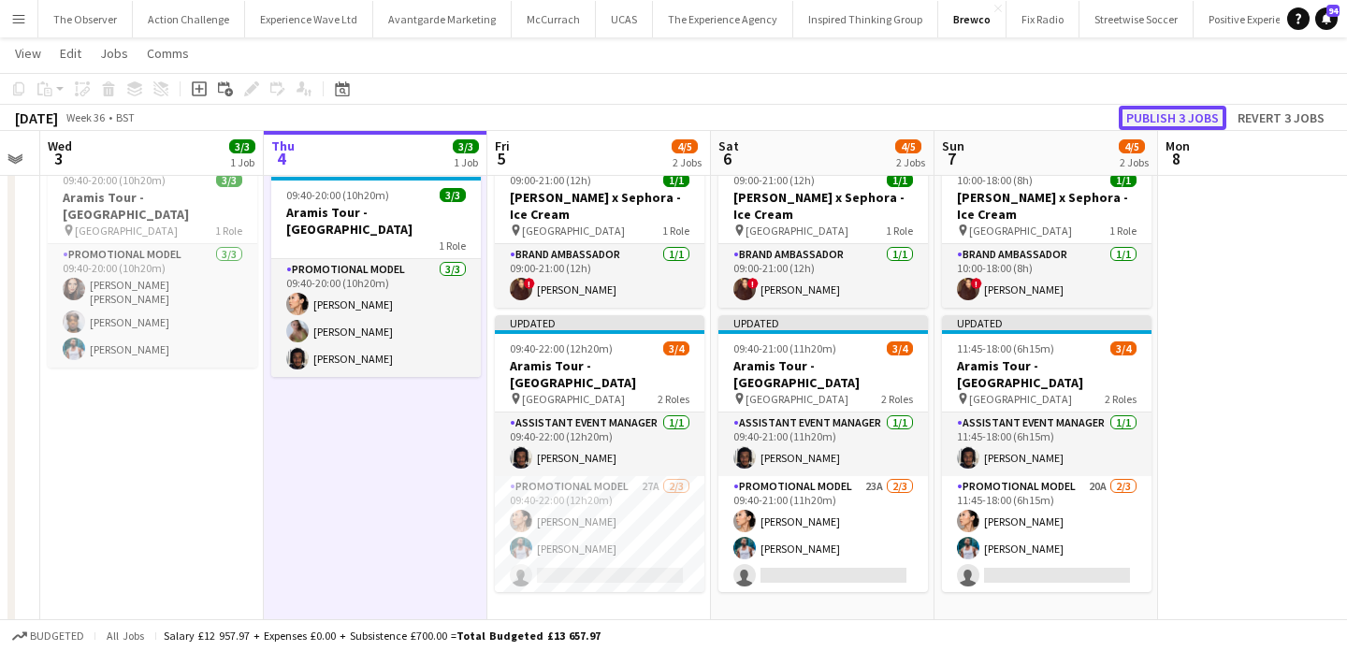
click at [1203, 113] on button "Publish 3 jobs" at bounding box center [1173, 118] width 108 height 24
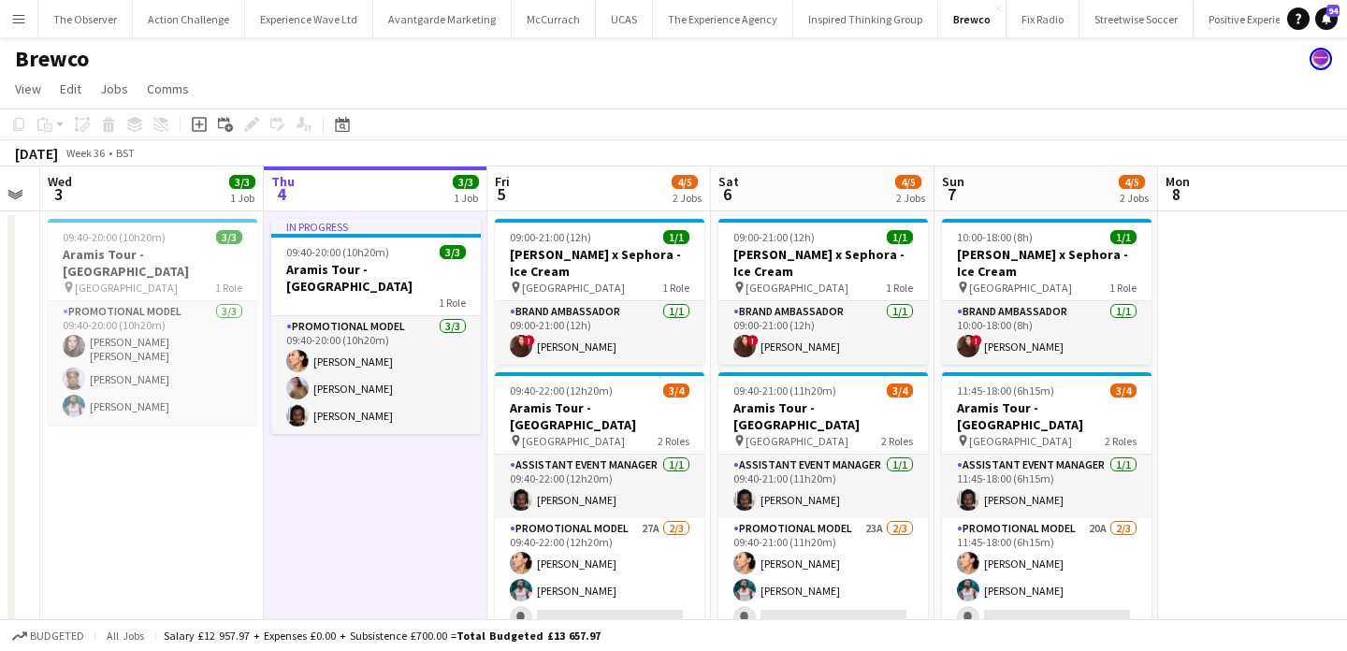
click at [3, 17] on button "Menu" at bounding box center [18, 18] width 37 height 37
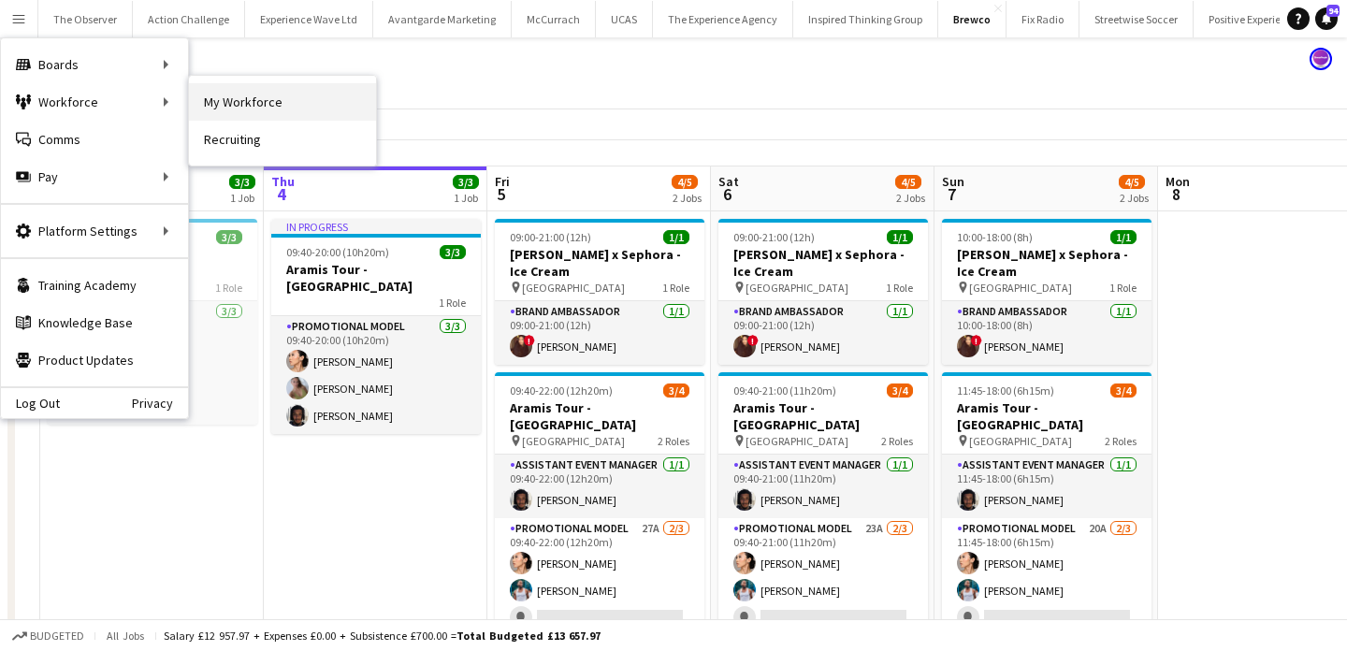
click at [236, 98] on link "My Workforce" at bounding box center [282, 101] width 187 height 37
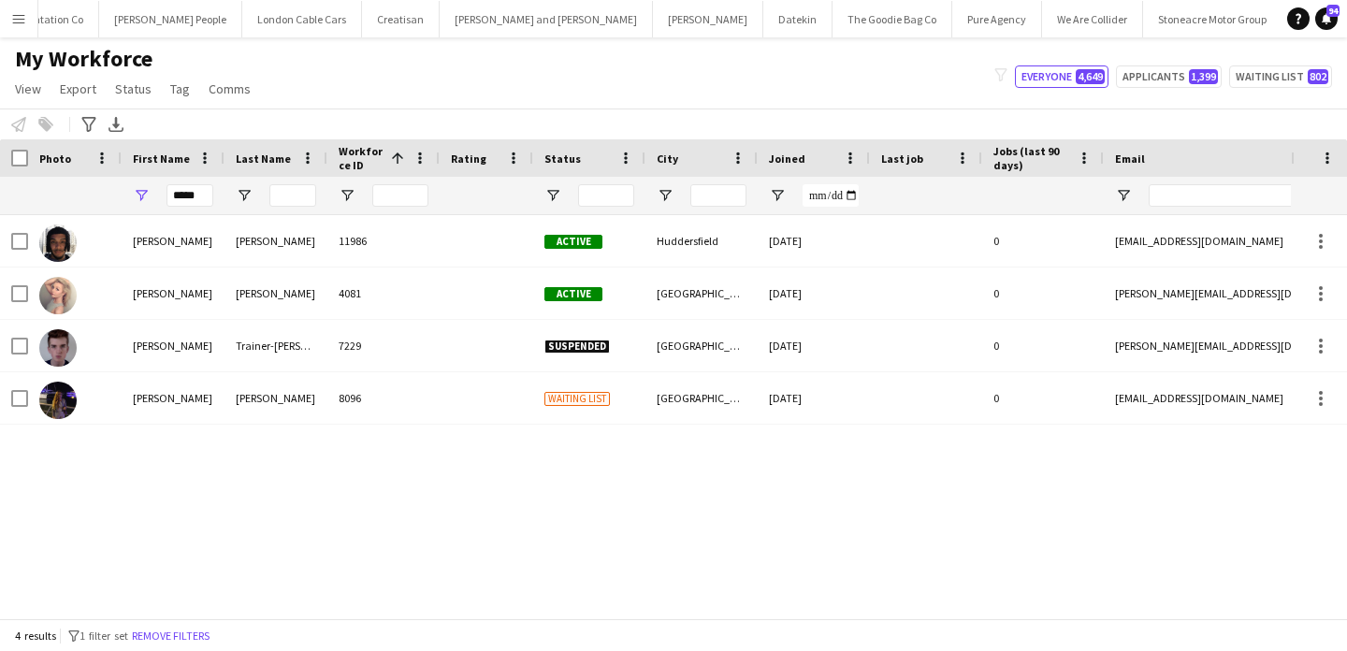
scroll to position [0, 1656]
click at [30, 28] on button "Menu" at bounding box center [18, 18] width 37 height 37
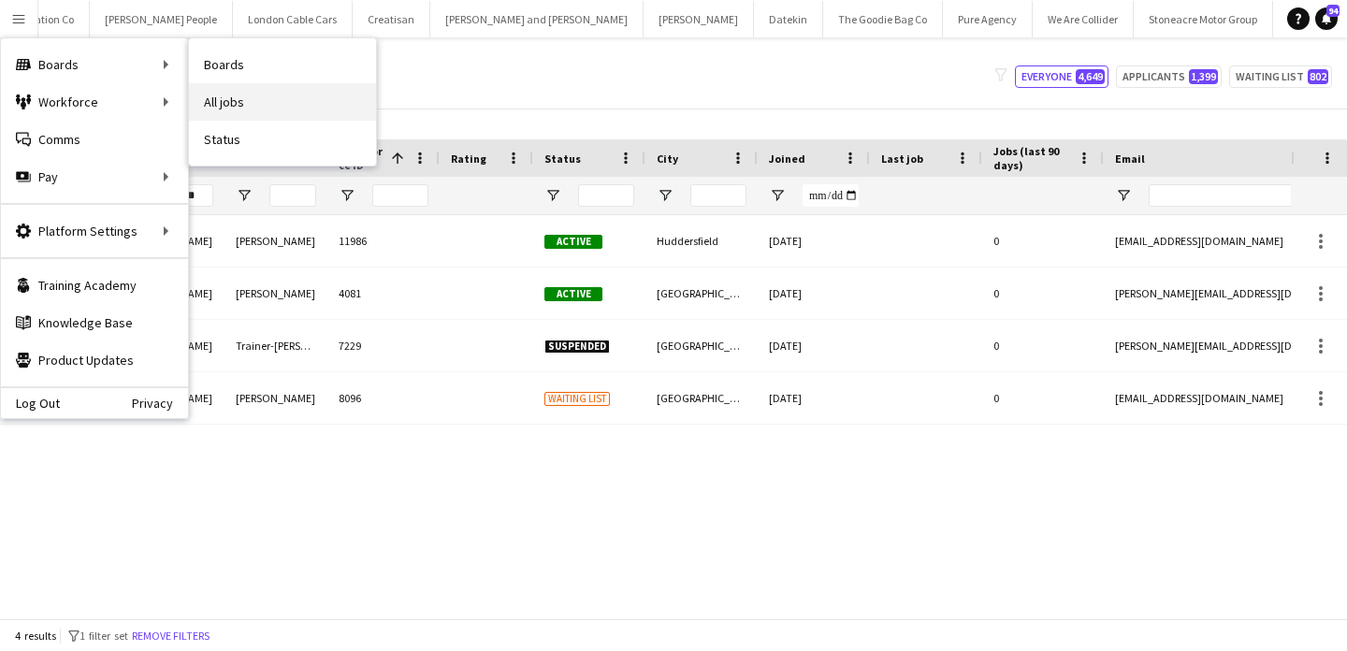
click at [239, 89] on link "All jobs" at bounding box center [282, 101] width 187 height 37
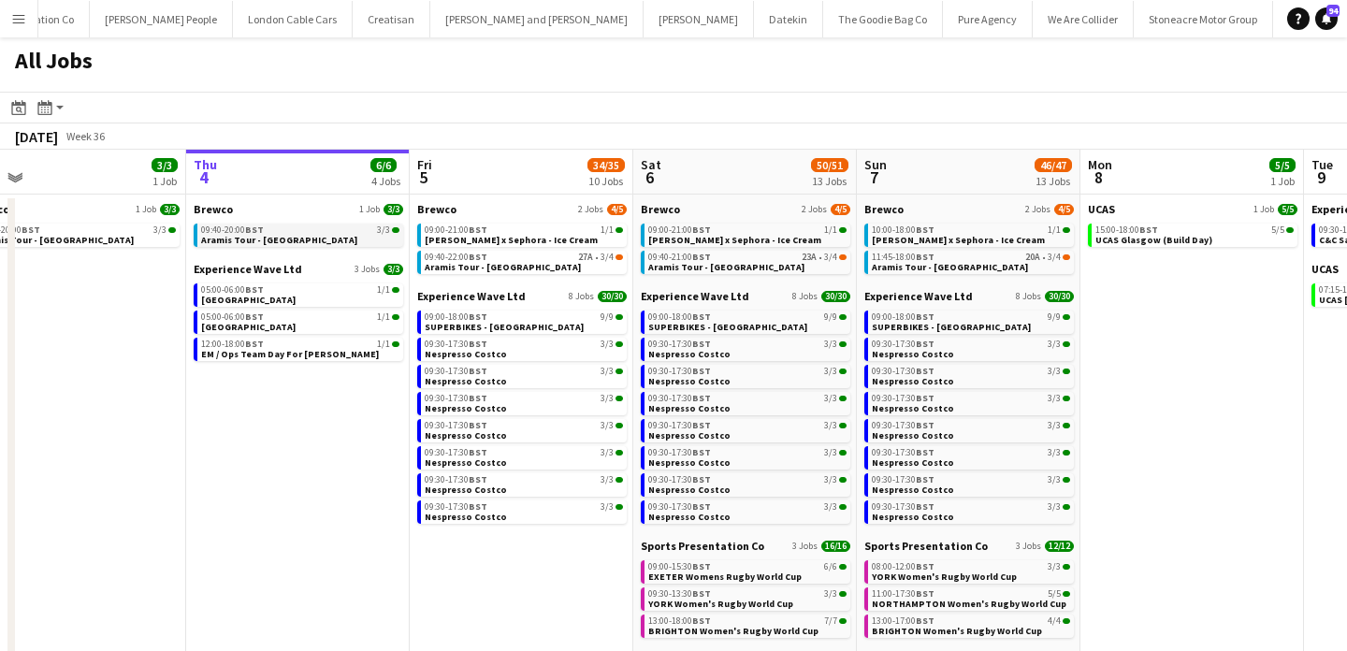
scroll to position [0, 489]
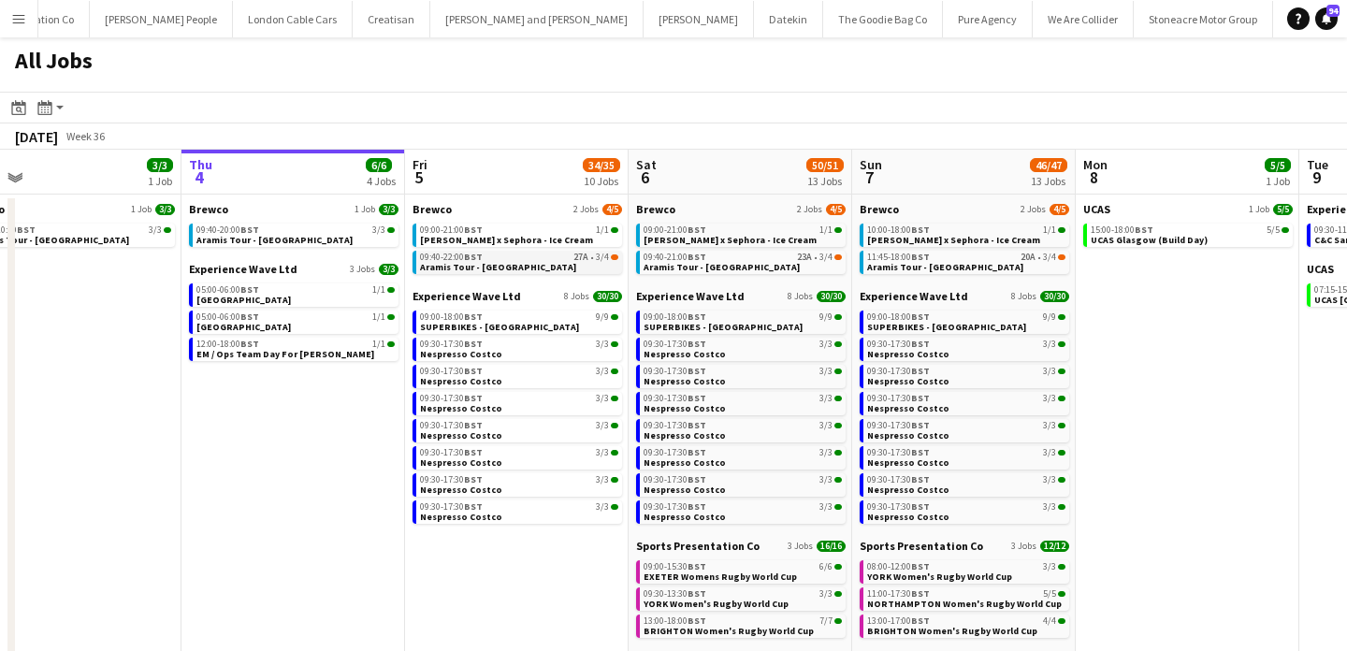
click at [475, 256] on span "BST" at bounding box center [473, 257] width 19 height 12
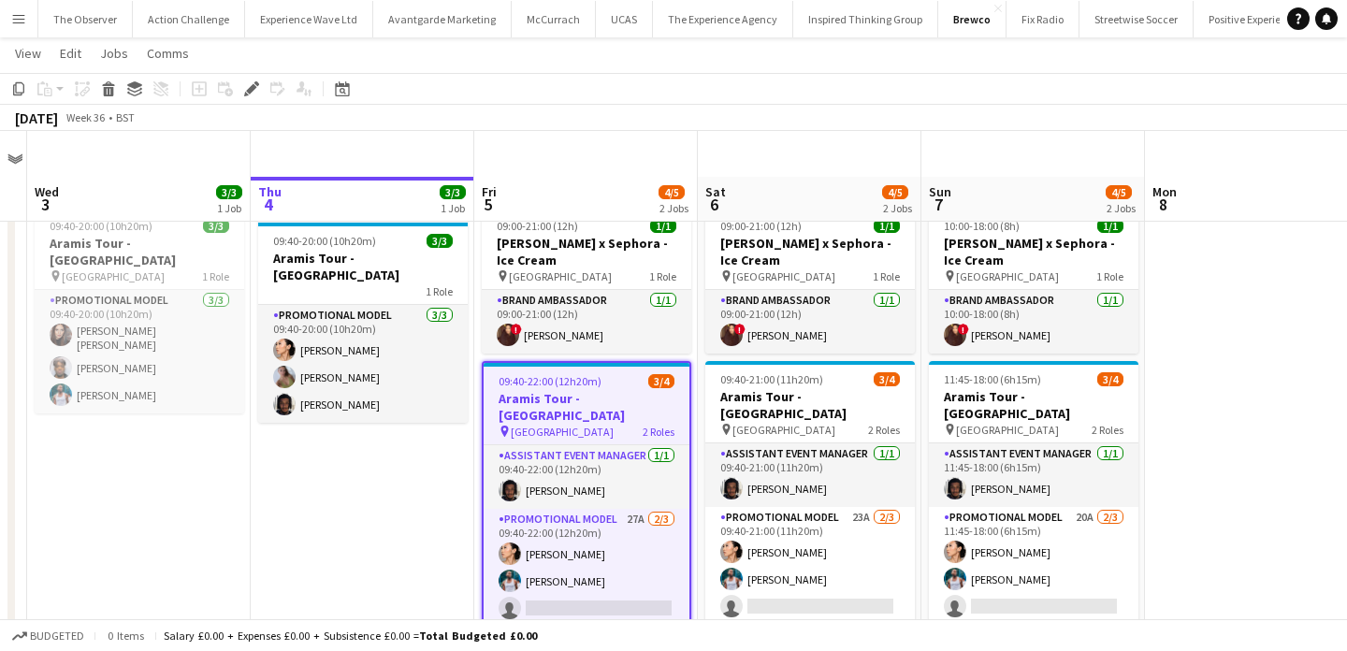
scroll to position [55, 0]
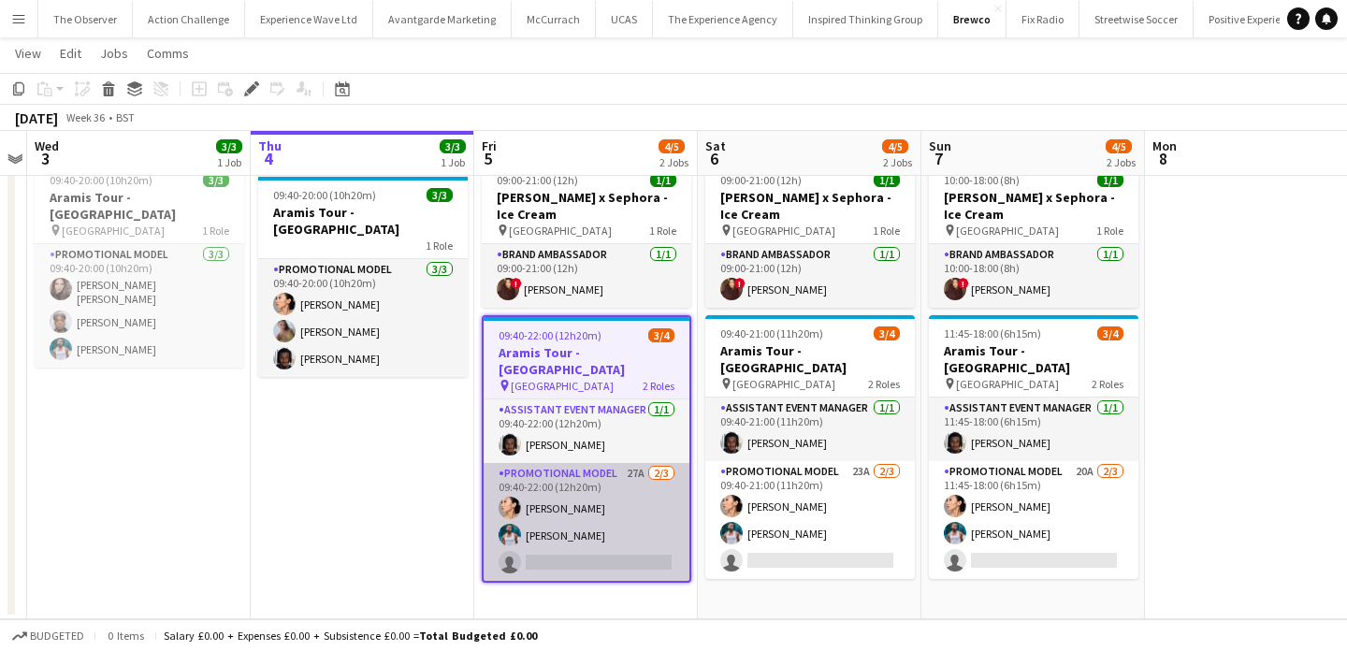
click at [579, 543] on app-card-role "Promotional Model 27A [DATE] 09:40-22:00 (12h20m) Man [PERSON_NAME] [PERSON_NAM…" at bounding box center [587, 522] width 206 height 118
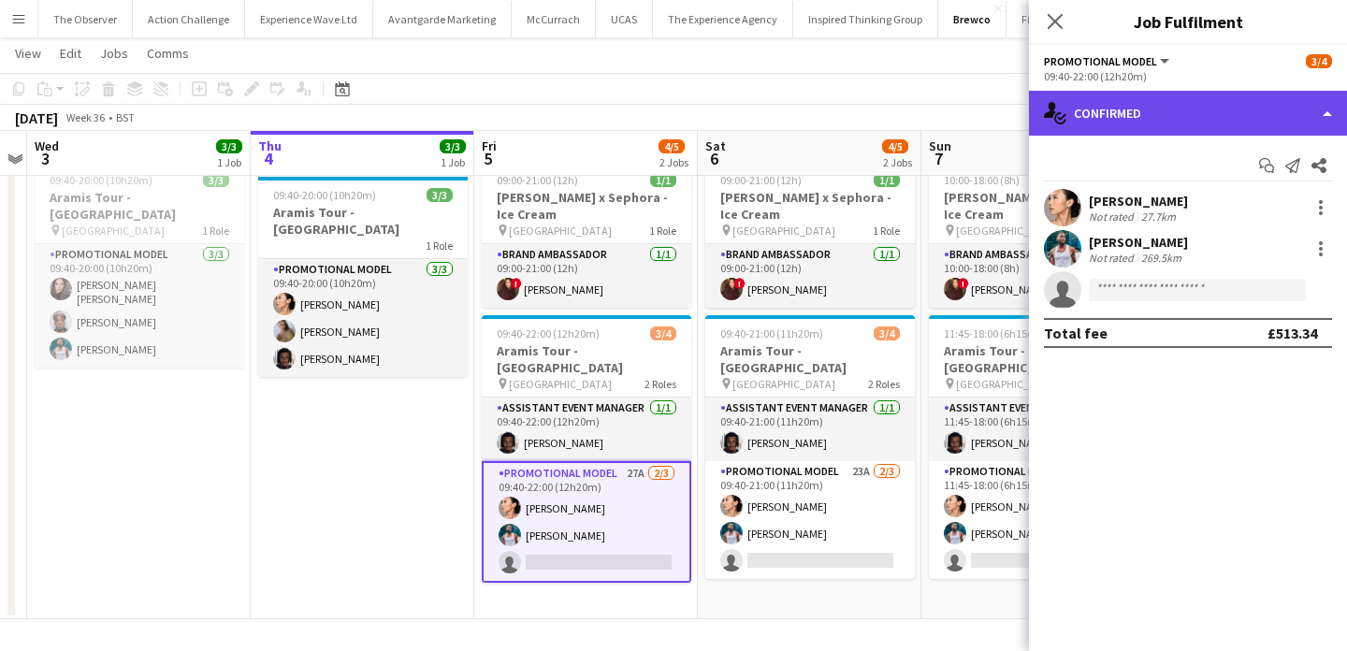
click at [1119, 108] on div "single-neutral-actions-check-2 Confirmed" at bounding box center [1188, 113] width 318 height 45
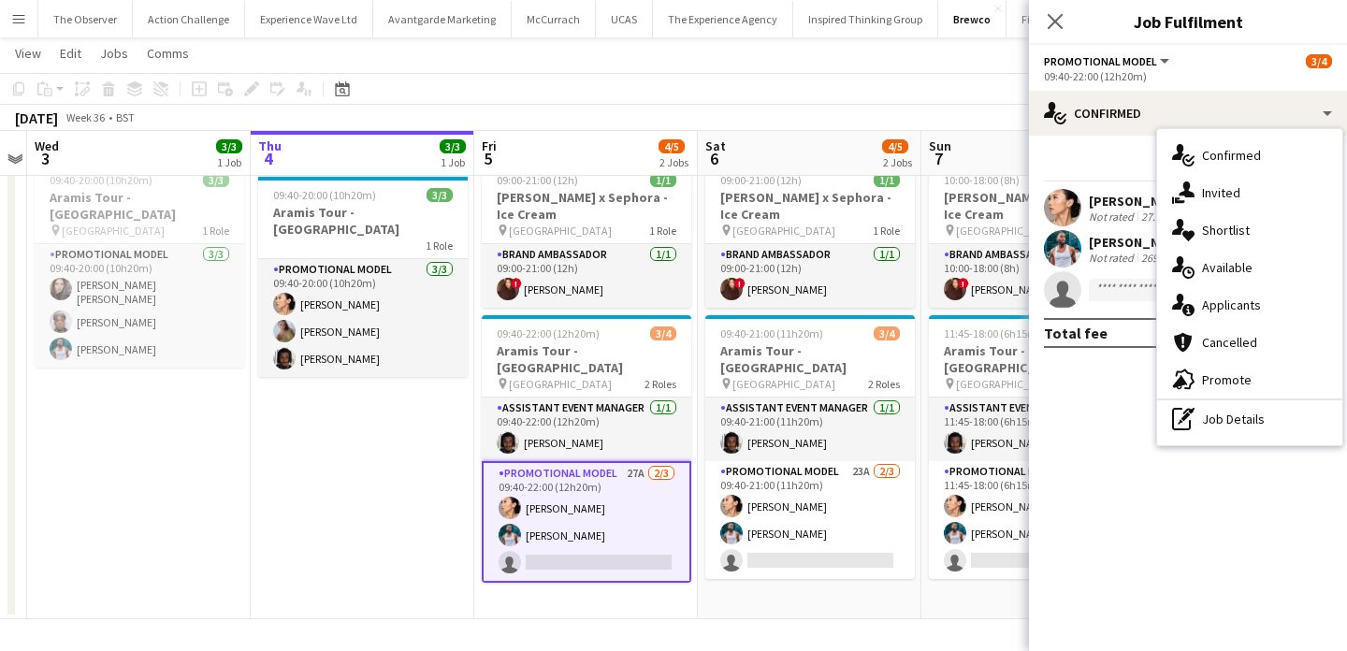
click at [17, 24] on app-icon "Menu" at bounding box center [18, 18] width 15 height 15
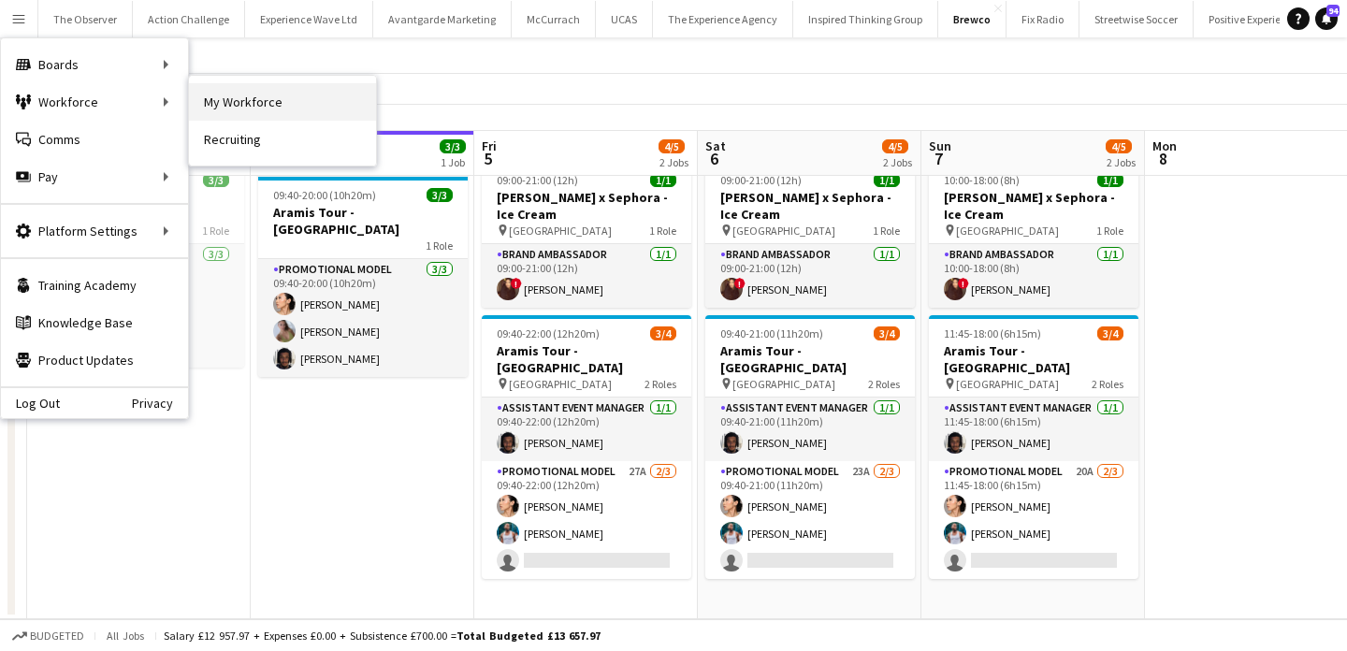
click at [225, 103] on link "My Workforce" at bounding box center [282, 101] width 187 height 37
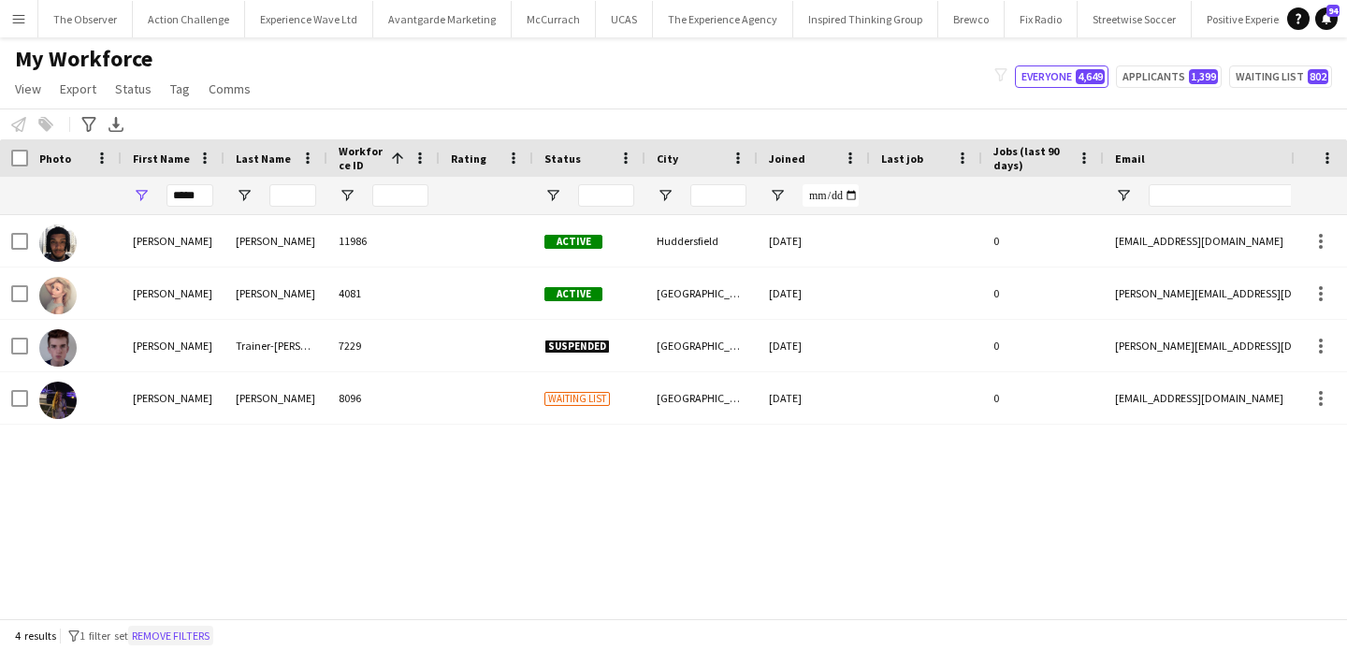
click at [167, 638] on button "Remove filters" at bounding box center [170, 636] width 85 height 21
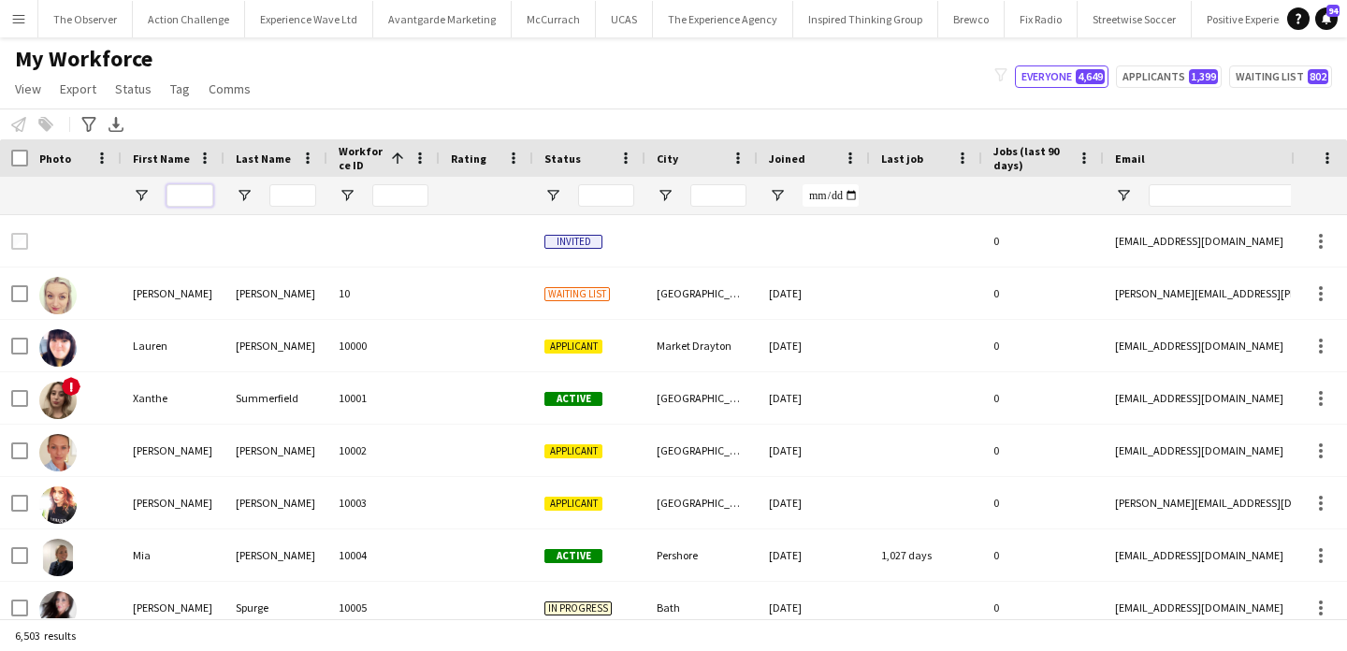
click at [208, 203] on input "First Name Filter Input" at bounding box center [190, 195] width 47 height 22
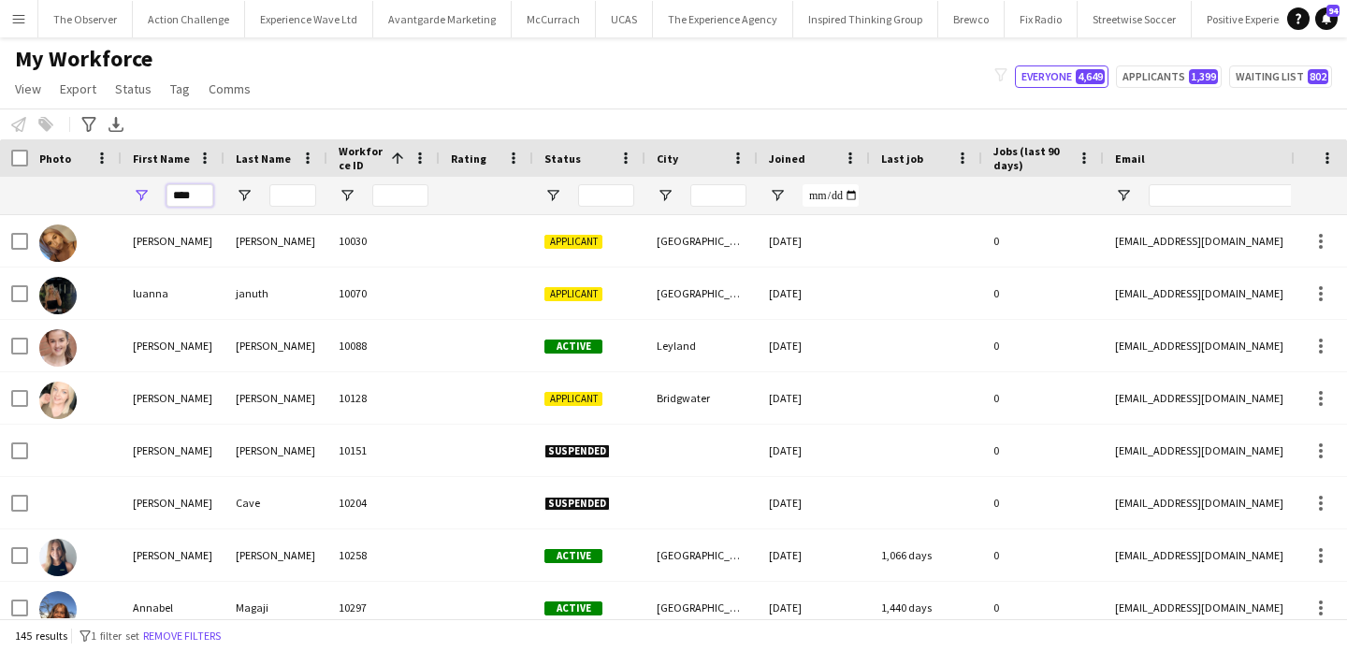
type input "****"
click at [292, 202] on input "Last Name Filter Input" at bounding box center [292, 195] width 47 height 22
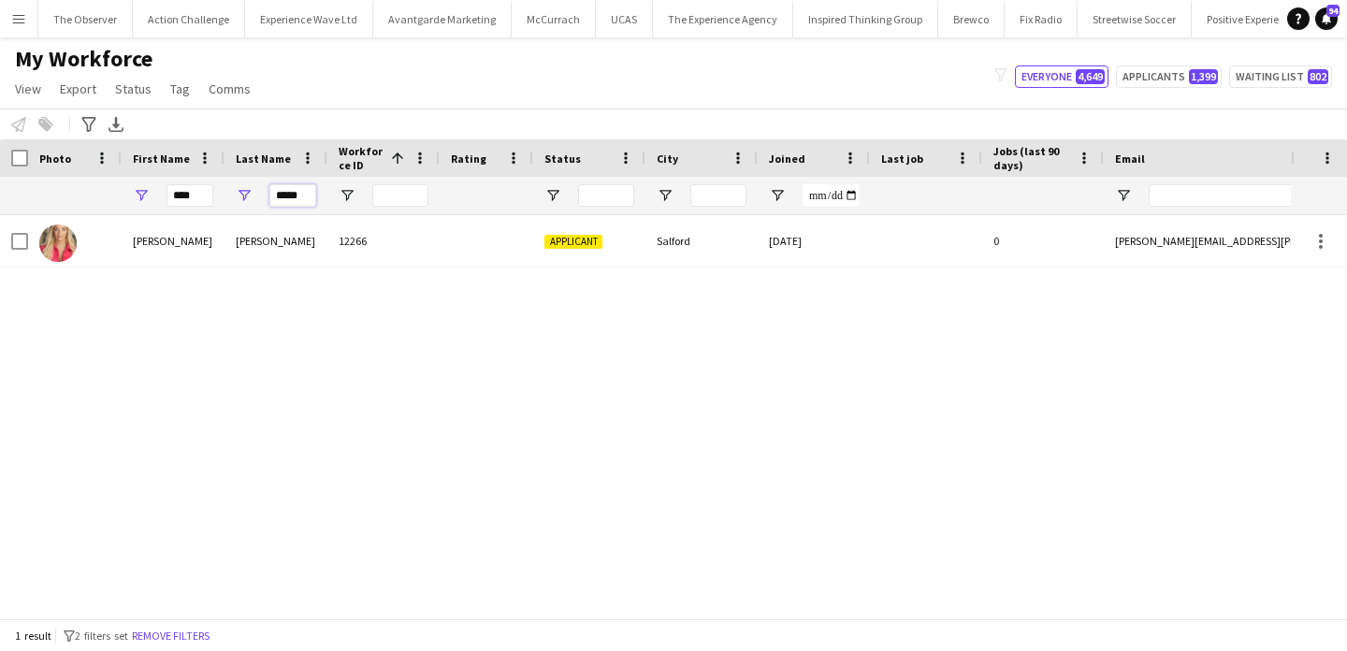
type input "*****"
click at [295, 229] on div "[PERSON_NAME] 10030 Applicant [GEOGRAPHIC_DATA] [DATE] 0 [EMAIL_ADDRESS][DOMAIN…" at bounding box center [1014, 241] width 2028 height 52
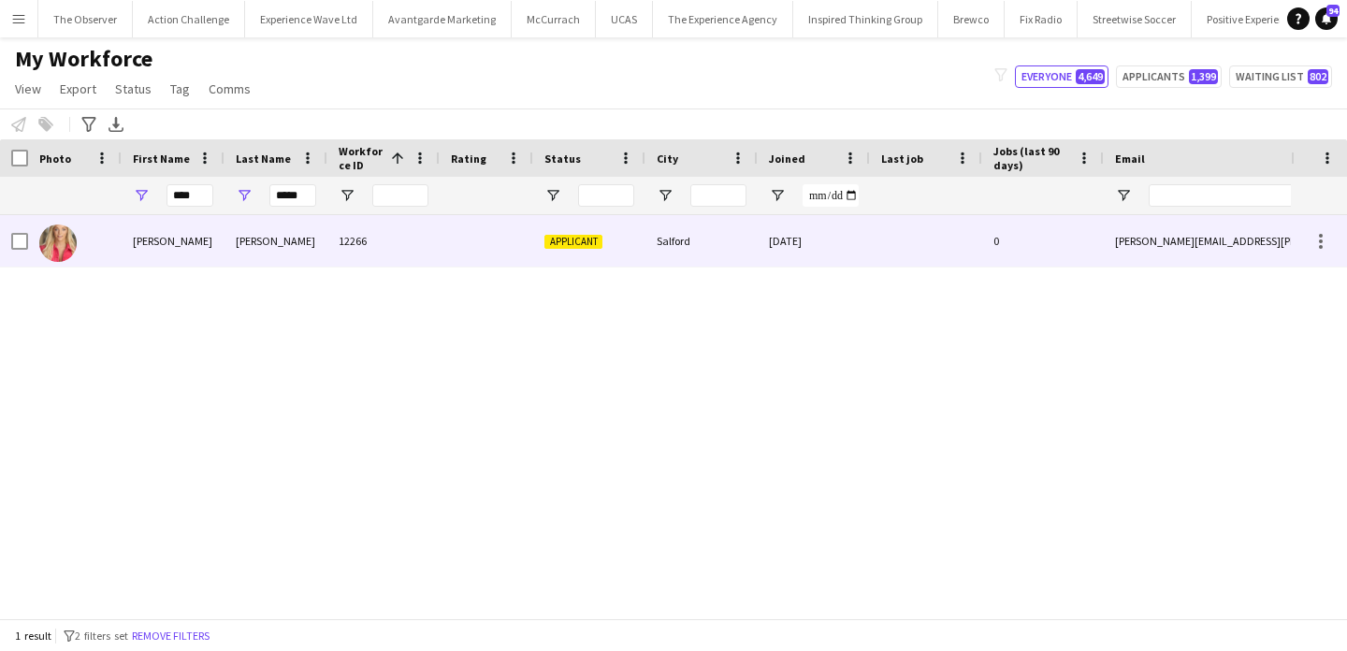
click at [295, 229] on div "[PERSON_NAME]" at bounding box center [276, 240] width 103 height 51
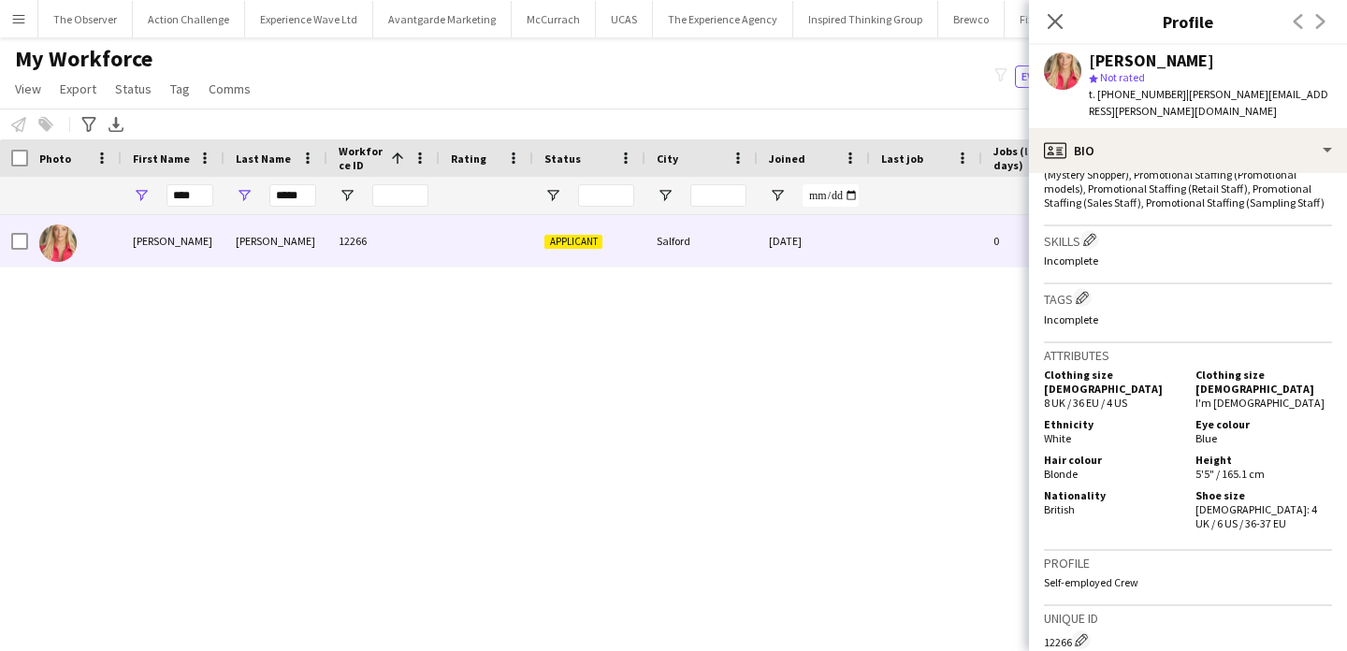
scroll to position [1016, 0]
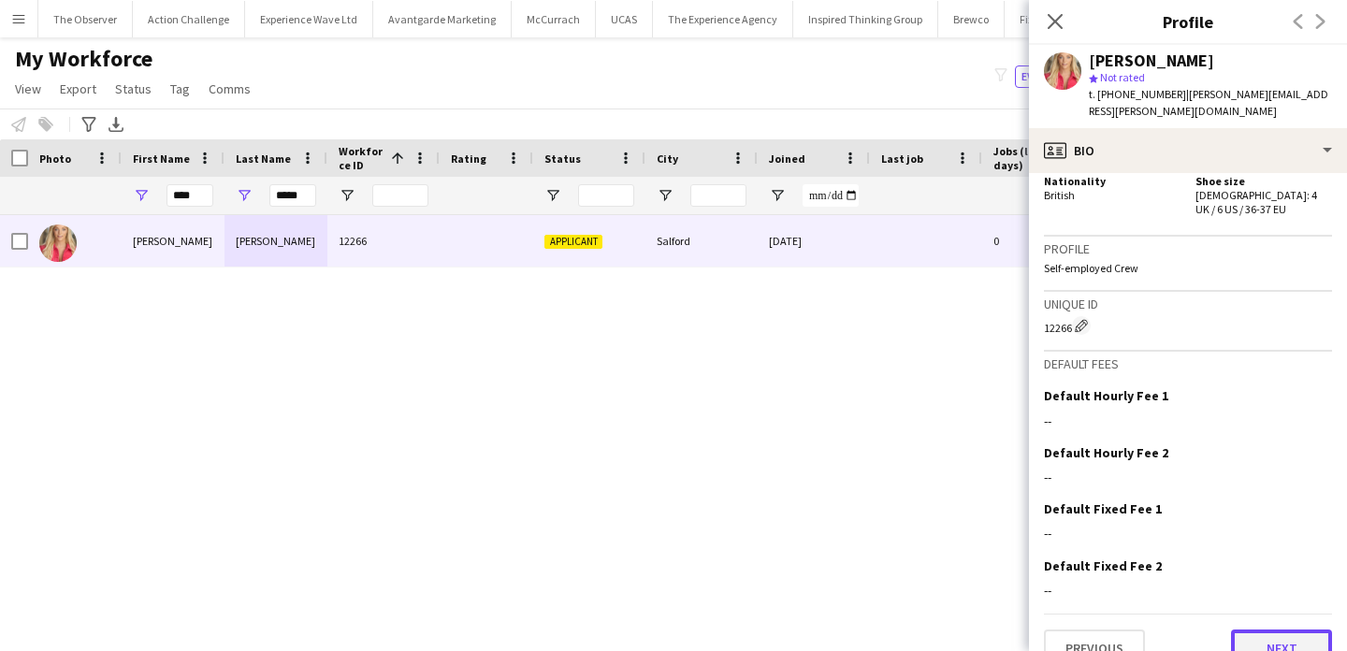
click at [1262, 630] on button "Next" at bounding box center [1281, 648] width 101 height 37
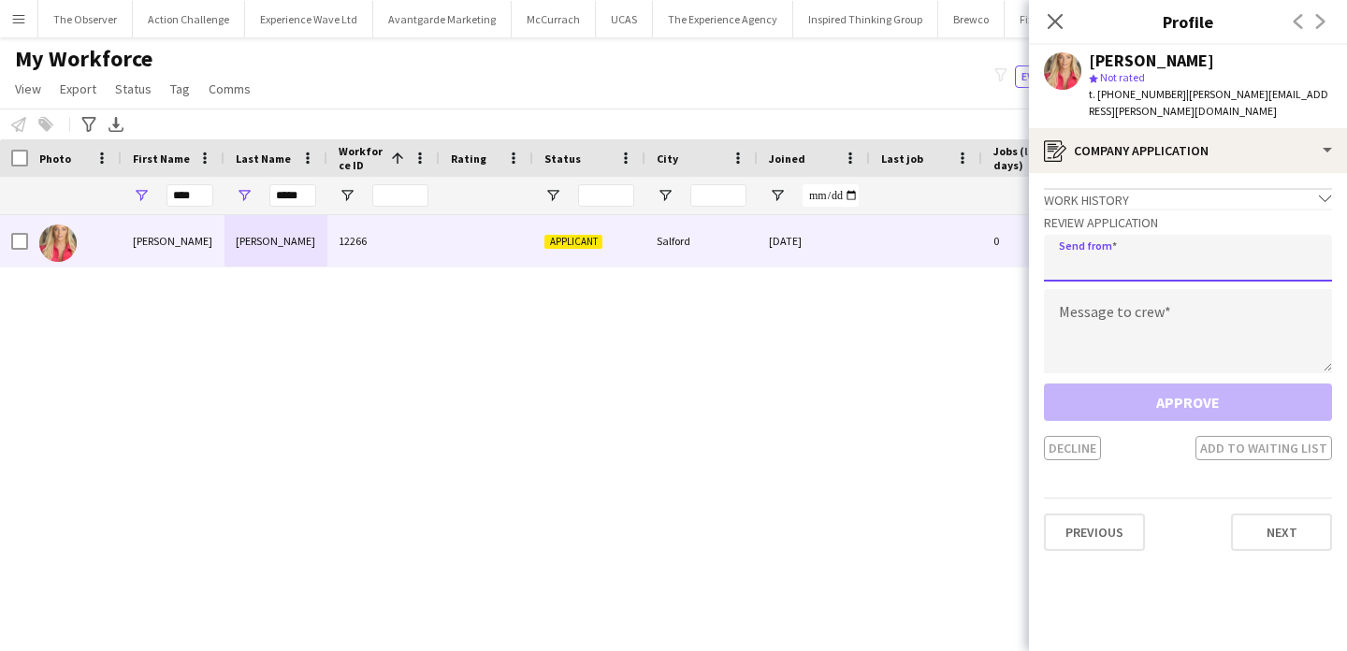
click at [1181, 243] on input "email" at bounding box center [1188, 258] width 288 height 47
type input "**********"
click at [1187, 325] on textarea at bounding box center [1188, 331] width 288 height 84
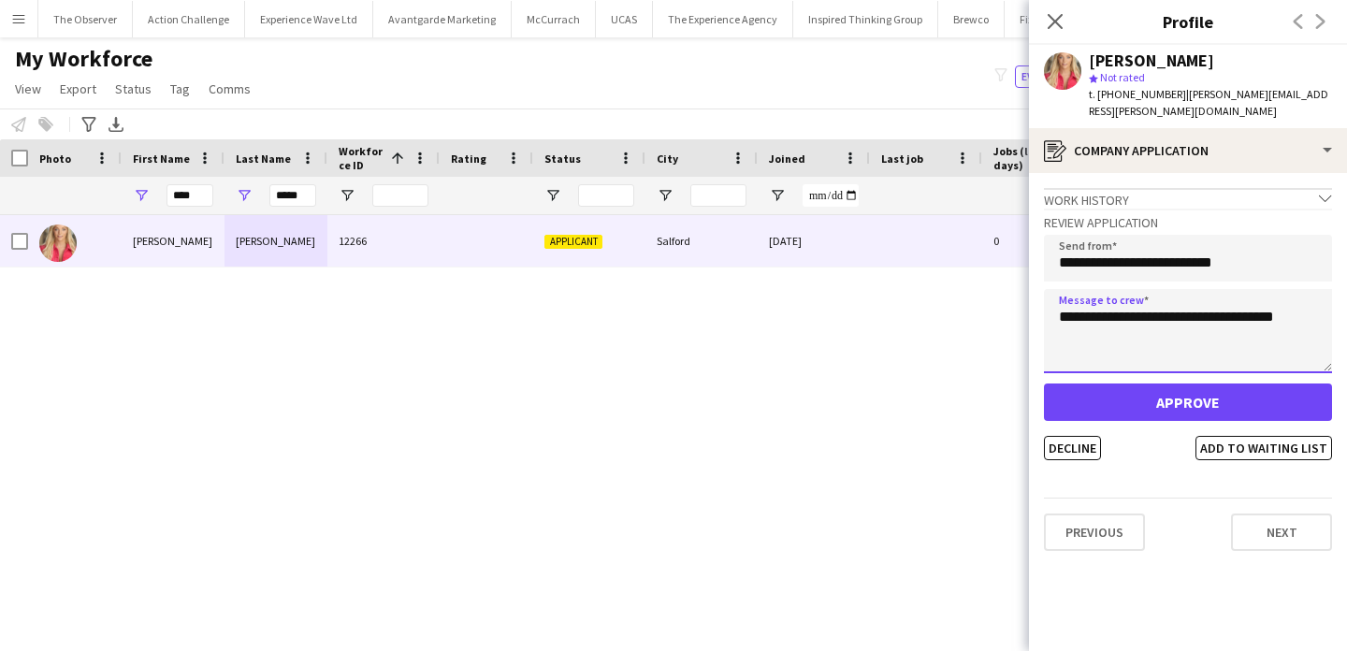
type textarea "**********"
click at [1187, 413] on div "Approve Decline Add to waiting list" at bounding box center [1188, 422] width 288 height 77
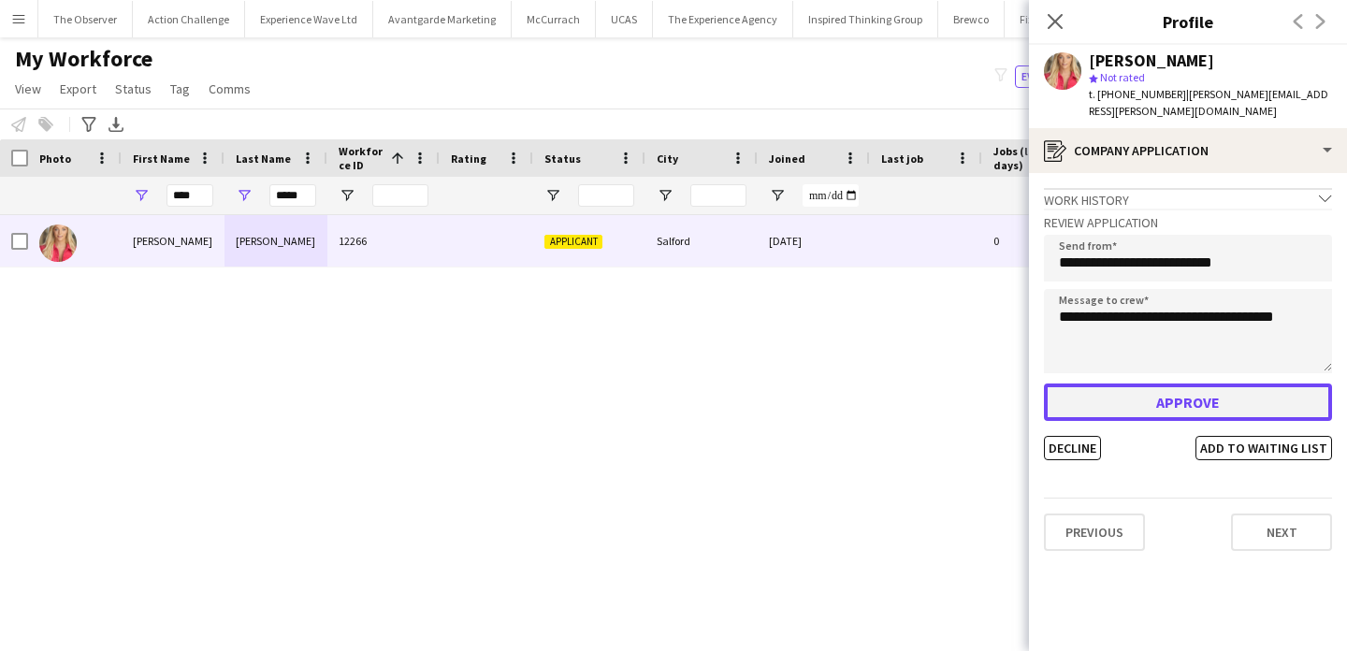
click at [1182, 401] on button "Approve" at bounding box center [1188, 402] width 288 height 37
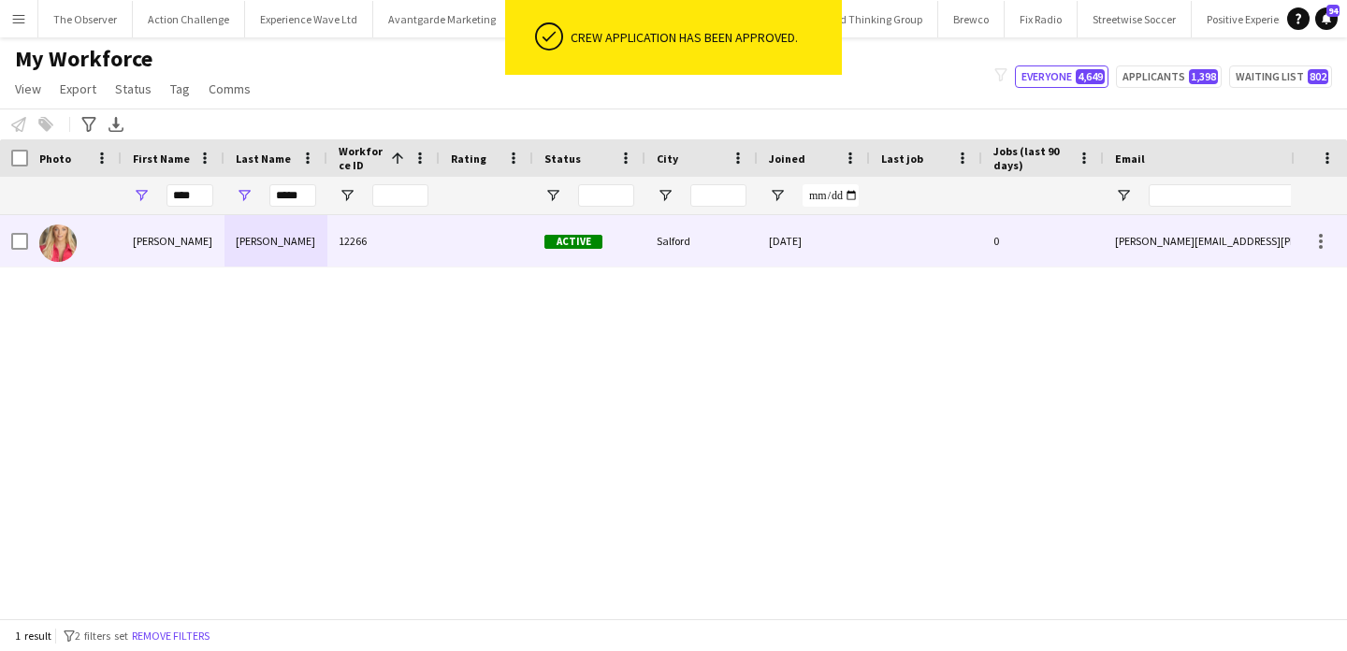
click at [886, 244] on div at bounding box center [926, 240] width 112 height 51
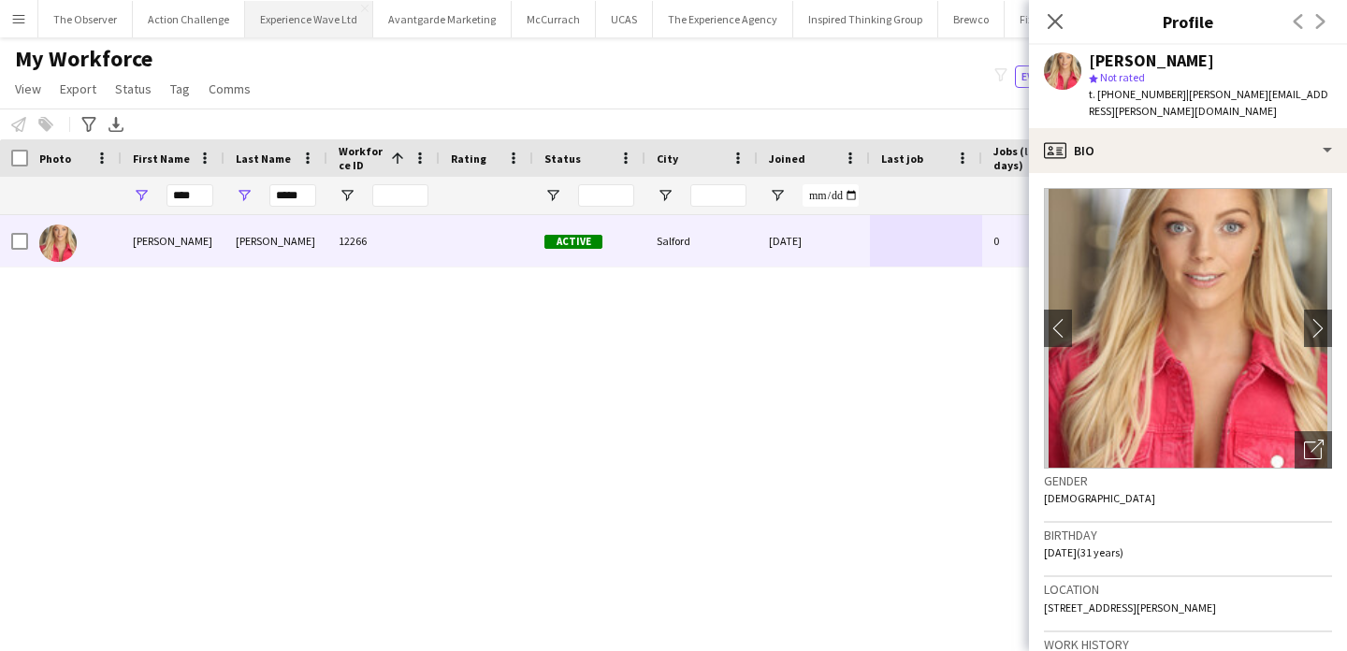
click at [314, 17] on button "Experience Wave Ltd Close" at bounding box center [309, 19] width 128 height 36
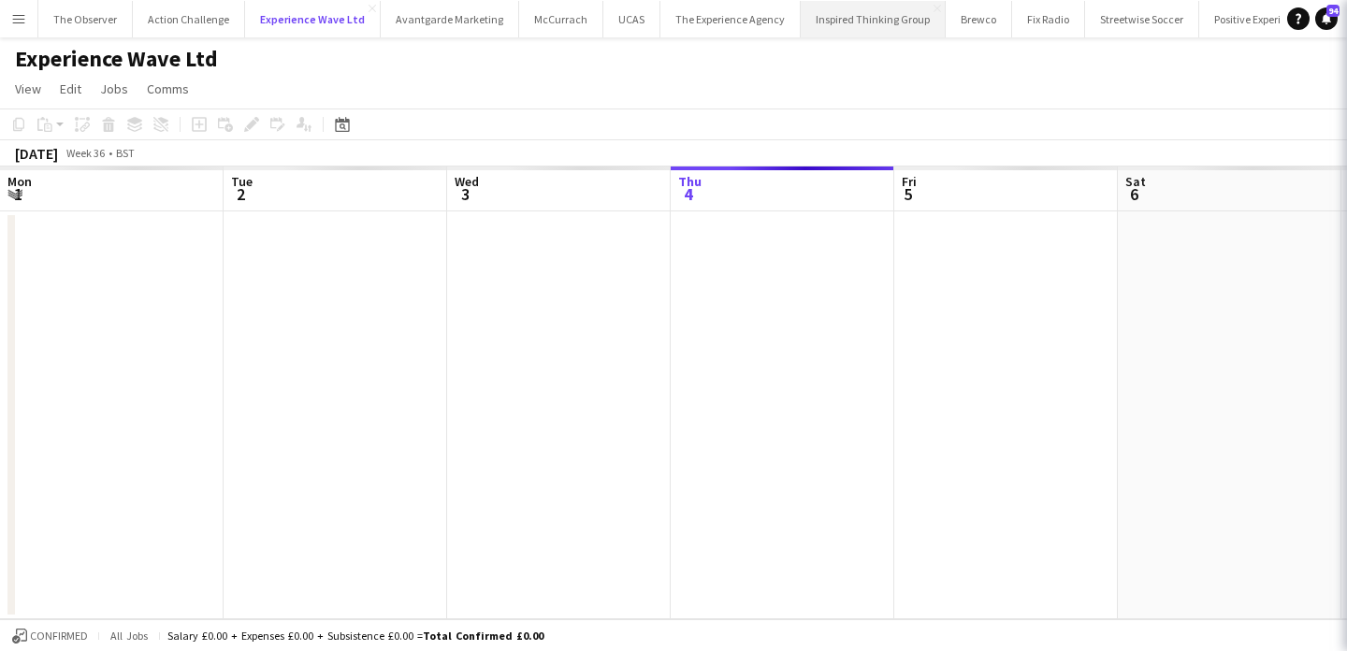
scroll to position [0, 447]
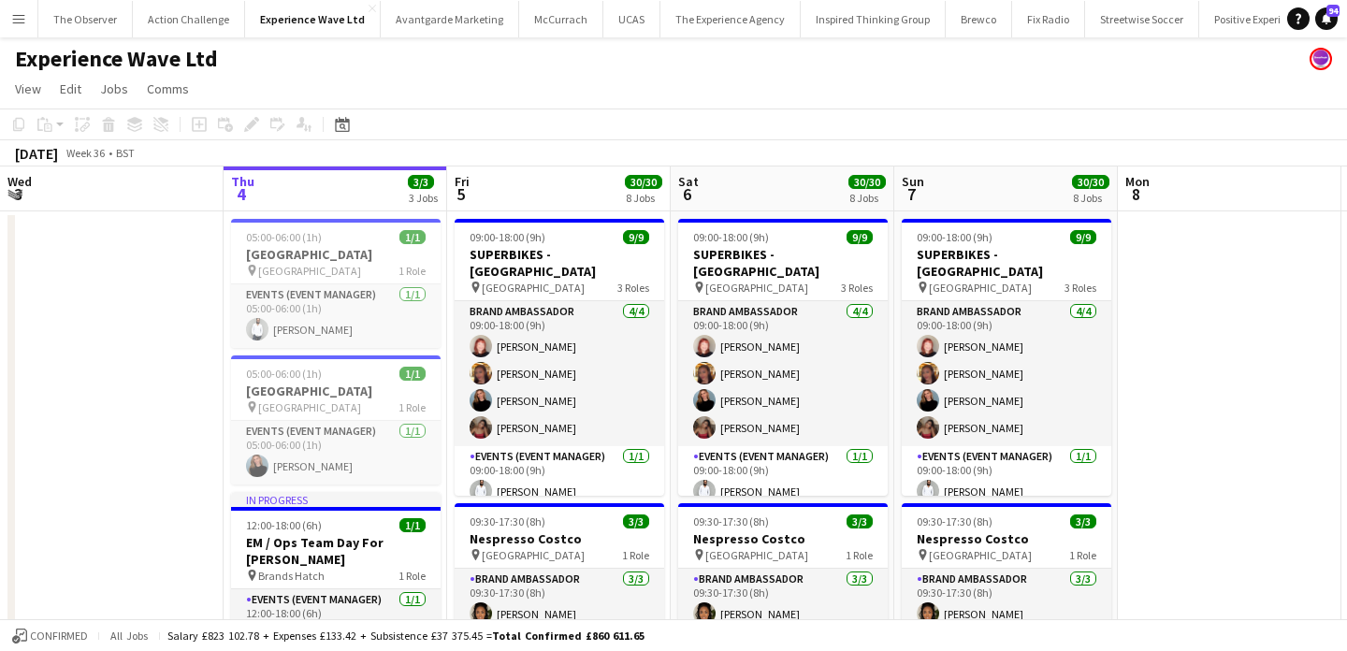
click at [22, 17] on app-icon "Menu" at bounding box center [18, 18] width 15 height 15
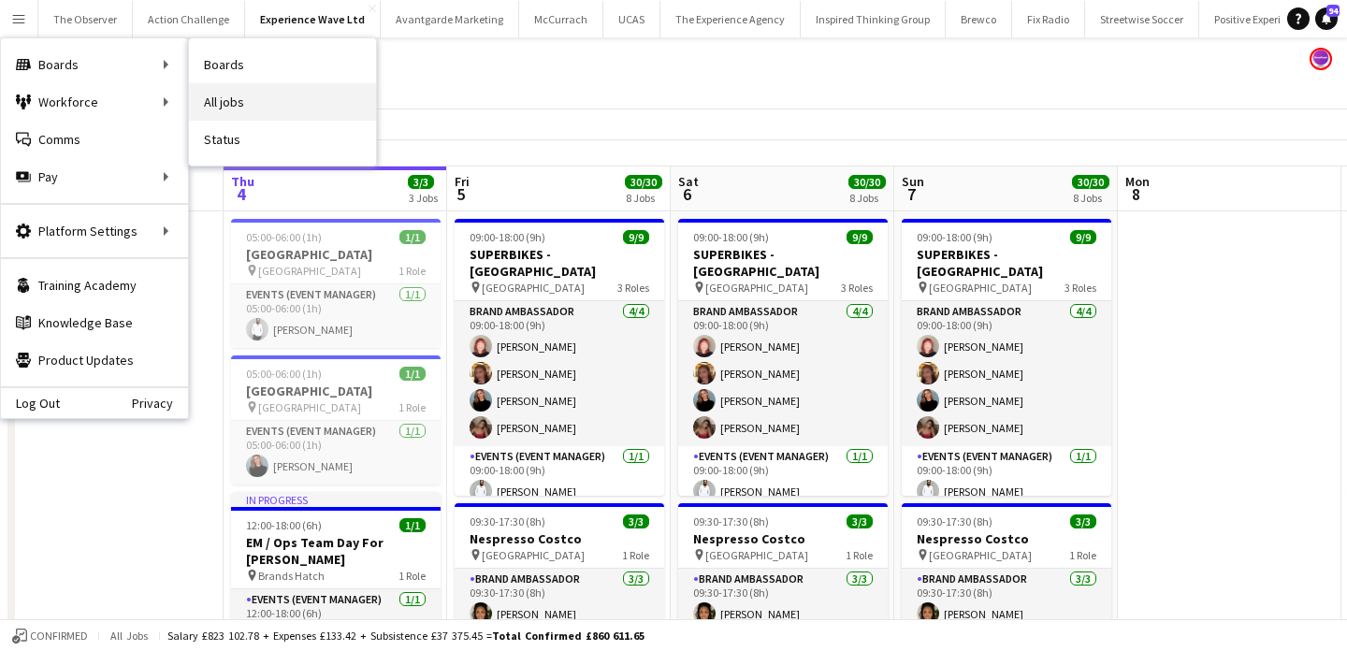
click at [239, 109] on link "All jobs" at bounding box center [282, 101] width 187 height 37
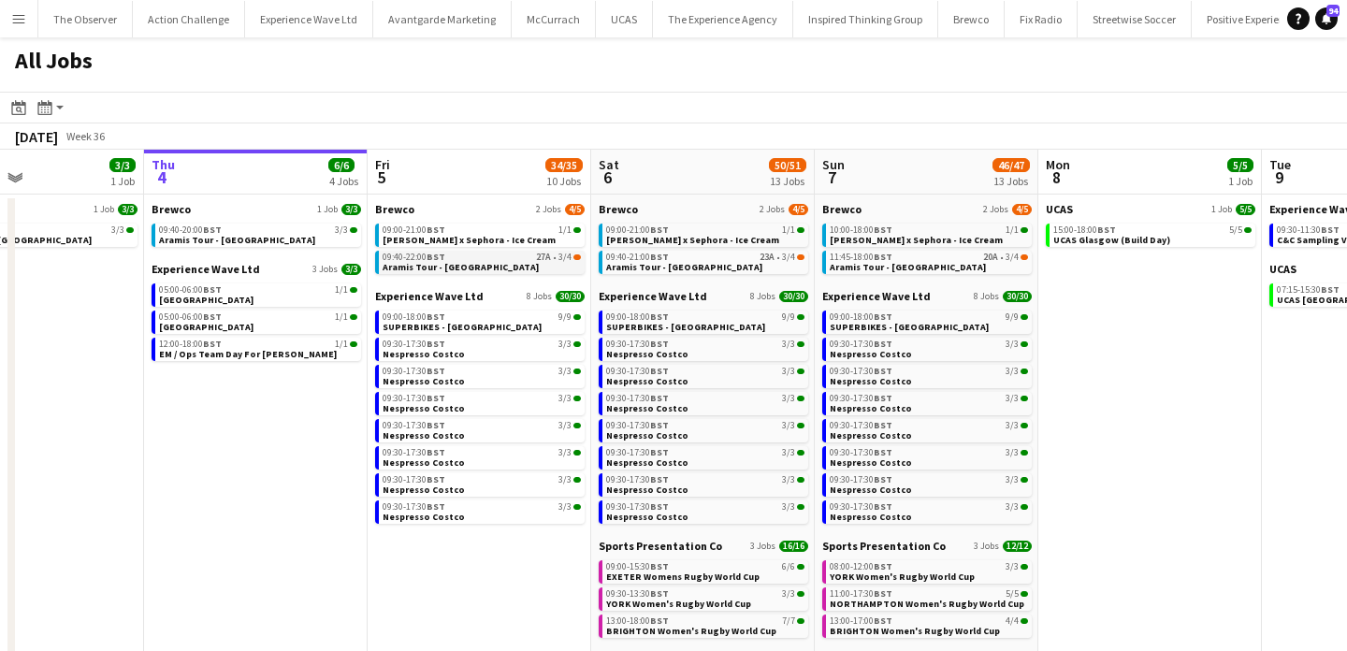
click at [551, 260] on span "27A" at bounding box center [543, 257] width 15 height 9
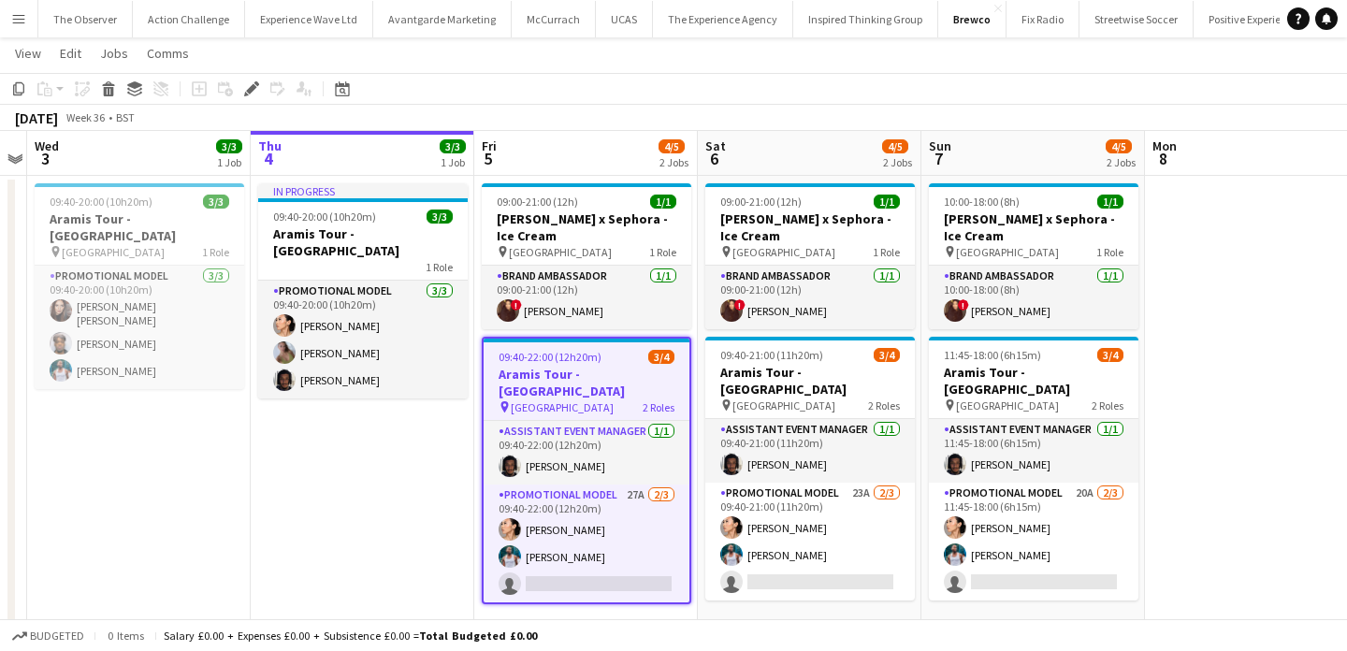
scroll to position [55, 0]
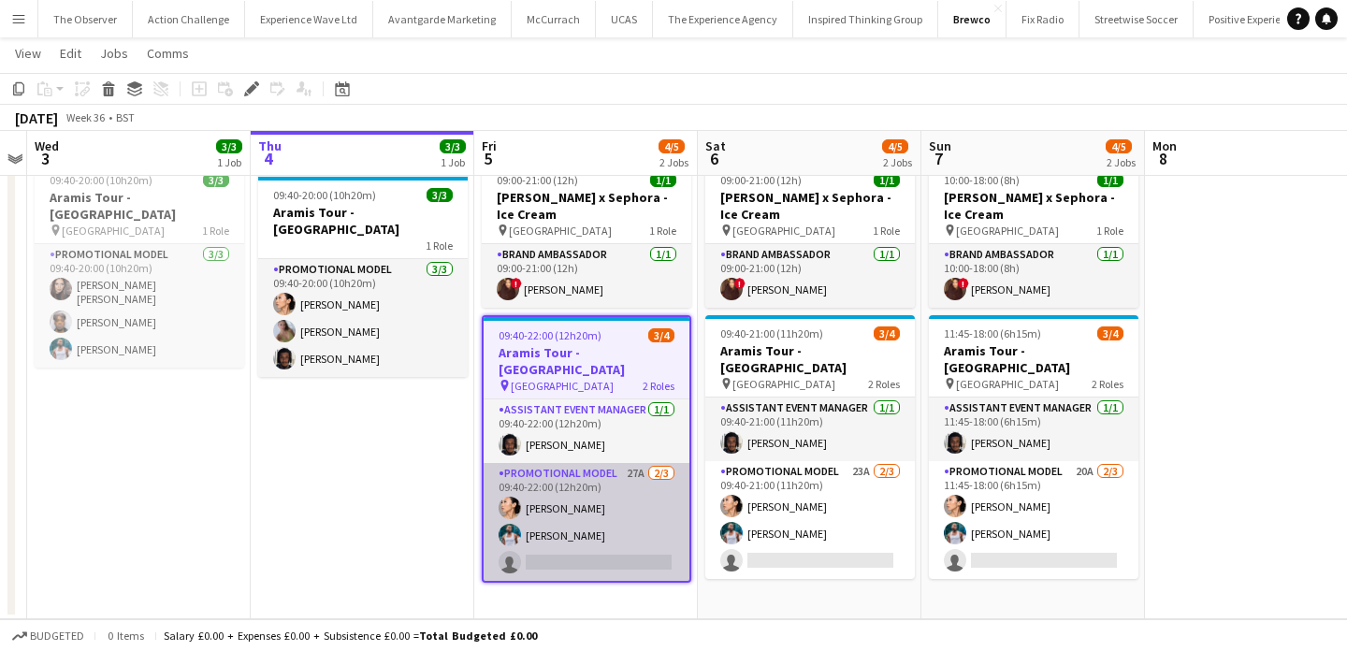
click at [563, 544] on app-card-role "Promotional Model 27A [DATE] 09:40-22:00 (12h20m) Man [PERSON_NAME] [PERSON_NAM…" at bounding box center [587, 522] width 206 height 118
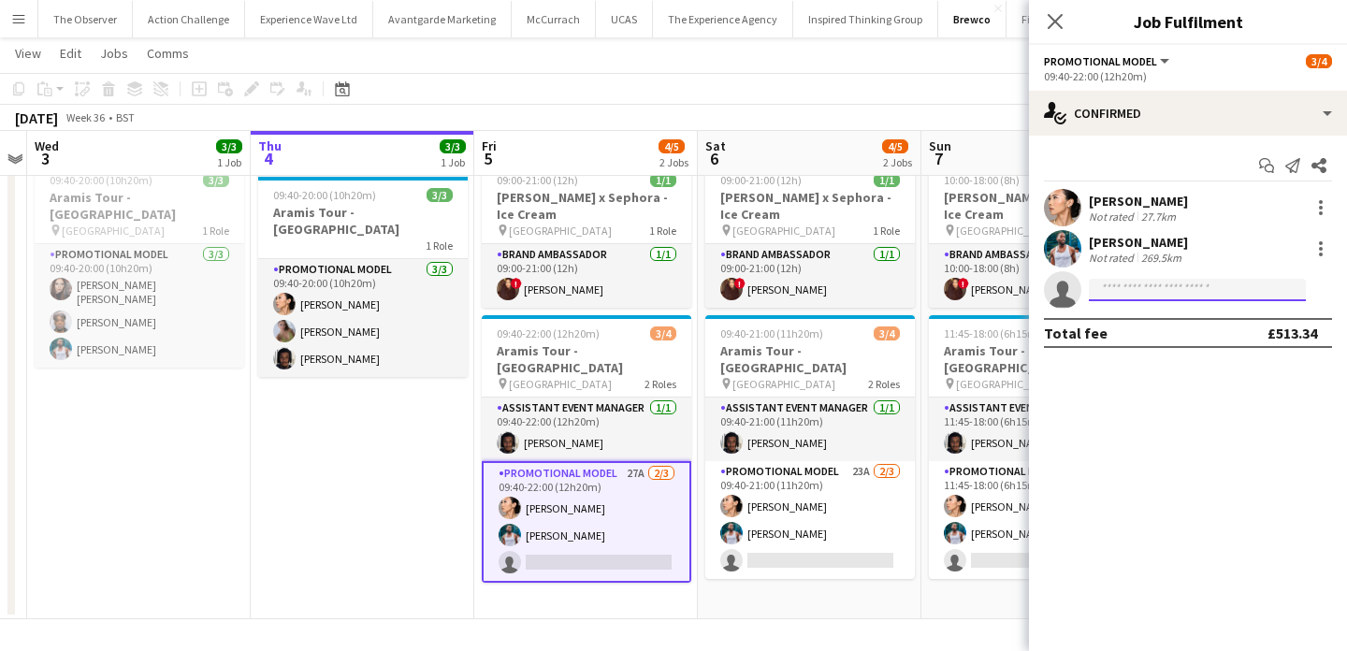
click at [1167, 296] on input at bounding box center [1197, 290] width 217 height 22
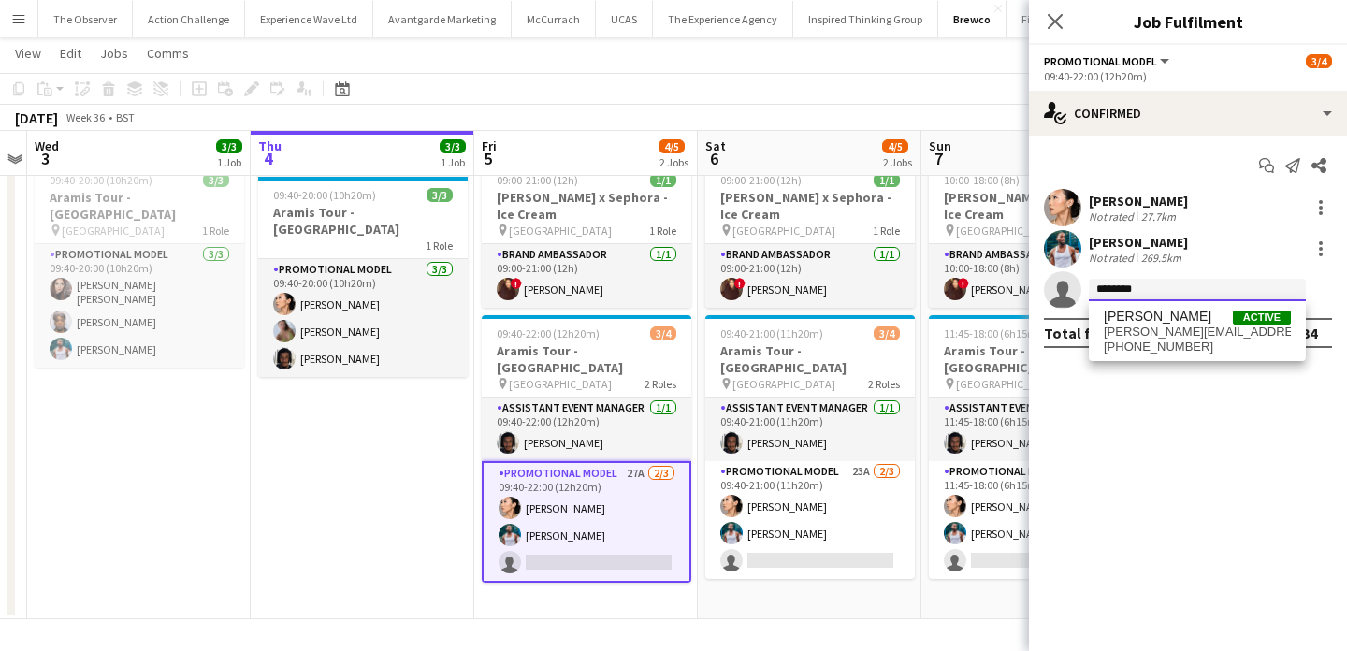
type input "********"
click at [1179, 317] on span "anna lakin Active" at bounding box center [1197, 317] width 187 height 16
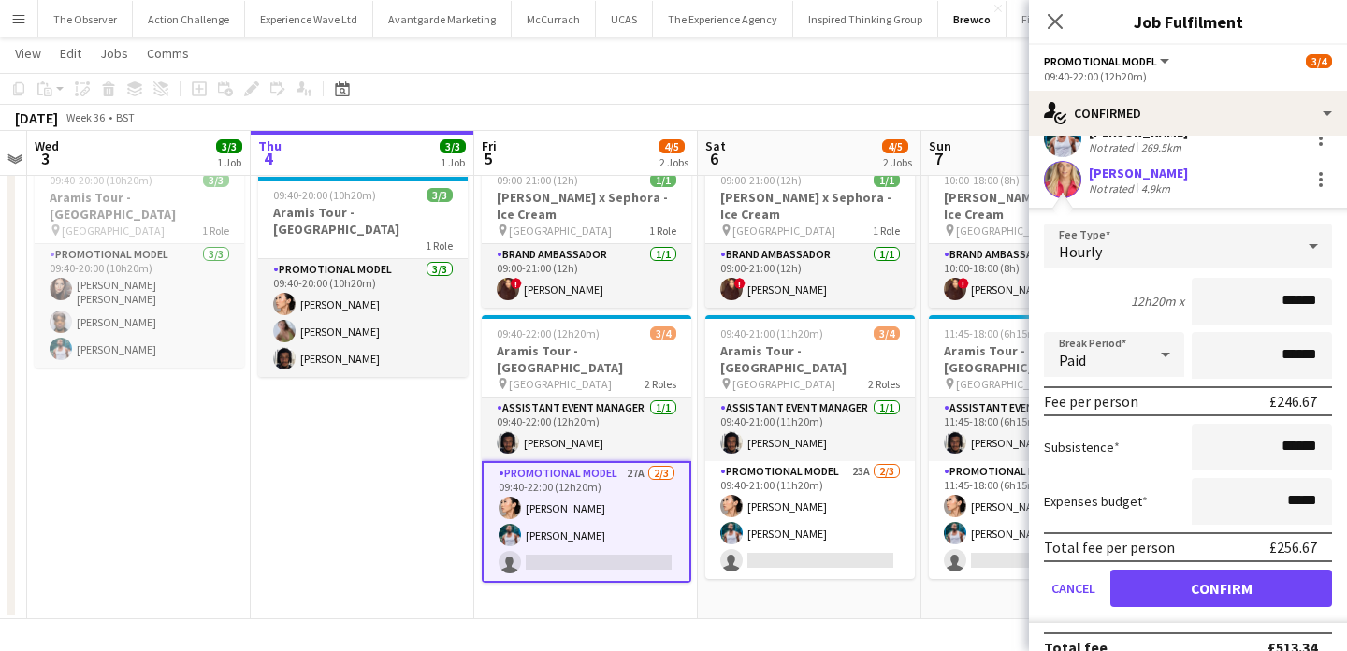
scroll to position [126, 0]
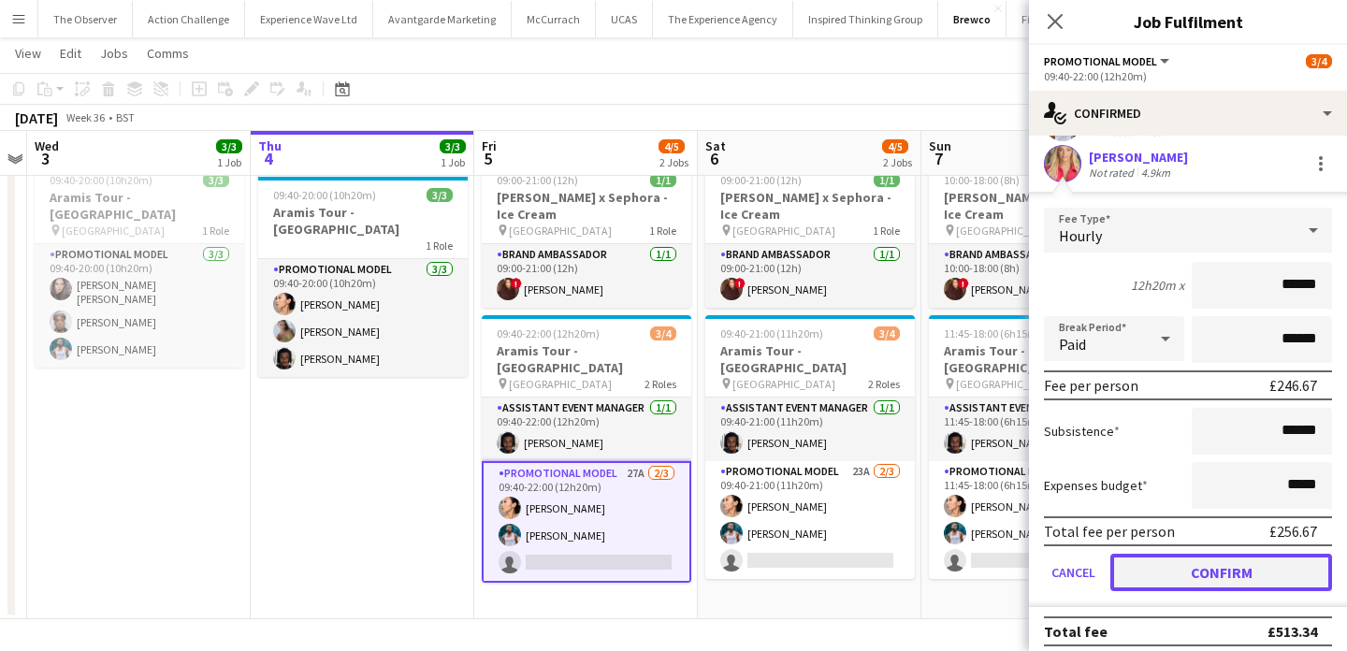
click at [1248, 577] on button "Confirm" at bounding box center [1221, 572] width 222 height 37
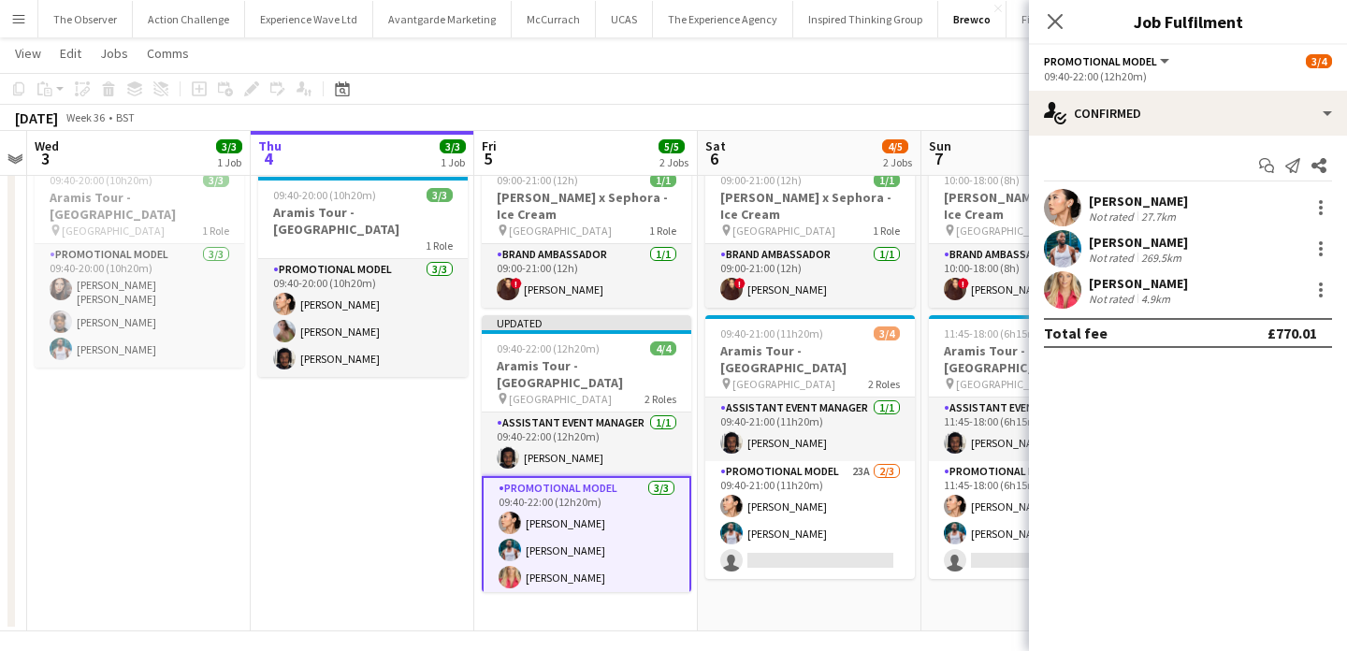
scroll to position [0, 0]
click at [951, 590] on app-date-cell "10:00-18:00 (8h) 1/1 Estée Lauder x Sephora - Ice Cream pin Westfields White Ci…" at bounding box center [1033, 392] width 224 height 477
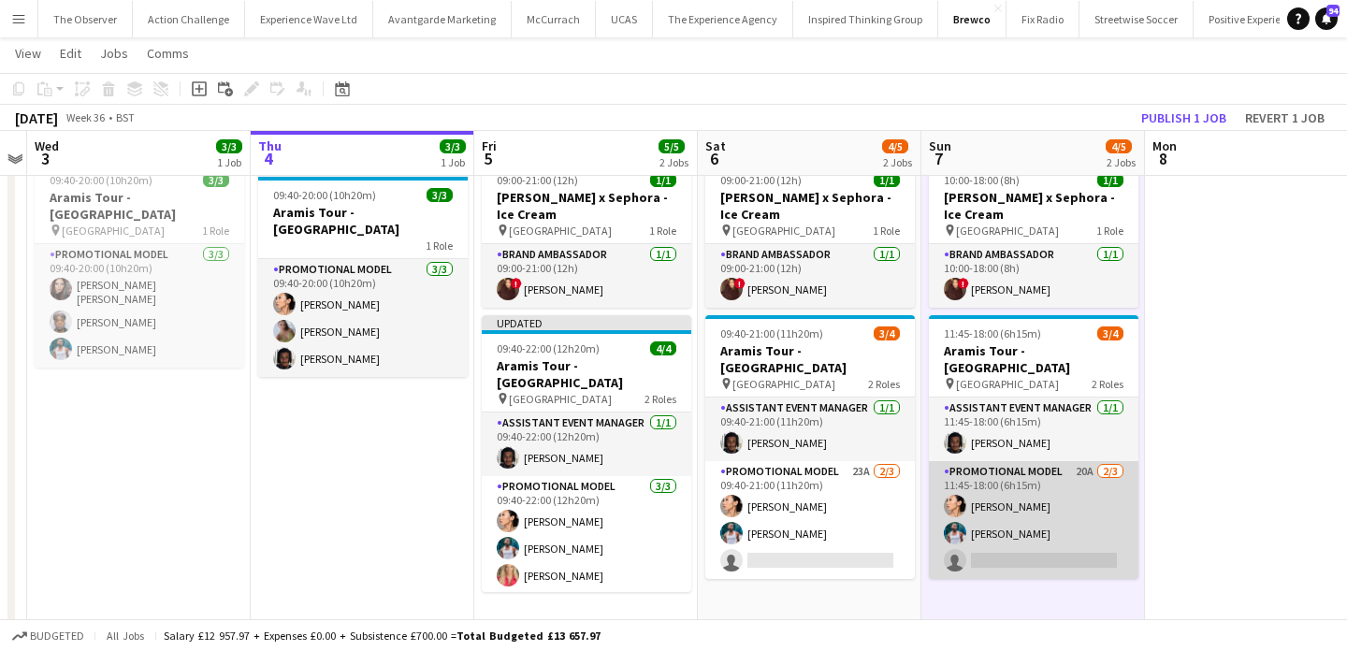
click at [997, 549] on app-card-role "Promotional Model 20A 2/3 11:45-18:00 (6h15m) Man Ying Cheng Reginald Chuks sin…" at bounding box center [1034, 520] width 210 height 118
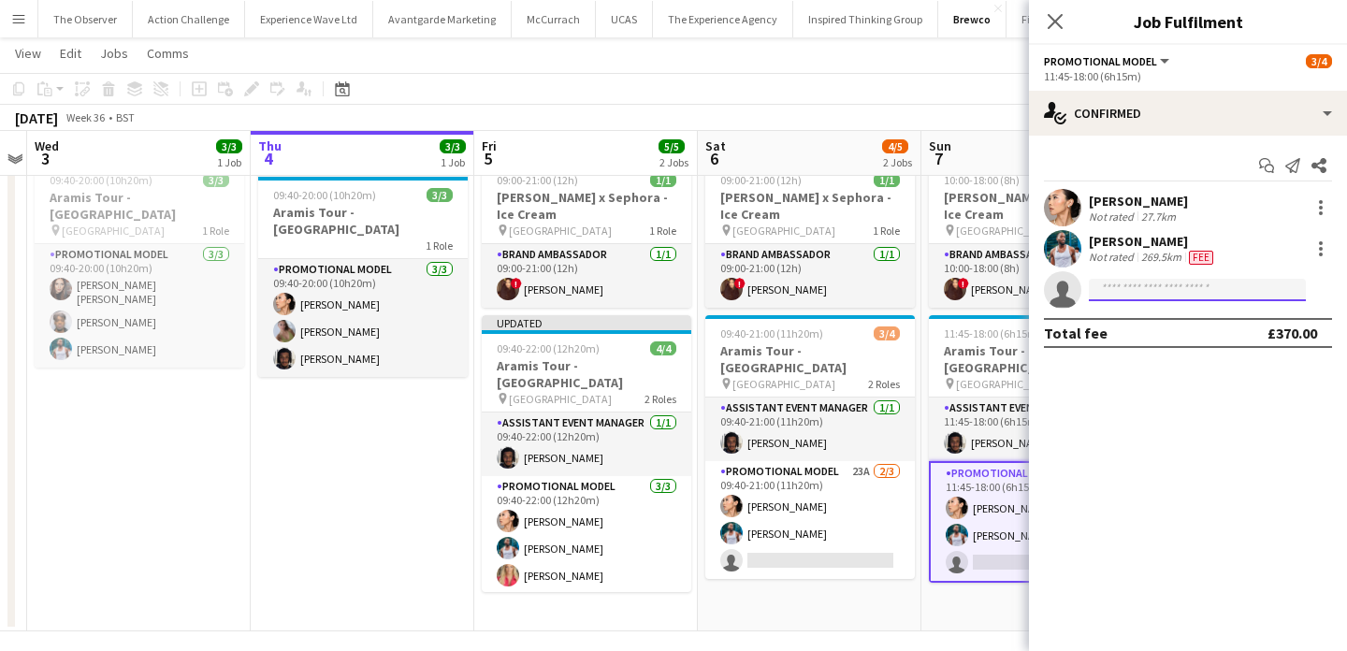
click at [1136, 290] on input at bounding box center [1197, 290] width 217 height 22
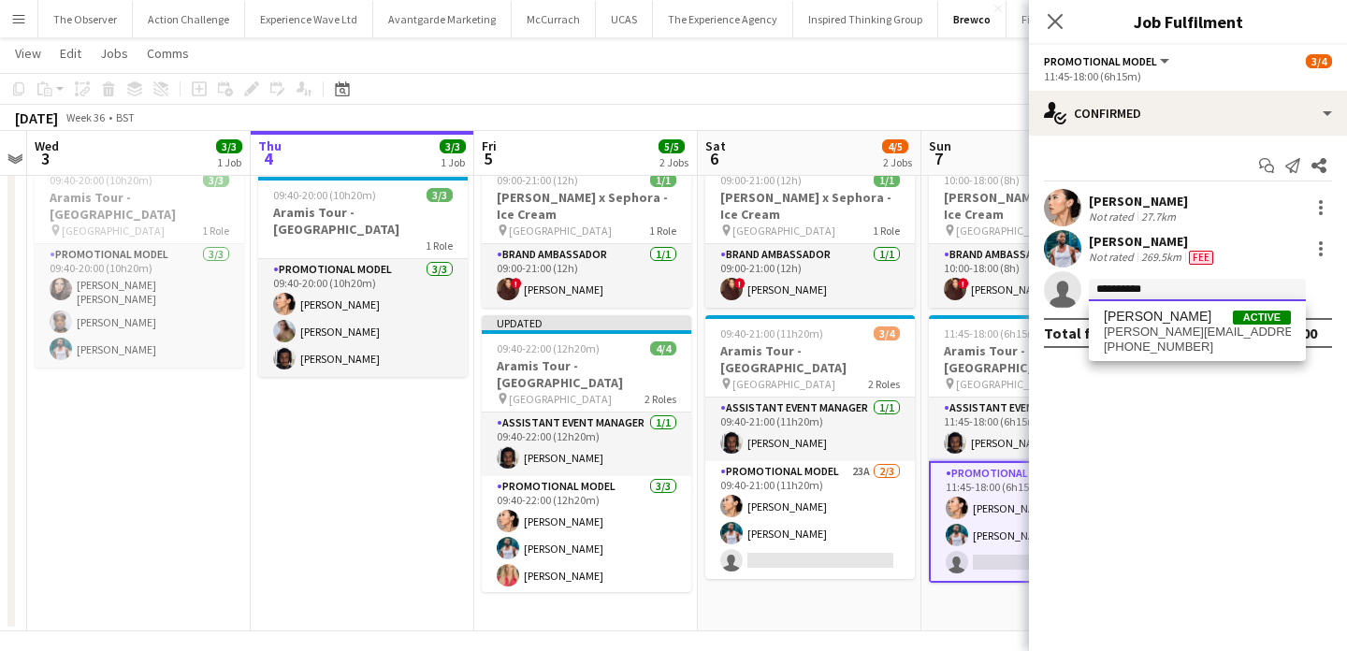
type input "**********"
click at [1128, 326] on span "anna.lakin@btinternet.com" at bounding box center [1197, 332] width 187 height 15
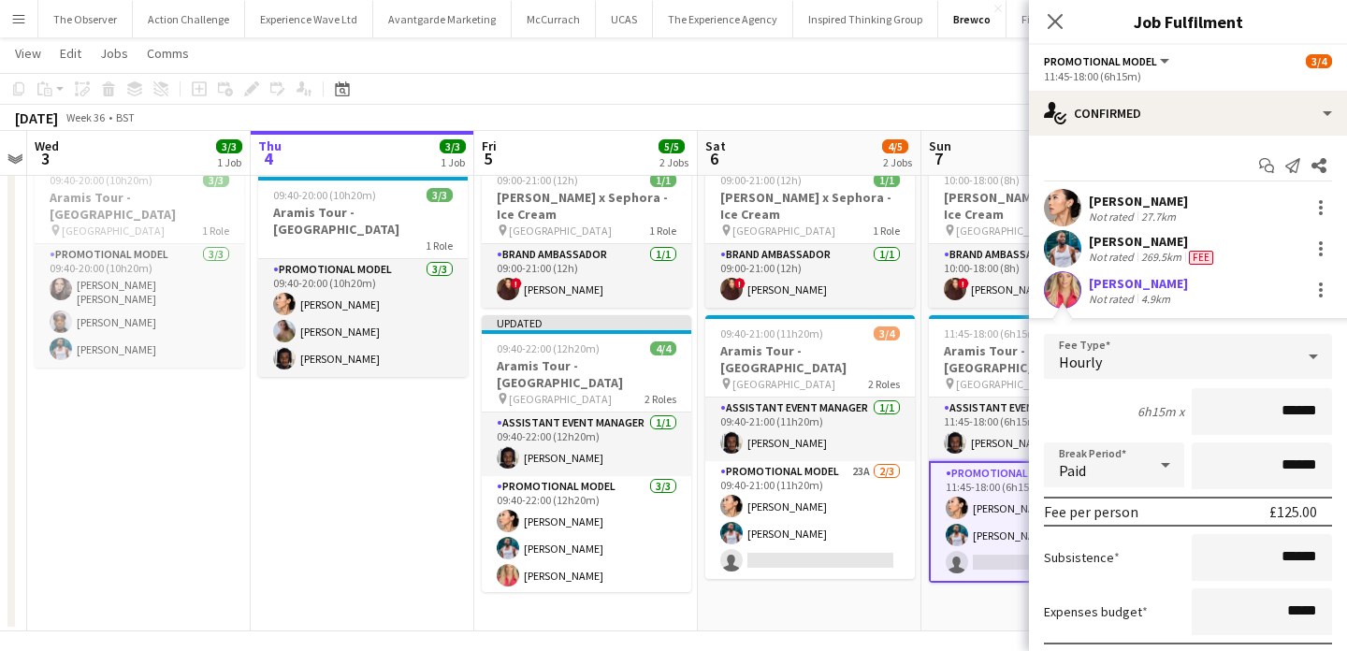
scroll to position [137, 0]
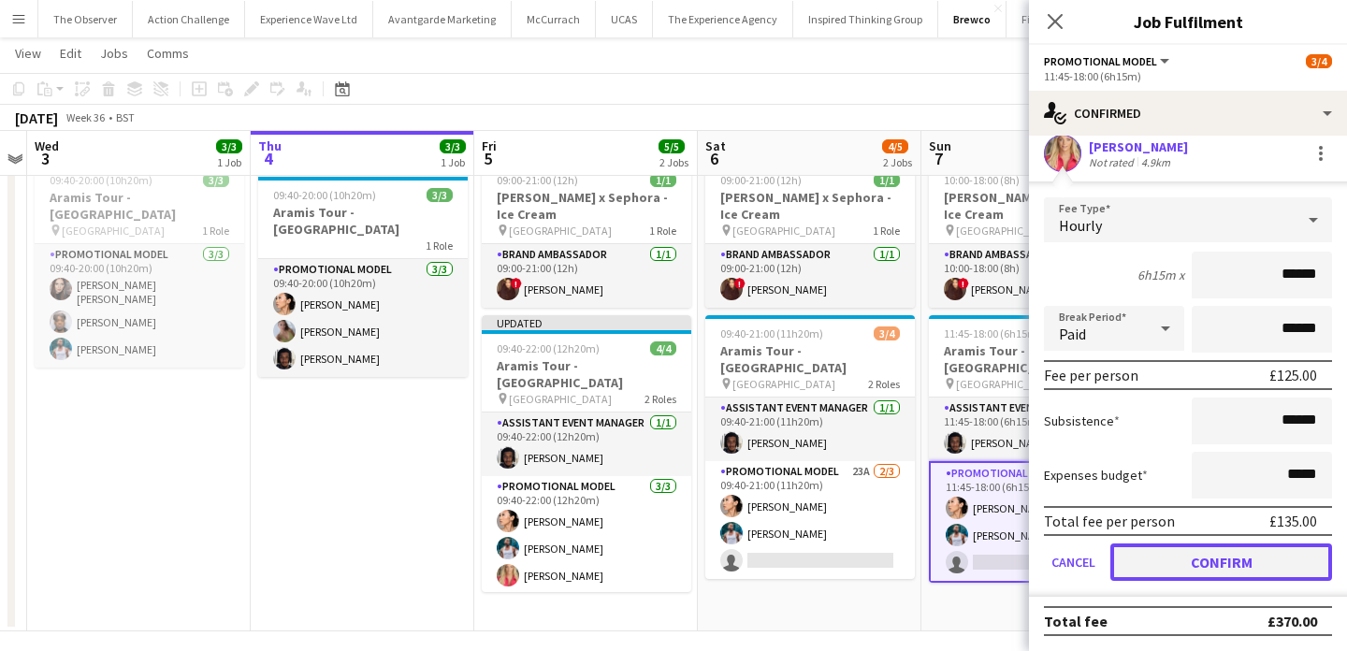
click at [1181, 571] on button "Confirm" at bounding box center [1221, 562] width 222 height 37
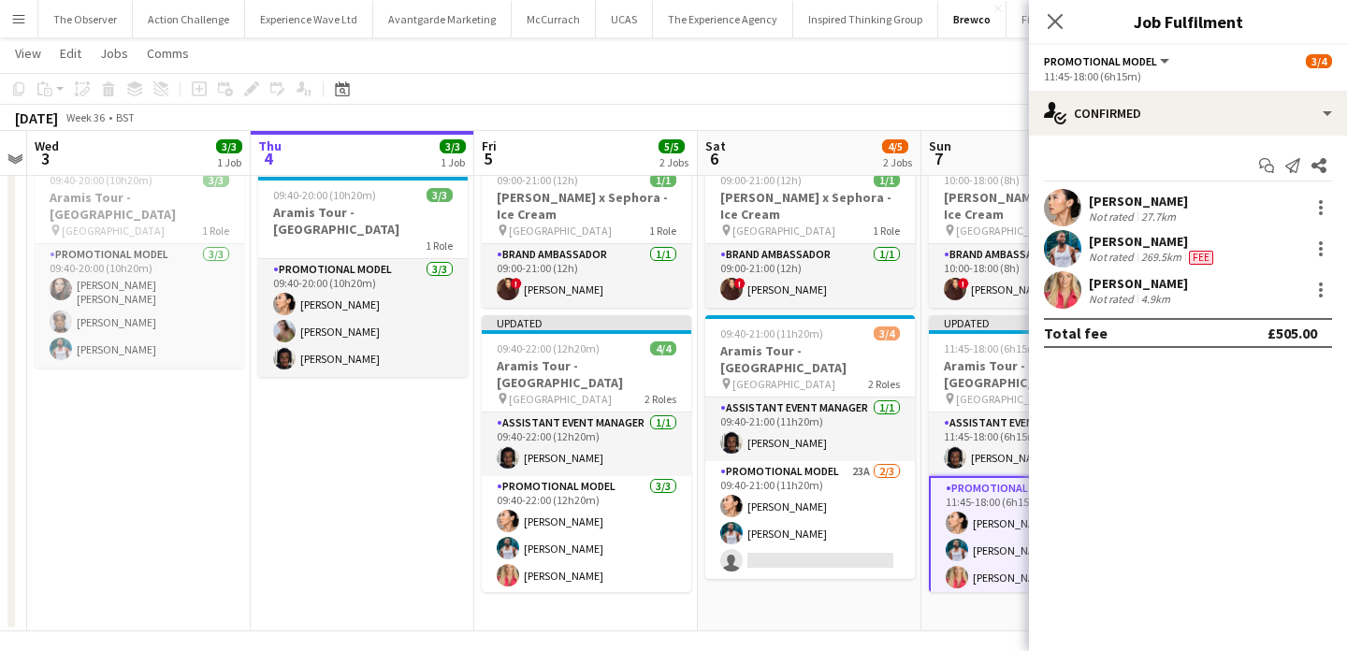
scroll to position [0, 0]
click at [905, 607] on app-date-cell "09:00-21:00 (12h) 1/1 Estée Lauder x Sephora - Ice Cream pin Westfields White C…" at bounding box center [810, 392] width 224 height 477
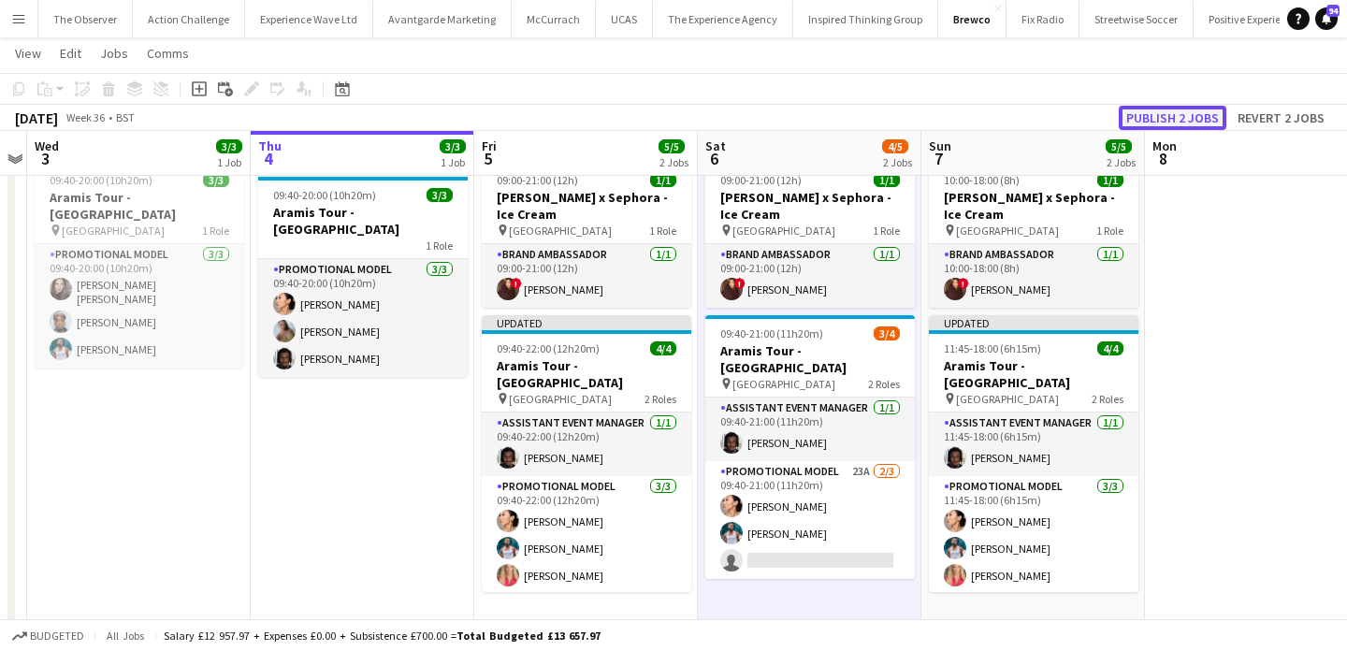
click at [1170, 116] on button "Publish 2 jobs" at bounding box center [1173, 118] width 108 height 24
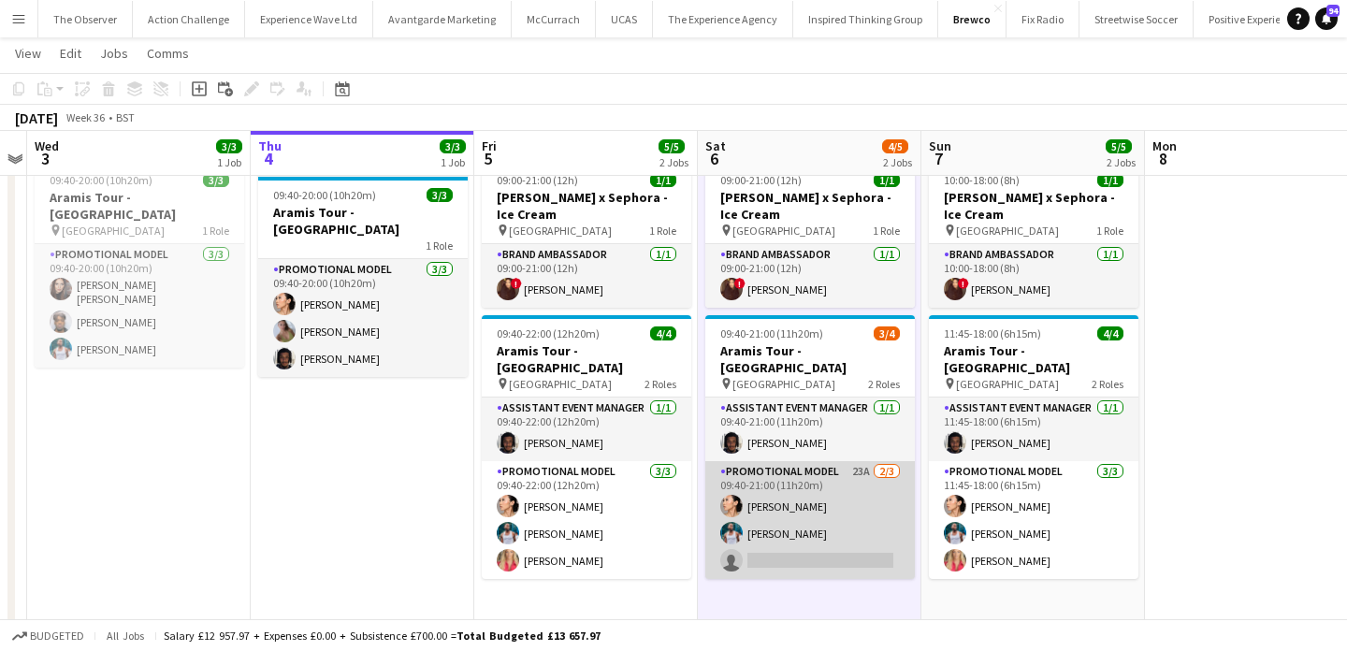
click at [796, 540] on app-card-role "Promotional Model 23A 2/3 09:40-21:00 (11h20m) Man Ying Cheng Reginald Chuks si…" at bounding box center [810, 520] width 210 height 118
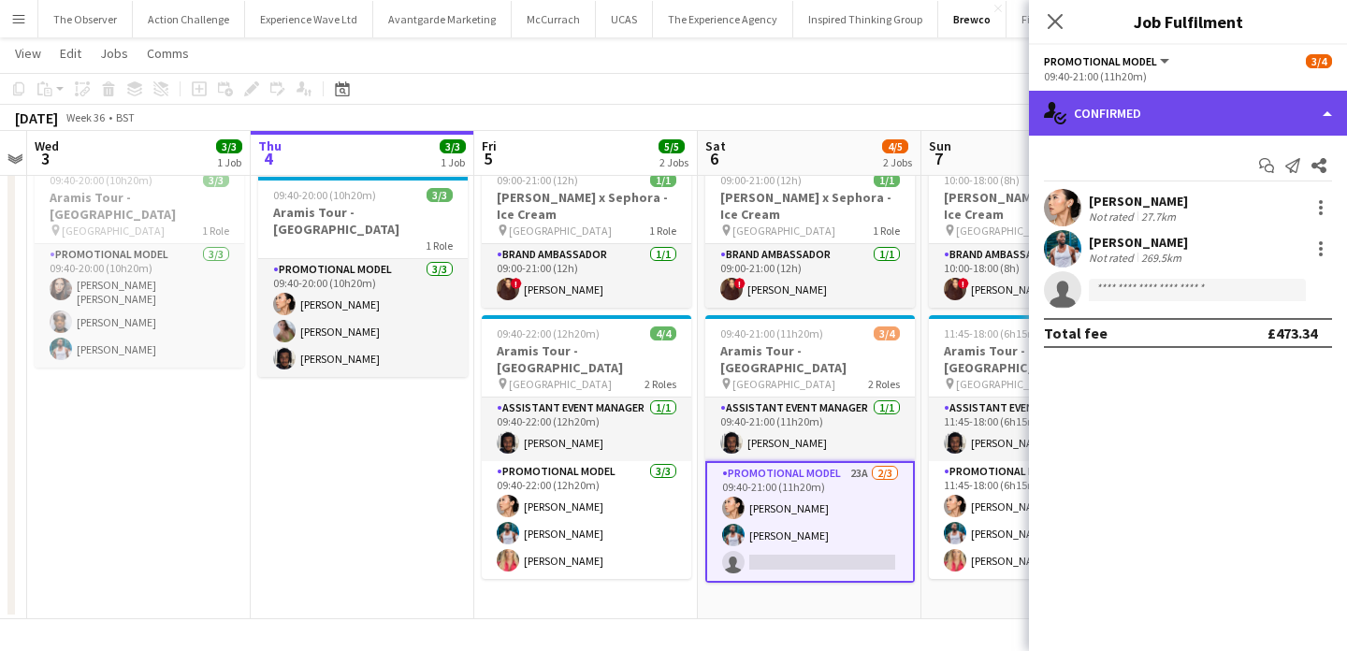
click at [1159, 125] on div "single-neutral-actions-check-2 Confirmed" at bounding box center [1188, 113] width 318 height 45
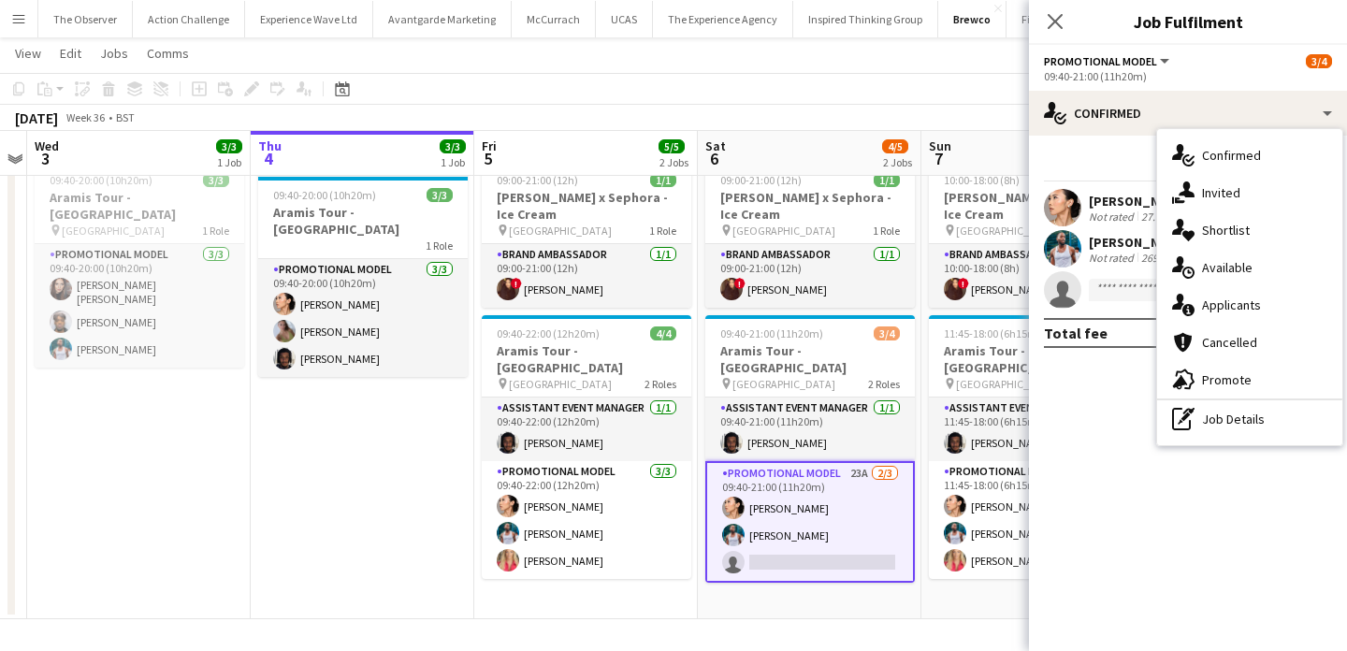
click at [770, 595] on app-date-cell "09:00-21:00 (12h) 1/1 Estée Lauder x Sephora - Ice Cream pin Westfields White C…" at bounding box center [810, 386] width 224 height 465
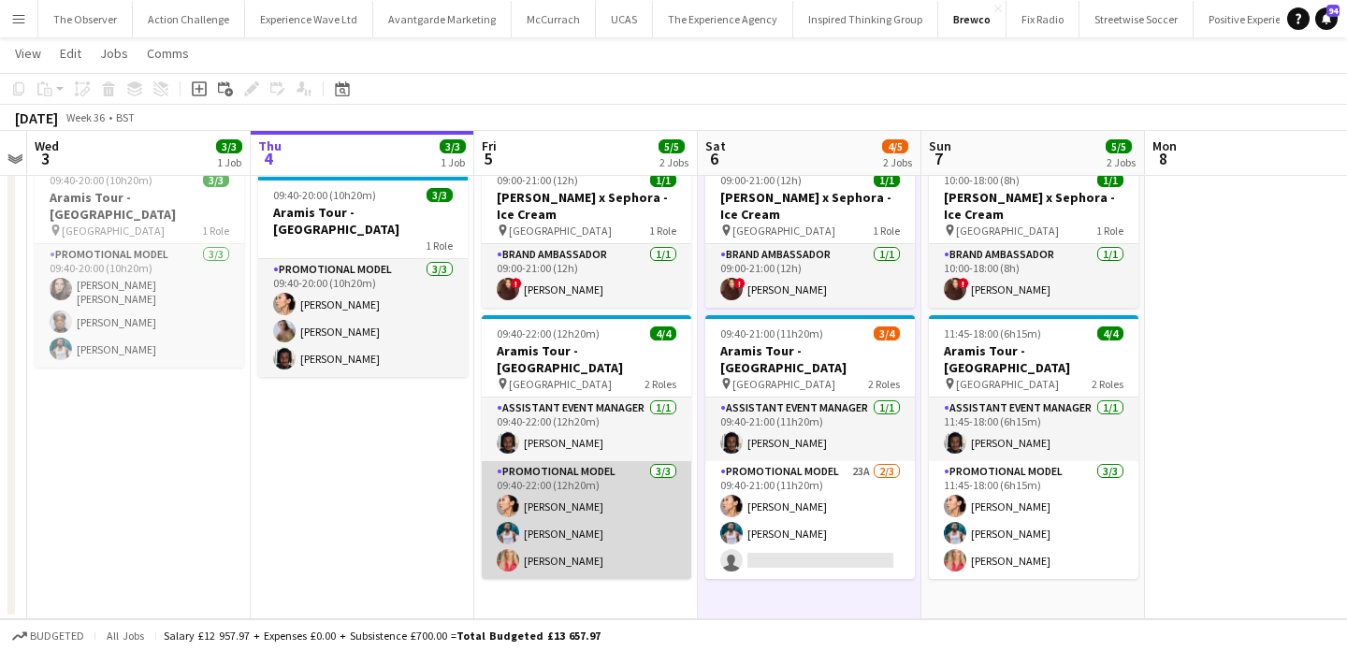
click at [638, 535] on app-card-role "Promotional Model 3/3 09:40-22:00 (12h20m) Man Ying Cheng Reginald Chuks anna l…" at bounding box center [587, 520] width 210 height 118
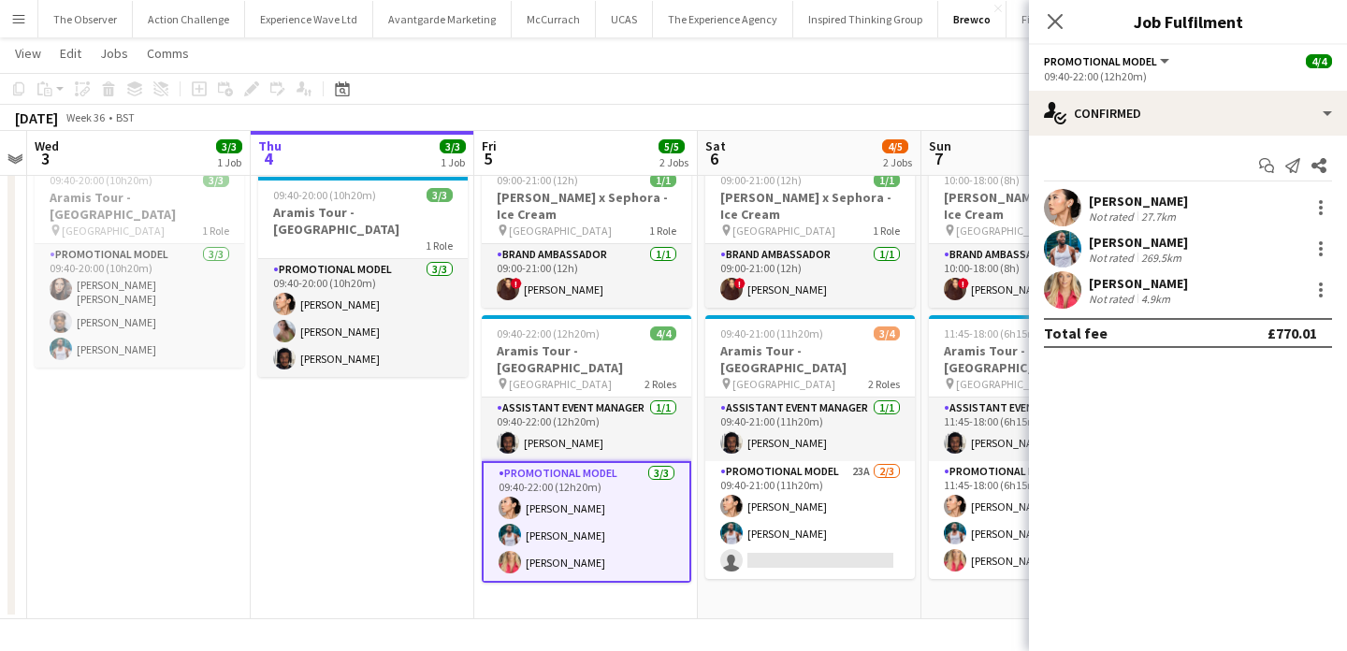
click at [1071, 300] on app-user-avatar at bounding box center [1062, 289] width 37 height 37
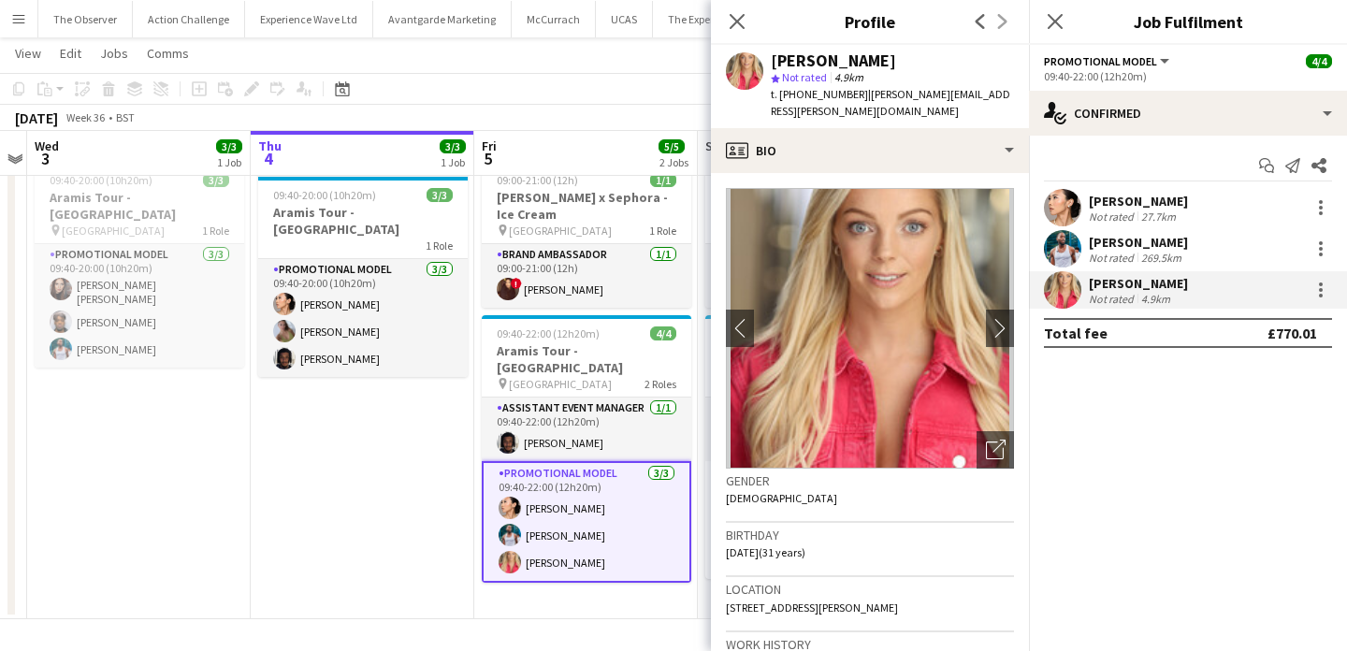
click at [398, 484] on app-date-cell "In progress 09:40-20:00 (10h20m) 3/3 Aramis Tour - Liverpool 1 Role Promotional…" at bounding box center [363, 386] width 224 height 465
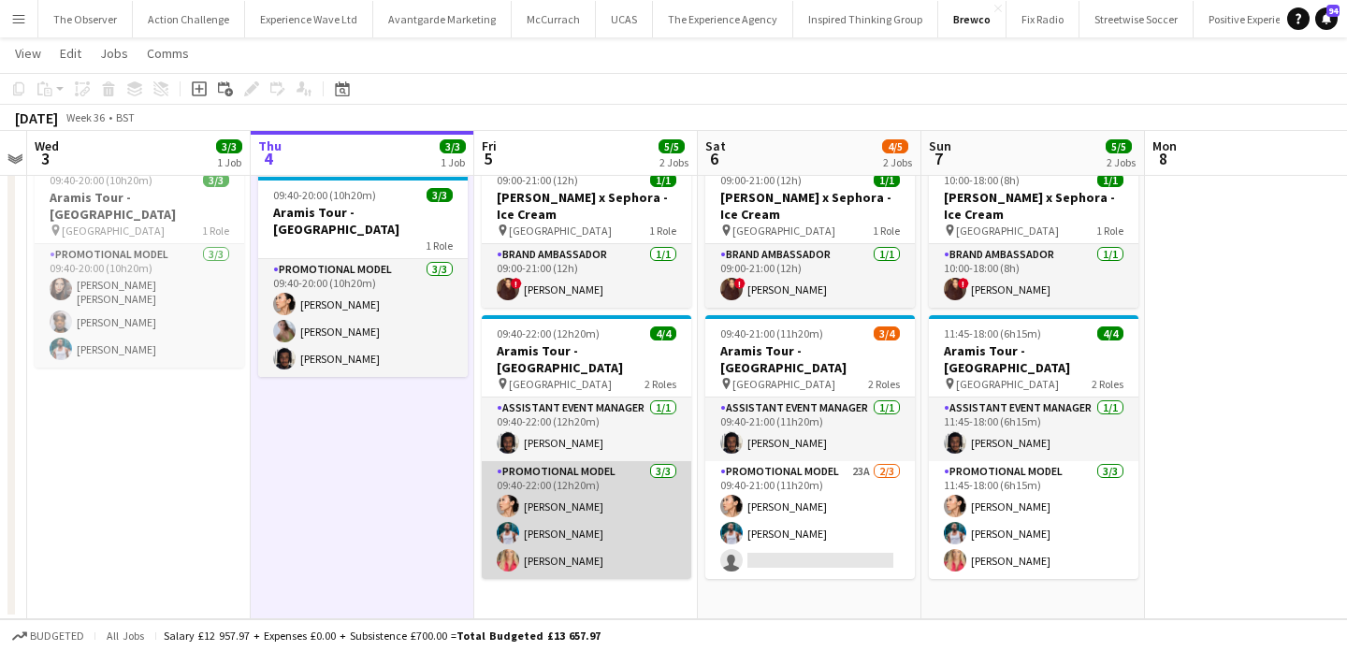
click at [626, 482] on app-card-role "Promotional Model 3/3 09:40-22:00 (12h20m) Man Ying Cheng Reginald Chuks anna l…" at bounding box center [587, 520] width 210 height 118
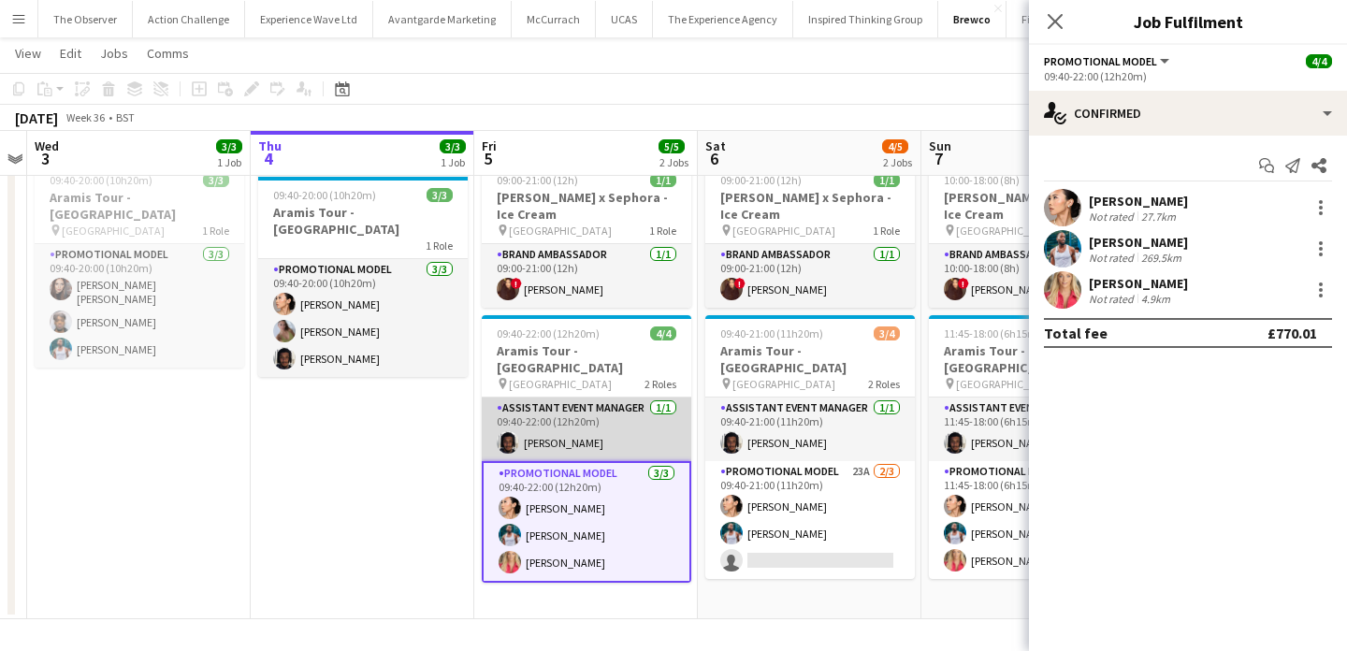
click at [632, 402] on app-card-role "Assistant Event Manager 1/1 09:40-22:00 (12h20m) Tyler Smith" at bounding box center [587, 430] width 210 height 64
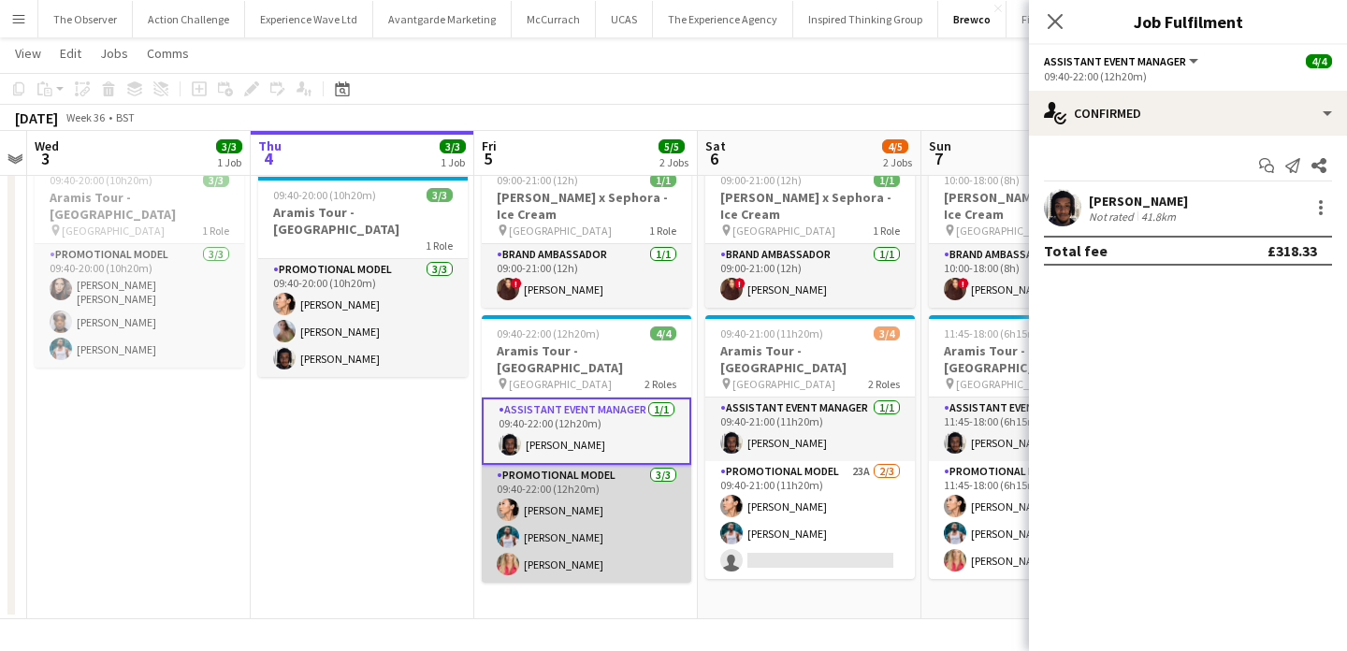
click at [632, 489] on app-card-role "Promotional Model 3/3 09:40-22:00 (12h20m) Man Ying Cheng Reginald Chuks anna l…" at bounding box center [587, 524] width 210 height 118
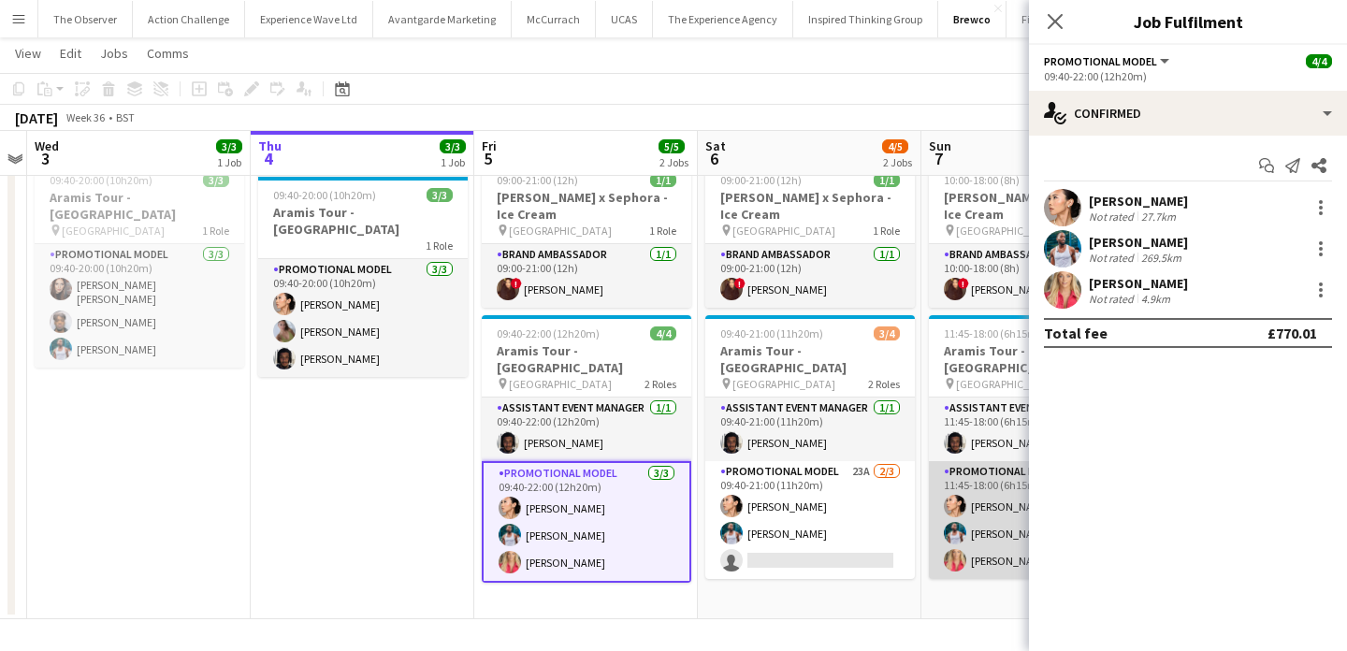
click at [944, 529] on app-card-role "Promotional Model 3/3 11:45-18:00 (6h15m) Man Ying Cheng Reginald Chuks anna la…" at bounding box center [1034, 520] width 210 height 118
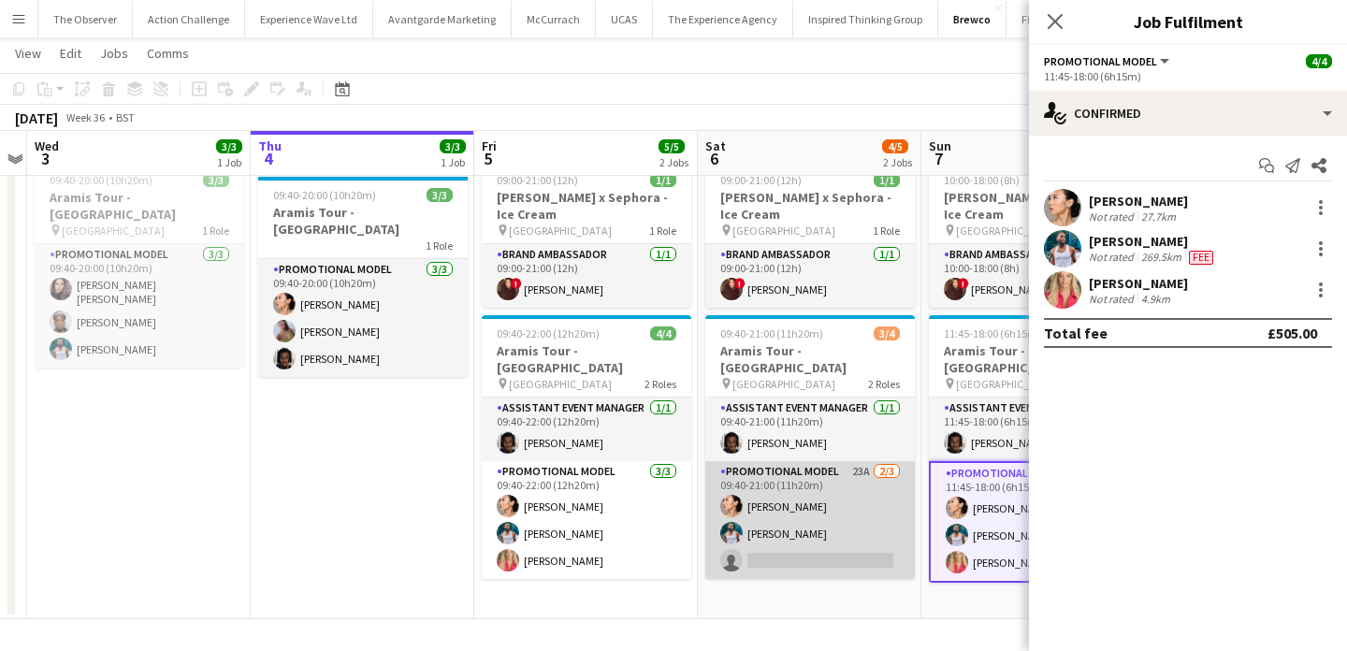
click at [874, 480] on app-card-role "Promotional Model 23A 2/3 09:40-21:00 (11h20m) Man Ying Cheng Reginald Chuks si…" at bounding box center [810, 520] width 210 height 118
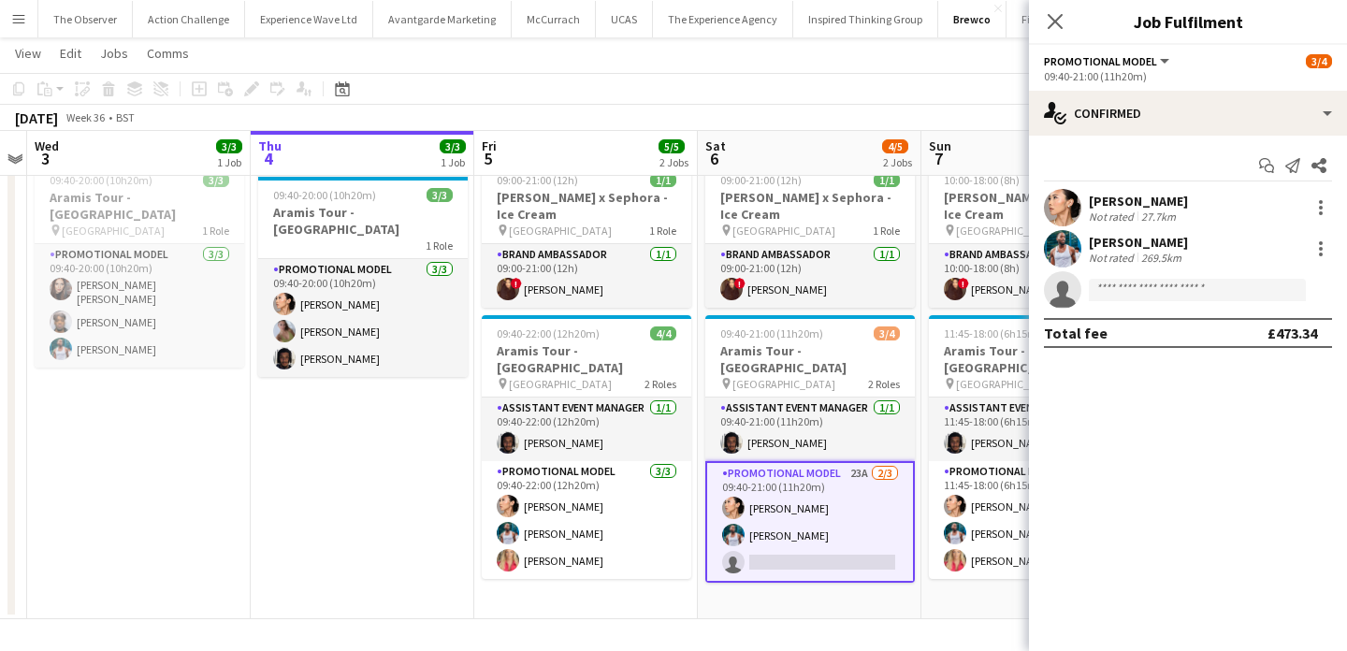
click at [881, 576] on app-date-cell "09:00-21:00 (12h) 1/1 Estée Lauder x Sephora - Ice Cream pin Westfields White C…" at bounding box center [810, 386] width 224 height 465
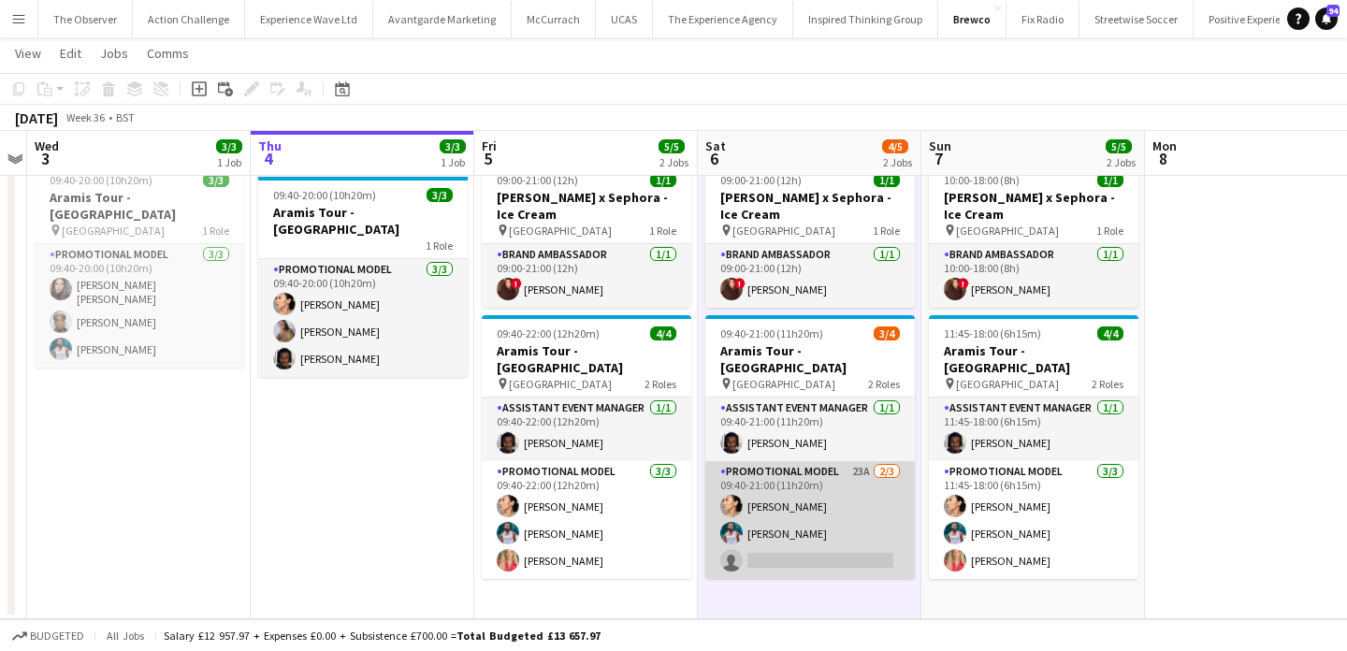
click at [878, 538] on app-card-role "Promotional Model 23A 2/3 09:40-21:00 (11h20m) Man Ying Cheng Reginald Chuks si…" at bounding box center [810, 520] width 210 height 118
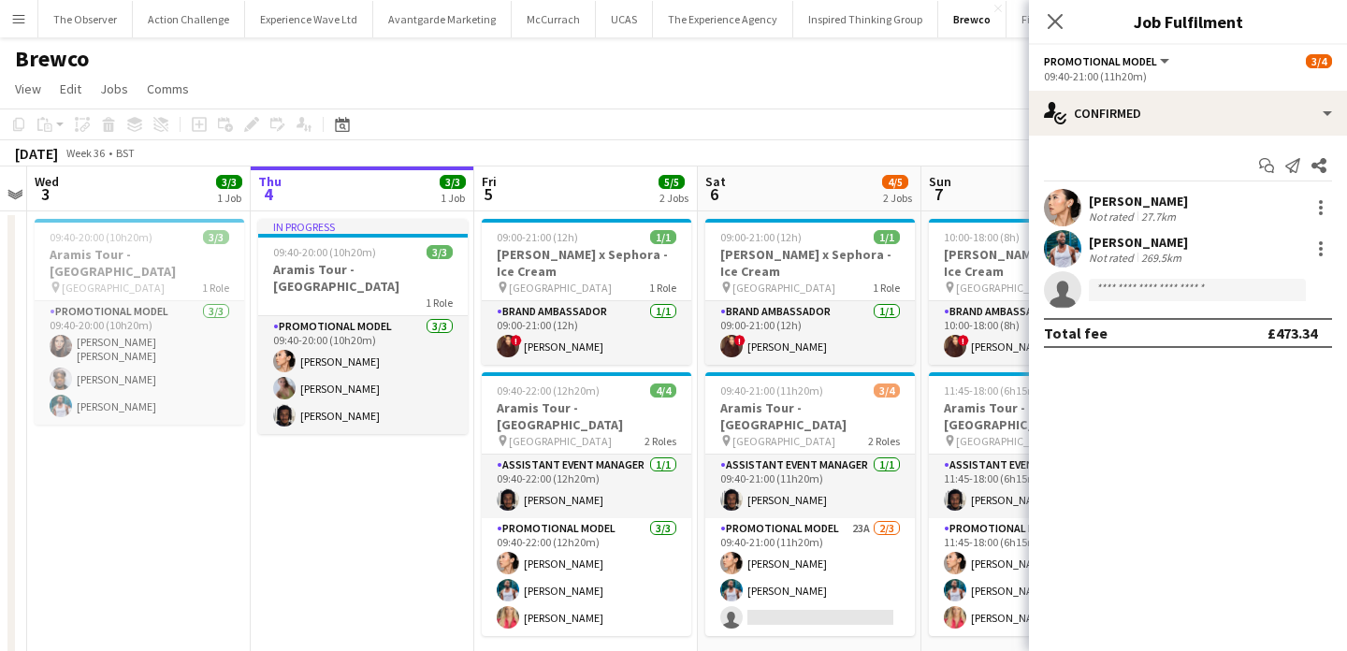
click at [412, 515] on app-date-cell "In progress 09:40-20:00 (10h20m) 3/3 Aramis Tour - Liverpool 1 Role Promotional…" at bounding box center [363, 443] width 224 height 465
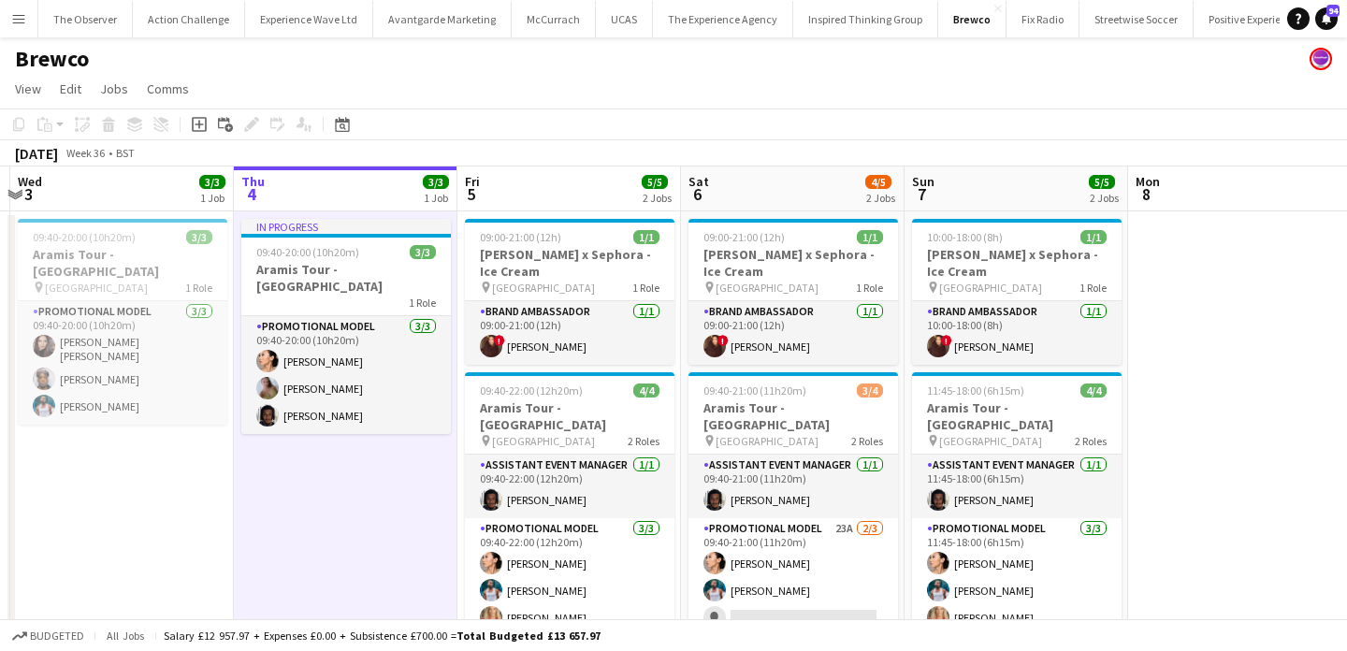
scroll to position [0, 663]
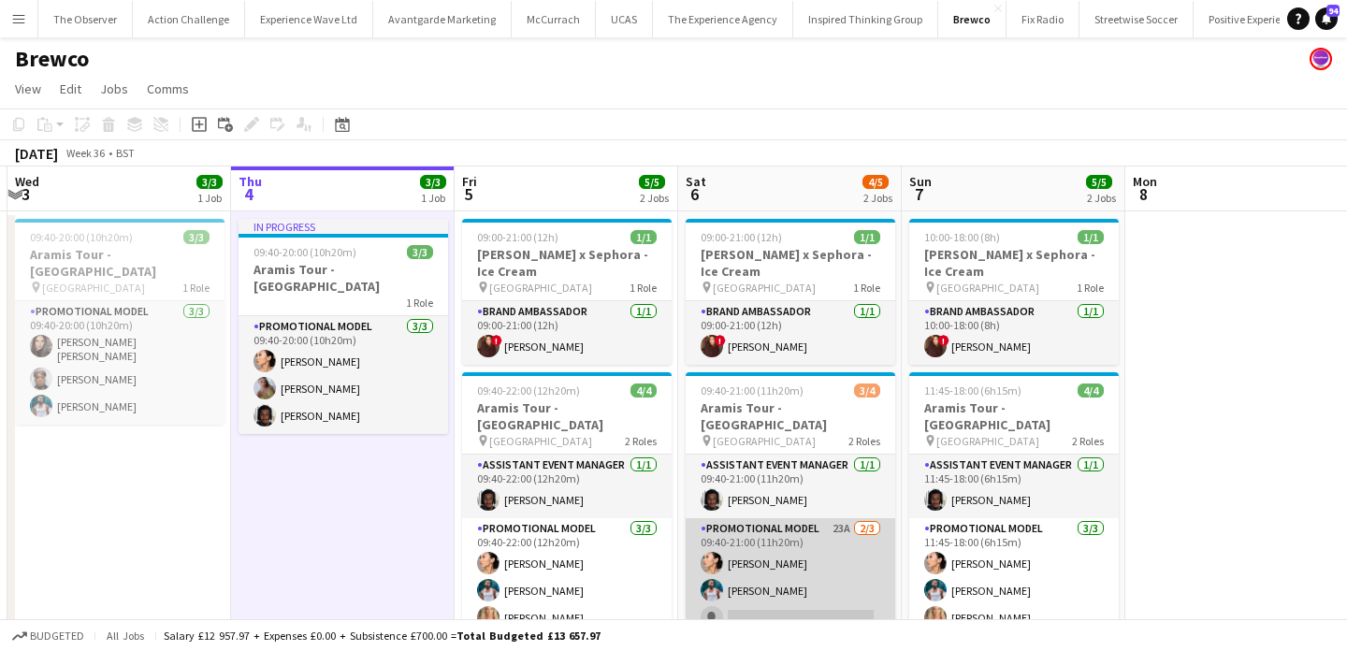
click at [765, 544] on app-card-role "Promotional Model 23A 2/3 09:40-21:00 (11h20m) Man Ying Cheng Reginald Chuks si…" at bounding box center [791, 577] width 210 height 118
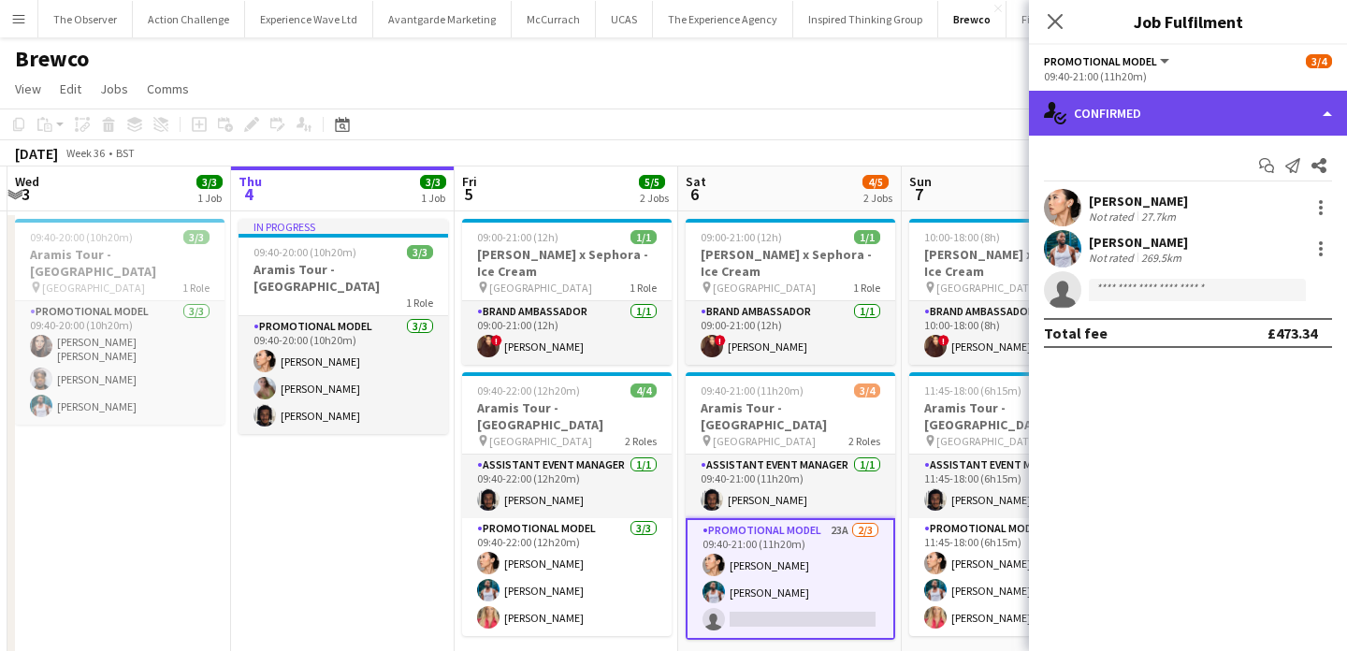
click at [1178, 104] on div "single-neutral-actions-check-2 Confirmed" at bounding box center [1188, 113] width 318 height 45
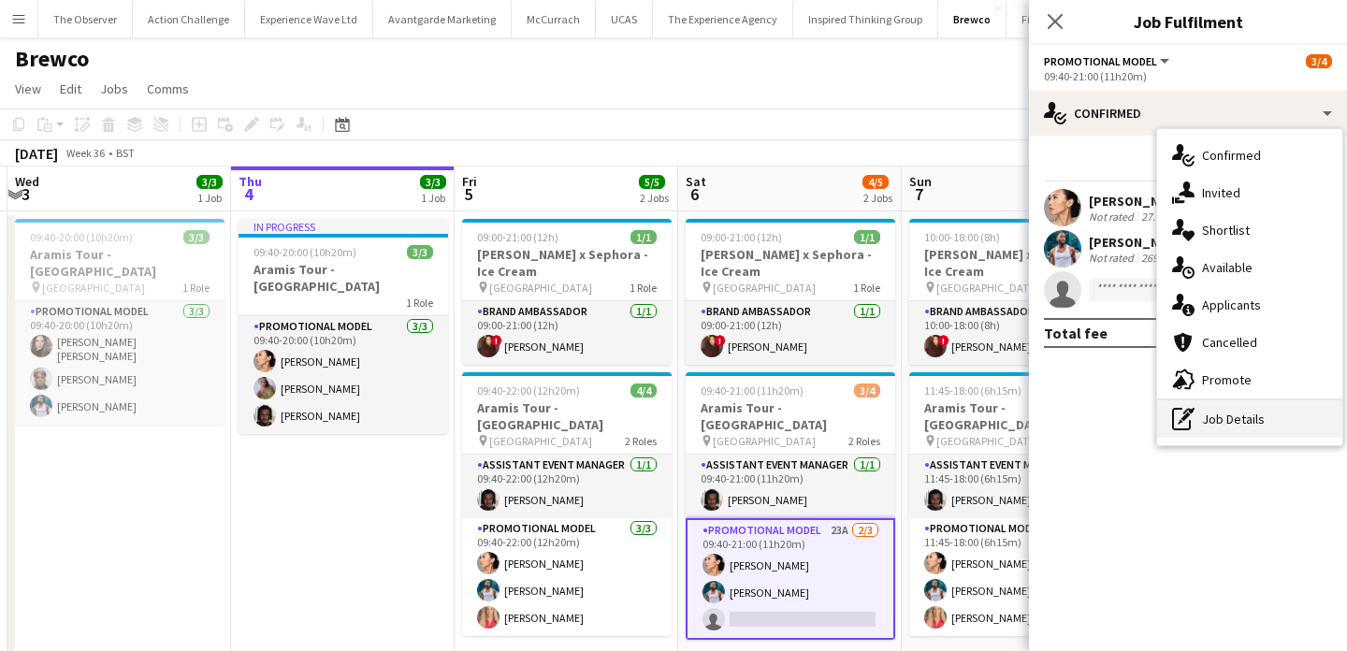
click at [1238, 419] on div "pen-write Job Details" at bounding box center [1249, 418] width 185 height 37
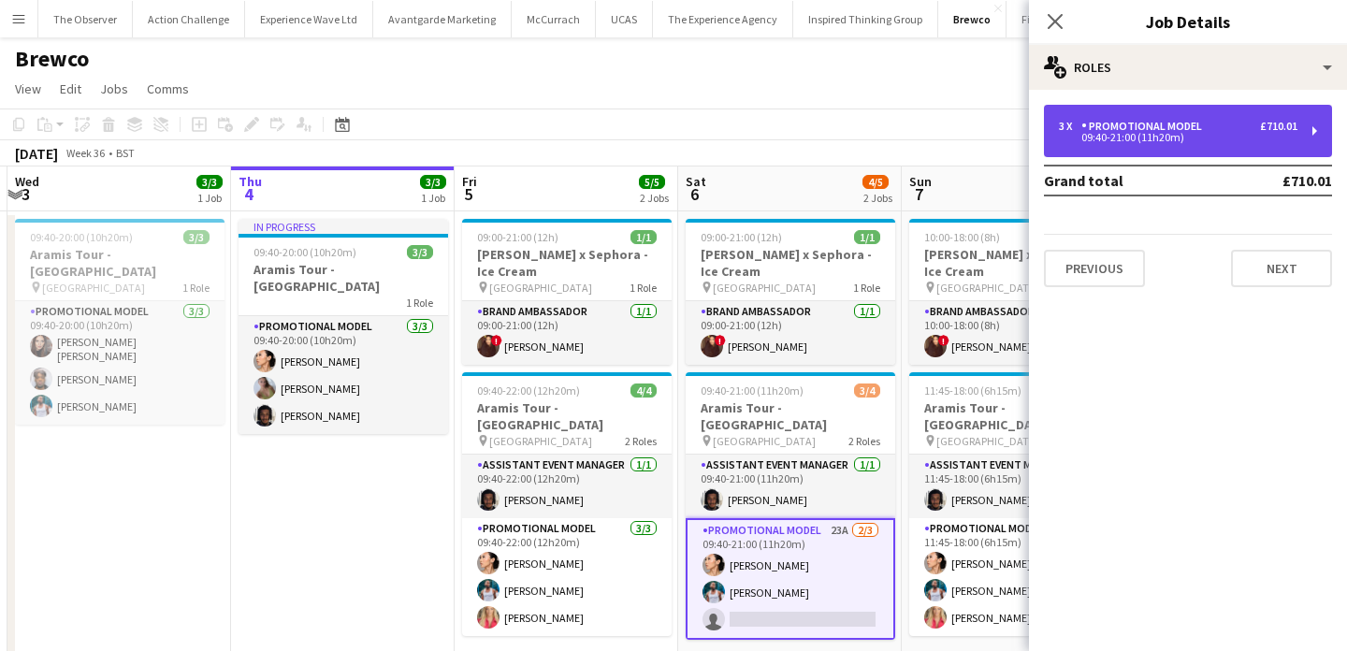
click at [1192, 134] on div "09:40-21:00 (11h20m)" at bounding box center [1178, 137] width 239 height 9
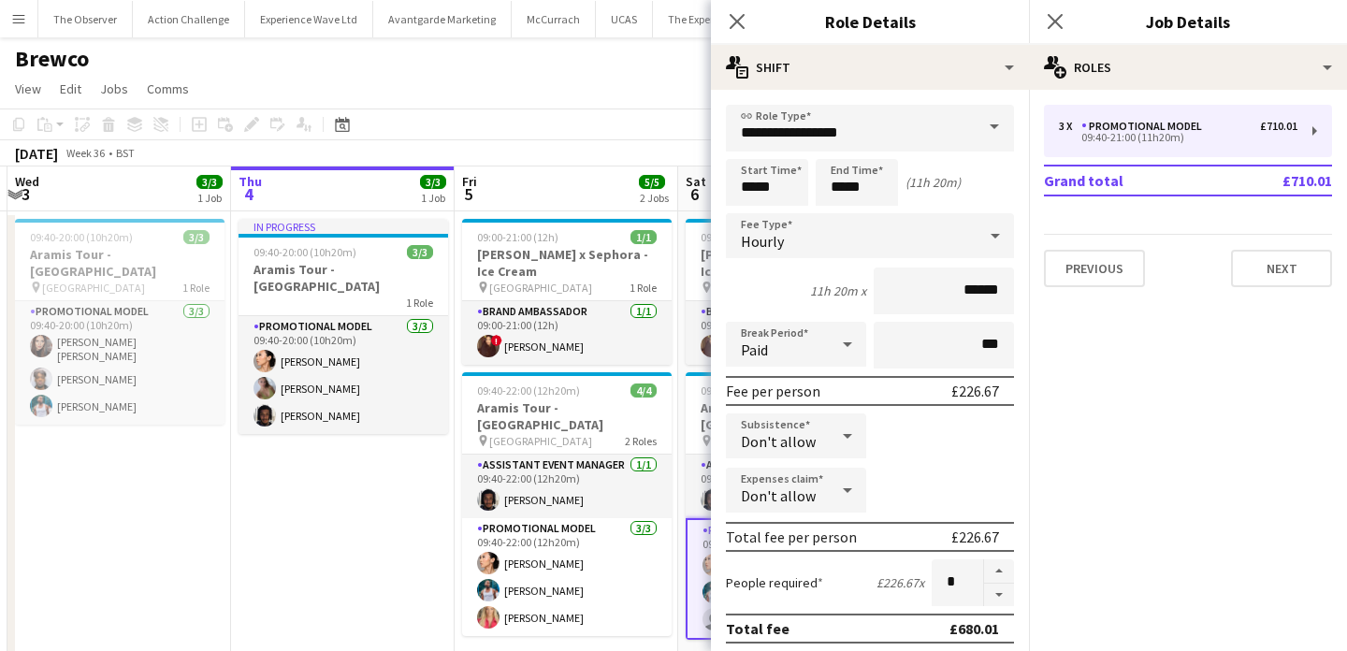
click at [671, 123] on app-toolbar "Copy Paste Paste Command V Paste with crew Command Shift V Paste linked Job Del…" at bounding box center [673, 125] width 1347 height 32
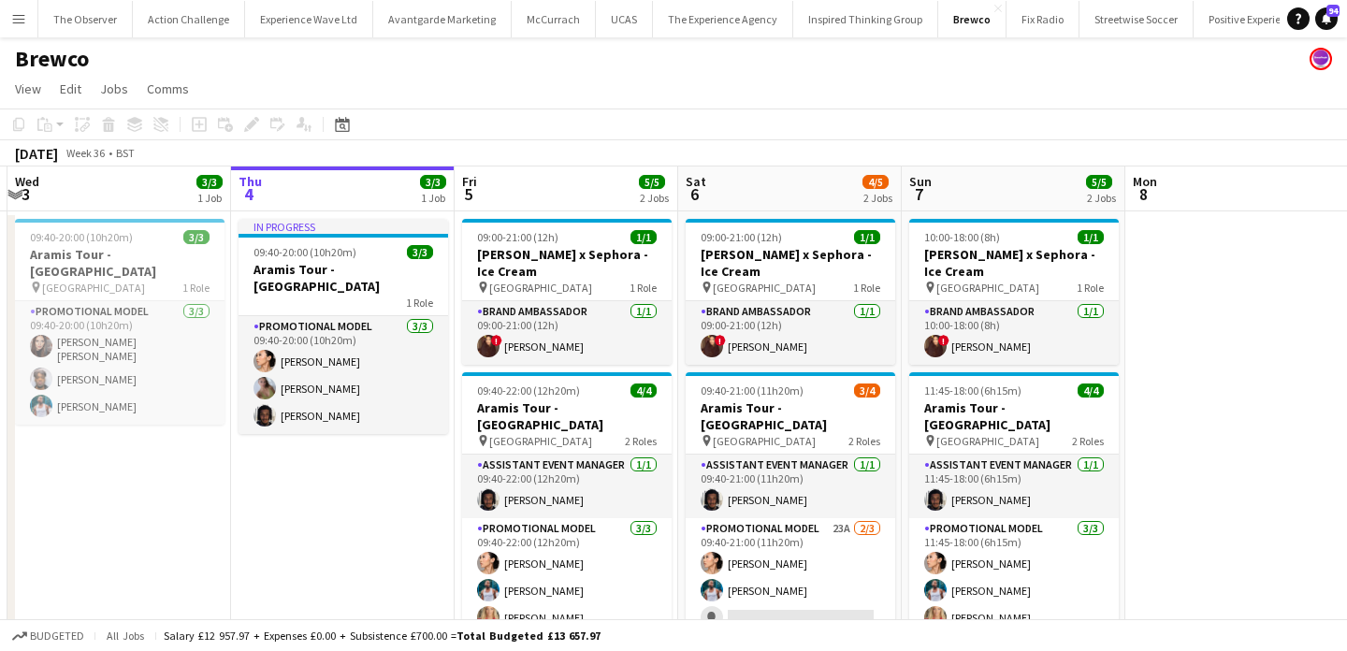
click at [8, 32] on button "Menu" at bounding box center [18, 18] width 37 height 37
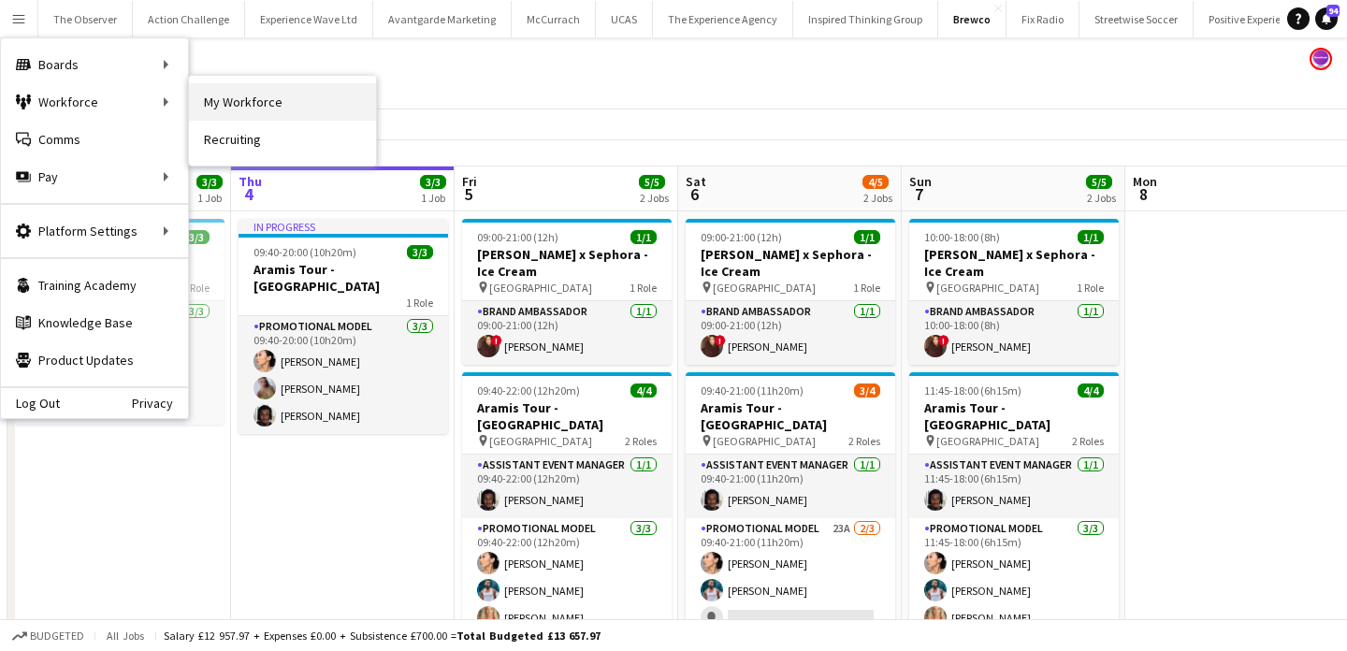
click at [226, 109] on link "My Workforce" at bounding box center [282, 101] width 187 height 37
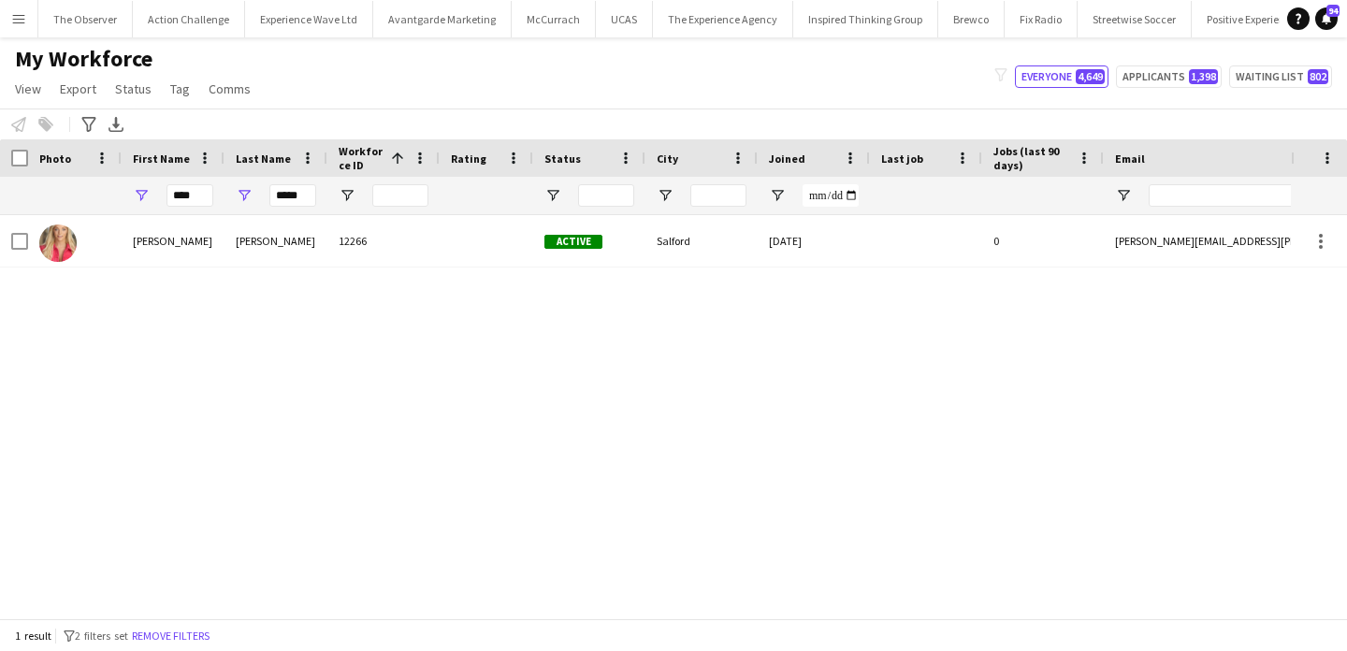
click at [197, 637] on button "Remove filters" at bounding box center [170, 636] width 85 height 21
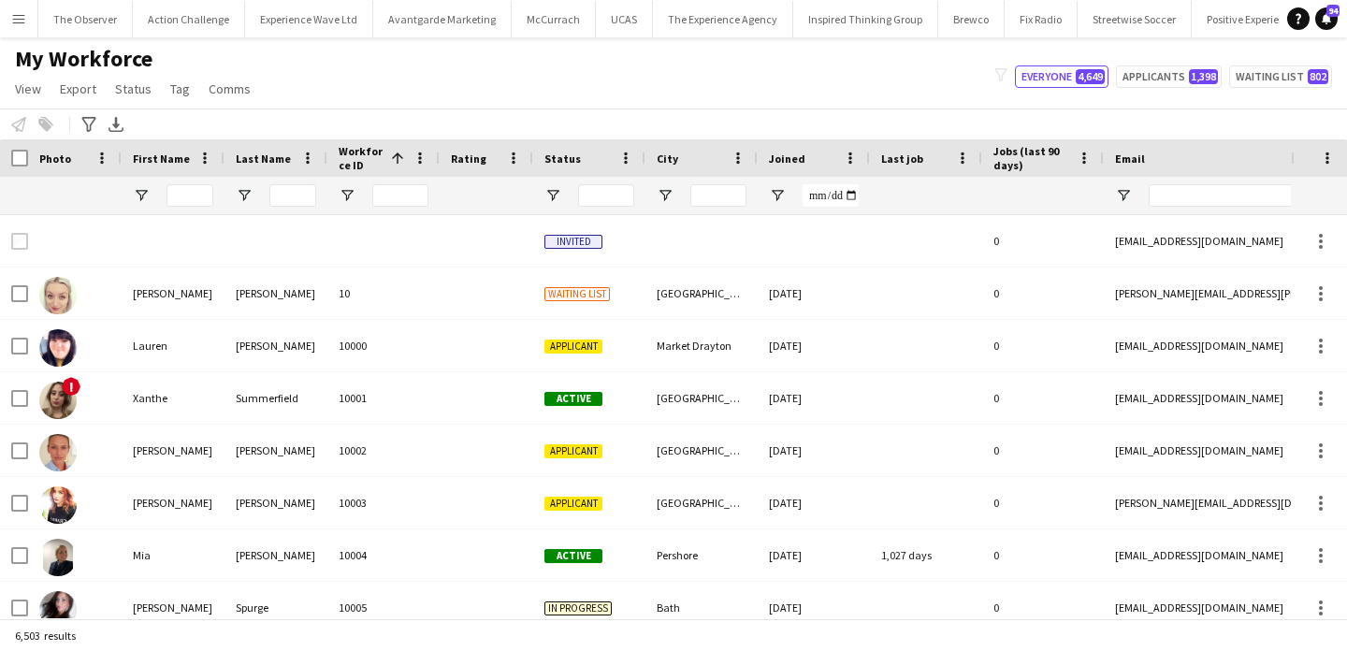
click at [1201, 210] on div at bounding box center [1308, 195] width 318 height 37
click at [1201, 201] on input "Email Filter Input" at bounding box center [1308, 195] width 318 height 22
paste input "**********"
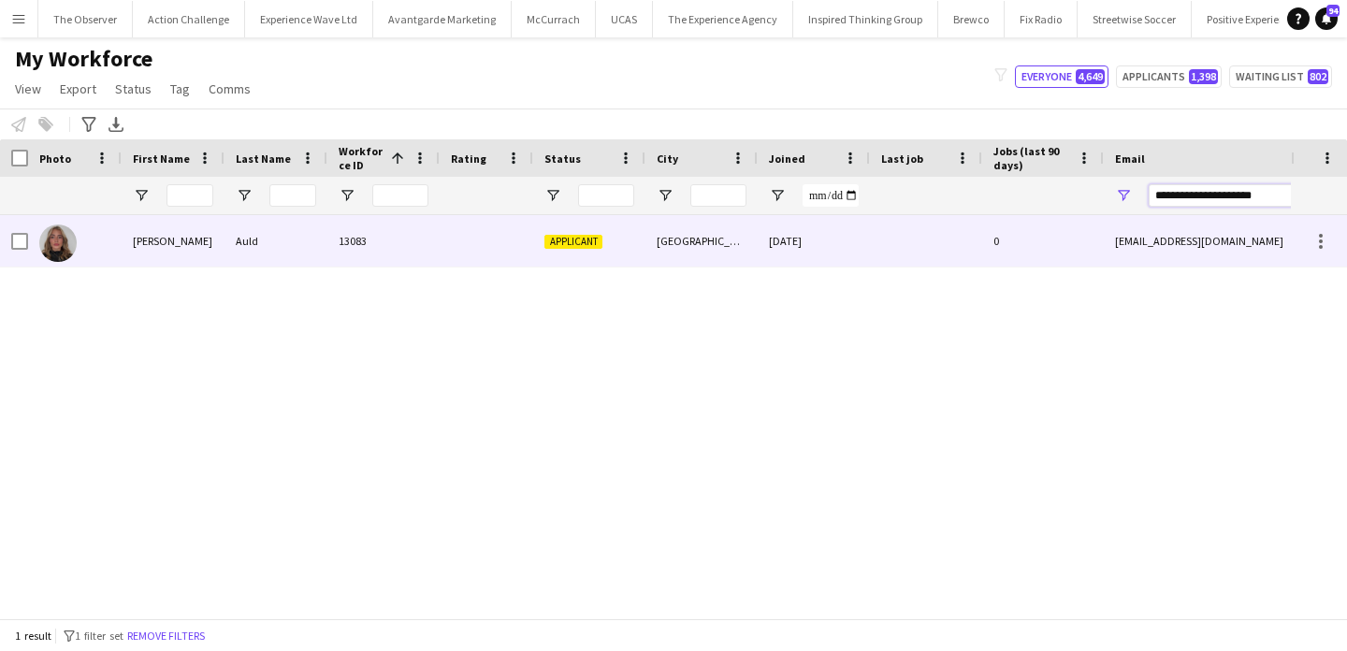
type input "**********"
click at [1010, 230] on div "0" at bounding box center [1043, 240] width 122 height 51
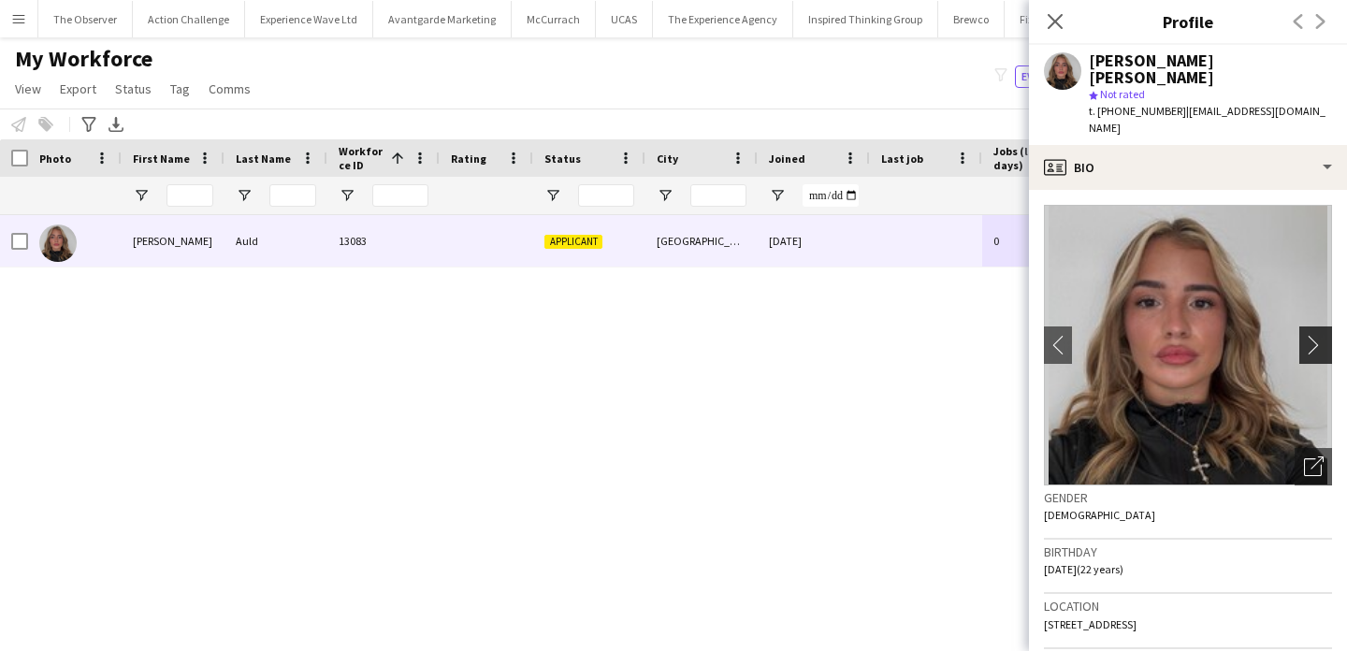
click at [1318, 335] on app-icon "chevron-right" at bounding box center [1318, 345] width 29 height 20
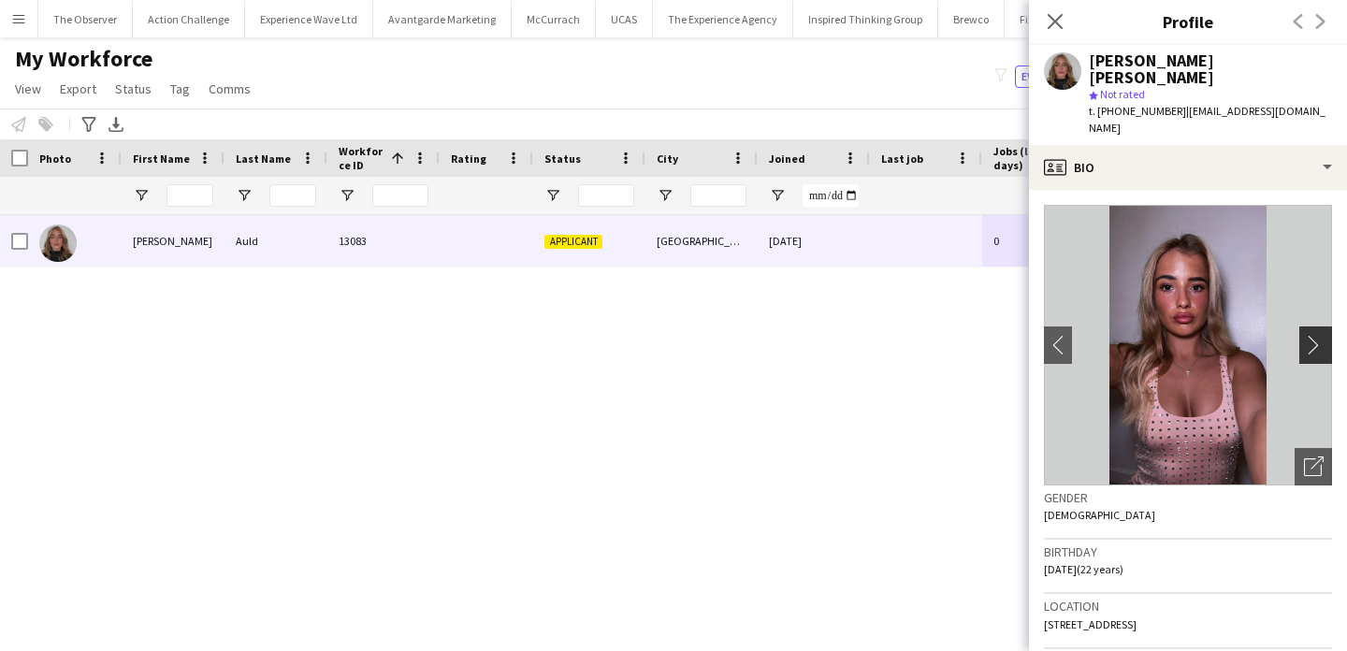
click at [1318, 335] on app-icon "chevron-right" at bounding box center [1318, 345] width 29 height 20
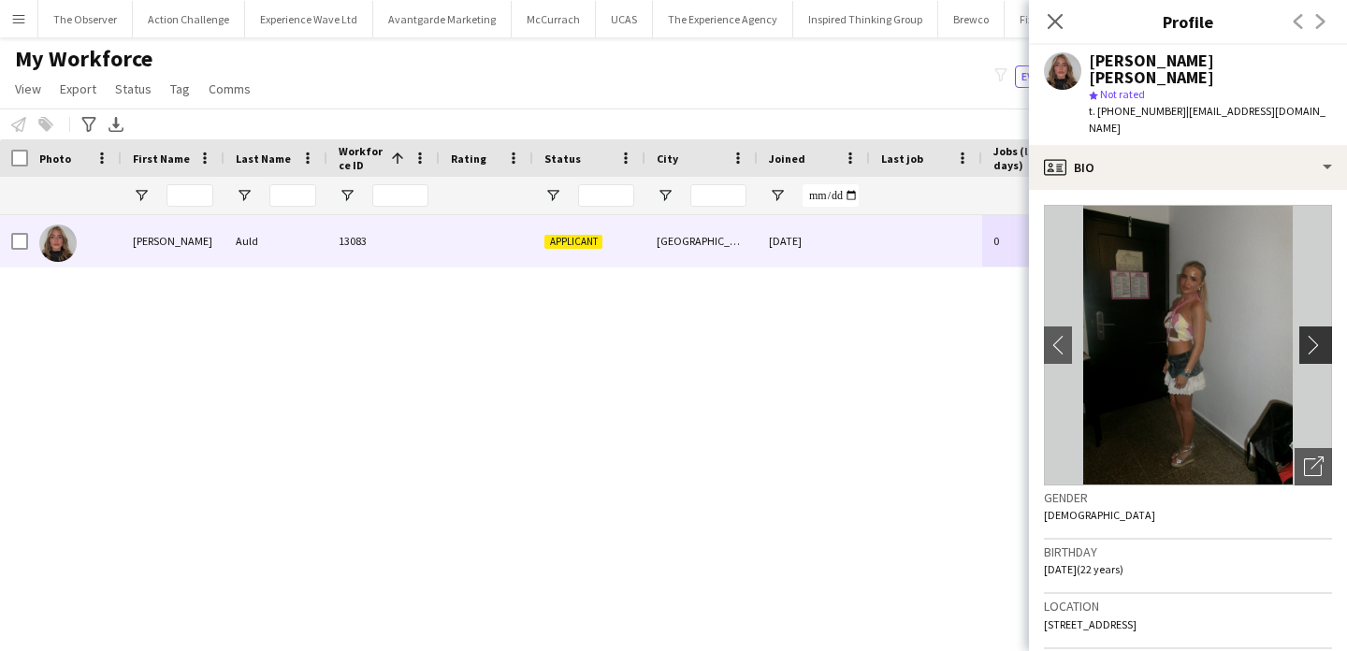
click at [1318, 335] on app-icon "chevron-right" at bounding box center [1318, 345] width 29 height 20
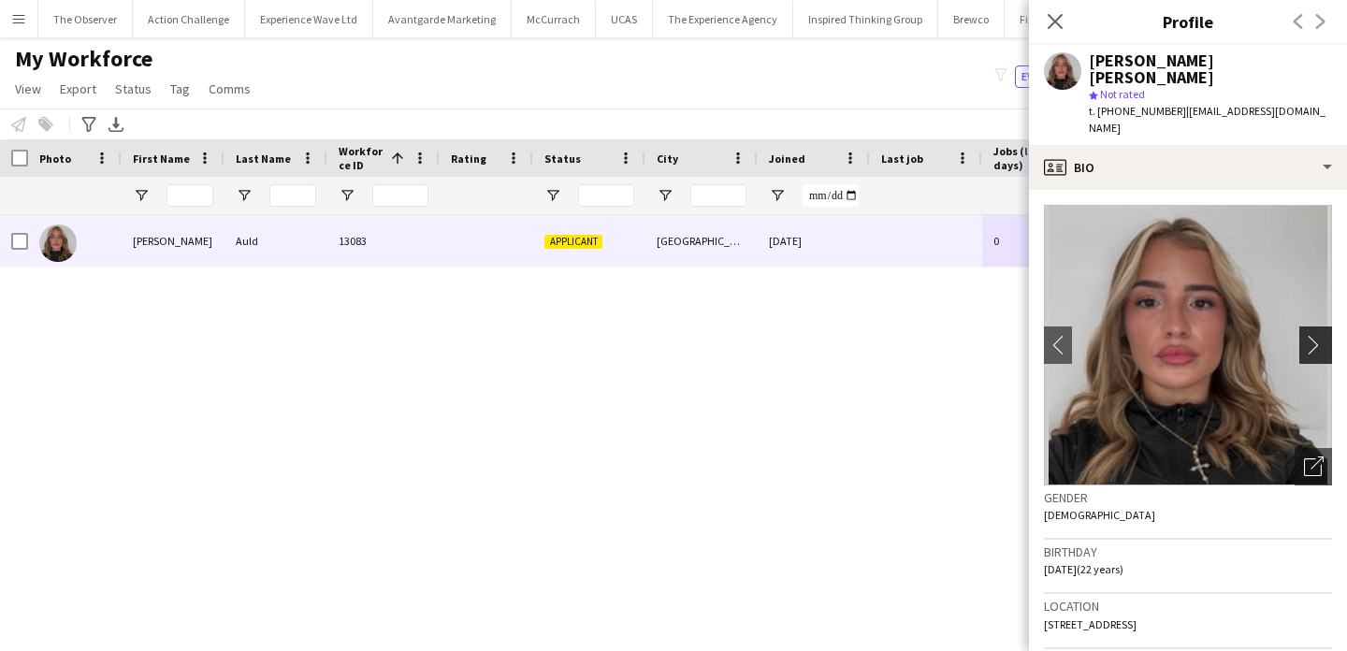
click at [1318, 335] on app-icon "chevron-right" at bounding box center [1318, 345] width 29 height 20
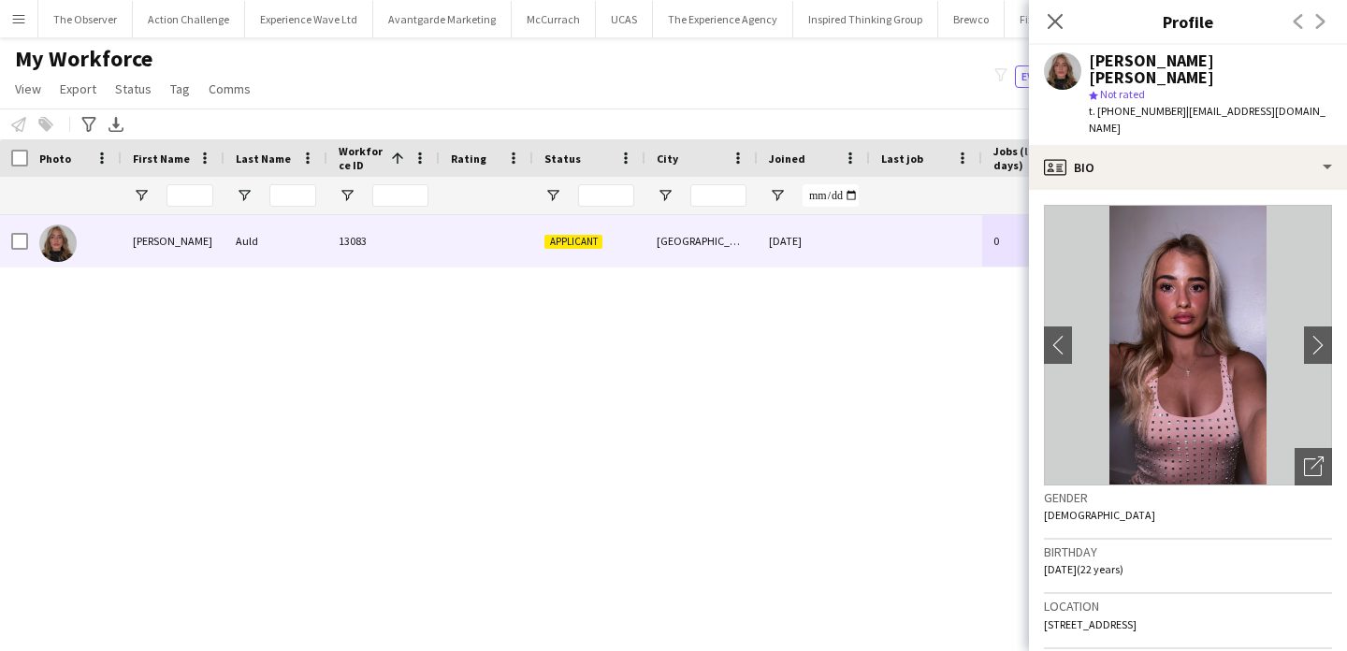
click at [1140, 104] on span "t. +447476652789" at bounding box center [1137, 111] width 97 height 14
drag, startPoint x: 1140, startPoint y: 99, endPoint x: 1098, endPoint y: 99, distance: 42.1
click at [1098, 104] on span "t. +447476652789" at bounding box center [1137, 111] width 97 height 14
copy span "+447476652789"
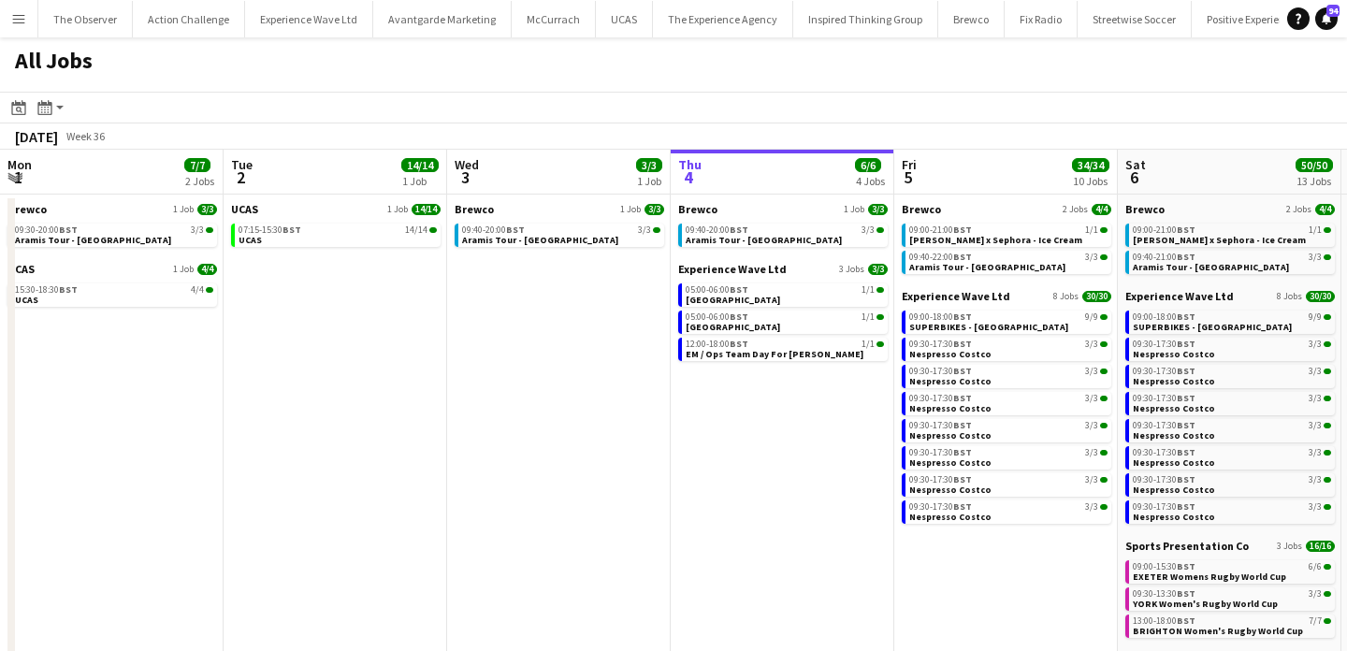
scroll to position [0, 447]
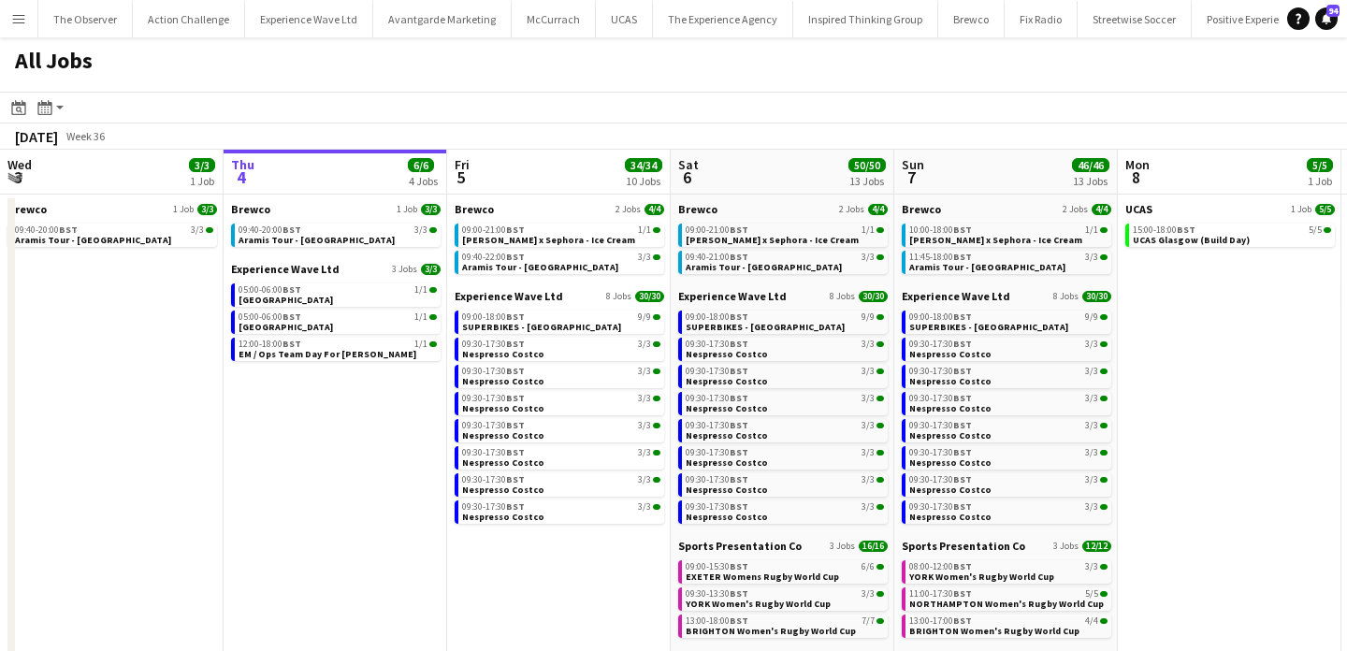
click at [19, 26] on button "Menu" at bounding box center [18, 18] width 37 height 37
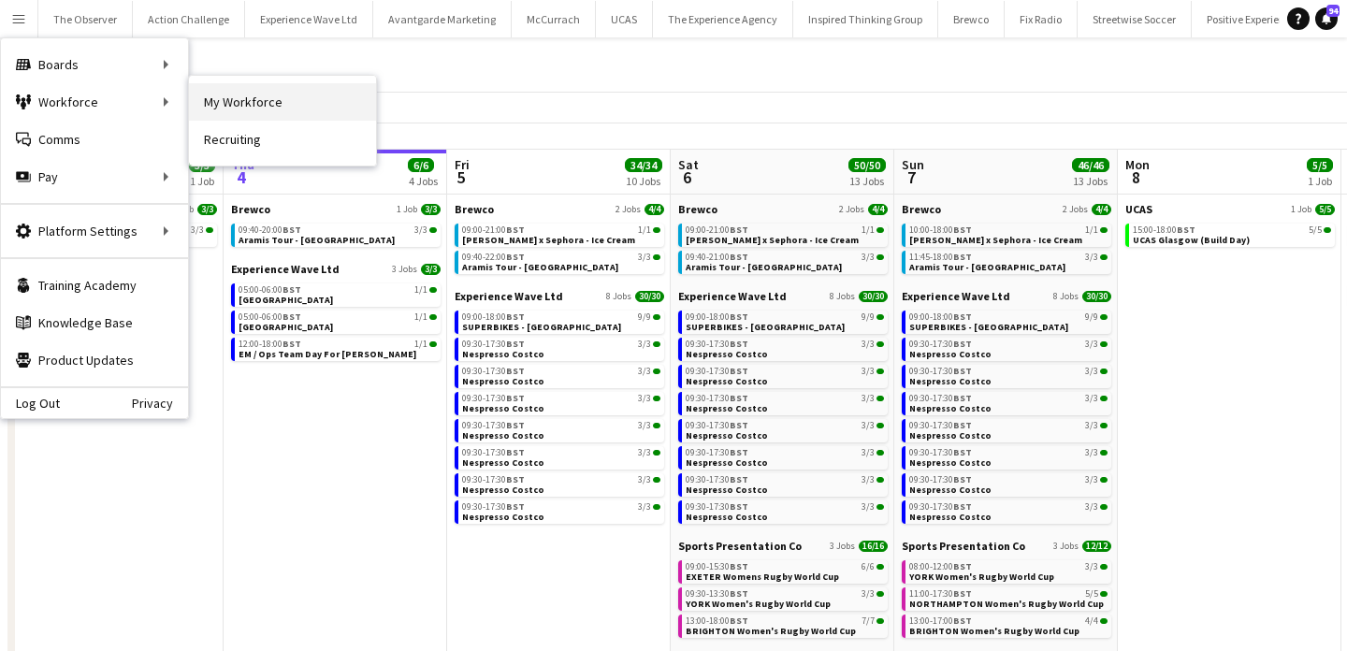
click at [286, 104] on link "My Workforce" at bounding box center [282, 101] width 187 height 37
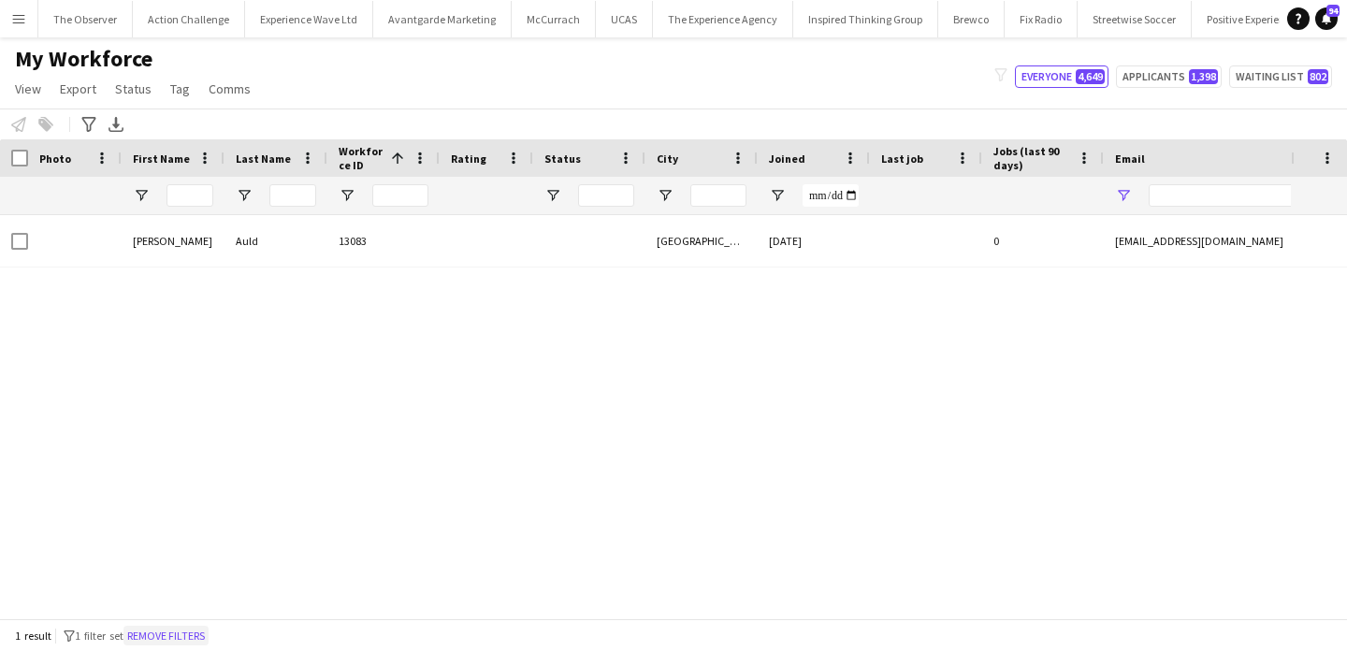
type input "**********"
click at [152, 632] on button "Remove filters" at bounding box center [165, 636] width 85 height 21
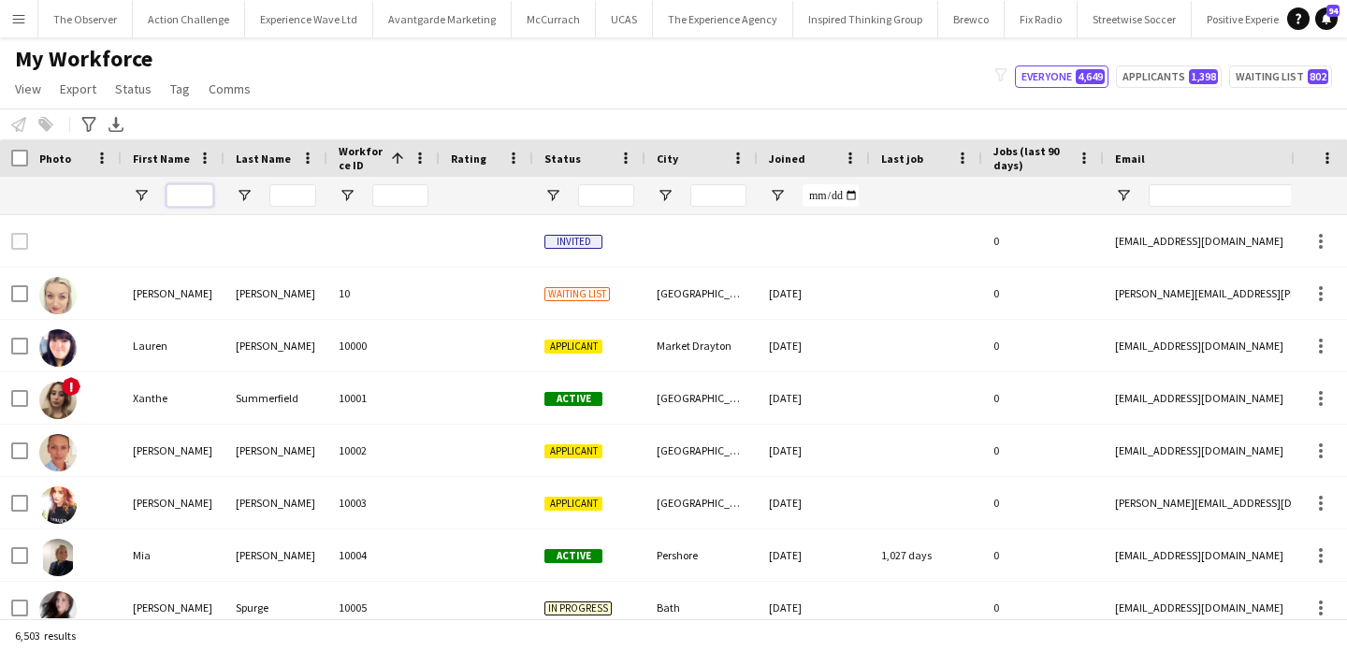
click at [196, 195] on input "First Name Filter Input" at bounding box center [190, 195] width 47 height 22
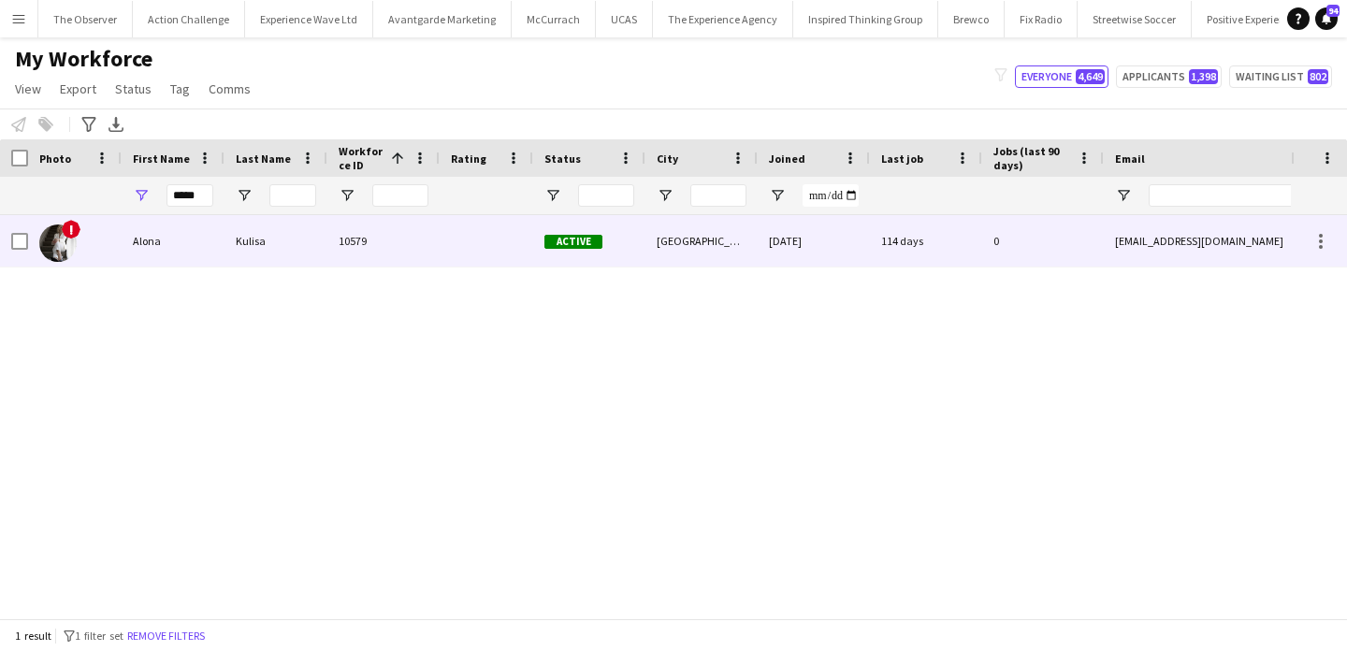
click at [282, 256] on div "Kulisa" at bounding box center [276, 240] width 103 height 51
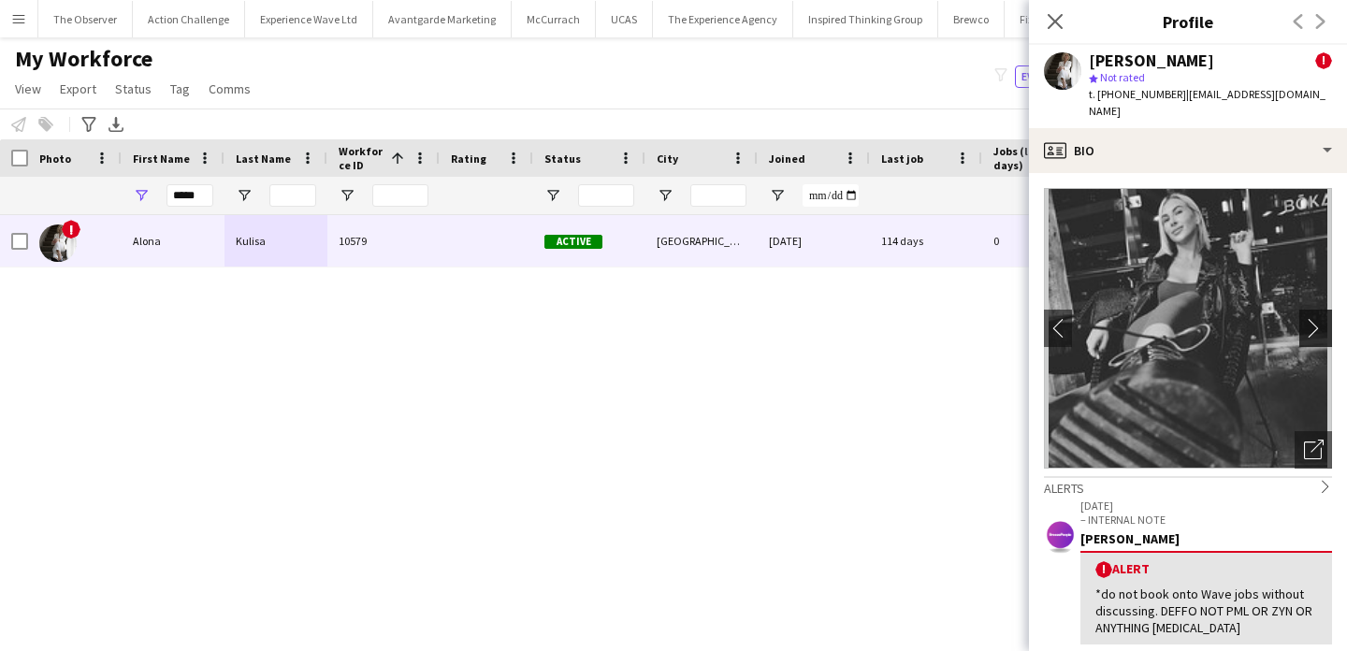
click at [1322, 318] on app-icon "chevron-right" at bounding box center [1318, 328] width 29 height 20
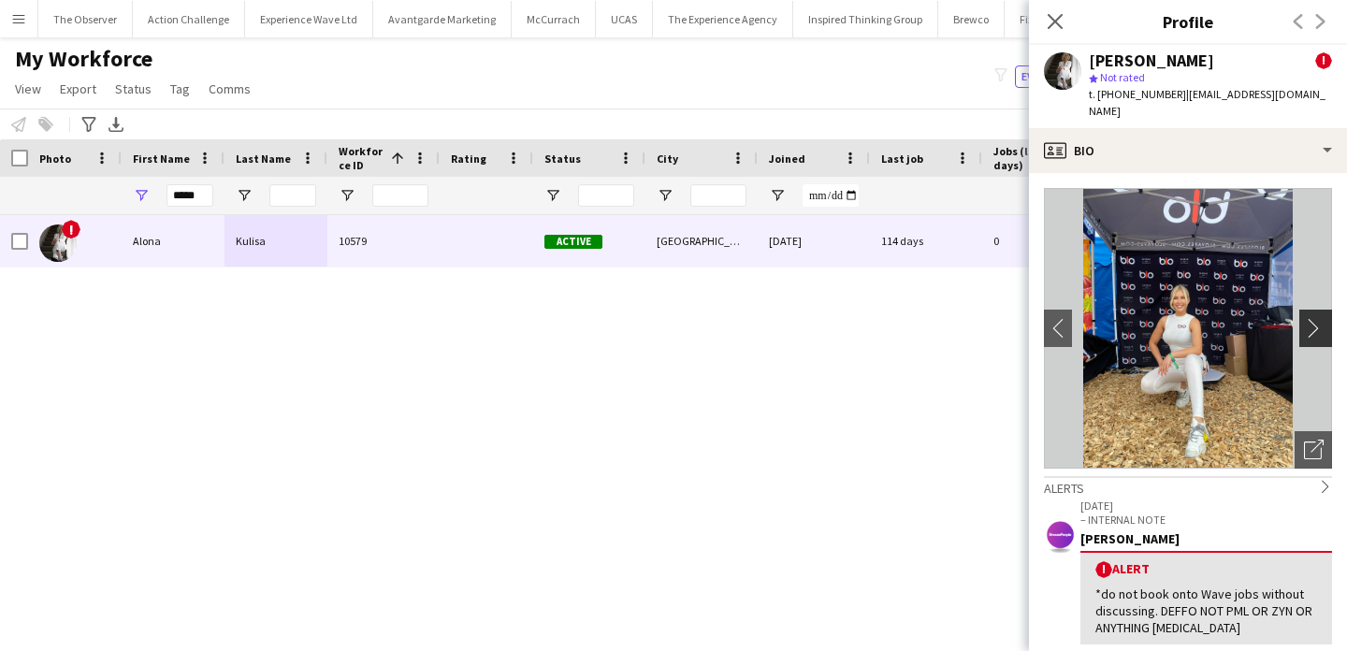
click at [1322, 318] on app-icon "chevron-right" at bounding box center [1318, 328] width 29 height 20
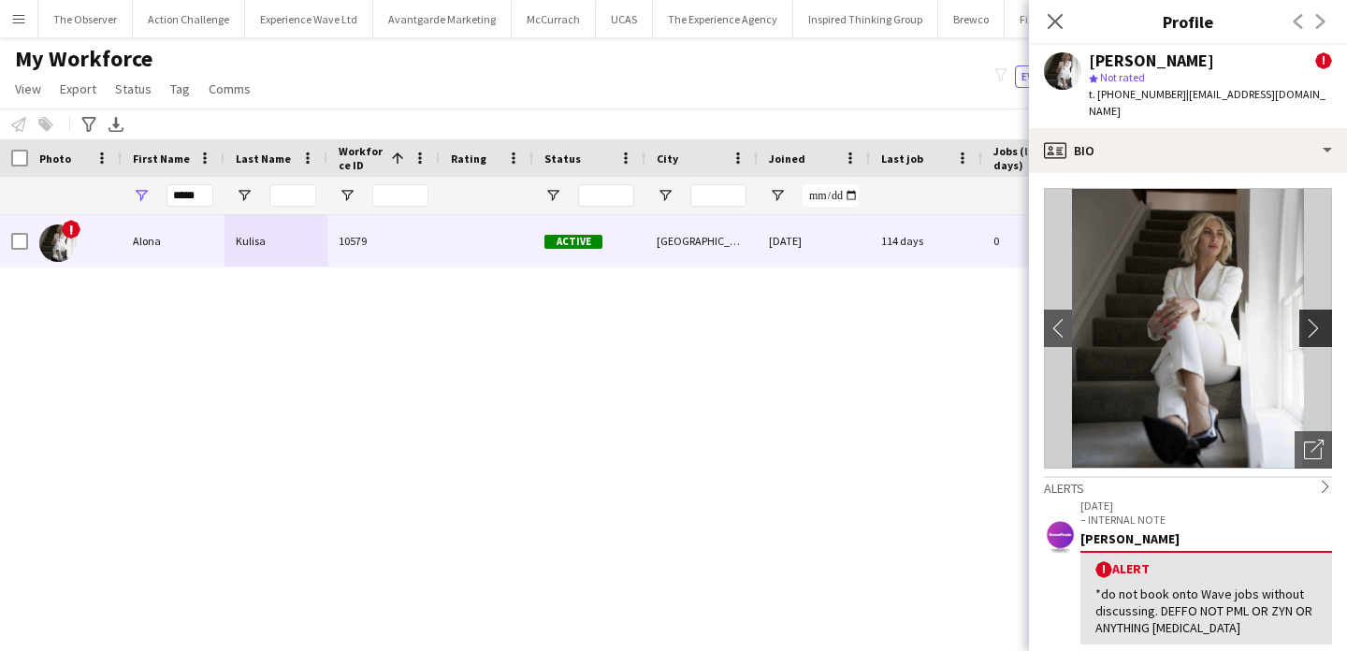
click at [1322, 318] on app-icon "chevron-right" at bounding box center [1318, 328] width 29 height 20
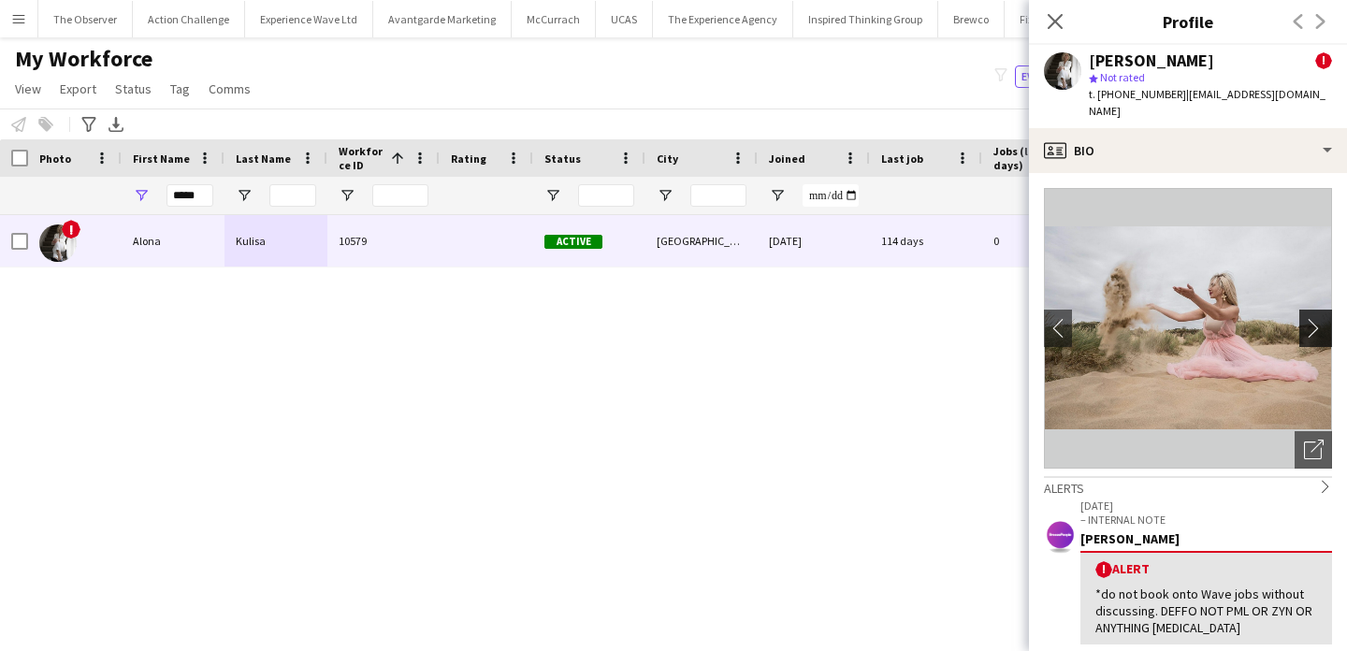
click at [1322, 318] on app-icon "chevron-right" at bounding box center [1318, 328] width 29 height 20
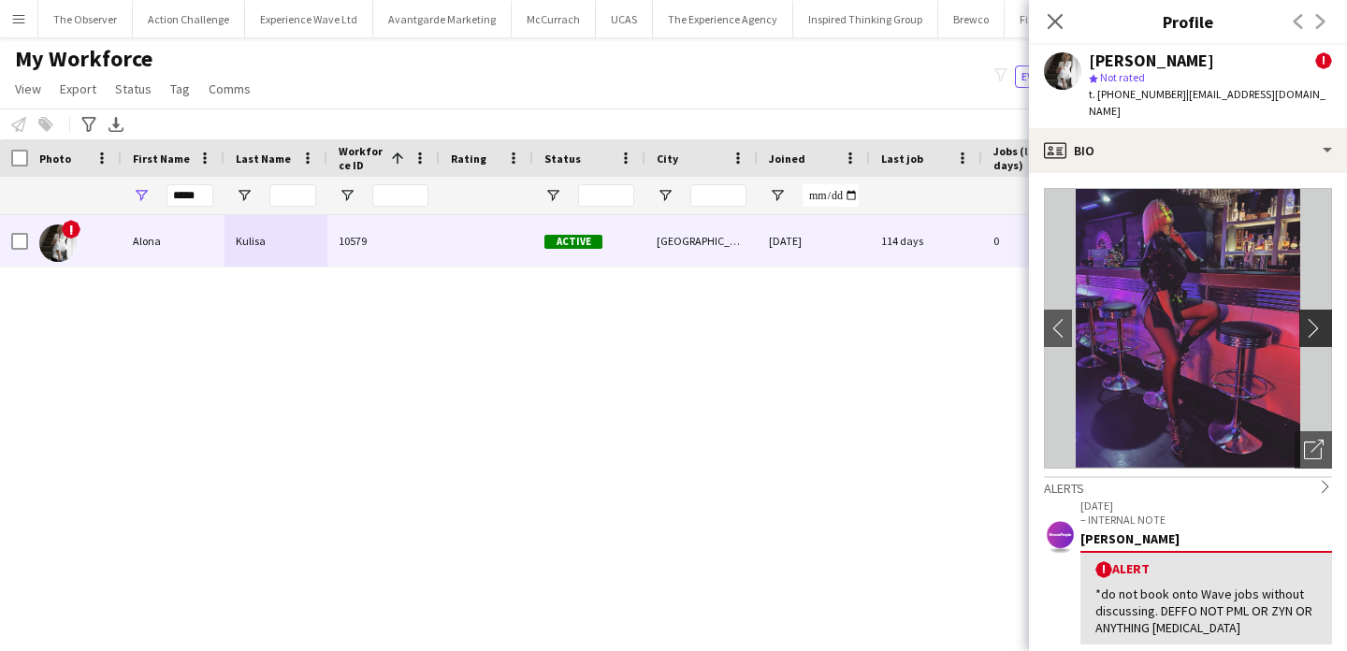
click at [1322, 318] on app-icon "chevron-right" at bounding box center [1318, 328] width 29 height 20
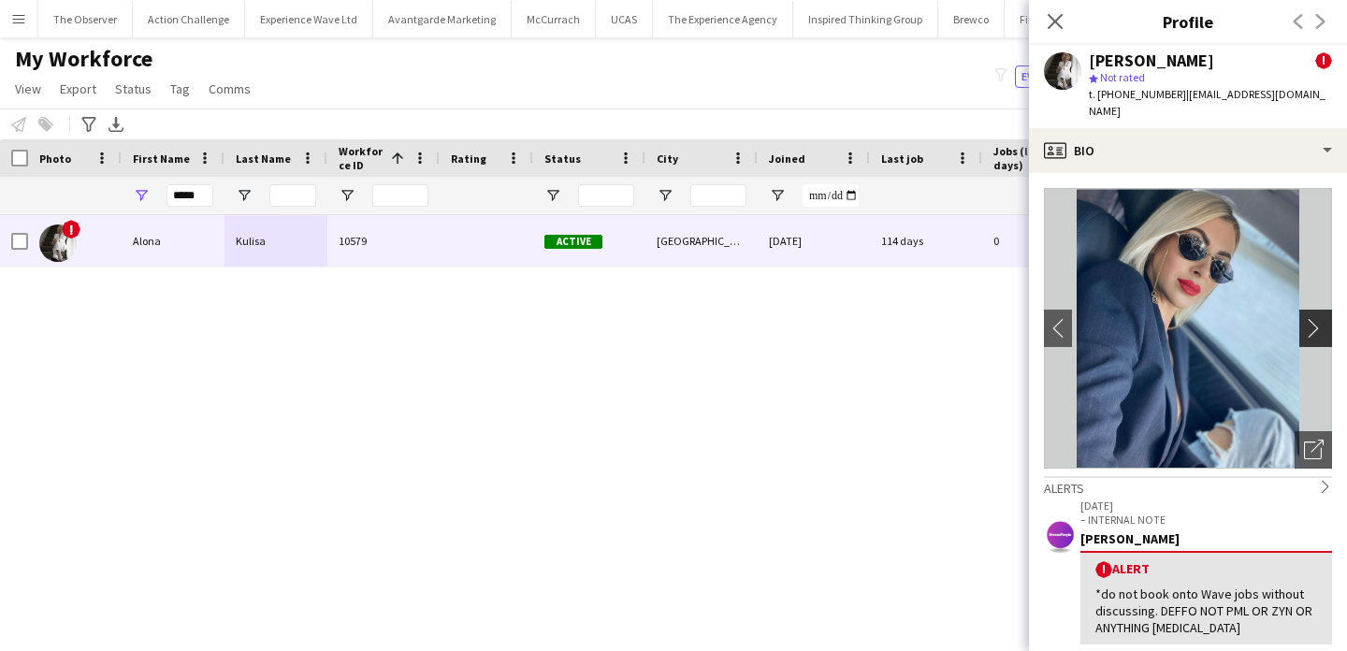
click at [1322, 318] on app-icon "chevron-right" at bounding box center [1318, 328] width 29 height 20
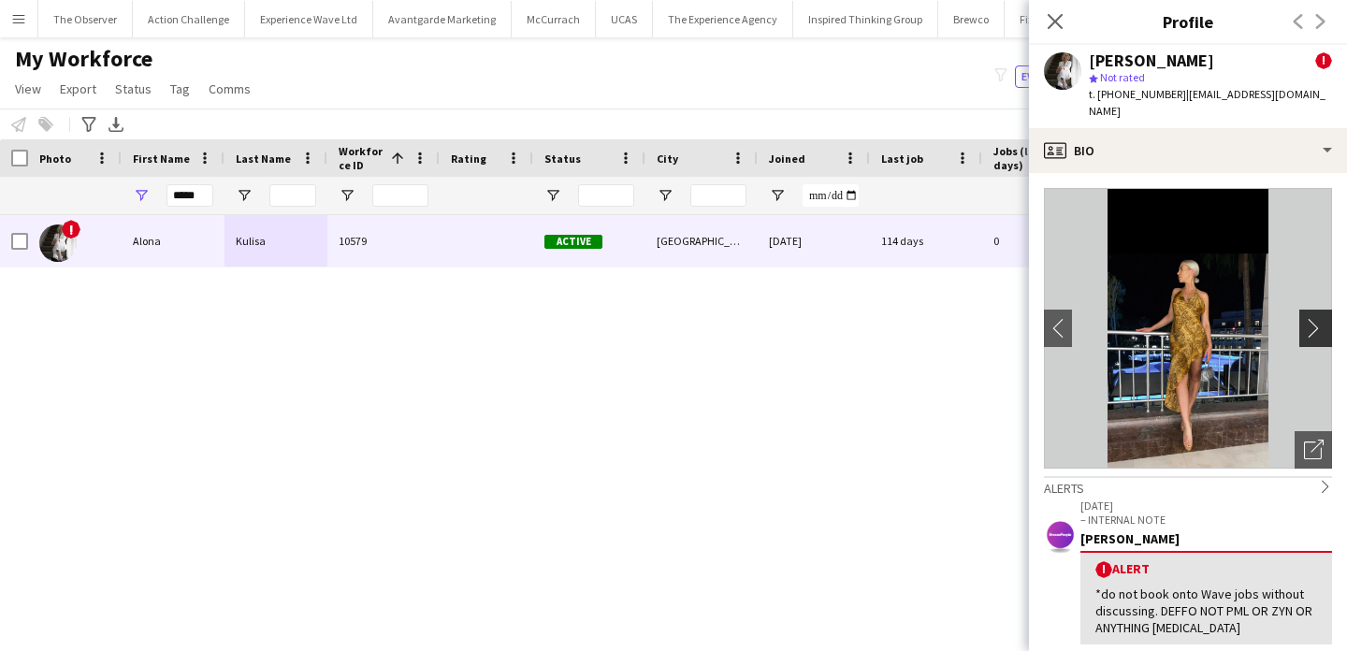
click at [1322, 318] on app-icon "chevron-right" at bounding box center [1318, 328] width 29 height 20
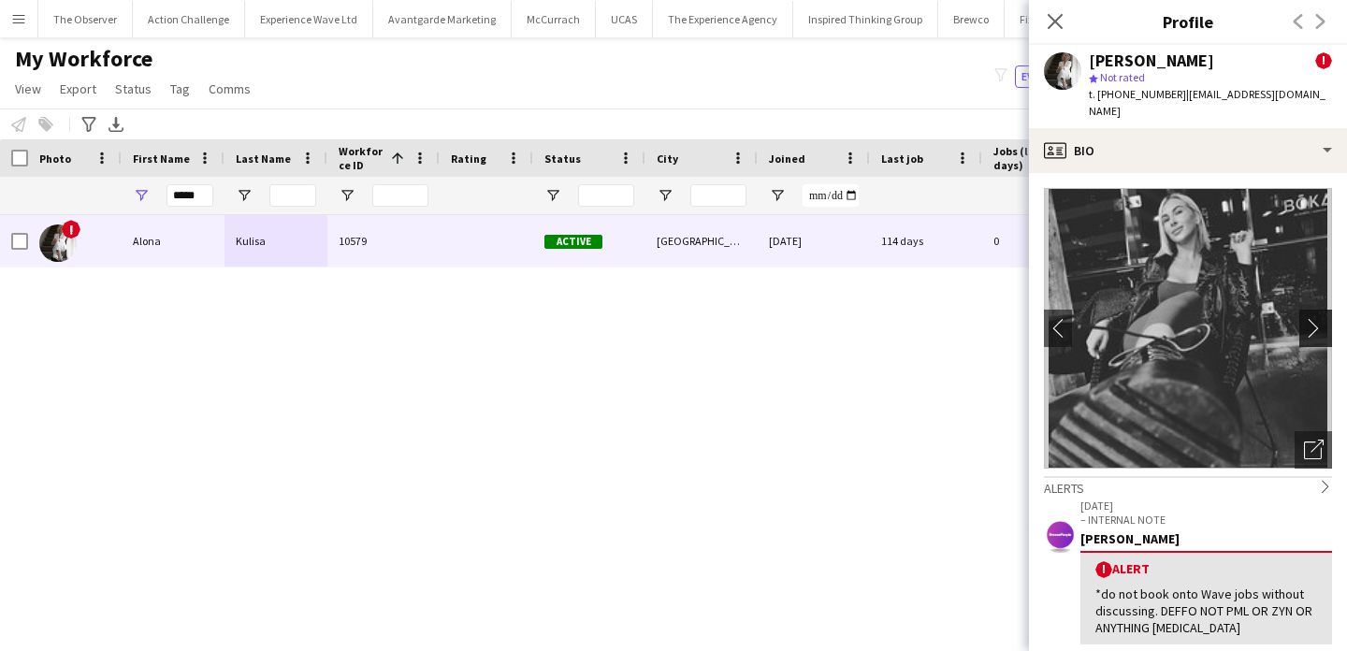
click at [1322, 318] on app-icon "chevron-right" at bounding box center [1318, 328] width 29 height 20
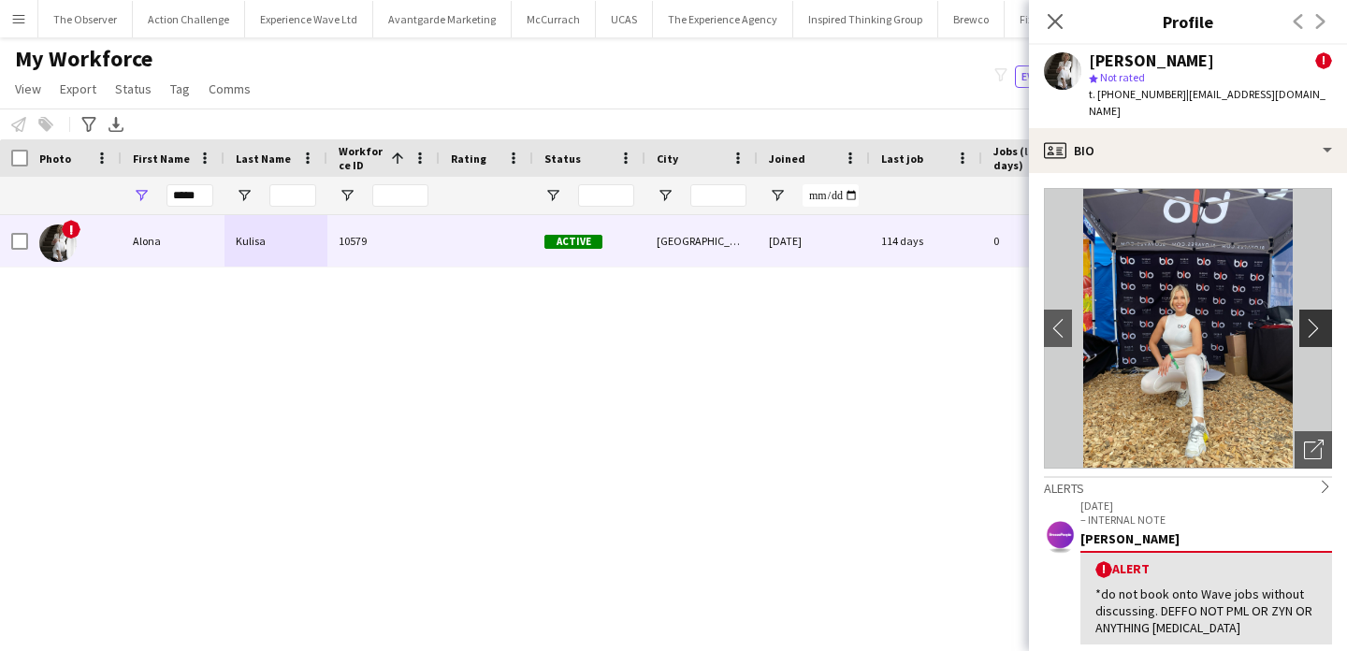
click at [1322, 318] on app-icon "chevron-right" at bounding box center [1318, 328] width 29 height 20
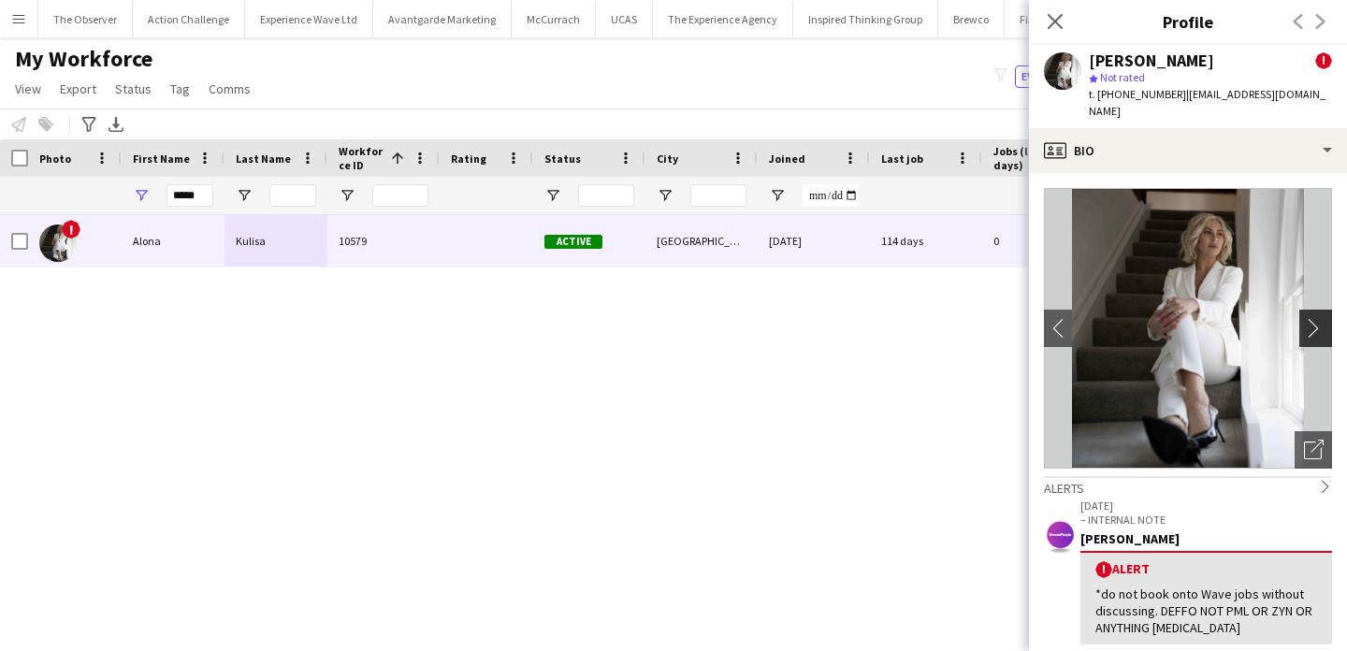
click at [1322, 318] on app-icon "chevron-right" at bounding box center [1318, 328] width 29 height 20
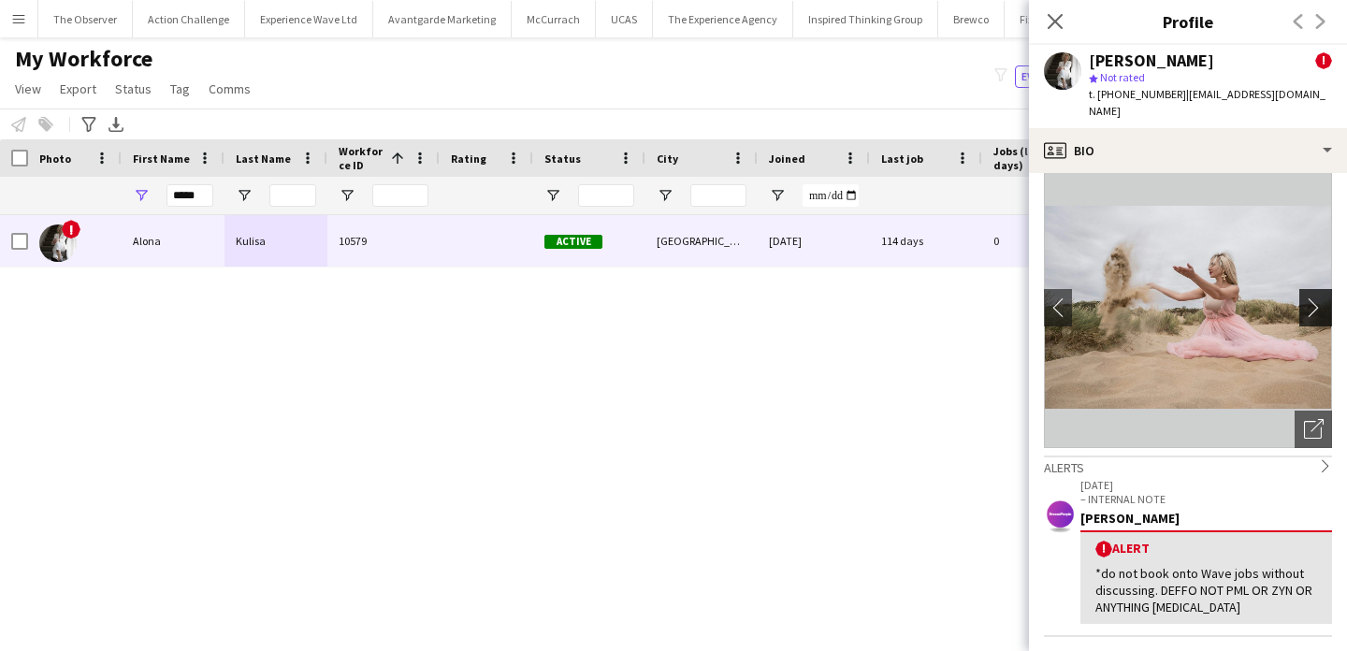
scroll to position [27, 0]
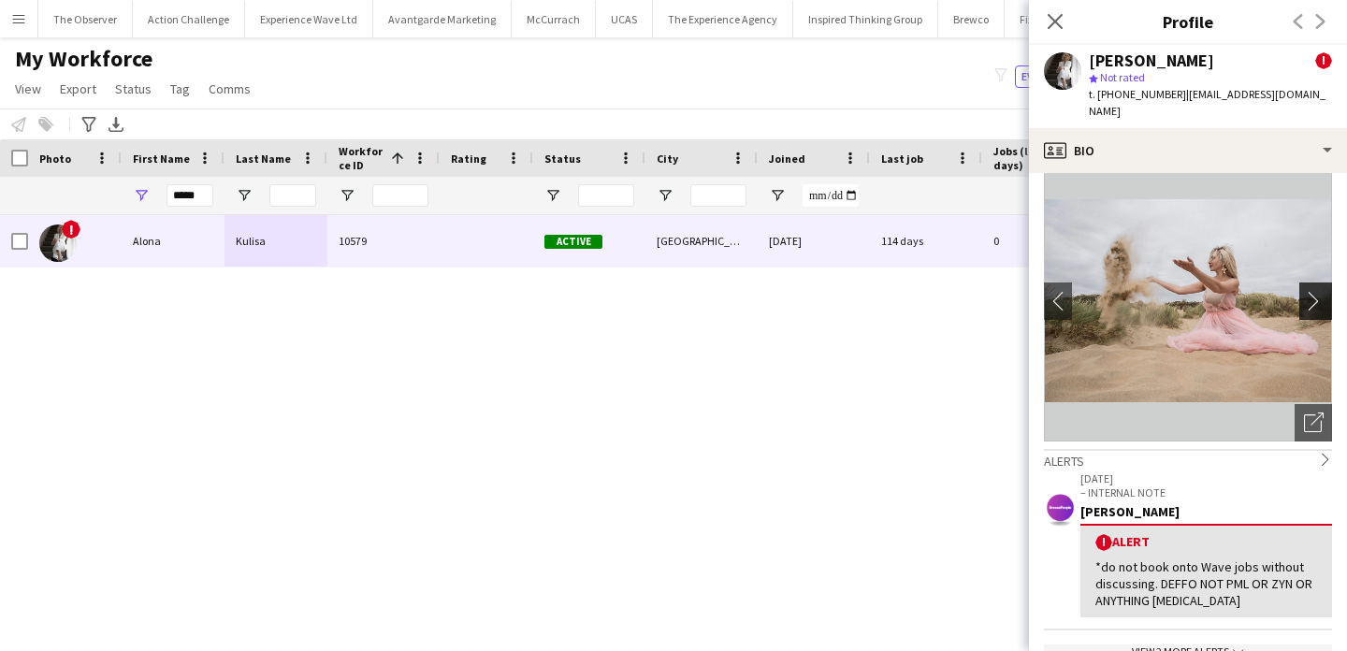
click at [1317, 296] on button "chevron-right" at bounding box center [1317, 301] width 37 height 37
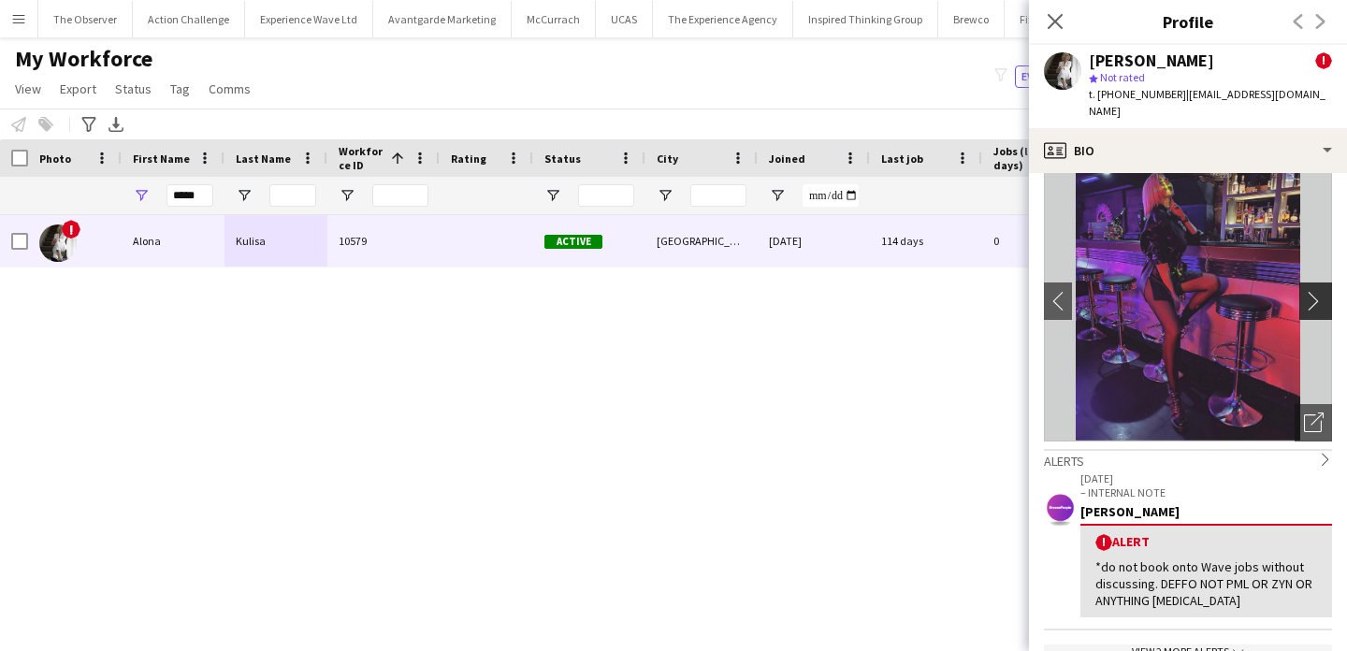
click at [1317, 296] on button "chevron-right" at bounding box center [1317, 301] width 37 height 37
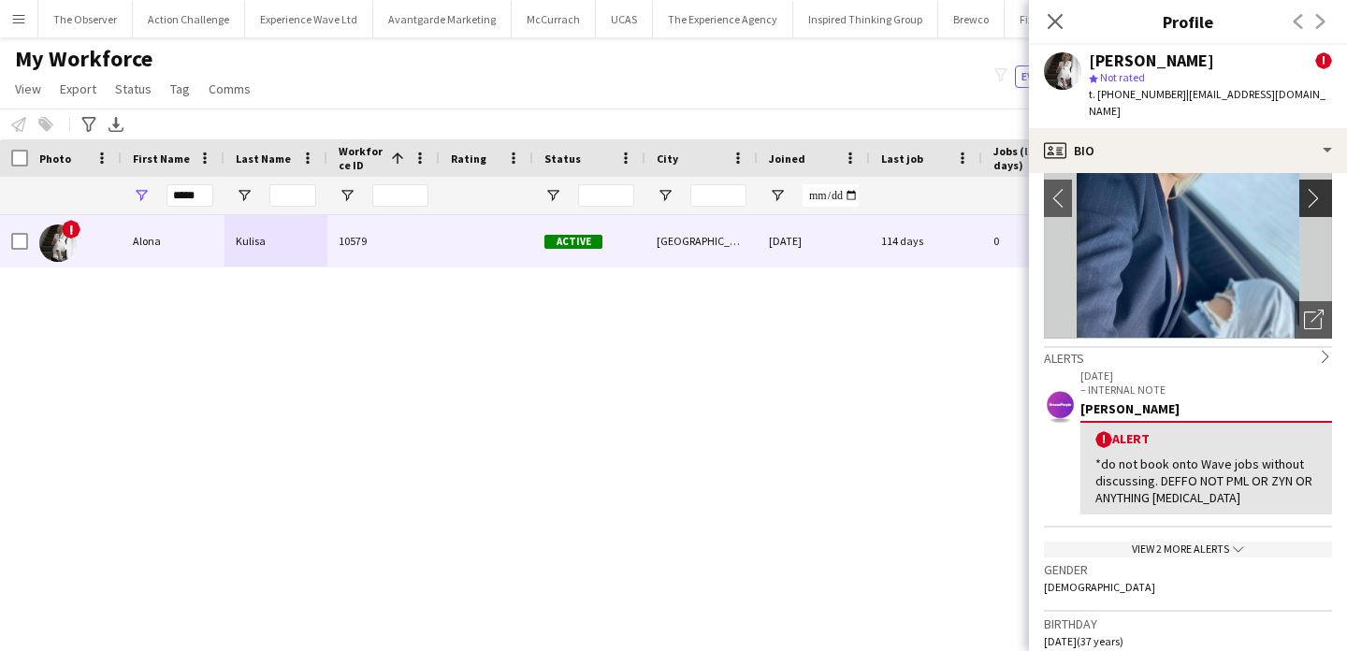
scroll to position [0, 0]
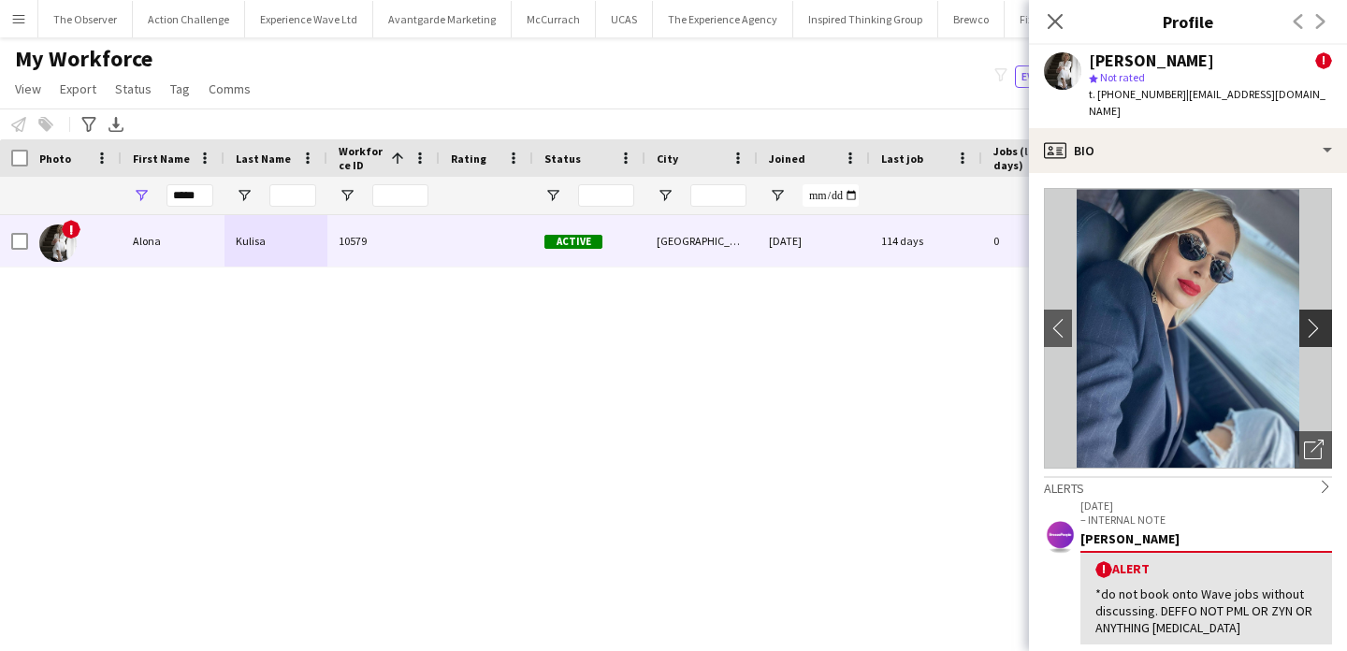
click at [1306, 318] on app-icon "chevron-right" at bounding box center [1318, 328] width 29 height 20
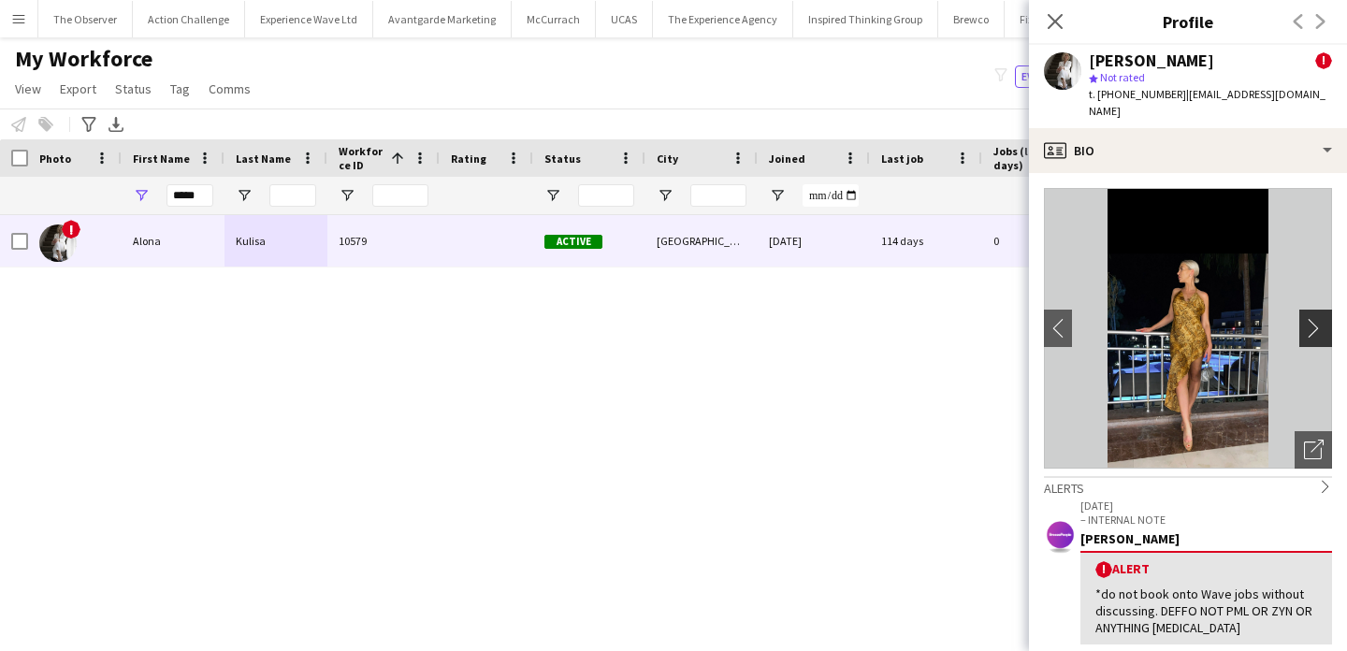
click at [1319, 318] on app-icon "chevron-right" at bounding box center [1318, 328] width 29 height 20
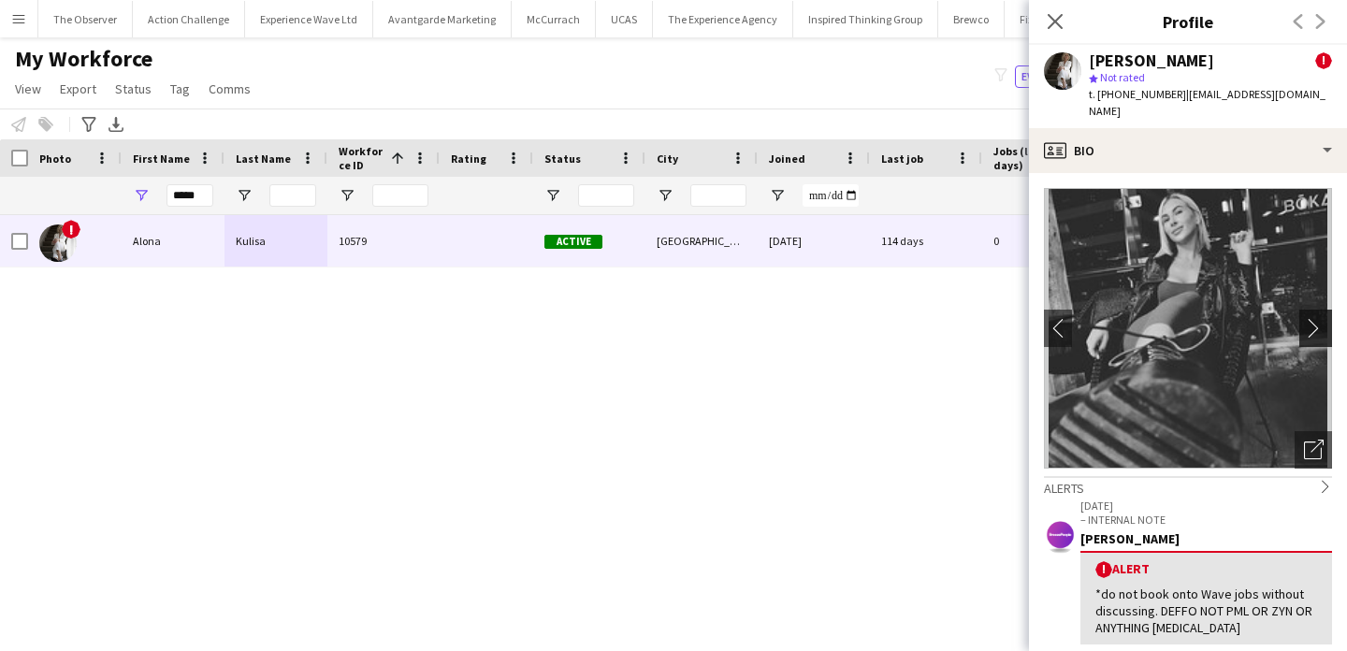
click at [1319, 318] on app-icon "chevron-right" at bounding box center [1318, 328] width 29 height 20
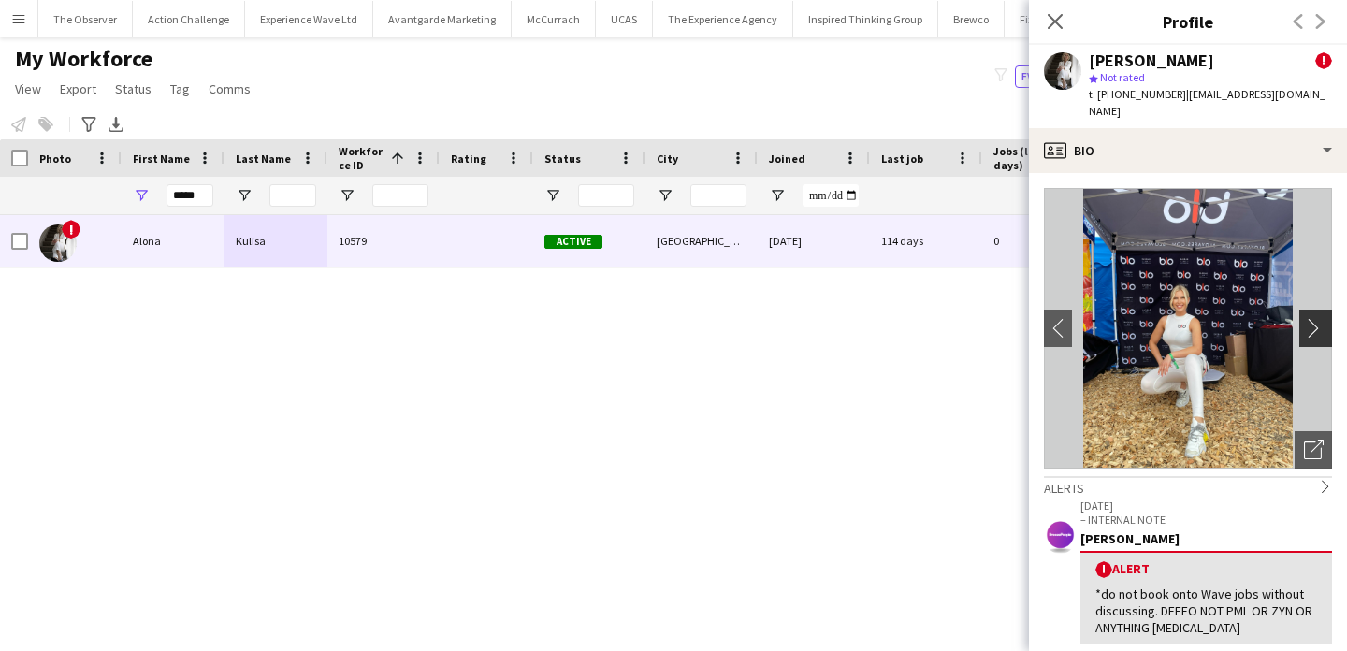
click at [1319, 318] on app-icon "chevron-right" at bounding box center [1318, 328] width 29 height 20
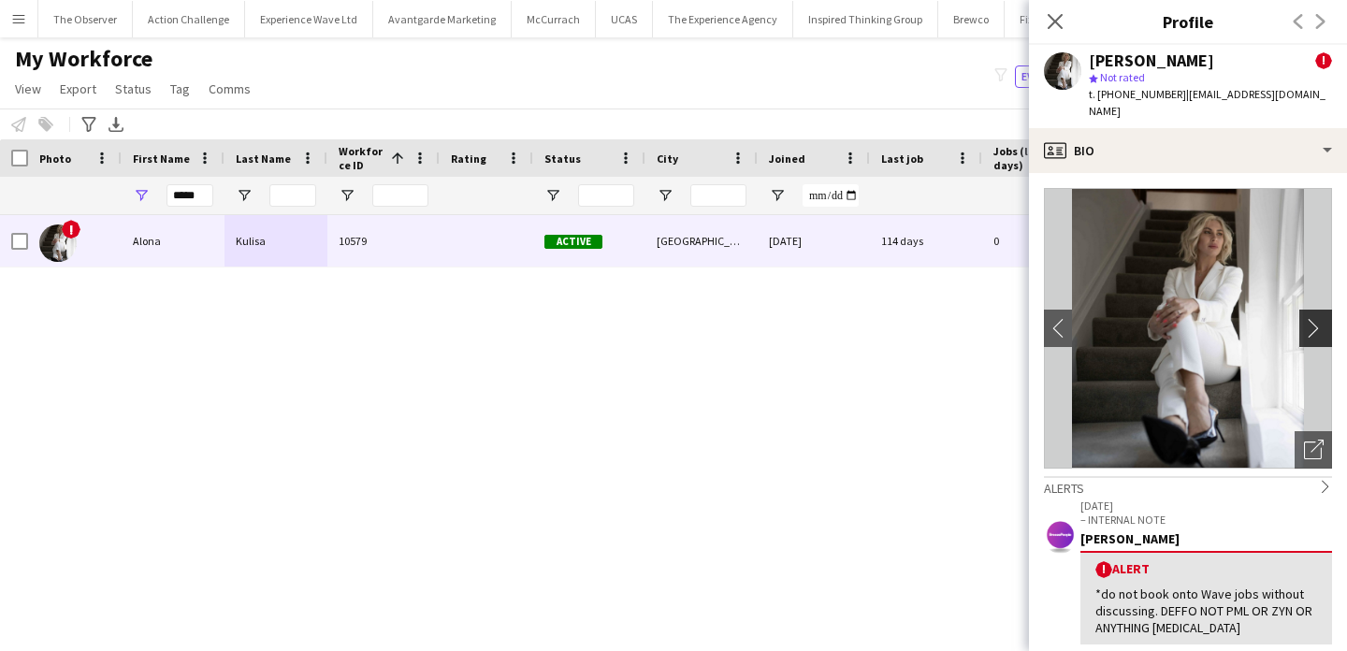
click at [1319, 318] on app-icon "chevron-right" at bounding box center [1318, 328] width 29 height 20
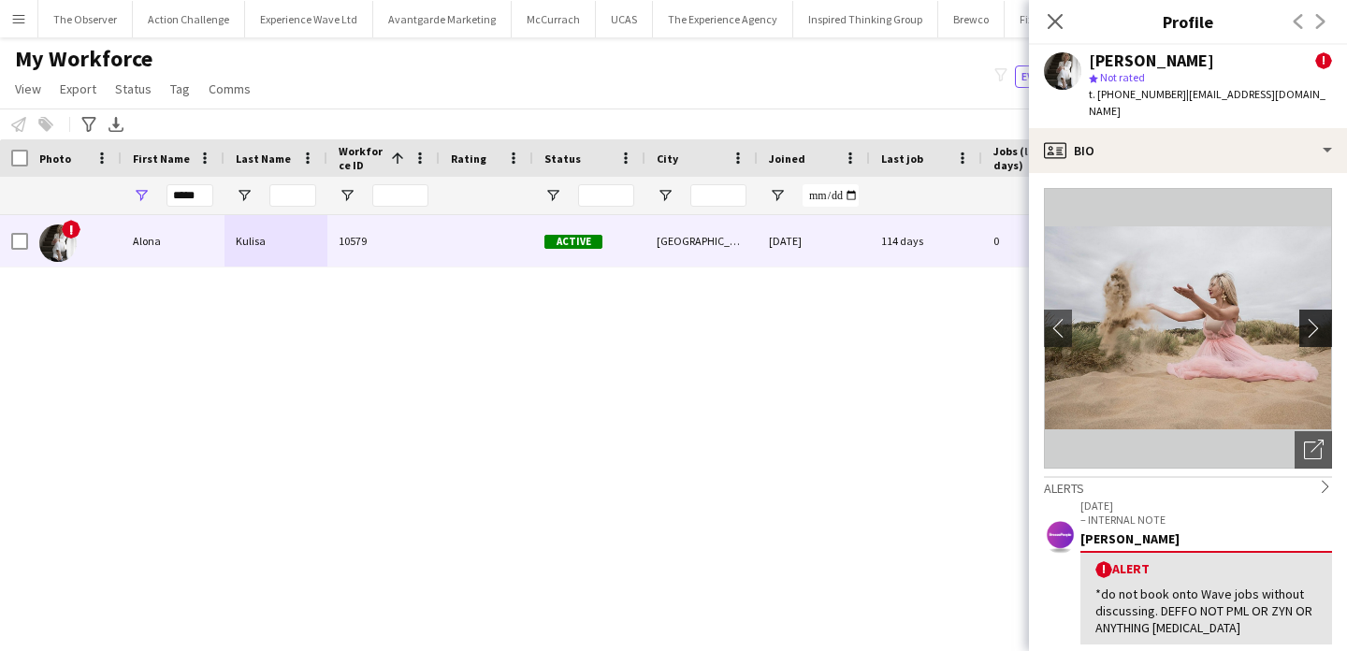
click at [1319, 318] on app-icon "chevron-right" at bounding box center [1318, 328] width 29 height 20
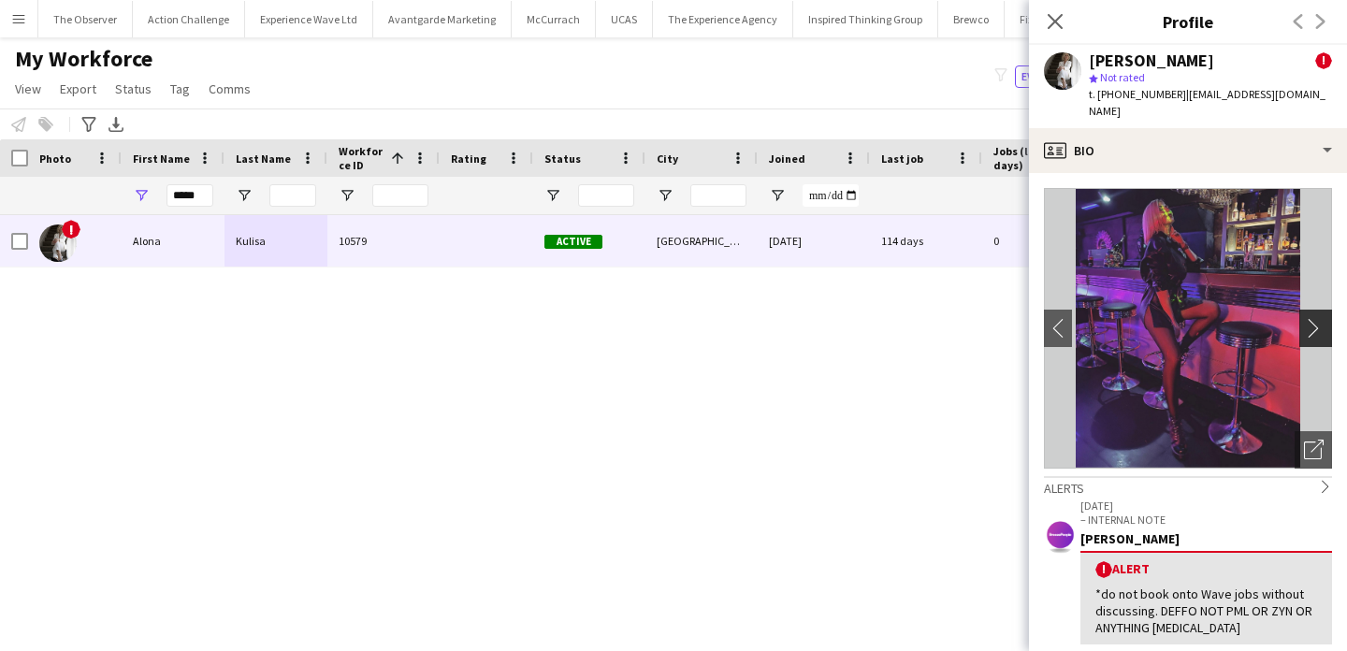
click at [1319, 318] on app-icon "chevron-right" at bounding box center [1318, 328] width 29 height 20
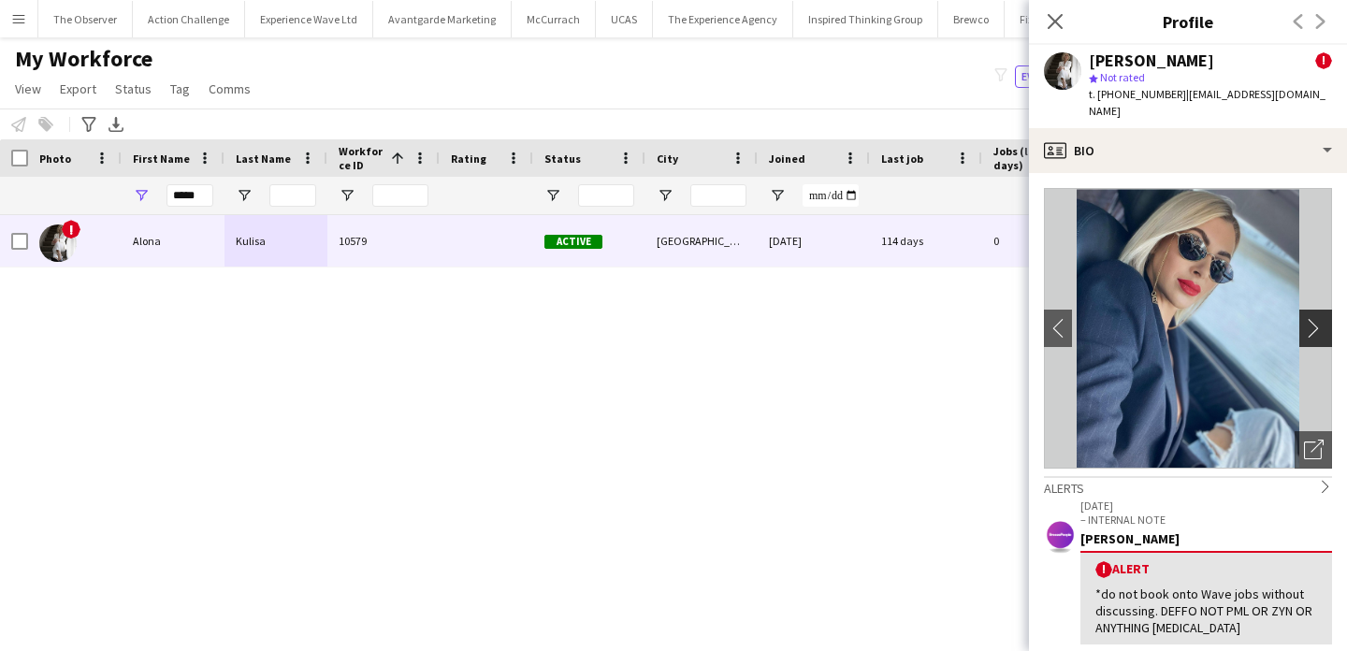
click at [1319, 318] on app-icon "chevron-right" at bounding box center [1318, 328] width 29 height 20
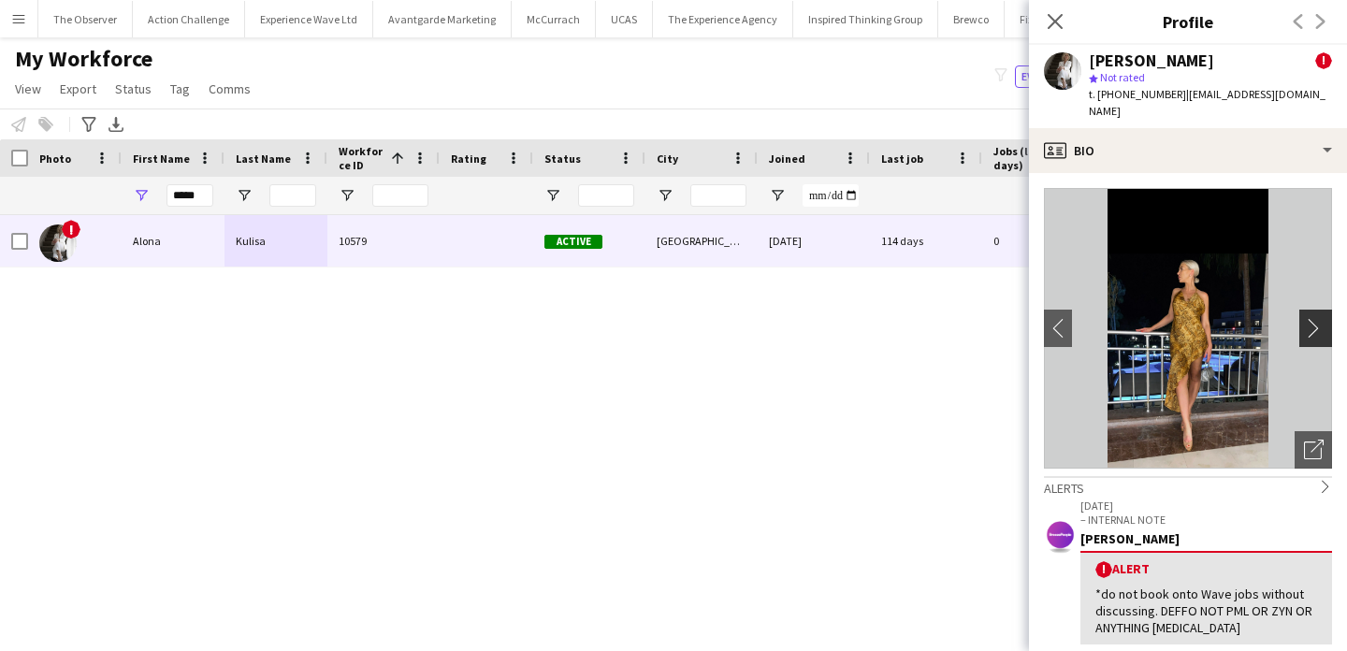
click at [1319, 318] on app-icon "chevron-right" at bounding box center [1318, 328] width 29 height 20
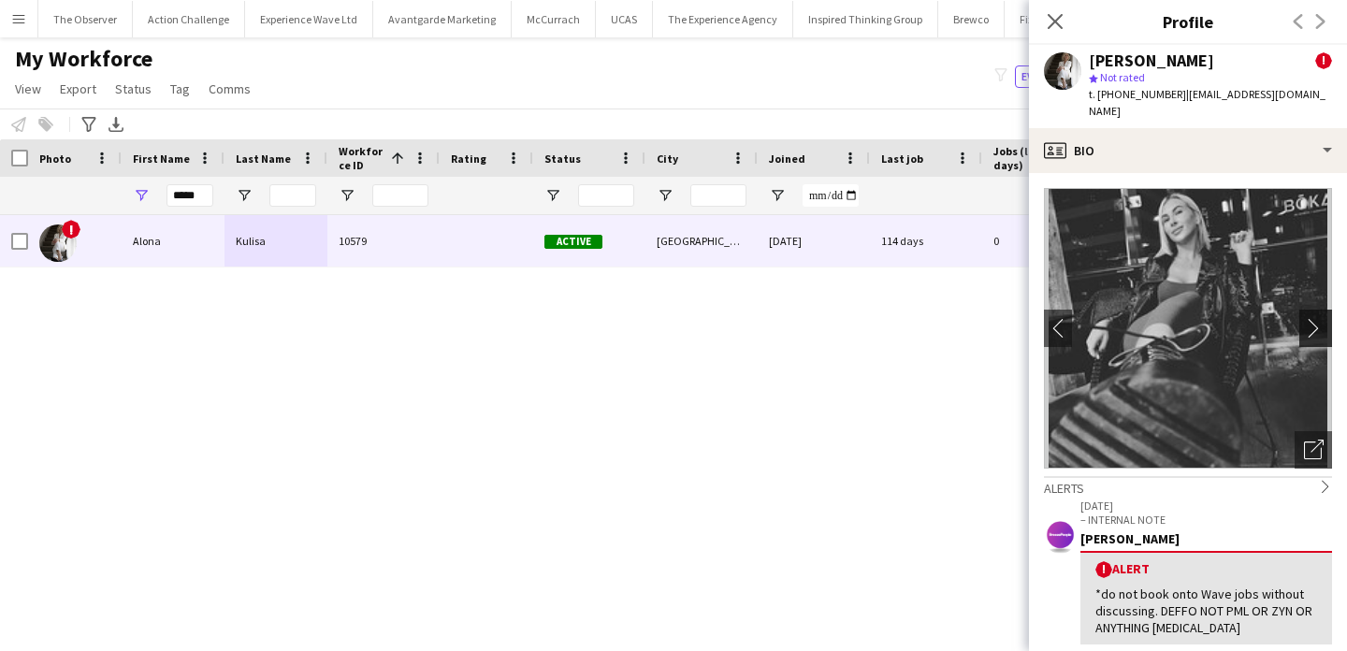
click at [1319, 318] on app-icon "chevron-right" at bounding box center [1318, 328] width 29 height 20
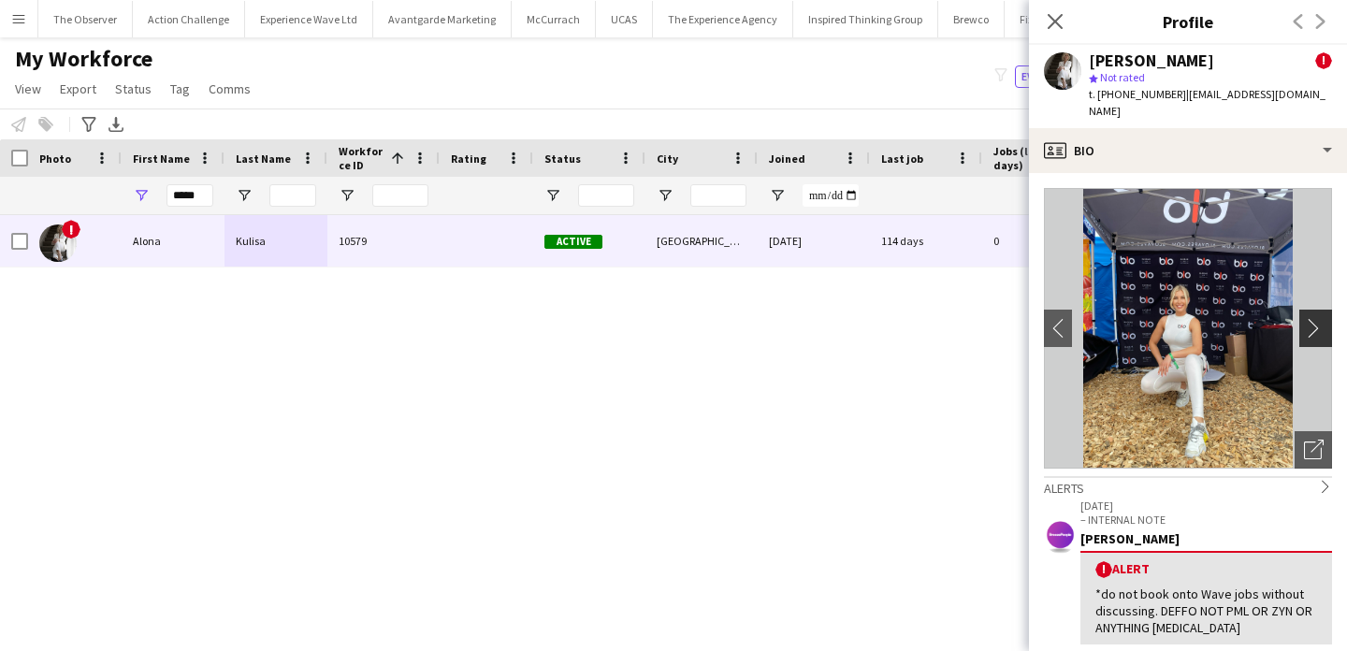
click at [1319, 318] on app-icon "chevron-right" at bounding box center [1318, 328] width 29 height 20
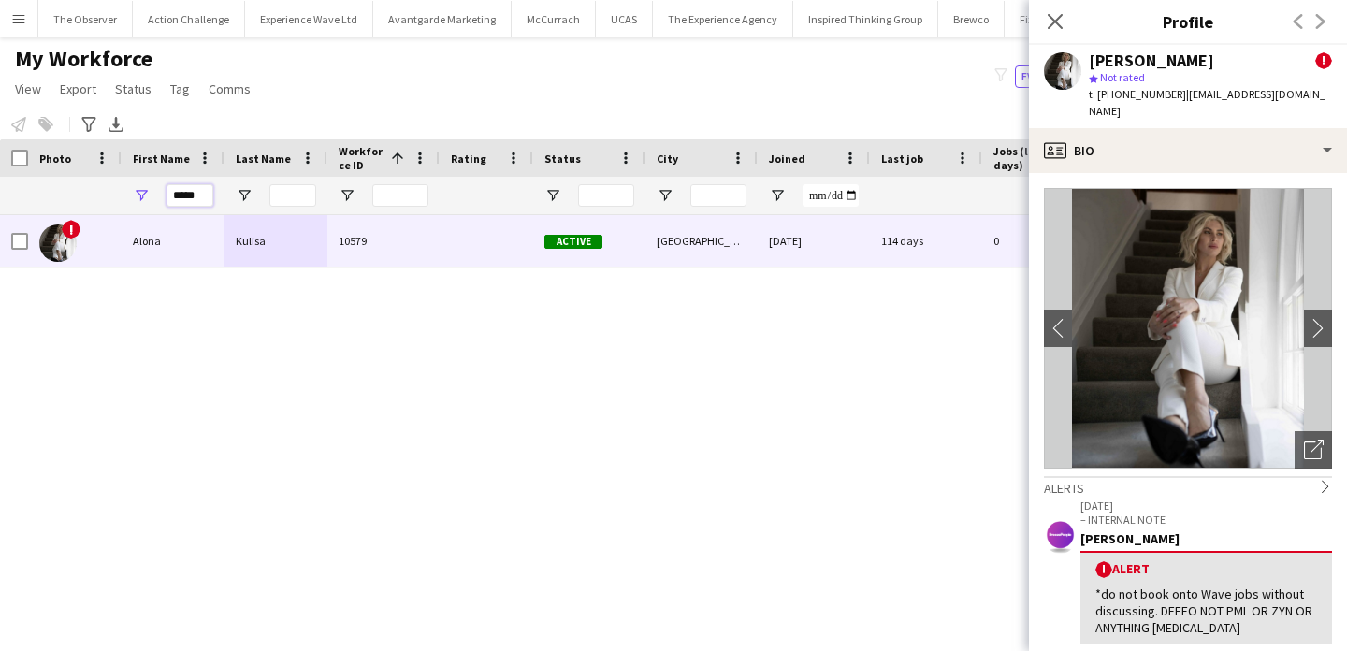
click at [173, 194] on input "*****" at bounding box center [190, 195] width 47 height 22
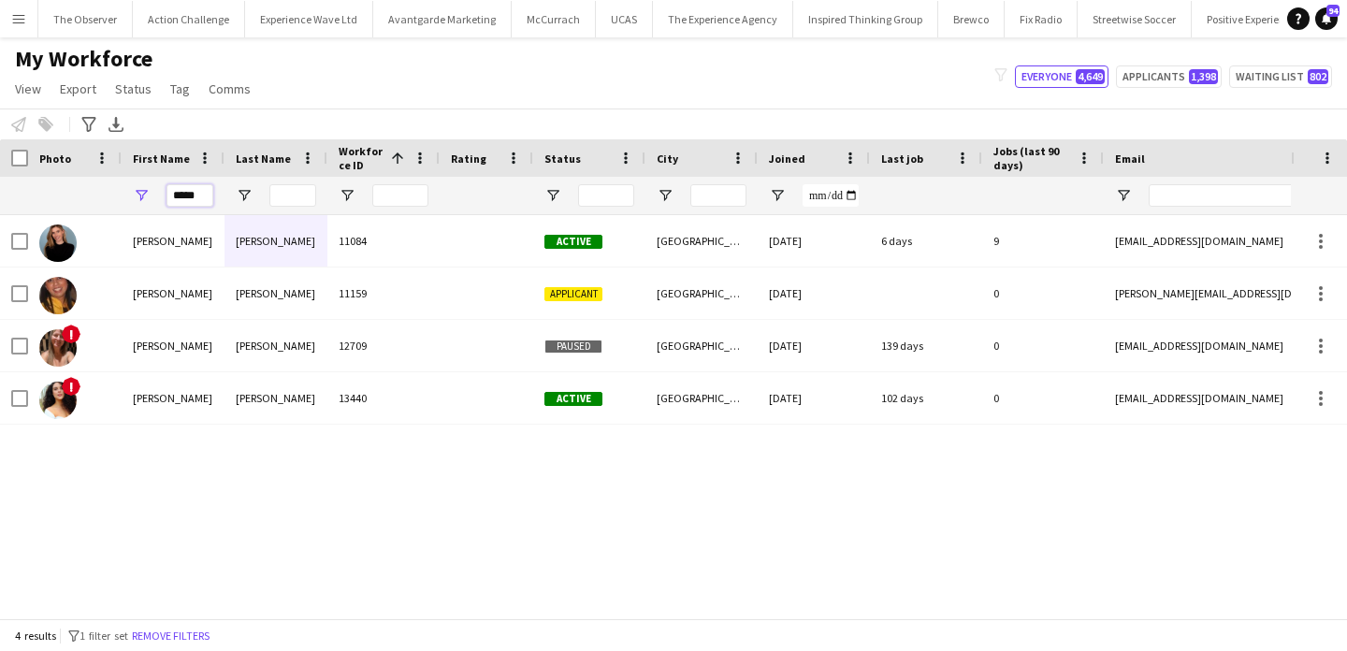
type input "*****"
click at [312, 196] on input "Last Name Filter Input" at bounding box center [292, 195] width 47 height 22
click at [334, 210] on div at bounding box center [383, 195] width 112 height 37
click at [334, 226] on div "11084" at bounding box center [383, 240] width 112 height 51
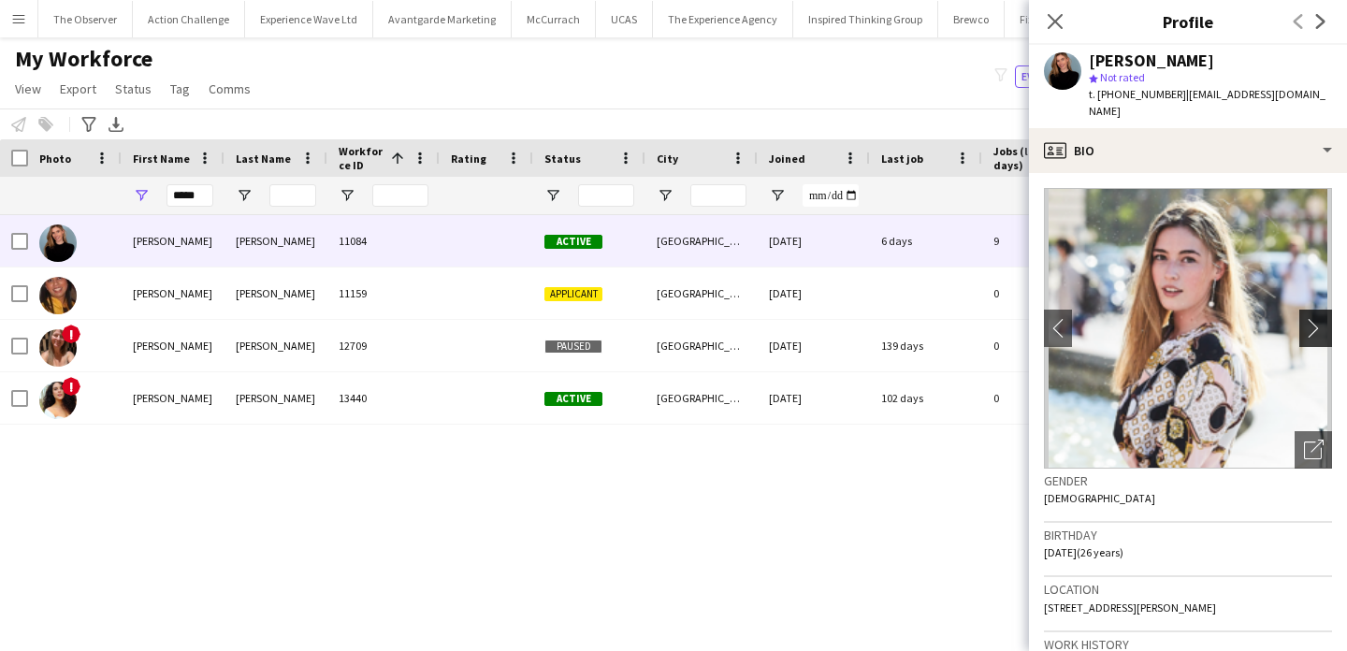
click at [1318, 318] on app-icon "chevron-right" at bounding box center [1318, 328] width 29 height 20
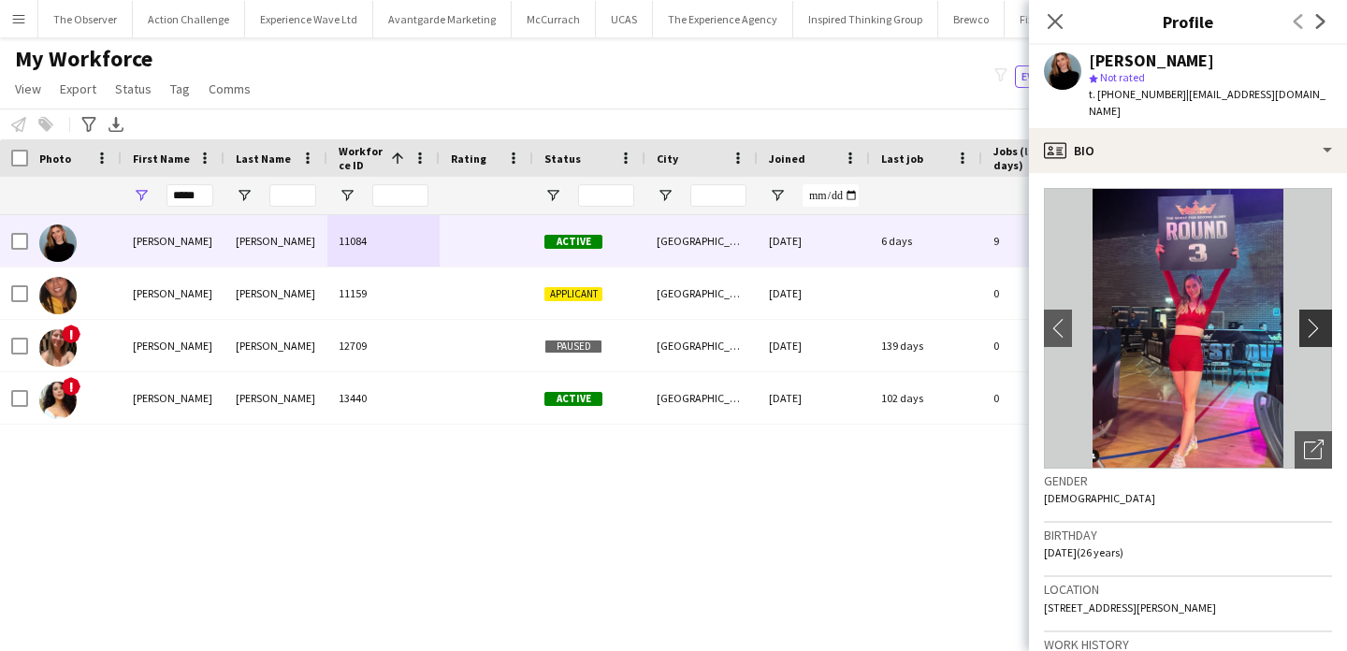
click at [1314, 319] on app-icon "chevron-right" at bounding box center [1318, 328] width 29 height 20
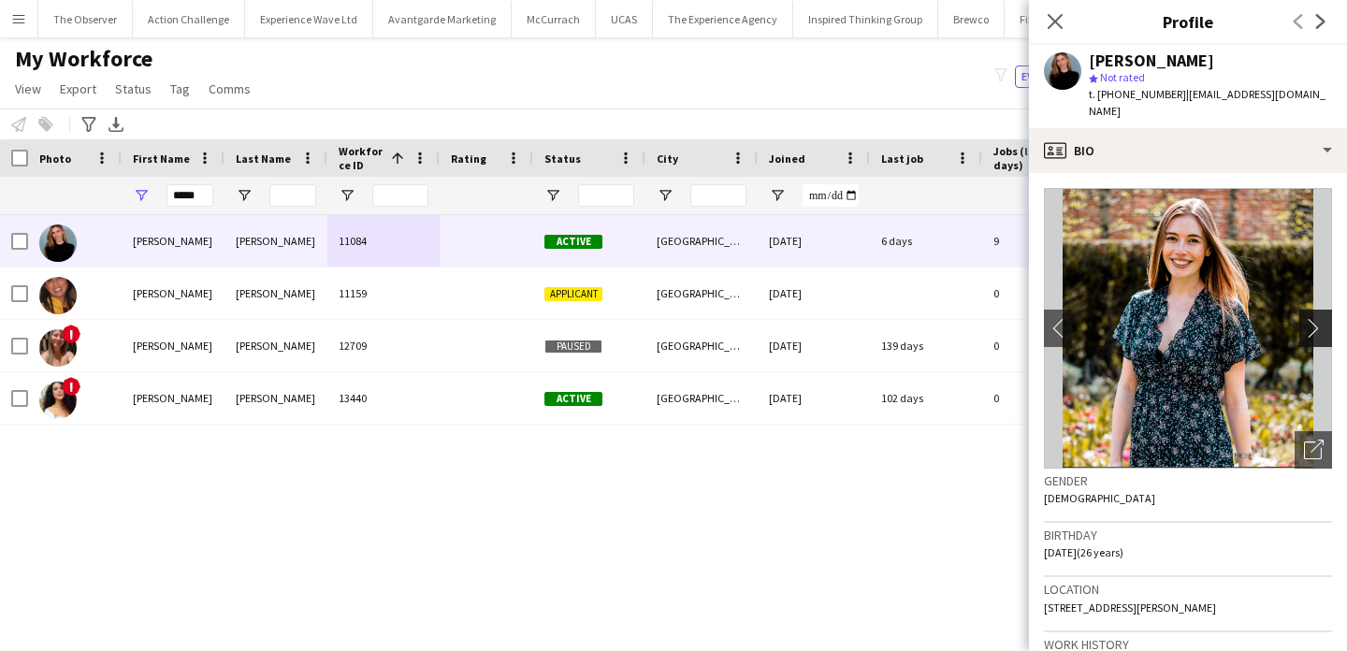
click at [1314, 319] on app-icon "chevron-right" at bounding box center [1318, 328] width 29 height 20
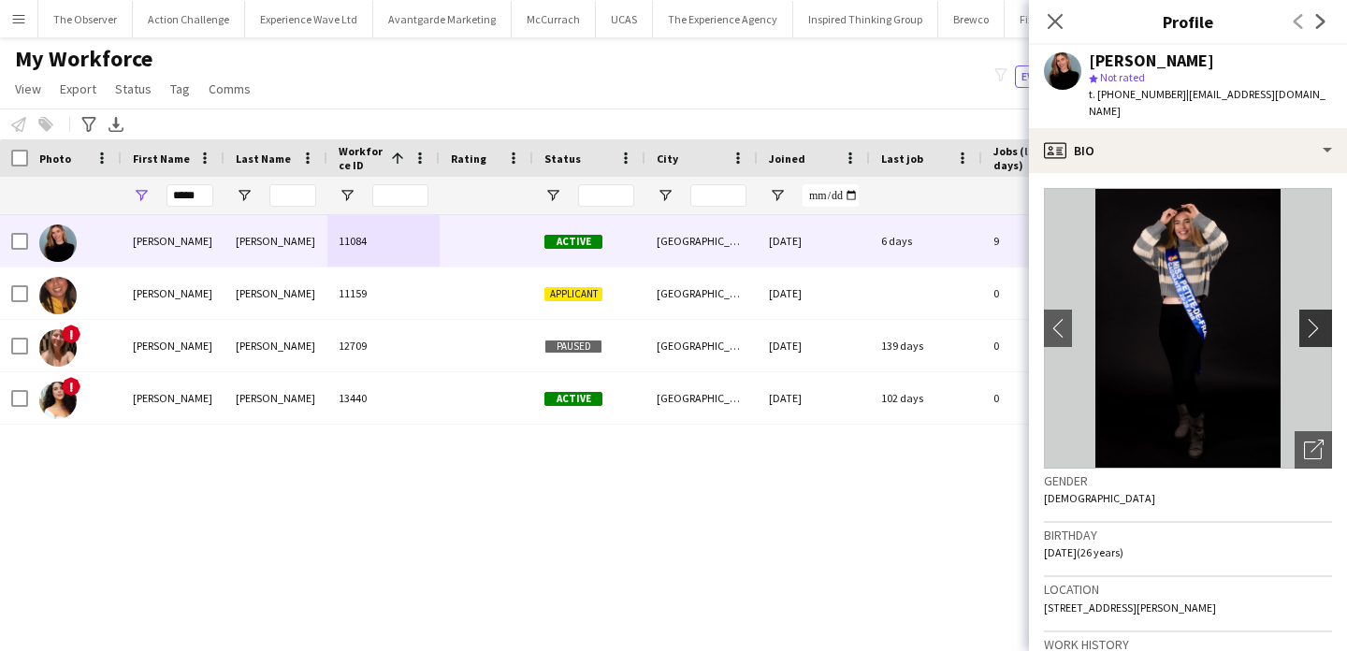
click at [1314, 319] on app-icon "chevron-right" at bounding box center [1318, 328] width 29 height 20
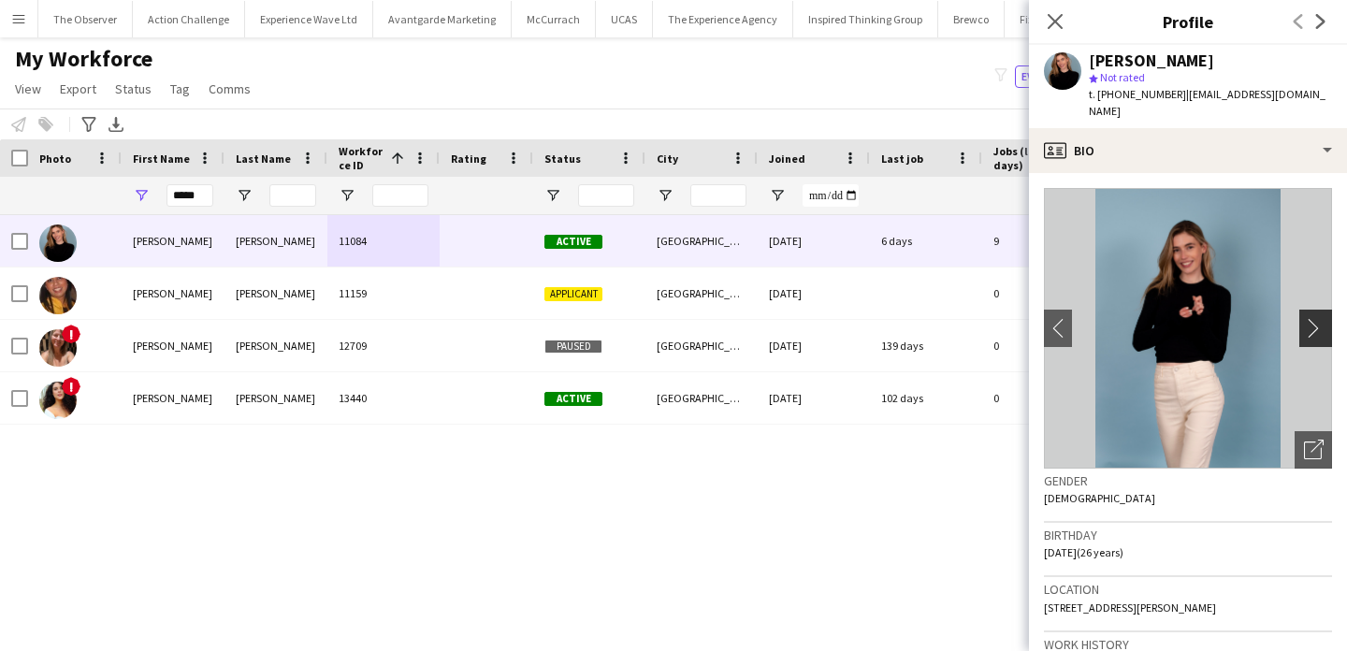
click at [1314, 319] on app-icon "chevron-right" at bounding box center [1318, 328] width 29 height 20
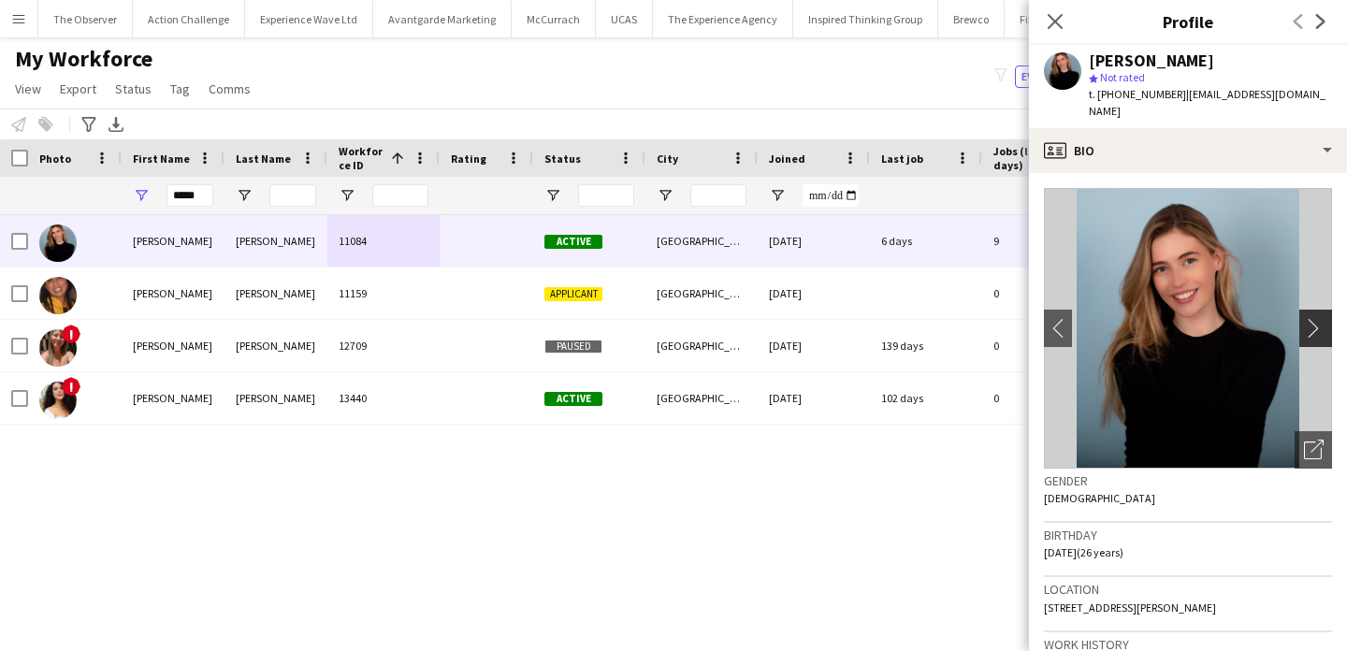
click at [1314, 319] on app-icon "chevron-right" at bounding box center [1318, 328] width 29 height 20
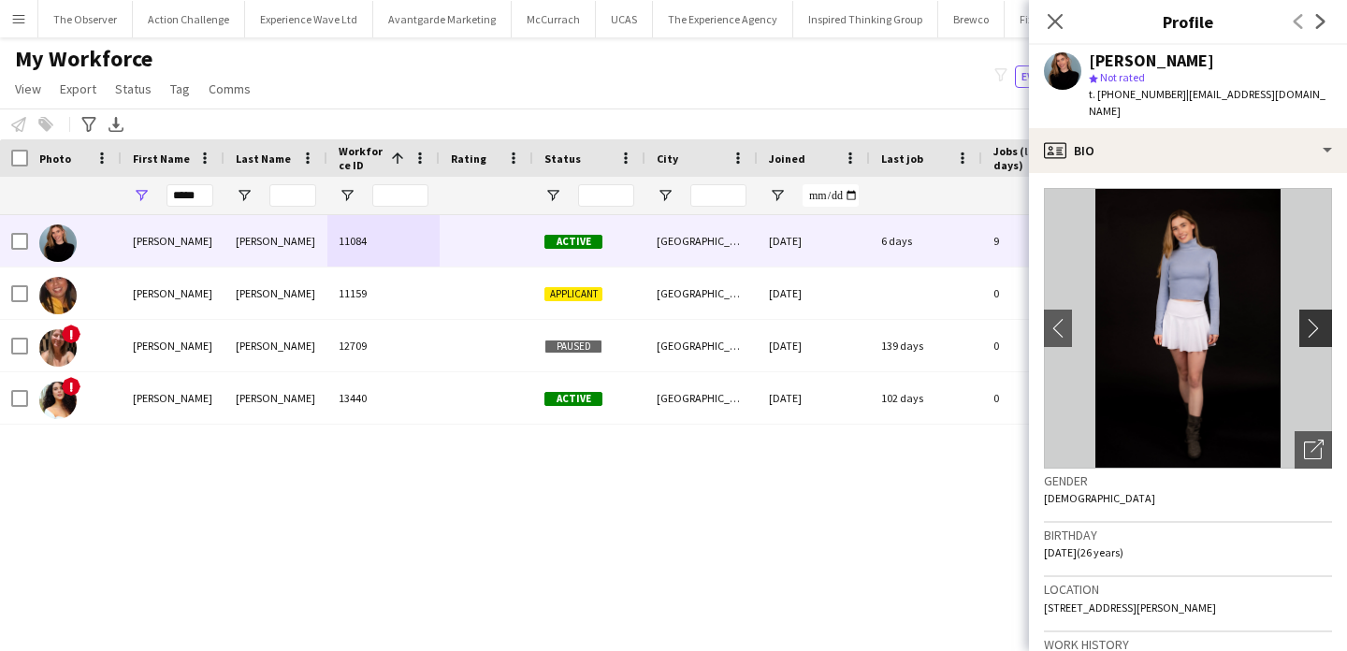
click at [1314, 319] on app-icon "chevron-right" at bounding box center [1318, 328] width 29 height 20
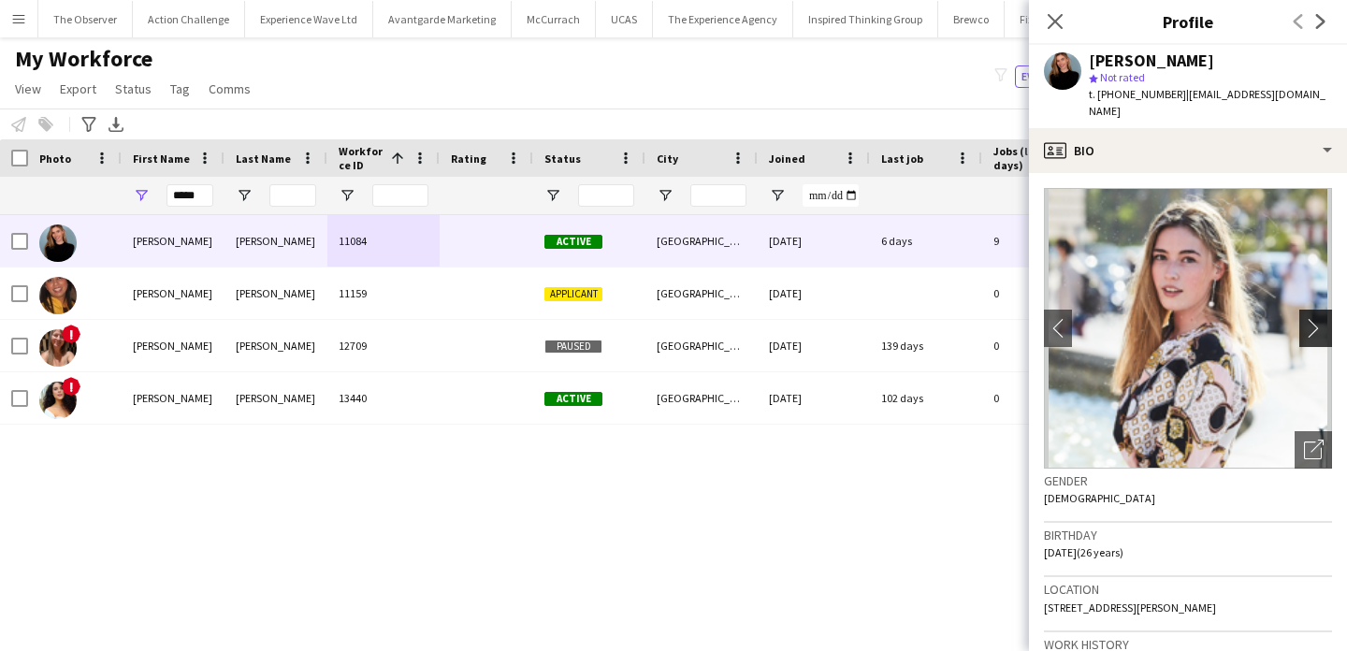
click at [1314, 319] on app-icon "chevron-right" at bounding box center [1318, 328] width 29 height 20
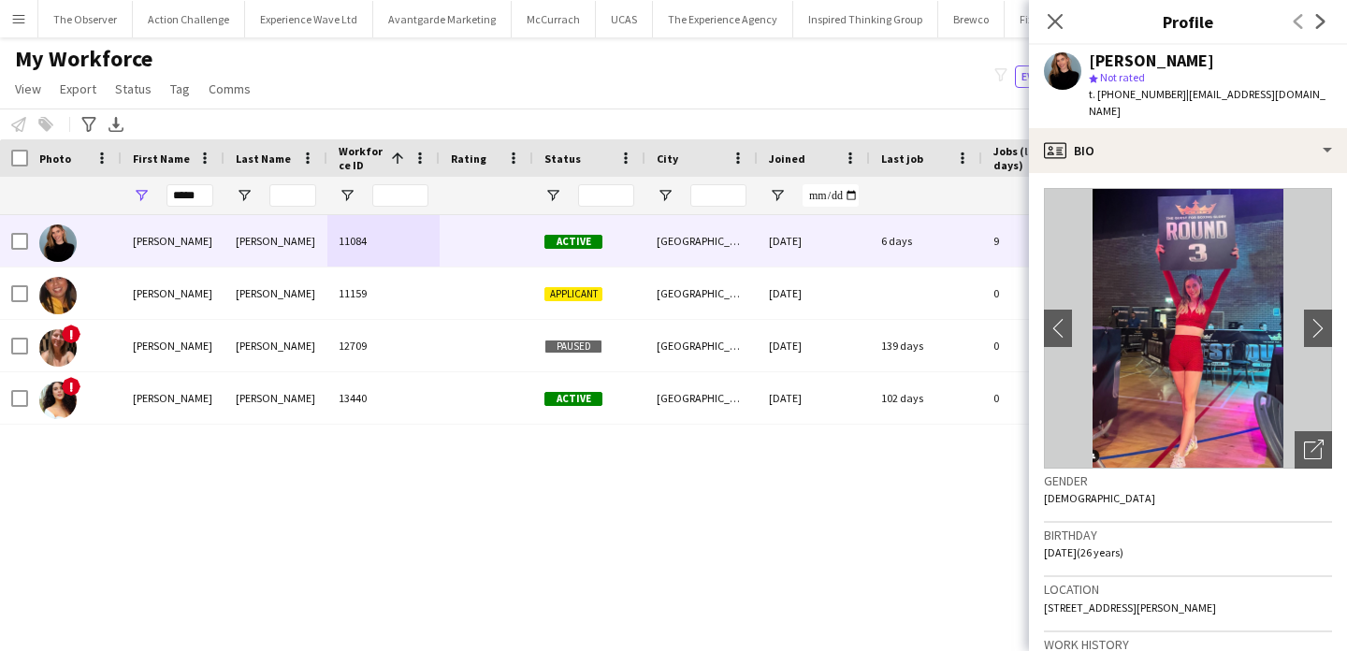
click at [1218, 304] on img at bounding box center [1188, 328] width 288 height 281
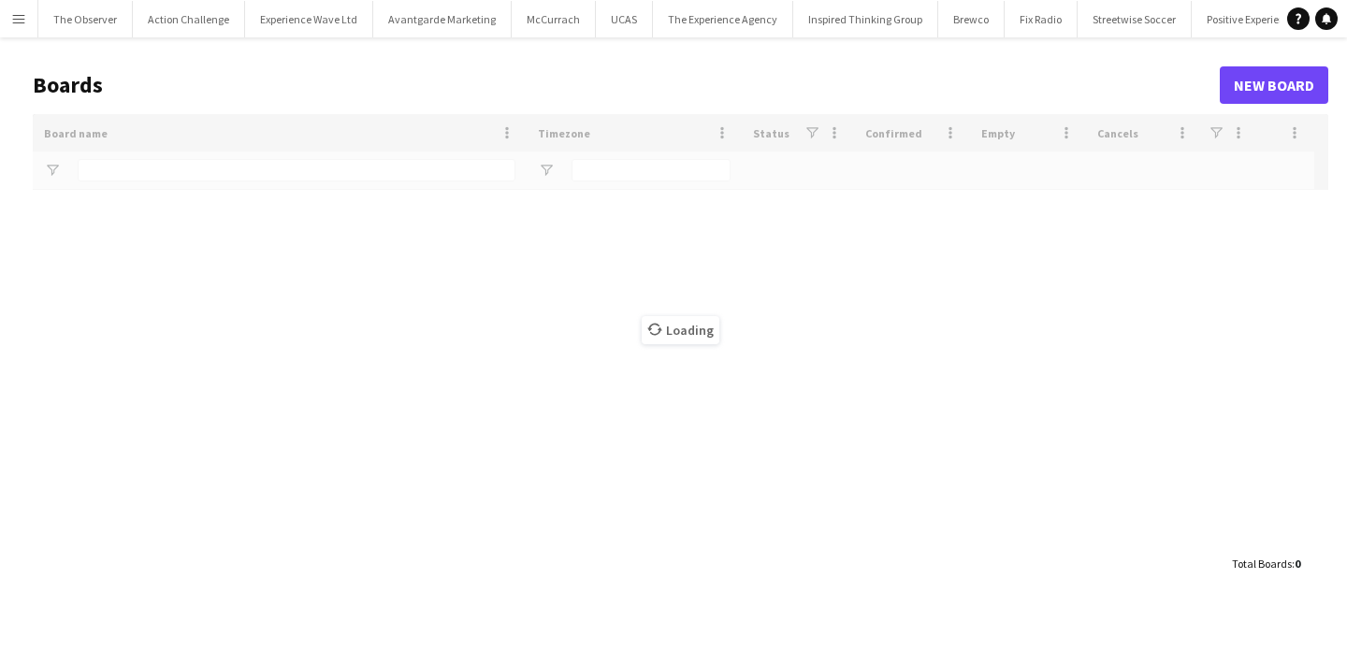
type input "****"
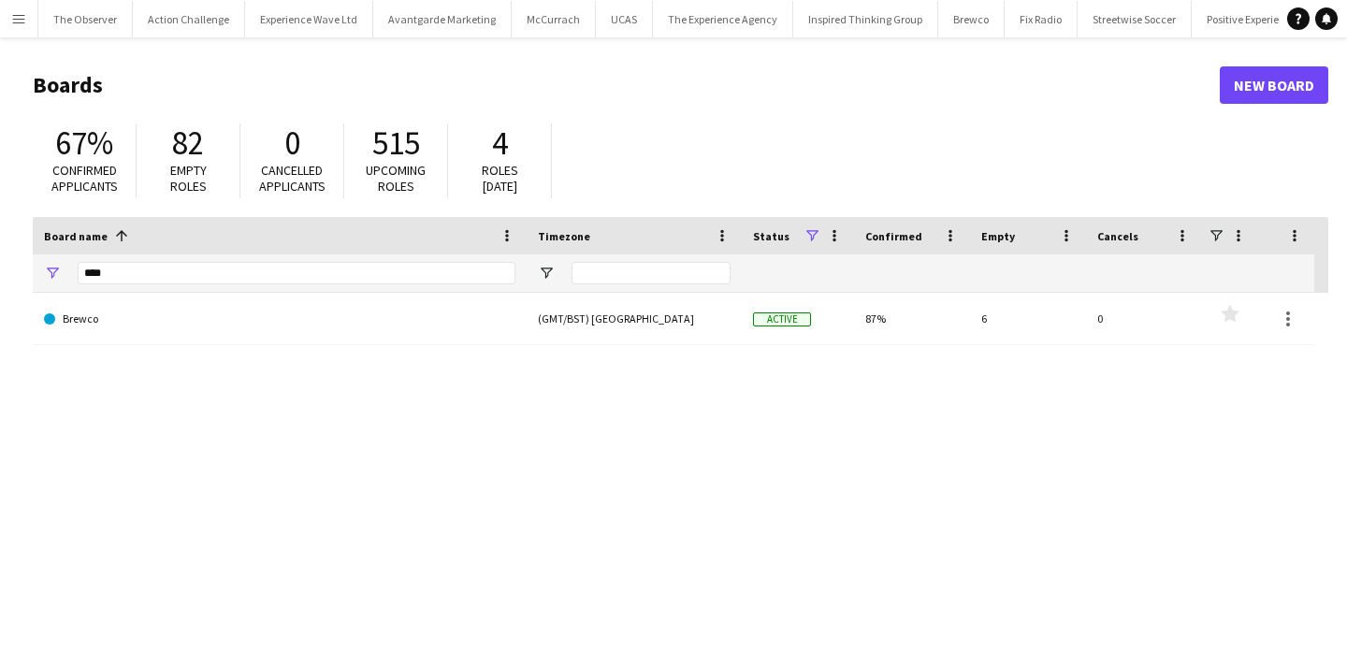
click at [7, 27] on button "Menu" at bounding box center [18, 18] width 37 height 37
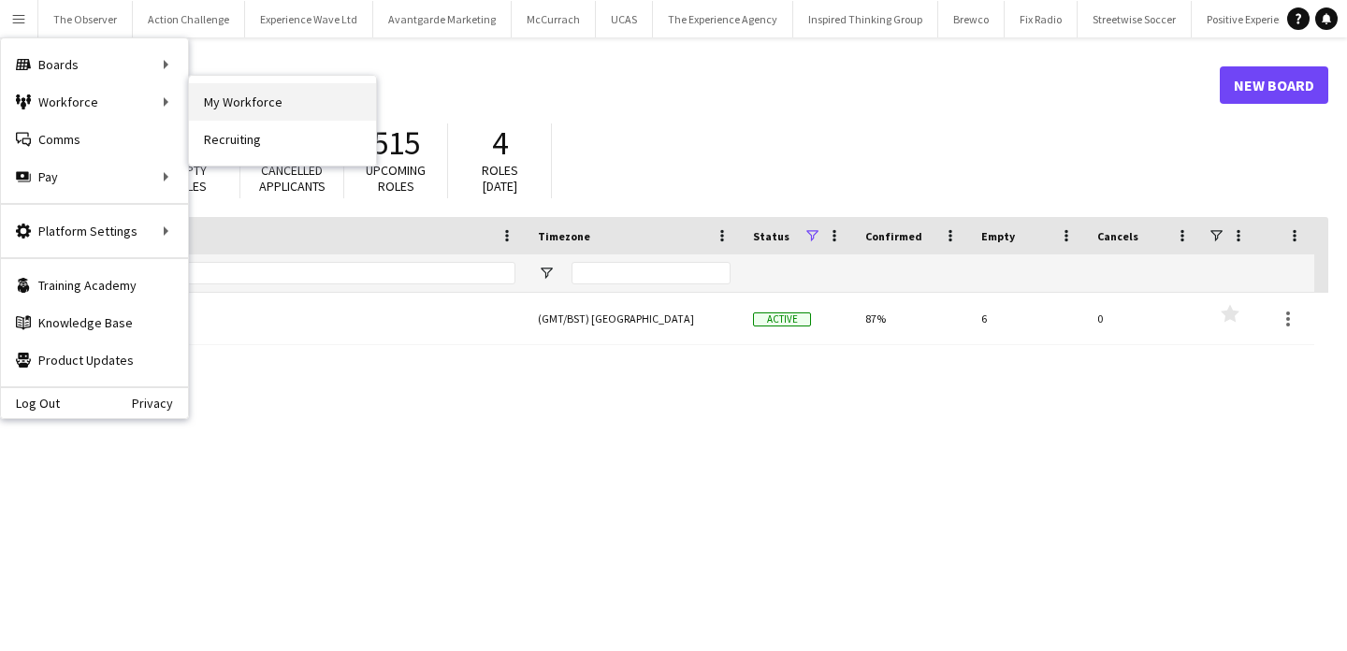
click at [203, 96] on link "My Workforce" at bounding box center [282, 101] width 187 height 37
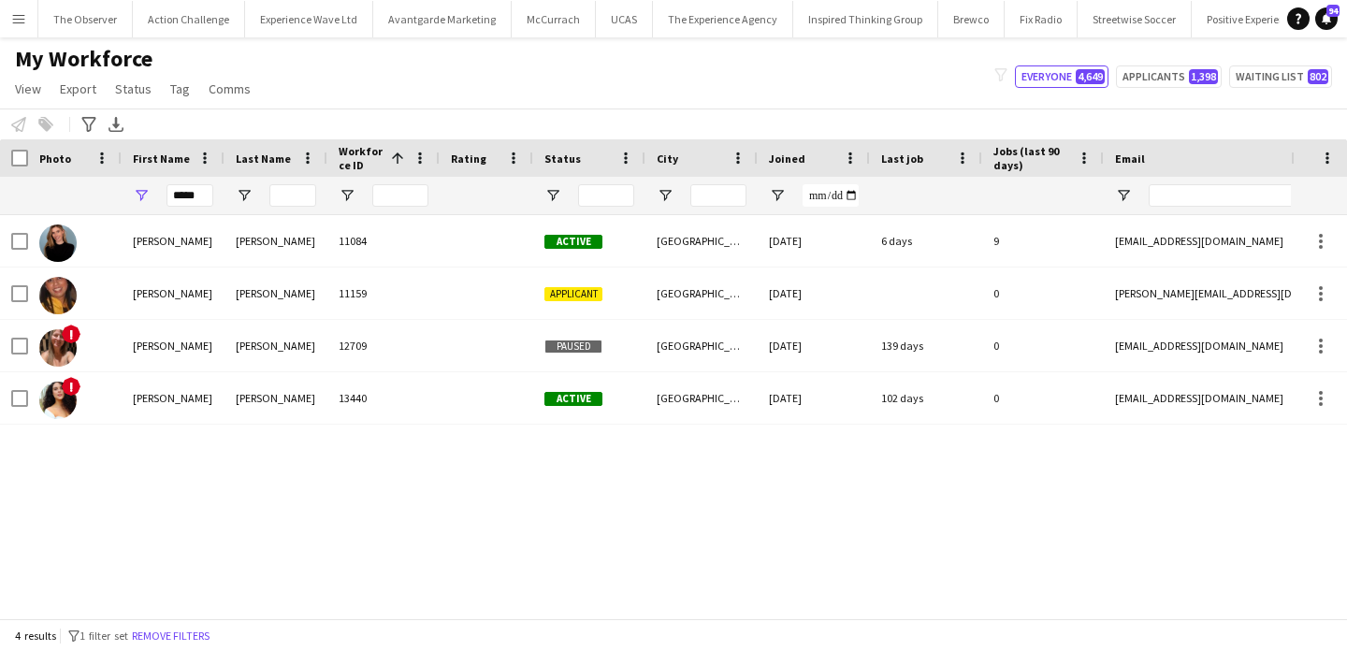
click at [205, 633] on button "Remove filters" at bounding box center [170, 636] width 85 height 21
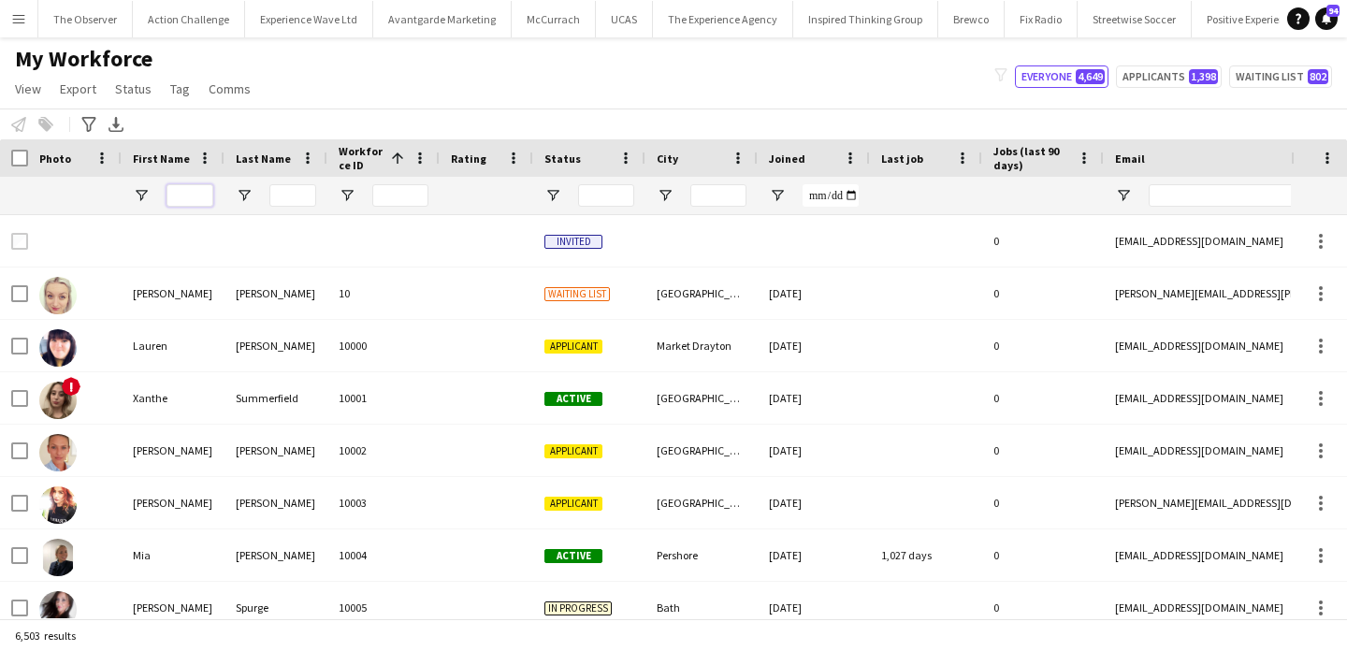
click at [180, 204] on input "First Name Filter Input" at bounding box center [190, 195] width 47 height 22
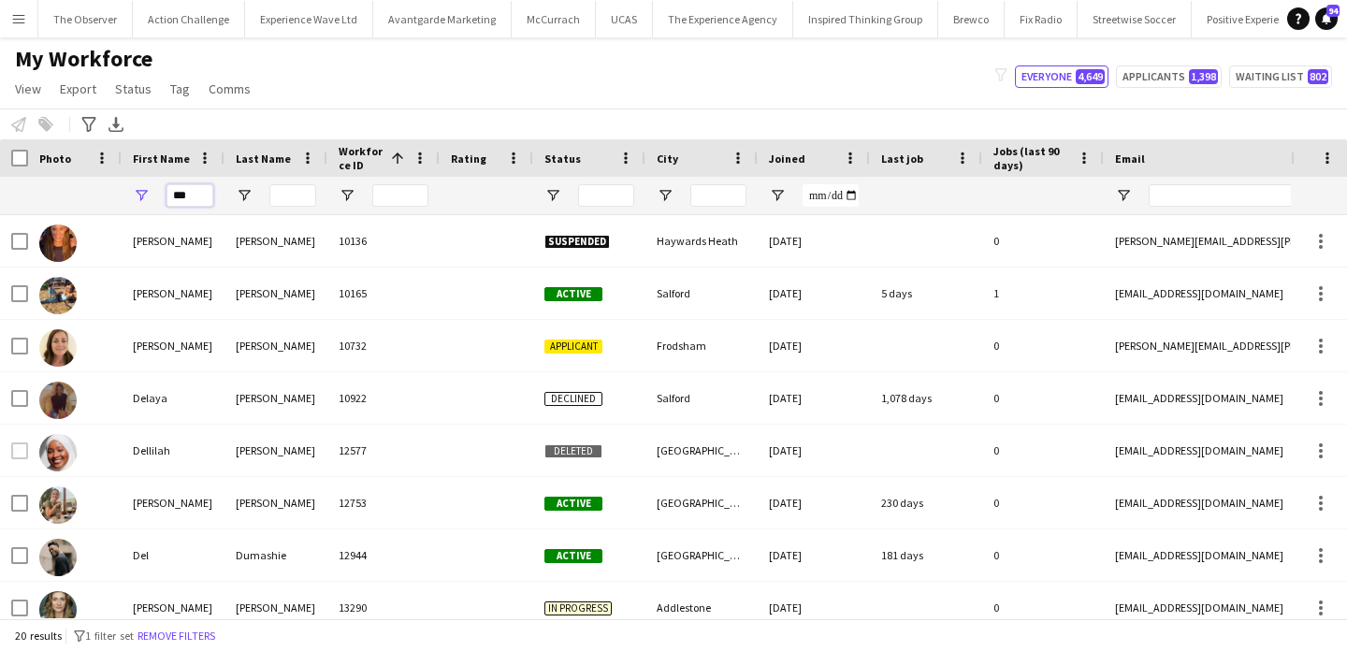
type input "***"
click at [292, 192] on input "Last Name Filter Input" at bounding box center [292, 195] width 47 height 22
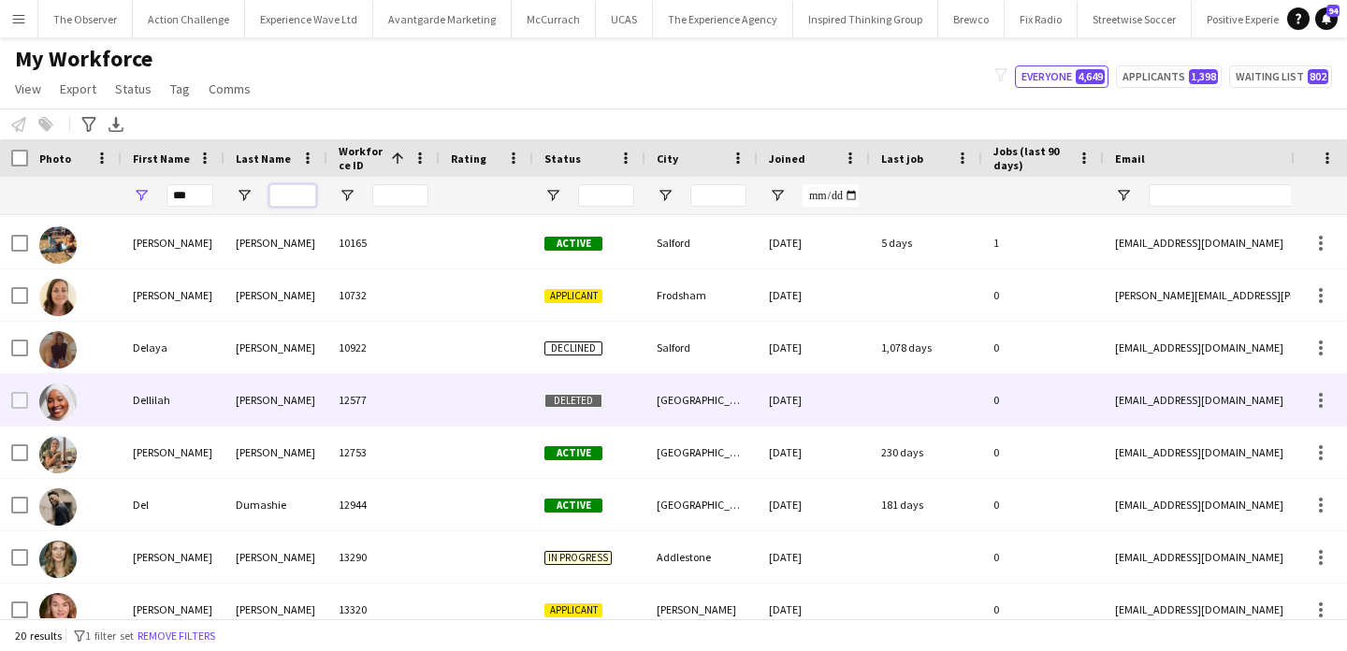
scroll to position [52, 0]
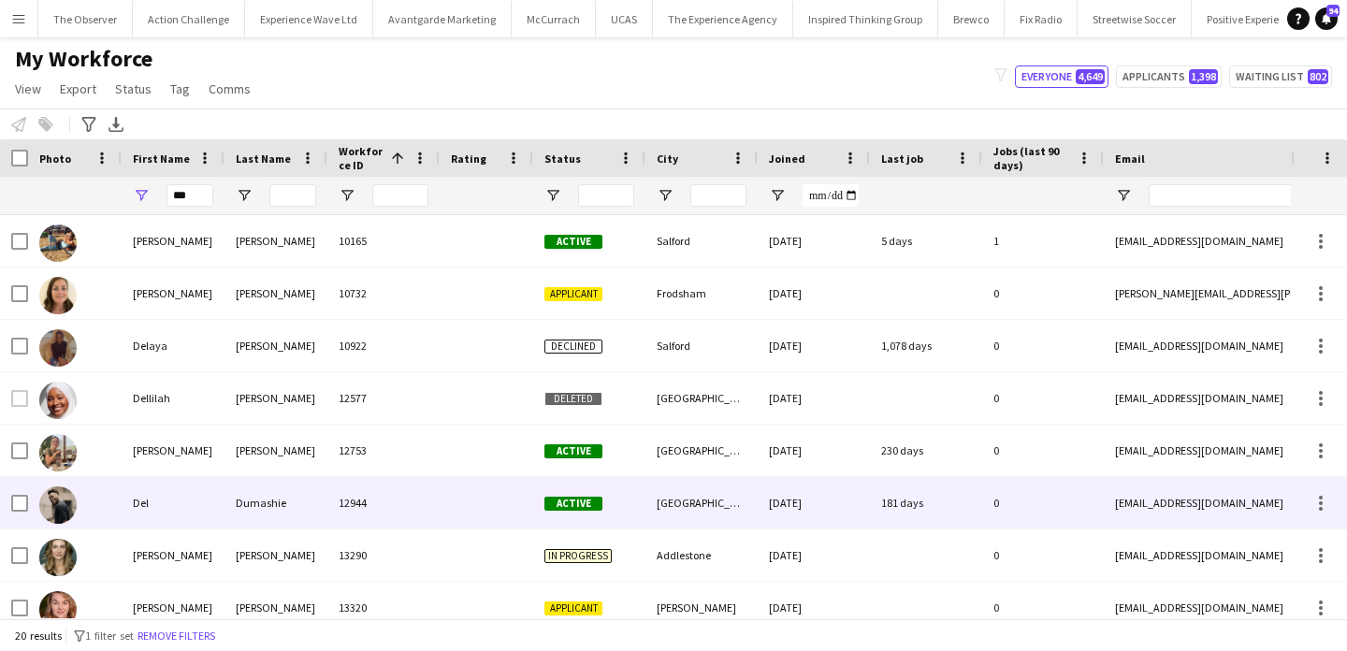
click at [312, 481] on div "Dumashie" at bounding box center [276, 502] width 103 height 51
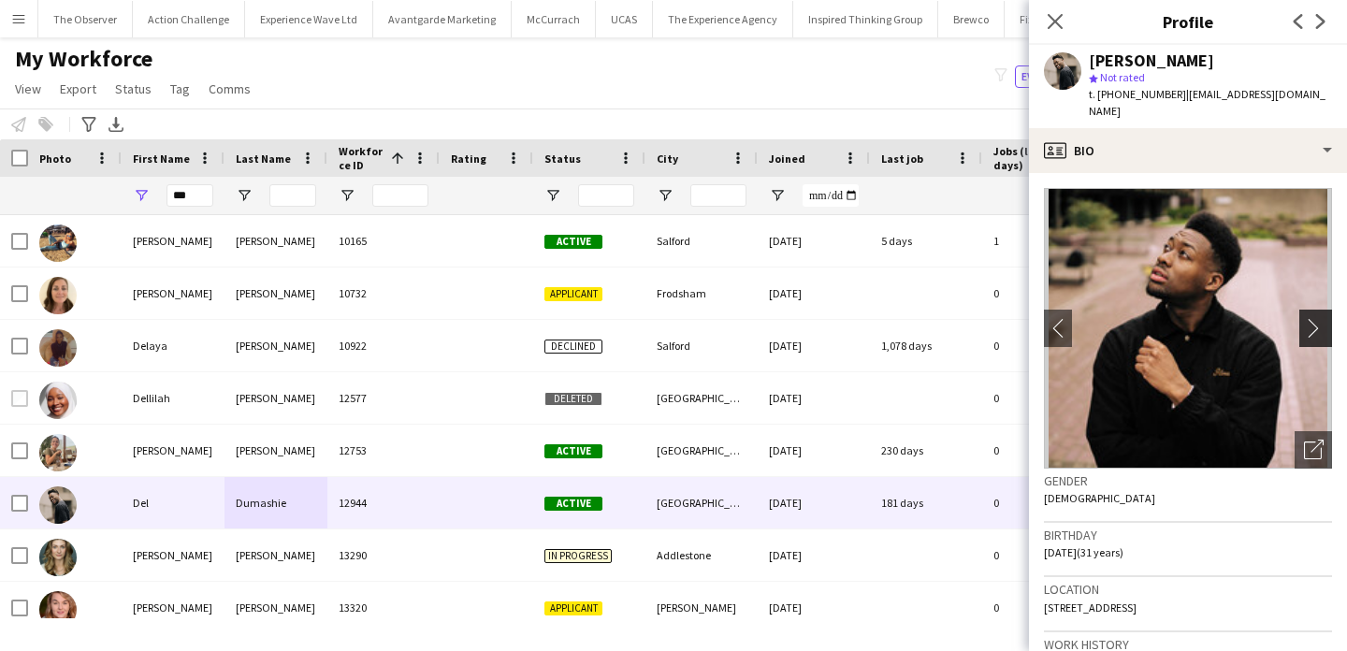
click at [1319, 324] on button "chevron-right" at bounding box center [1317, 328] width 37 height 37
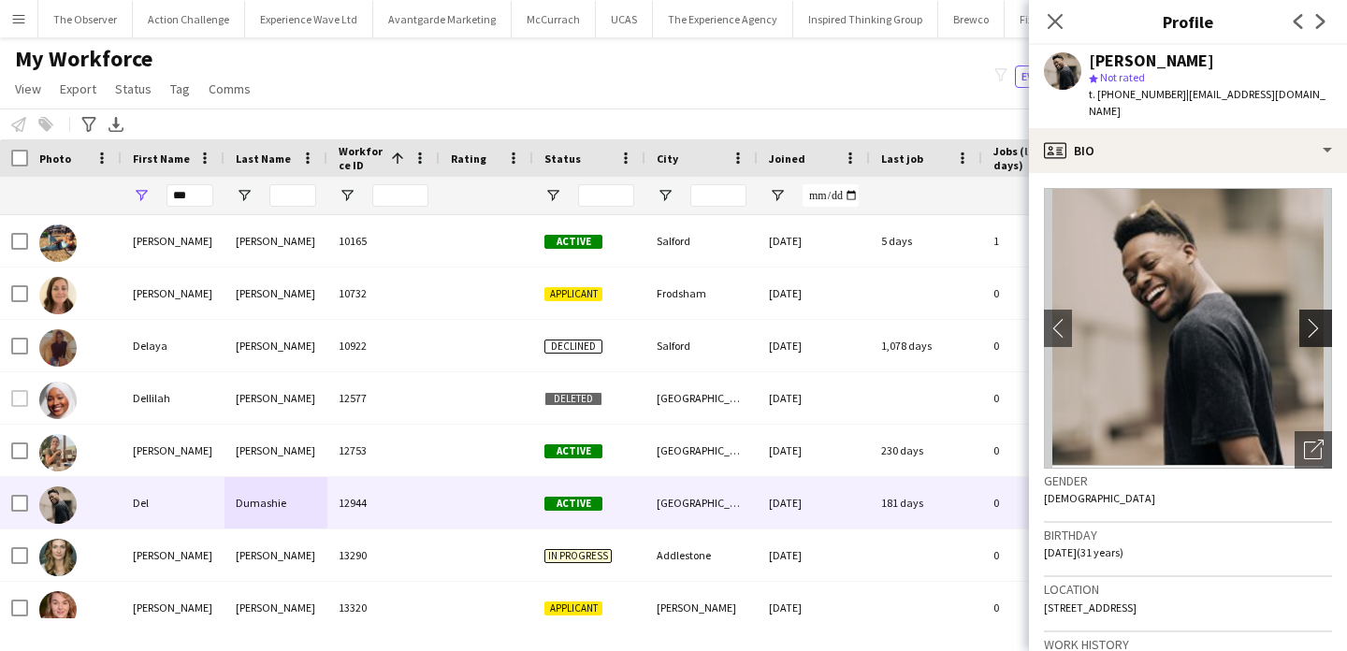
click at [1319, 324] on button "chevron-right" at bounding box center [1317, 328] width 37 height 37
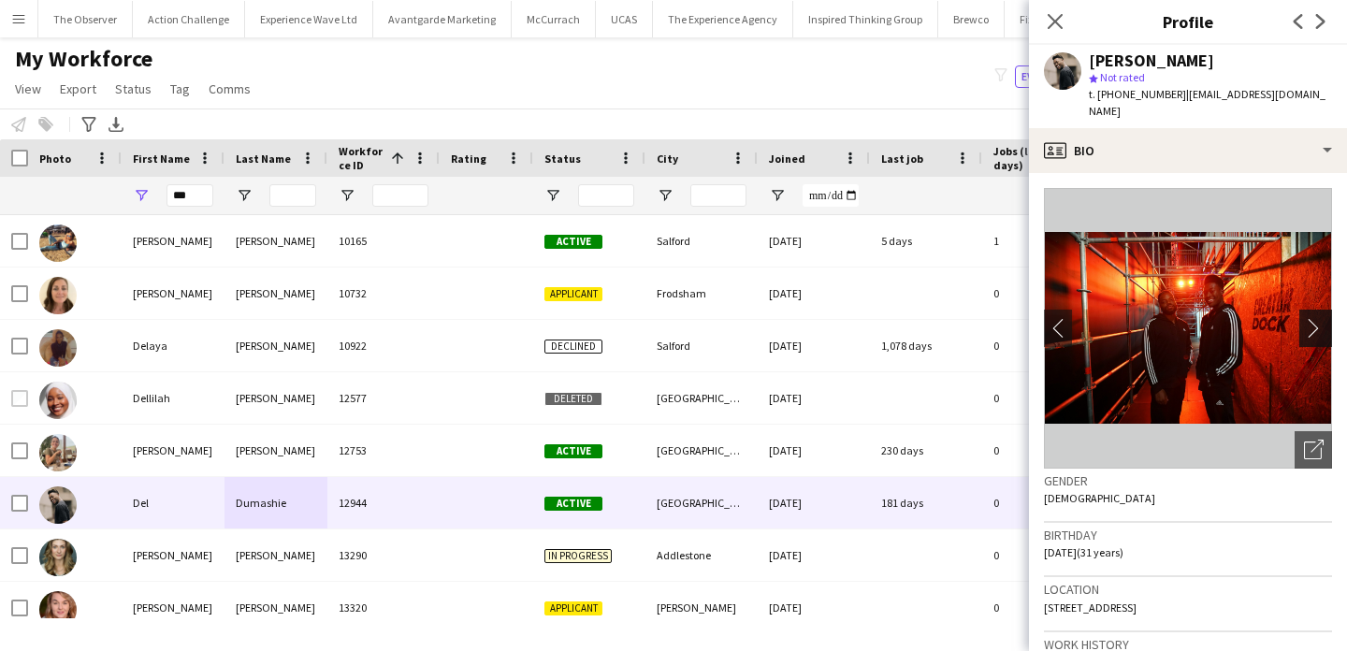
click at [1319, 324] on button "chevron-right" at bounding box center [1317, 328] width 37 height 37
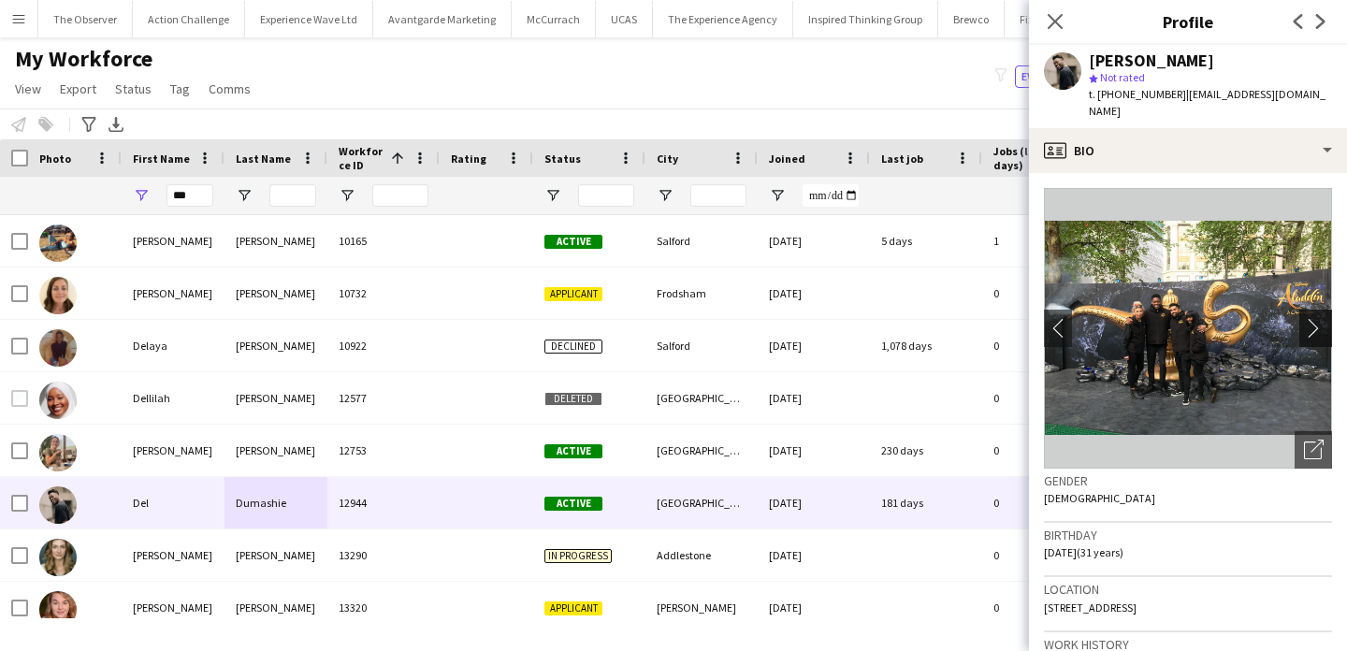
click at [1319, 324] on button "chevron-right" at bounding box center [1317, 328] width 37 height 37
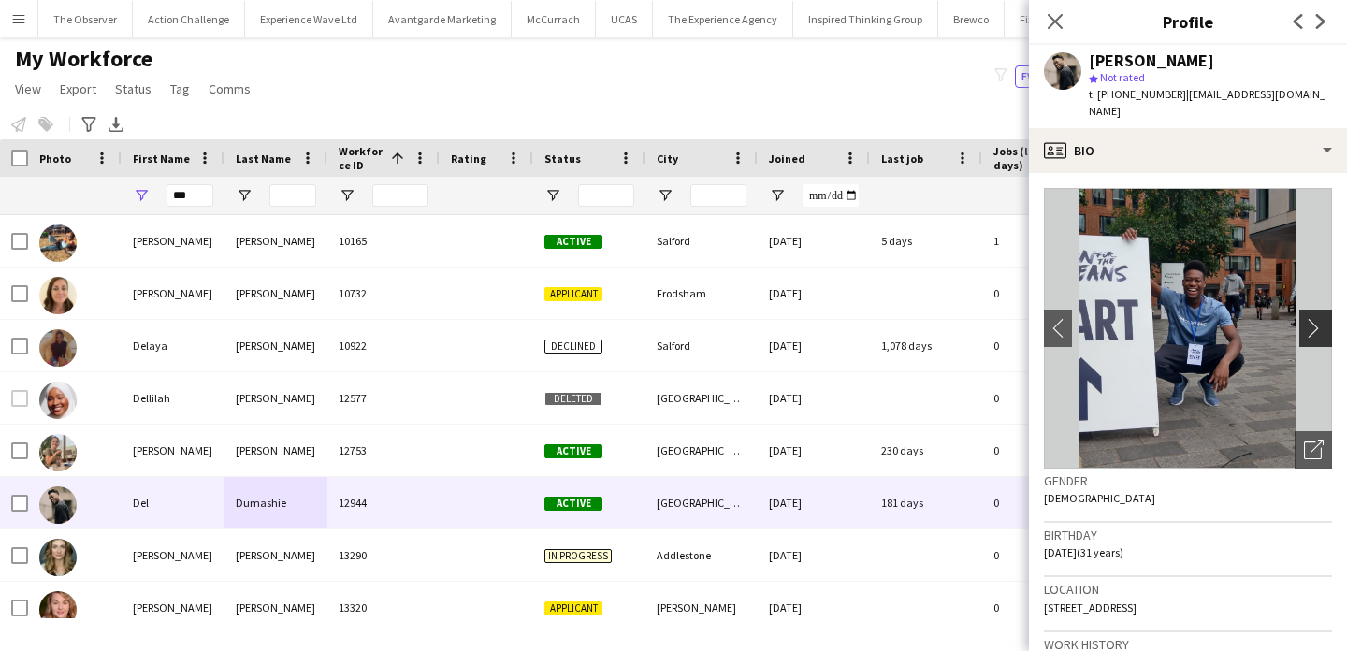
click at [1319, 324] on button "chevron-right" at bounding box center [1317, 328] width 37 height 37
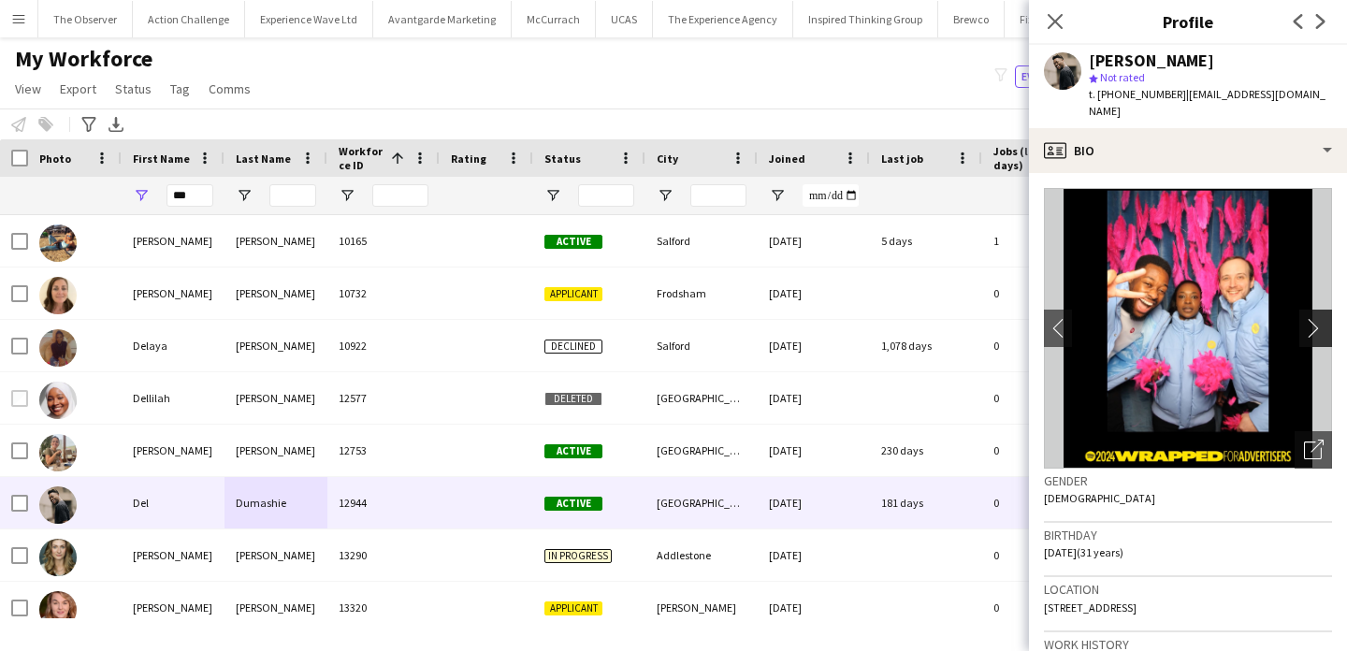
click at [1319, 324] on button "chevron-right" at bounding box center [1317, 328] width 37 height 37
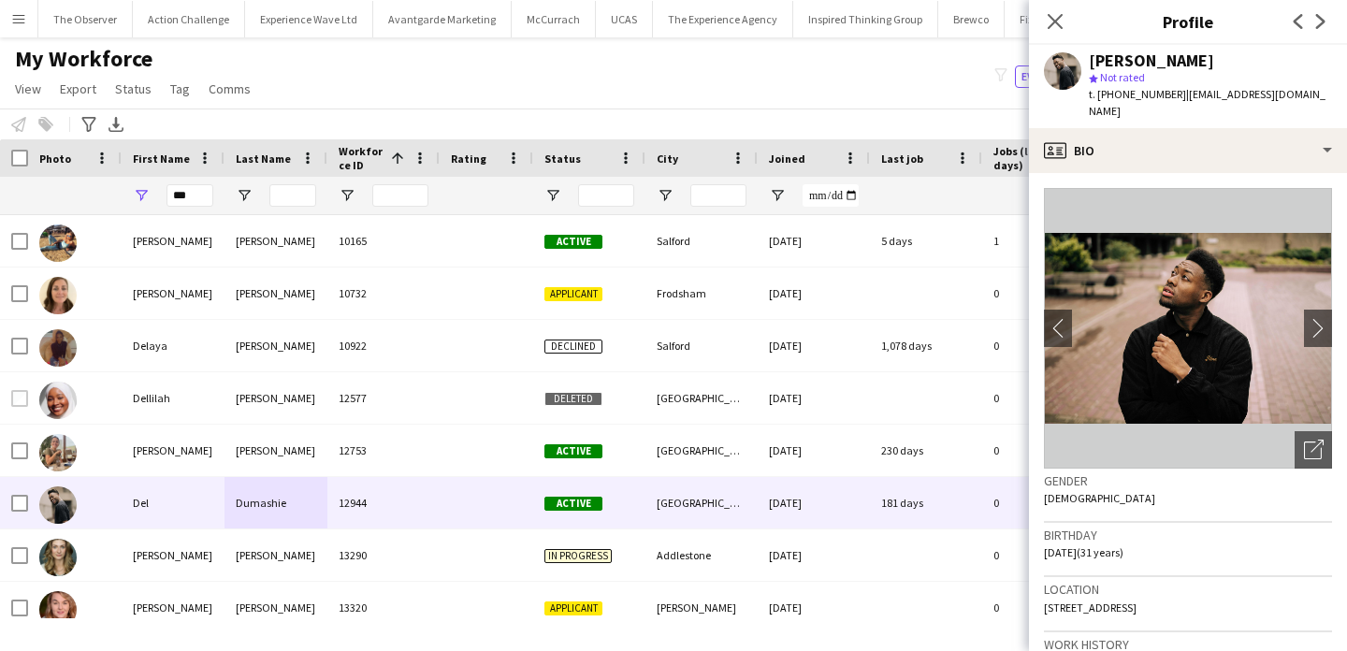
click at [1112, 56] on div "Del Dumashie" at bounding box center [1151, 60] width 125 height 17
copy div "Del Dumashie"
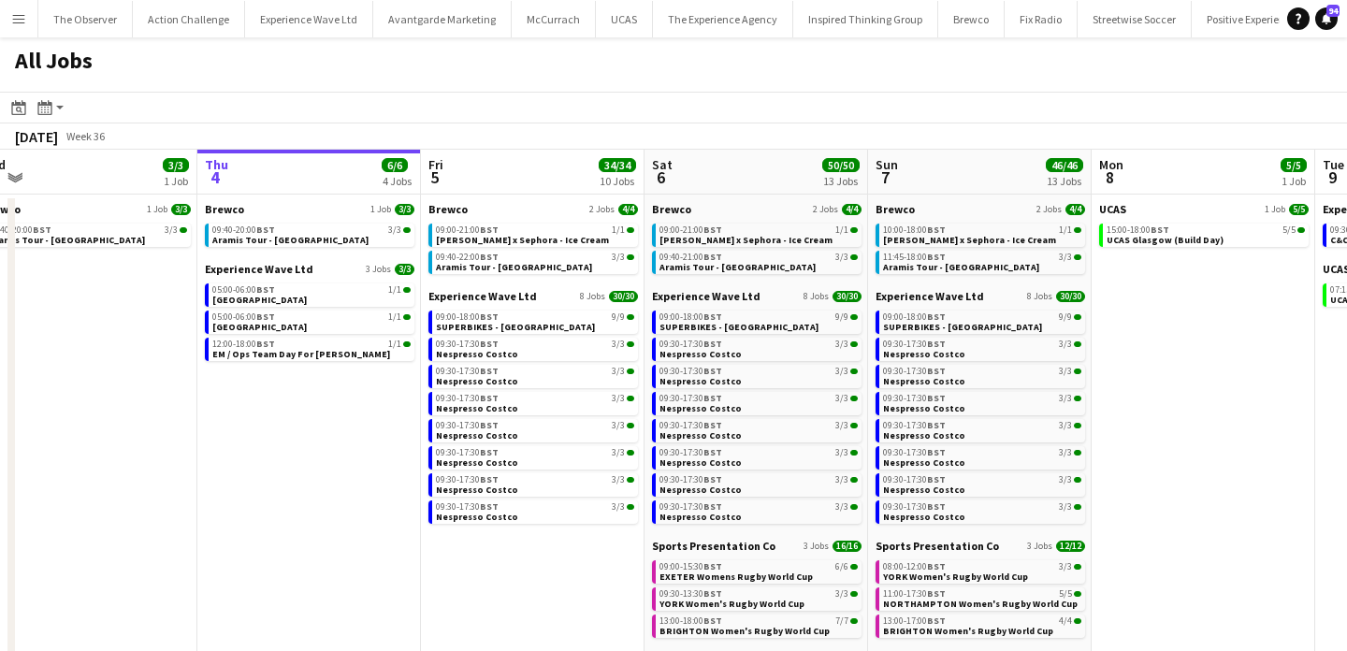
scroll to position [0, 457]
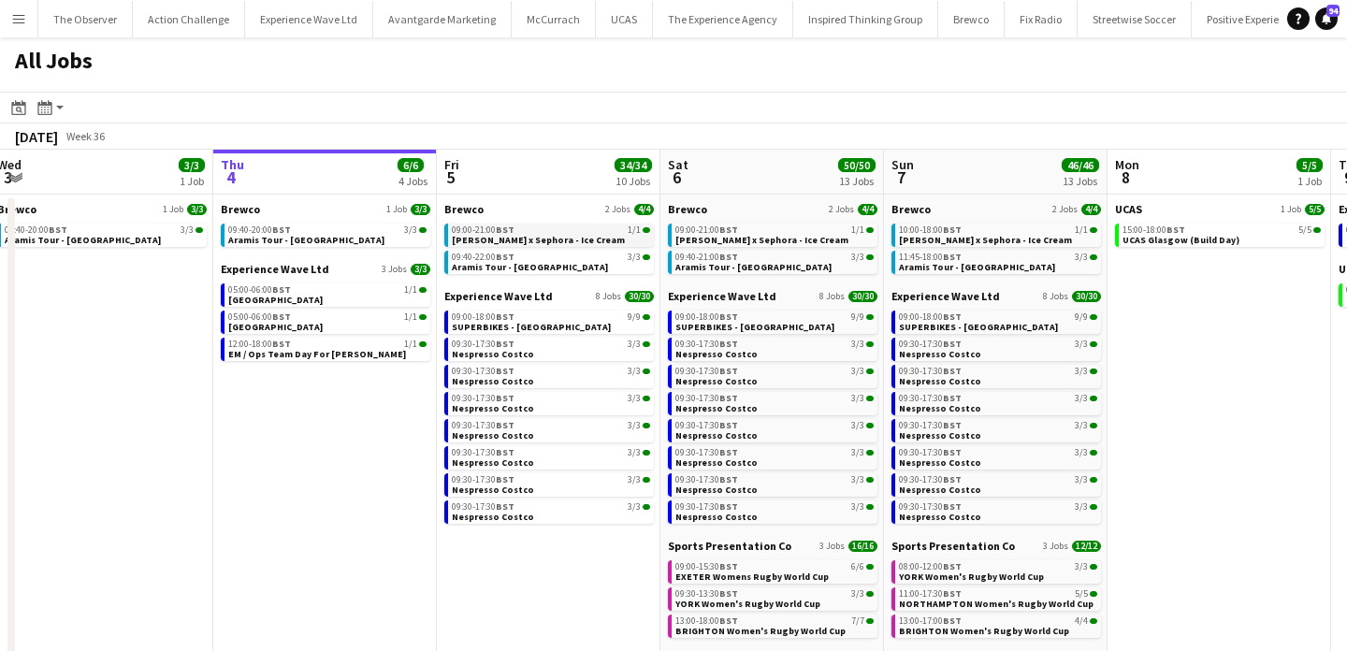
click at [502, 246] on app-brief-job-card "09:00-21:00 BST 1/1 [PERSON_NAME] x Sephora - Ice Cream" at bounding box center [549, 235] width 210 height 23
click at [586, 243] on span "[PERSON_NAME] x Sephora - Ice Cream" at bounding box center [538, 240] width 173 height 12
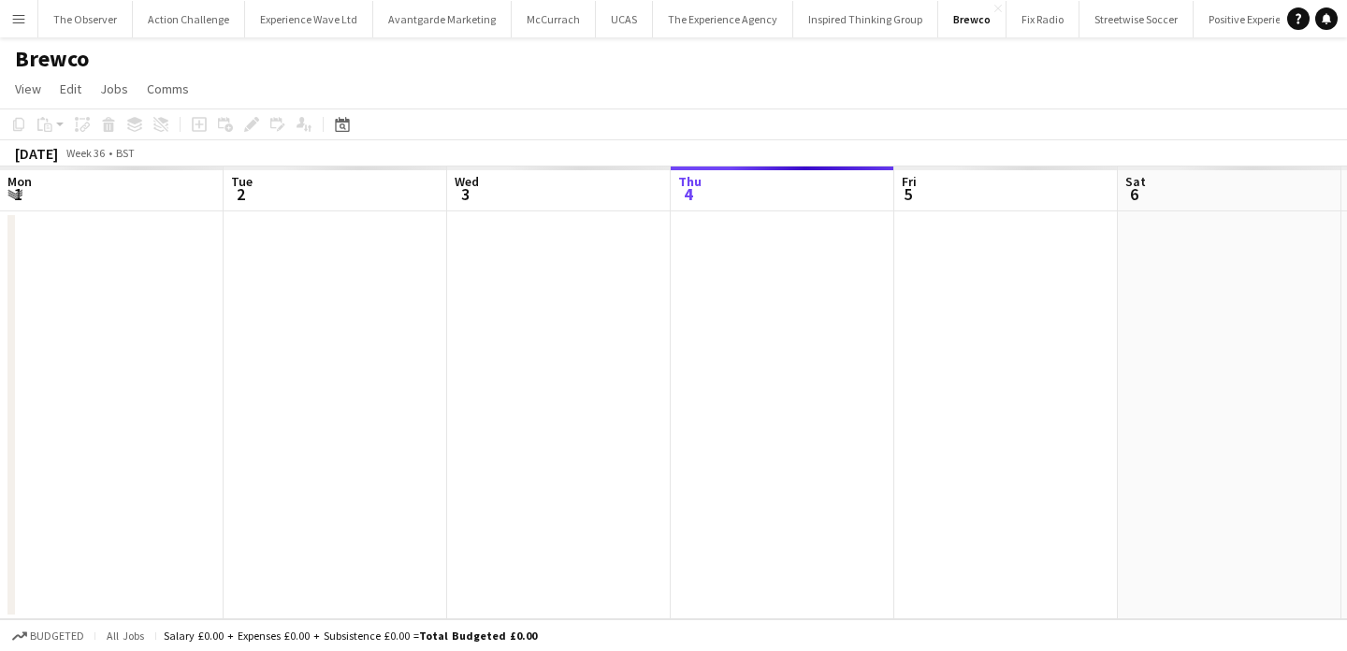
scroll to position [0, 644]
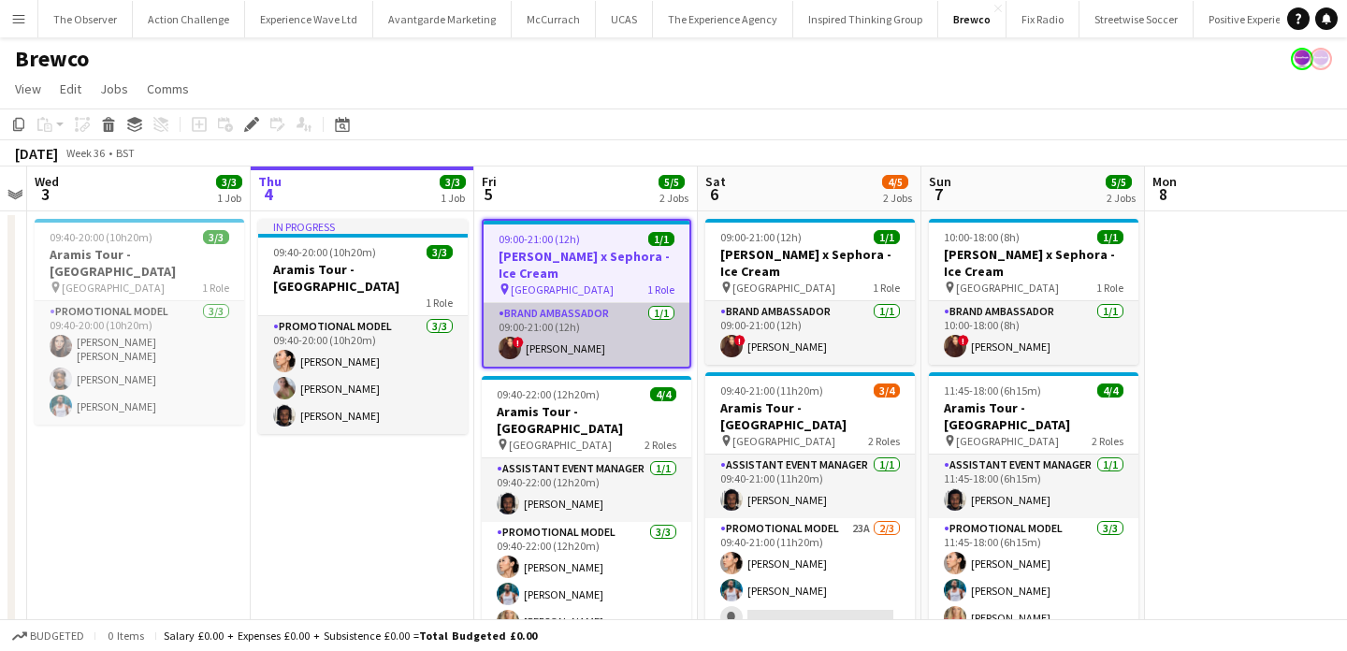
click at [587, 331] on app-card-role "Brand Ambassador [DATE] 09:00-21:00 (12h) ! [PERSON_NAME]" at bounding box center [587, 335] width 206 height 64
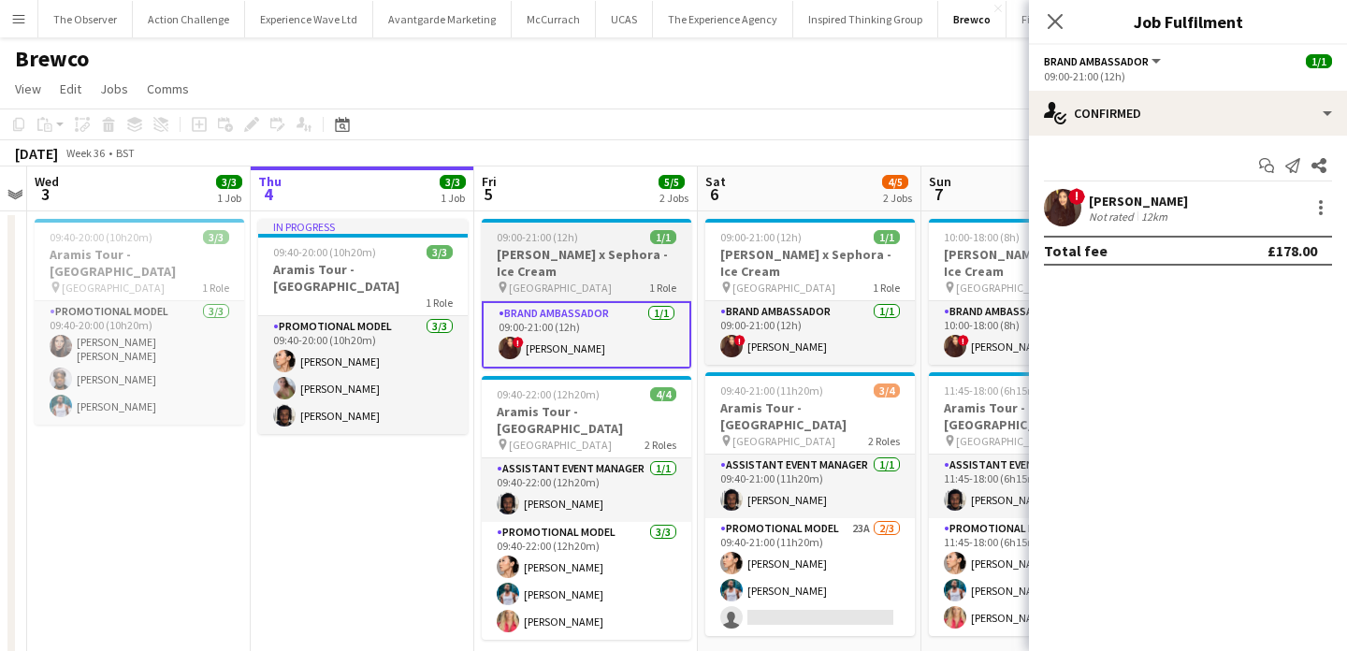
click at [594, 286] on span "[GEOGRAPHIC_DATA]" at bounding box center [560, 288] width 103 height 14
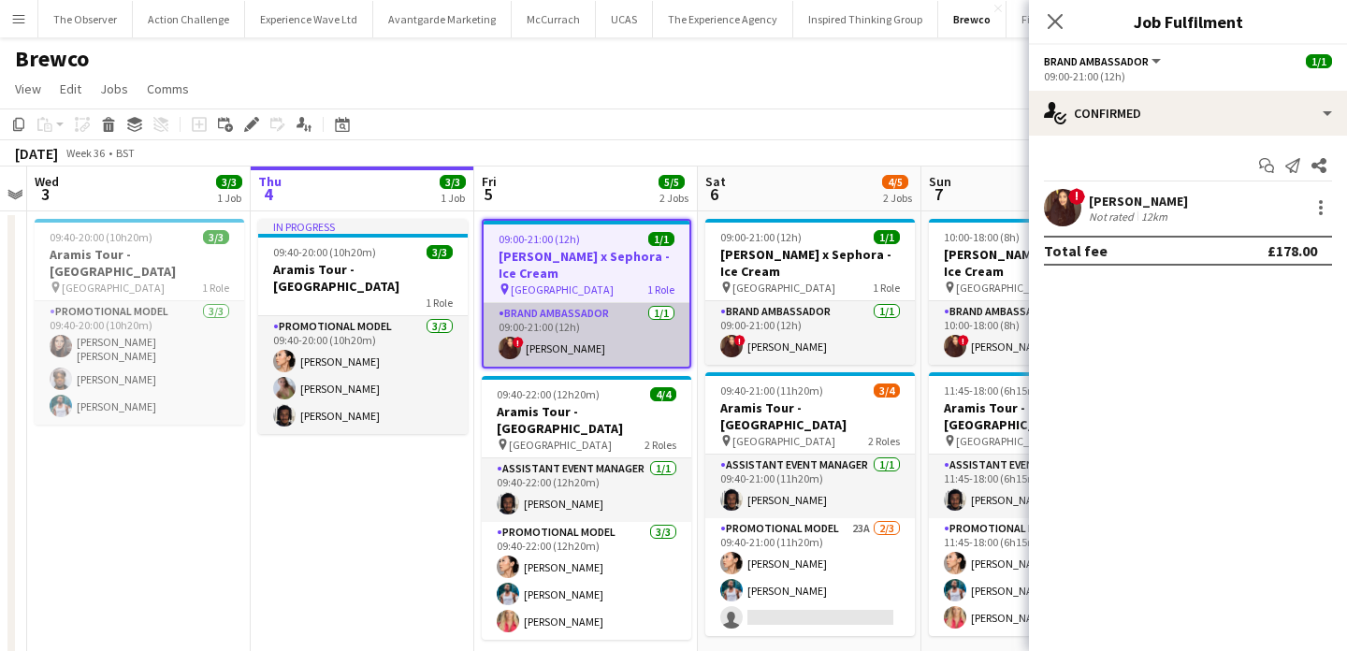
click at [592, 330] on app-card-role "Brand Ambassador [DATE] 09:00-21:00 (12h) ! [PERSON_NAME]" at bounding box center [587, 335] width 206 height 64
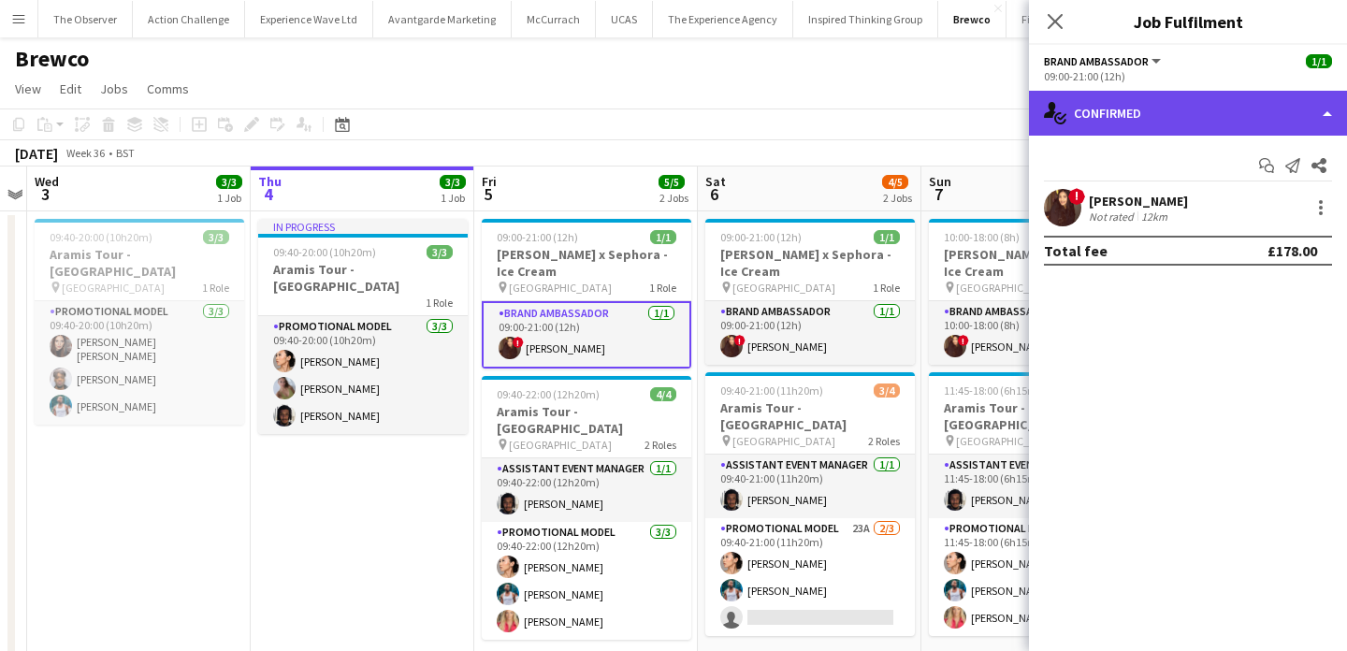
click at [1120, 113] on div "single-neutral-actions-check-2 Confirmed" at bounding box center [1188, 113] width 318 height 45
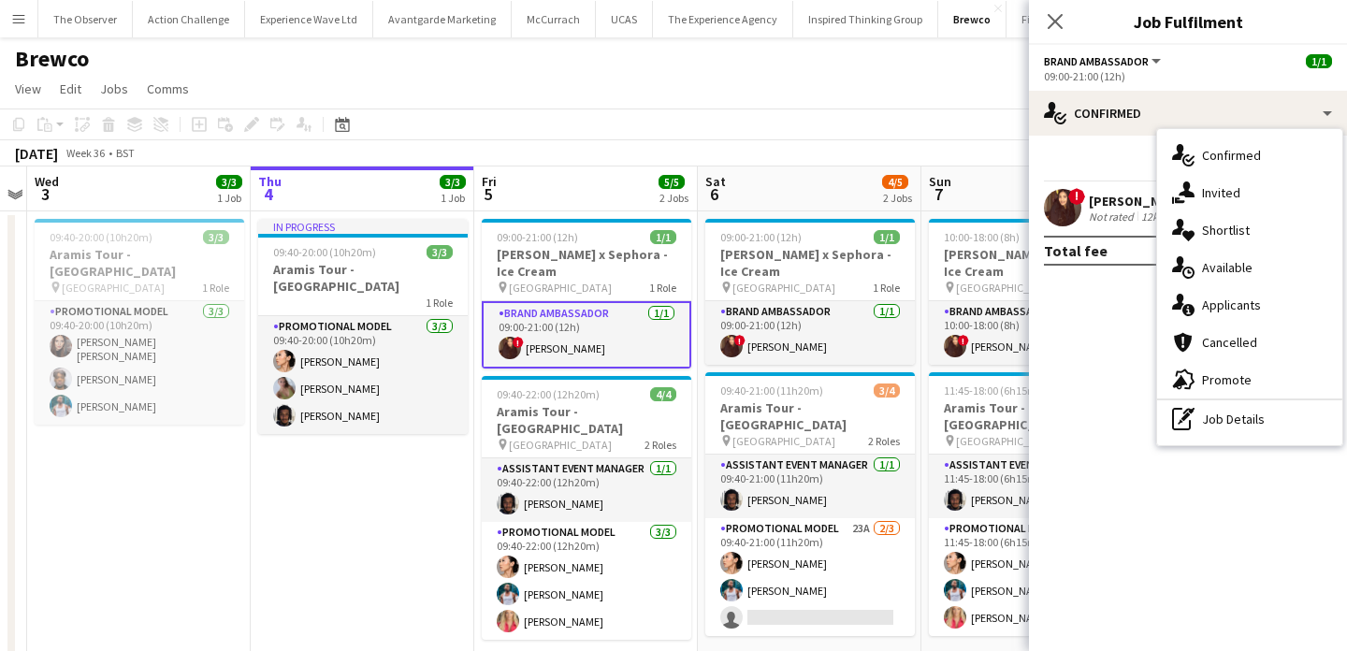
click at [427, 487] on app-date-cell "In progress 09:40-20:00 (10h20m) 3/3 Aramis Tour - Liverpool 1 Role Promotional…" at bounding box center [363, 443] width 224 height 465
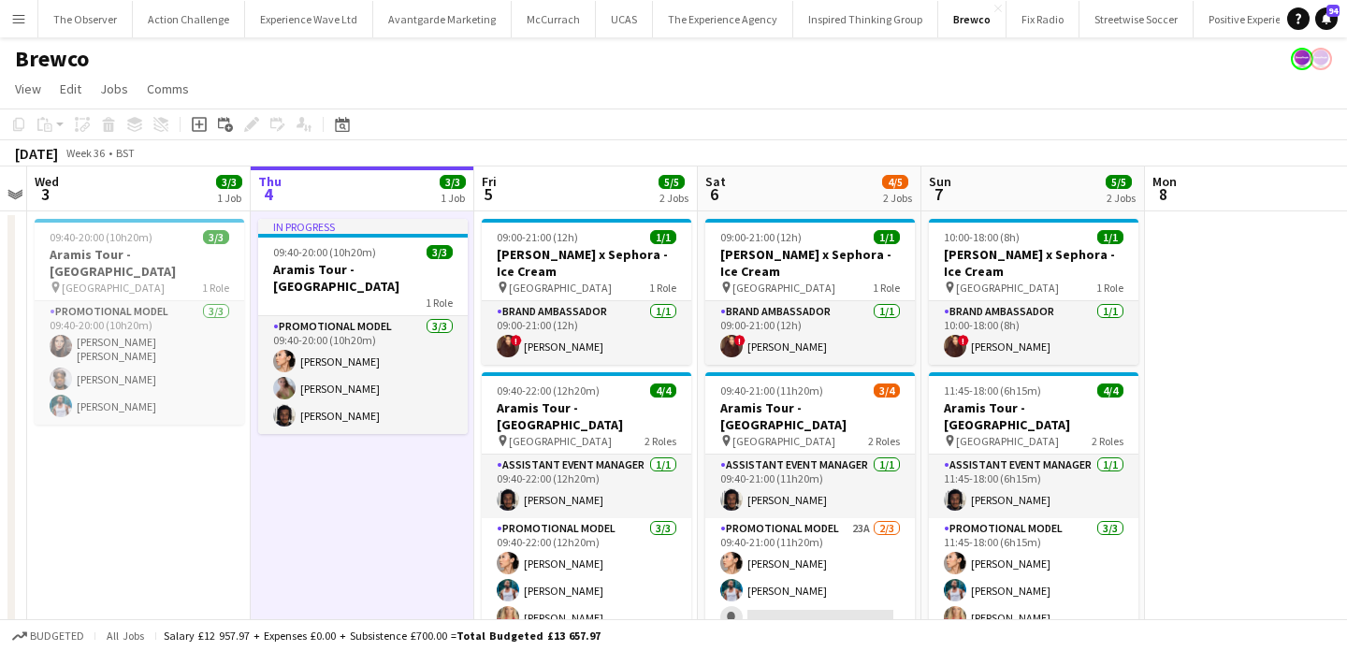
click at [26, 25] on button "Menu" at bounding box center [18, 18] width 37 height 37
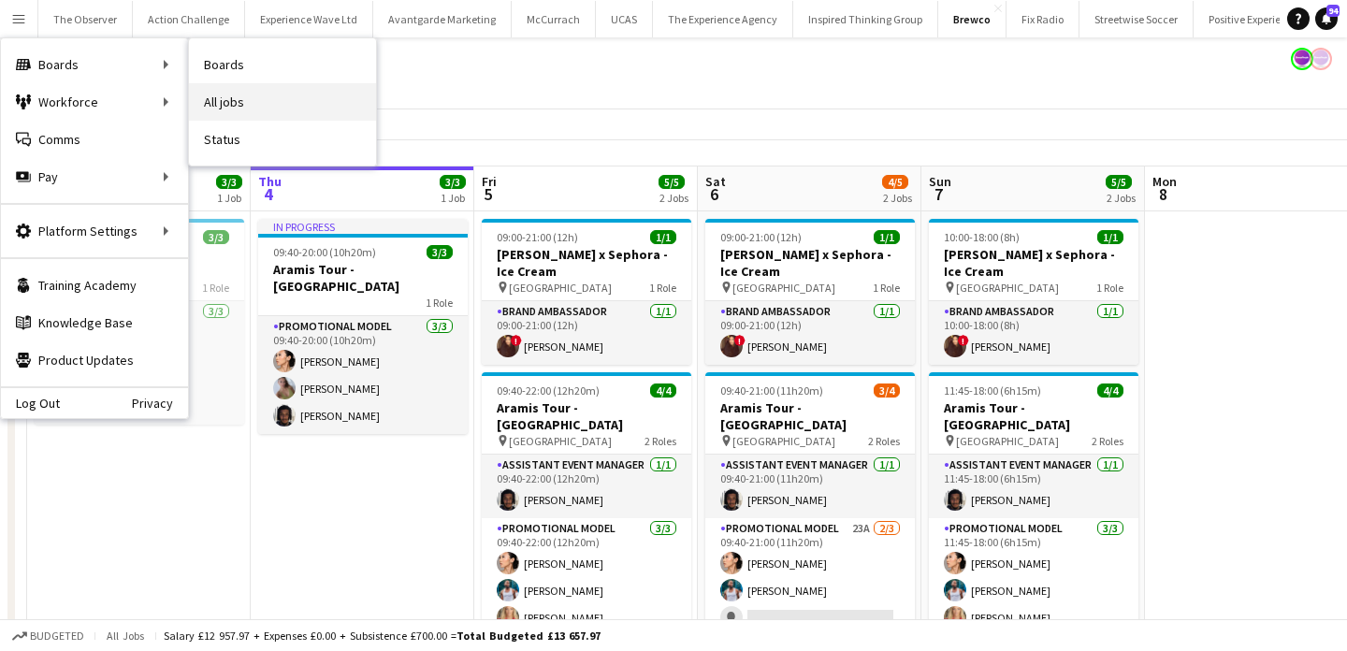
click at [247, 101] on link "All jobs" at bounding box center [282, 101] width 187 height 37
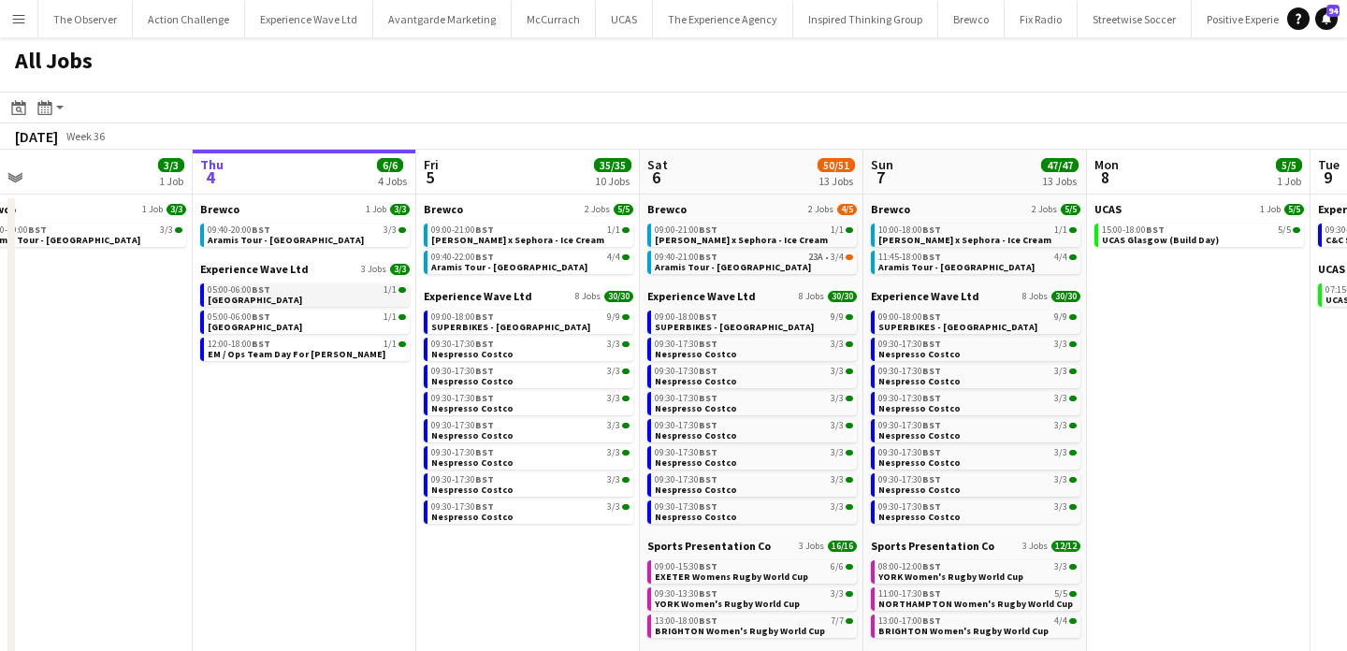
scroll to position [0, 479]
click at [8, 11] on button "Menu" at bounding box center [18, 18] width 37 height 37
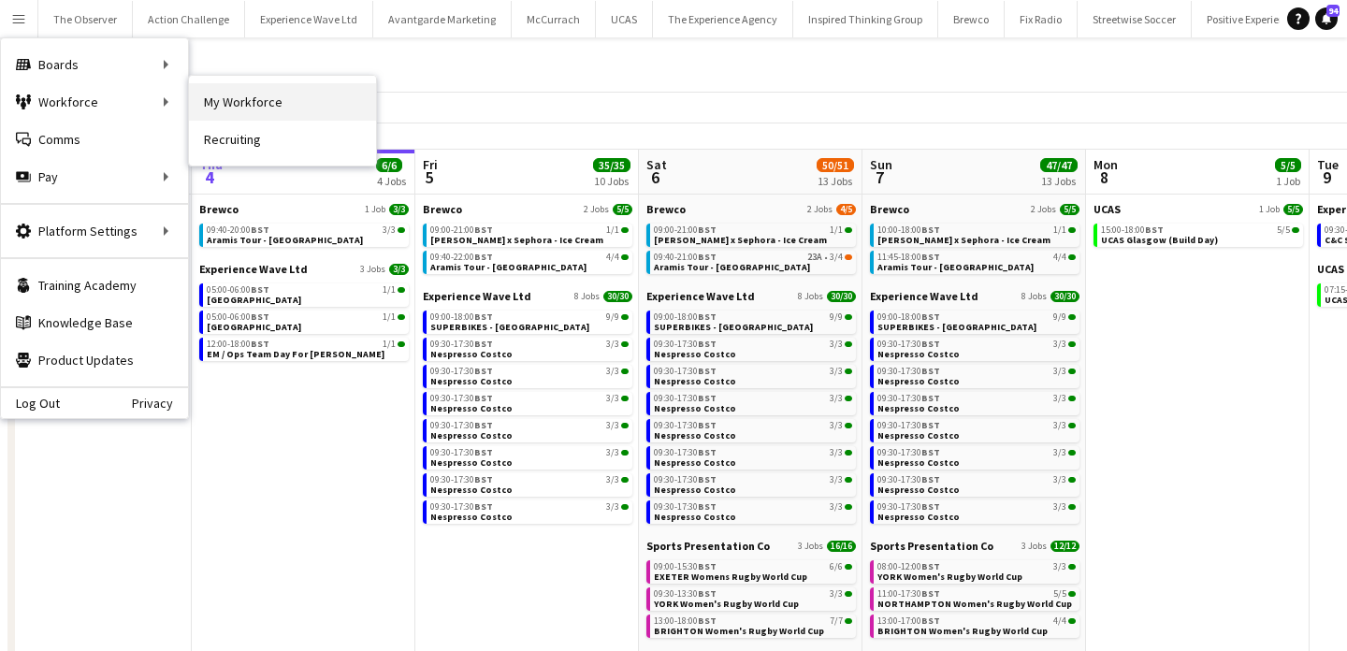
click at [189, 92] on link "My Workforce" at bounding box center [282, 101] width 187 height 37
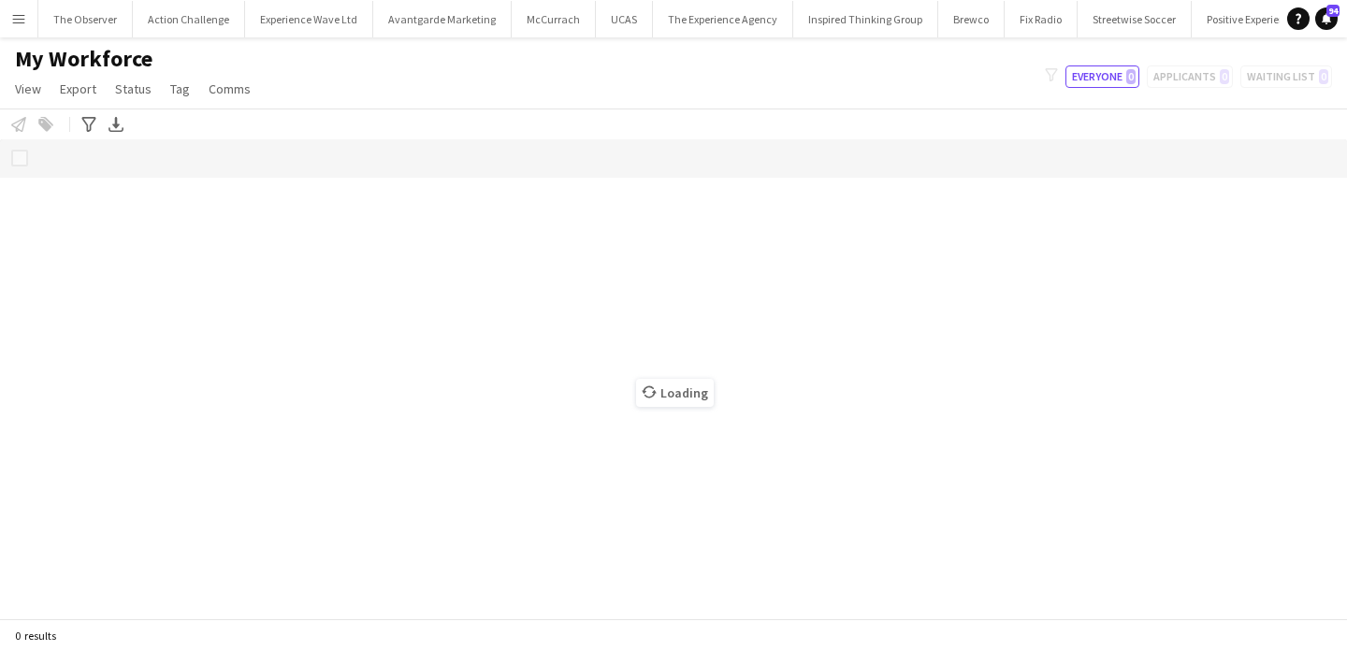
click at [22, 32] on button "Menu" at bounding box center [18, 18] width 37 height 37
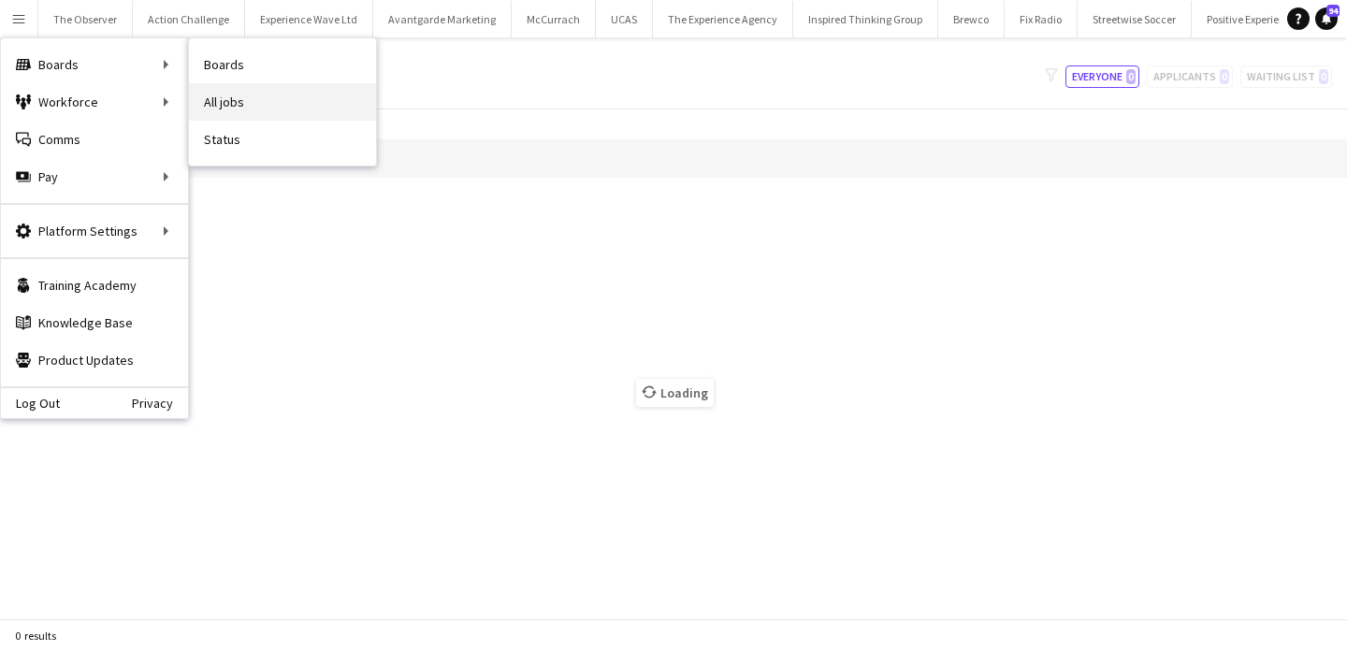
click at [215, 100] on link "All jobs" at bounding box center [282, 101] width 187 height 37
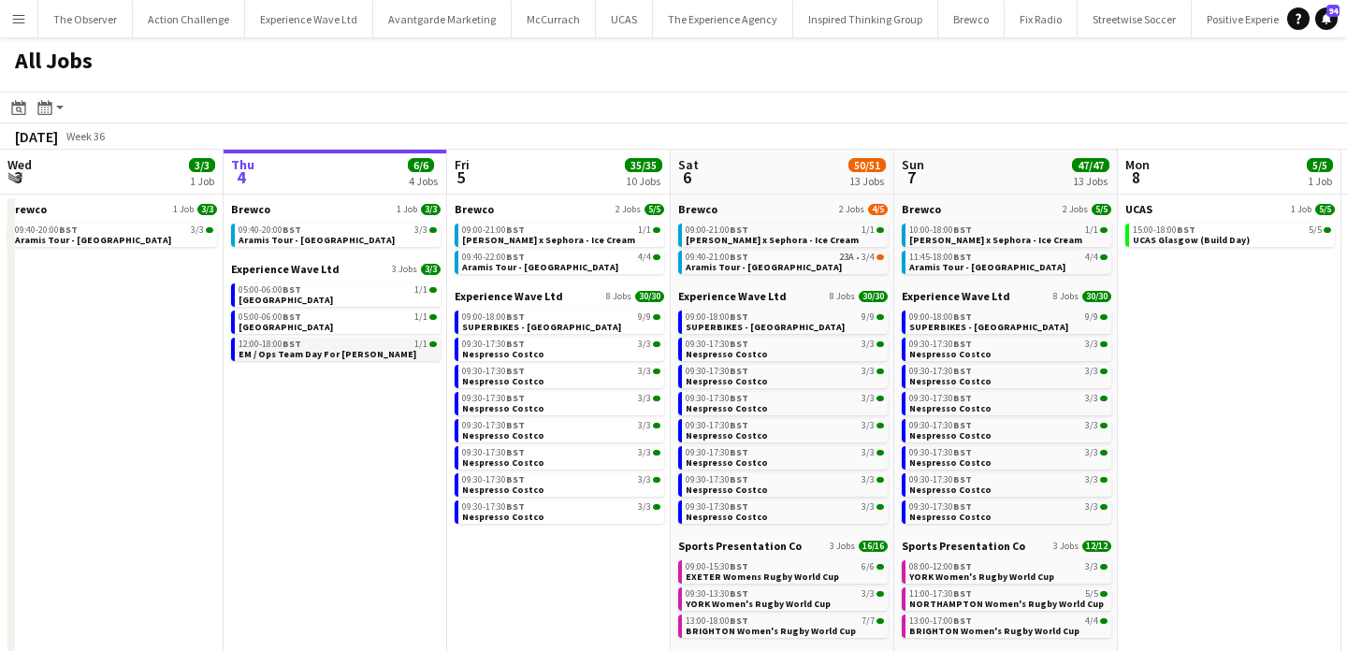
scroll to position [0, 475]
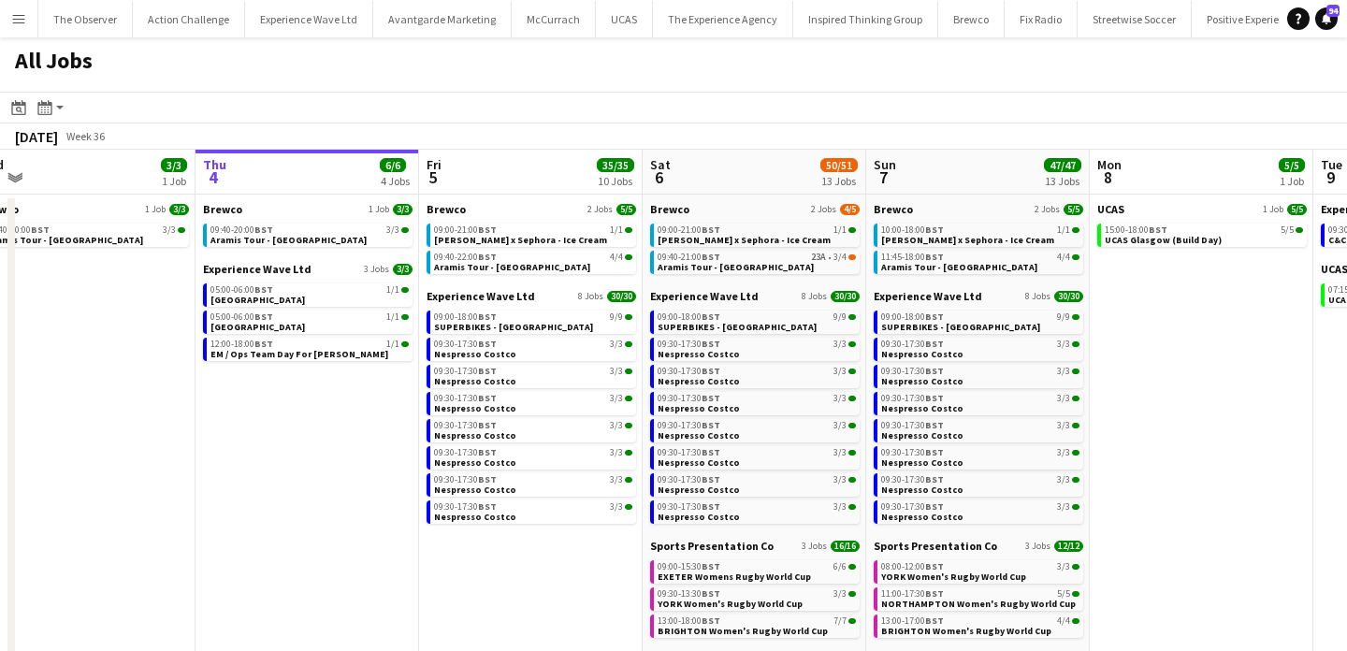
click at [13, 14] on app-icon "Menu" at bounding box center [18, 18] width 15 height 15
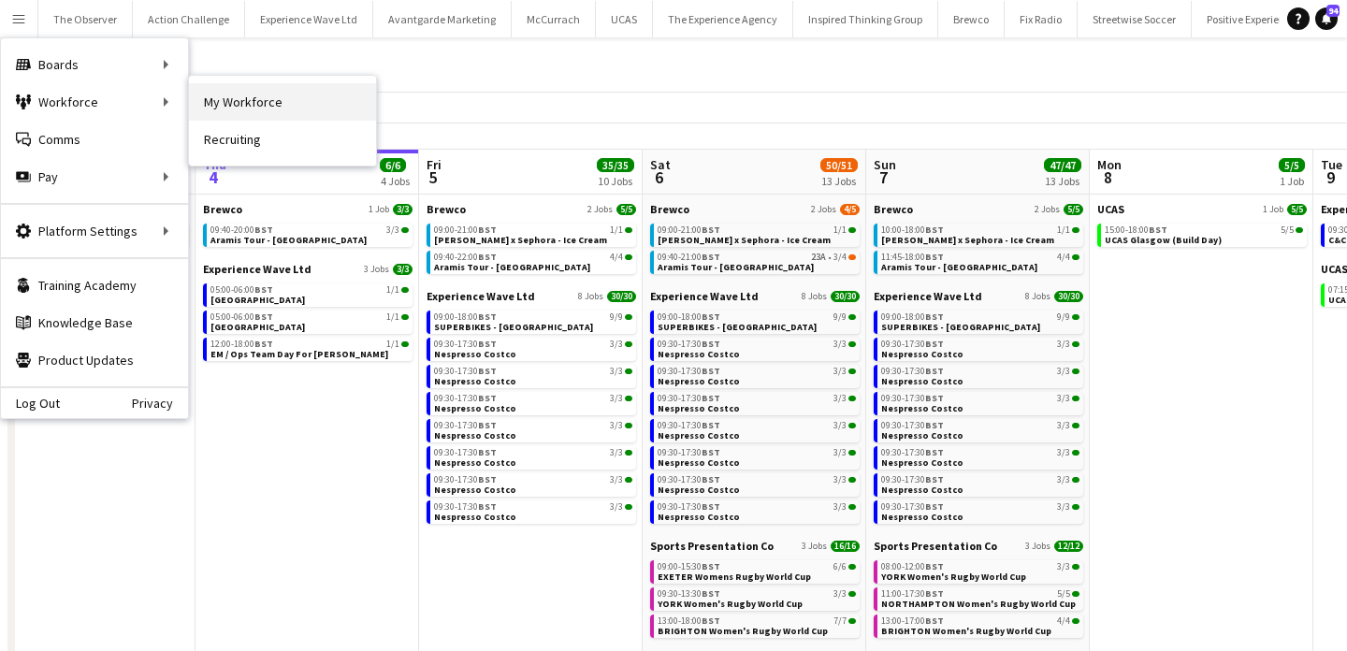
click at [235, 111] on link "My Workforce" at bounding box center [282, 101] width 187 height 37
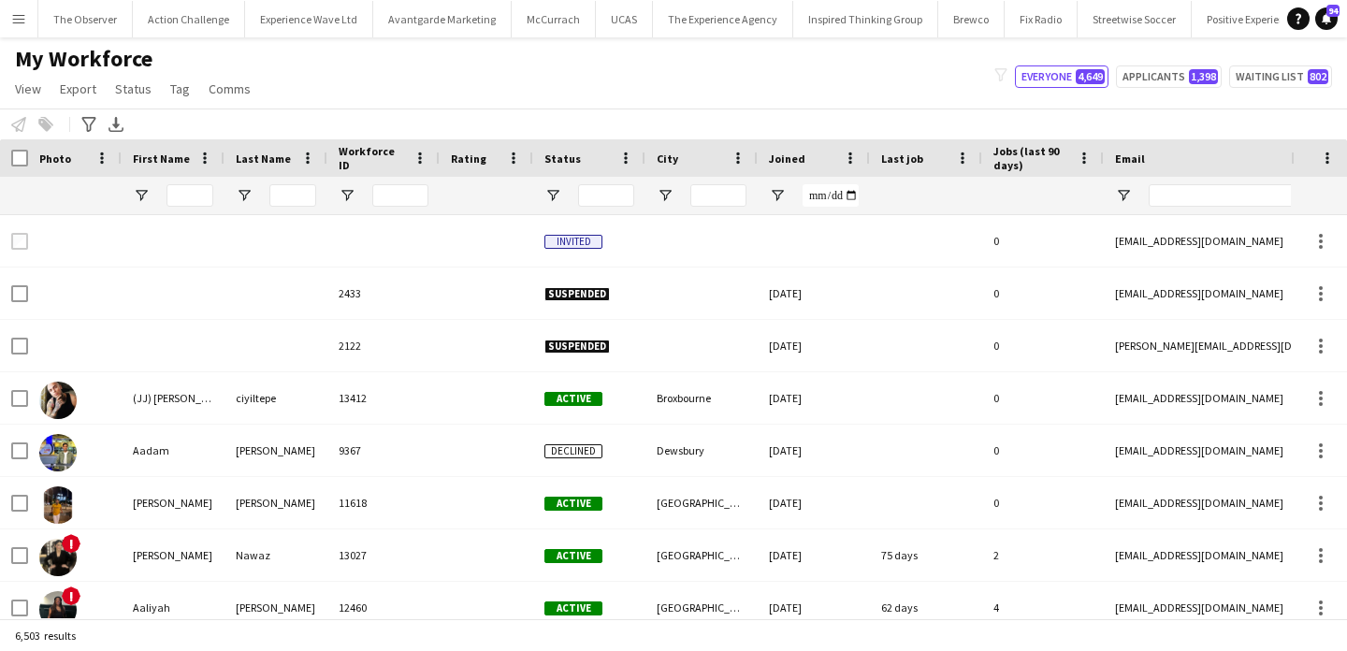
type input "***"
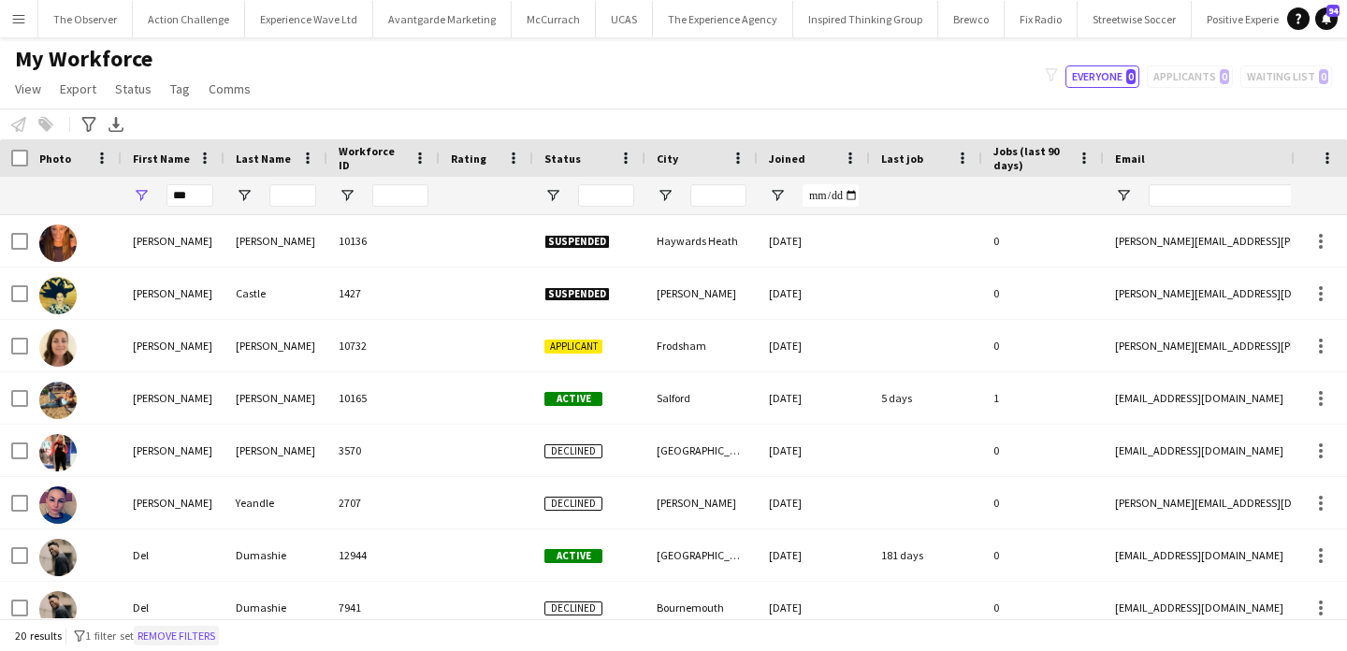
click at [172, 639] on button "Remove filters" at bounding box center [176, 636] width 85 height 21
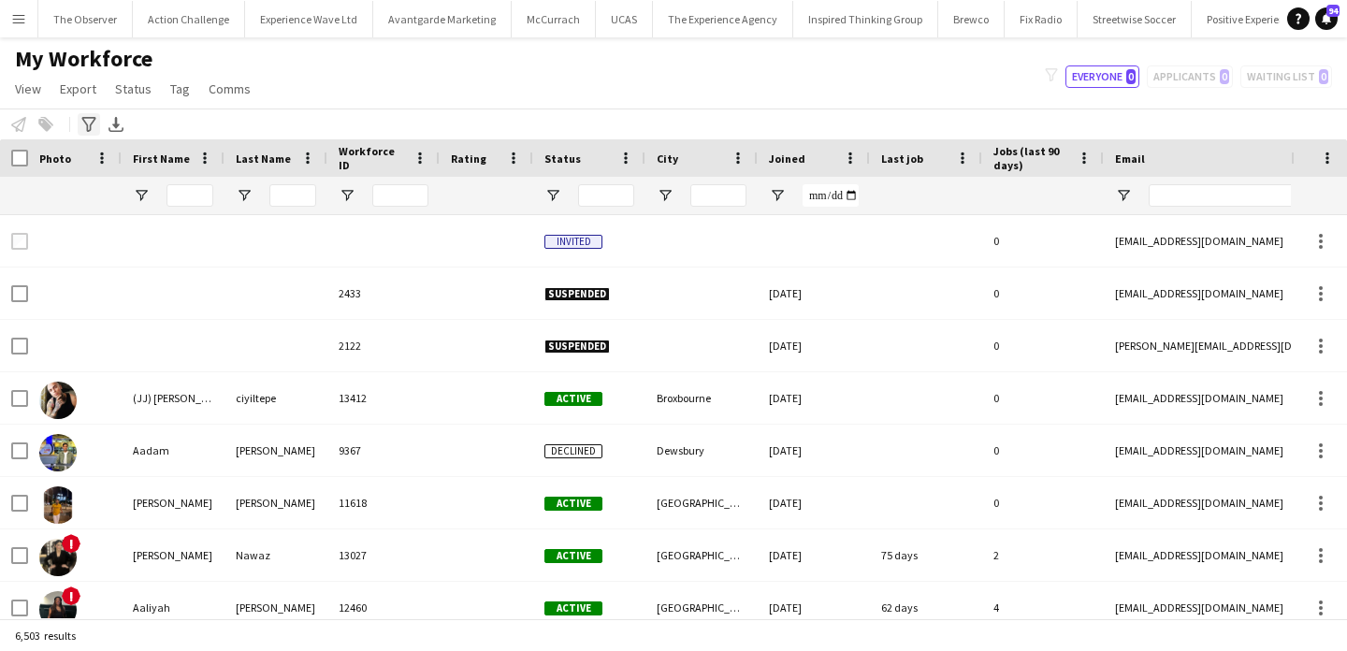
click at [98, 120] on div "Advanced filters" at bounding box center [89, 124] width 22 height 22
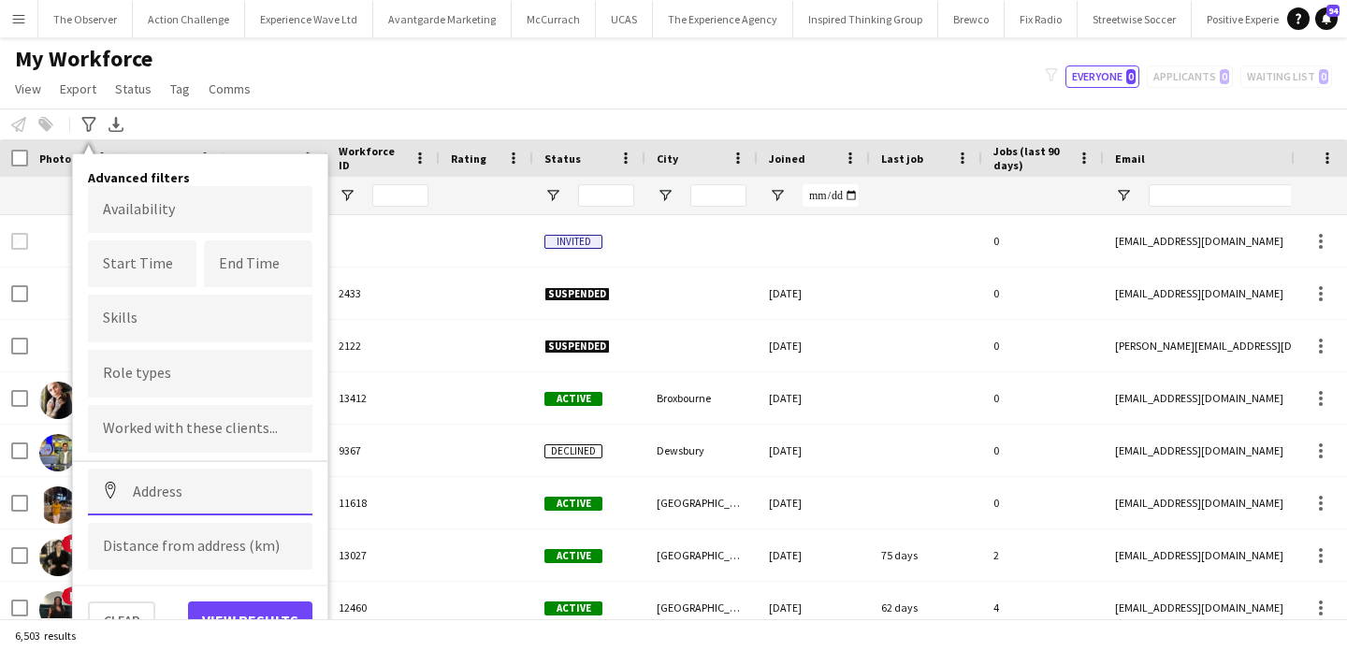
click at [196, 489] on input at bounding box center [200, 492] width 225 height 47
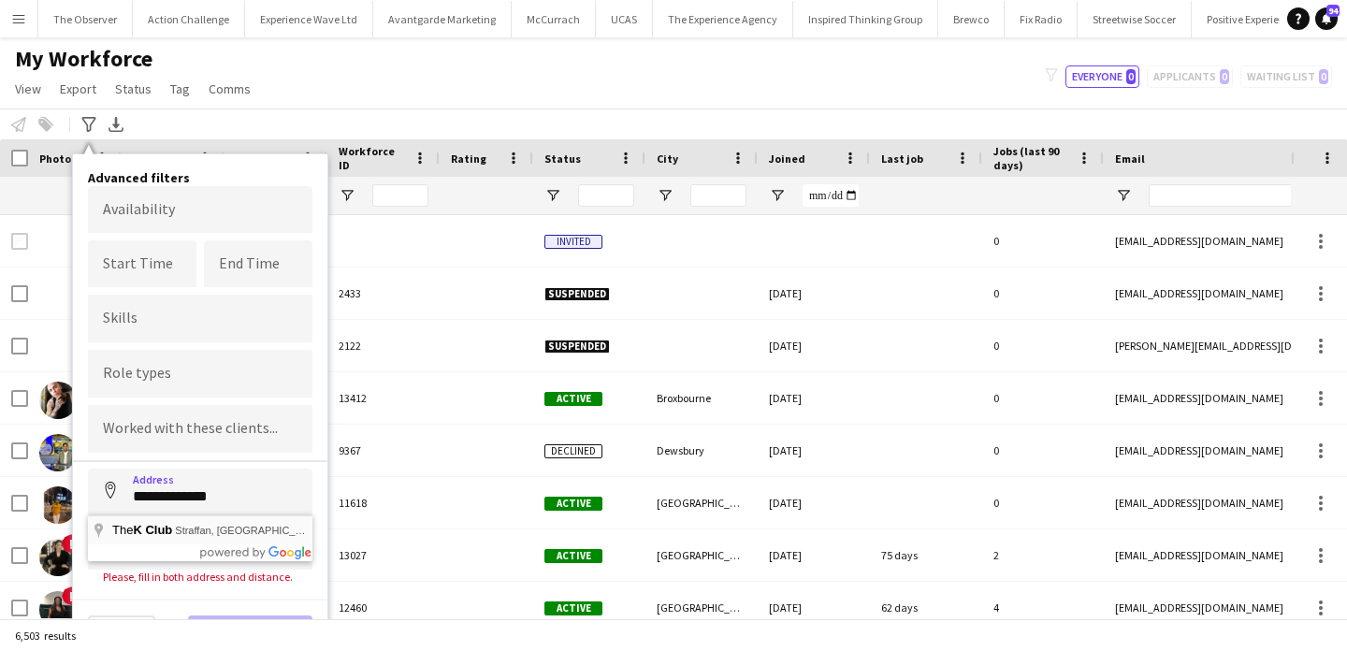
type input "**********"
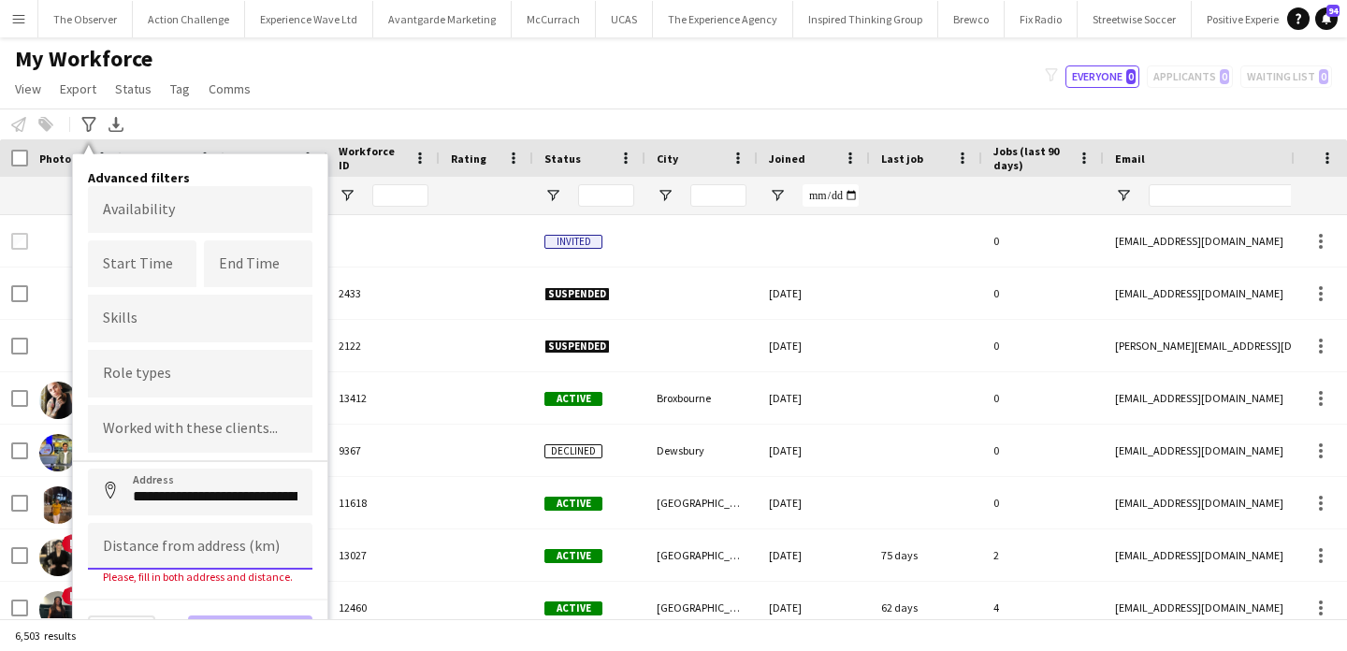
click at [196, 545] on input at bounding box center [200, 546] width 225 height 47
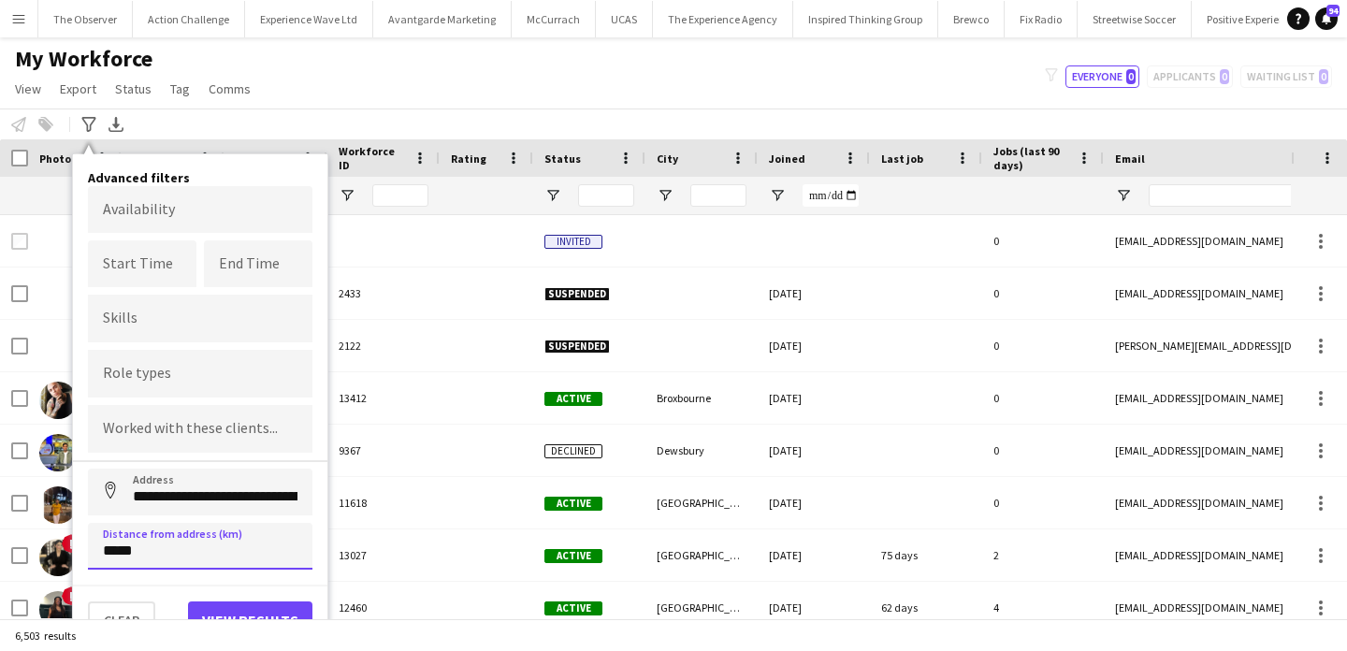
type input "*****"
click at [236, 616] on button "View results" at bounding box center [250, 620] width 124 height 37
type input "**********"
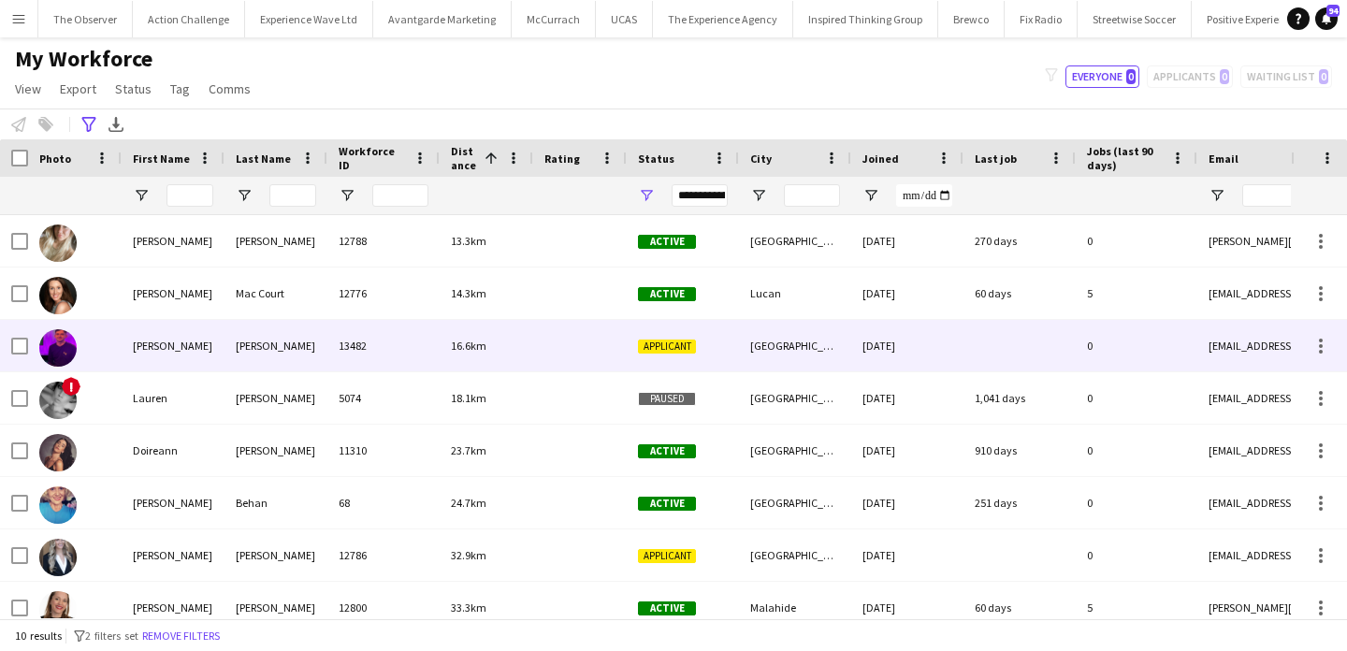
scroll to position [121, 0]
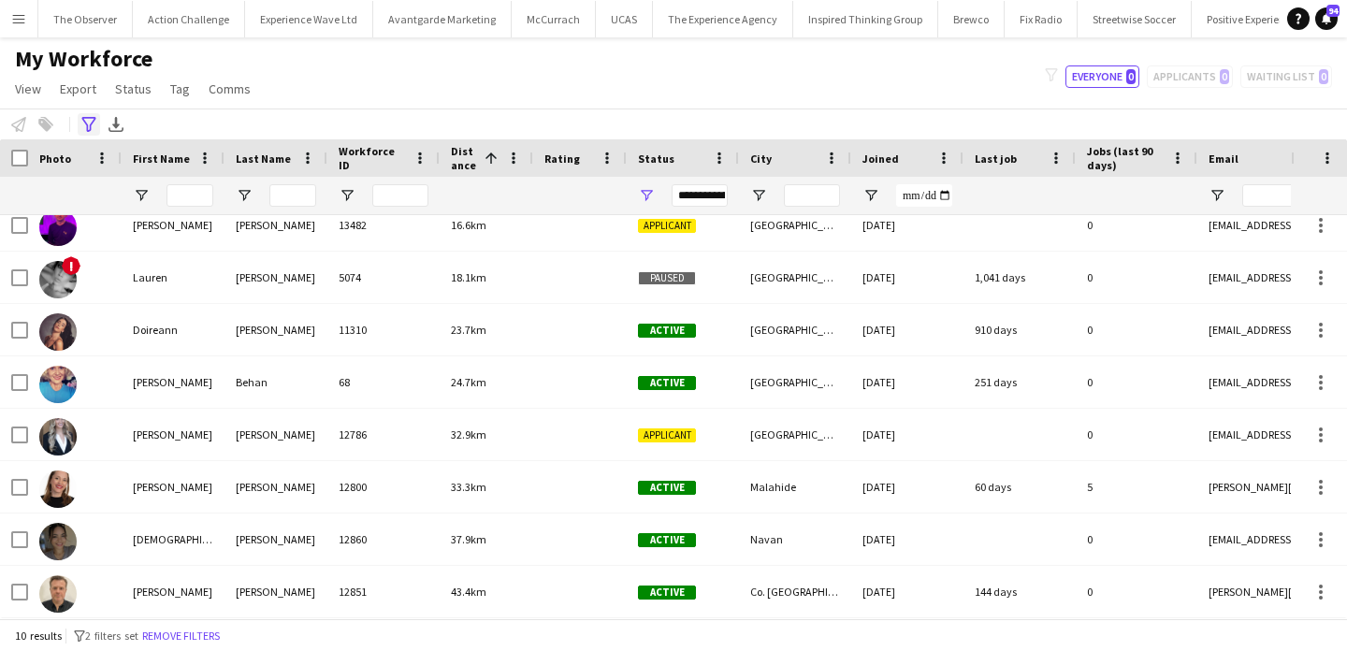
click at [83, 123] on icon "Advanced filters" at bounding box center [88, 124] width 15 height 15
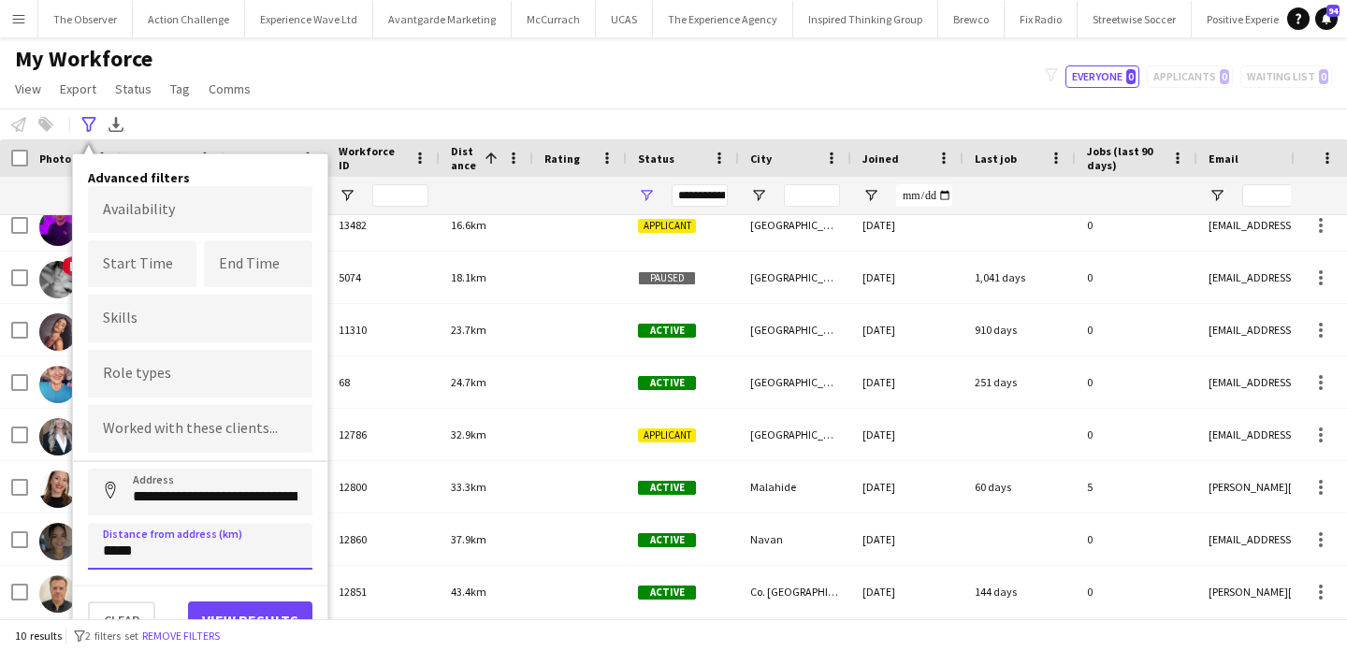
drag, startPoint x: 109, startPoint y: 547, endPoint x: 96, endPoint y: 547, distance: 13.1
click at [96, 547] on input "*****" at bounding box center [200, 546] width 225 height 47
type input "******"
click at [232, 605] on button "View results" at bounding box center [250, 620] width 124 height 37
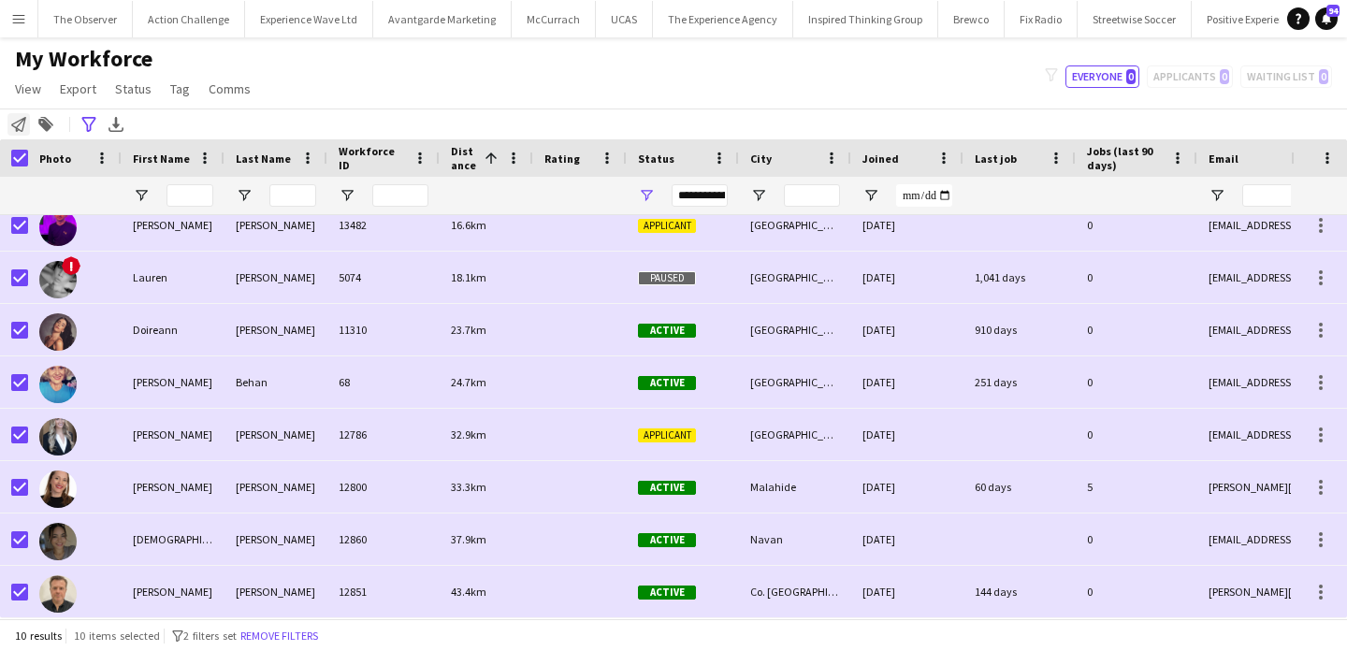
click at [21, 127] on icon "Notify workforce" at bounding box center [18, 124] width 15 height 15
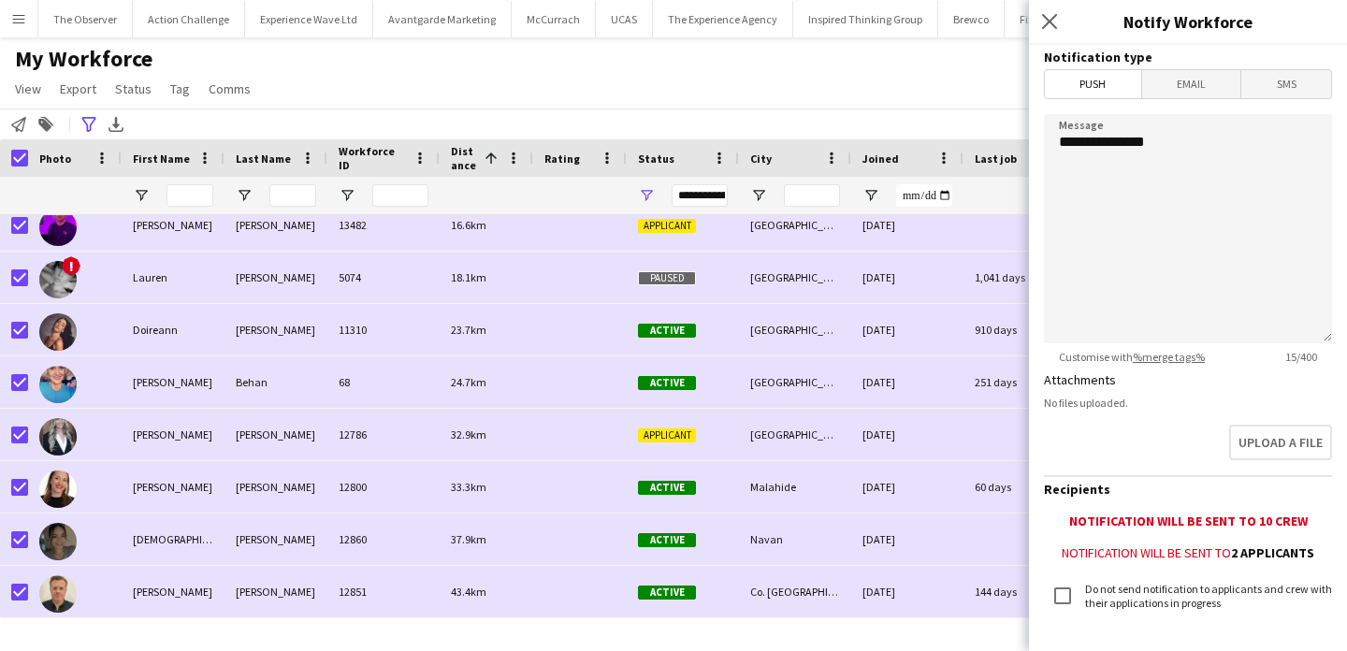
click at [1203, 85] on span "Email" at bounding box center [1191, 84] width 99 height 28
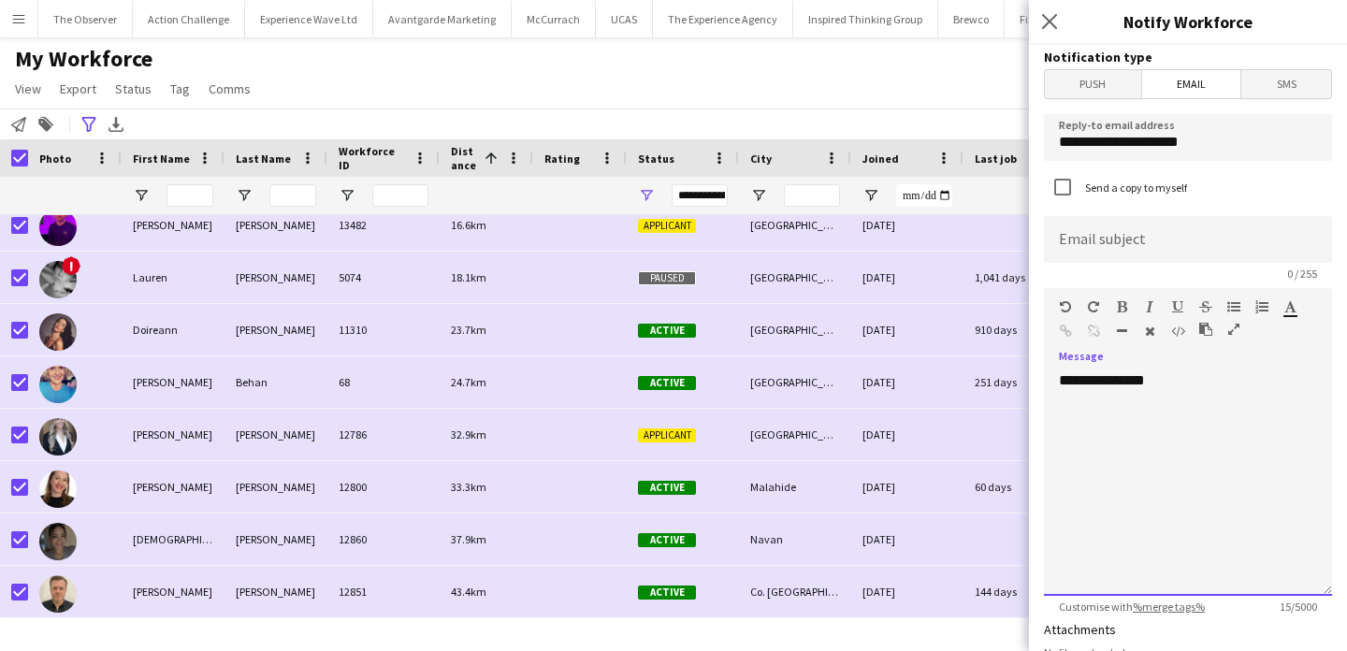
click at [1214, 457] on div "**********" at bounding box center [1188, 483] width 288 height 225
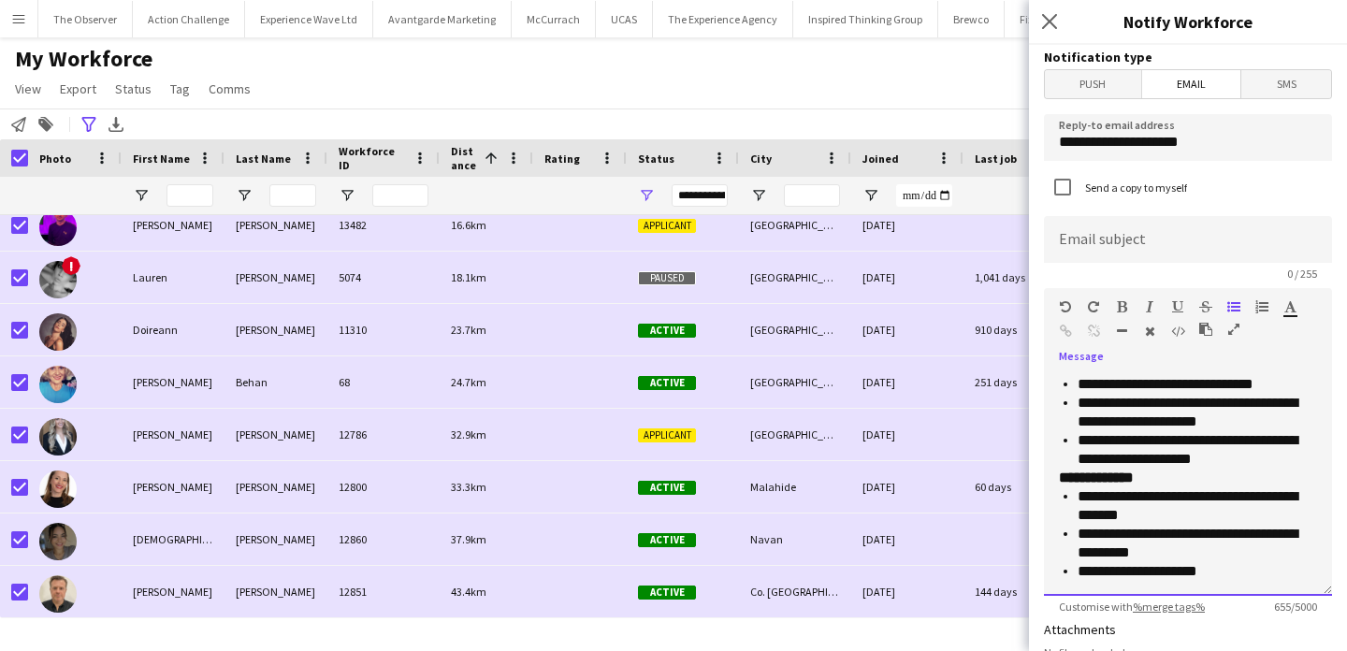
scroll to position [0, 0]
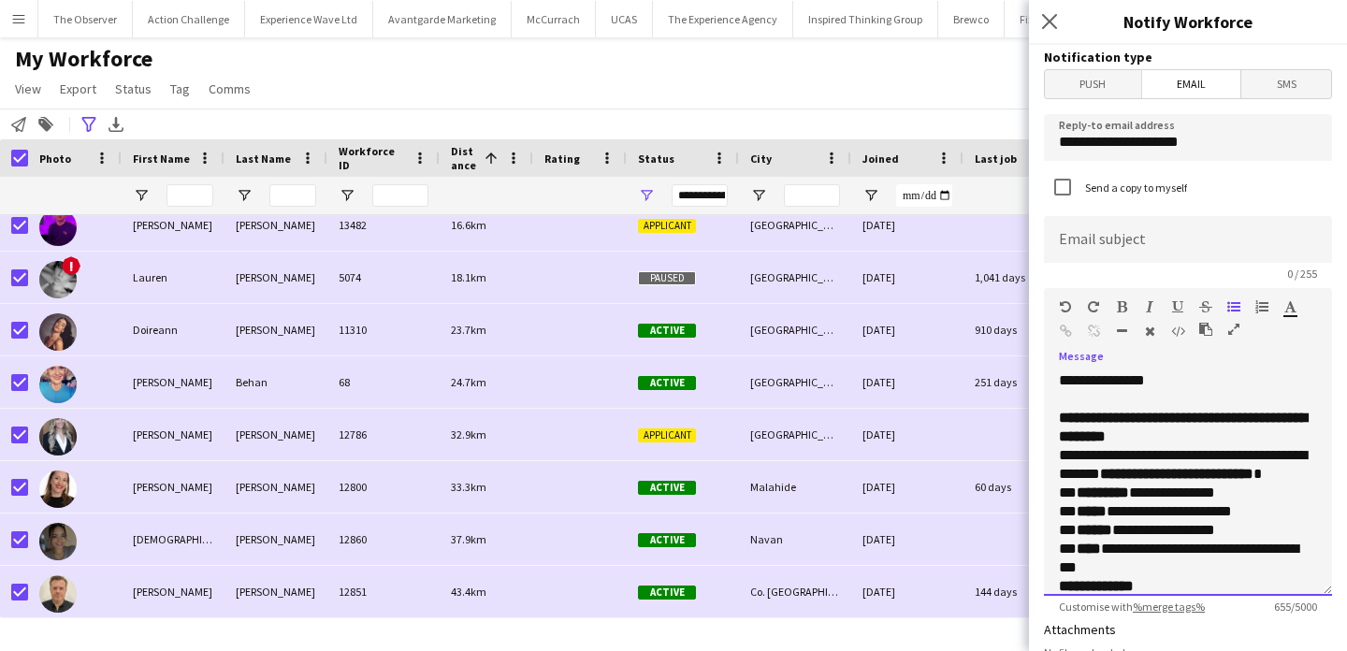
click at [1179, 415] on strong "**********" at bounding box center [1183, 427] width 248 height 33
copy div "**********"
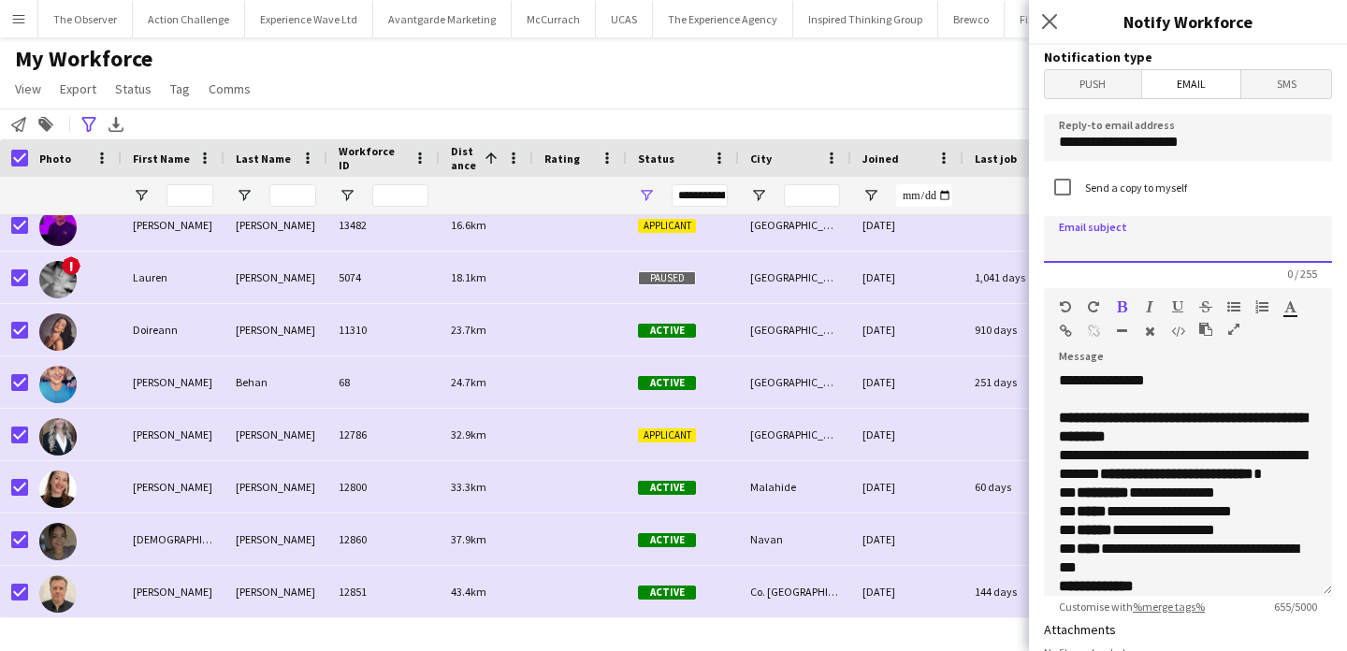
click at [1172, 253] on input at bounding box center [1188, 239] width 288 height 47
paste input "**********"
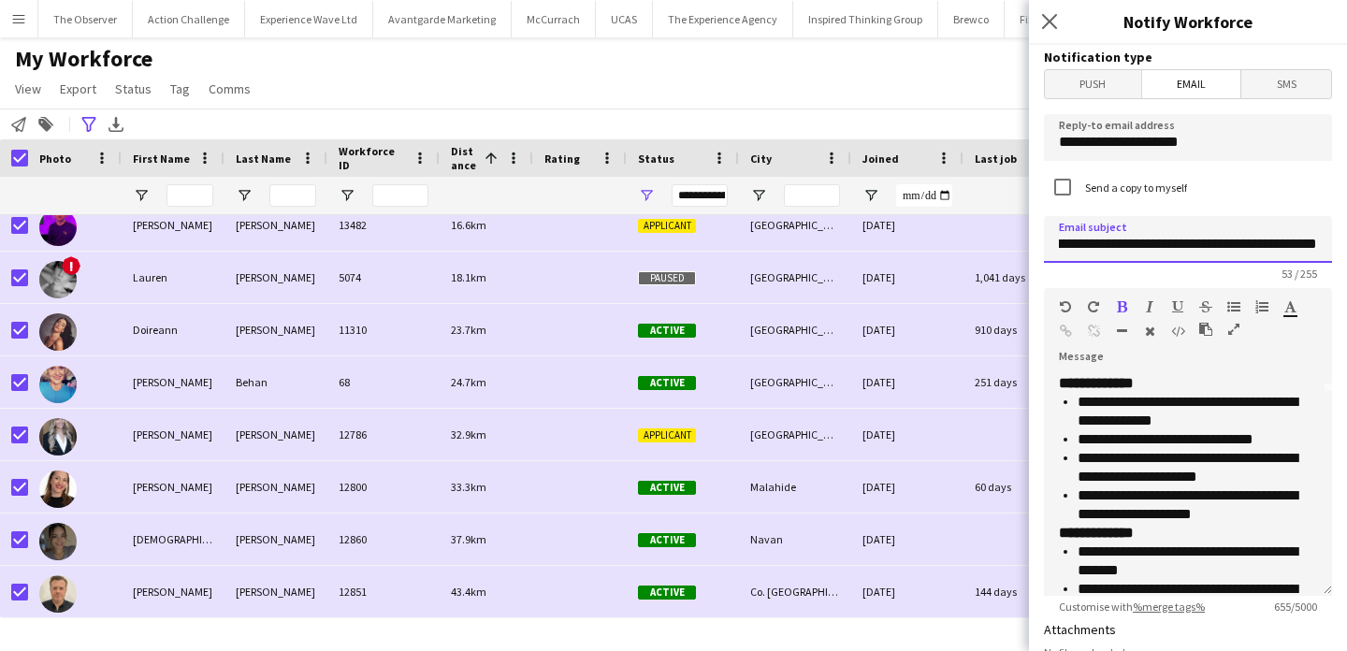
scroll to position [258, 0]
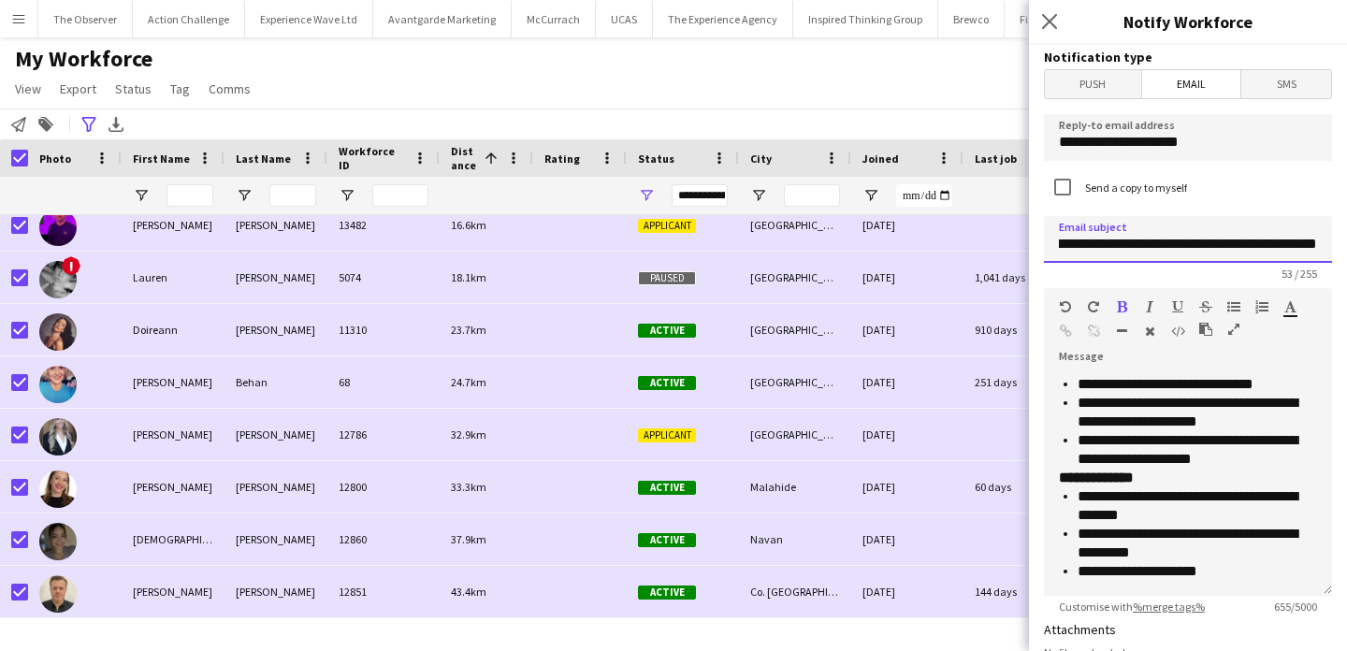
type input "**********"
click at [1215, 577] on p "**********" at bounding box center [1197, 571] width 239 height 19
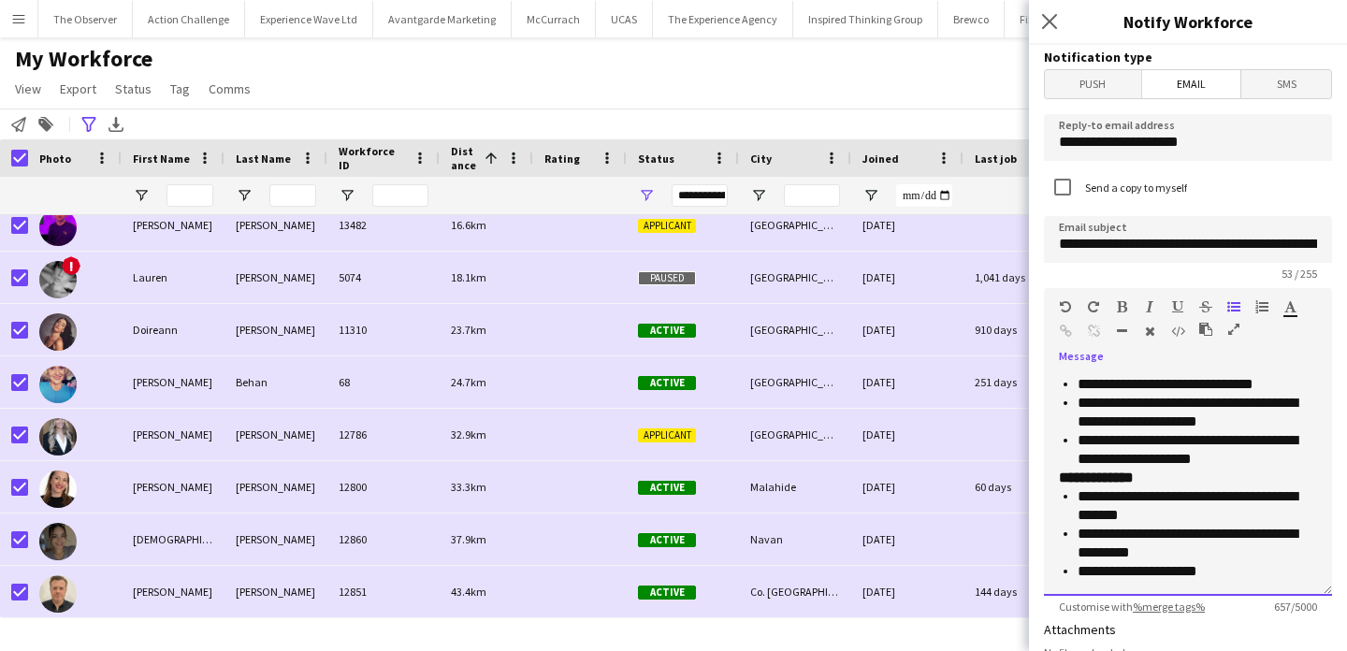
scroll to position [264, 0]
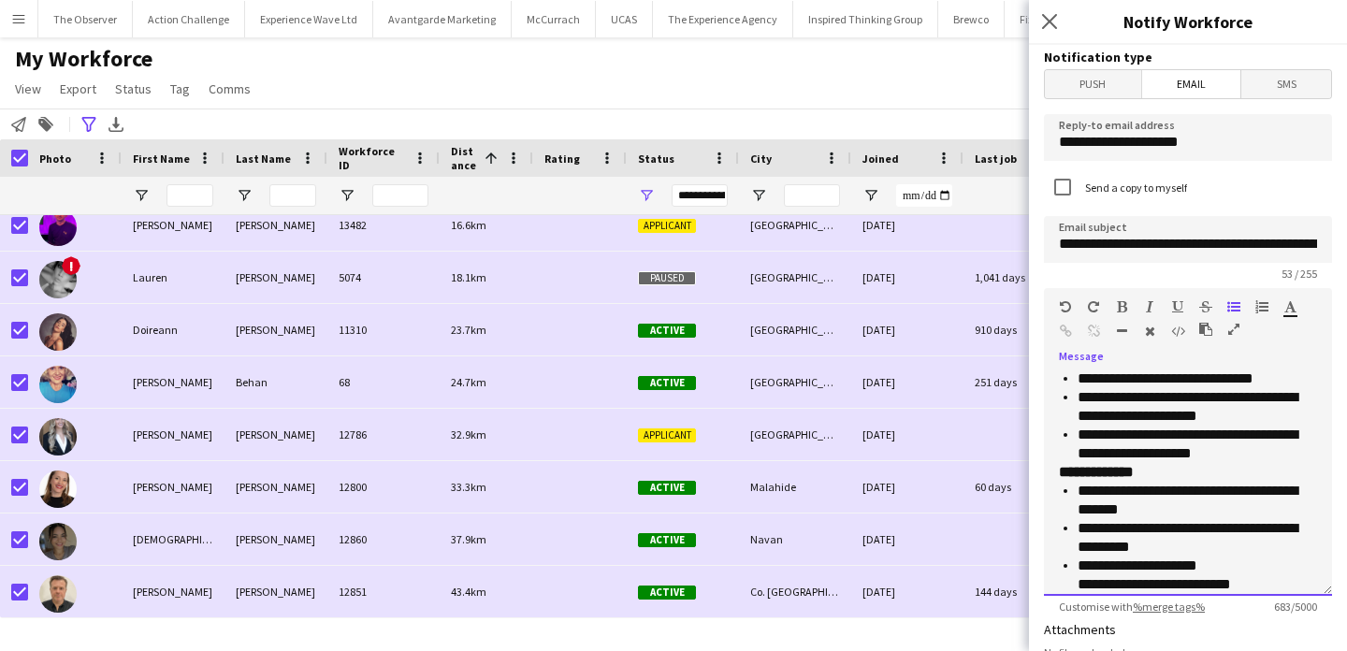
click at [1206, 577] on p "**********" at bounding box center [1197, 575] width 239 height 37
copy p "**********"
click at [1182, 148] on input "**********" at bounding box center [1188, 137] width 288 height 47
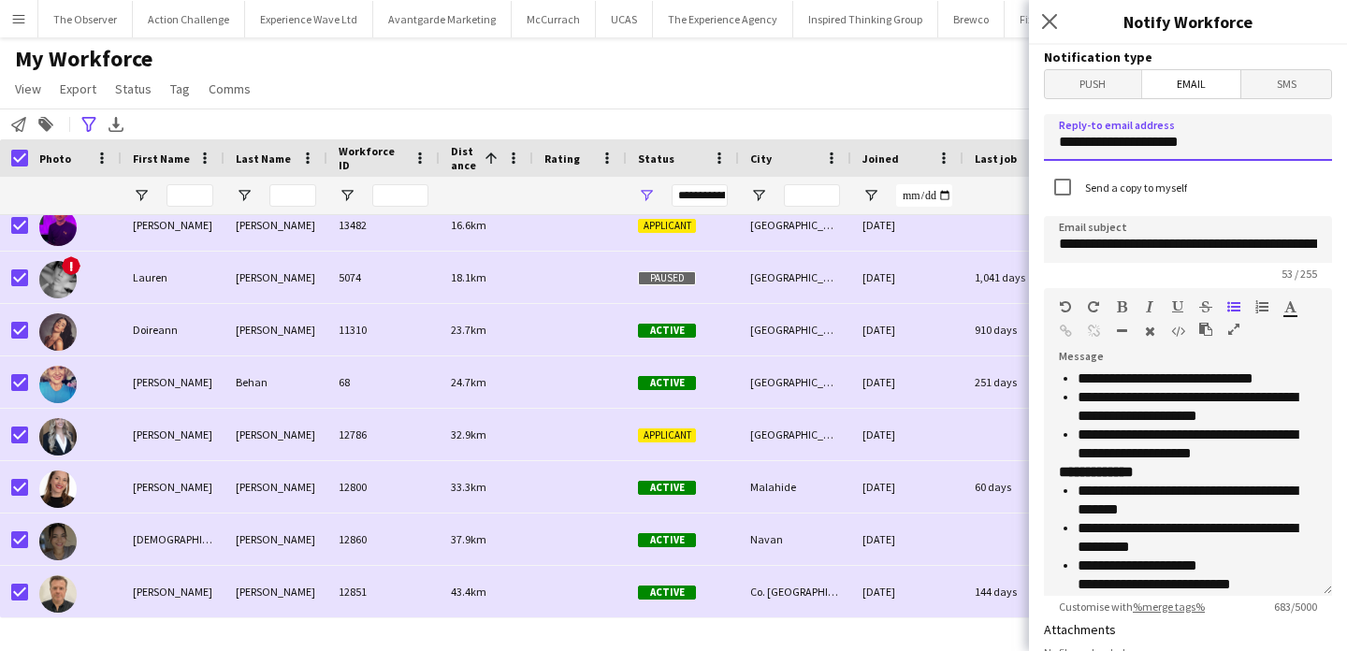
click at [1182, 148] on input "**********" at bounding box center [1188, 137] width 288 height 47
paste input "******"
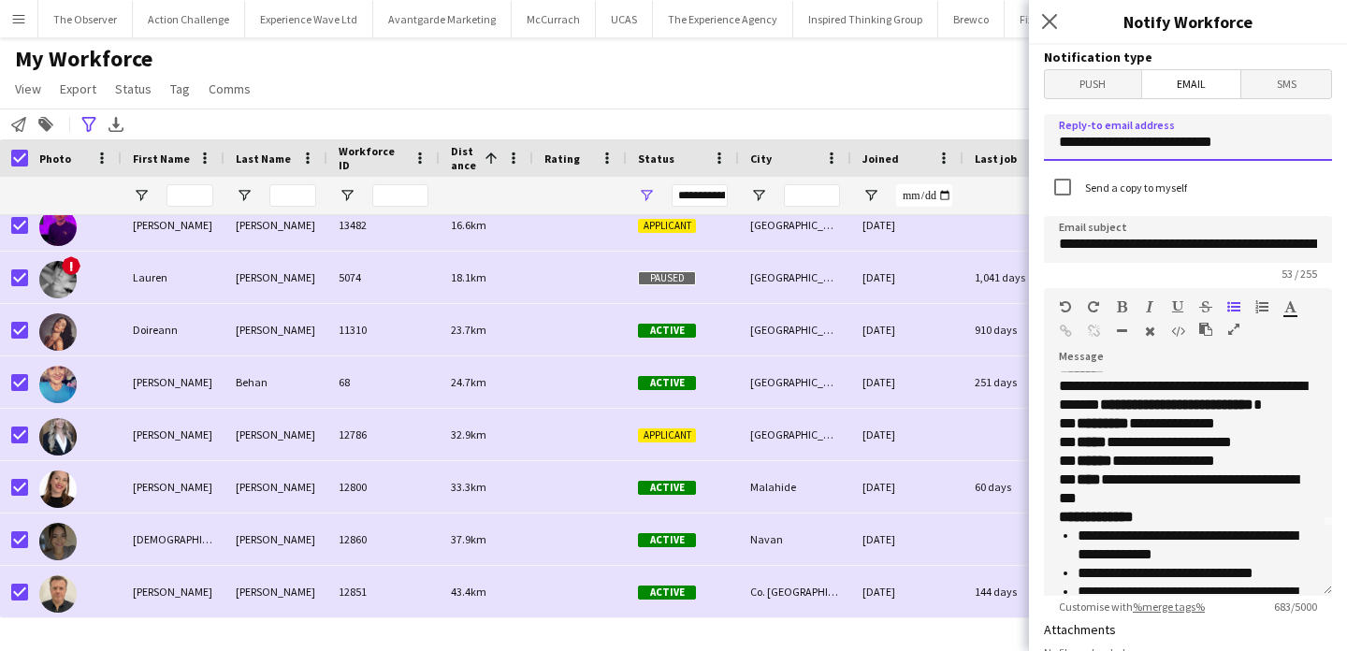
scroll to position [84, 0]
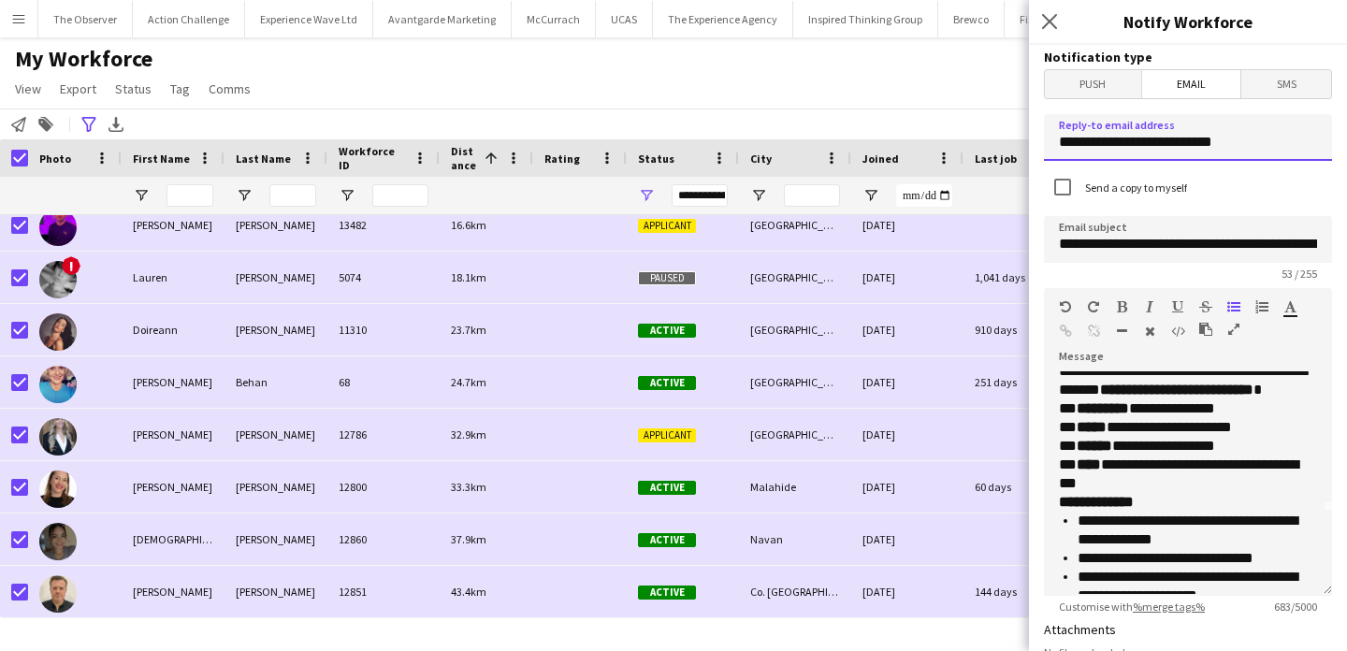
type input "**********"
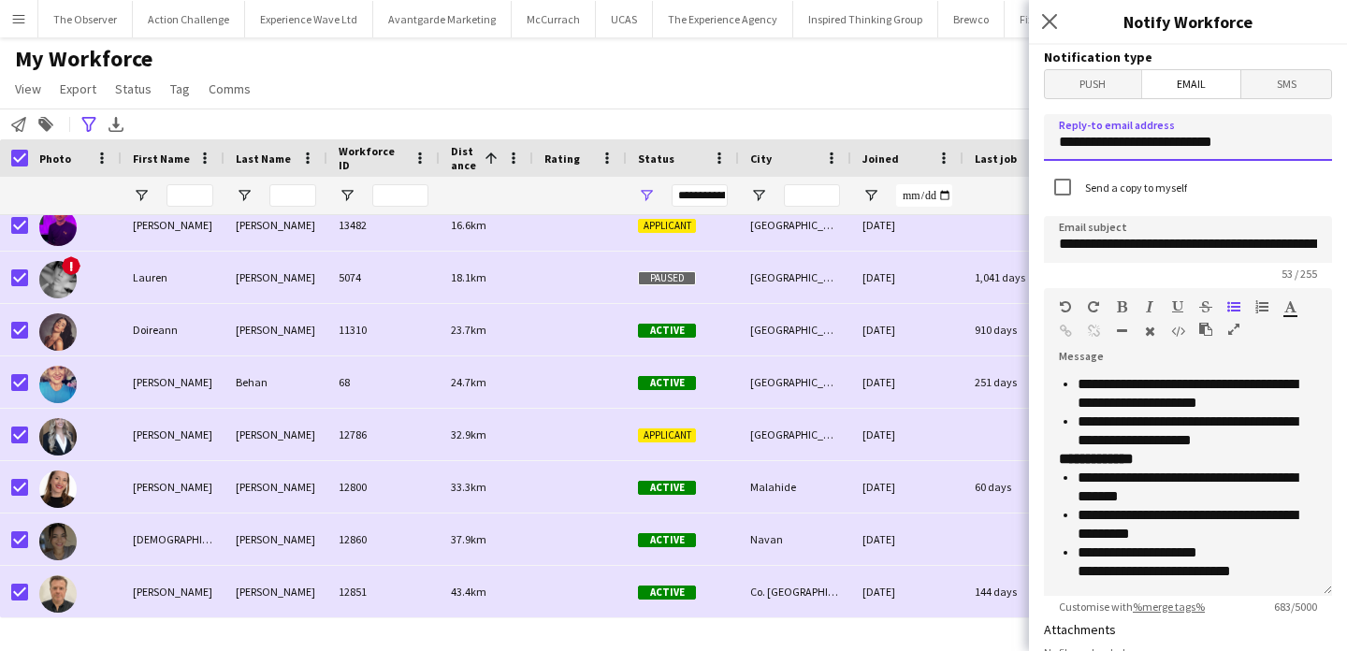
scroll to position [515, 0]
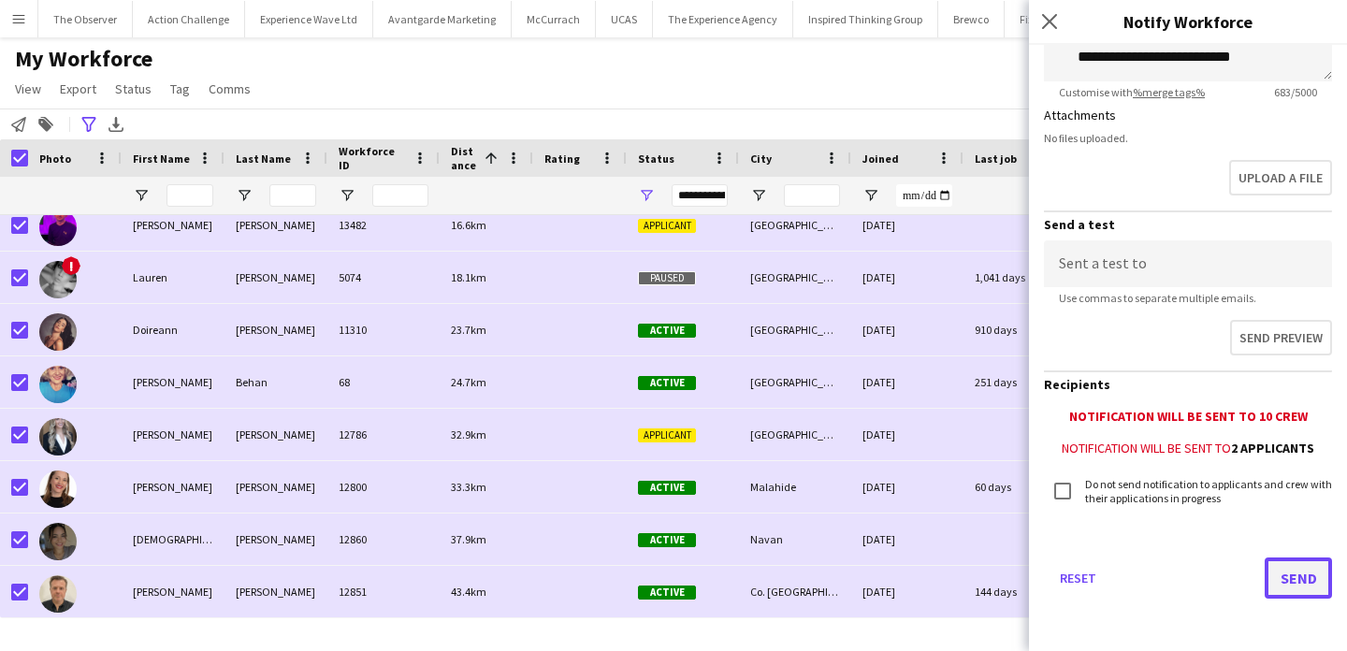
click at [1299, 593] on button "Send" at bounding box center [1298, 578] width 67 height 41
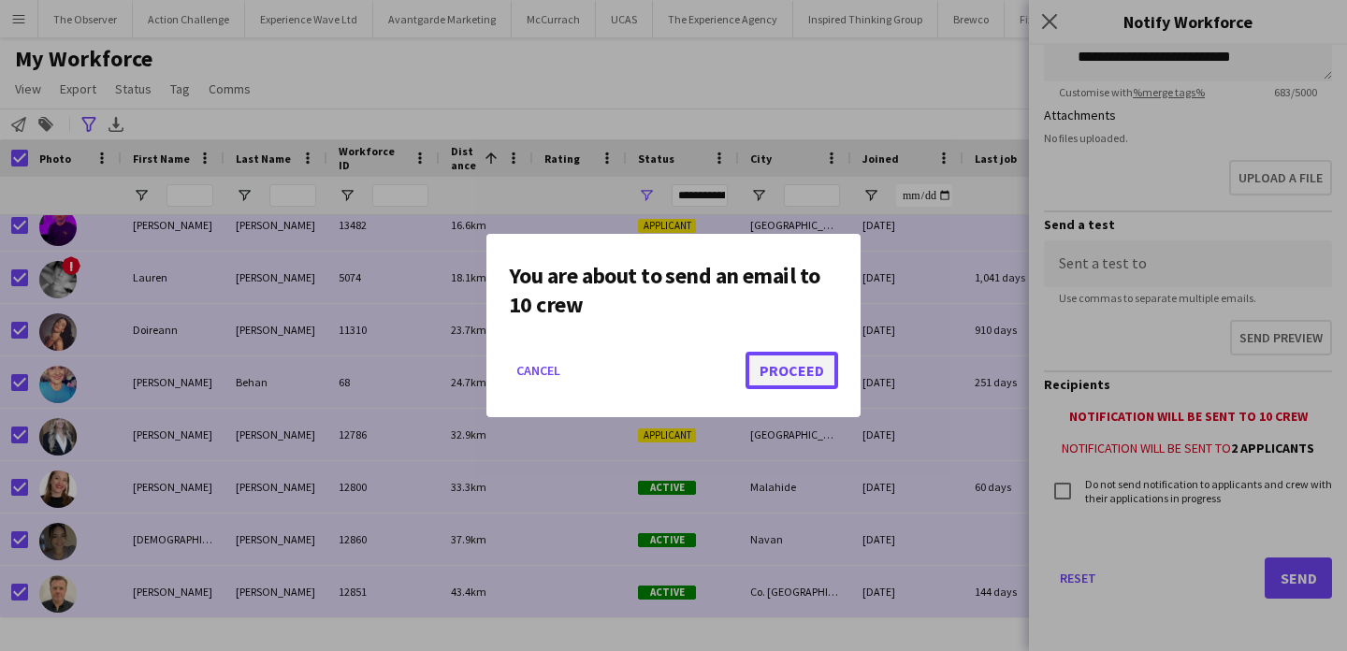
click at [793, 357] on button "Proceed" at bounding box center [792, 370] width 93 height 37
